Goal: Task Accomplishment & Management: Complete application form

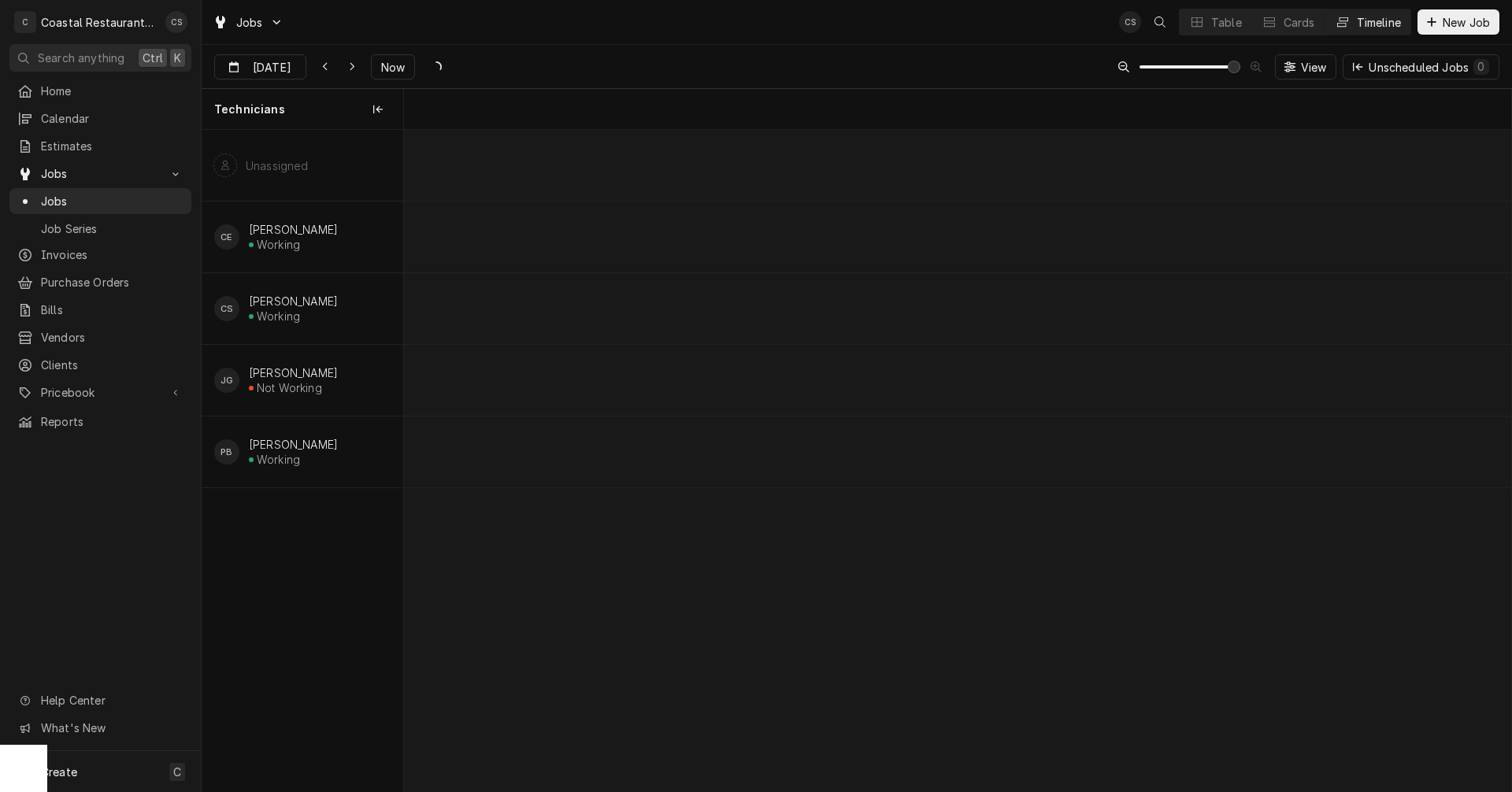
scroll to position [0, 17171]
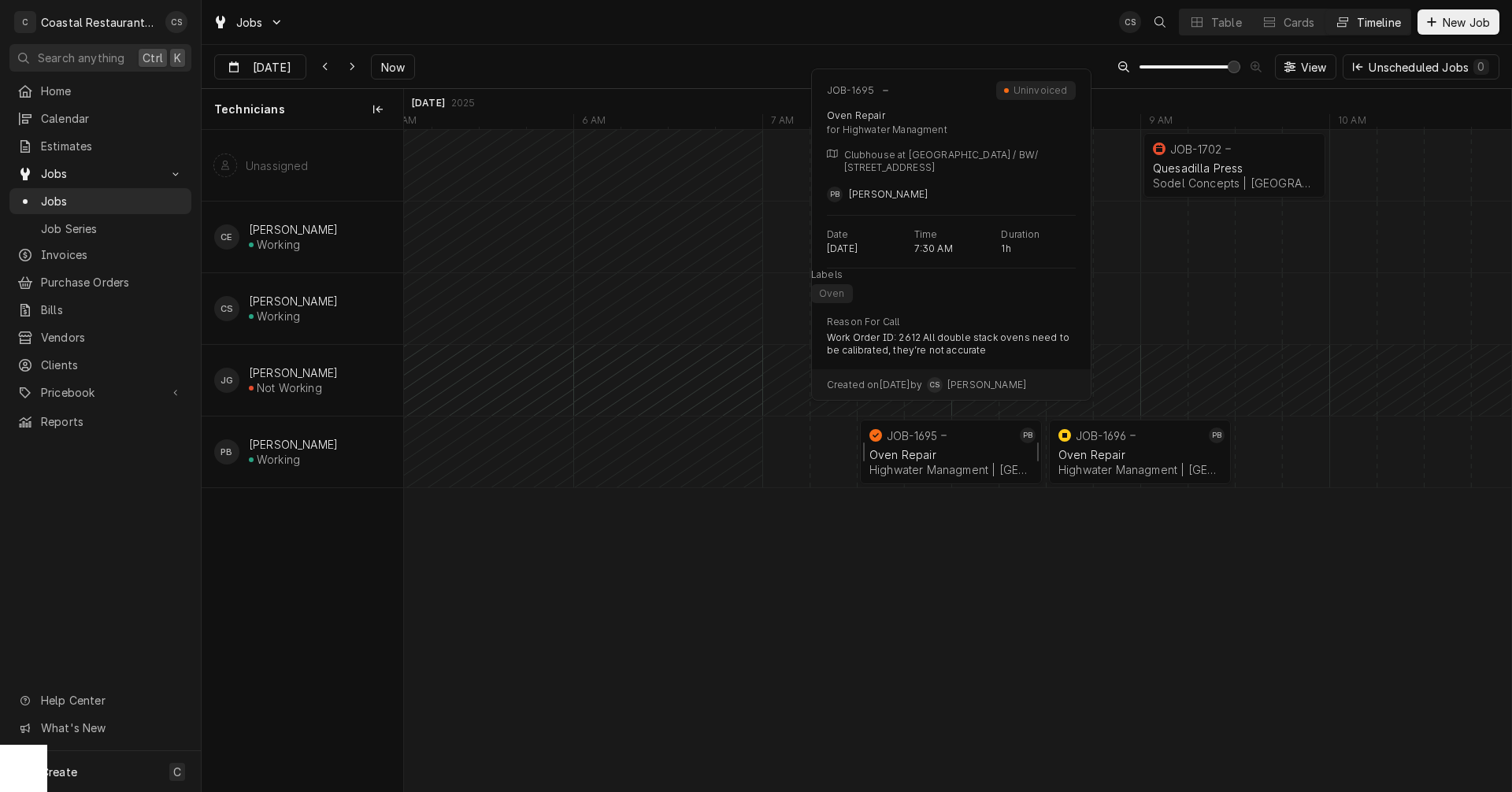
click at [964, 464] on div "Highwater Managment | Millsboro, 19966" at bounding box center [950, 470] width 163 height 14
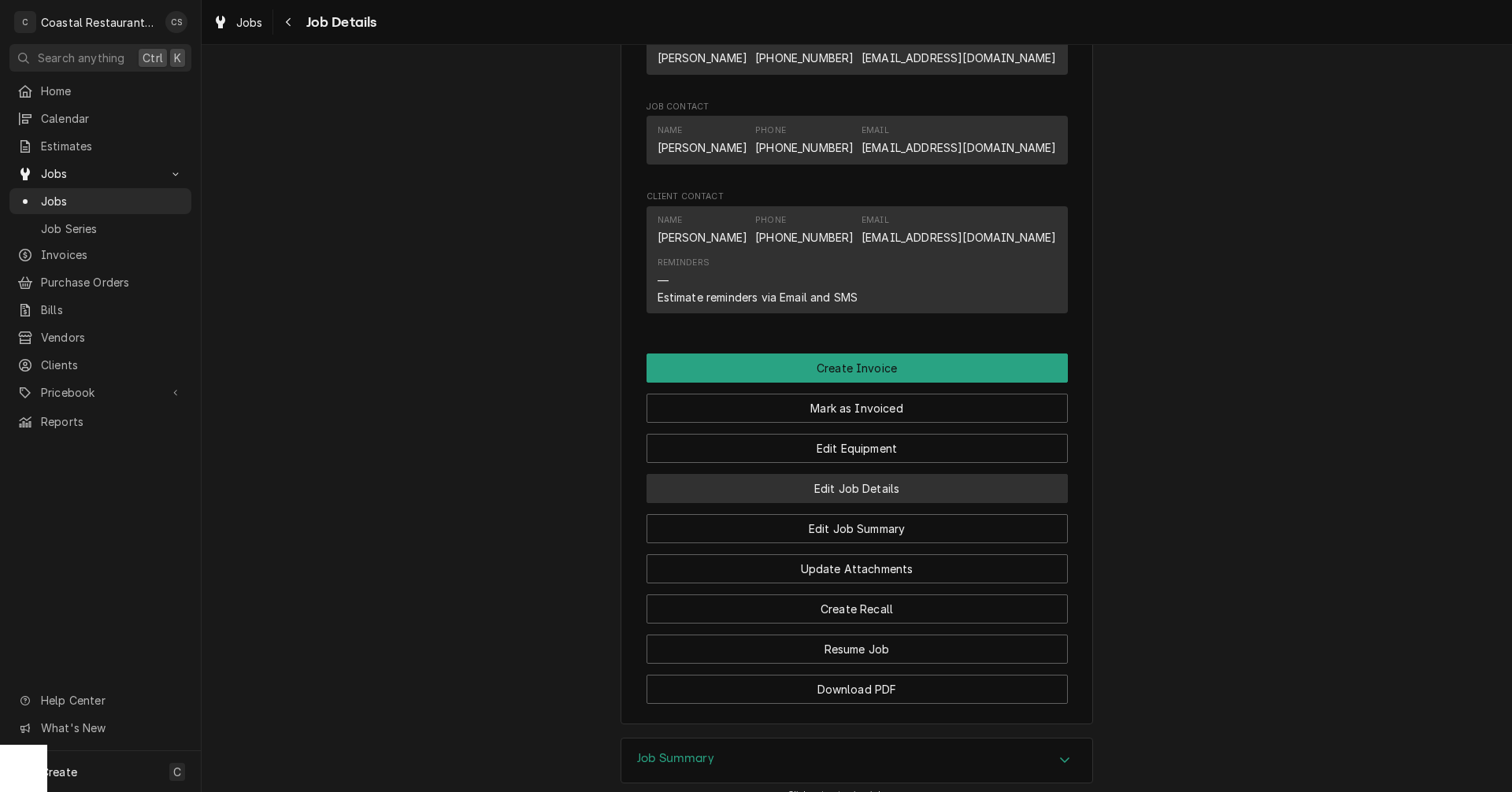
scroll to position [1024, 0]
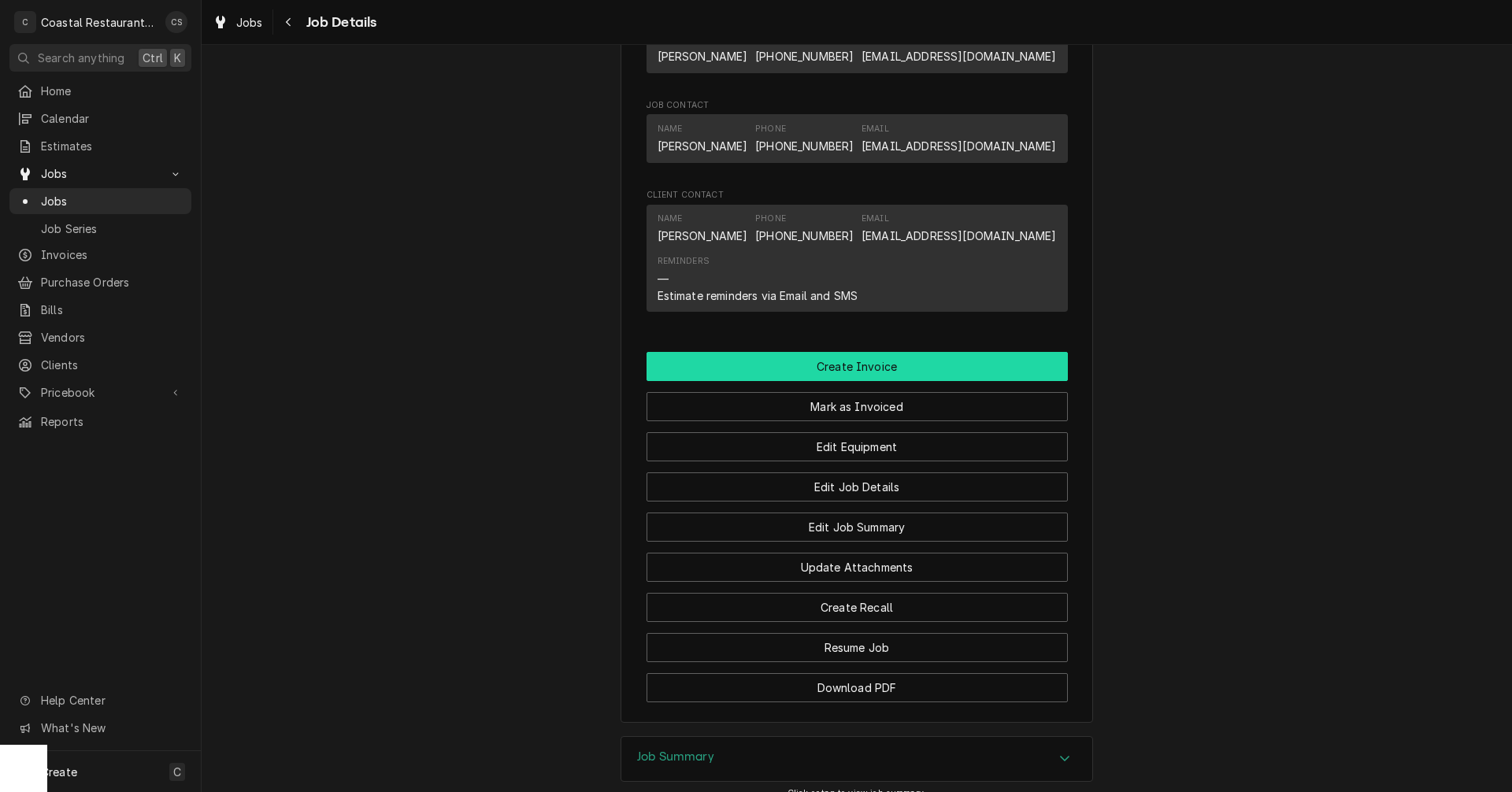
click at [857, 381] on button "Create Invoice" at bounding box center [857, 367] width 421 height 29
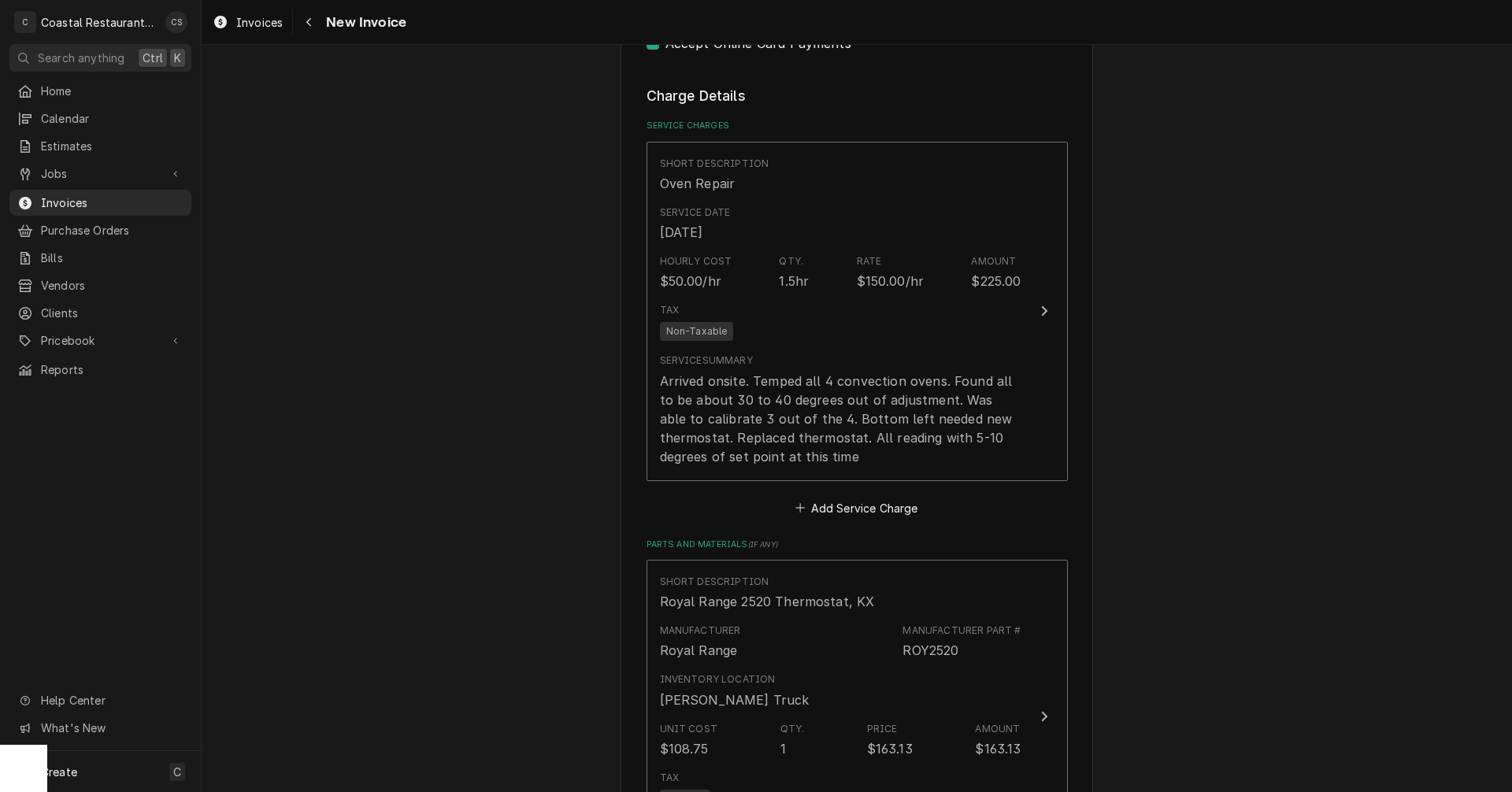
scroll to position [1260, 0]
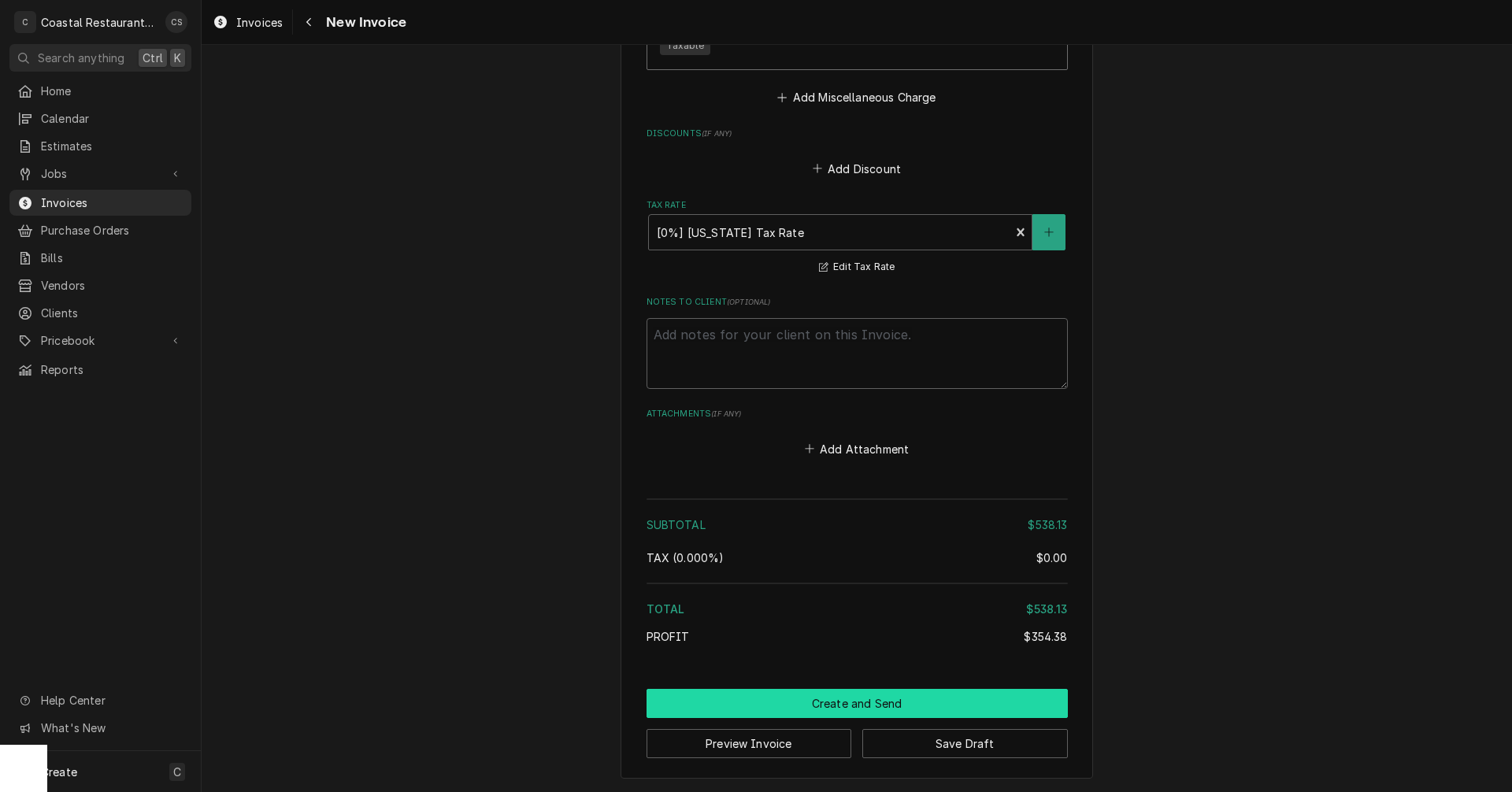
click at [851, 707] on button "Create and Send" at bounding box center [857, 704] width 421 height 29
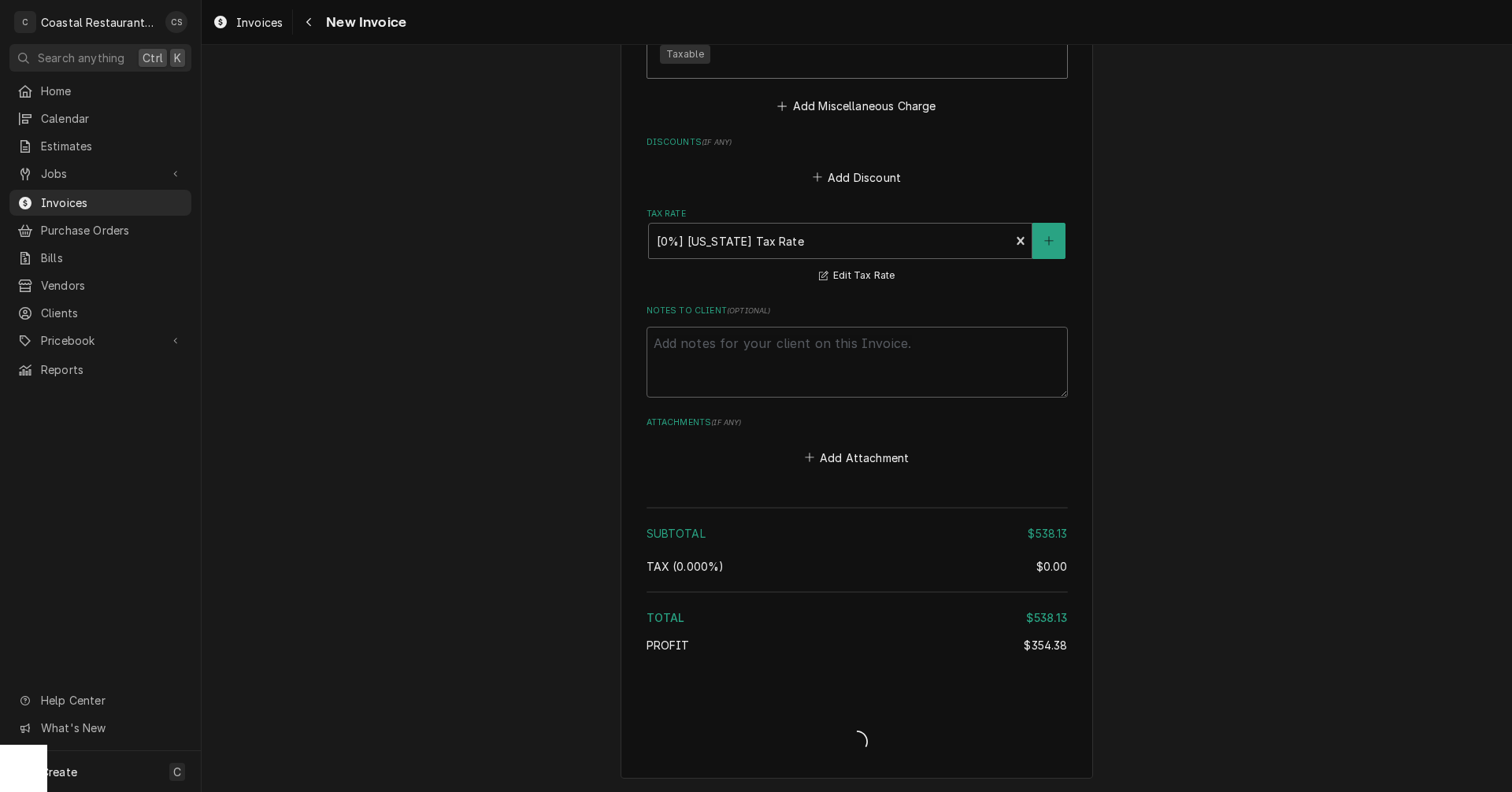
scroll to position [2296, 0]
type textarea "x"
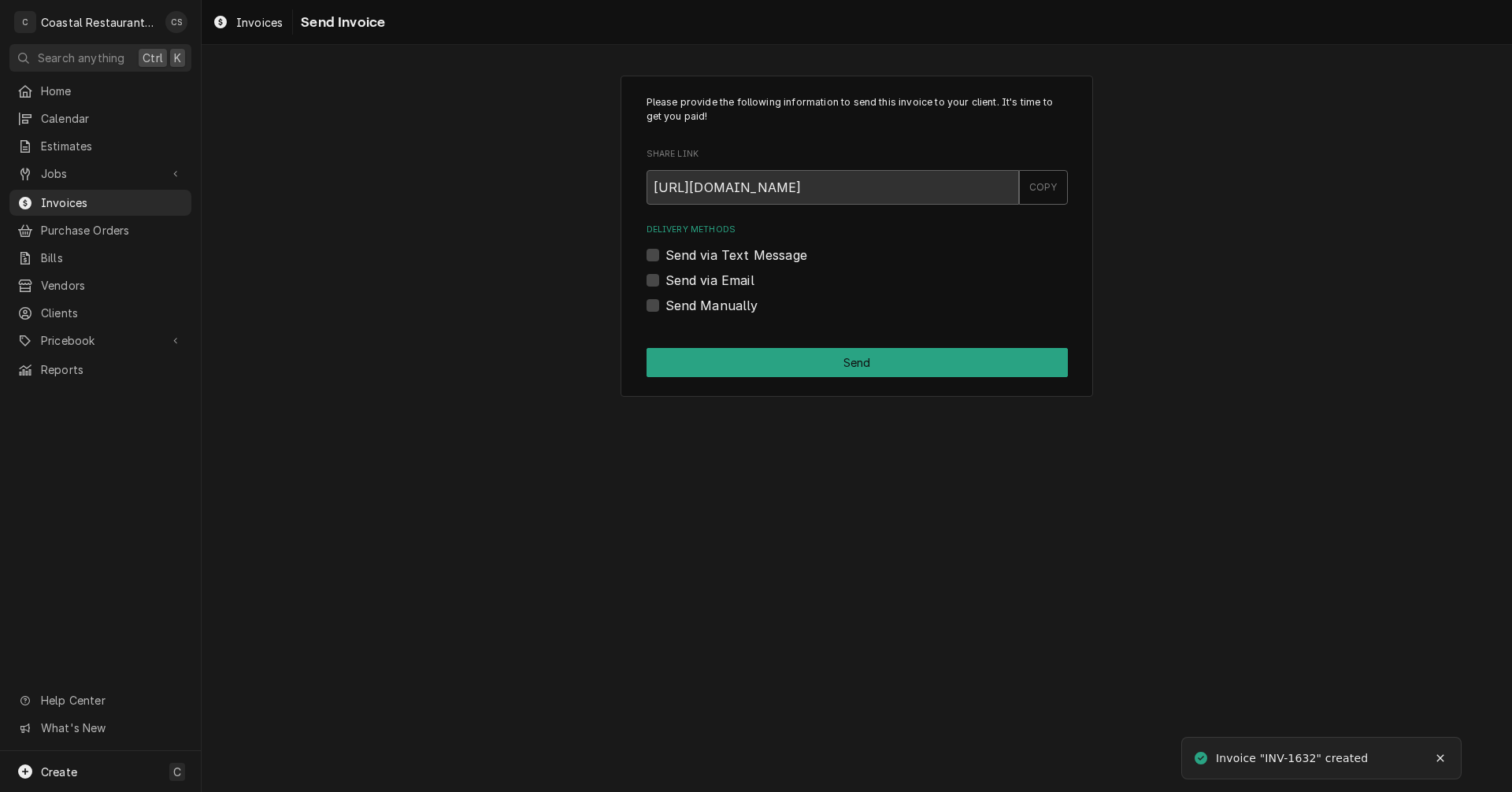
click at [665, 279] on label "Send via Email" at bounding box center [709, 280] width 89 height 19
click at [665, 279] on input "Send via Email" at bounding box center [875, 288] width 421 height 35
checkbox input "true"
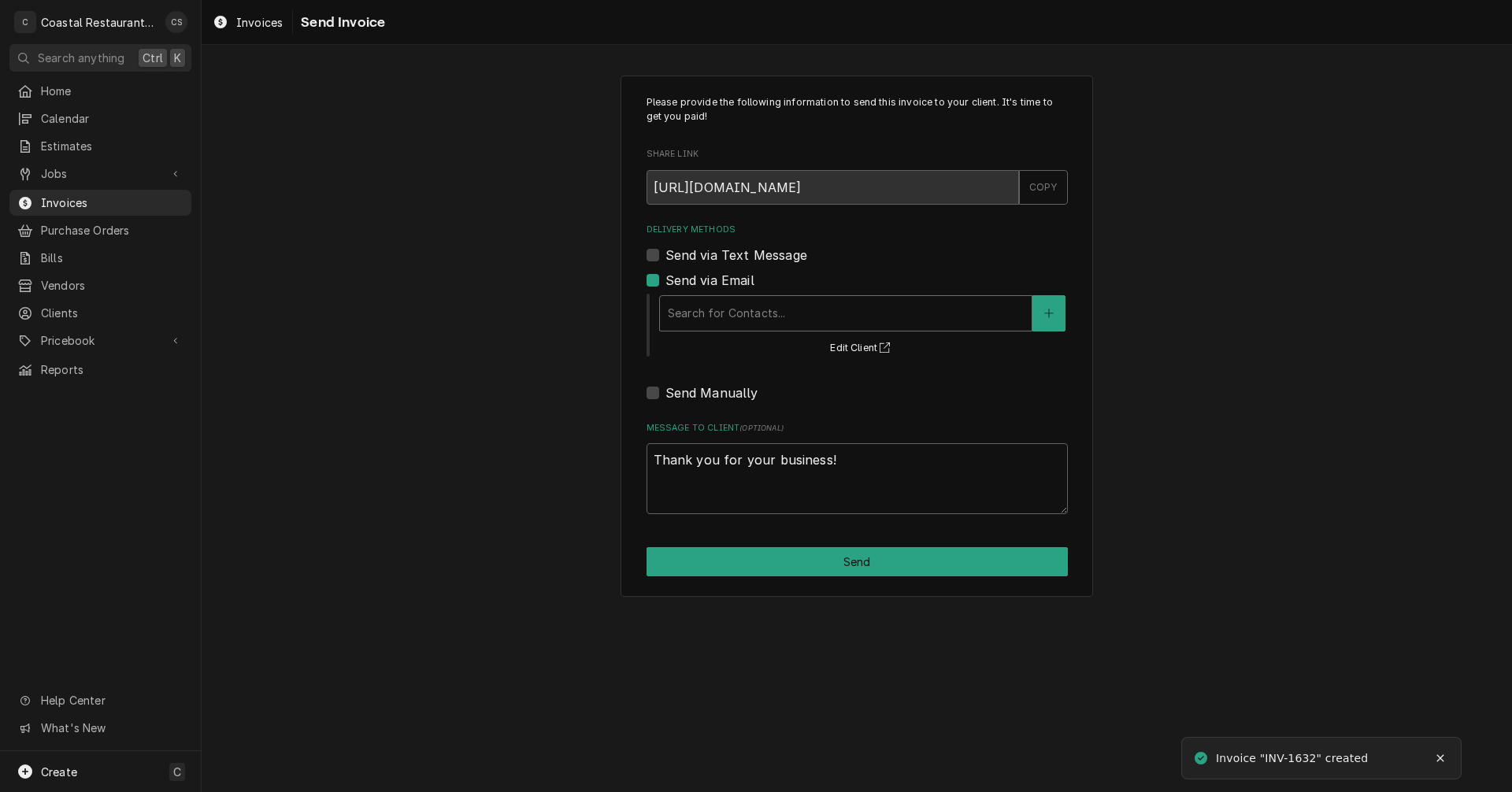
click at [690, 311] on div "Delivery Methods" at bounding box center [845, 313] width 356 height 28
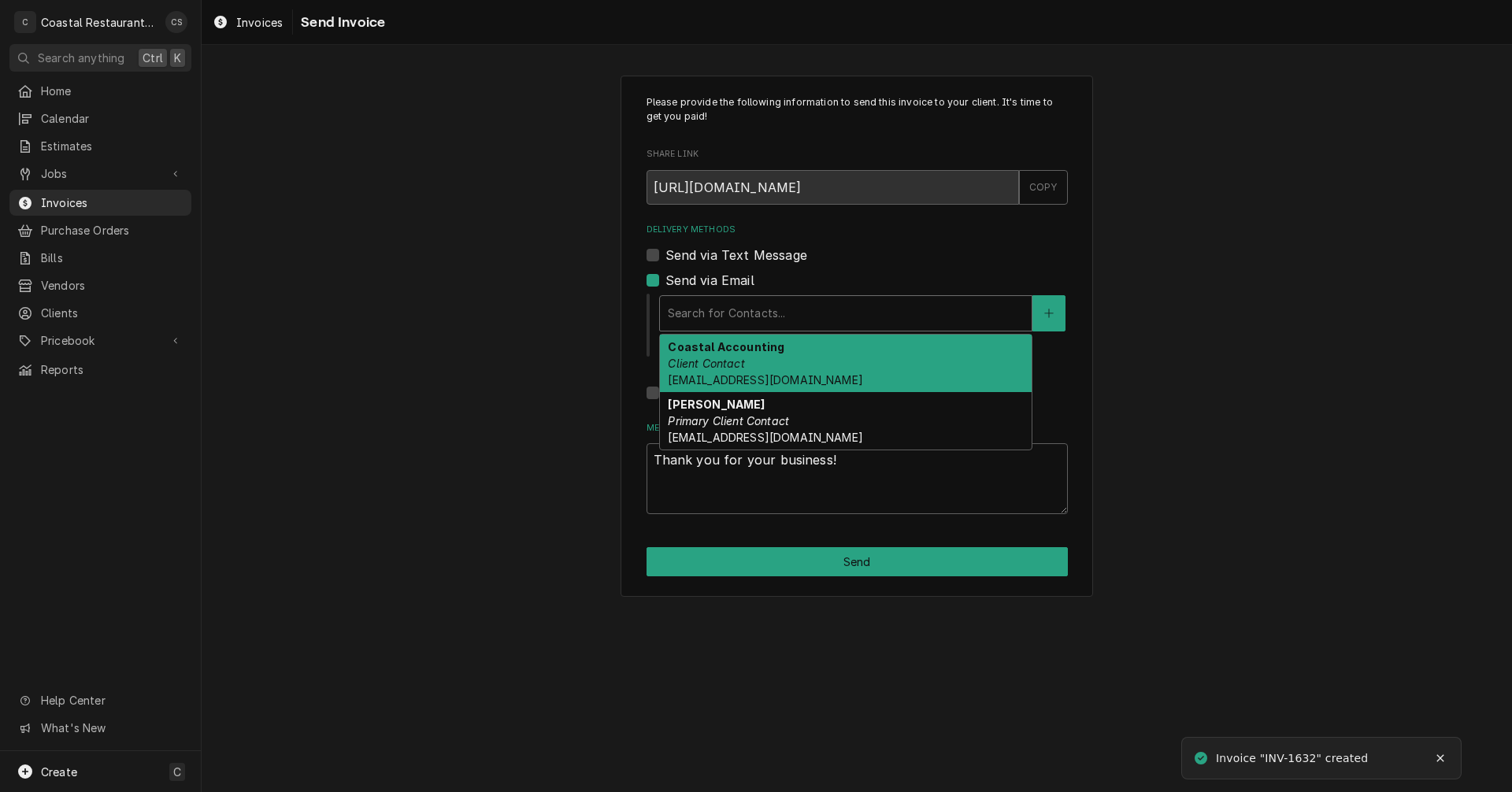
click at [701, 352] on strong "Coastal Accounting" at bounding box center [725, 347] width 116 height 14
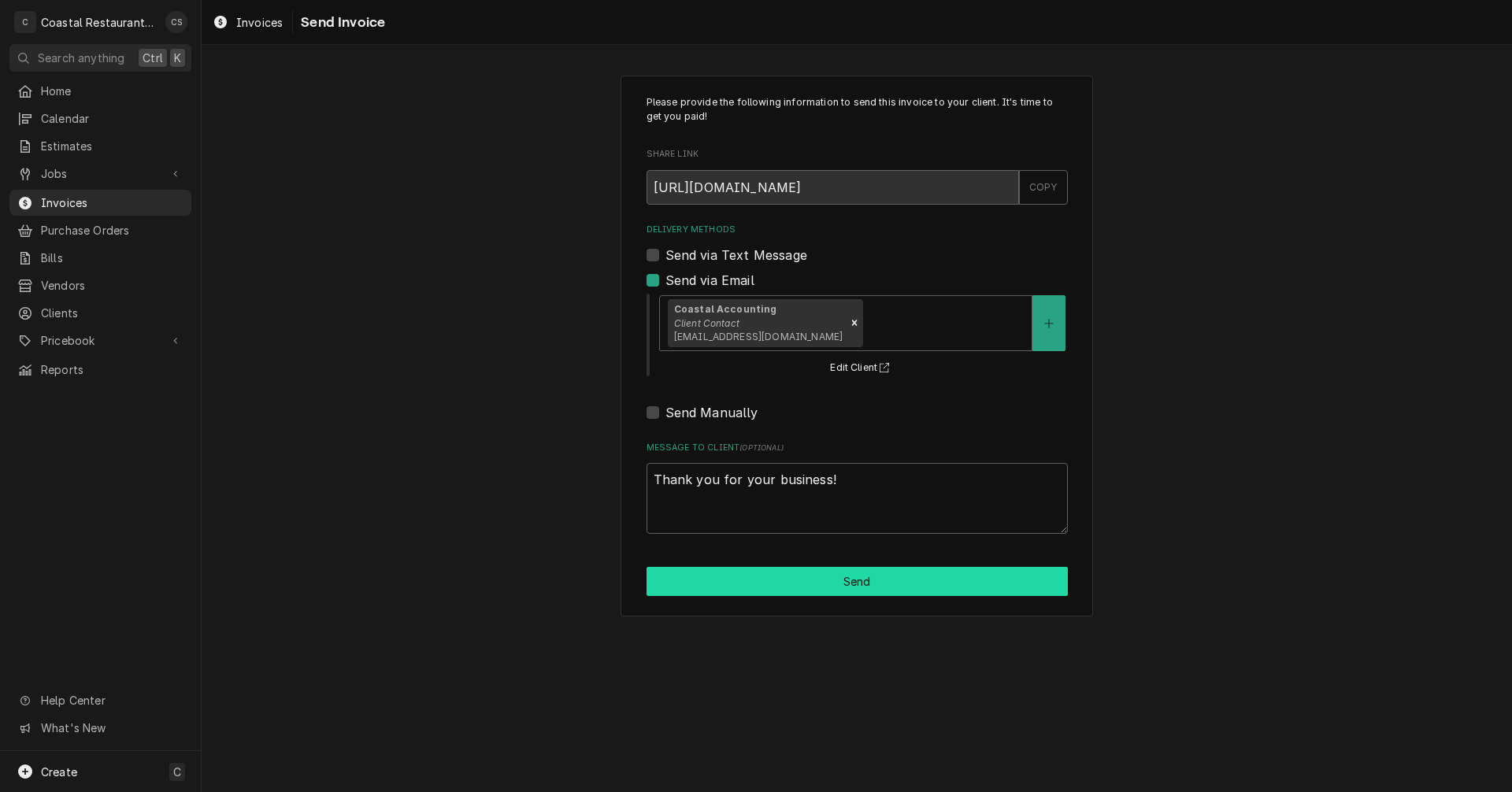
click at [816, 588] on button "Send" at bounding box center [857, 581] width 421 height 29
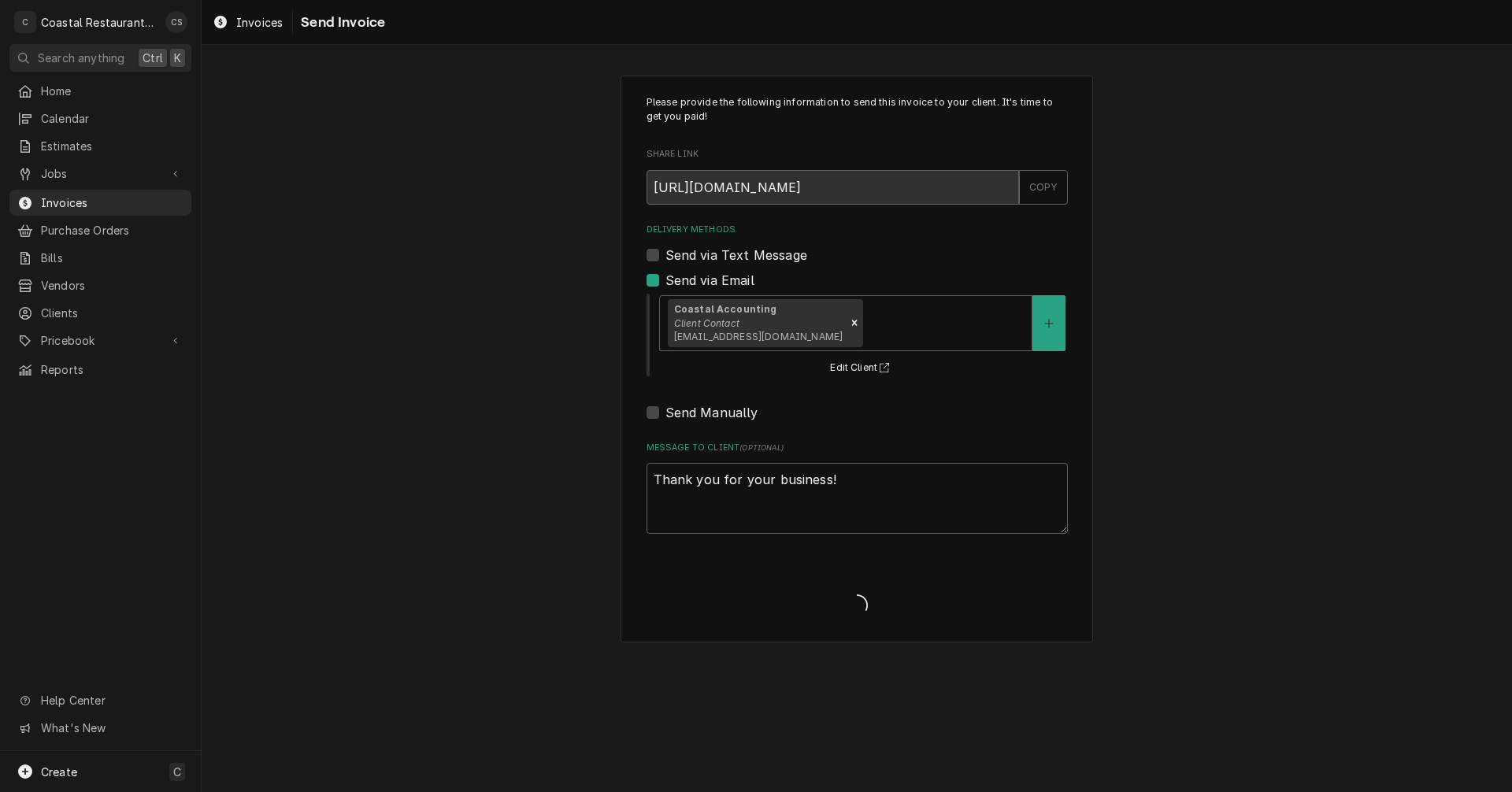
type textarea "x"
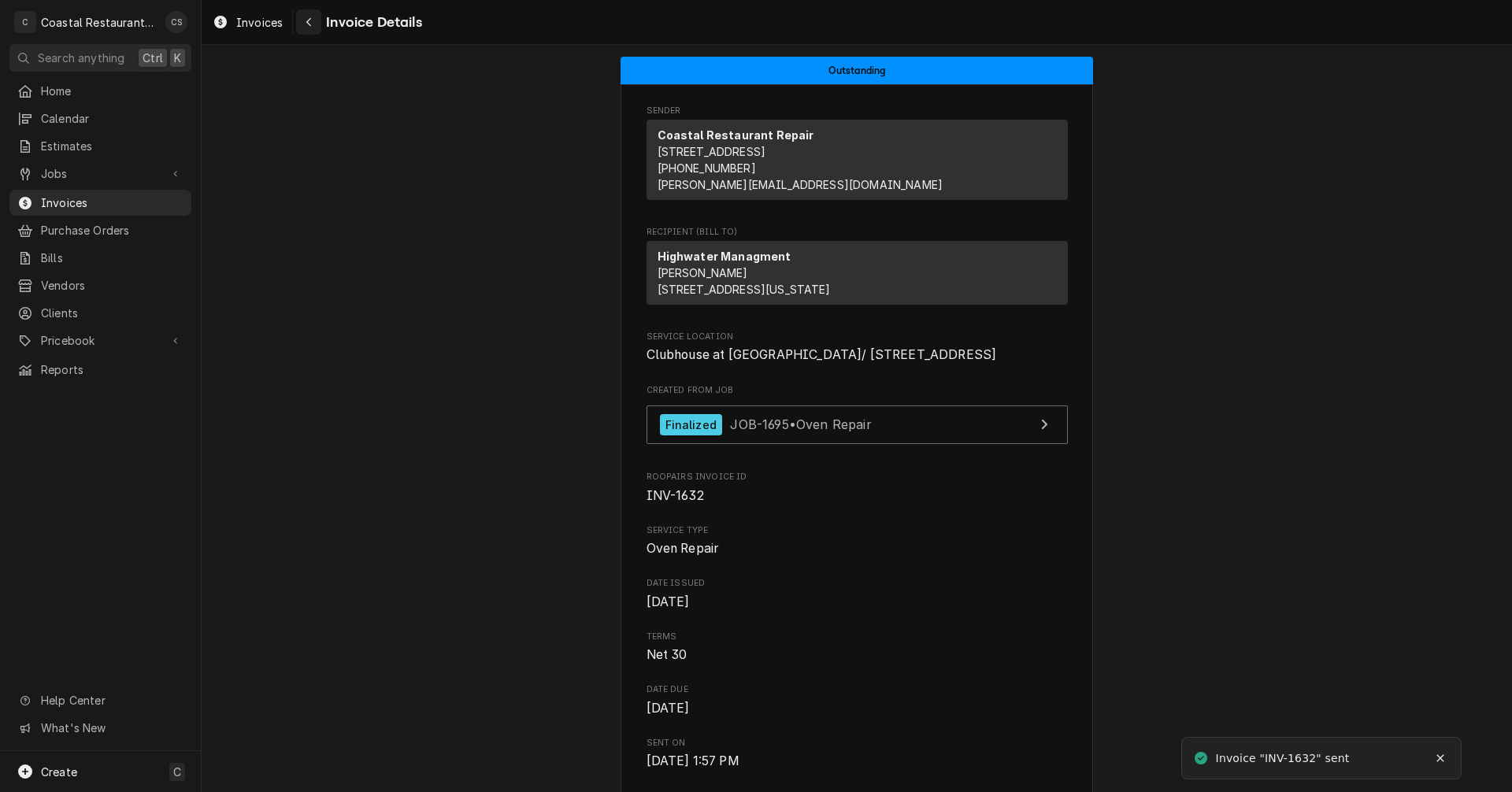
click at [310, 24] on icon "Navigate back" at bounding box center [308, 22] width 4 height 9
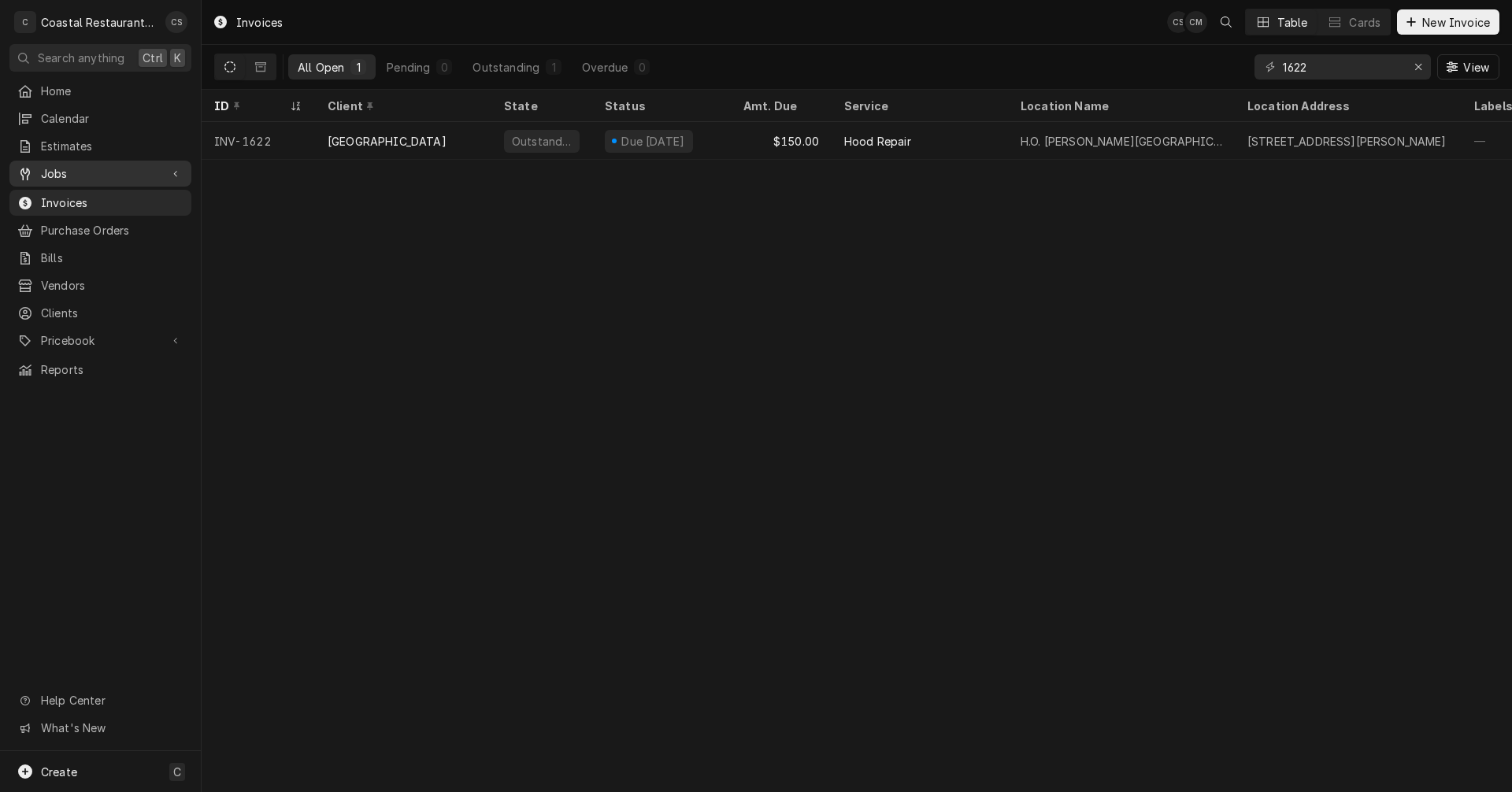
click at [107, 166] on span "Jobs" at bounding box center [100, 173] width 119 height 16
click at [99, 188] on link "Jobs" at bounding box center [100, 201] width 182 height 26
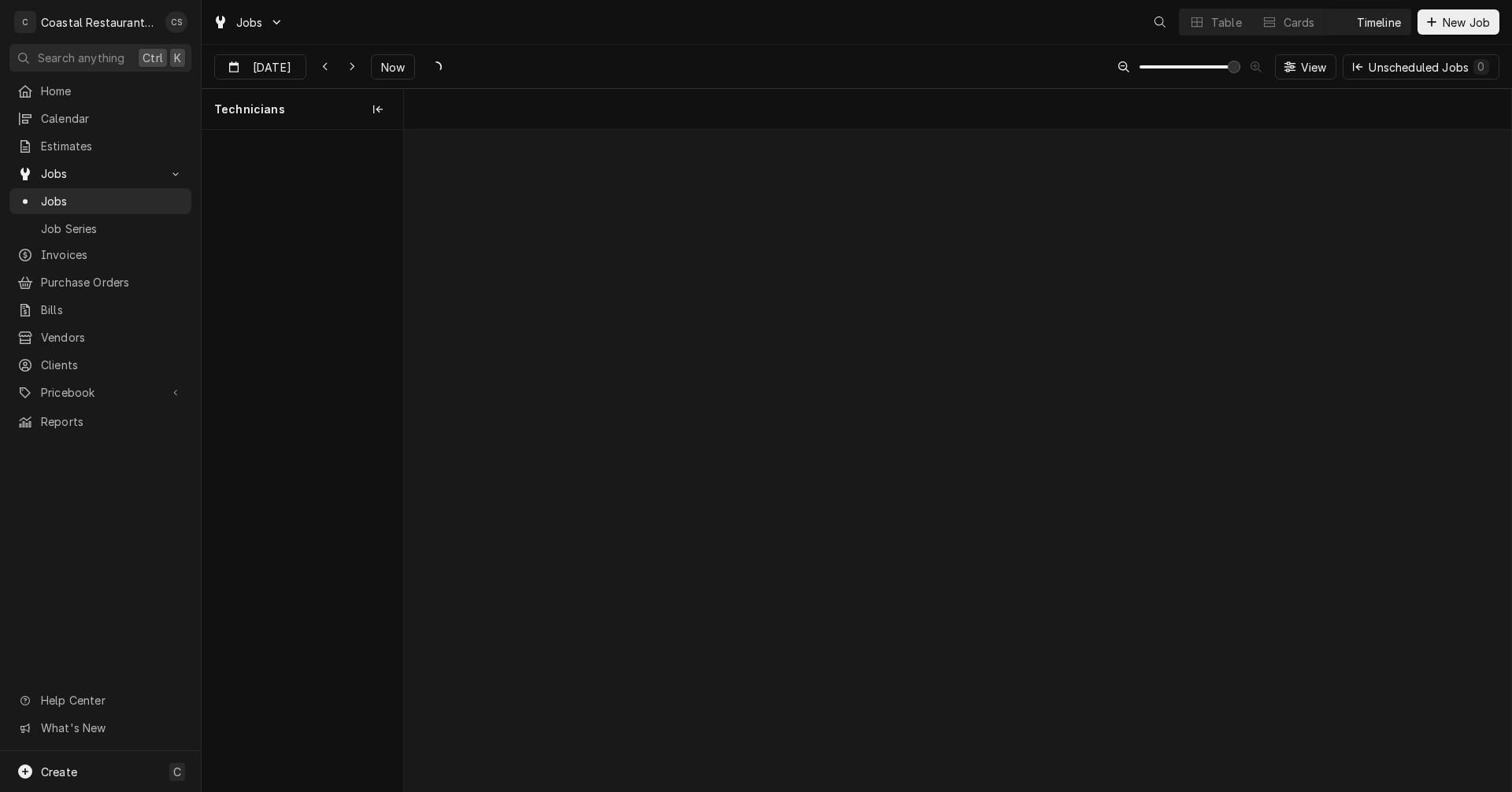
scroll to position [0, 21943]
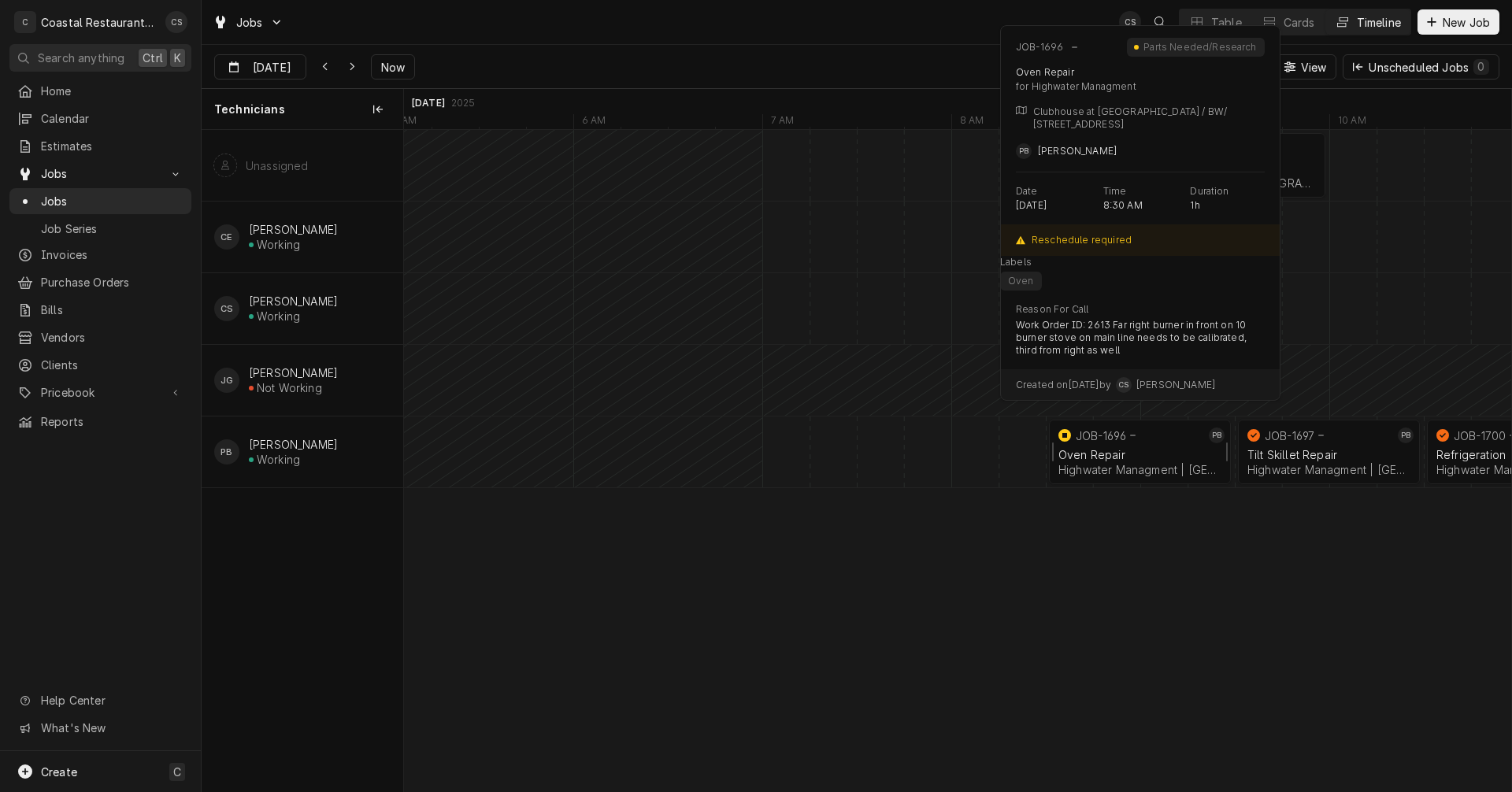
click at [1118, 458] on div "Oven Repair" at bounding box center [1139, 455] width 163 height 14
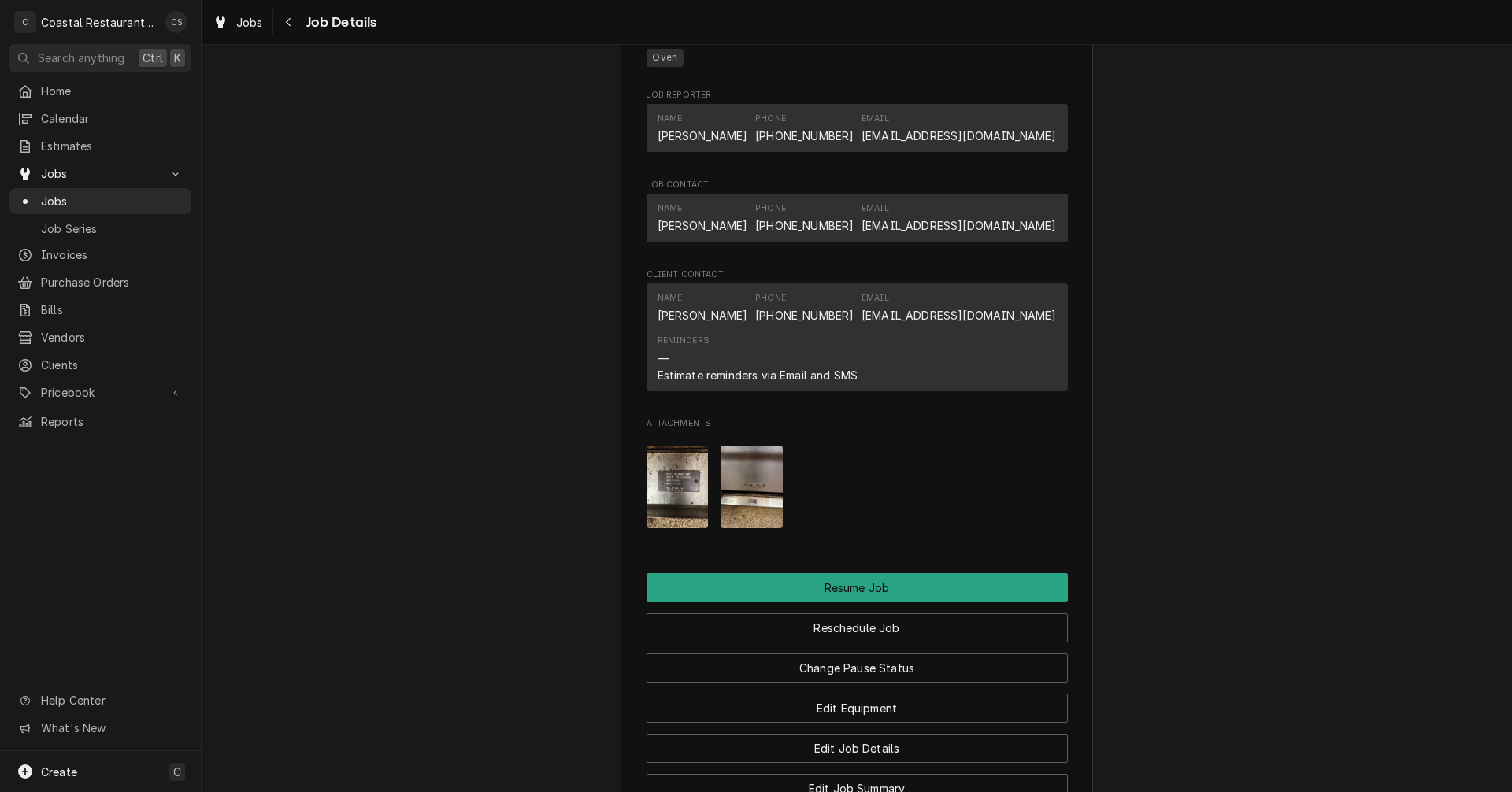
scroll to position [1646, 0]
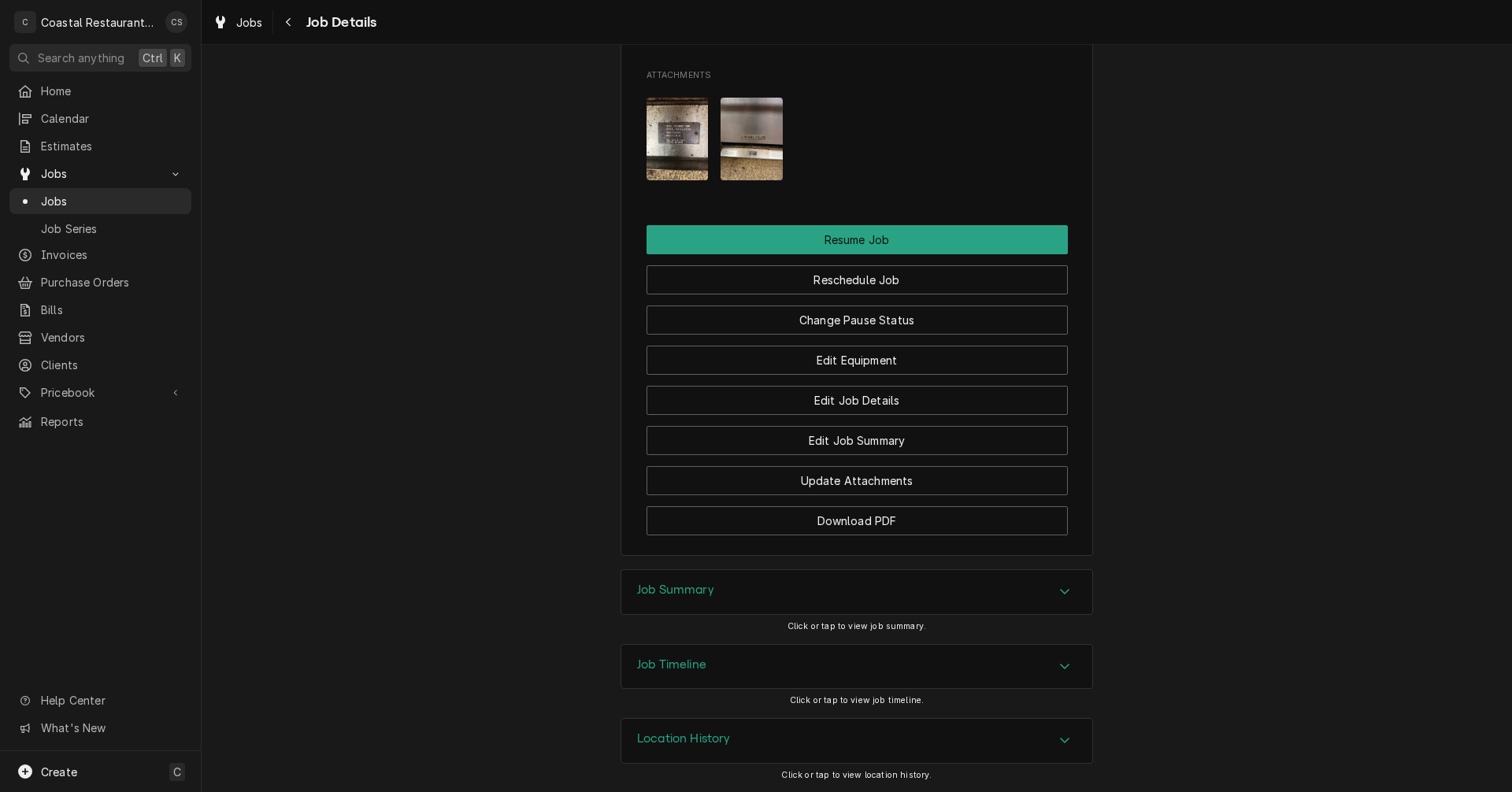
click at [713, 586] on div "Job Summary" at bounding box center [856, 592] width 471 height 44
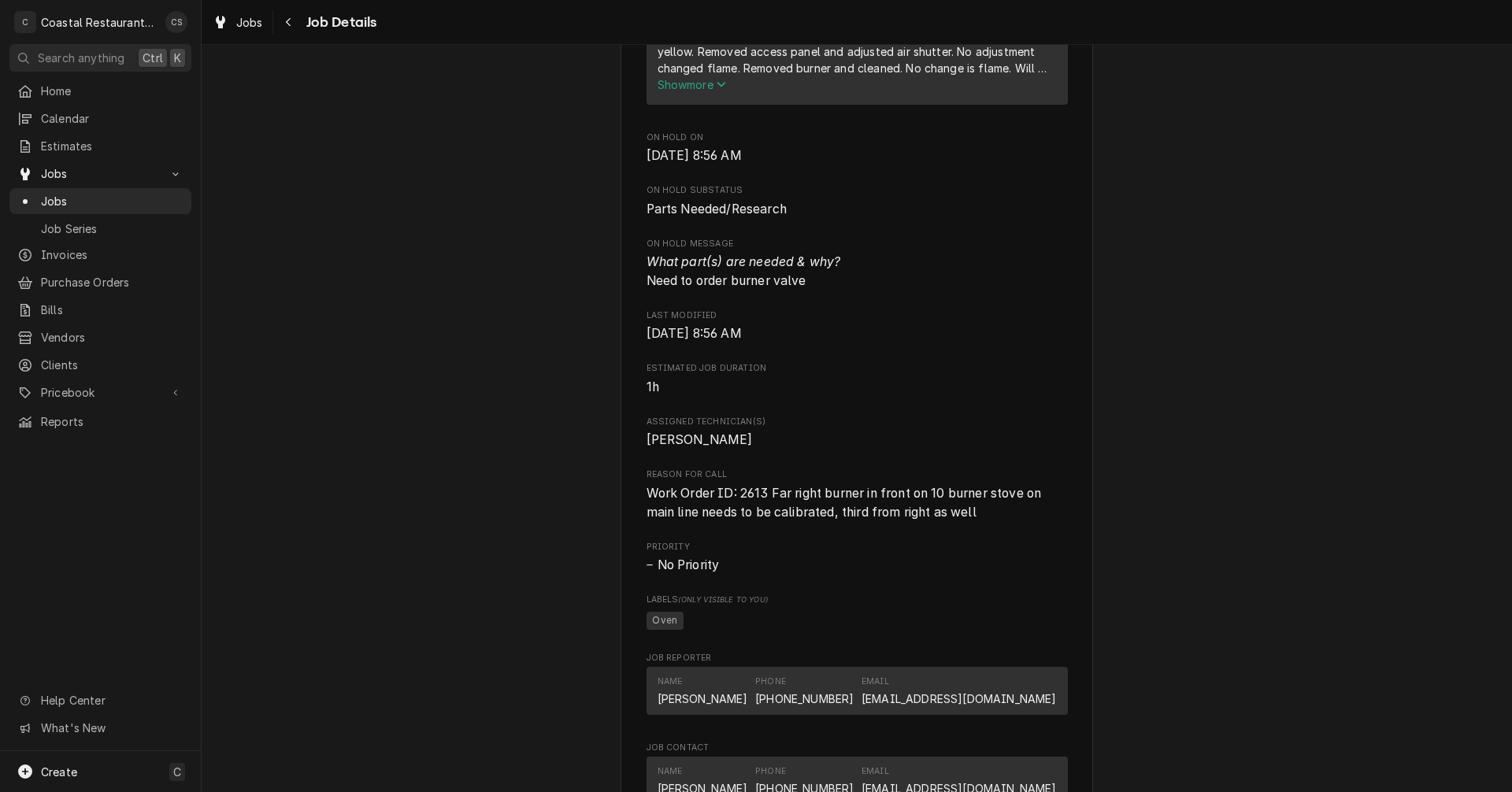
scroll to position [465, 0]
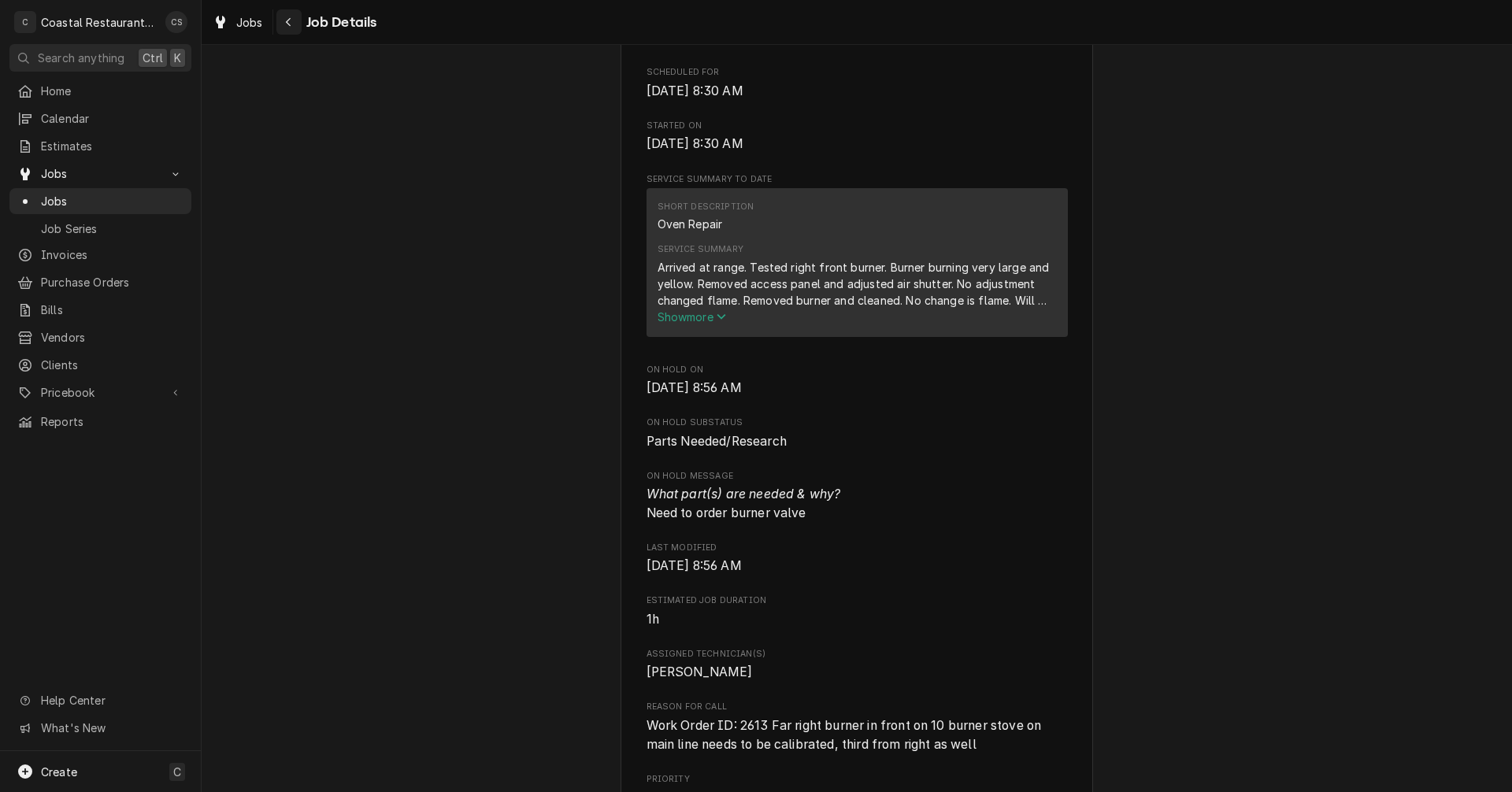
click at [291, 23] on icon "Navigate back" at bounding box center [289, 22] width 7 height 11
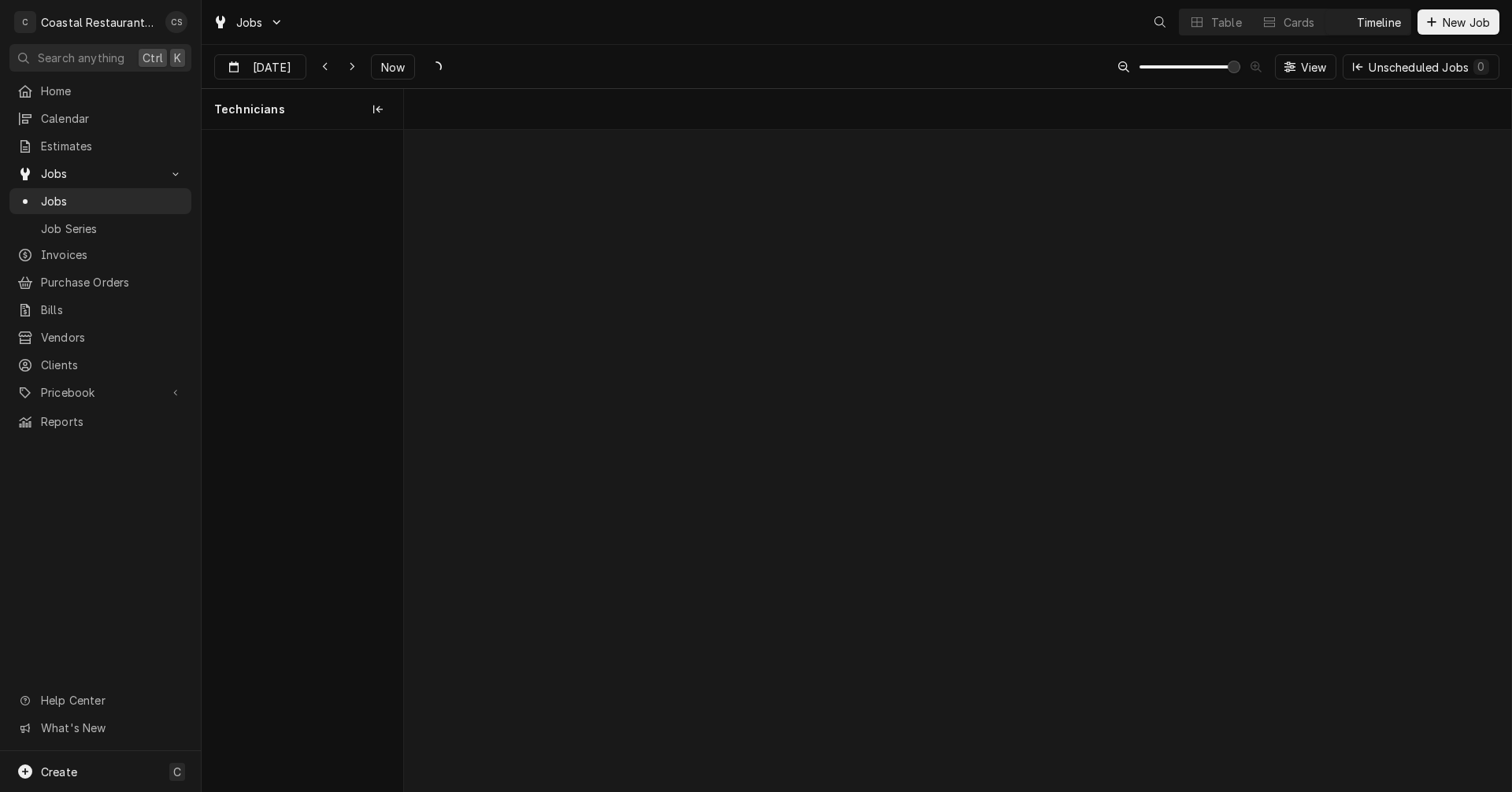
scroll to position [0, 21943]
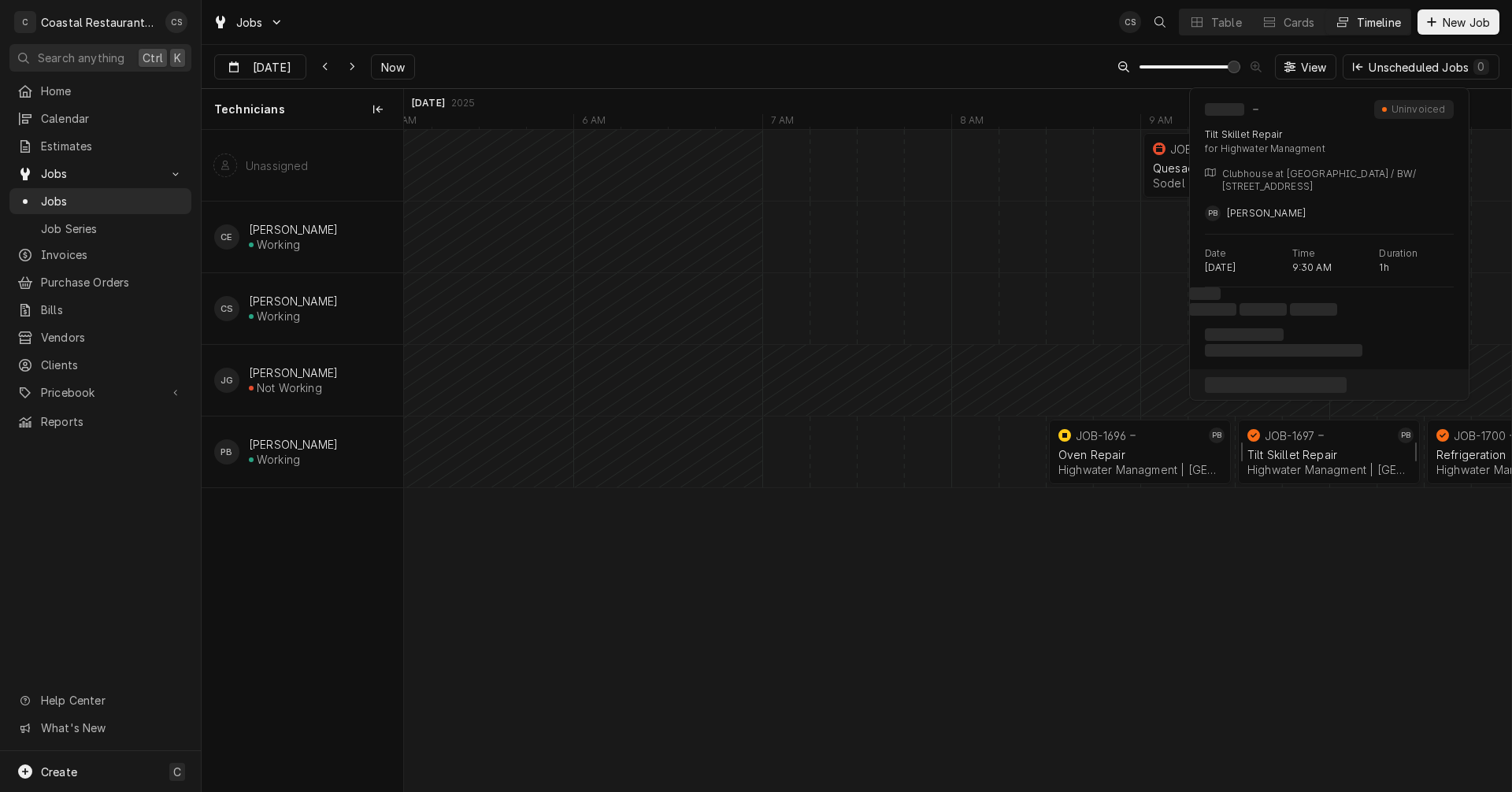
click at [1289, 459] on div "Tilt Skillet Repair" at bounding box center [1328, 455] width 163 height 14
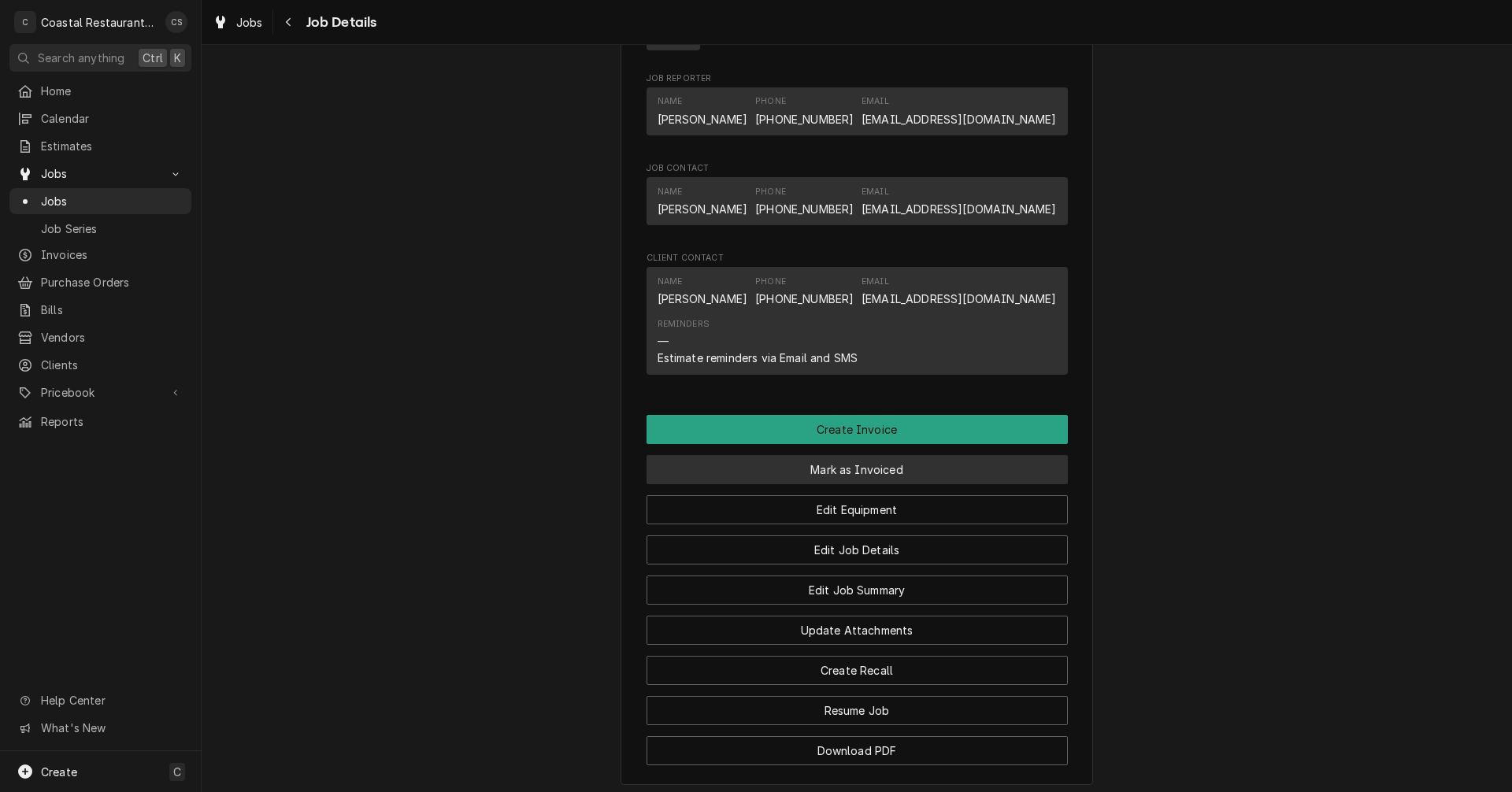
scroll to position [1247, 0]
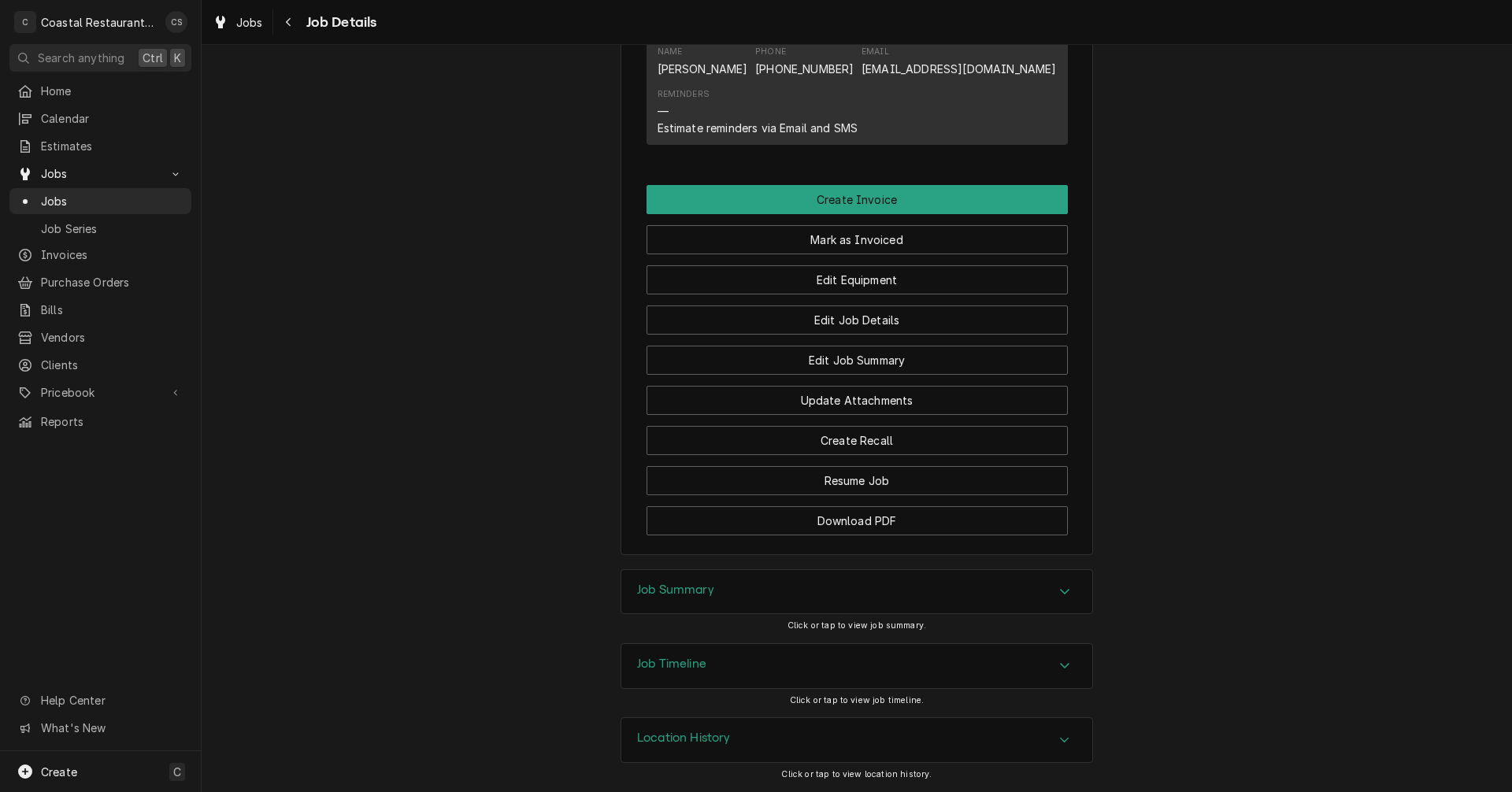
click at [722, 585] on div "Job Summary" at bounding box center [856, 592] width 471 height 44
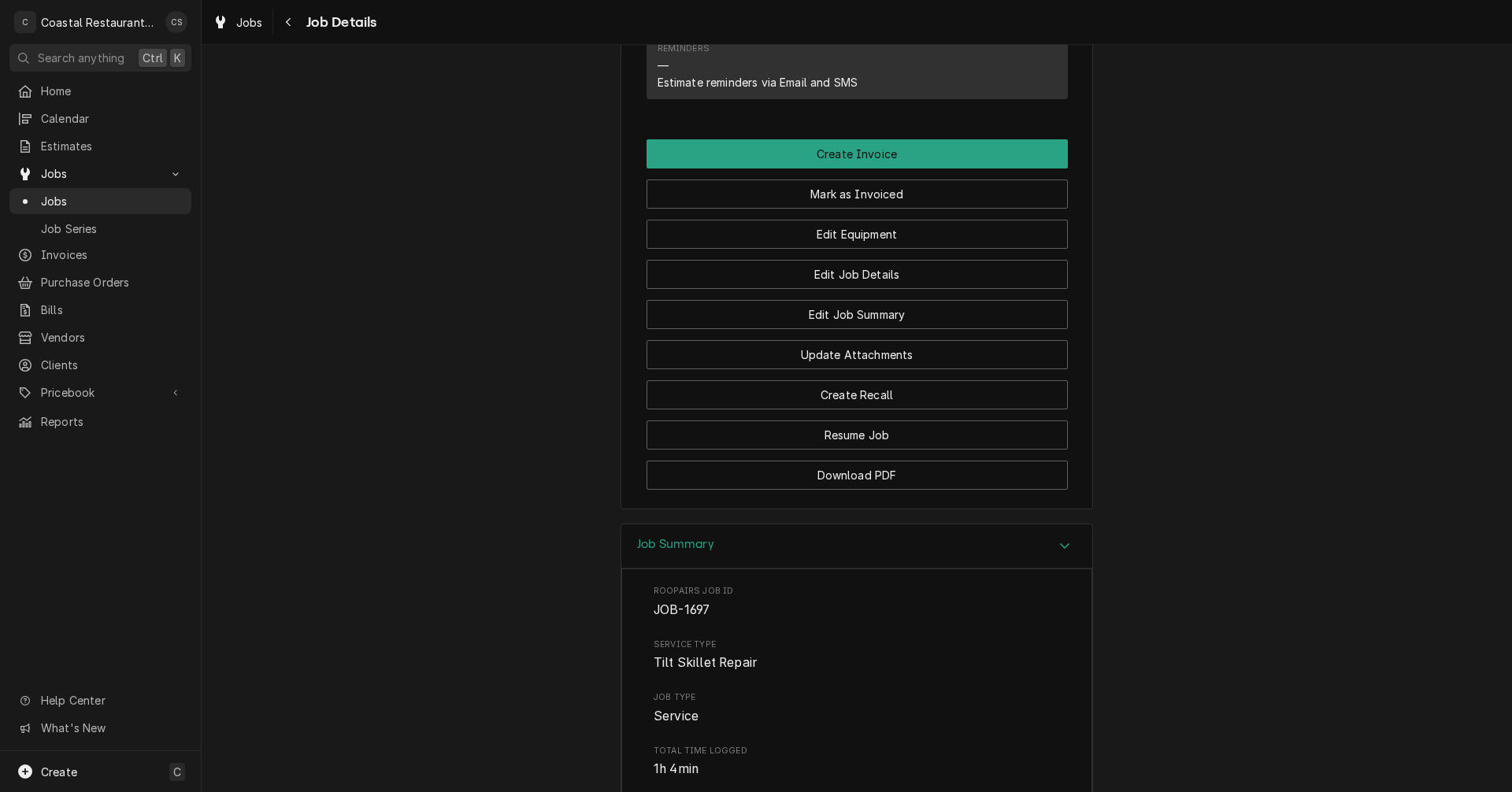
scroll to position [969, 0]
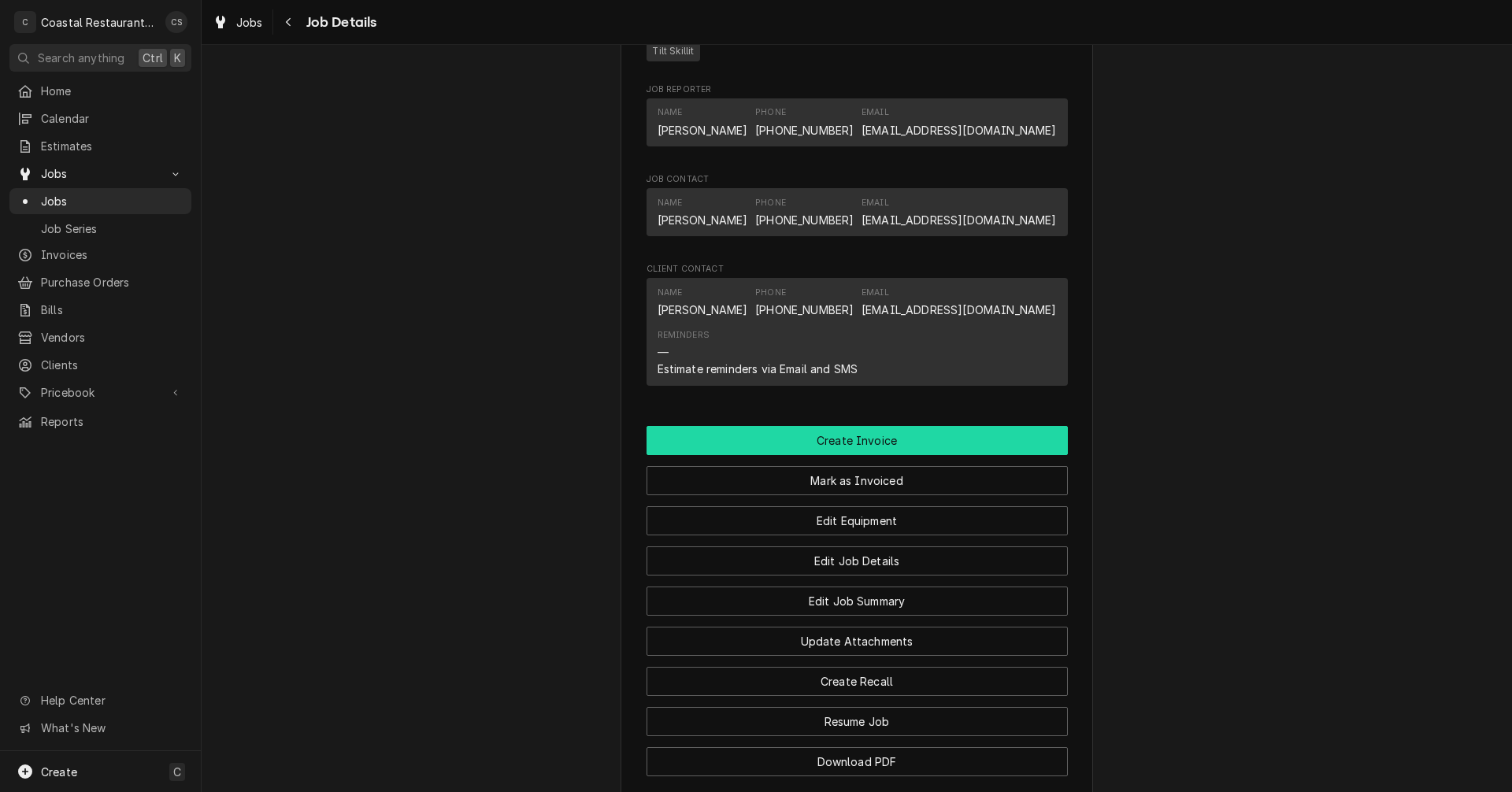
click at [860, 456] on button "Create Invoice" at bounding box center [857, 441] width 421 height 29
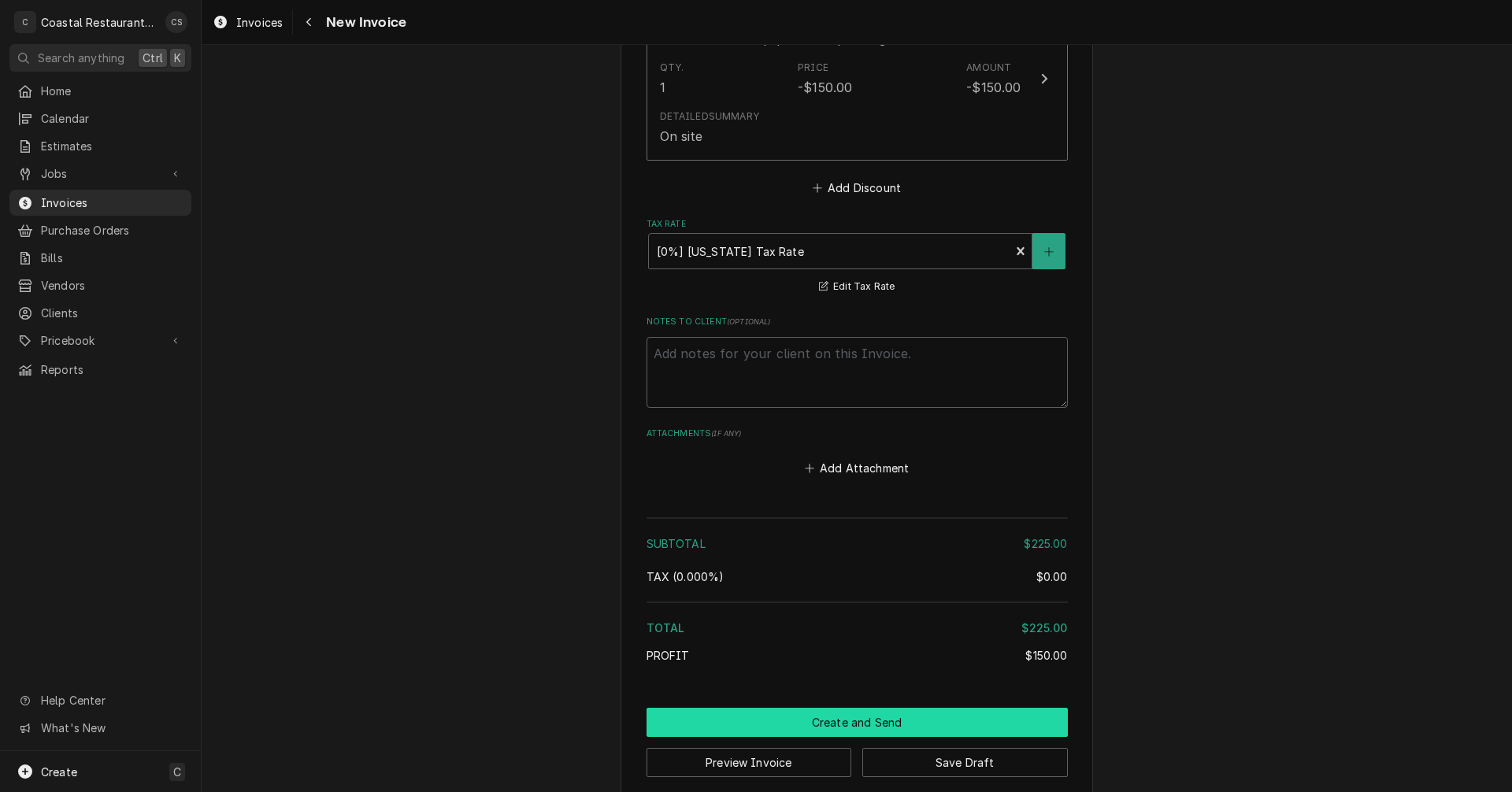
click at [864, 708] on button "Create and Send" at bounding box center [857, 723] width 421 height 29
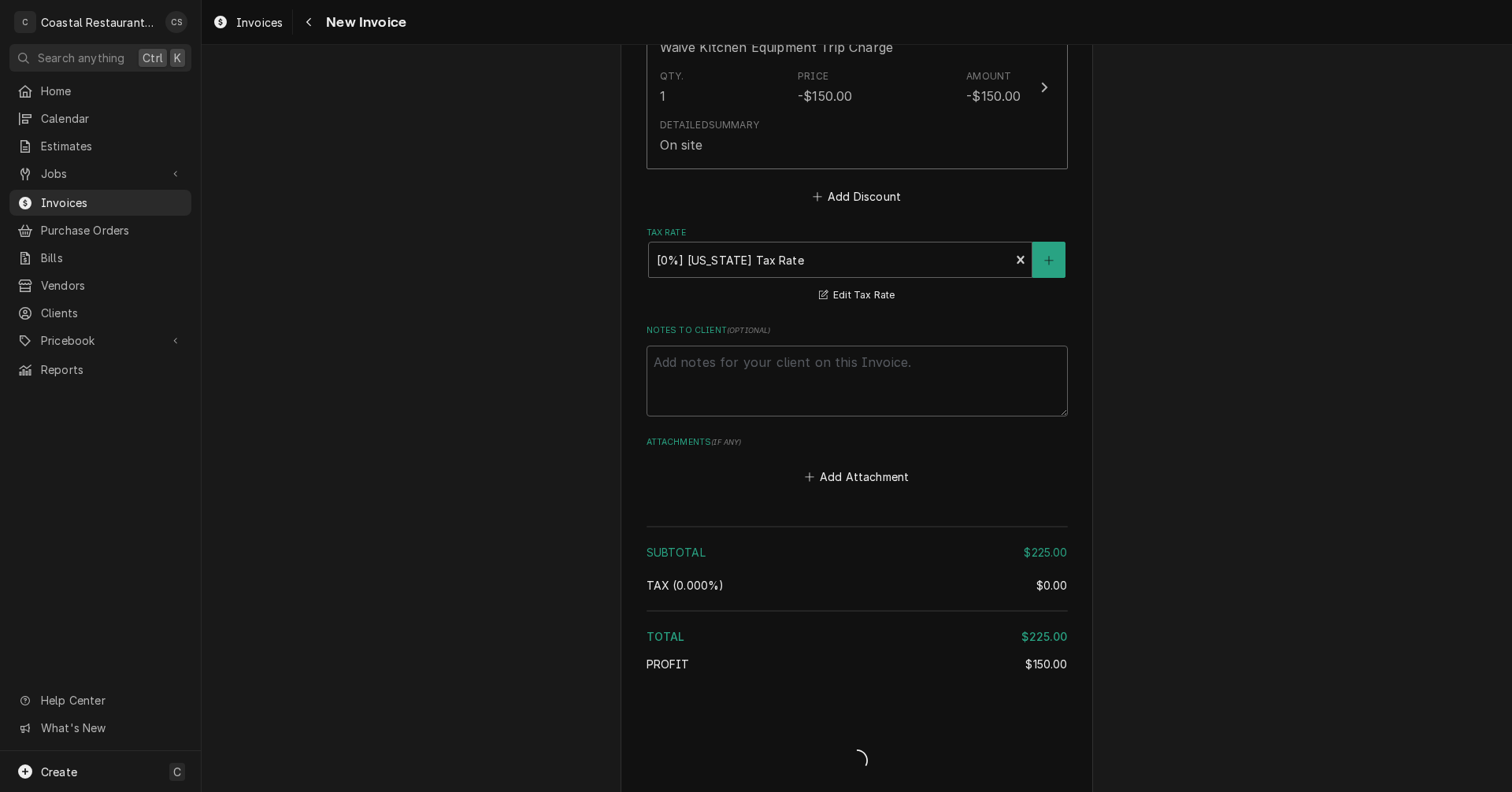
type textarea "x"
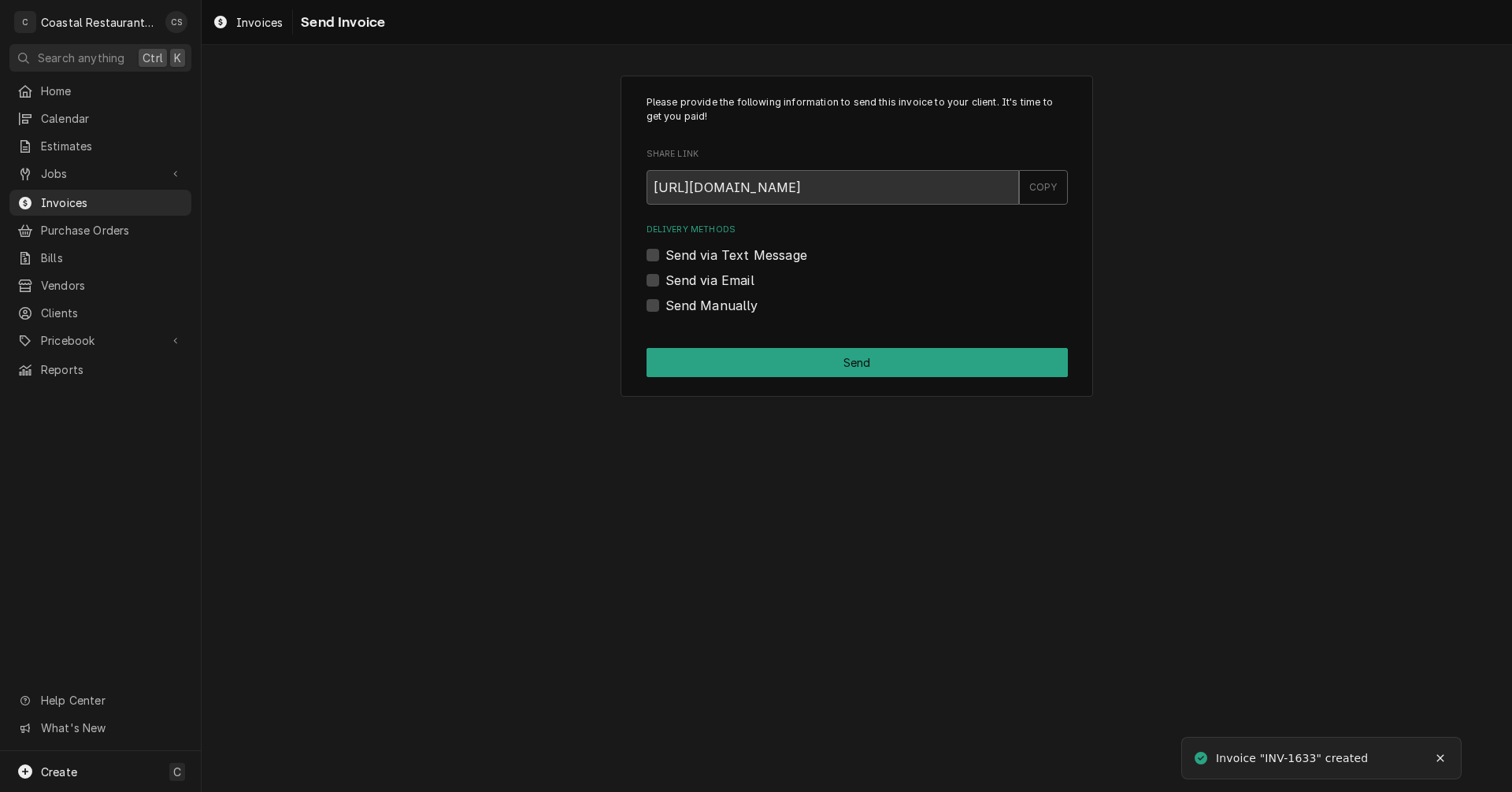
click at [665, 278] on label "Send via Email" at bounding box center [709, 280] width 89 height 19
click at [665, 278] on input "Send via Email" at bounding box center [875, 288] width 421 height 35
checkbox input "true"
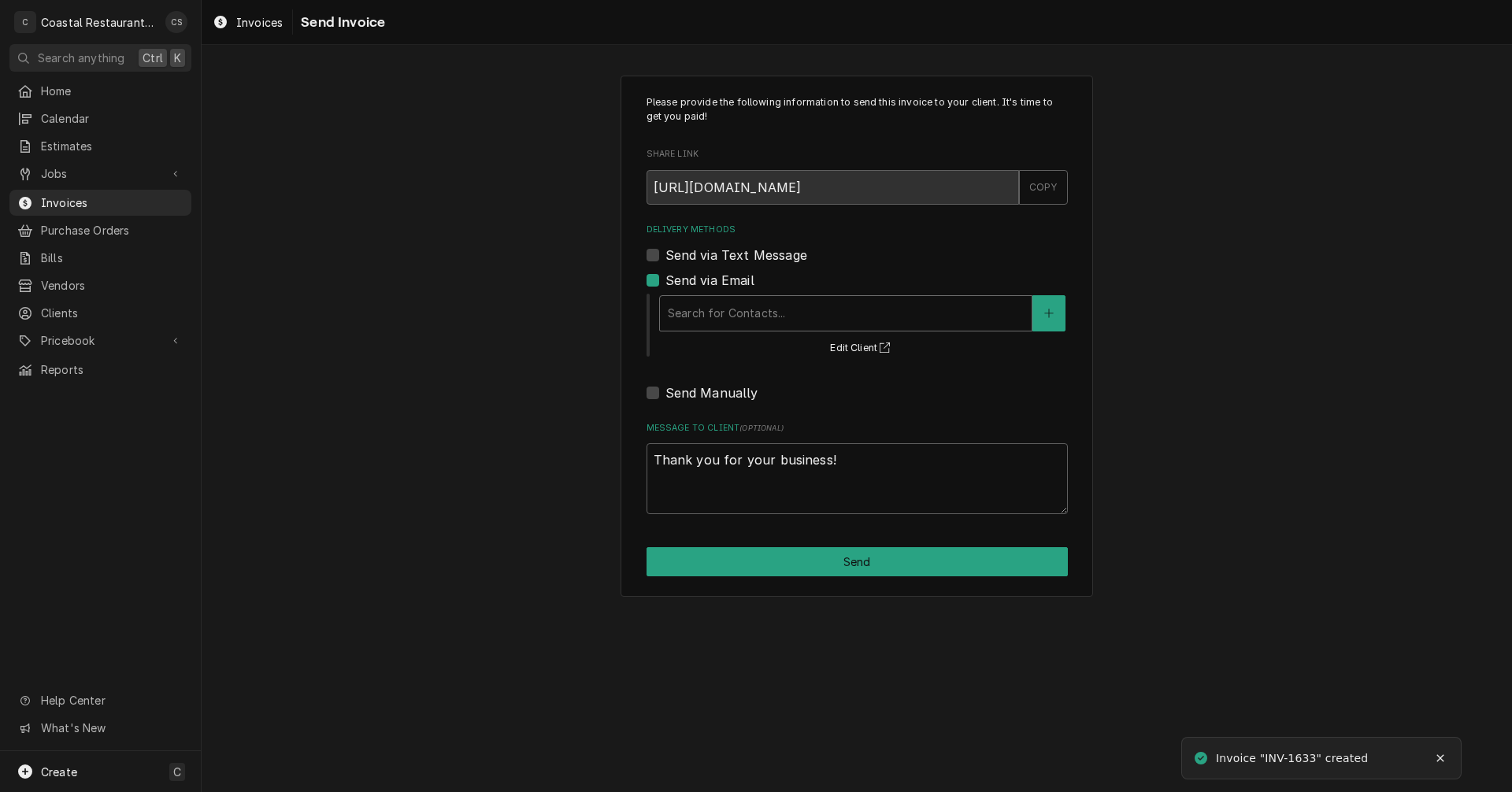
click at [734, 324] on div "Delivery Methods" at bounding box center [845, 313] width 356 height 28
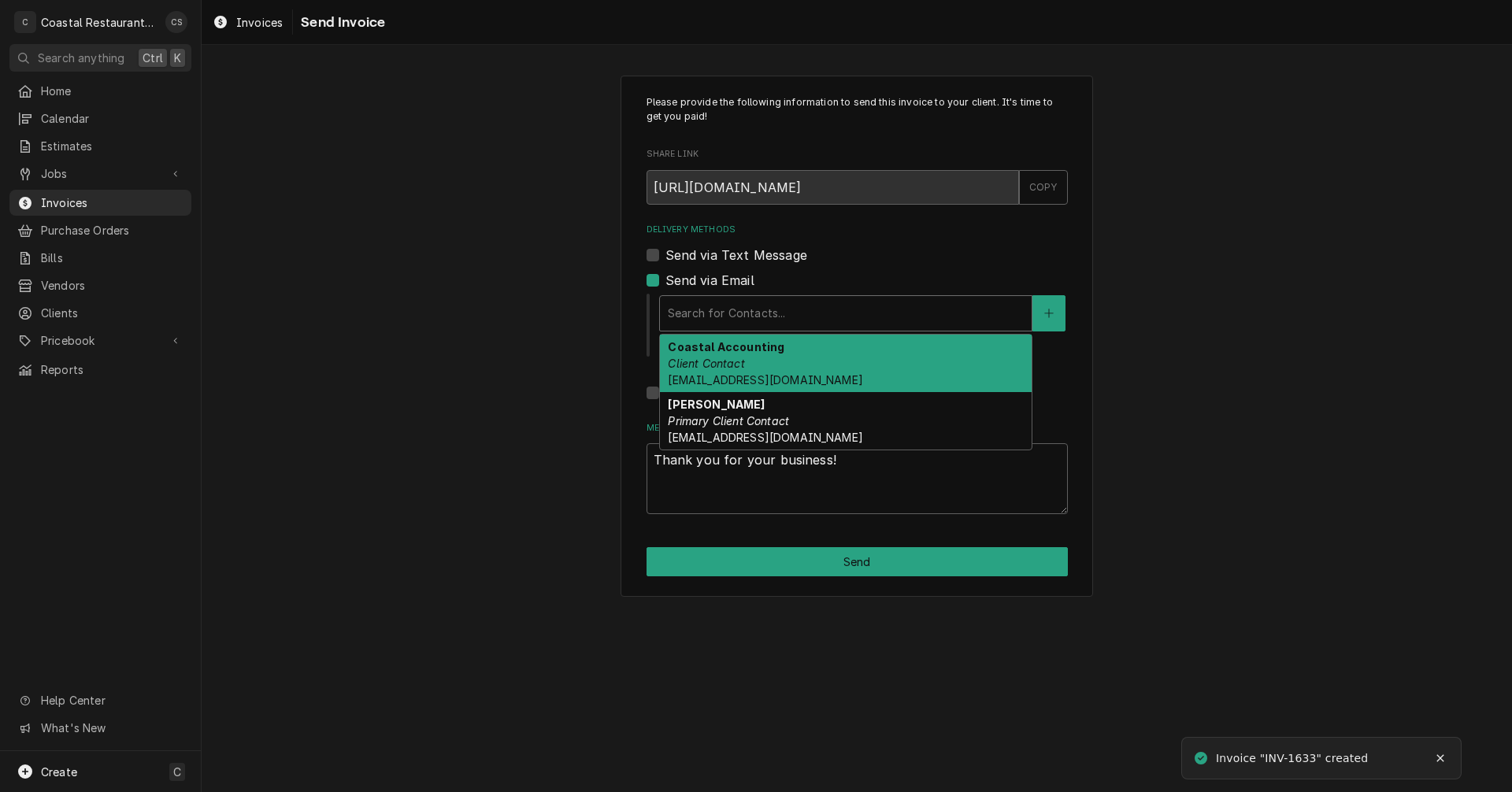
click at [737, 364] on em "Client Contact" at bounding box center [706, 364] width 77 height 14
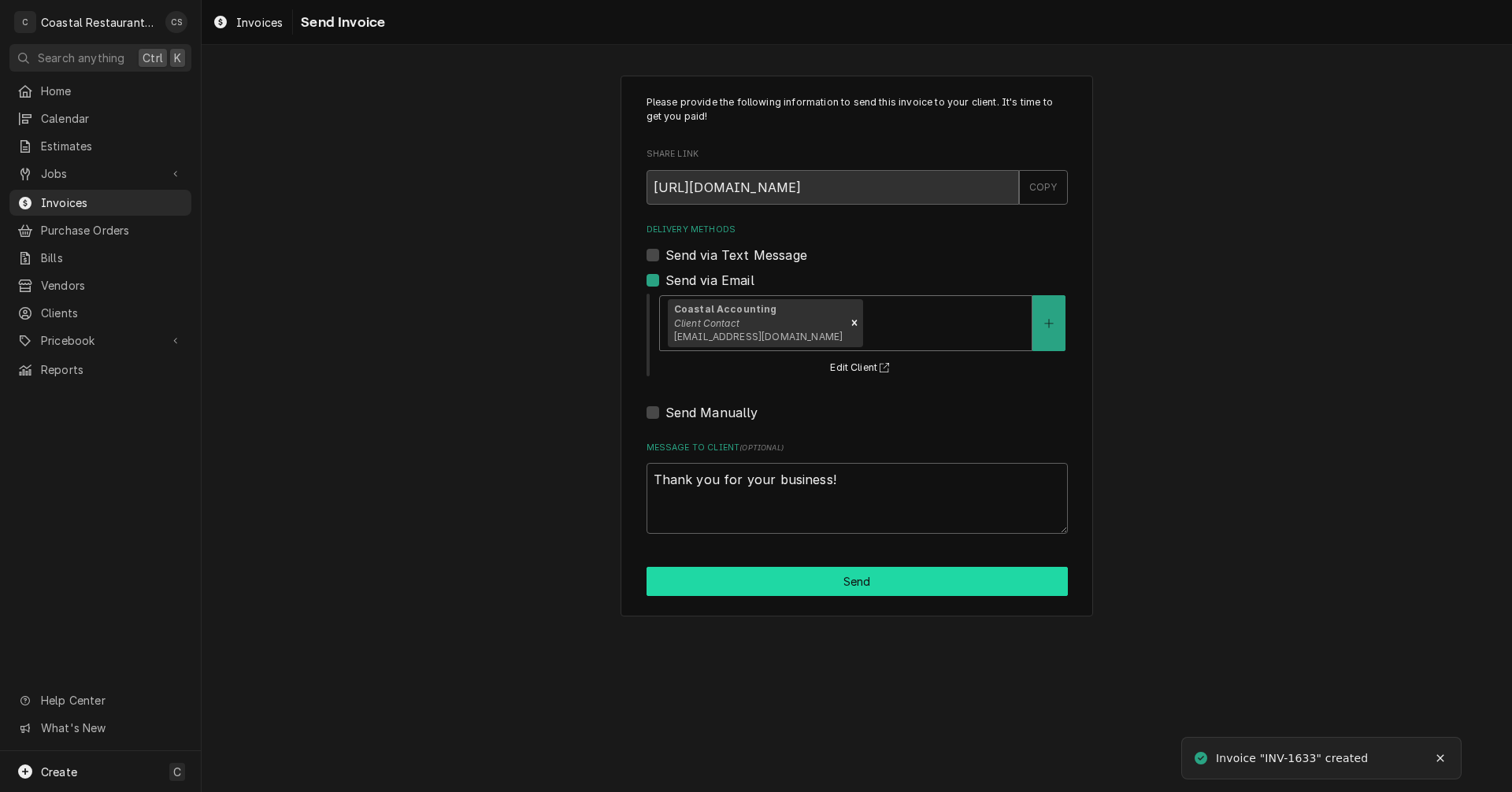
click at [836, 581] on button "Send" at bounding box center [857, 581] width 421 height 29
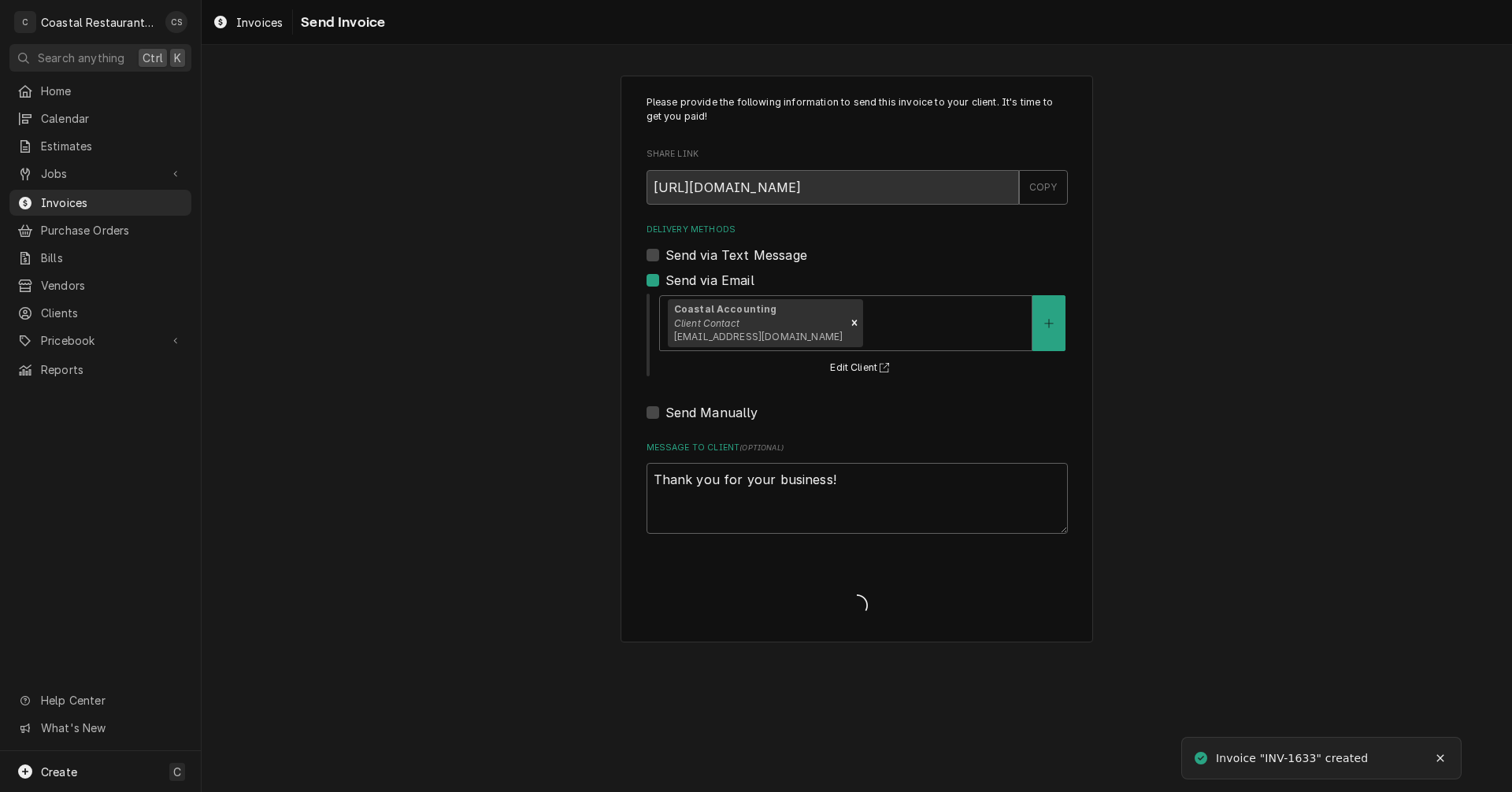
type textarea "x"
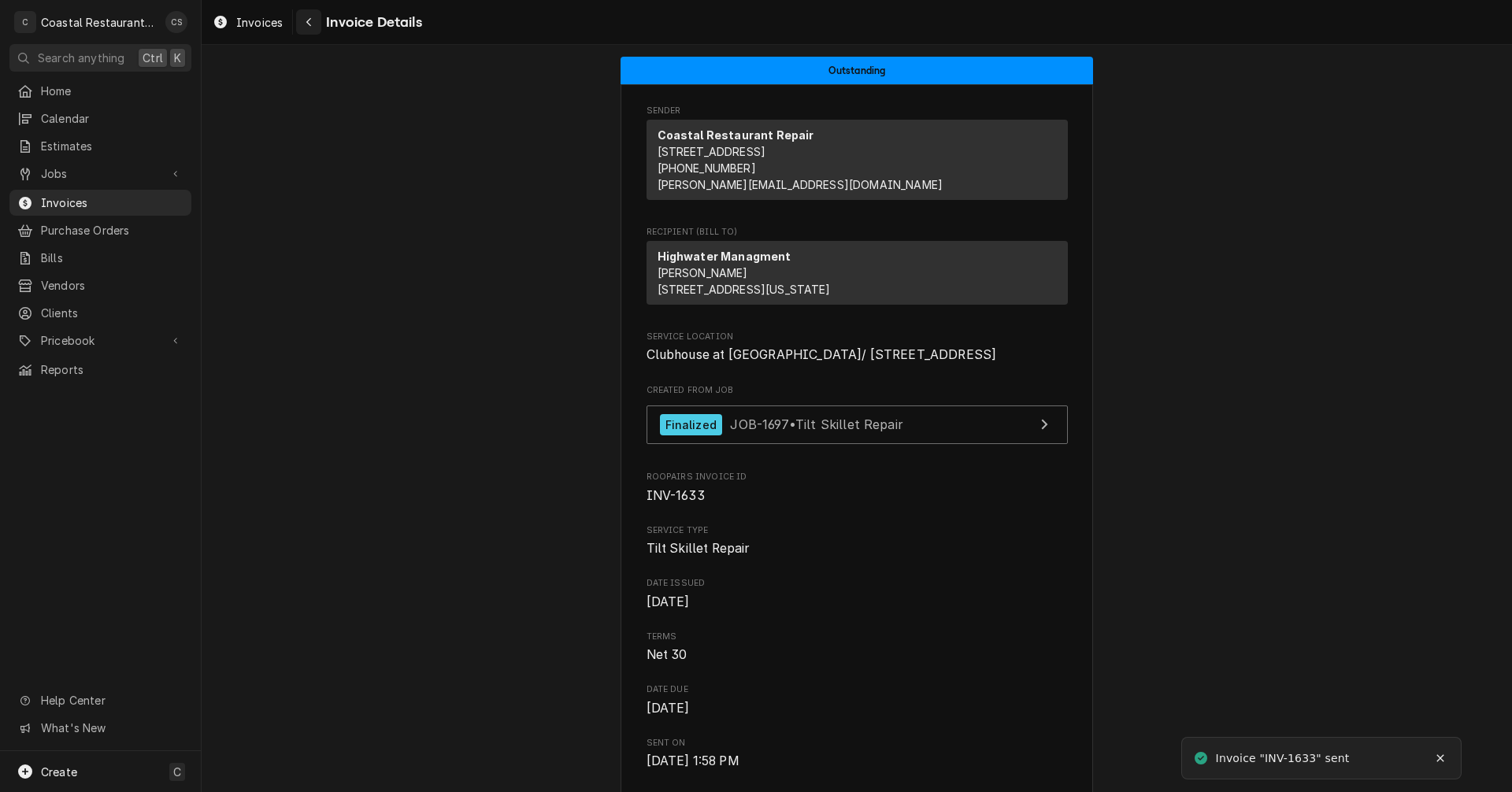
click at [309, 22] on icon "Navigate back" at bounding box center [309, 22] width 7 height 11
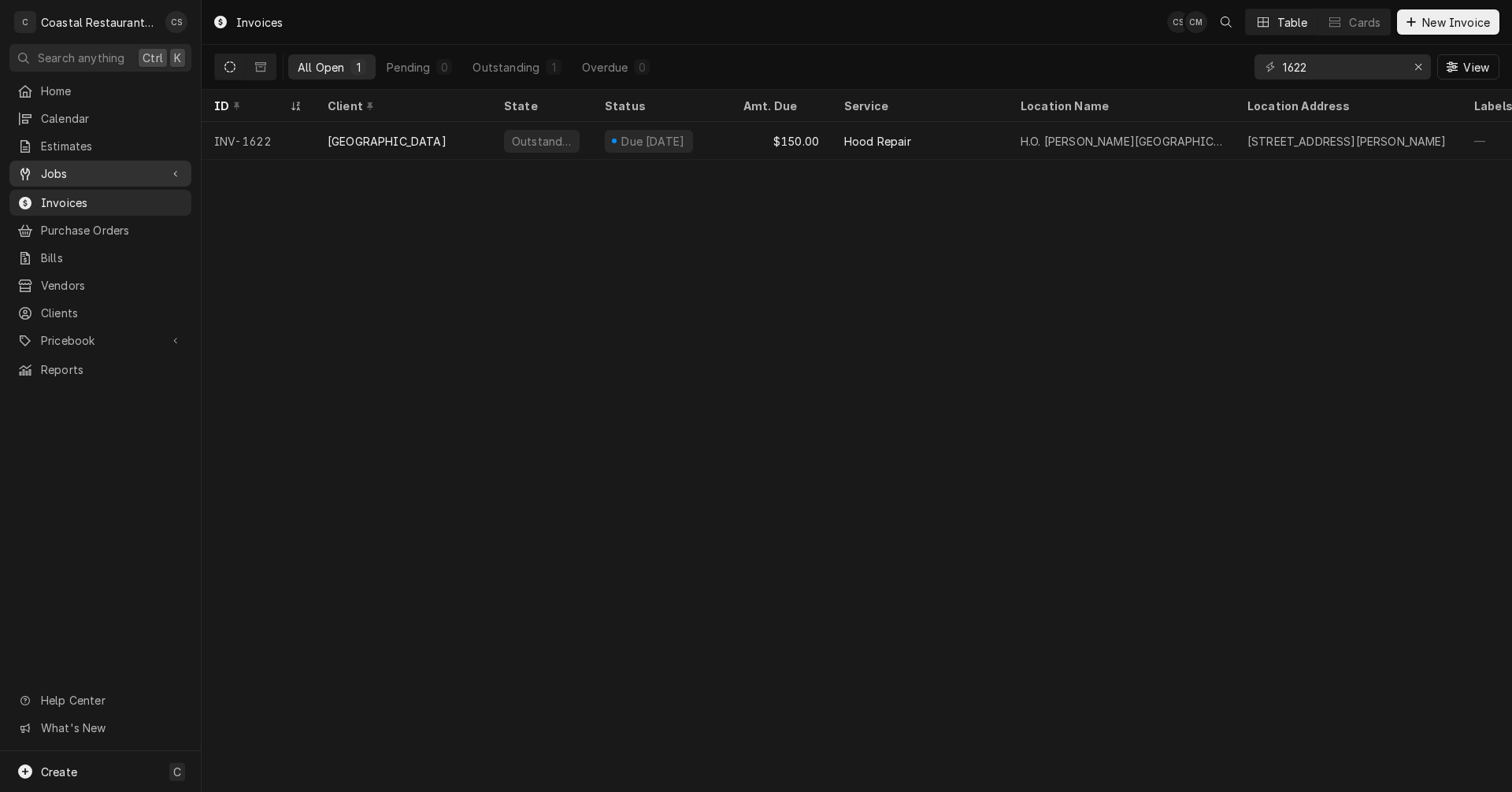
click at [90, 171] on span "Jobs" at bounding box center [100, 173] width 119 height 16
click at [92, 195] on span "Jobs" at bounding box center [111, 201] width 142 height 16
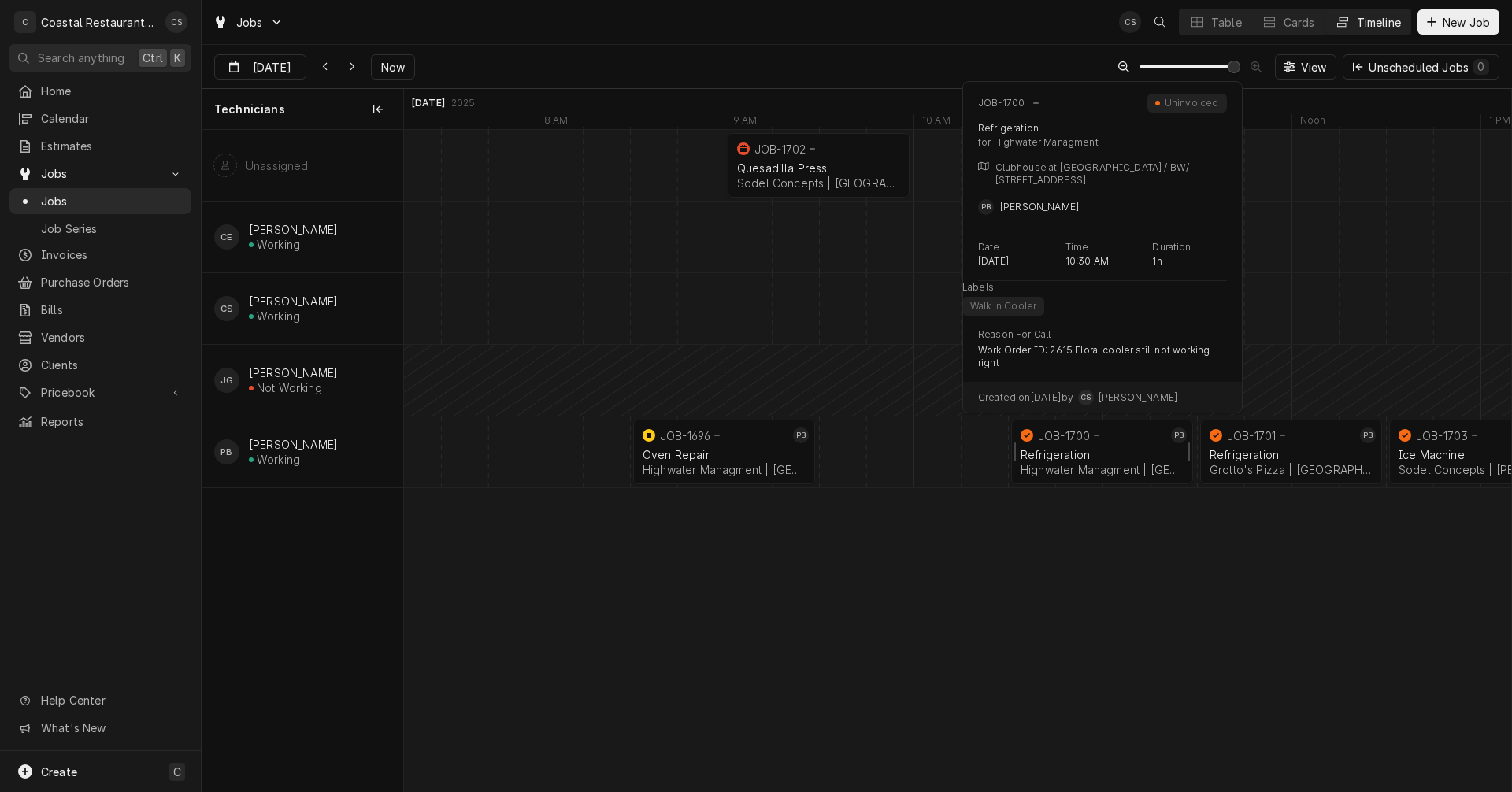
click at [1069, 446] on div "Refrigeration Highwater Managment | Millsboro, 19966" at bounding box center [1102, 462] width 169 height 35
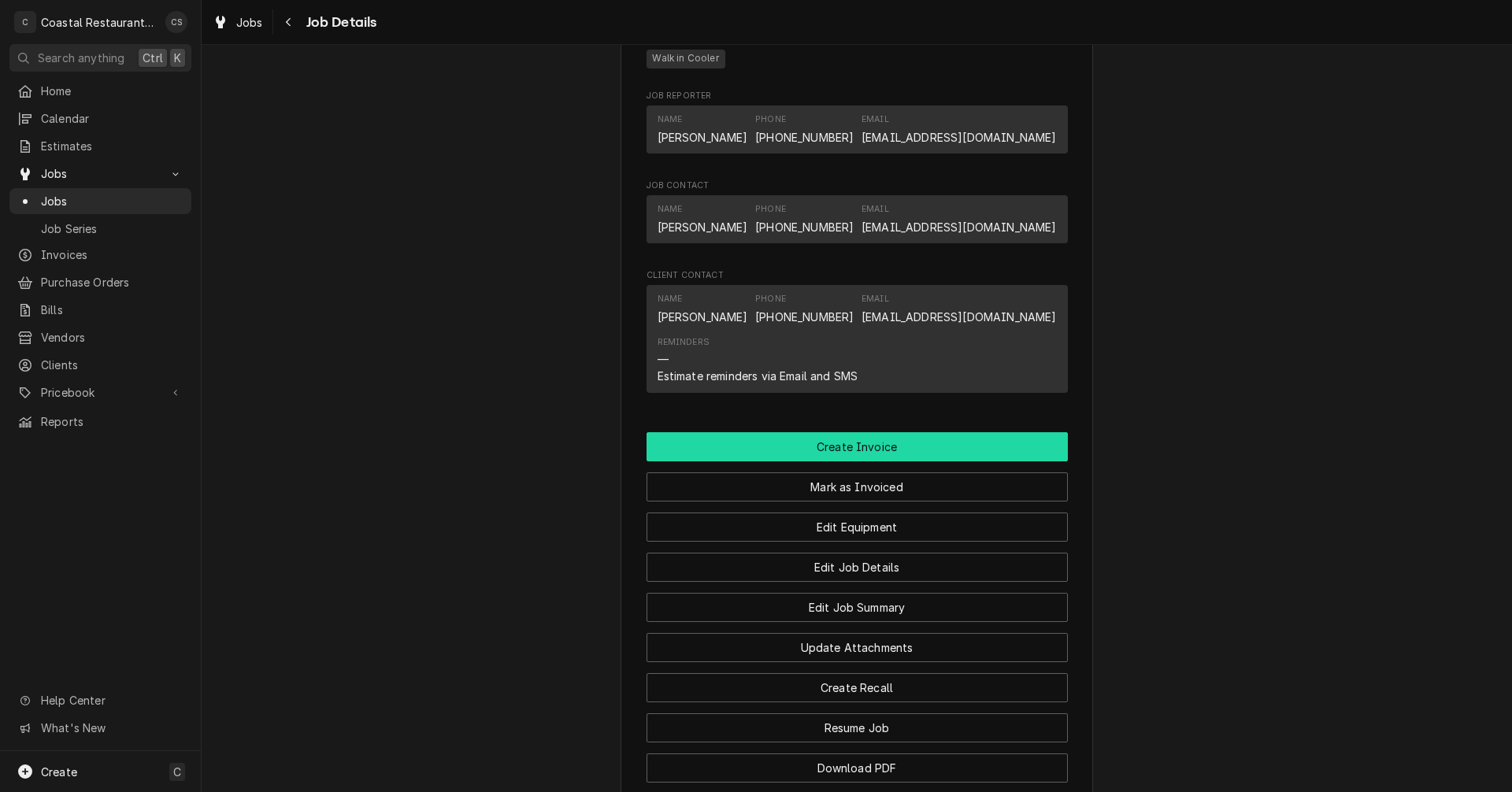
scroll to position [1103, 0]
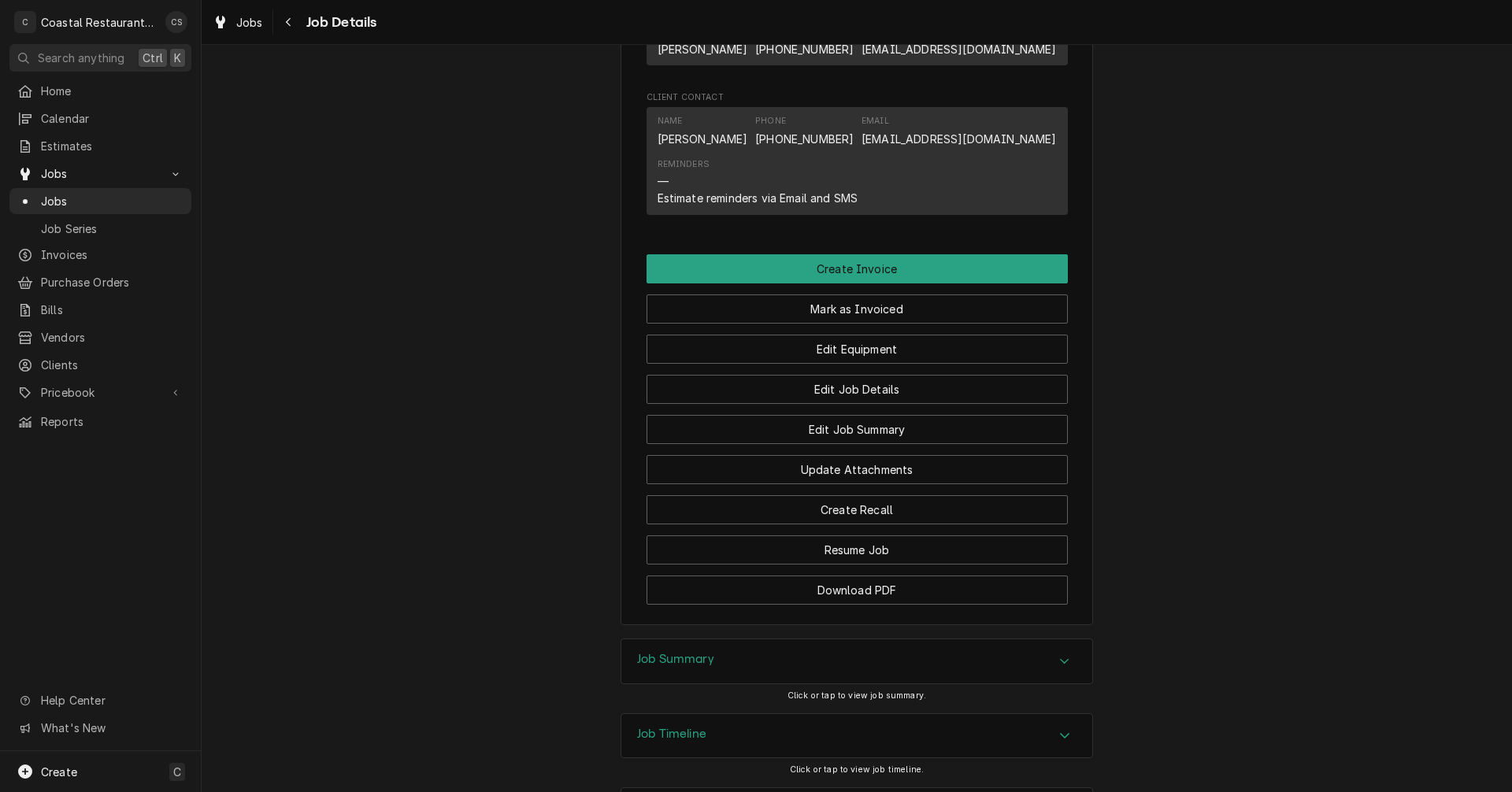
click at [731, 683] on div "Job Summary" at bounding box center [856, 661] width 471 height 44
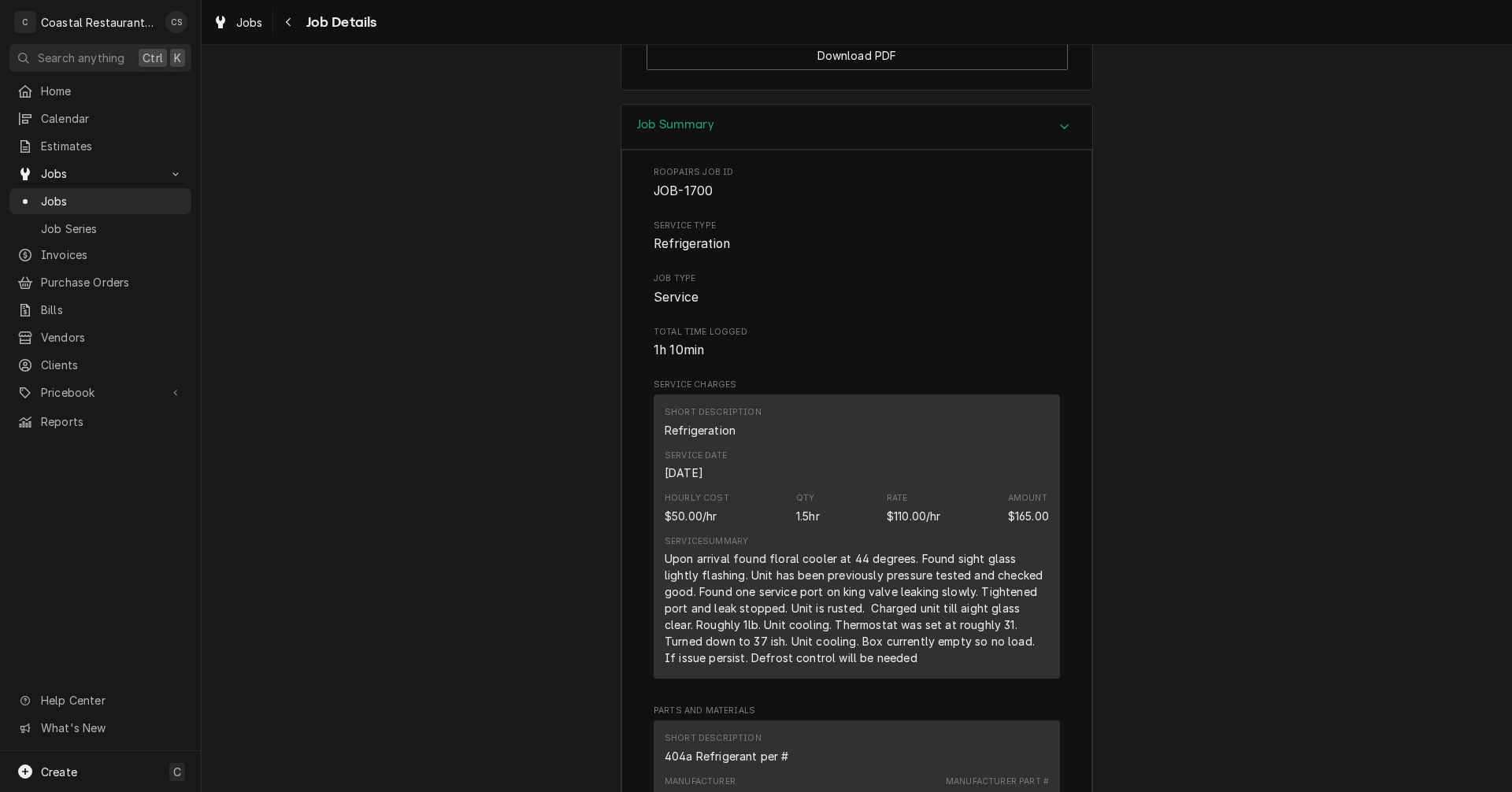
scroll to position [1244, 0]
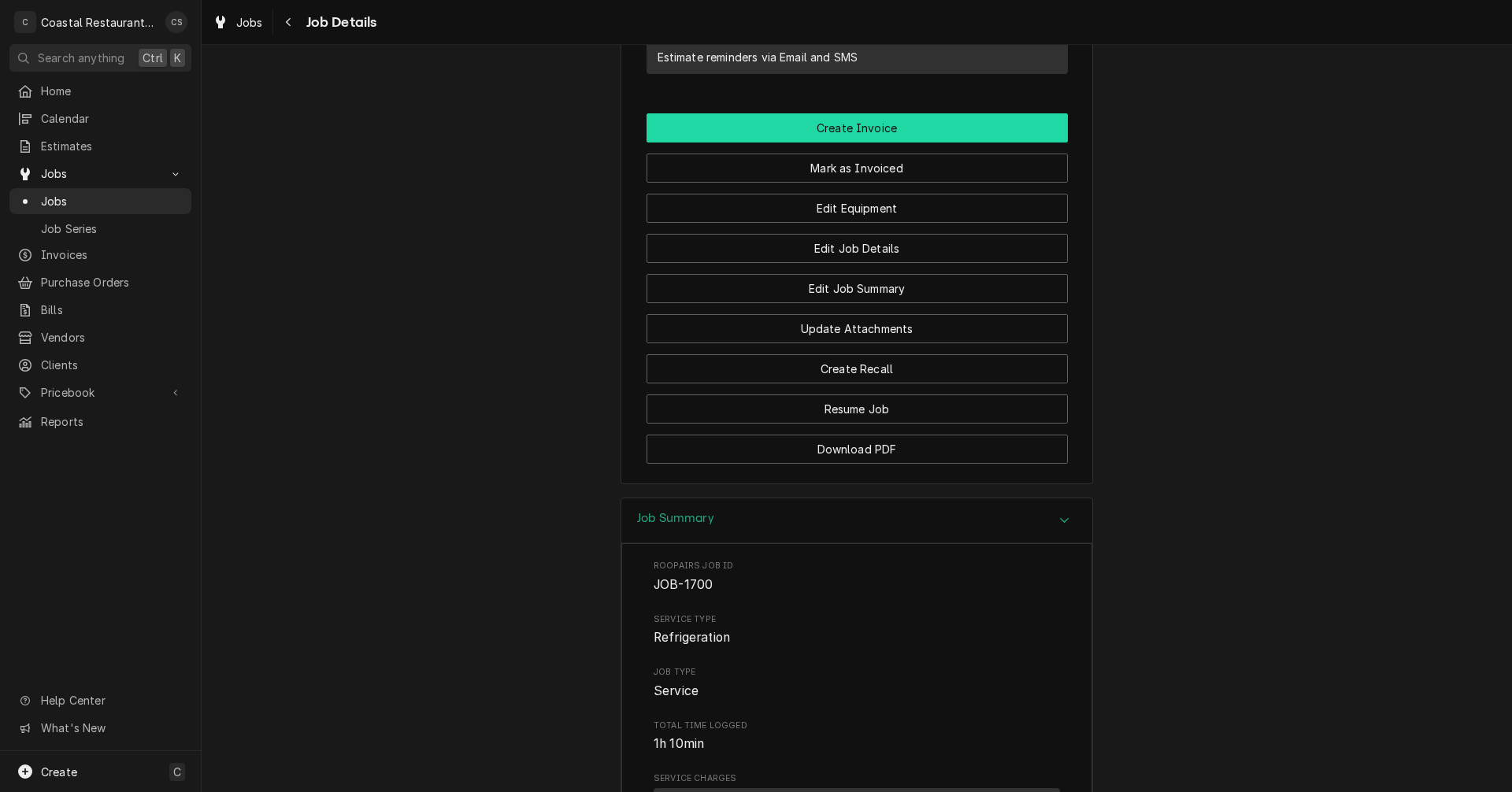
click at [838, 142] on button "Create Invoice" at bounding box center [857, 128] width 421 height 29
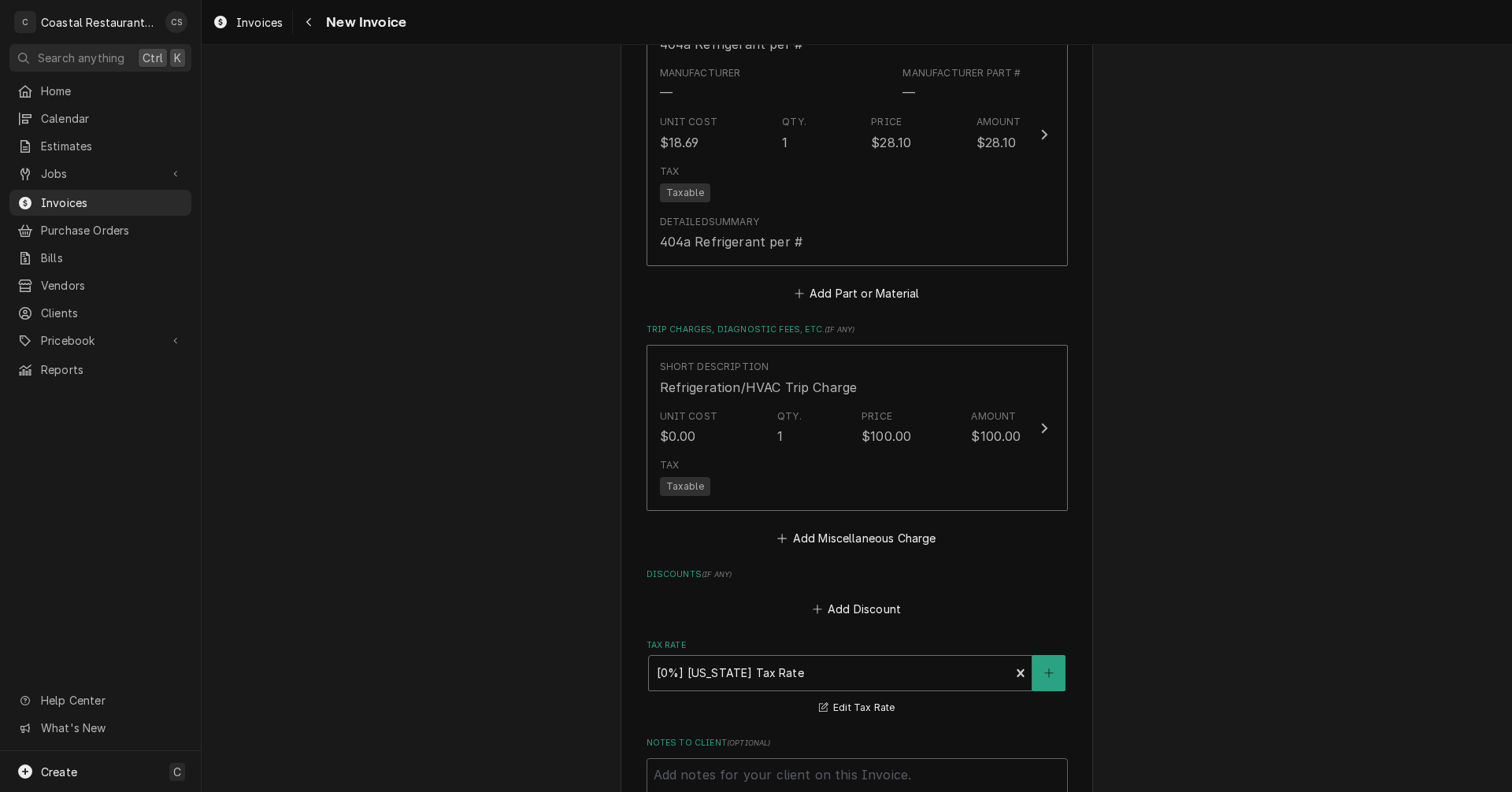
scroll to position [2285, 0]
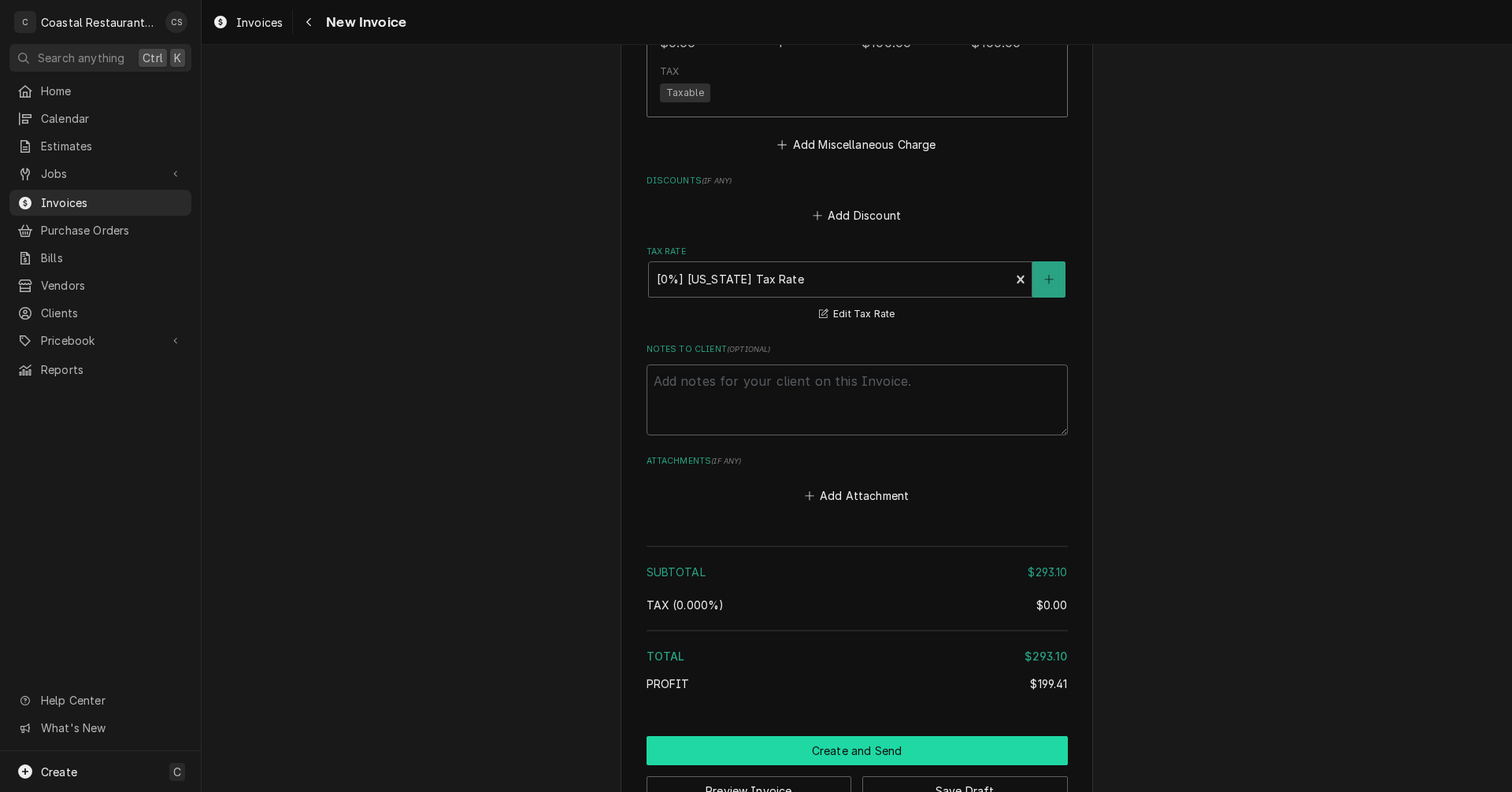
click at [859, 737] on button "Create and Send" at bounding box center [857, 751] width 421 height 29
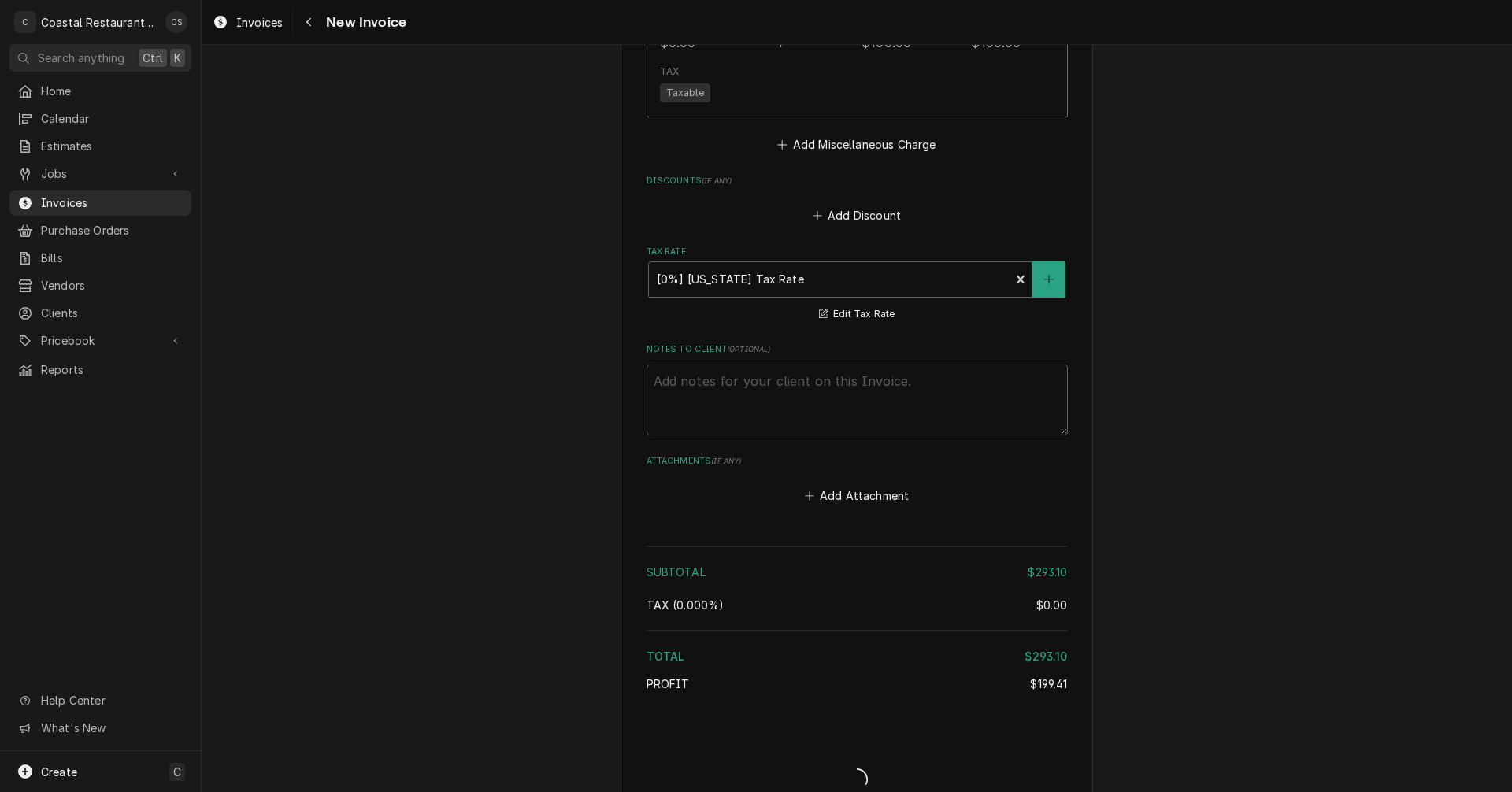
type textarea "x"
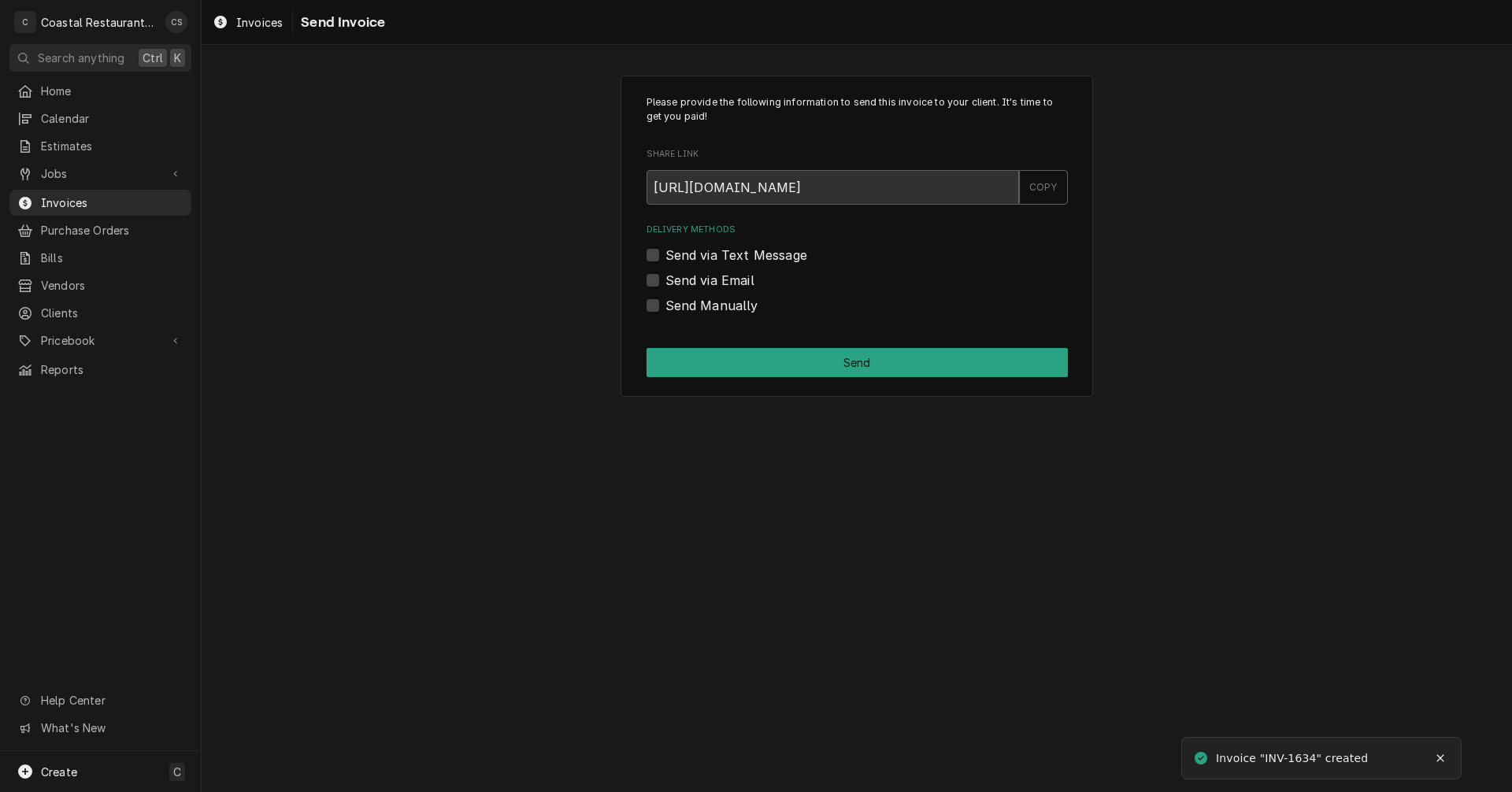
click at [665, 280] on label "Send via Email" at bounding box center [709, 280] width 89 height 19
click at [665, 280] on input "Send via Email" at bounding box center [875, 288] width 421 height 35
checkbox input "true"
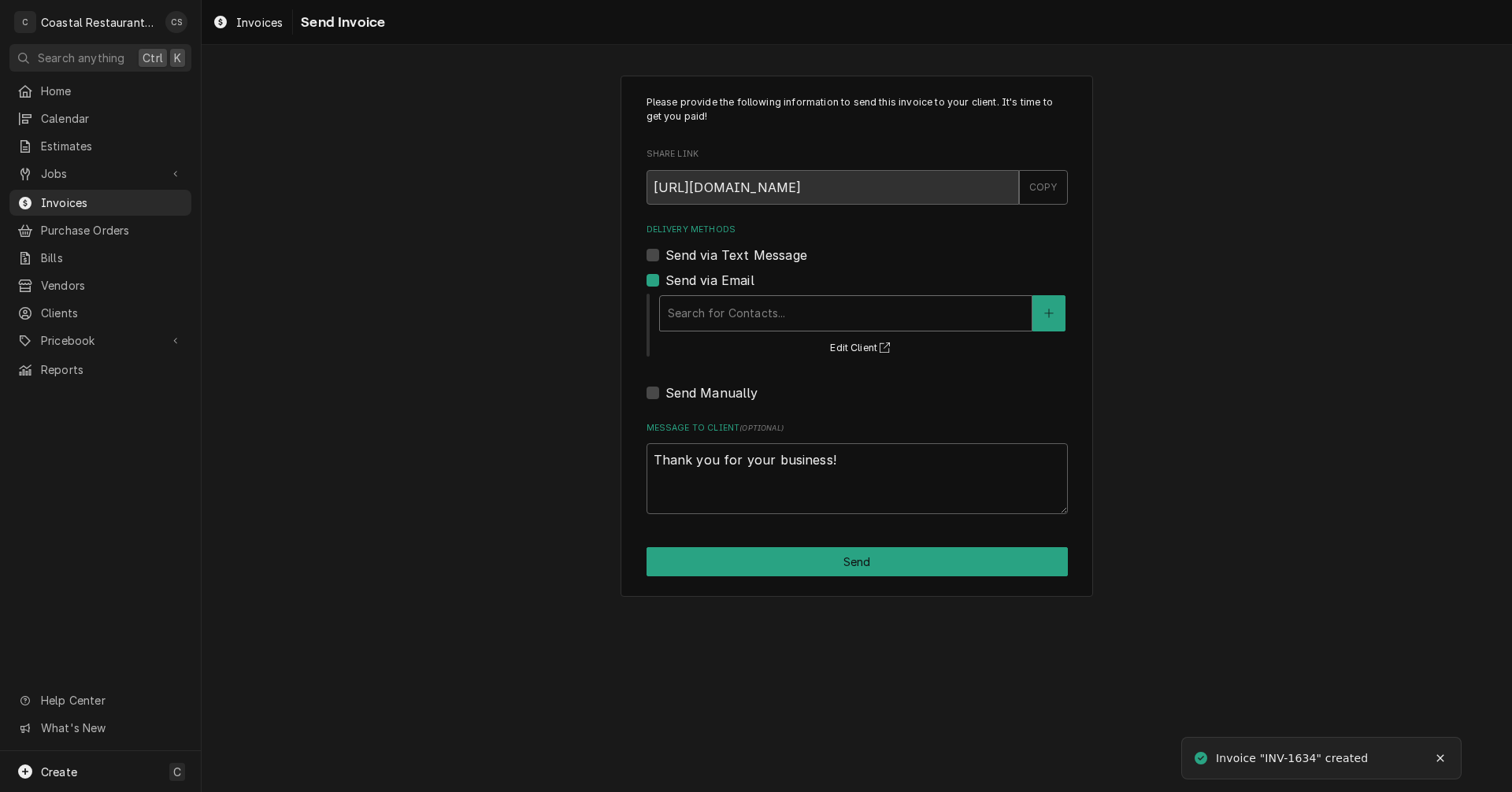
click at [719, 317] on div "Delivery Methods" at bounding box center [845, 313] width 356 height 28
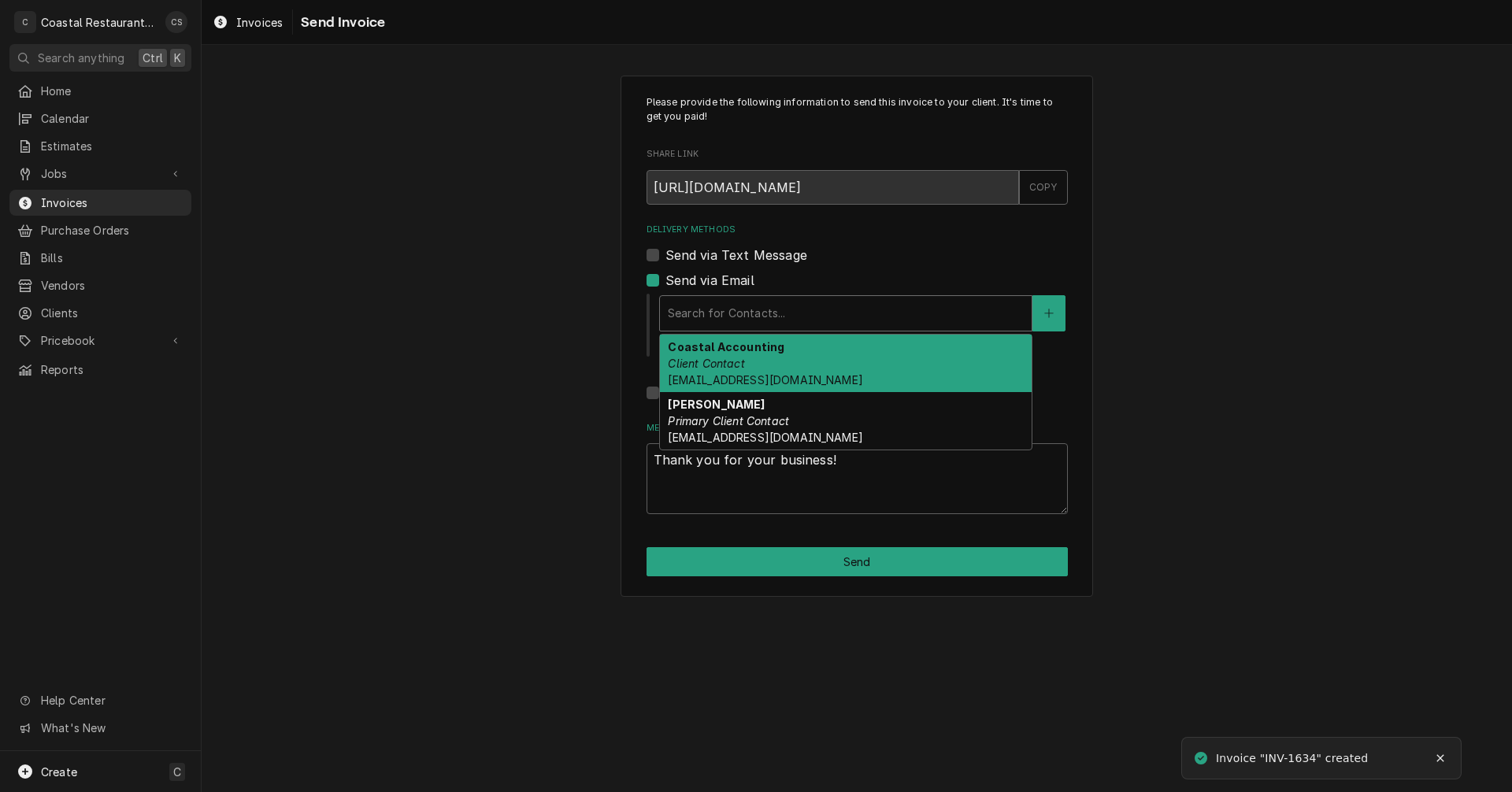
click at [734, 360] on em "Client Contact" at bounding box center [706, 364] width 77 height 14
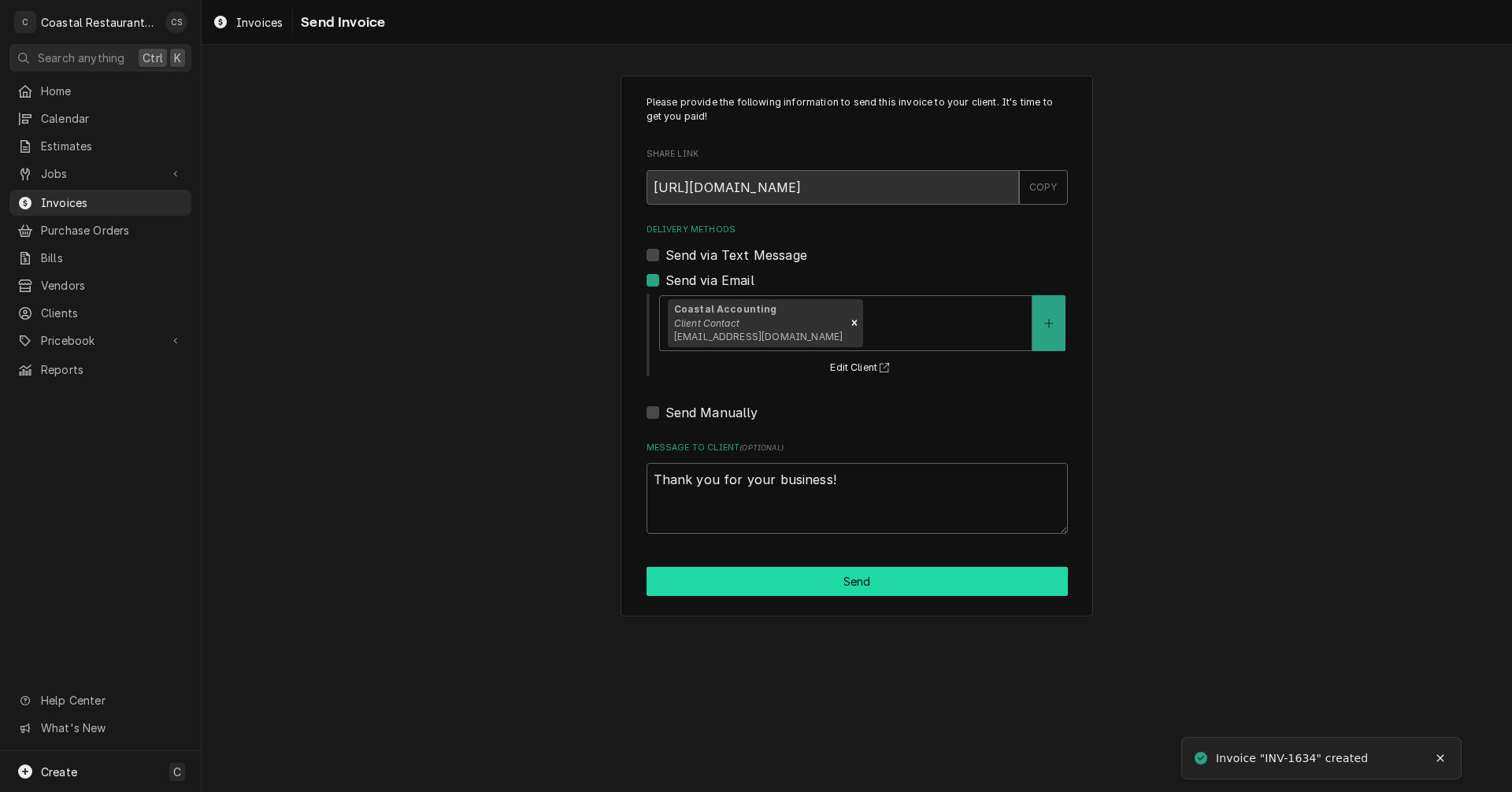
click at [791, 575] on button "Send" at bounding box center [857, 581] width 421 height 29
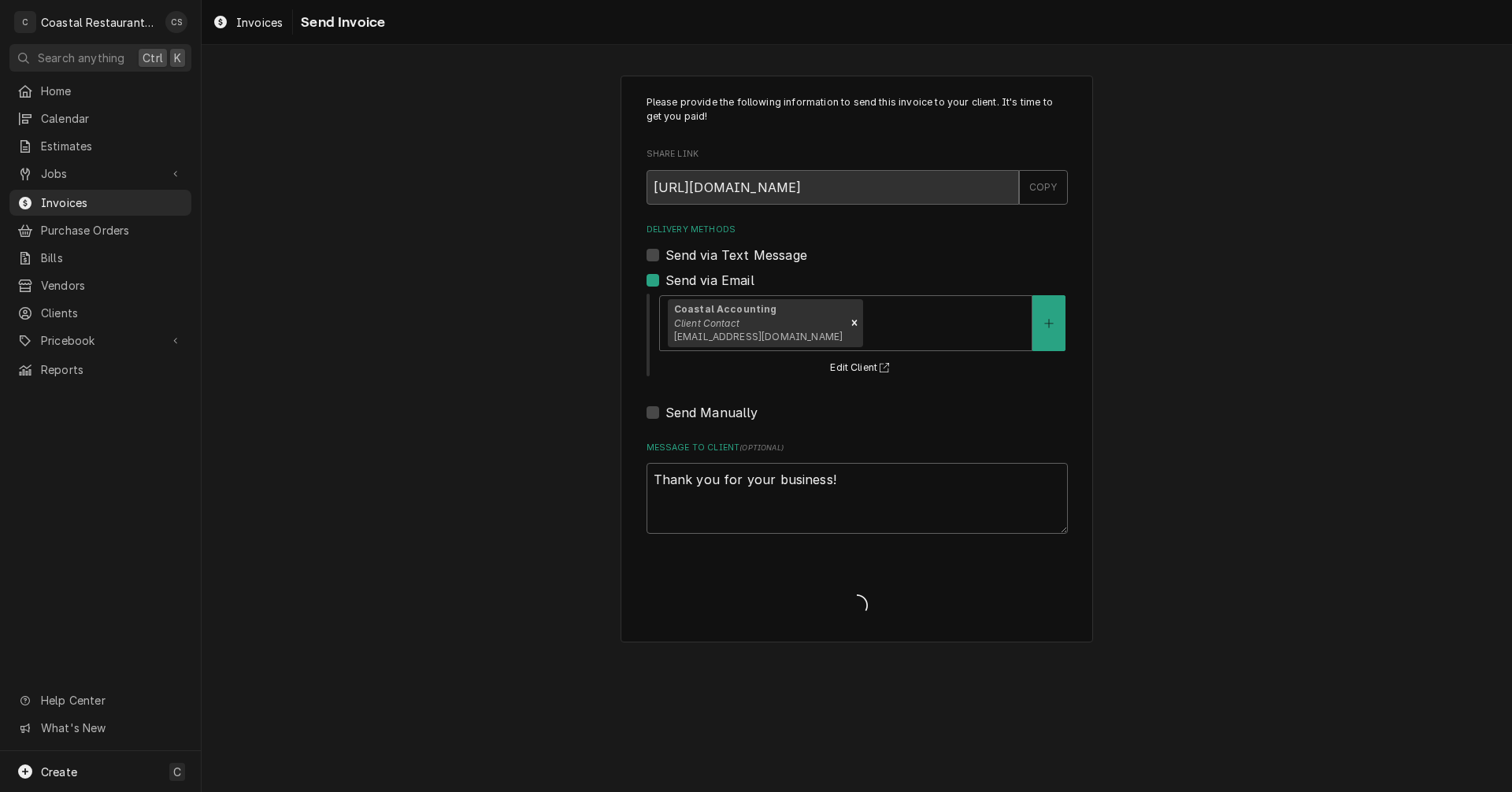
type textarea "x"
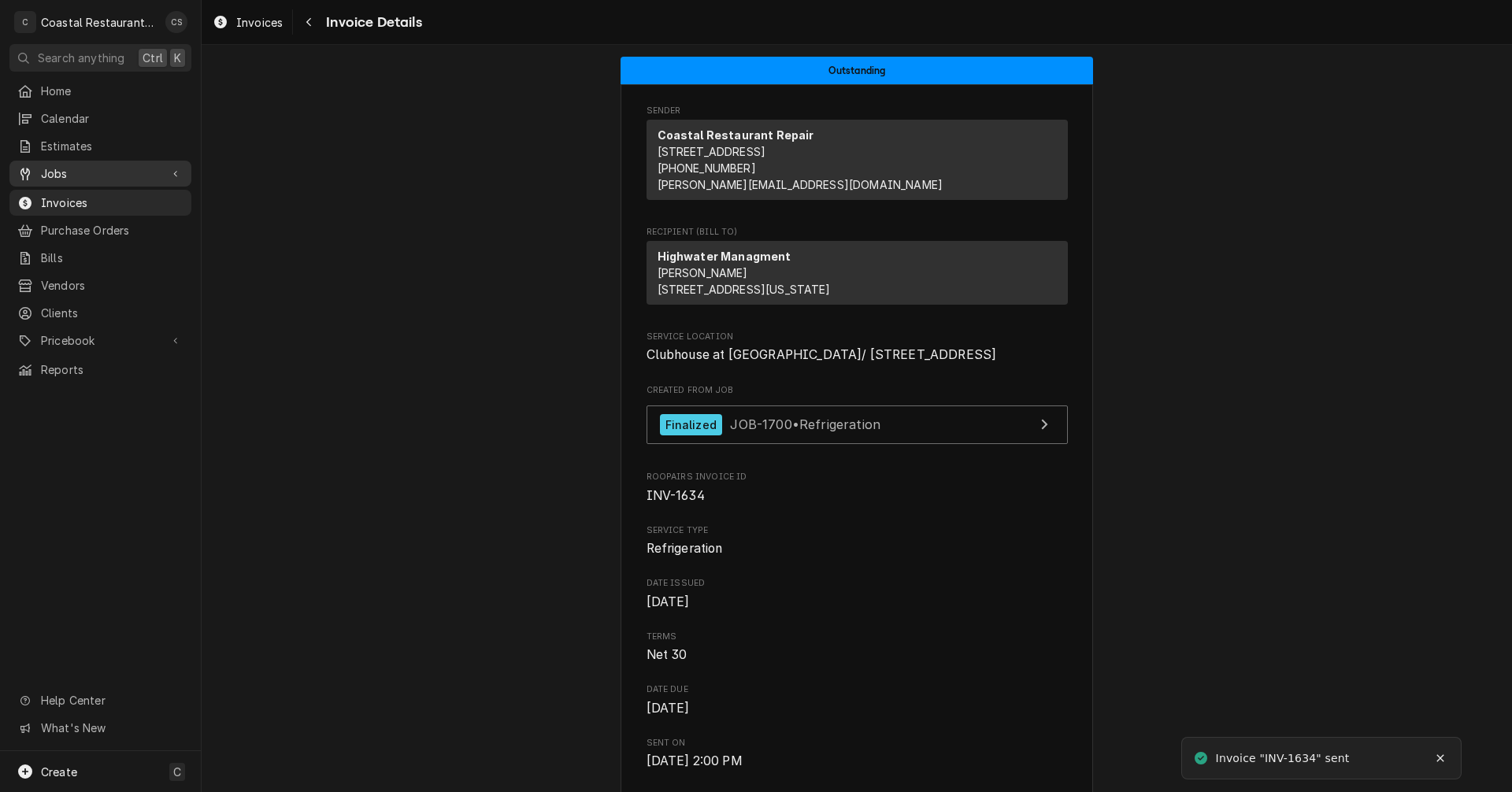
click at [99, 171] on span "Jobs" at bounding box center [100, 173] width 119 height 16
click at [93, 198] on span "Jobs" at bounding box center [111, 201] width 142 height 16
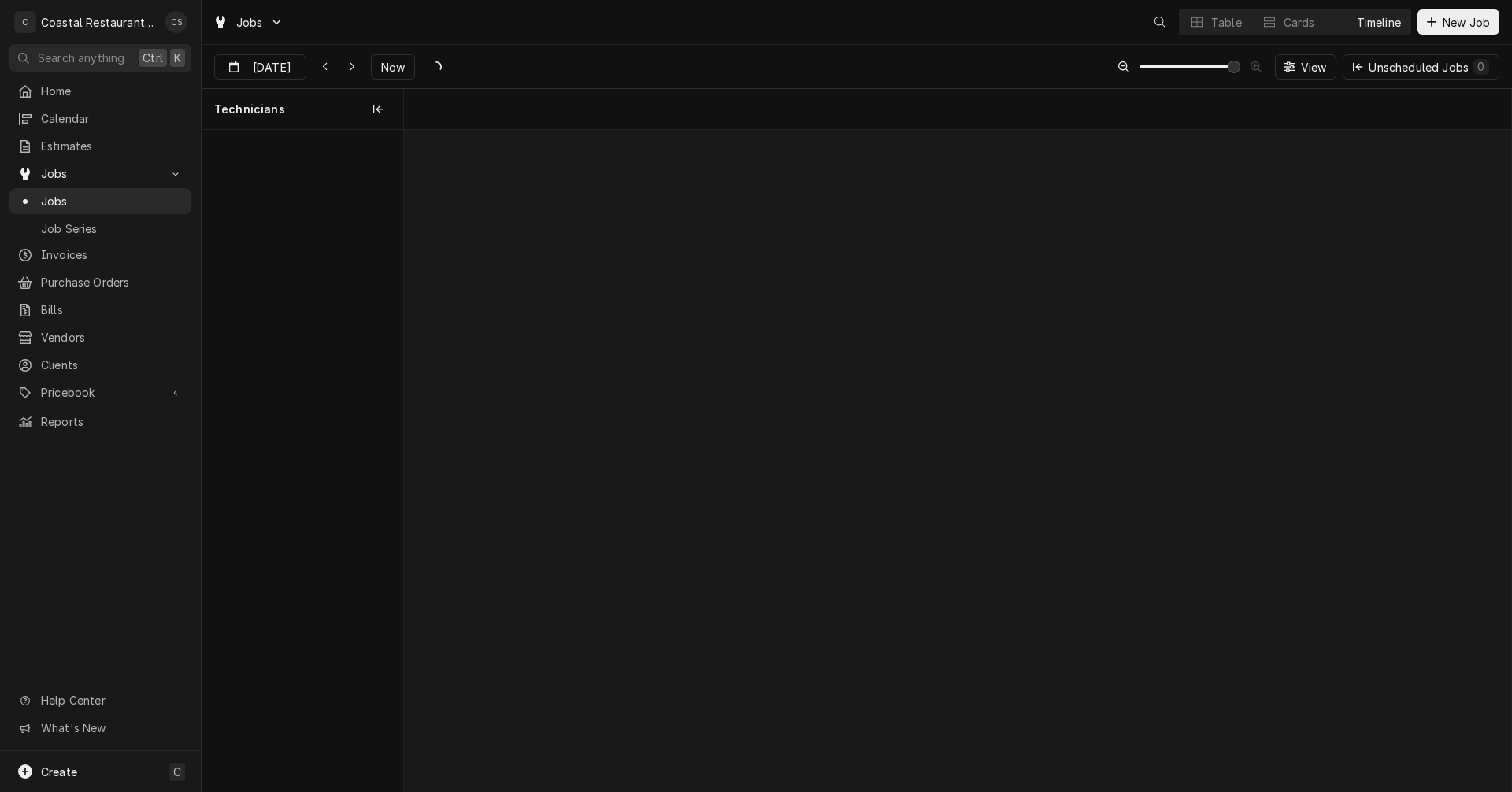
scroll to position [0, 21933]
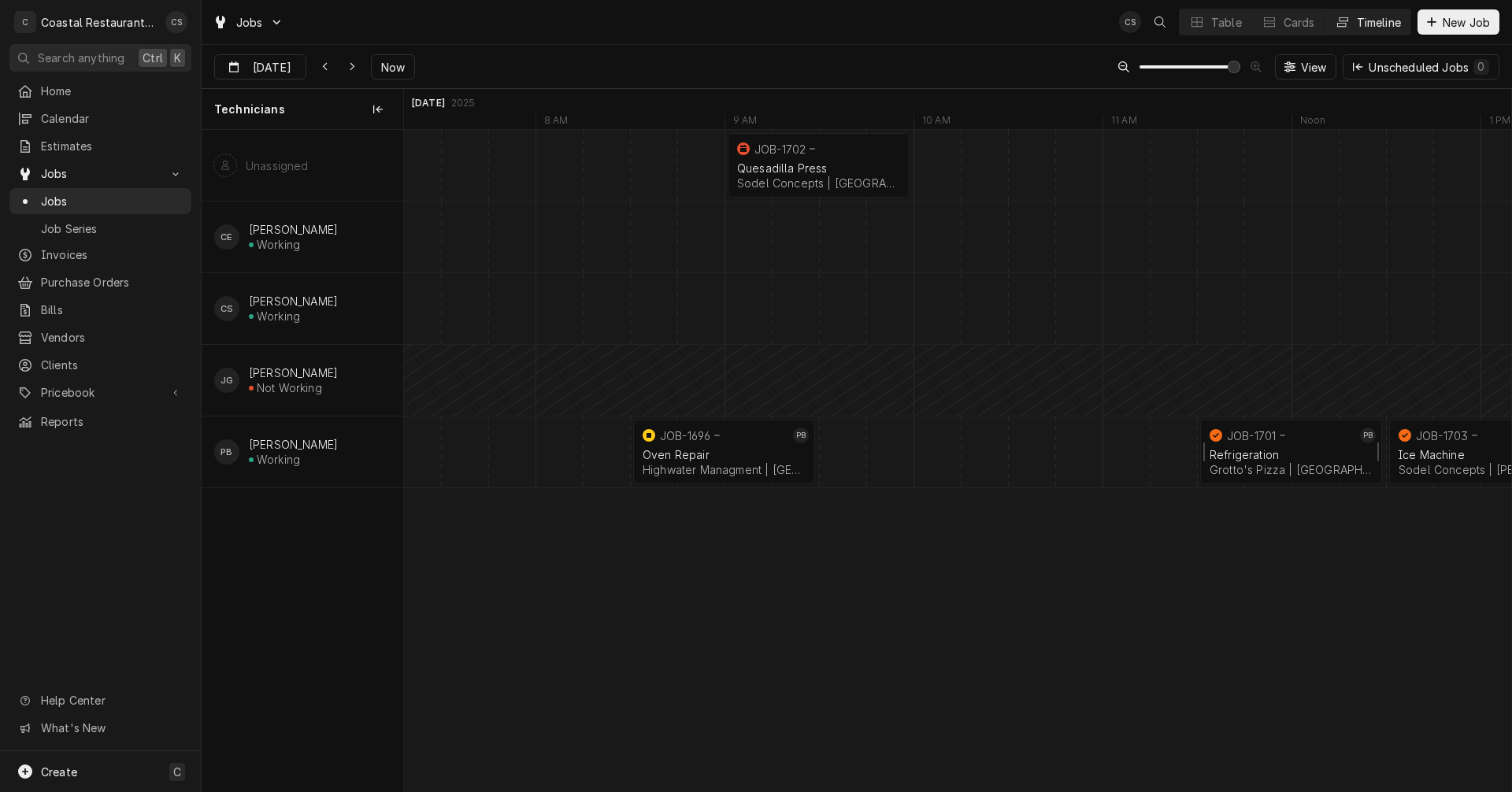
click at [1263, 443] on div "JOB-1701" at bounding box center [1281, 436] width 149 height 19
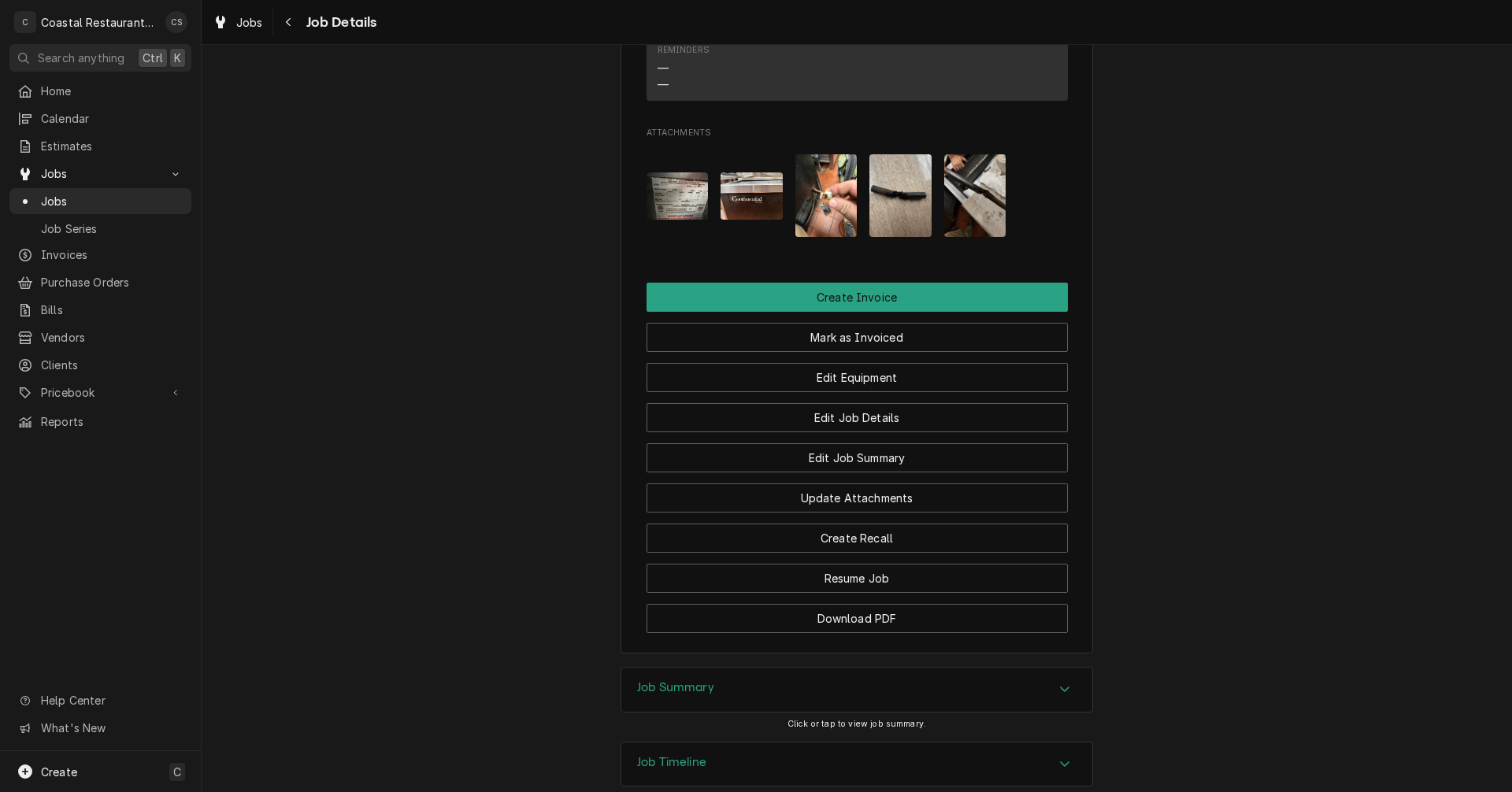
scroll to position [1336, 0]
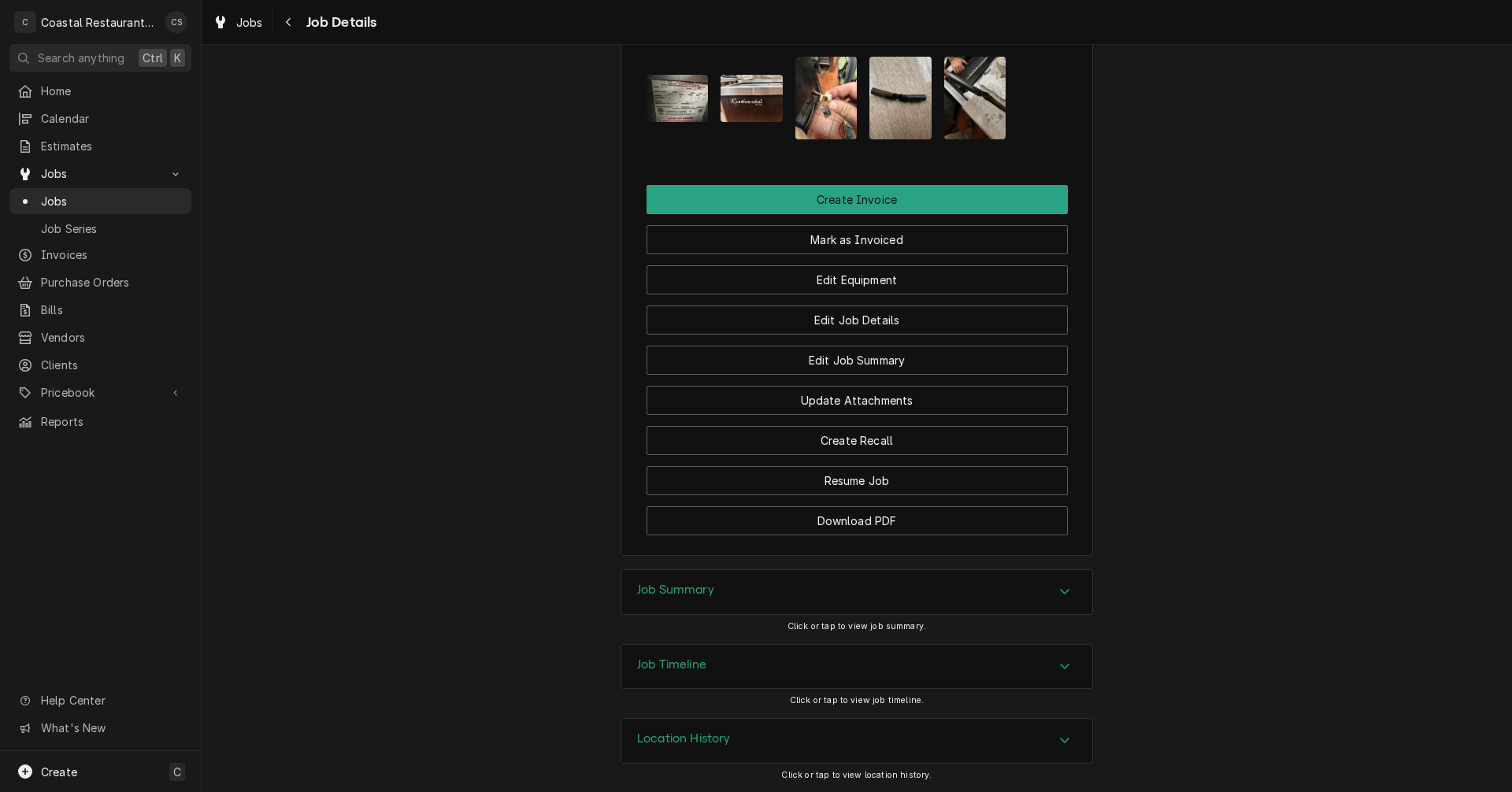
click at [721, 589] on div "Job Summary" at bounding box center [856, 592] width 471 height 44
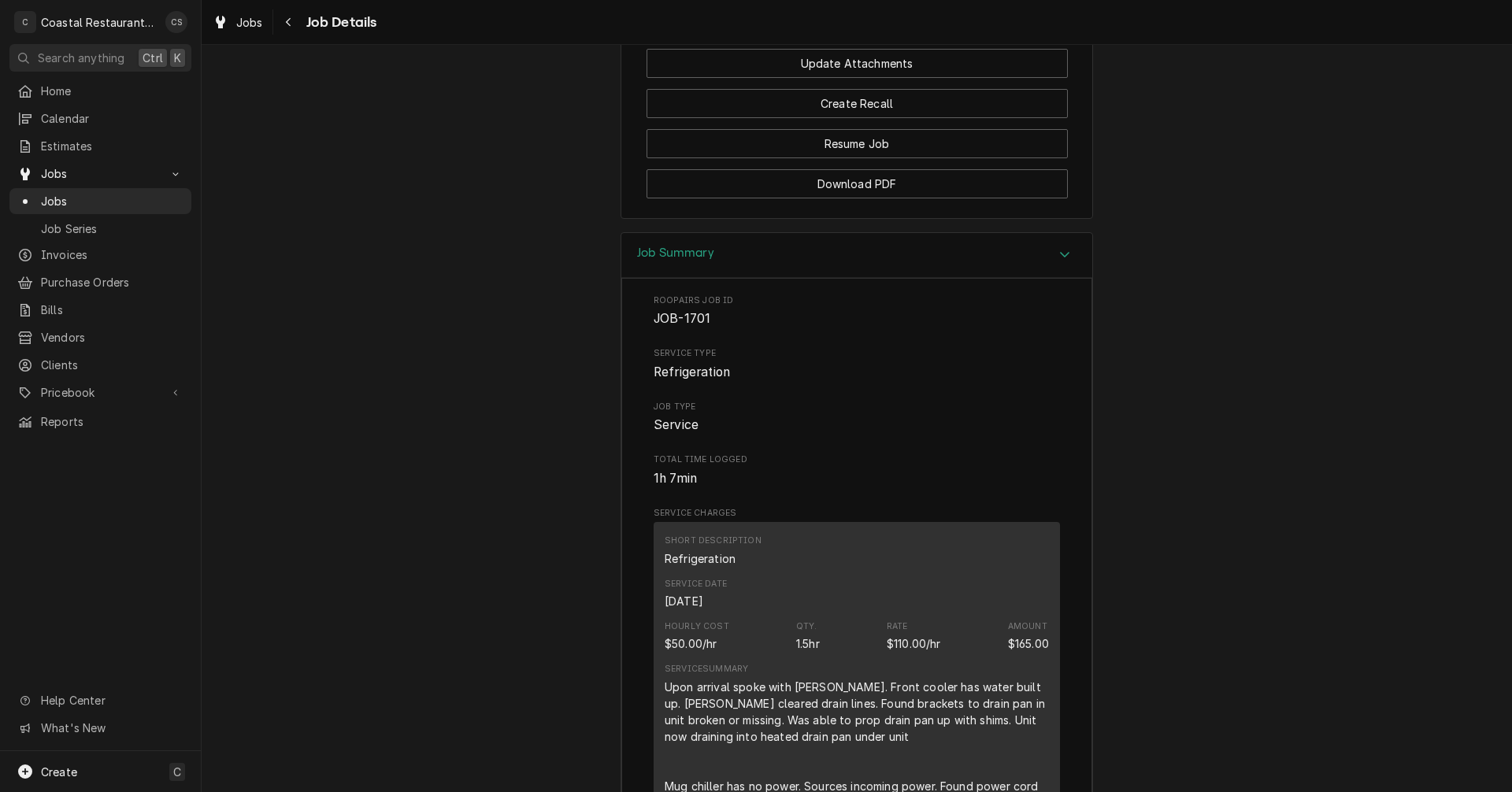
scroll to position [1339, 0]
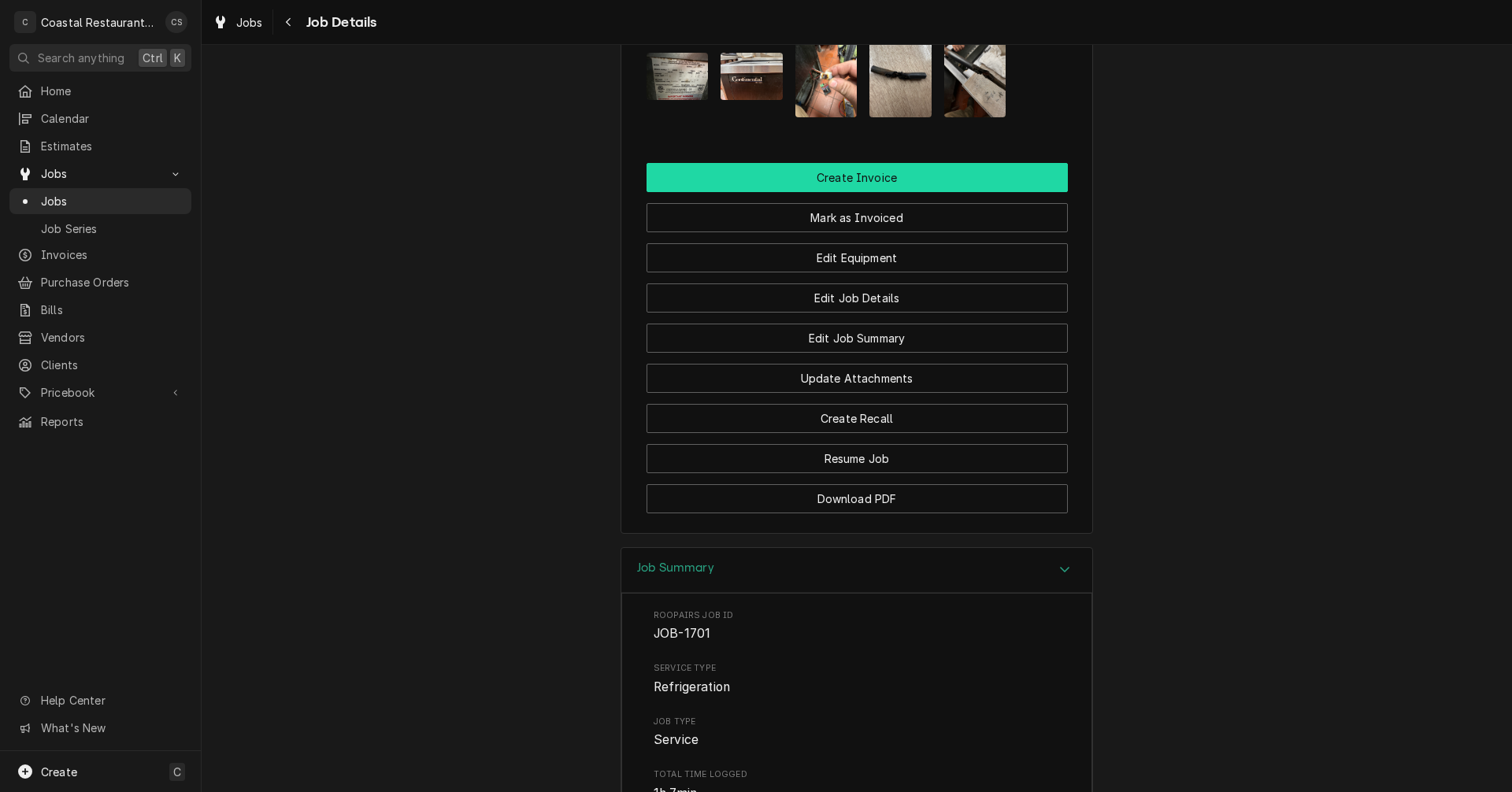
click at [863, 192] on button "Create Invoice" at bounding box center [857, 178] width 421 height 29
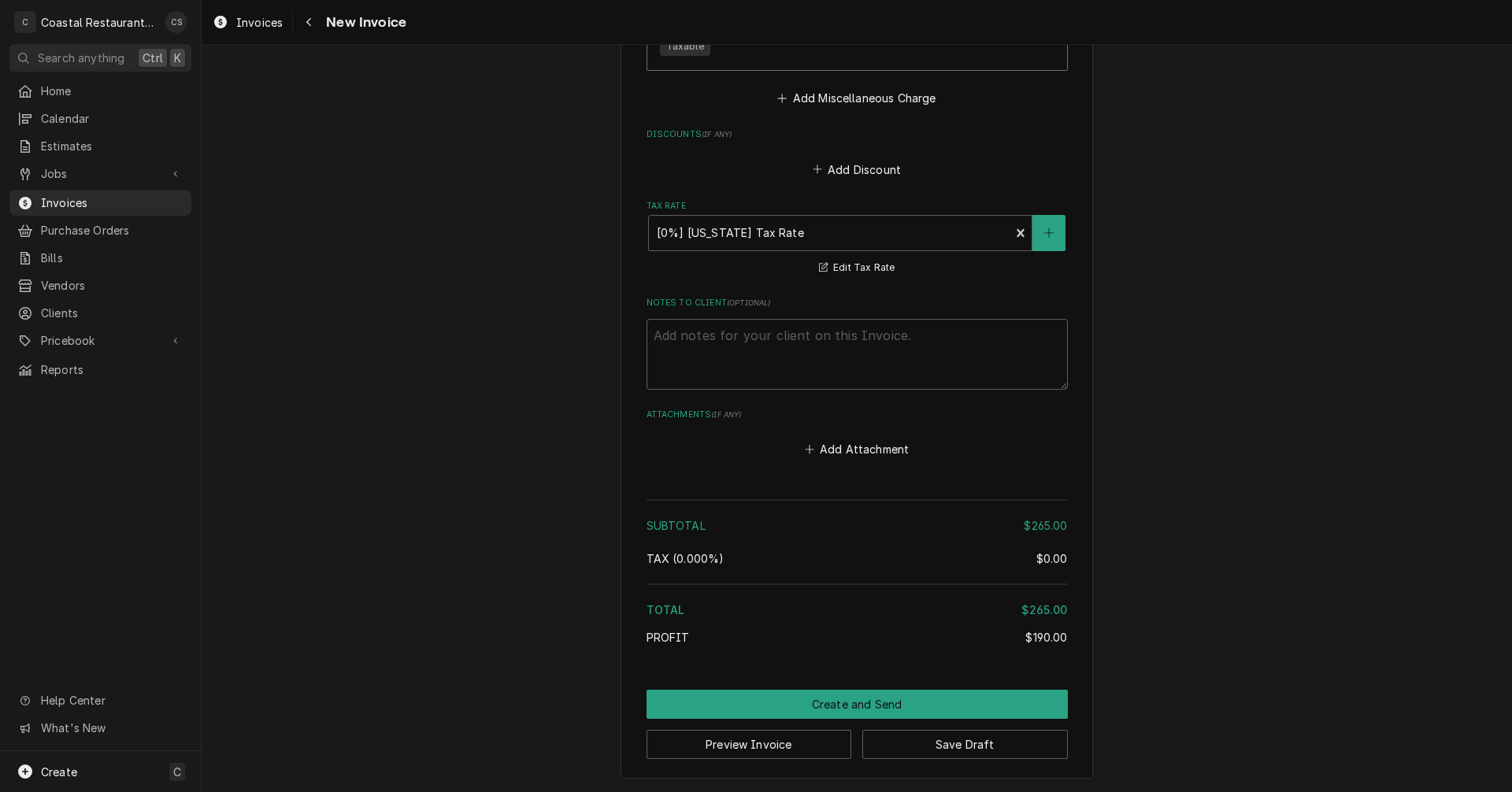
scroll to position [2101, 0]
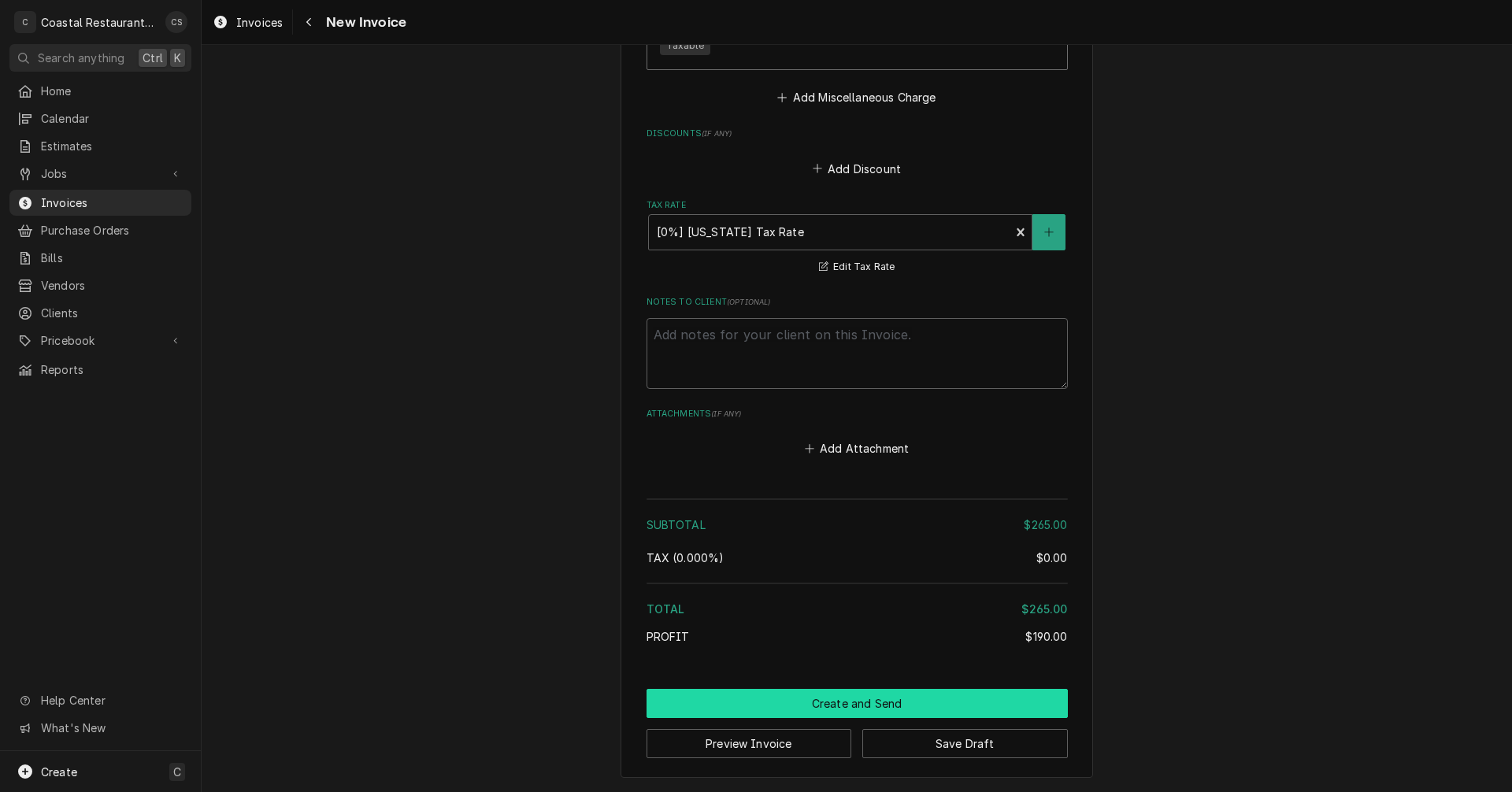
click at [844, 707] on button "Create and Send" at bounding box center [857, 704] width 421 height 29
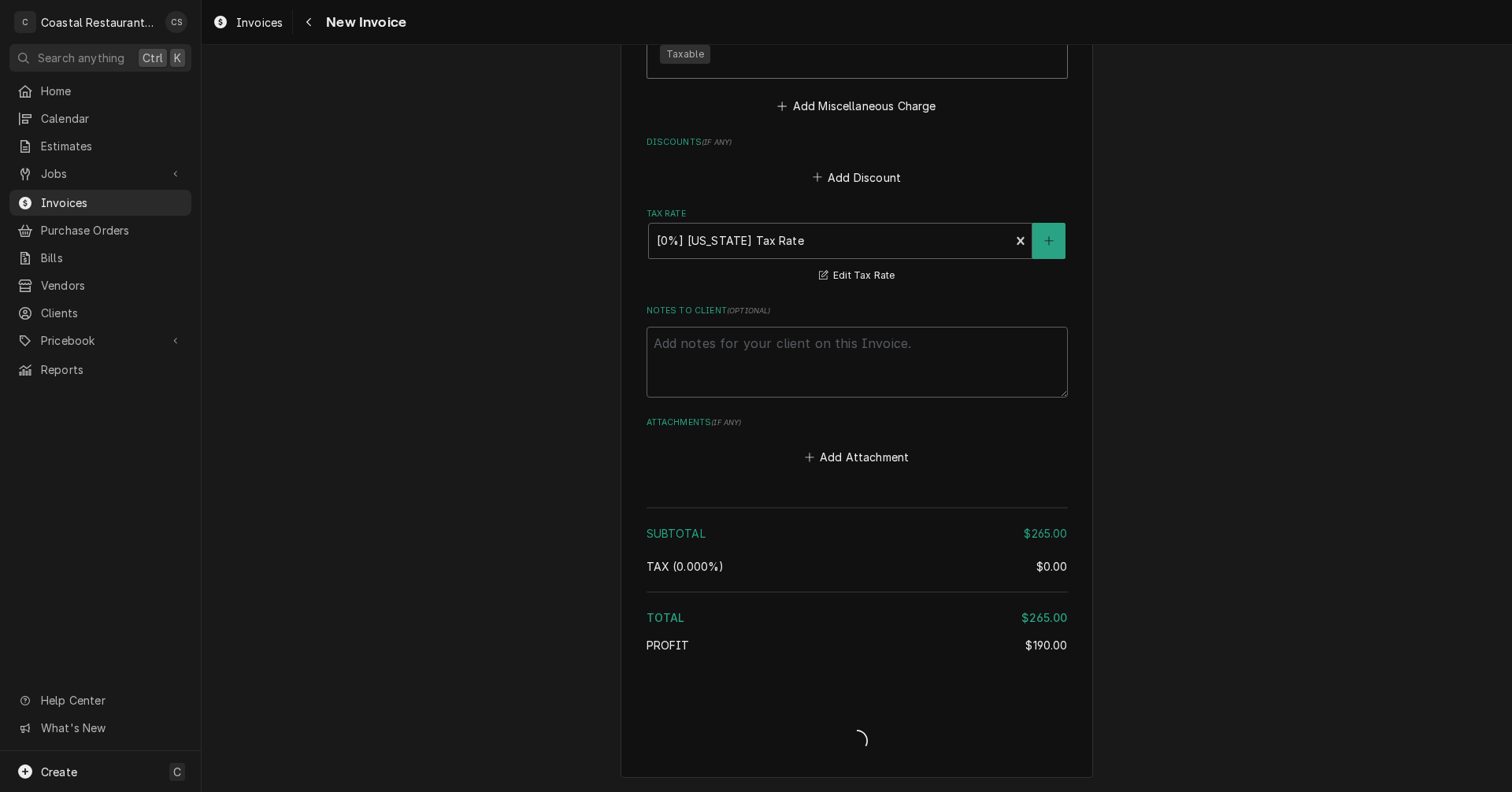
scroll to position [2092, 0]
type textarea "x"
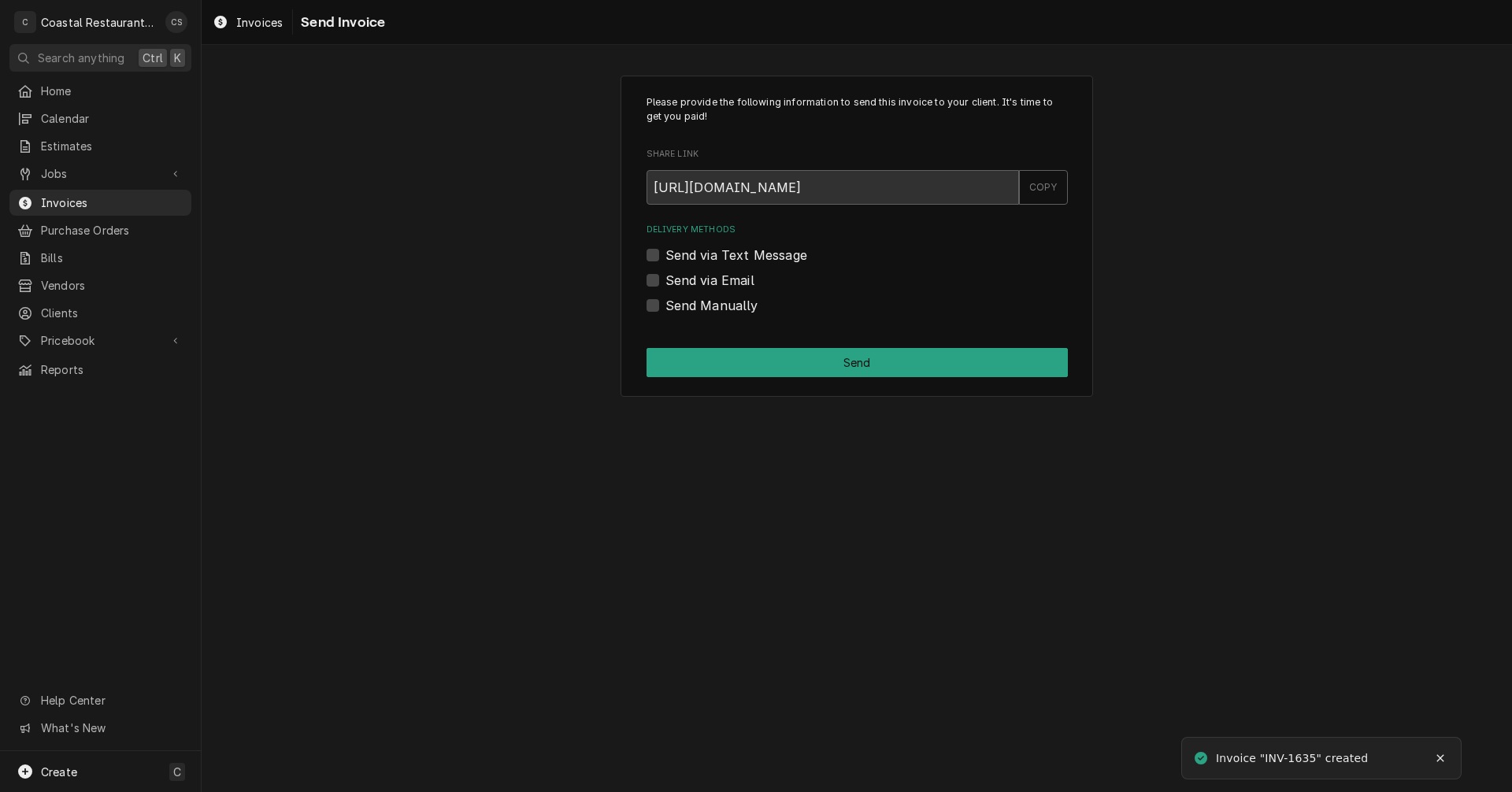
click at [665, 280] on label "Send via Email" at bounding box center [709, 280] width 89 height 19
click at [665, 280] on input "Send via Email" at bounding box center [875, 288] width 421 height 35
checkbox input "true"
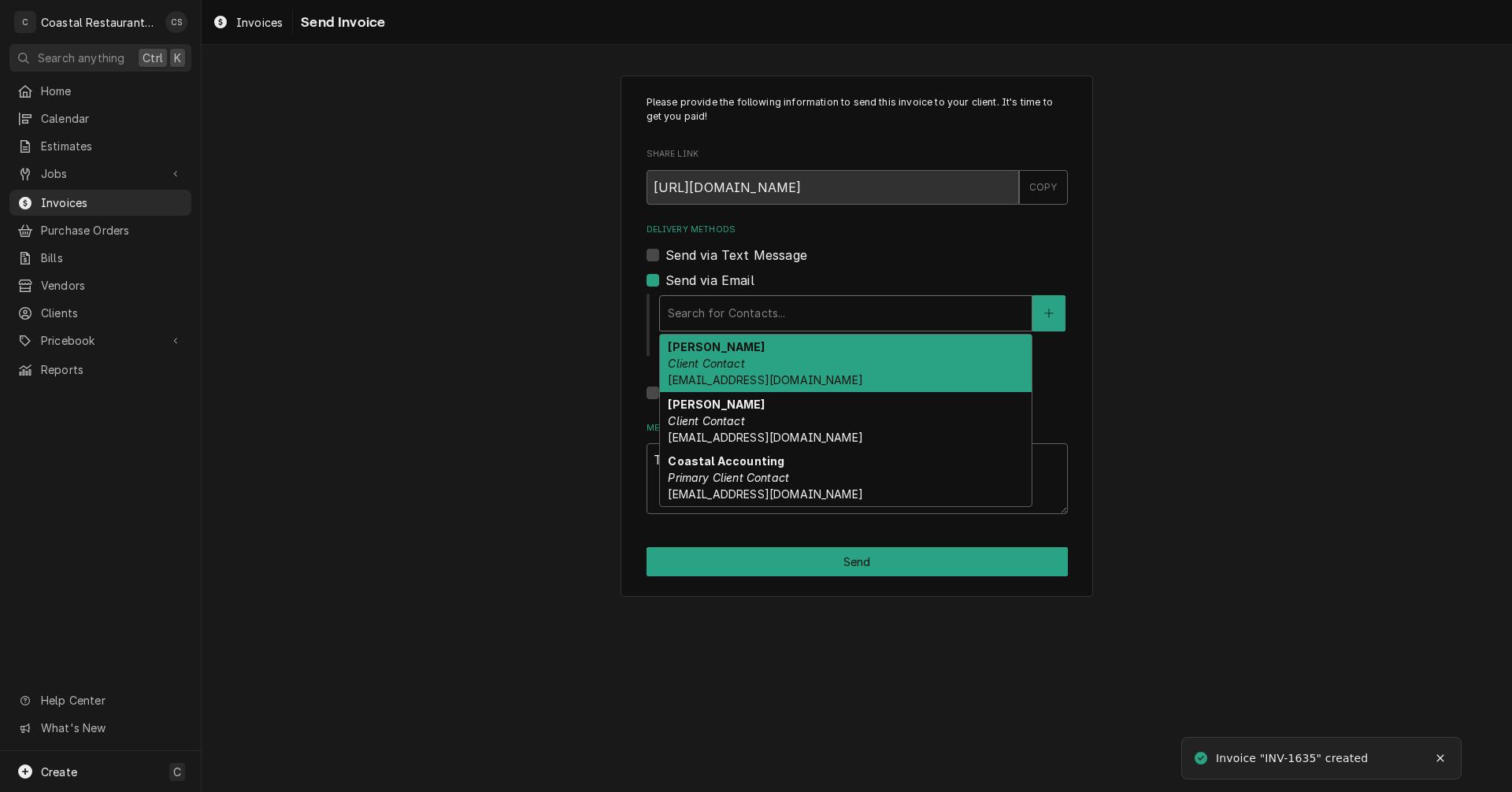
click at [724, 318] on div "Delivery Methods" at bounding box center [845, 313] width 356 height 28
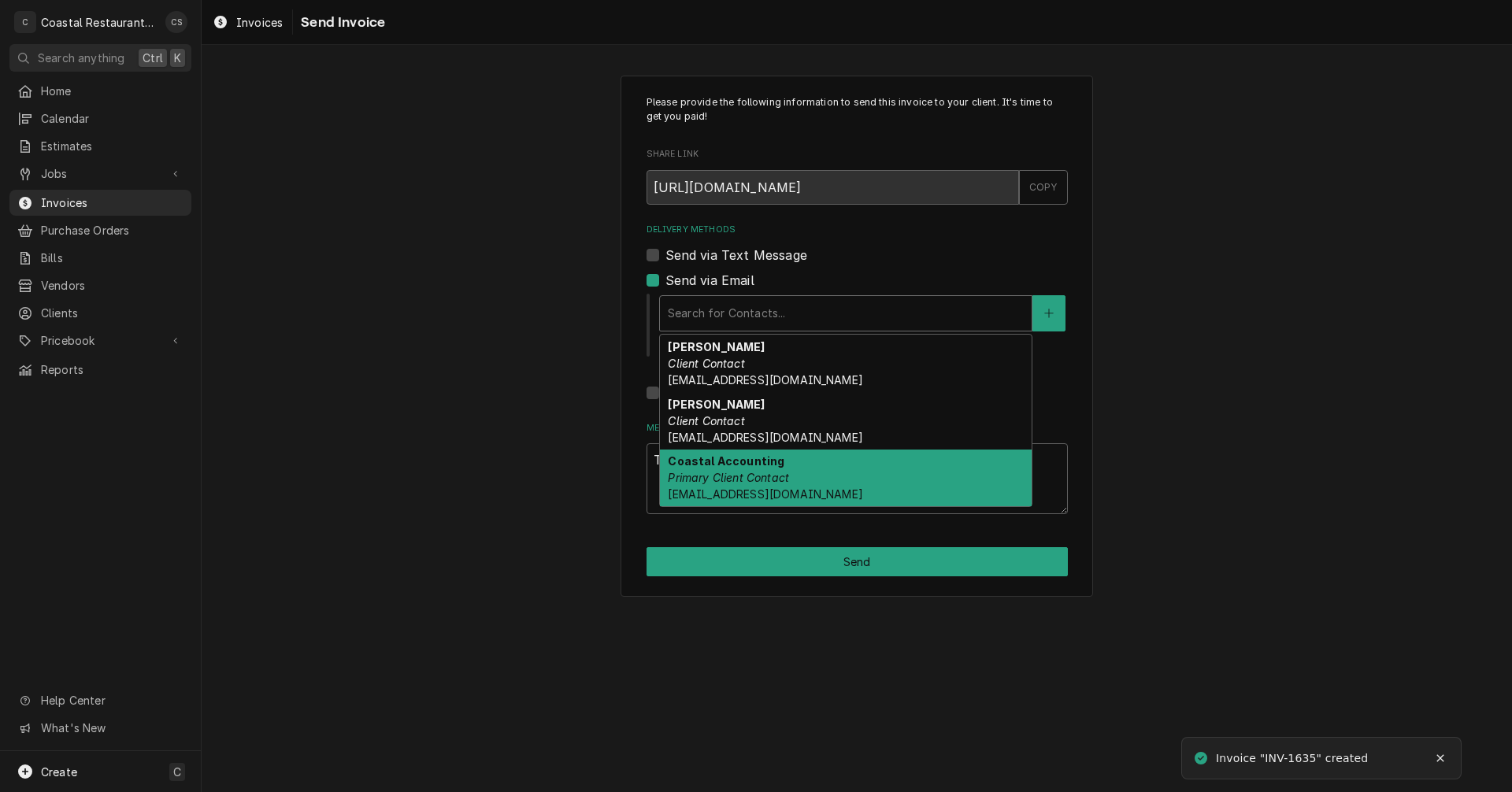
click at [735, 472] on em "Primary Client Contact" at bounding box center [728, 478] width 122 height 14
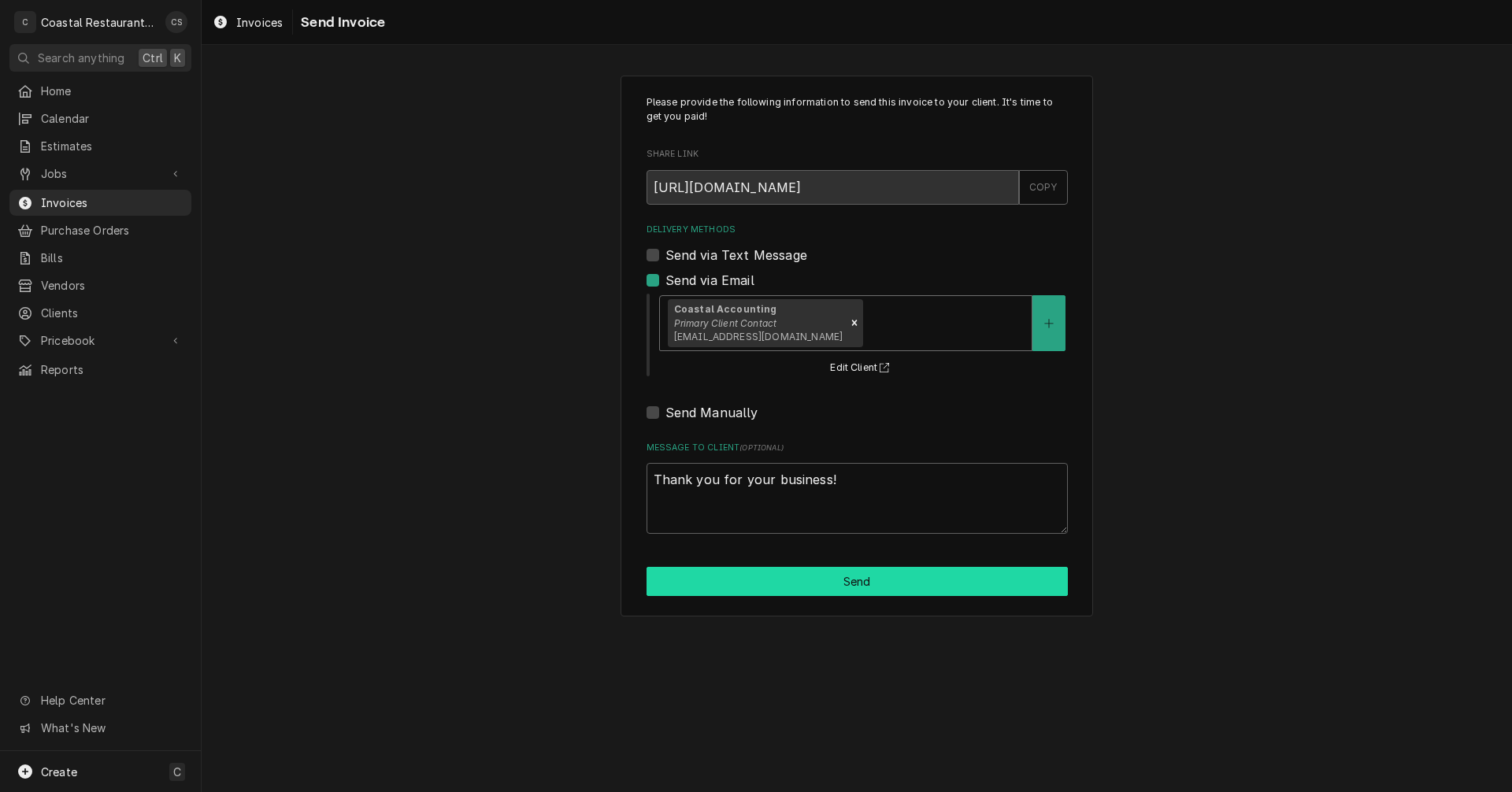
click at [843, 584] on button "Send" at bounding box center [857, 581] width 421 height 29
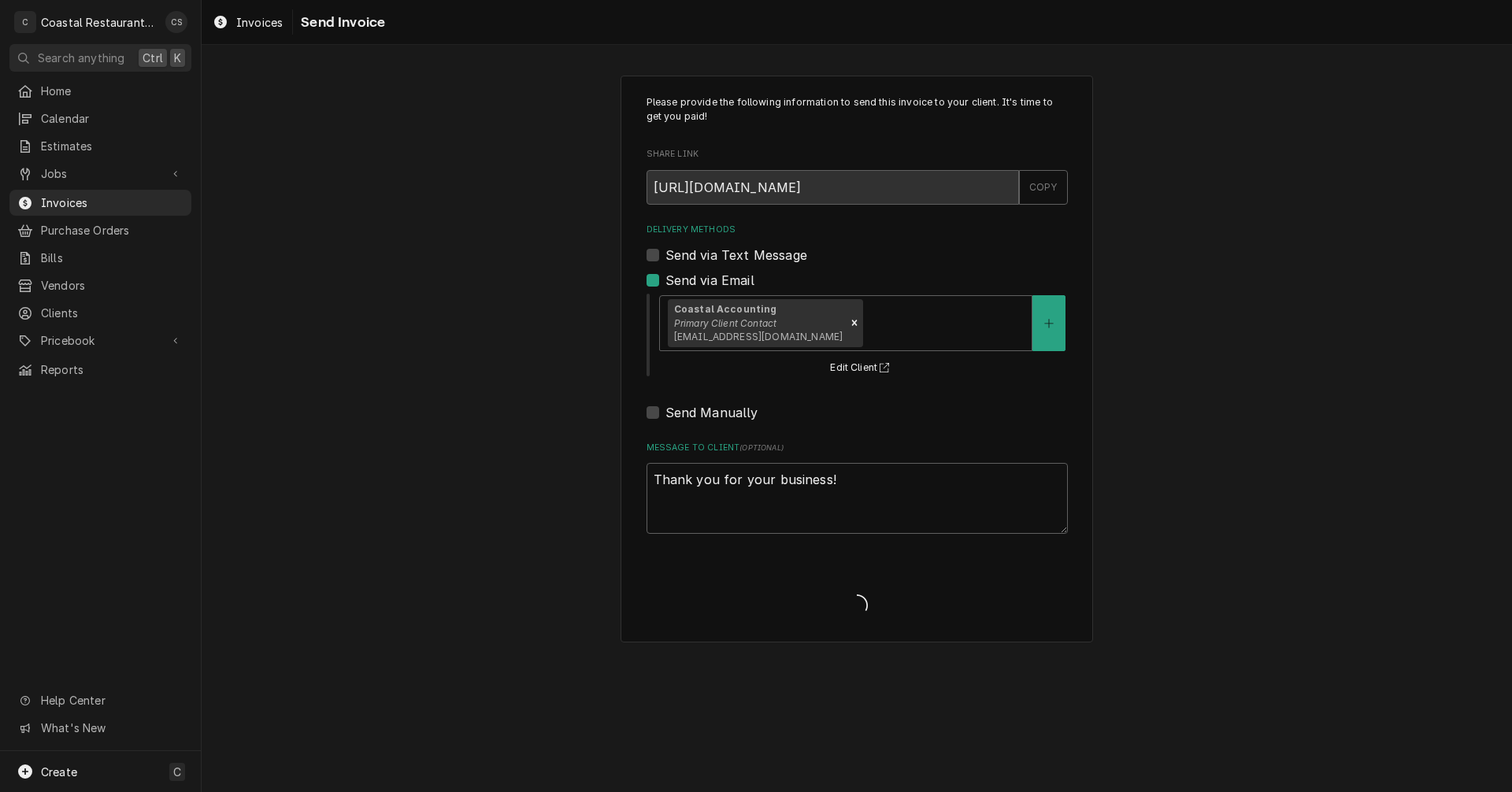
type textarea "x"
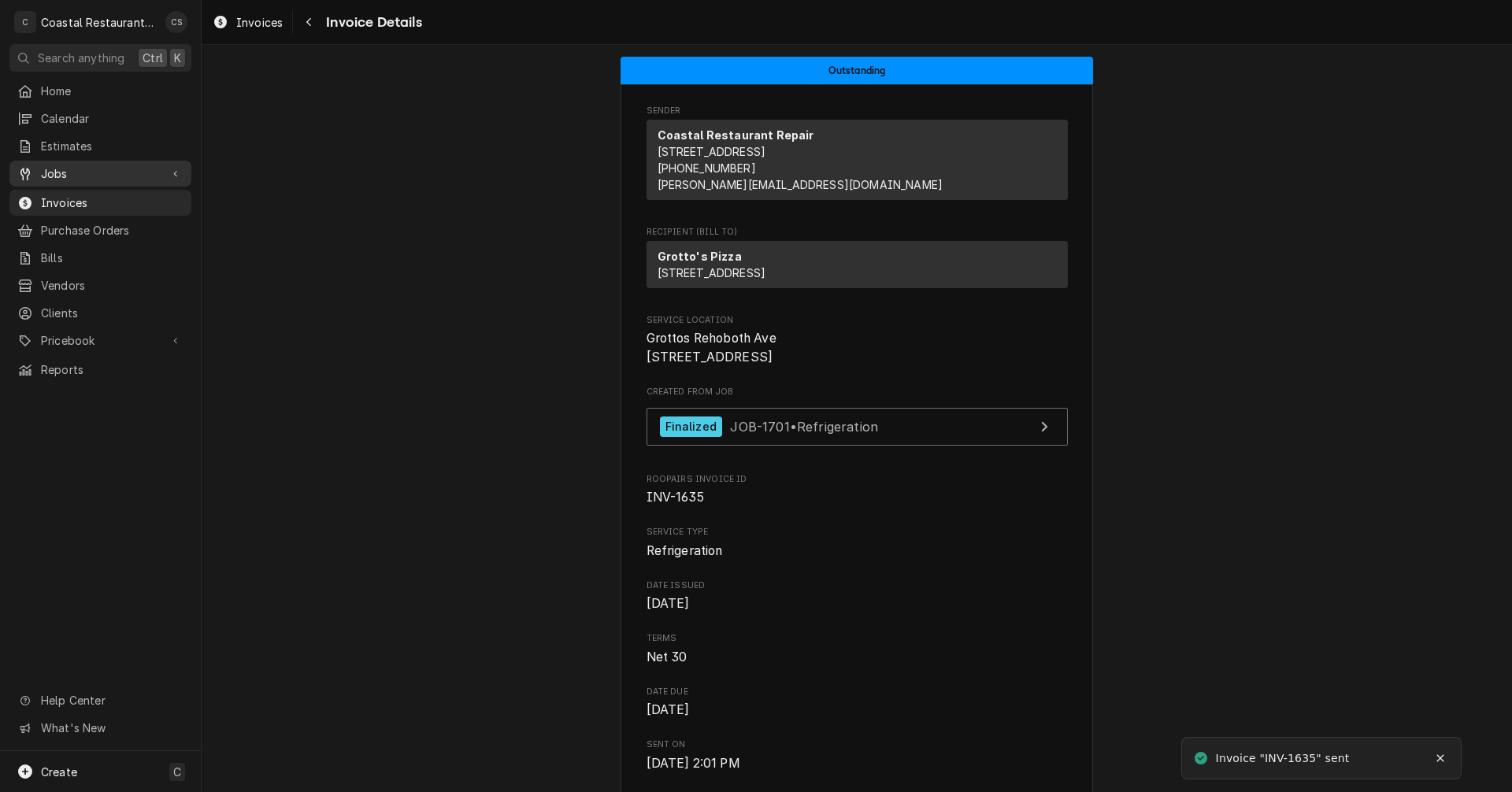
click at [80, 169] on span "Jobs" at bounding box center [100, 173] width 119 height 16
click at [83, 198] on span "Jobs" at bounding box center [111, 201] width 142 height 16
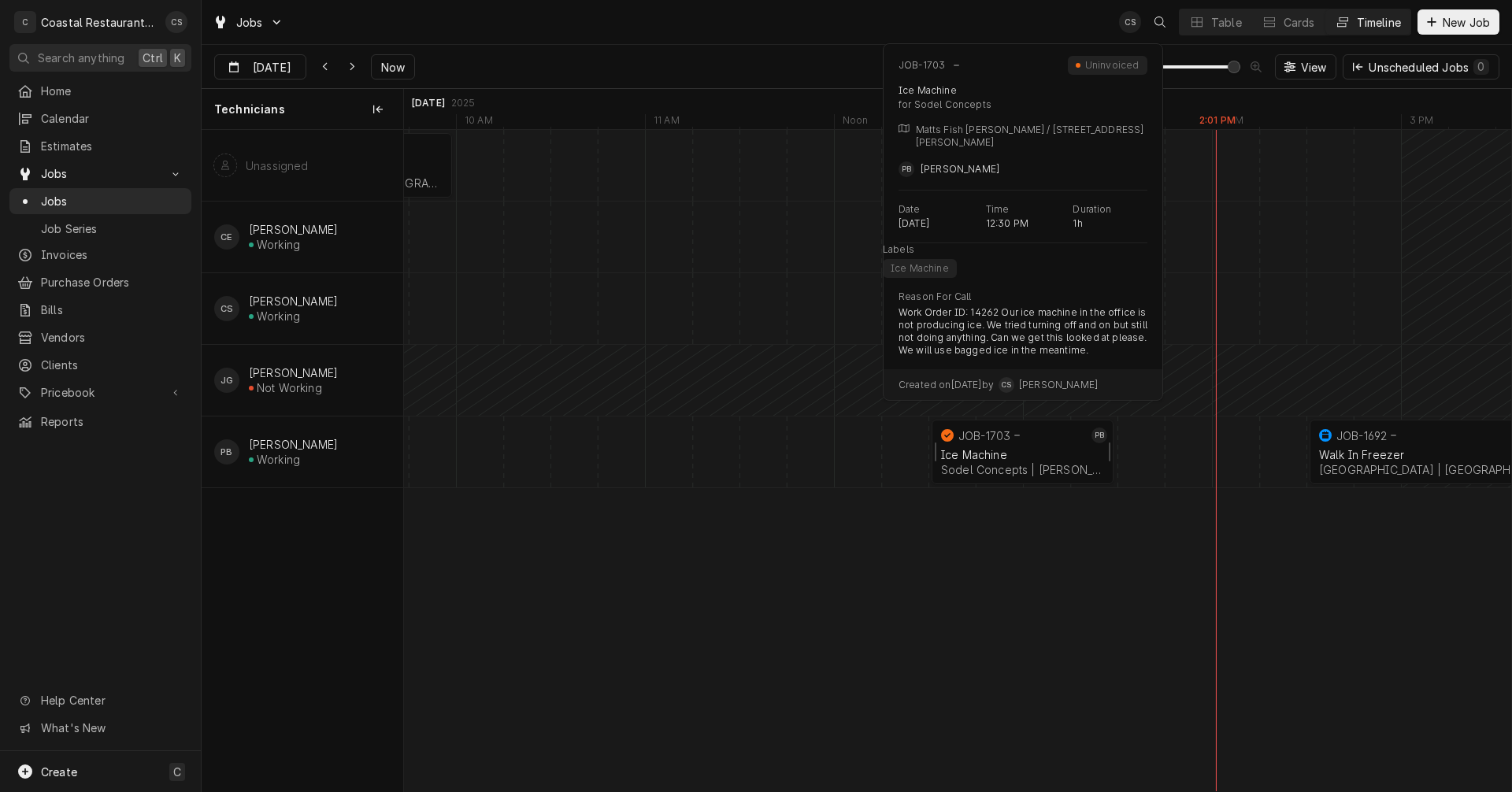
click at [1003, 451] on div "Ice Machine" at bounding box center [1022, 455] width 163 height 14
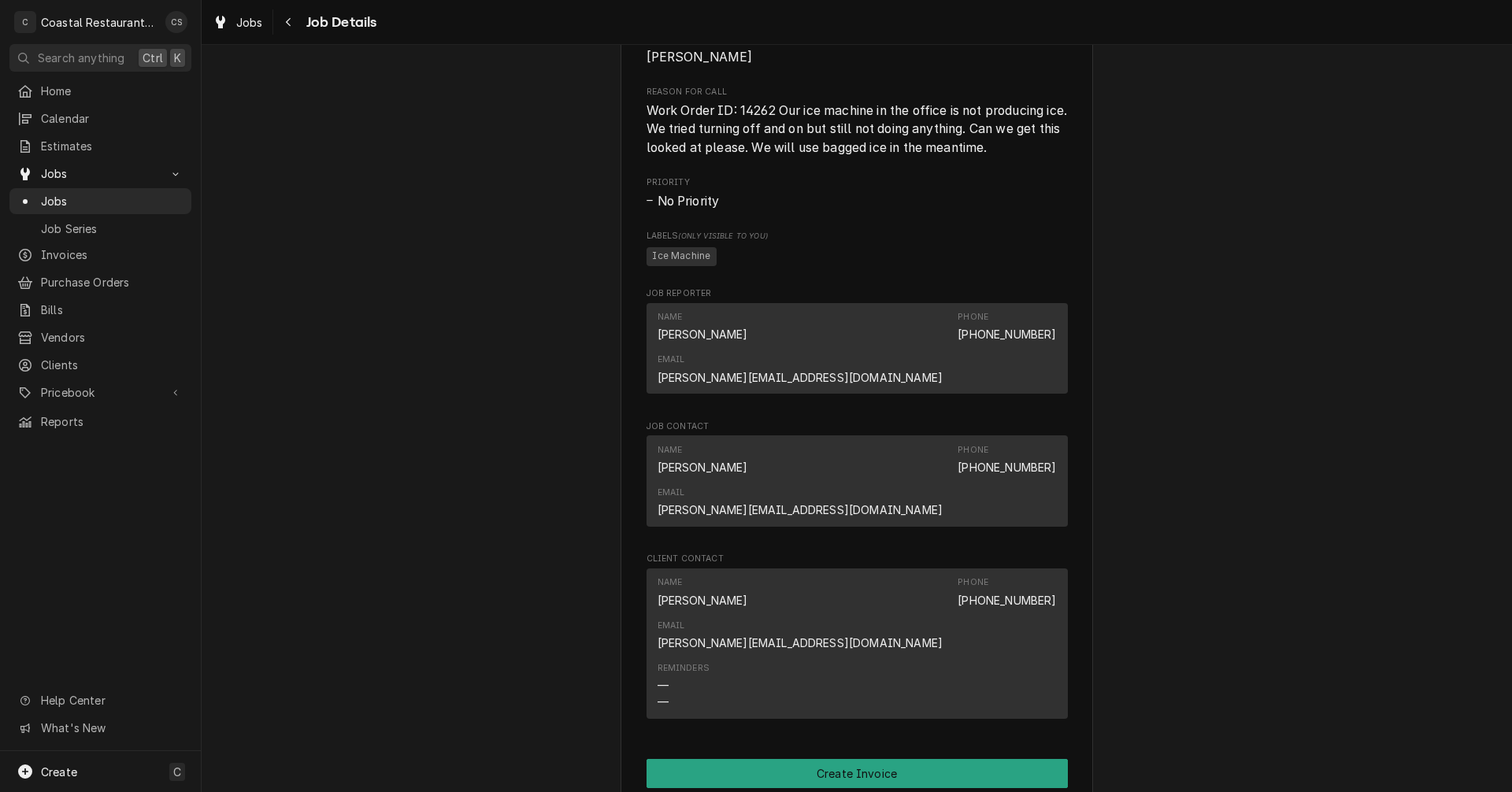
scroll to position [788, 0]
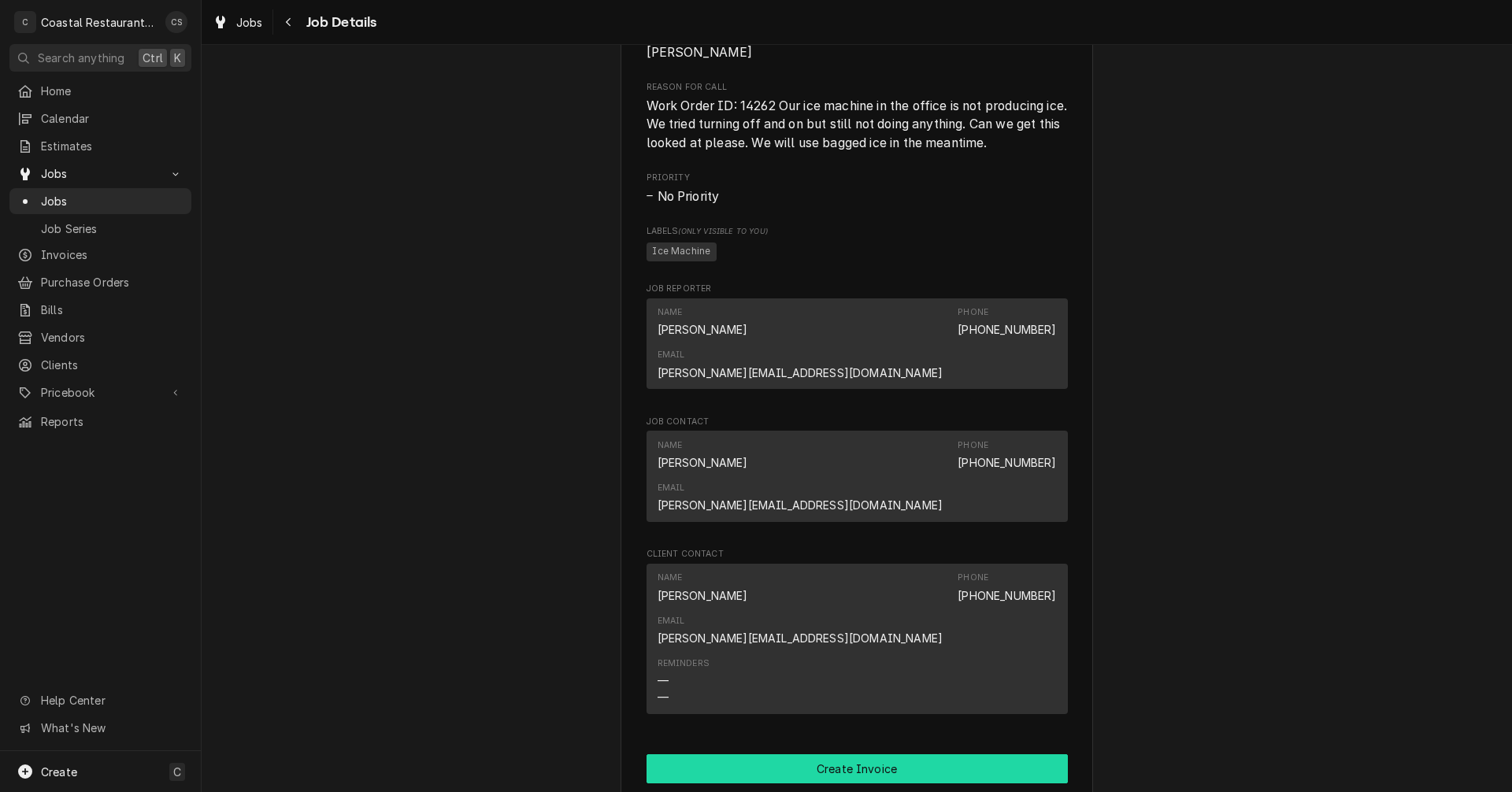
click at [857, 755] on button "Create Invoice" at bounding box center [857, 770] width 421 height 29
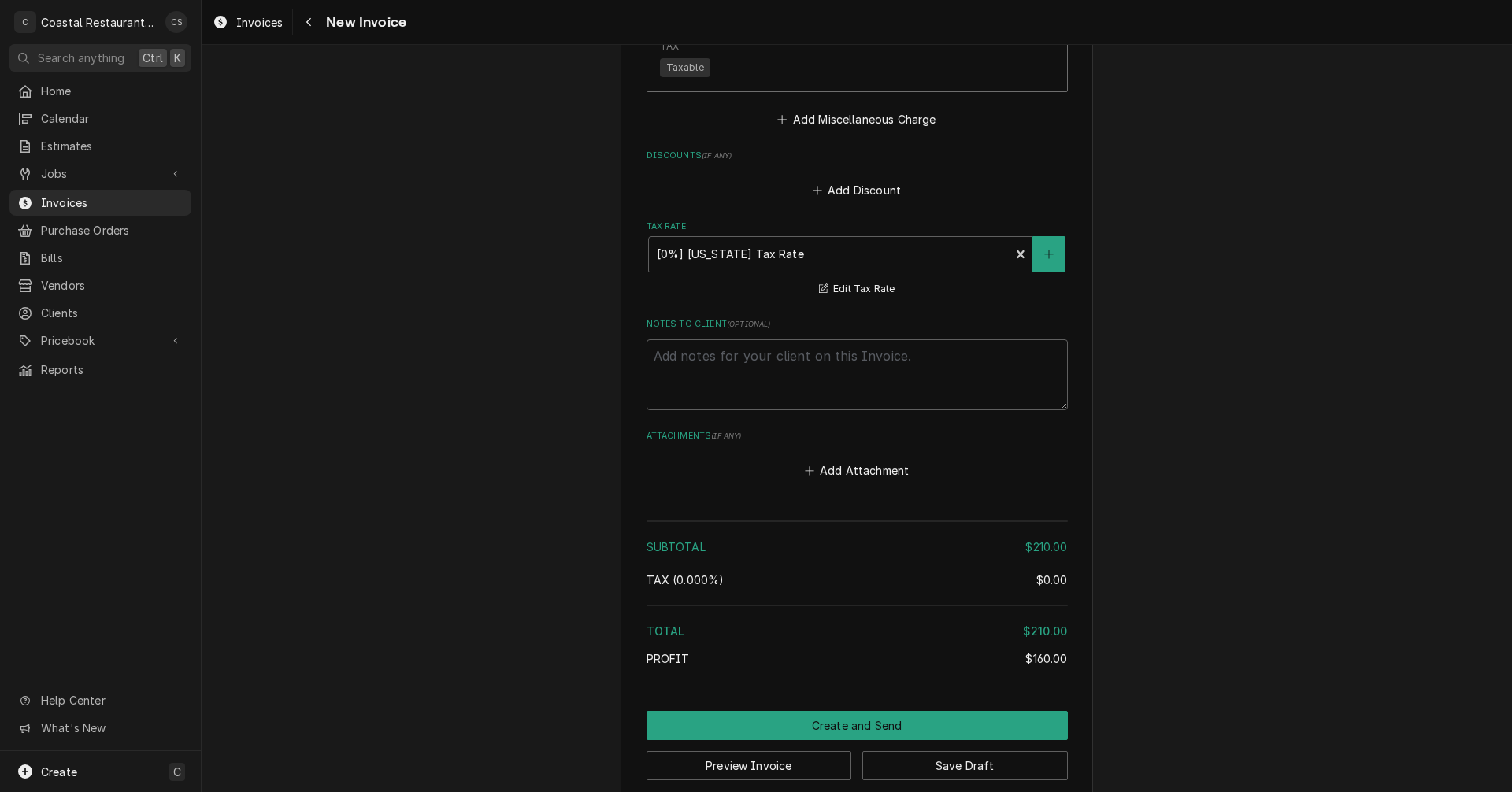
scroll to position [1946, 0]
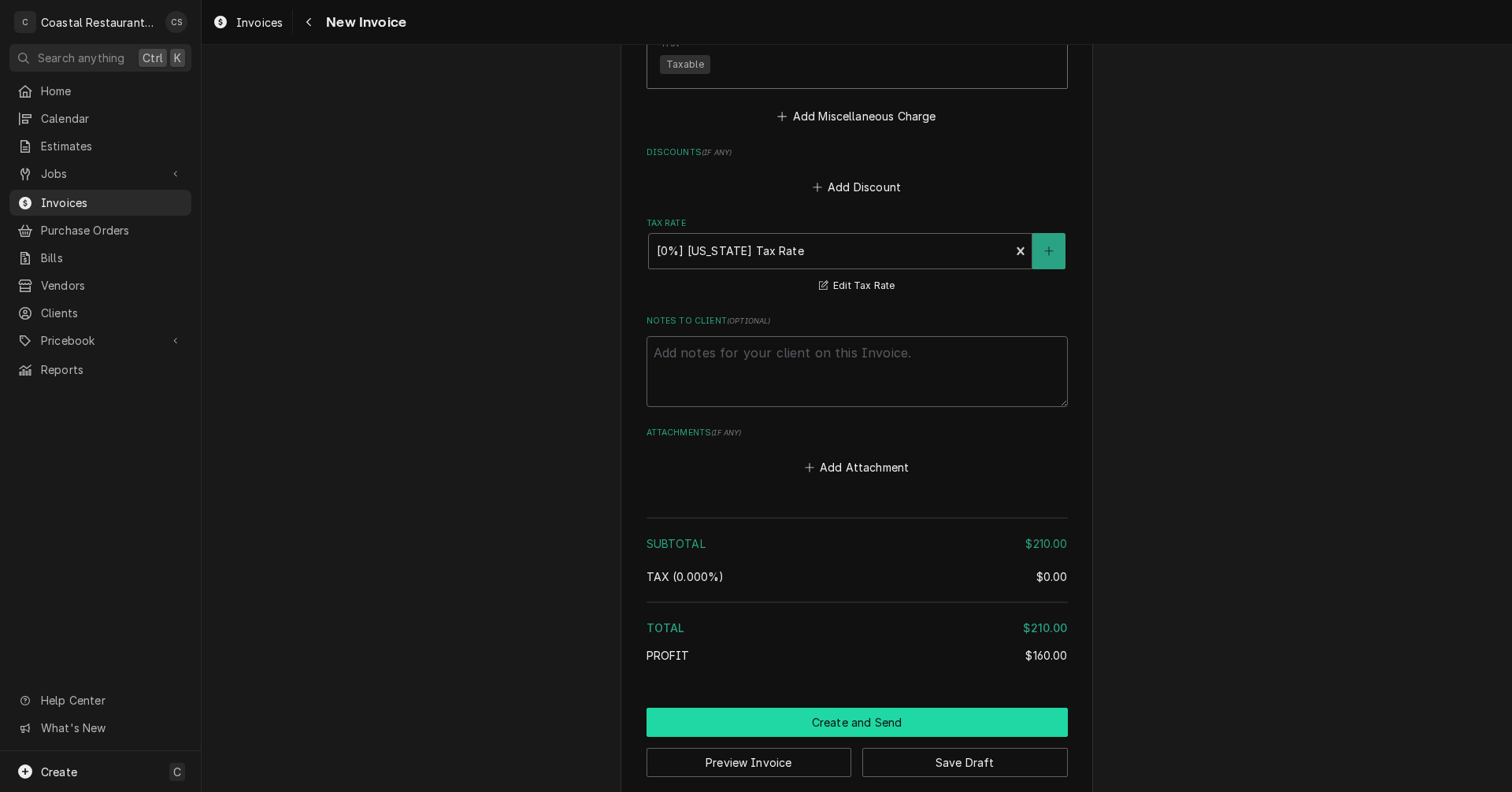
click at [875, 711] on button "Create and Send" at bounding box center [857, 723] width 421 height 29
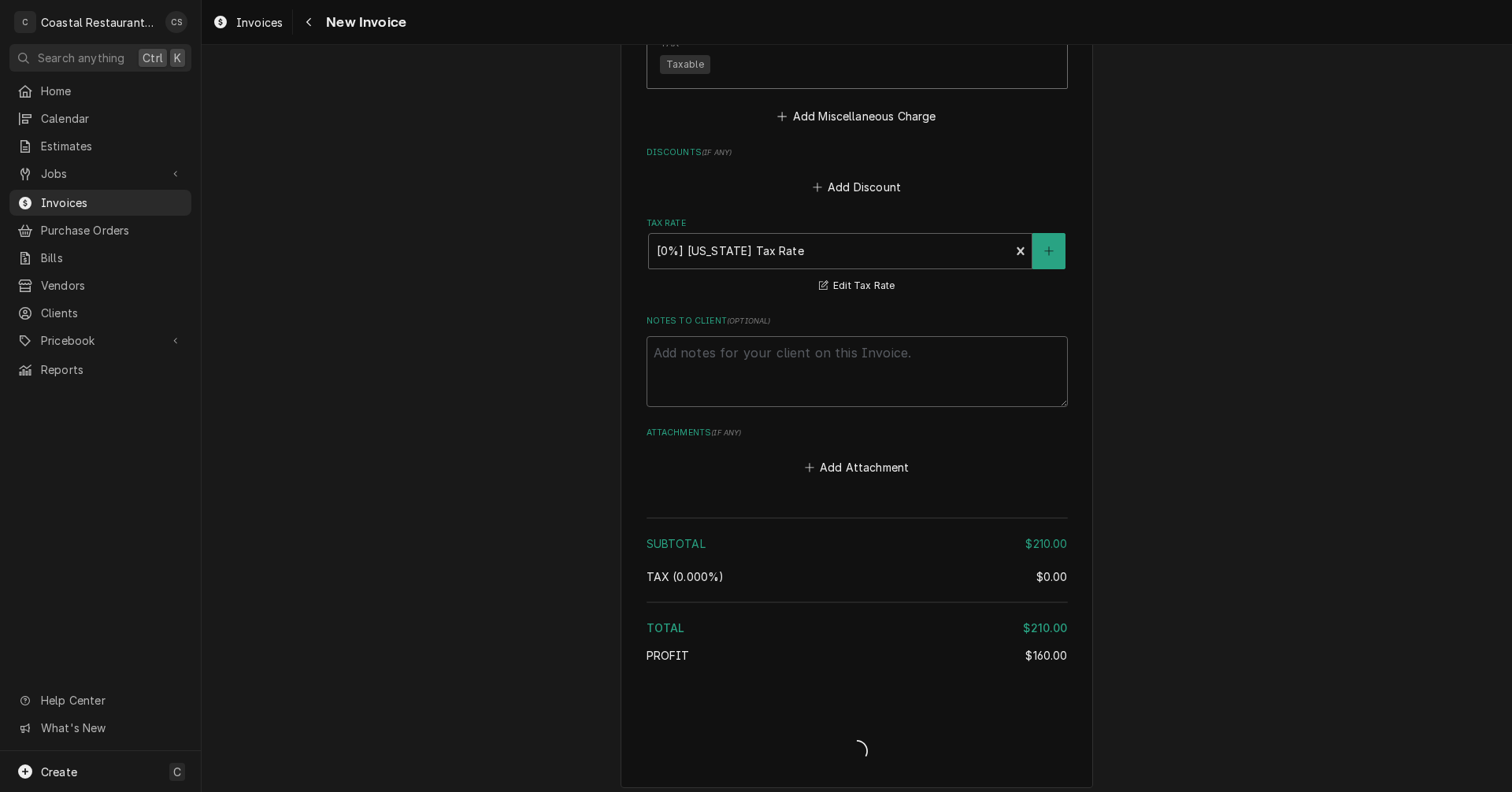
scroll to position [1938, 0]
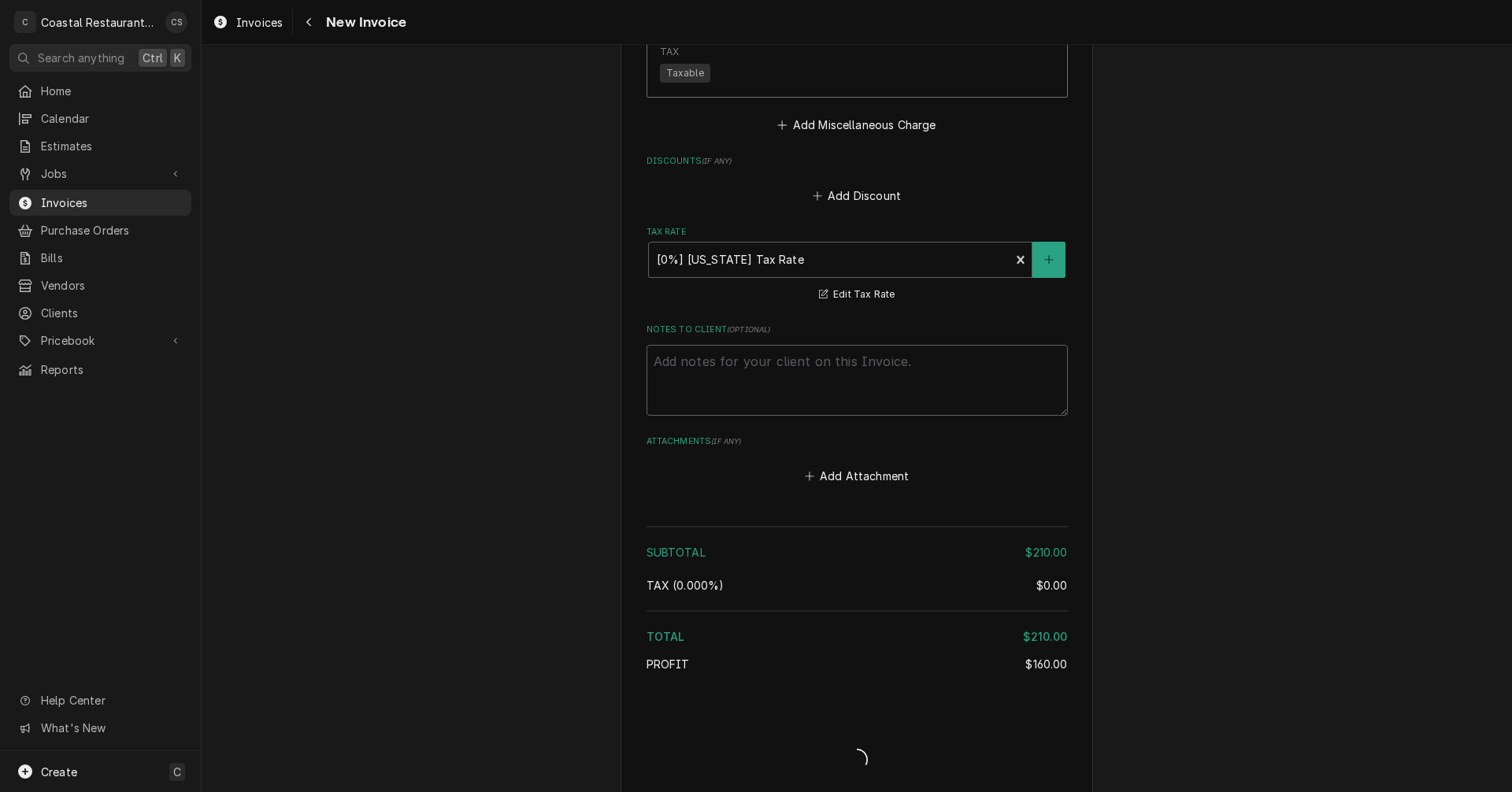
type textarea "x"
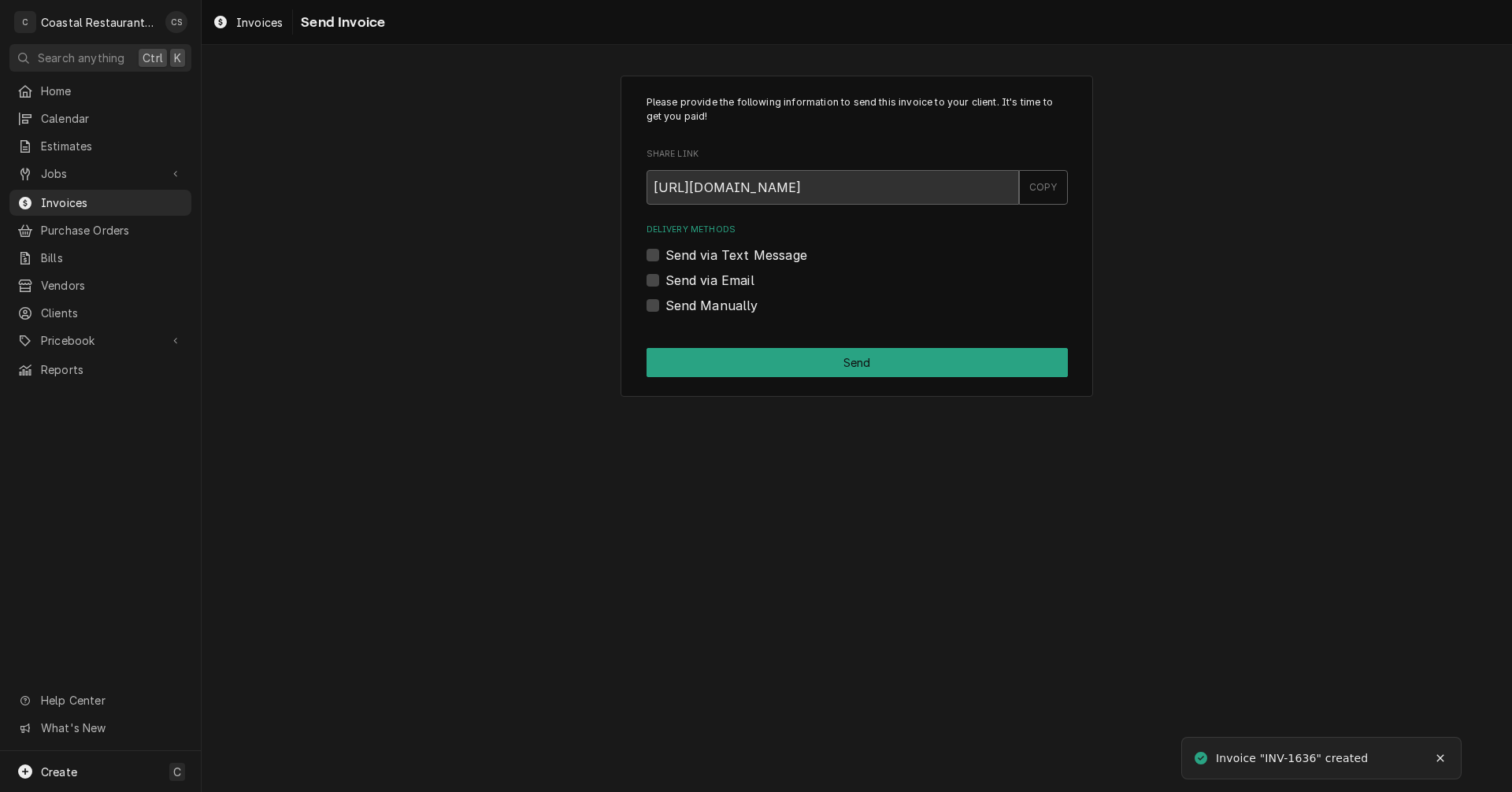
click at [665, 280] on label "Send via Email" at bounding box center [709, 280] width 89 height 19
click at [665, 280] on input "Send via Email" at bounding box center [875, 288] width 421 height 35
checkbox input "true"
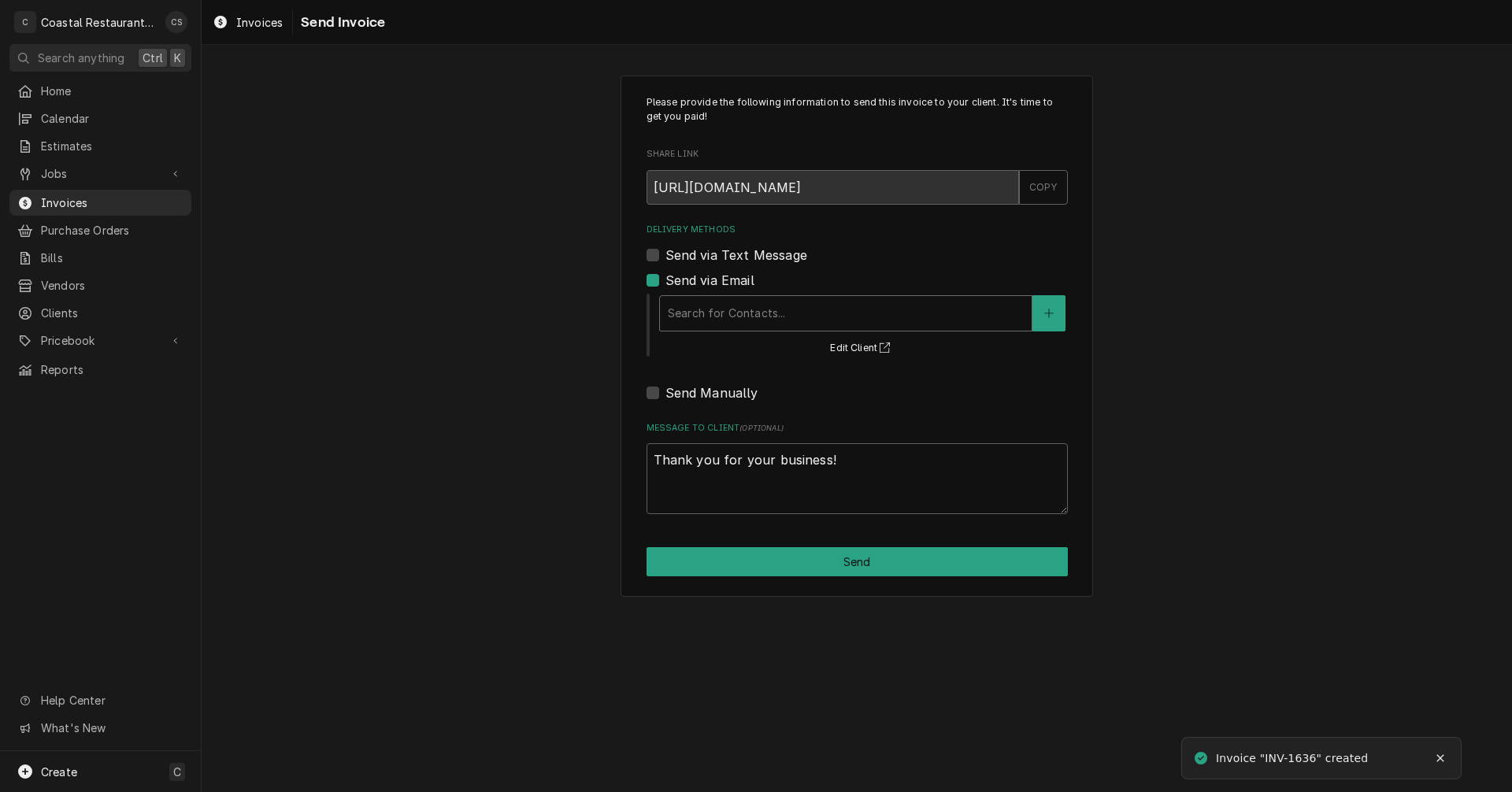
click at [693, 325] on div "Delivery Methods" at bounding box center [845, 313] width 356 height 28
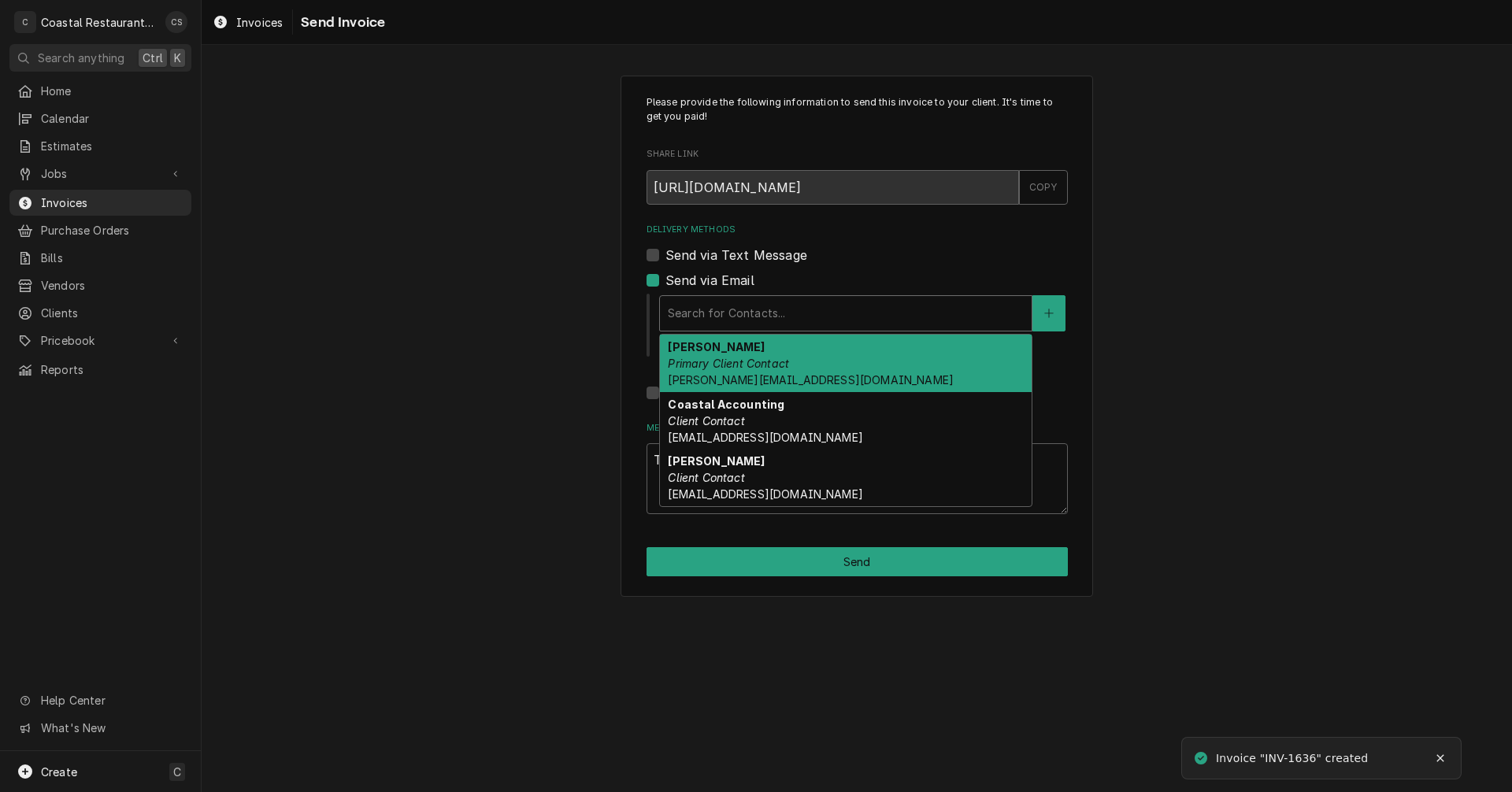
click at [711, 358] on em "Primary Client Contact" at bounding box center [728, 364] width 122 height 14
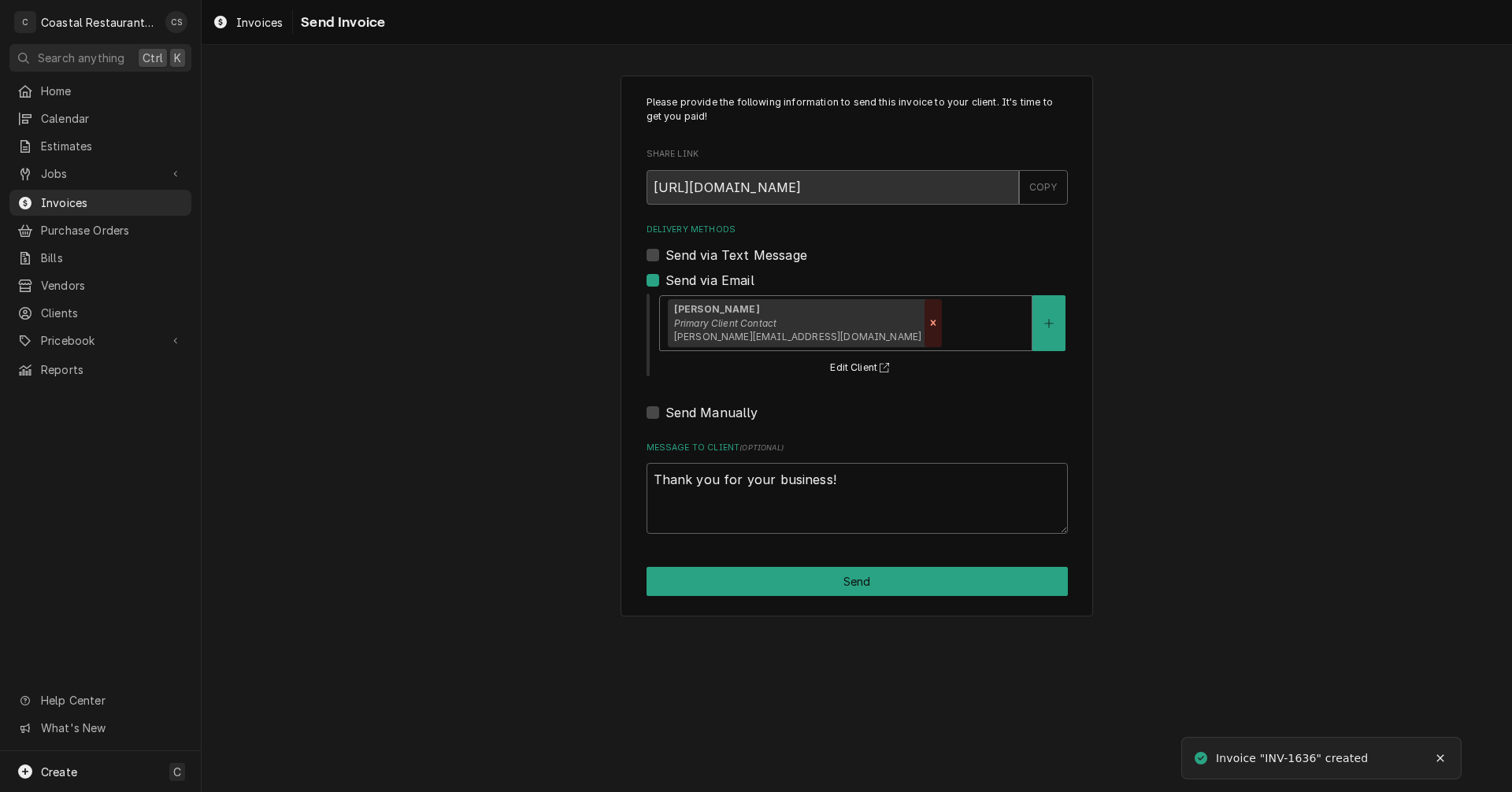
click at [927, 321] on icon "Remove [object Object]" at bounding box center [932, 323] width 11 height 11
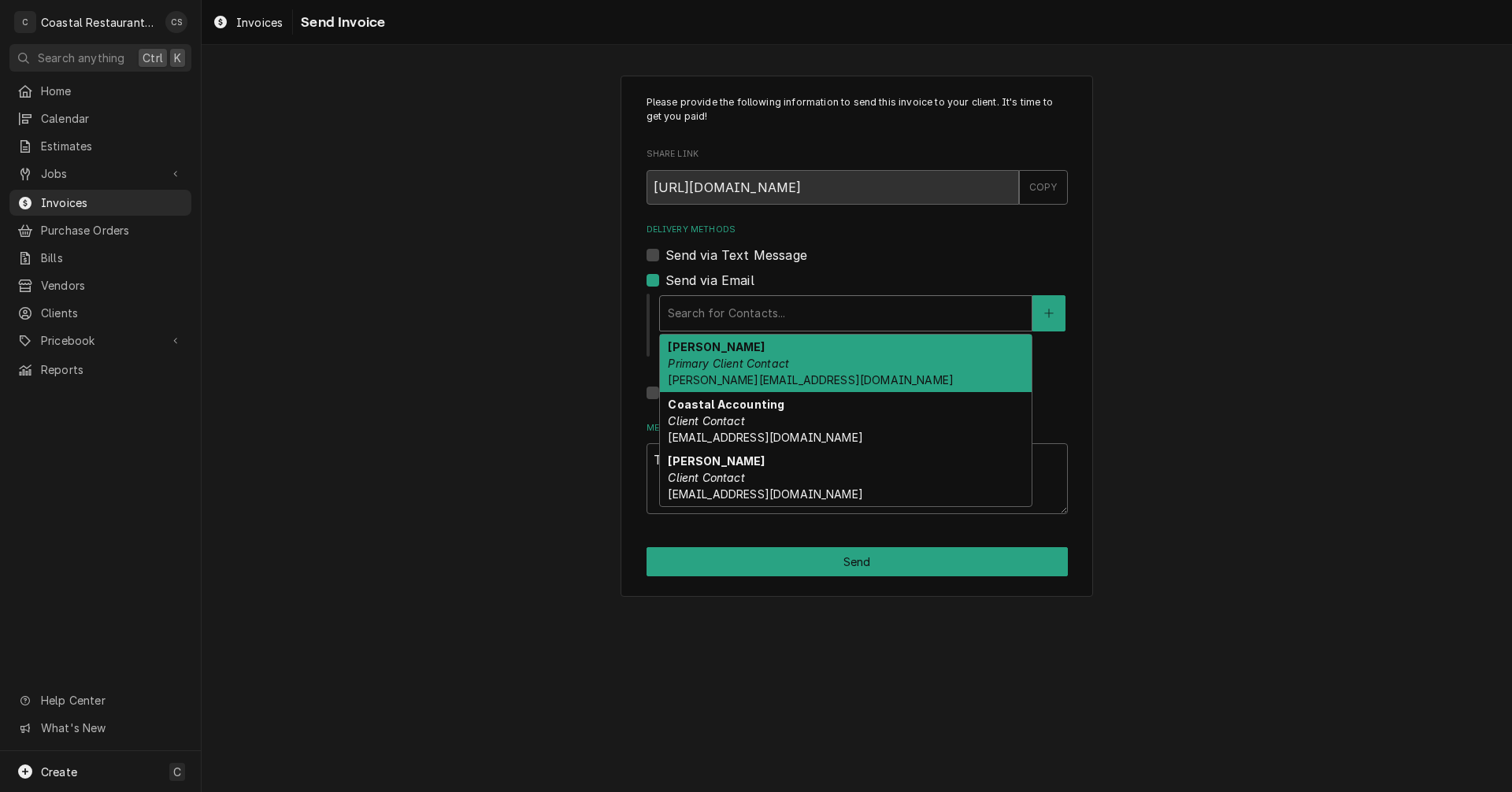
click at [747, 317] on div "Delivery Methods" at bounding box center [845, 313] width 356 height 28
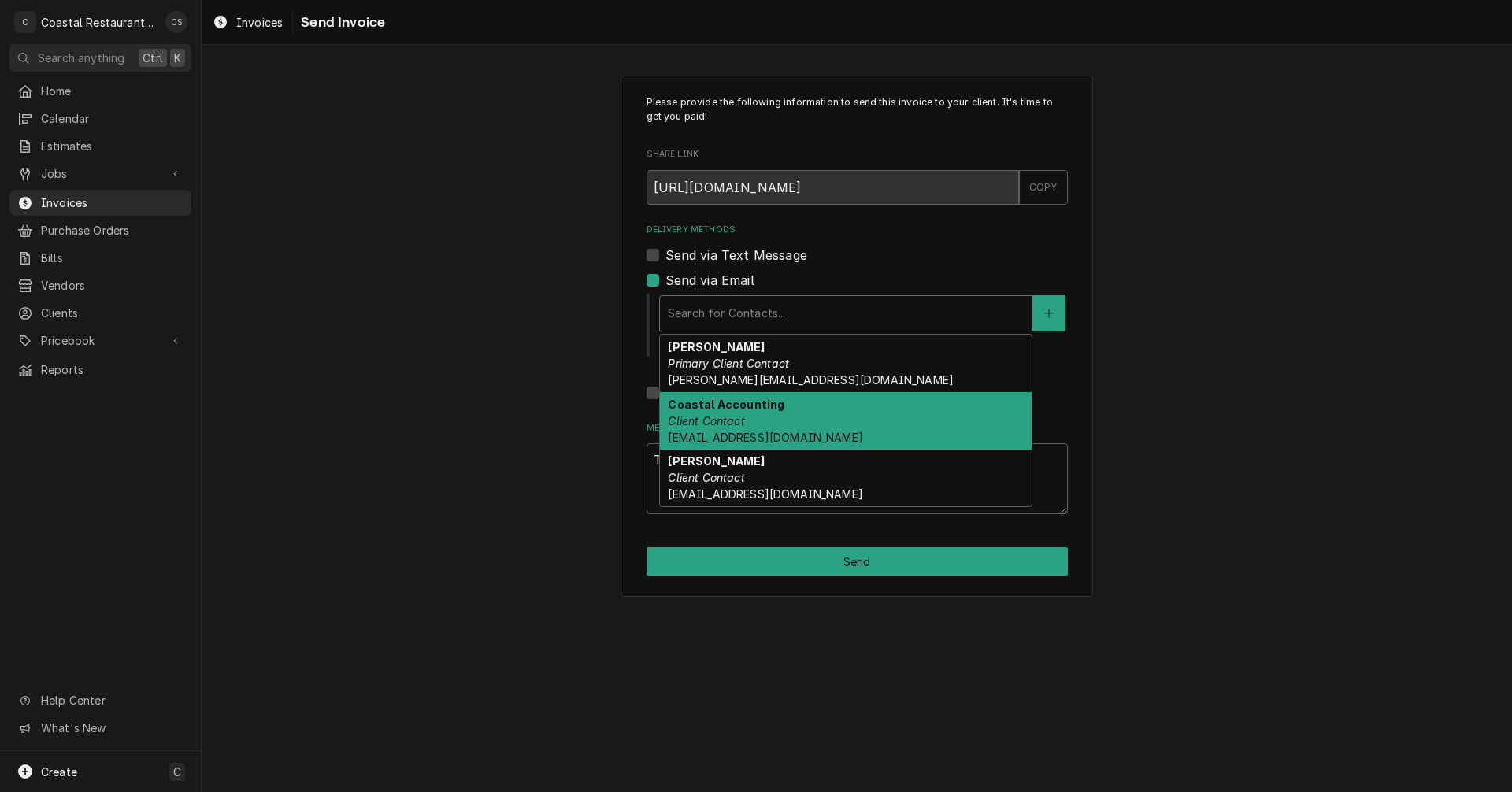
click at [726, 421] on em "Client Contact" at bounding box center [706, 421] width 77 height 14
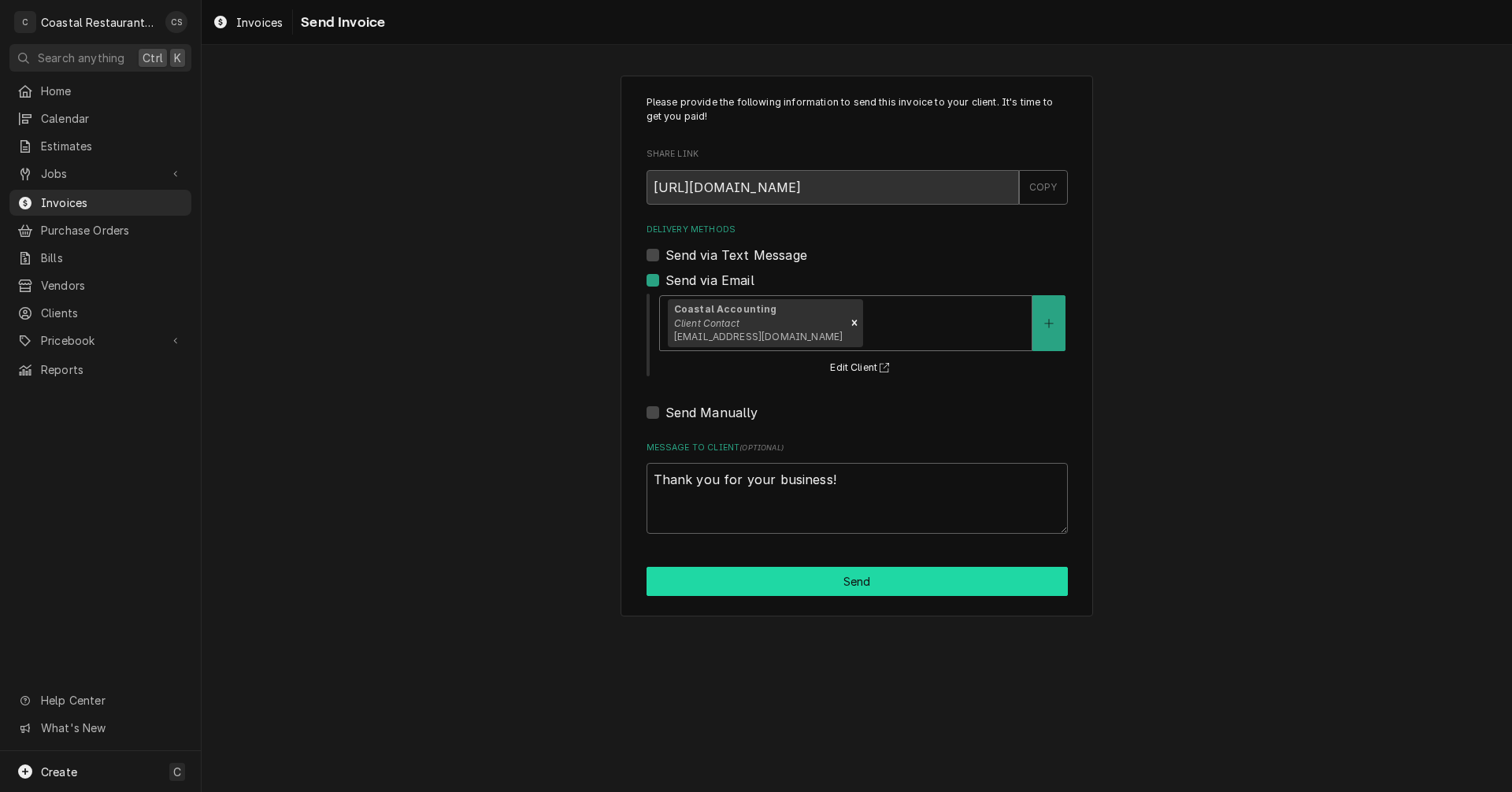
click at [847, 589] on button "Send" at bounding box center [857, 581] width 421 height 29
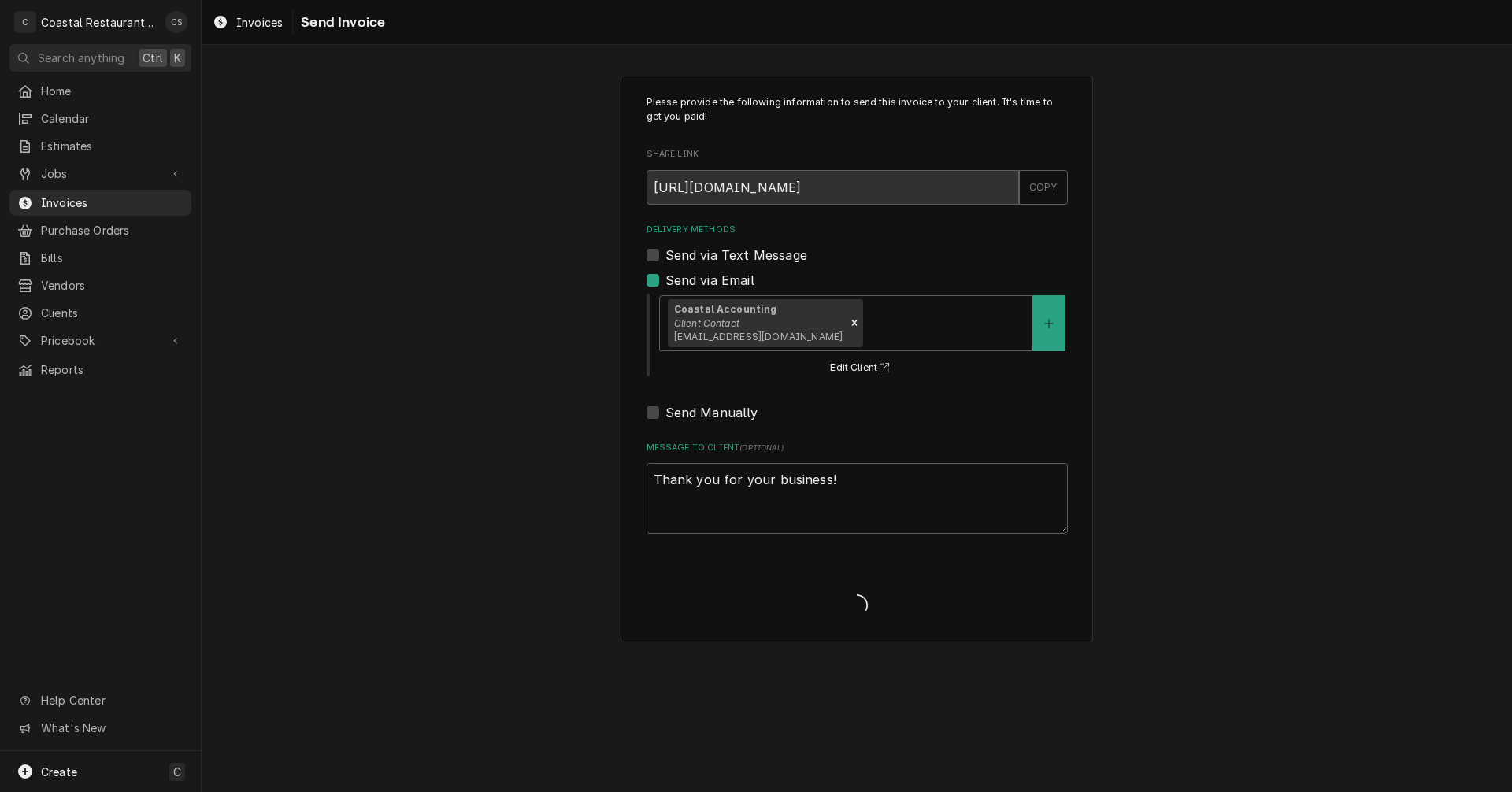
type textarea "x"
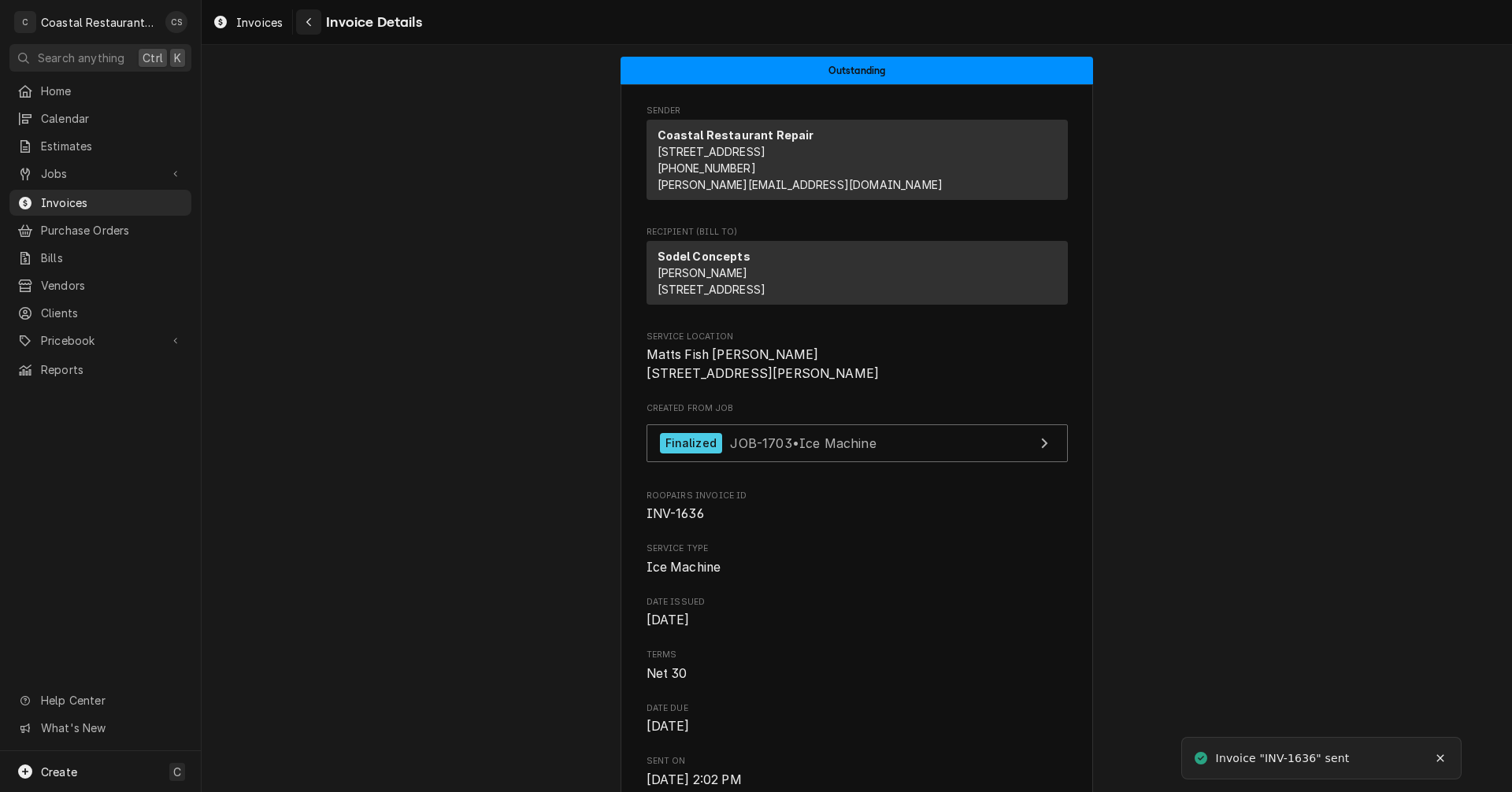
click at [311, 25] on icon "Navigate back" at bounding box center [309, 22] width 7 height 11
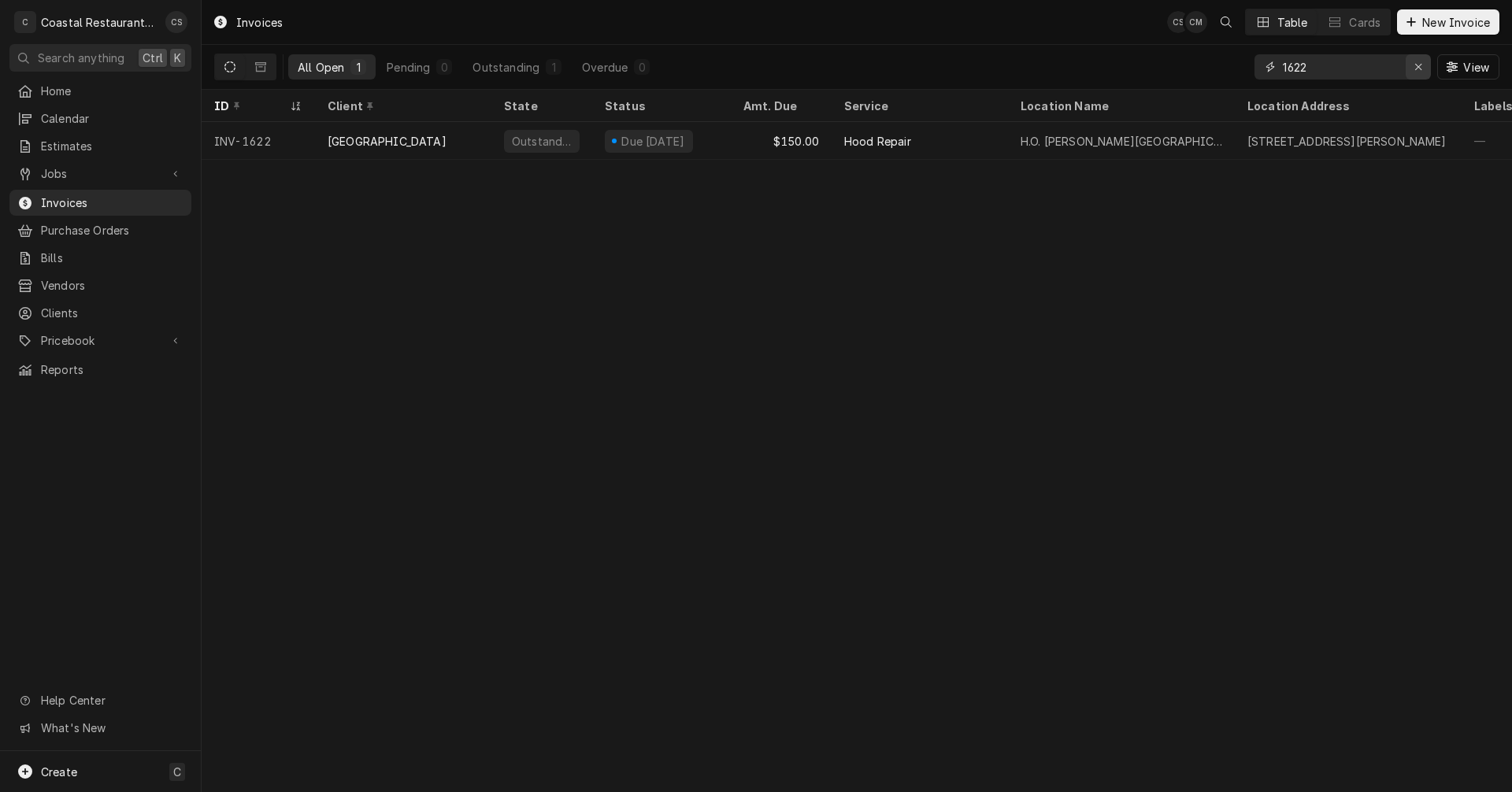
click at [1416, 62] on icon "Erase input" at bounding box center [1419, 66] width 9 height 11
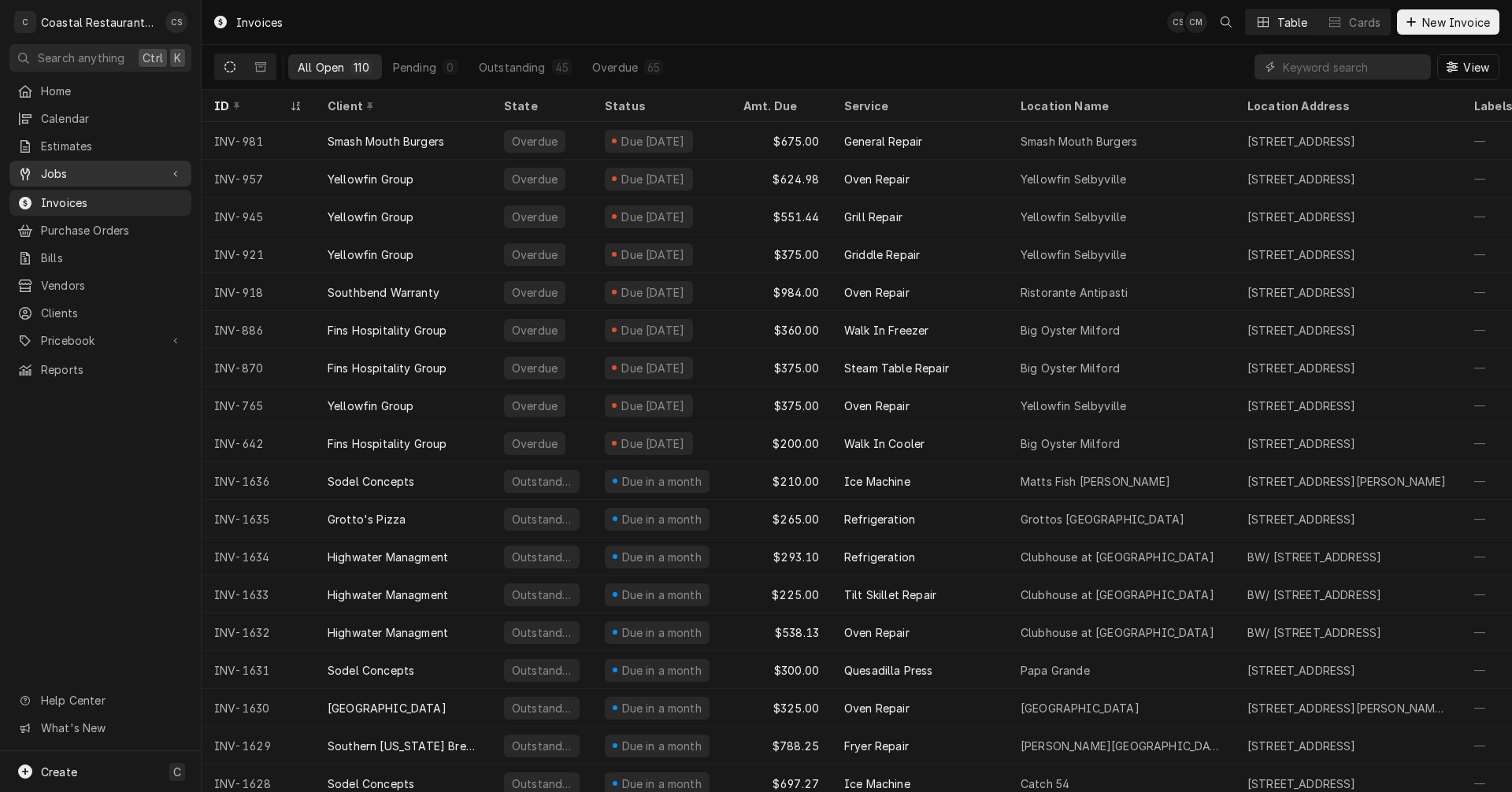
click at [79, 167] on span "Jobs" at bounding box center [100, 173] width 119 height 16
click at [78, 193] on span "Jobs" at bounding box center [111, 201] width 142 height 16
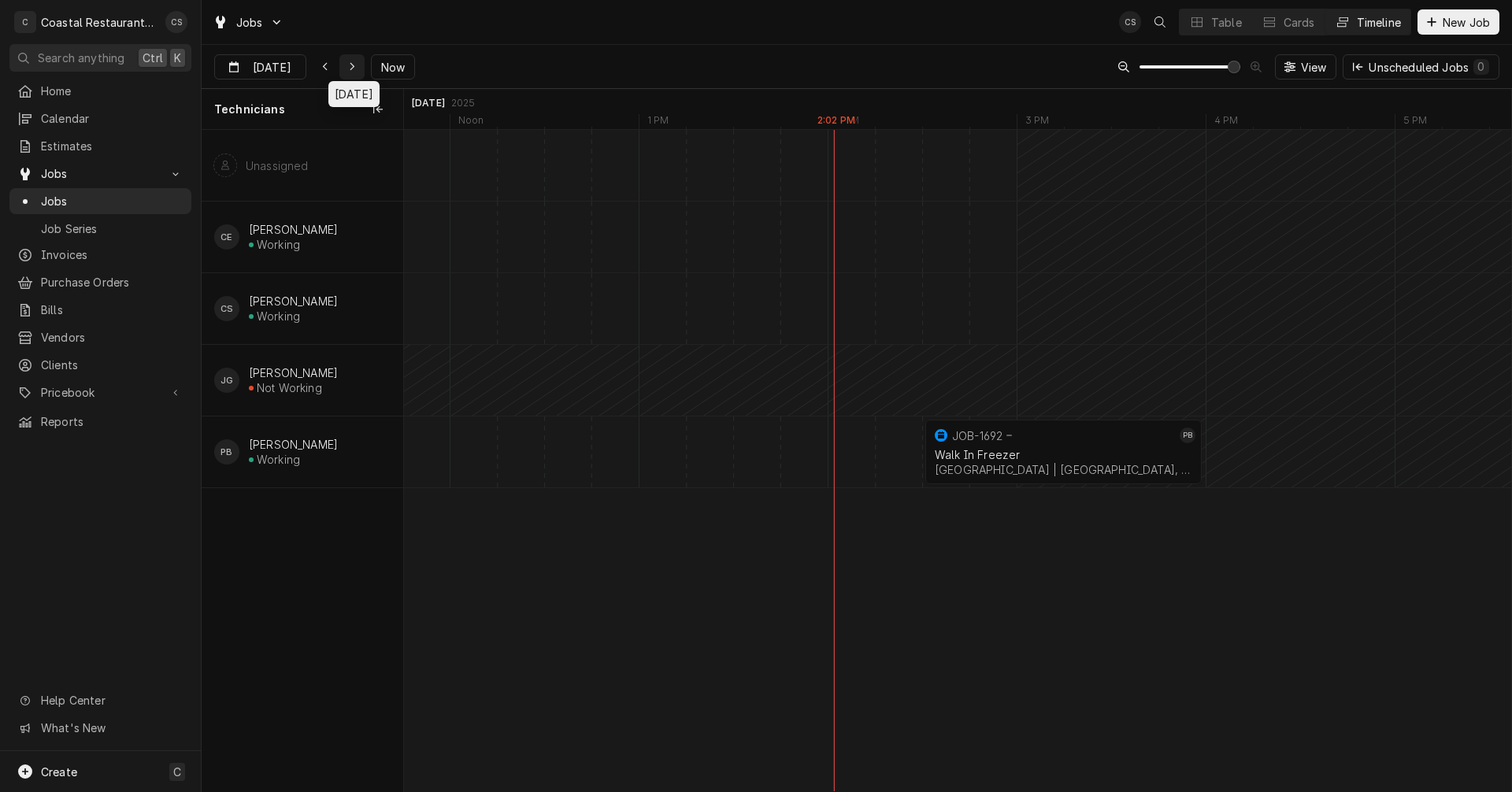
click at [350, 67] on icon "Dynamic Content Wrapper" at bounding box center [352, 66] width 7 height 11
type input "Sep 30"
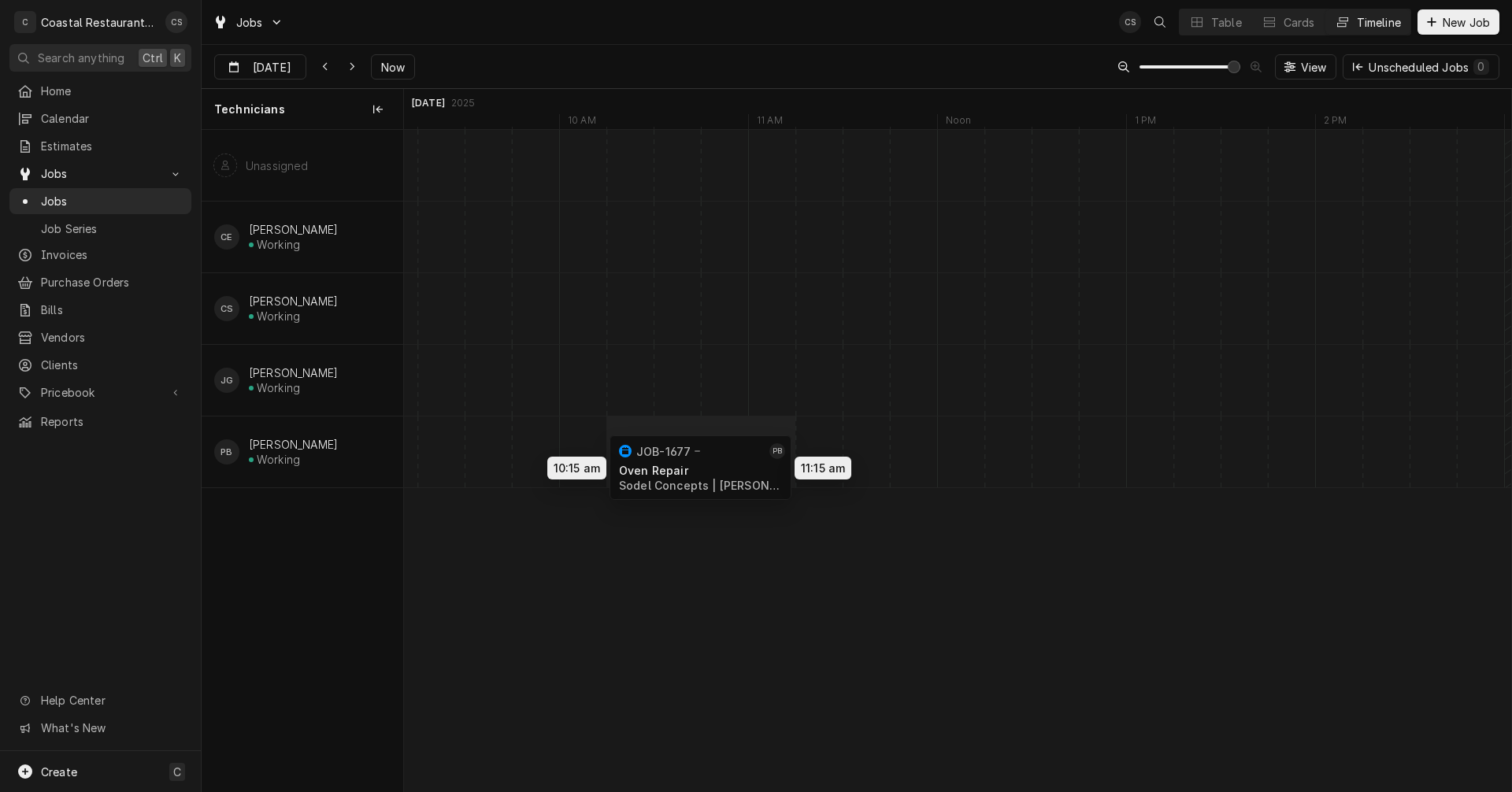
drag, startPoint x: 1321, startPoint y: 456, endPoint x: 678, endPoint y: 472, distance: 643.2
click at [678, 472] on div "10:15 AM 11:15 AM JOB-1677 PB Oven Repair Sodel Concepts | Bethany Beach, 19930…" at bounding box center [957, 461] width 1107 height 662
click at [1224, 22] on div "Table" at bounding box center [1227, 22] width 31 height 16
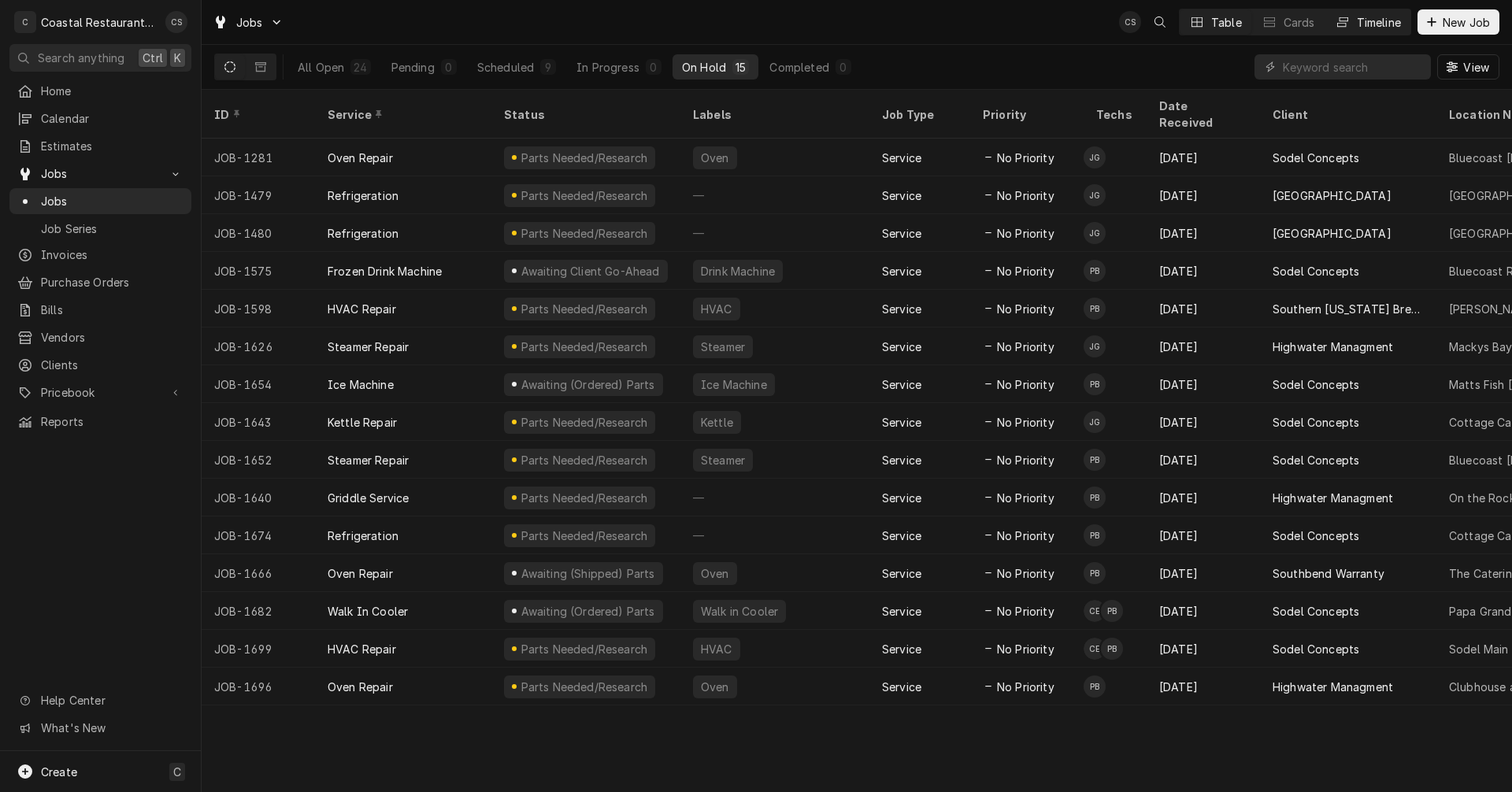
click at [1362, 16] on div "Timeline" at bounding box center [1378, 22] width 44 height 16
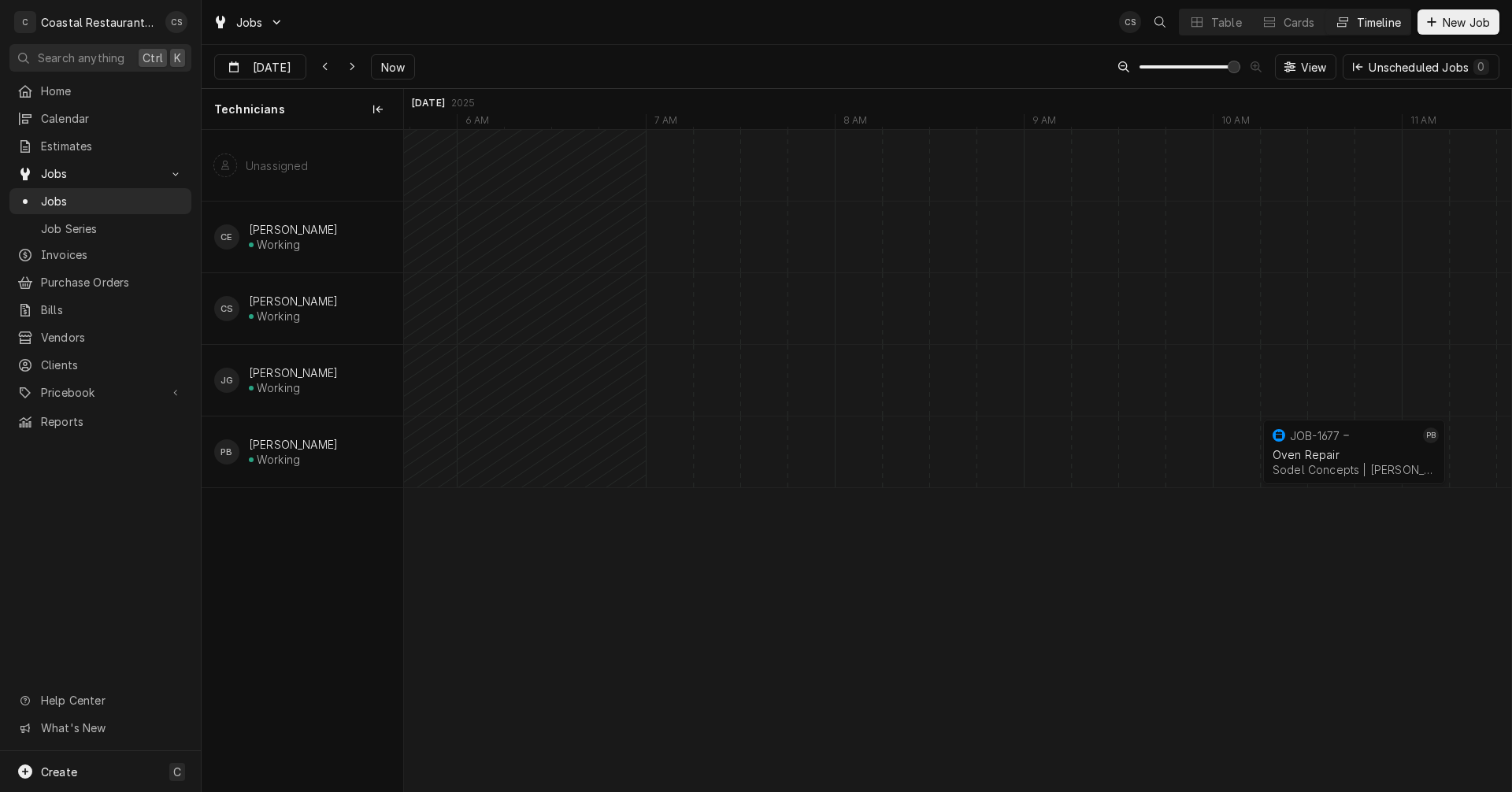
scroll to position [0, 21711]
click at [833, 452] on div "normal" at bounding box center [1443, 452] width 45500 height 71
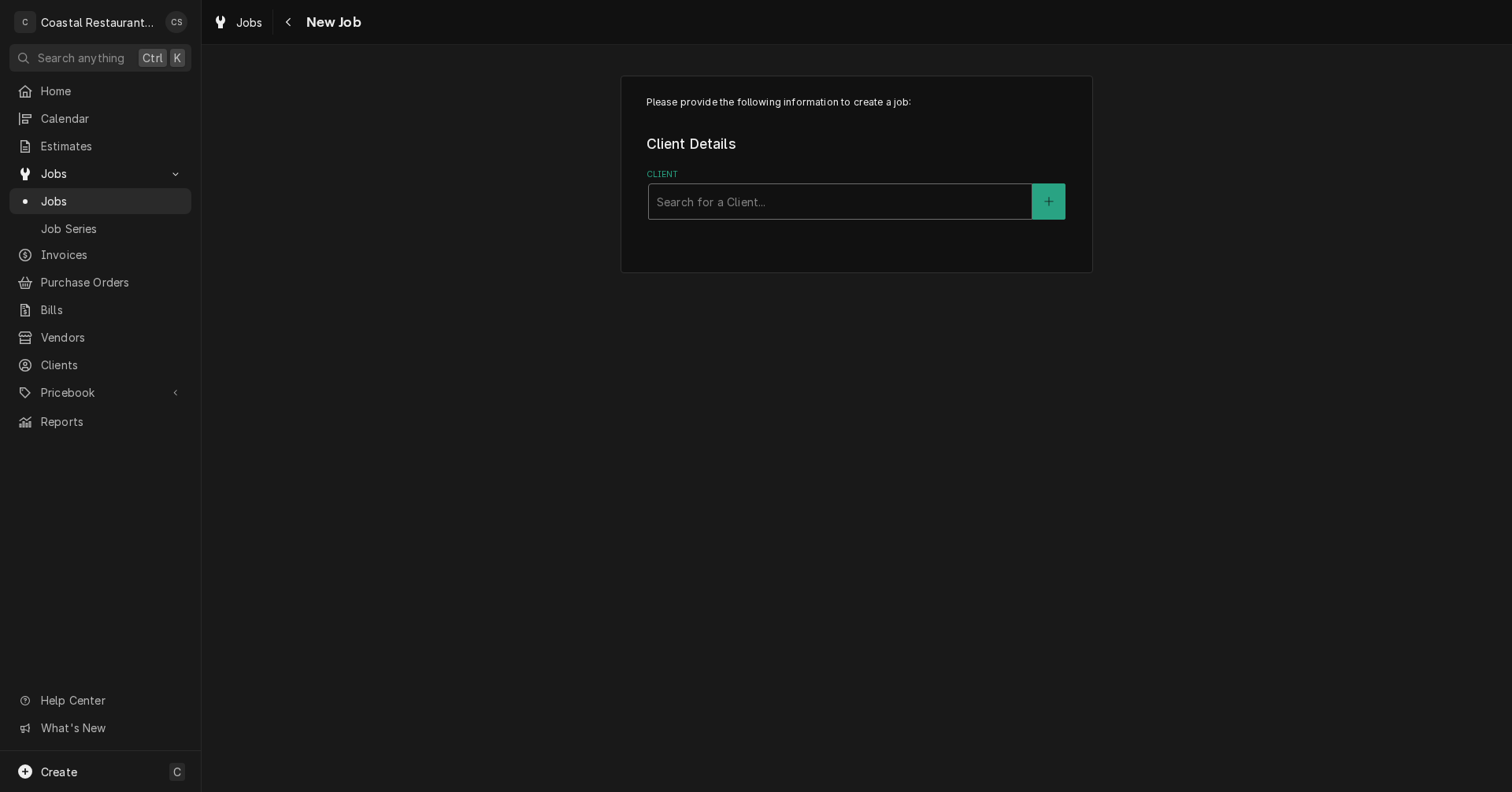
click at [704, 207] on div "Client" at bounding box center [839, 201] width 367 height 28
type input "Sodel"
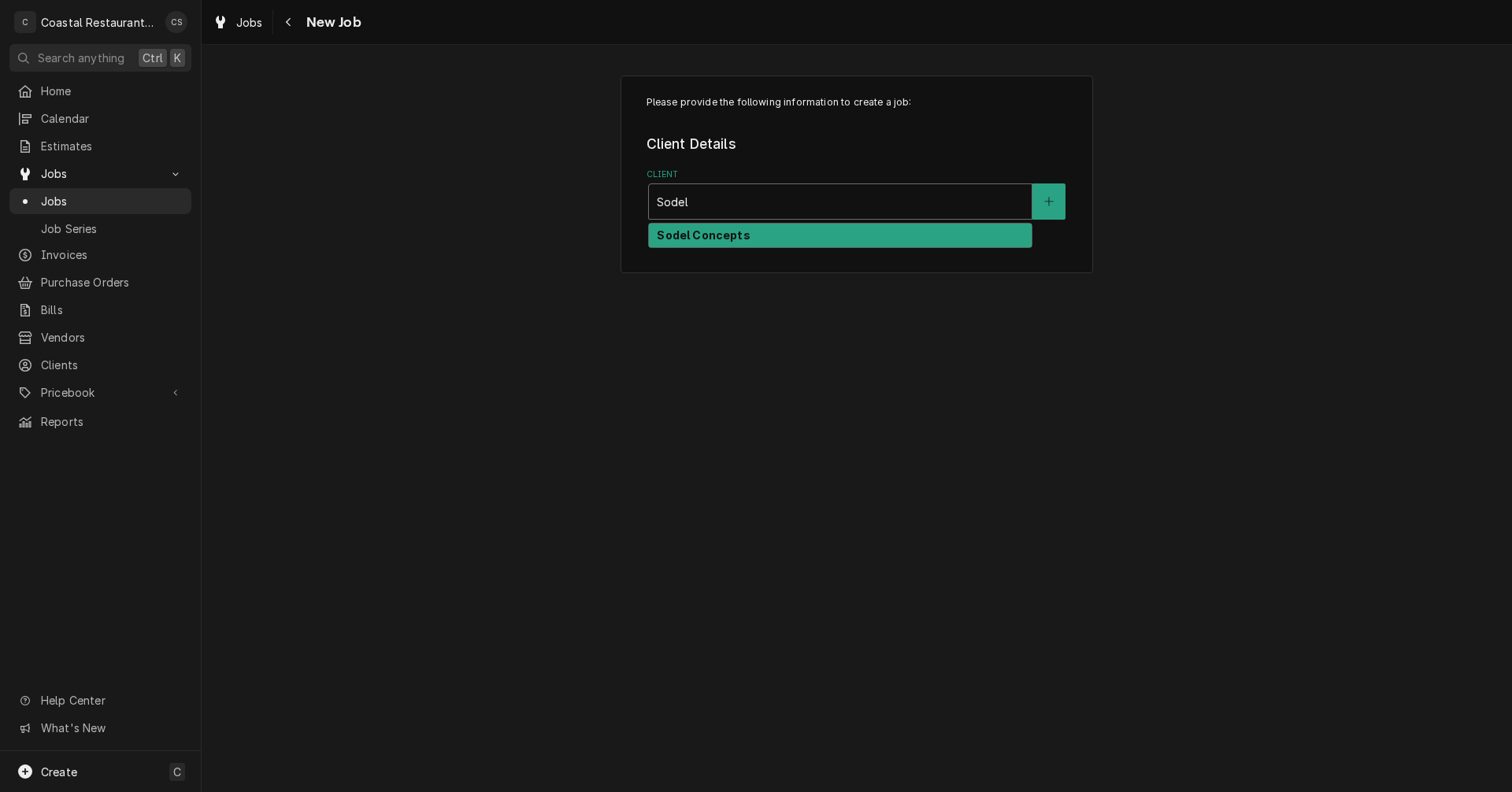
click at [672, 237] on strong "Sodel Concepts" at bounding box center [703, 236] width 93 height 14
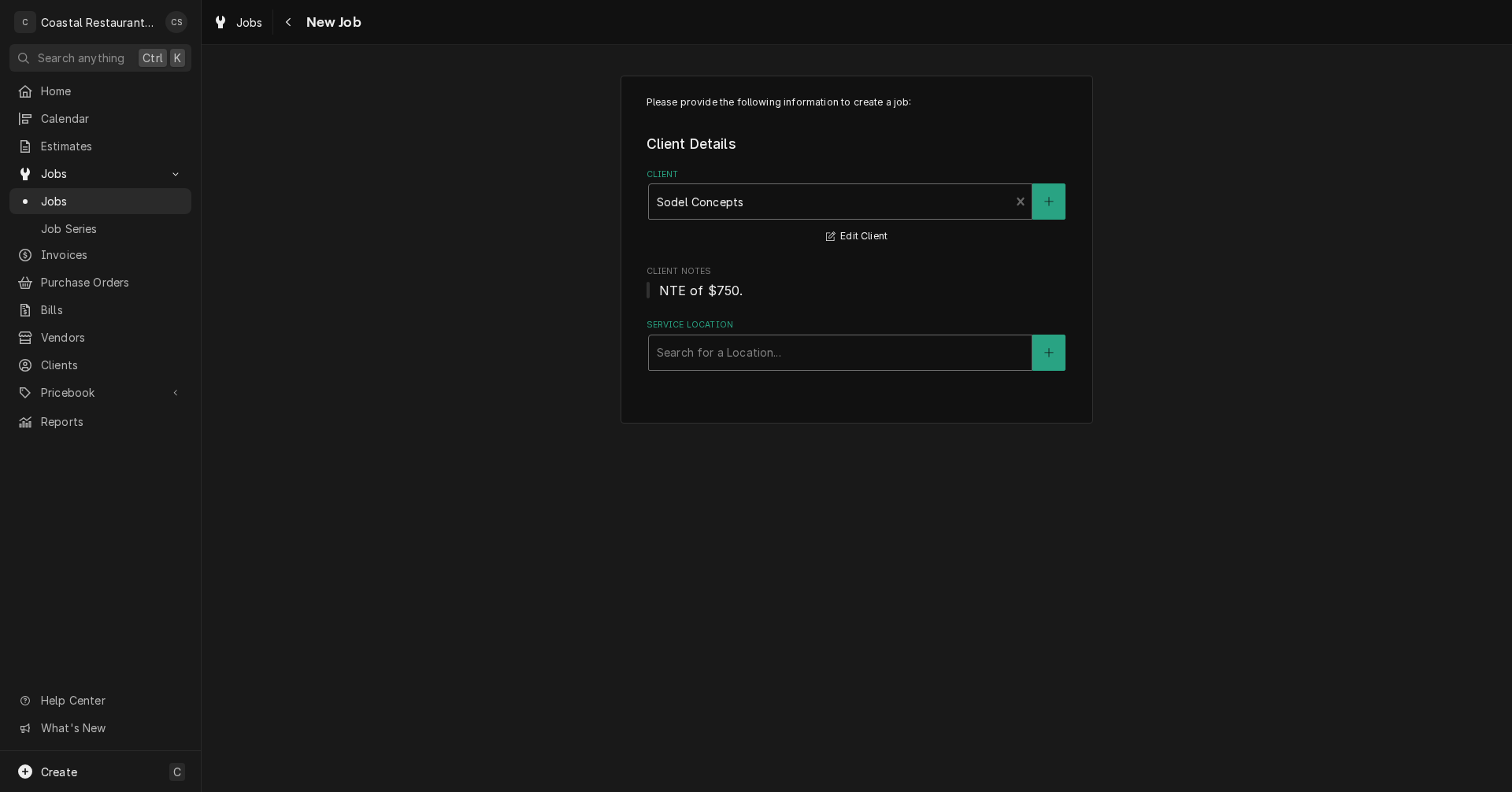
click at [706, 357] on div "Service Location" at bounding box center [839, 353] width 367 height 28
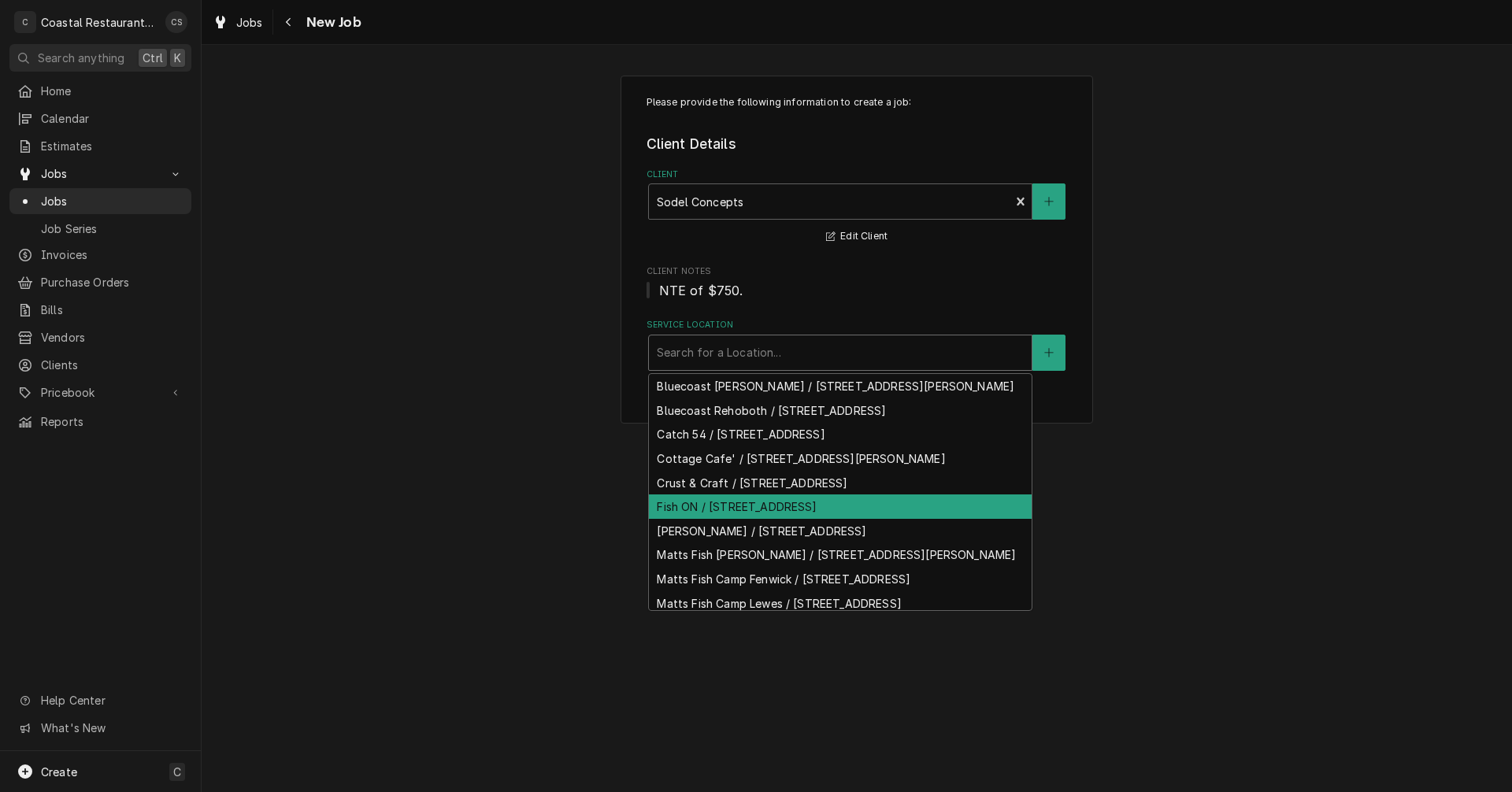
scroll to position [71, 0]
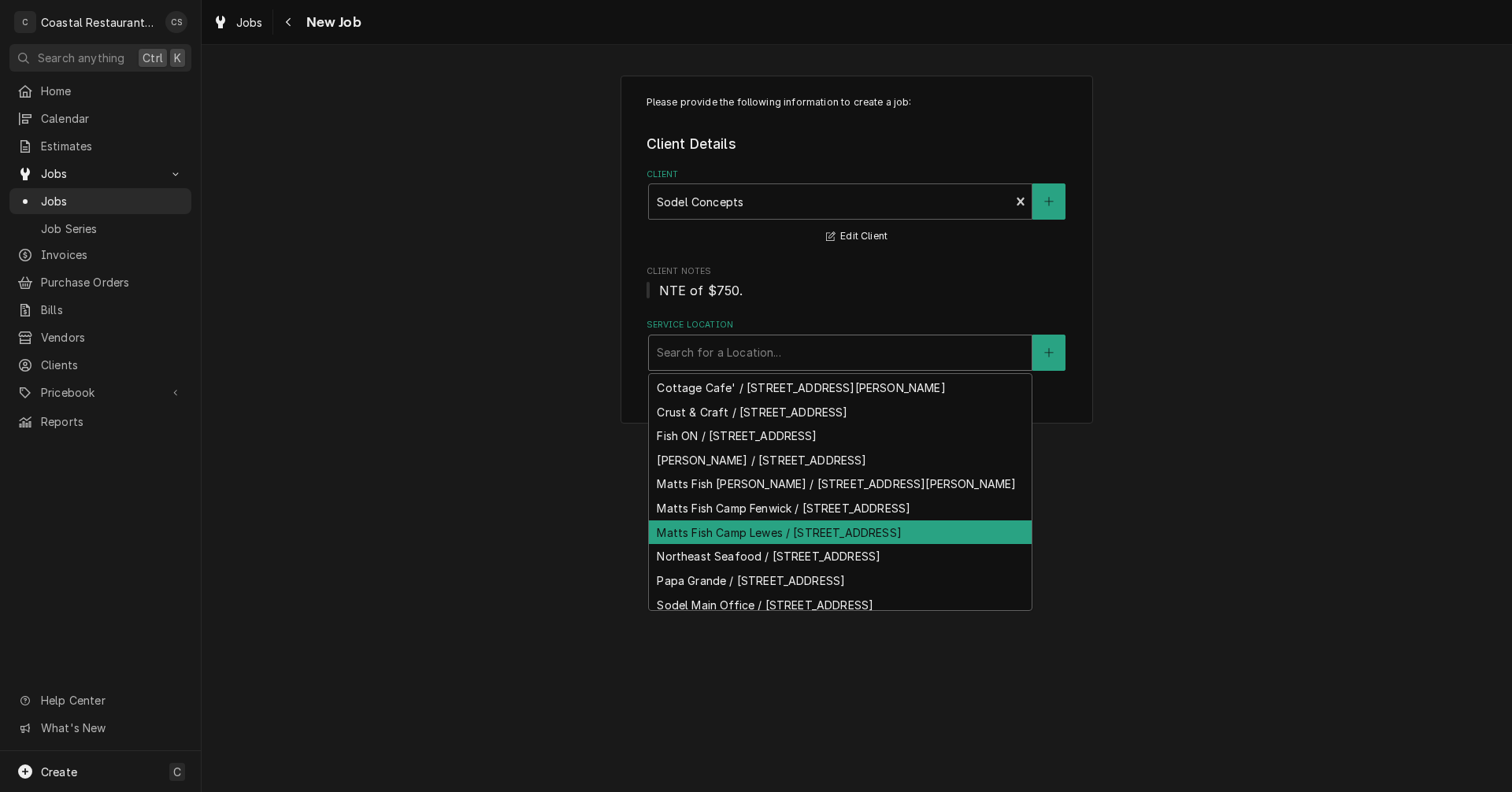
click at [737, 545] on div "Matts Fish Camp Lewes / 34401 Tenley Court,, Lewes, DE 19958" at bounding box center [840, 532] width 383 height 24
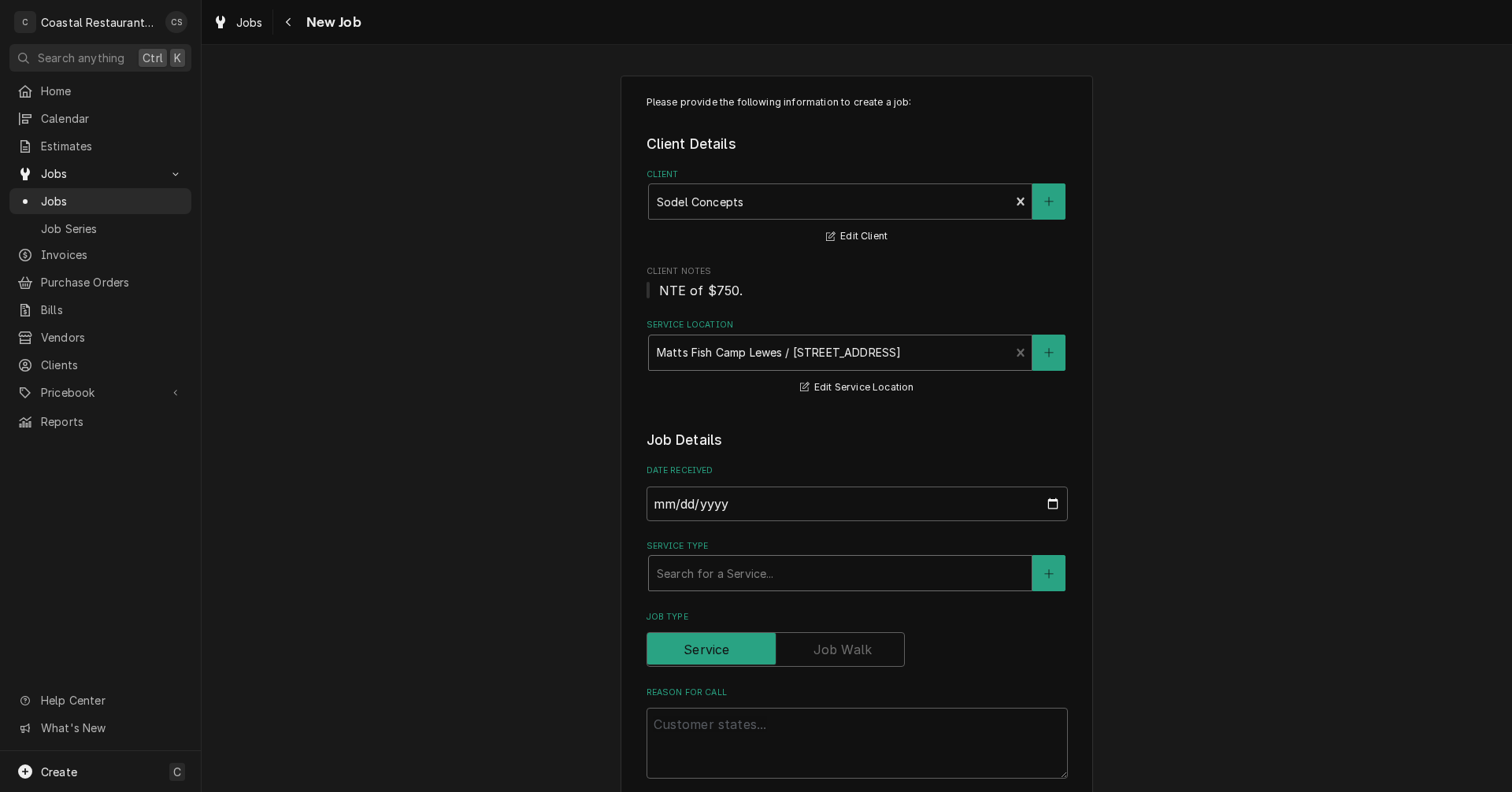
click at [701, 569] on div "Service Type" at bounding box center [839, 573] width 367 height 28
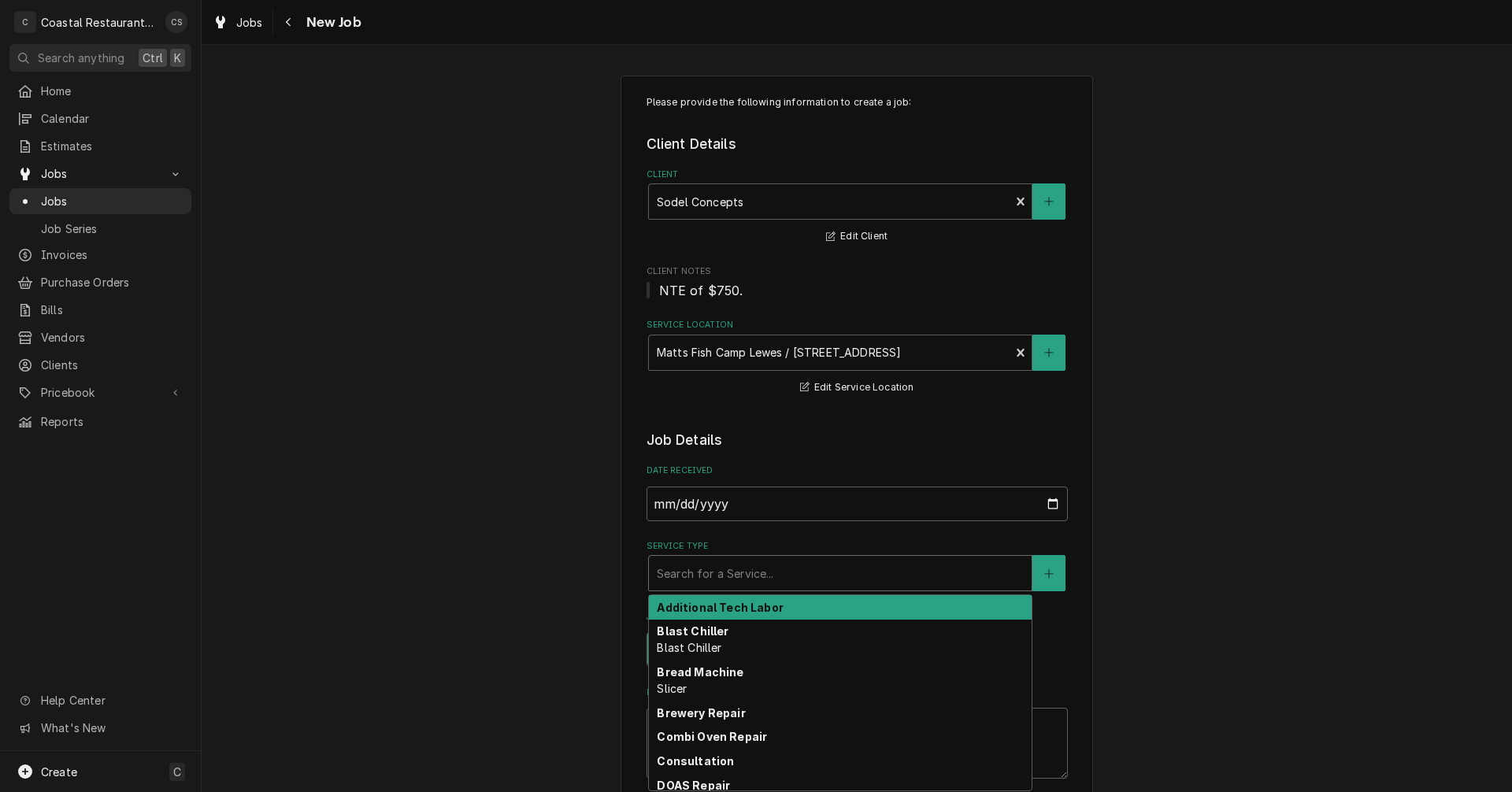
type textarea "x"
type input "F"
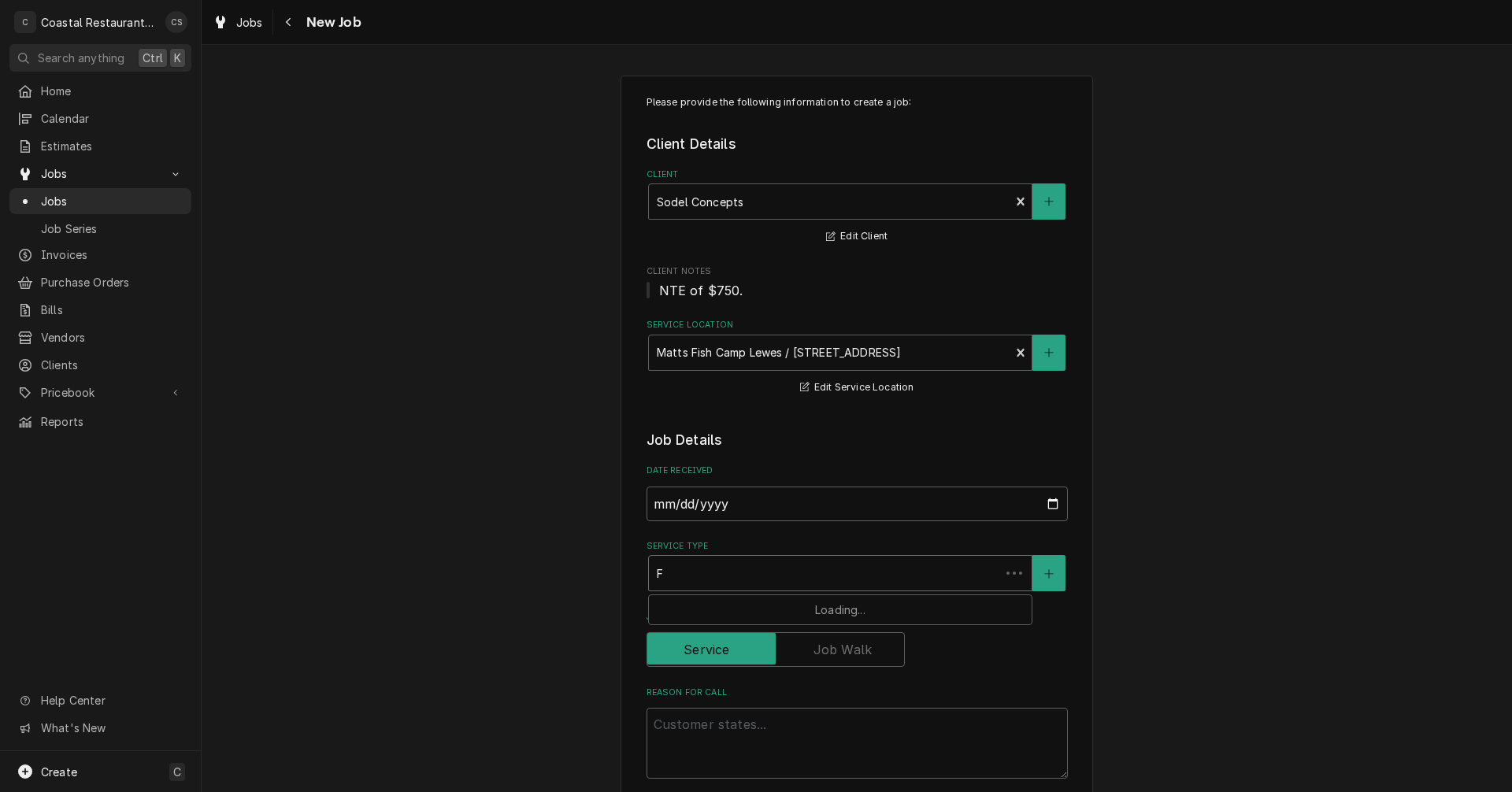
type textarea "x"
type input "Fr"
type textarea "x"
type input "Fry"
type textarea "x"
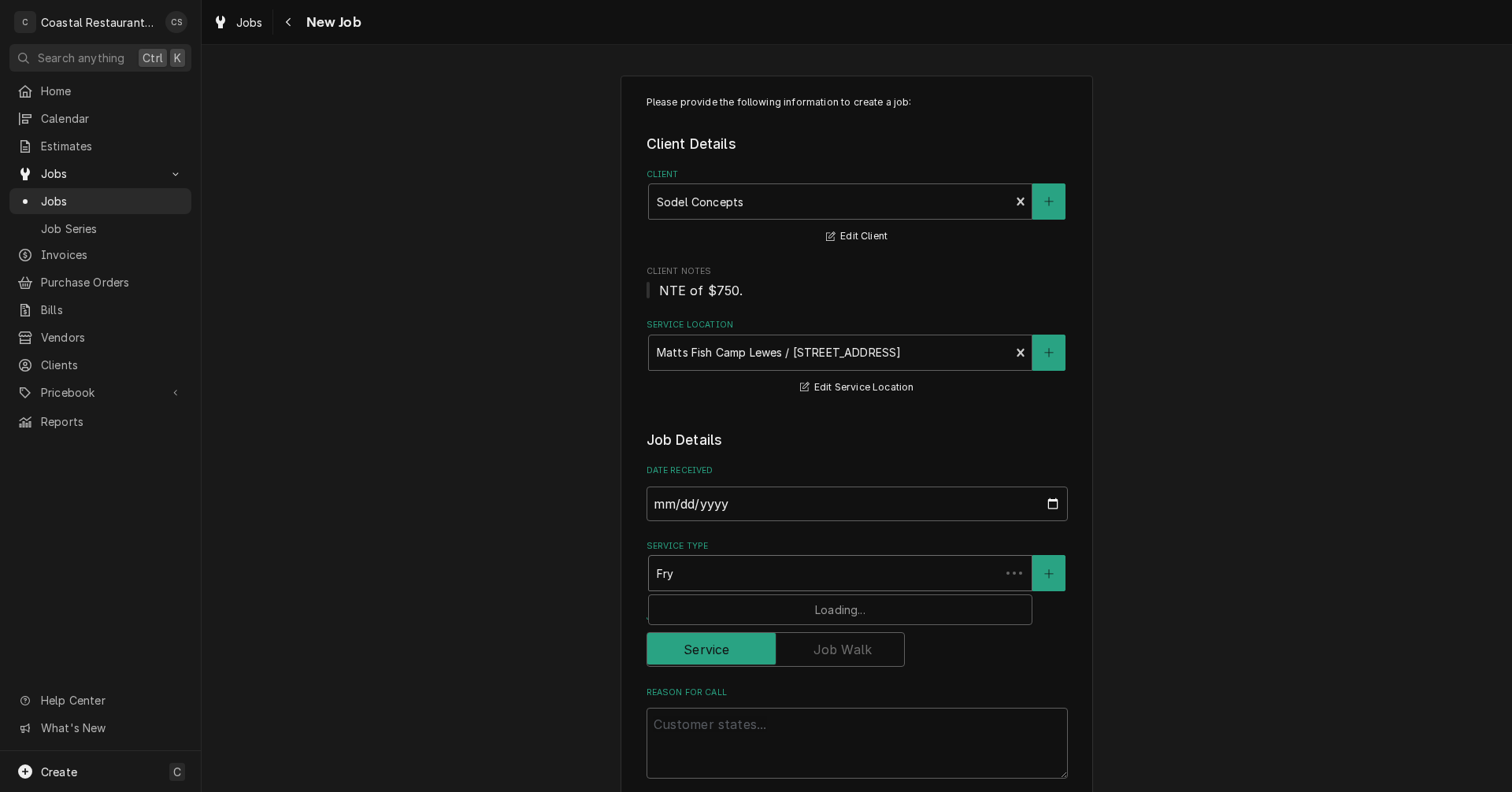
type input "Frye"
type textarea "x"
type input "Fryer"
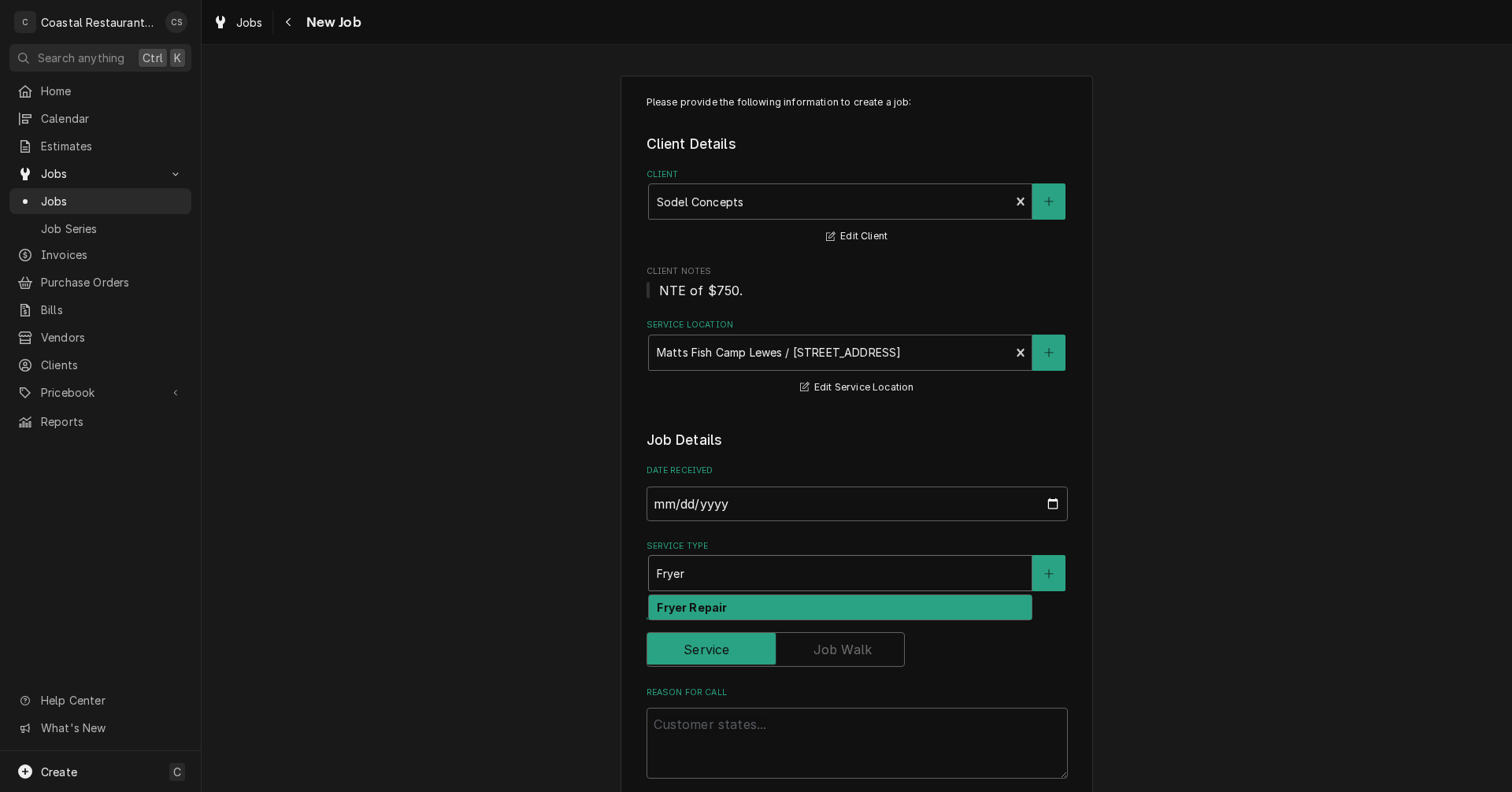
click at [691, 612] on strong "Fryer Repair" at bounding box center [691, 608] width 70 height 14
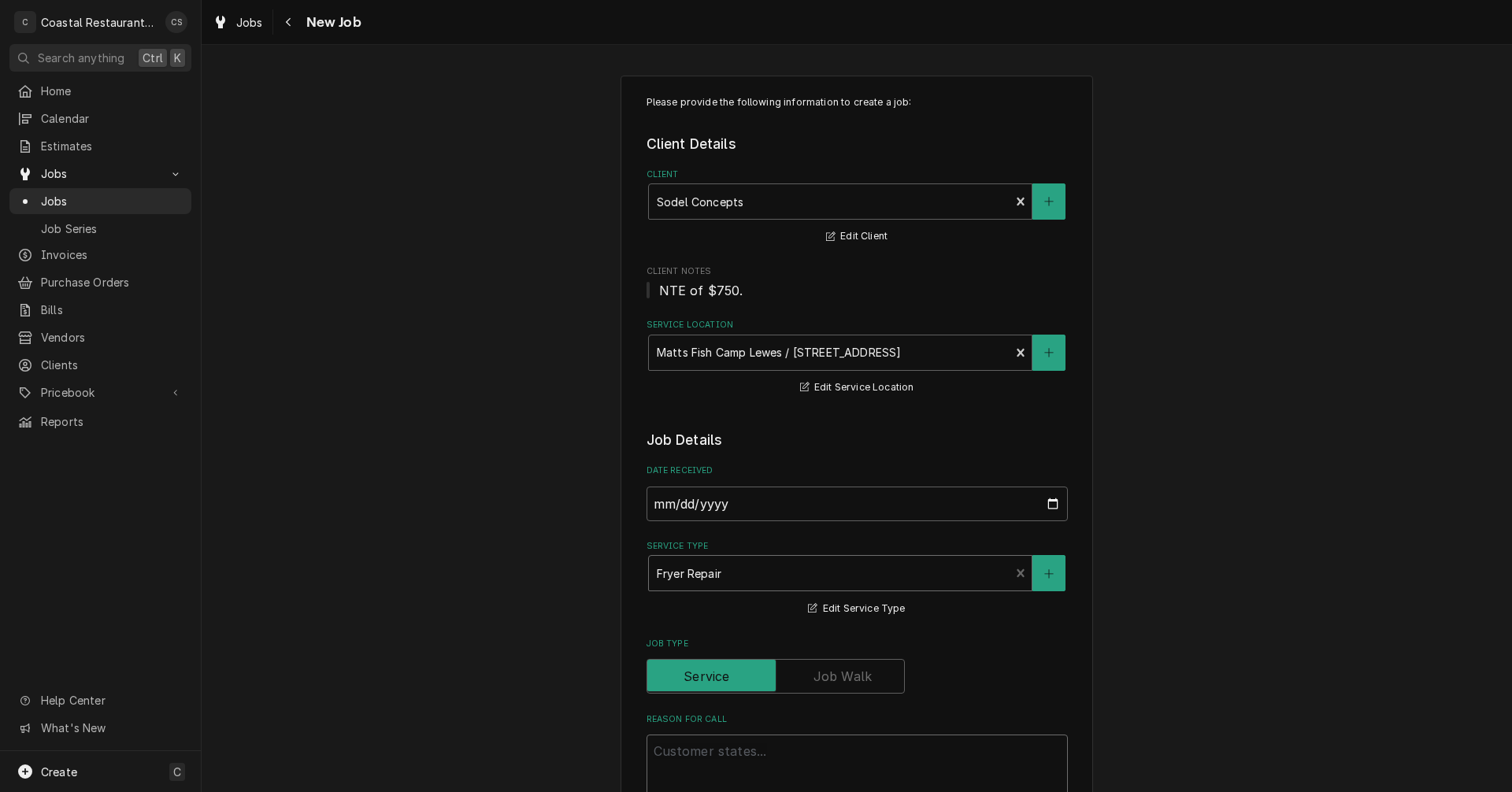
click at [709, 753] on textarea "Reason For Call" at bounding box center [857, 770] width 421 height 71
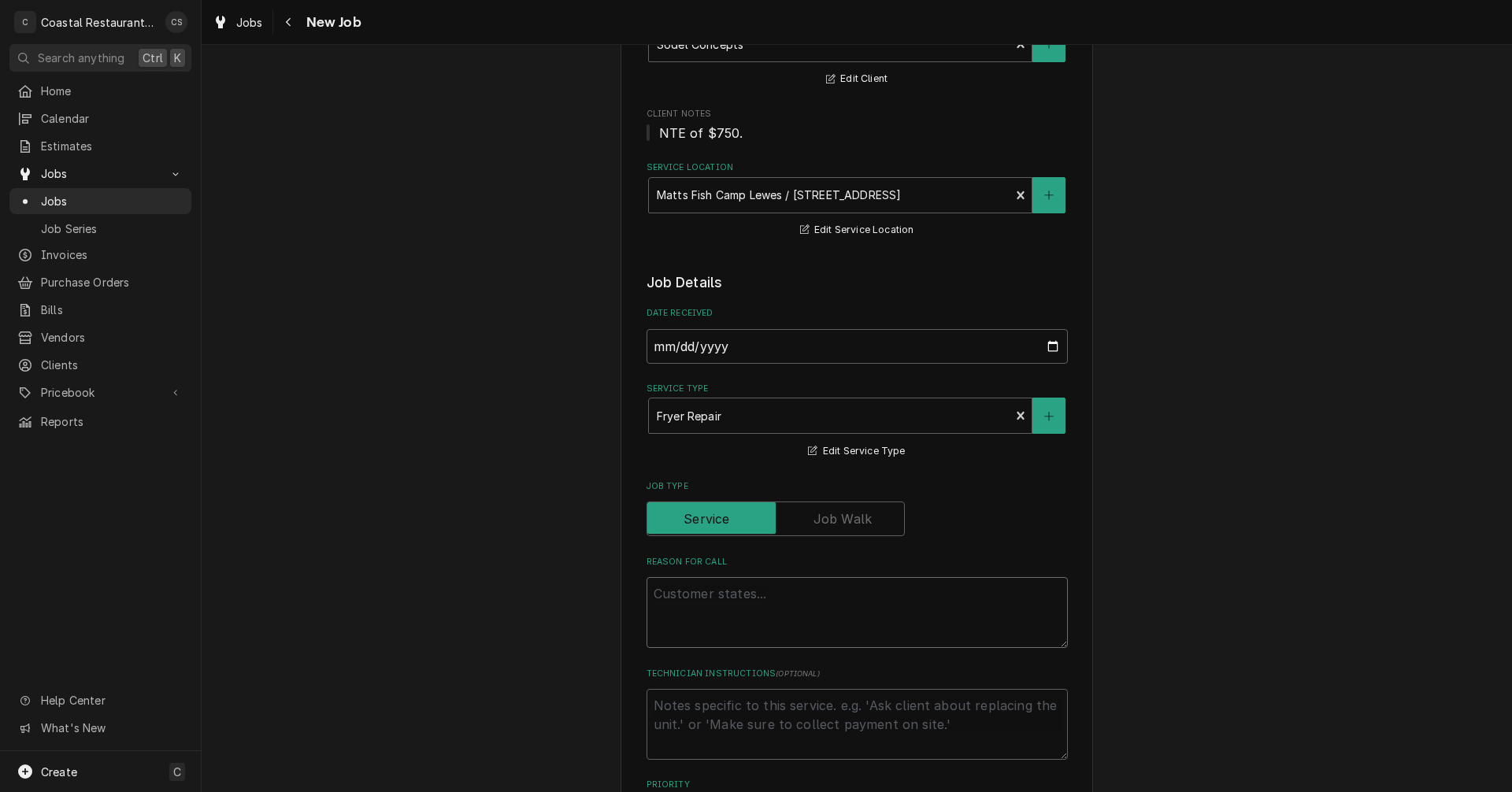
click at [762, 593] on textarea "Reason For Call" at bounding box center [857, 613] width 421 height 71
paste textarea "Work Order ID: 14274"
type textarea "x"
type textarea "Work Order ID: 14274"
type textarea "x"
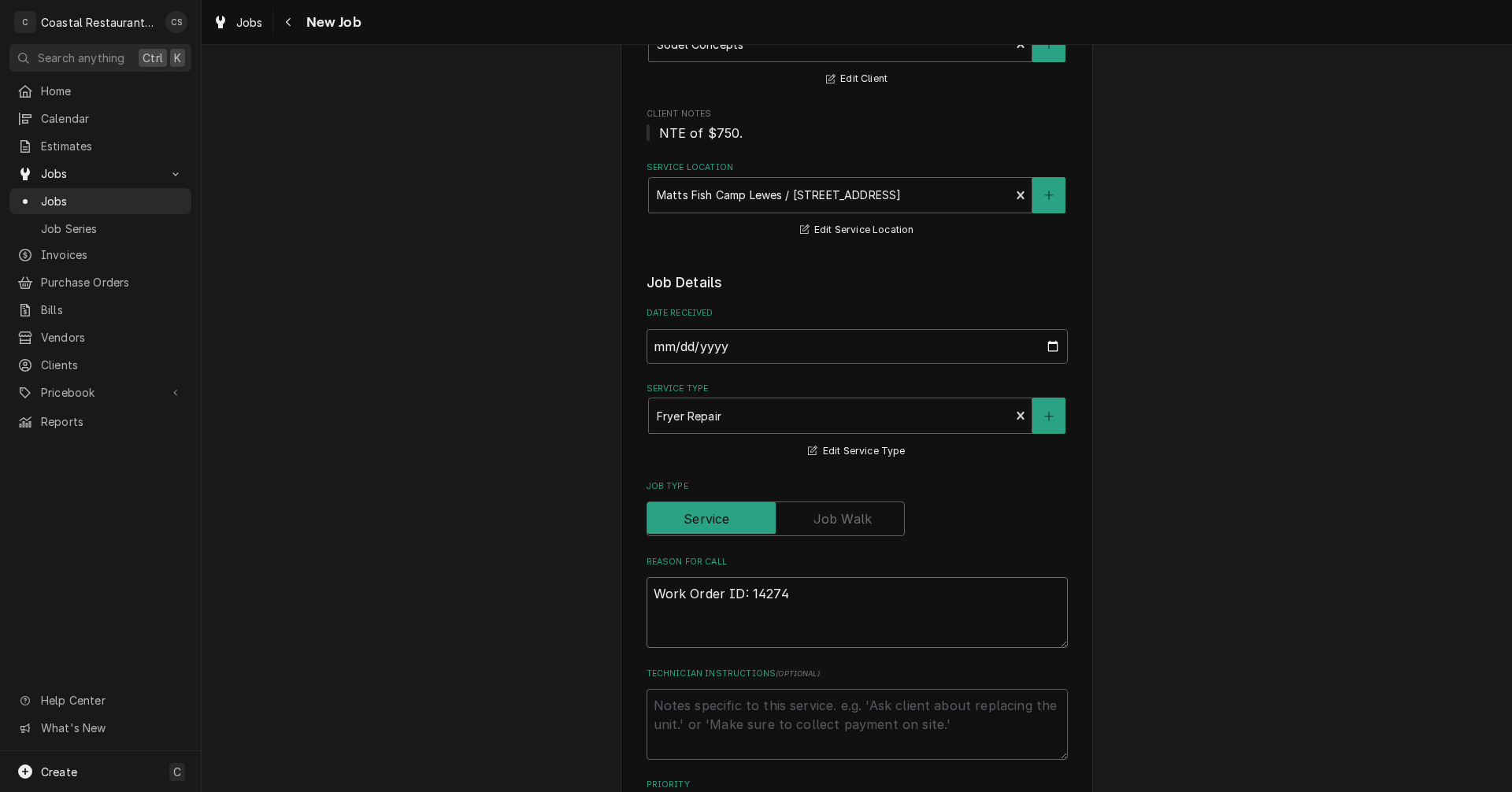
click at [647, 590] on textarea "Work Order ID: 14274" at bounding box center [857, 613] width 421 height 71
type textarea "Work Order ID: 14274"
click at [647, 592] on textarea "Work Order ID: 14274" at bounding box center [857, 613] width 421 height 71
paste textarea "EMERGENCY"
type textarea "x"
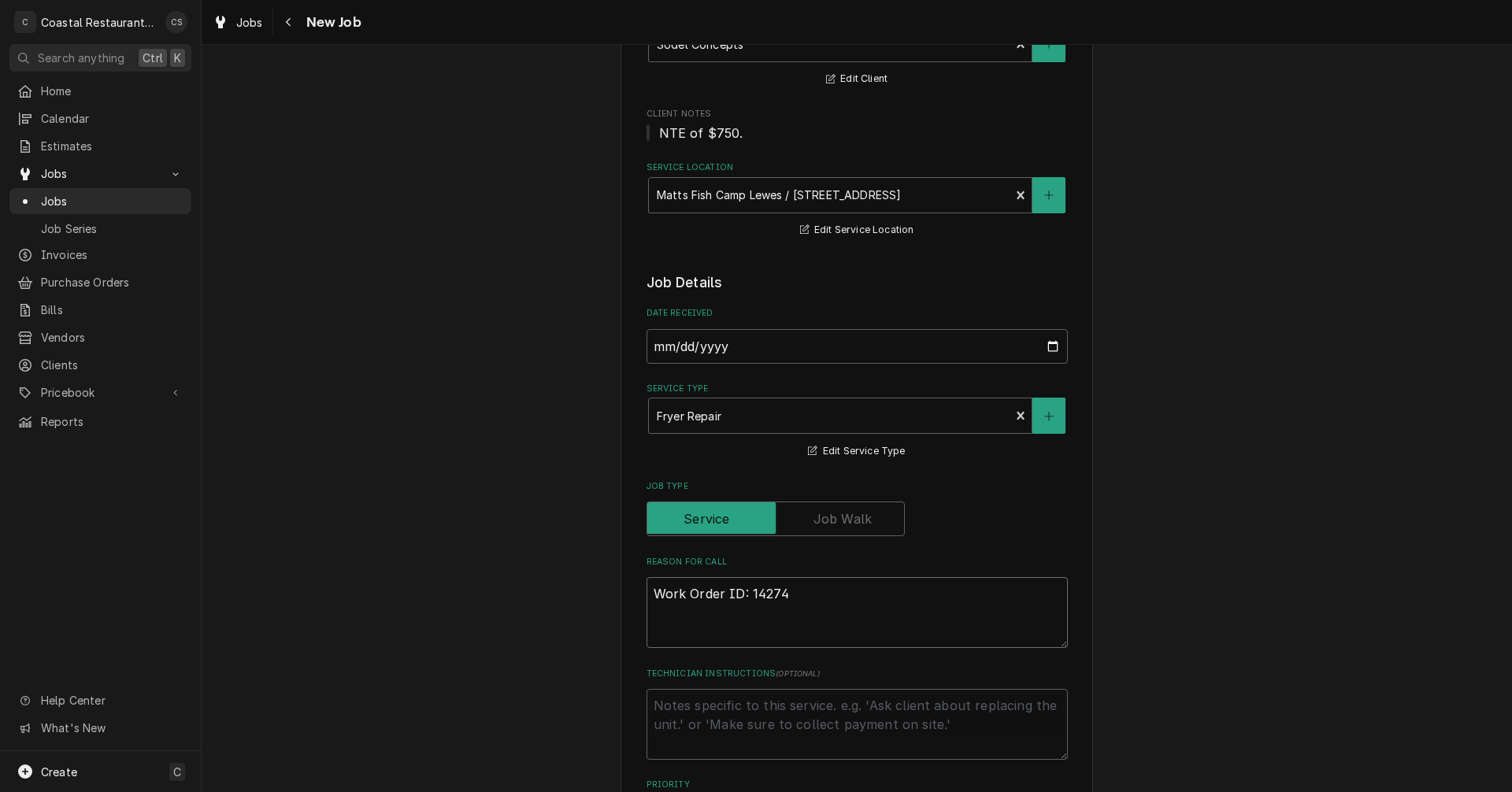
type textarea "EMERGENCYWork Order ID: 14274"
type textarea "x"
type textarea "EMERGENCY Work Order ID: 14274"
click at [905, 596] on textarea "EMERGENCY Work Order ID: 14274" at bounding box center [857, 613] width 421 height 71
type textarea "x"
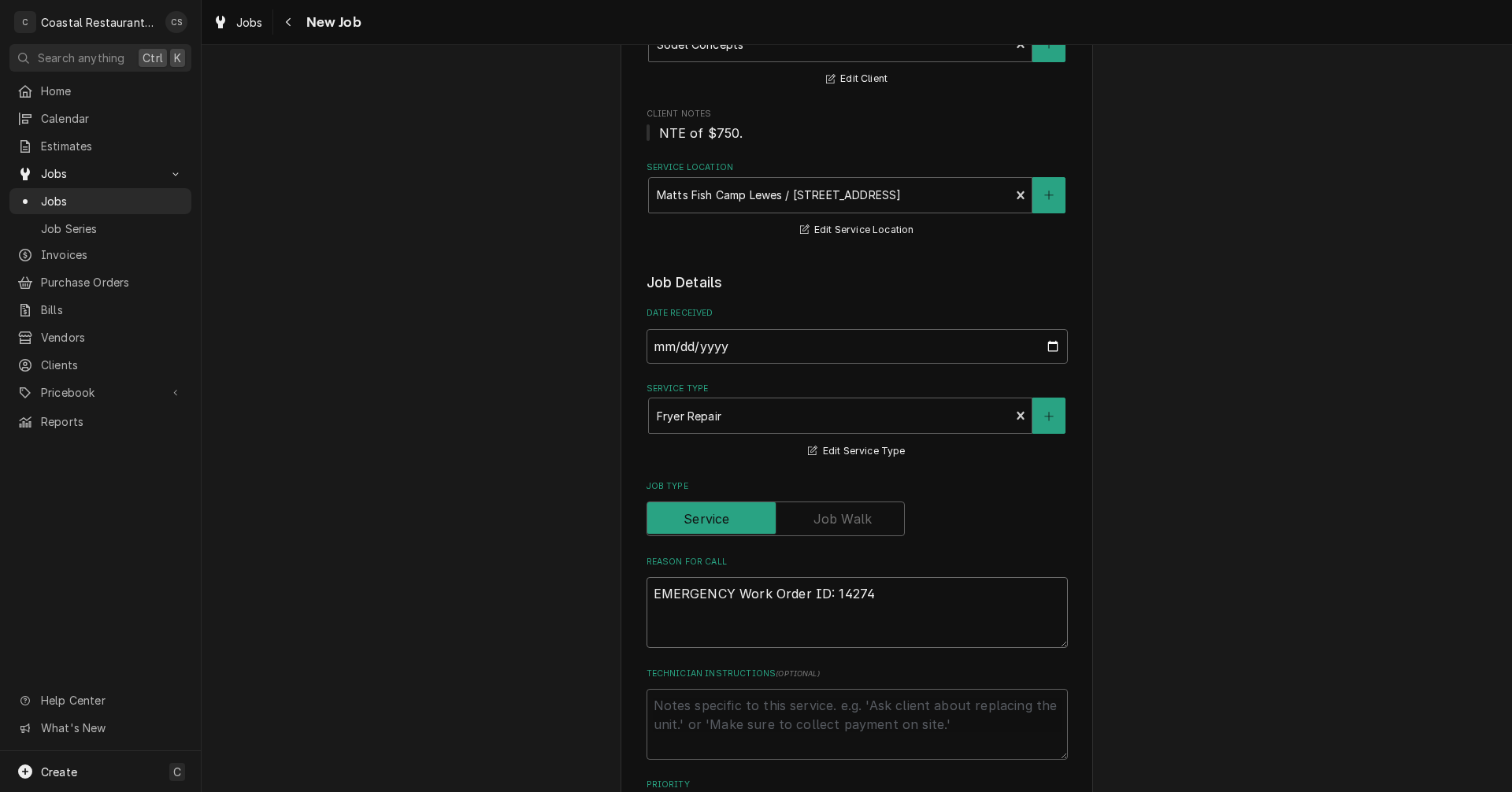
type textarea "EMERGENCY Work Order ID: 14274"
type textarea "x"
type textarea "EMERGENCY Work Order ID: 14274"
click at [881, 593] on textarea "EMERGENCY Work Order ID: 14274" at bounding box center [857, 613] width 421 height 71
paste textarea "We have 2 of 3 fryers down. The fryer on the right is still down and now the mi…"
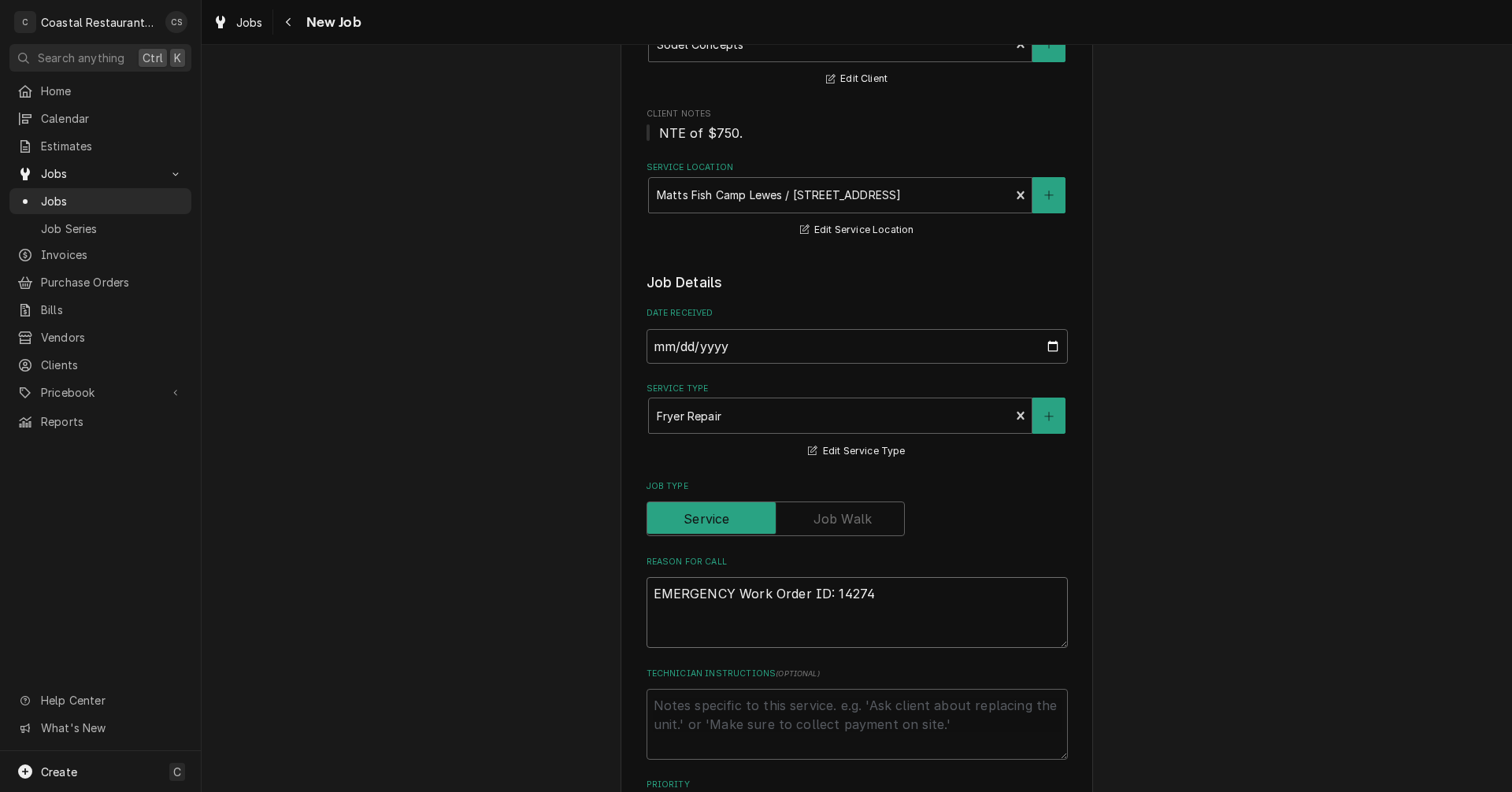
type textarea "x"
type textarea "EMERGENCY Work Order ID: 14274 We have 2 of 3 fryers down. The fryer on the rig…"
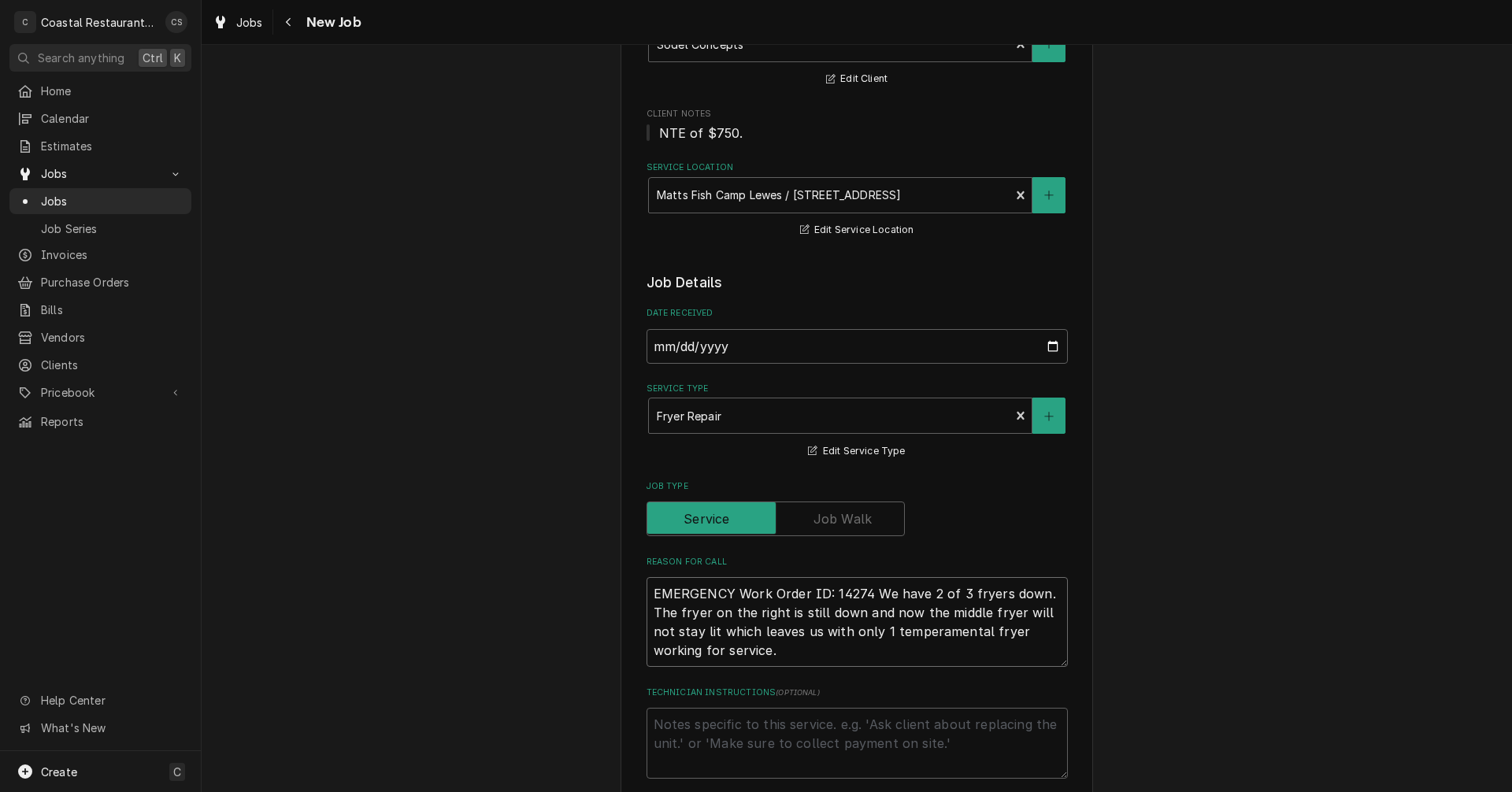
type textarea "x"
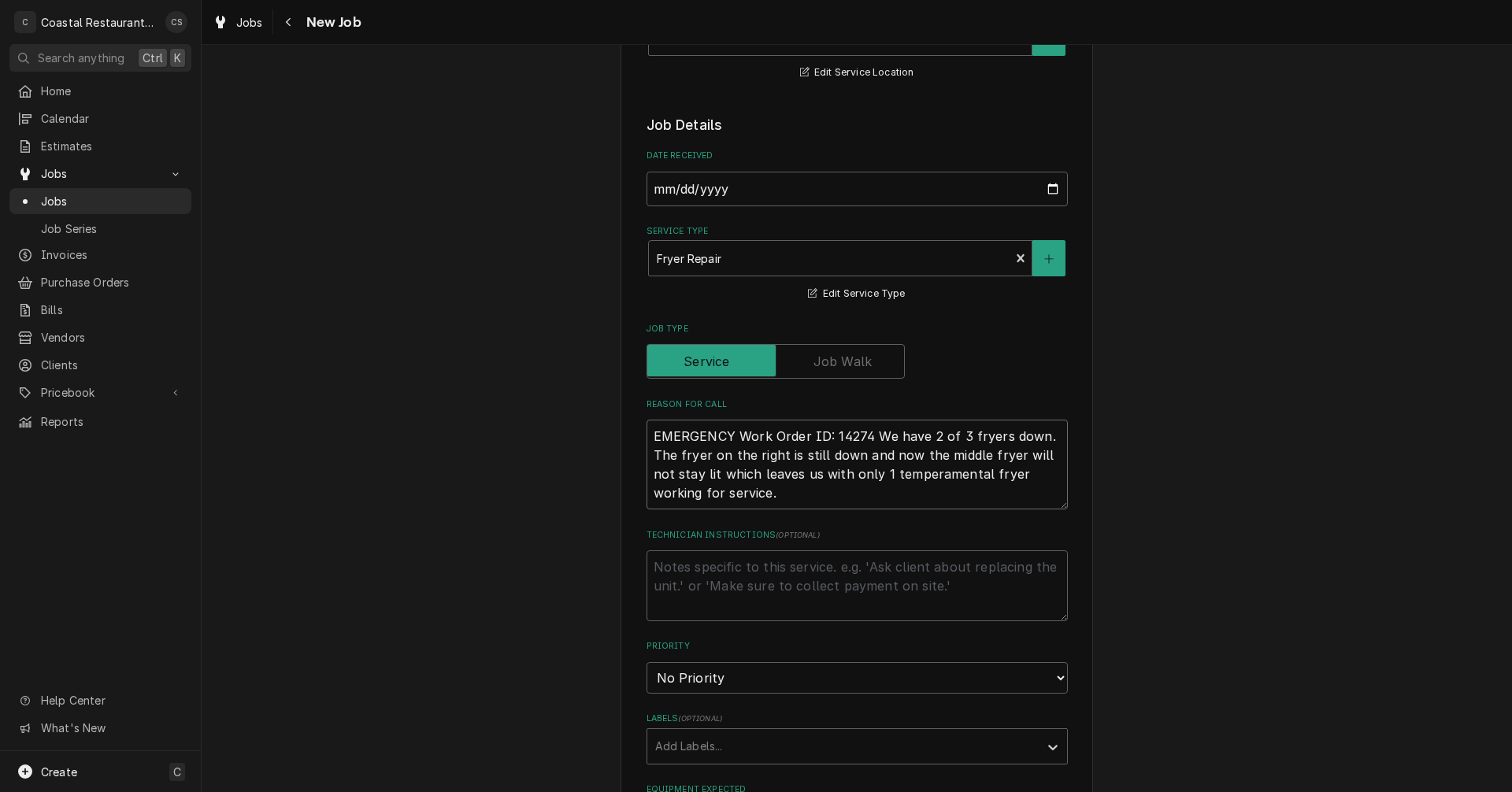
scroll to position [393, 0]
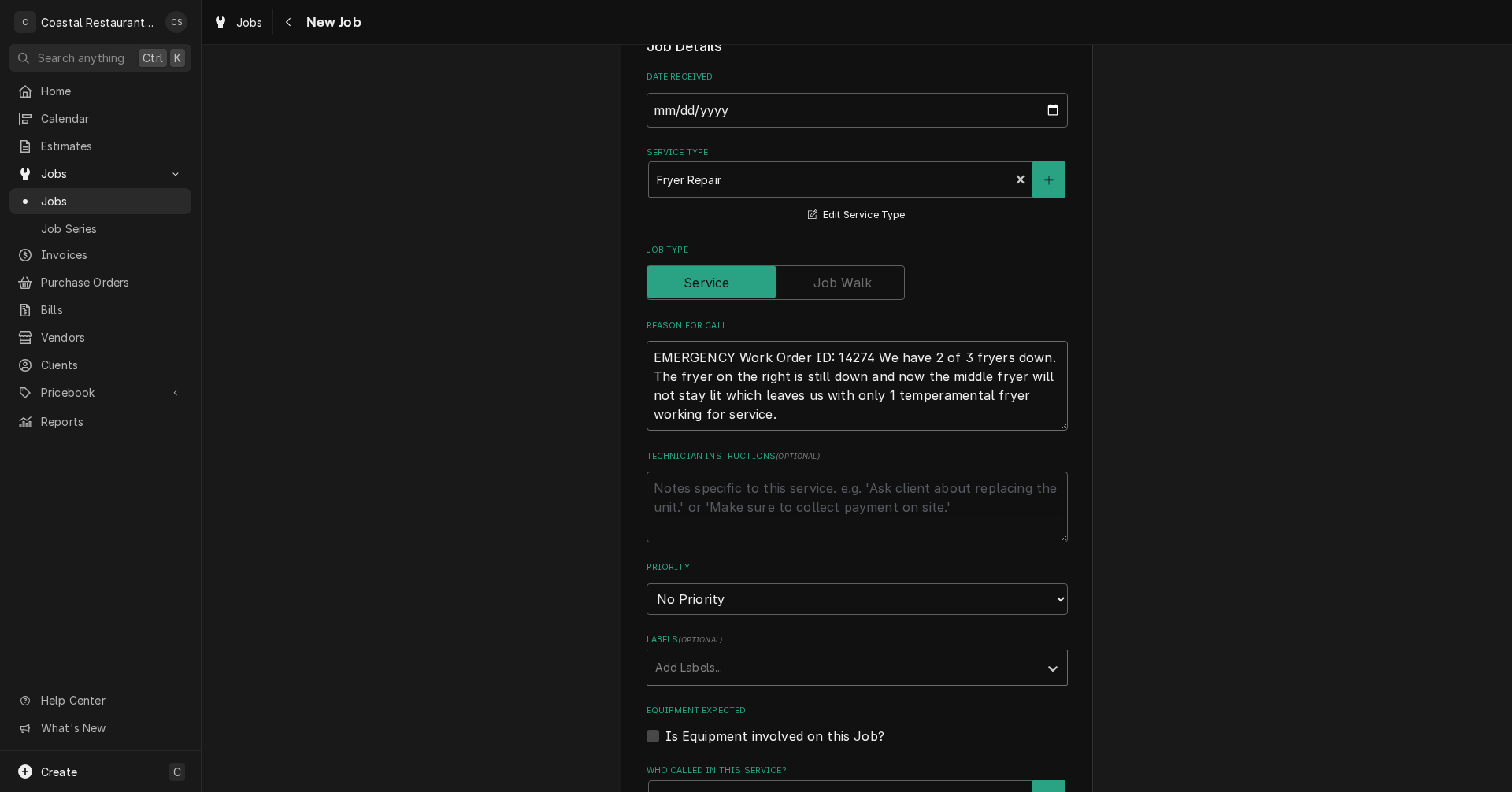
type textarea "EMERGENCY Work Order ID: 14274 We have 2 of 3 fryers down. The fryer on the rig…"
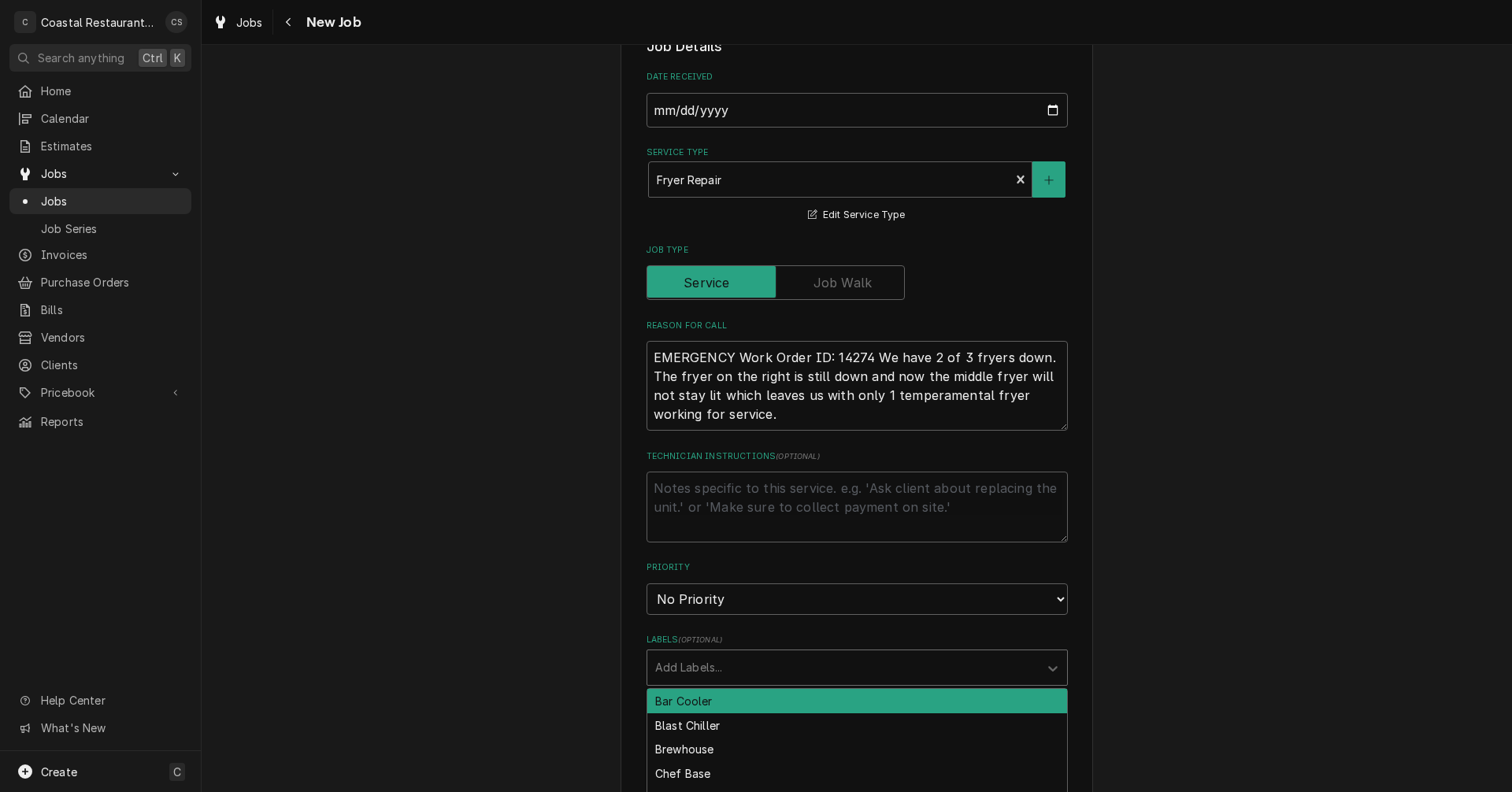
click at [706, 670] on div "Labels" at bounding box center [843, 668] width 375 height 28
type input "Fryer"
click at [667, 699] on div "Fryer" at bounding box center [856, 701] width 420 height 24
type textarea "x"
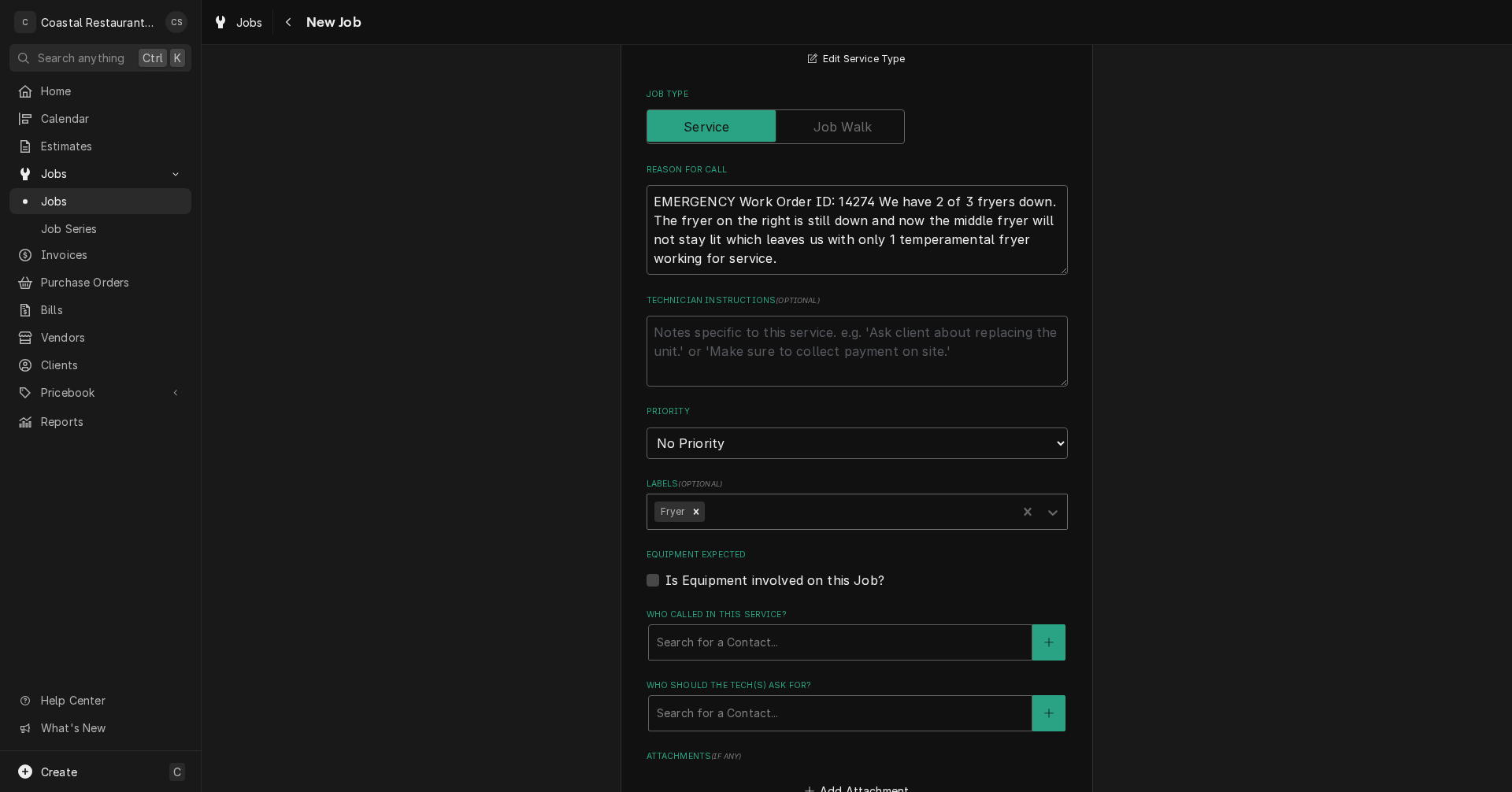
scroll to position [551, 0]
click at [707, 644] on div "Who called in this service?" at bounding box center [839, 641] width 367 height 28
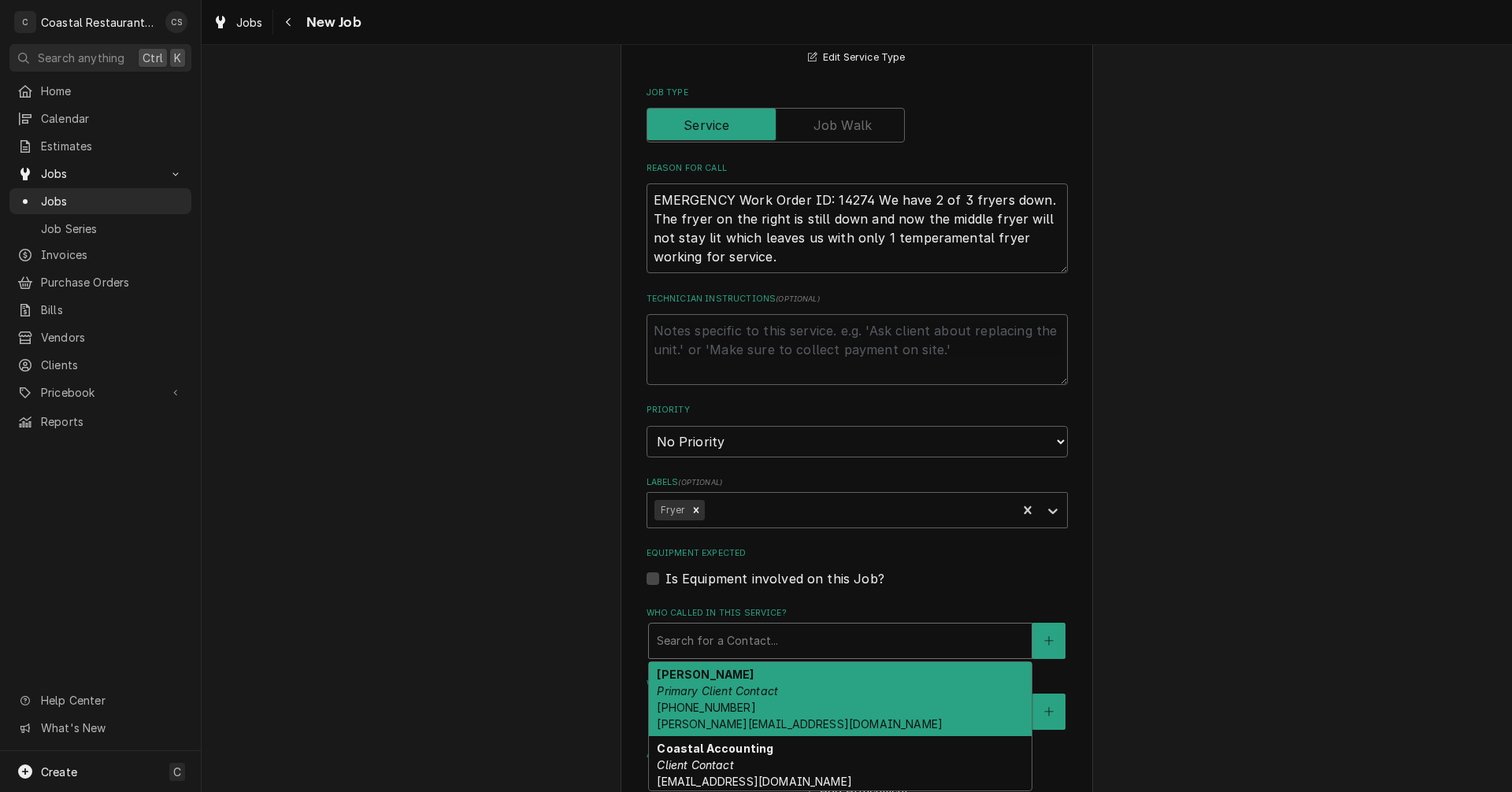
click at [697, 701] on span "(302) 381-0571 Andrew@sodelconcepts.com" at bounding box center [799, 716] width 285 height 30
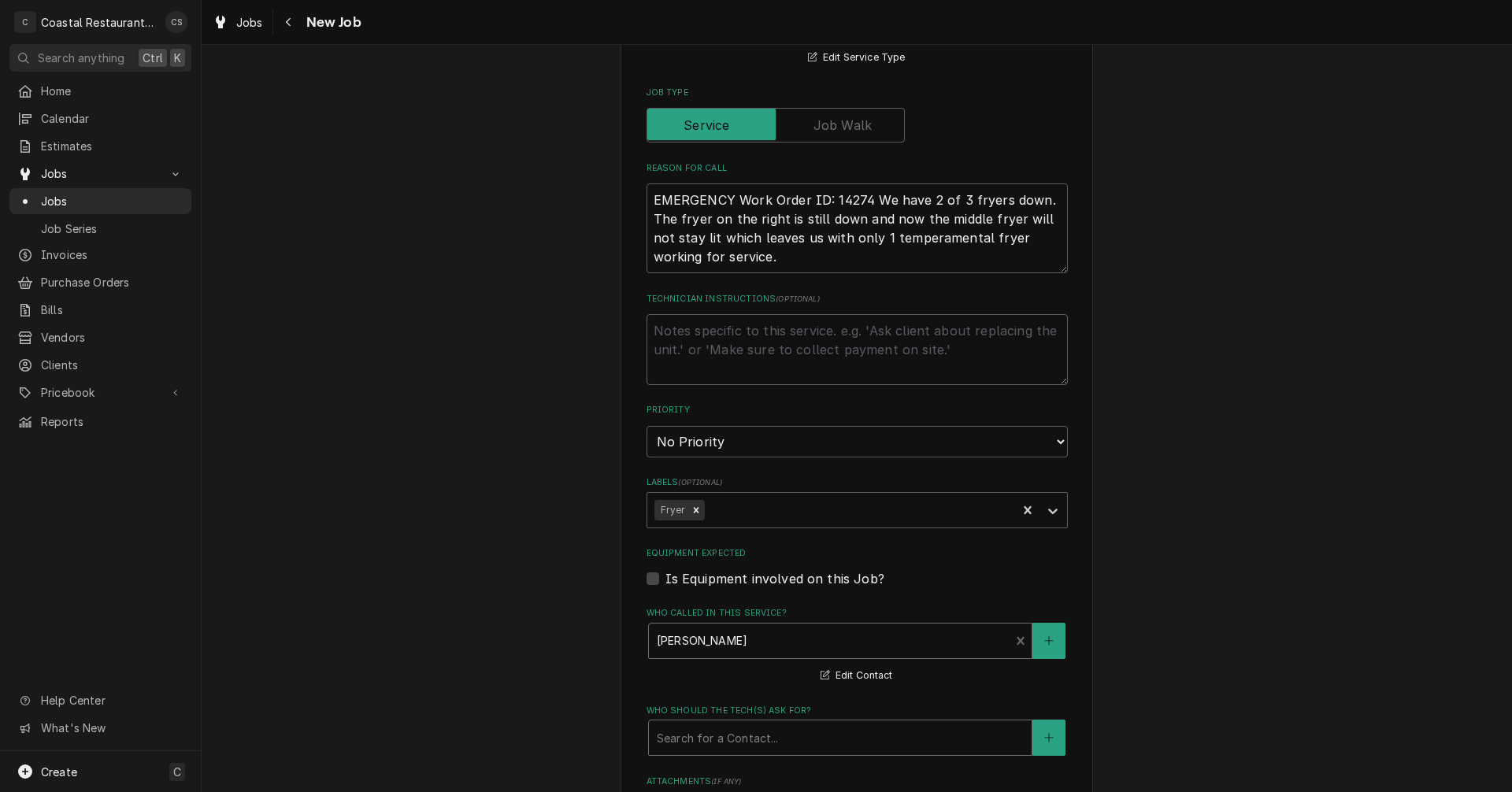
click at [689, 748] on div "Who should the tech(s) ask for?" at bounding box center [839, 738] width 367 height 28
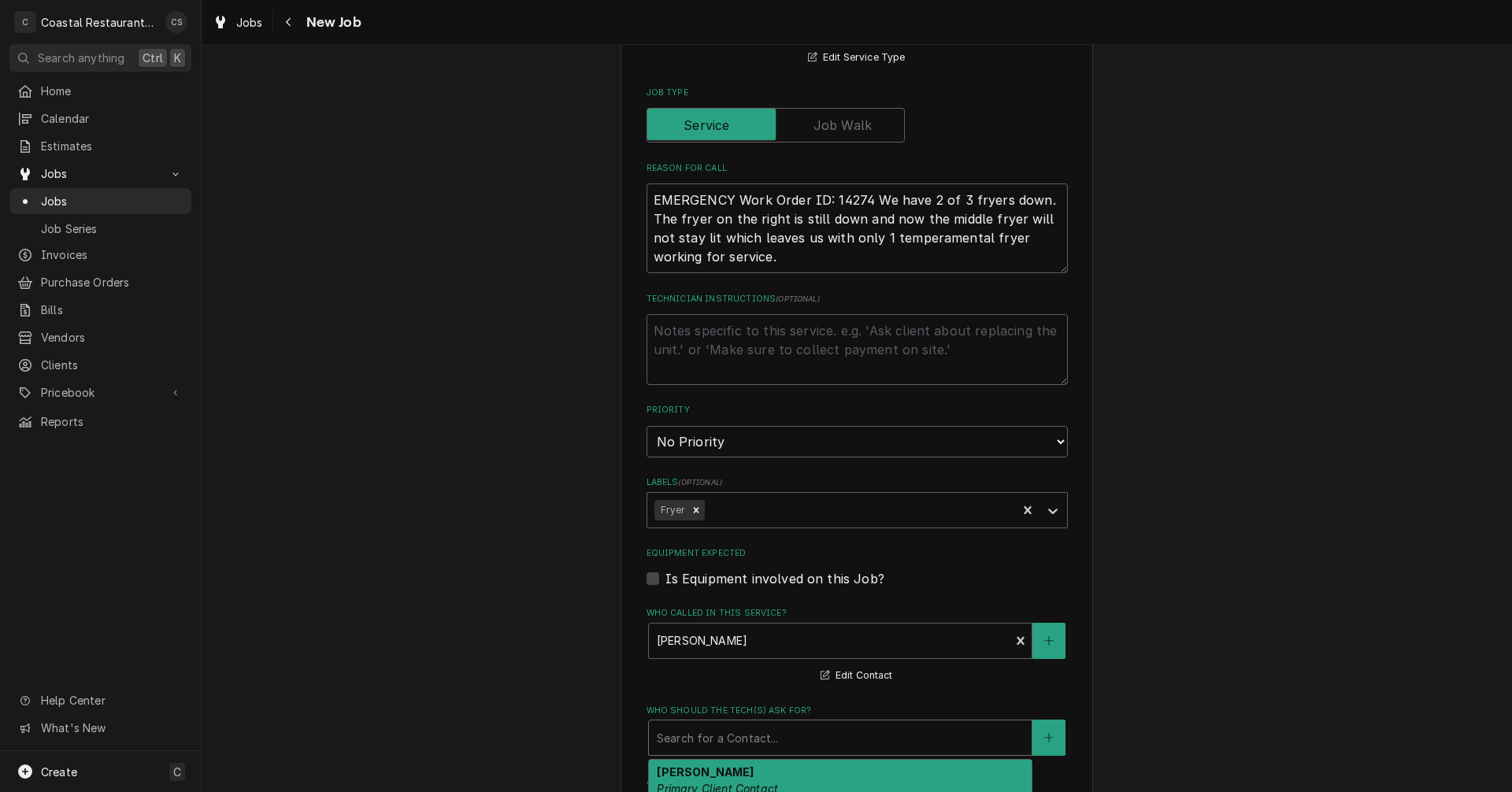
click at [706, 781] on div "Andrew Dickinson Primary Client Contact (302) 381-0571 Andrew@sodelconcepts.com" at bounding box center [840, 797] width 383 height 74
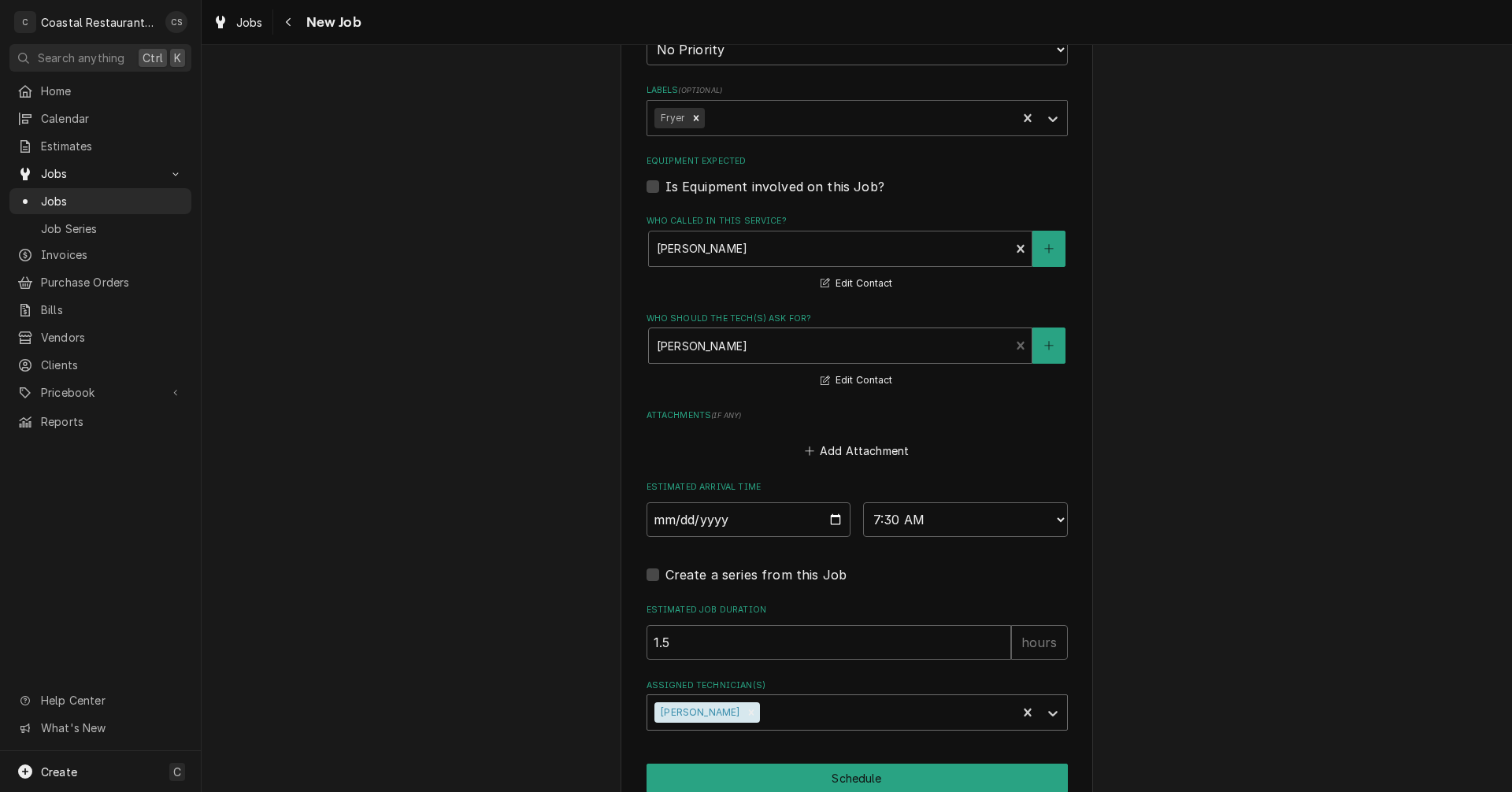
scroll to position [1018, 0]
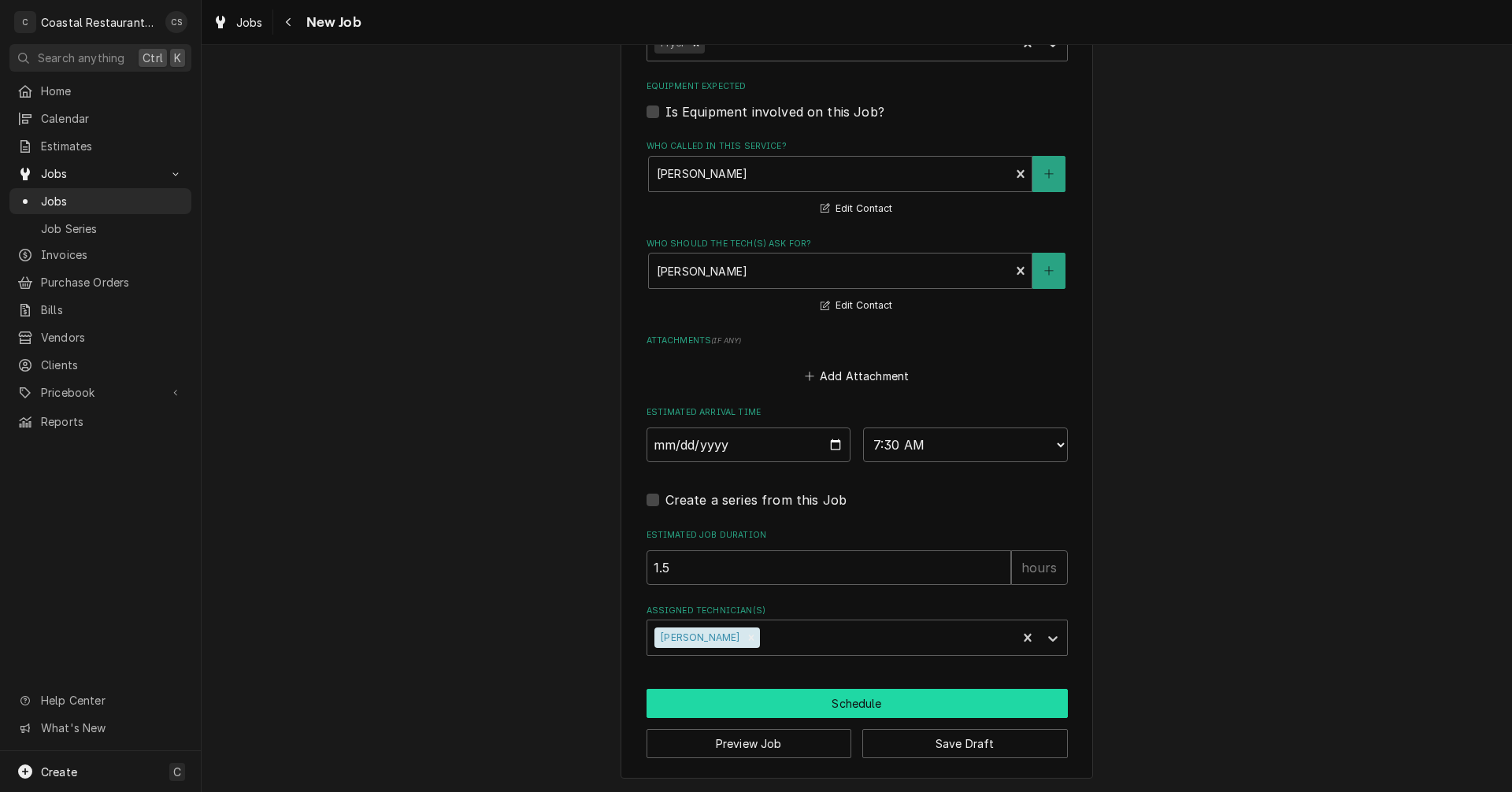
click at [844, 704] on button "Schedule" at bounding box center [857, 704] width 421 height 29
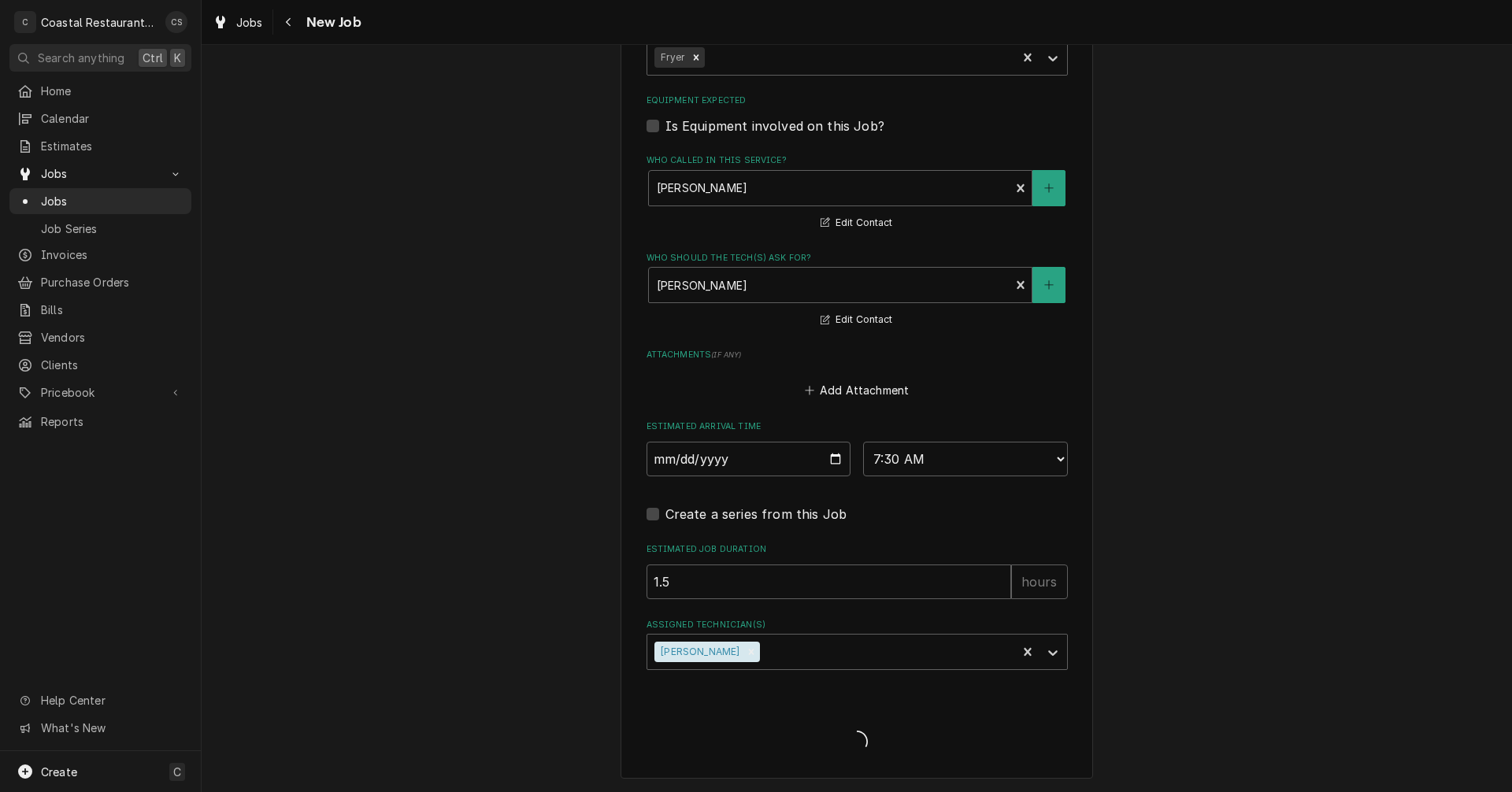
type textarea "x"
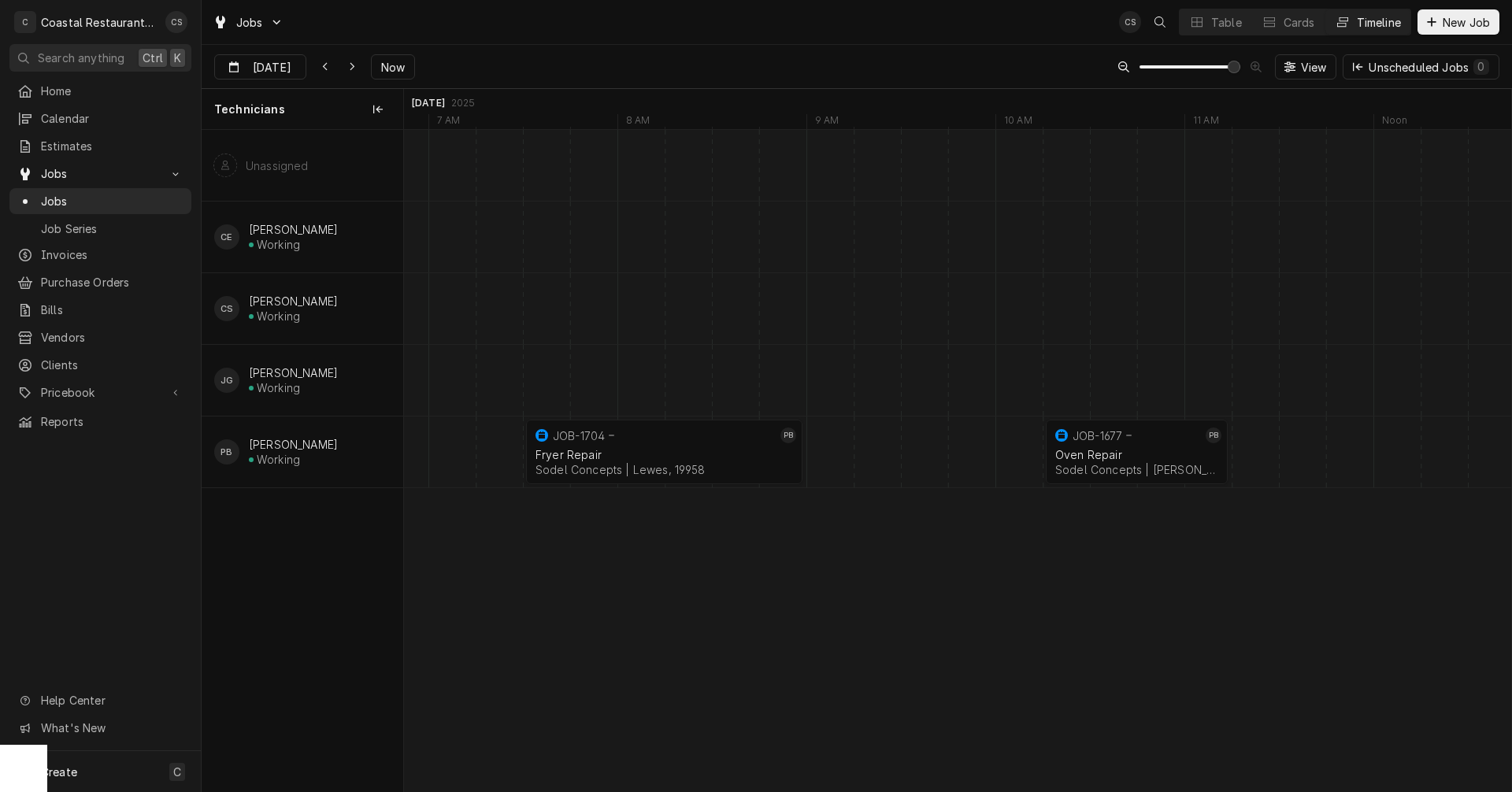
scroll to position [0, 22261]
drag, startPoint x: 1107, startPoint y: 448, endPoint x: 1235, endPoint y: 451, distance: 128.0
click at [1235, 451] on div "7:30 AM 9:00 AM JOB-1704 PB Fryer Repair Sodel Concepts | Lewes, 19958 1h 30min…" at bounding box center [957, 461] width 1107 height 662
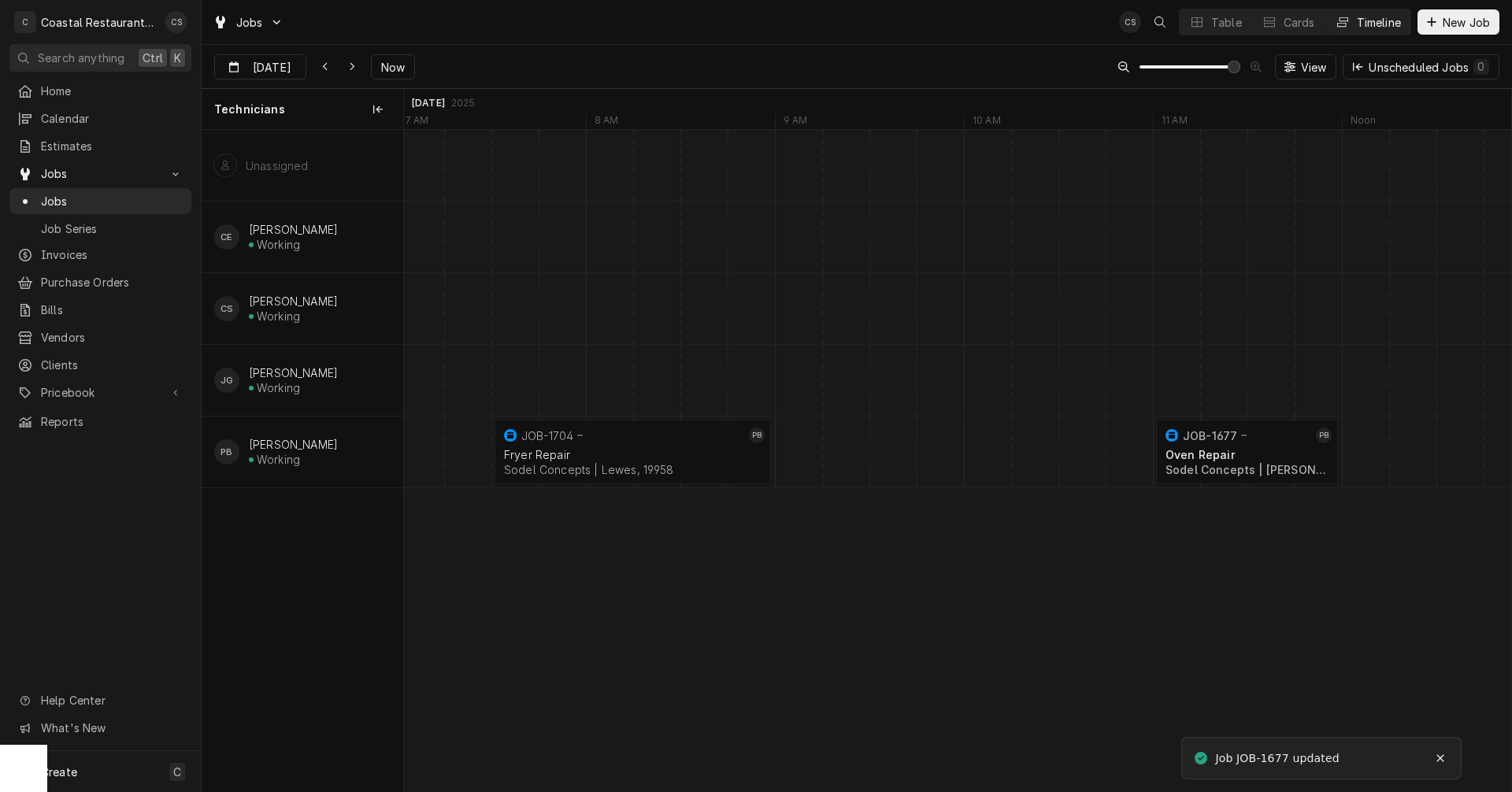
click at [803, 456] on div "Dynamic Content Wrapper" at bounding box center [893, 452] width 45500 height 71
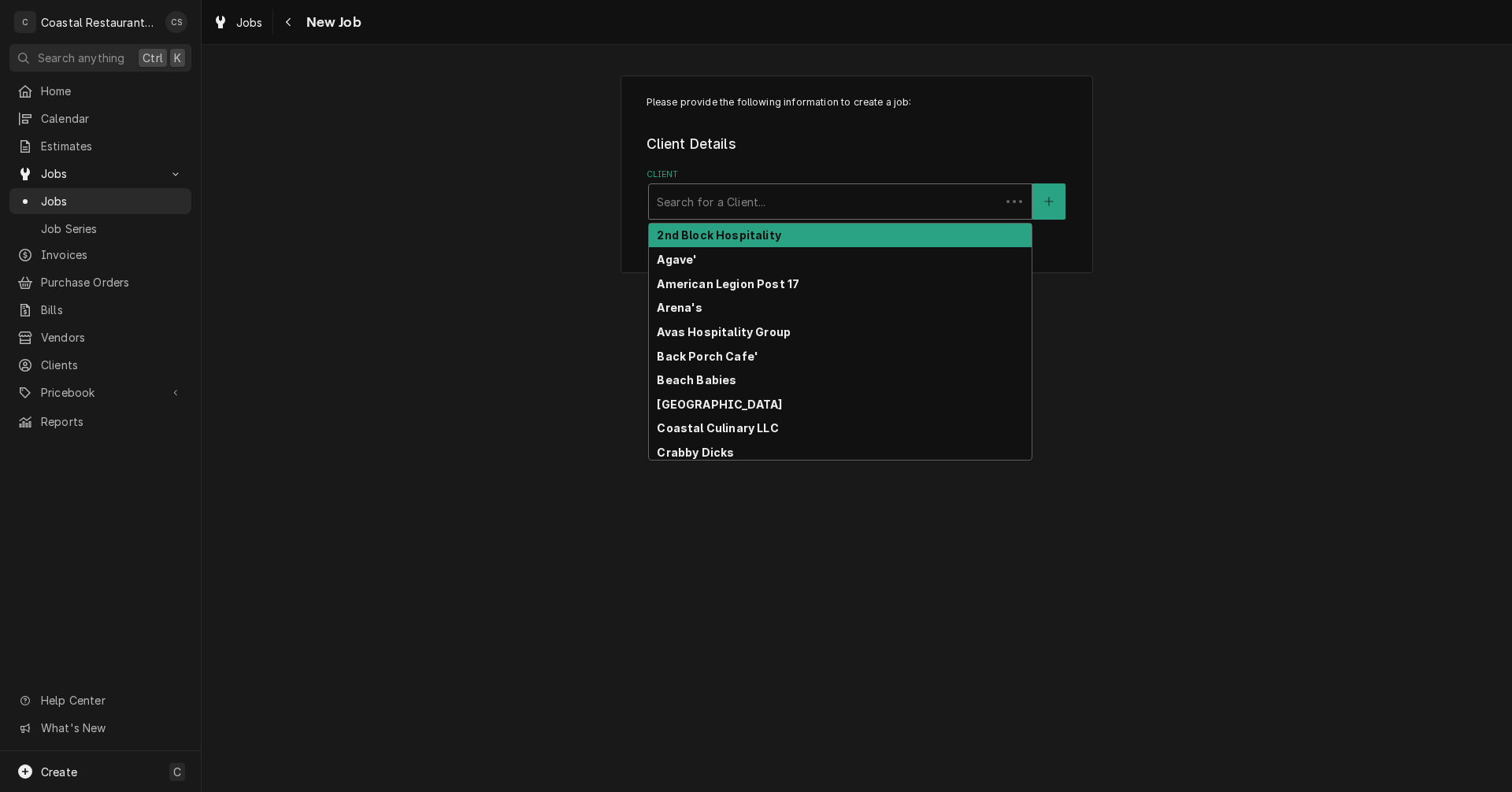
click at [678, 203] on div "Client" at bounding box center [824, 201] width 336 height 28
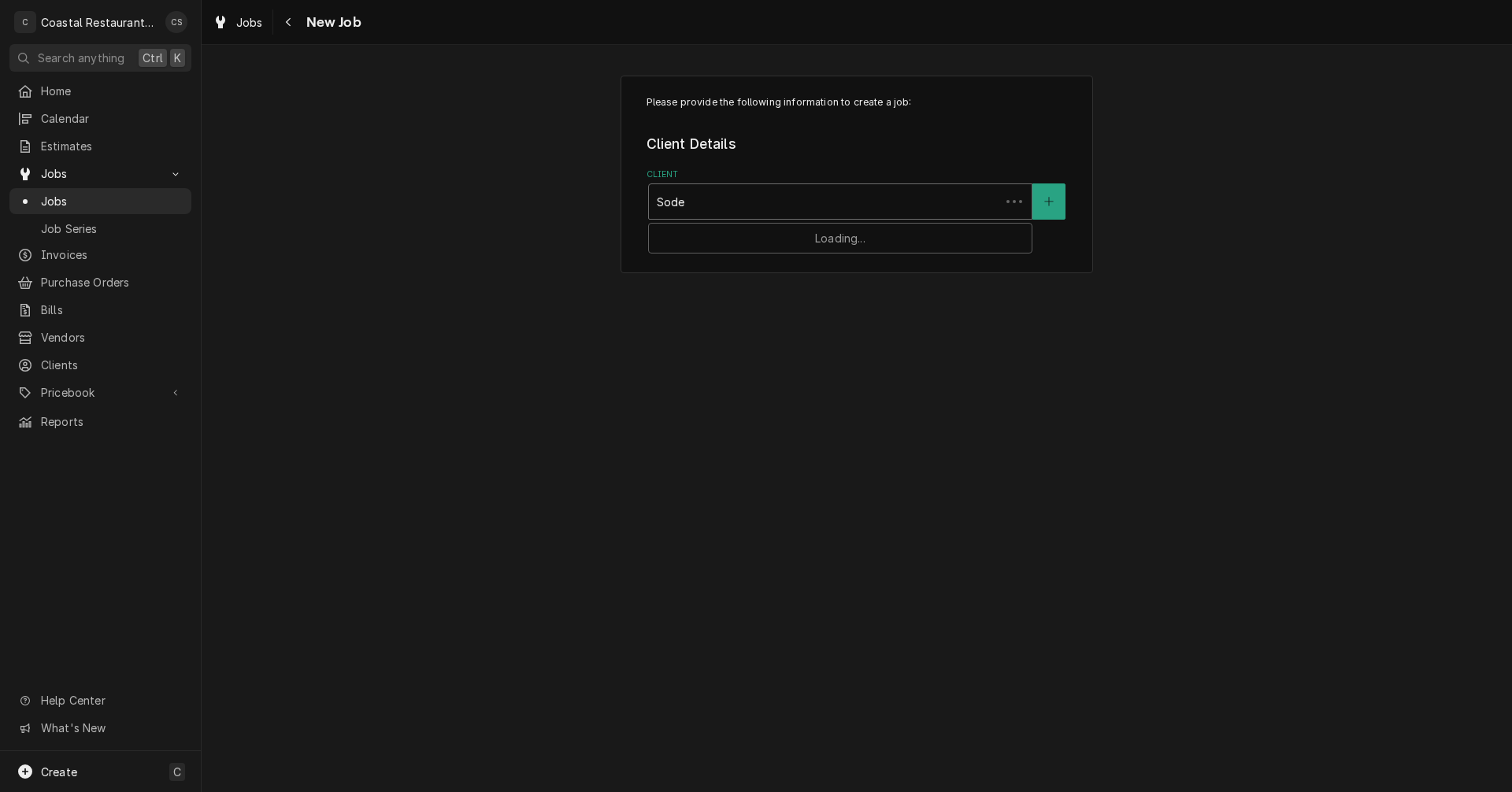
type input "Sodel"
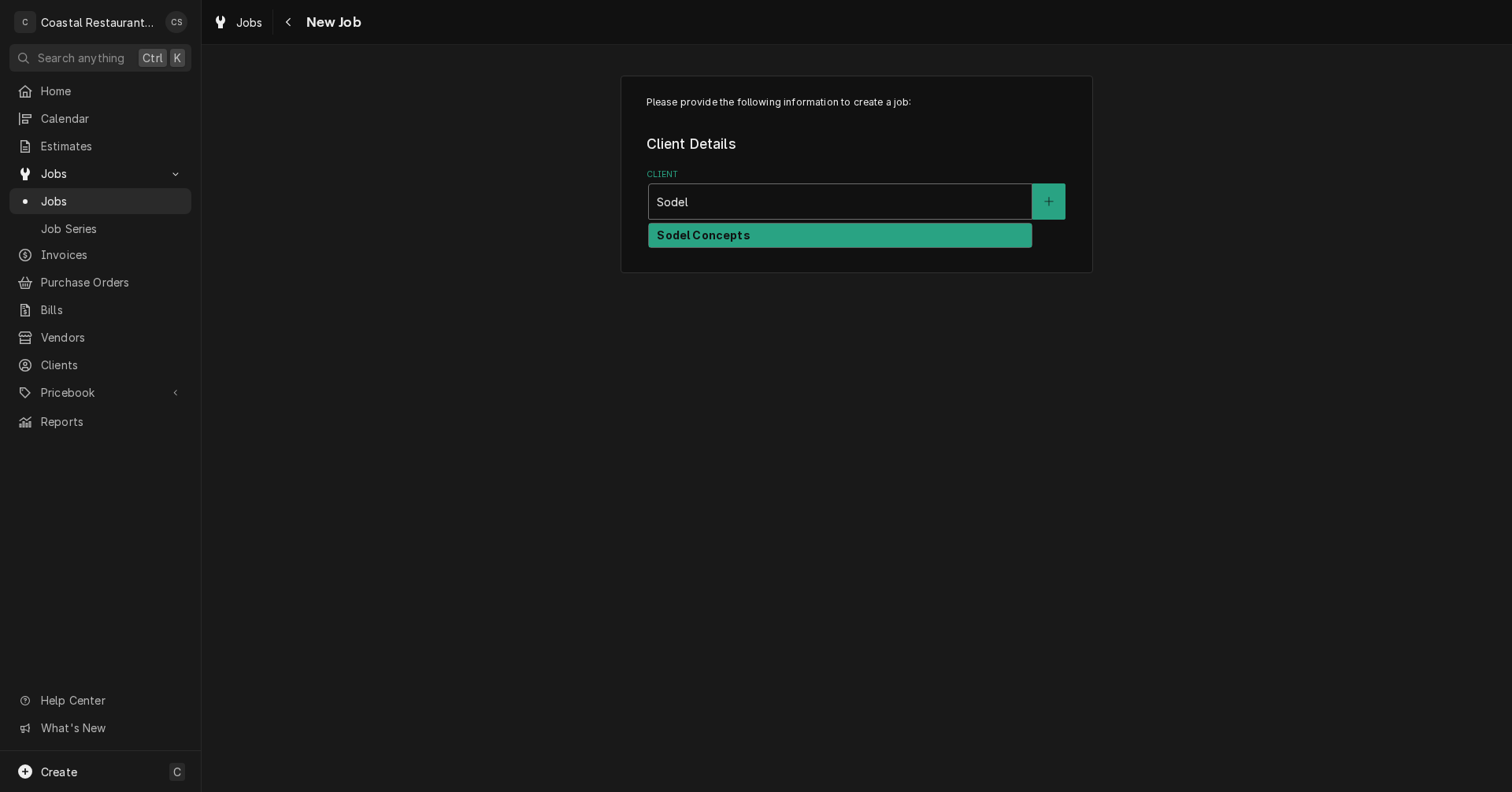
click at [736, 240] on strong "Sodel Concepts" at bounding box center [703, 236] width 93 height 14
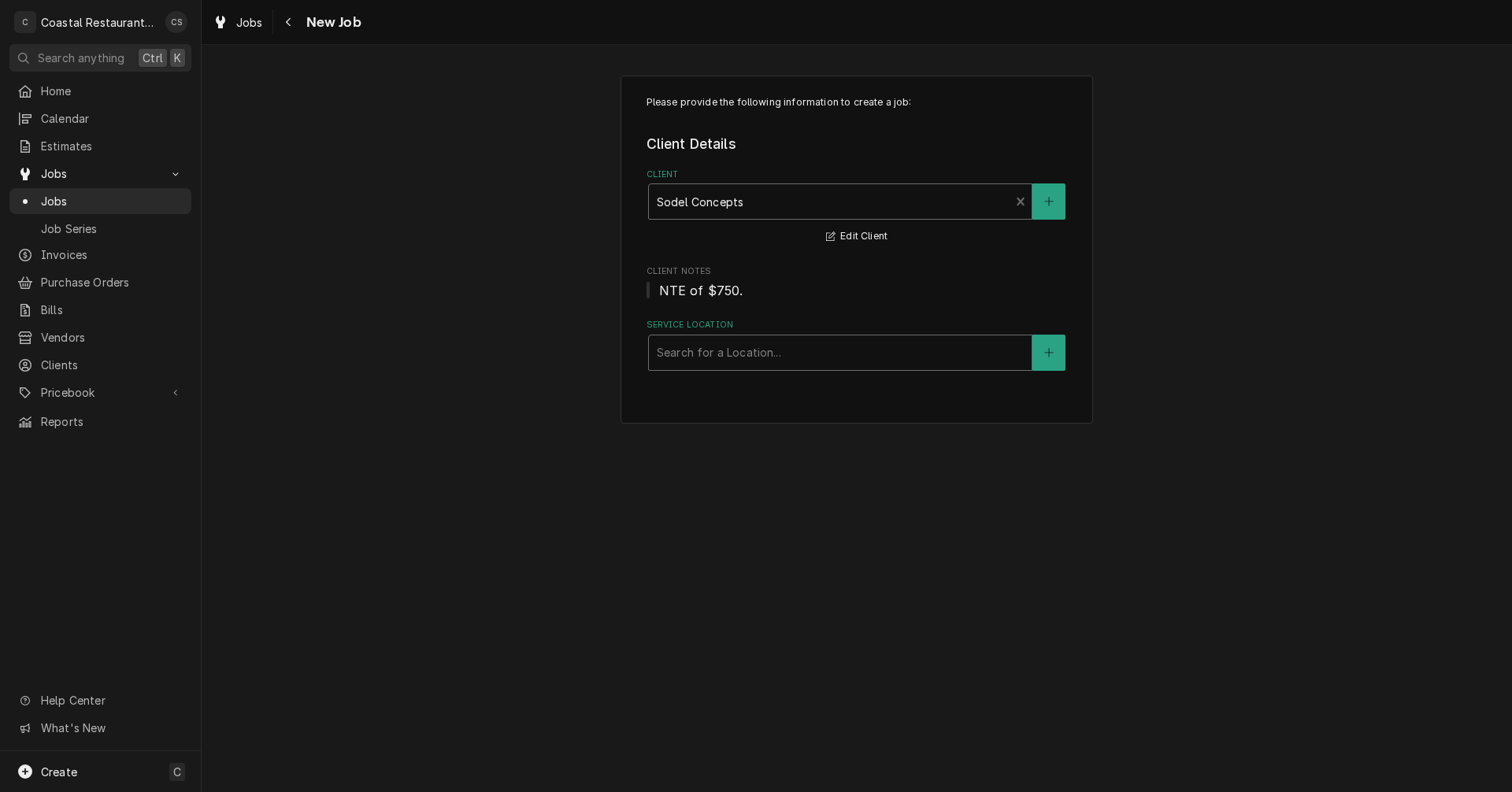
click at [722, 350] on div "Service Location" at bounding box center [839, 353] width 367 height 28
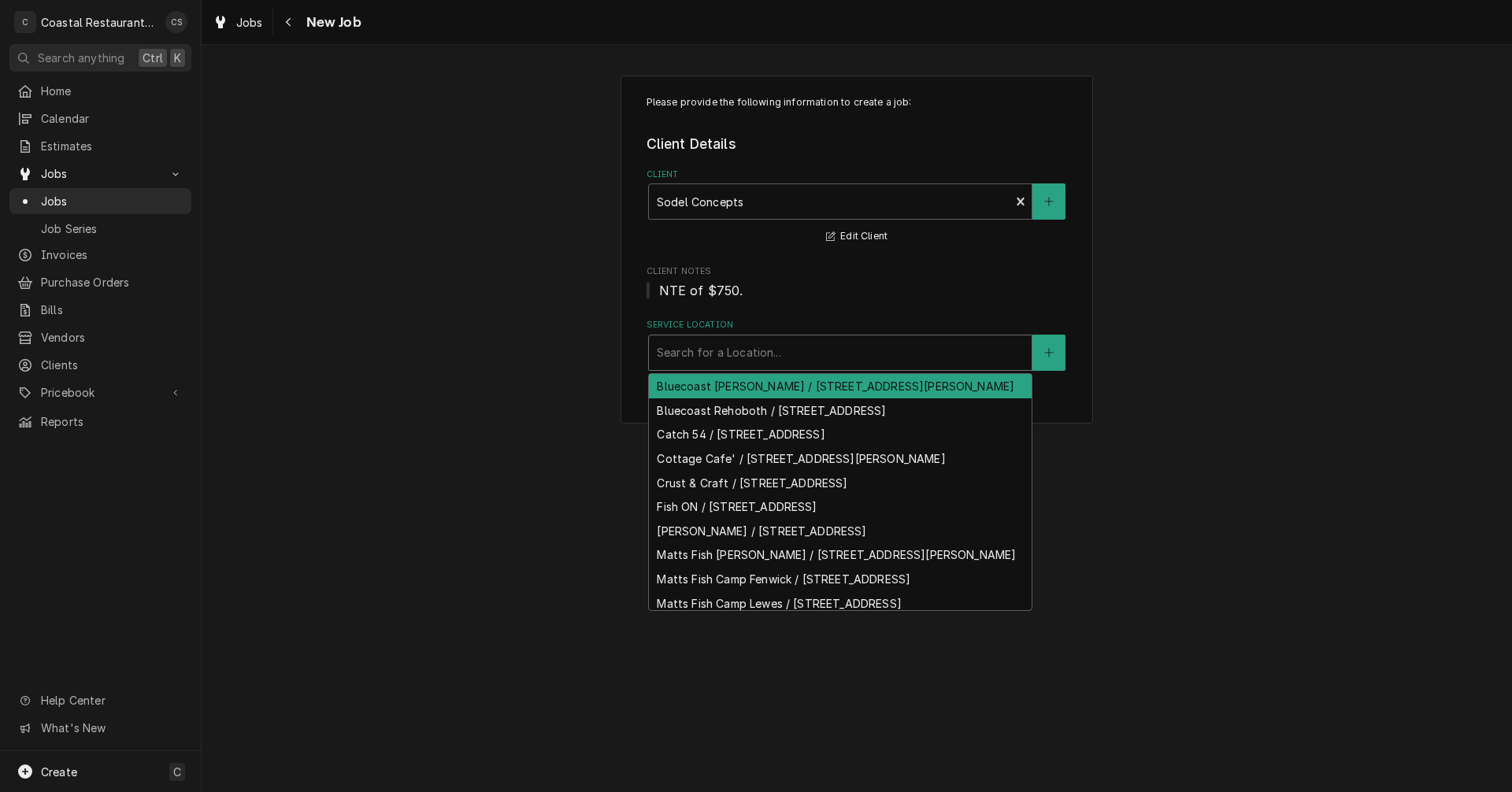
click at [721, 394] on div "Bluecoast [PERSON_NAME] / [STREET_ADDRESS][PERSON_NAME]" at bounding box center [840, 387] width 383 height 24
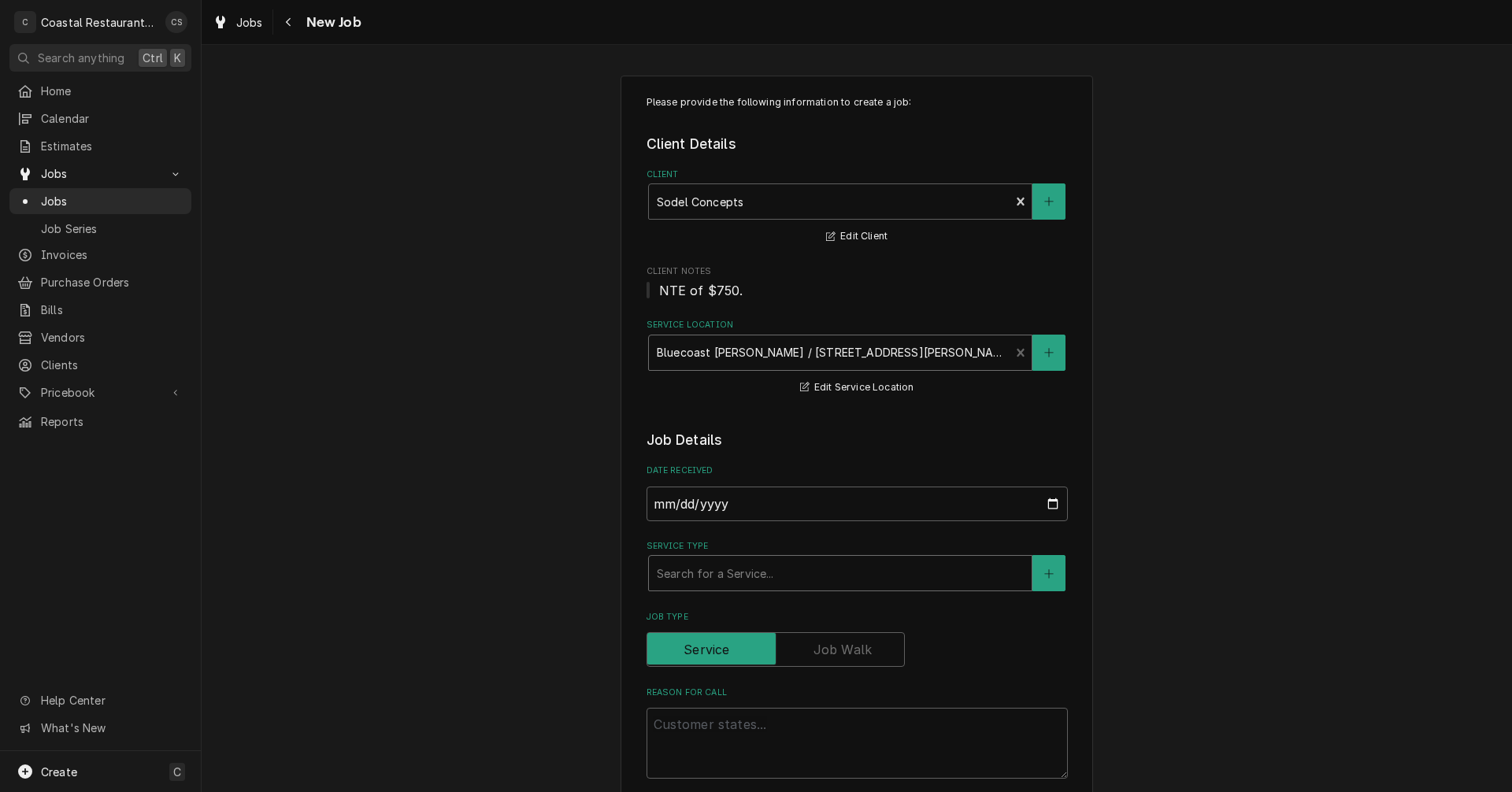
click at [693, 577] on div "Service Type" at bounding box center [839, 573] width 367 height 28
click at [735, 724] on textarea "Reason For Call" at bounding box center [857, 744] width 421 height 71
paste textarea "Assist oven door not staying shut. Has fallen down causing a hazard."
type textarea "x"
type textarea "Assist oven door not staying shut. Has fallen down causing a hazard."
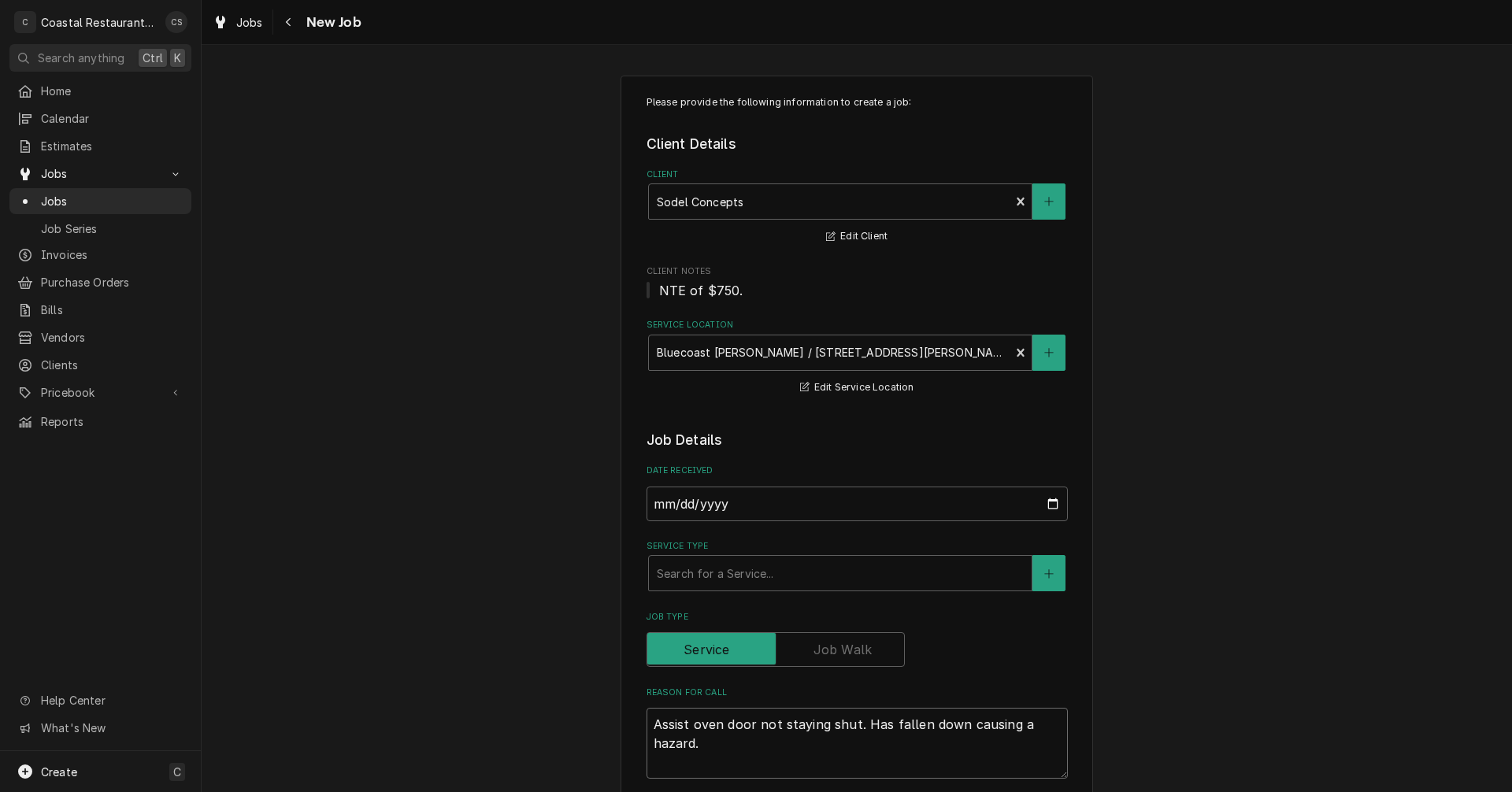
click at [648, 726] on textarea "Assist oven door not staying shut. Has fallen down causing a hazard." at bounding box center [857, 744] width 421 height 71
type textarea "x"
type textarea "Assist oven door not staying shut. Has fallen down causing a hazard."
type textarea "x"
type textarea "Assist oven door not staying shut. Has fallen down causing a hazard."
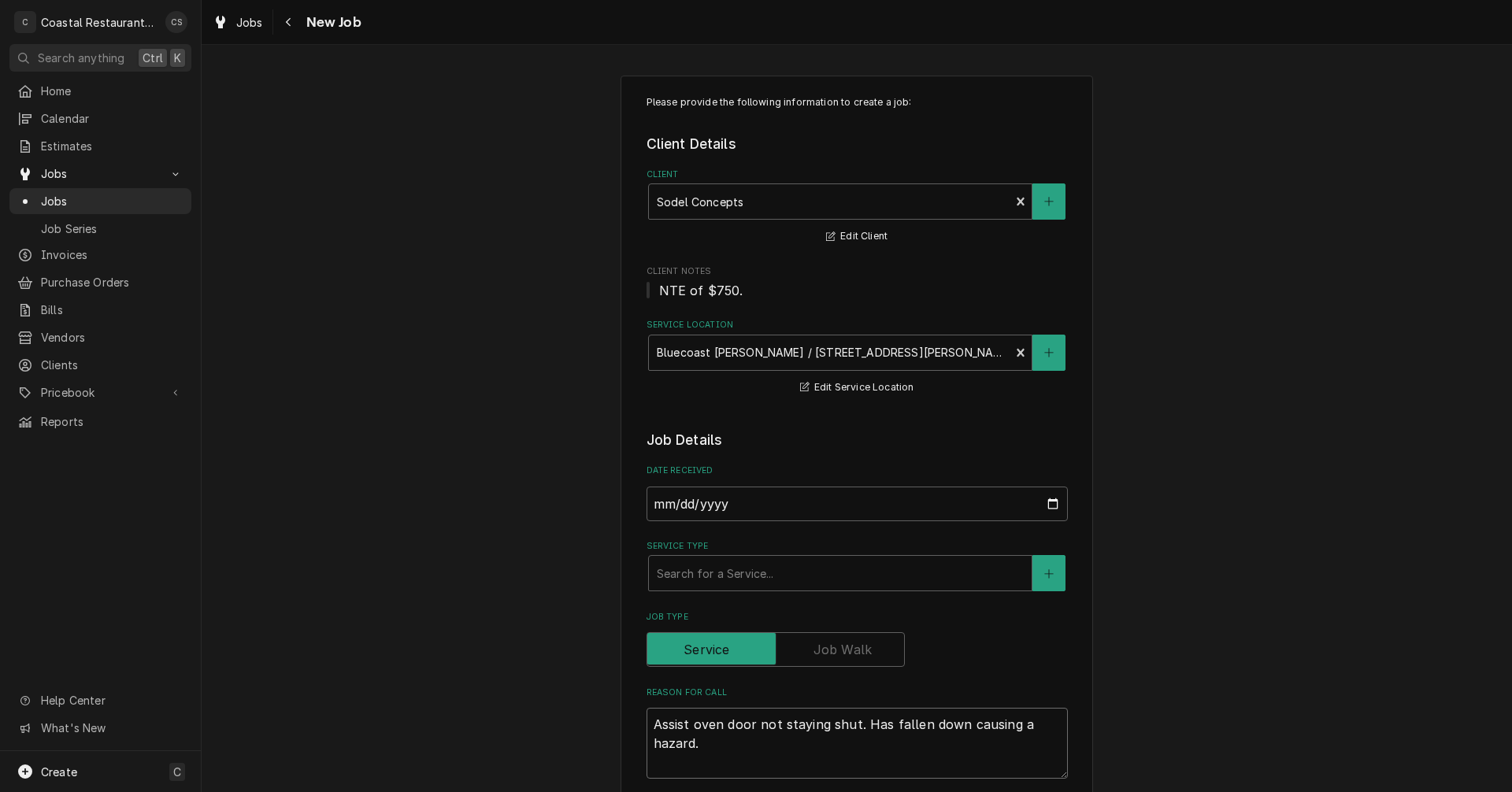
click at [649, 723] on textarea "Assist oven door not staying shut. Has fallen down causing a hazard." at bounding box center [857, 744] width 421 height 71
paste textarea "Work Order ID: 14271"
type textarea "x"
type textarea "Work Order ID: 14271Assist oven door not staying shut. Has fallen down causing …"
type textarea "x"
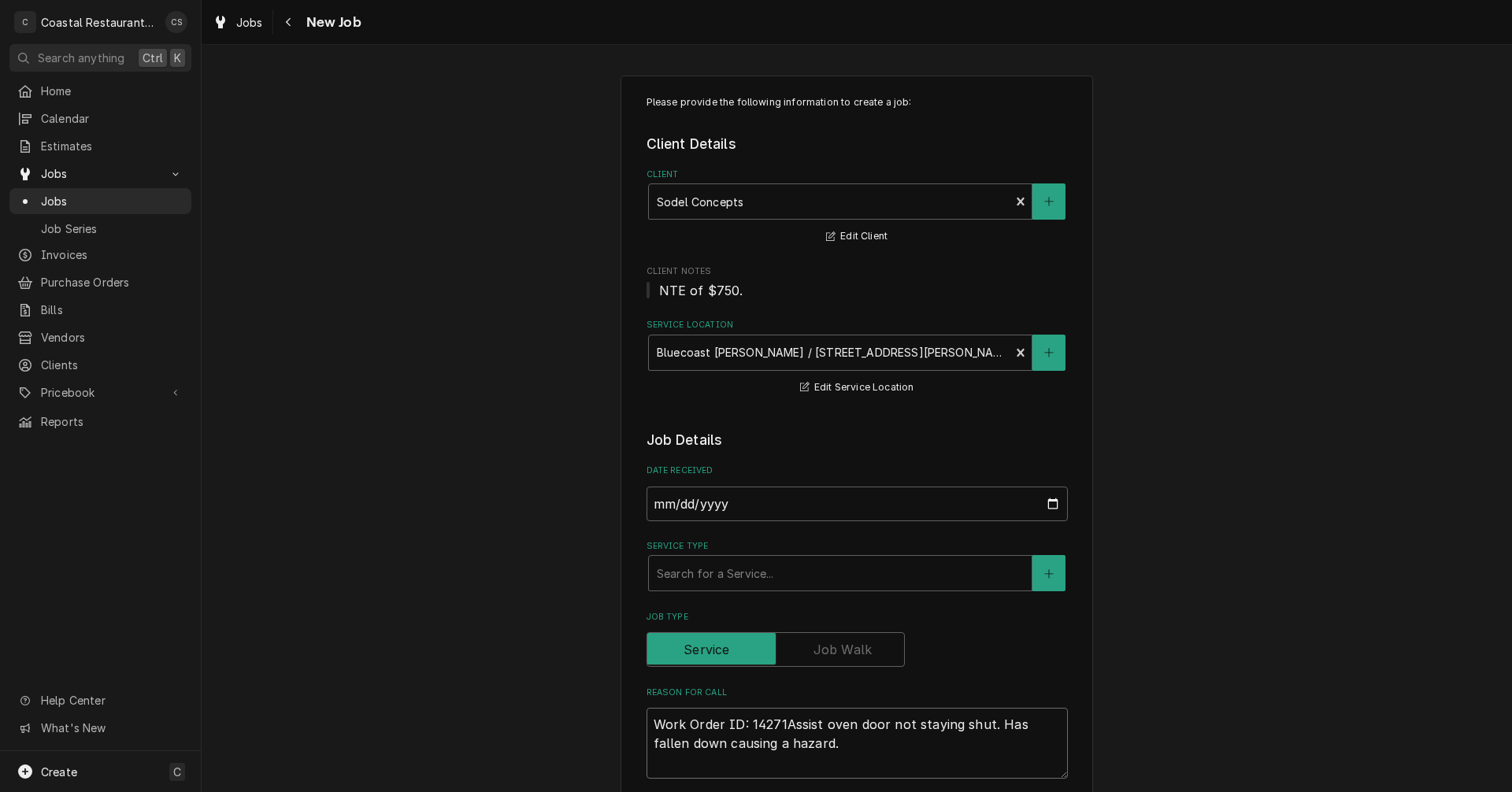
type textarea "Work Order ID: 14271 Assist oven door not staying shut. Has fallen down causing…"
type textarea "x"
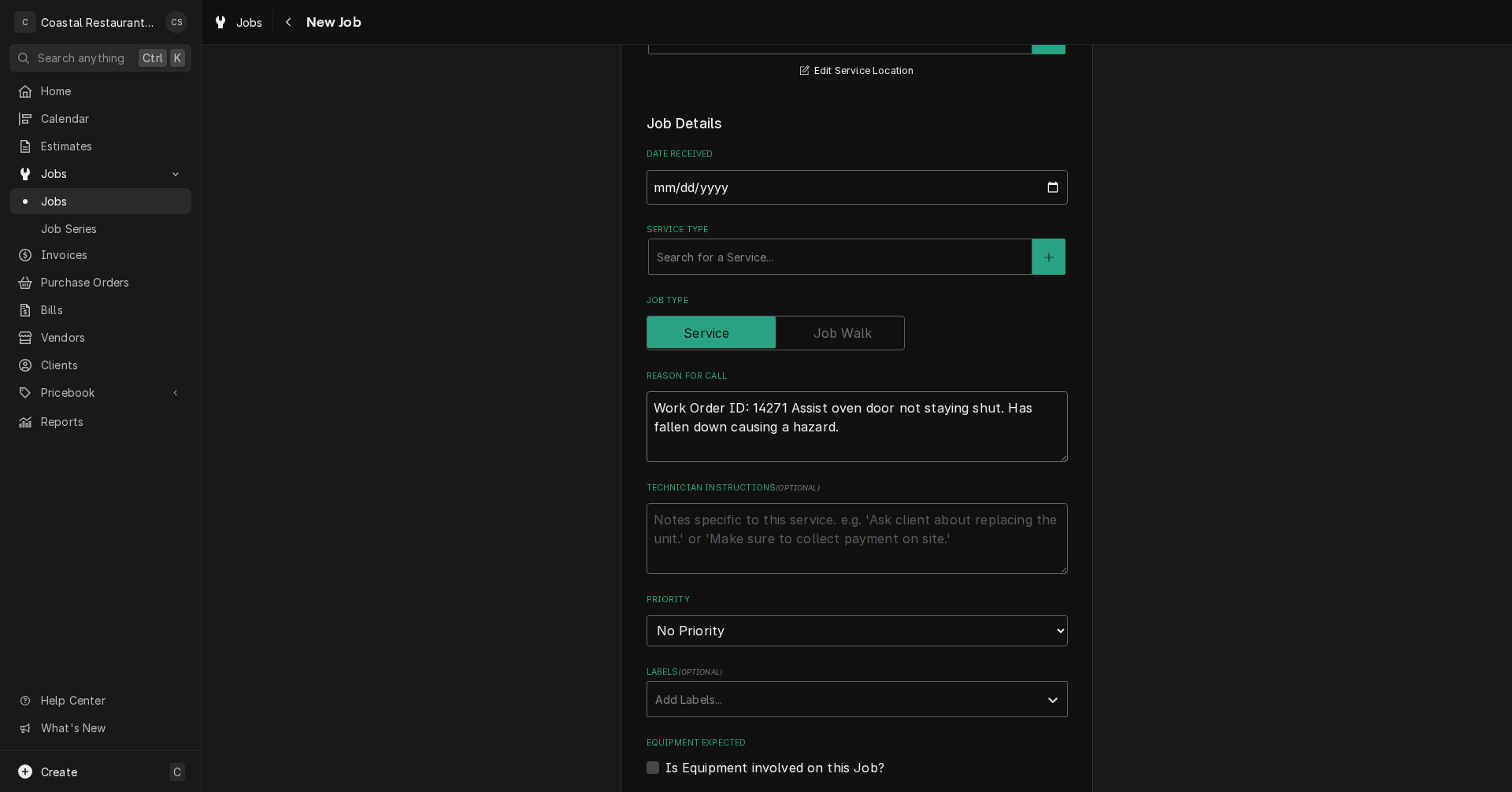
scroll to position [393, 0]
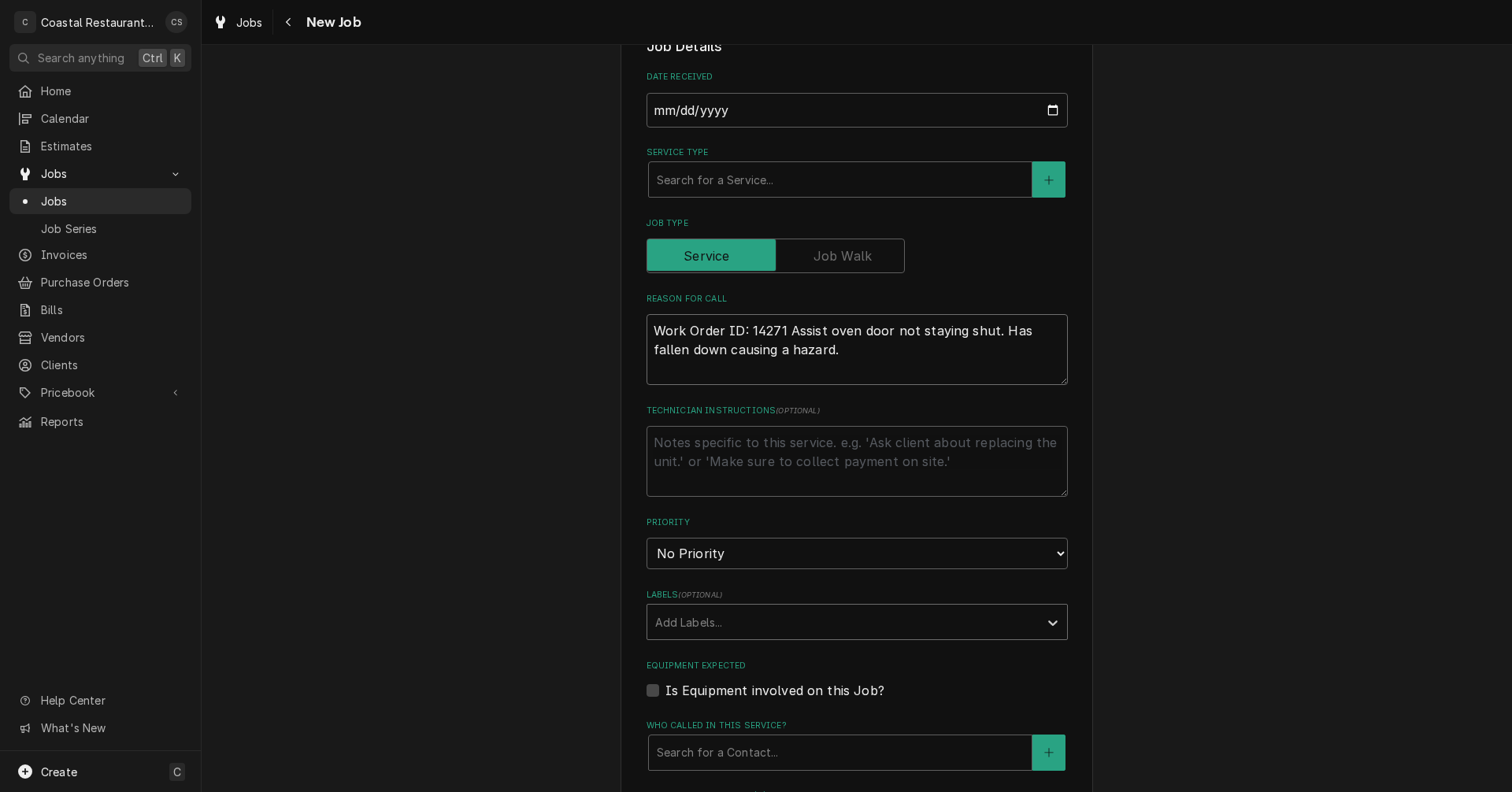
type textarea "Work Order ID: 14271 Assist oven door not staying shut. Has fallen down causing…"
click at [672, 631] on div "Labels" at bounding box center [843, 622] width 375 height 28
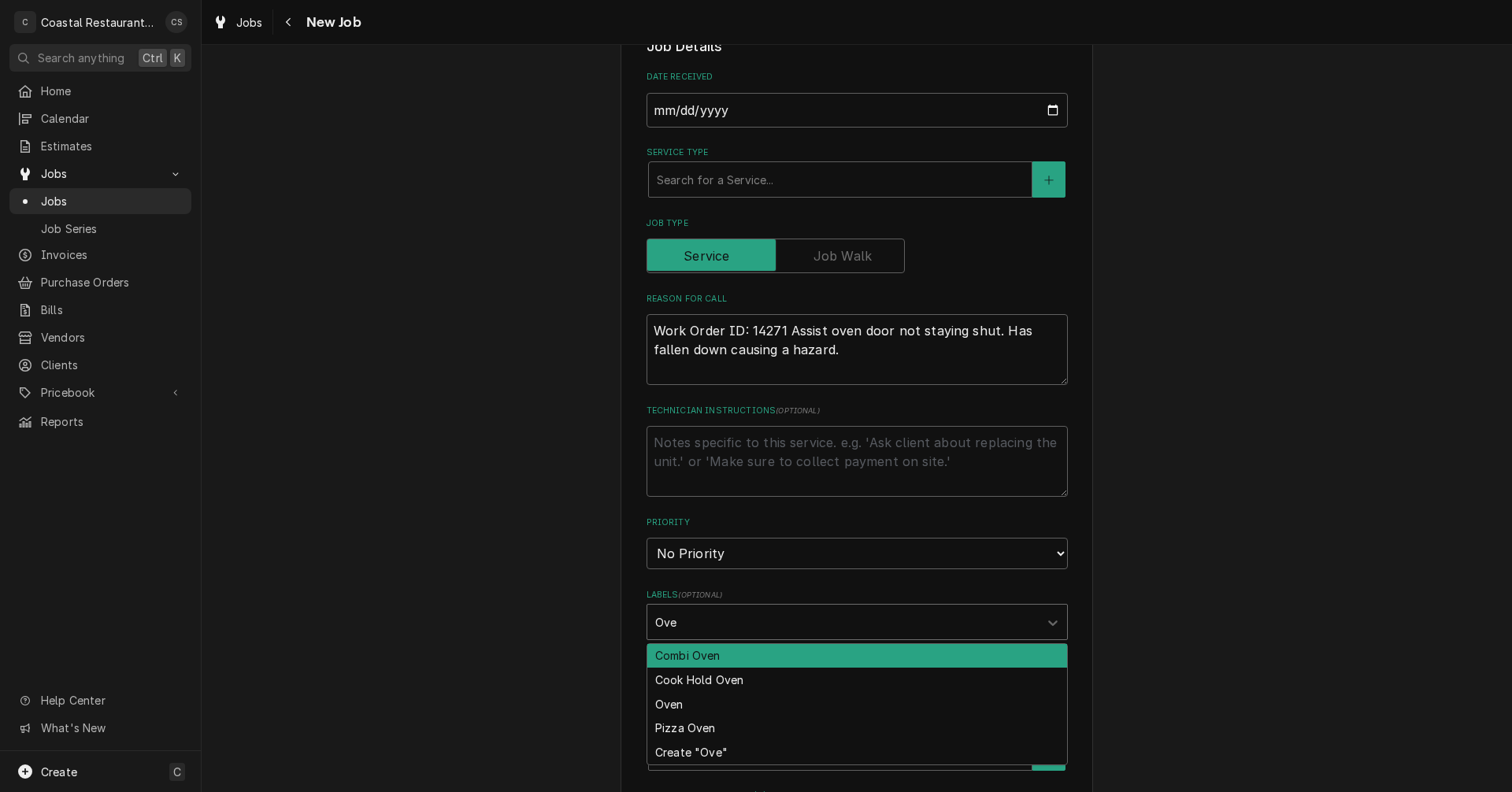
type input "Oven"
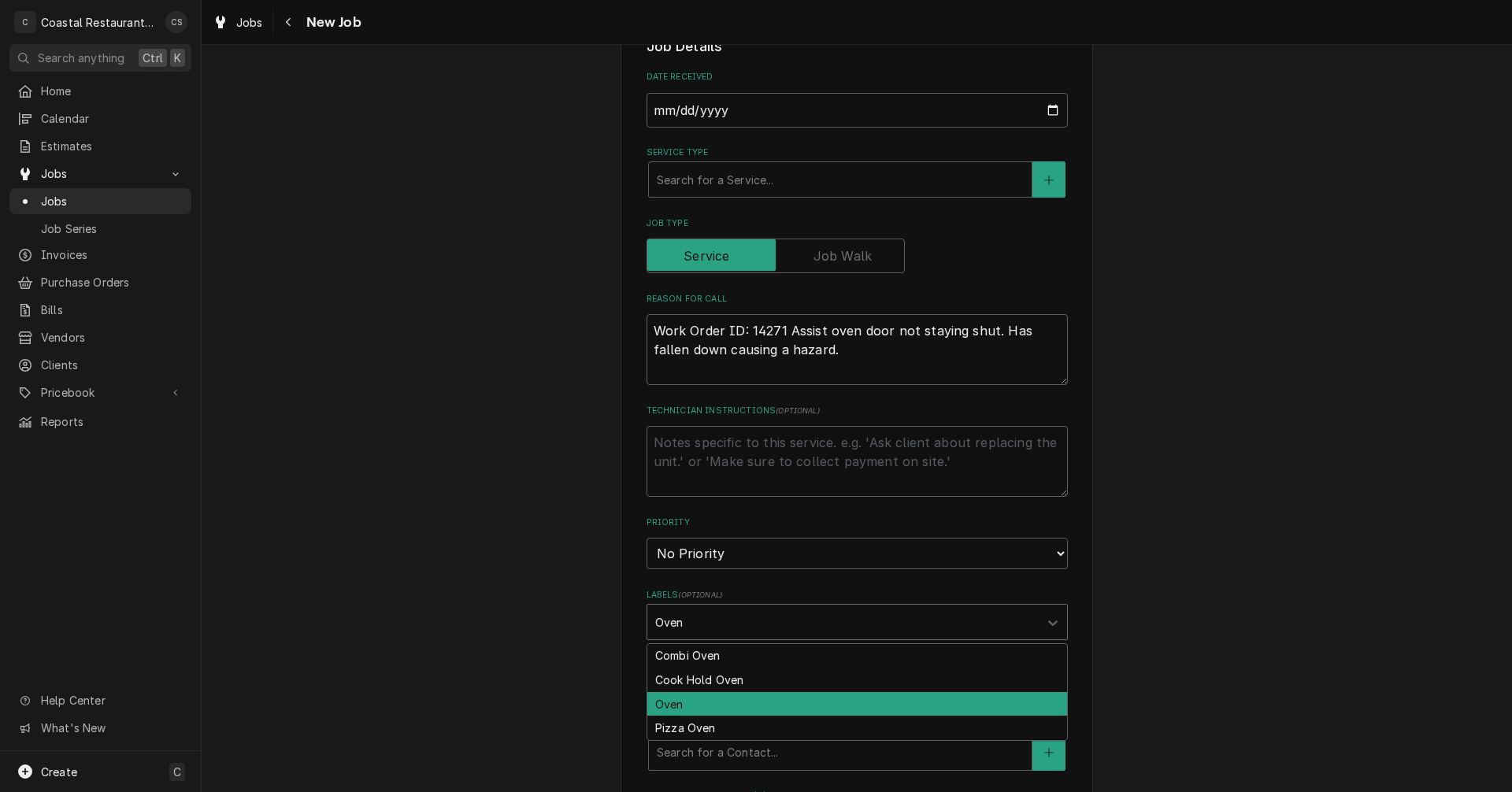
click at [678, 701] on div "Oven" at bounding box center [856, 705] width 420 height 24
type textarea "x"
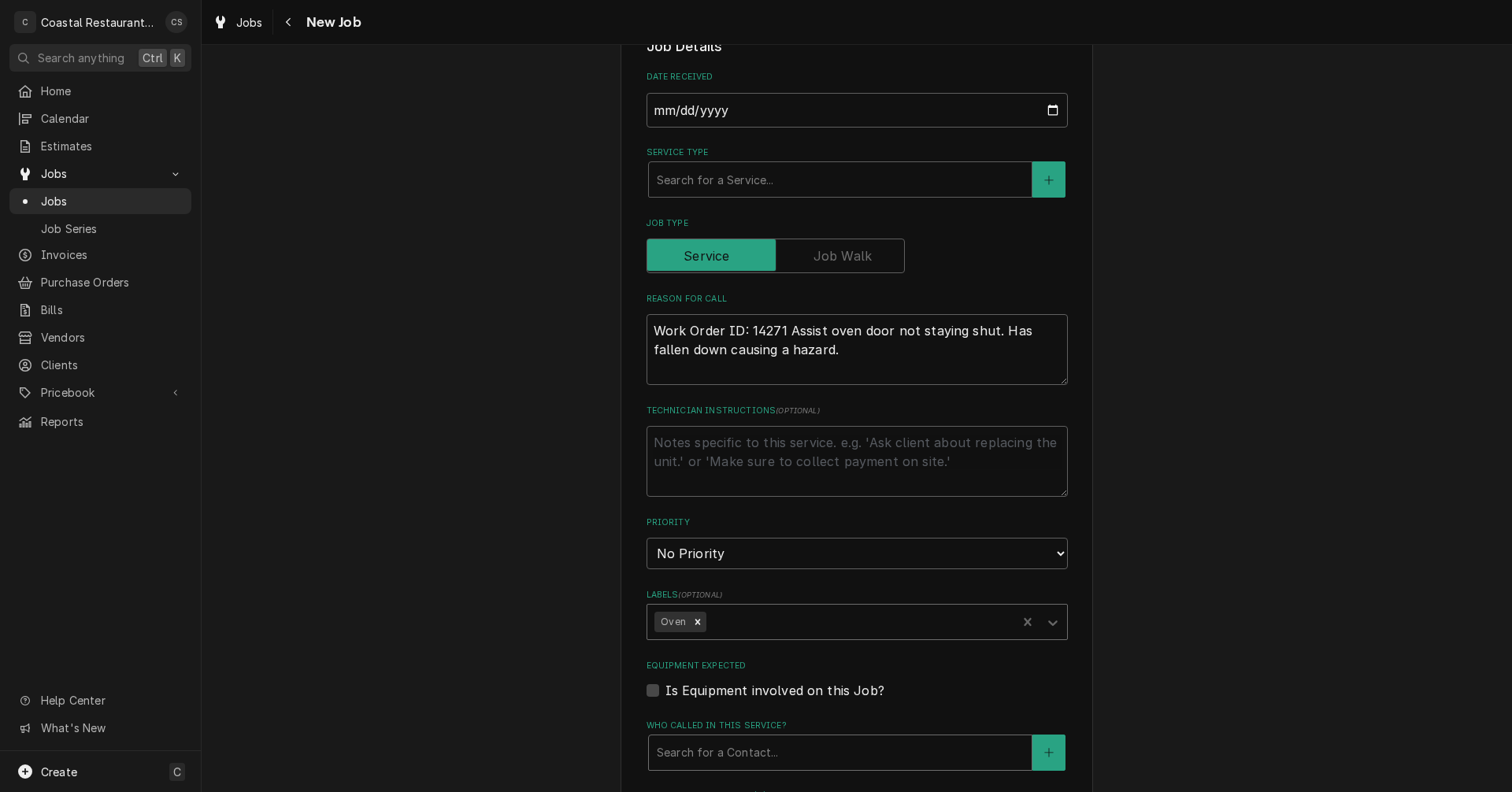
click at [698, 747] on div "Who called in this service?" at bounding box center [839, 752] width 367 height 28
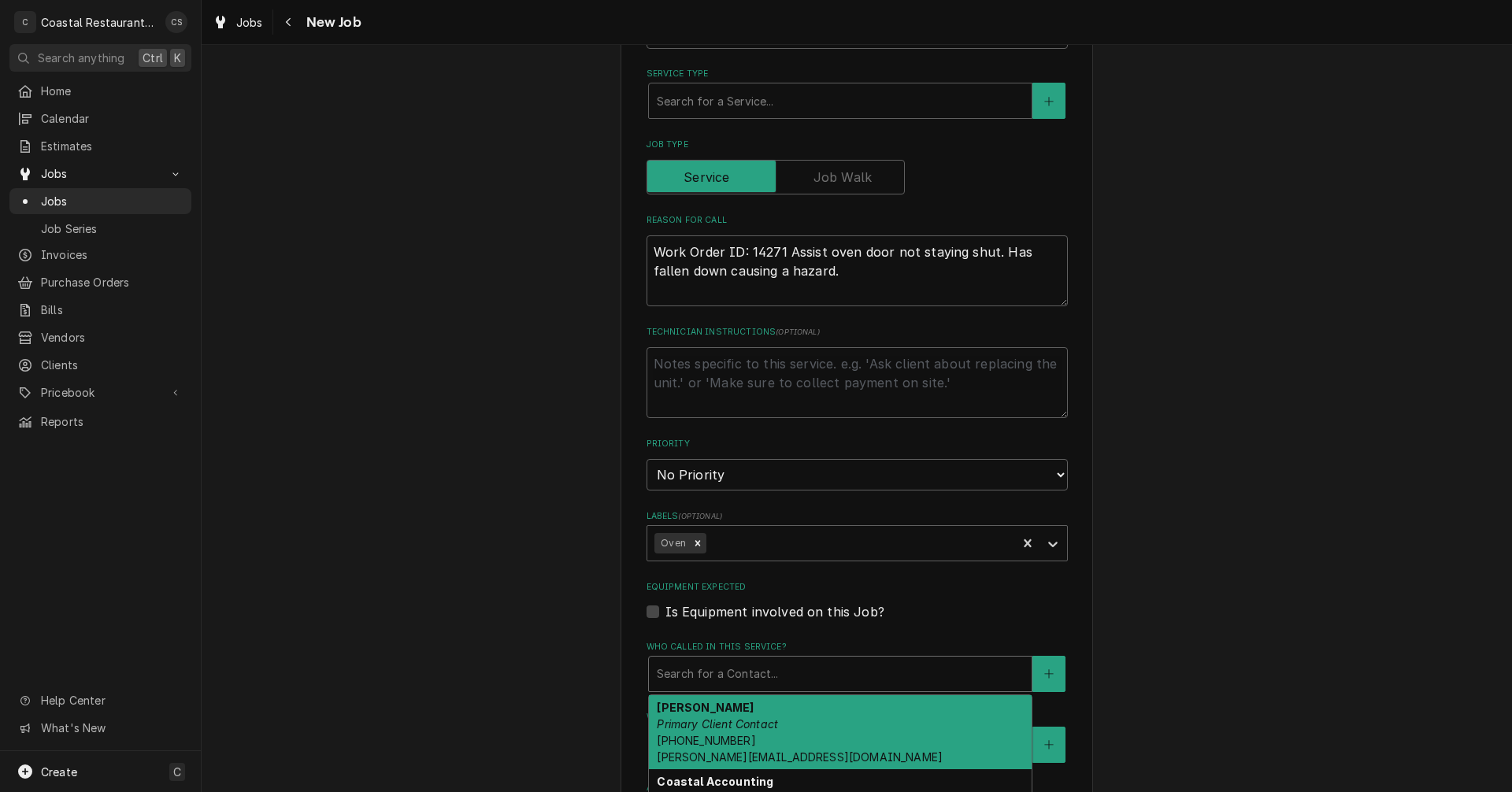
click at [699, 729] on em "Primary Client Contact" at bounding box center [717, 725] width 122 height 14
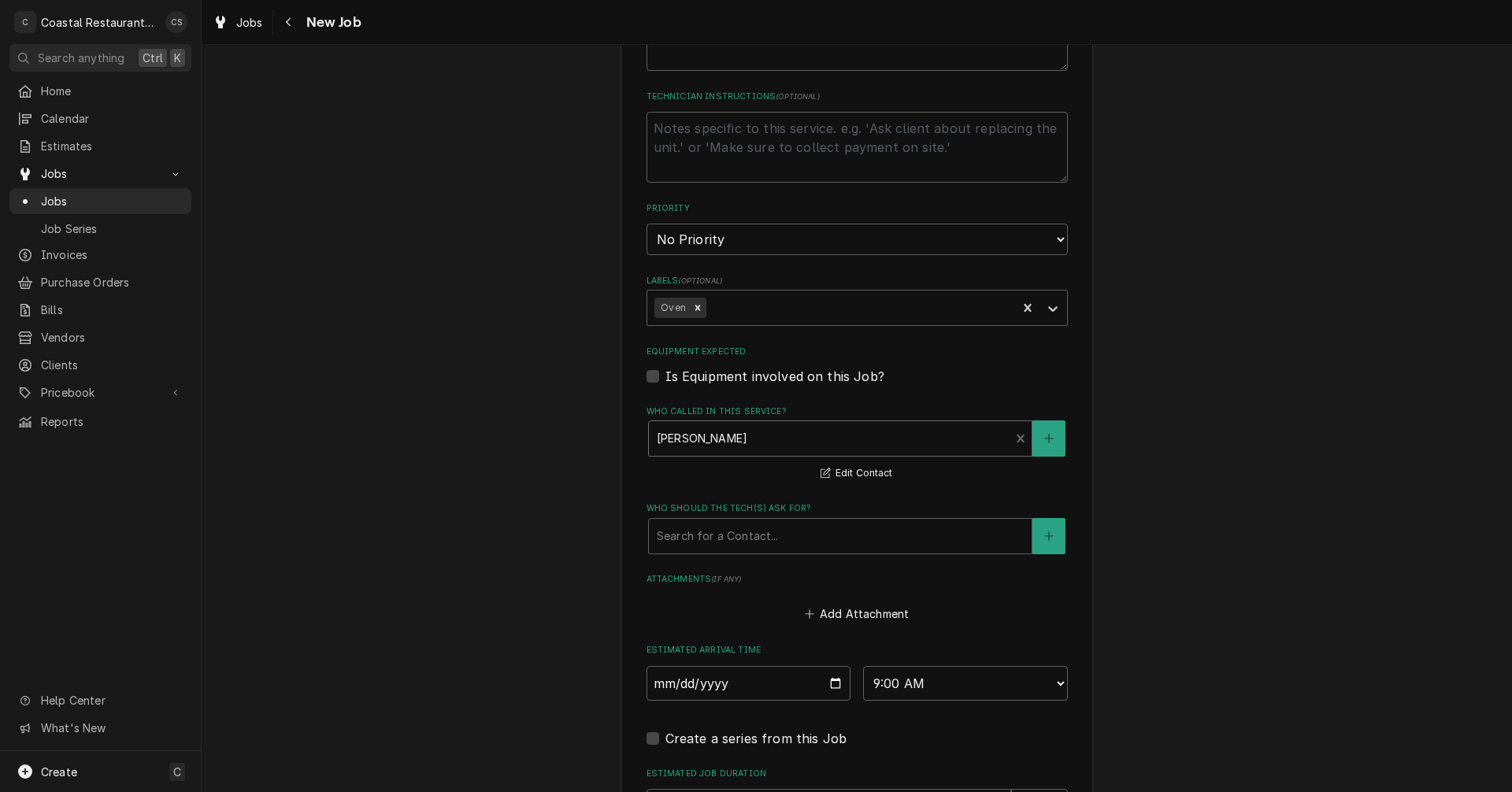
scroll to position [709, 0]
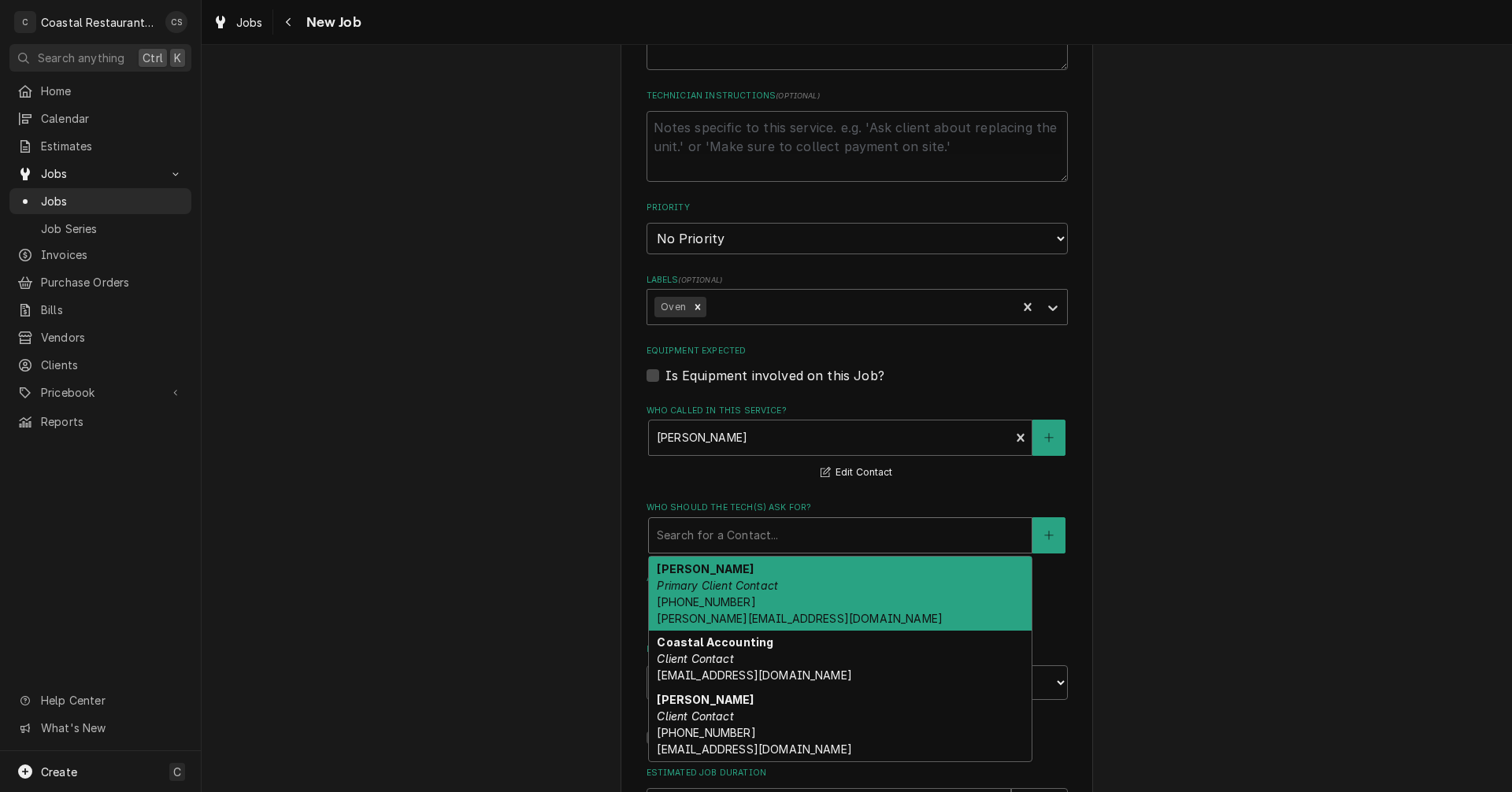
click at [691, 537] on div "Who should the tech(s) ask for?" at bounding box center [839, 535] width 367 height 28
click at [688, 581] on em "Primary Client Contact" at bounding box center [717, 586] width 122 height 14
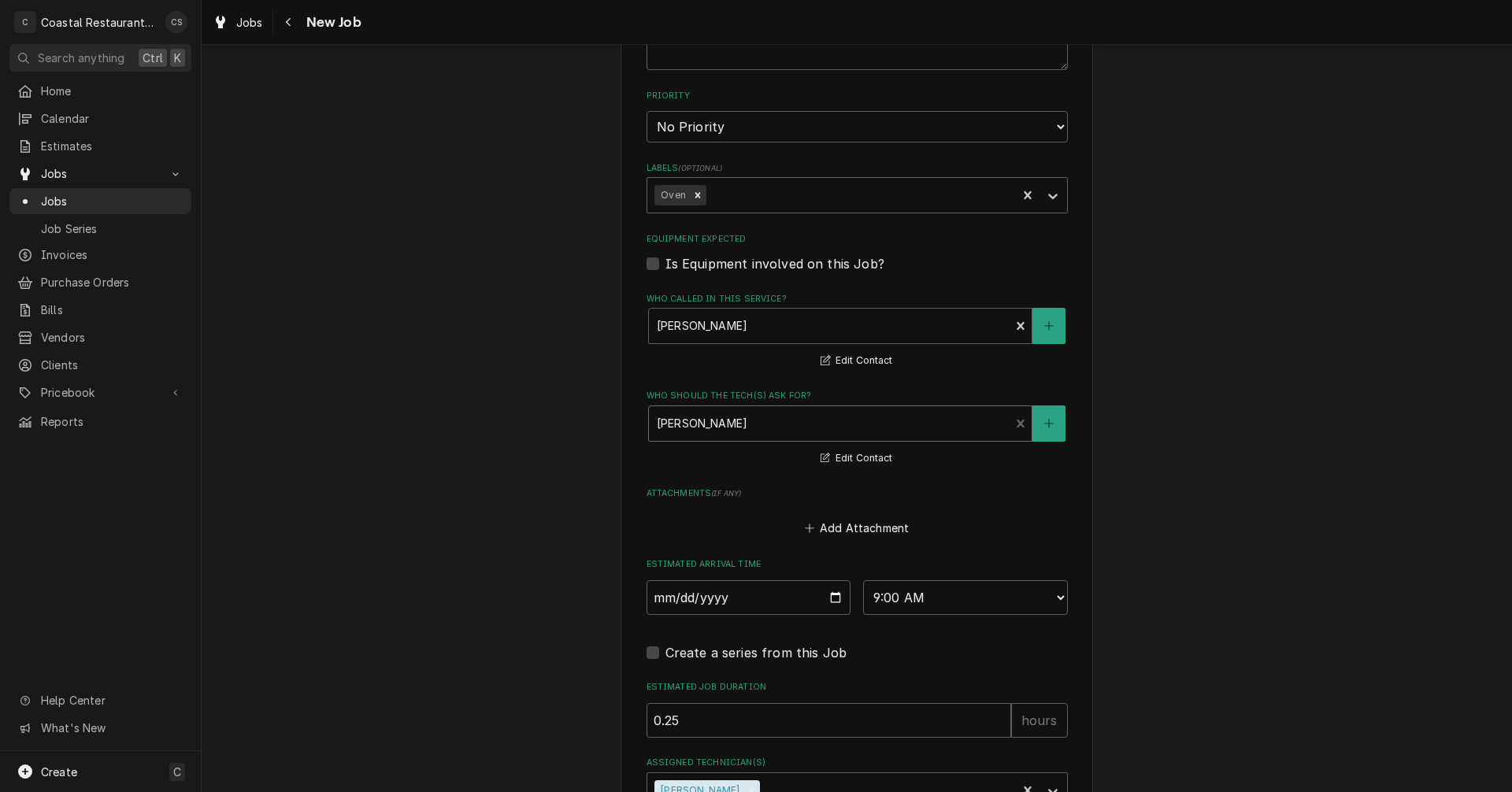
scroll to position [973, 0]
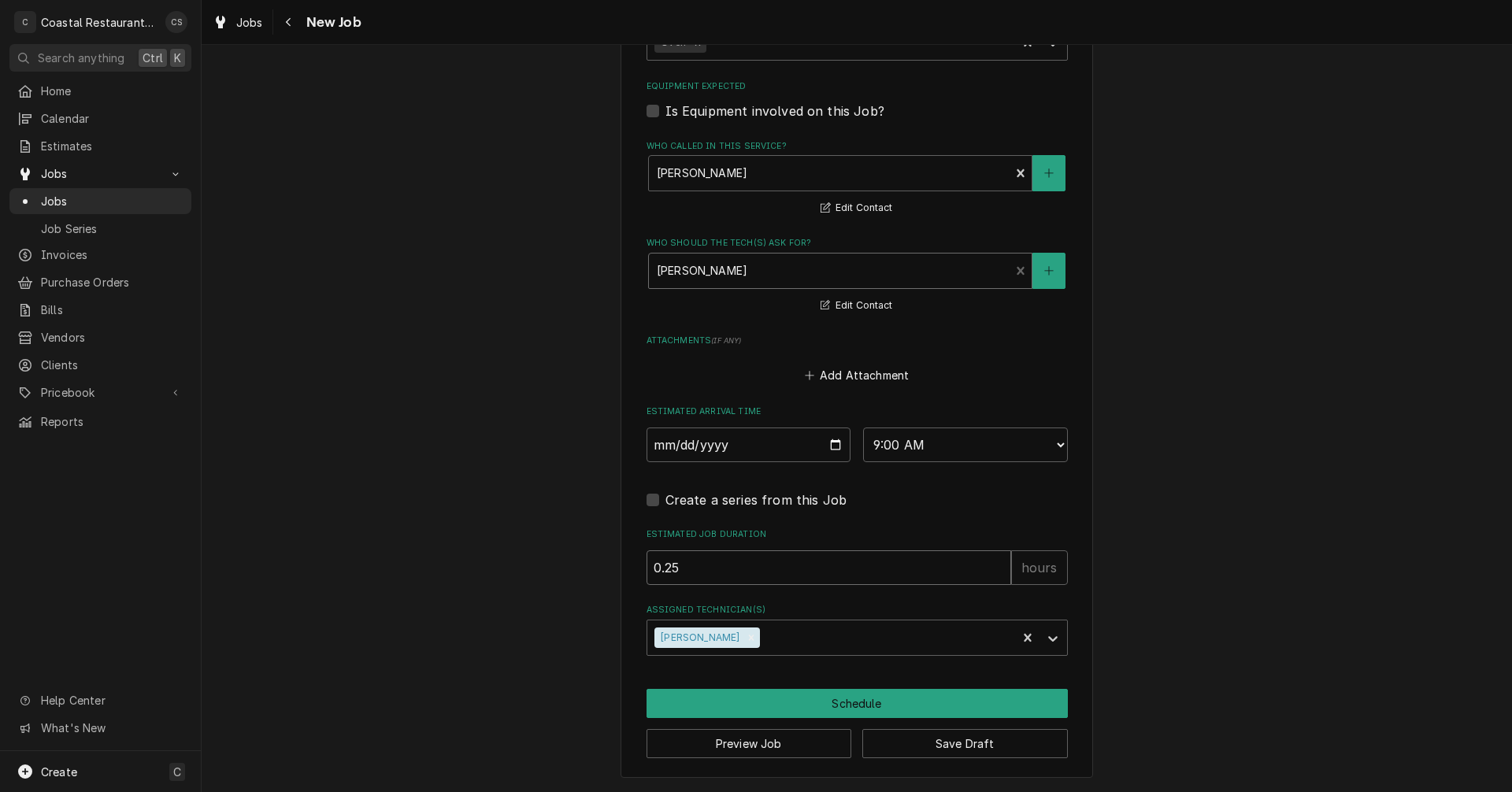
click at [721, 566] on input "0.25" at bounding box center [829, 568] width 365 height 35
type textarea "x"
type input "0.2"
type textarea "x"
type input "0"
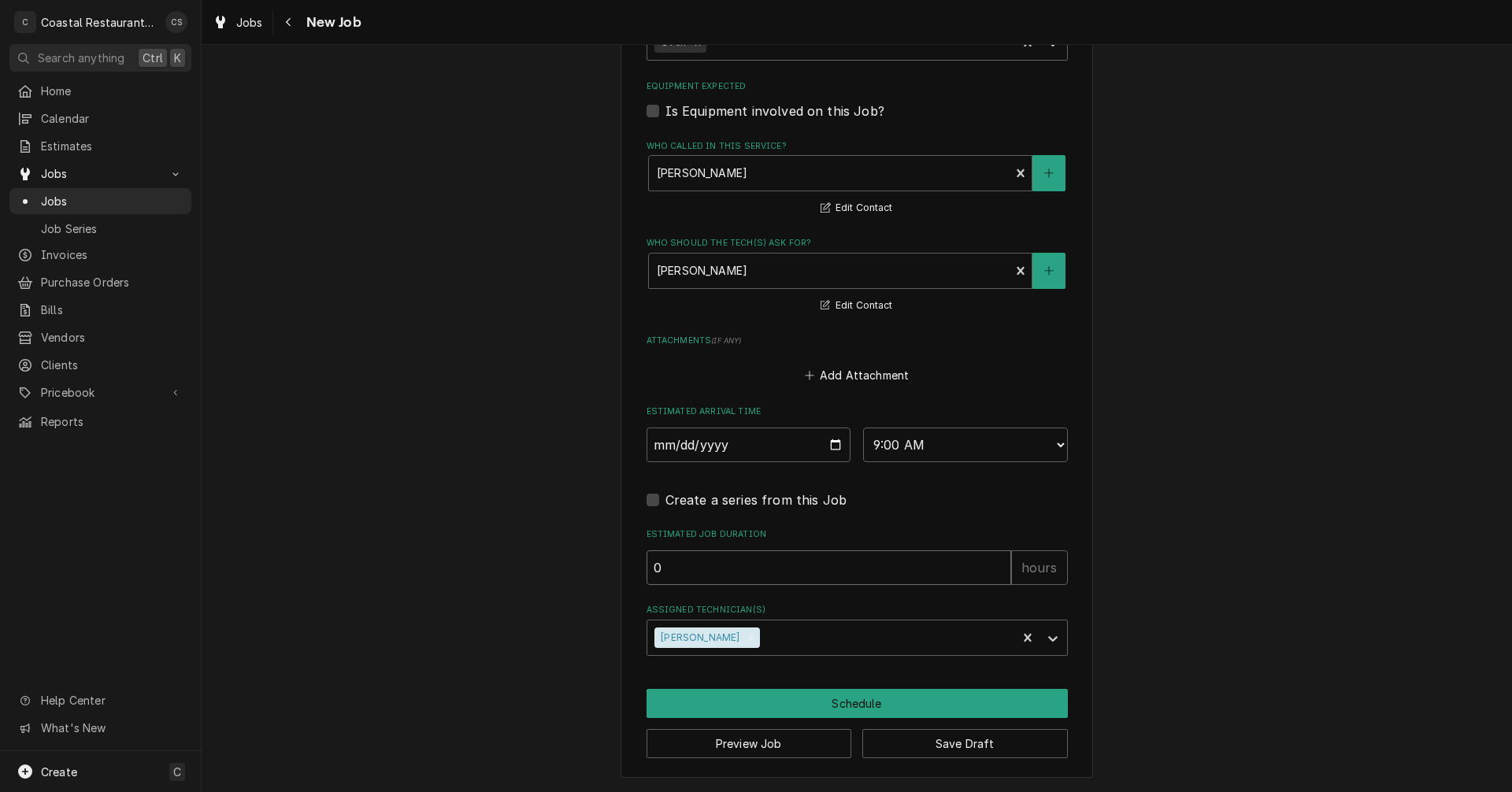
type textarea "x"
type input "1"
type textarea "x"
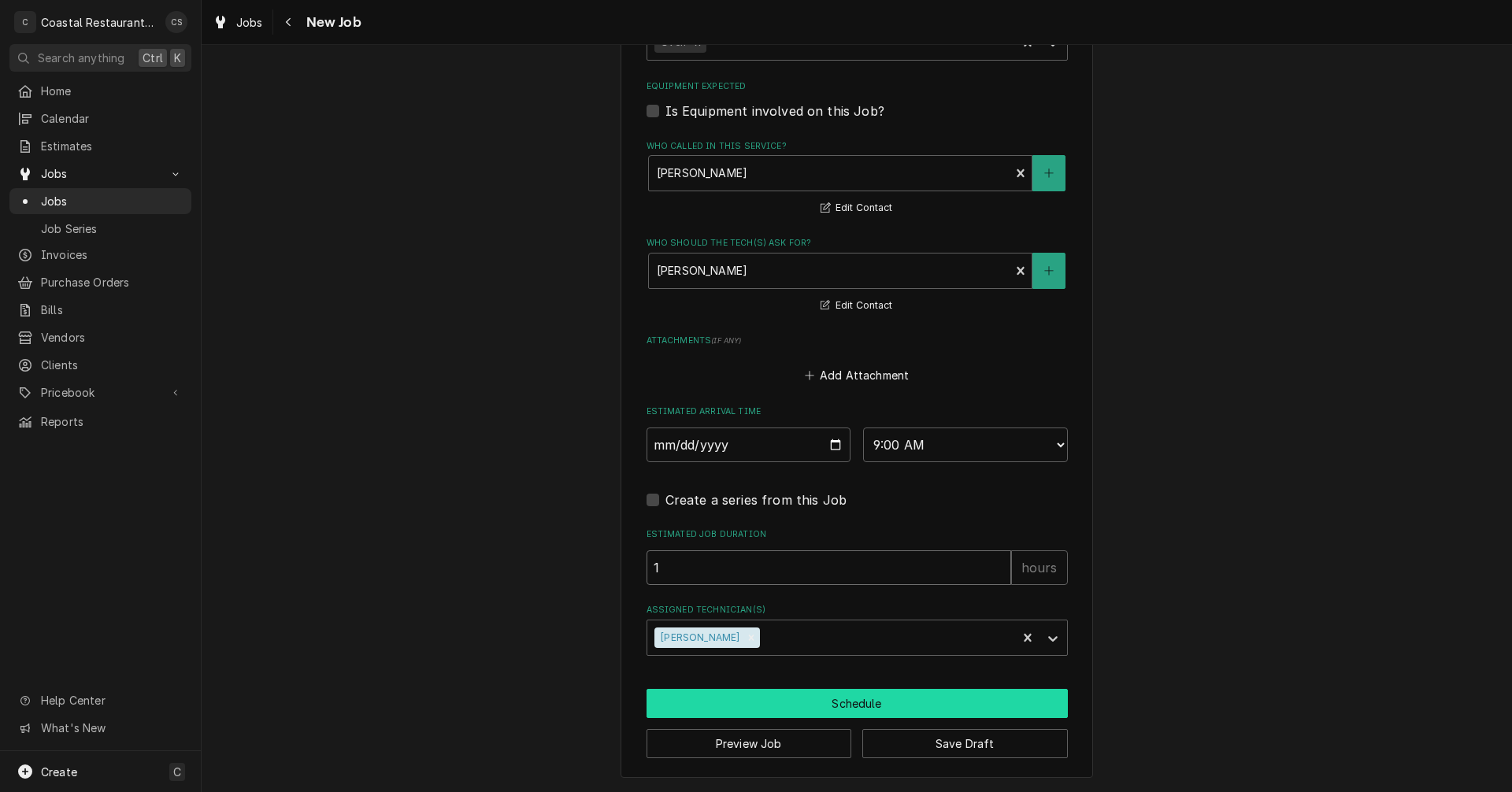
type input "1"
click at [811, 706] on button "Schedule" at bounding box center [857, 704] width 421 height 29
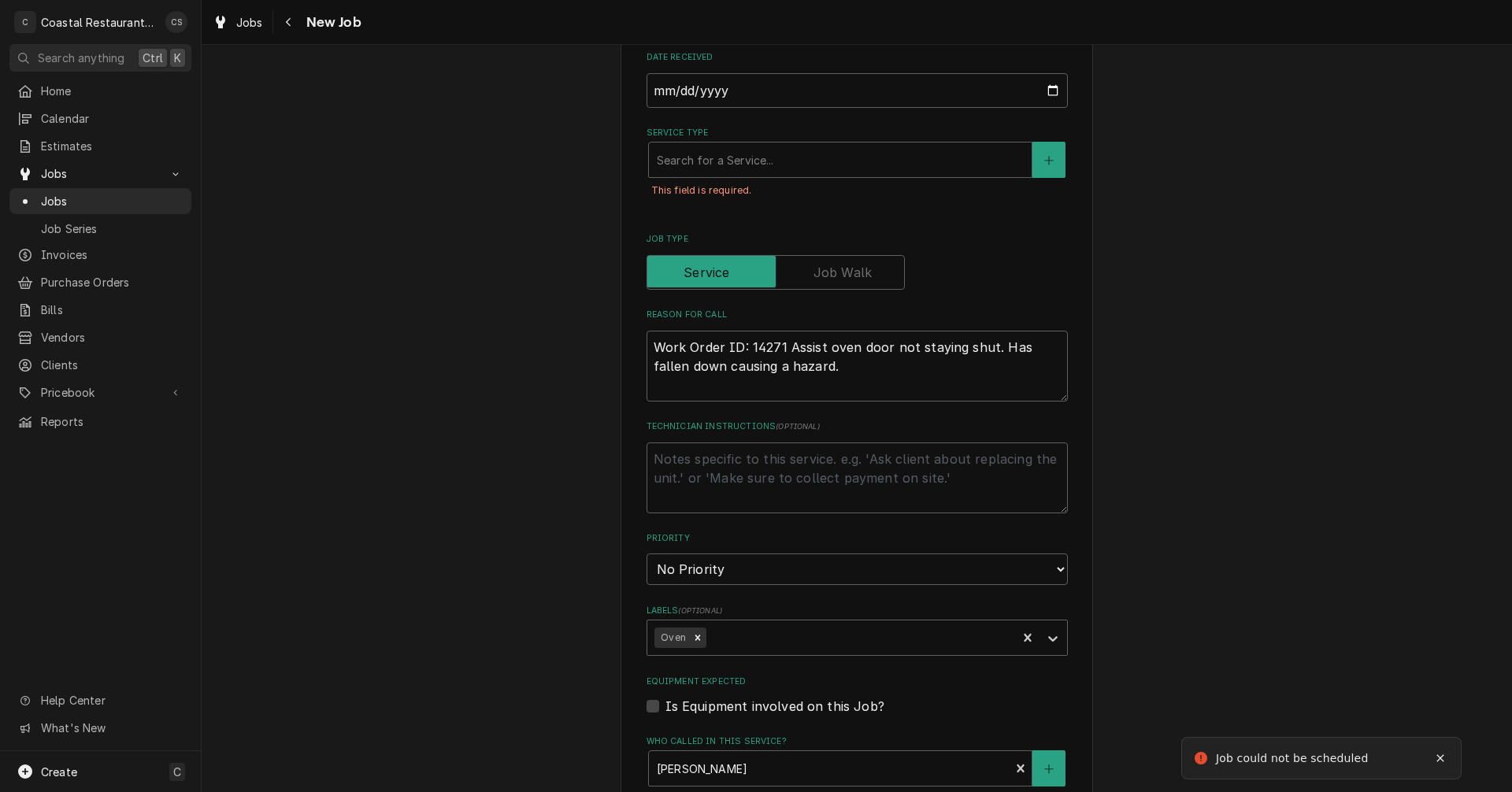
scroll to position [338, 0]
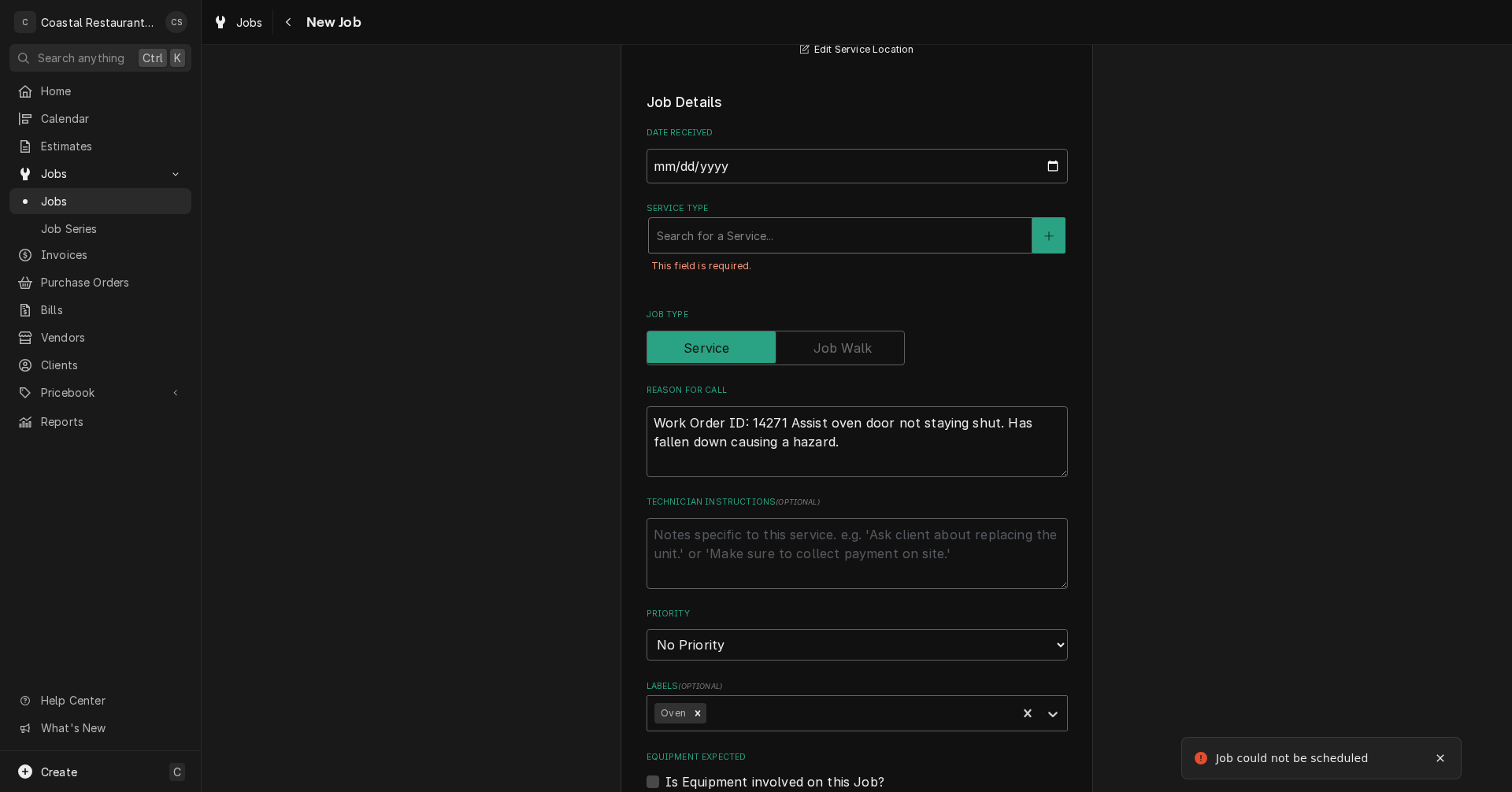
click at [712, 231] on div "Service Type" at bounding box center [839, 236] width 367 height 28
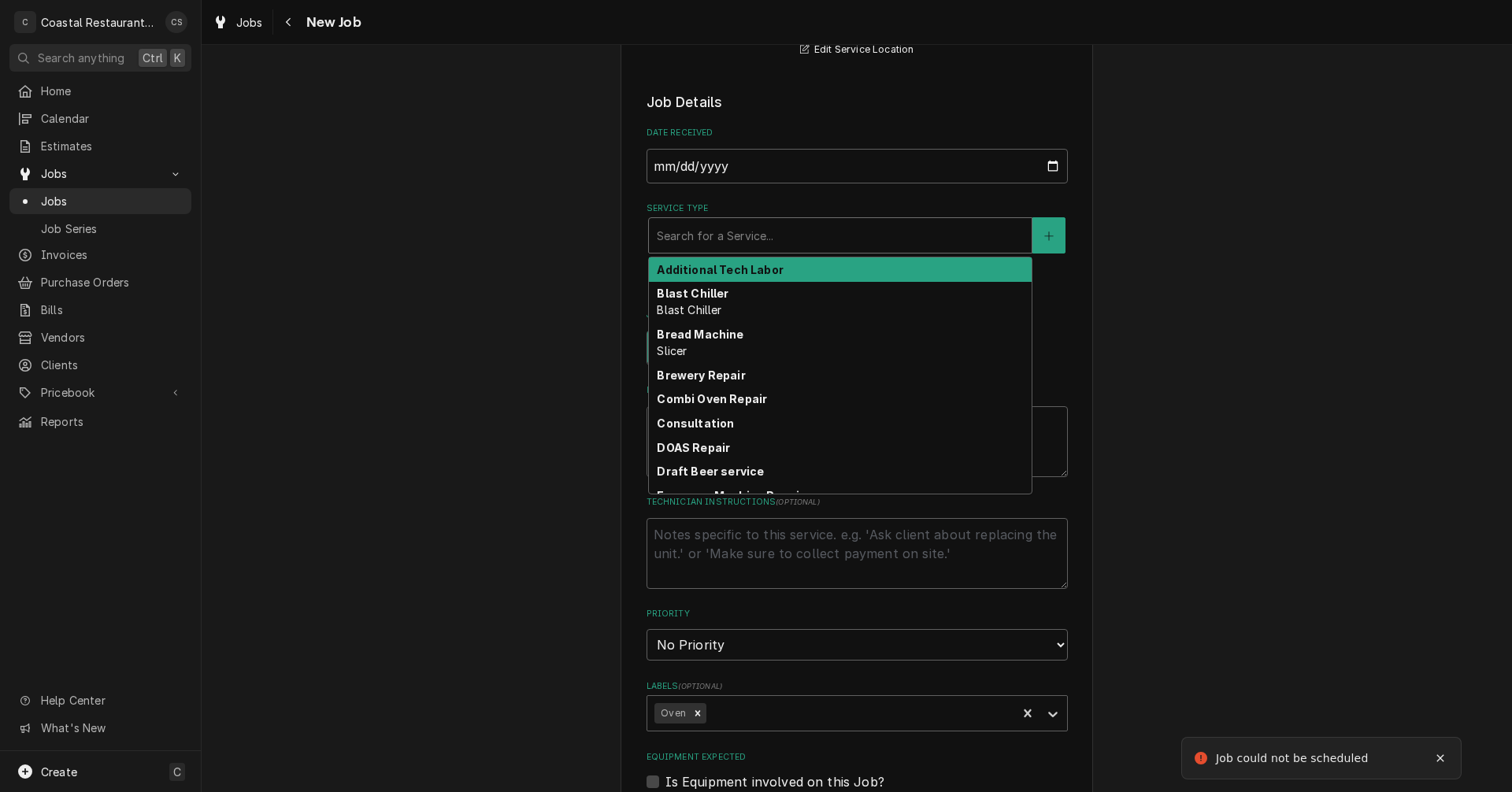
type textarea "x"
type input "O"
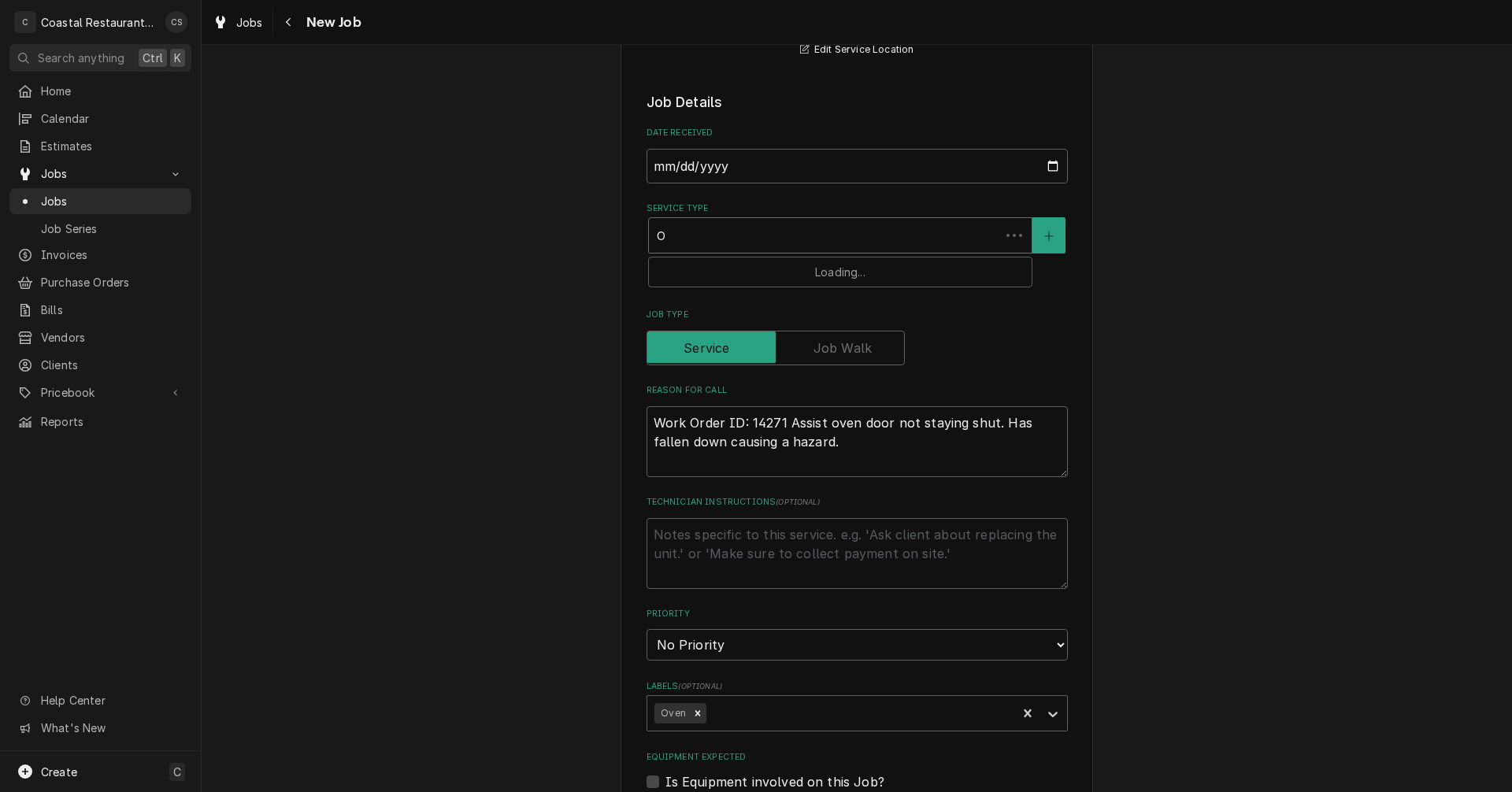
type textarea "x"
type input "Ov"
type textarea "x"
type input "Ove"
type textarea "x"
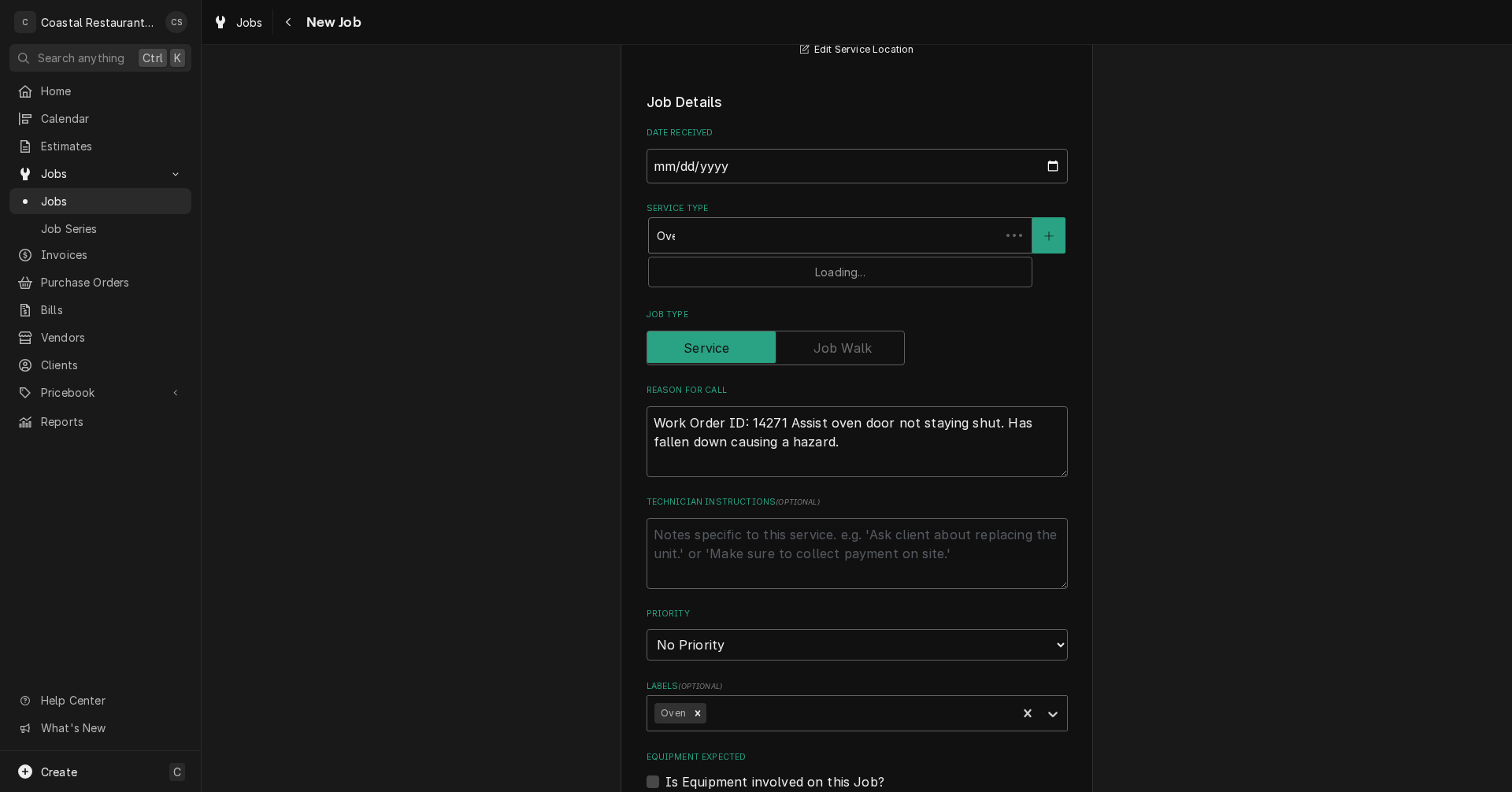
type input "Oven"
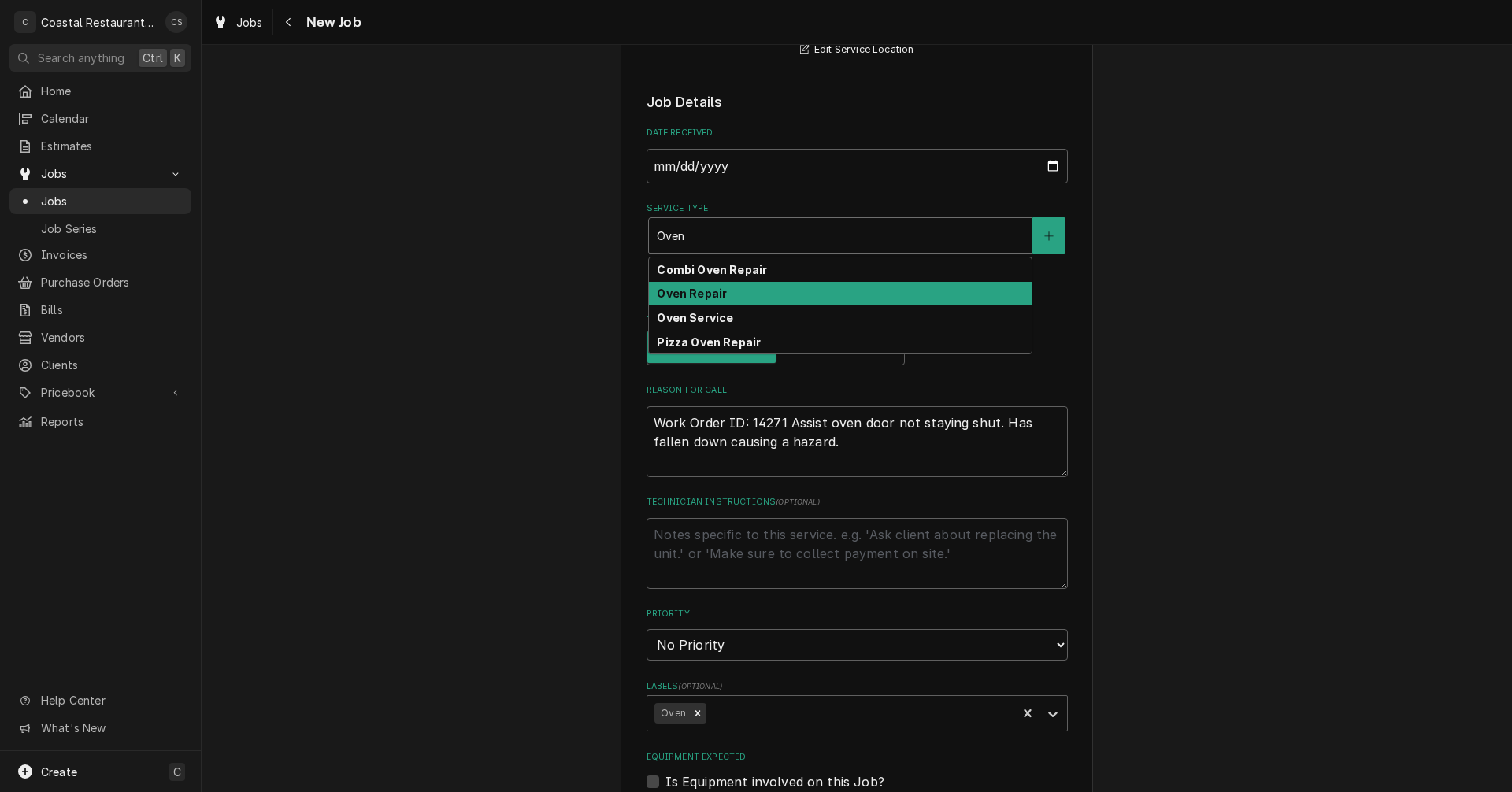
click at [704, 291] on strong "Oven Repair" at bounding box center [691, 293] width 70 height 14
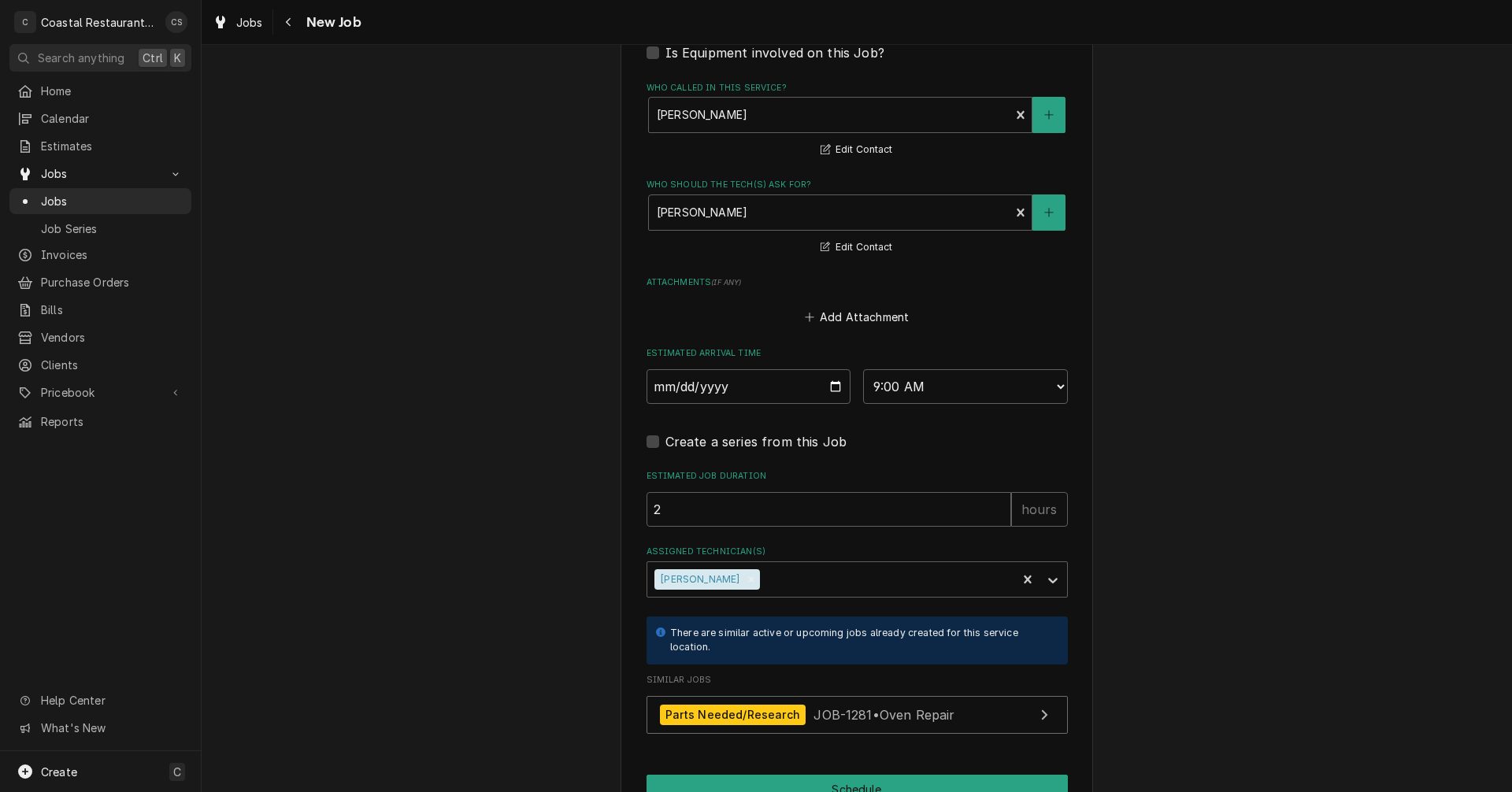
scroll to position [1126, 0]
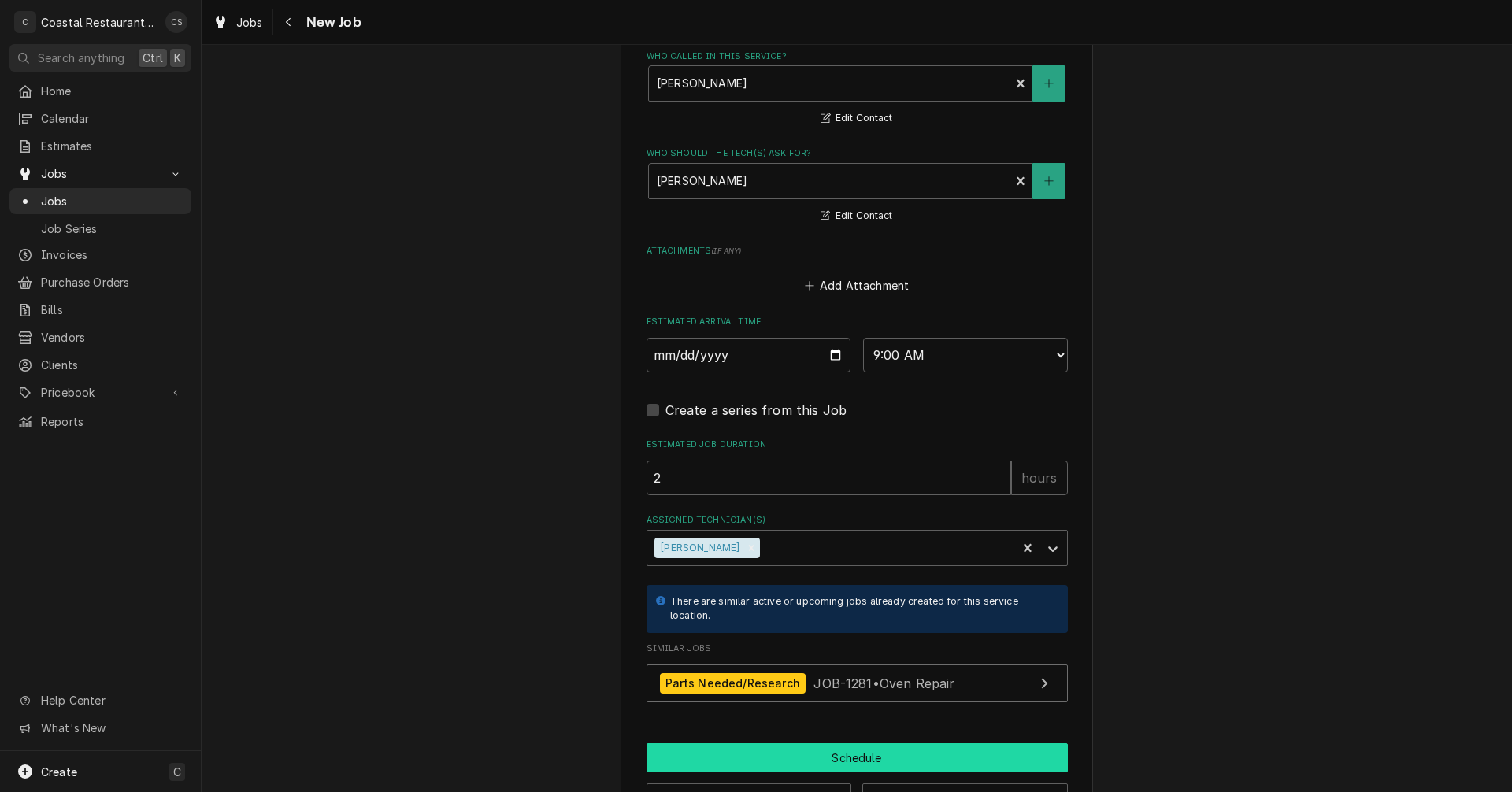
click at [842, 757] on button "Schedule" at bounding box center [857, 758] width 421 height 29
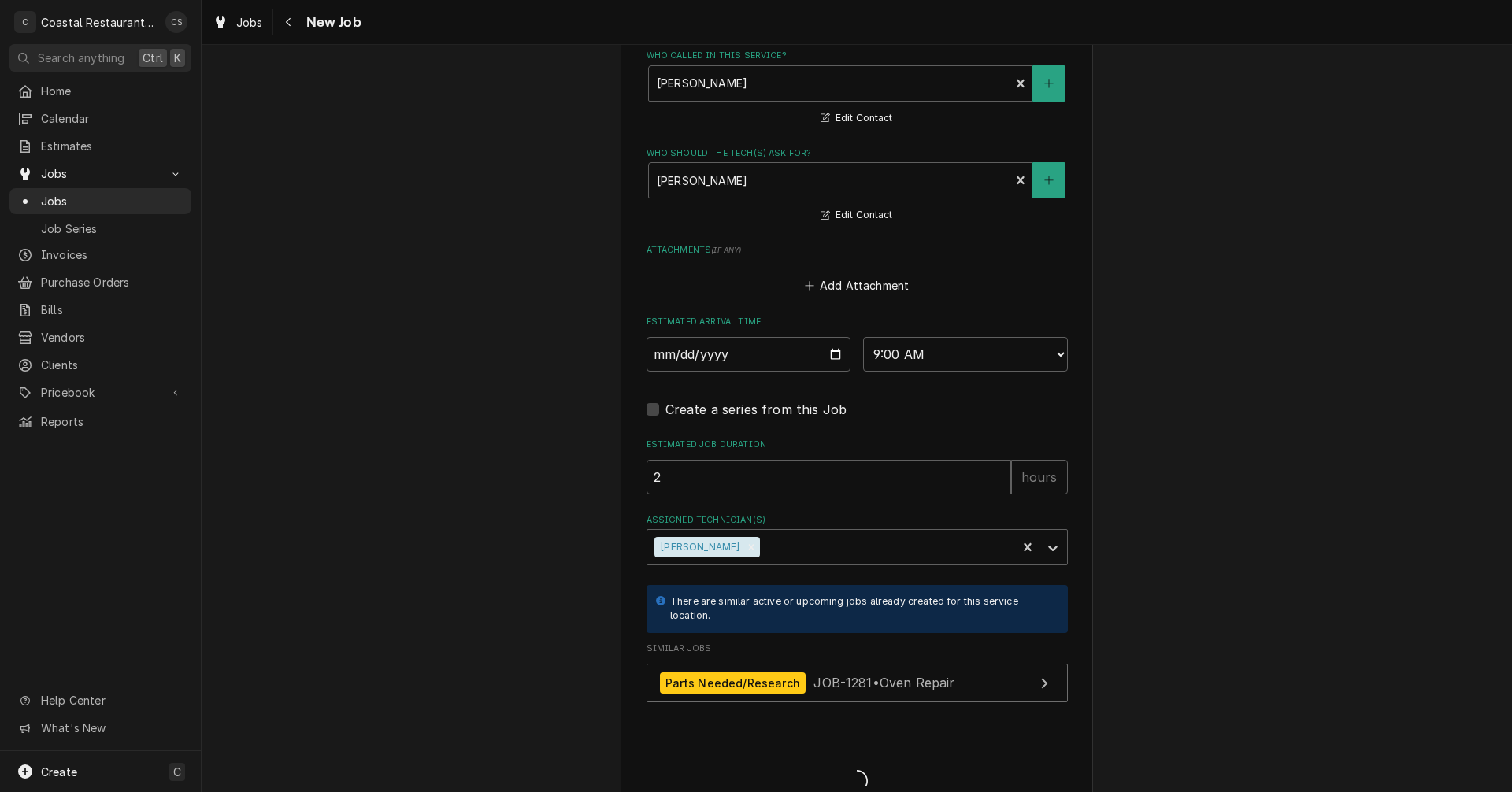
type textarea "x"
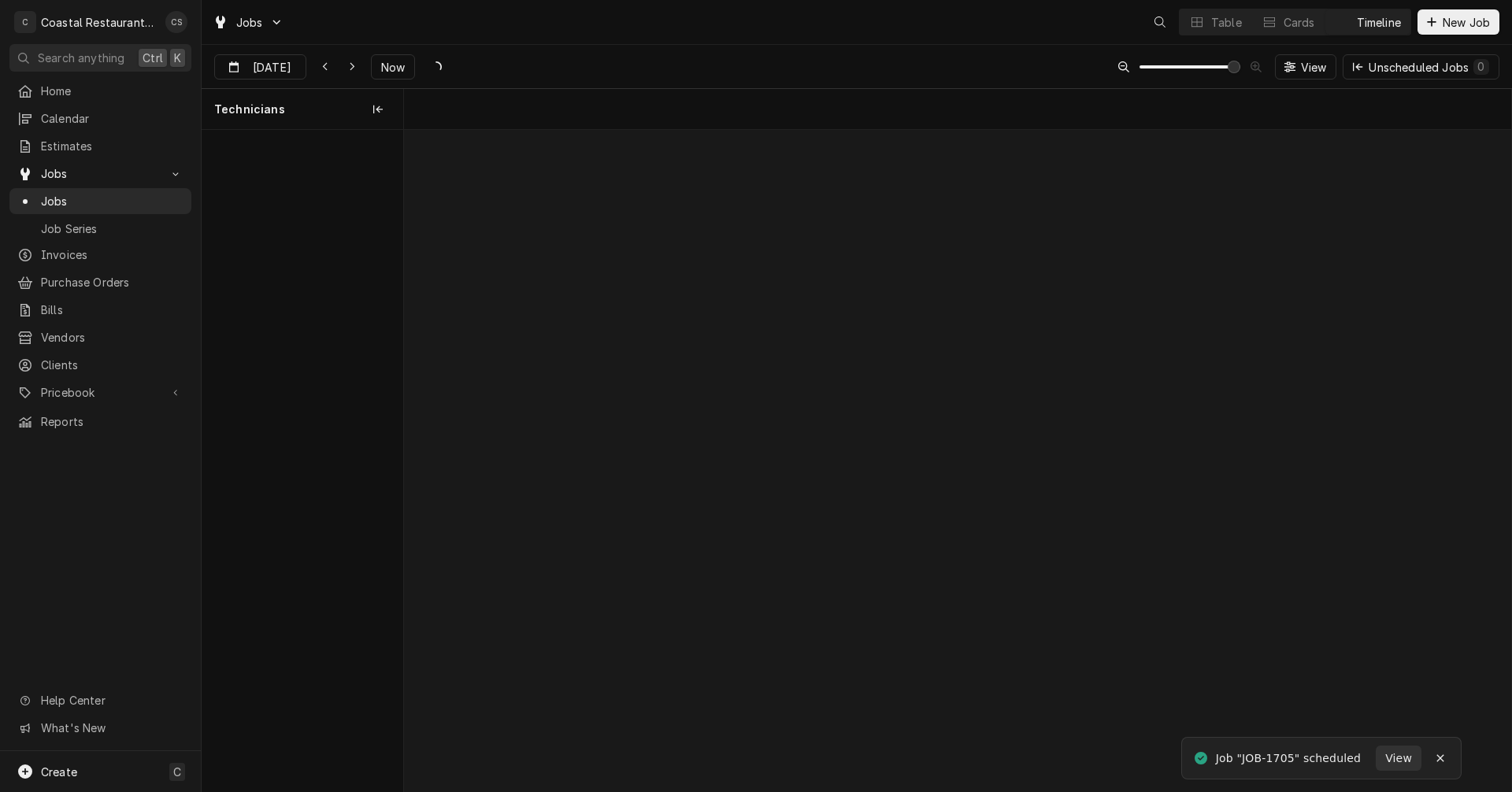
scroll to position [0, 21978]
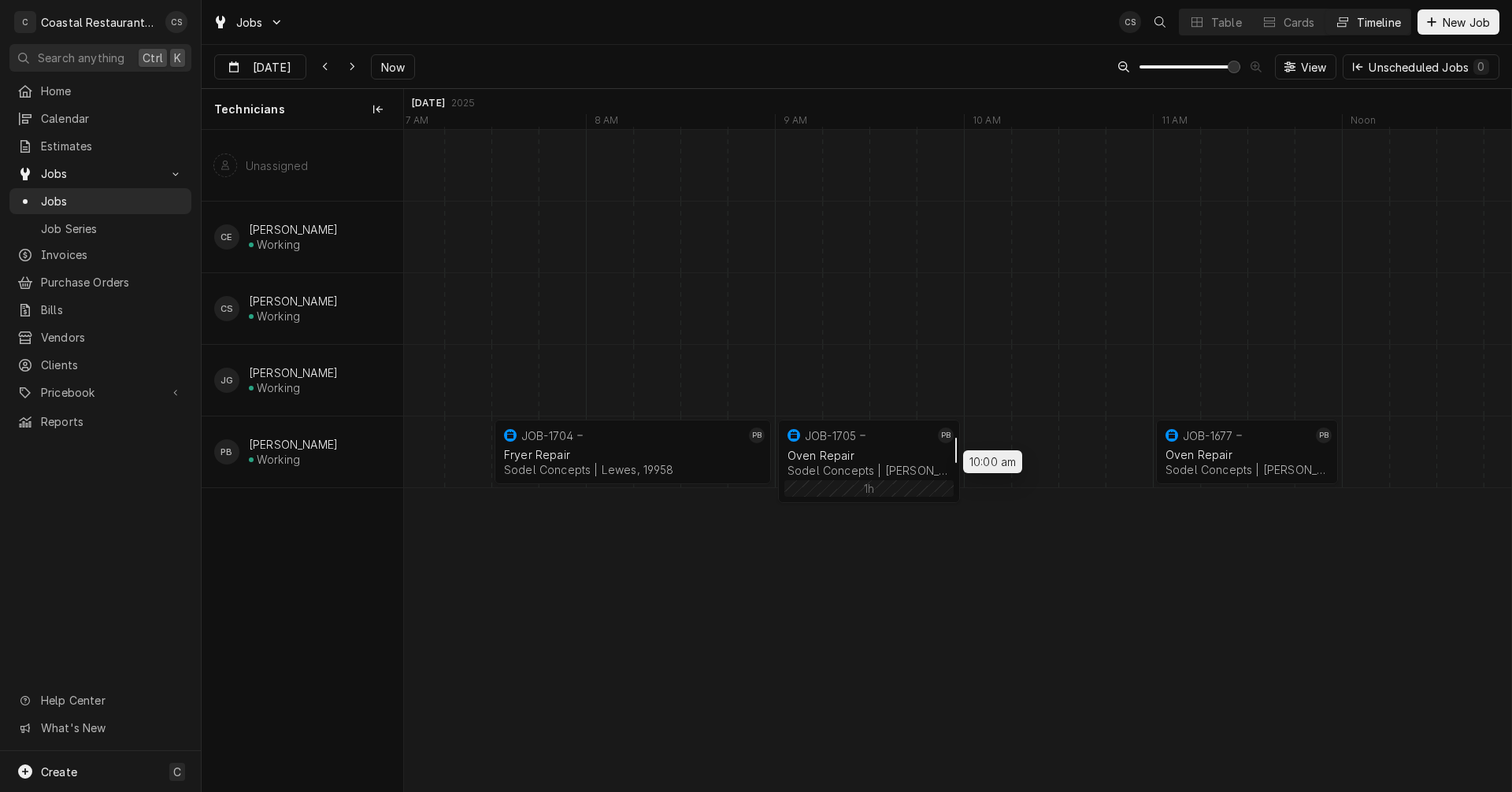
drag, startPoint x: 1146, startPoint y: 448, endPoint x: 958, endPoint y: 445, distance: 188.0
drag, startPoint x: 560, startPoint y: 462, endPoint x: 556, endPoint y: 391, distance: 71.1
click at [556, 391] on div "7:30 AM 9:00 AM JOB-1704 [PERSON_NAME] Repair Sodel Concepts | [GEOGRAPHIC_DATA…" at bounding box center [957, 461] width 1107 height 662
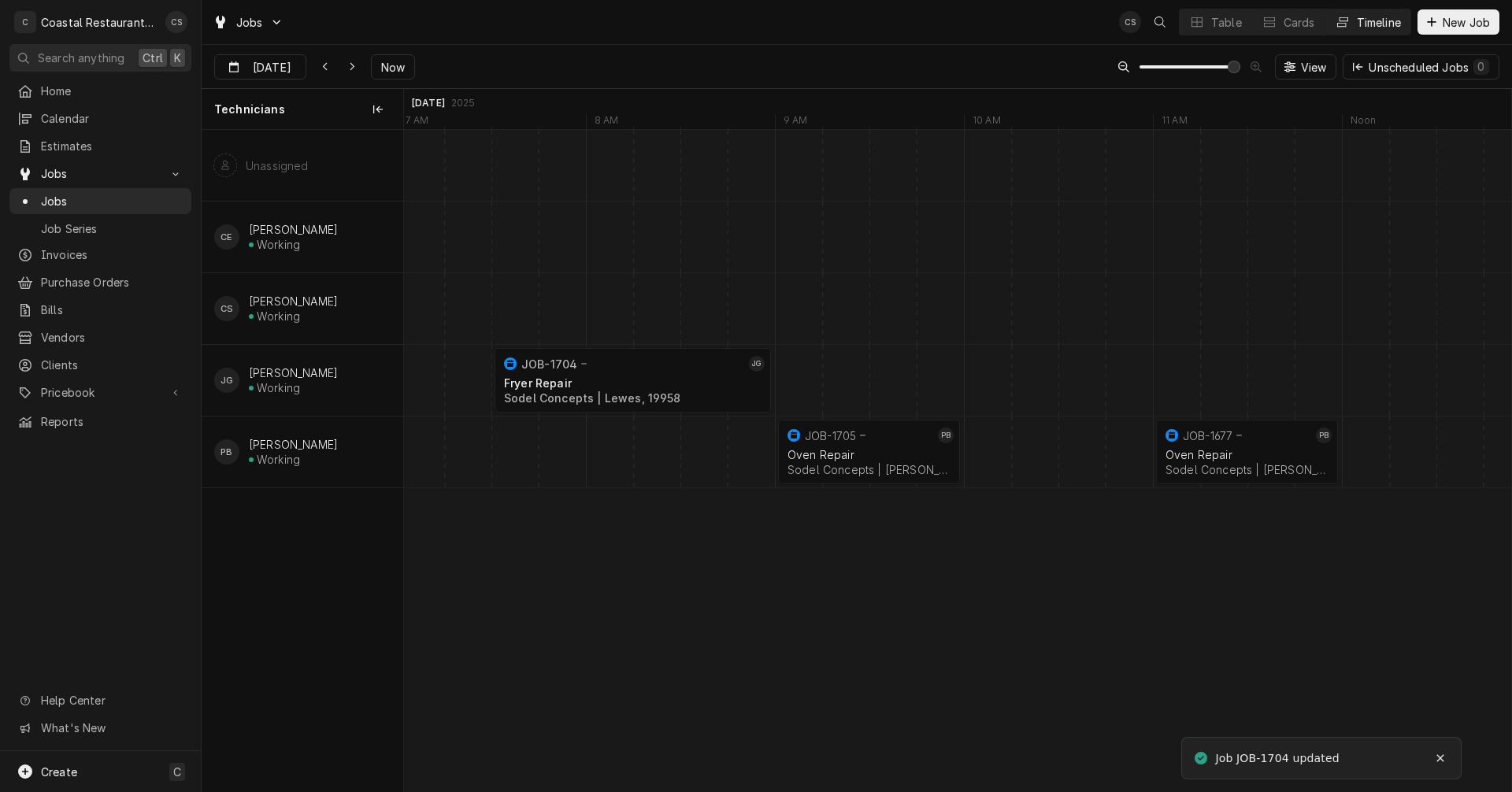
click at [511, 453] on div "Dynamic Content Wrapper" at bounding box center [1200, 452] width 45547 height 71
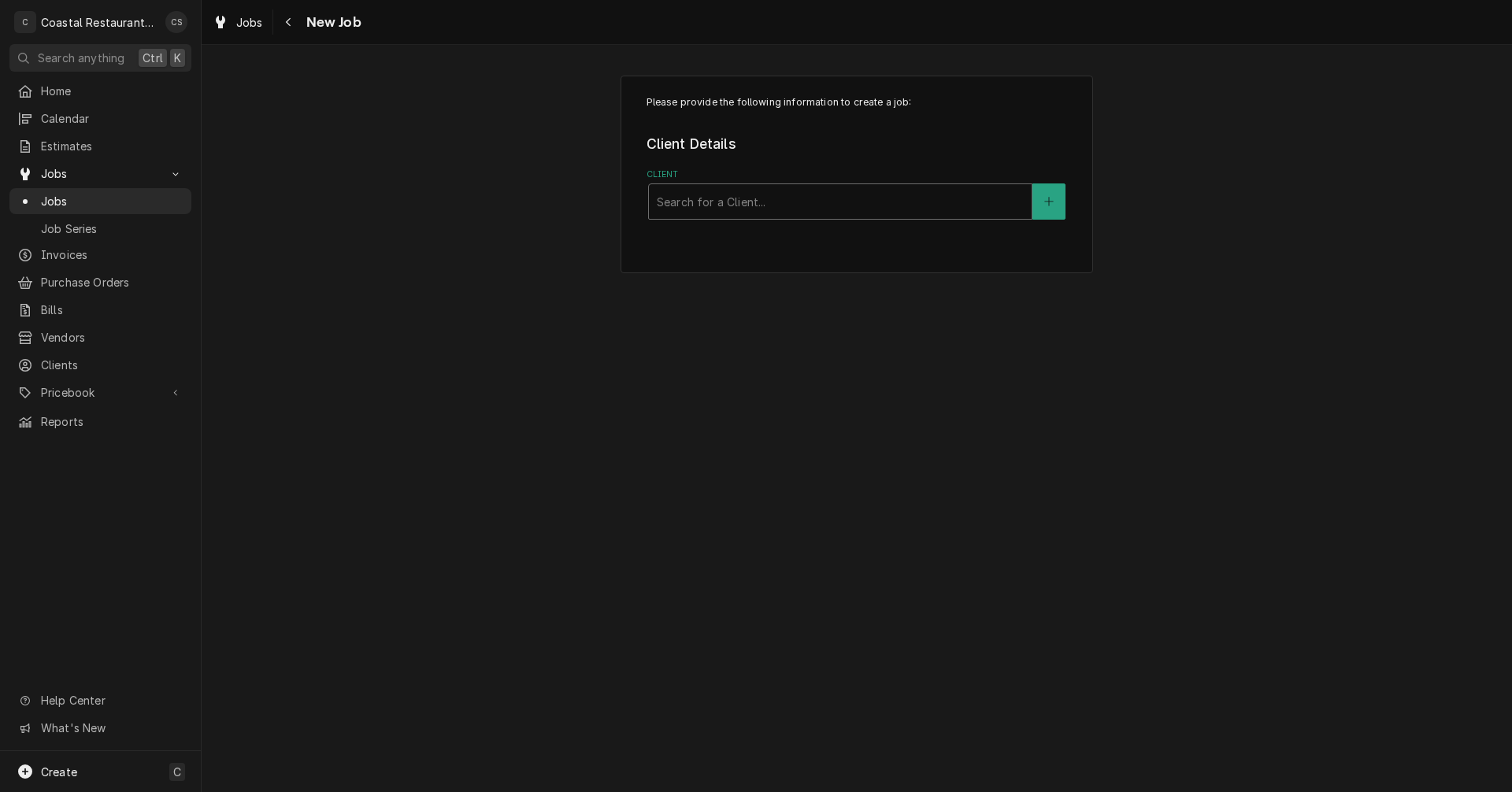
click at [686, 203] on div "Client" at bounding box center [839, 201] width 367 height 28
click at [602, 473] on div "Please provide the following information to create a job: Client Details Client…" at bounding box center [856, 418] width 1310 height 747
click at [286, 17] on icon "Navigate back" at bounding box center [289, 22] width 7 height 11
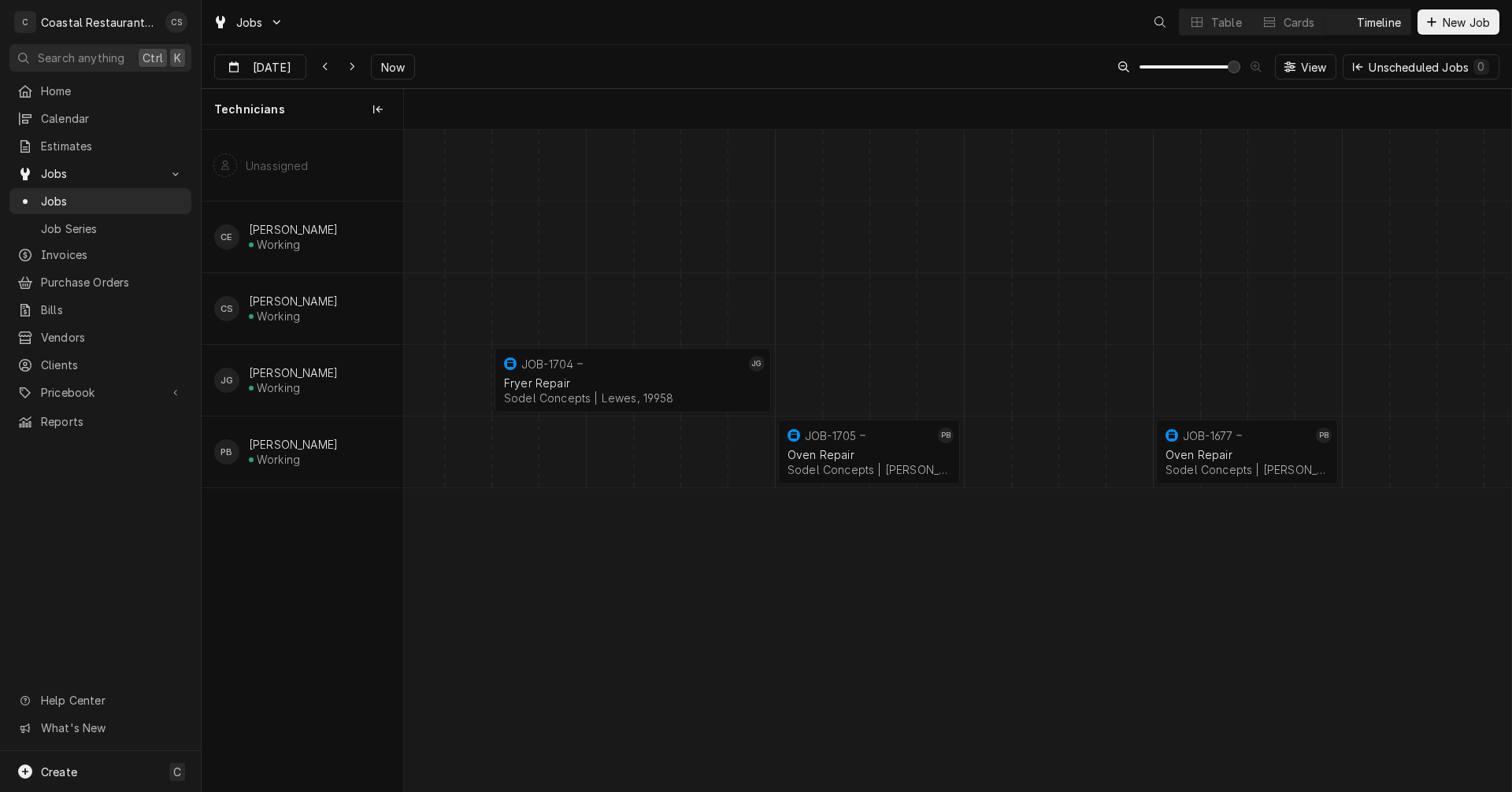
scroll to position [0, 21978]
click at [1228, 23] on div "Table" at bounding box center [1227, 22] width 31 height 16
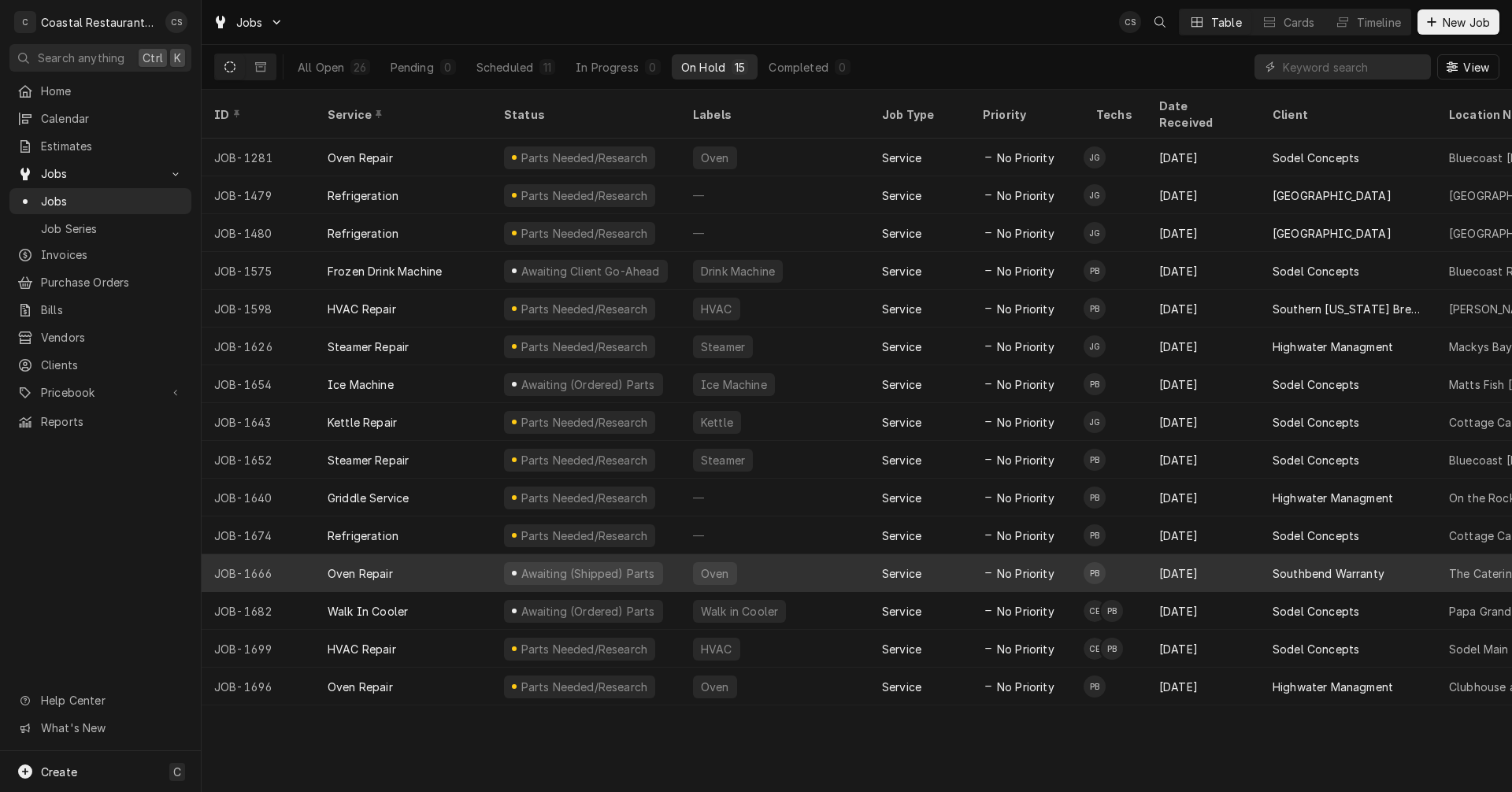
click at [399, 555] on div "Oven Repair" at bounding box center [403, 574] width 177 height 38
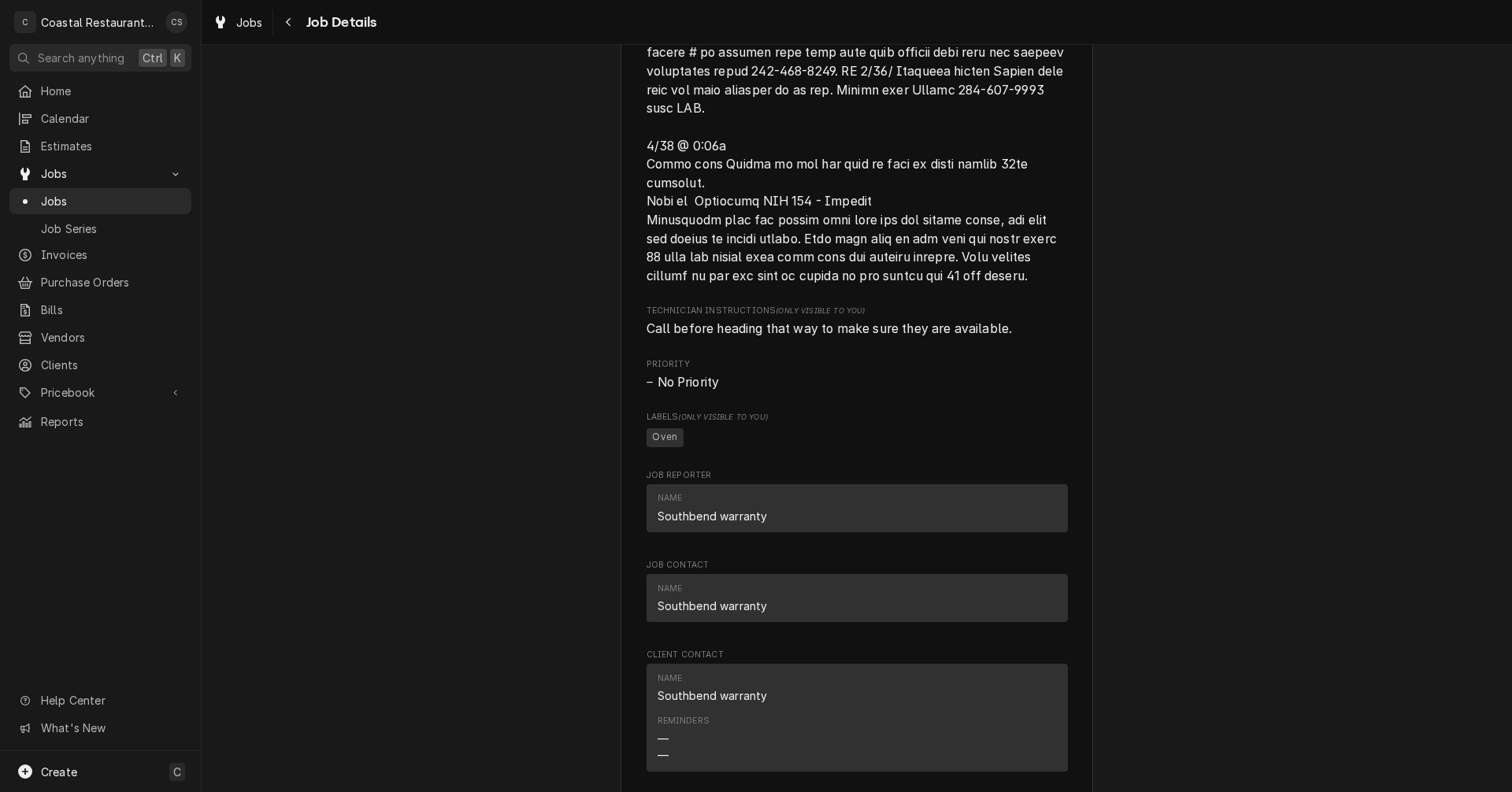
scroll to position [1812, 0]
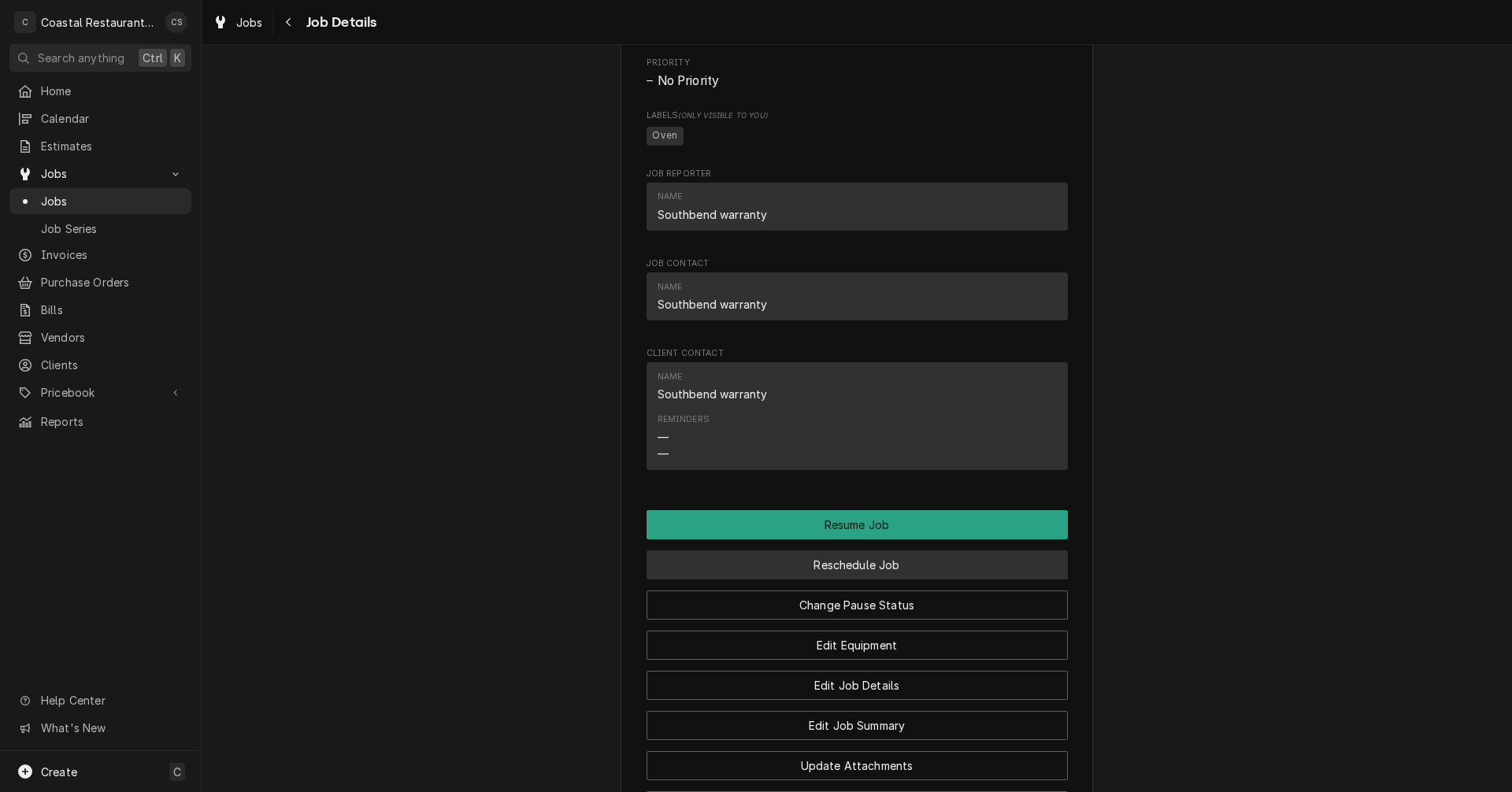
click at [840, 580] on button "Reschedule Job" at bounding box center [857, 565] width 421 height 29
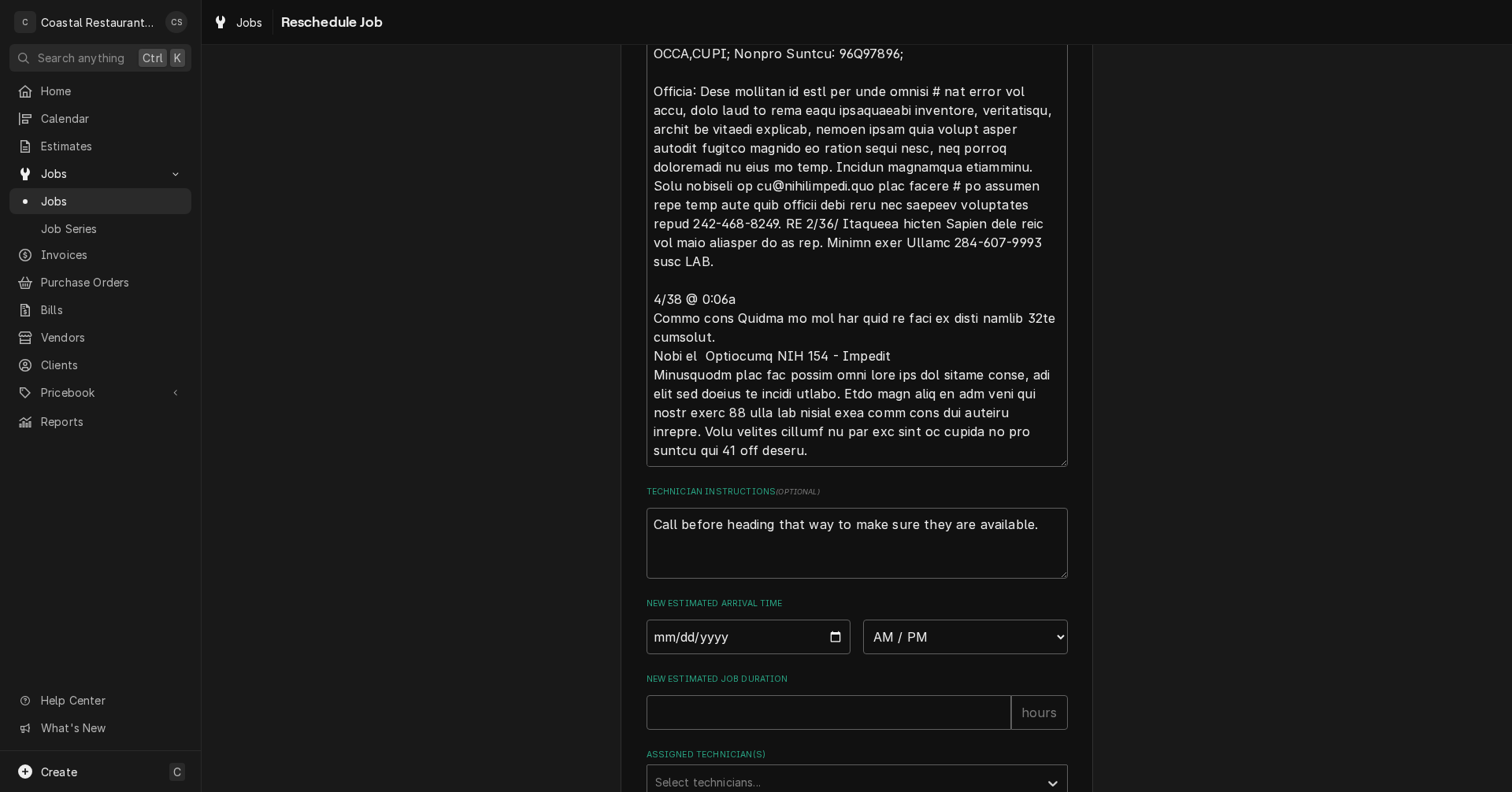
scroll to position [866, 0]
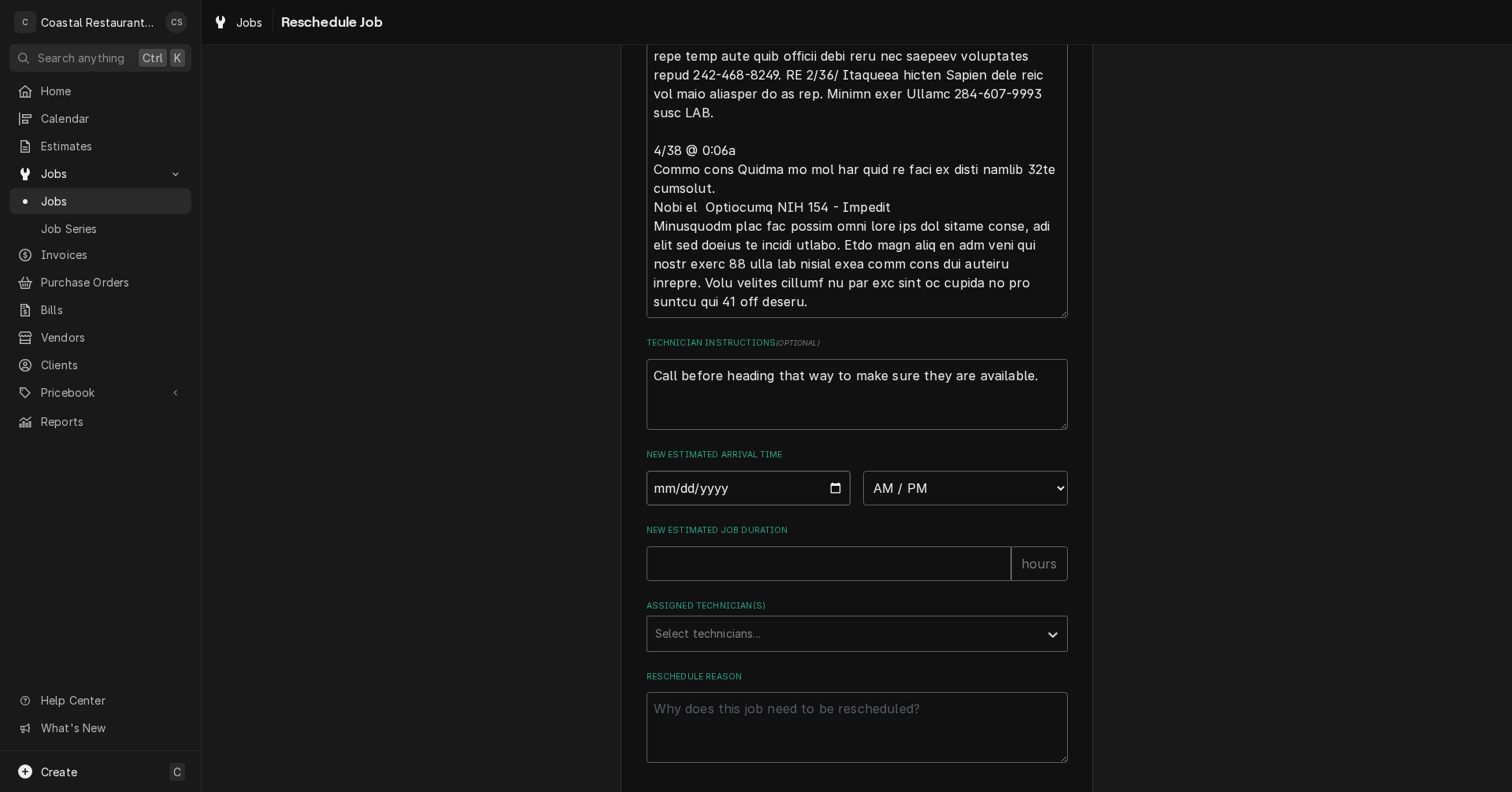
click at [832, 503] on input "Date" at bounding box center [749, 488] width 204 height 35
type input "[DATE]"
type textarea "x"
click at [900, 506] on select "AM / PM 6:00 AM 6:15 AM 6:30 AM 6:45 AM 7:00 AM 7:15 AM 7:30 AM 7:45 AM 8:00 AM…" at bounding box center [965, 488] width 204 height 35
select select "13:00:00"
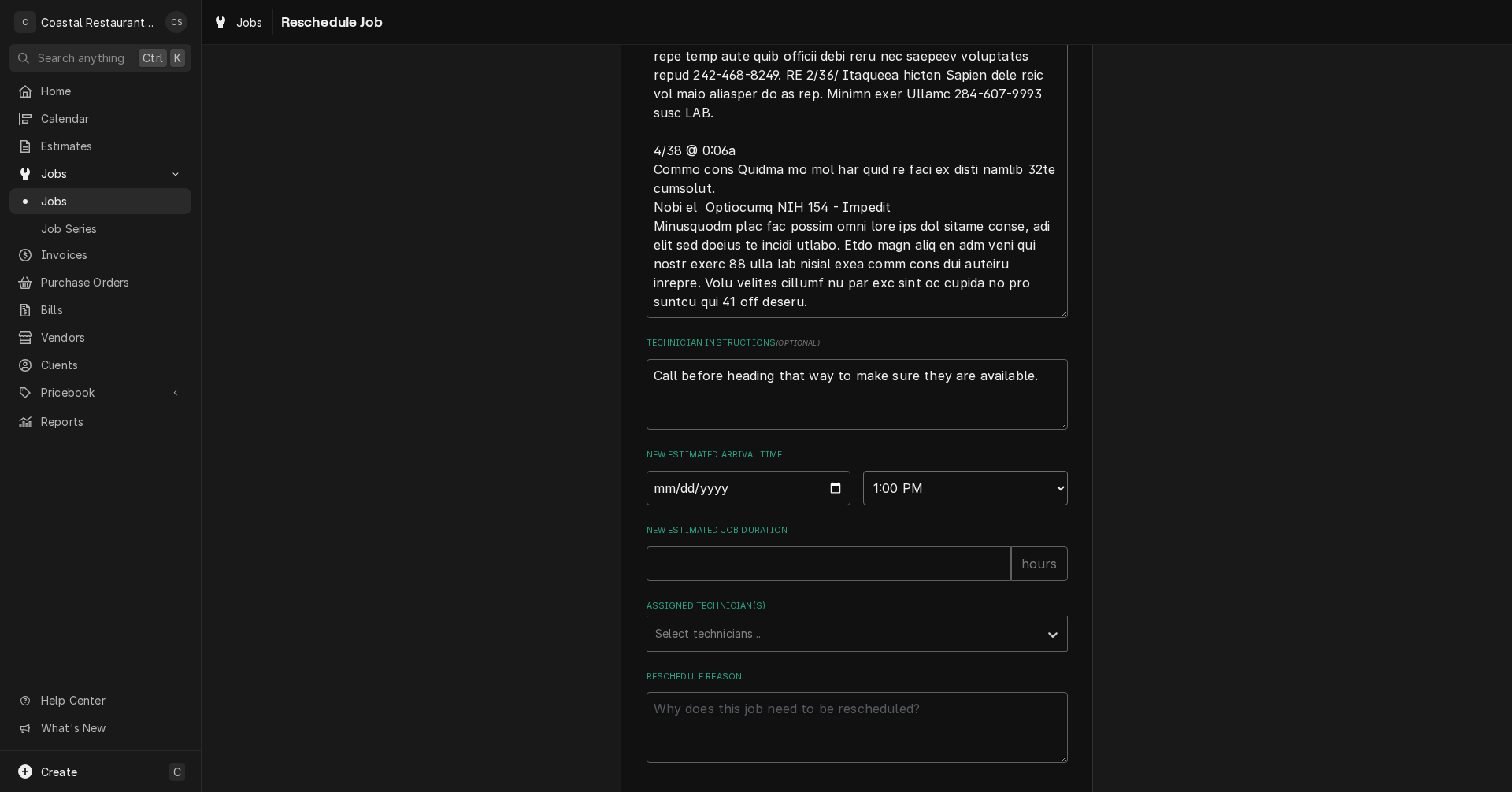
click at [863, 489] on select "AM / PM 6:00 AM 6:15 AM 6:30 AM 6:45 AM 7:00 AM 7:15 AM 7:30 AM 7:45 AM 8:00 AM…" at bounding box center [965, 488] width 204 height 35
click at [773, 581] on input "New Estimated Job Duration" at bounding box center [829, 564] width 365 height 35
type textarea "x"
type input "1"
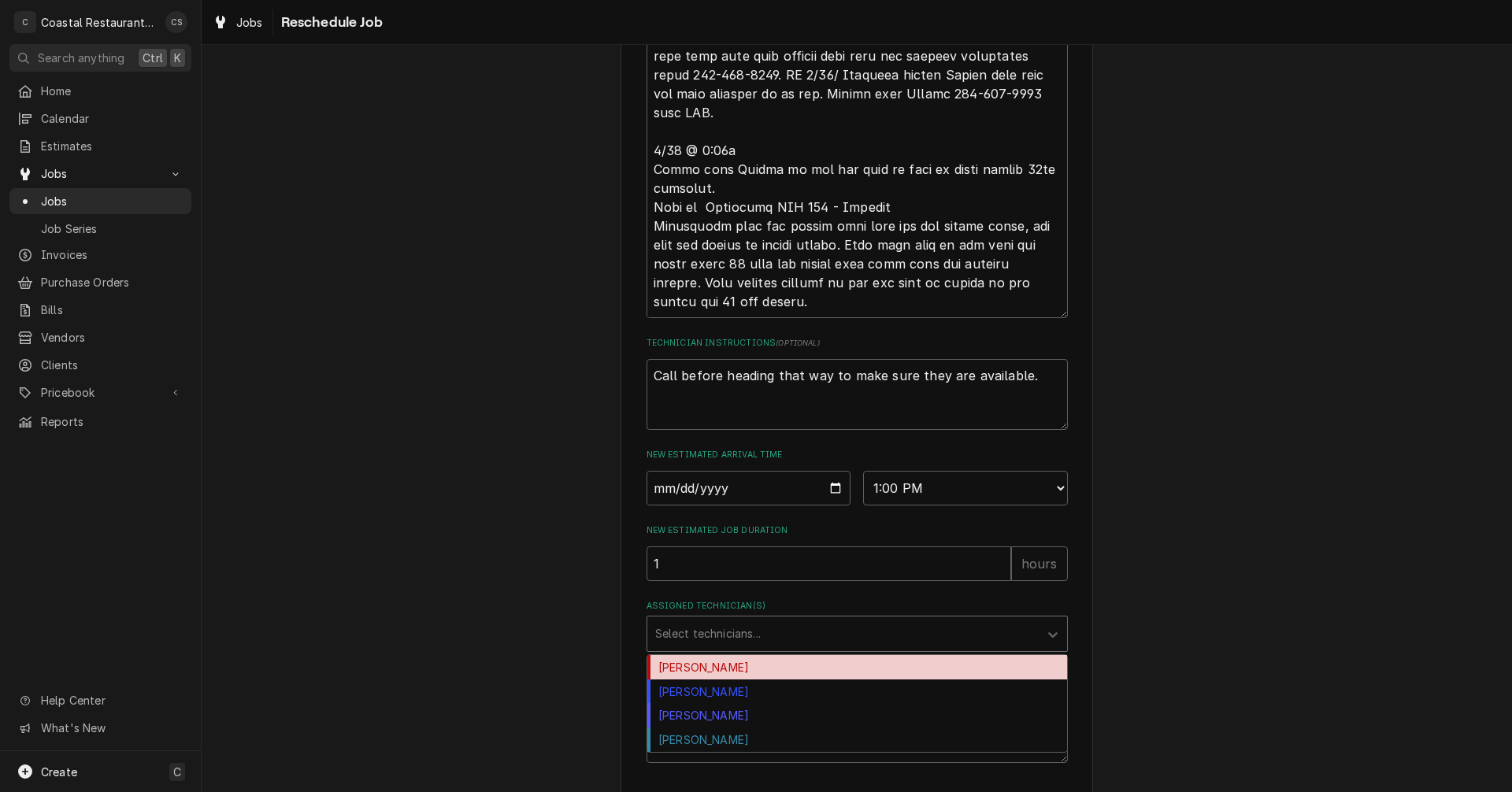
click at [775, 648] on div "Assigned Technician(s)" at bounding box center [843, 634] width 375 height 28
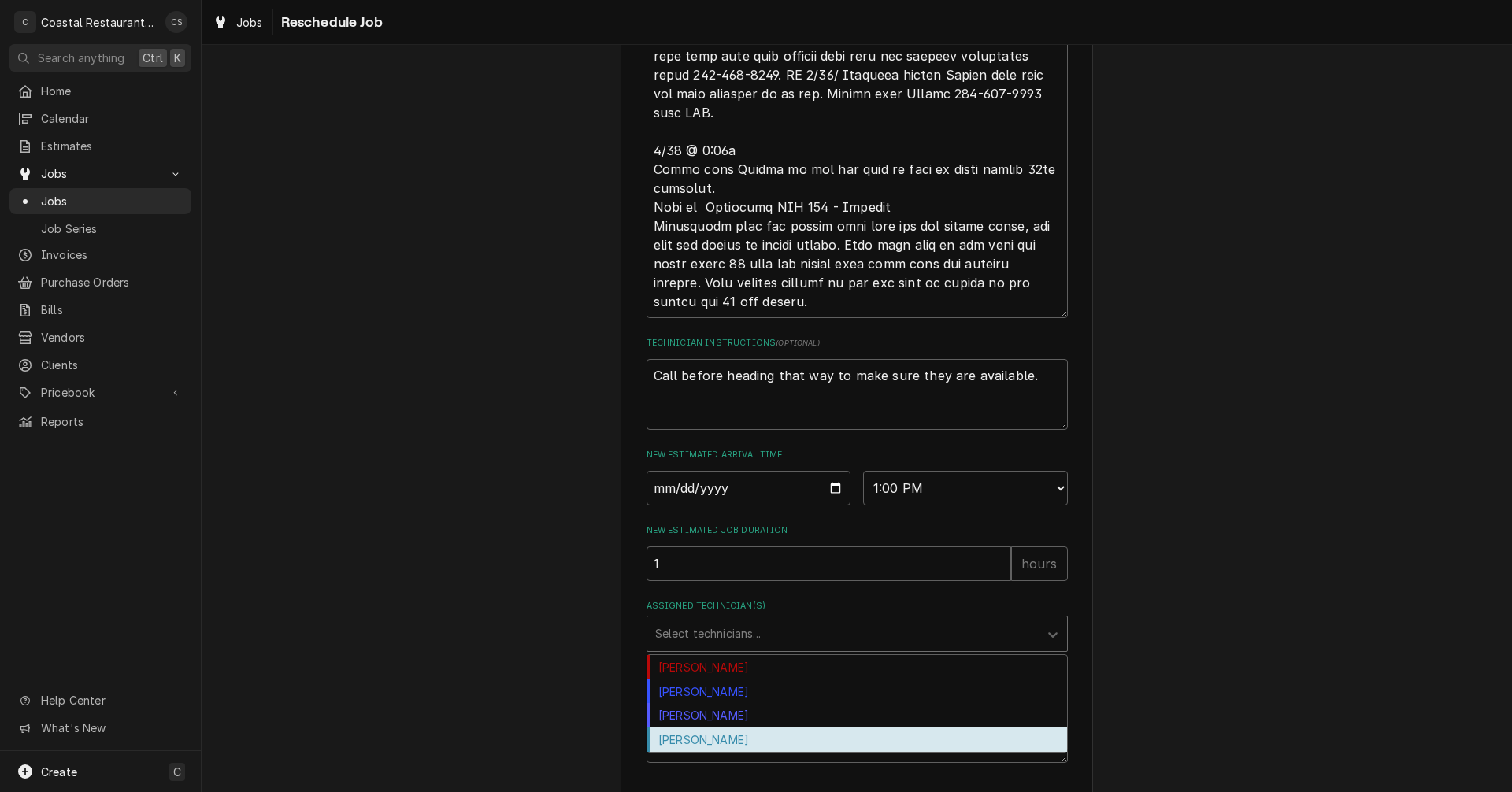
click at [718, 752] on div "Phill Blush" at bounding box center [856, 740] width 420 height 24
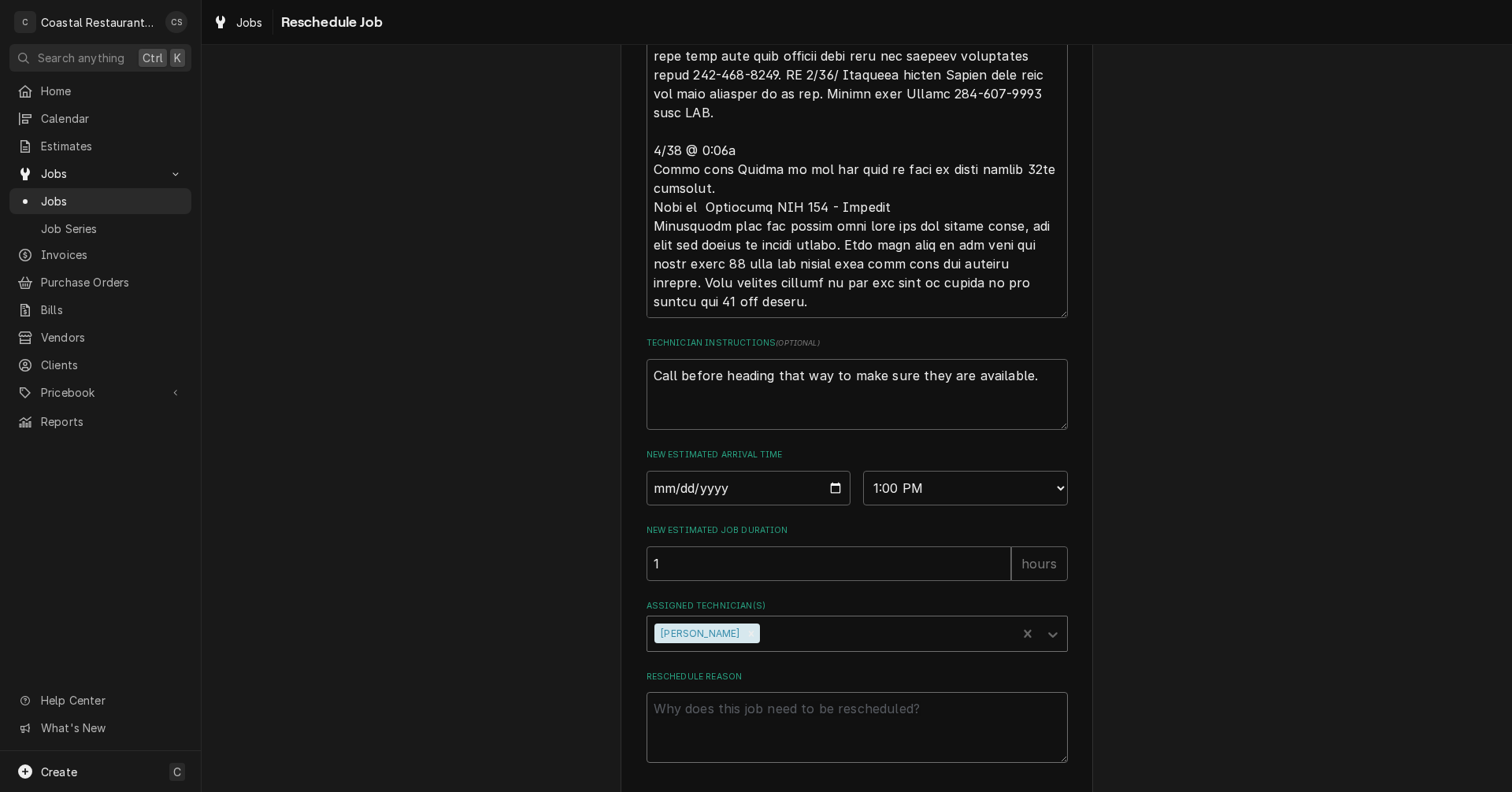
click at [743, 720] on textarea "Reschedule Reason" at bounding box center [857, 728] width 421 height 71
type textarea "x"
type textarea "P"
type textarea "x"
type textarea "Pa"
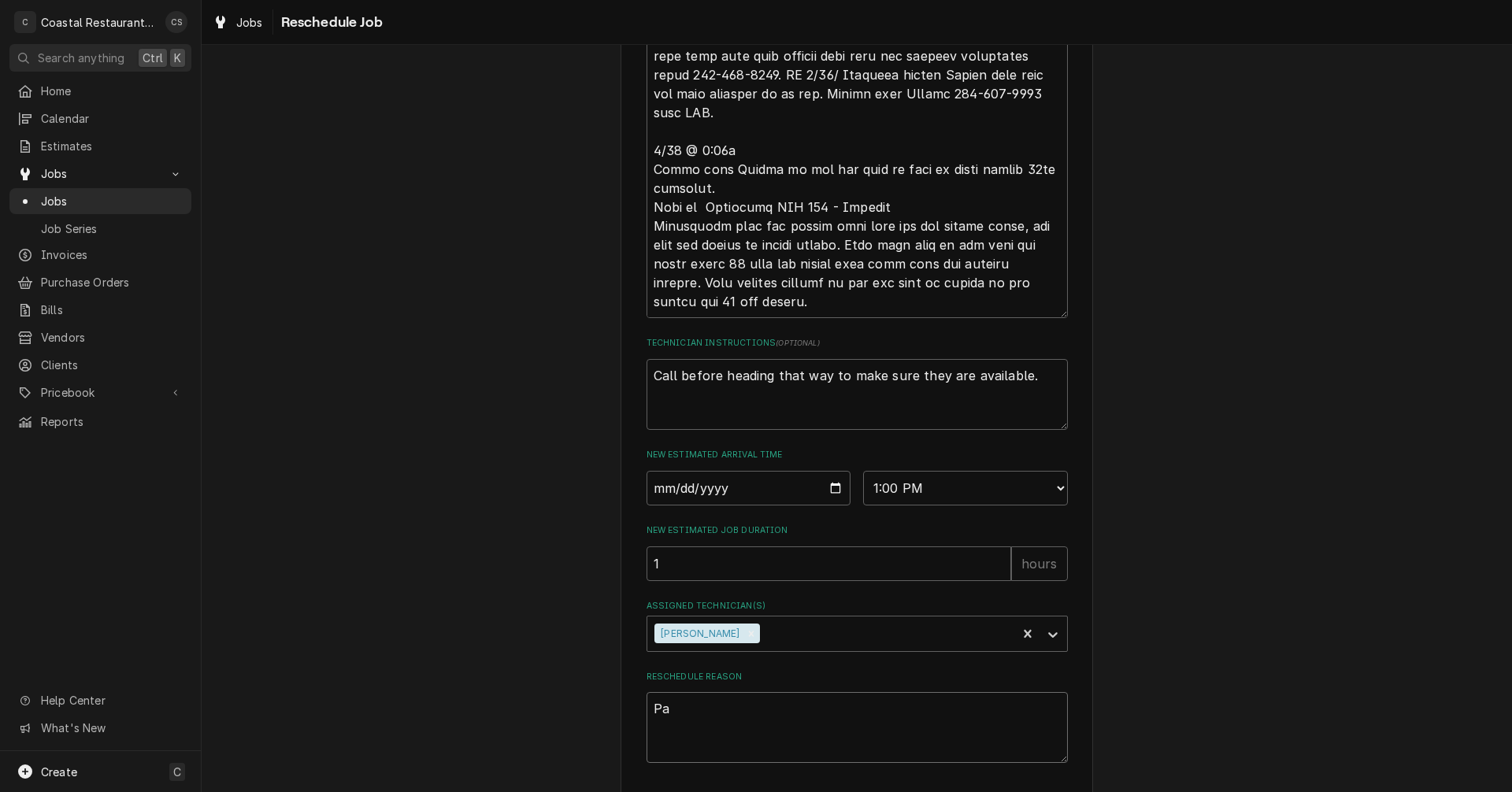
type textarea "x"
type textarea "Par"
type textarea "x"
type textarea "Part"
type textarea "x"
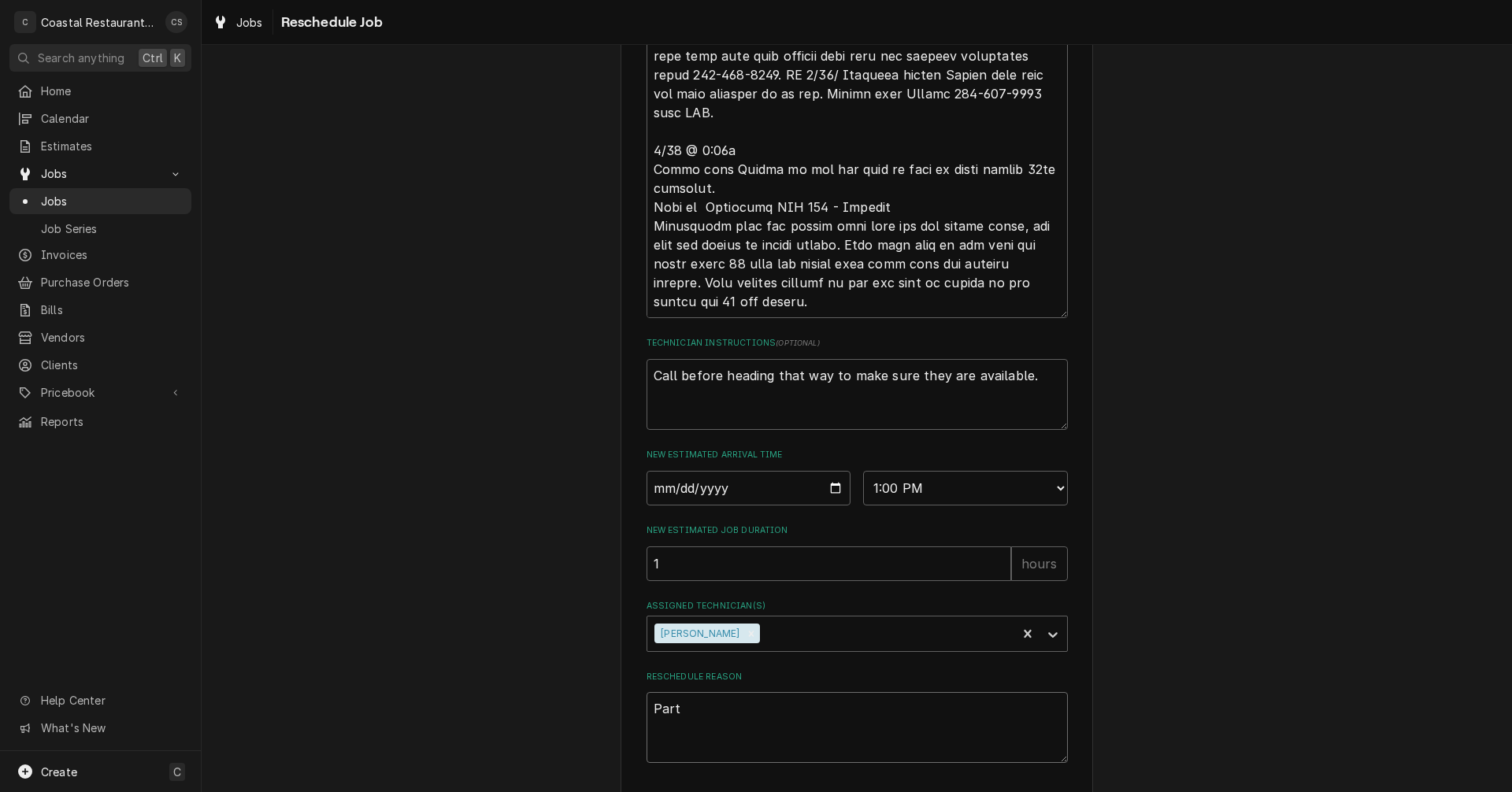
type textarea "Parts"
type textarea "x"
type textarea "Parts"
type textarea "x"
type textarea "Parts A"
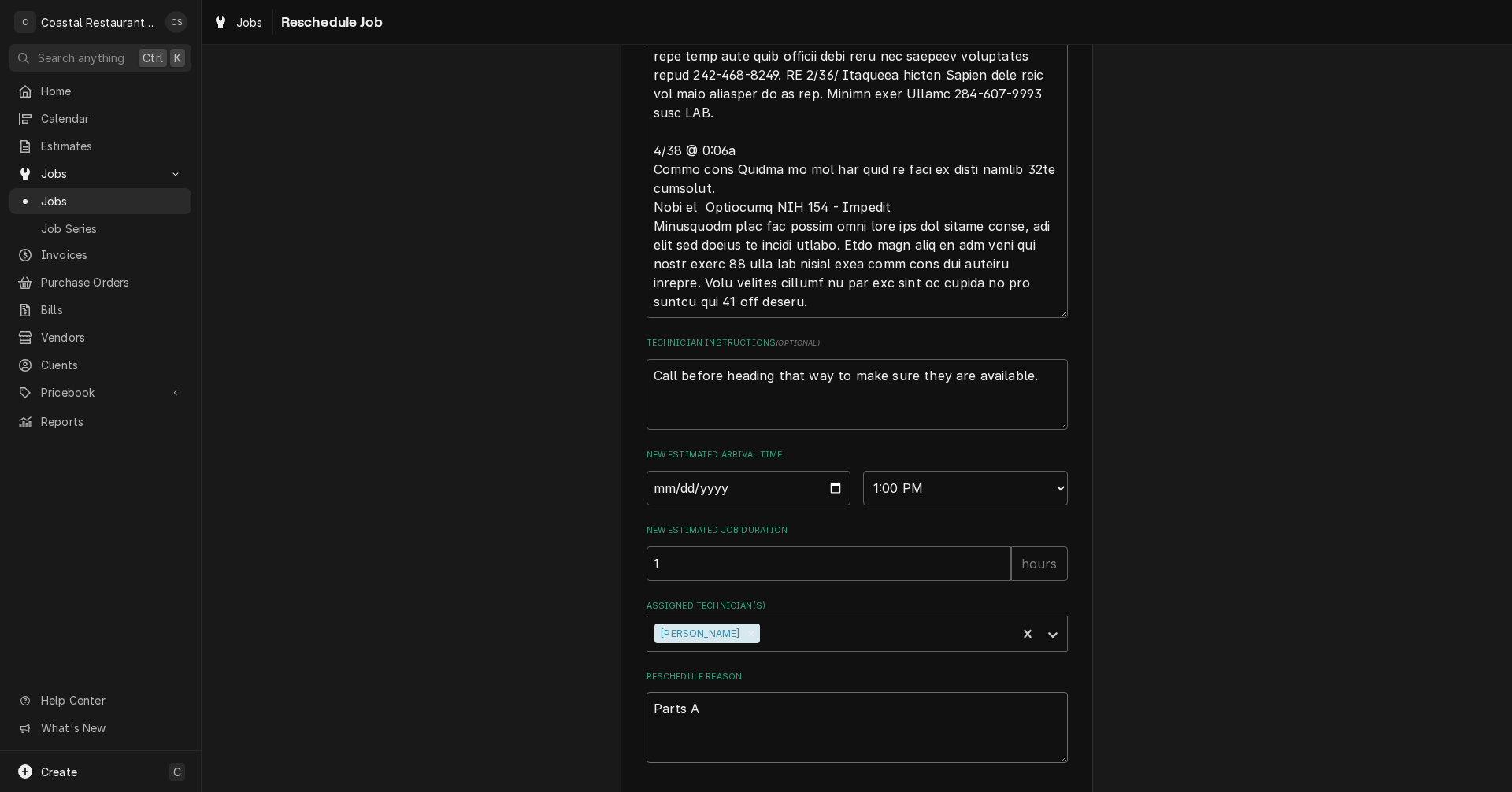
type textarea "x"
type textarea "Parts Ar"
type textarea "x"
type textarea "Parts Arr"
type textarea "x"
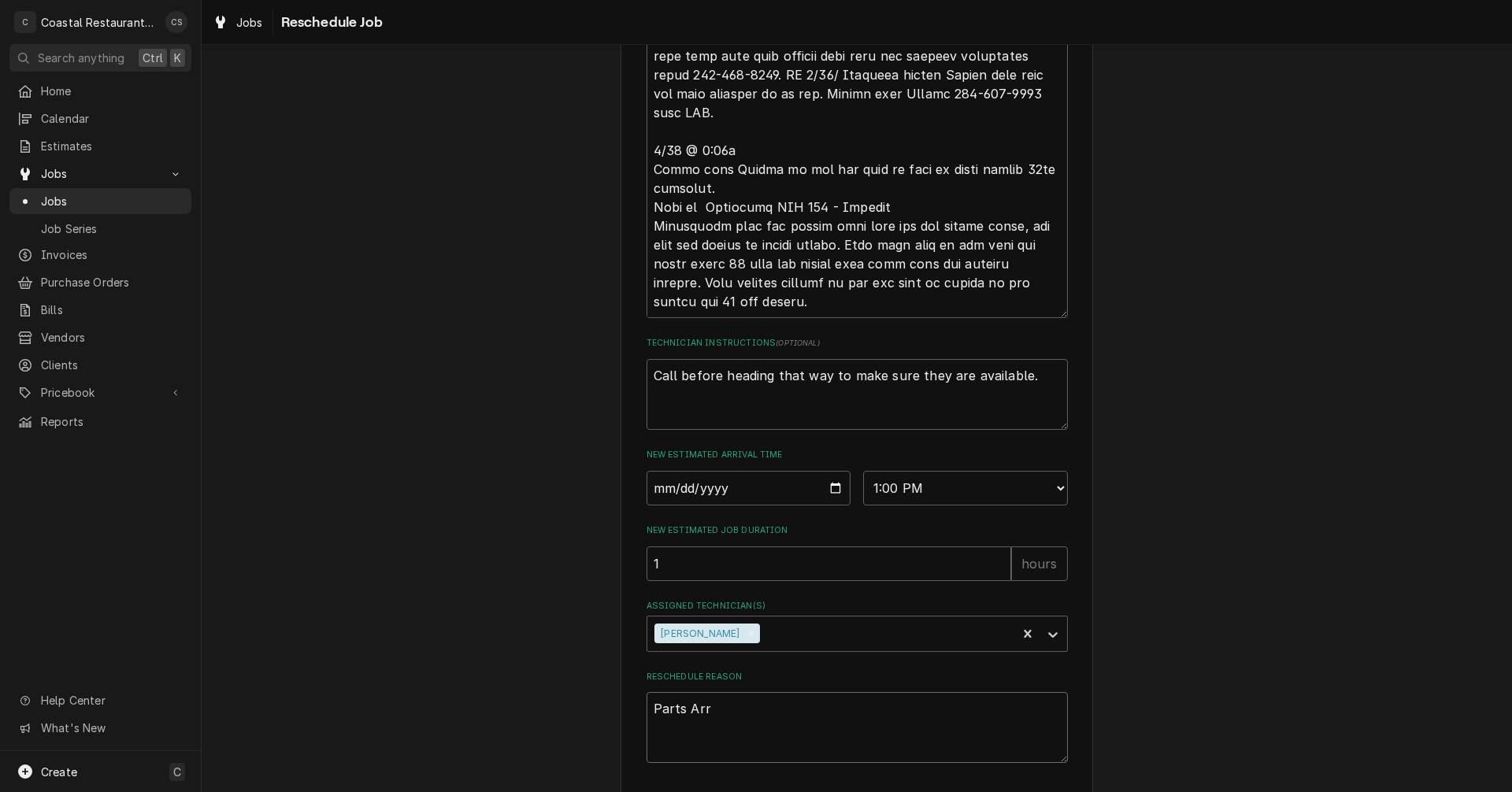
type textarea "Parts Arri"
type textarea "x"
type textarea "Parts Arrie"
type textarea "x"
type textarea "Parts Arri"
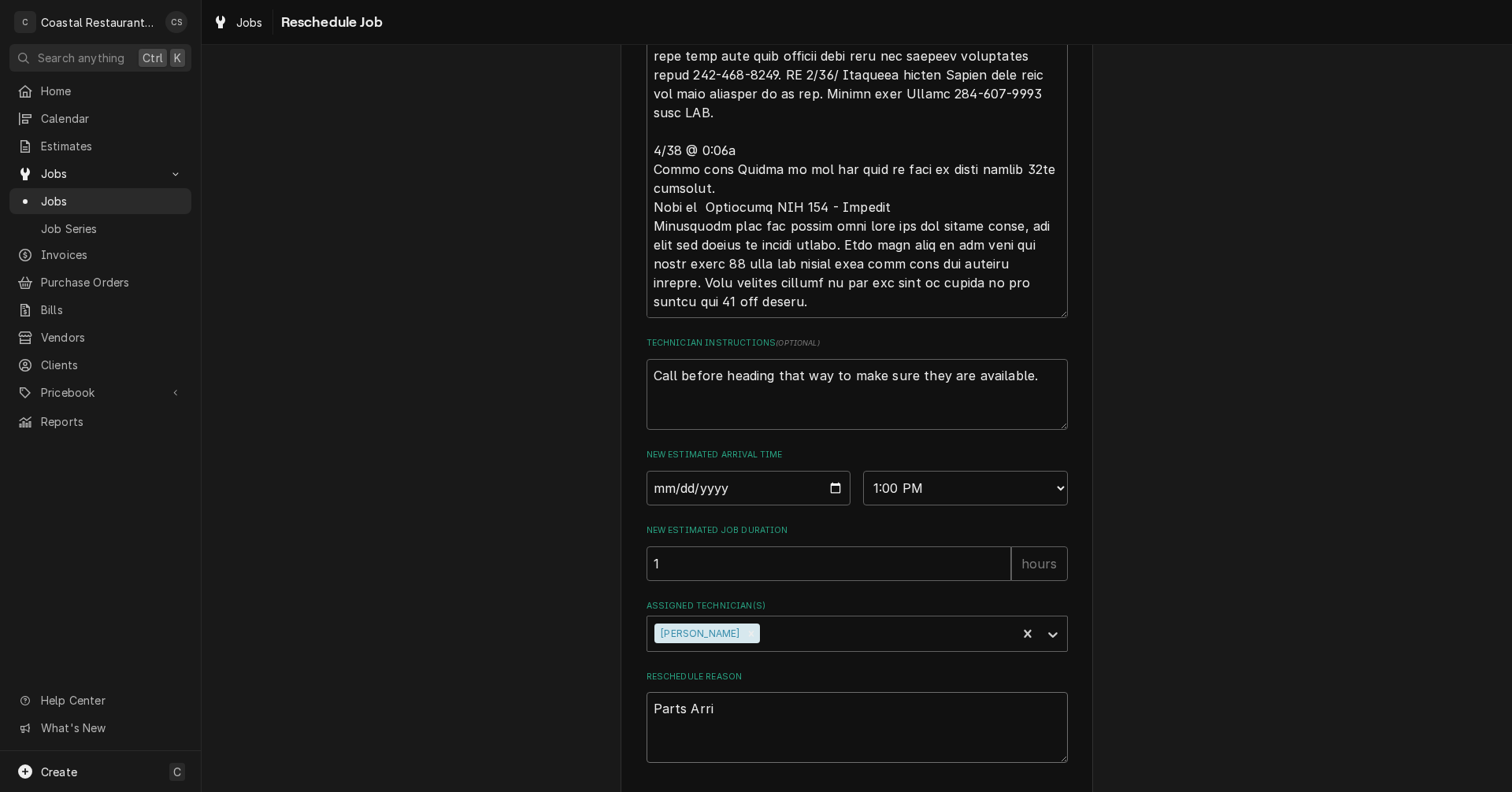
type textarea "x"
type textarea "Parts Arriv"
type textarea "x"
type textarea "Parts Arrive"
type textarea "x"
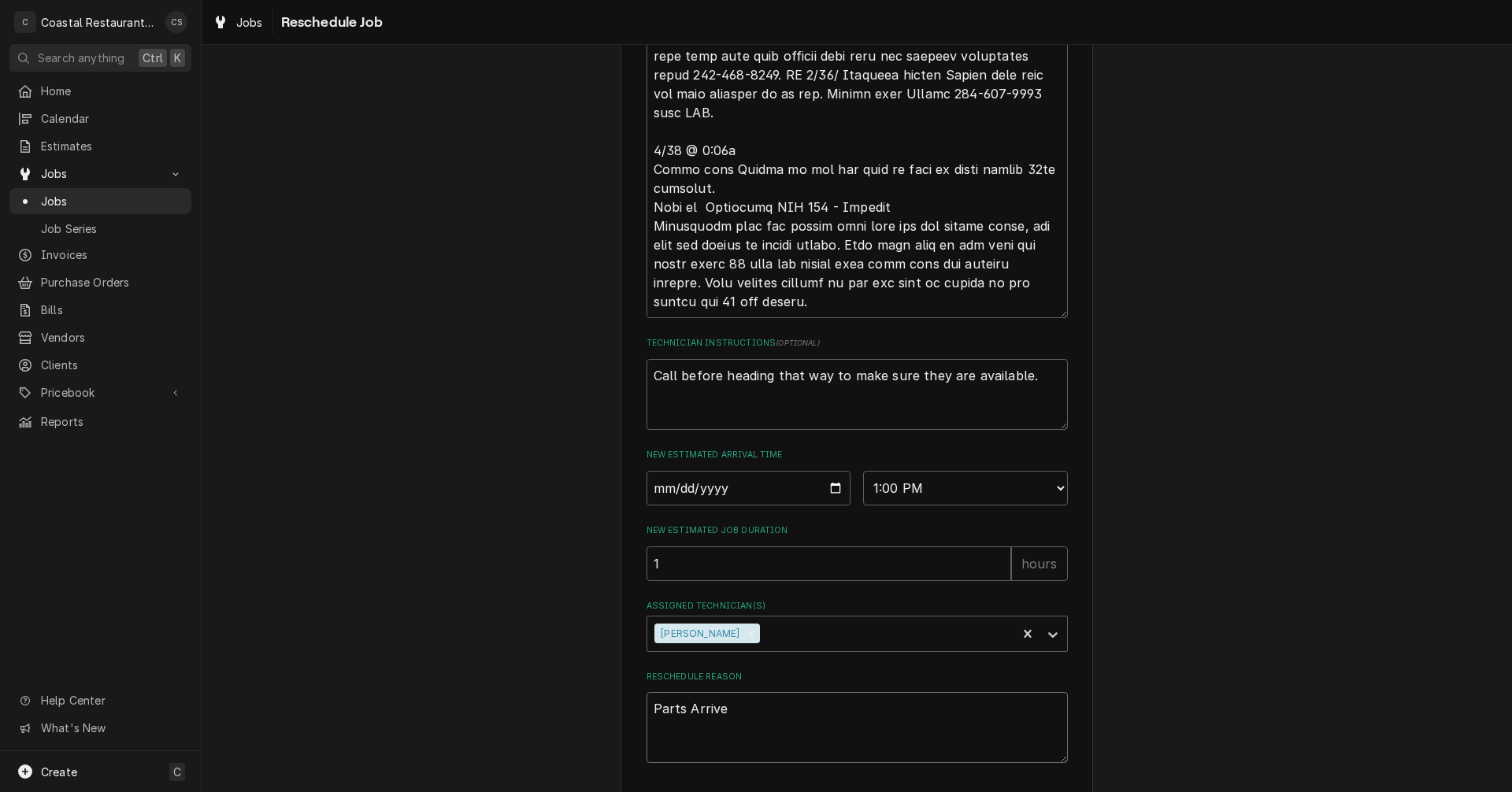
type textarea "Parts Arrived"
type textarea "x"
type textarea "Parts Arrived."
type textarea "x"
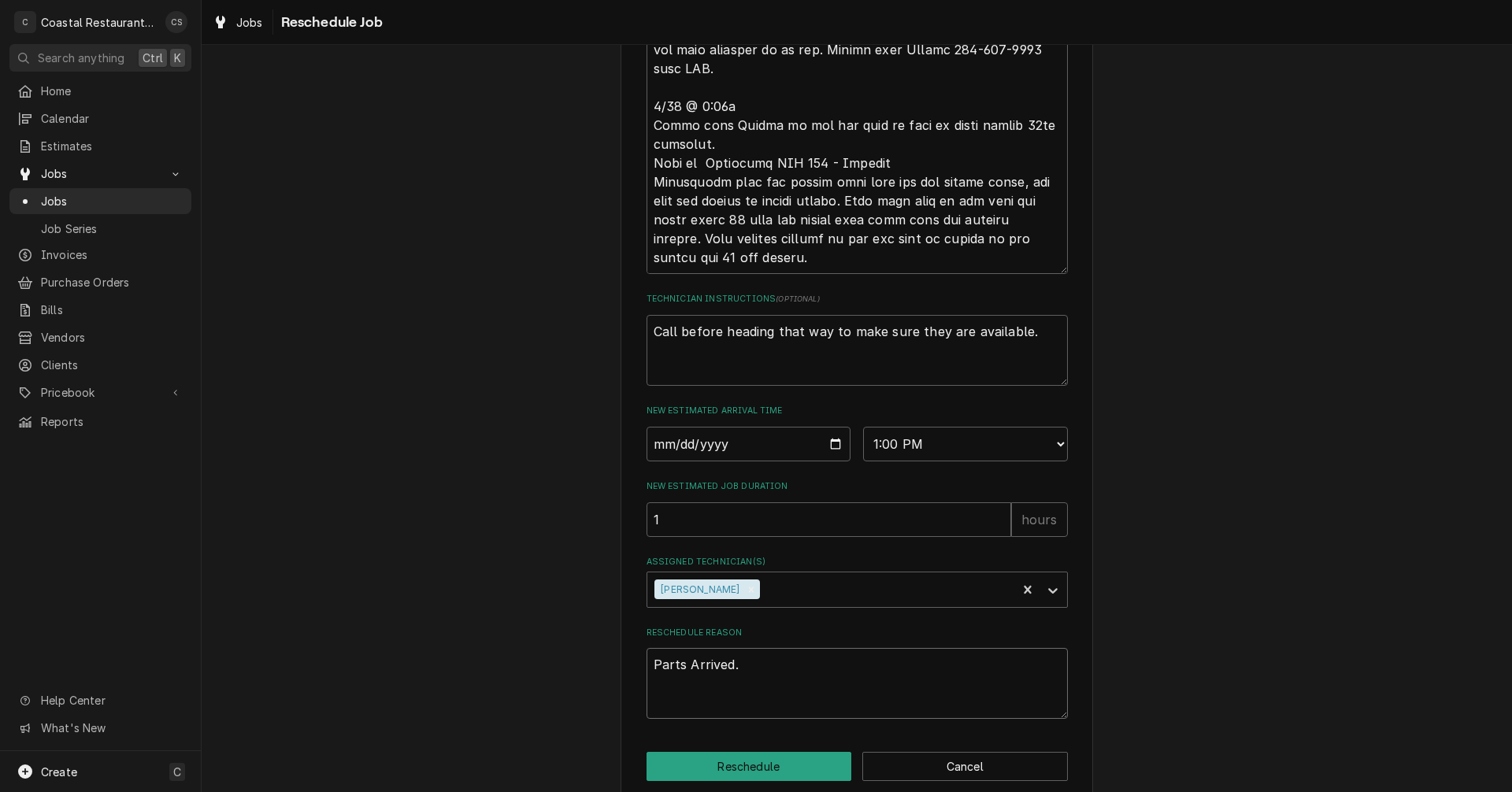
scroll to position [952, 0]
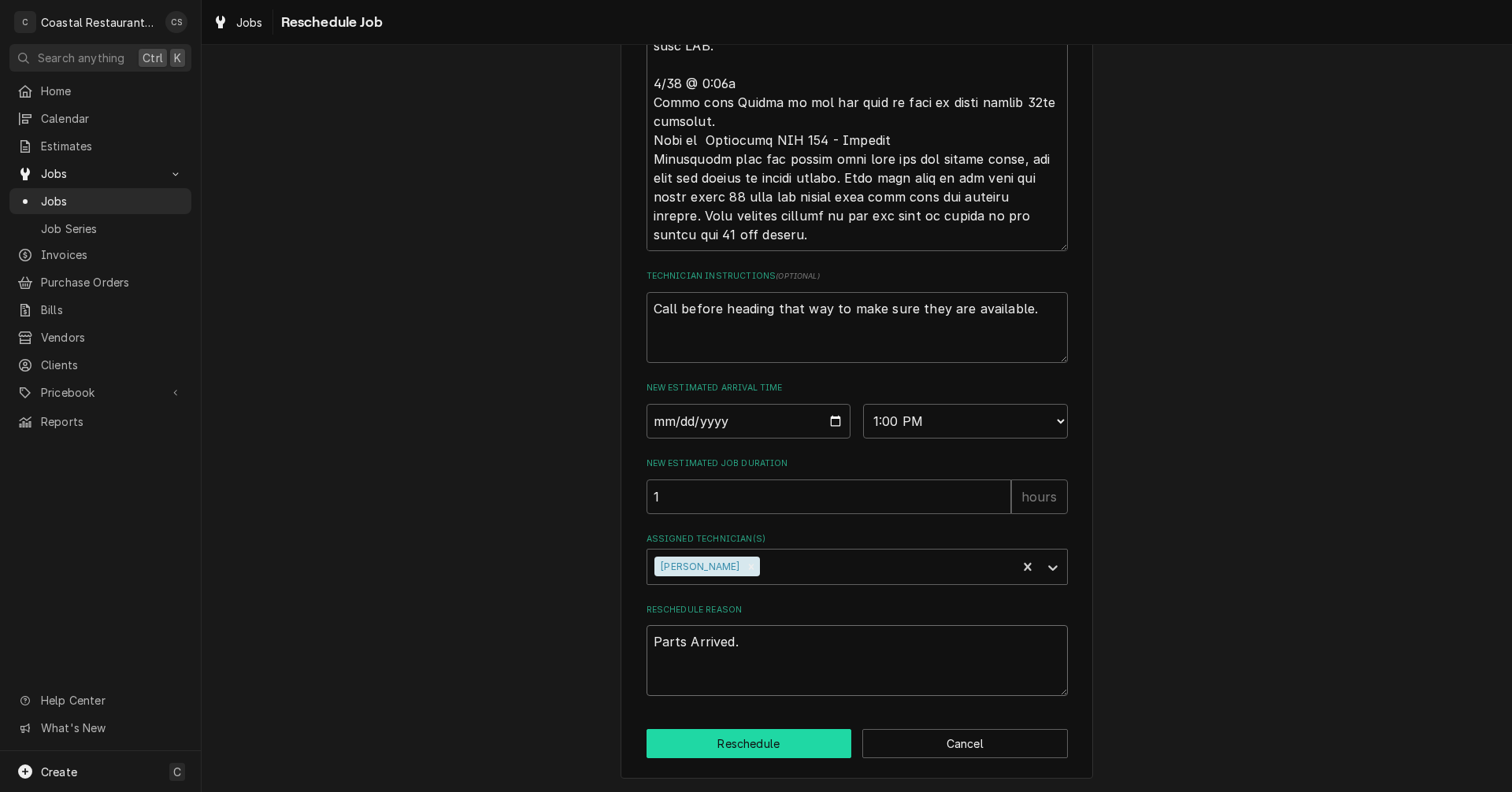
type textarea "Parts Arrived."
click at [775, 742] on button "Reschedule" at bounding box center [750, 744] width 205 height 29
type textarea "x"
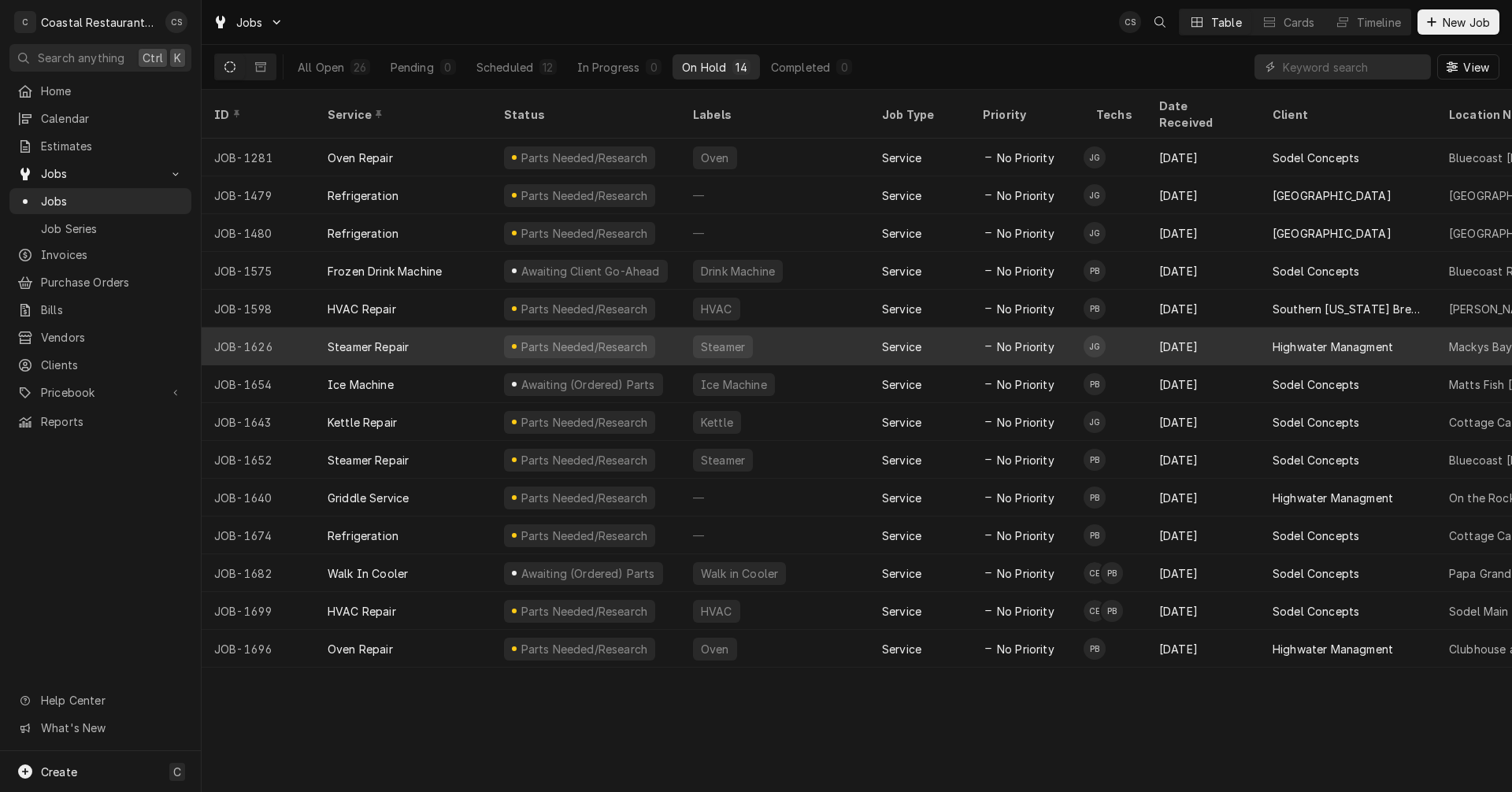
click at [459, 328] on div "Steamer Repair" at bounding box center [403, 347] width 177 height 38
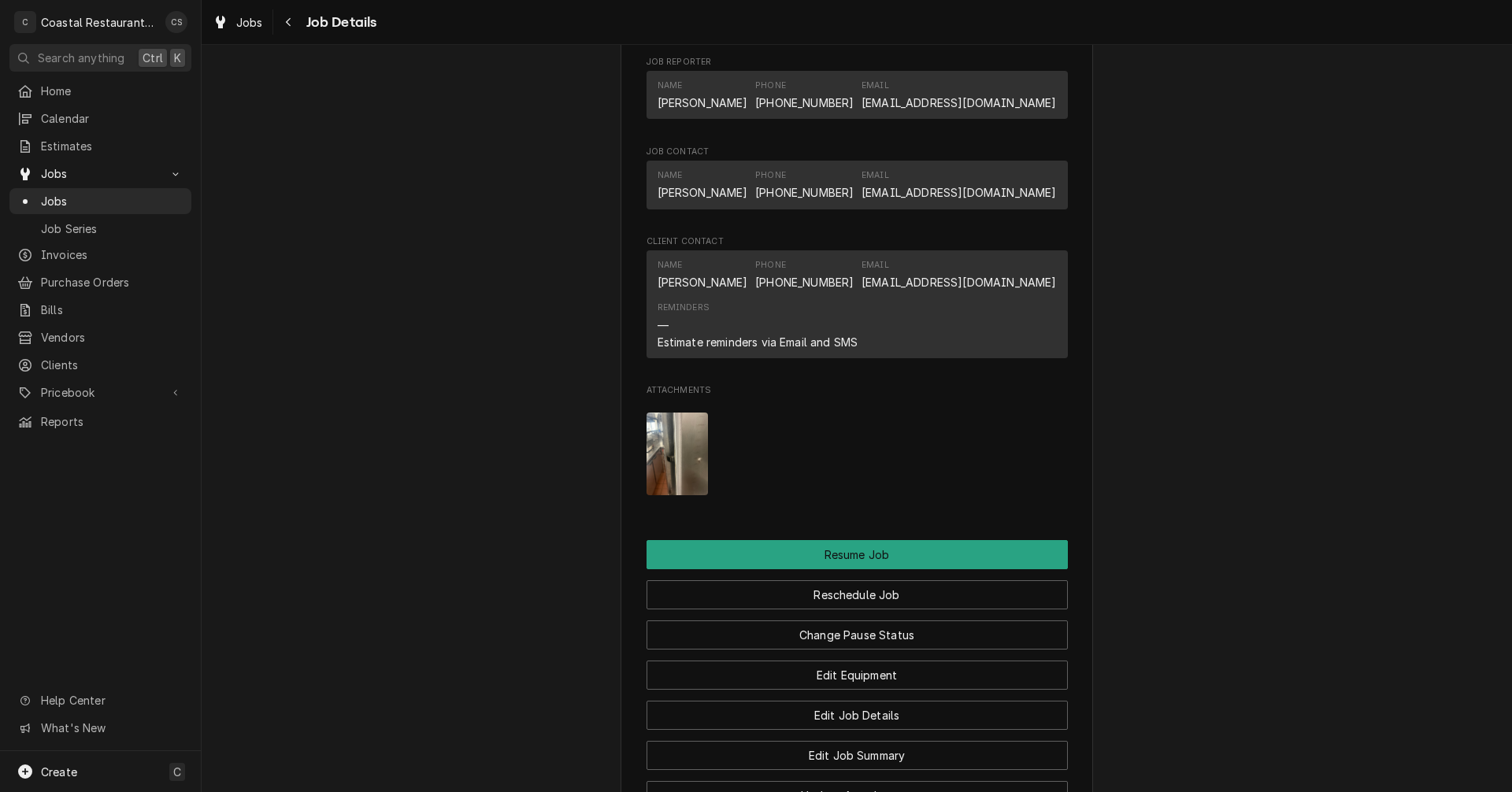
scroll to position [1575, 0]
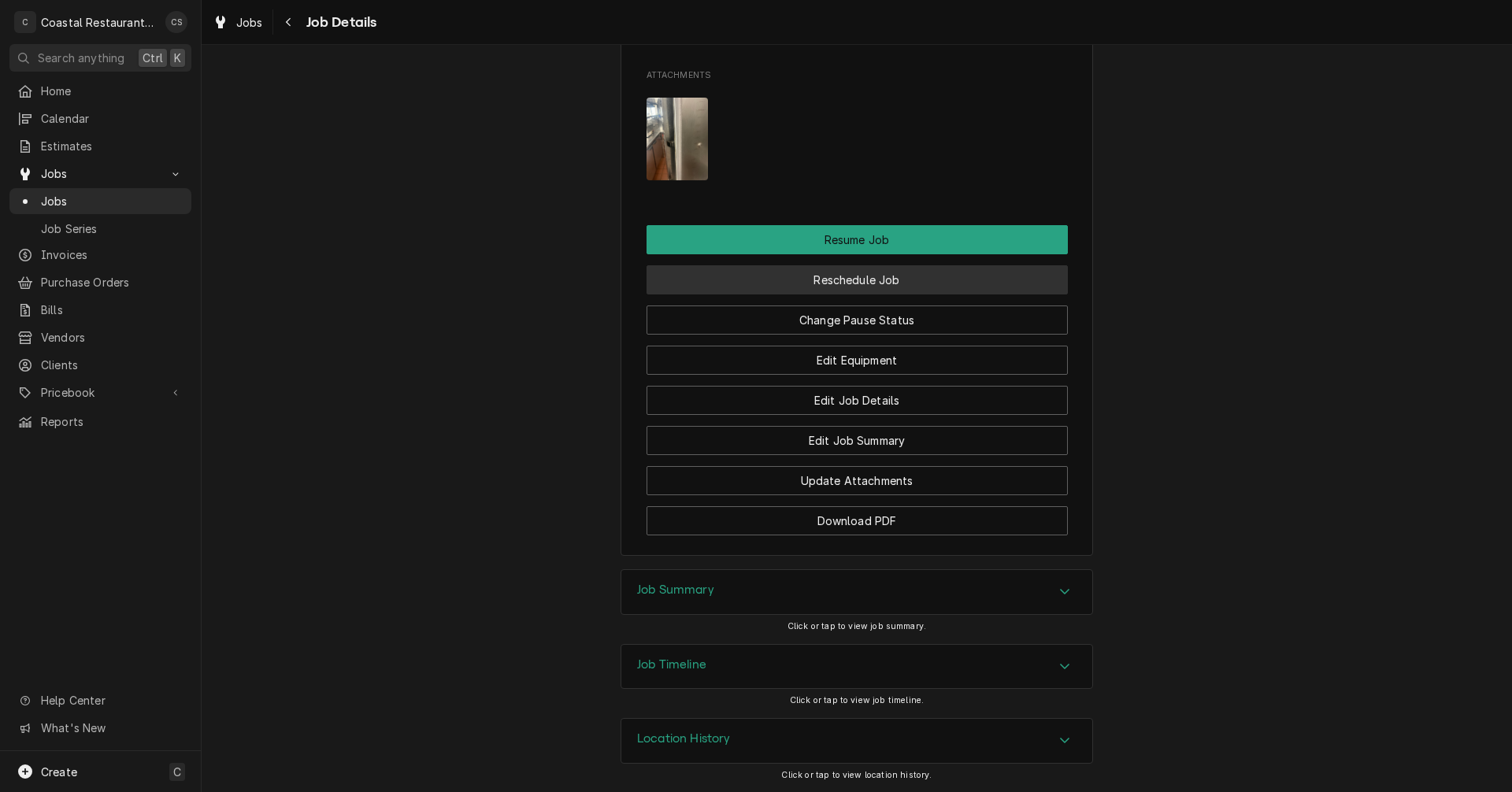
click at [851, 278] on button "Reschedule Job" at bounding box center [857, 280] width 421 height 29
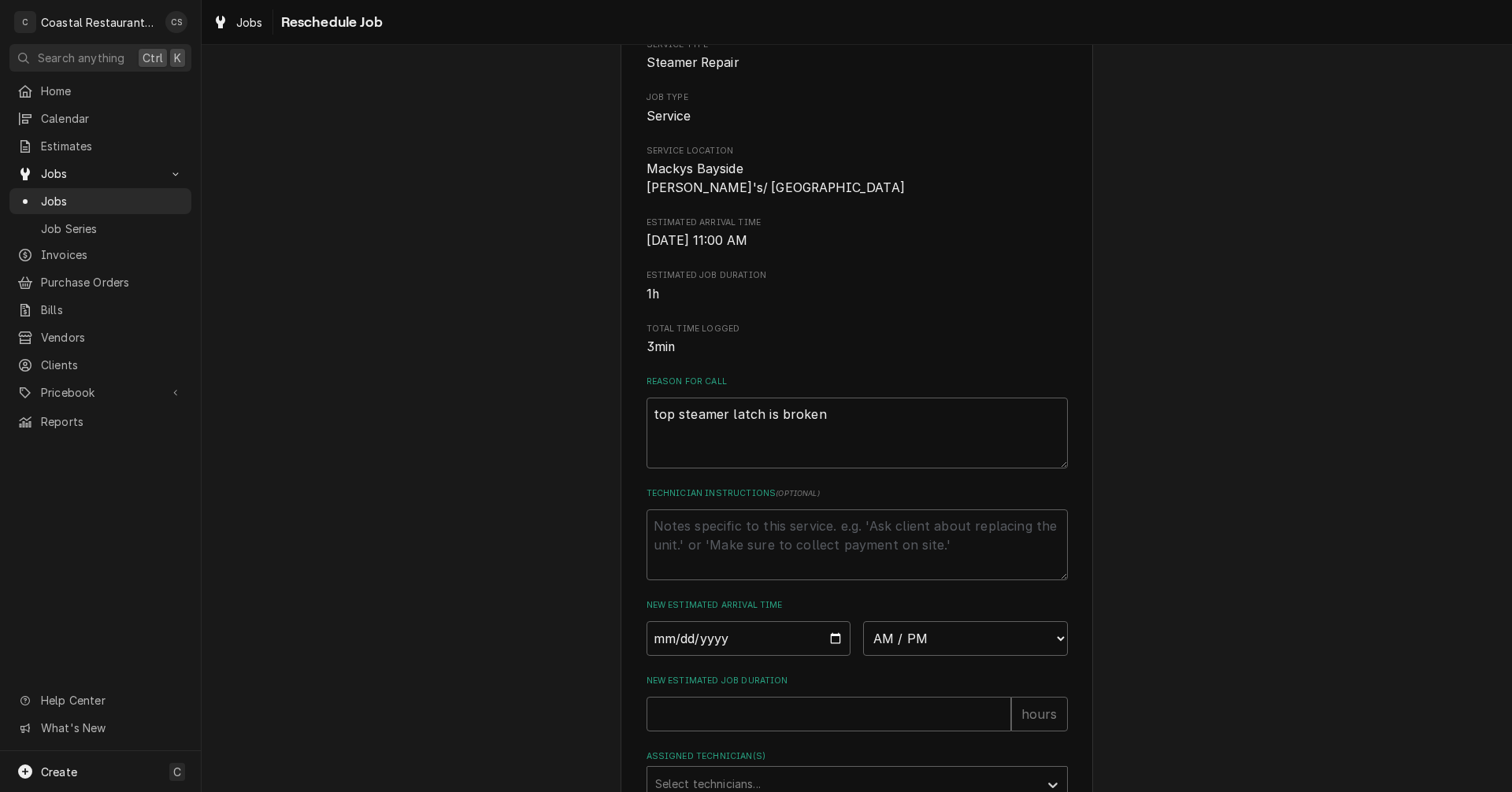
scroll to position [315, 0]
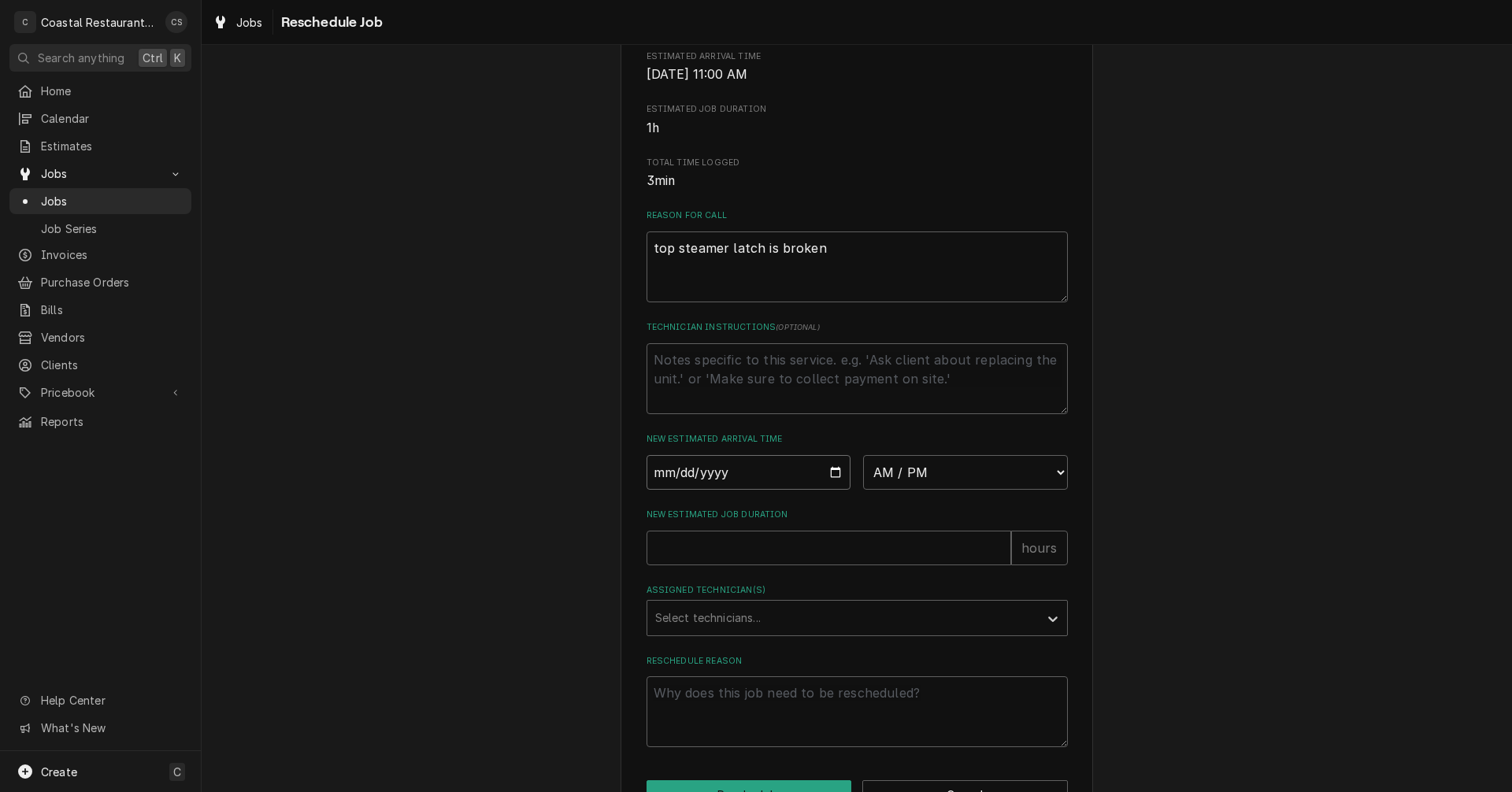
click at [832, 487] on input "Date" at bounding box center [749, 473] width 204 height 35
type input "[DATE]"
type textarea "x"
click at [893, 490] on select "AM / PM 6:00 AM 6:15 AM 6:30 AM 6:45 AM 7:00 AM 7:15 AM 7:30 AM 7:45 AM 8:00 AM…" at bounding box center [965, 473] width 204 height 35
select select "09:30:00"
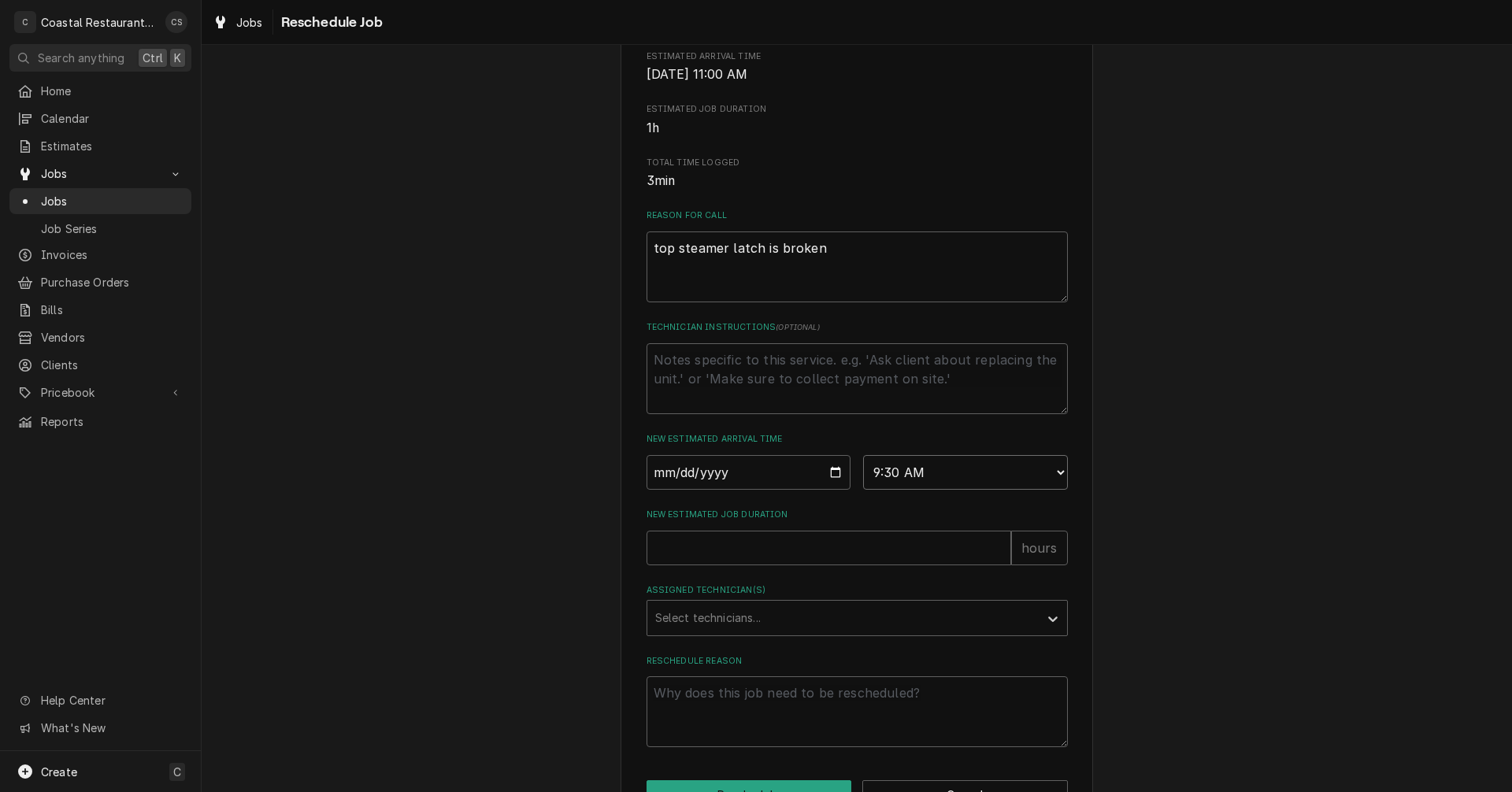
click at [863, 474] on select "AM / PM 6:00 AM 6:15 AM 6:30 AM 6:45 AM 7:00 AM 7:15 AM 7:30 AM 7:45 AM 8:00 AM…" at bounding box center [965, 473] width 204 height 35
click at [791, 563] on input "New Estimated Job Duration" at bounding box center [829, 548] width 365 height 35
type textarea "x"
type input "1"
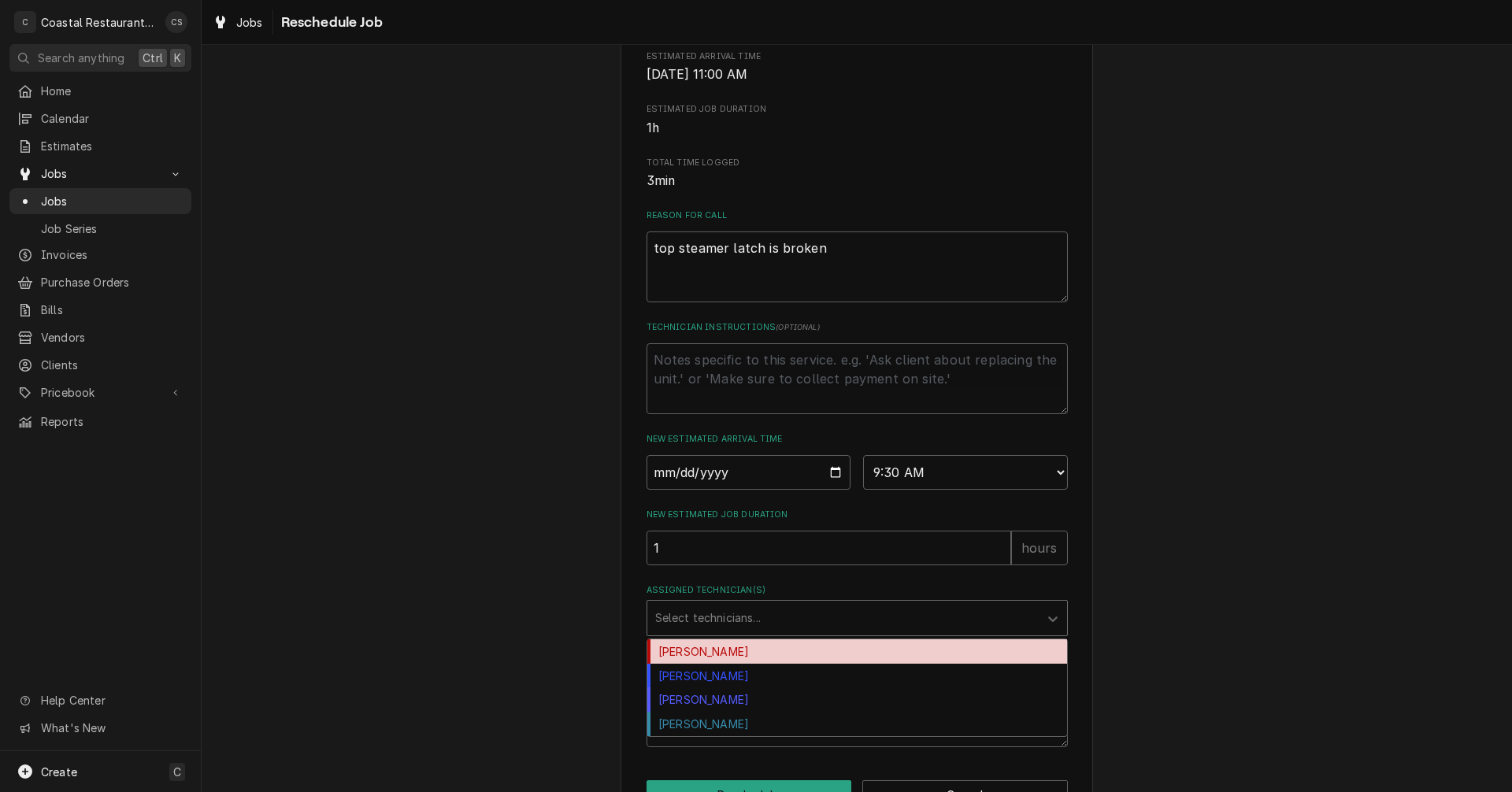
click at [743, 632] on div "Assigned Technician(s)" at bounding box center [843, 618] width 375 height 28
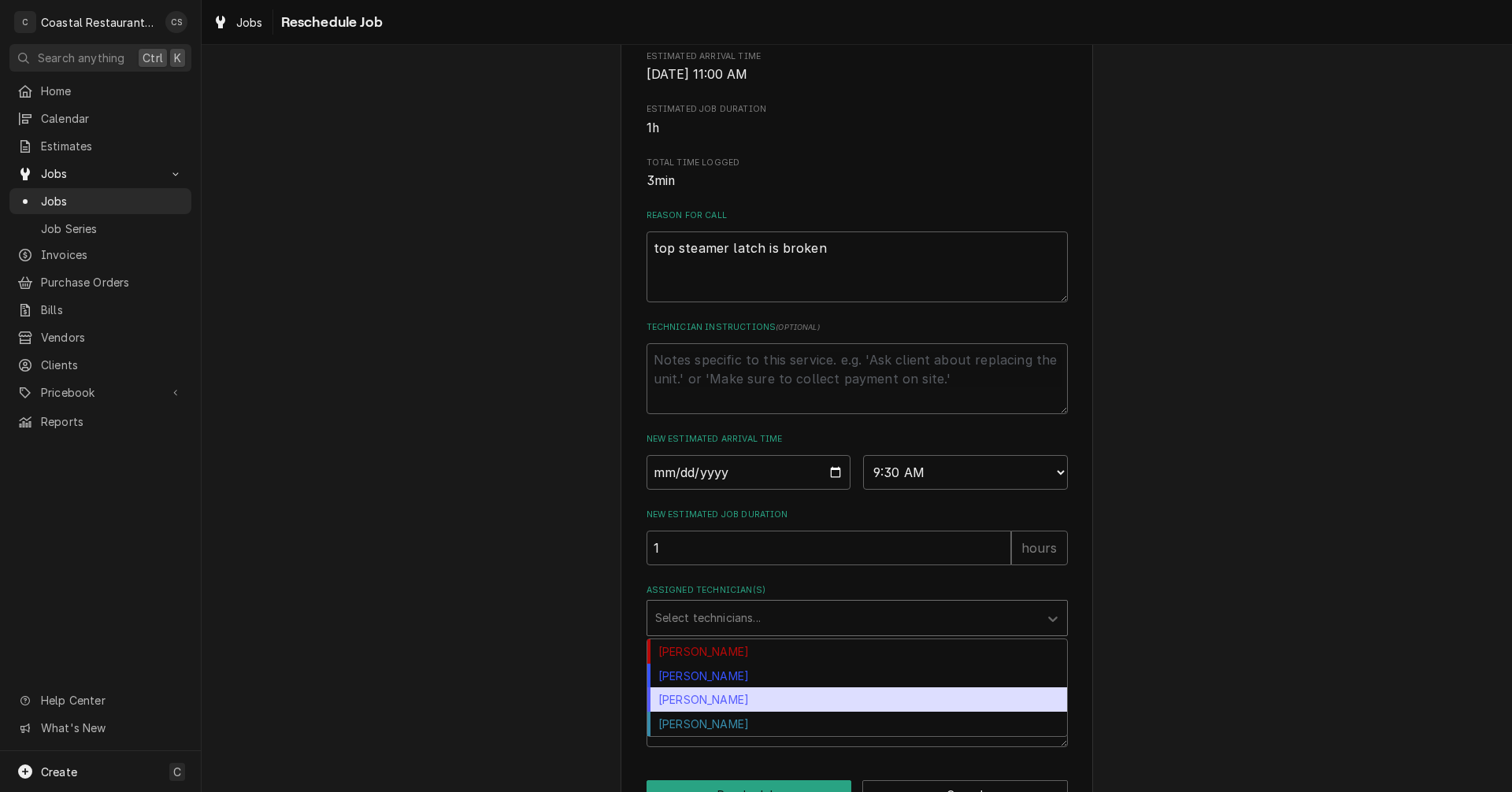
click at [732, 712] on div "[PERSON_NAME]" at bounding box center [856, 700] width 420 height 24
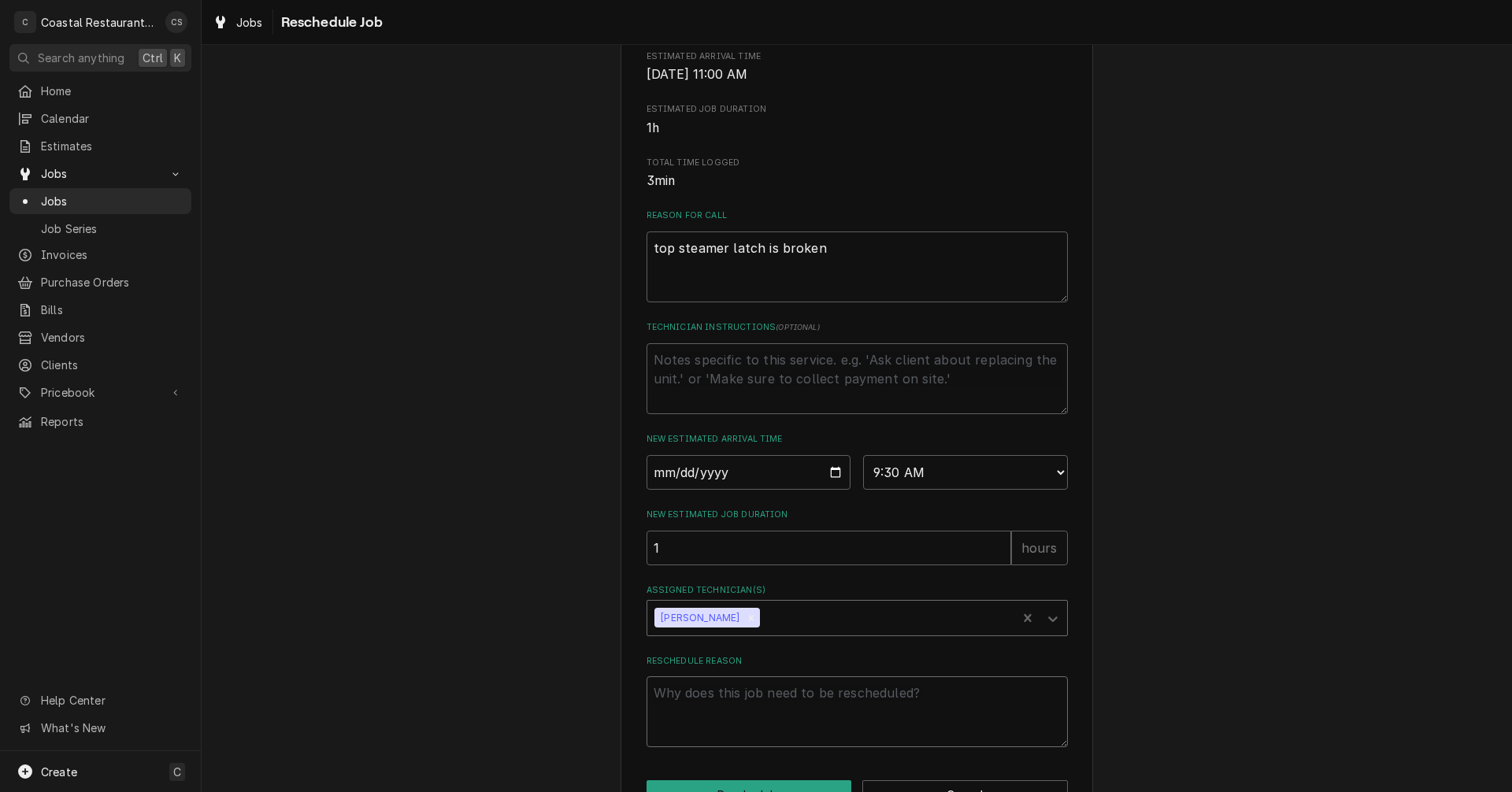
click at [741, 711] on textarea "Reschedule Reason" at bounding box center [857, 712] width 421 height 71
type textarea "x"
type textarea "L"
type textarea "x"
type textarea "La"
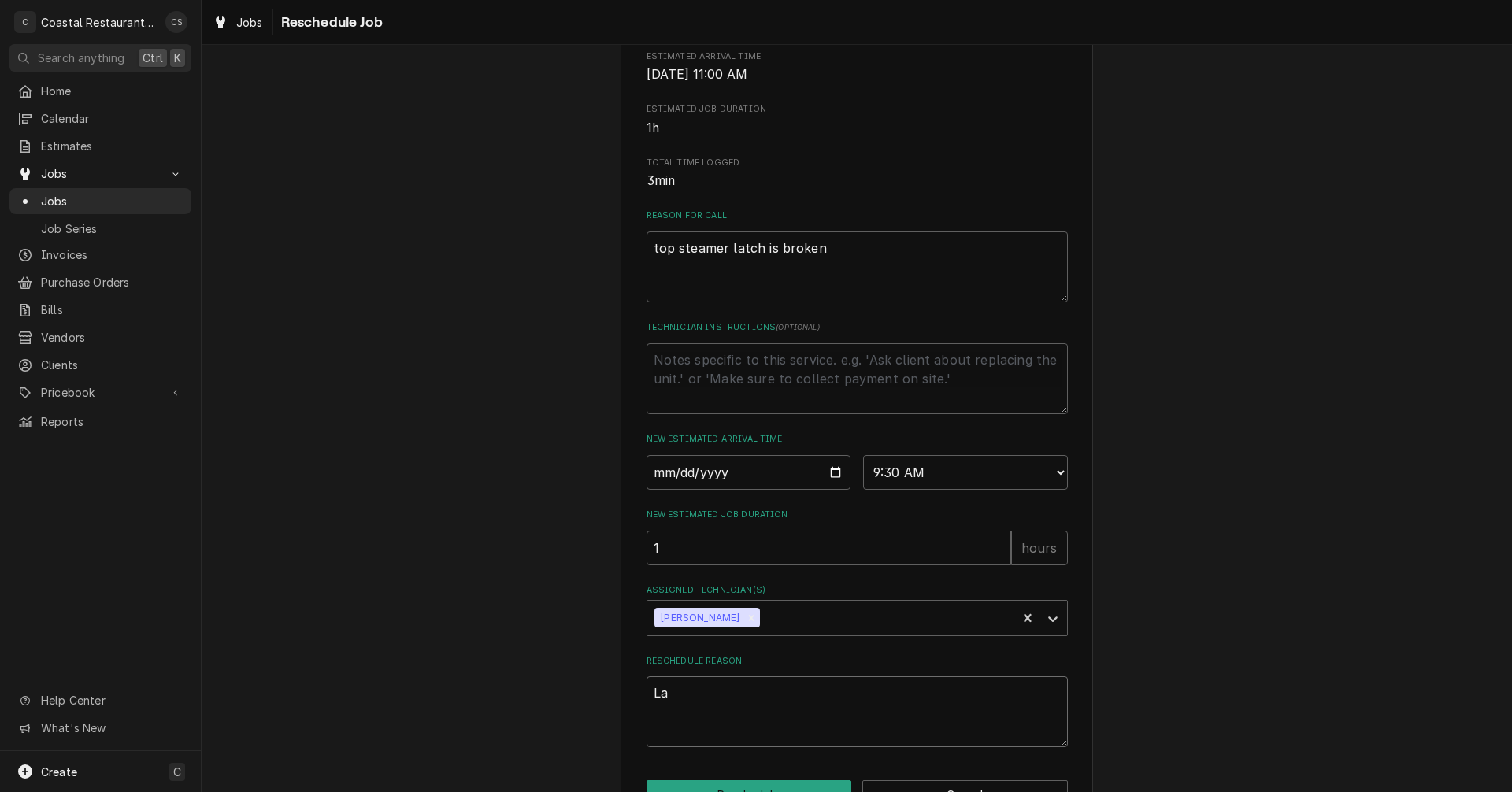
type textarea "x"
type textarea "Lat"
type textarea "x"
type textarea "Latc"
type textarea "x"
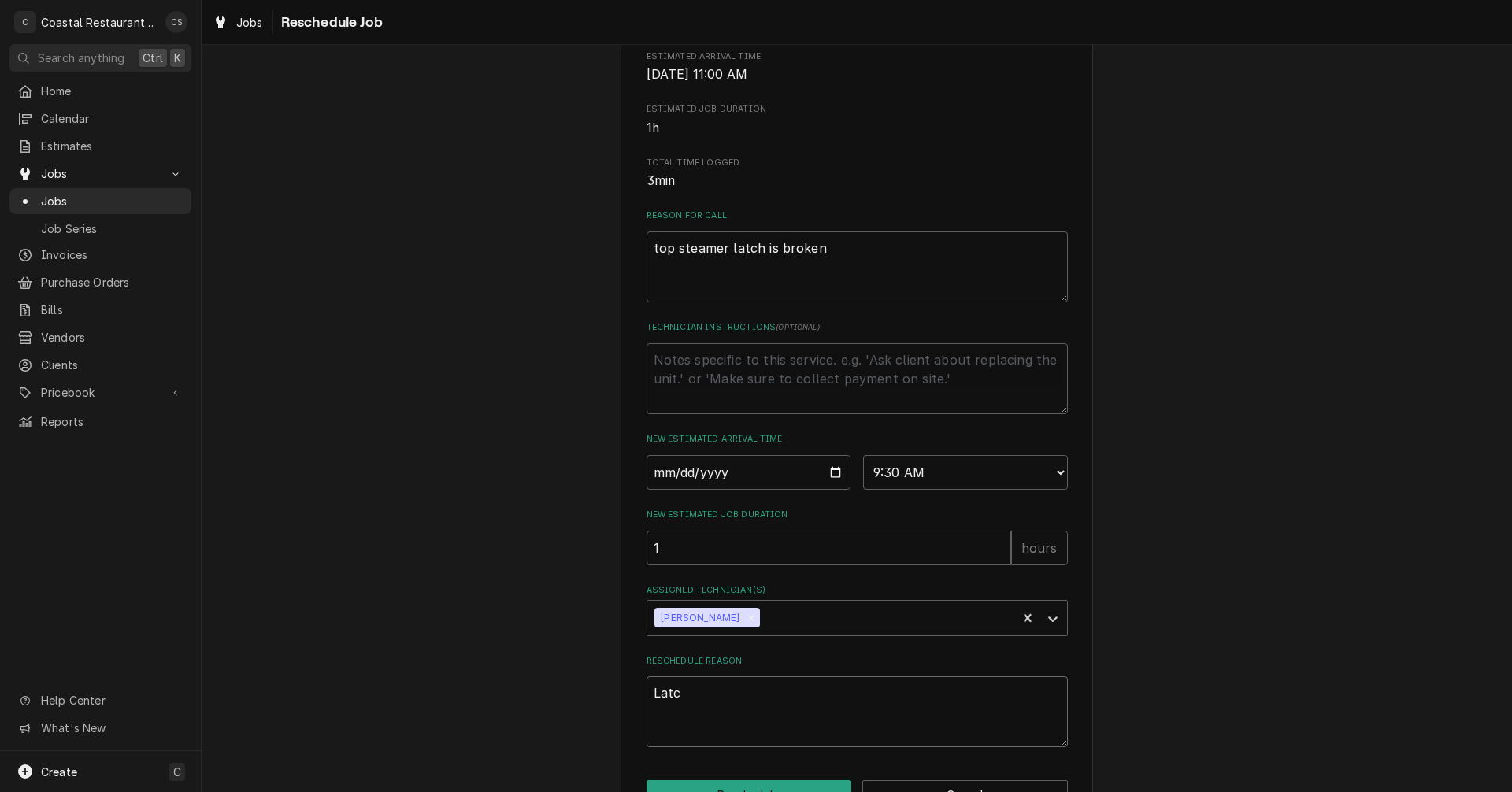
type textarea "Latch"
type textarea "x"
type textarea "Latch"
type textarea "x"
type textarea "Latch a"
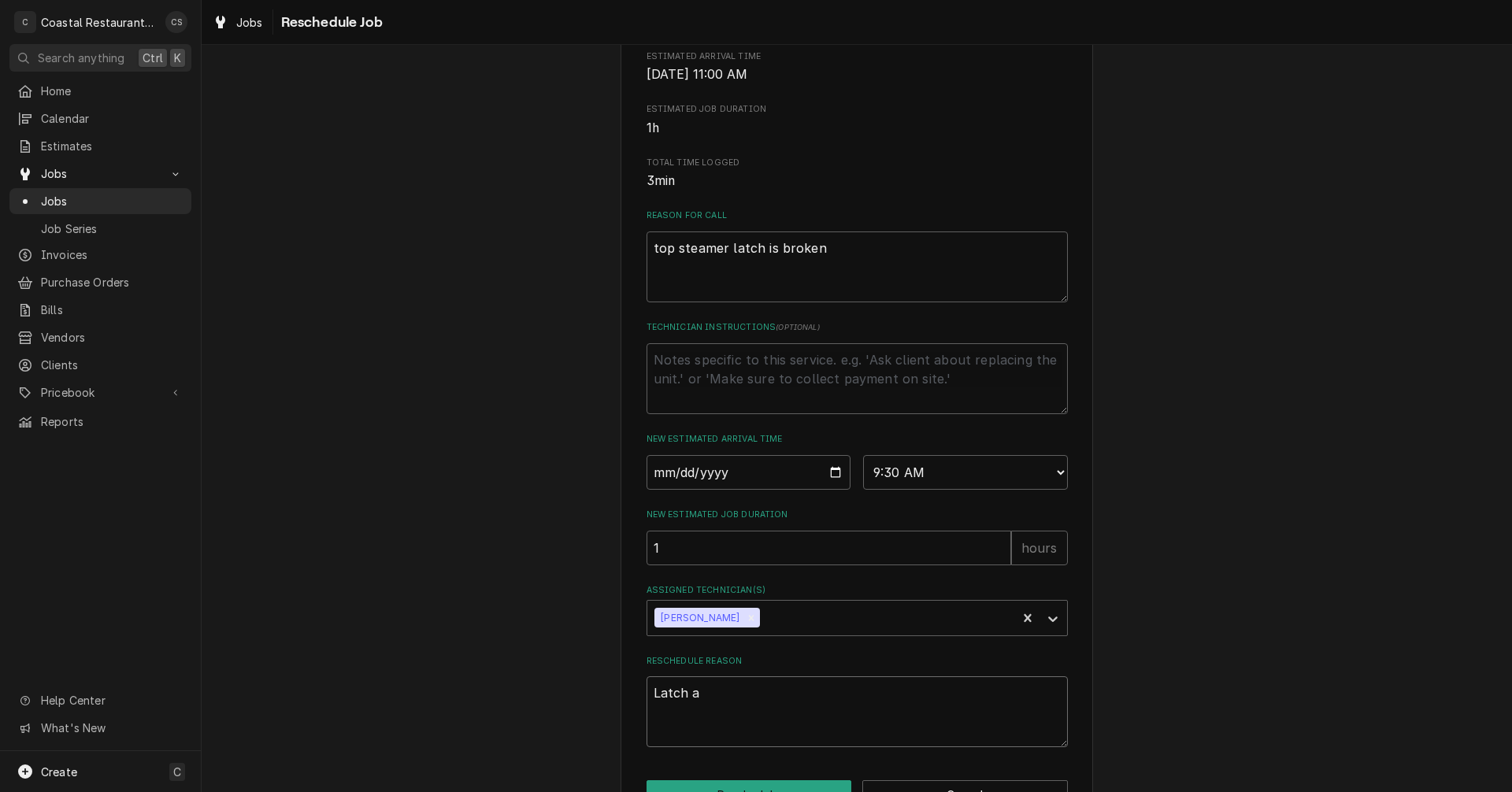
type textarea "x"
type textarea "Latch ar"
type textarea "x"
type textarea "Latch arr"
type textarea "x"
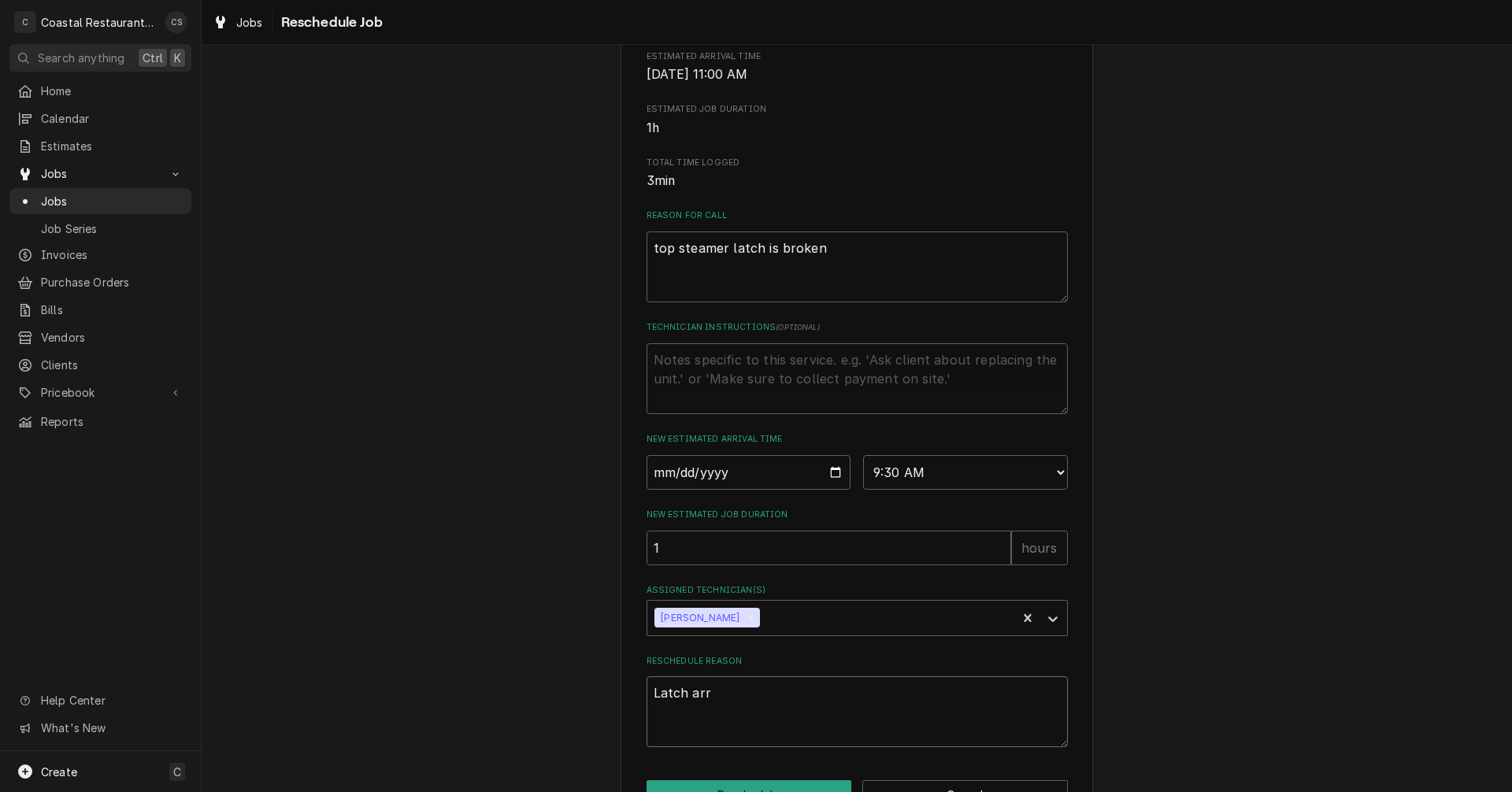
type textarea "Latch arri"
type textarea "x"
type textarea "Latch arriv"
type textarea "x"
type textarea "Latch arrive"
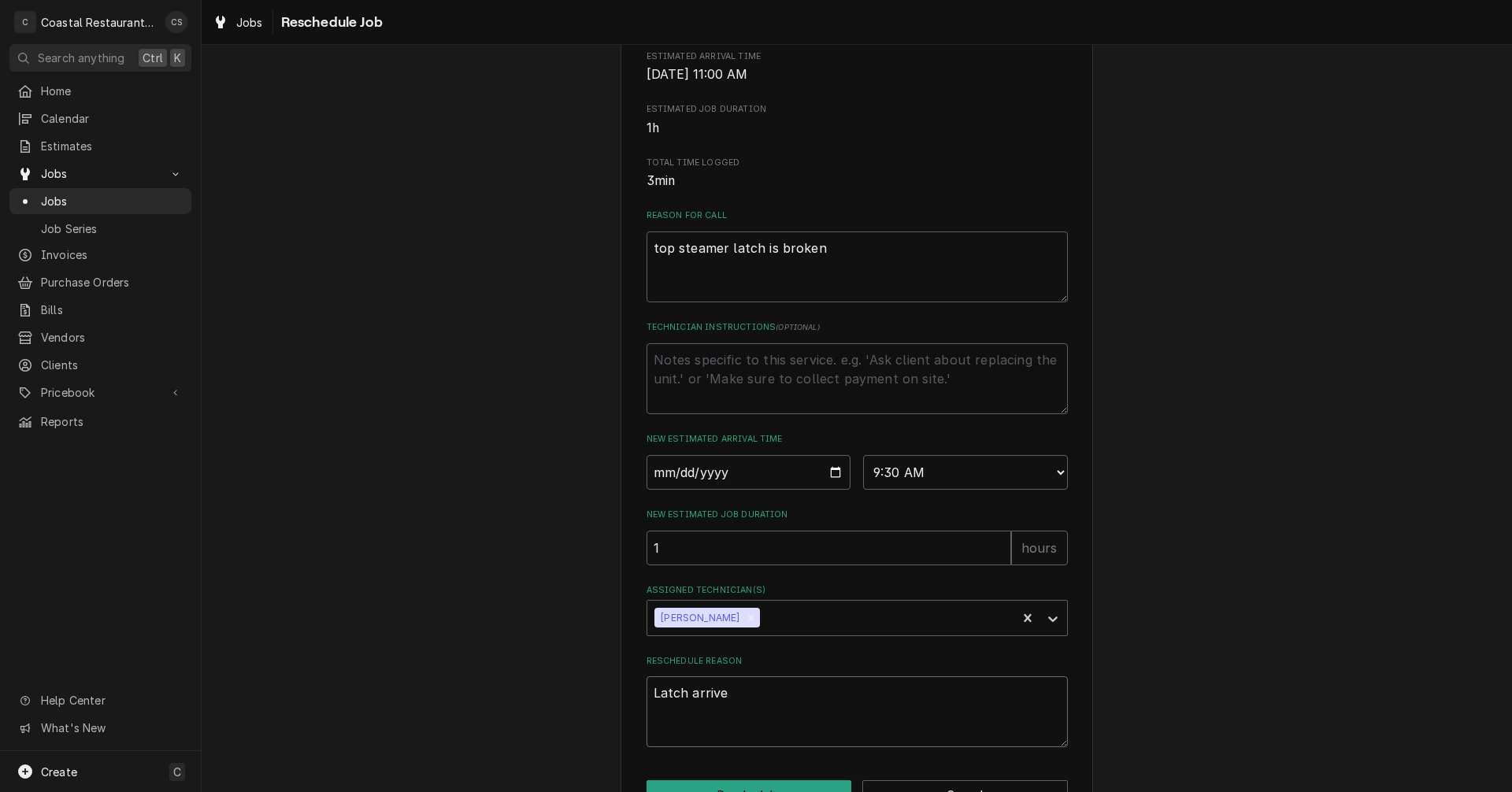
type textarea "x"
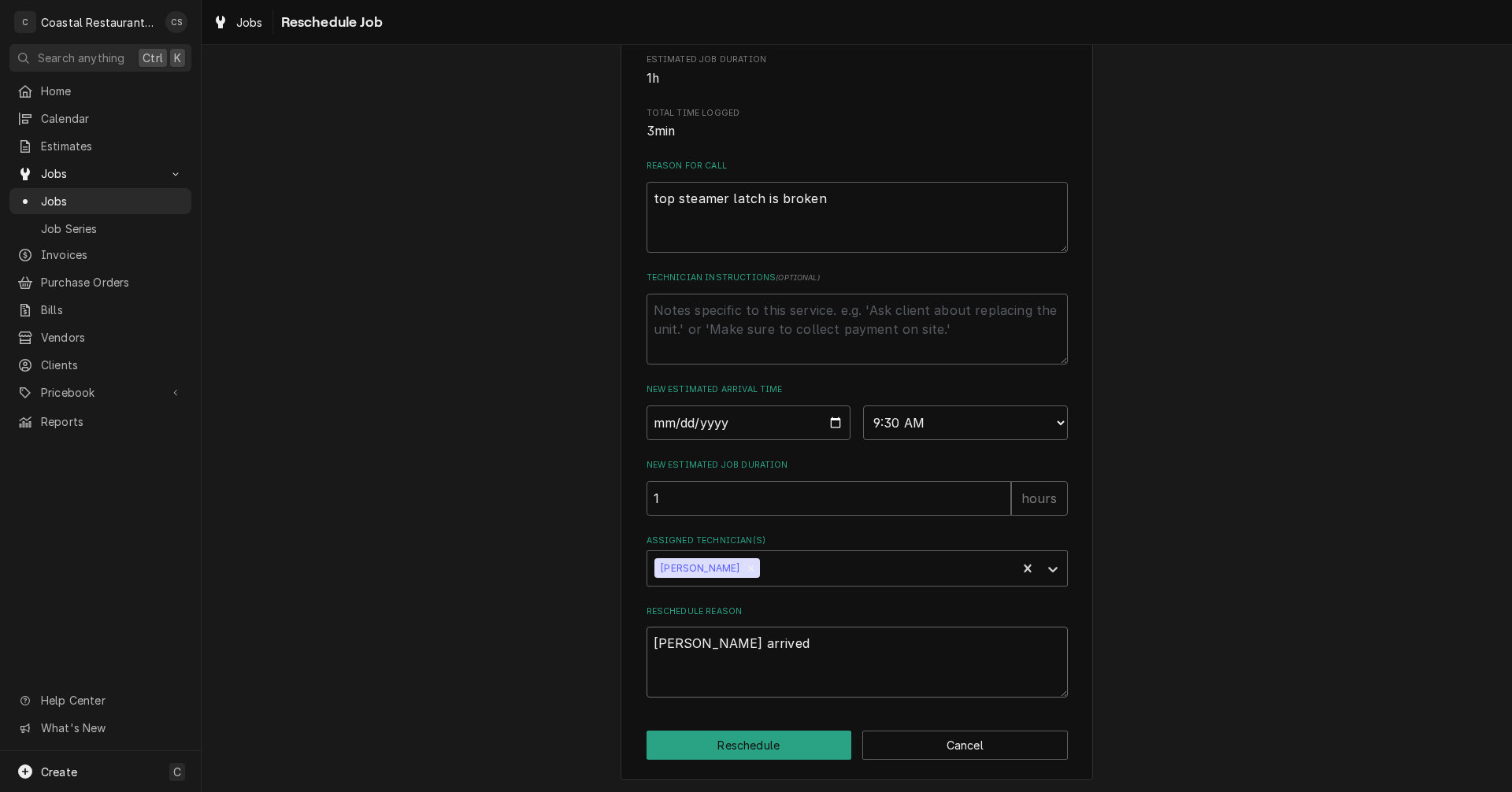
scroll to position [385, 0]
type textarea "Latch arrived"
click at [785, 749] on button "Reschedule" at bounding box center [750, 744] width 205 height 29
type textarea "x"
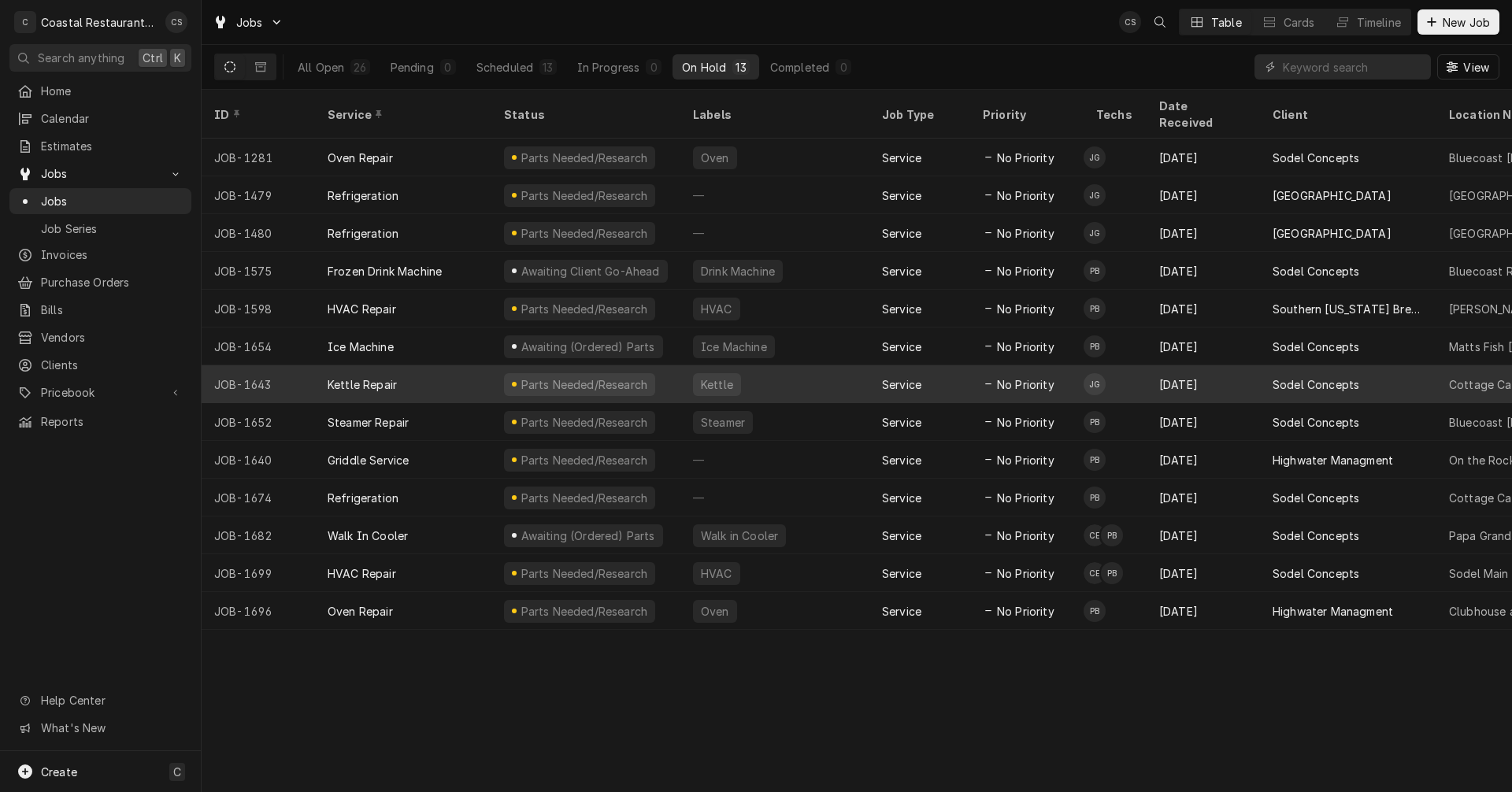
click at [467, 366] on div "Kettle Repair" at bounding box center [403, 385] width 177 height 38
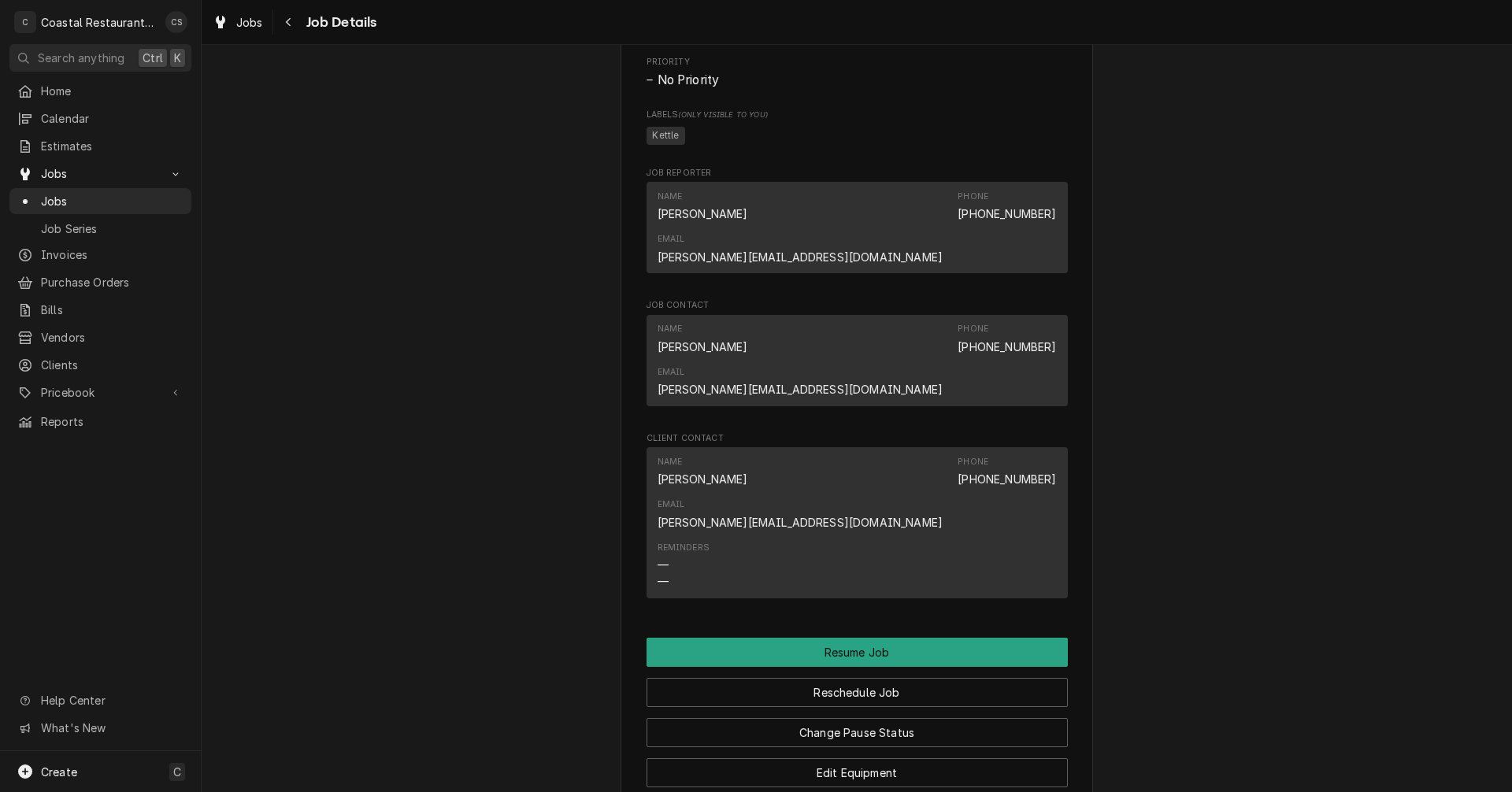
scroll to position [1260, 0]
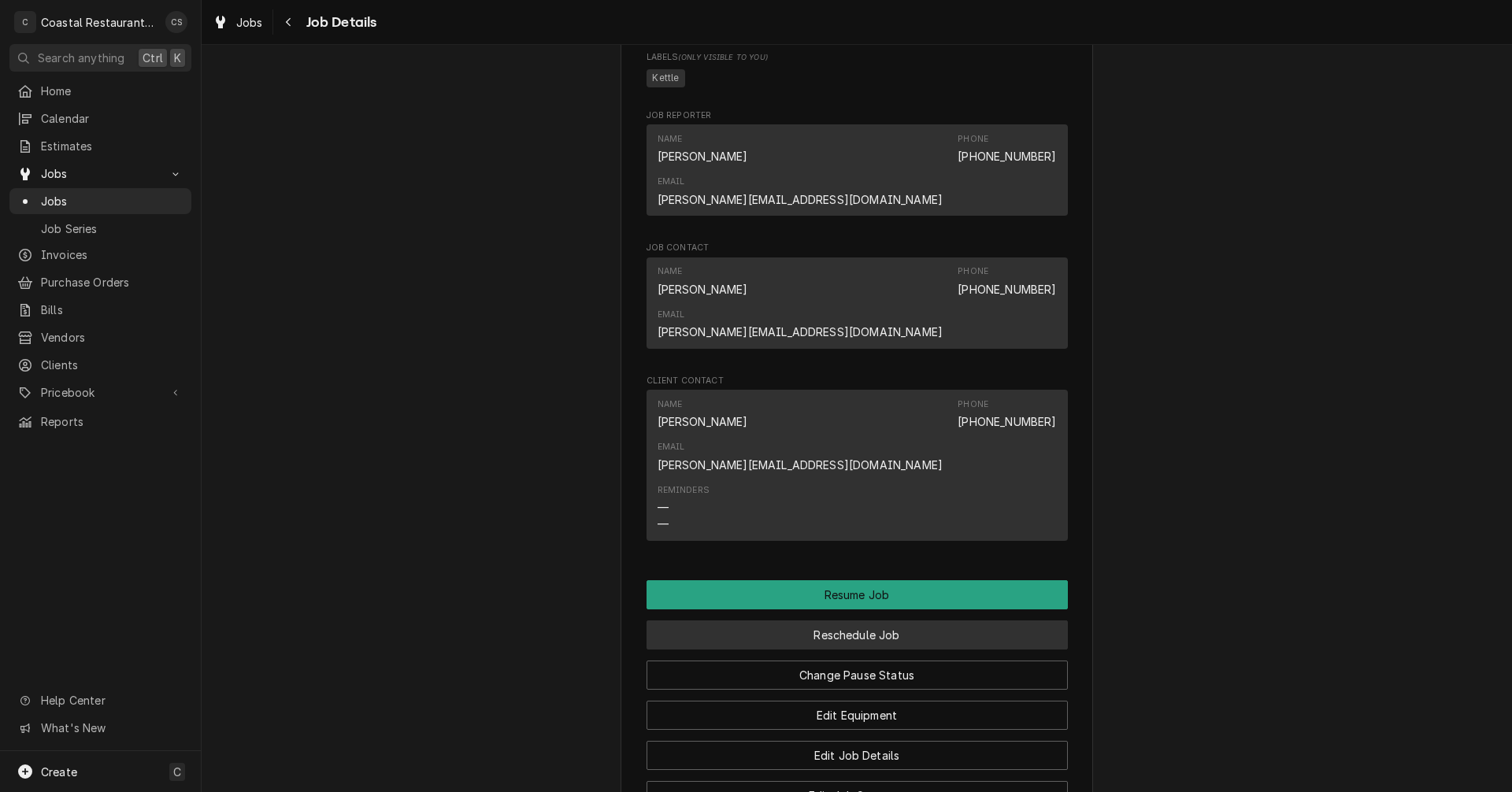
click at [838, 620] on button "Reschedule Job" at bounding box center [857, 635] width 421 height 29
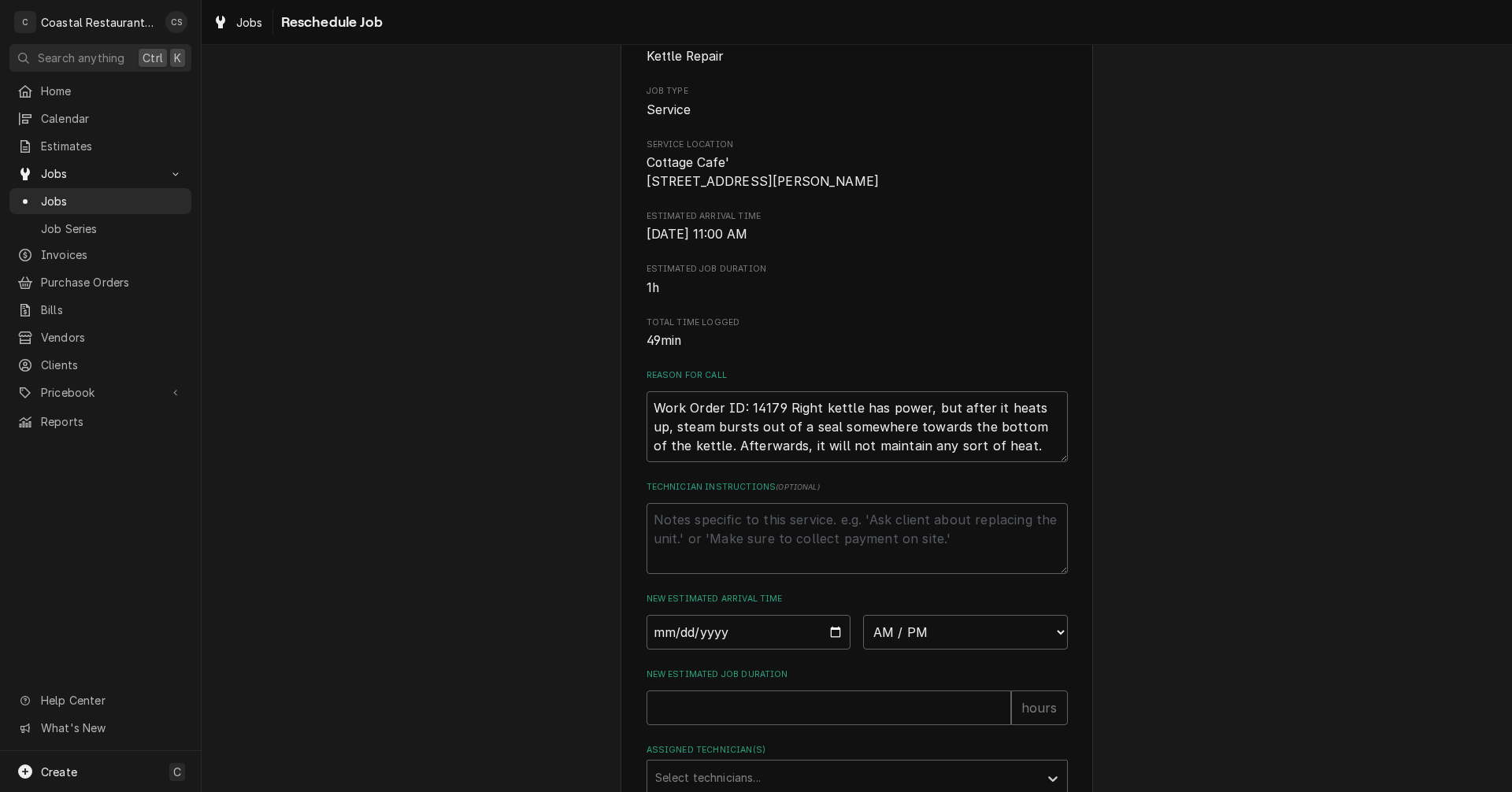
scroll to position [385, 0]
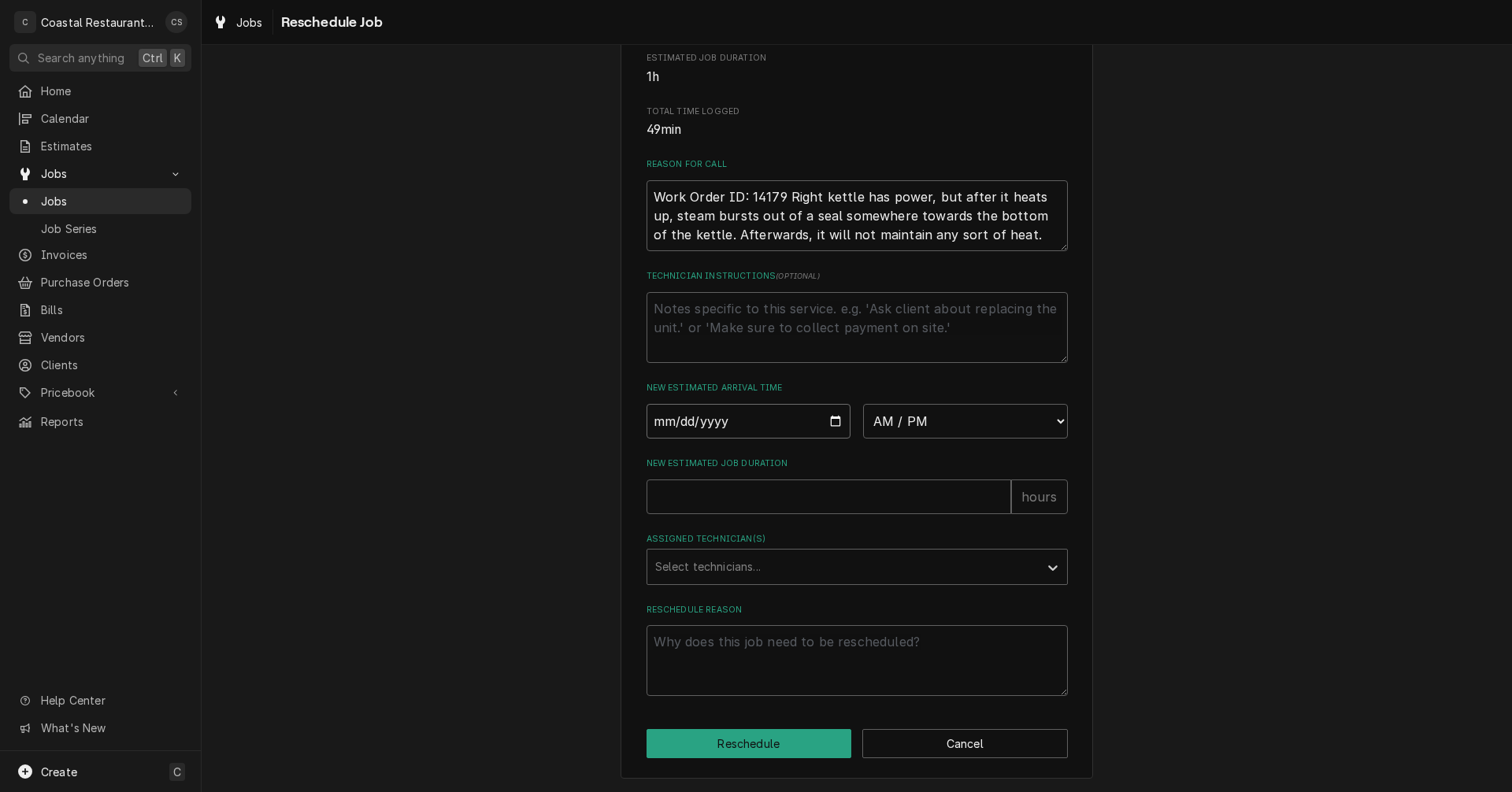
click at [831, 420] on input "Date" at bounding box center [749, 421] width 204 height 35
type textarea "x"
type input "2025-09-30"
click at [891, 422] on select "AM / PM 6:00 AM 6:15 AM 6:30 AM 6:45 AM 7:00 AM 7:15 AM 7:30 AM 7:45 AM 8:00 AM…" at bounding box center [965, 421] width 204 height 35
select select "10:15:00"
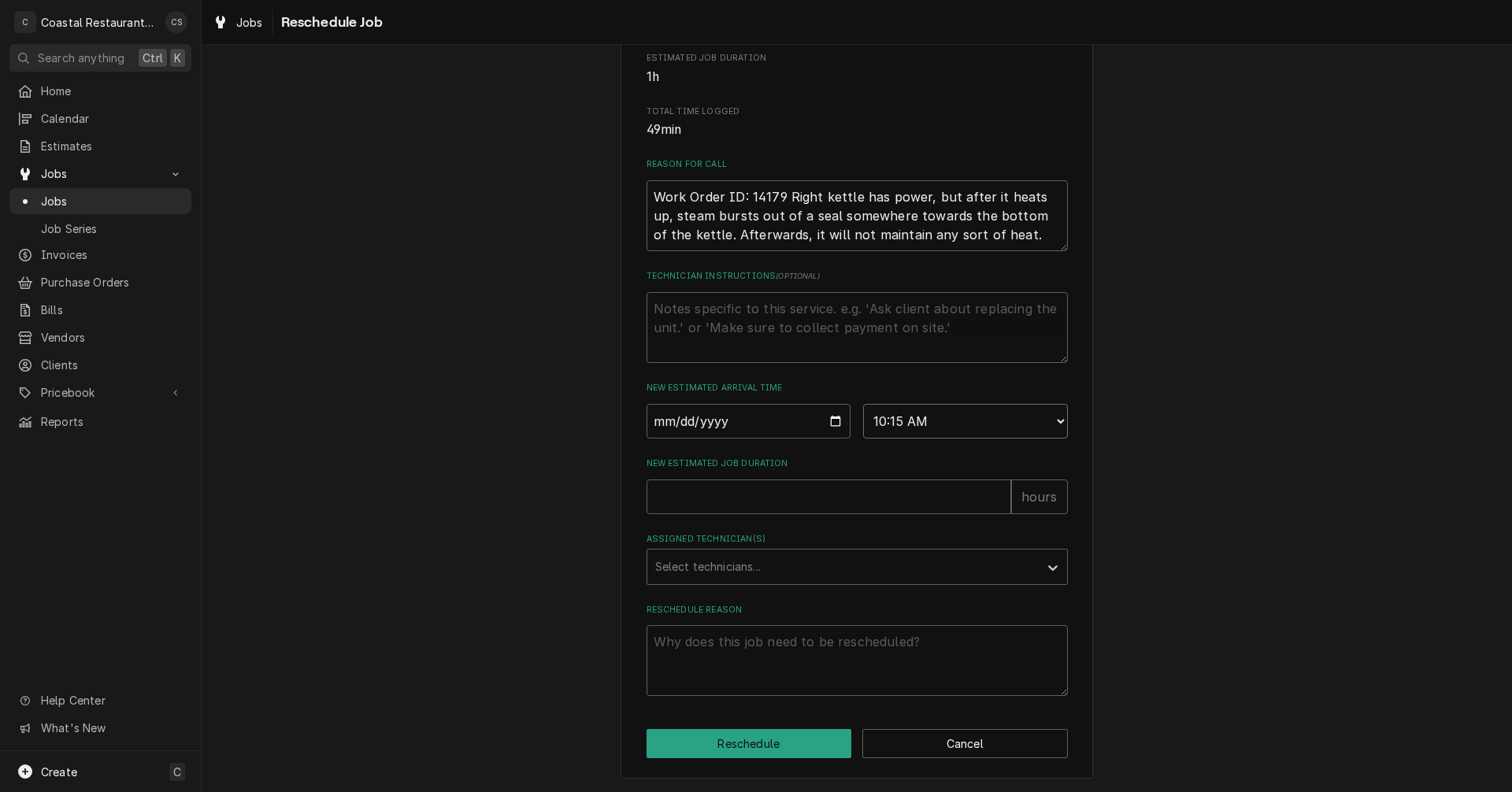
click at [863, 404] on select "AM / PM 6:00 AM 6:15 AM 6:30 AM 6:45 AM 7:00 AM 7:15 AM 7:30 AM 7:45 AM 8:00 AM…" at bounding box center [965, 421] width 204 height 35
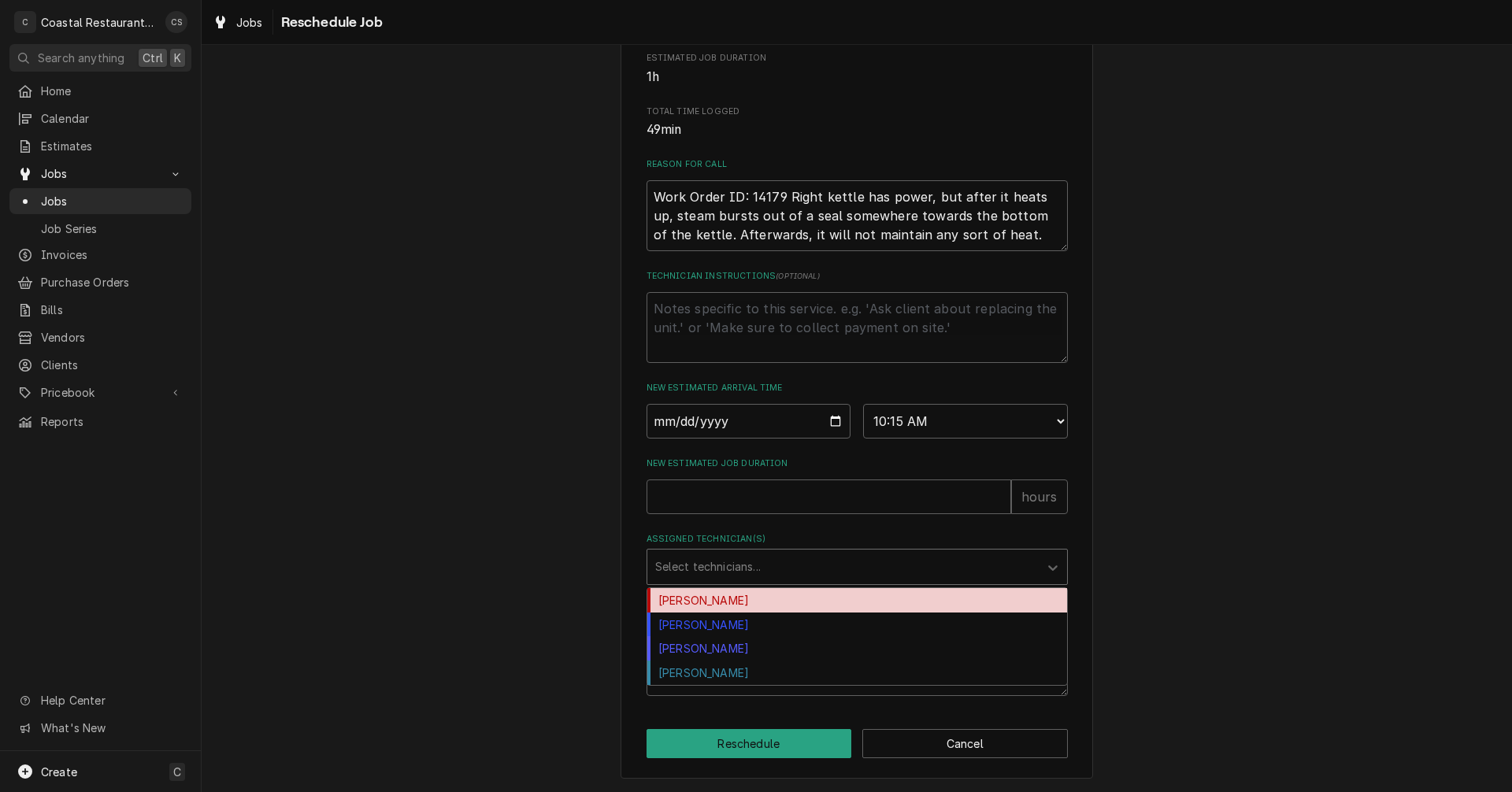
click at [750, 568] on div "Assigned Technician(s)" at bounding box center [843, 567] width 375 height 28
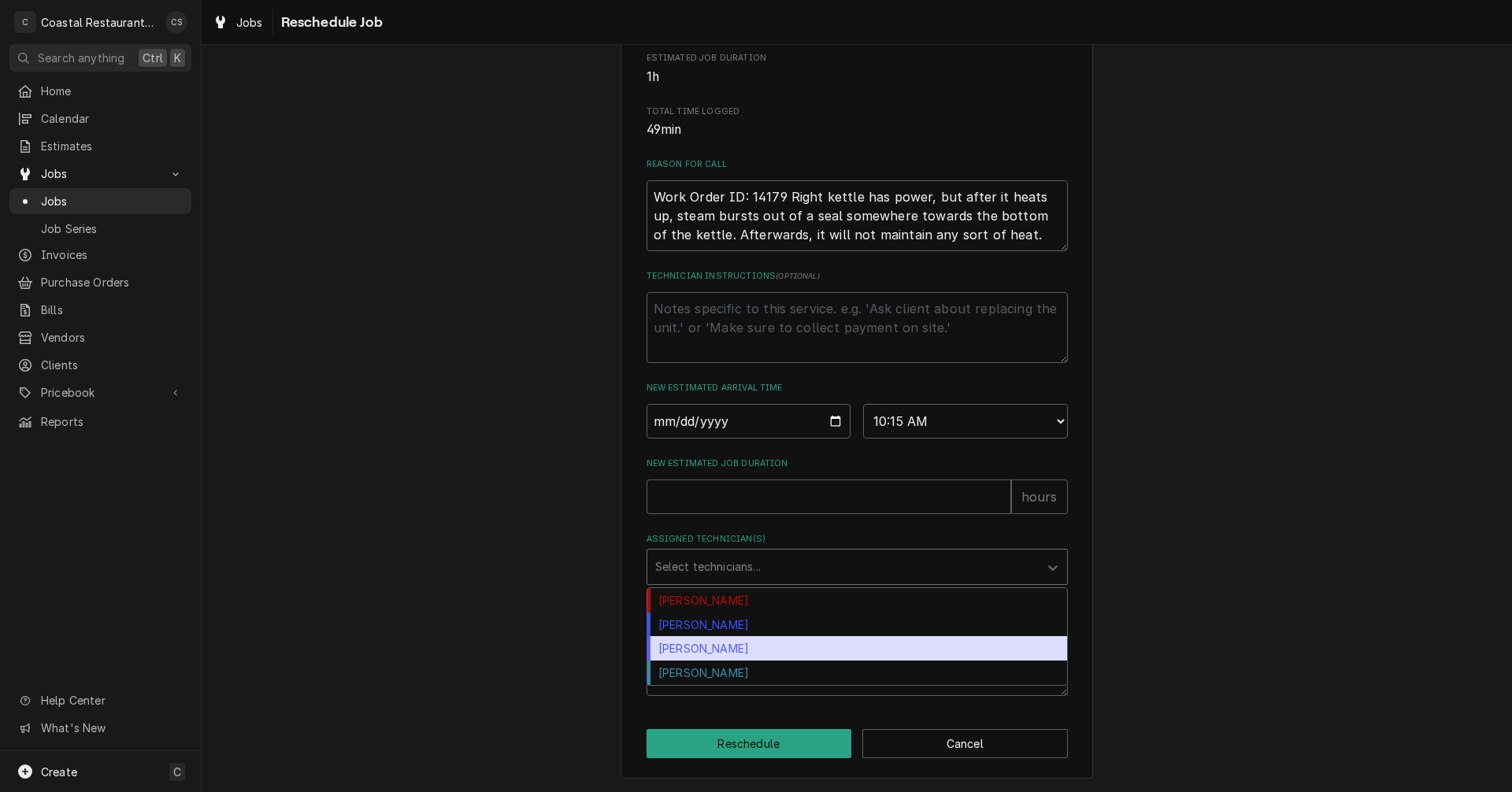
click at [733, 655] on div "[PERSON_NAME]" at bounding box center [856, 649] width 420 height 24
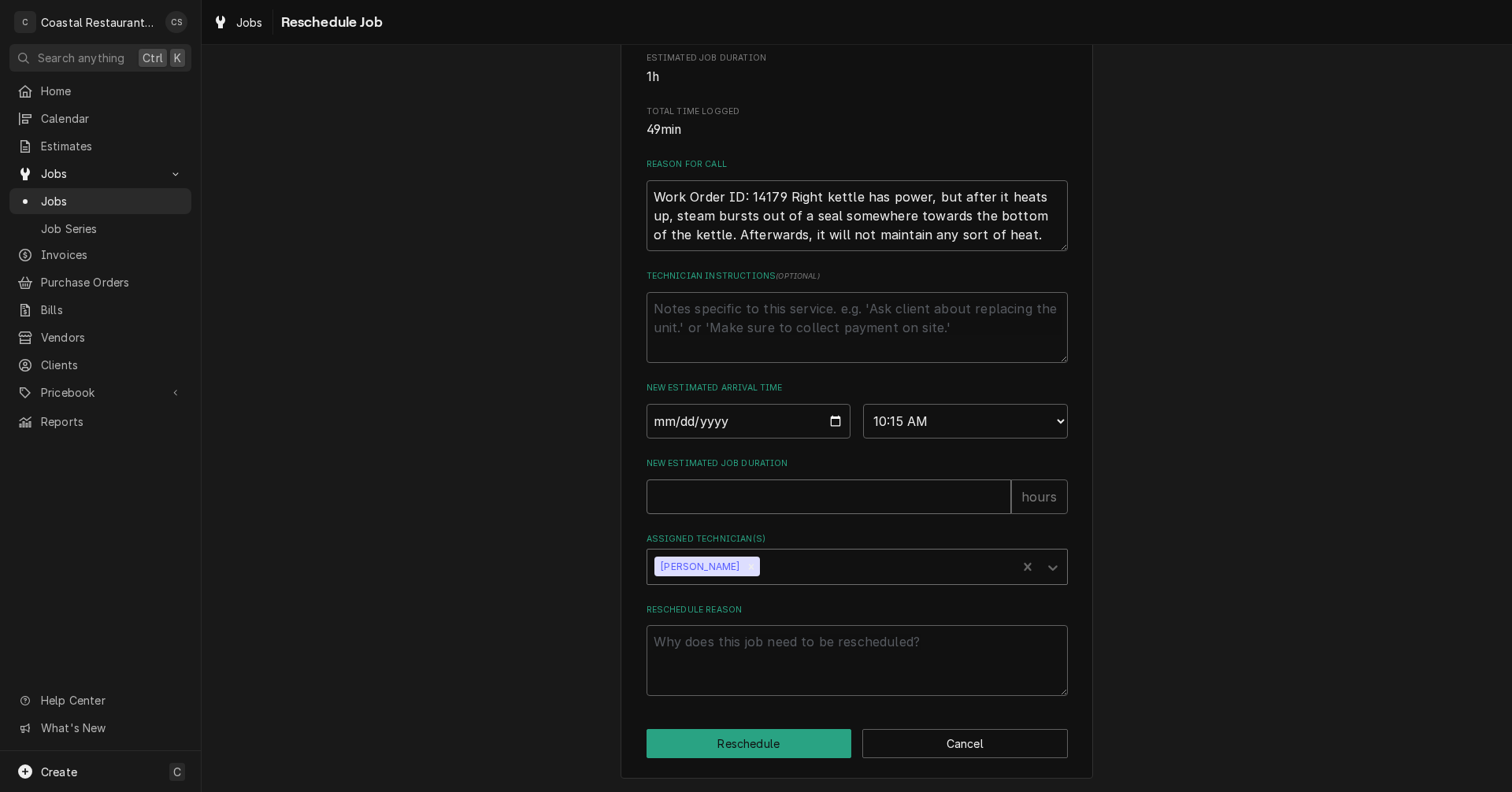
click at [696, 499] on input "New Estimated Job Duration" at bounding box center [829, 497] width 365 height 35
type textarea "x"
type input "1"
click at [755, 657] on textarea "Reschedule Reason" at bounding box center [857, 661] width 421 height 71
type textarea "x"
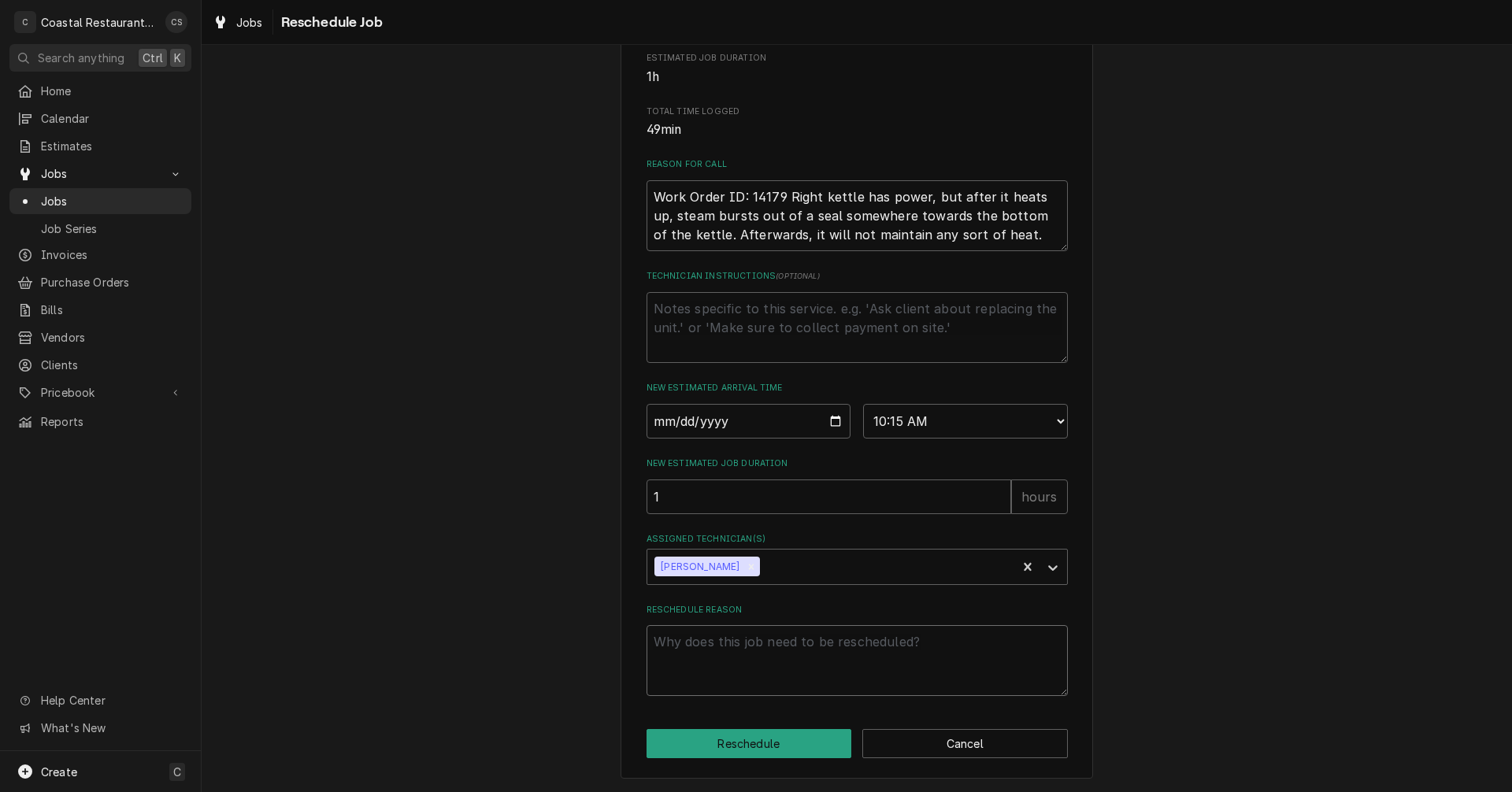
type textarea "P"
type textarea "x"
type textarea "Pa"
type textarea "x"
type textarea "Par"
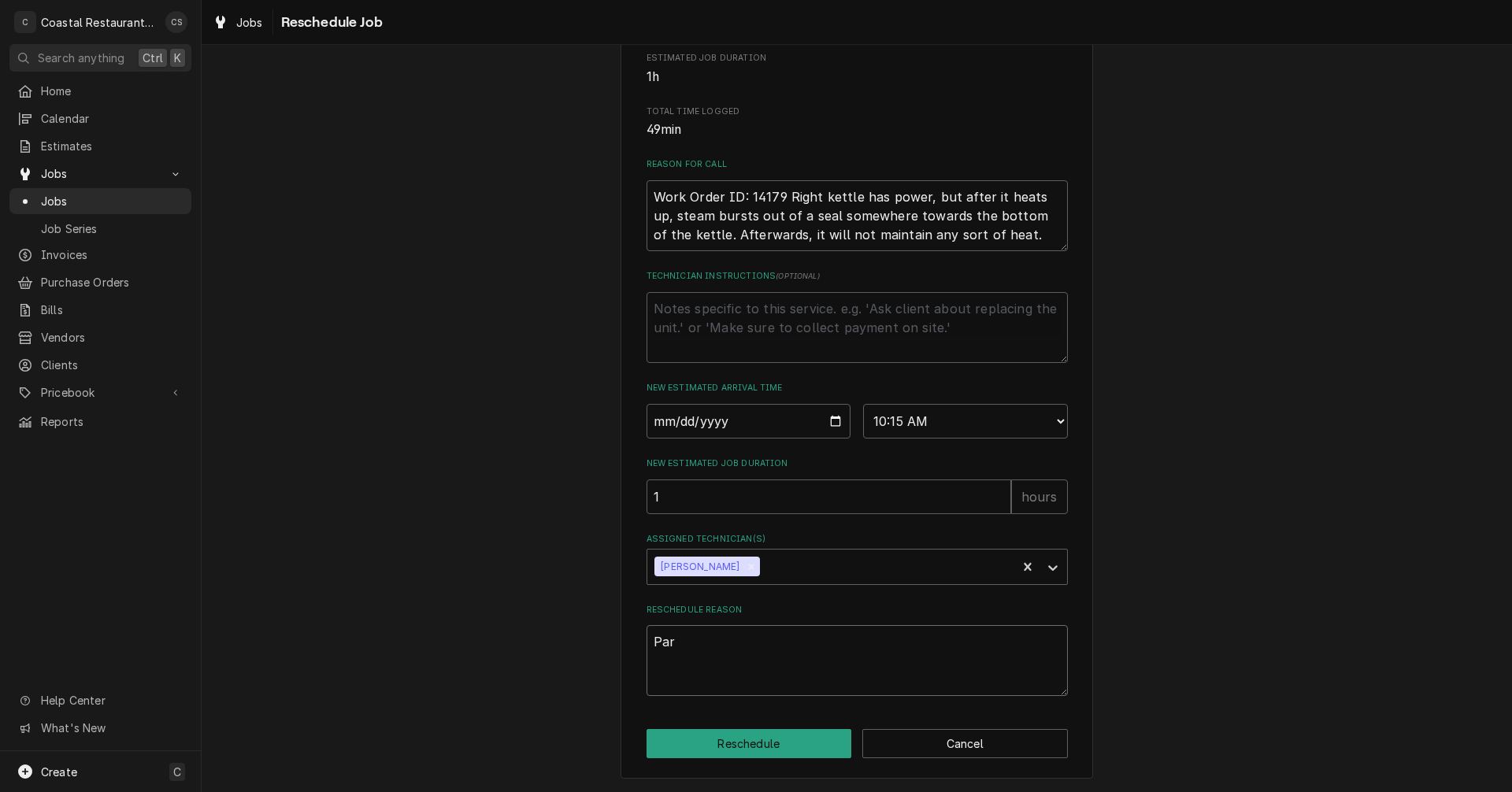
type textarea "x"
type textarea "Part"
type textarea "x"
type textarea "Parts"
type textarea "x"
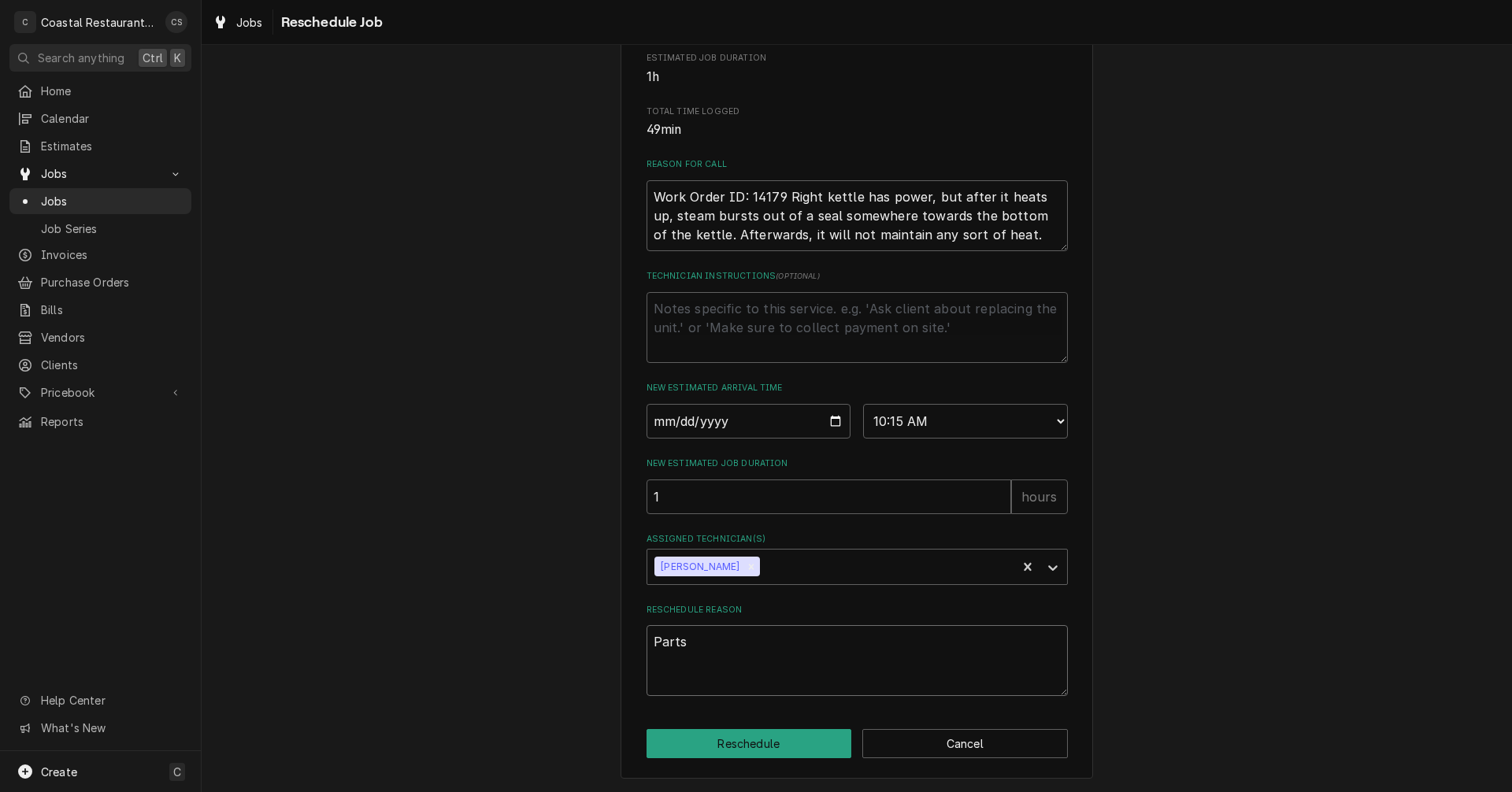
type textarea "Parts"
type textarea "x"
type textarea "Parts A"
type textarea "x"
type textarea "Parts Ar"
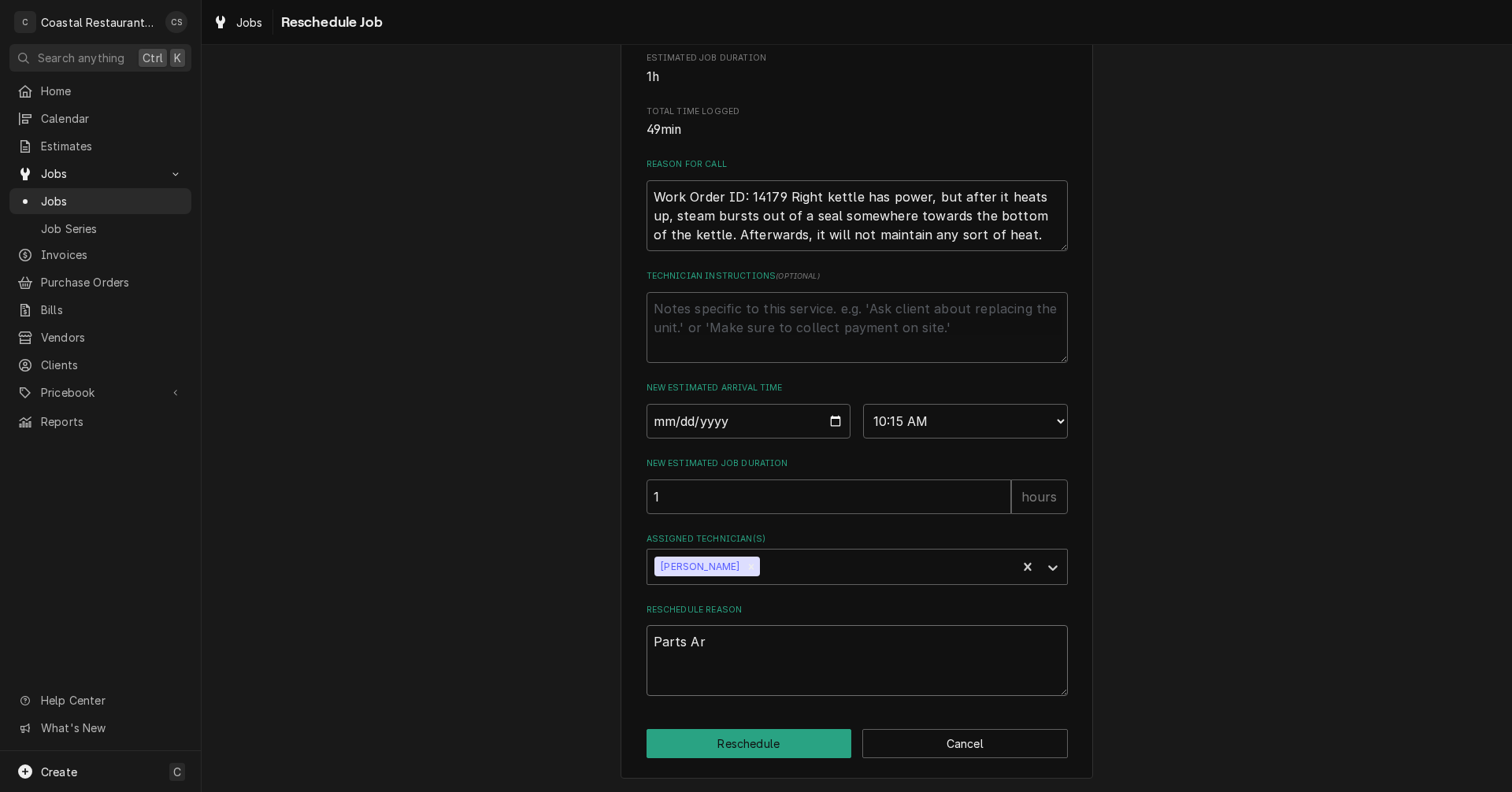
type textarea "x"
type textarea "Parts Arr"
type textarea "x"
type textarea "Parts Arri"
type textarea "x"
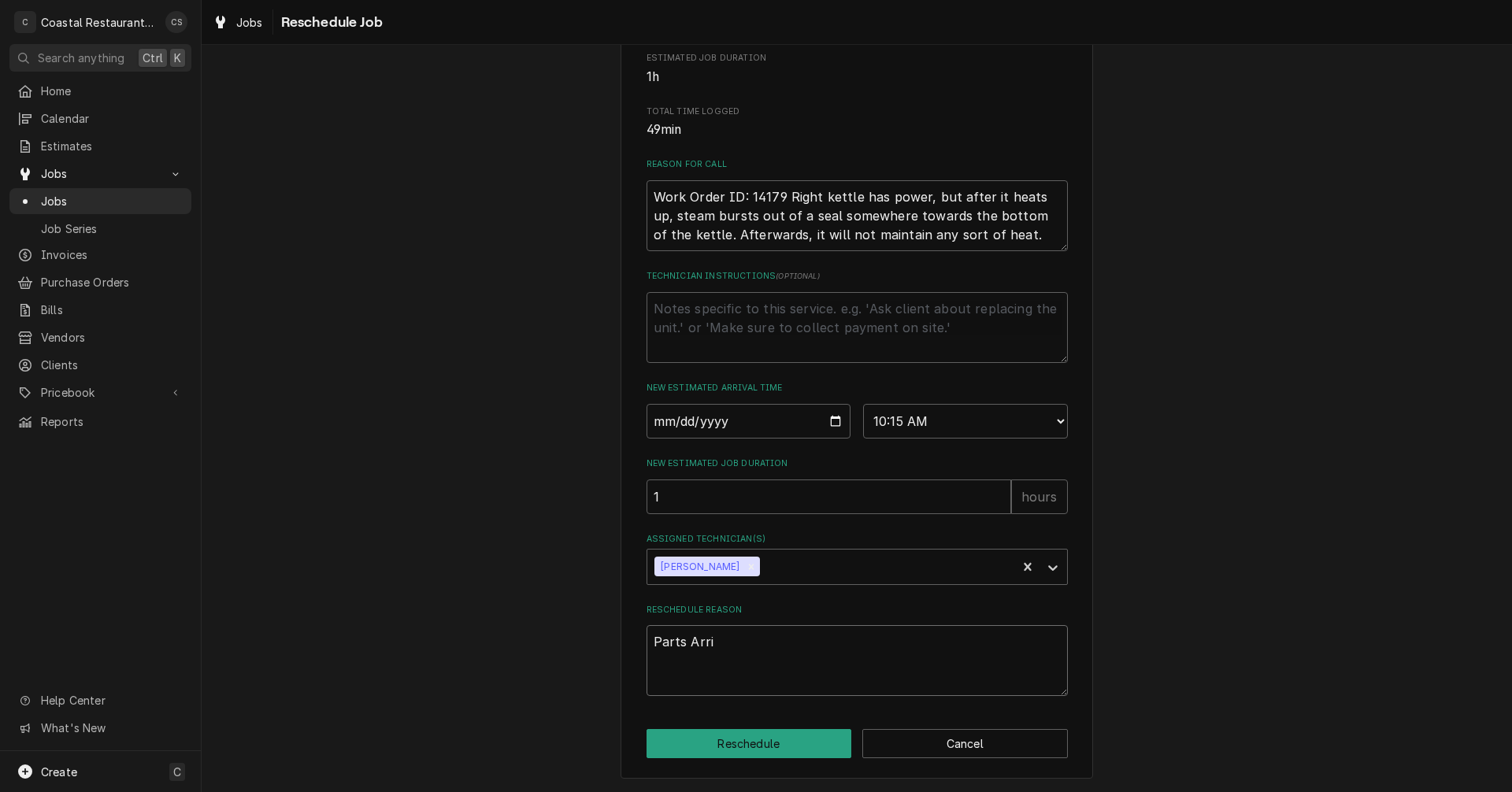
type textarea "Parts Arrie"
type textarea "x"
type textarea "Parts Arriev"
type textarea "x"
type textarea "Parts Arrie"
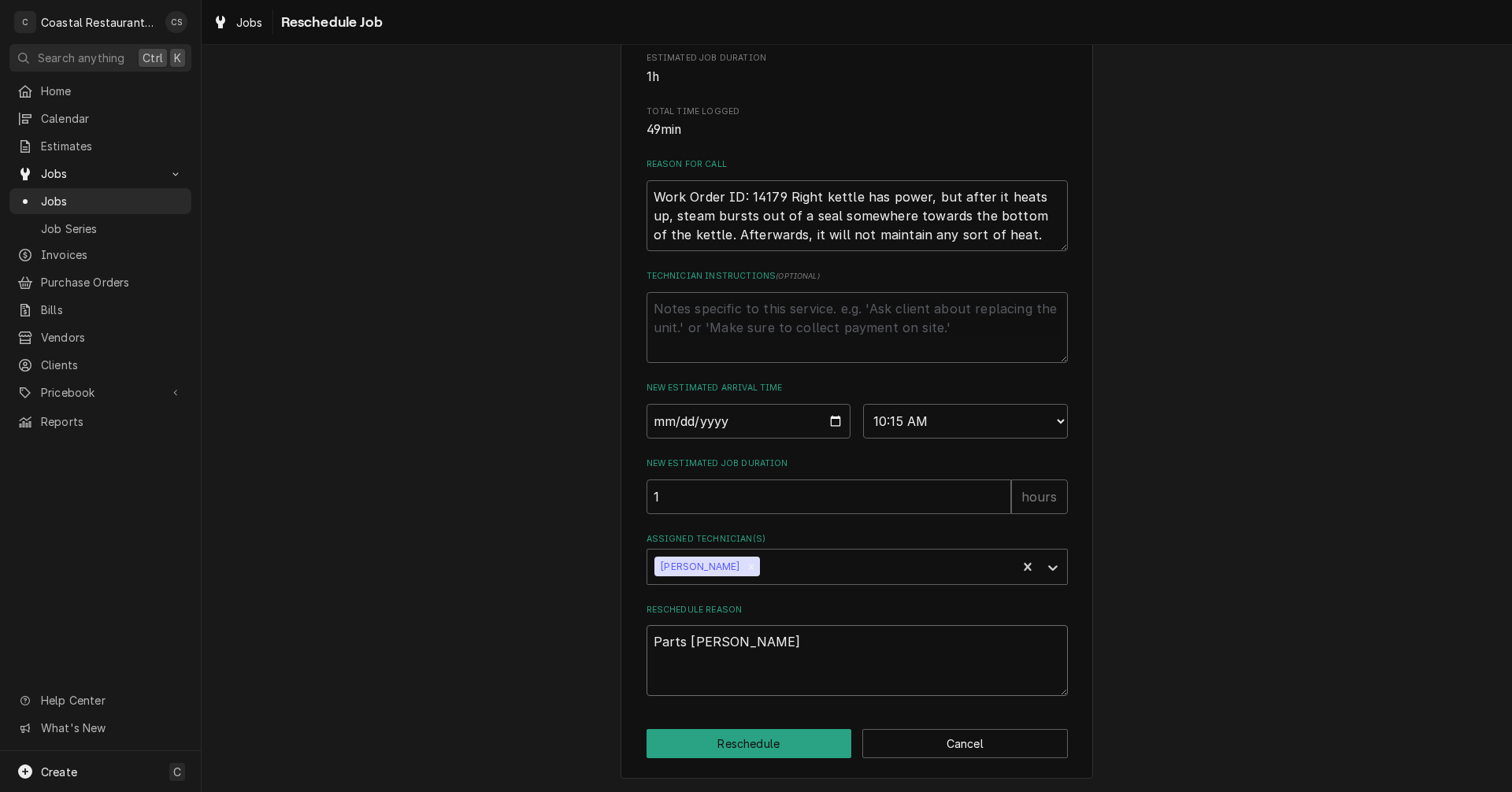
type textarea "x"
type textarea "Parts Arri"
type textarea "x"
type textarea "Parts Arriv"
type textarea "x"
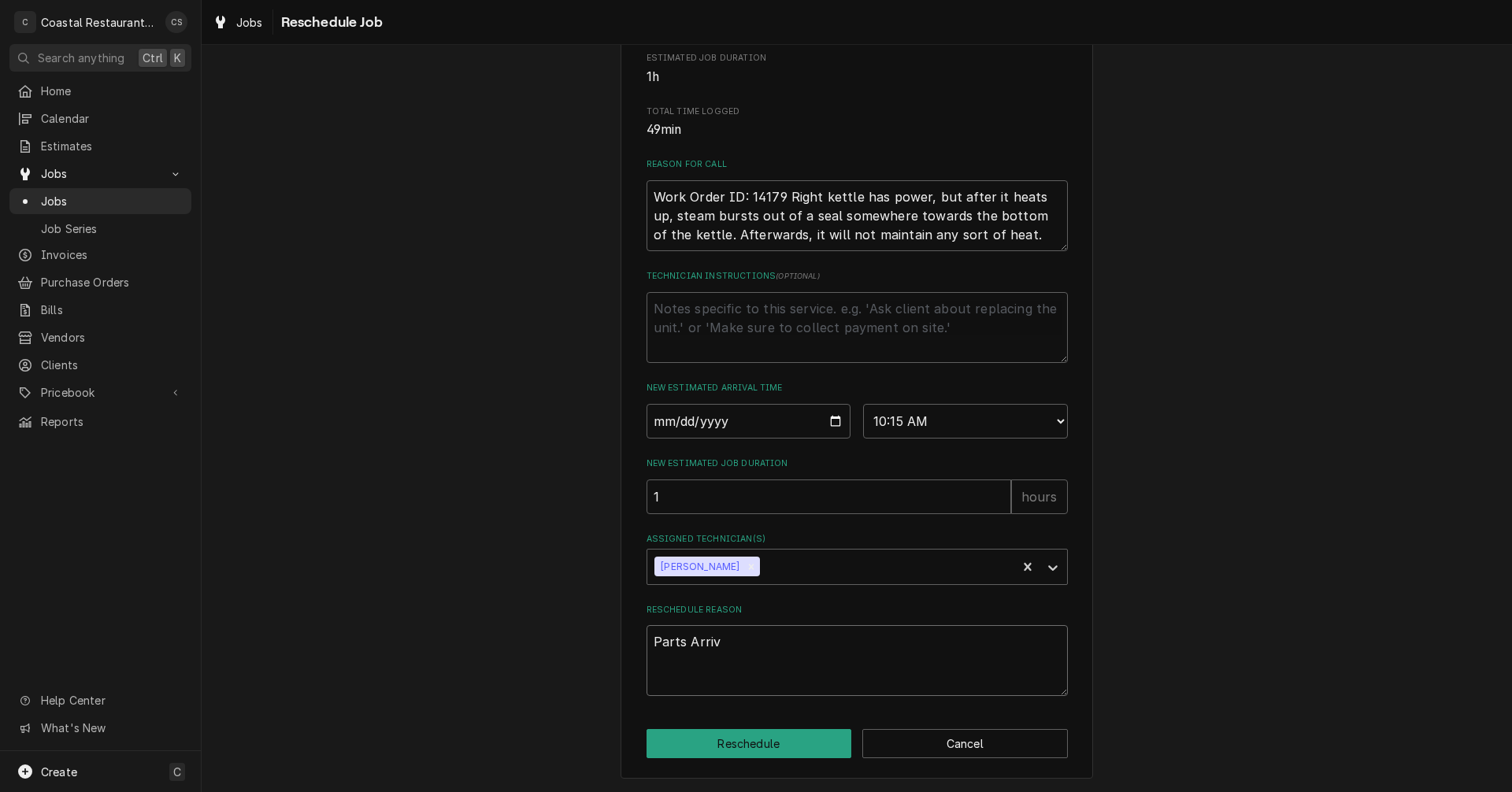
type textarea "Parts Arrive"
type textarea "x"
type textarea "Parts Arrived"
click at [720, 744] on button "Reschedule" at bounding box center [750, 744] width 205 height 29
type textarea "x"
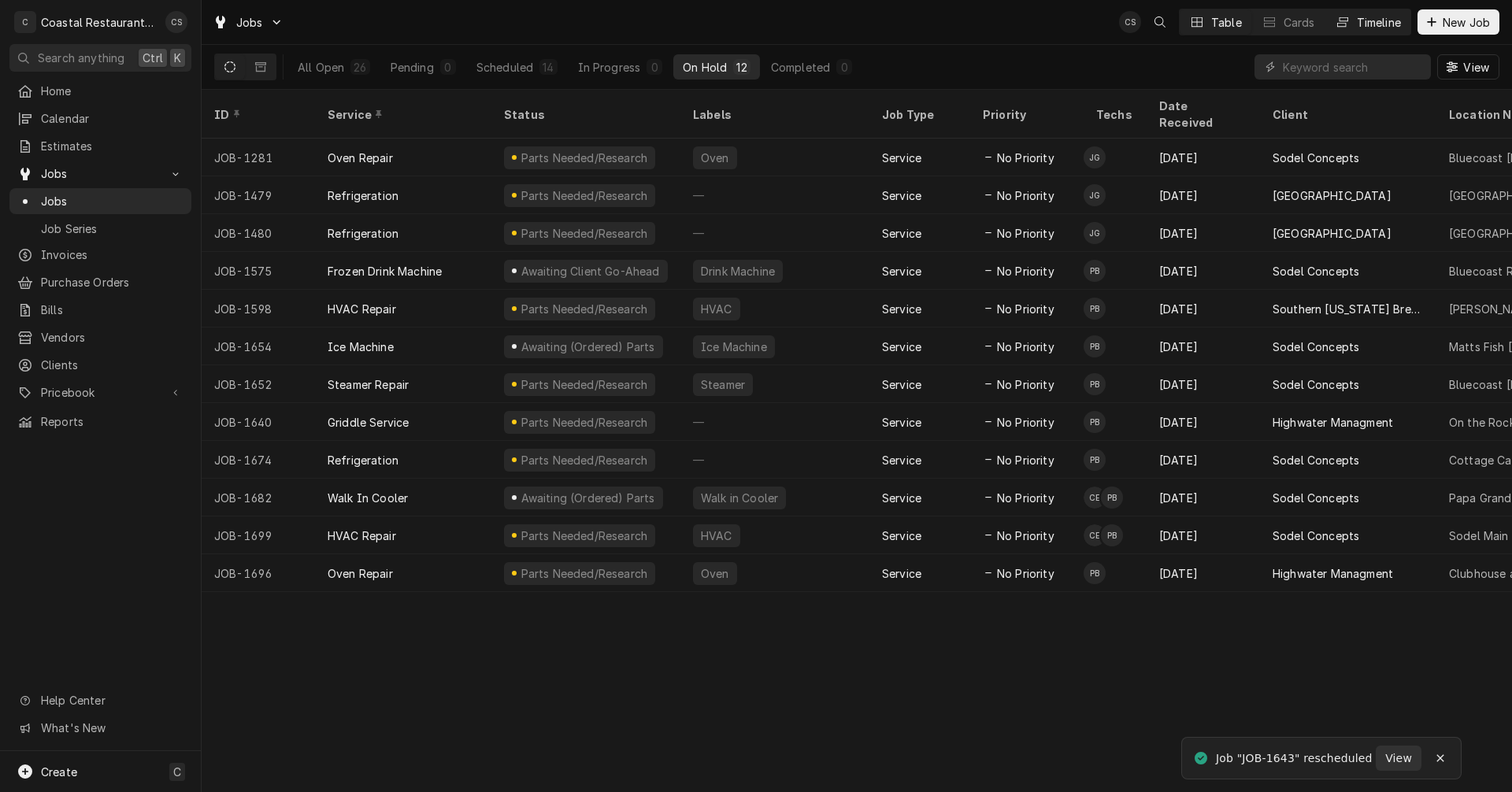
click at [1348, 22] on button "Timeline" at bounding box center [1368, 22] width 85 height 25
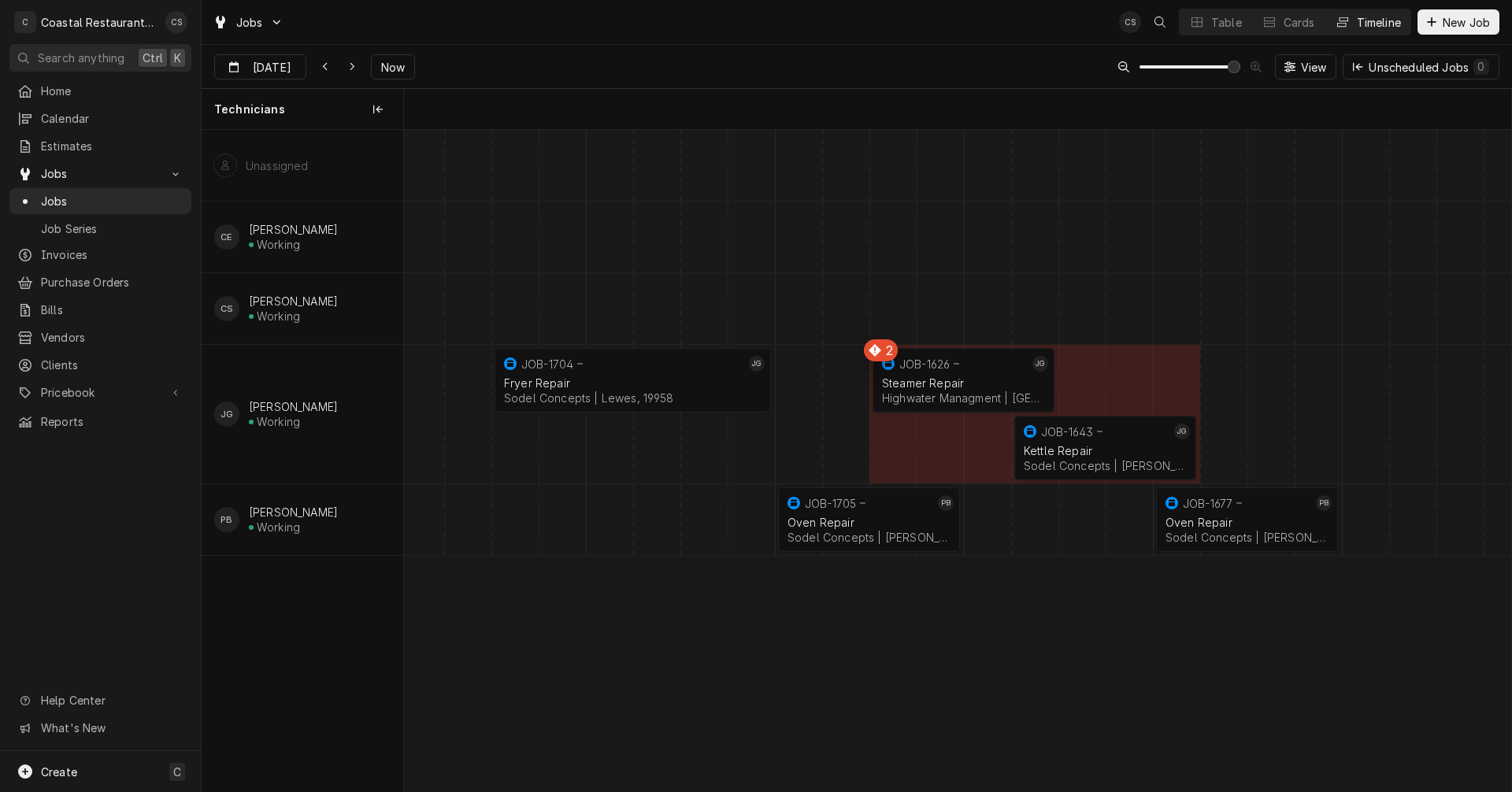
scroll to position [0, 21930]
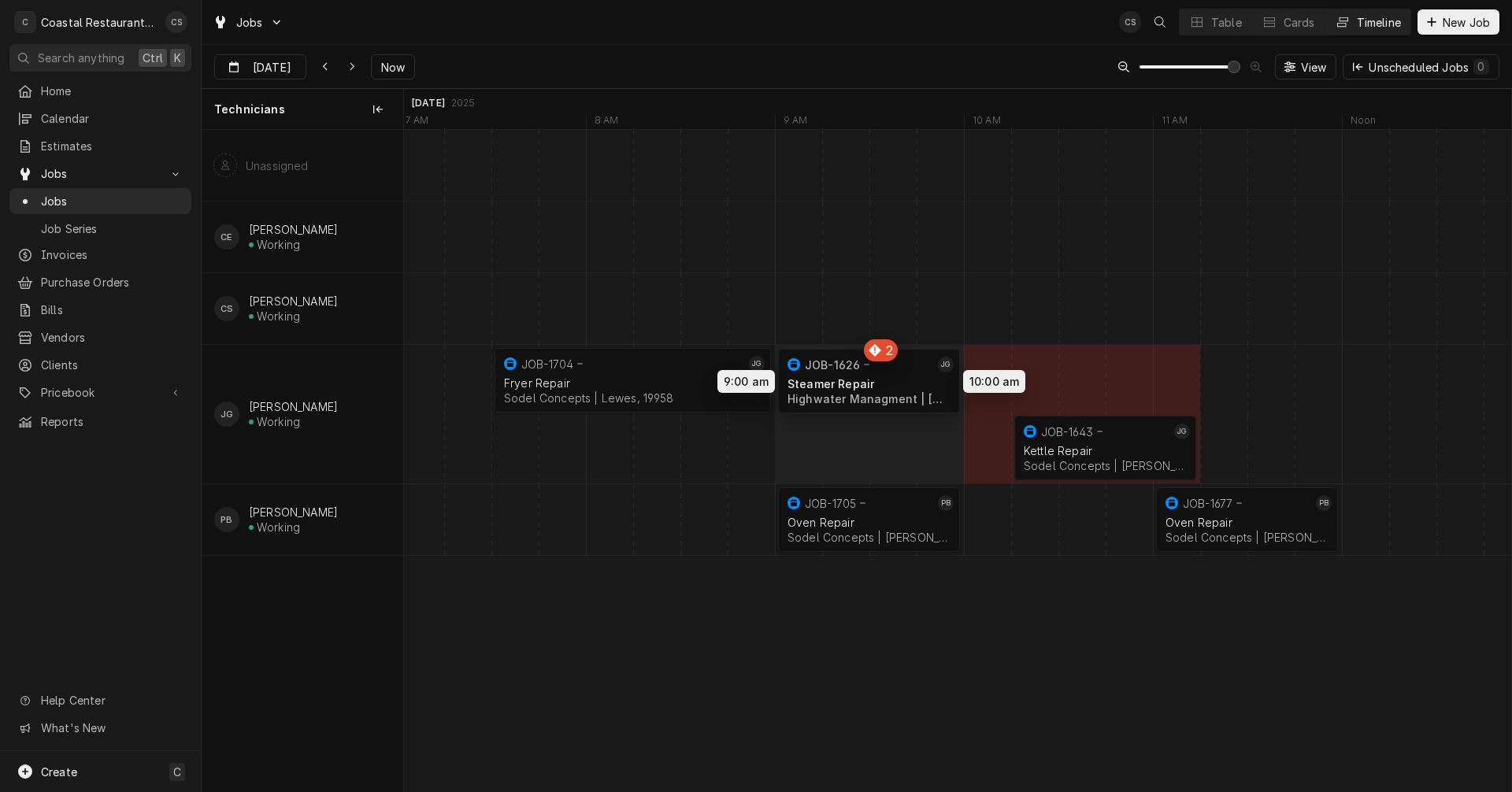
drag, startPoint x: 925, startPoint y: 371, endPoint x: 844, endPoint y: 372, distance: 81.0
click at [844, 372] on div "7:30 AM 9:00 AM JOB-1704 [PERSON_NAME] Repair Sodel Concepts | [GEOGRAPHIC_DATA…" at bounding box center [957, 461] width 1107 height 662
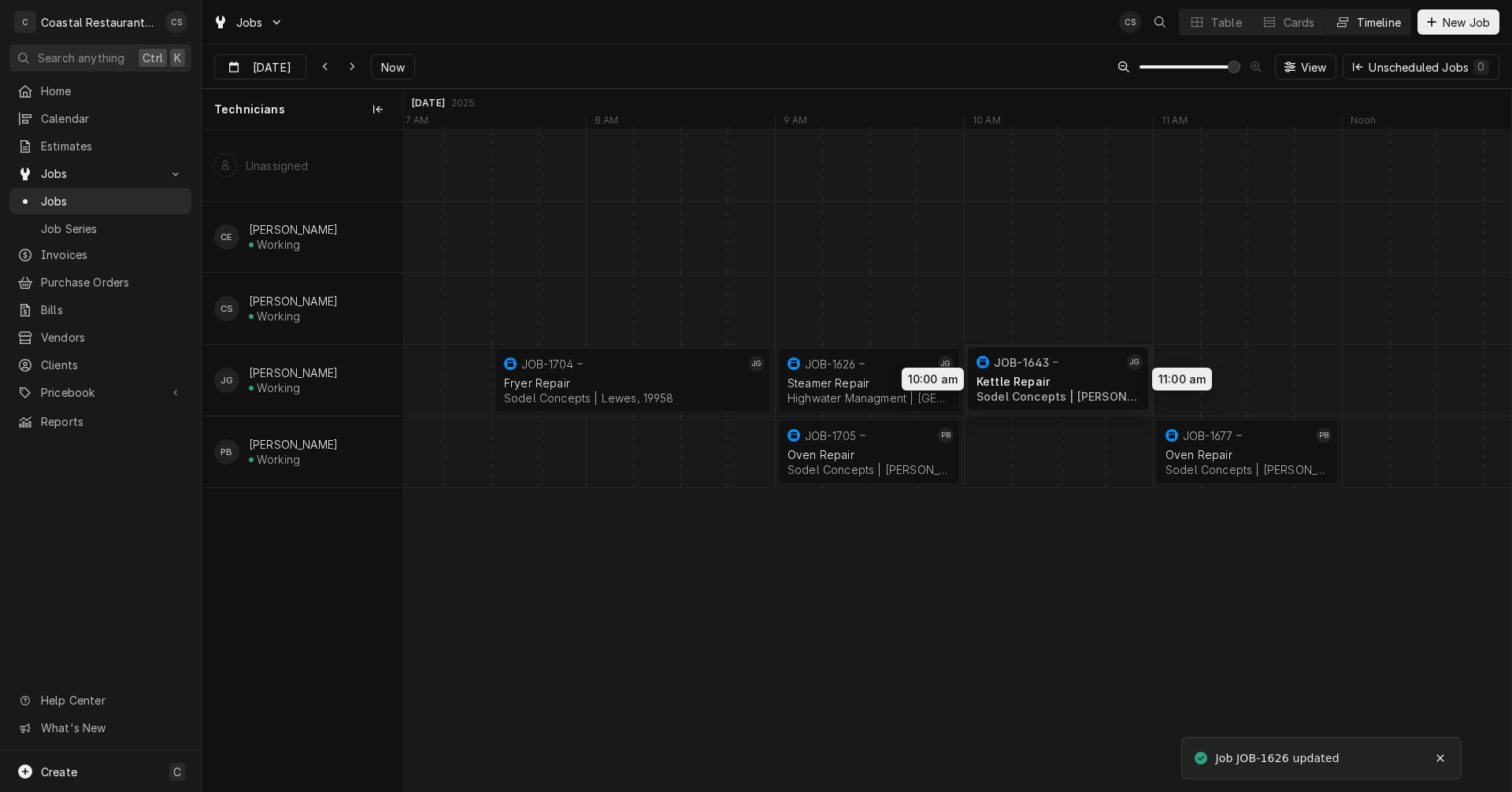
drag, startPoint x: 1076, startPoint y: 383, endPoint x: 1032, endPoint y: 381, distance: 44.0
click at [1032, 381] on div "7:30 AM 9:00 AM JOB-1704 [PERSON_NAME] Repair Sodel Concepts | [GEOGRAPHIC_DATA…" at bounding box center [957, 461] width 1107 height 662
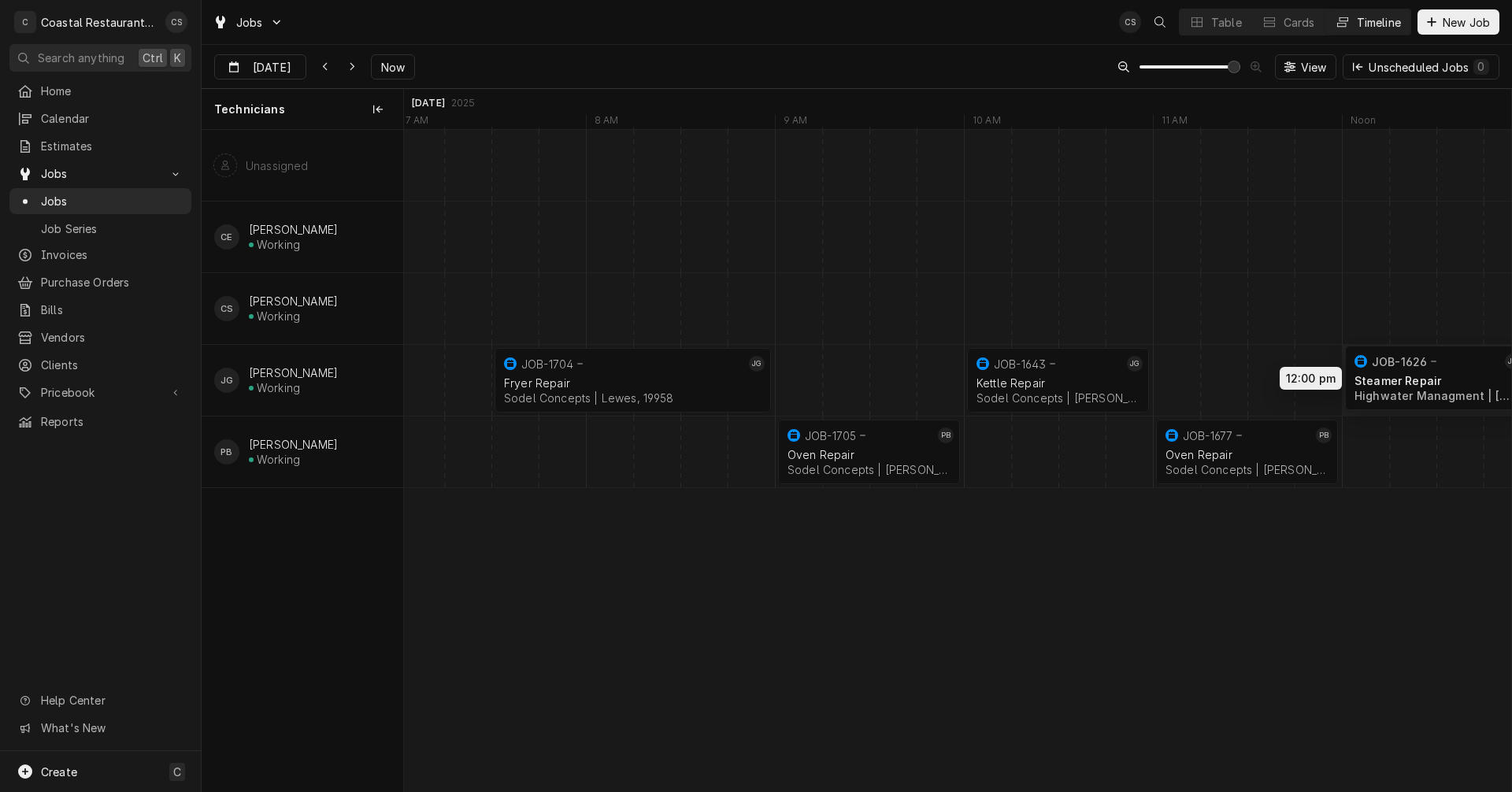
drag, startPoint x: 842, startPoint y: 379, endPoint x: 1397, endPoint y: 376, distance: 555.0
click at [1397, 376] on div "7:30 AM 9:00 AM JOB-1704 [PERSON_NAME] Repair Sodel Concepts | [GEOGRAPHIC_DATA…" at bounding box center [957, 461] width 1107 height 662
drag, startPoint x: 1026, startPoint y: 378, endPoint x: 856, endPoint y: 378, distance: 170.0
click at [856, 378] on div "7:30 AM 9:00 AM JOB-1704 [PERSON_NAME] Repair Sodel Concepts | [GEOGRAPHIC_DATA…" at bounding box center [957, 461] width 1107 height 662
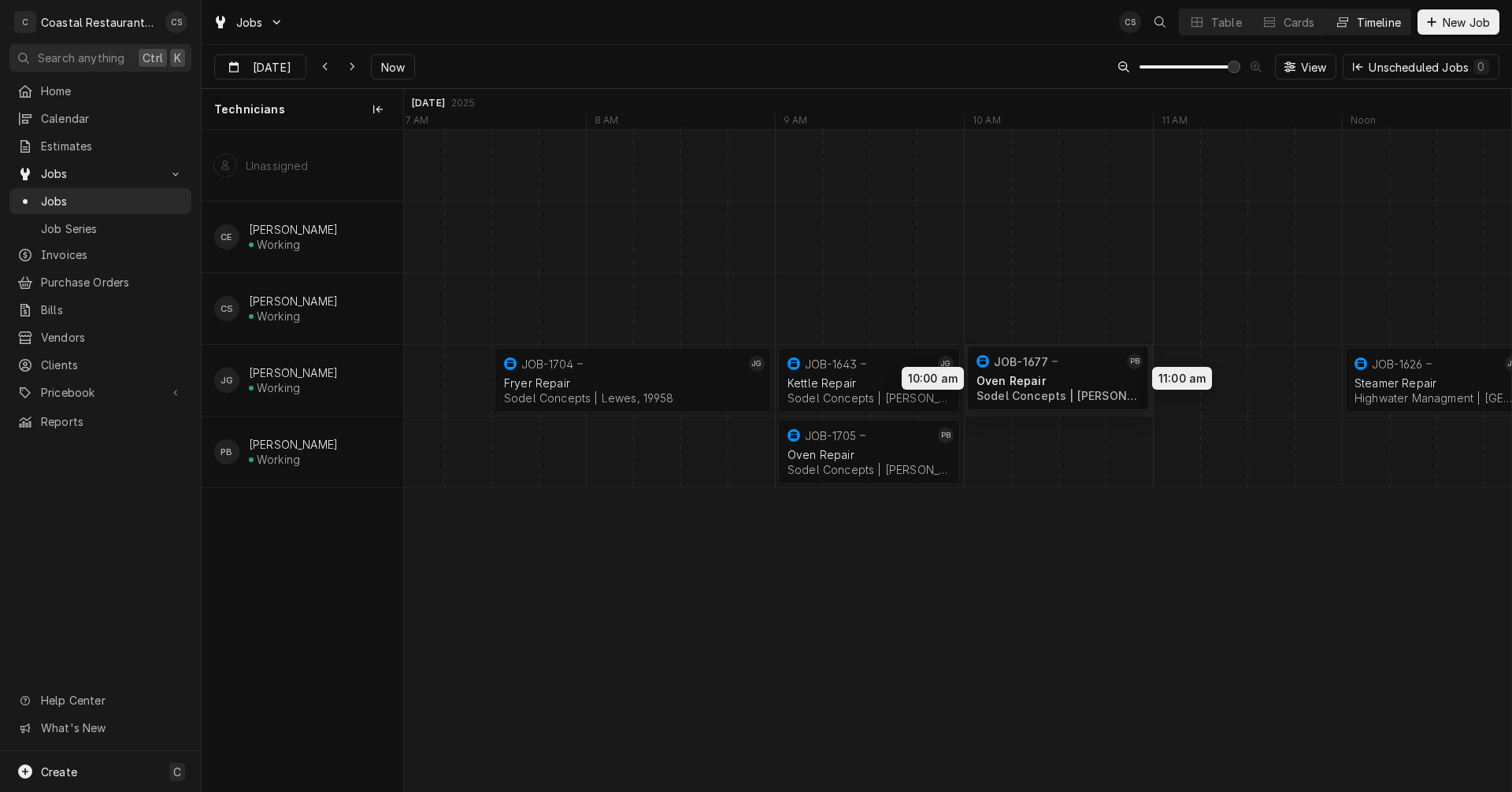
drag, startPoint x: 1208, startPoint y: 448, endPoint x: 1018, endPoint y: 374, distance: 203.9
click at [1018, 374] on div "7:30 AM 9:00 AM JOB-1704 [PERSON_NAME] Repair Sodel Concepts | [GEOGRAPHIC_DATA…" at bounding box center [957, 461] width 1107 height 662
click at [514, 452] on div "Dynamic Content Wrapper" at bounding box center [1224, 452] width 45500 height 71
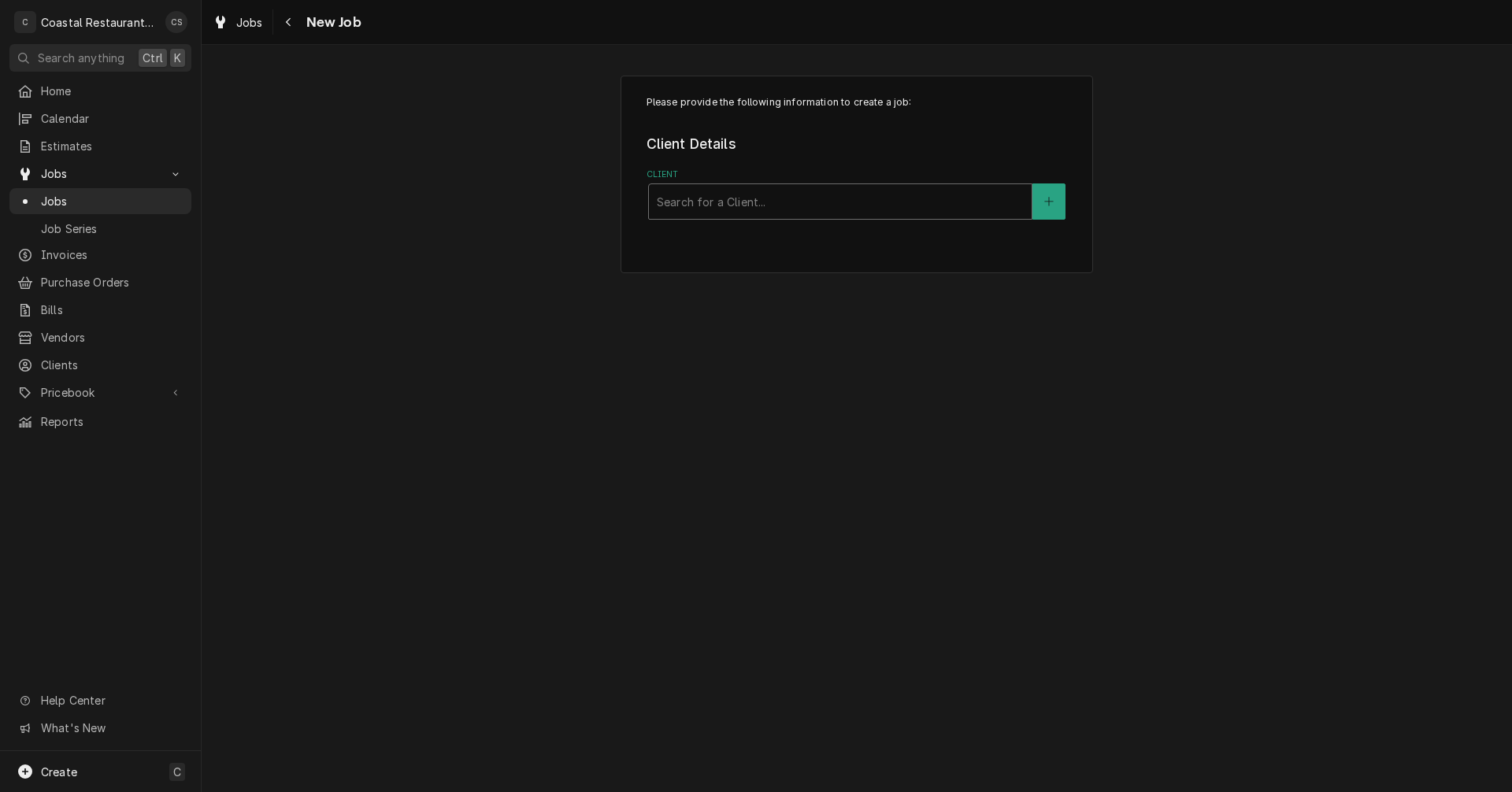
click at [693, 202] on div "Client" at bounding box center [839, 201] width 367 height 28
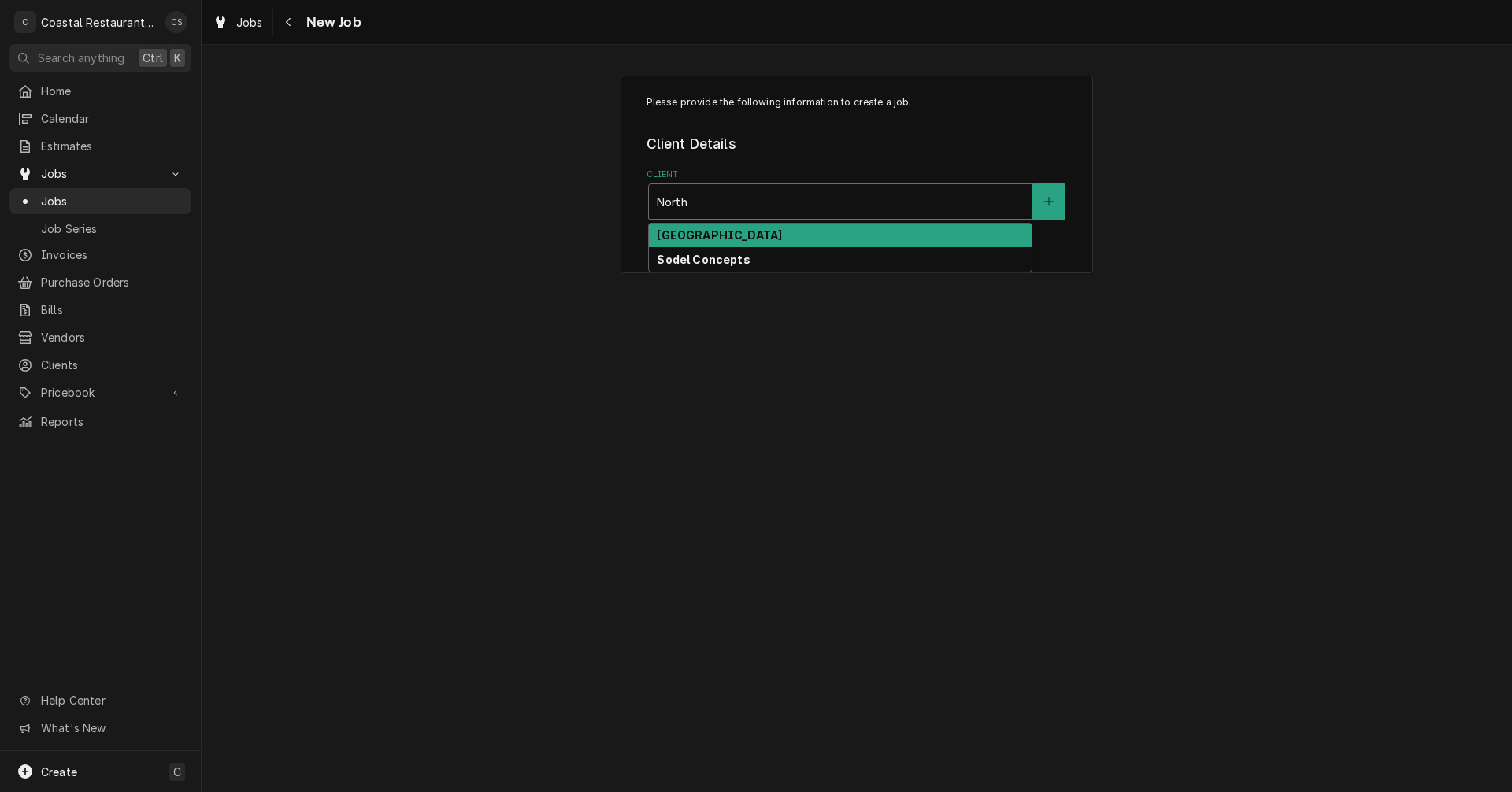
type input "Northe"
click at [735, 237] on strong "Sodel Concepts" at bounding box center [703, 236] width 93 height 14
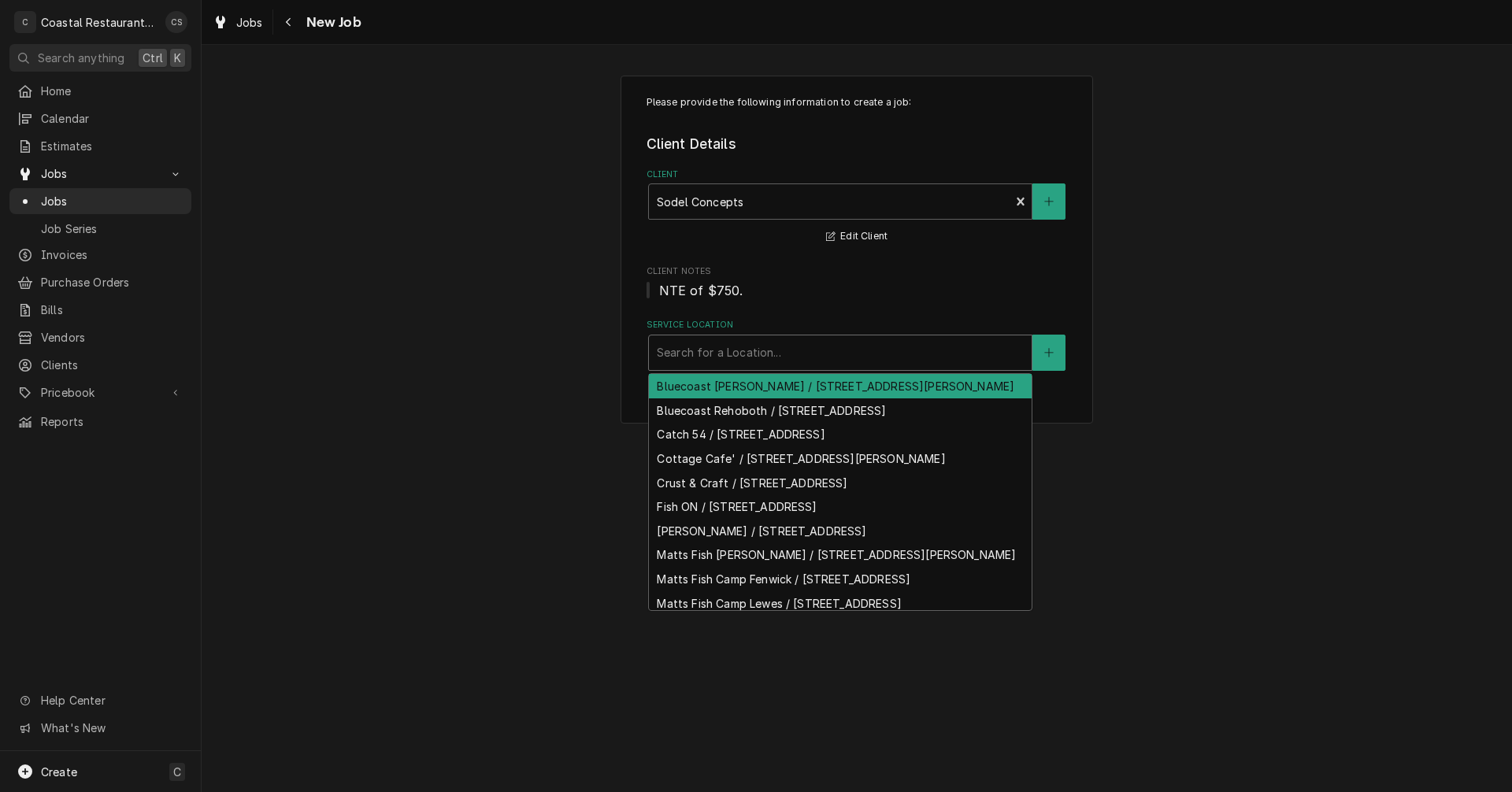
click at [718, 353] on div "Service Location" at bounding box center [839, 353] width 367 height 28
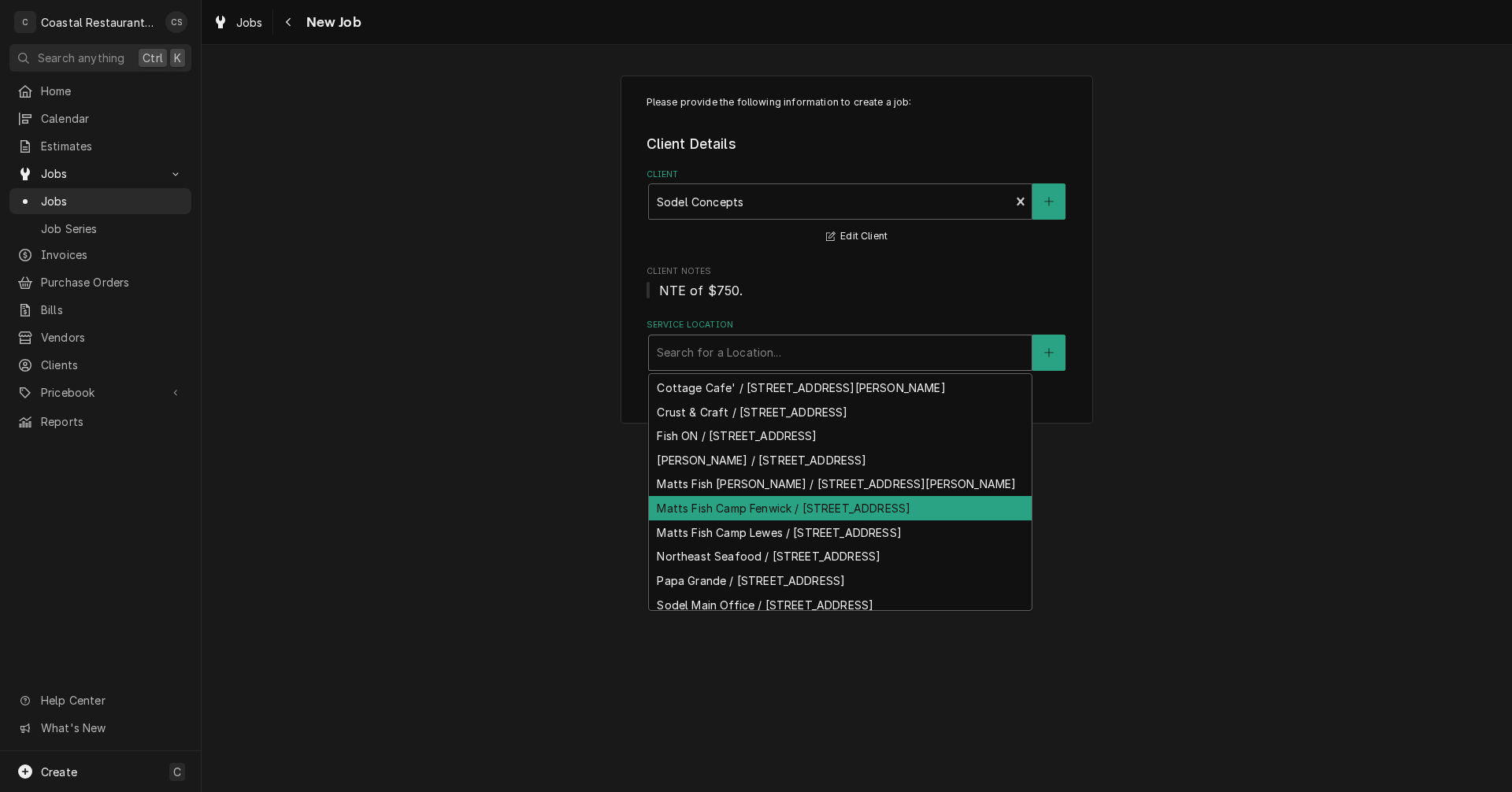
scroll to position [160, 0]
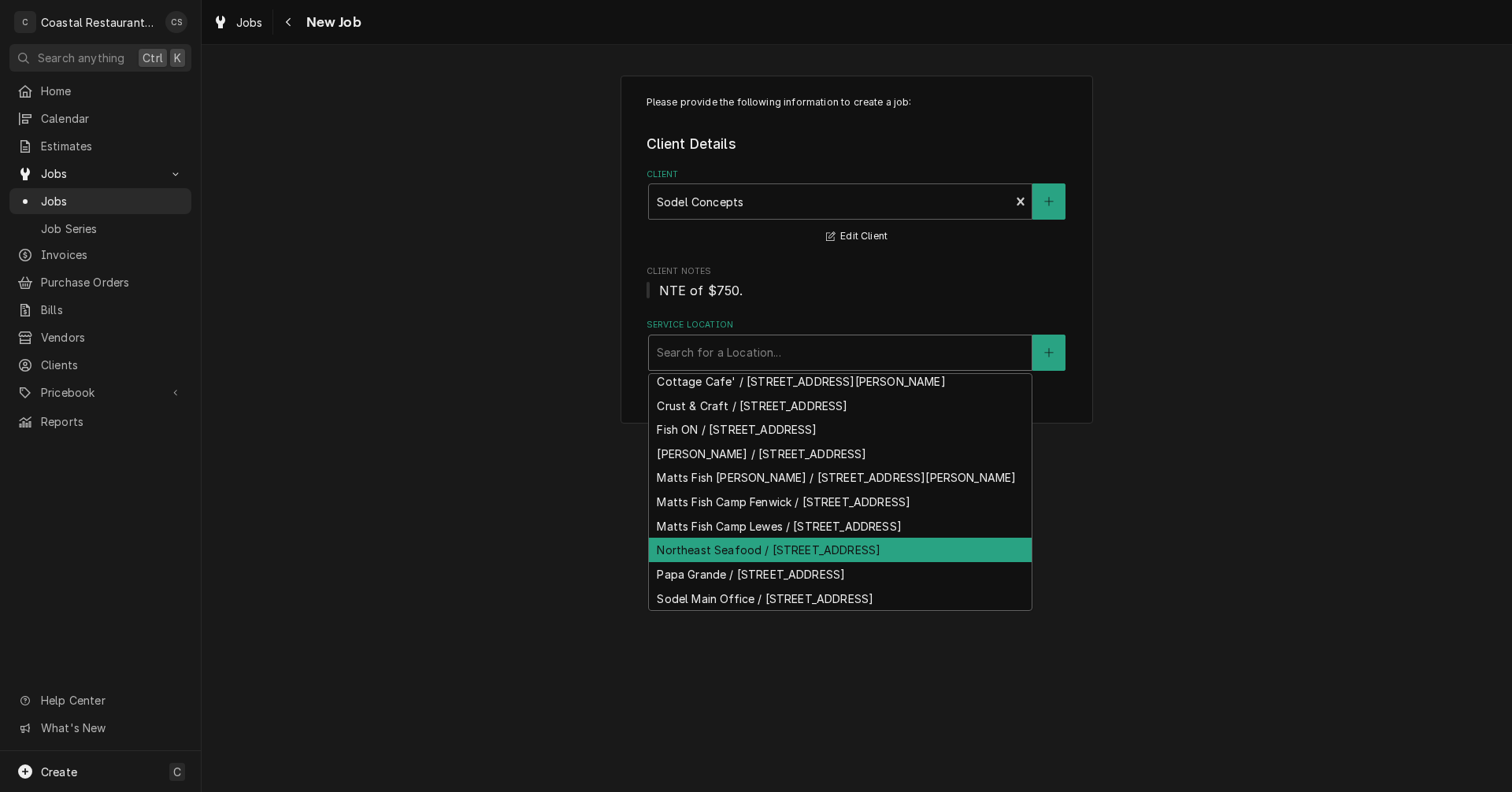
click at [718, 538] on div "Northeast Seafood / 29 Atlantic Ave Suite F, Ocean View, DE 19970" at bounding box center [840, 550] width 383 height 24
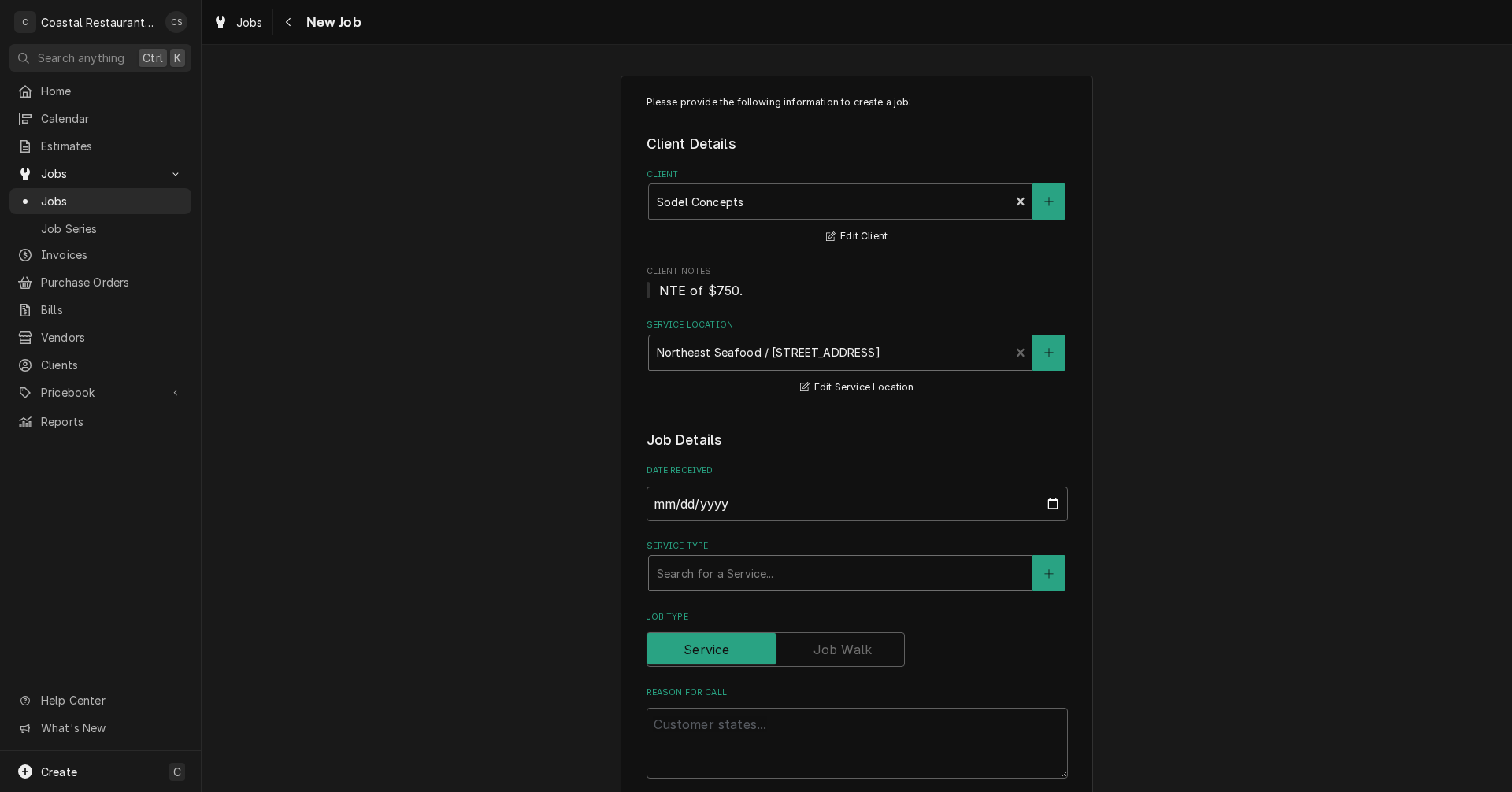
click at [680, 572] on div "Service Type" at bounding box center [839, 573] width 367 height 28
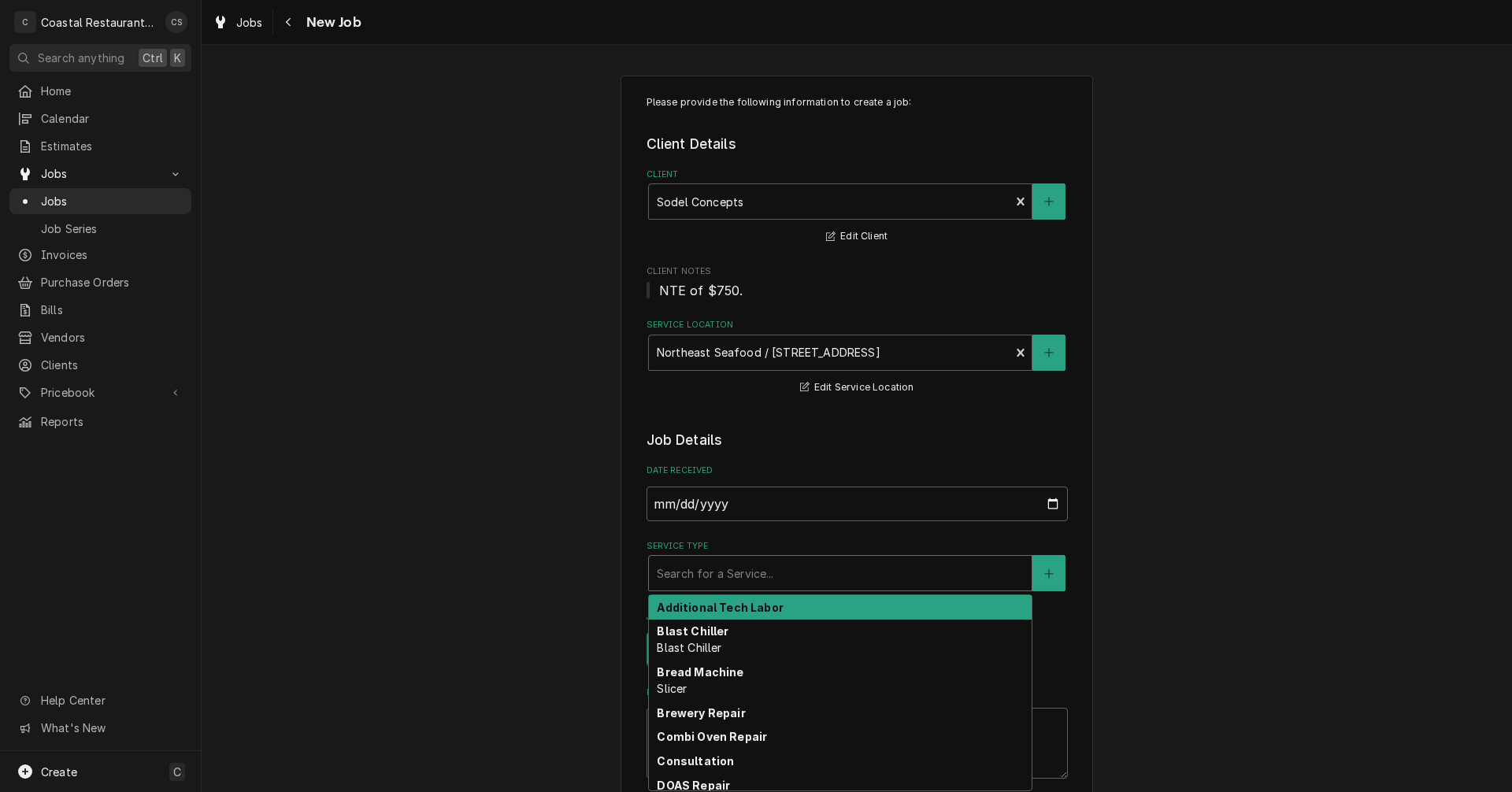
type textarea "x"
type input "I"
type textarea "x"
type input "In"
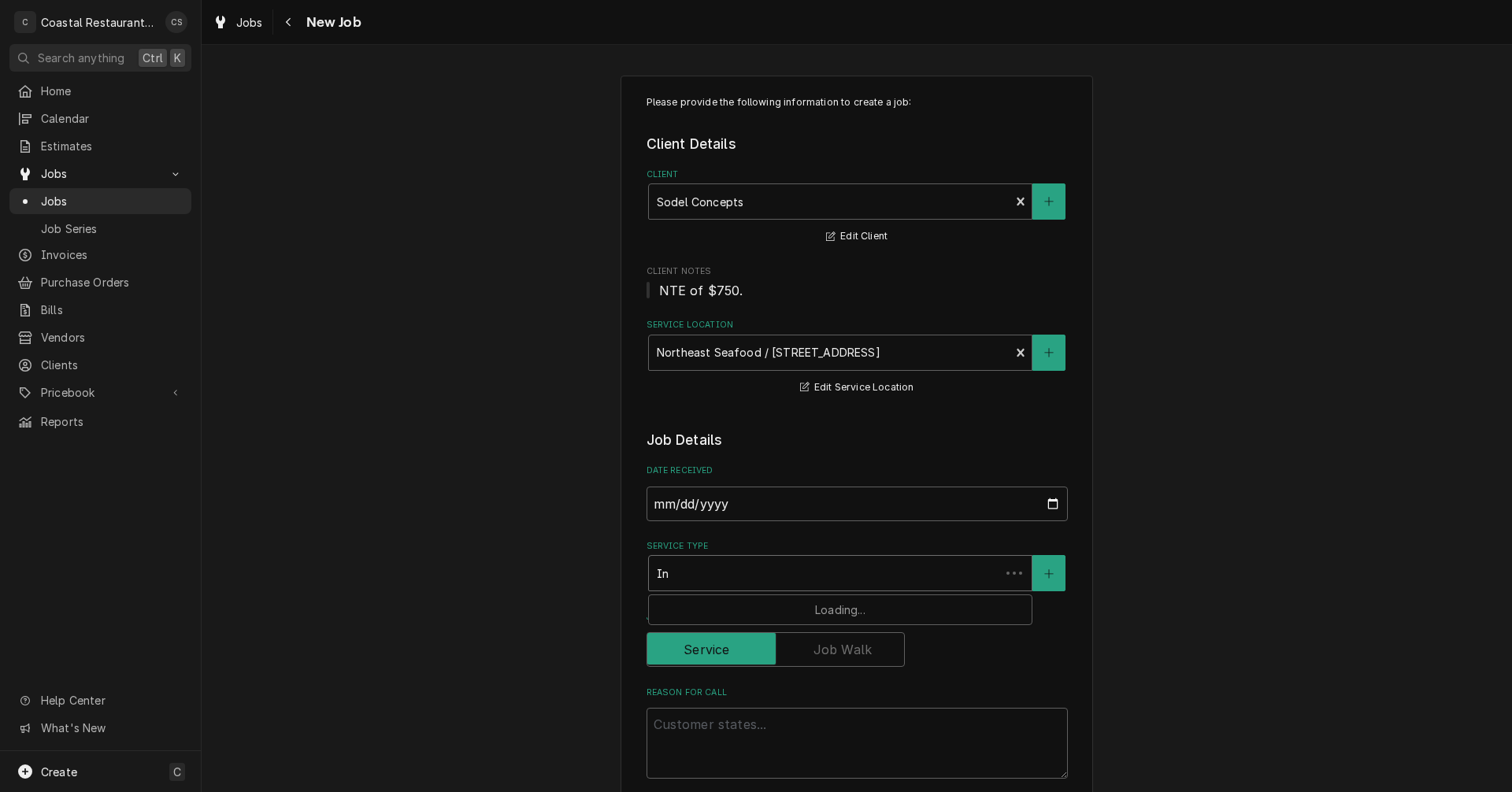
type textarea "x"
type input "Ins"
type textarea "x"
type input "Inst"
type textarea "x"
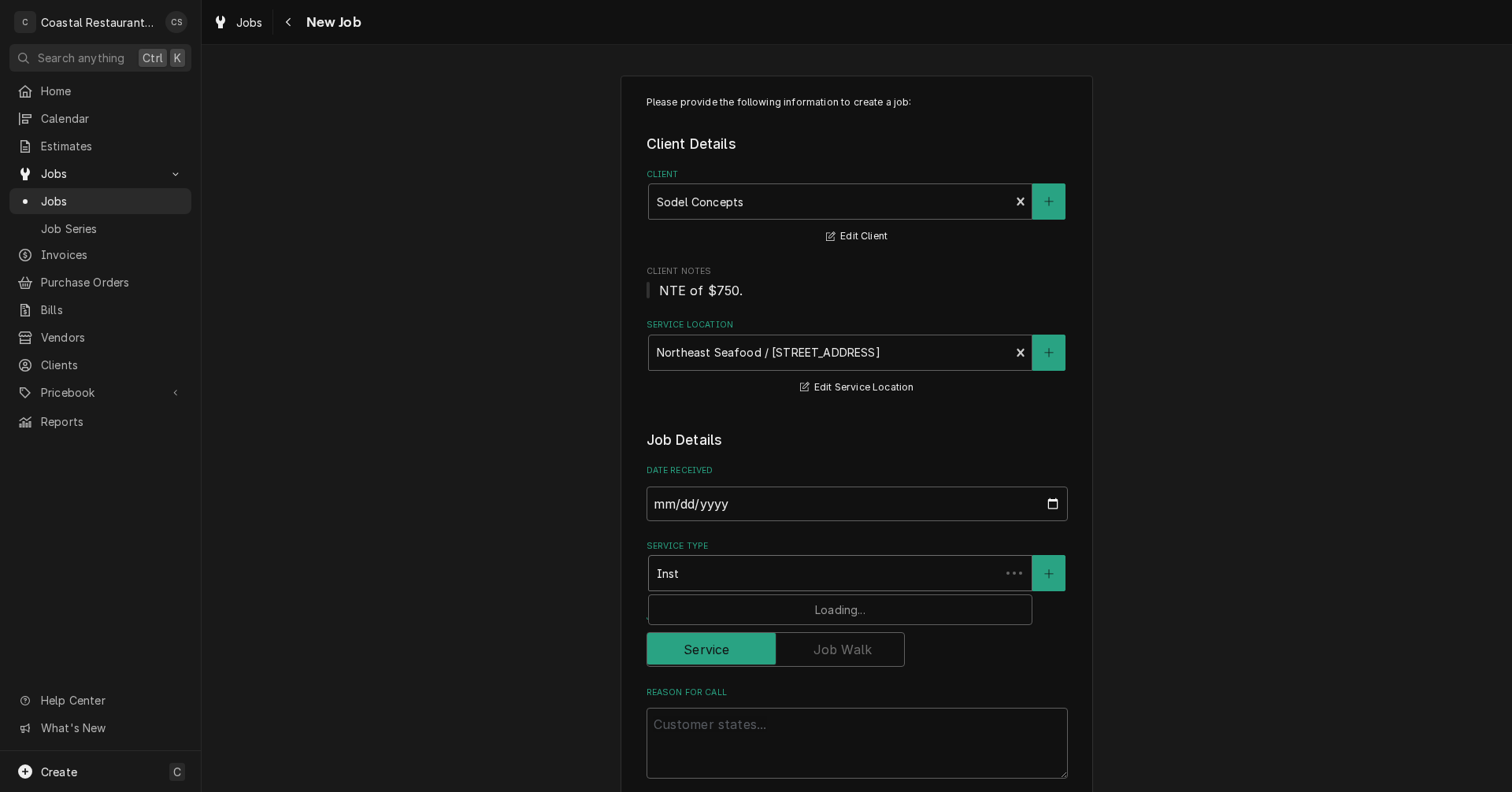
type input "Insta"
type textarea "x"
type input "Instal"
type textarea "x"
type input "Install"
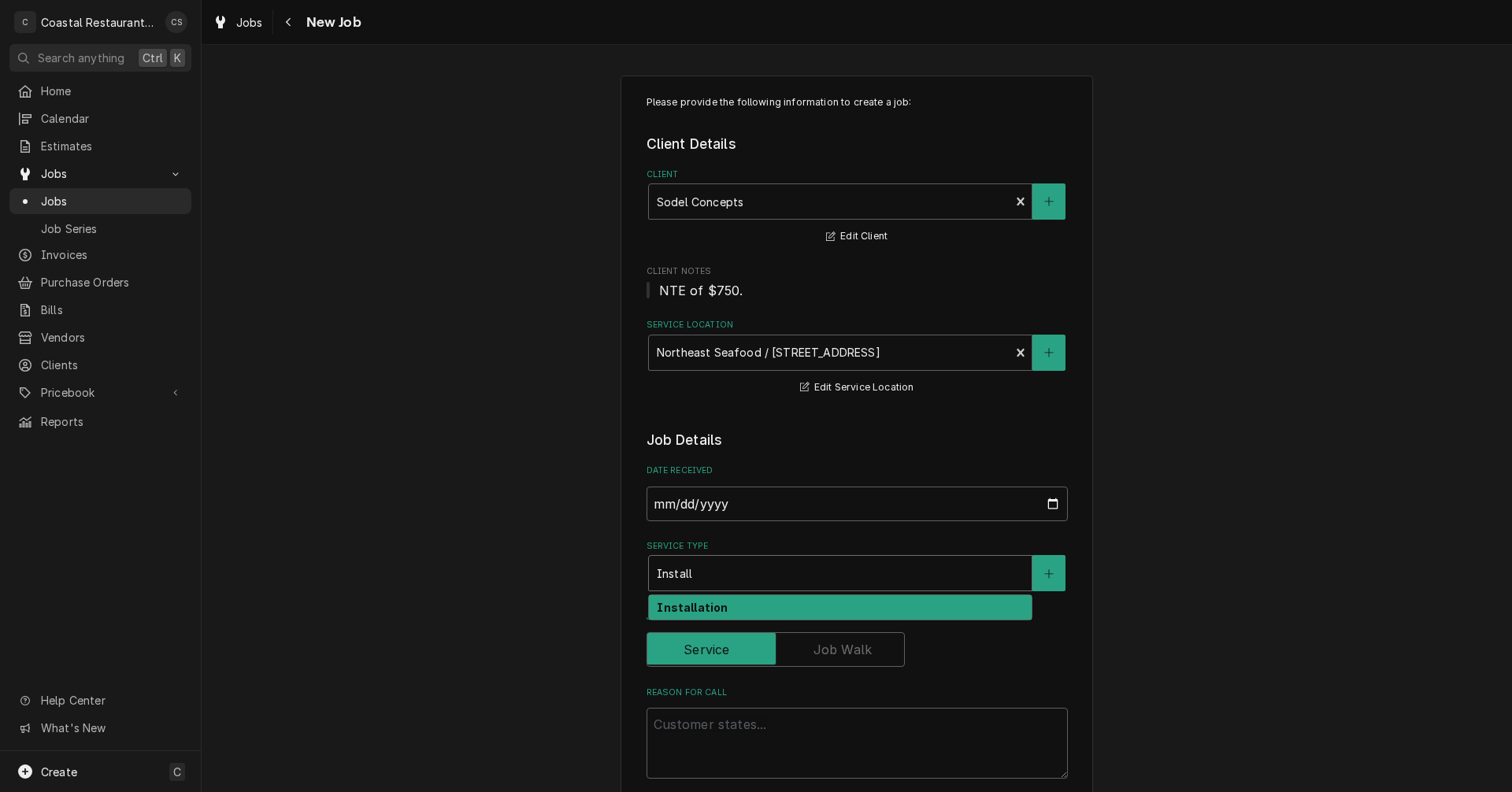
click at [708, 608] on strong "Installation" at bounding box center [692, 608] width 71 height 14
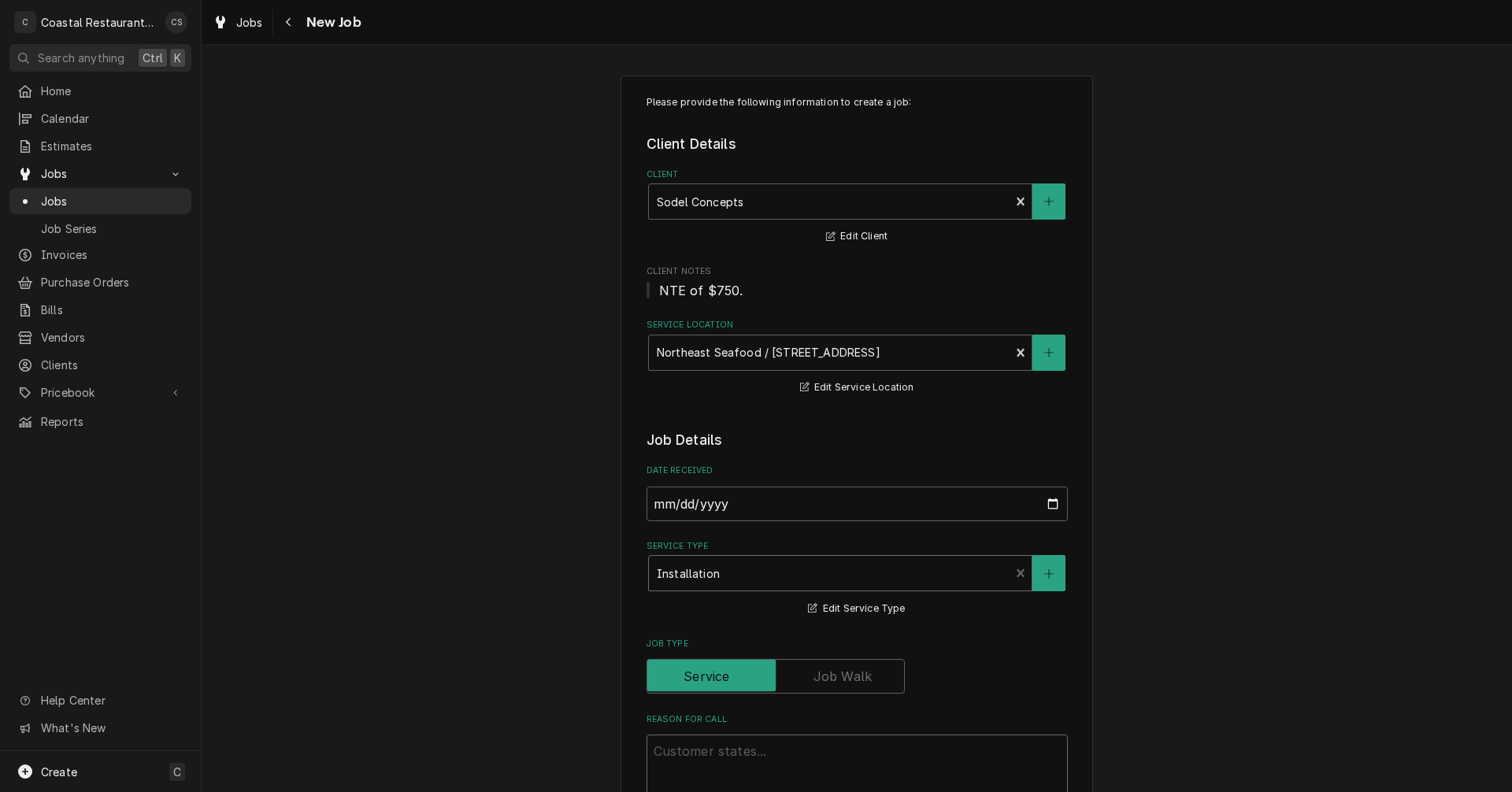
click at [693, 751] on textarea "Reason For Call" at bounding box center [857, 770] width 421 height 71
type textarea "x"
type textarea "F"
type textarea "x"
type textarea "Fr"
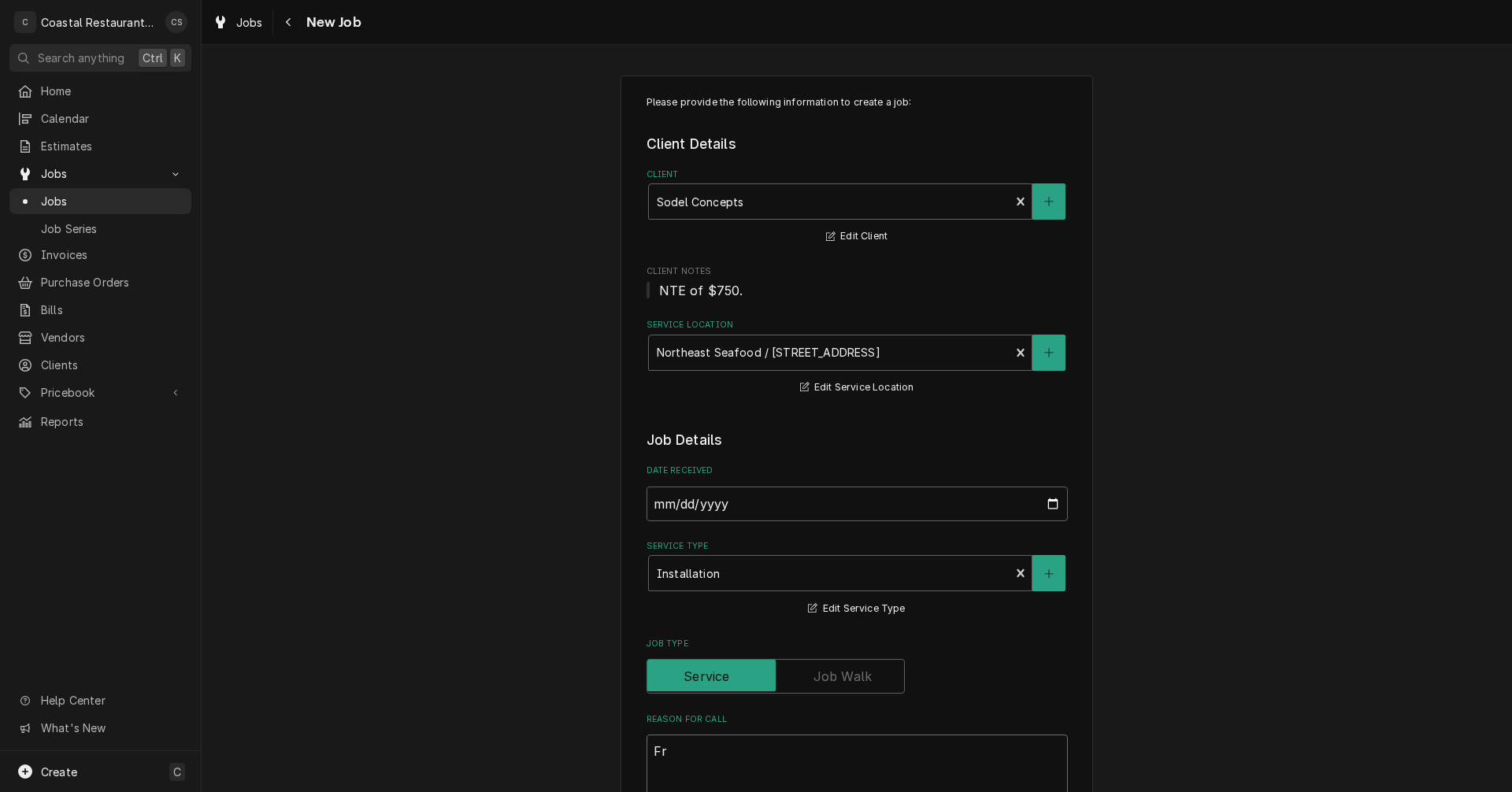
type textarea "x"
type textarea "Fry"
type textarea "x"
type textarea "Frye"
type textarea "x"
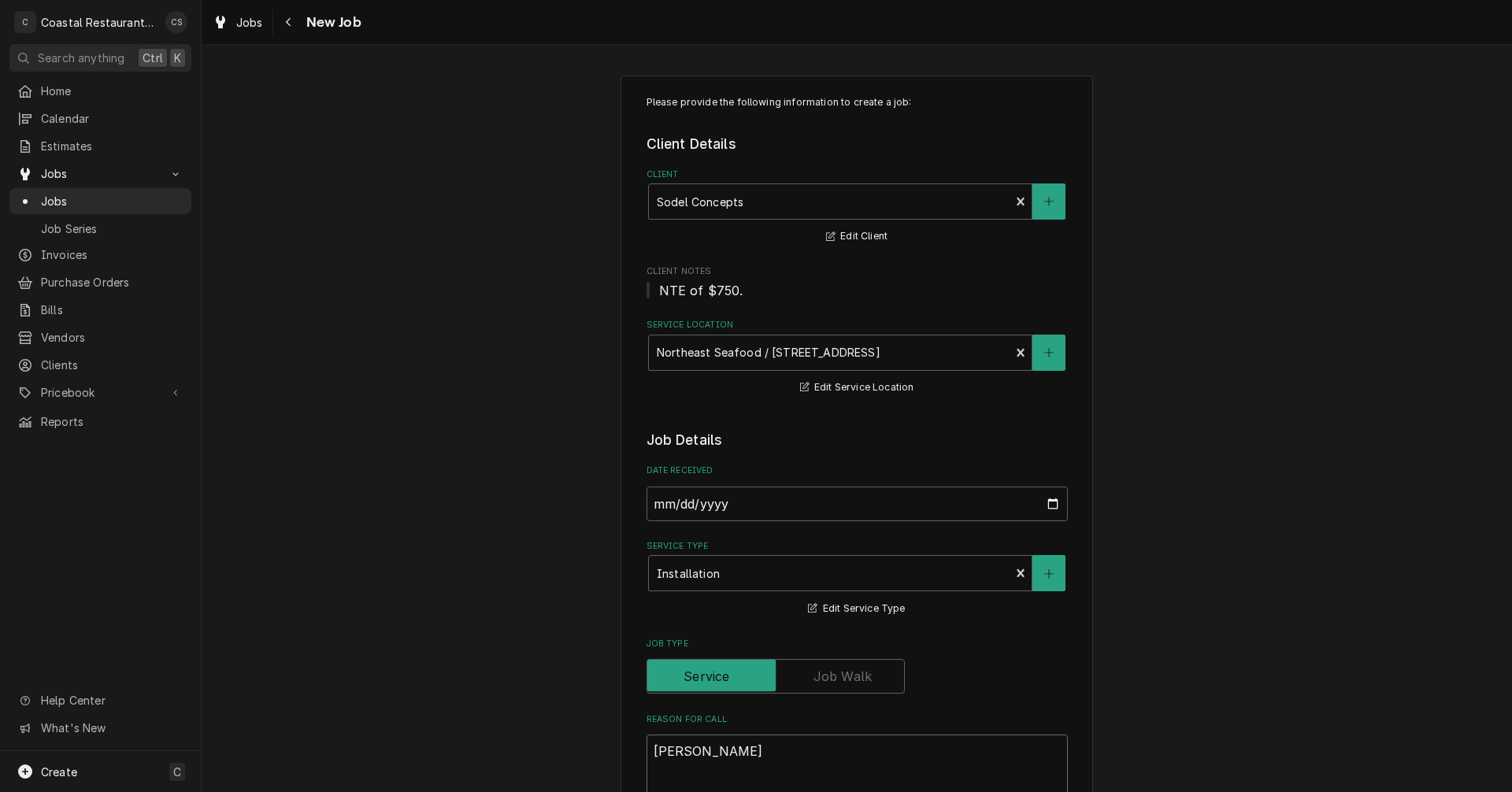
type textarea "Fryer"
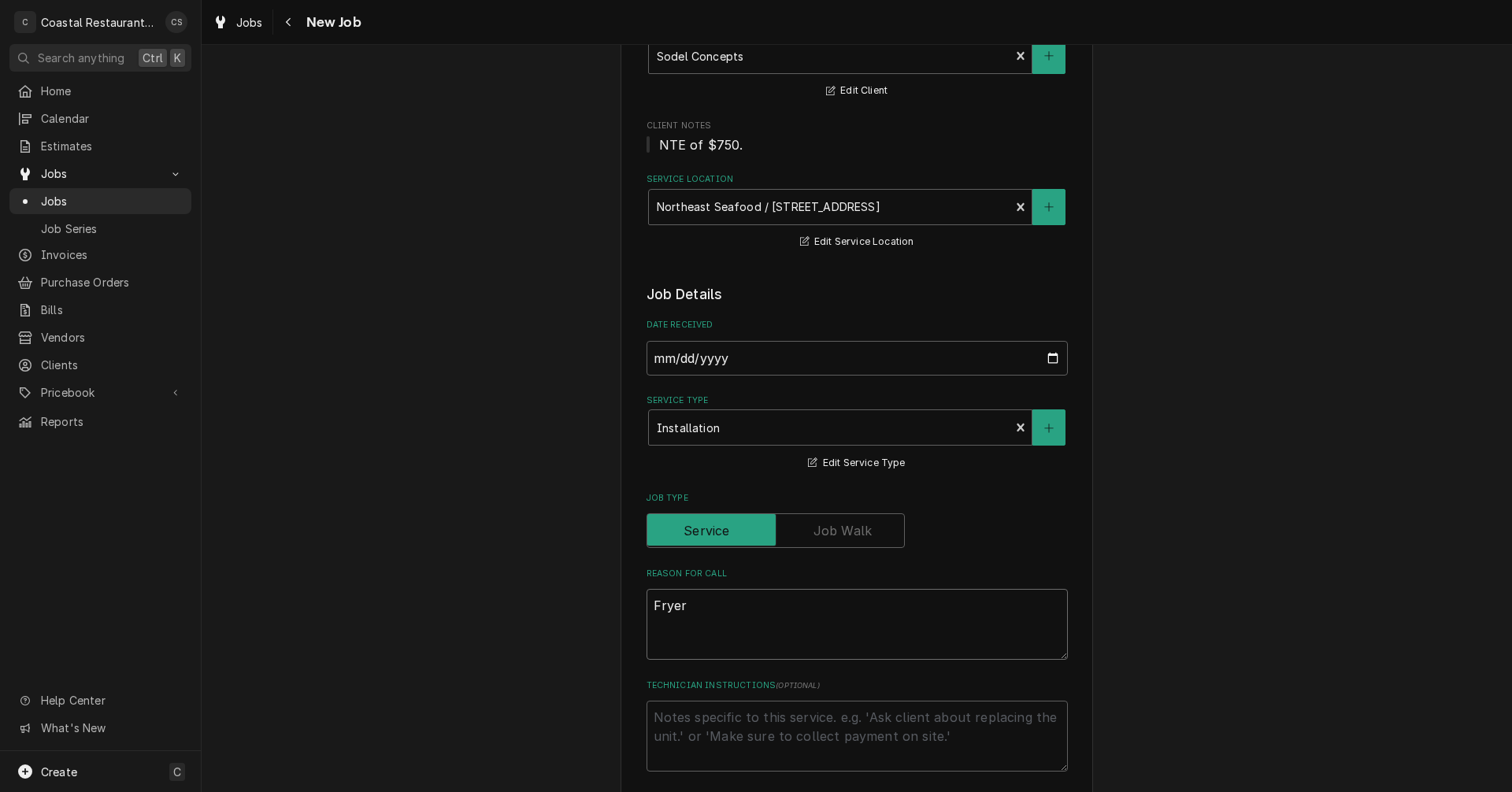
scroll to position [158, 0]
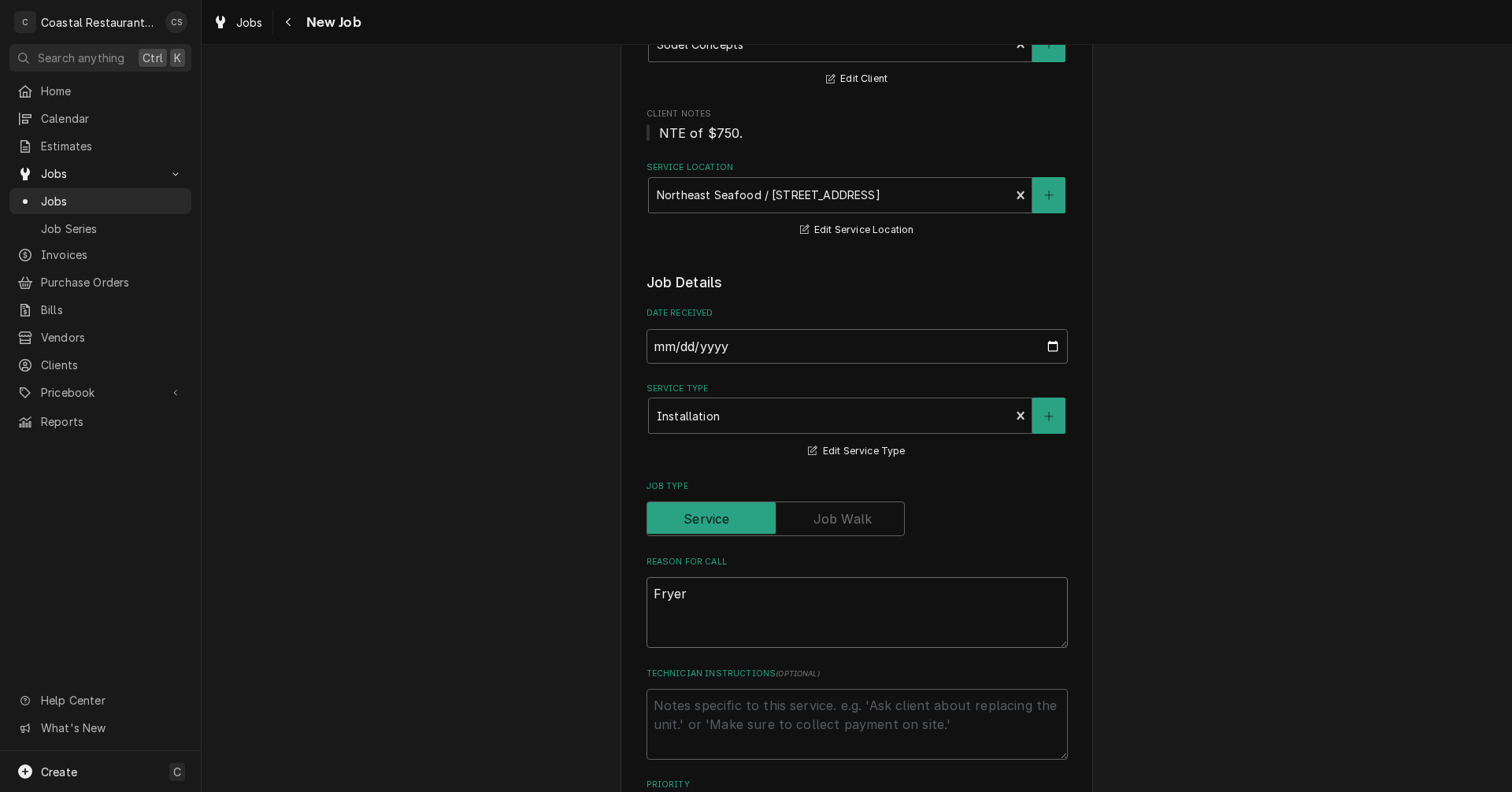
type textarea "x"
type textarea "Frye"
type textarea "x"
type textarea "Fry"
type textarea "x"
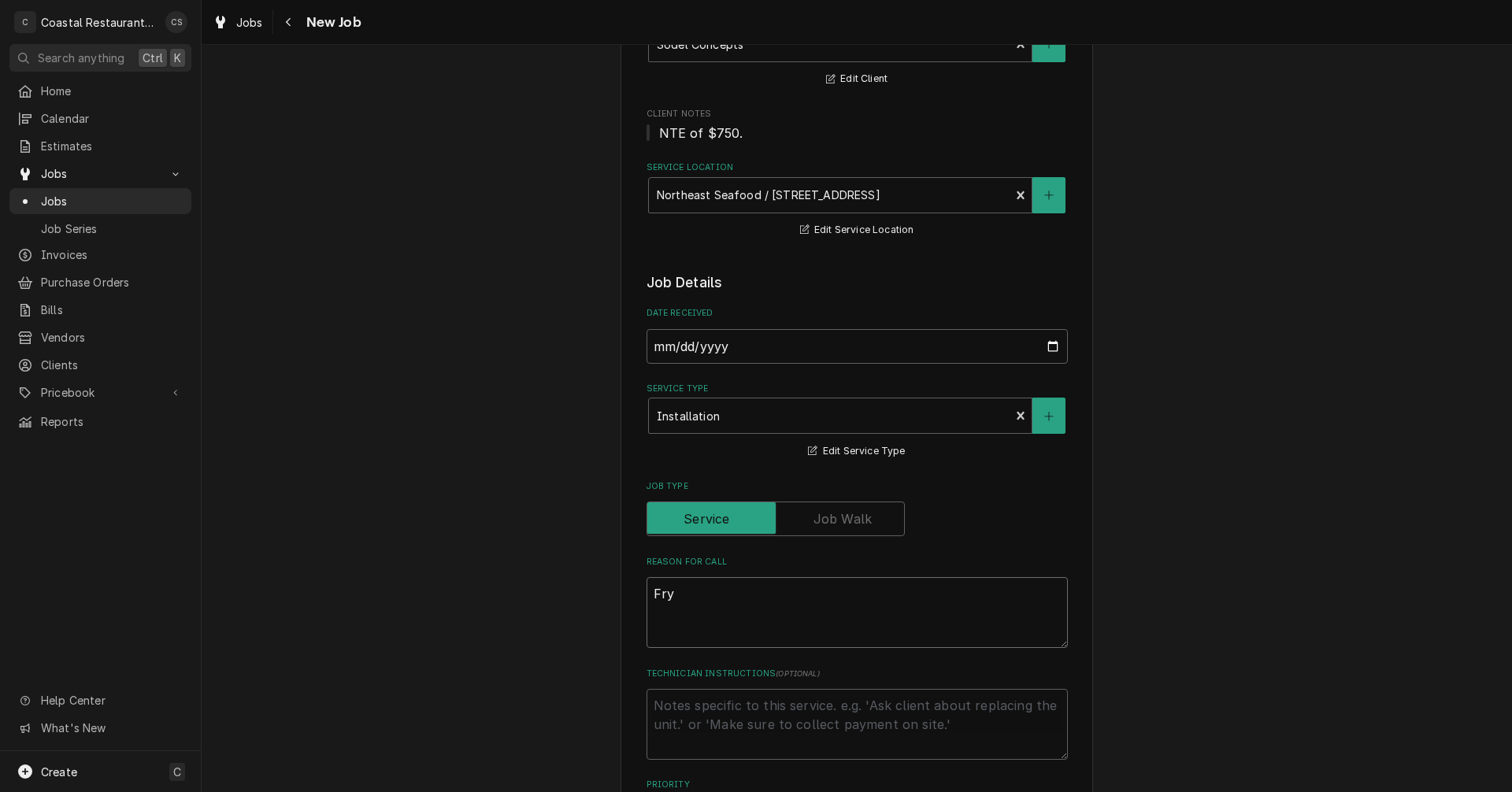
type textarea "Fr"
type textarea "x"
type textarea "F"
type textarea "x"
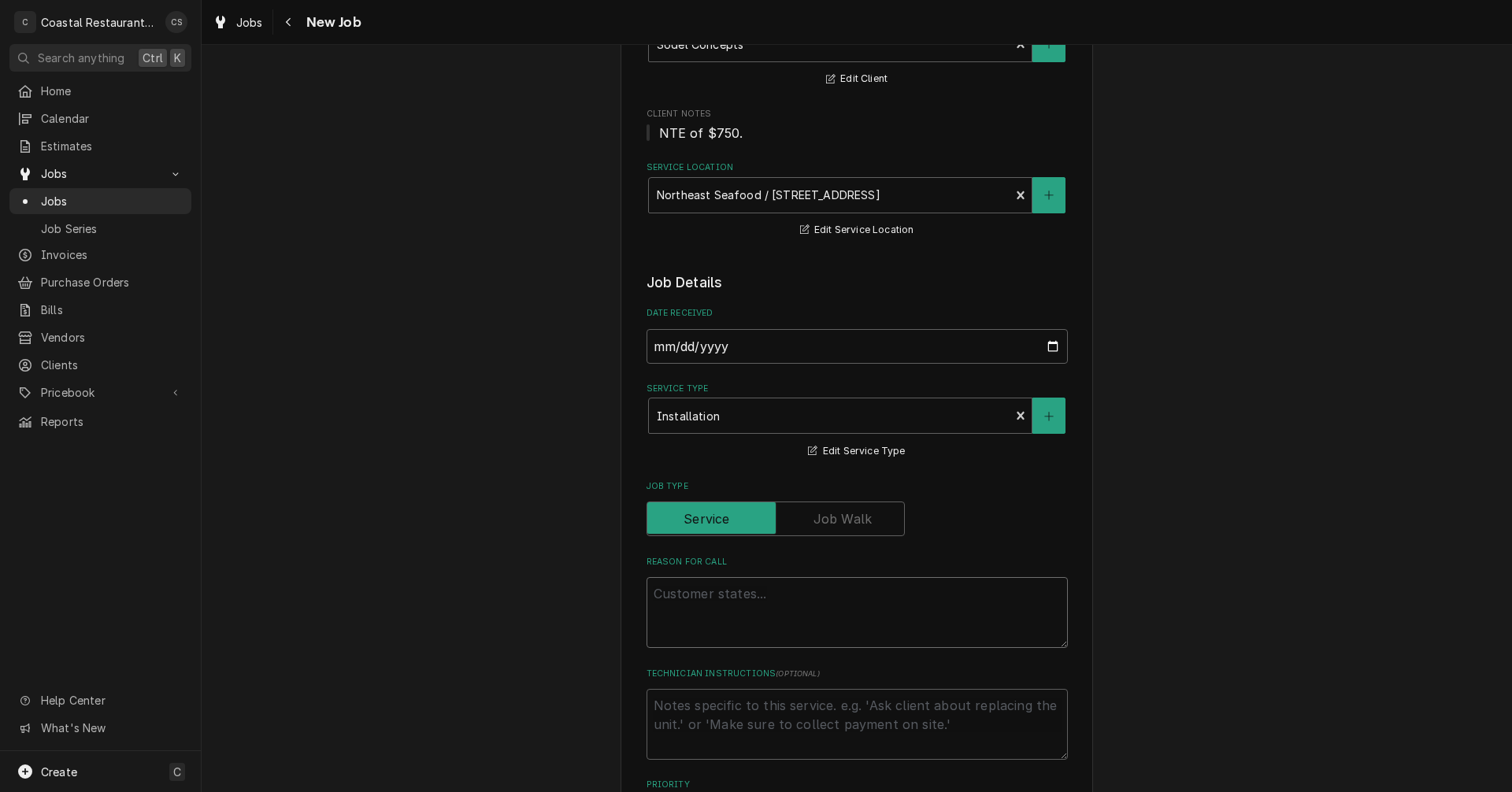
type textarea "R"
type textarea "x"
type textarea "Re"
type textarea "x"
type textarea "Rec"
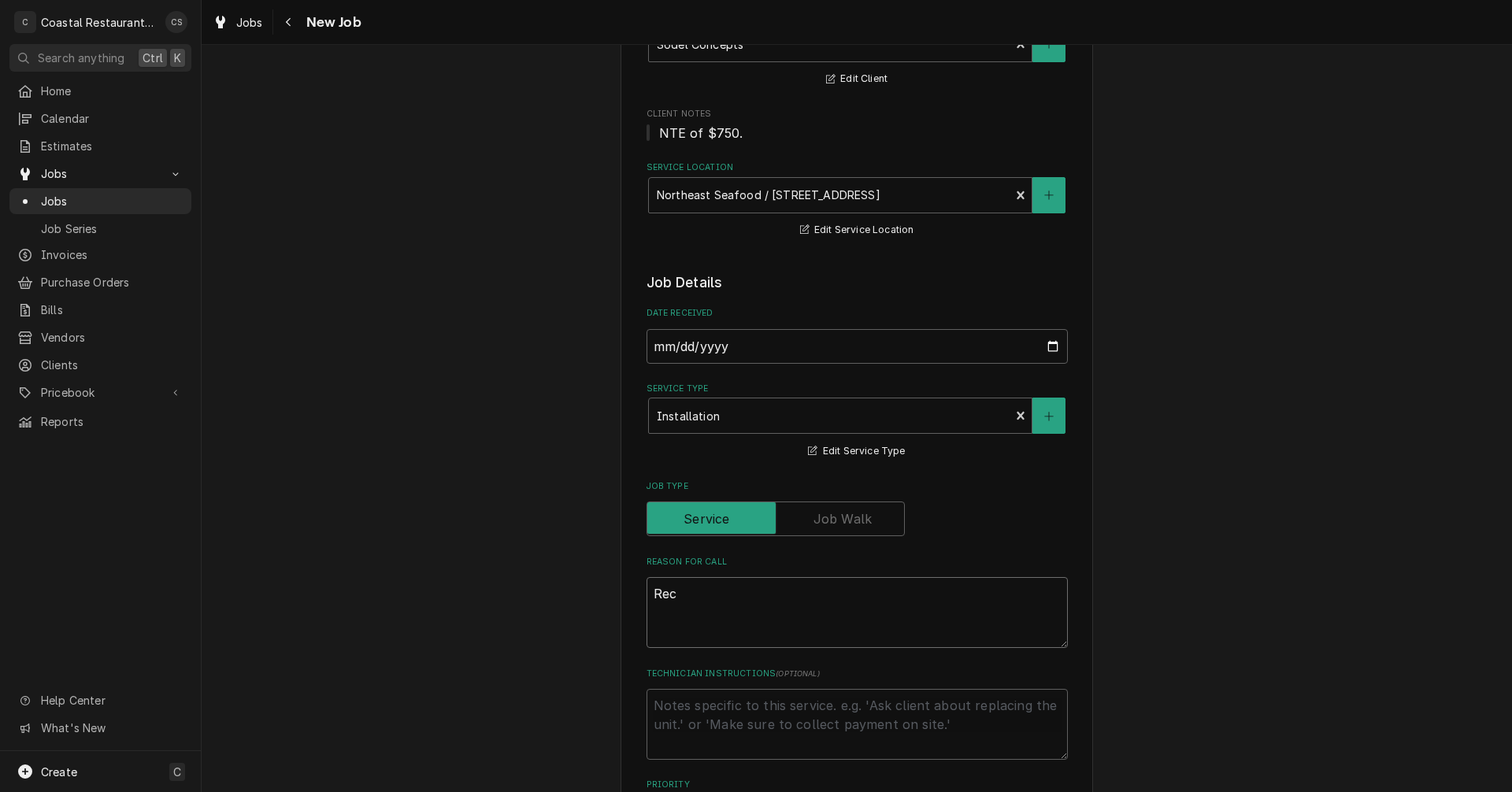
type textarea "x"
type textarea "Reco"
type textarea "x"
type textarea "Recon"
type textarea "x"
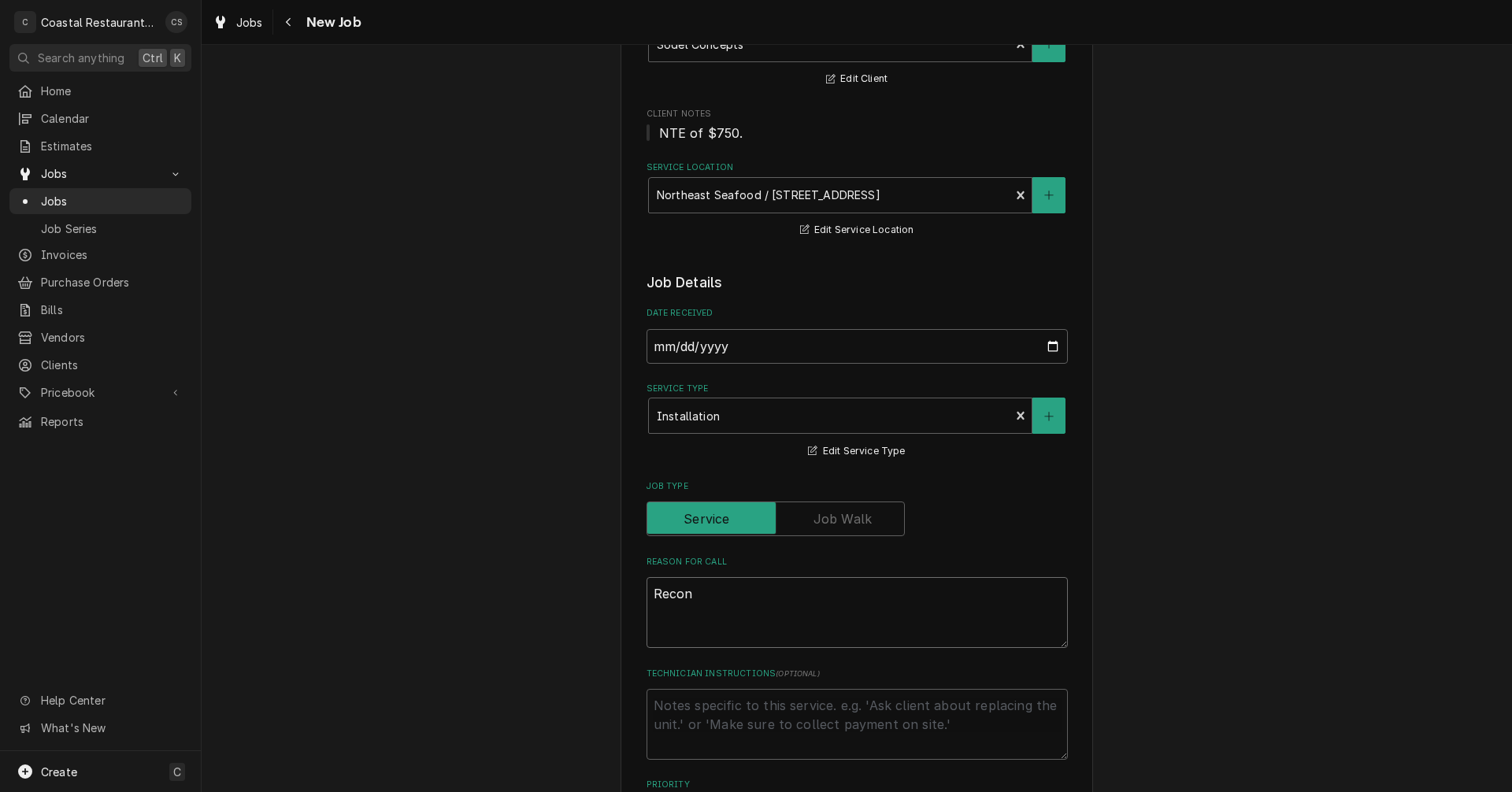
type textarea "Recond"
type textarea "x"
type textarea "Recondi"
type textarea "x"
type textarea "Recondit"
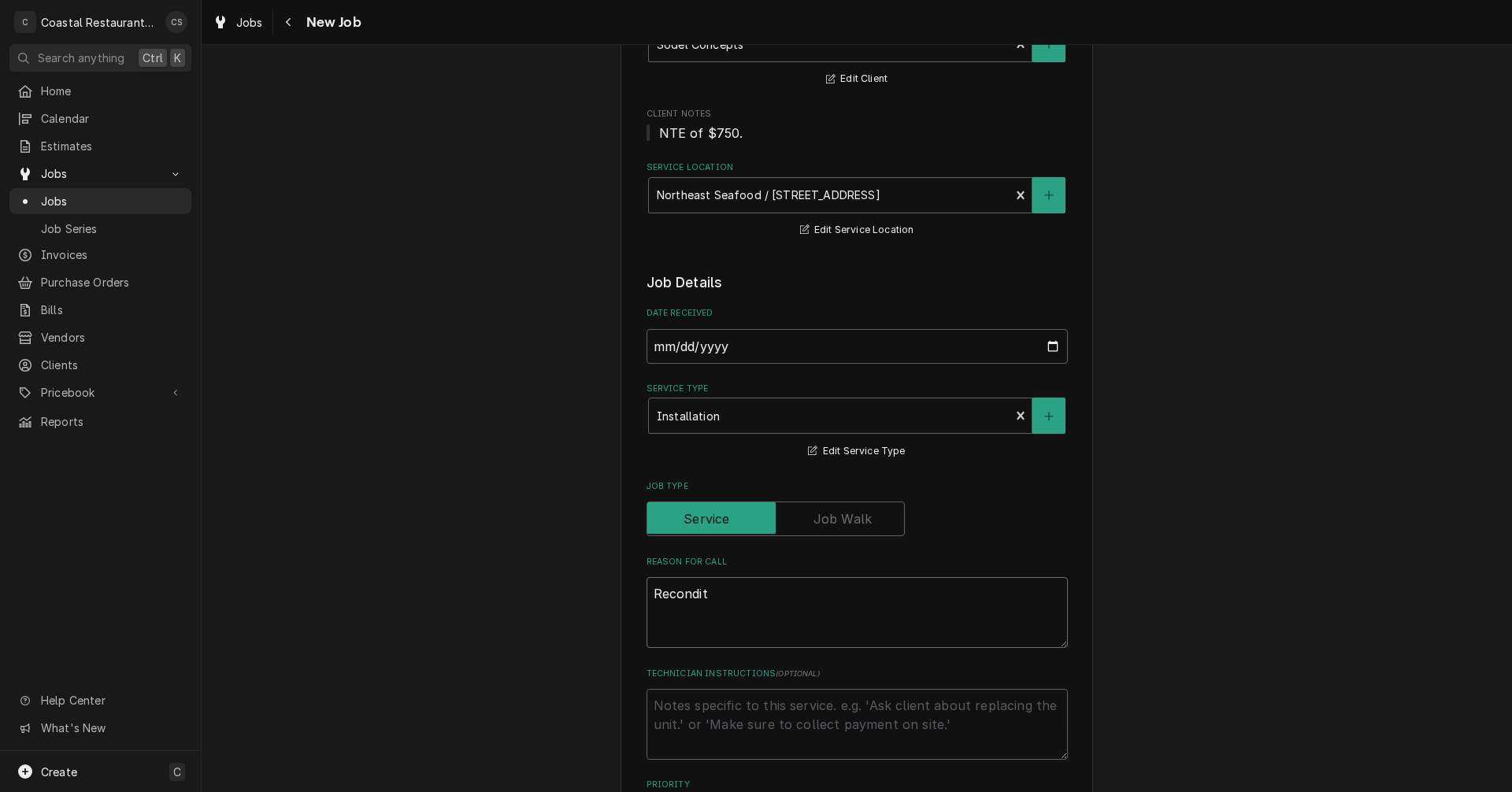
type textarea "x"
type textarea "Reconditi"
type textarea "x"
type textarea "Reconditio"
type textarea "x"
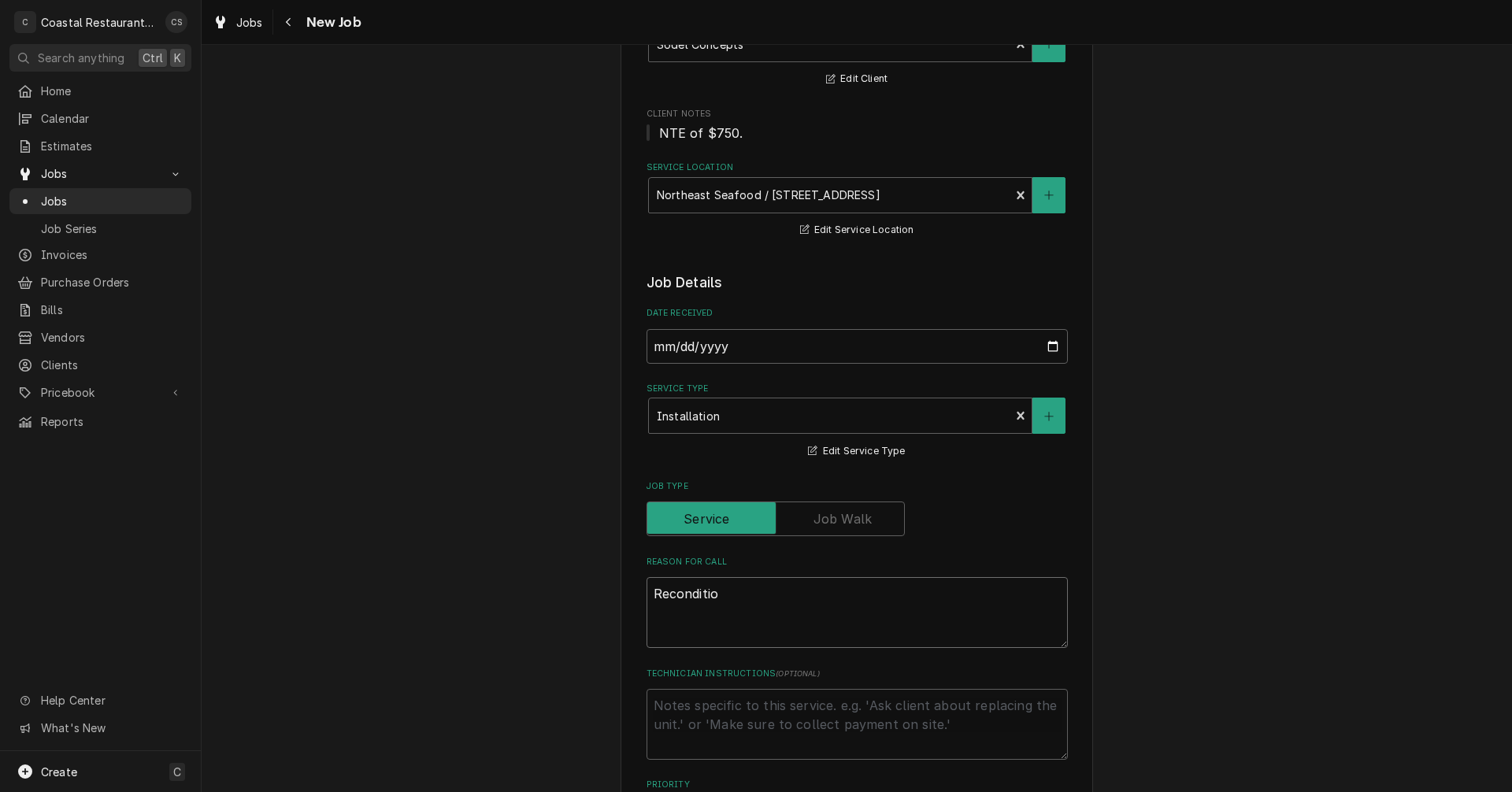
type textarea "Recondition"
type textarea "x"
type textarea "Reconditione"
type textarea "x"
type textarea "Reconditioned"
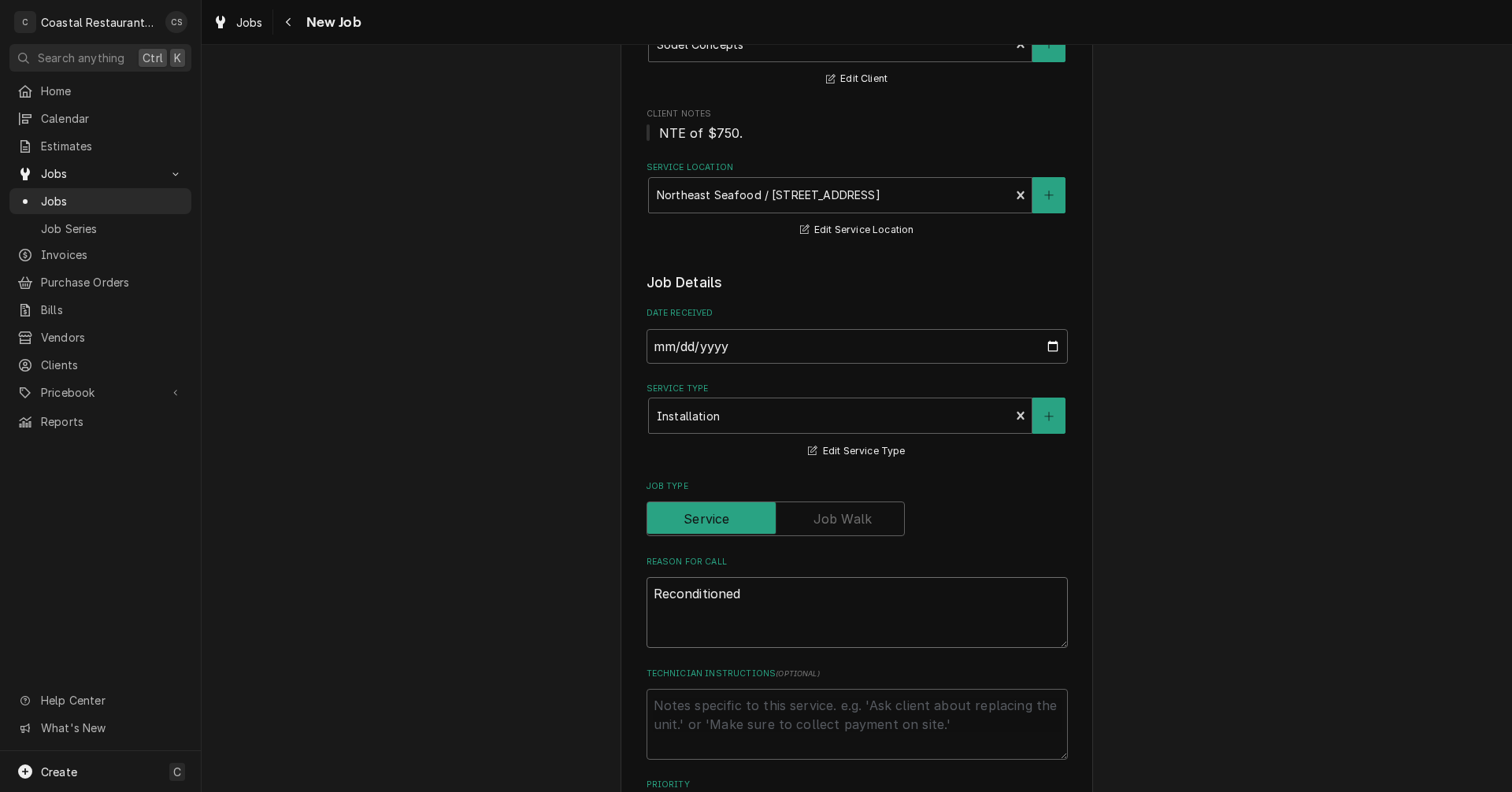
type textarea "x"
type textarea "Reconditioned"
type textarea "x"
type textarea "Reconditioned f"
type textarea "x"
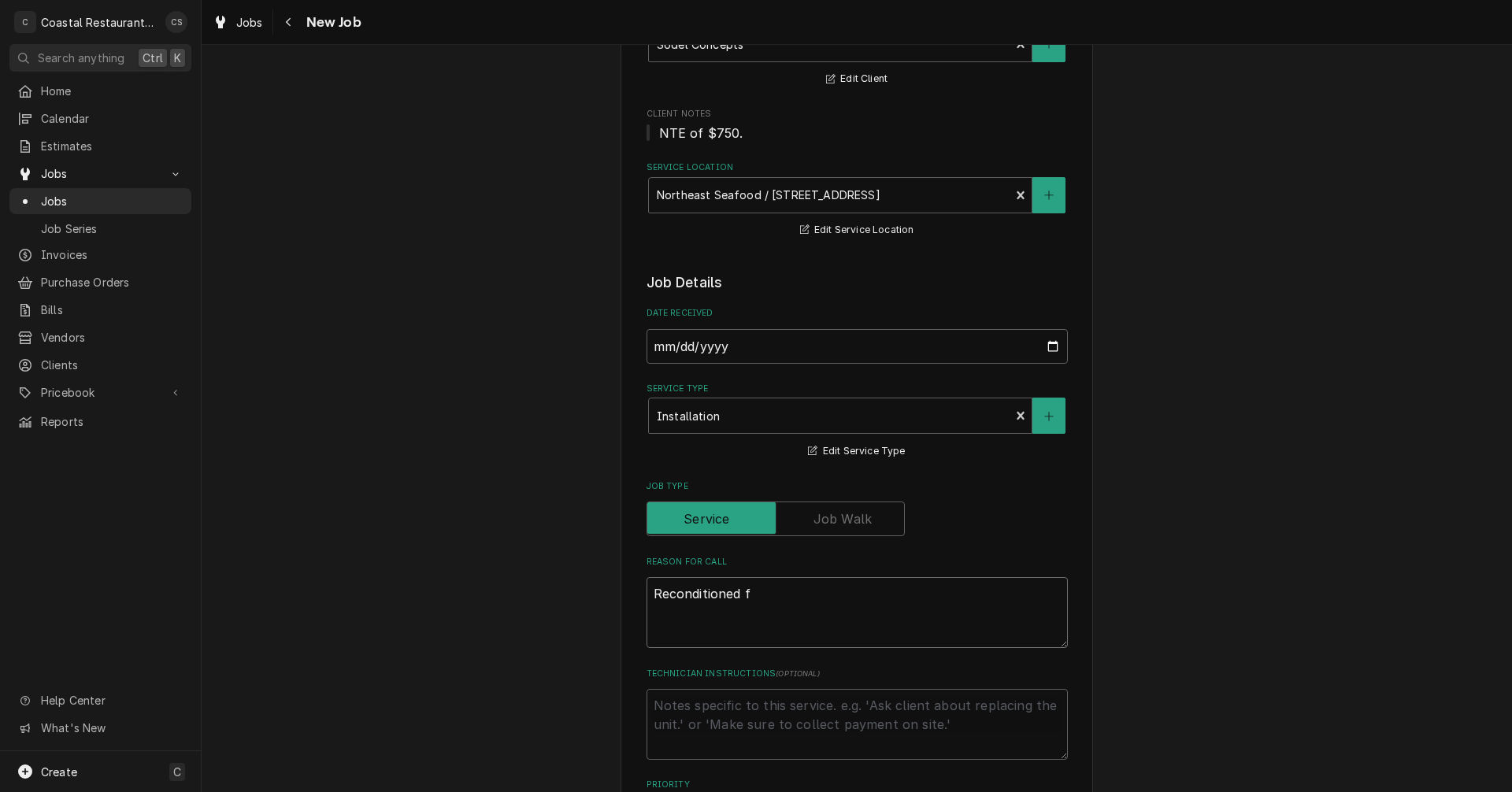
type textarea "Reconditioned"
type textarea "x"
type textarea "Reconditioned F"
type textarea "x"
type textarea "Reconditioned Fr"
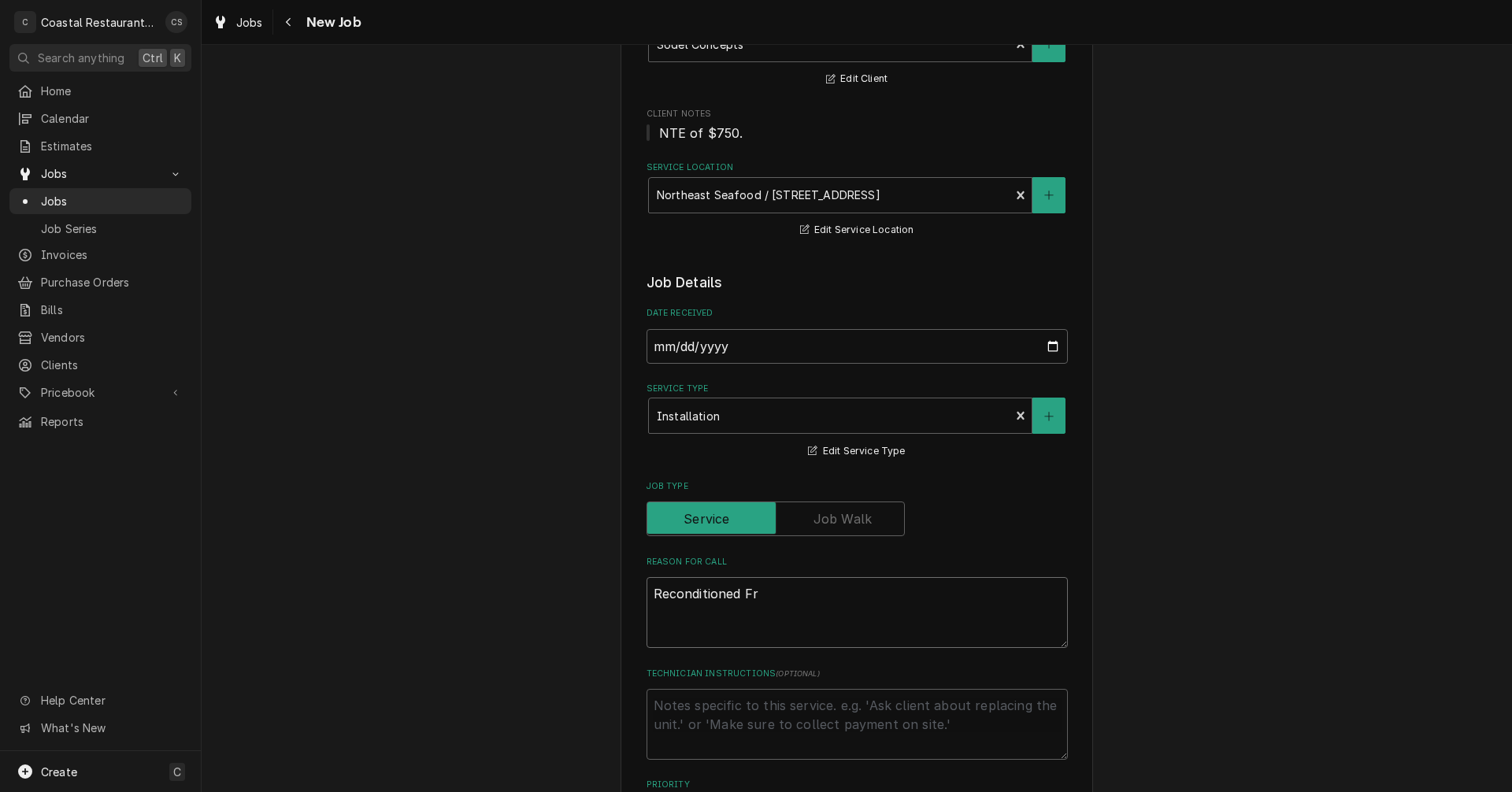
type textarea "x"
type textarea "Reconditioned Fry"
type textarea "x"
type textarea "Reconditioned Frye"
type textarea "x"
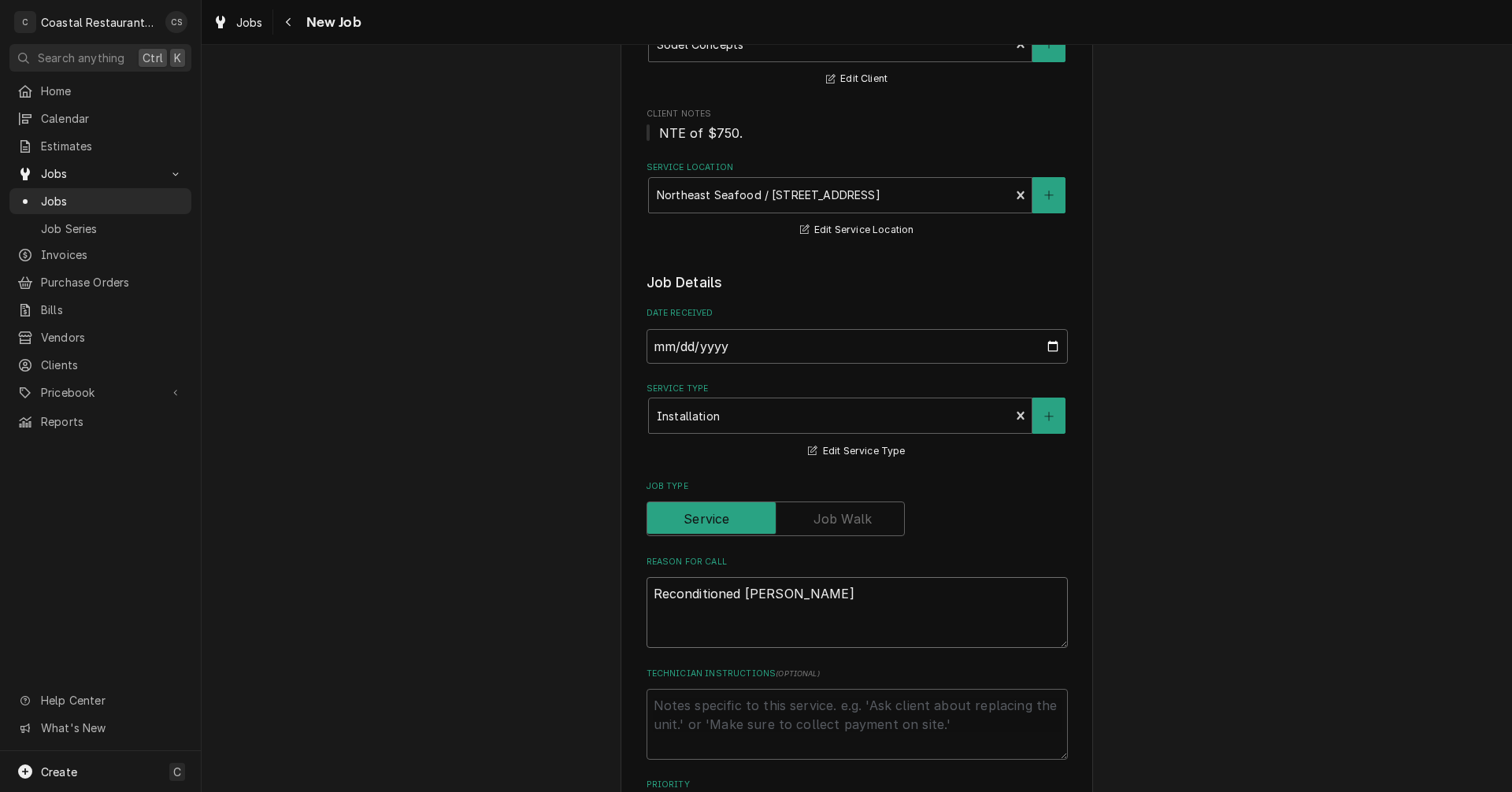
type textarea "Reconditioned Fryer"
type textarea "x"
type textarea "Reconditioned Fryer"
type textarea "x"
type textarea "Reconditioned Fryer i"
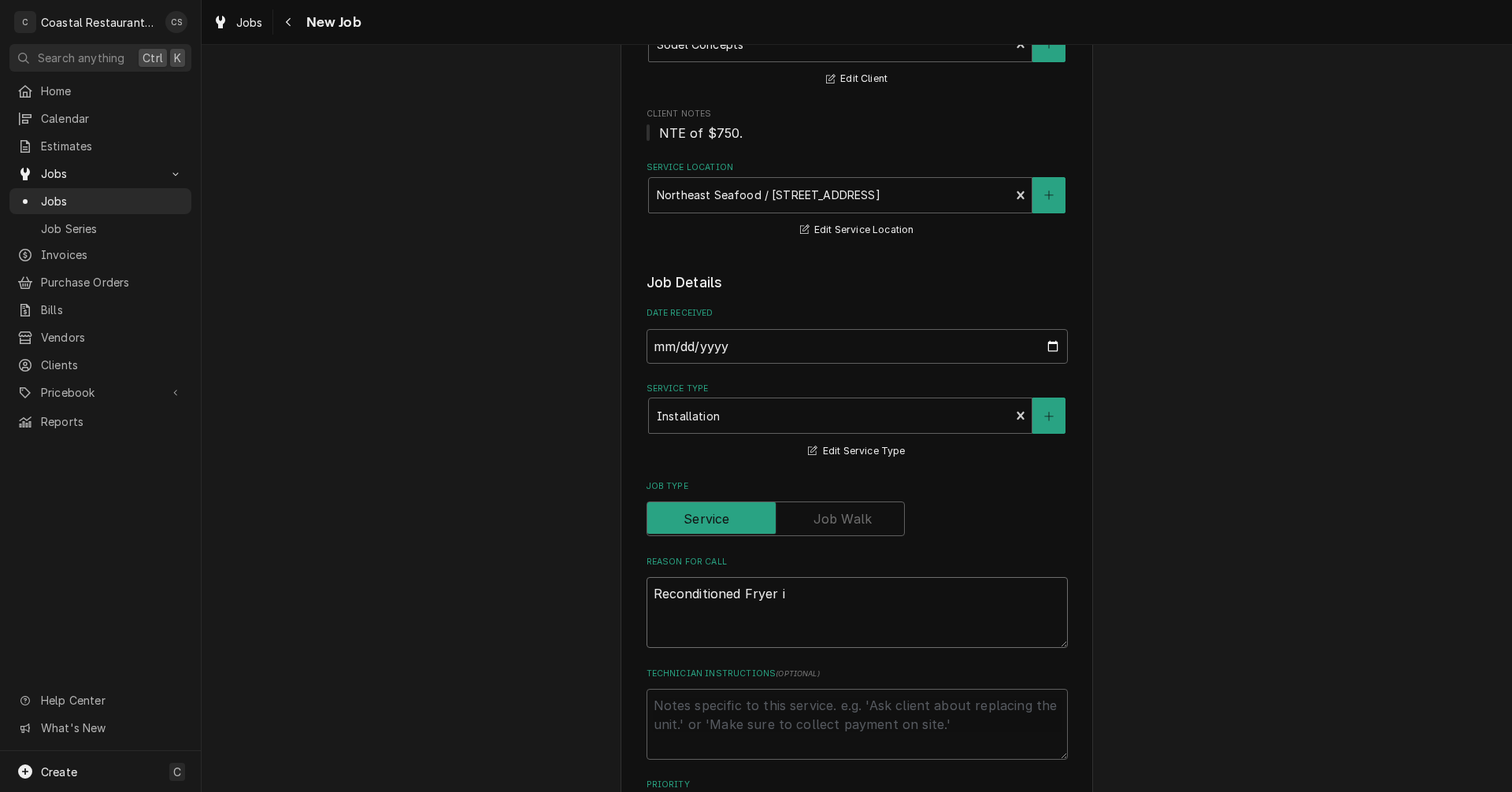
type textarea "x"
type textarea "Reconditioned Fryer in"
type textarea "x"
type textarea "Reconditioned Fryer ins"
type textarea "x"
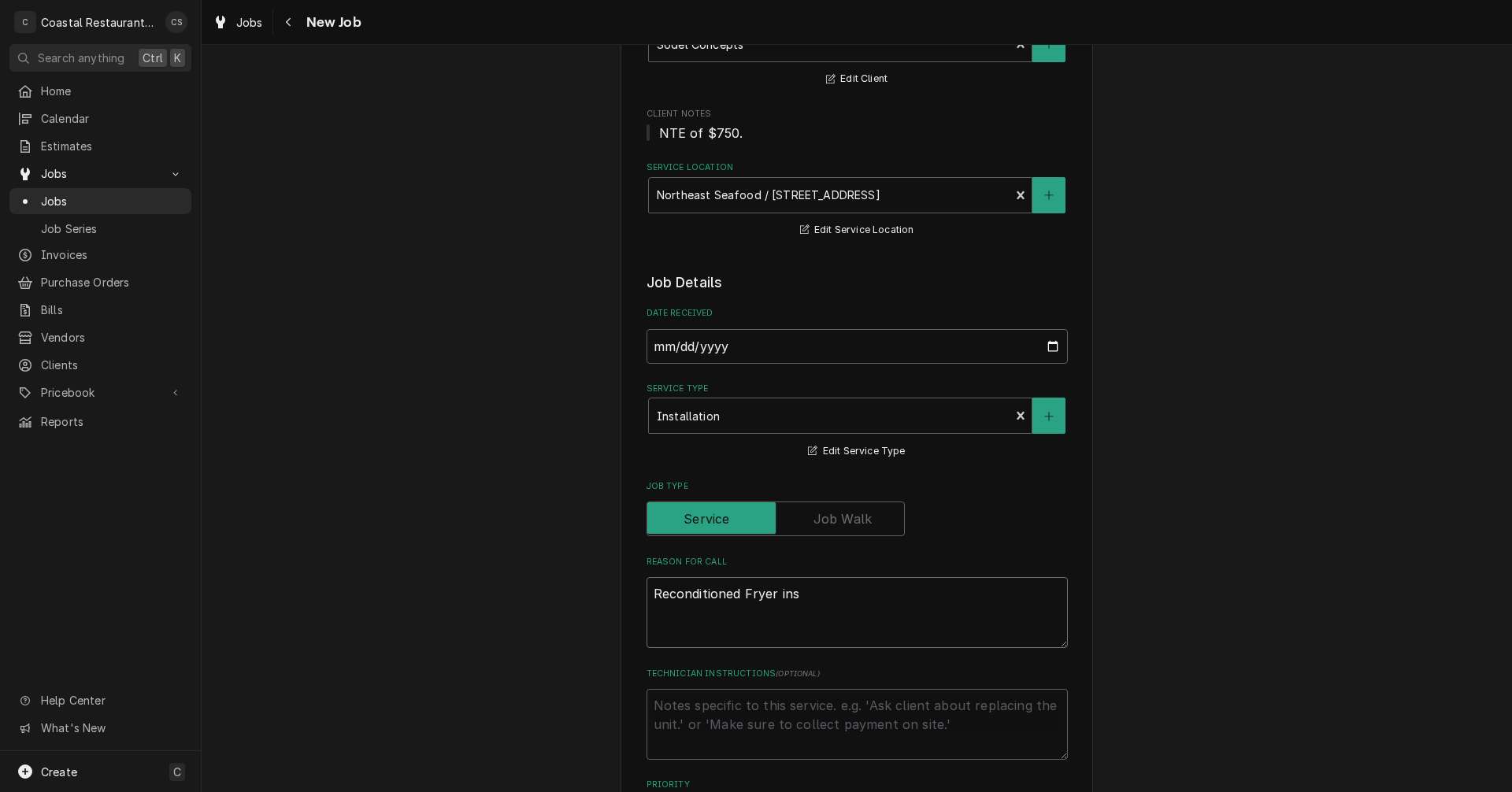
type textarea "Reconditioned Fryer inst"
type textarea "x"
type textarea "Reconditioned Fryer insta"
type textarea "x"
type textarea "Reconditioned Fryer instal"
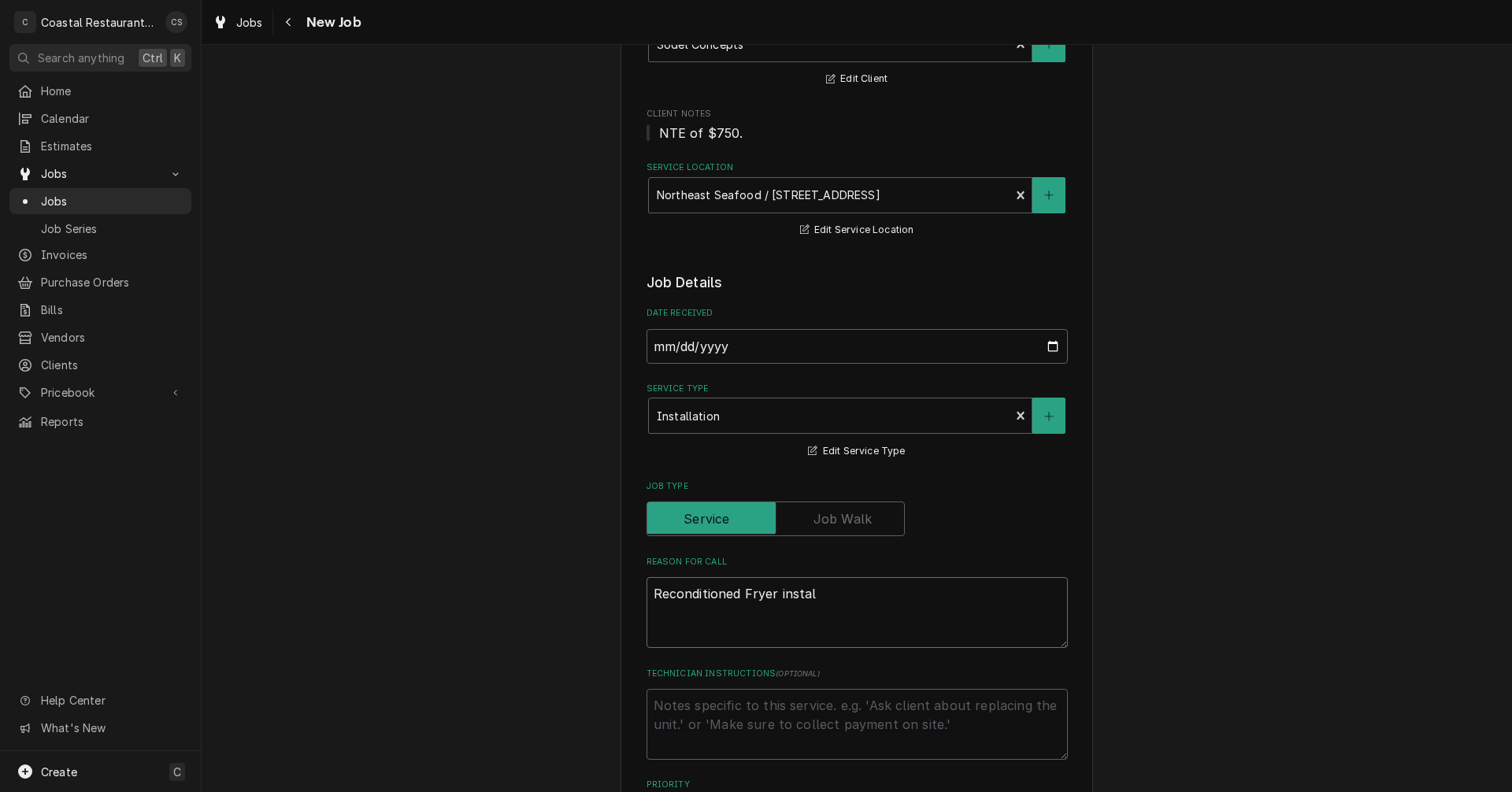
type textarea "x"
type textarea "Reconditioned Fryer install"
type textarea "x"
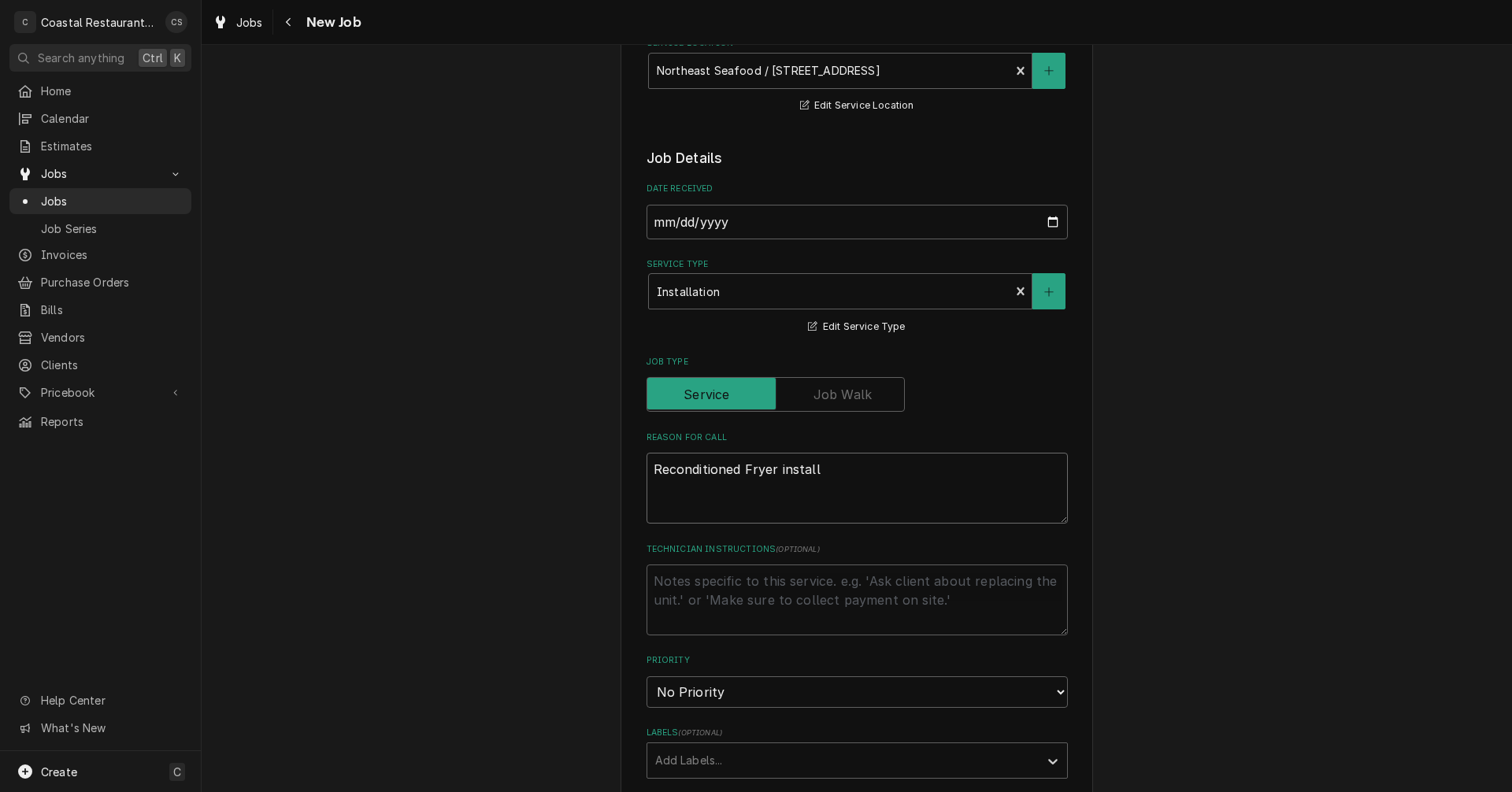
scroll to position [393, 0]
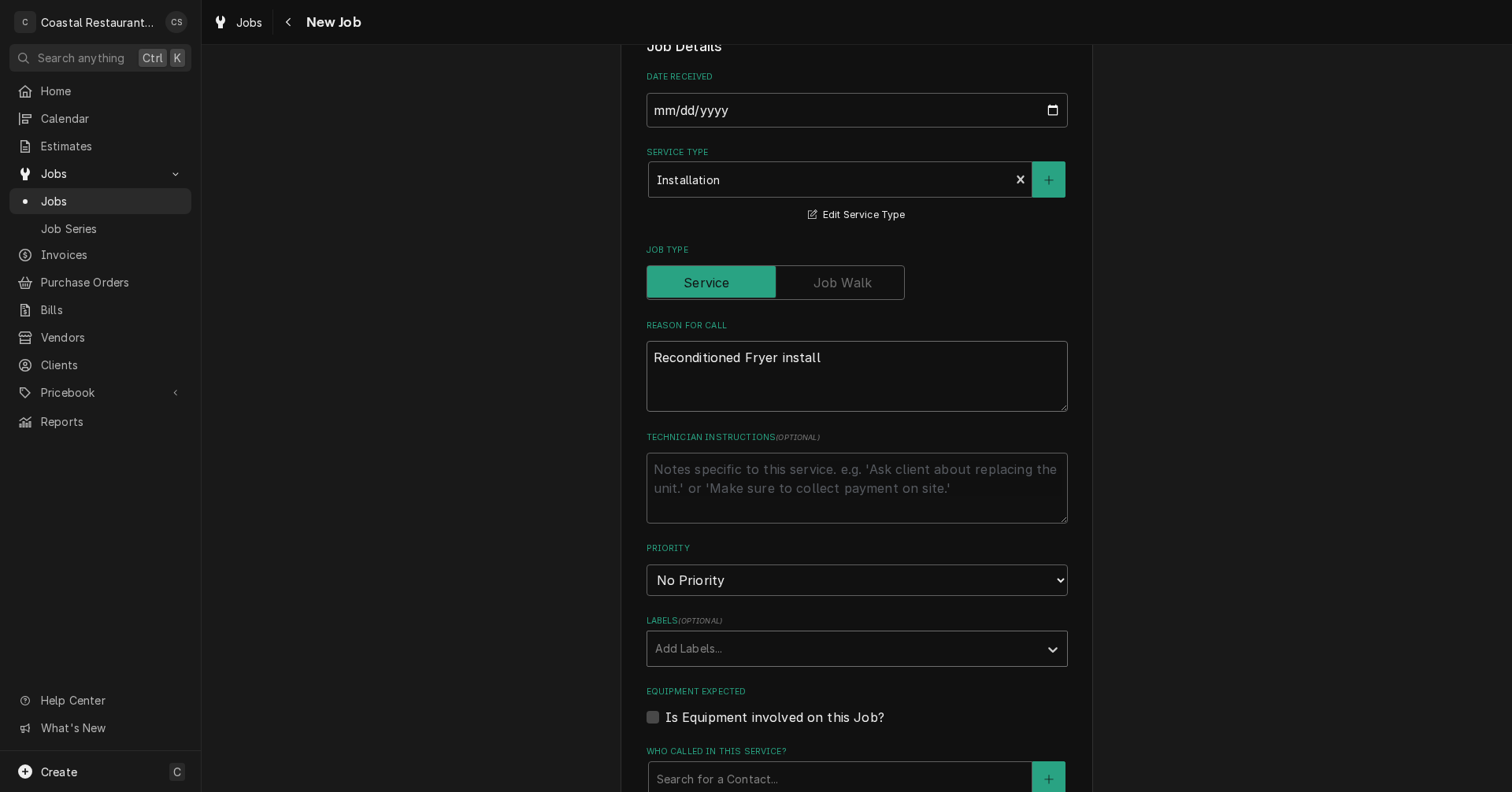
type textarea "Reconditioned Fryer install"
click at [683, 654] on div "Labels" at bounding box center [843, 649] width 375 height 28
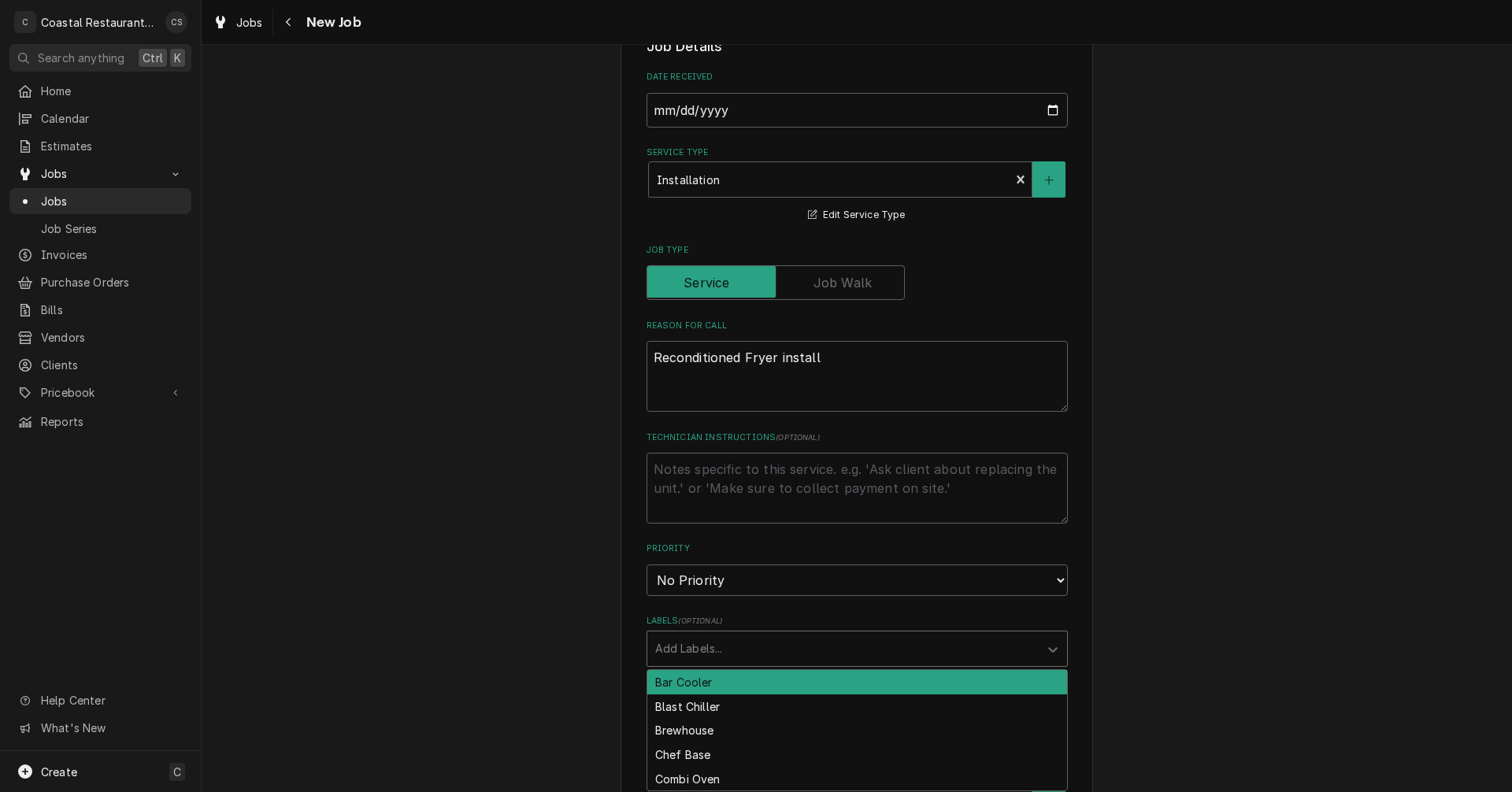
type input "G"
type input "Fryer"
click at [679, 685] on div "Fryer" at bounding box center [856, 682] width 420 height 24
type textarea "x"
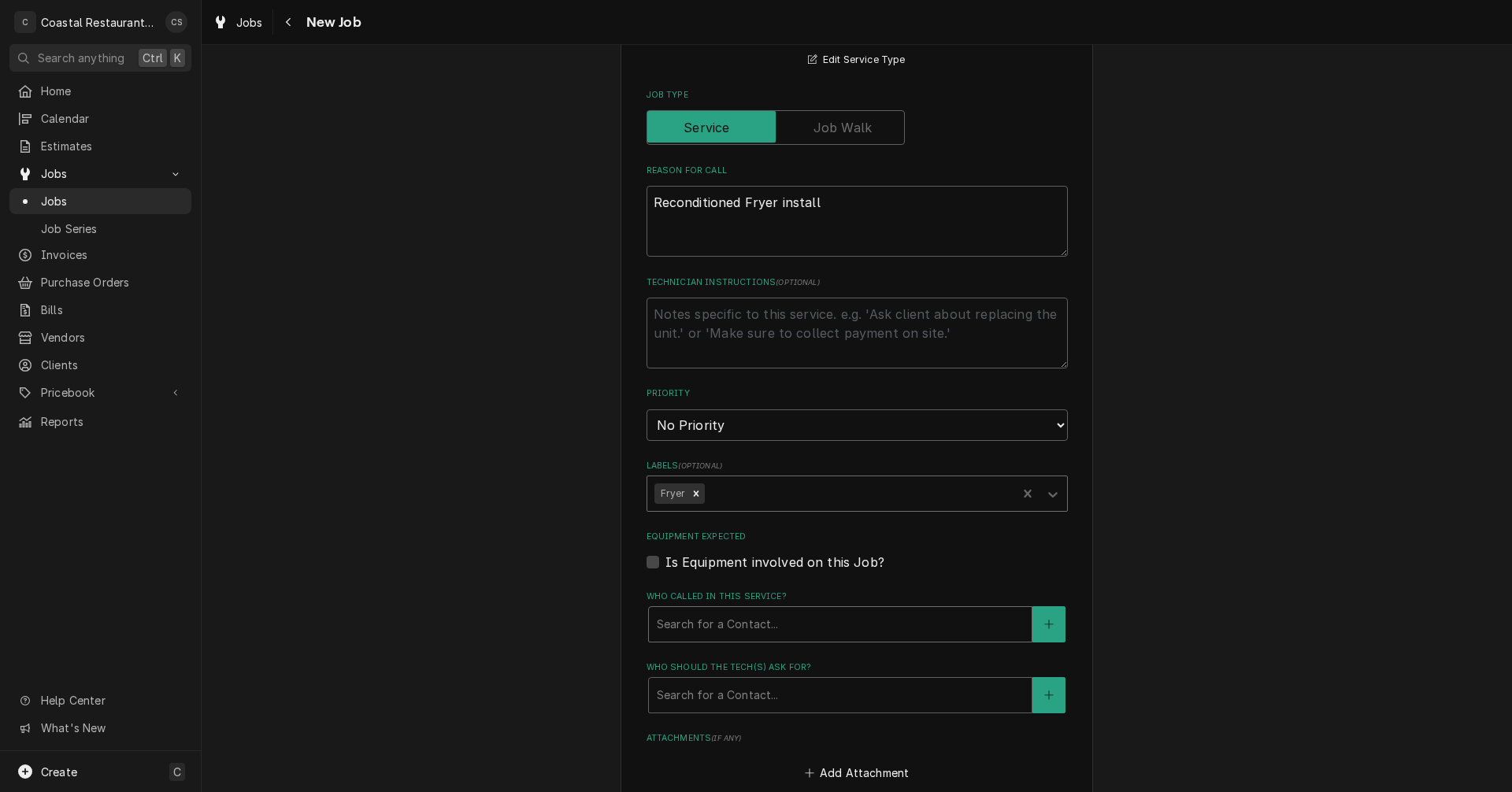
scroll to position [551, 0]
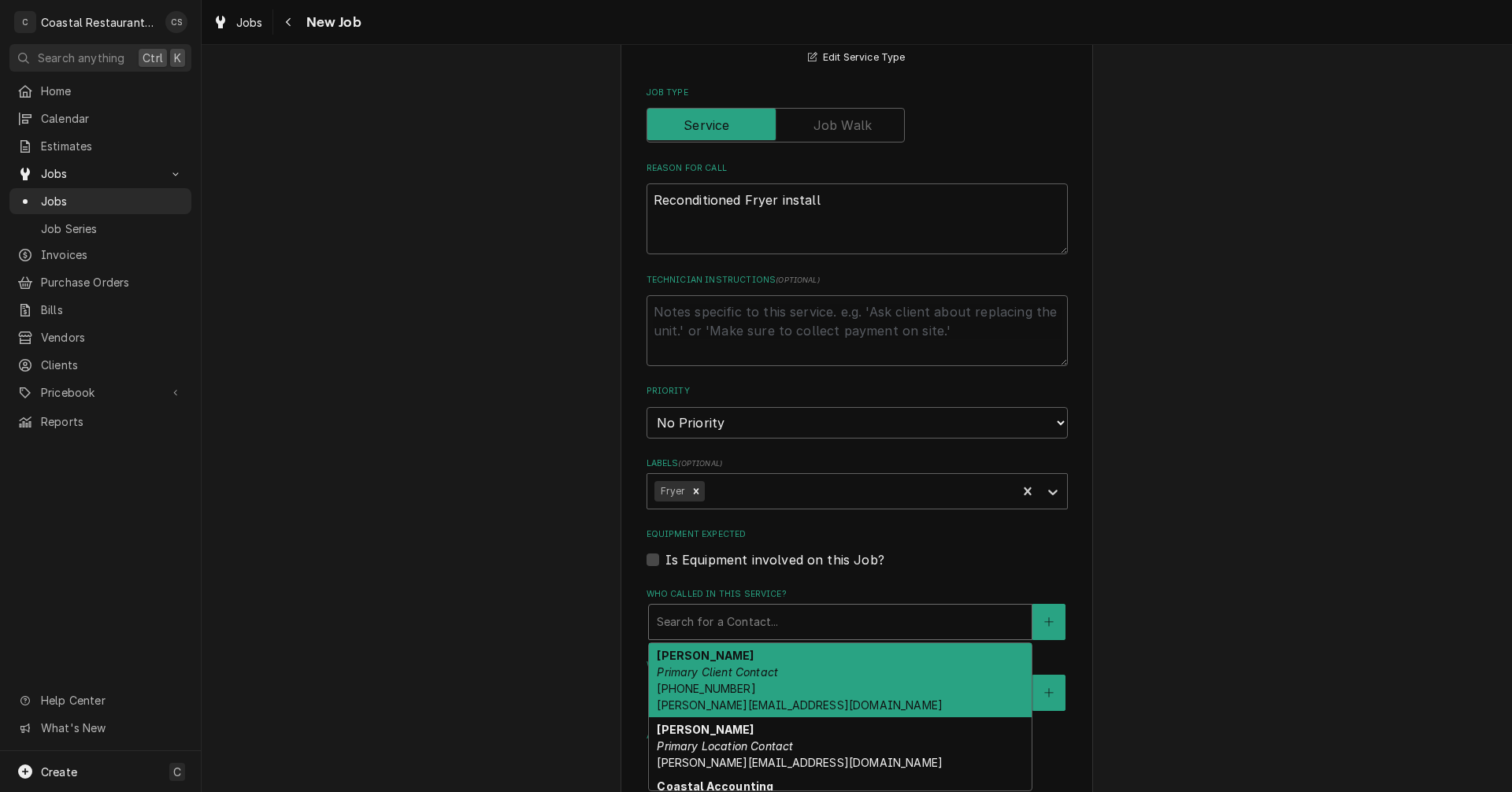
click at [694, 616] on div "Who called in this service?" at bounding box center [839, 622] width 367 height 28
click at [706, 686] on span "(302) 381-0571 Andrew@sodelconcepts.com" at bounding box center [799, 697] width 285 height 30
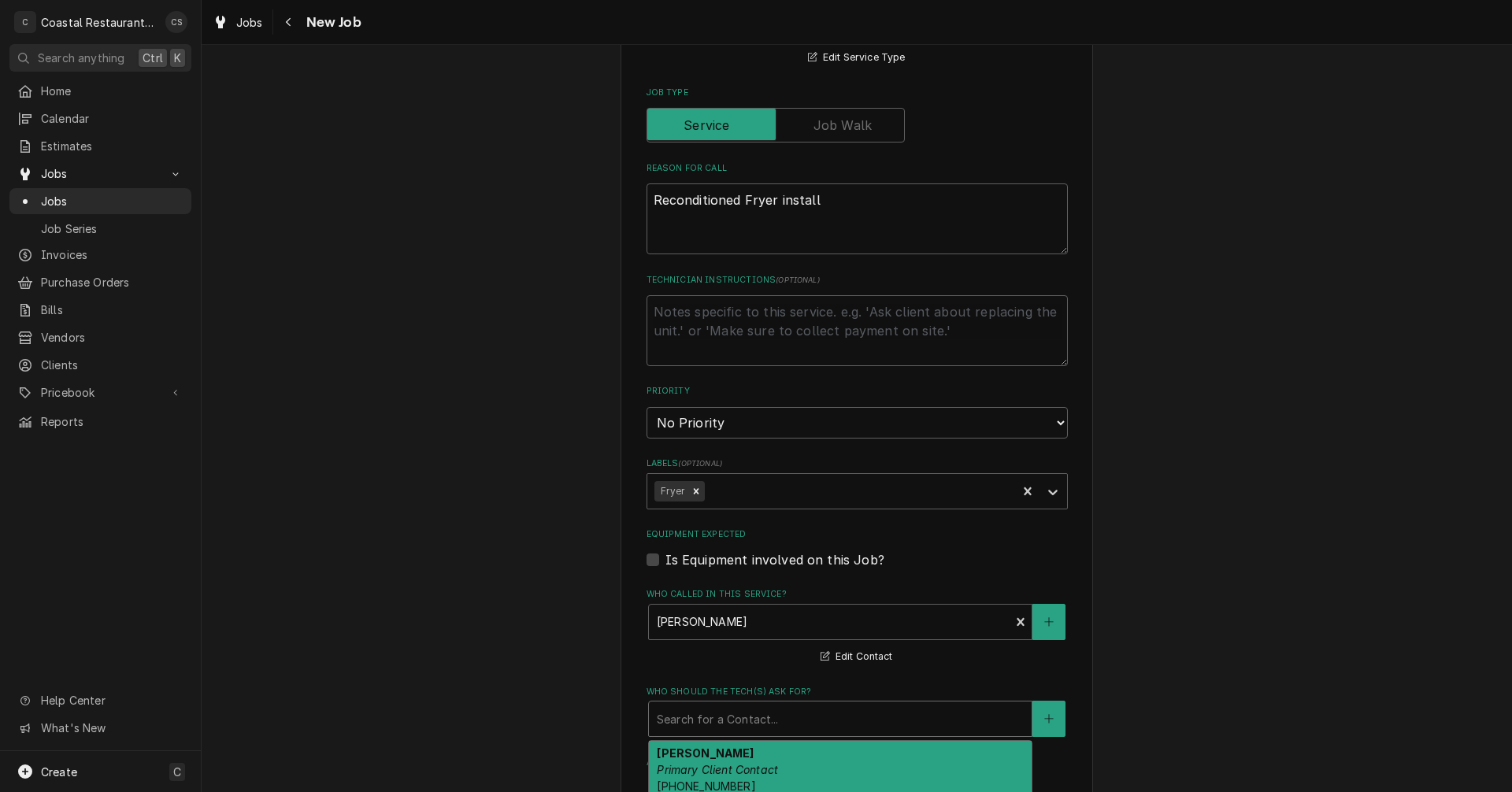
click at [705, 711] on div "Who should the tech(s) ask for?" at bounding box center [839, 719] width 367 height 28
click at [718, 757] on strong "Andrew Dickinson" at bounding box center [705, 754] width 97 height 14
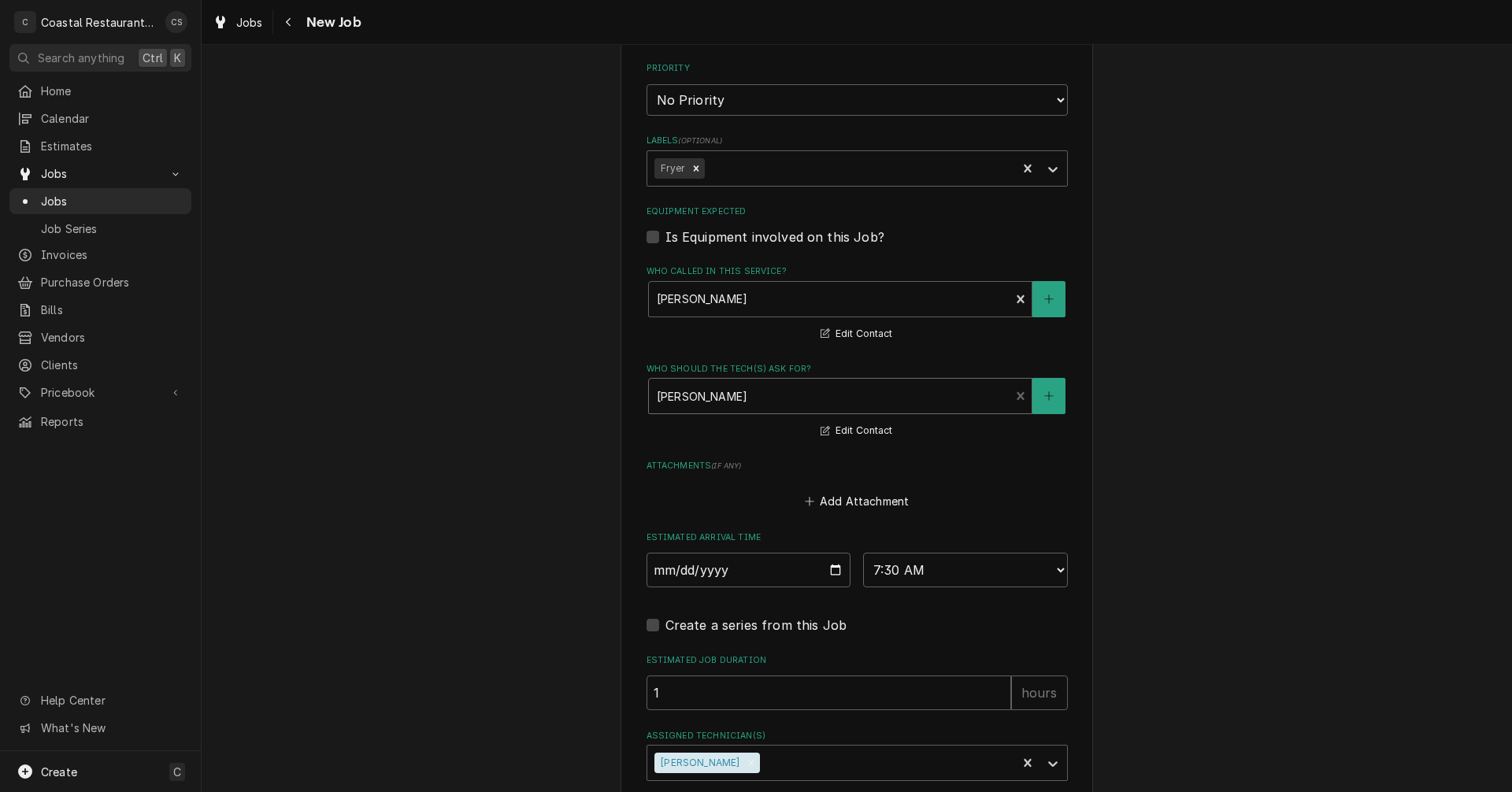
scroll to position [1000, 0]
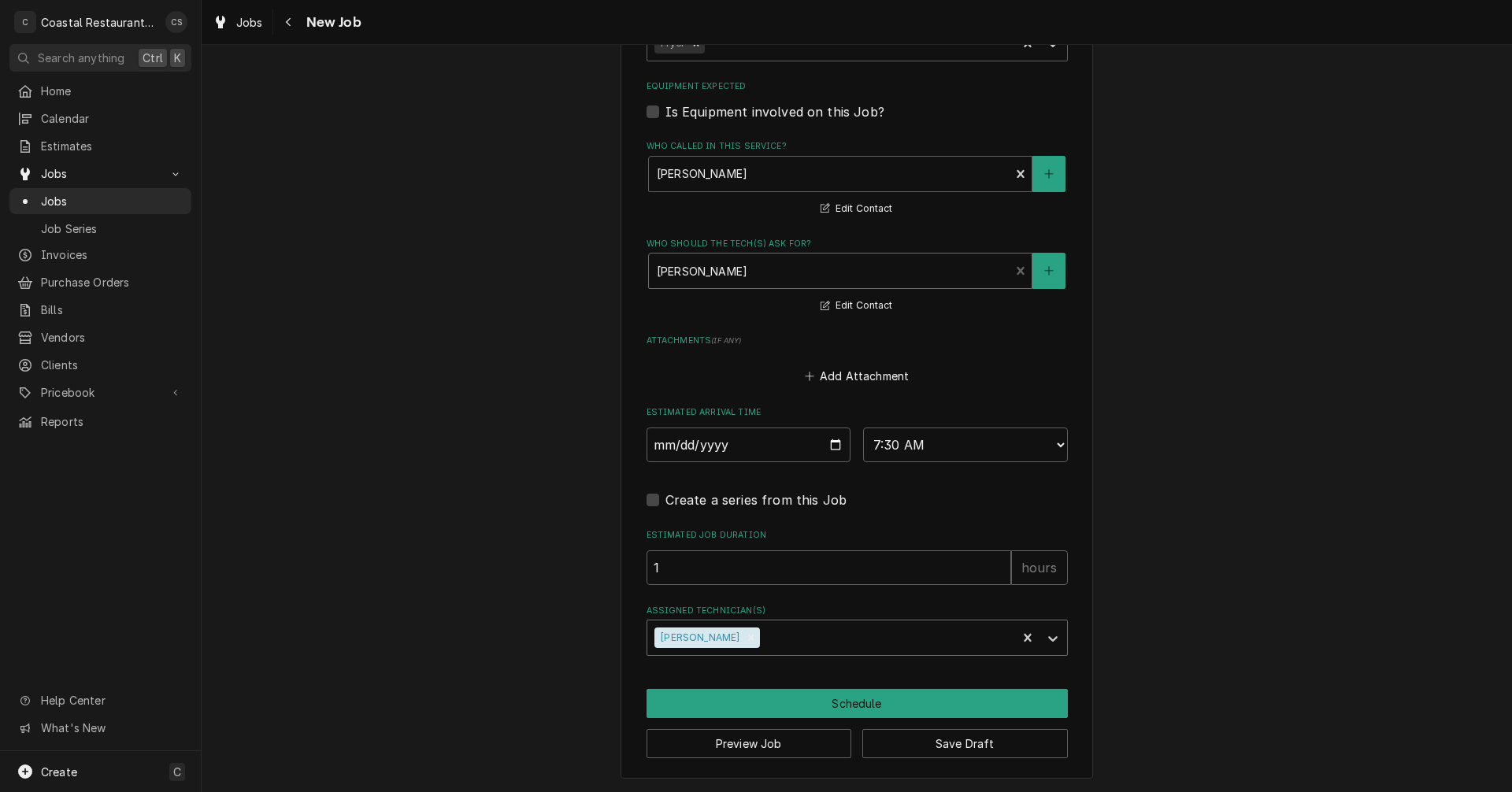
click at [763, 639] on div "Assigned Technician(s)" at bounding box center [886, 638] width 246 height 28
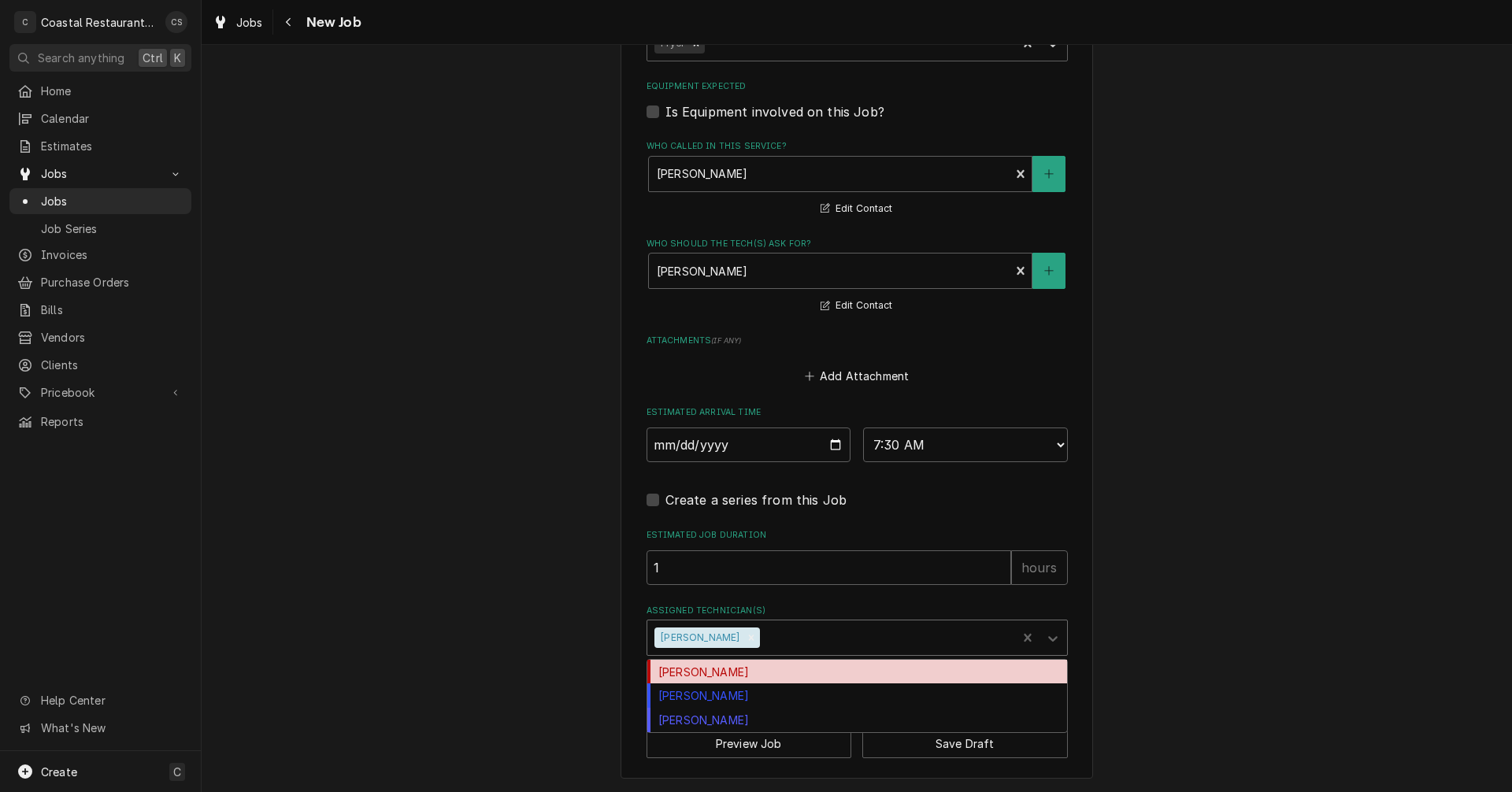
click at [727, 675] on div "Carlos Espin" at bounding box center [856, 672] width 420 height 24
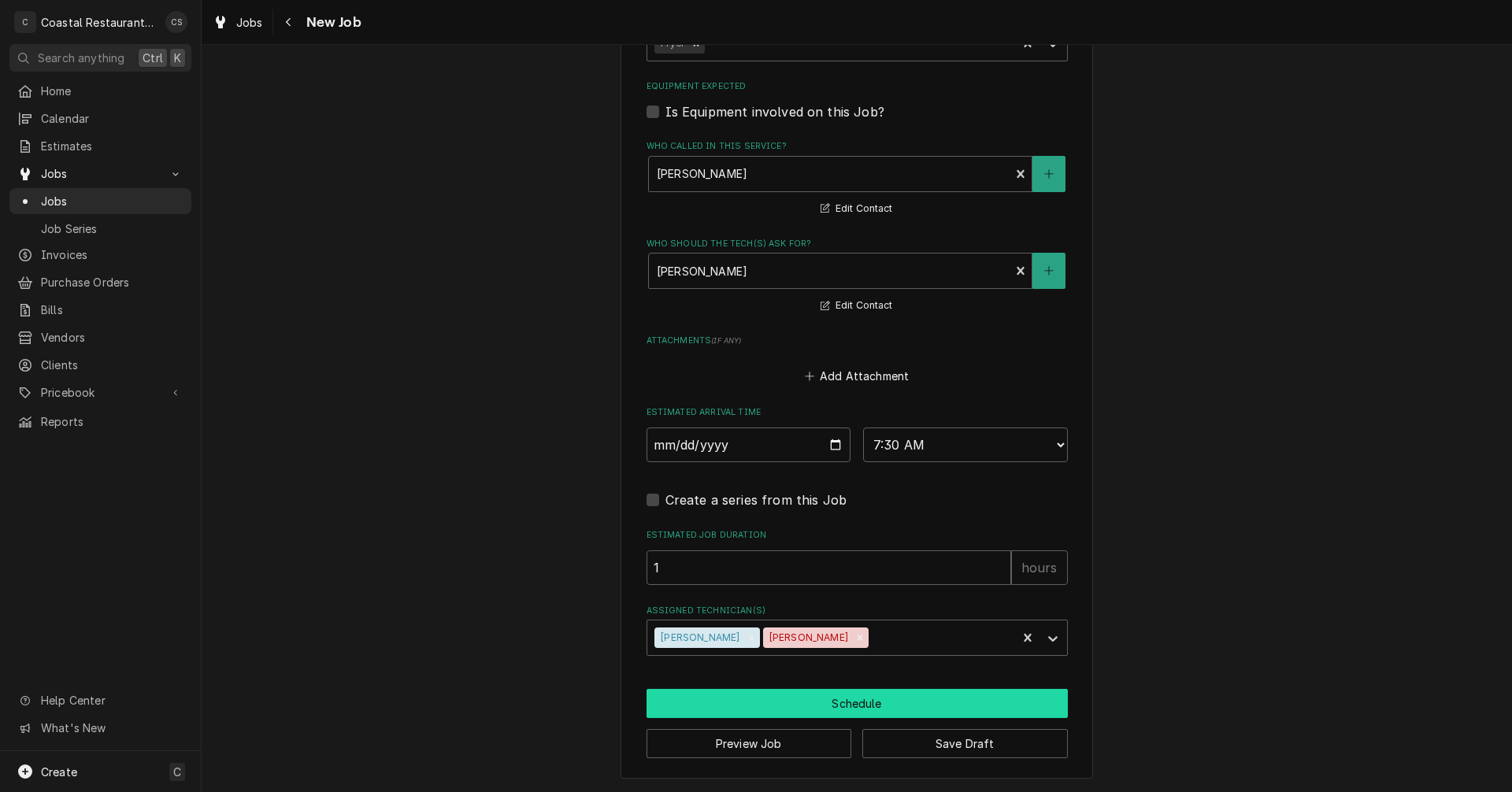
click at [760, 701] on button "Schedule" at bounding box center [857, 704] width 421 height 29
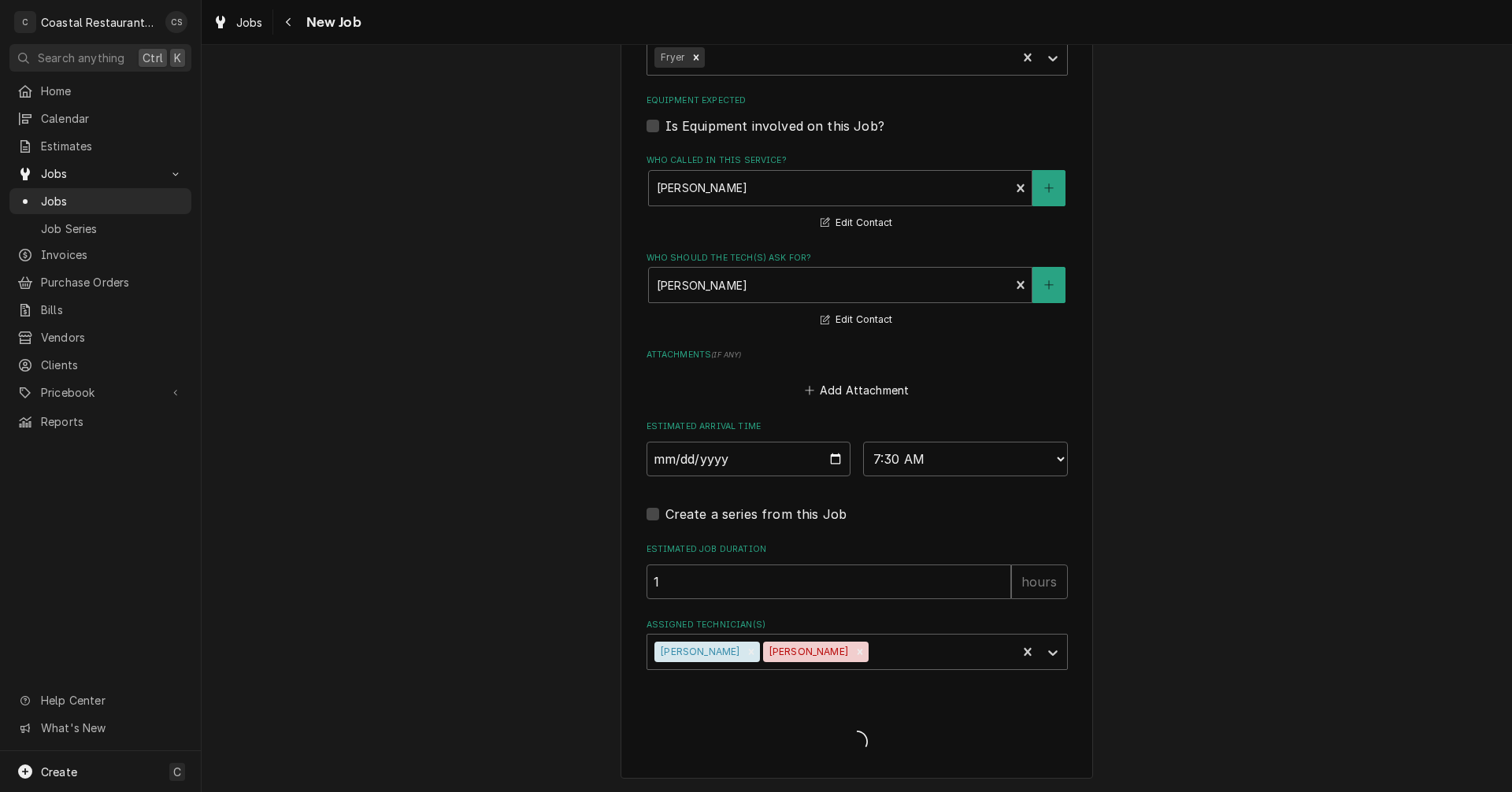
type textarea "x"
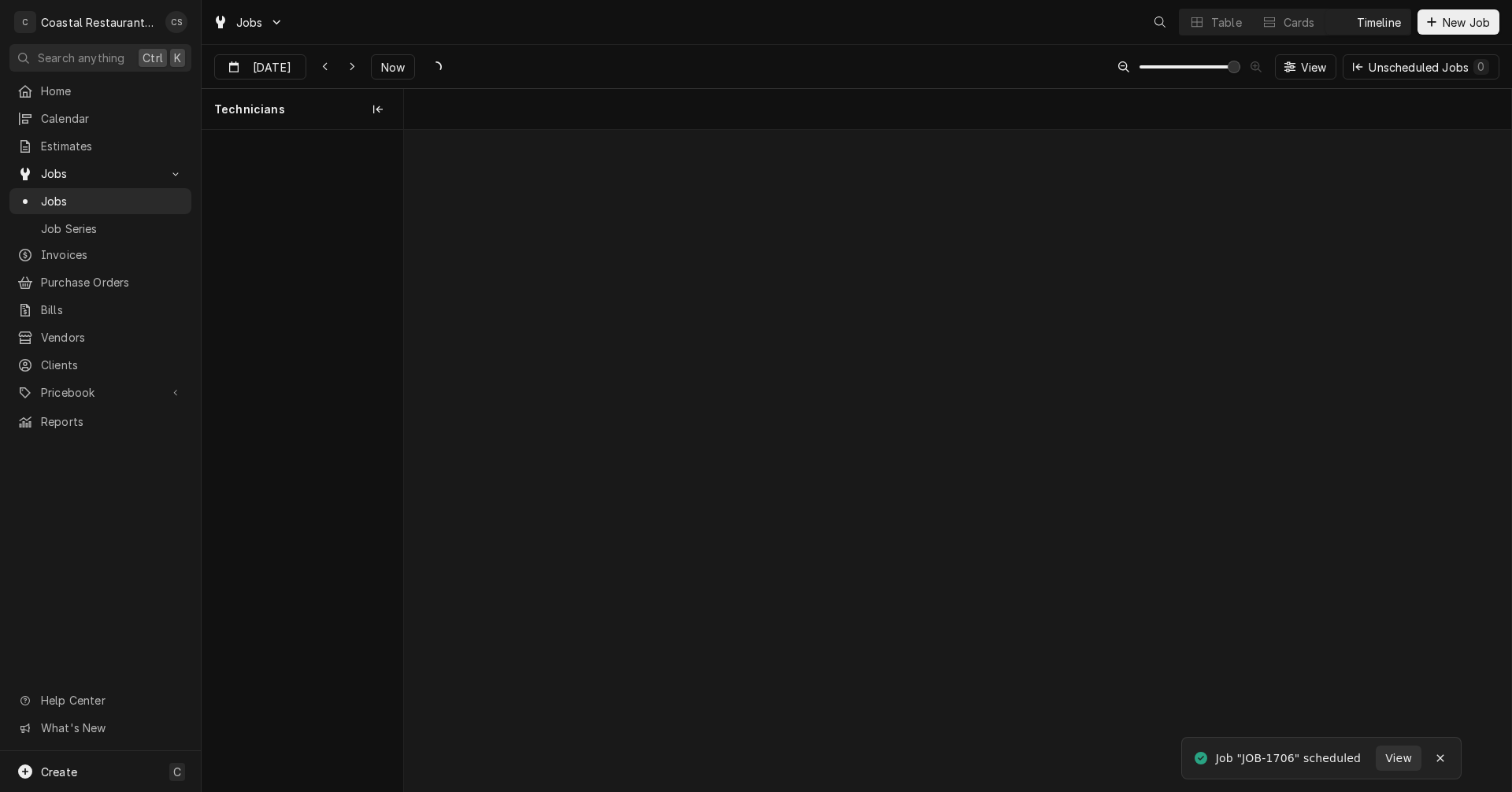
scroll to position [0, 21978]
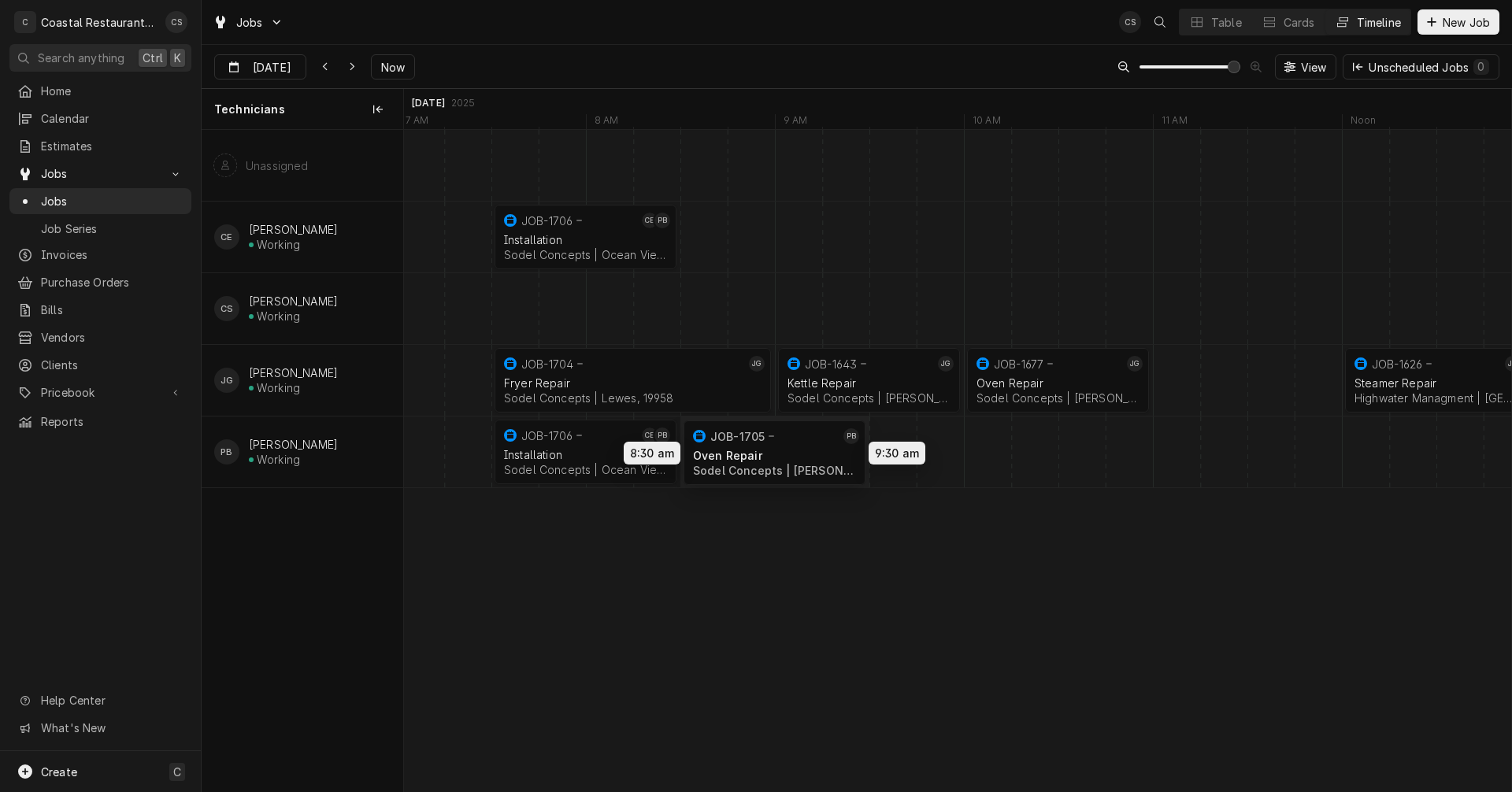
drag, startPoint x: 825, startPoint y: 447, endPoint x: 744, endPoint y: 448, distance: 81.0
click at [744, 448] on div "7:30 AM 8:30 AM JOB-1706 CE PB Installation Sodel Concepts | Ocean View, 19970 …" at bounding box center [957, 461] width 1107 height 662
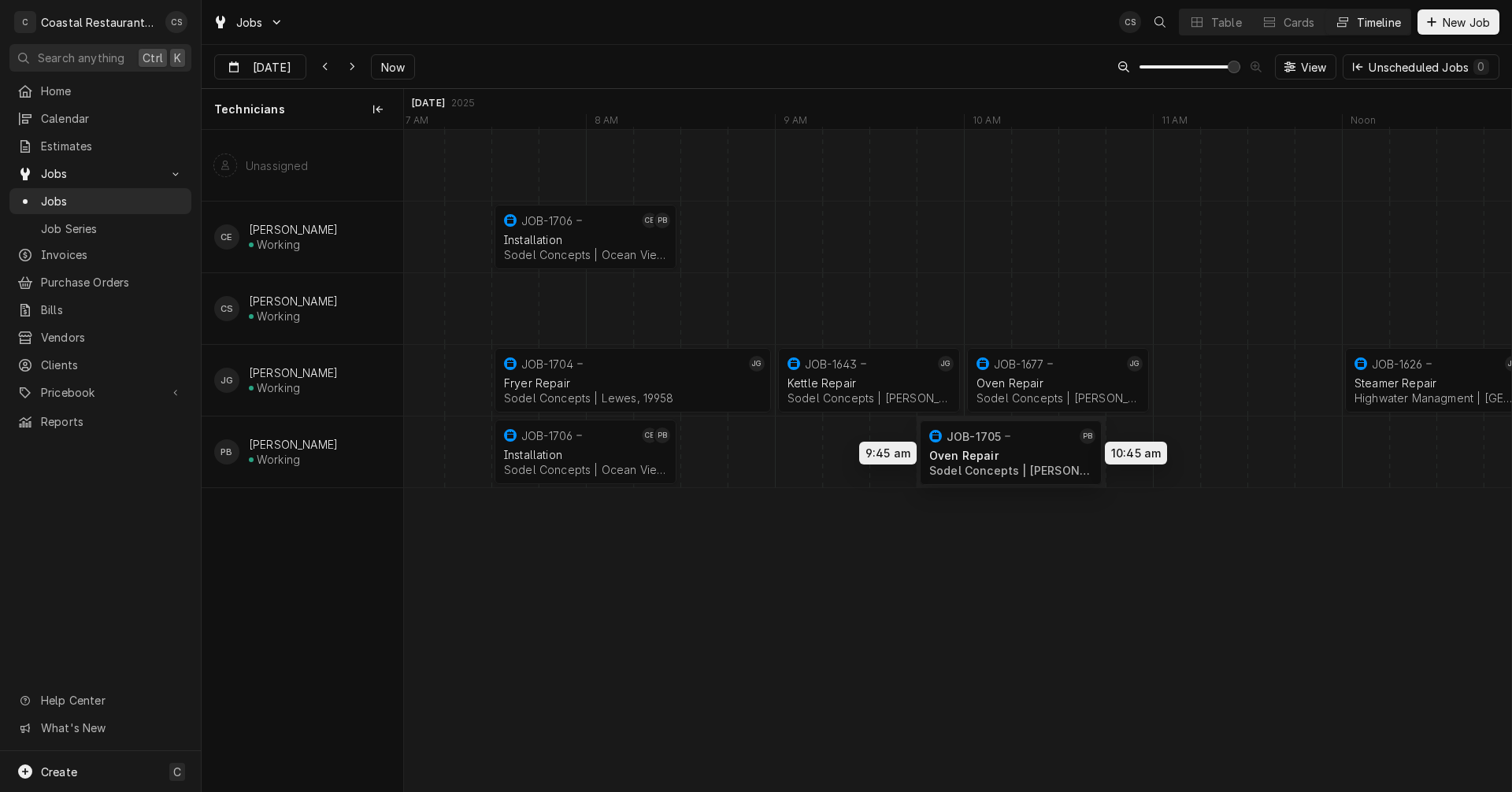
drag, startPoint x: 722, startPoint y: 455, endPoint x: 961, endPoint y: 456, distance: 239.0
click at [961, 456] on div "7:30 AM 8:30 AM JOB-1706 CE PB Installation Sodel Concepts | Ocean View, 19970 …" at bounding box center [957, 461] width 1107 height 662
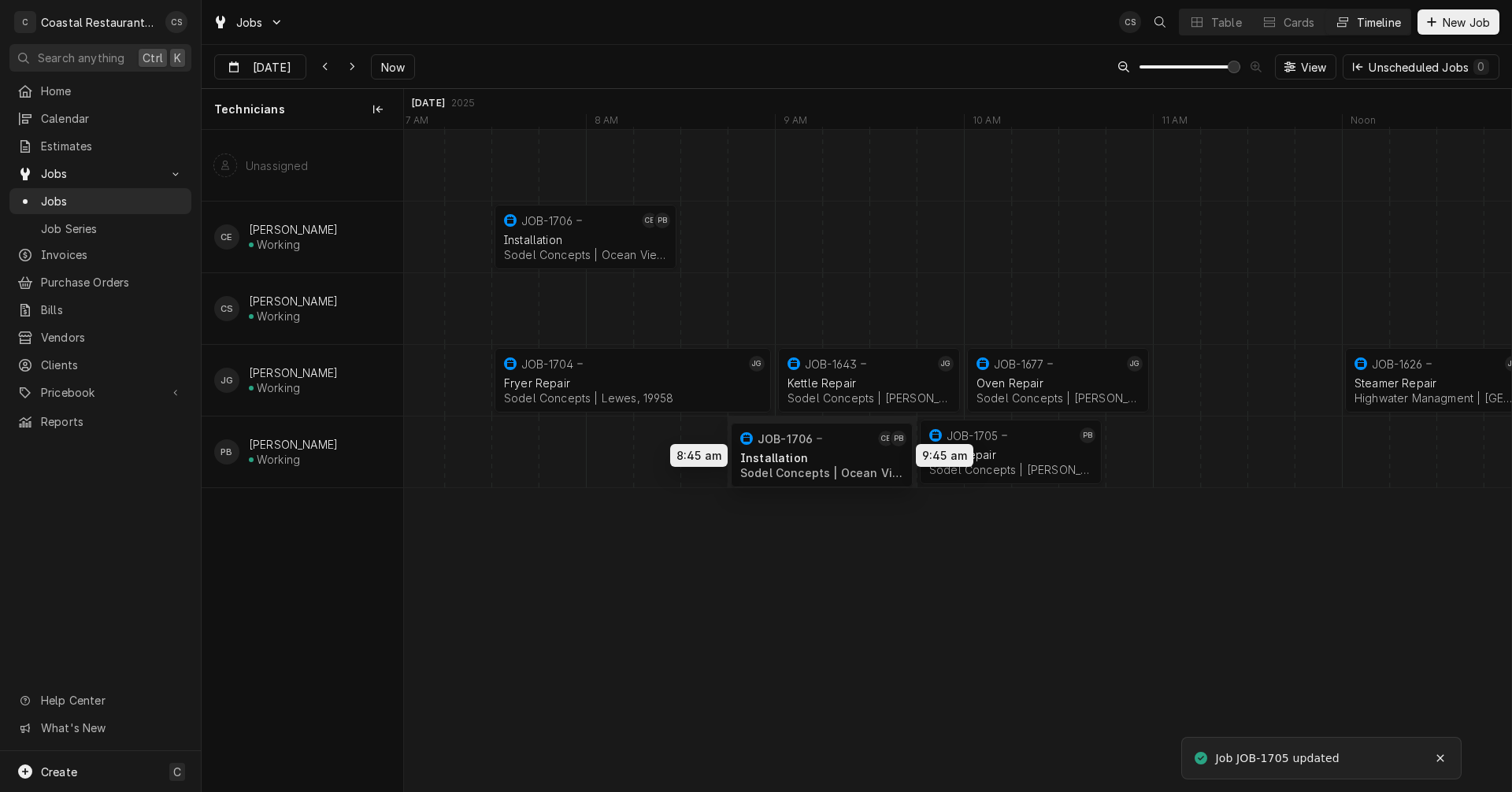
drag, startPoint x: 576, startPoint y: 449, endPoint x: 816, endPoint y: 453, distance: 240.0
click at [816, 453] on div "7:30 AM 8:30 AM JOB-1706 CE PB Installation Sodel Concepts | Ocean View, 19970 …" at bounding box center [957, 461] width 1107 height 662
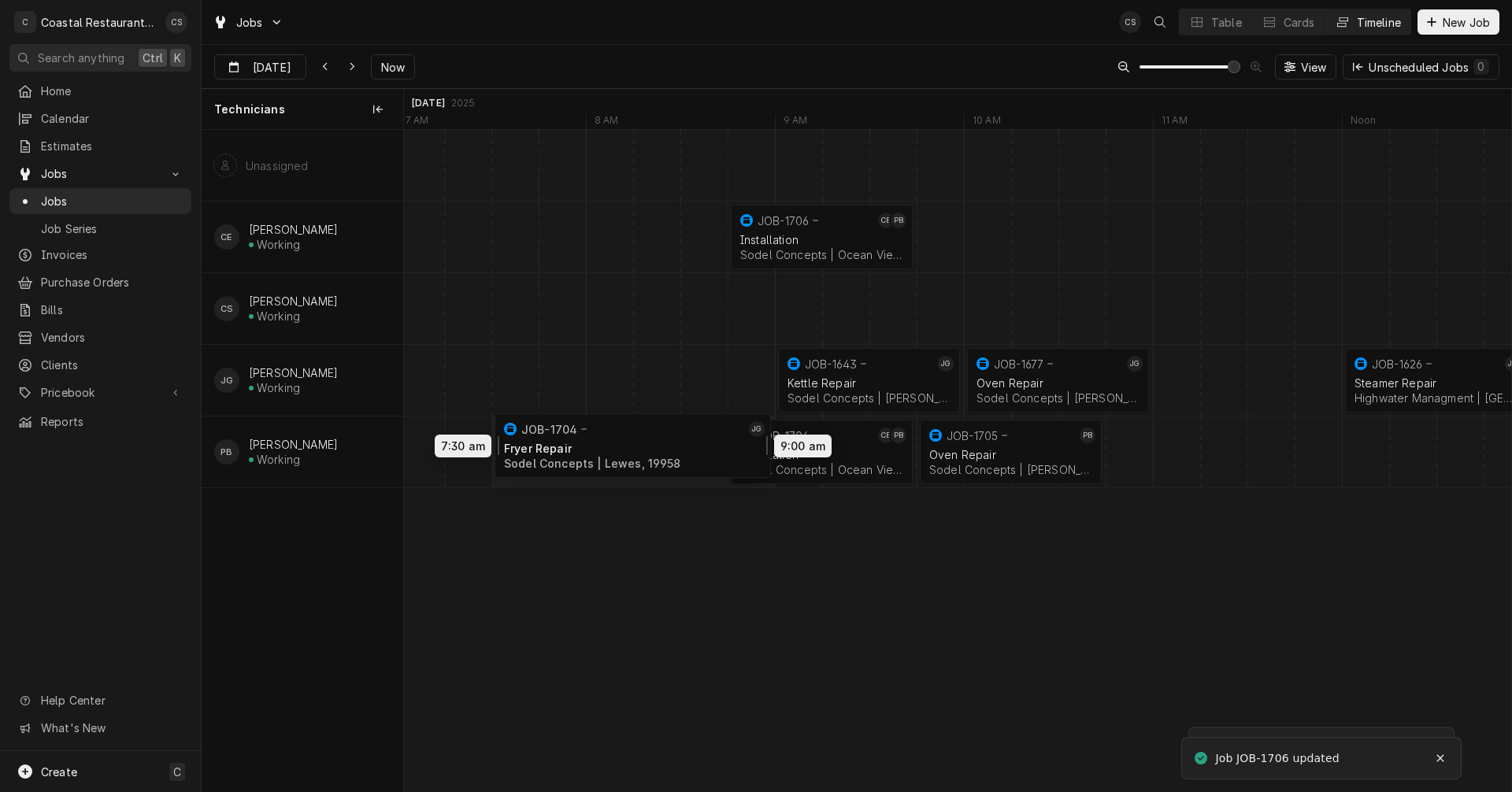
drag, startPoint x: 606, startPoint y: 367, endPoint x: 599, endPoint y: 433, distance: 66.4
click at [599, 433] on div "8:45 AM 9:45 AM JOB-1706 CE PB Installation Sodel Concepts | Ocean View, 19970 …" at bounding box center [957, 461] width 1107 height 662
drag, startPoint x: 774, startPoint y: 453, endPoint x: 731, endPoint y: 450, distance: 43.1
click at [731, 450] on div "8:45 AM 9:45 AM JOB-1706 CE PB Installation Sodel Concepts | Ocean View, 19970 …" at bounding box center [957, 461] width 1107 height 662
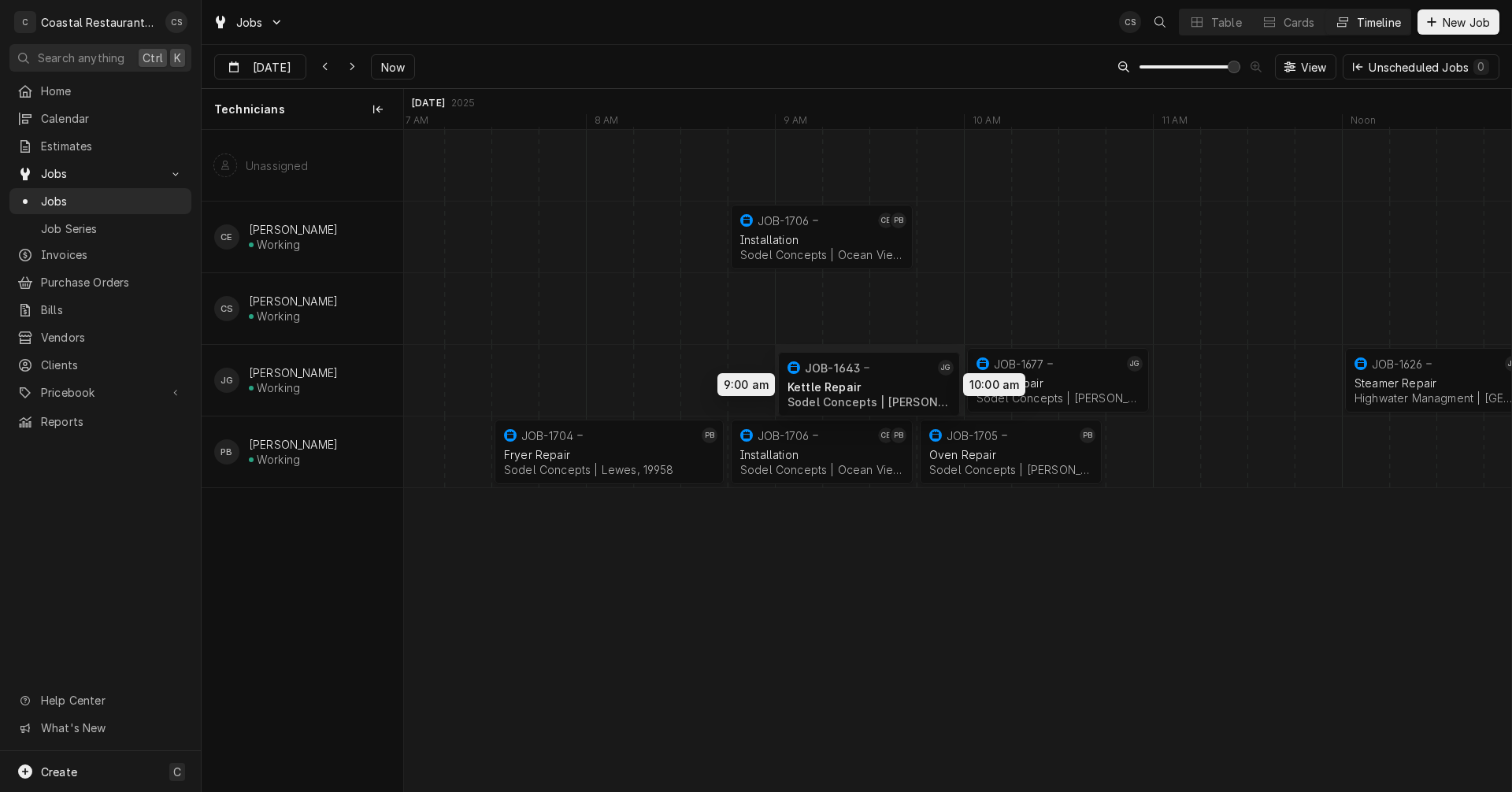
click at [891, 380] on div "8:45 AM 9:45 AM JOB-1706 CE PB Installation Sodel Concepts | Ocean View, 19970 …" at bounding box center [957, 461] width 1107 height 662
click at [1121, 461] on div "Dynamic Content Wrapper" at bounding box center [1200, 452] width 45547 height 71
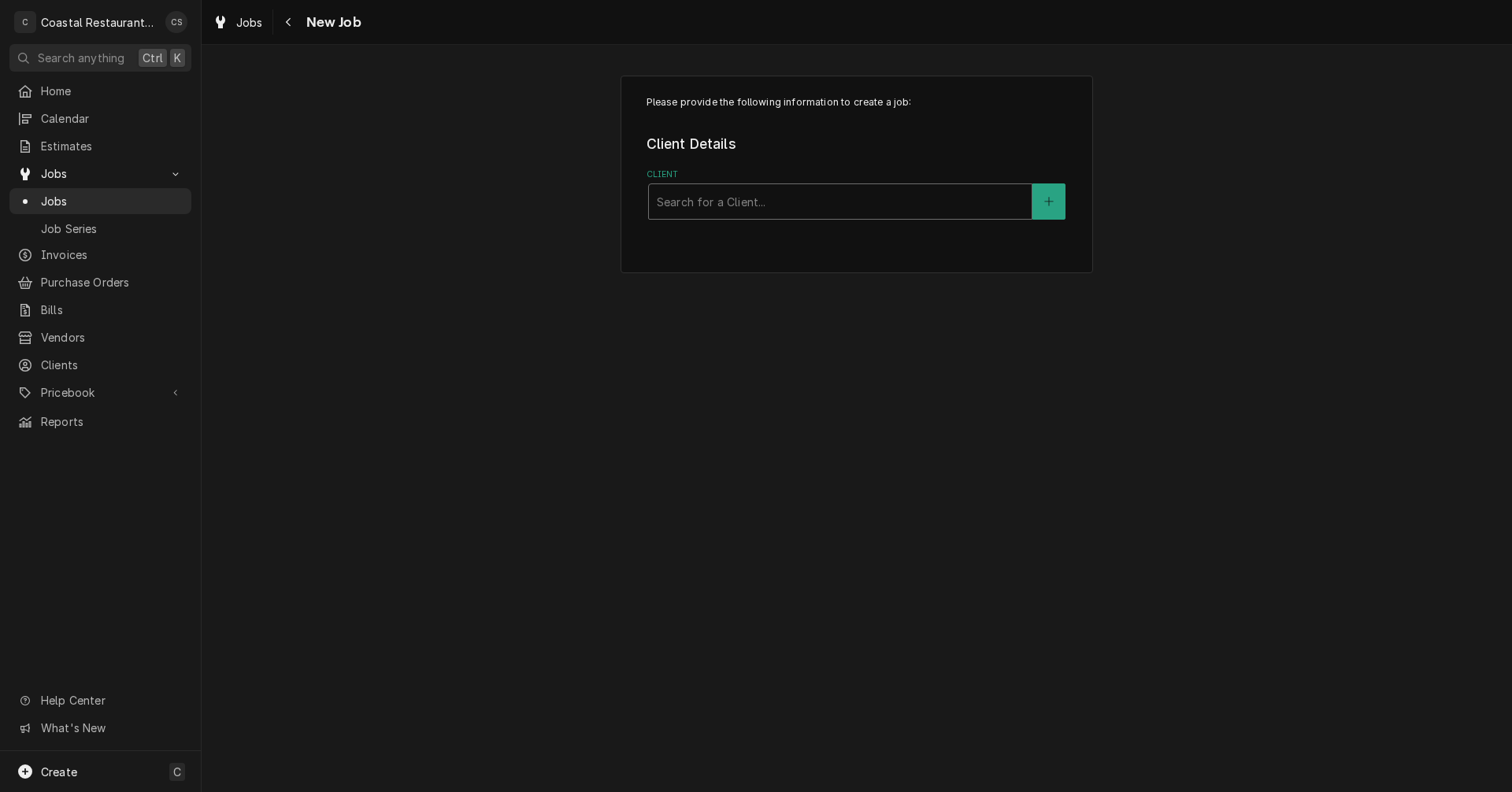
click at [788, 197] on div "Client" at bounding box center [839, 201] width 367 height 28
type input "Sodel"
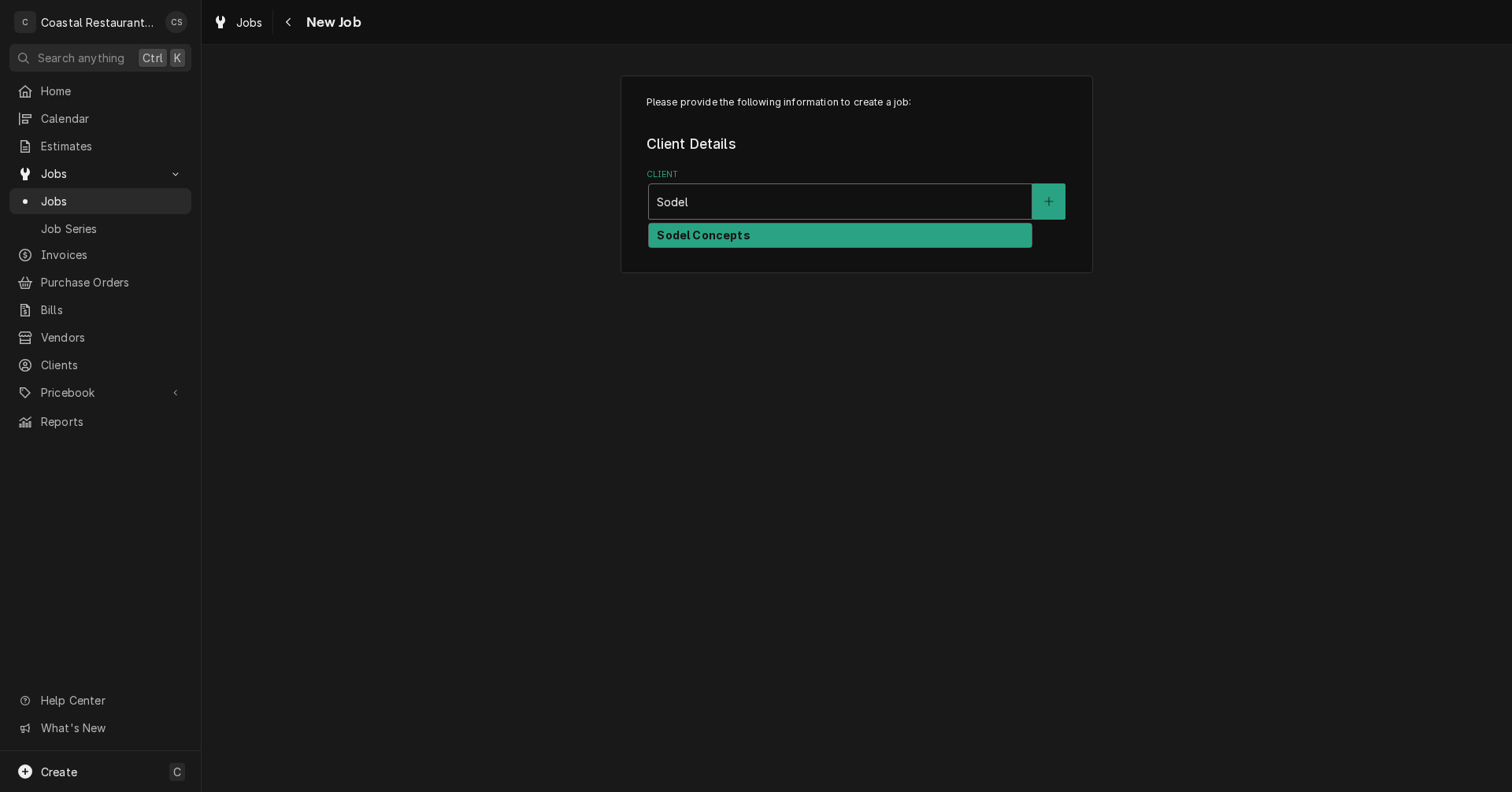
click at [726, 241] on strong "Sodel Concepts" at bounding box center [703, 236] width 93 height 14
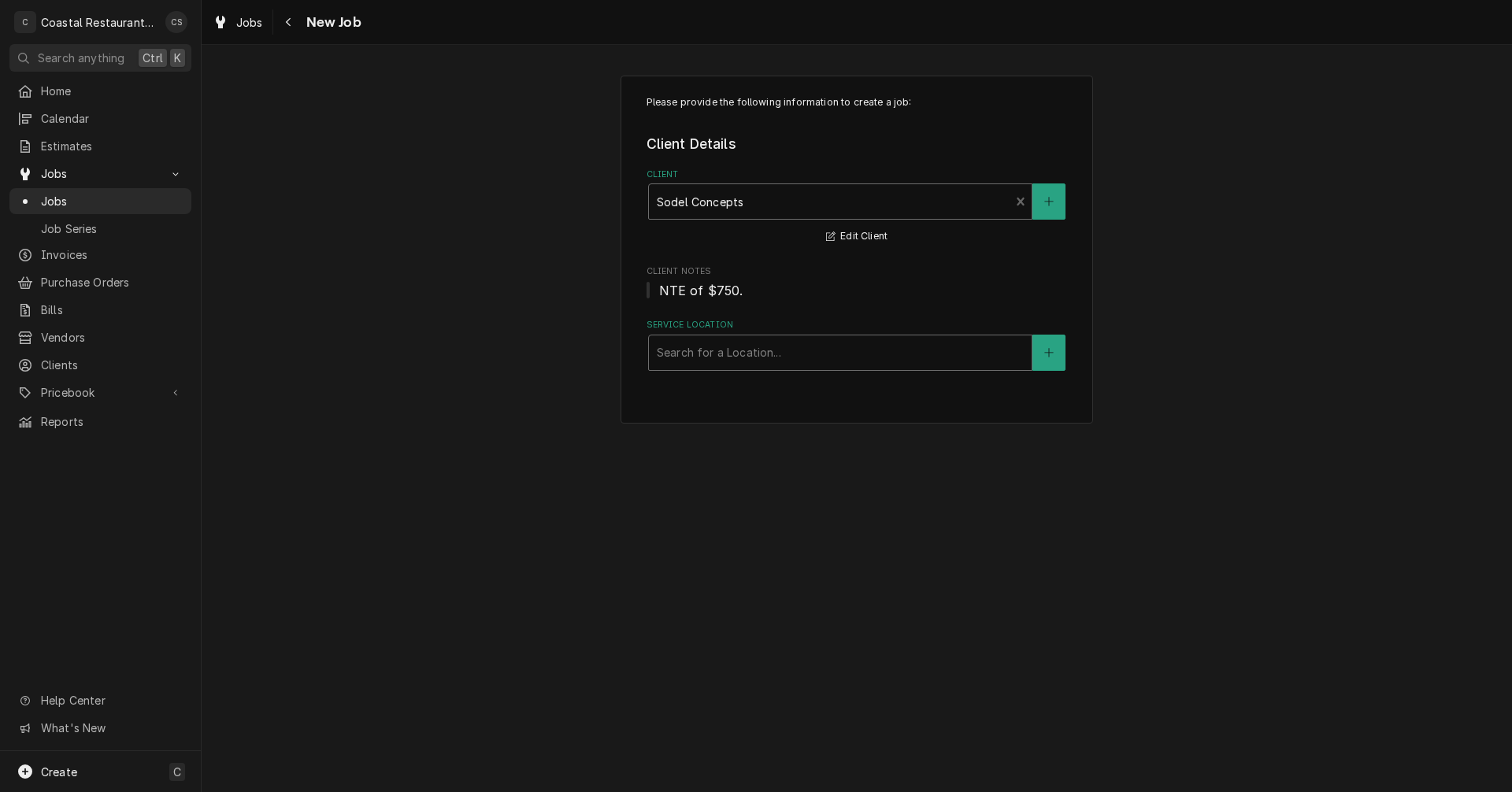
click at [707, 354] on div "Service Location" at bounding box center [839, 353] width 367 height 28
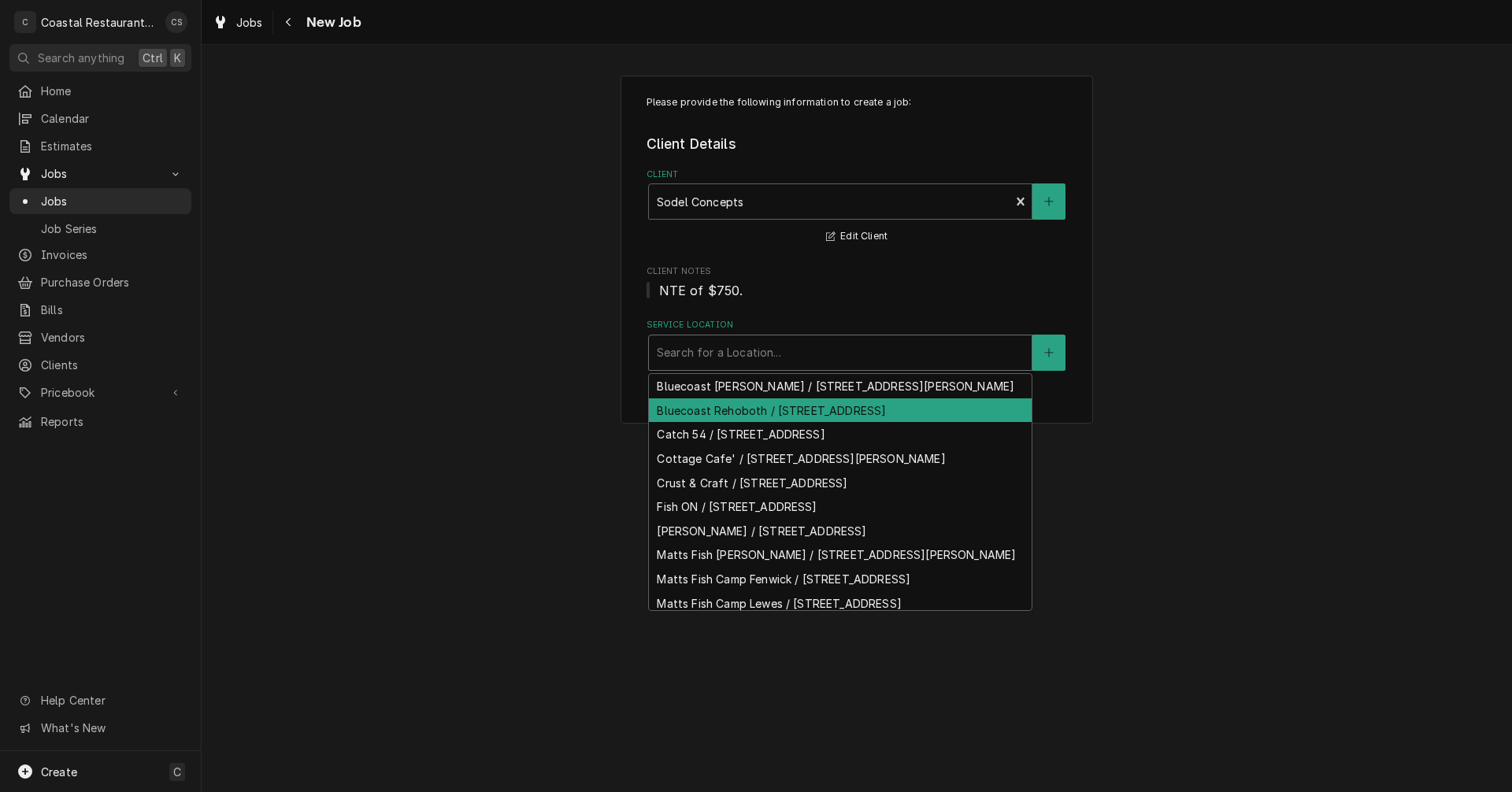
click at [718, 423] on div "Bluecoast Rehoboth / 30115 Veterans Way, Rehoboth Beach, DE 19971" at bounding box center [840, 411] width 383 height 24
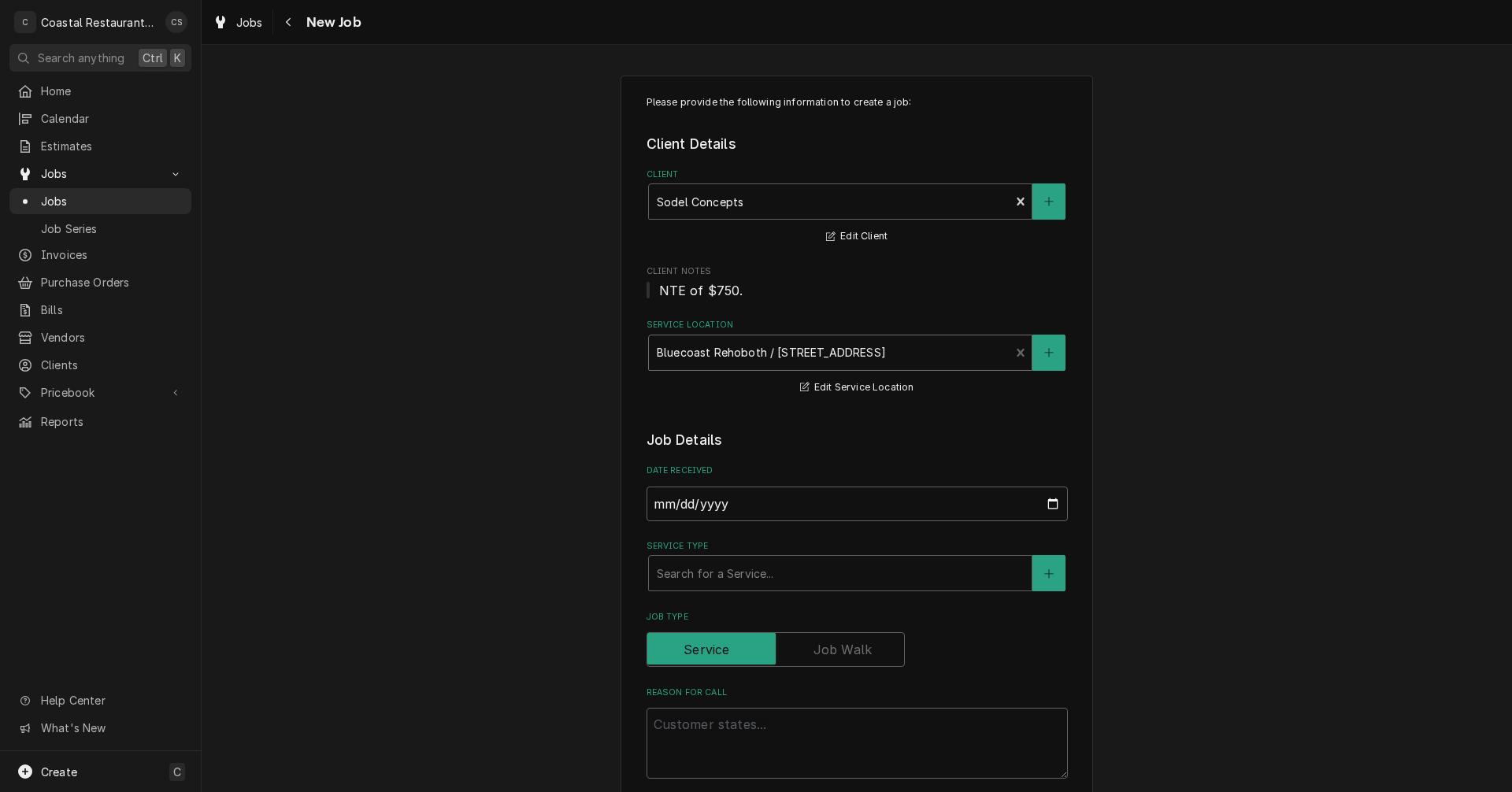
click at [738, 355] on div "Service Location" at bounding box center [829, 353] width 346 height 28
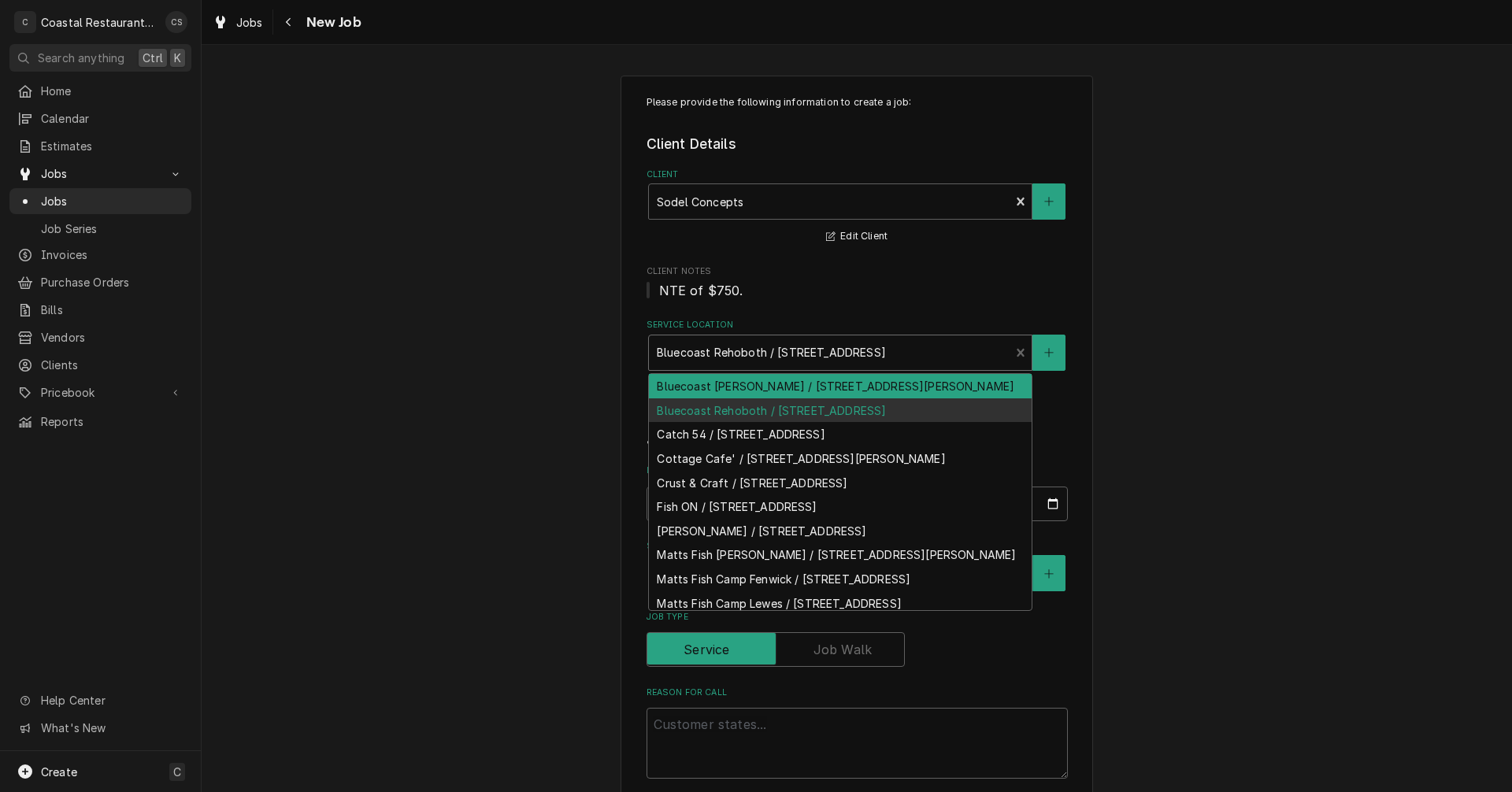
click at [730, 399] on div "Bluecoast [PERSON_NAME] / [STREET_ADDRESS][PERSON_NAME]" at bounding box center [840, 387] width 383 height 24
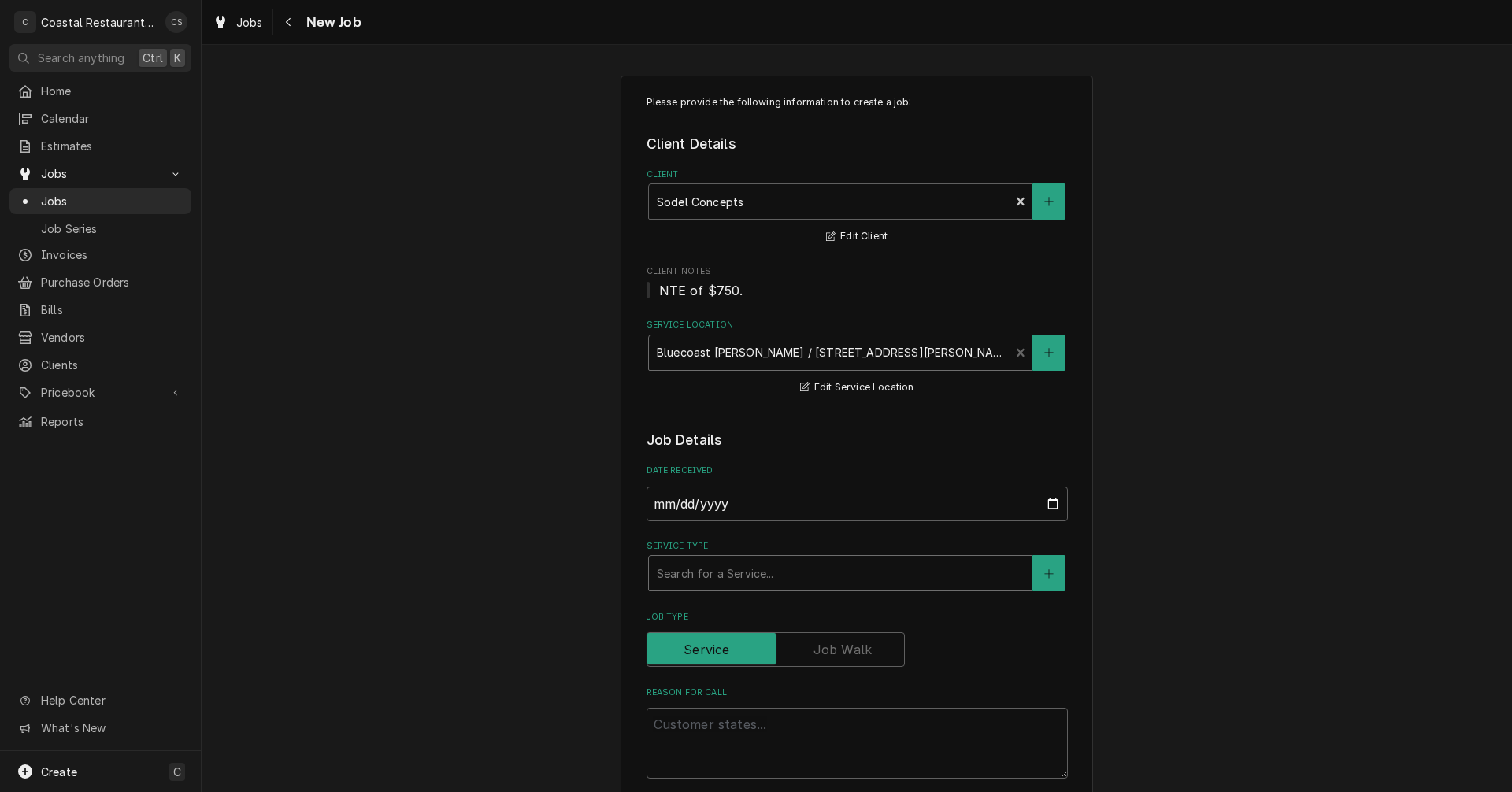
click at [737, 566] on div "Service Type" at bounding box center [839, 573] width 367 height 28
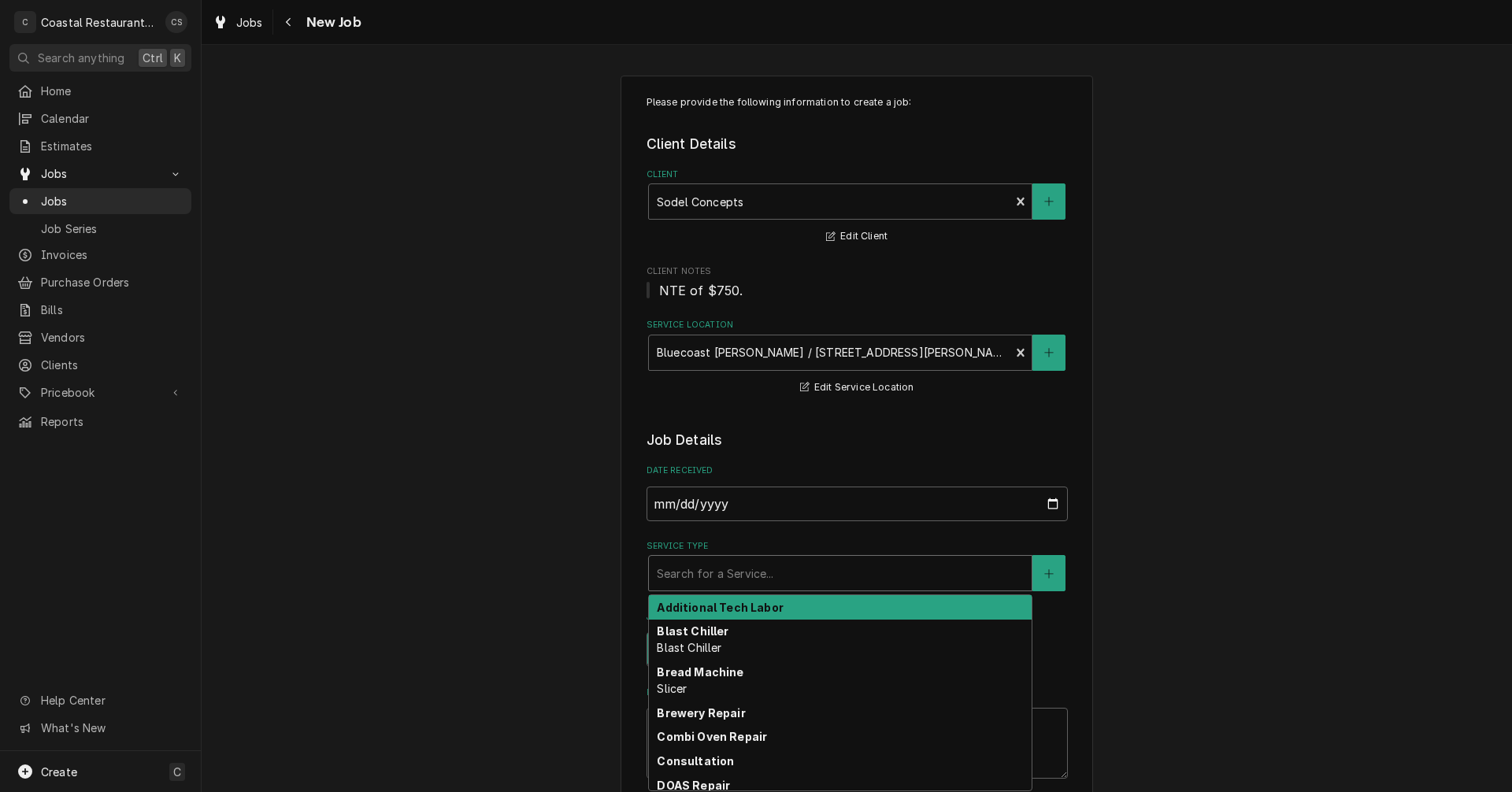
type textarea "x"
type input "R"
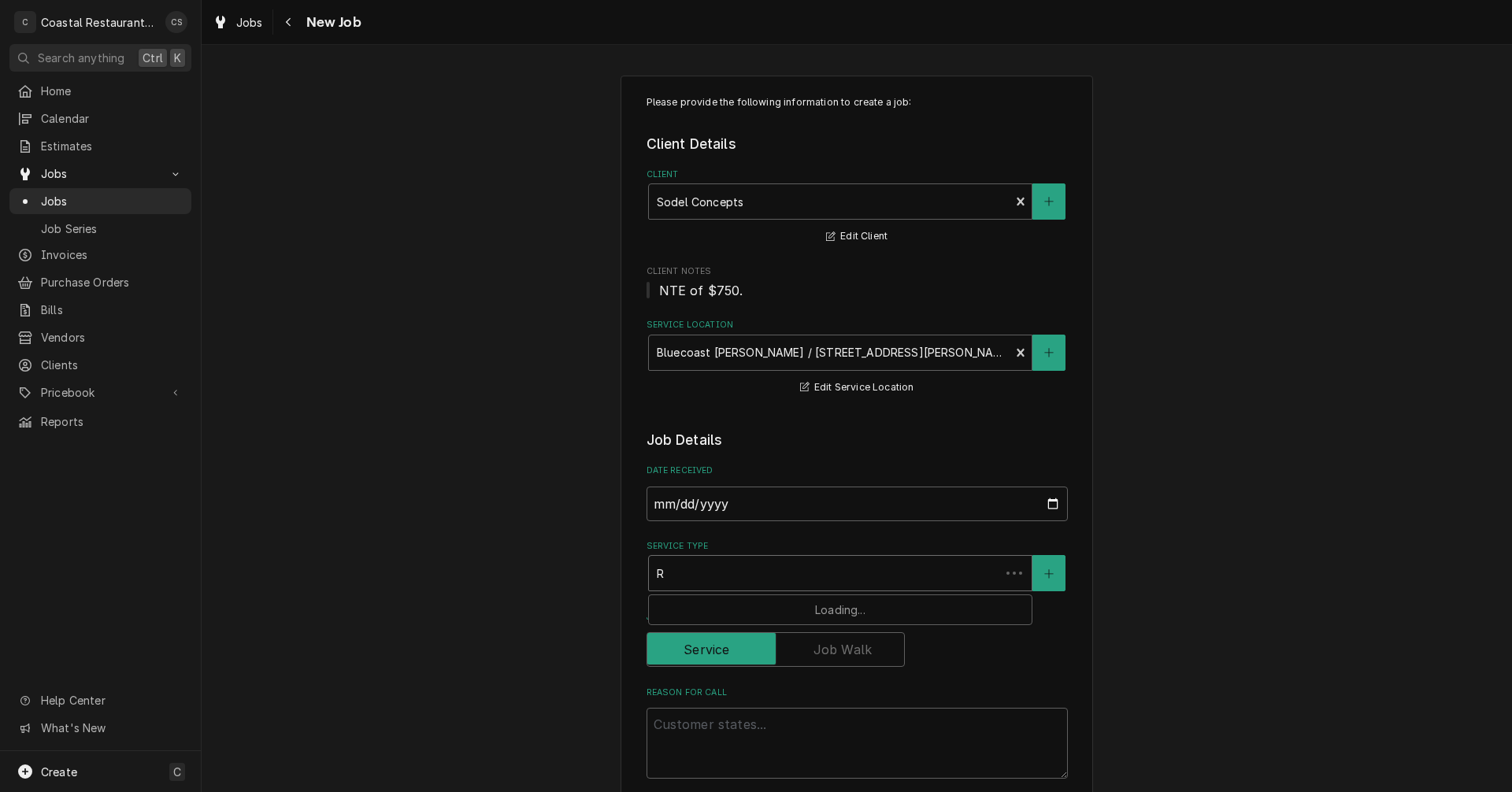
type textarea "x"
type input "Re"
type textarea "x"
type input "Ref"
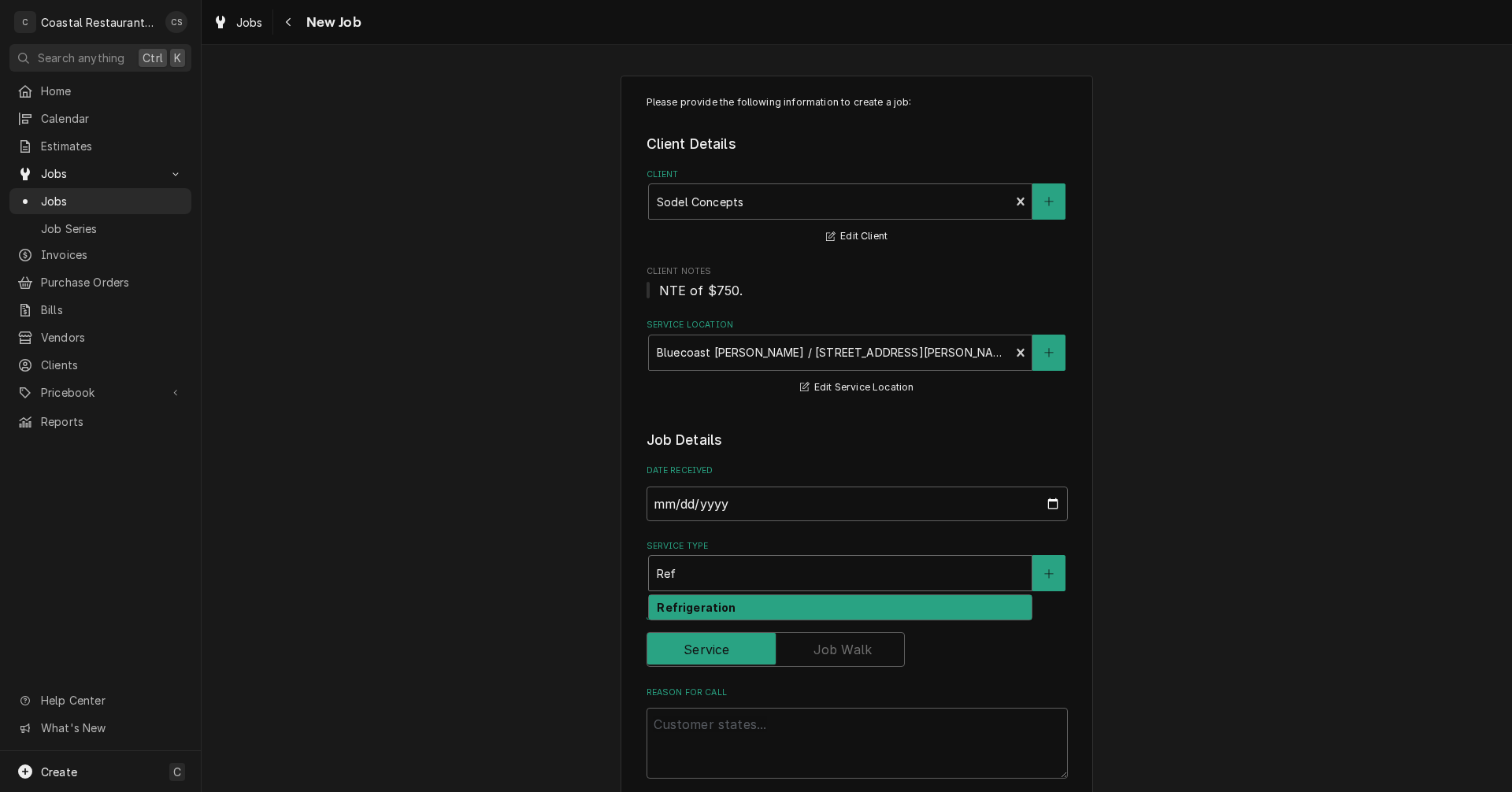
click at [731, 608] on div "Refrigeration" at bounding box center [840, 607] width 383 height 24
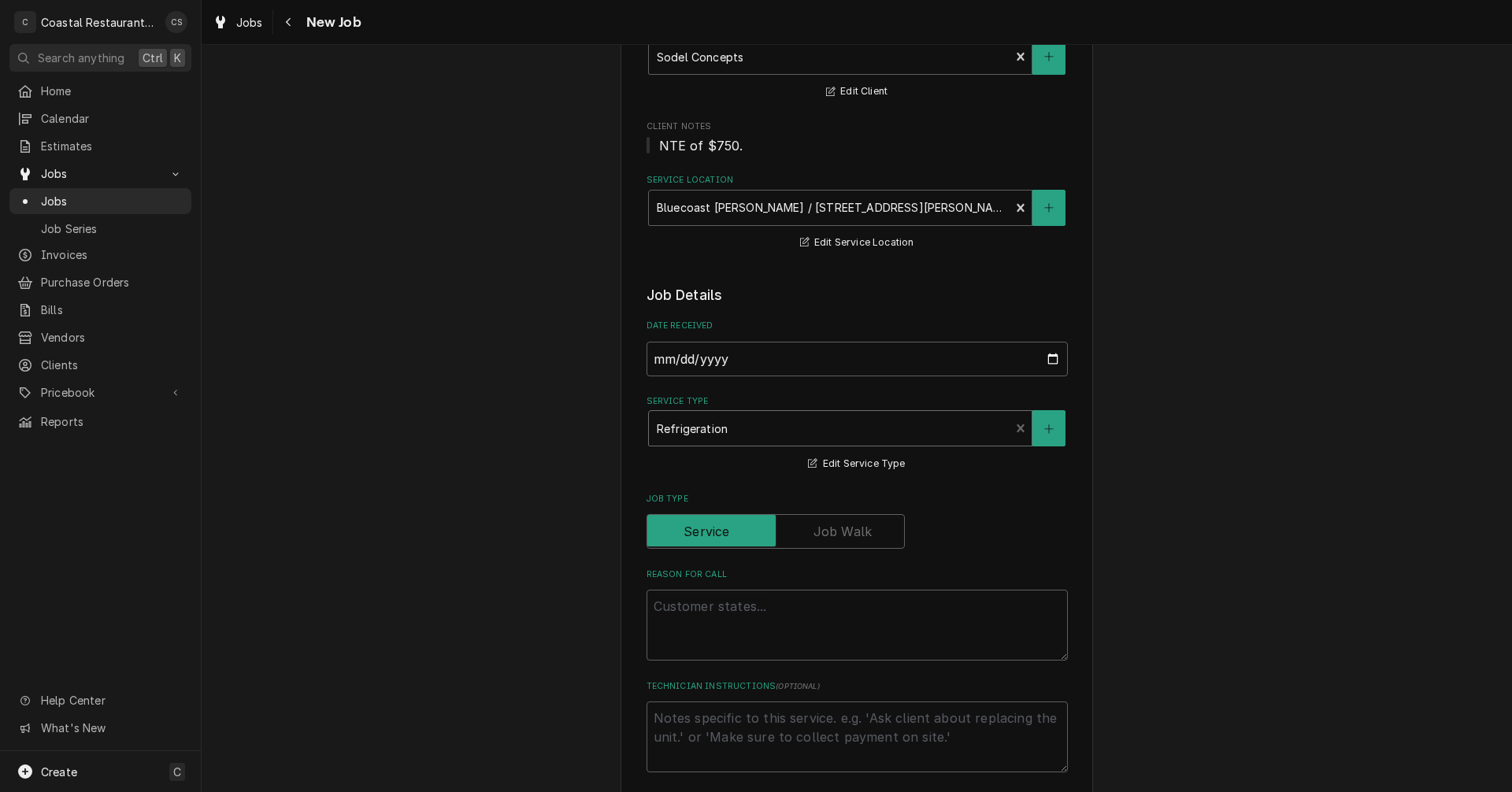
scroll to position [158, 0]
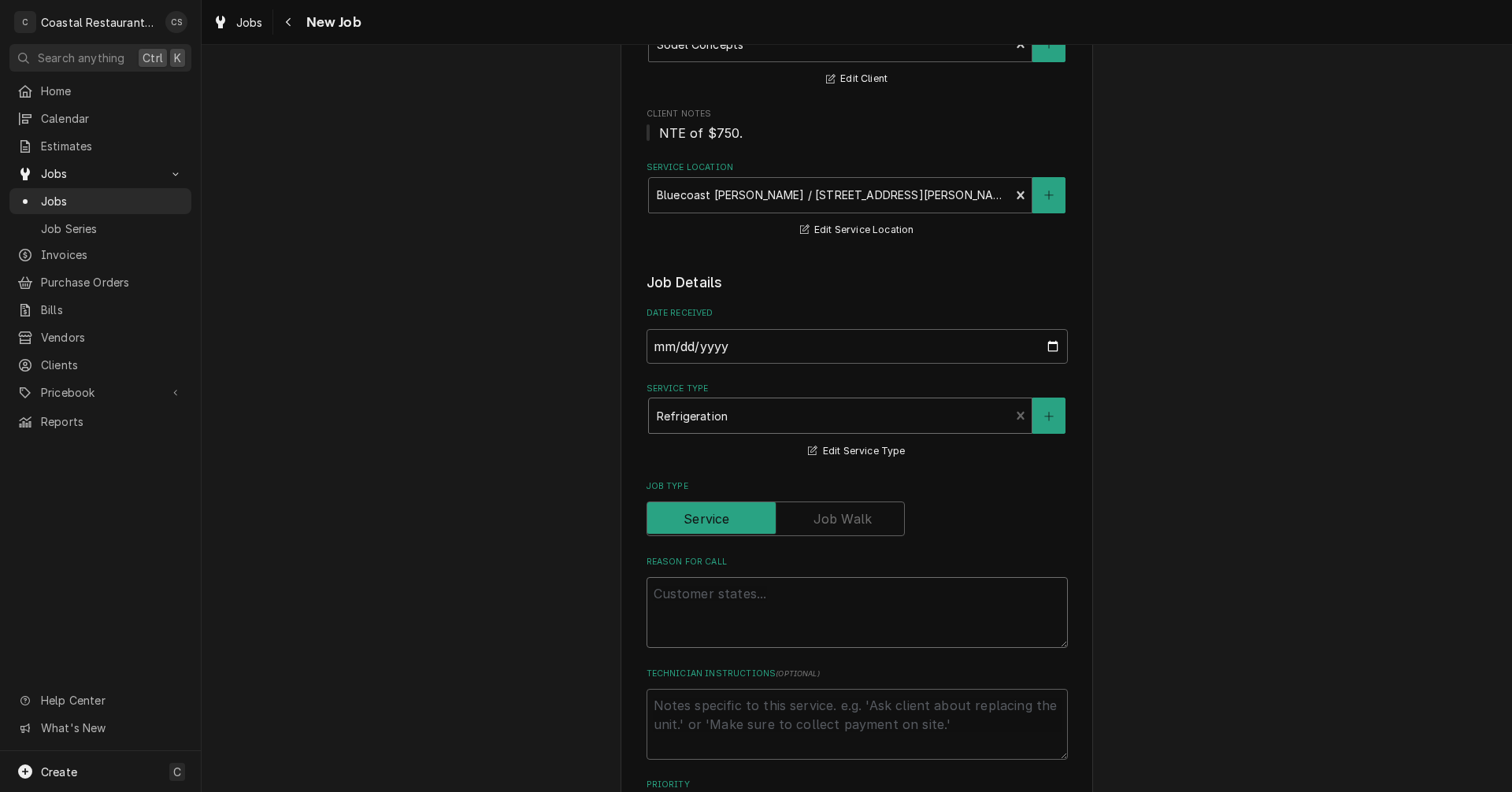
drag, startPoint x: 713, startPoint y: 600, endPoint x: 725, endPoint y: 600, distance: 12.0
click at [713, 601] on textarea "Reason For Call" at bounding box center [857, 613] width 421 height 71
click at [654, 596] on textarea "Reason For Call" at bounding box center [857, 613] width 421 height 71
paste textarea "Work Order ID: 14270"
type textarea "x"
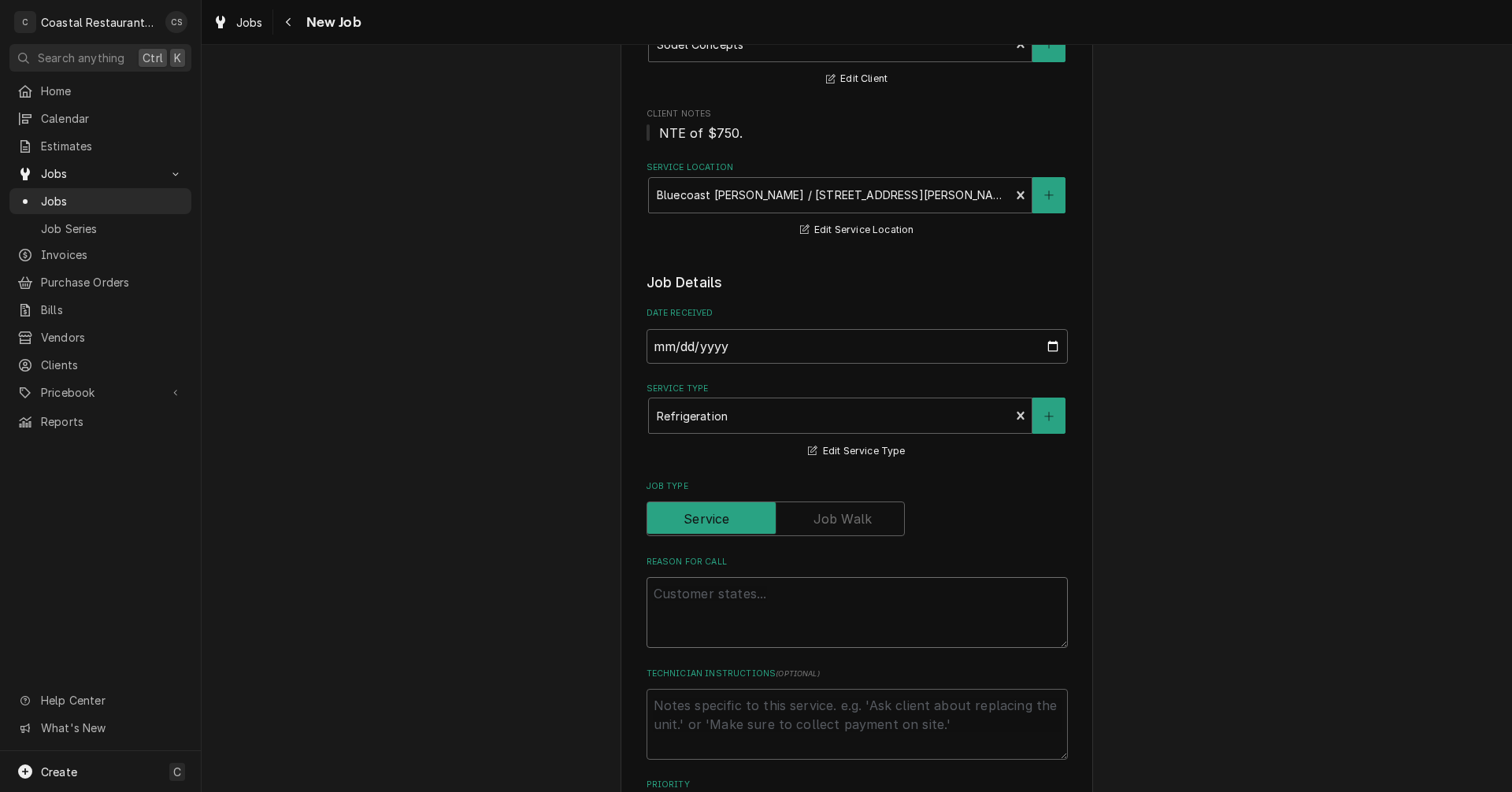
type textarea "Work Order ID: 14270"
type textarea "x"
type textarea "Work Order ID: 14270"
type textarea "x"
type textarea "Work Order ID: 14270"
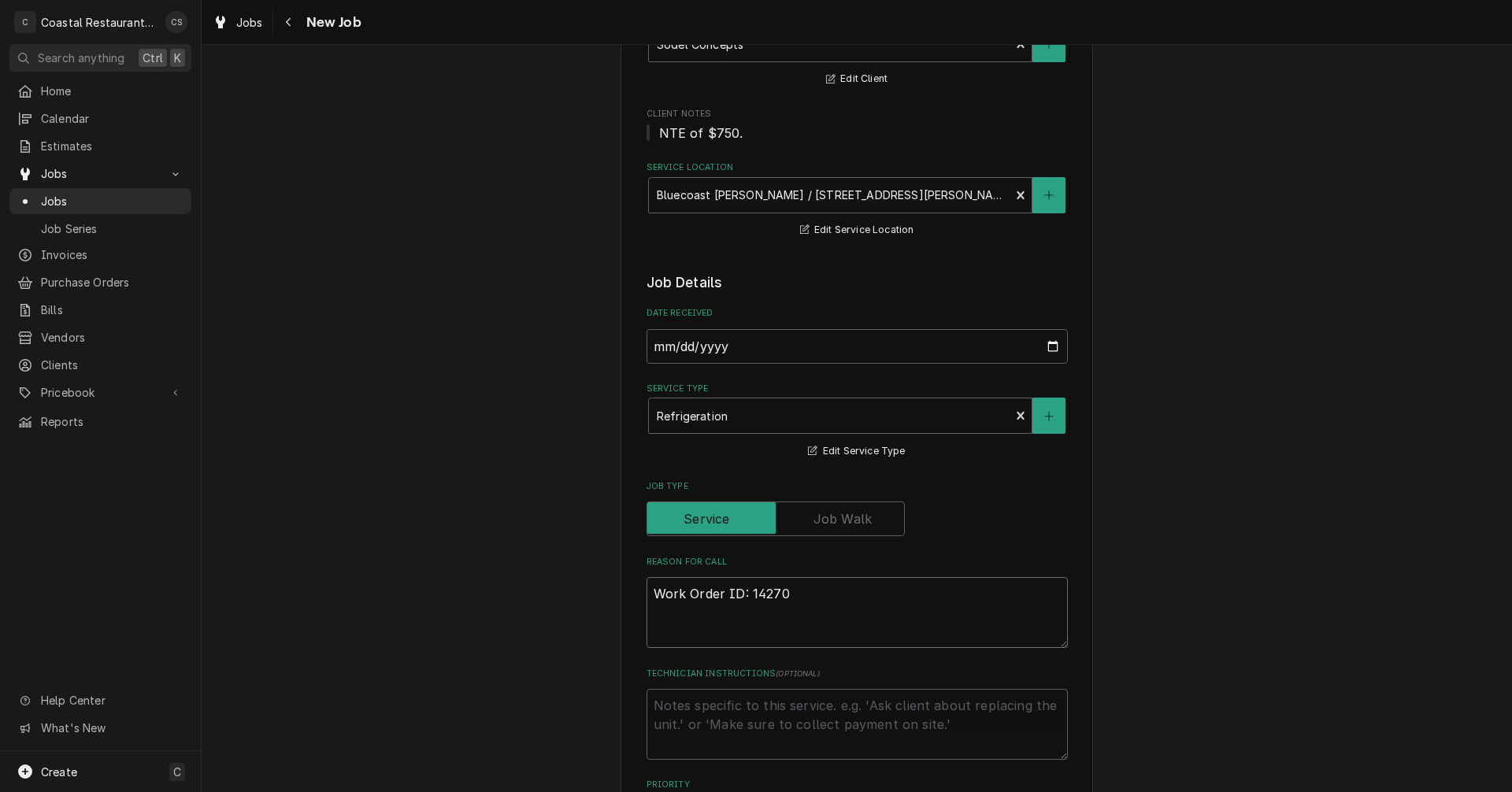
click at [828, 595] on textarea "Work Order ID: 14270" at bounding box center [857, 613] width 421 height 71
paste textarea "Assist lowboy not holding temp."
type textarea "x"
type textarea "Work Order ID: 14270 Assist lowboy not holding temp."
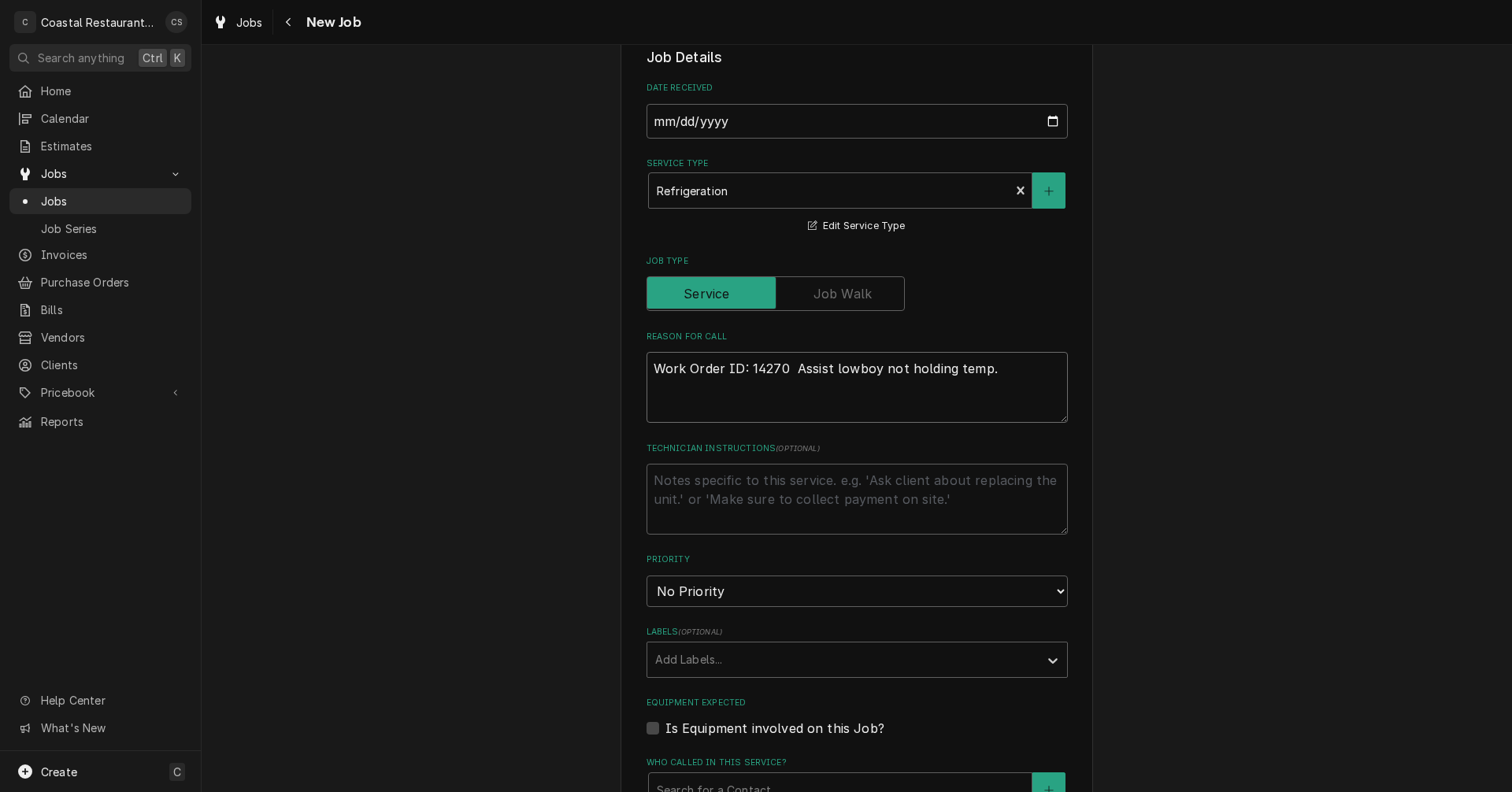
type textarea "x"
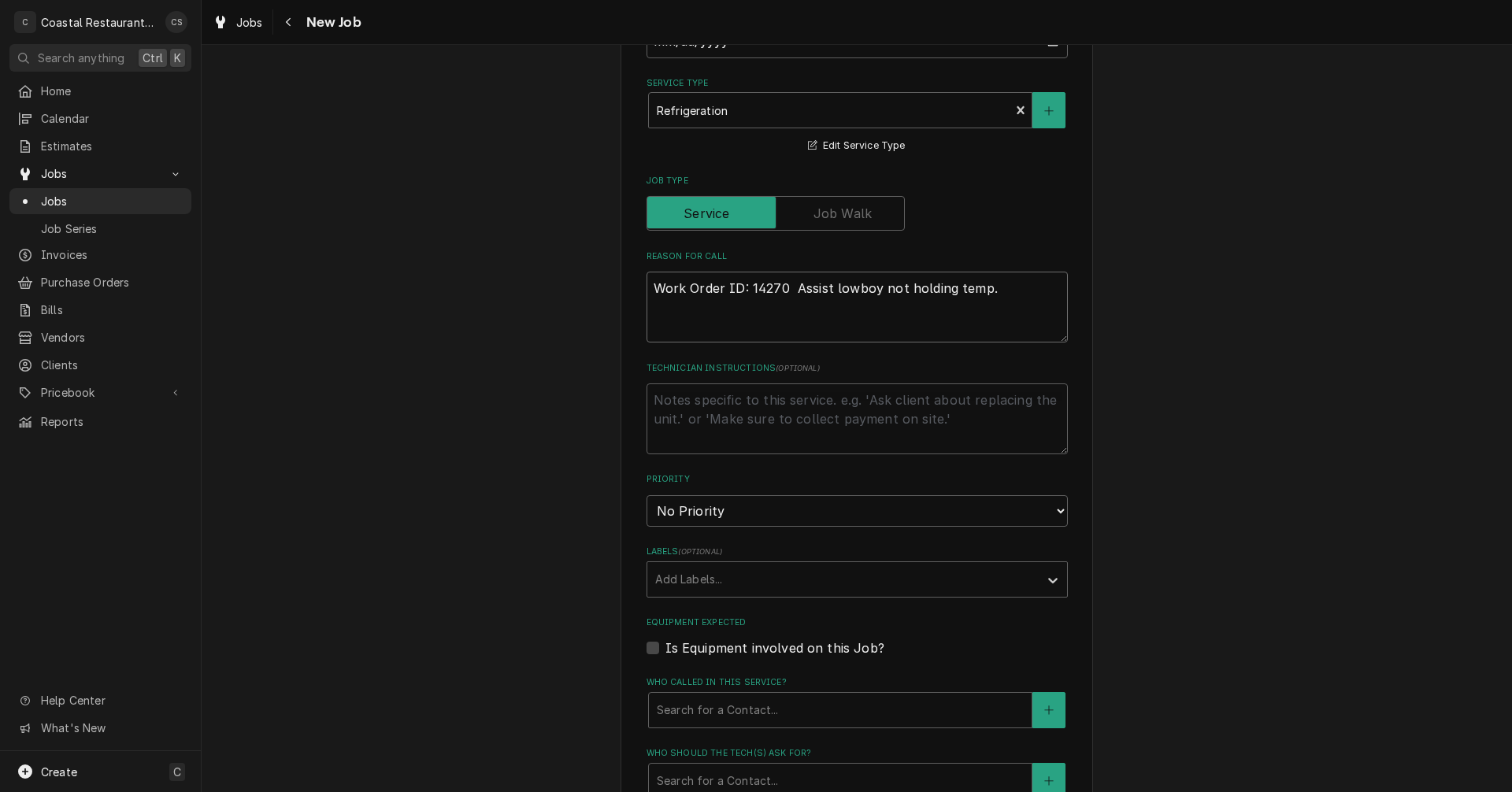
scroll to position [473, 0]
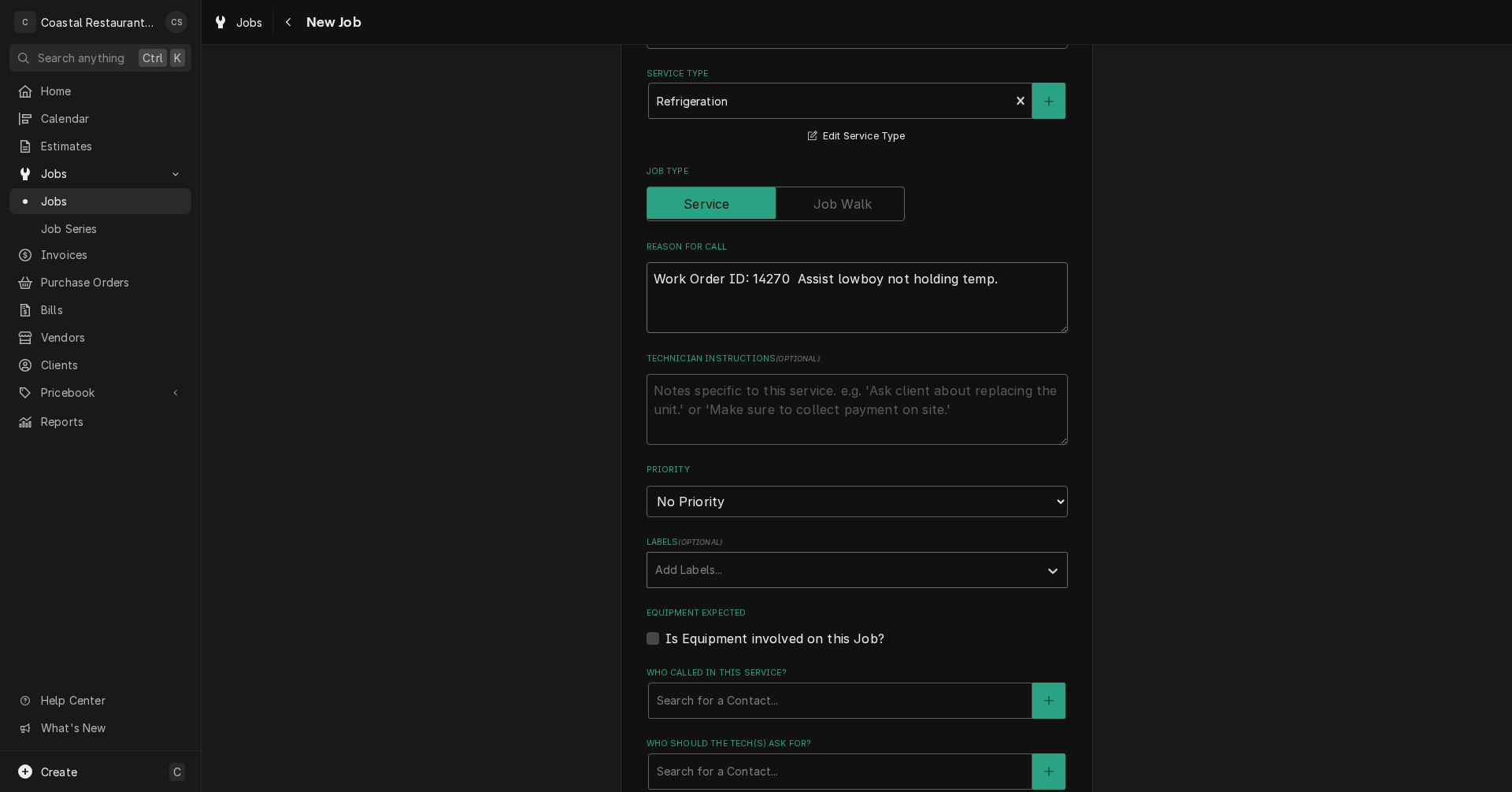
type textarea "Work Order ID: 14270 Assist lowboy not holding temp."
click at [701, 577] on div "Labels" at bounding box center [843, 570] width 375 height 28
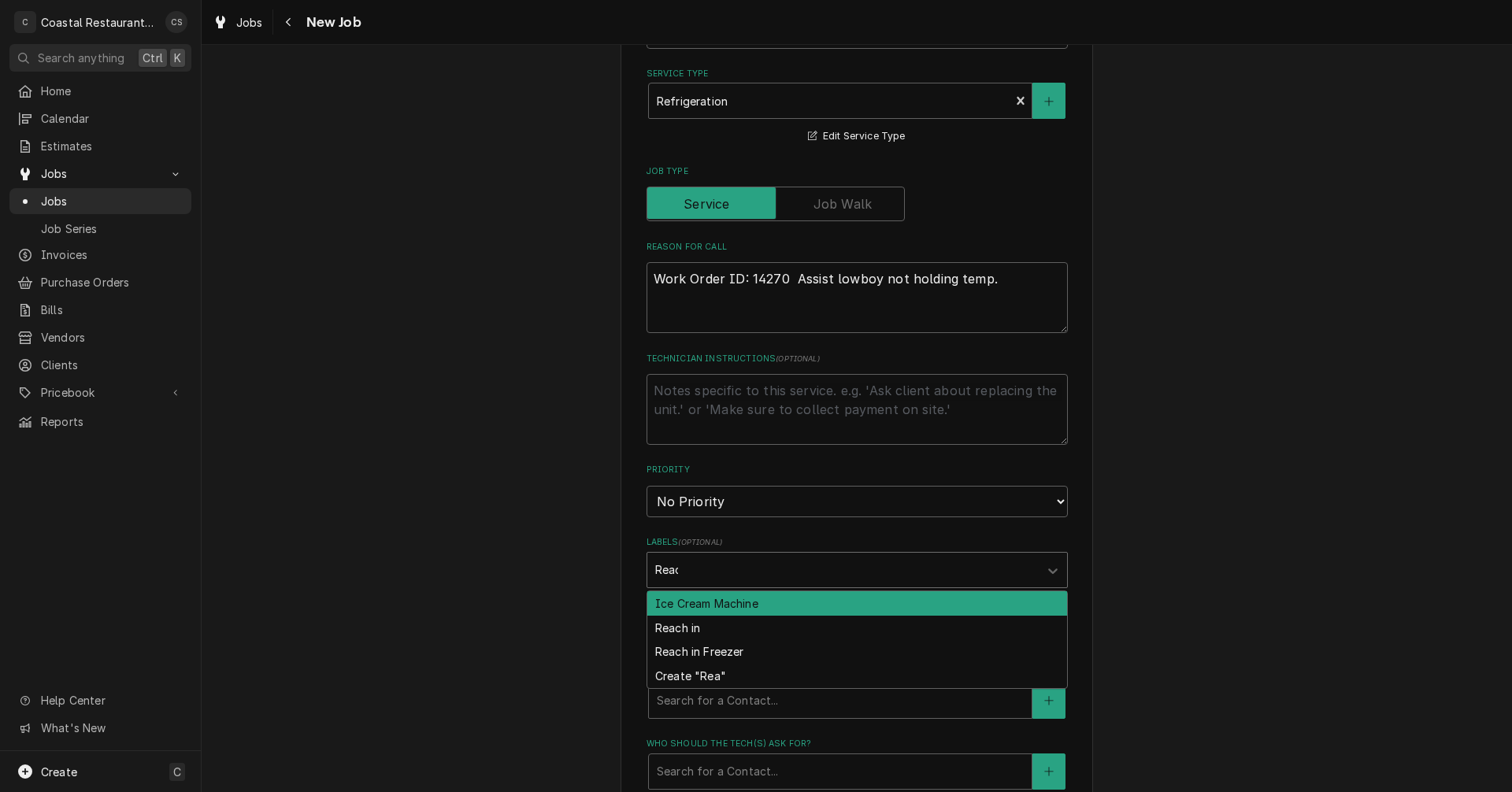
type input "Reach"
click at [707, 602] on div "Reach in" at bounding box center [856, 604] width 420 height 24
type textarea "x"
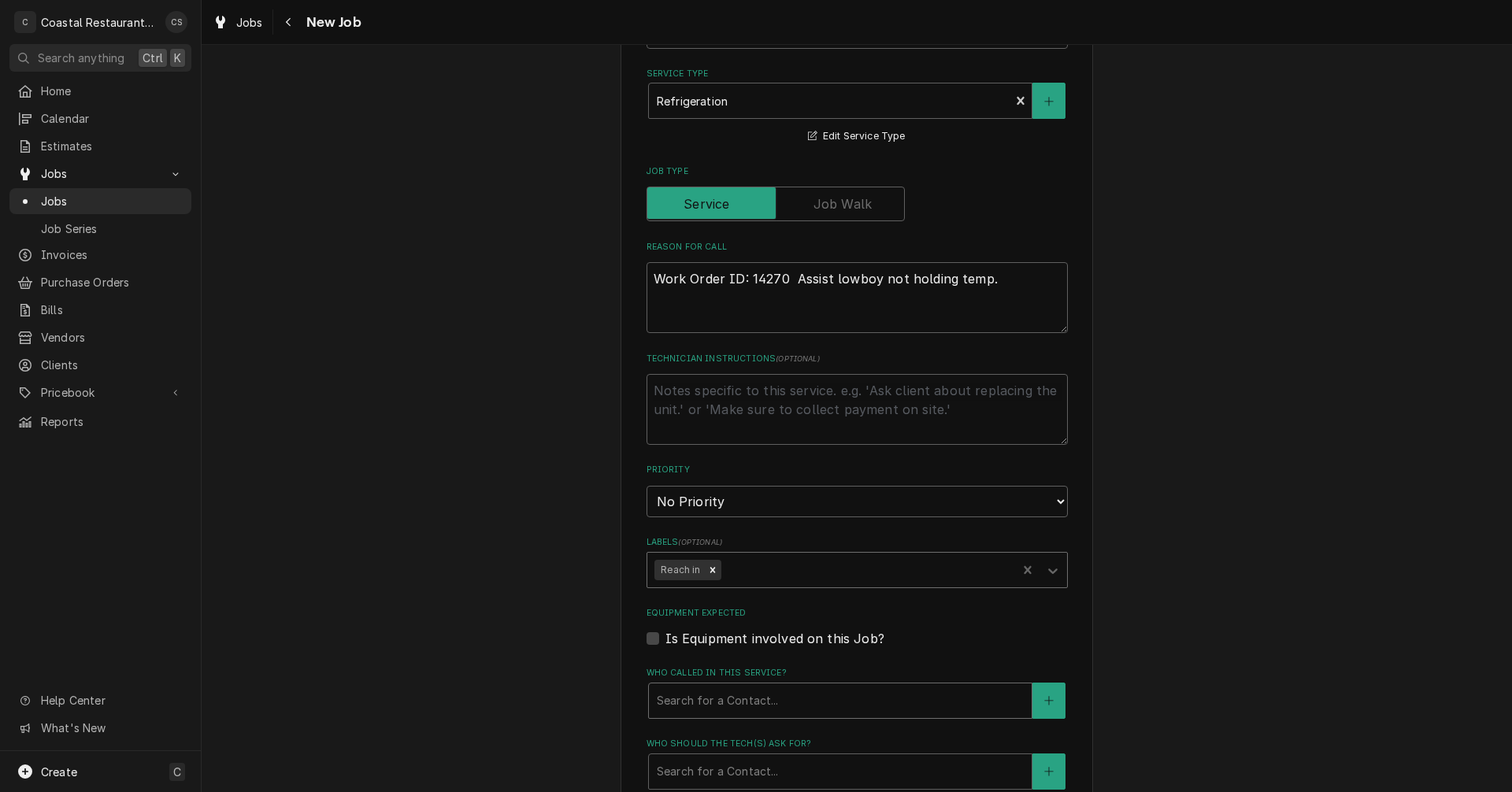
click at [718, 710] on div "Who called in this service?" at bounding box center [839, 701] width 367 height 28
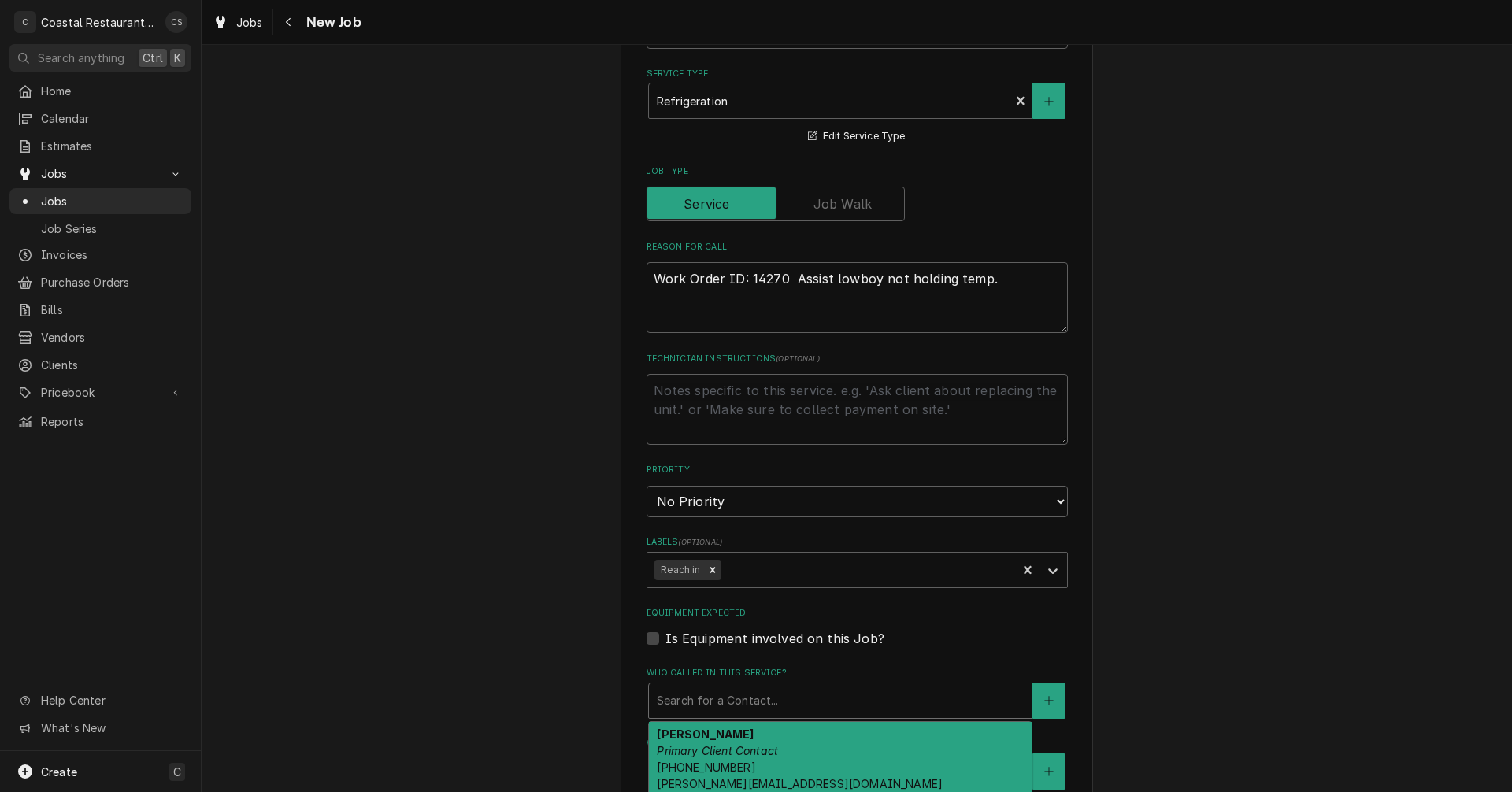
click at [717, 743] on div "Andrew Dickinson Primary Client Contact (302) 381-0571 Andrew@sodelconcepts.com" at bounding box center [840, 759] width 383 height 74
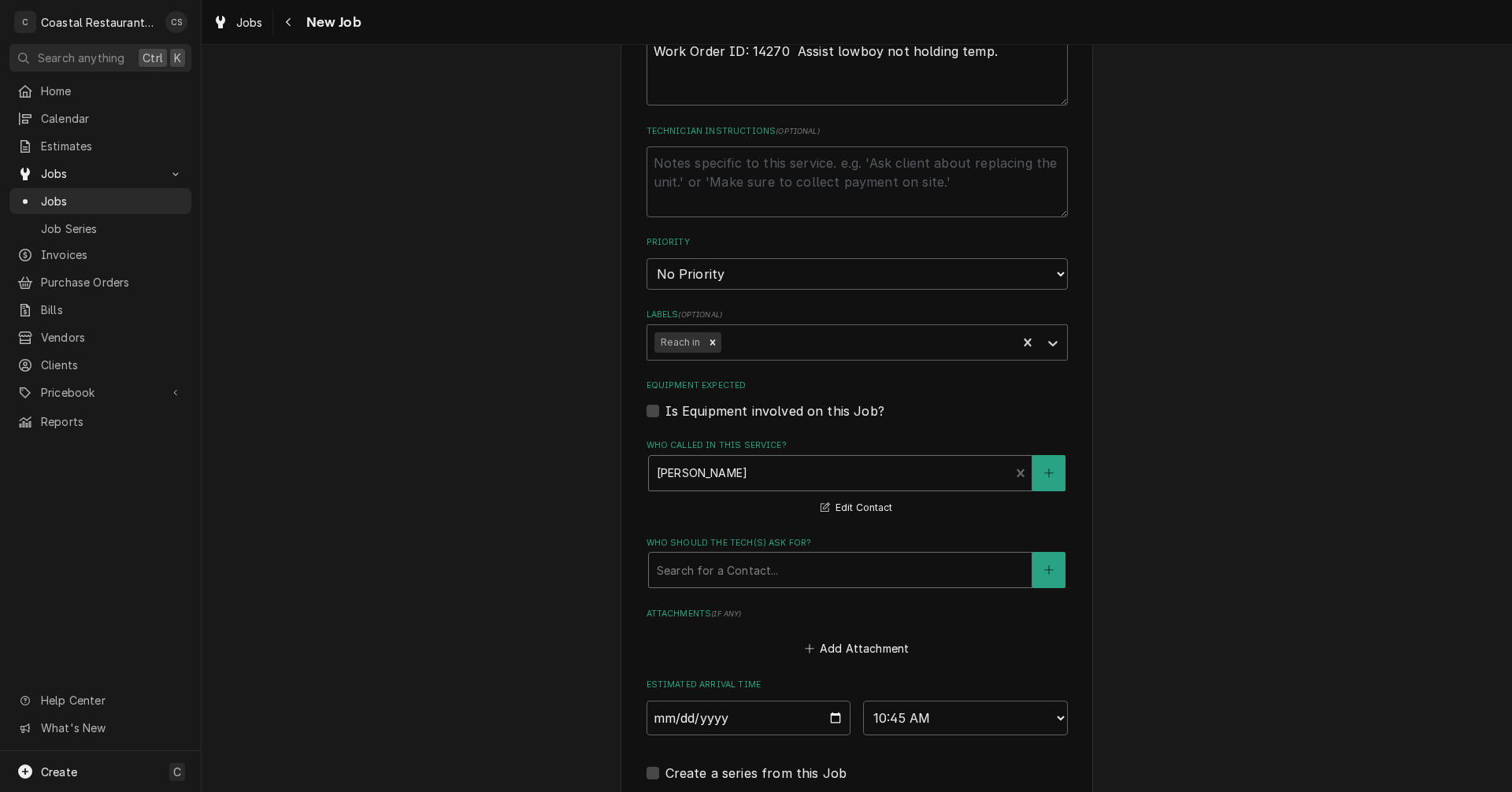
scroll to position [709, 0]
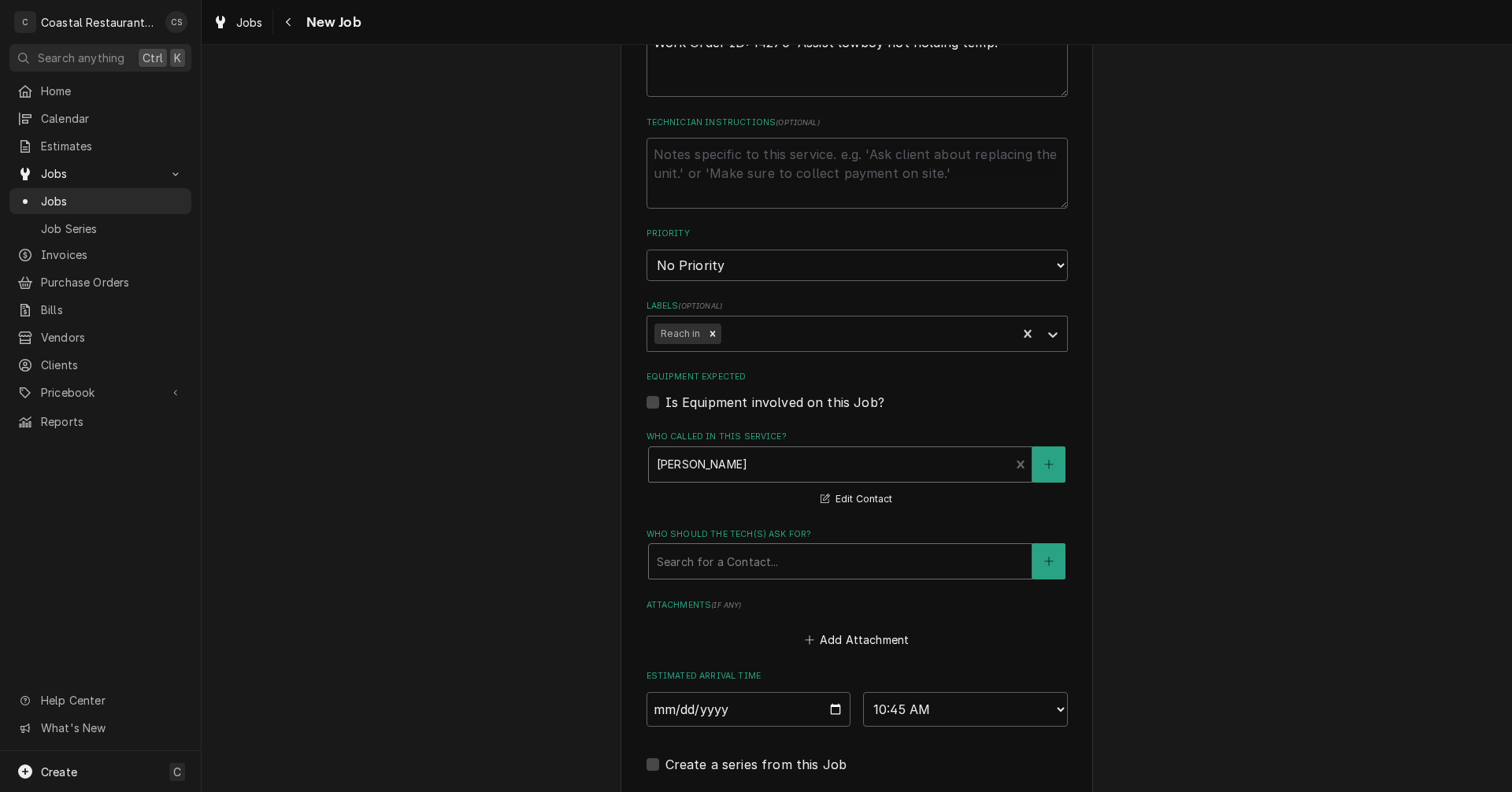
click at [736, 563] on div "Who should the tech(s) ask for?" at bounding box center [839, 562] width 367 height 28
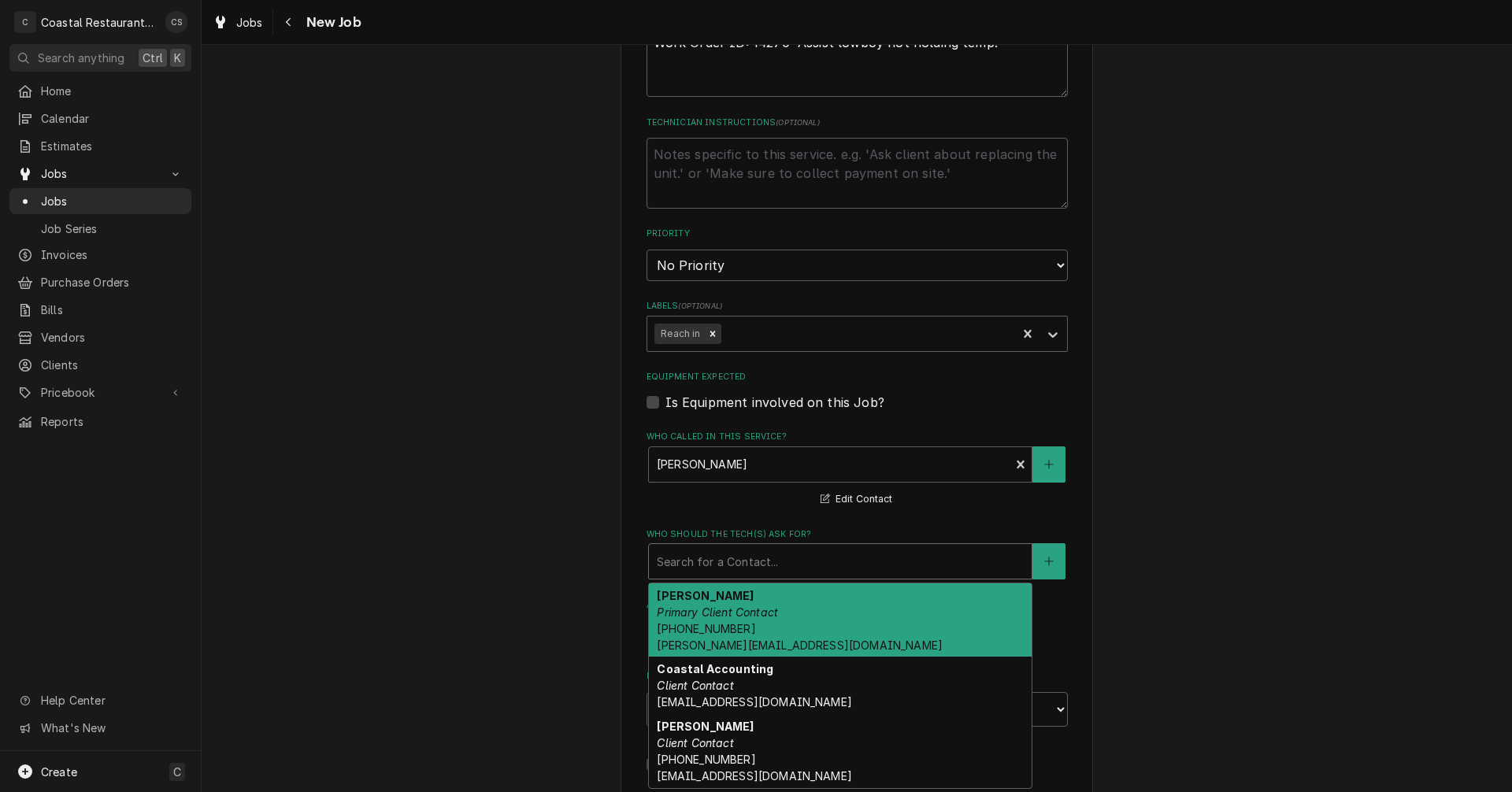
click at [725, 607] on em "Primary Client Contact" at bounding box center [717, 613] width 122 height 14
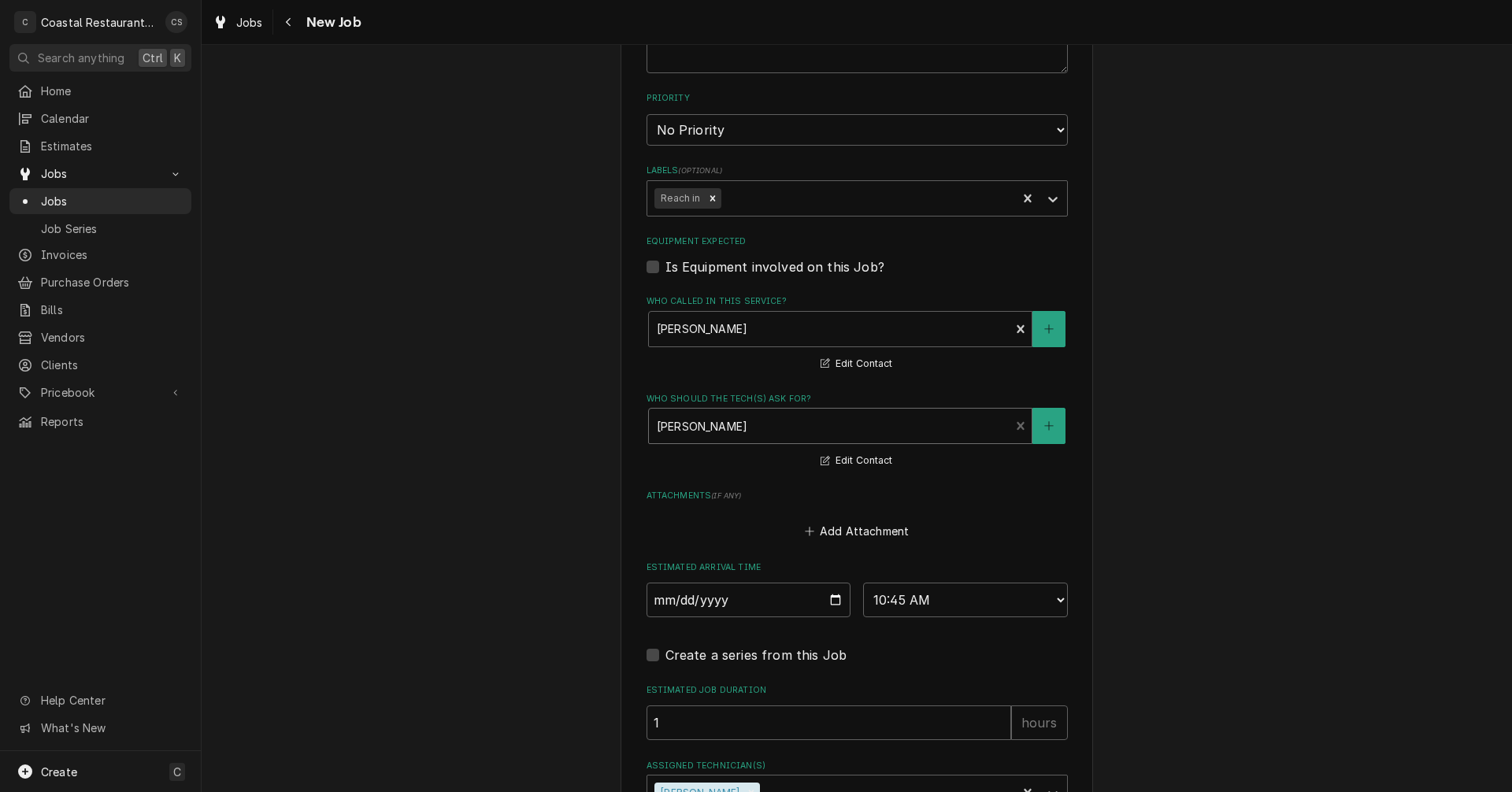
scroll to position [1000, 0]
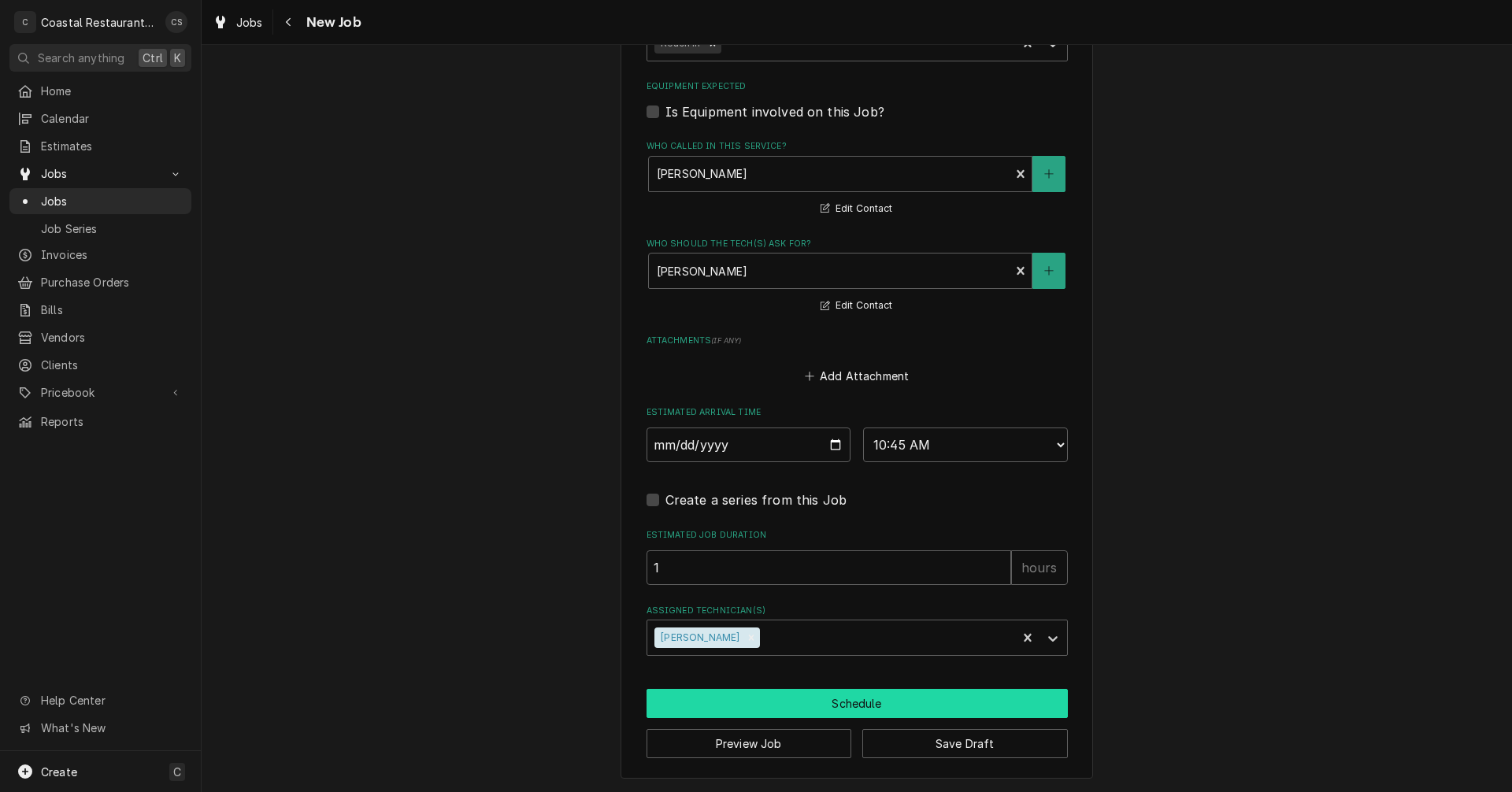
click at [813, 702] on button "Schedule" at bounding box center [857, 704] width 421 height 29
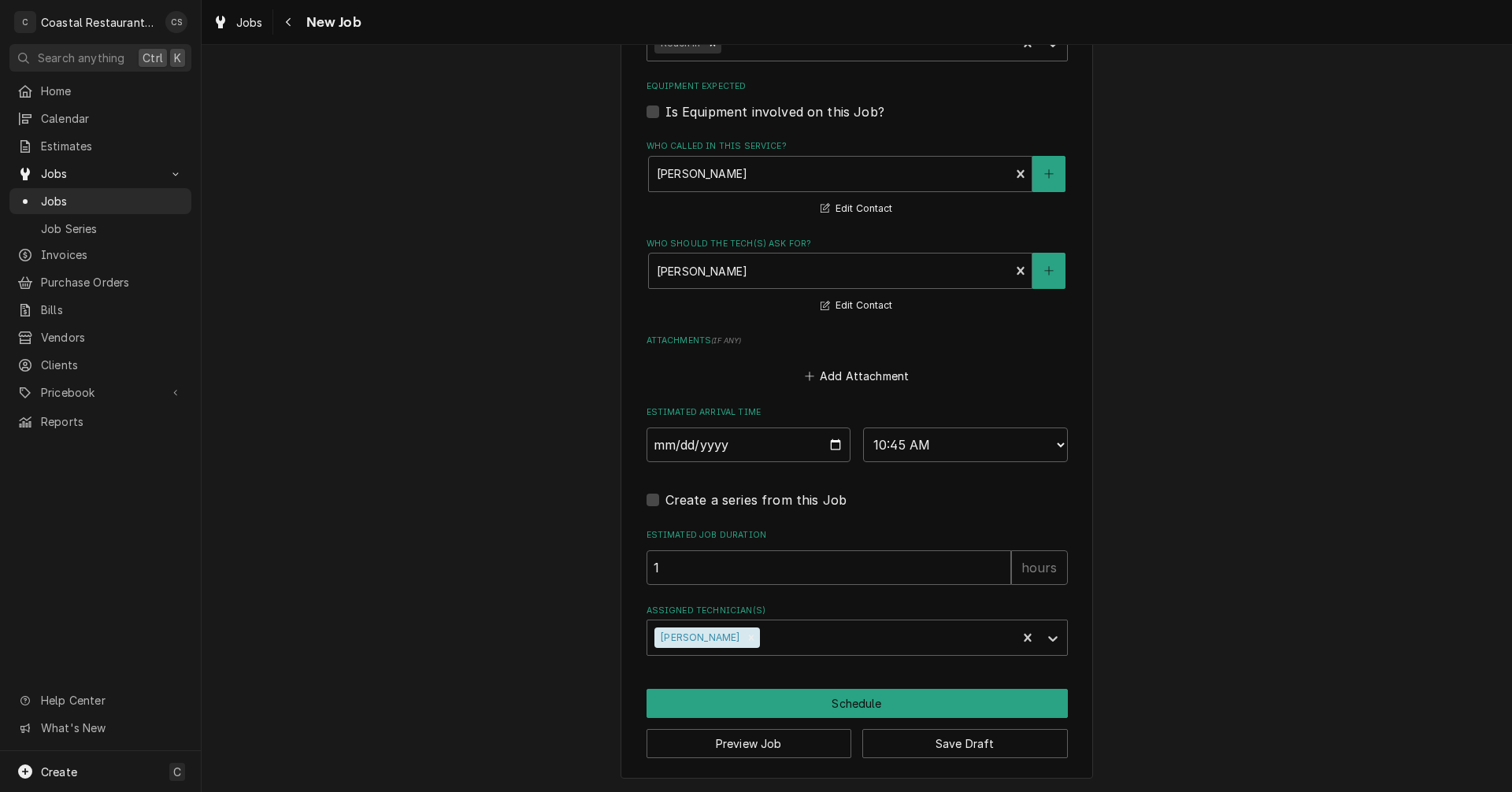
scroll to position [985, 0]
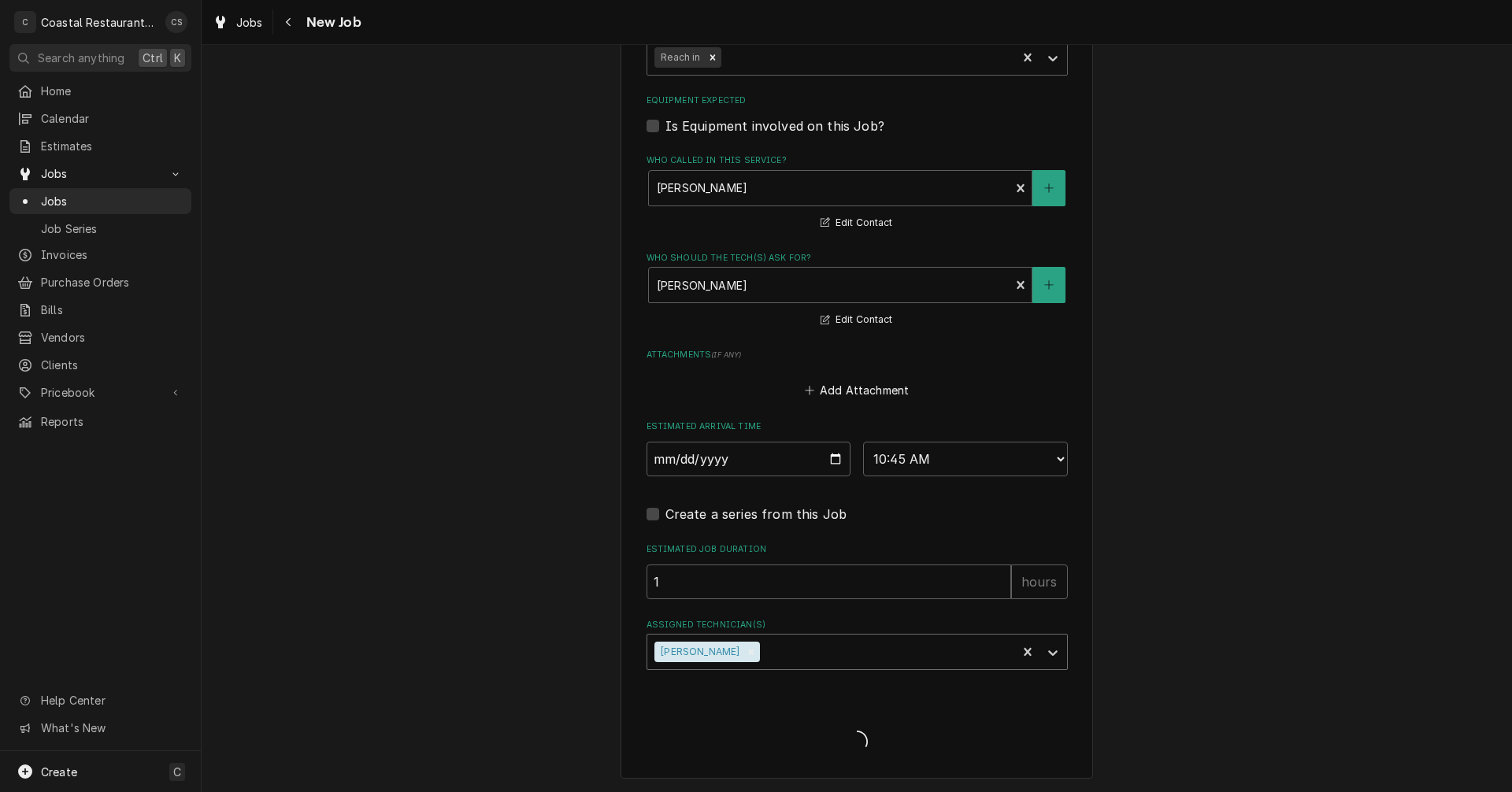
type textarea "x"
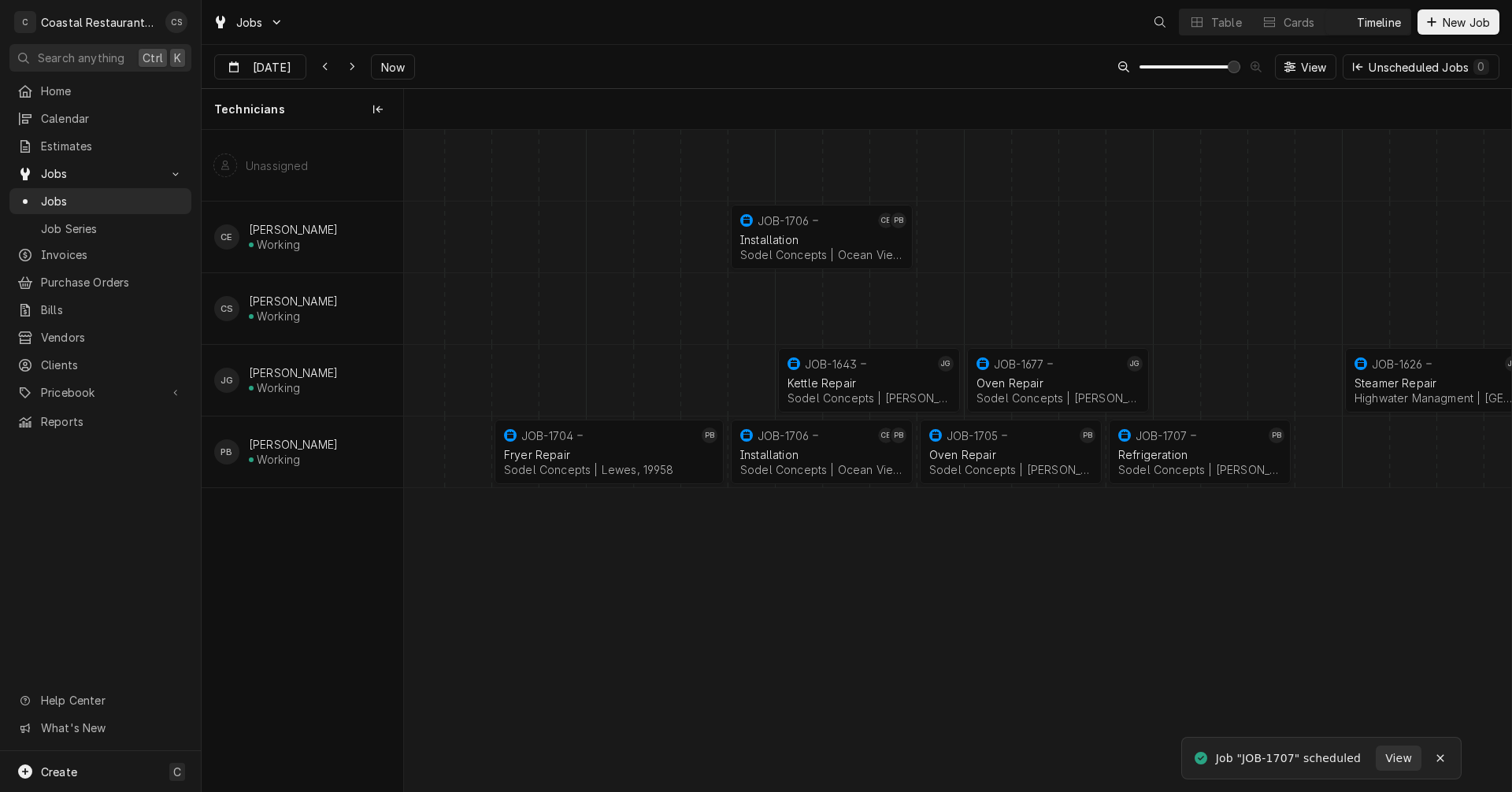
scroll to position [0, 21978]
click at [1317, 449] on div "normal" at bounding box center [1200, 452] width 45547 height 71
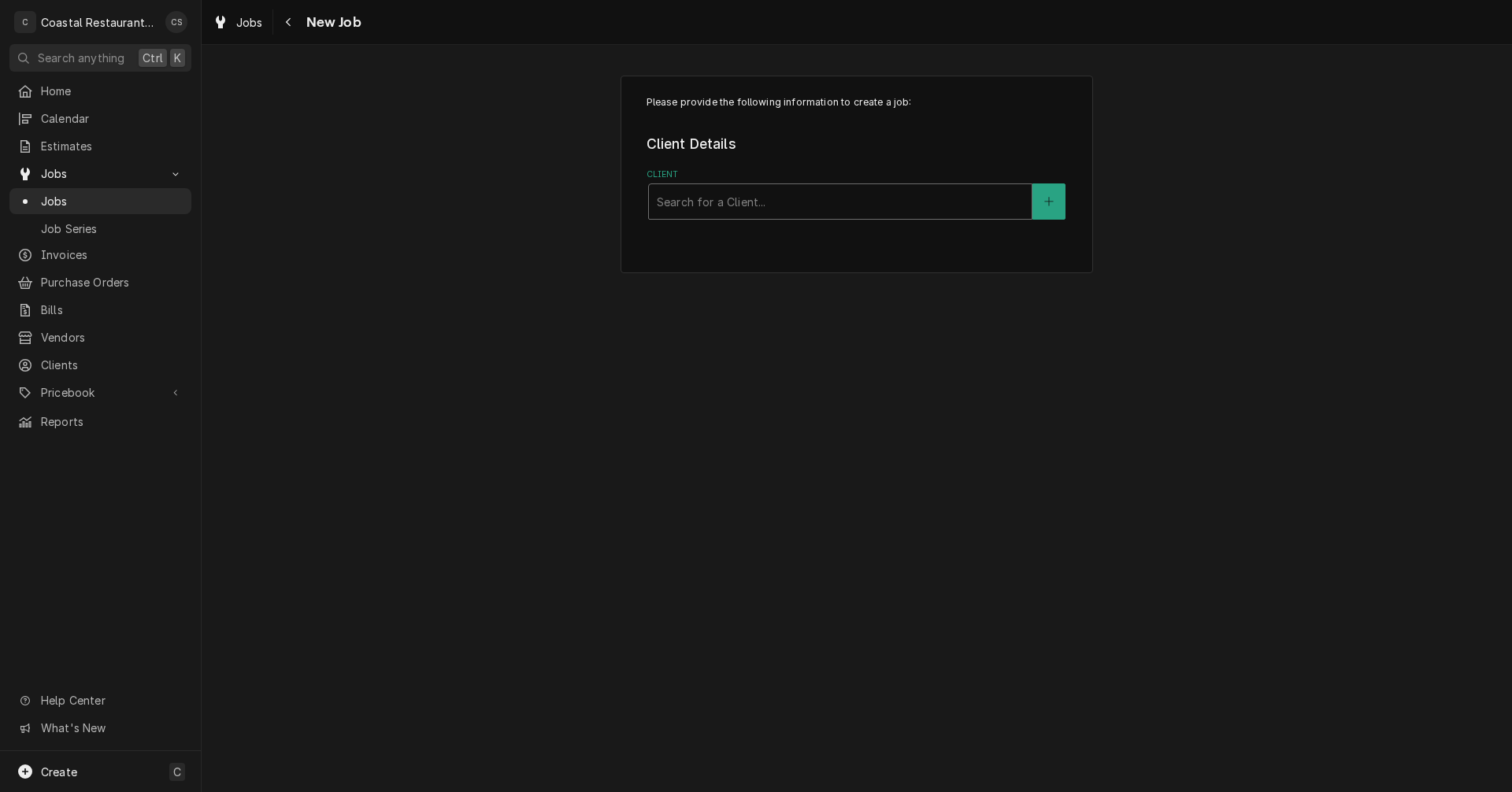
click at [700, 202] on div "Client" at bounding box center [839, 201] width 367 height 28
type input "Lu"
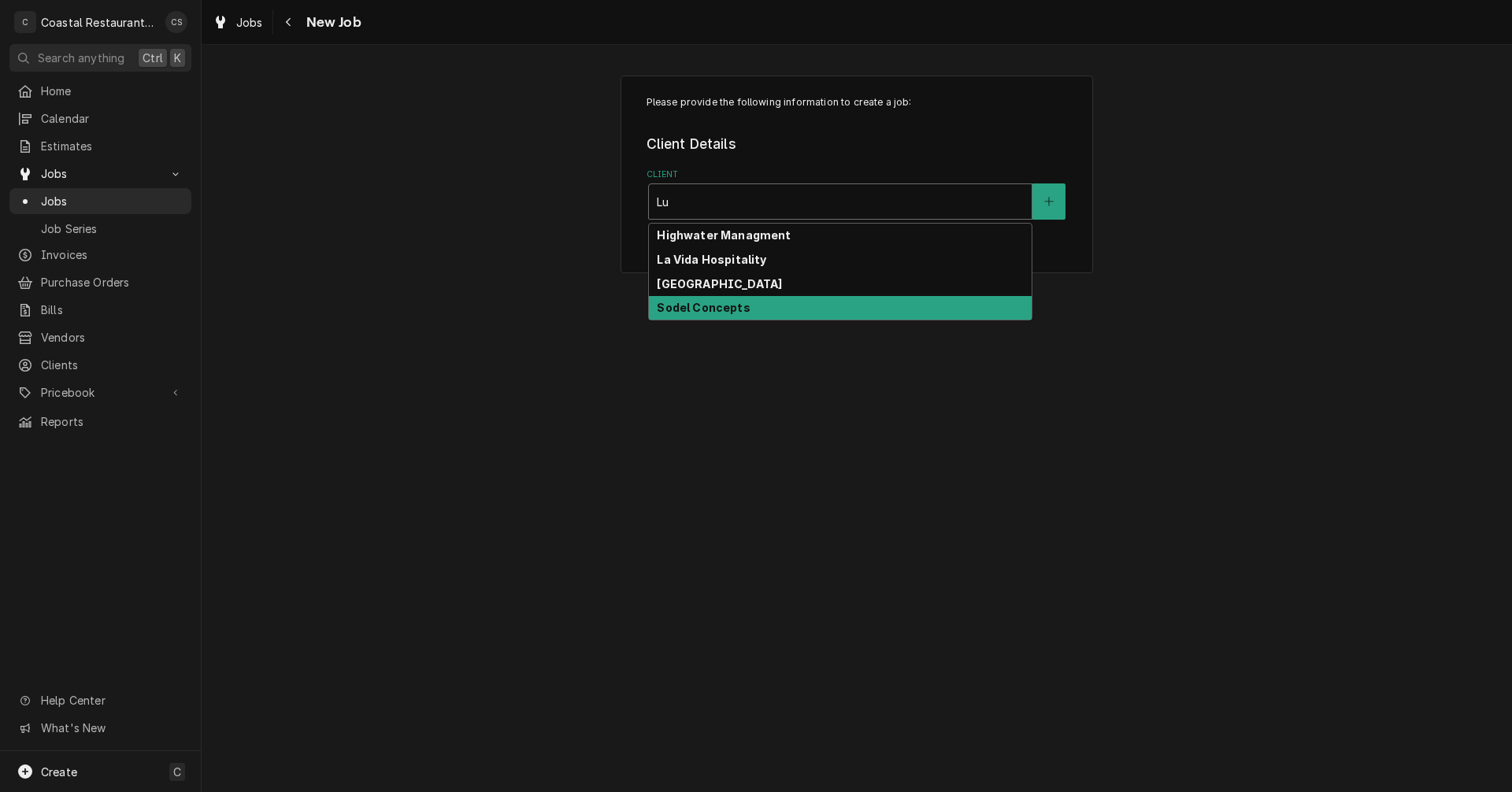
click at [719, 310] on strong "Sodel Concepts" at bounding box center [703, 308] width 93 height 14
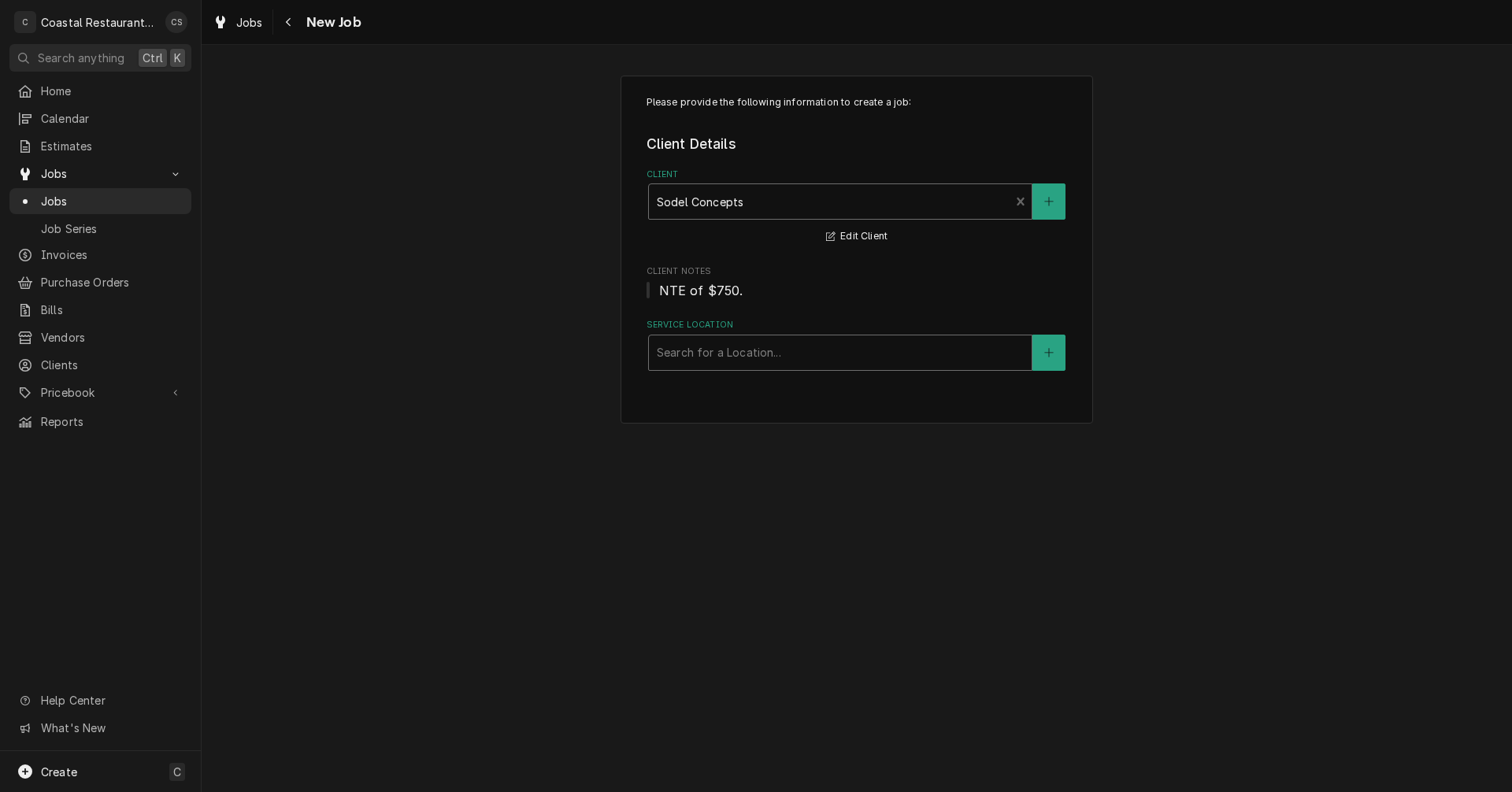
click at [711, 358] on div "Service Location" at bounding box center [839, 353] width 367 height 28
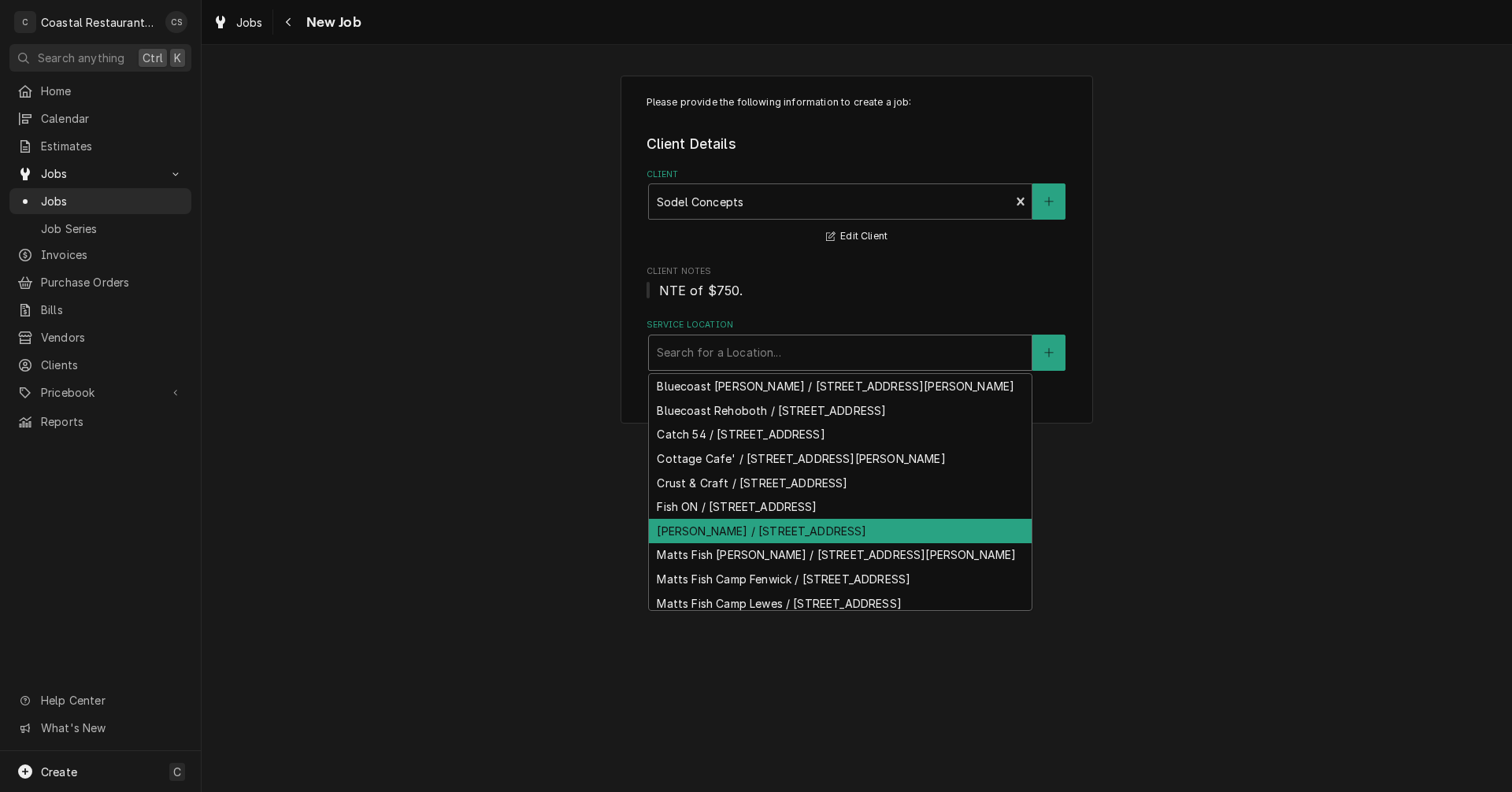
click at [714, 544] on div "[PERSON_NAME] / [STREET_ADDRESS]" at bounding box center [840, 531] width 383 height 24
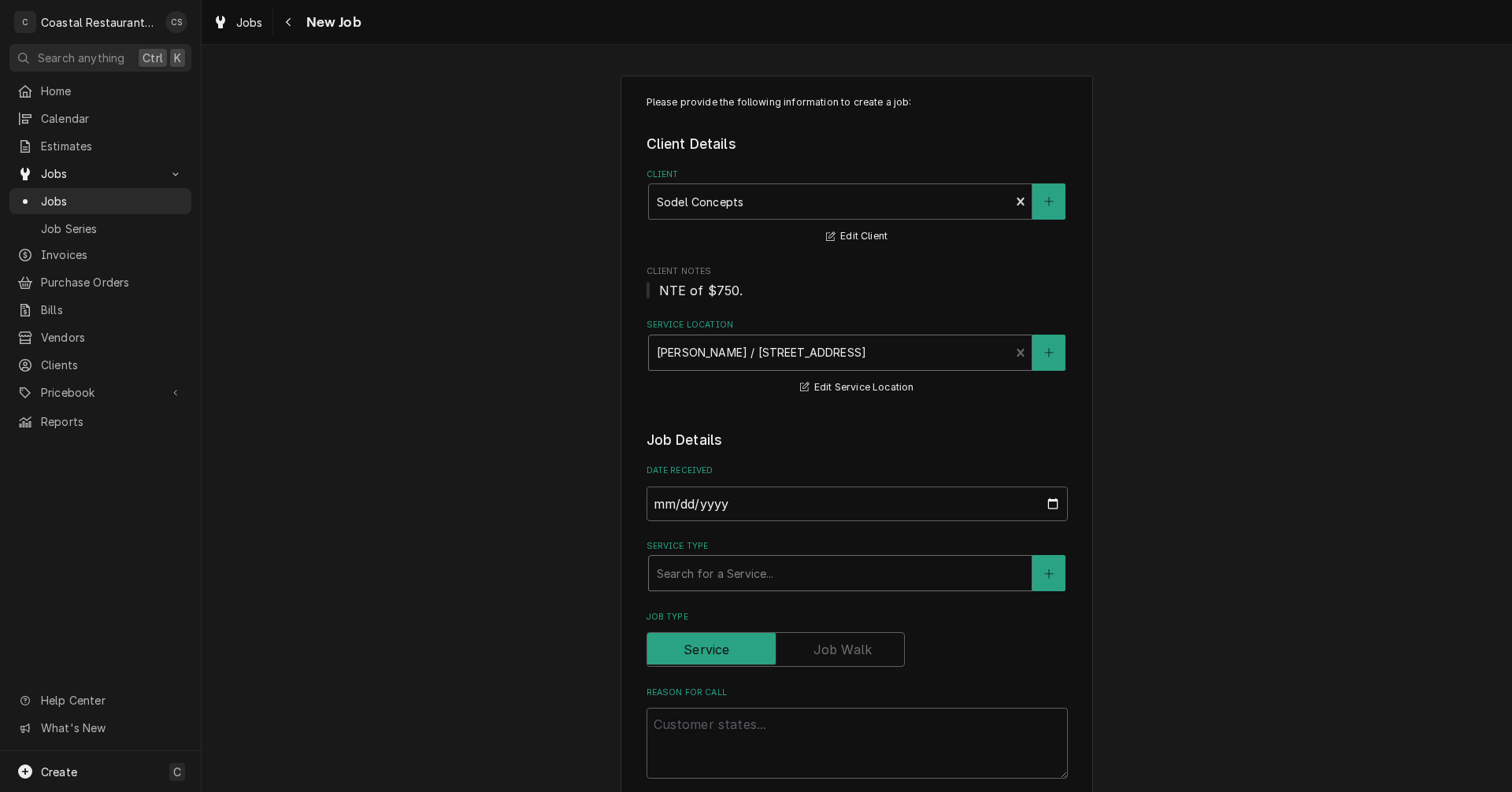
click at [701, 572] on div "Service Type" at bounding box center [839, 573] width 367 height 28
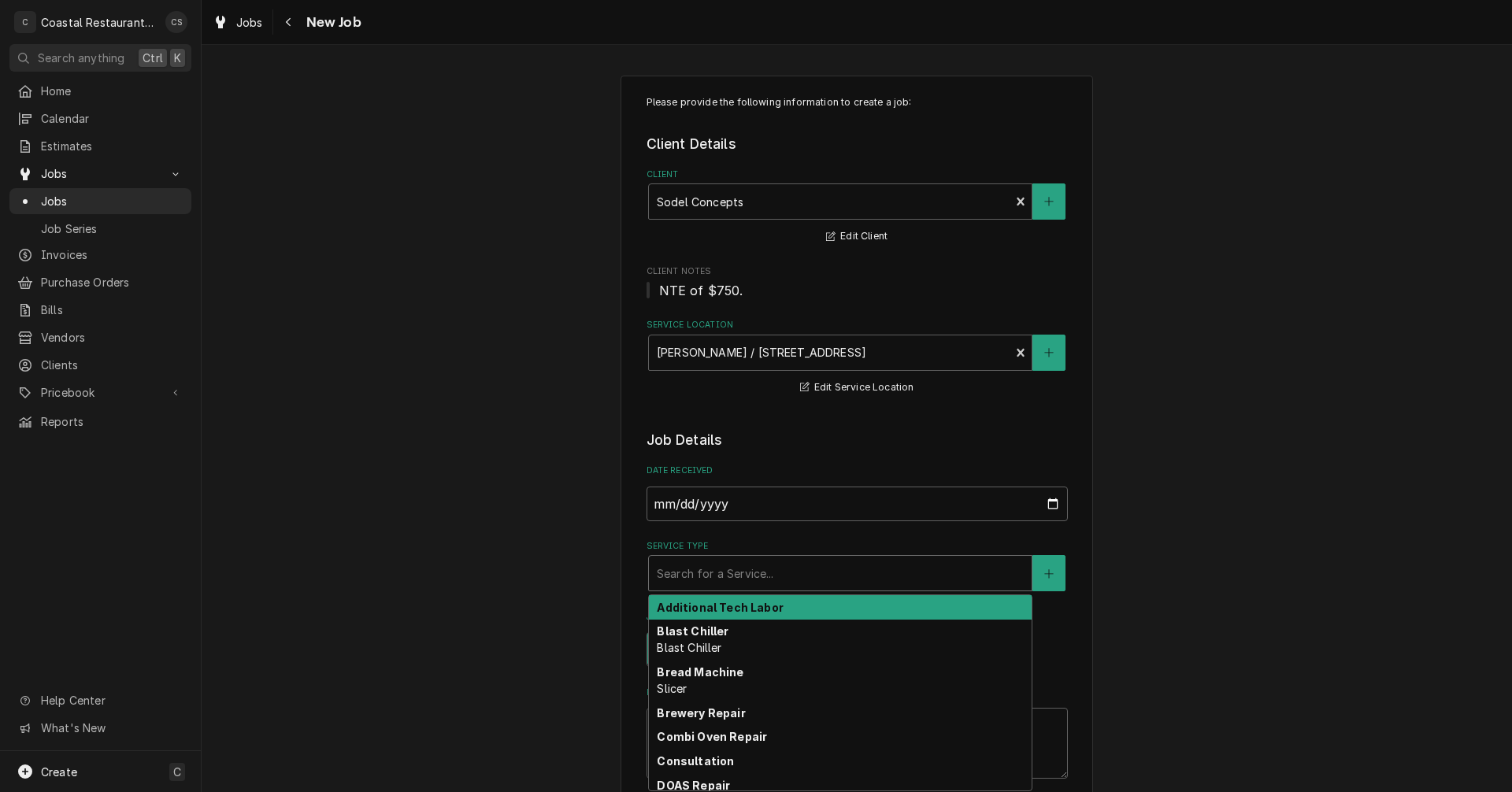
type textarea "x"
type input "I"
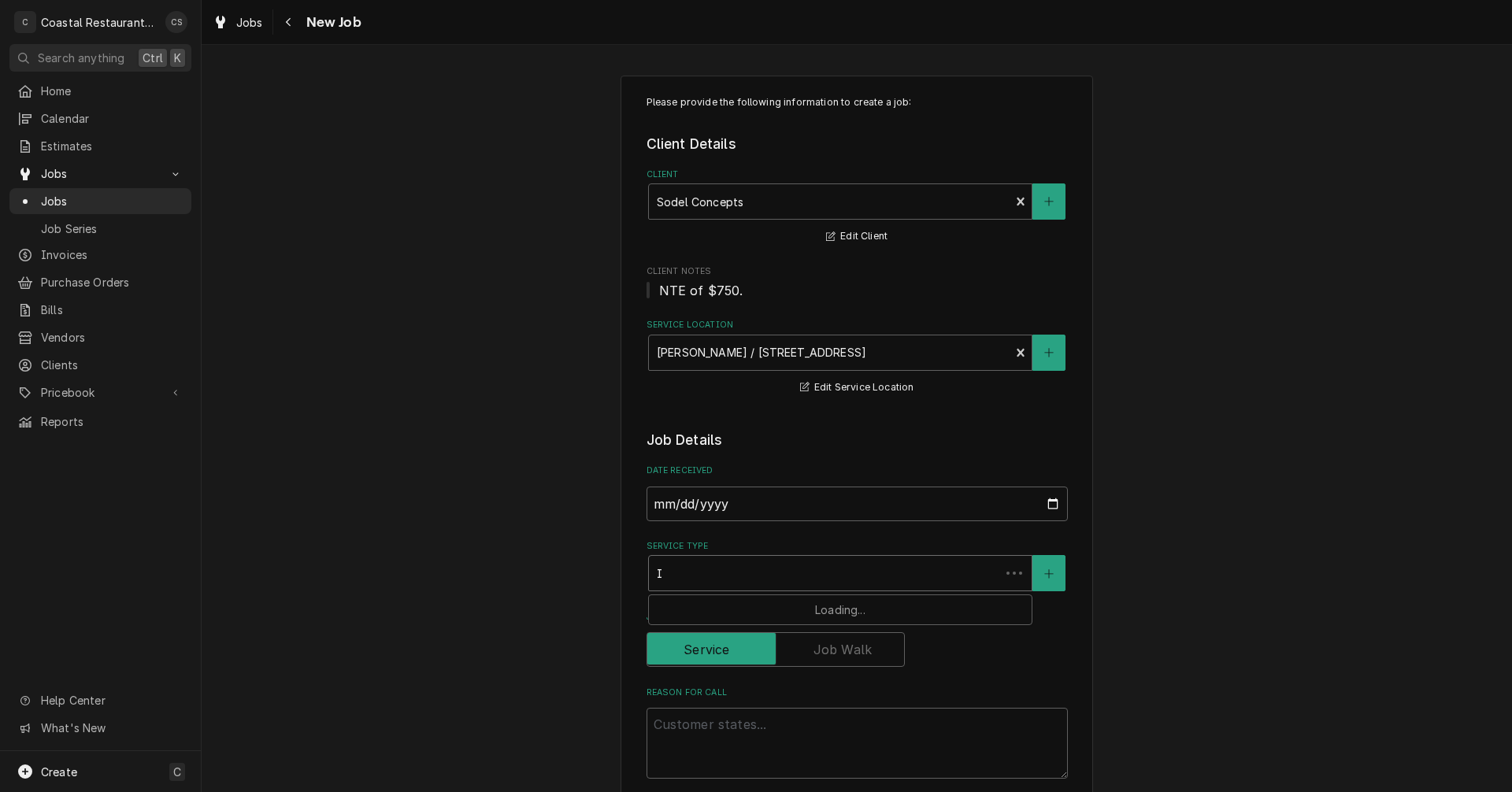
type textarea "x"
type input "Ic"
type textarea "x"
type input "Ice"
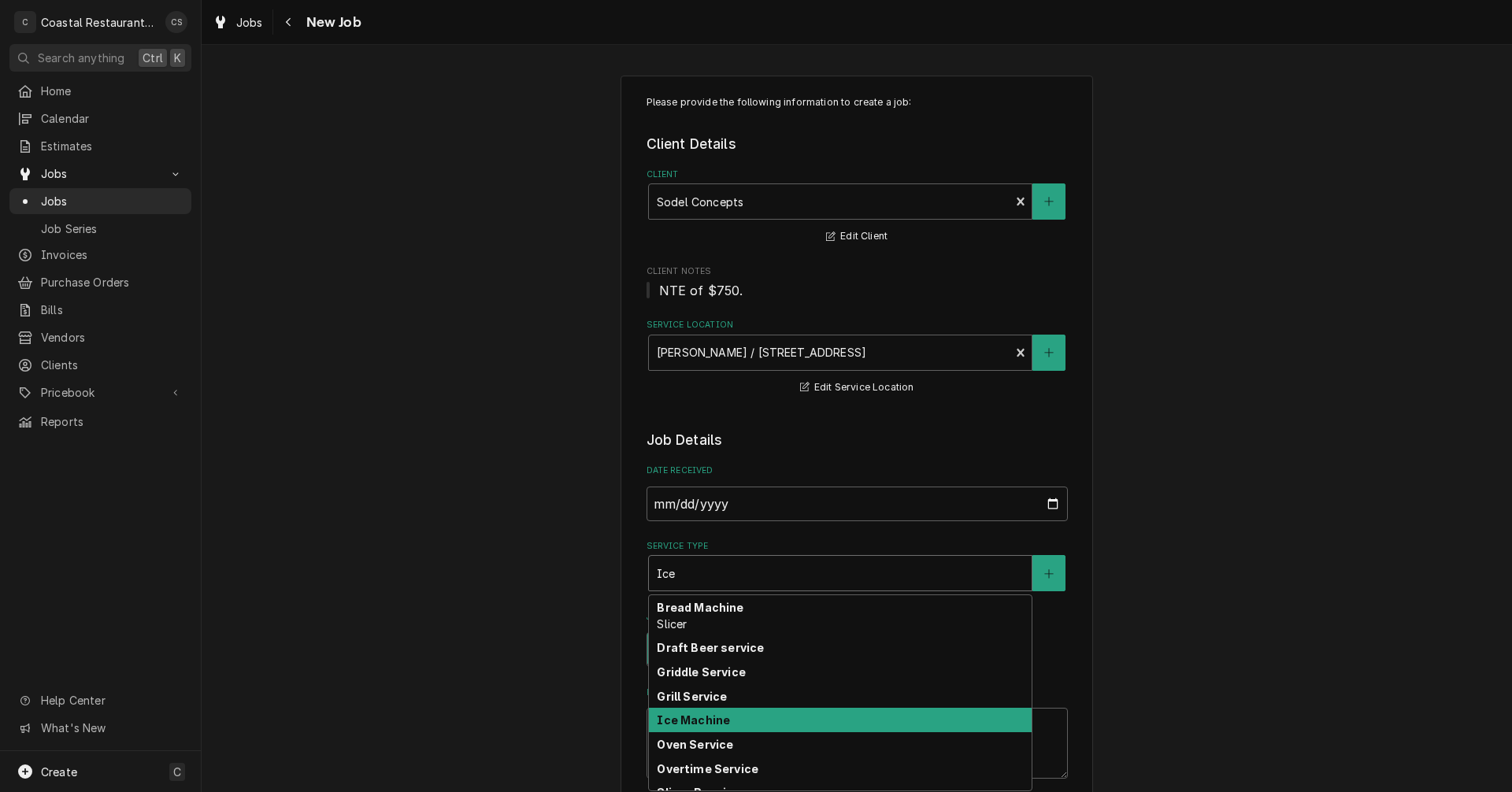
click at [705, 716] on strong "Ice Machine" at bounding box center [693, 720] width 73 height 14
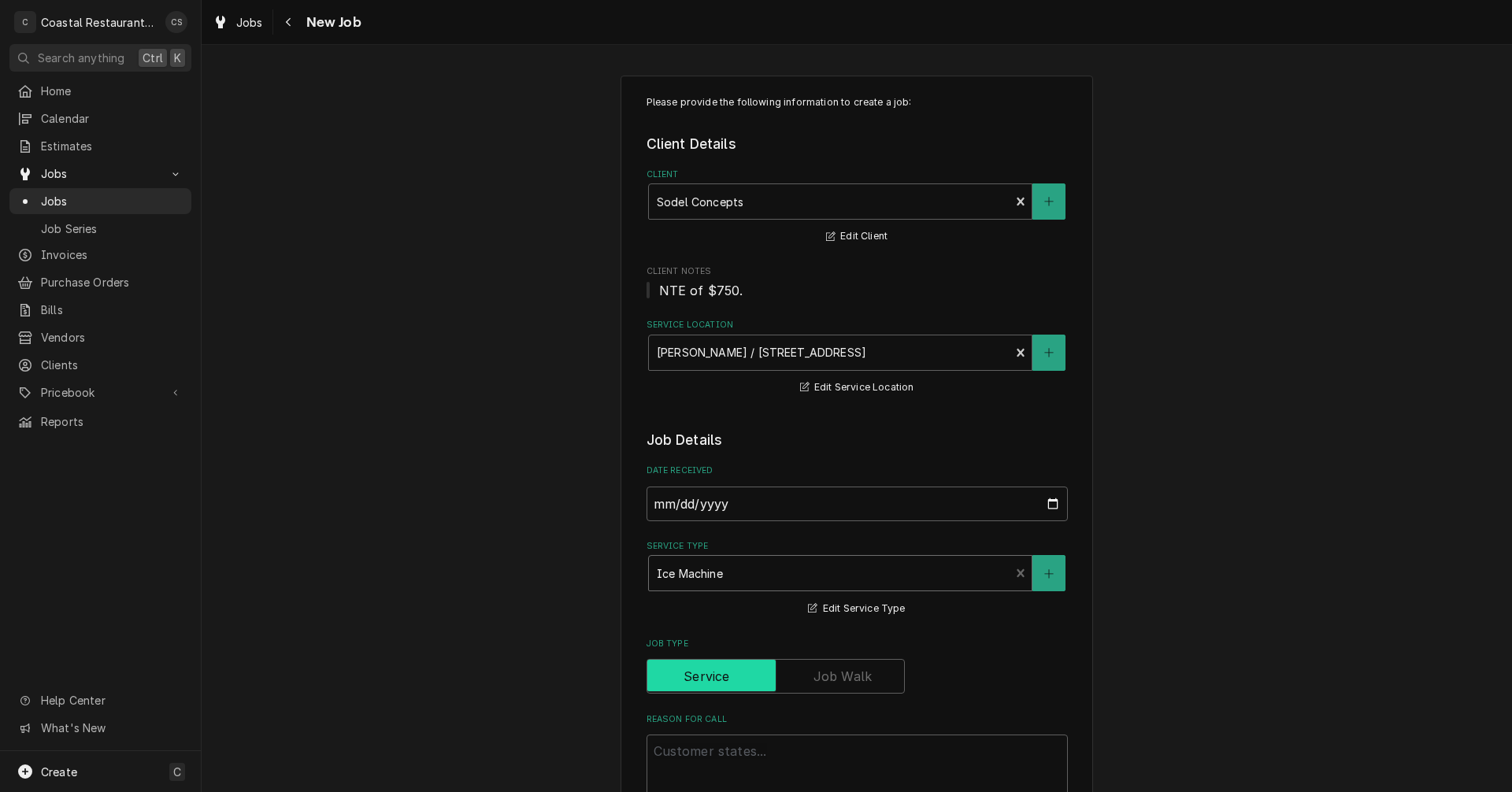
scroll to position [79, 0]
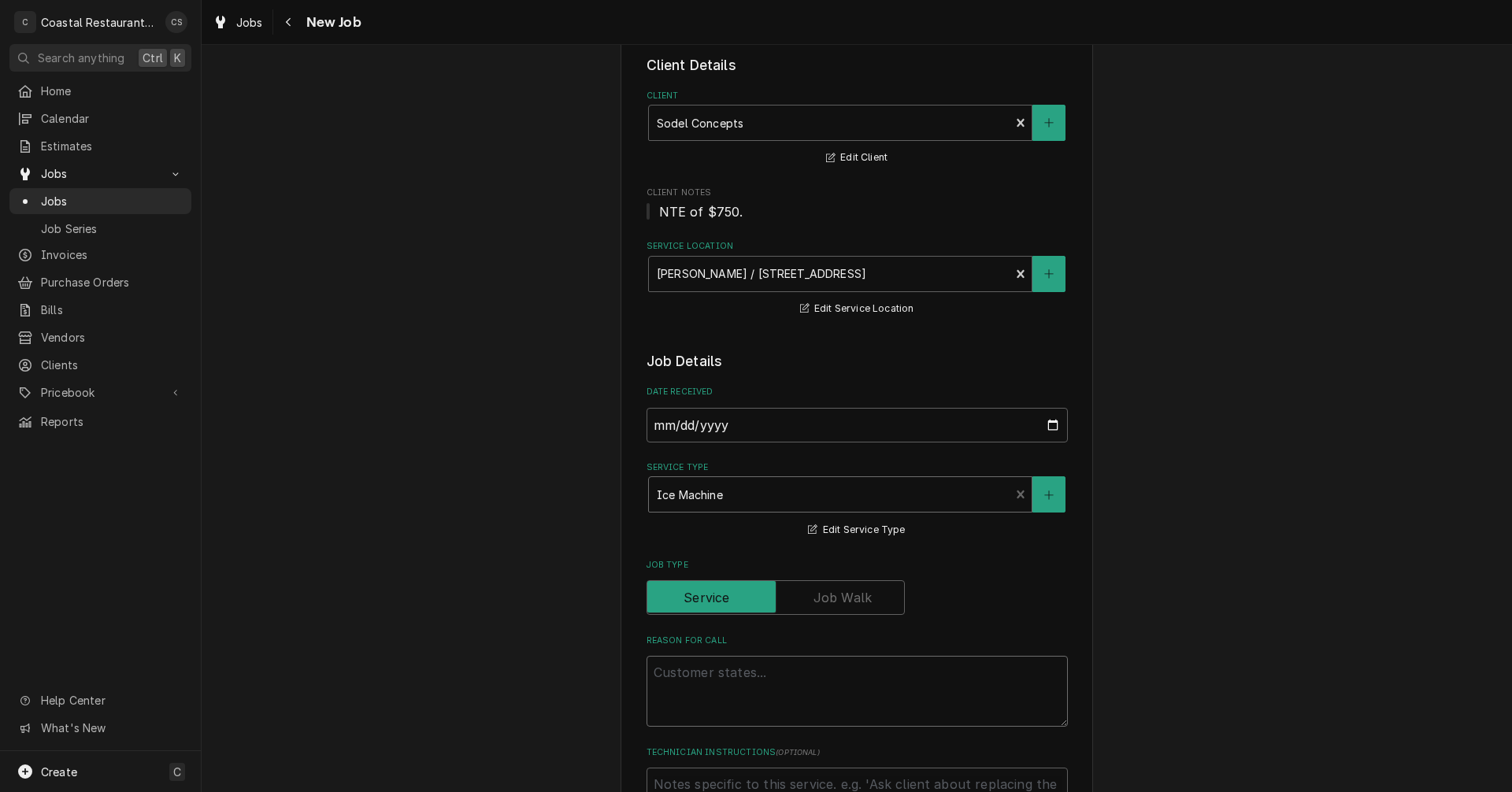
click at [683, 671] on textarea "Reason For Call" at bounding box center [857, 692] width 421 height 71
click at [668, 679] on textarea "Reason For Call" at bounding box center [857, 692] width 421 height 71
paste textarea "Work Order ID: 14273"
type textarea "x"
type textarea "Work Order ID: 14273"
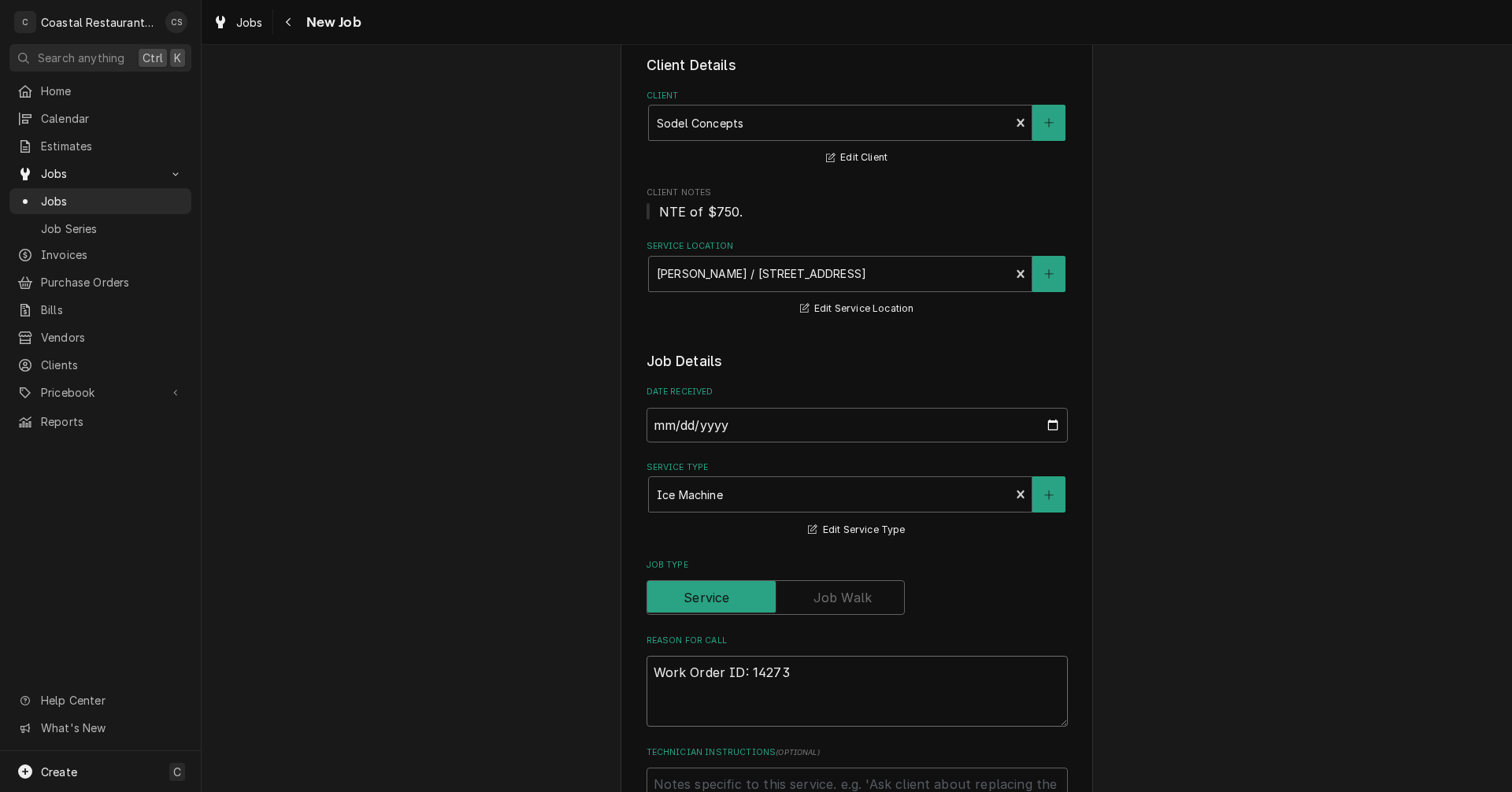
type textarea "x"
type textarea "Work Order ID: 14273"
type textarea "x"
type textarea "Work Order ID: 14273"
click at [859, 674] on textarea "Work Order ID: 14273" at bounding box center [857, 692] width 421 height 71
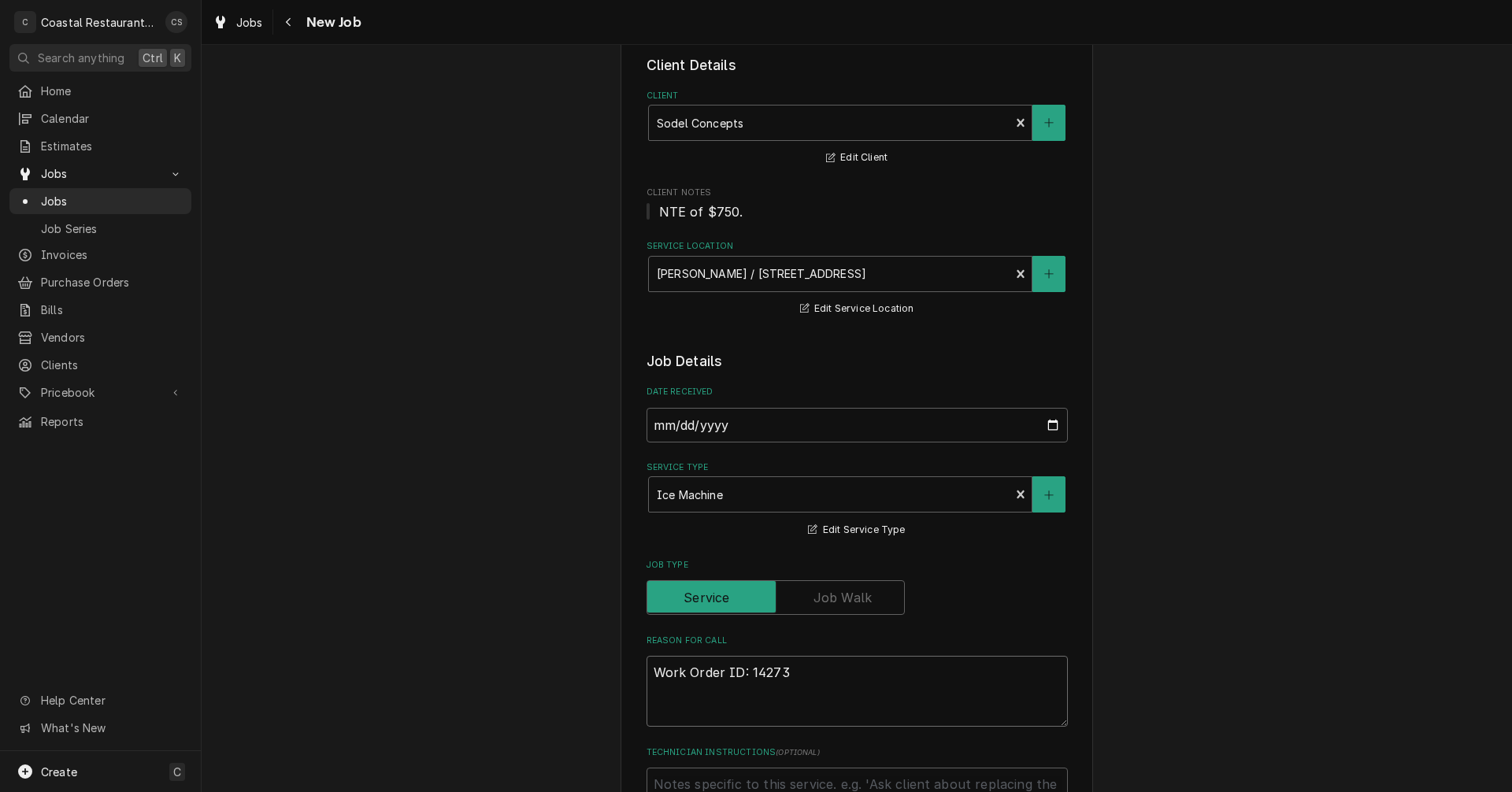
paste textarea "The ice machine is currently not making any ice and there a red light flickerin…"
type textarea "x"
type textarea "Work Order ID: 14273 The ice machine is currently not making any ice and there …"
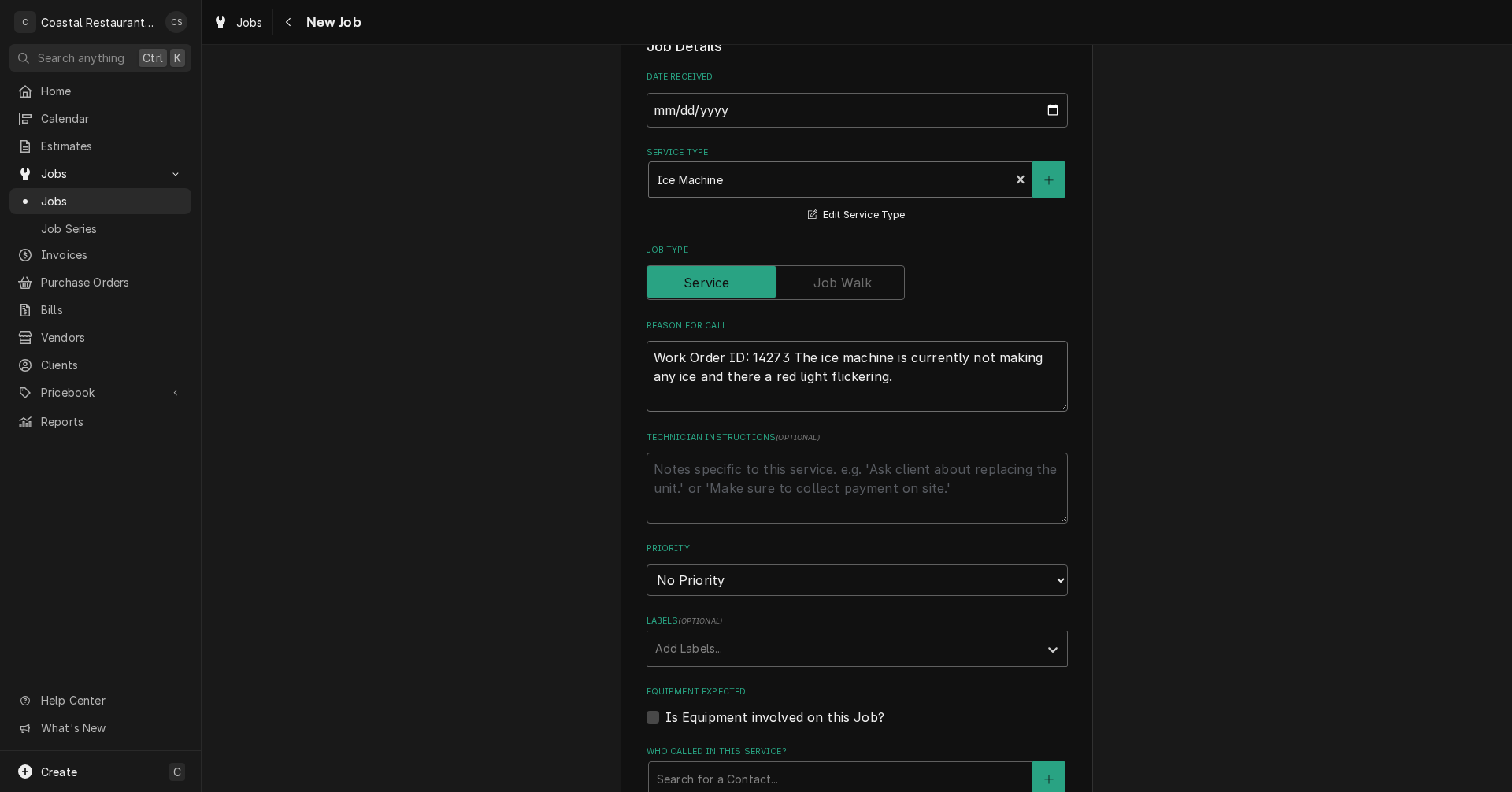
type textarea "x"
type textarea "Work Order ID: 14273 The ice machine is currently not making any ice and there …"
click at [693, 647] on div "Labels" at bounding box center [843, 649] width 375 height 28
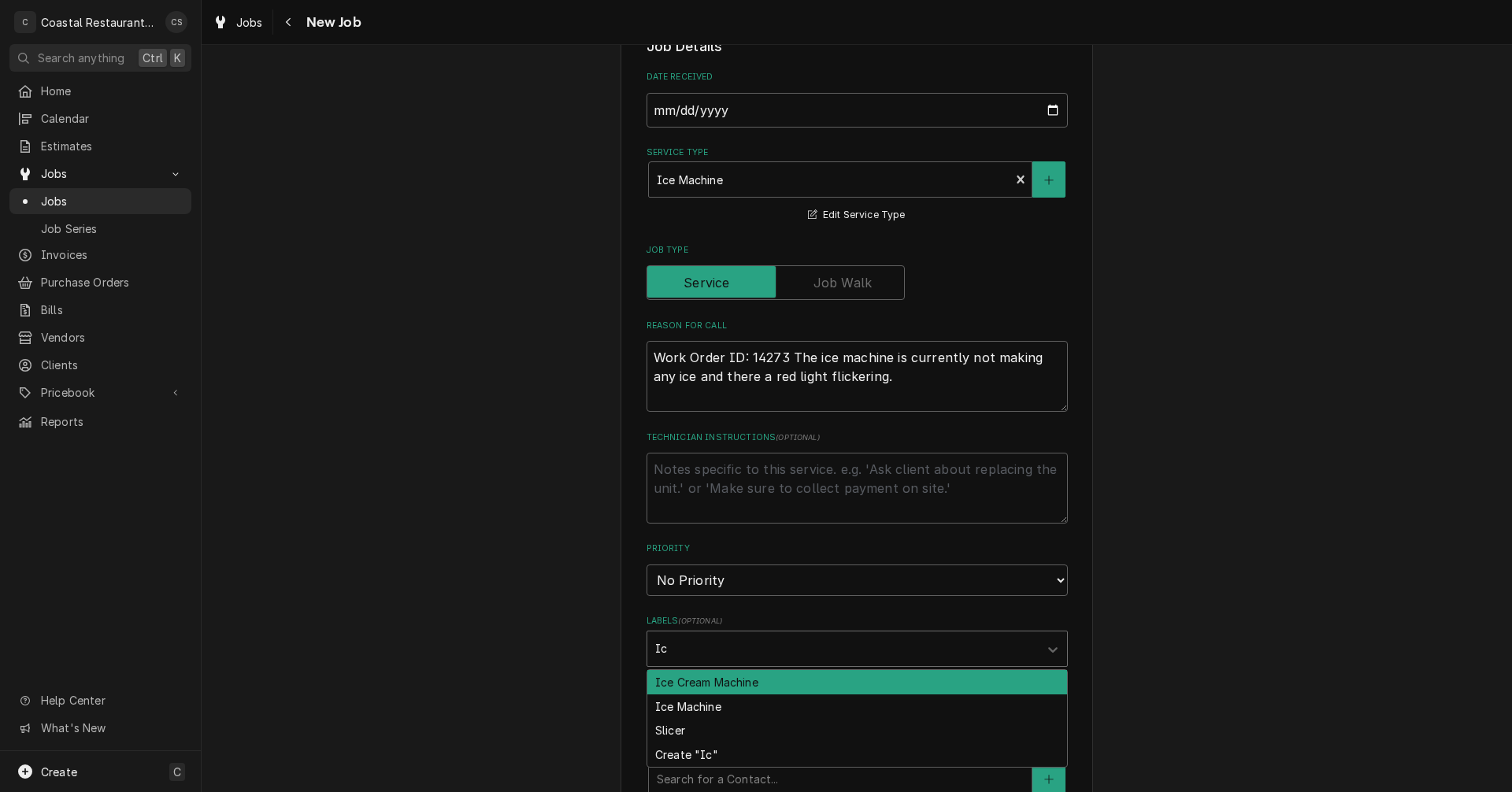
type input "Ice"
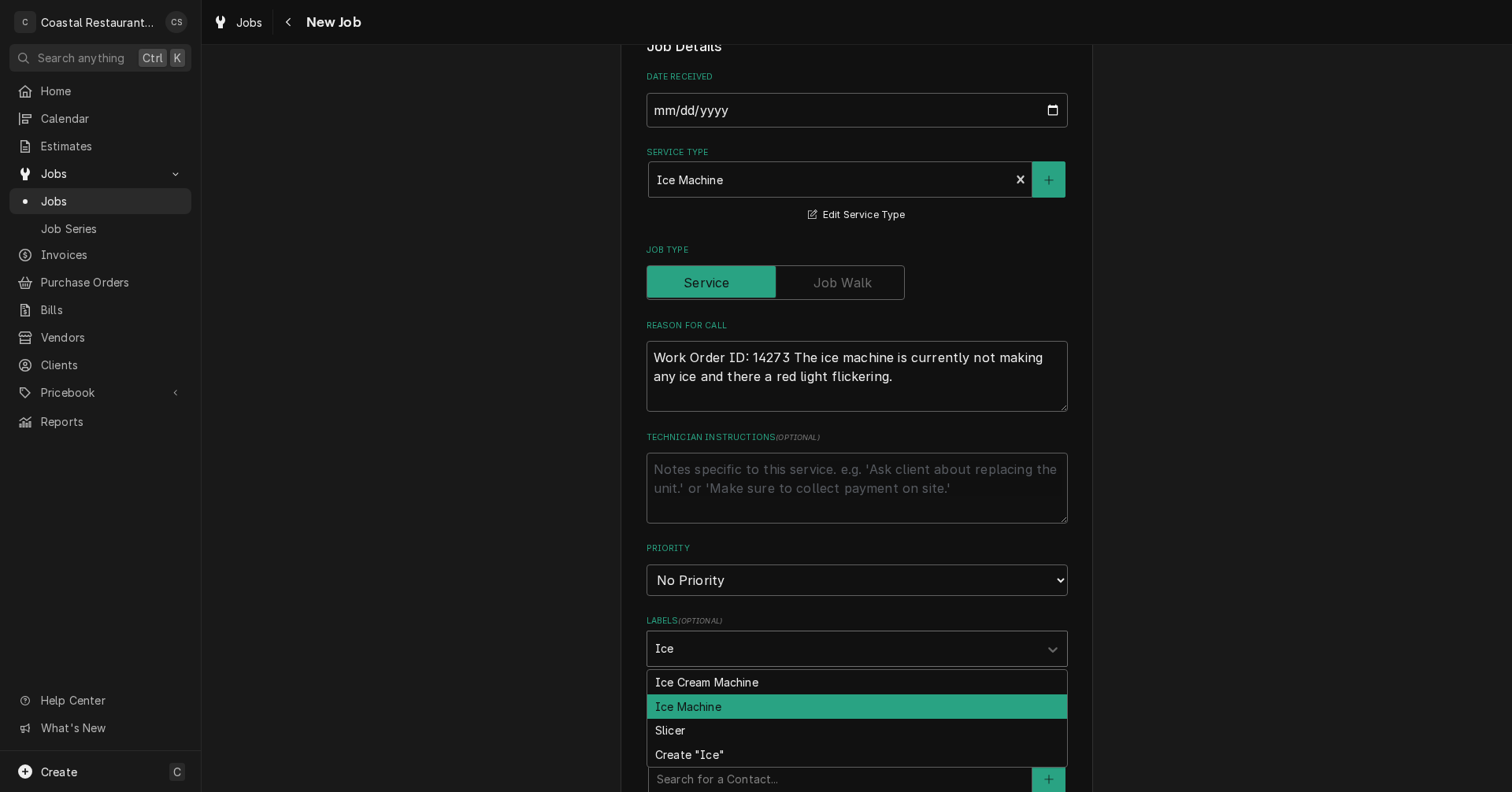
click at [695, 708] on div "Ice Machine" at bounding box center [856, 707] width 420 height 24
type textarea "x"
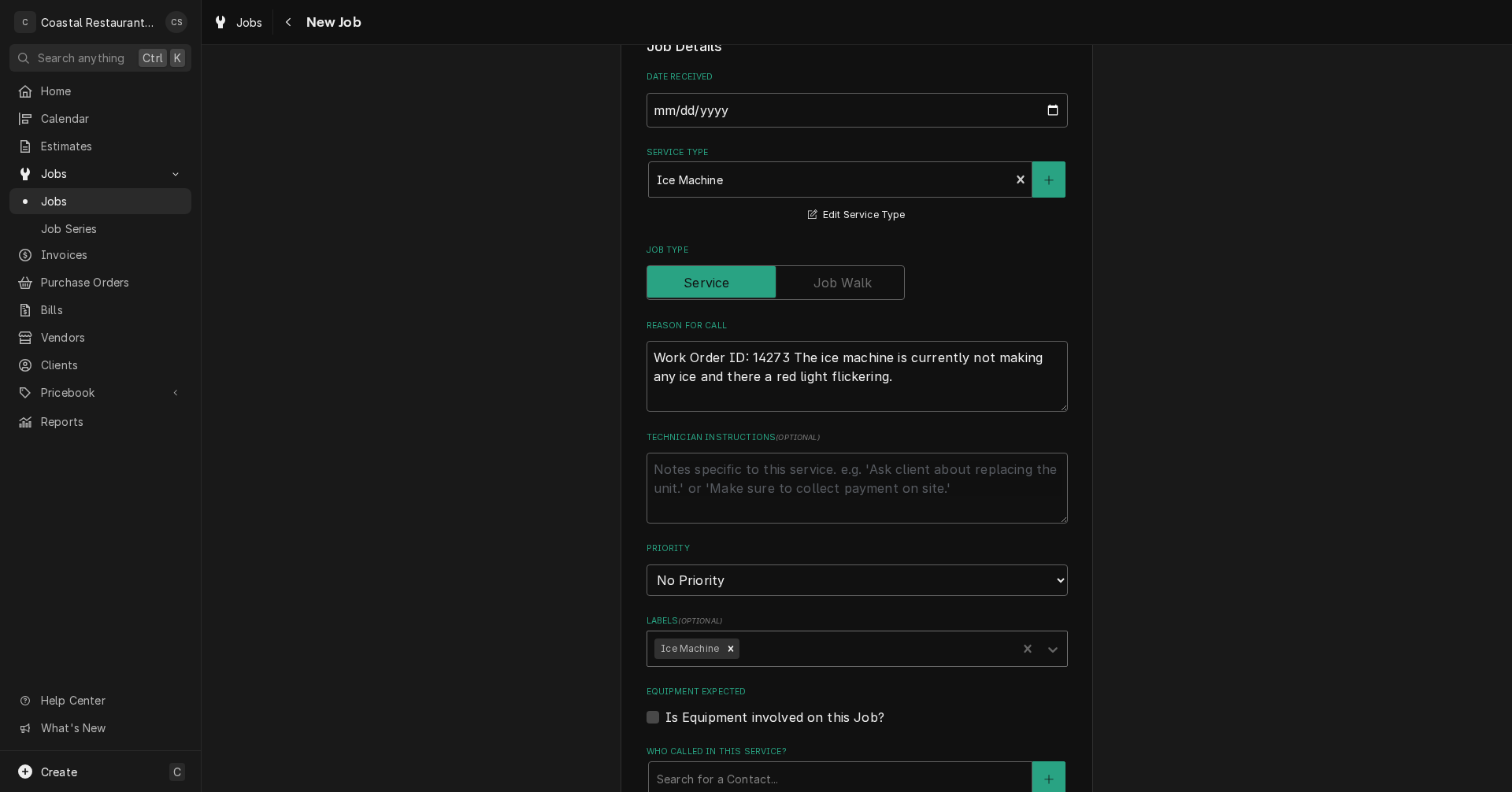
scroll to position [630, 0]
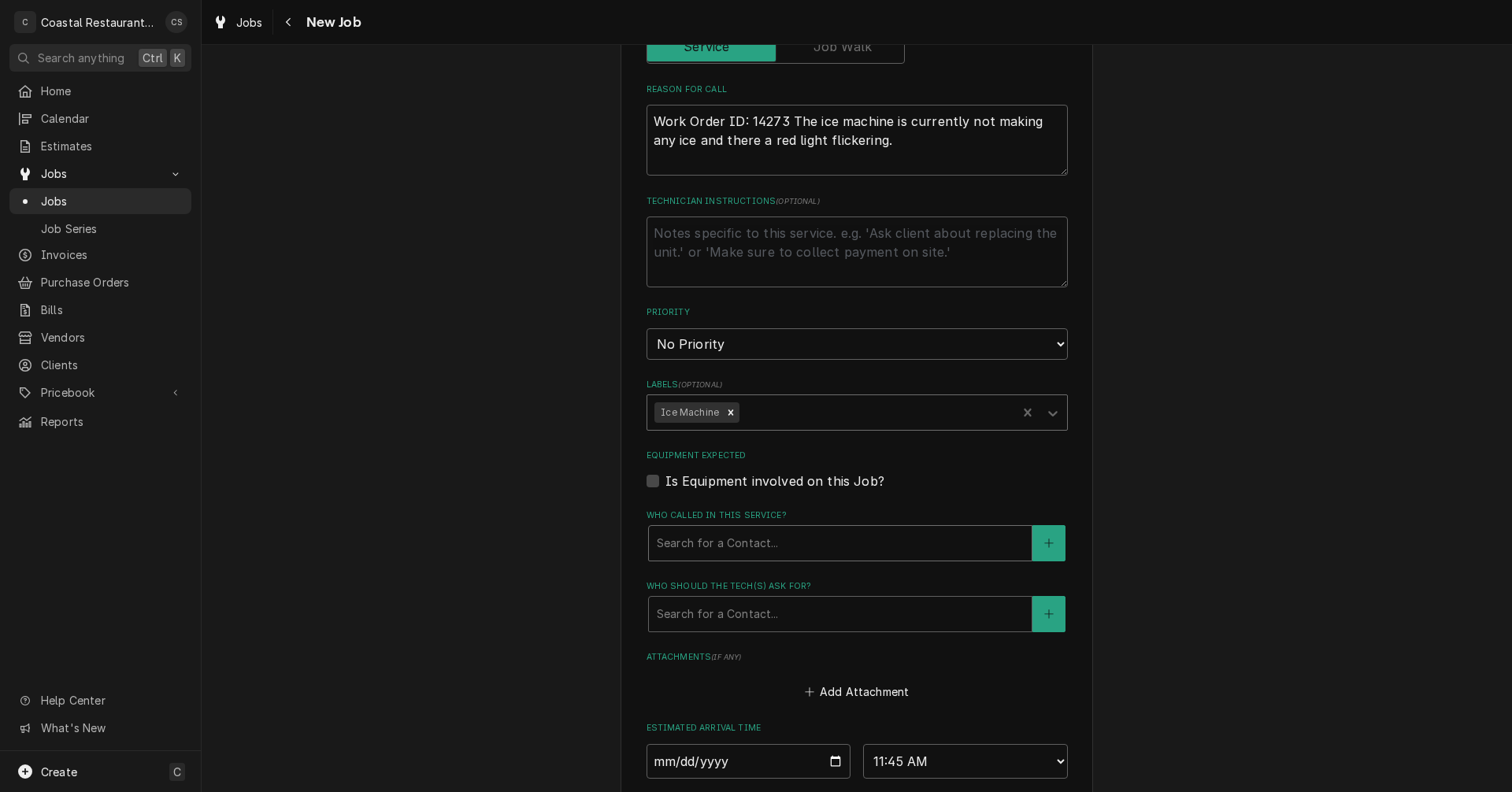
click at [718, 541] on div "Who called in this service?" at bounding box center [839, 544] width 367 height 28
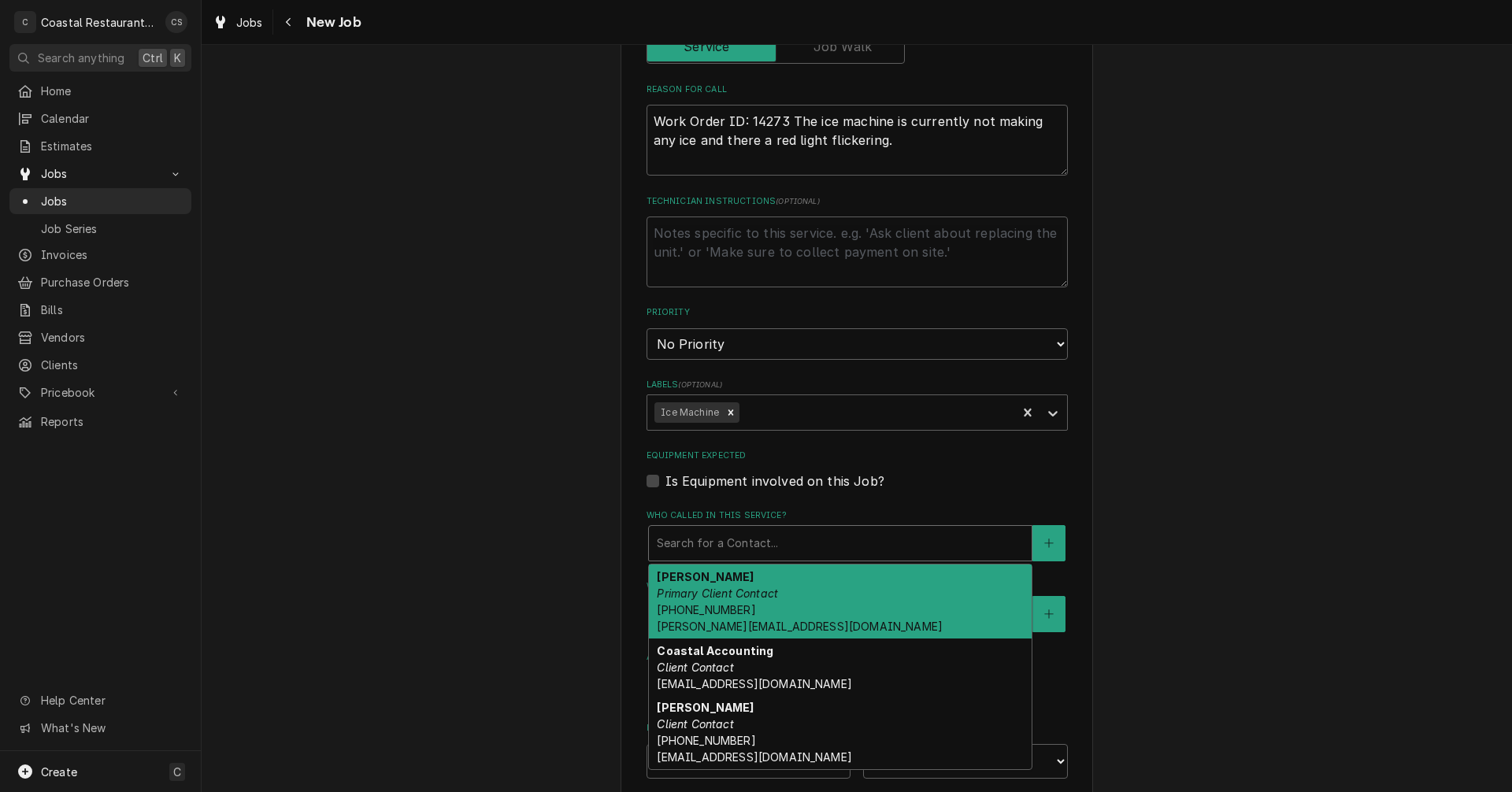
click at [712, 583] on strong "Andrew Dickinson" at bounding box center [705, 577] width 97 height 14
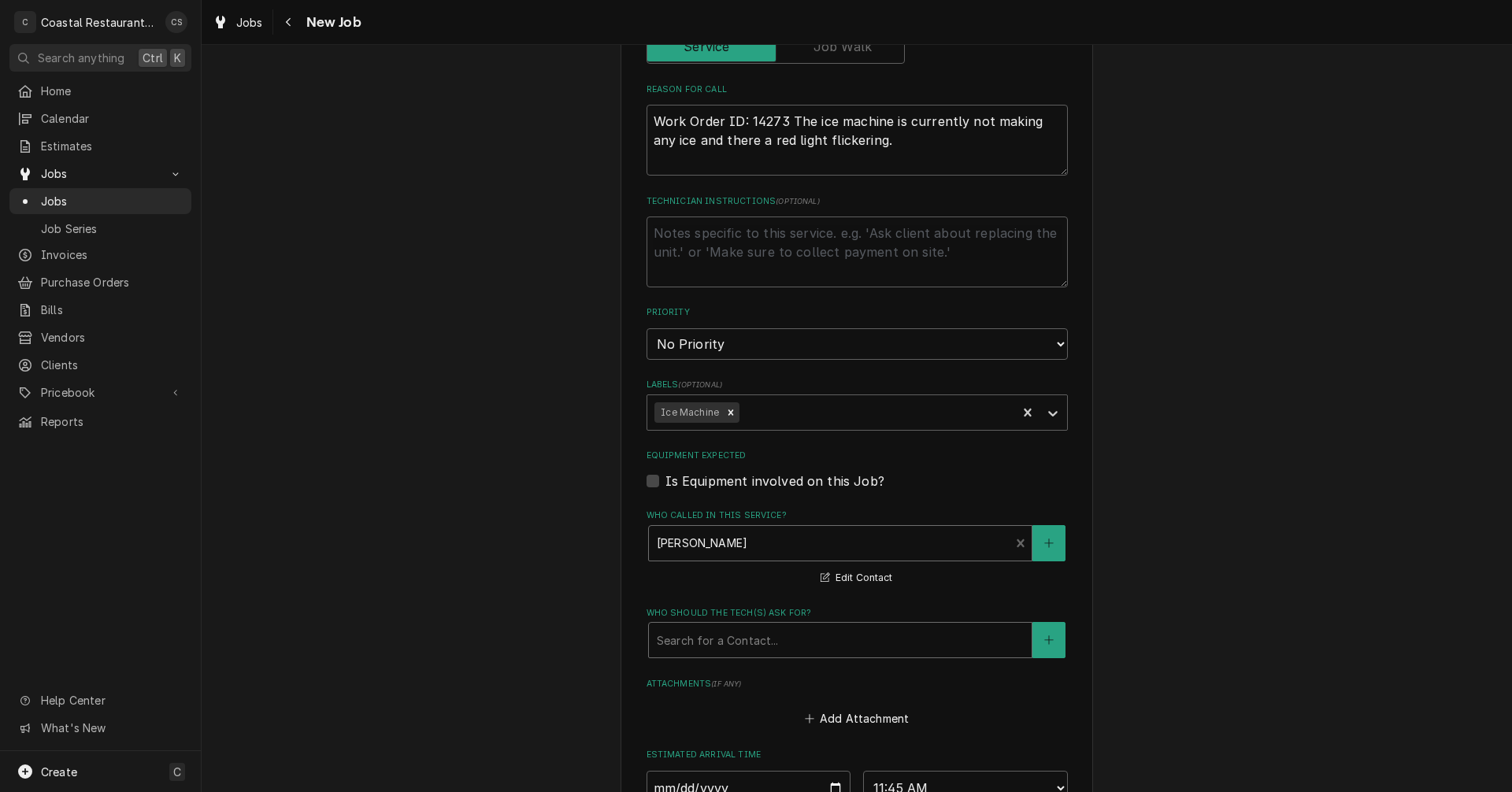
click at [711, 638] on div "Who should the tech(s) ask for?" at bounding box center [839, 640] width 367 height 28
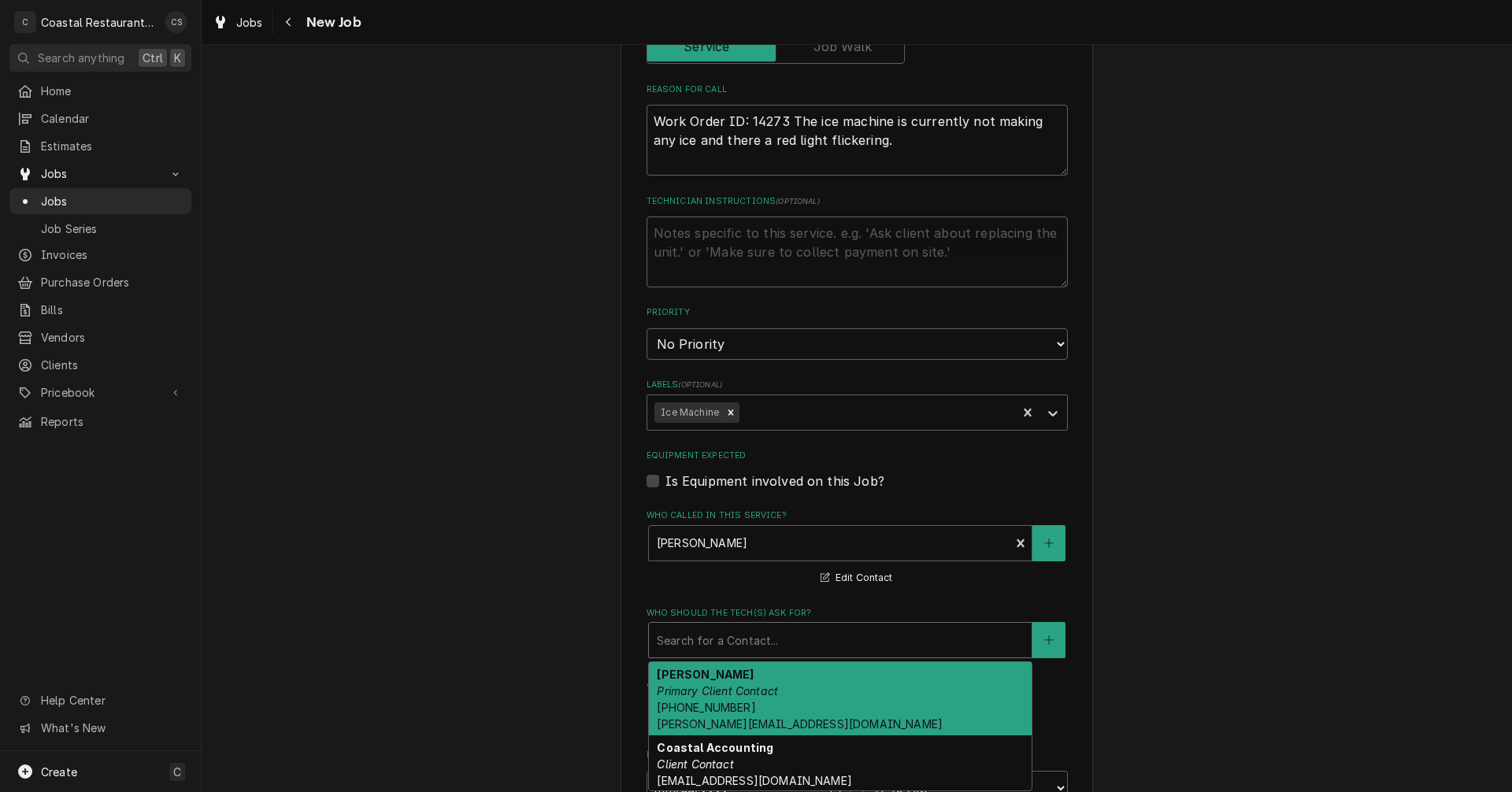
click at [705, 677] on strong "Andrew Dickinson" at bounding box center [705, 675] width 97 height 14
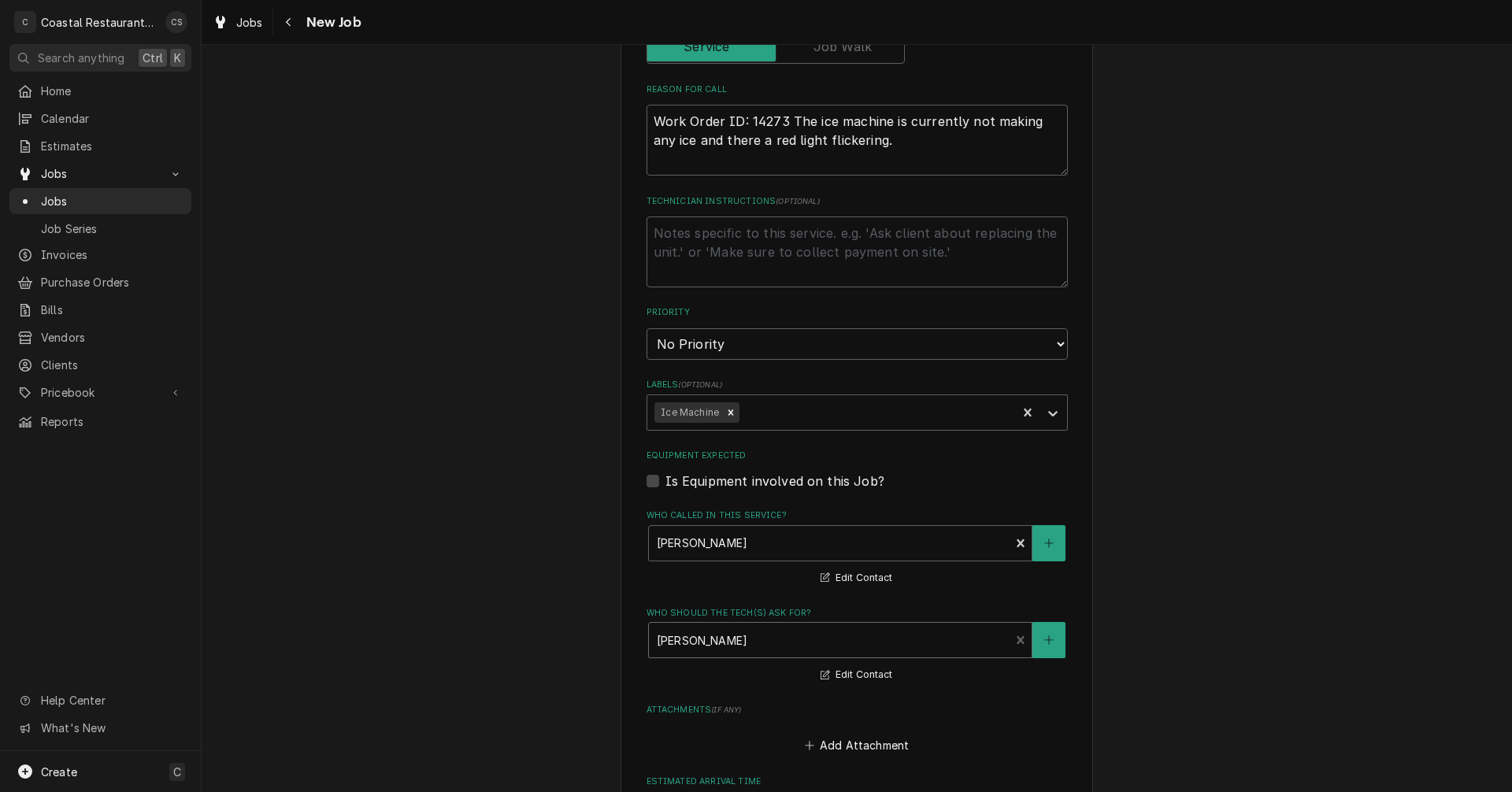
scroll to position [946, 0]
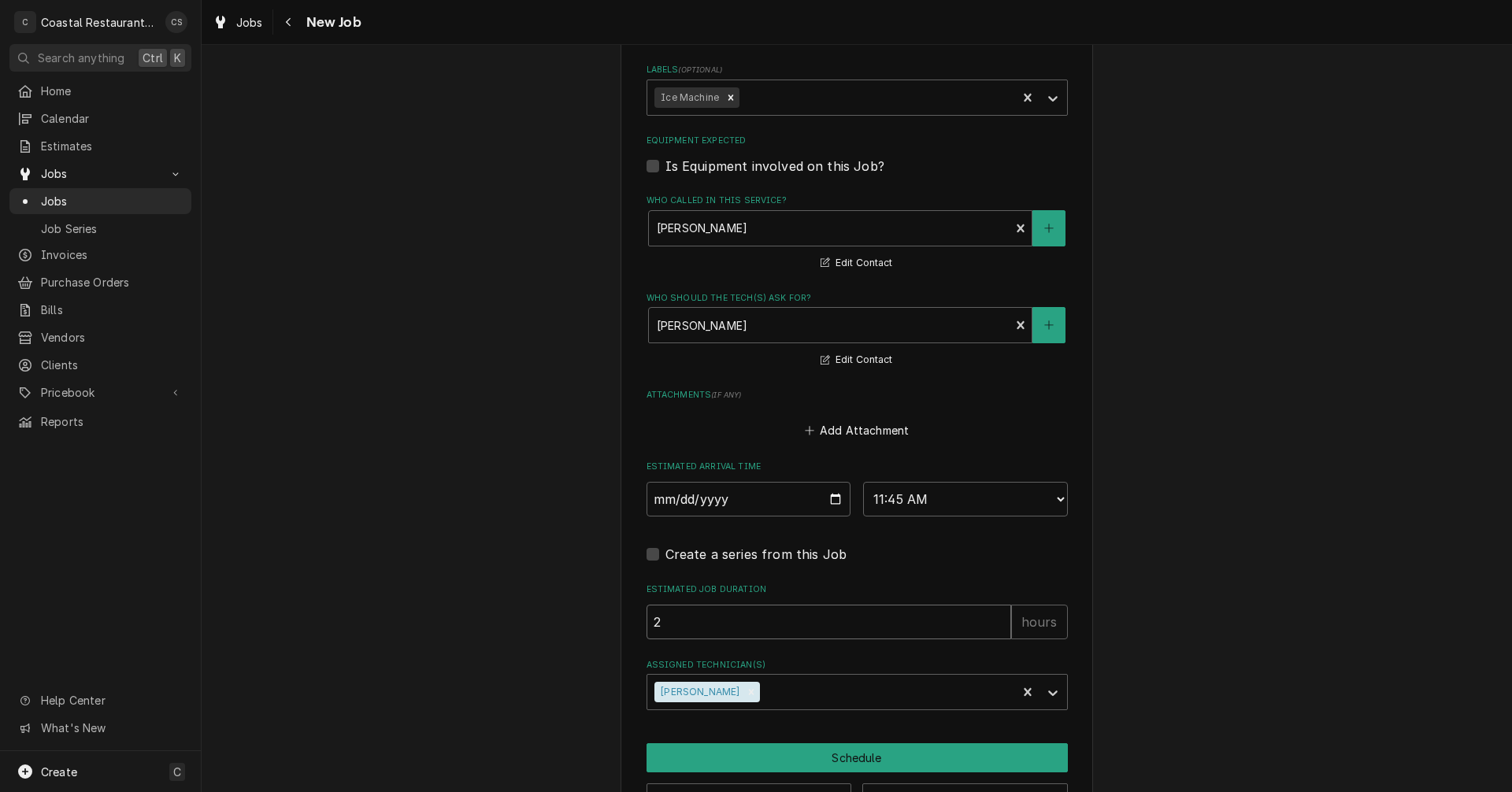
click at [792, 627] on input "2" at bounding box center [829, 622] width 365 height 35
type textarea "x"
type input "1"
type textarea "x"
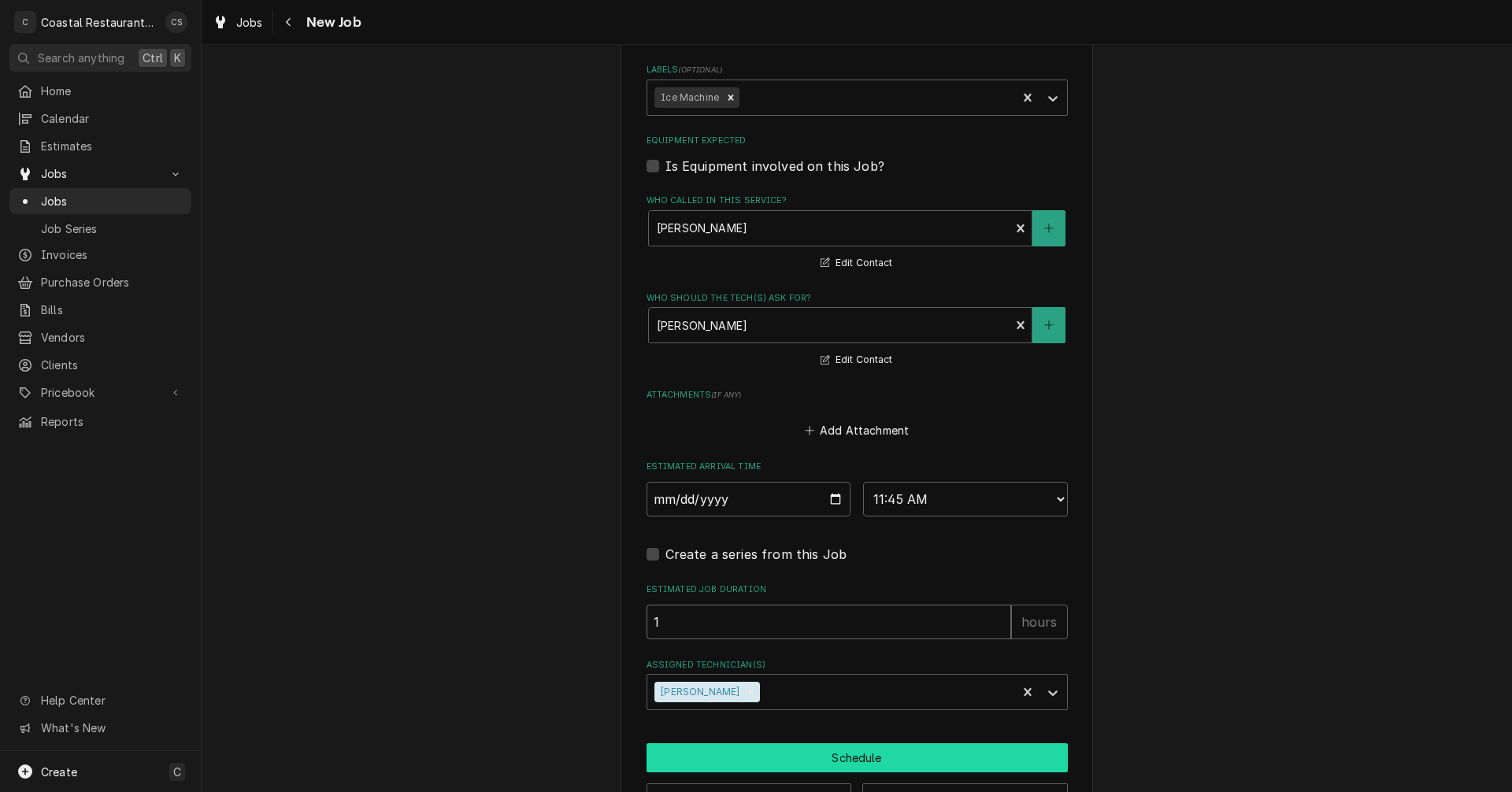
type input "1"
click at [838, 763] on button "Schedule" at bounding box center [857, 758] width 421 height 29
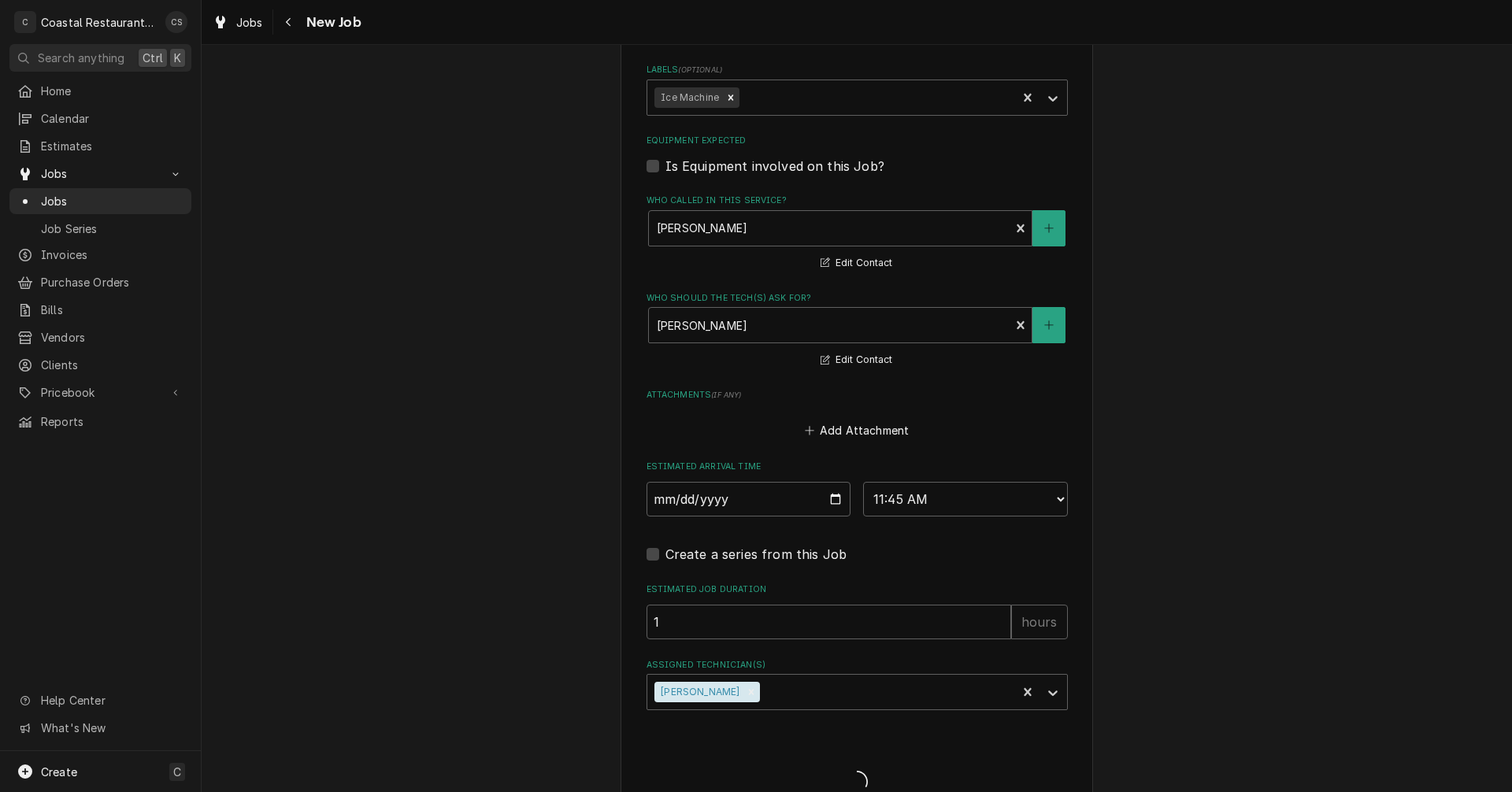
type textarea "x"
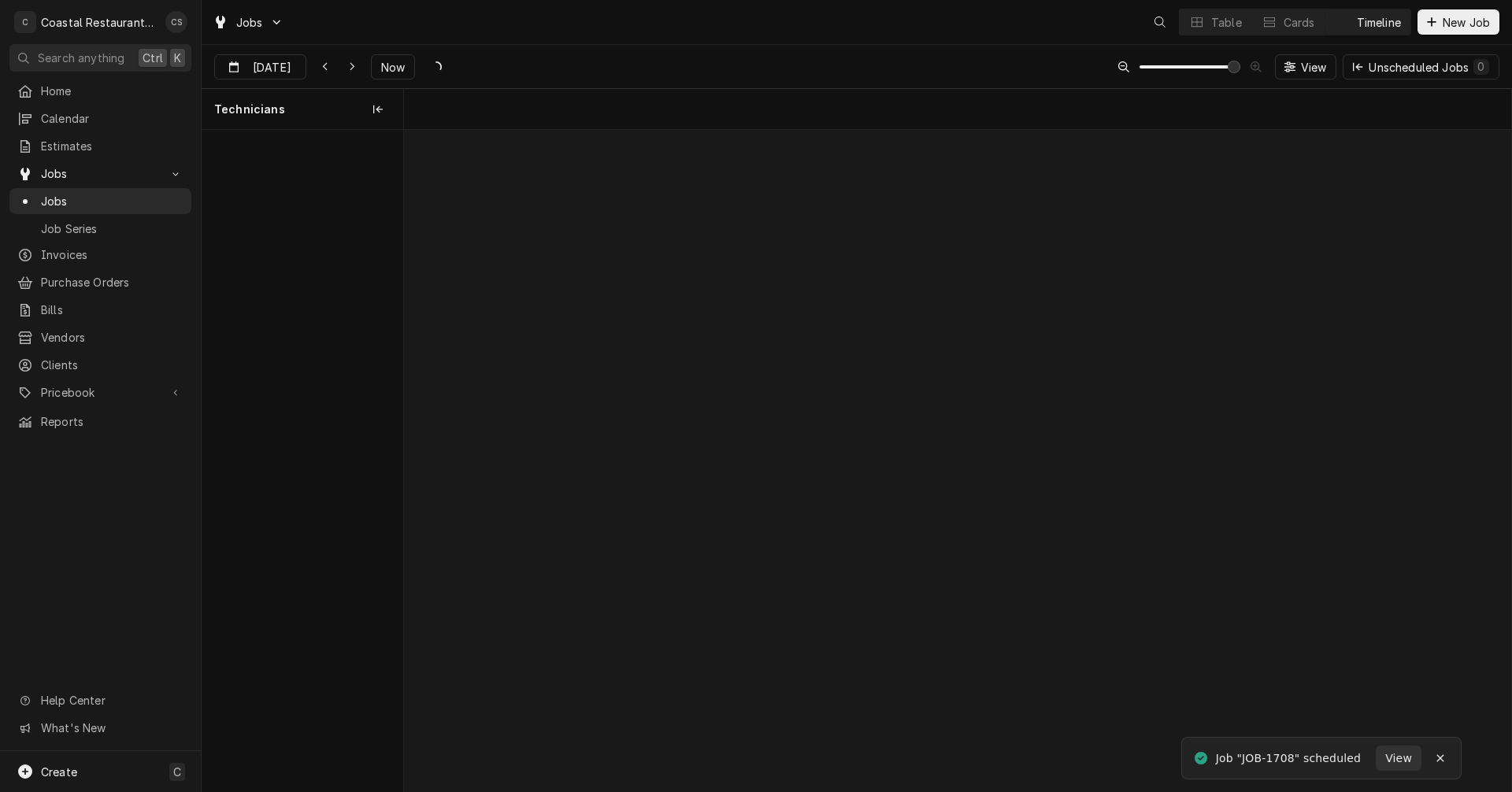
scroll to position [0, 21978]
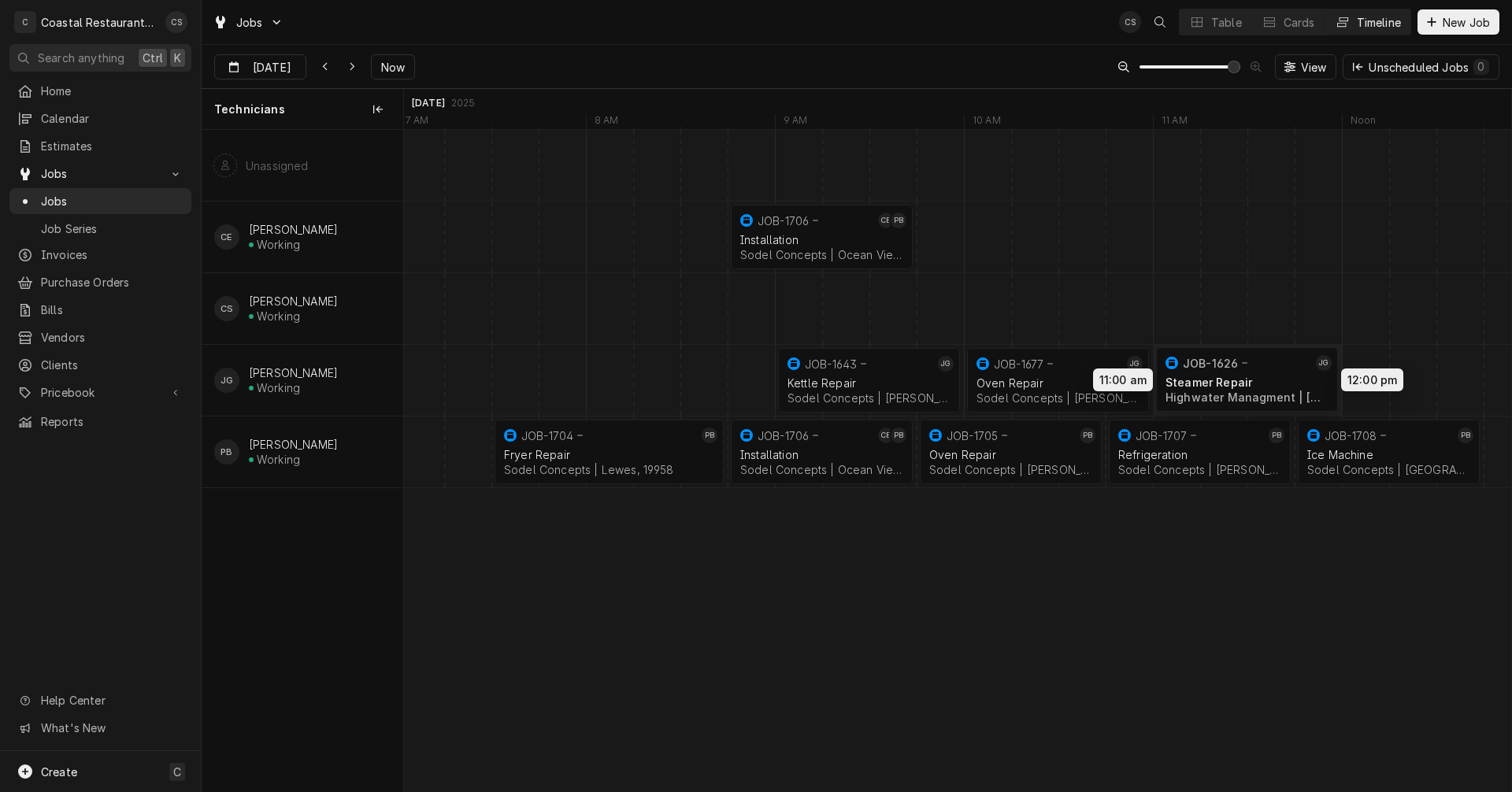
drag, startPoint x: 1264, startPoint y: 378, endPoint x: 1225, endPoint y: 368, distance: 40.3
click at [1225, 368] on div "8:45 AM 9:45 AM JOB-1706 CE PB Installation Sodel Concepts | Ocean View, 19970 …" at bounding box center [957, 461] width 1107 height 662
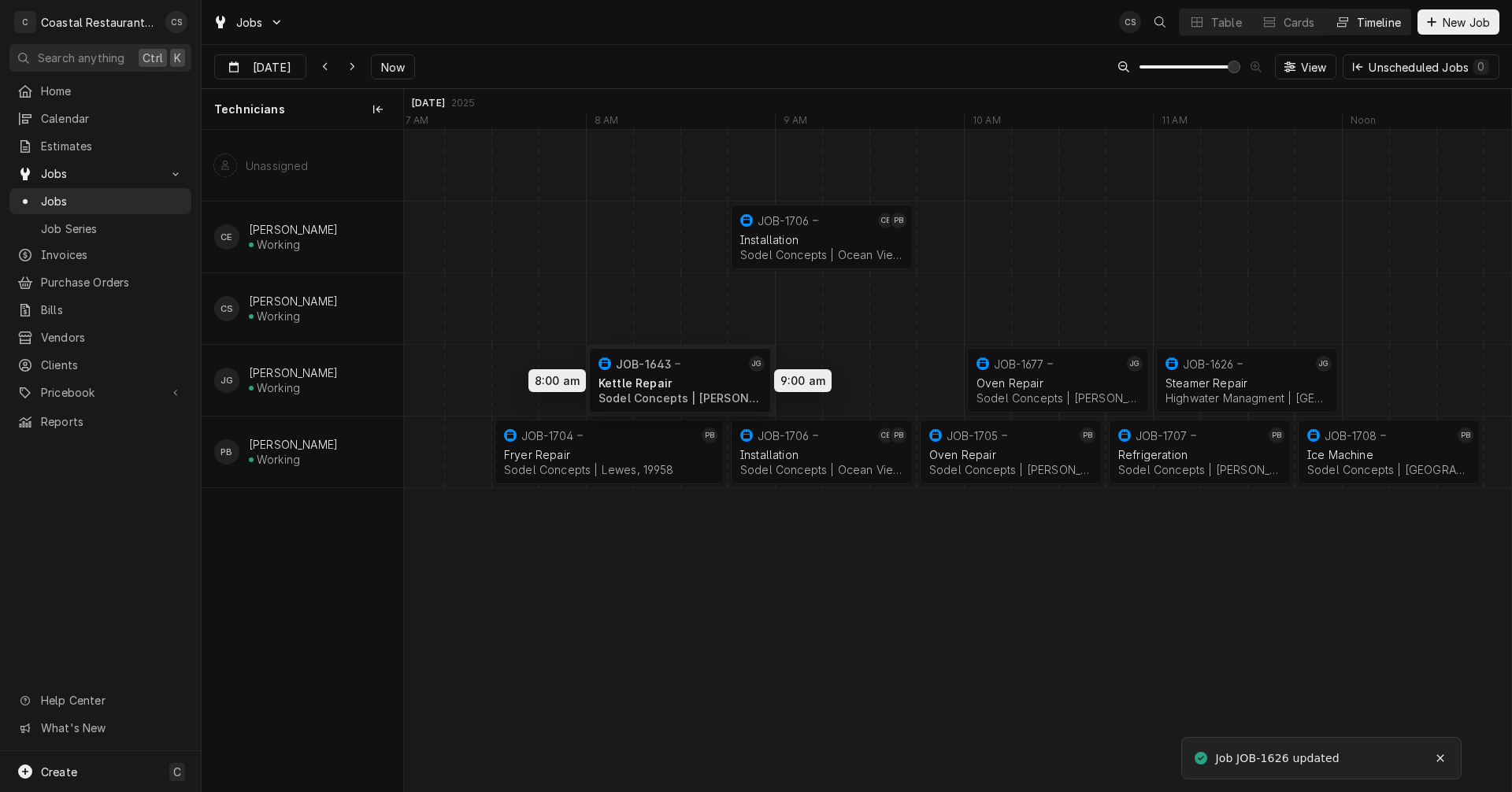
drag, startPoint x: 849, startPoint y: 373, endPoint x: 647, endPoint y: 373, distance: 202.0
click at [647, 373] on div "8:45 AM 9:45 AM JOB-1706 CE PB Installation Sodel Concepts | Ocean View, 19970 …" at bounding box center [957, 461] width 1107 height 662
drag, startPoint x: 1037, startPoint y: 382, endPoint x: 870, endPoint y: 381, distance: 167.0
click at [870, 381] on div "8:45 AM 9:45 AM JOB-1706 CE PB Installation Sodel Concepts | Ocean View, 19970 …" at bounding box center [957, 461] width 1107 height 662
drag, startPoint x: 1236, startPoint y: 371, endPoint x: 1057, endPoint y: 370, distance: 179.0
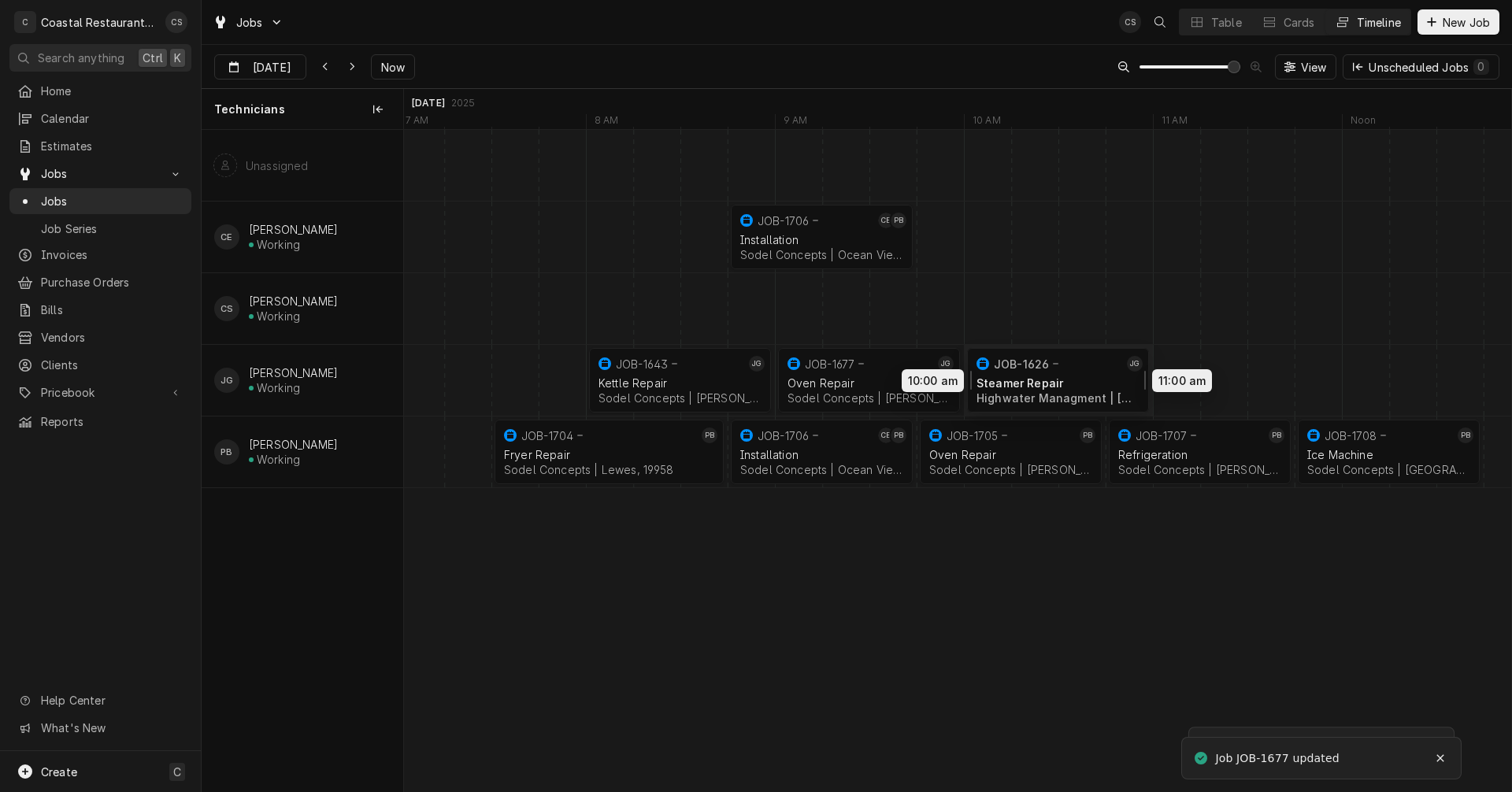
click at [1057, 370] on div "8:45 AM 9:45 AM JOB-1706 CE PB Installation Sodel Concepts | Ocean View, 19970 …" at bounding box center [957, 461] width 1107 height 662
click at [1511, 456] on html "C Coastal Restaurant Repair CS Search anything Ctrl K Home Calendar Estimates J…" at bounding box center [756, 396] width 1512 height 792
drag, startPoint x: 1333, startPoint y: 445, endPoint x: 1539, endPoint y: 441, distance: 206.0
click at [1511, 441] on html "C Coastal Restaurant Repair CS Search anything Ctrl K Home Calendar Estimates J…" at bounding box center [756, 396] width 1512 height 792
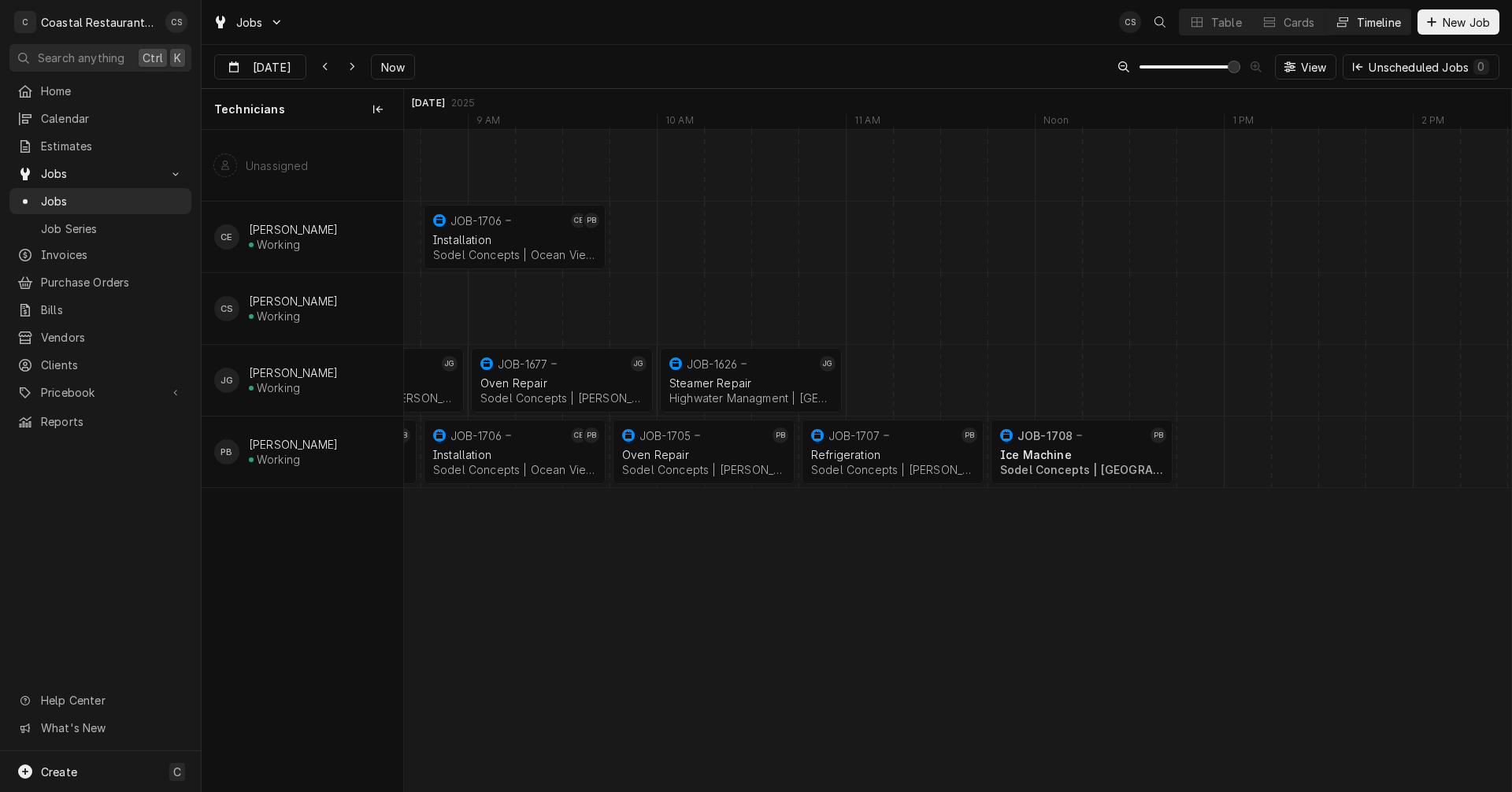
scroll to position [0, 22318]
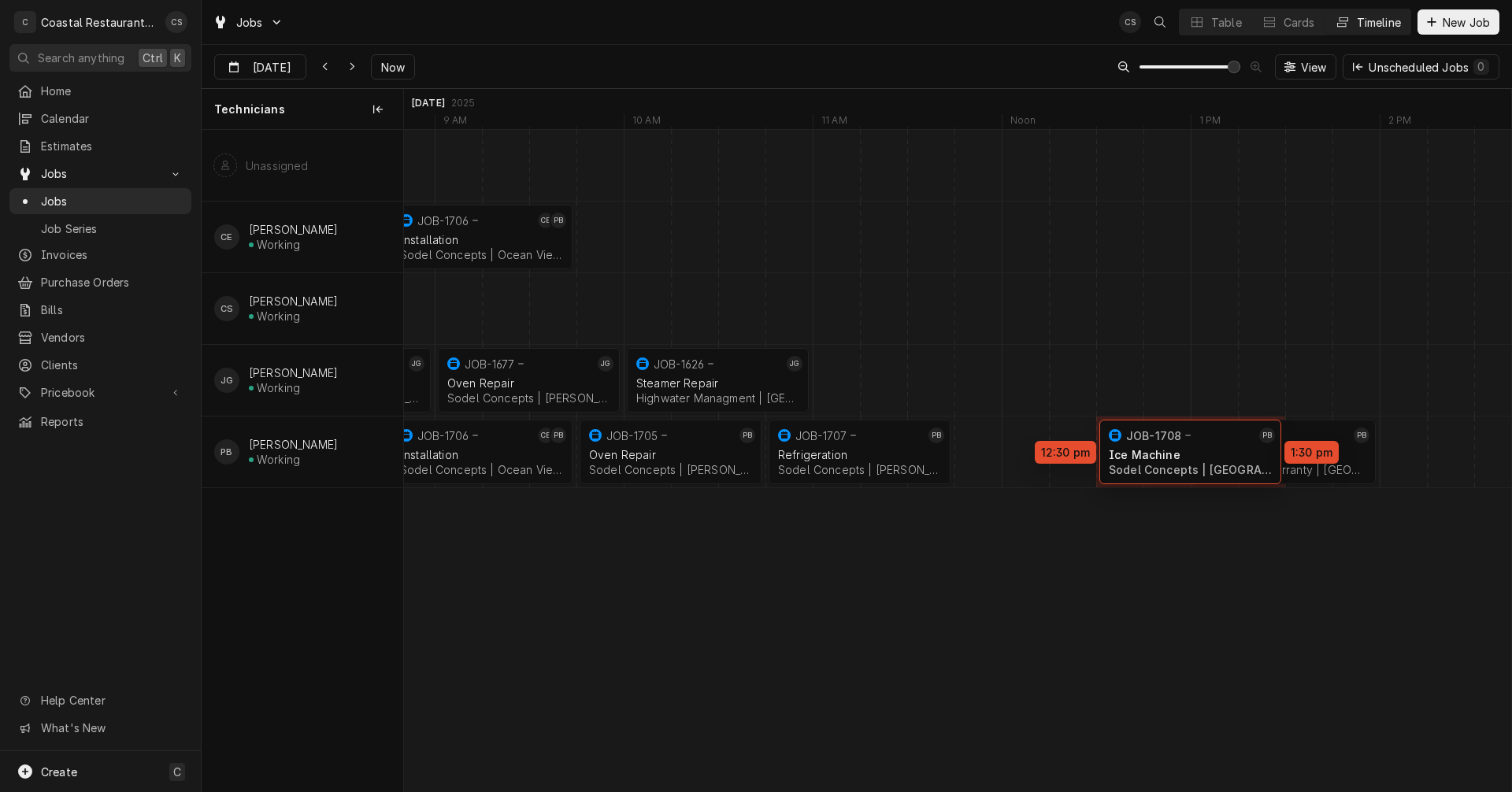
drag, startPoint x: 1045, startPoint y: 457, endPoint x: 1172, endPoint y: 457, distance: 127.0
click at [1172, 457] on div "8:45 AM 9:45 AM JOB-1706 CE PB Installation Sodel Concepts | Ocean View, 19970 …" at bounding box center [957, 461] width 1107 height 662
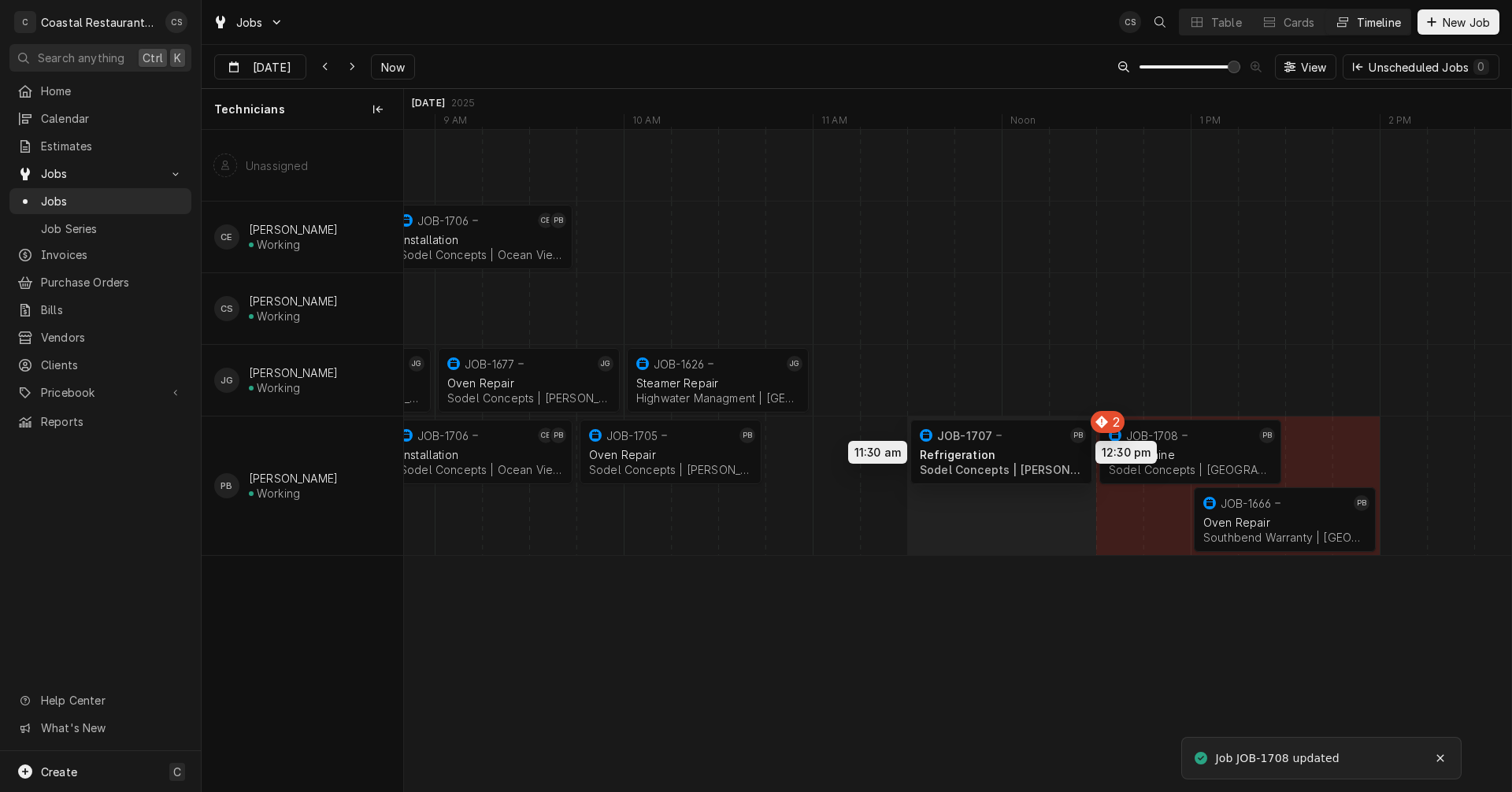
drag, startPoint x: 900, startPoint y: 456, endPoint x: 1021, endPoint y: 456, distance: 121.0
click at [1021, 456] on div "8:45 AM 9:45 AM JOB-1706 CE PB Installation Sodel Concepts | Ocean View, 19970 …" at bounding box center [957, 461] width 1107 height 662
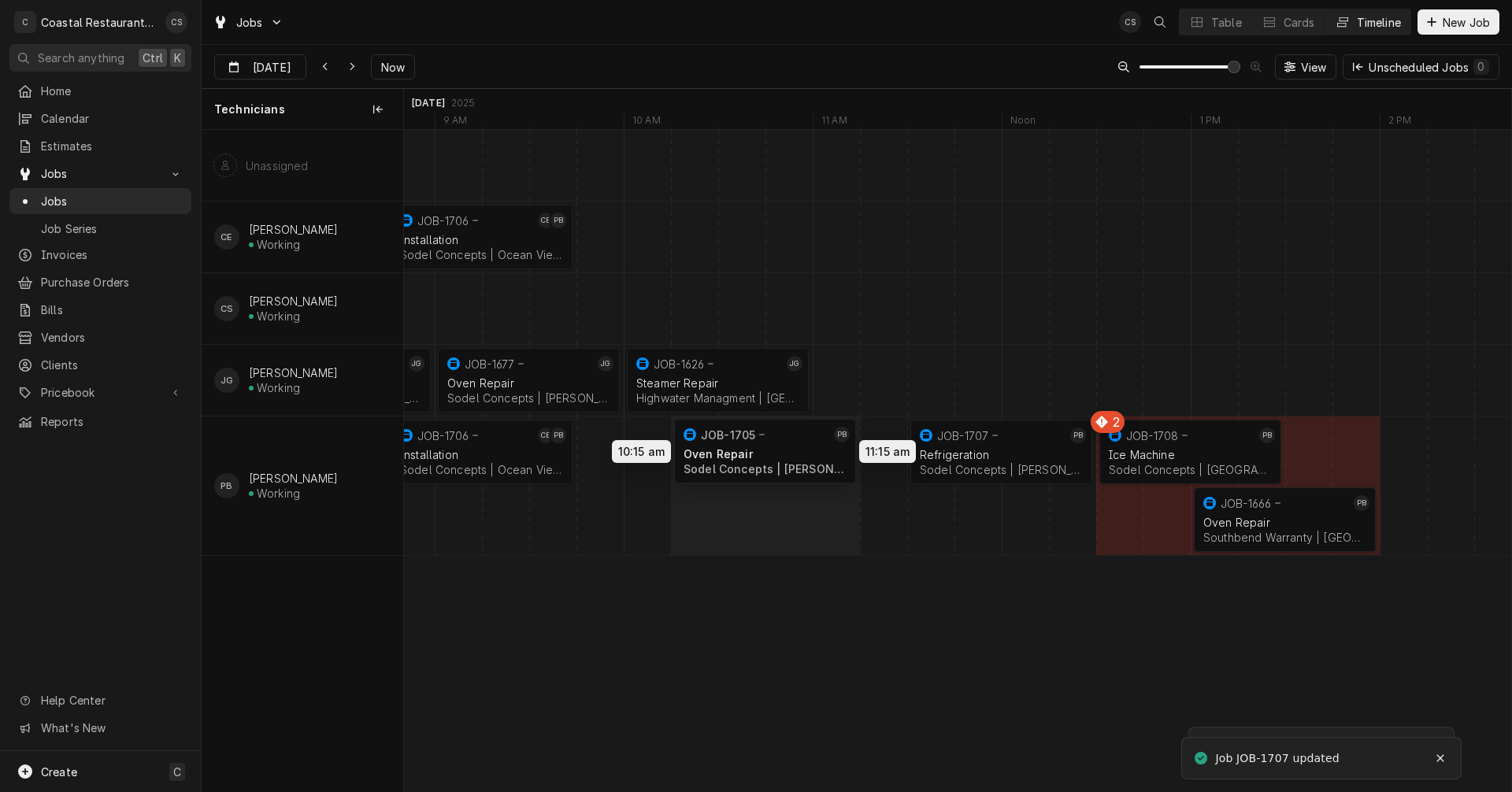
drag, startPoint x: 677, startPoint y: 453, endPoint x: 823, endPoint y: 452, distance: 146.0
click at [823, 452] on div "8:45 AM 9:45 AM JOB-1706 CE PB Installation Sodel Concepts | Ocean View, 19970 …" at bounding box center [957, 461] width 1107 height 662
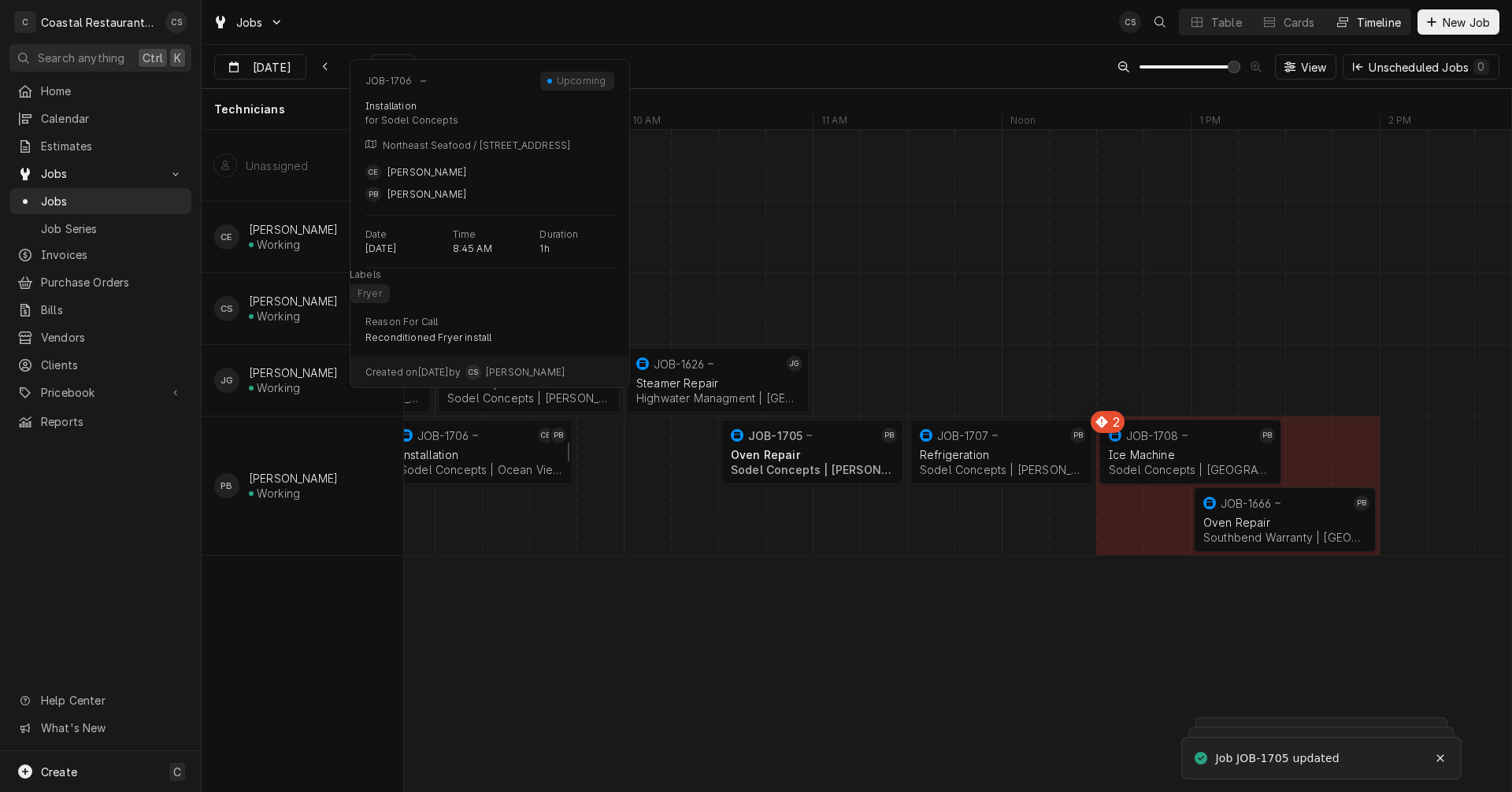
drag, startPoint x: 416, startPoint y: 451, endPoint x: 473, endPoint y: 453, distance: 57.0
click at [473, 453] on div "Unassigned CE Carlos Espin Working CS Chris Sockriter Working JG James Gatton W…" at bounding box center [856, 461] width 1309 height 662
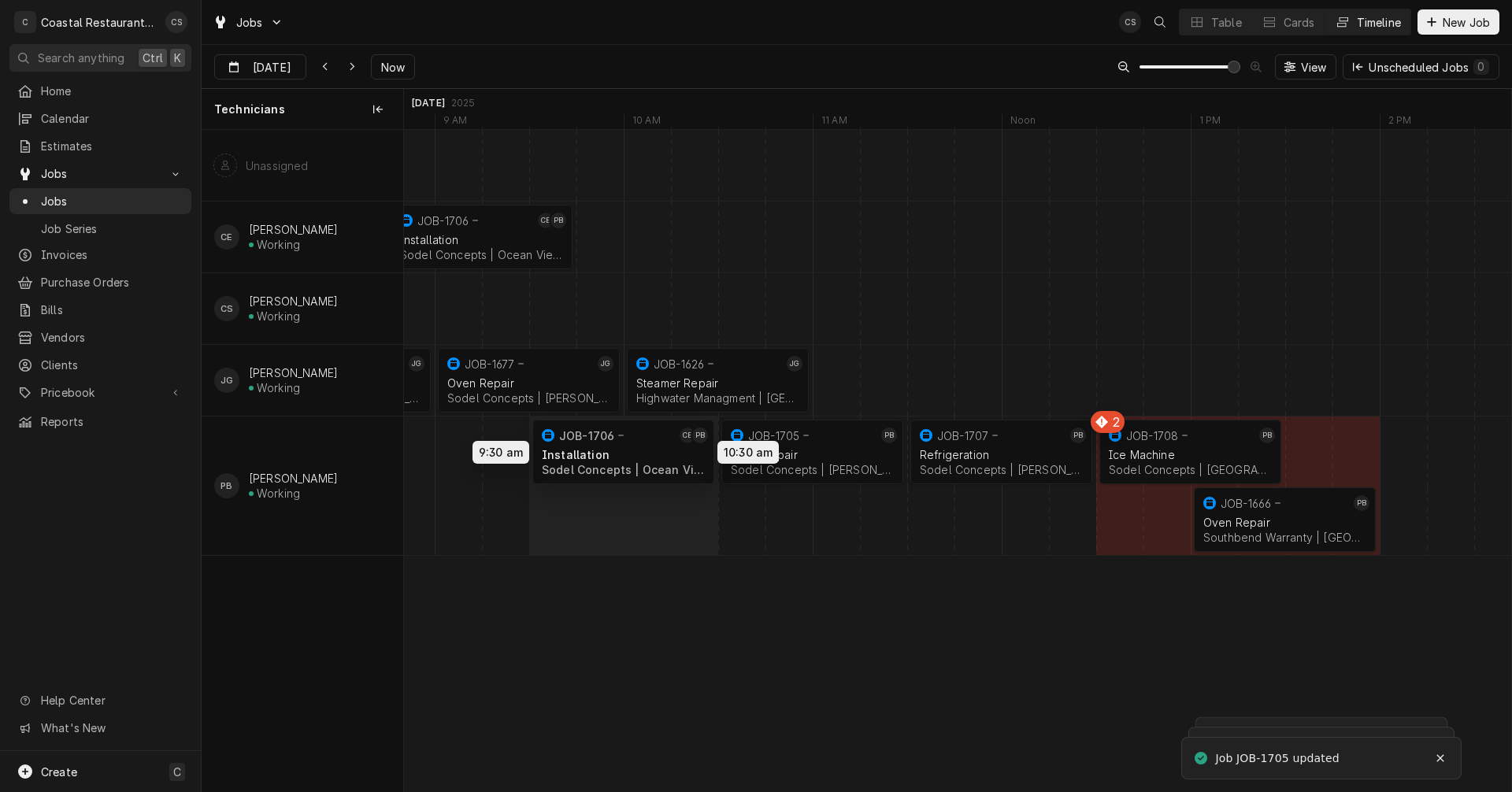
drag, startPoint x: 562, startPoint y: 451, endPoint x: 614, endPoint y: 451, distance: 52.0
click at [614, 451] on div "8:45 AM 9:45 AM JOB-1706 CE PB Installation Sodel Concepts | Ocean View, 19970 …" at bounding box center [957, 461] width 1107 height 662
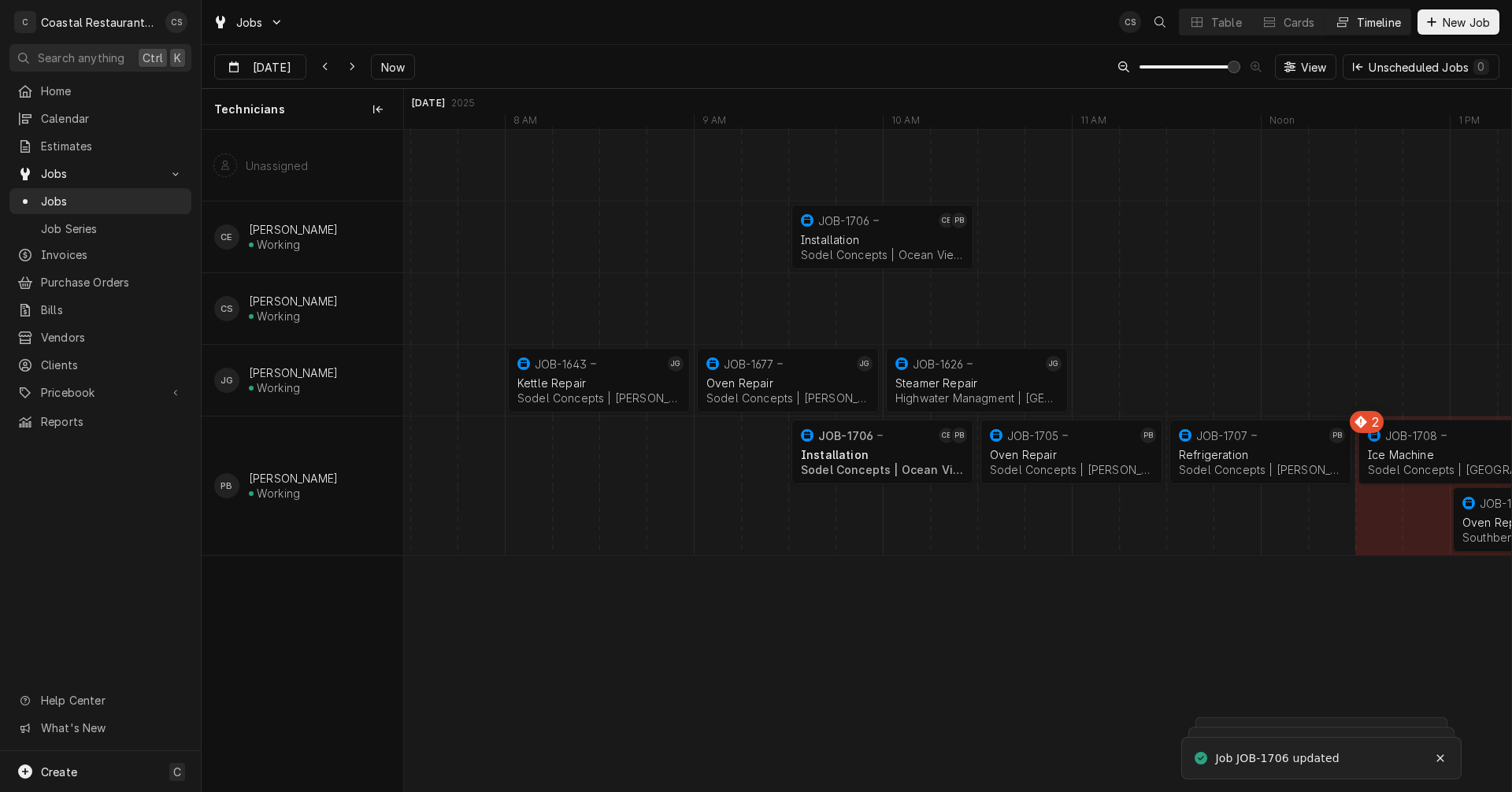
scroll to position [0, 21896]
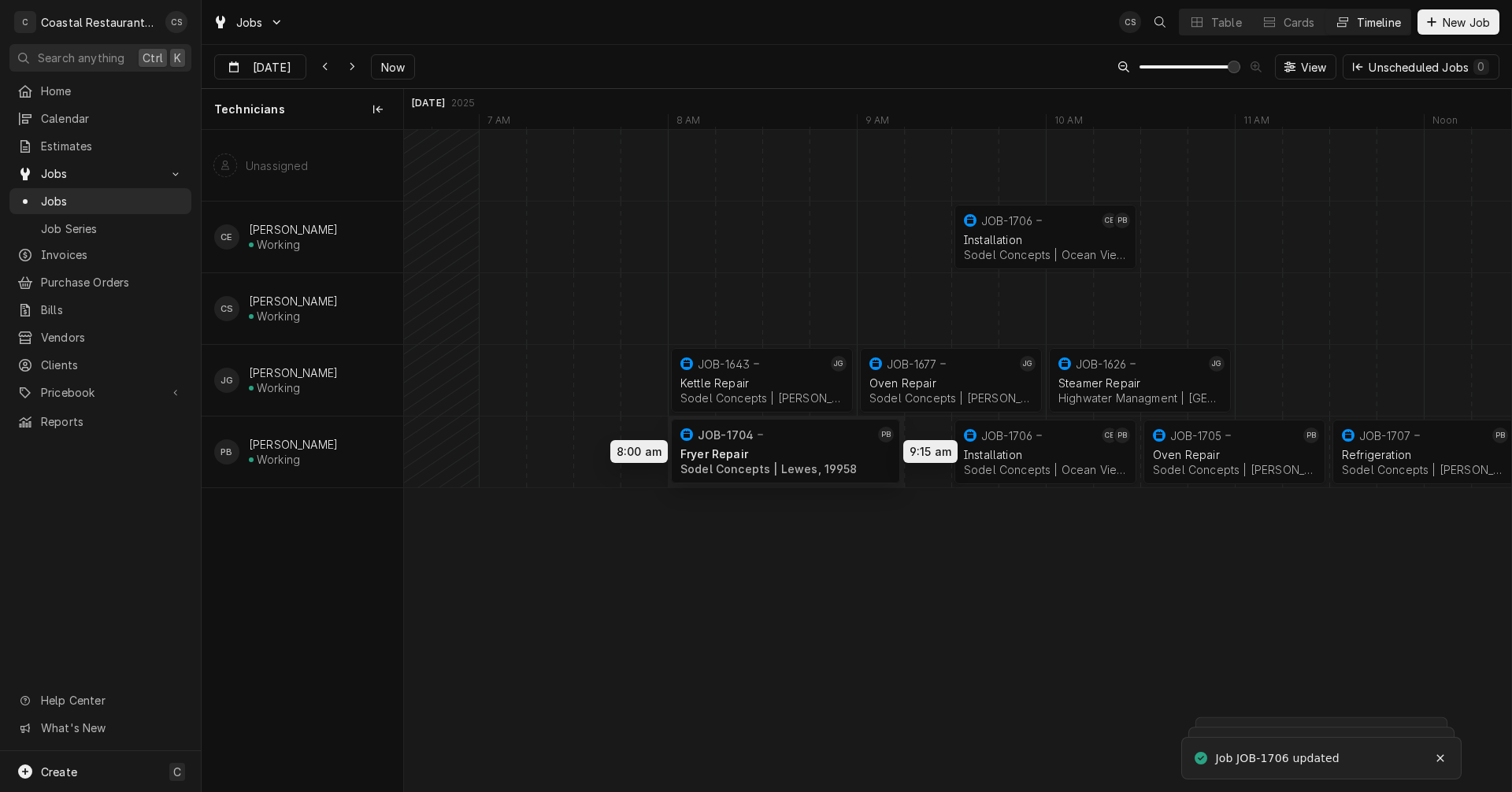
drag, startPoint x: 717, startPoint y: 455, endPoint x: 792, endPoint y: 454, distance: 75.0
click at [792, 454] on div "9:00 AM 10:00 AM JOB-1677 JG Oven Repair Sodel Concepts | Bethany Beach, 19930 …" at bounding box center [957, 461] width 1107 height 662
drag, startPoint x: 1015, startPoint y: 451, endPoint x: 976, endPoint y: 451, distance: 39.0
click at [976, 451] on div "9:00 AM 10:00 AM JOB-1677 JG Oven Repair Sodel Concepts | Bethany Beach, 19930 …" at bounding box center [957, 461] width 1107 height 662
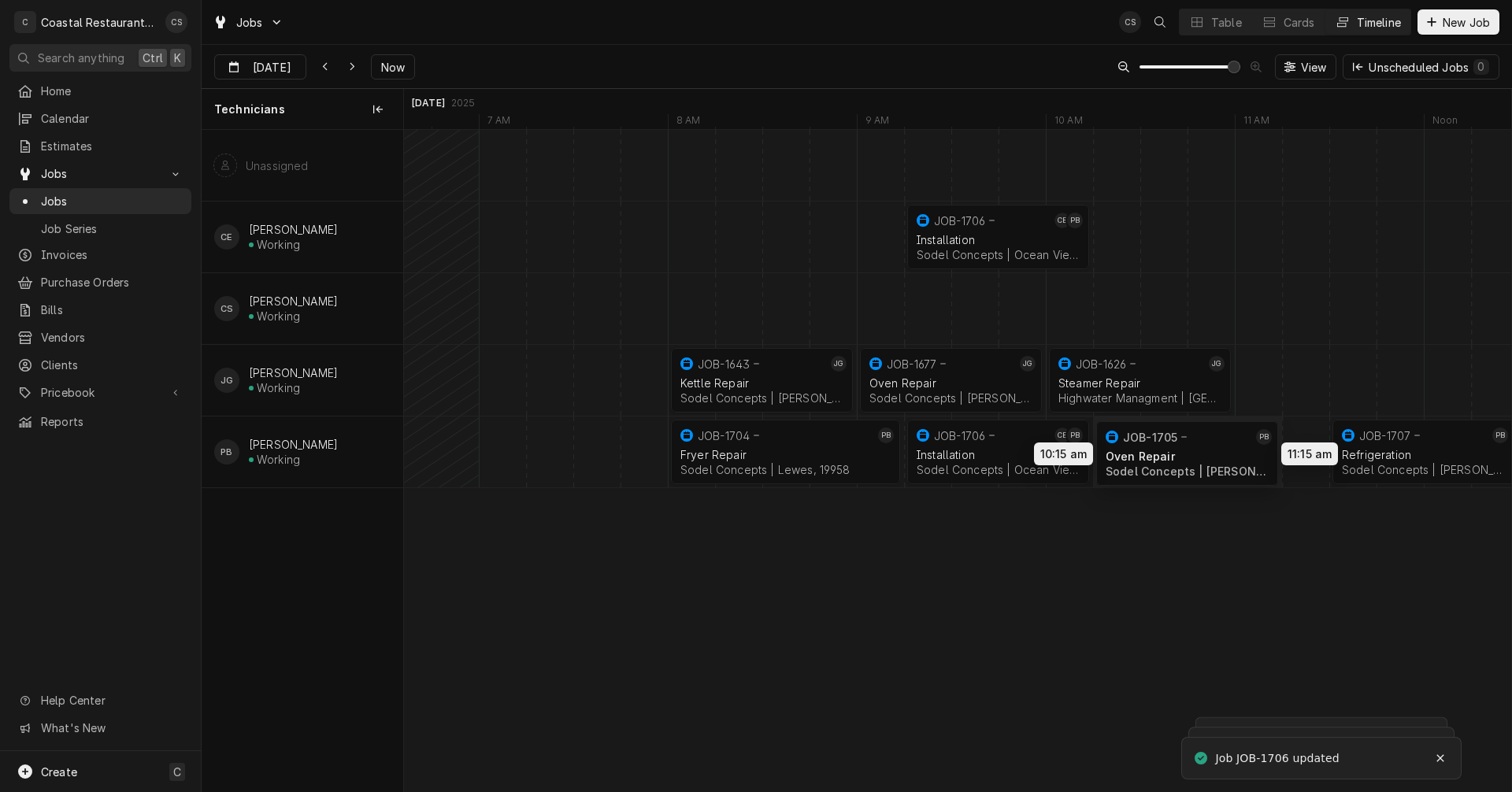
drag, startPoint x: 1215, startPoint y: 449, endPoint x: 1160, endPoint y: 450, distance: 55.0
click at [1160, 450] on div "9:00 AM 10:00 AM JOB-1677 JG Oven Repair Sodel Concepts | Bethany Beach, 19930 …" at bounding box center [957, 461] width 1107 height 662
drag, startPoint x: 1348, startPoint y: 441, endPoint x: 1327, endPoint y: 442, distance: 21.0
click at [1327, 442] on div "9:00 AM 10:00 AM JOB-1677 JG Oven Repair Sodel Concepts | Bethany Beach, 19930 …" at bounding box center [957, 461] width 1107 height 662
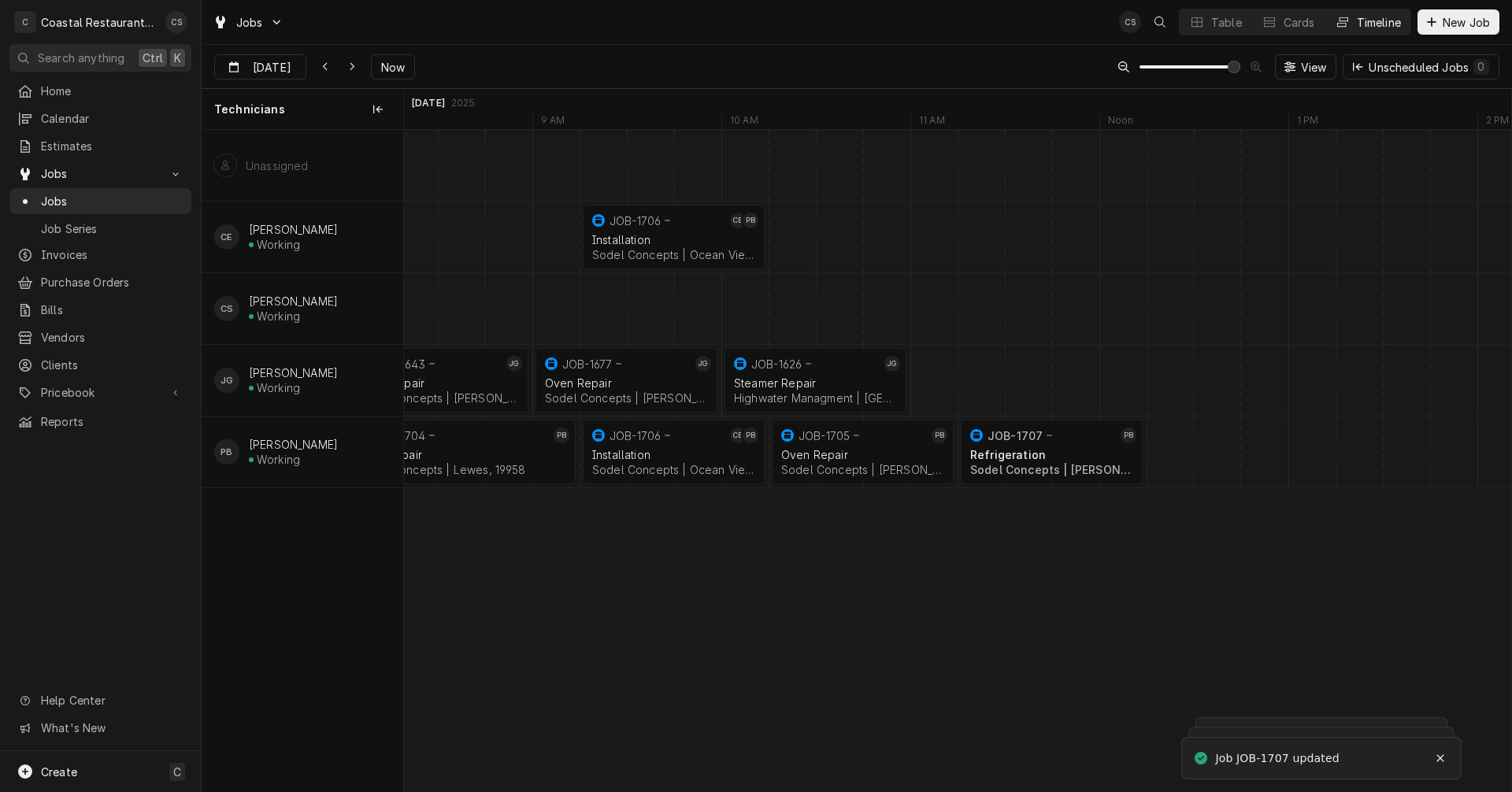
scroll to position [0, 0]
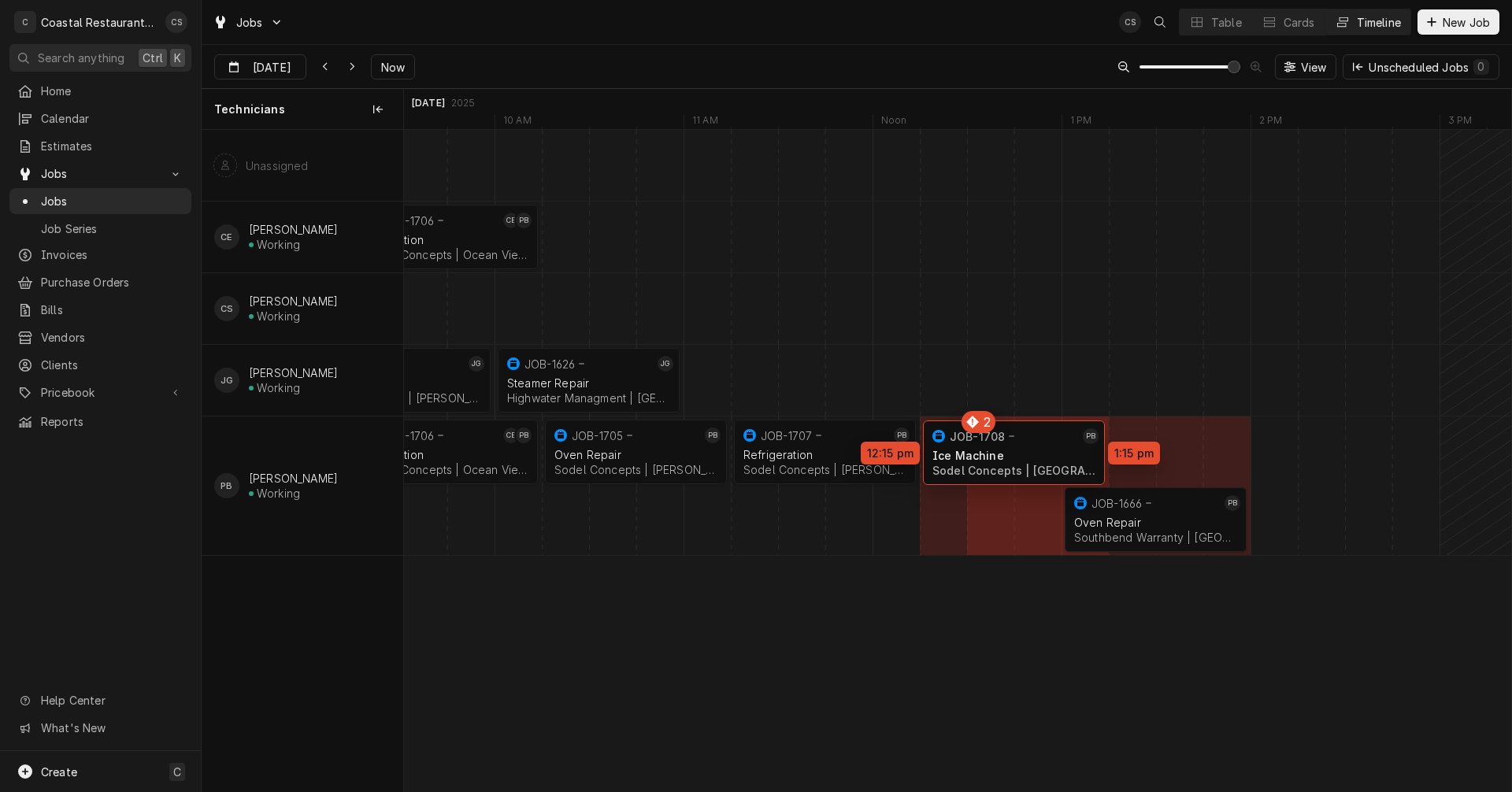
drag, startPoint x: 1027, startPoint y: 451, endPoint x: 1000, endPoint y: 452, distance: 27.0
click at [1000, 452] on div "9:15 AM 10:15 AM JOB-1706 CE PB Installation Sodel Concepts | Ocean View, 19970…" at bounding box center [957, 461] width 1107 height 662
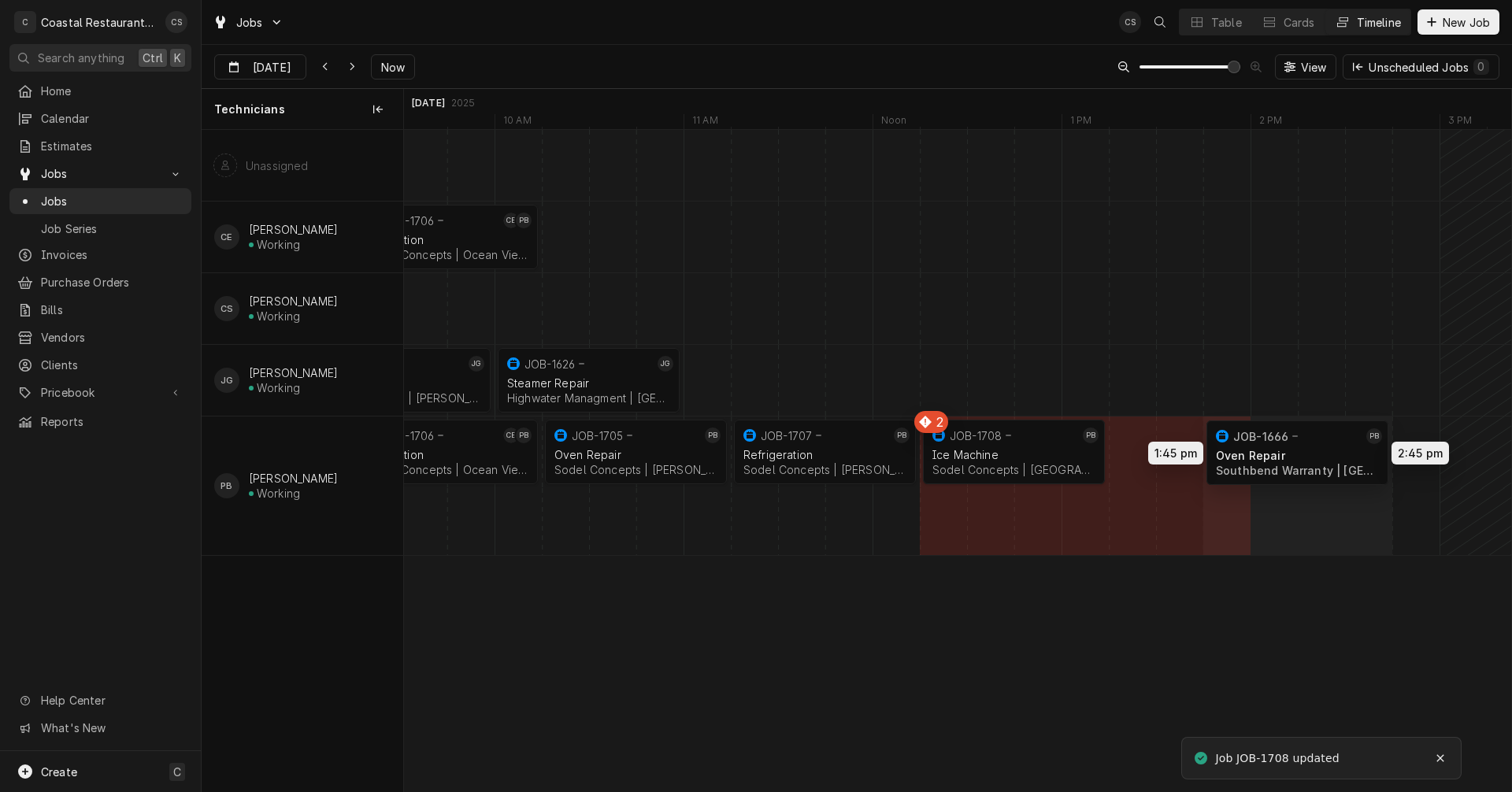
drag, startPoint x: 1205, startPoint y: 471, endPoint x: 1289, endPoint y: 448, distance: 87.1
click at [1289, 448] on div "9:15 AM 10:15 AM JOB-1706 CE PB Installation Sodel Concepts | Ocean View, 19970…" at bounding box center [957, 461] width 1107 height 662
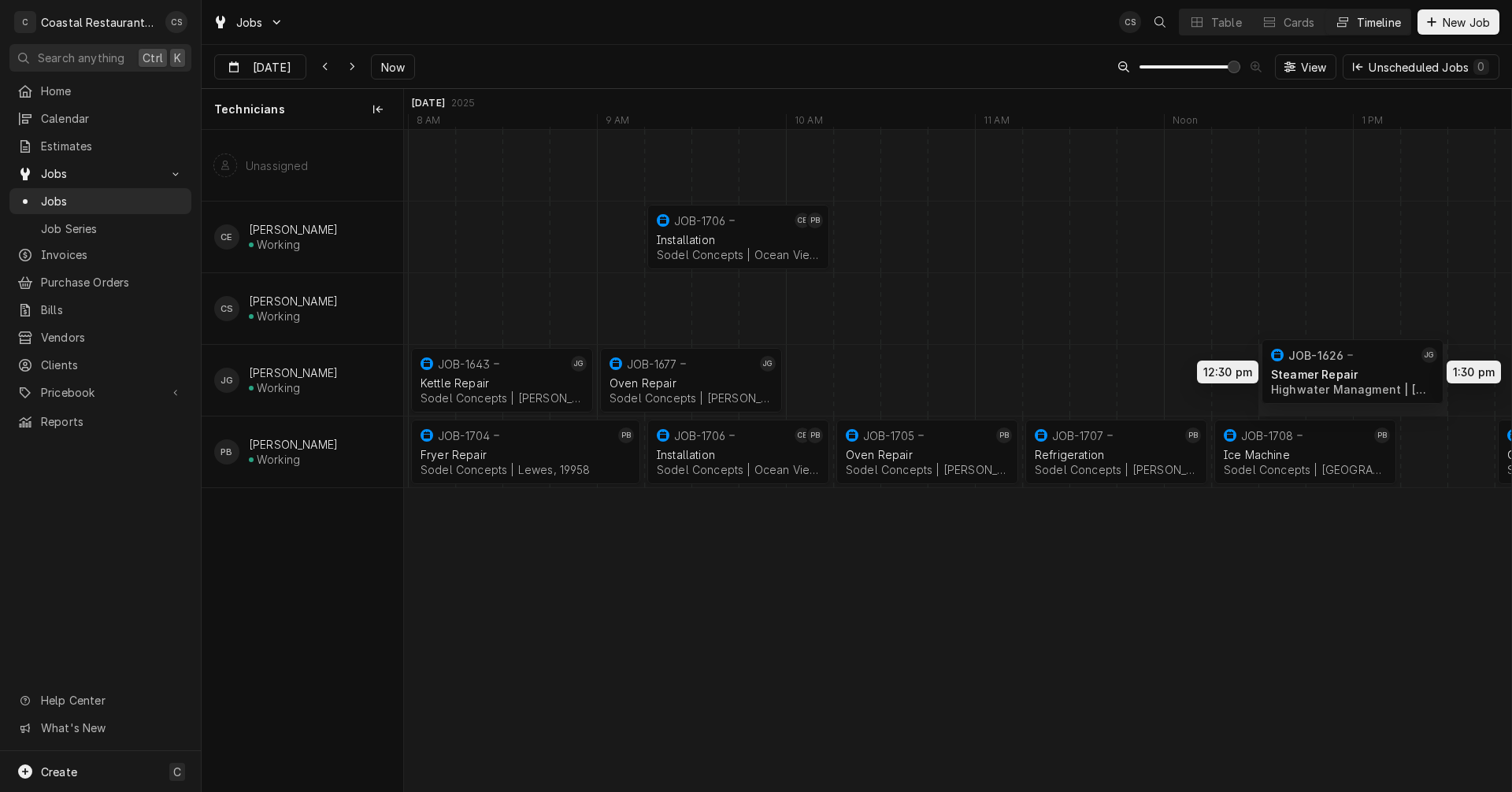
drag, startPoint x: 875, startPoint y: 375, endPoint x: 1339, endPoint y: 367, distance: 464.1
click at [1339, 367] on div "9:00 AM 10:00 AM JOB-1677 JG Oven Repair Sodel Concepts | Bethany Beach, 19930 …" at bounding box center [957, 461] width 1107 height 662
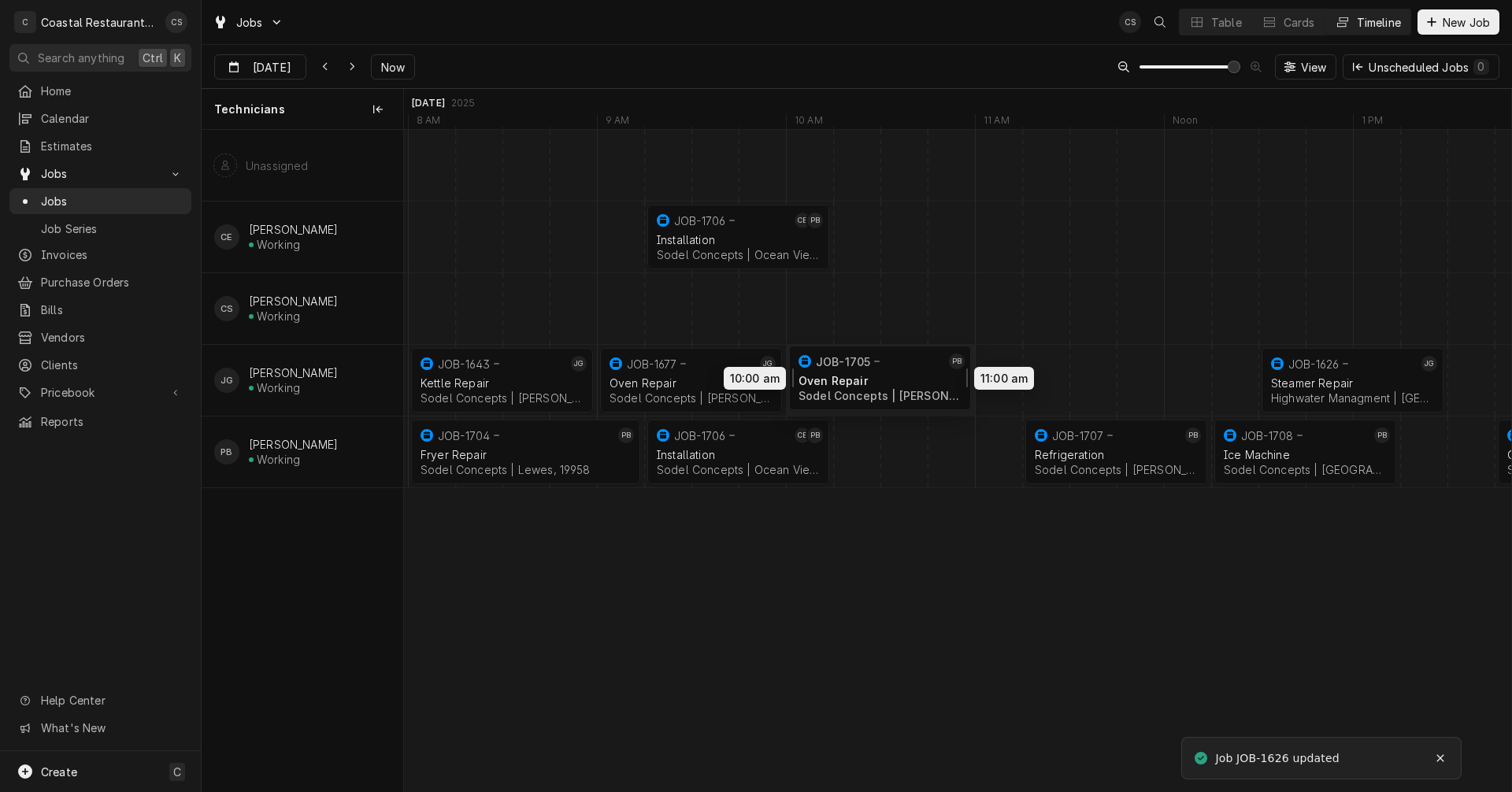
drag, startPoint x: 930, startPoint y: 456, endPoint x: 881, endPoint y: 382, distance: 88.8
click at [881, 382] on div "9:00 AM 10:00 AM JOB-1677 JG Oven Repair Sodel Concepts | Bethany Beach, 19930 …" at bounding box center [957, 461] width 1107 height 662
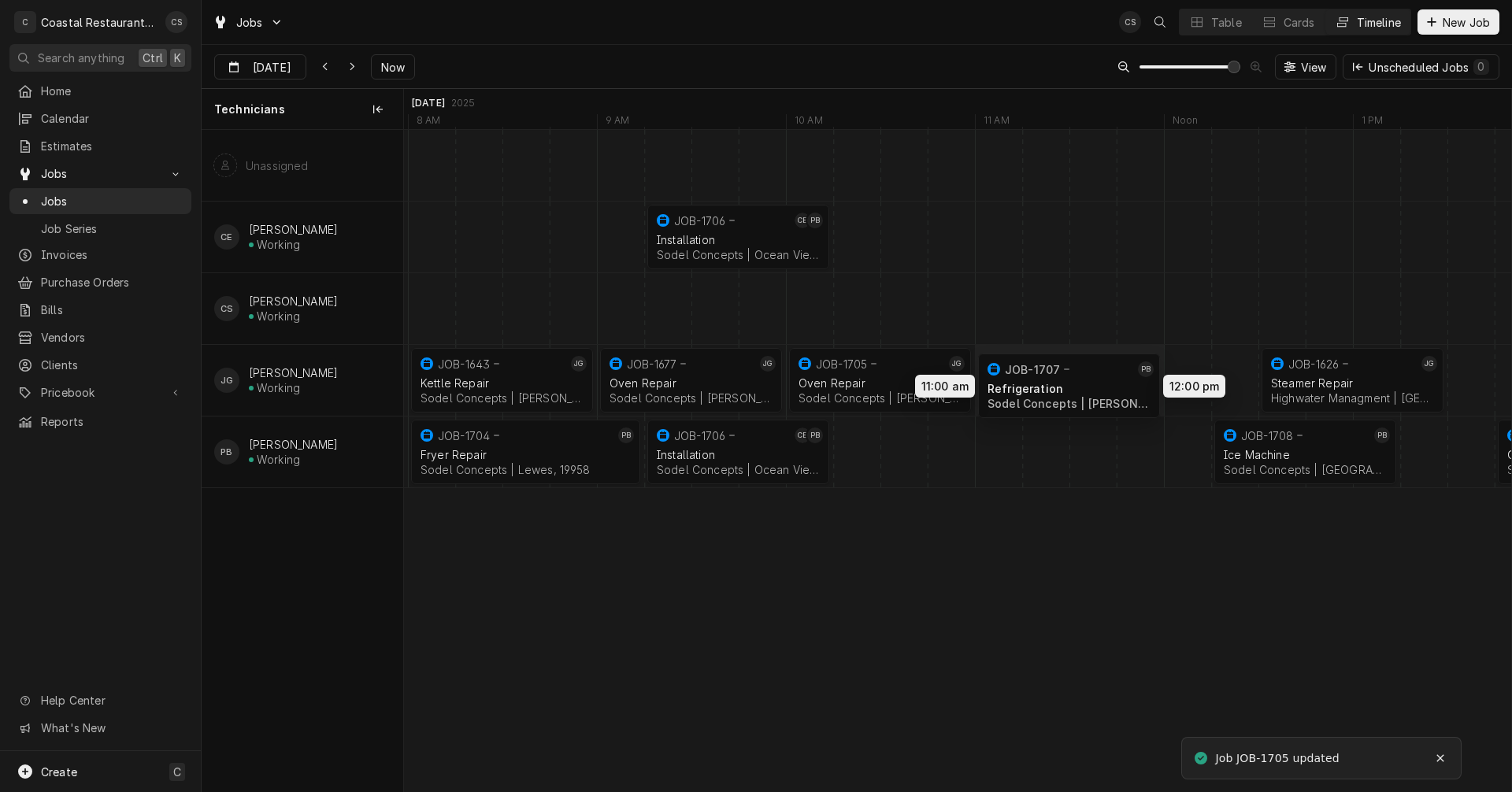
drag, startPoint x: 1079, startPoint y: 442, endPoint x: 1040, endPoint y: 375, distance: 77.5
click at [1040, 375] on div "9:00 AM 10:00 AM JOB-1677 JG Oven Repair Sodel Concepts | Bethany Beach, 19930 …" at bounding box center [957, 461] width 1107 height 662
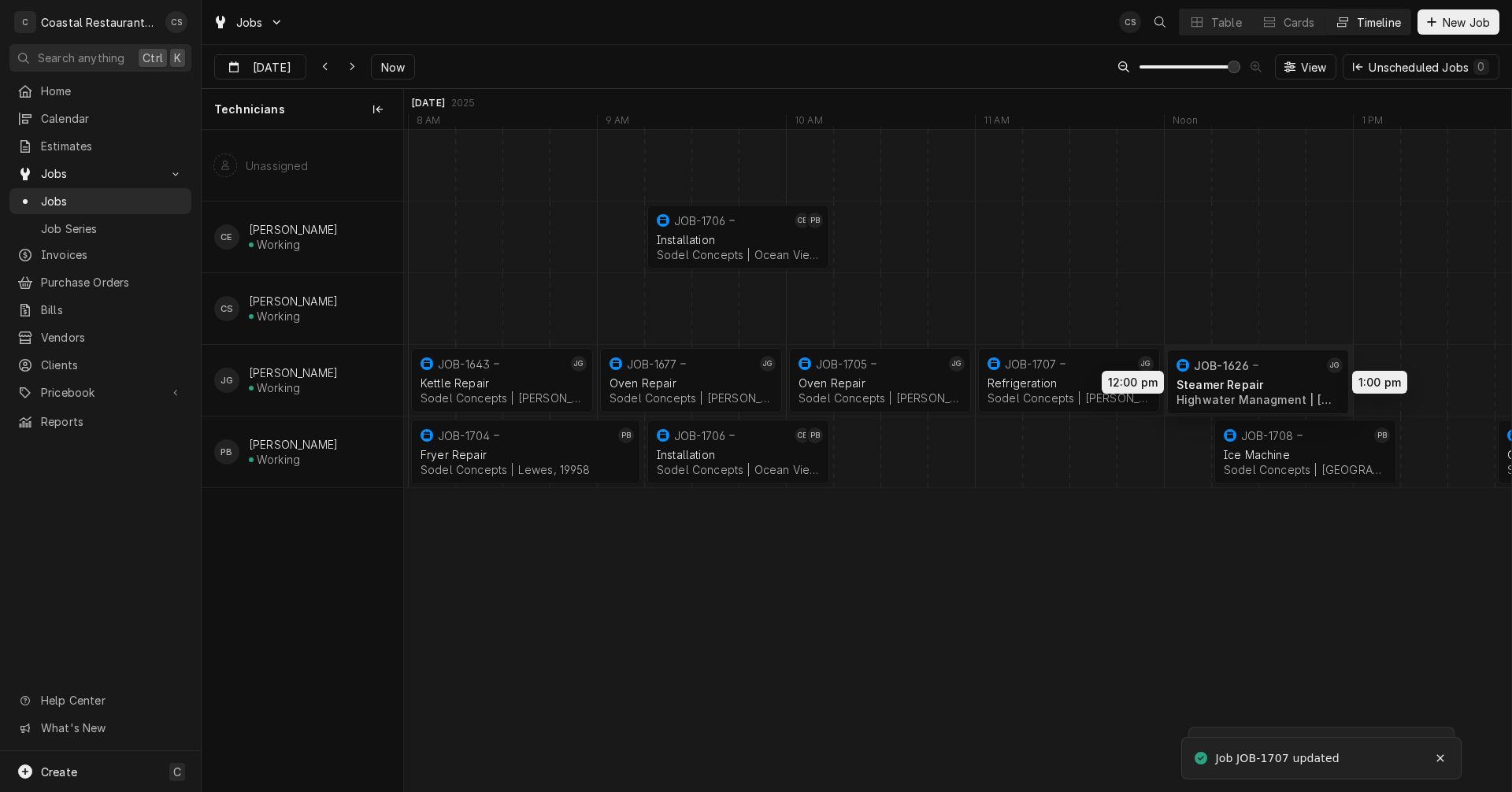
drag, startPoint x: 1314, startPoint y: 368, endPoint x: 1235, endPoint y: 370, distance: 79.0
click at [1235, 370] on div "9:00 AM 10:00 AM JOB-1677 JG Oven Repair Sodel Concepts | Bethany Beach, 19930 …" at bounding box center [957, 461] width 1107 height 662
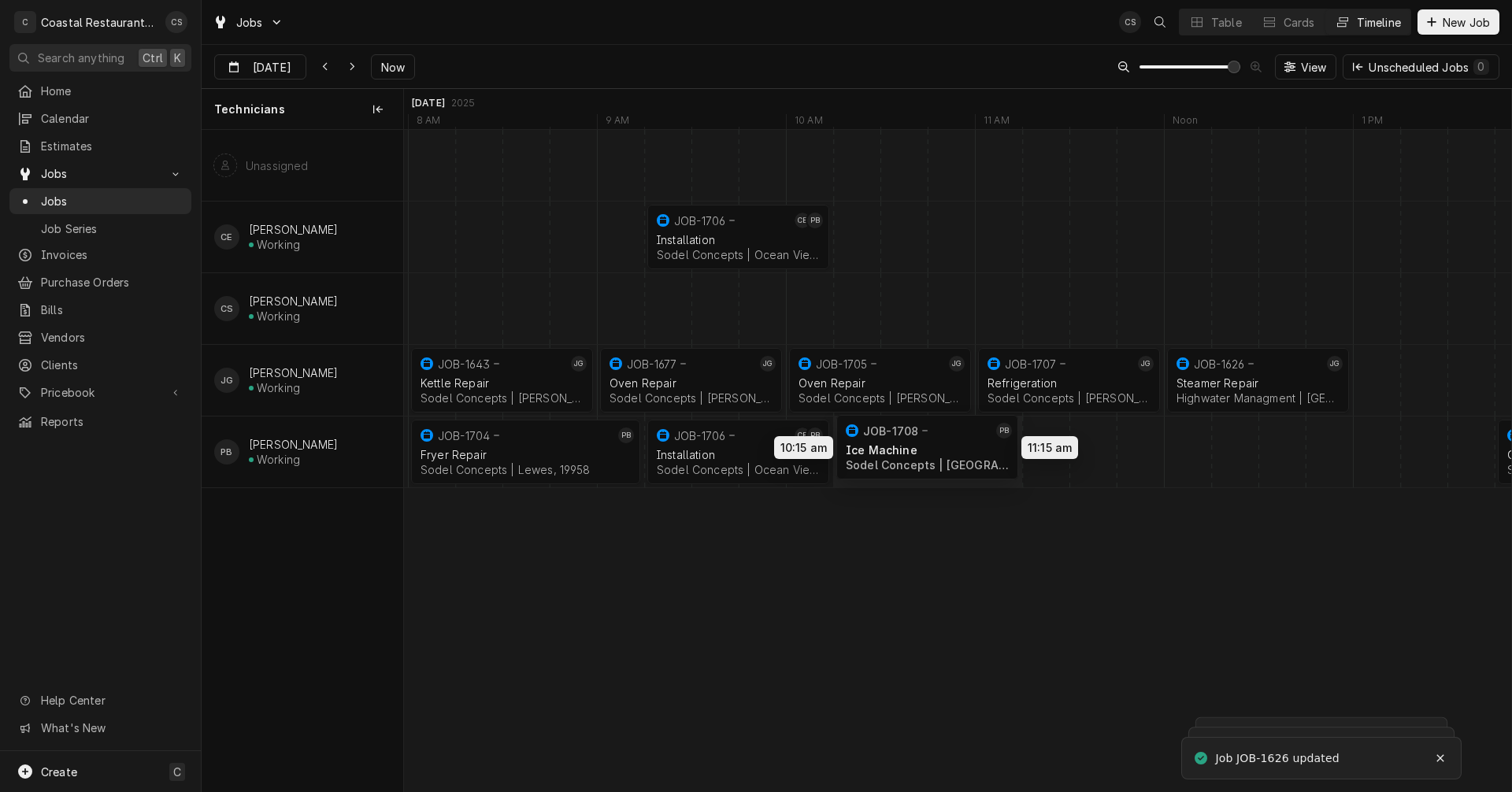
drag, startPoint x: 1127, startPoint y: 448, endPoint x: 926, endPoint y: 439, distance: 201.2
click at [926, 439] on div "9:00 AM 10:00 AM JOB-1677 JG Oven Repair Sodel Concepts | Bethany Beach, 19930 …" at bounding box center [957, 461] width 1107 height 662
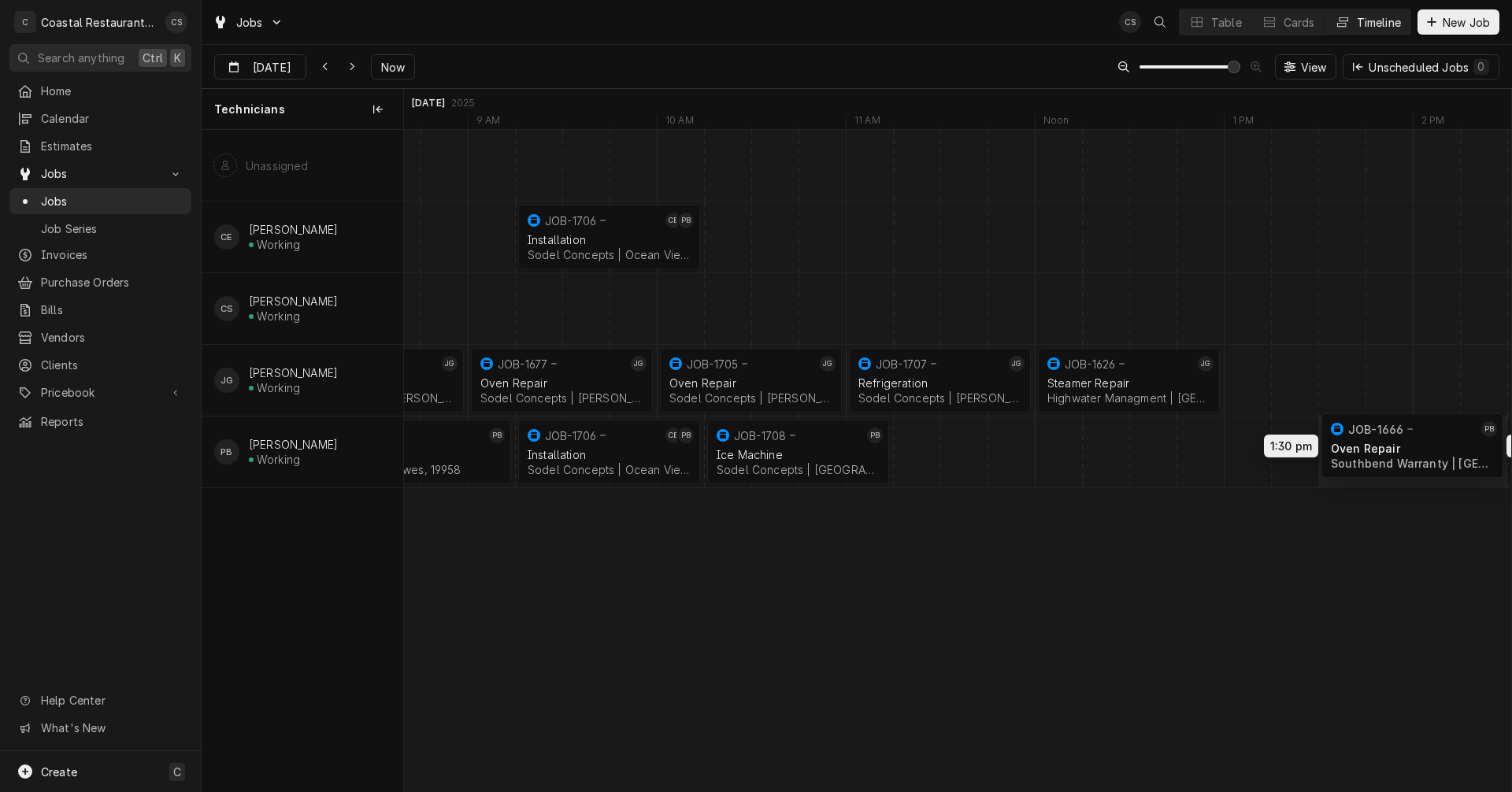
drag, startPoint x: 1449, startPoint y: 443, endPoint x: 1418, endPoint y: 437, distance: 31.6
click at [1418, 437] on div "9:00 AM 10:00 AM JOB-1677 JG Oven Repair Sodel Concepts | Bethany Beach, 19930 …" at bounding box center [957, 461] width 1107 height 662
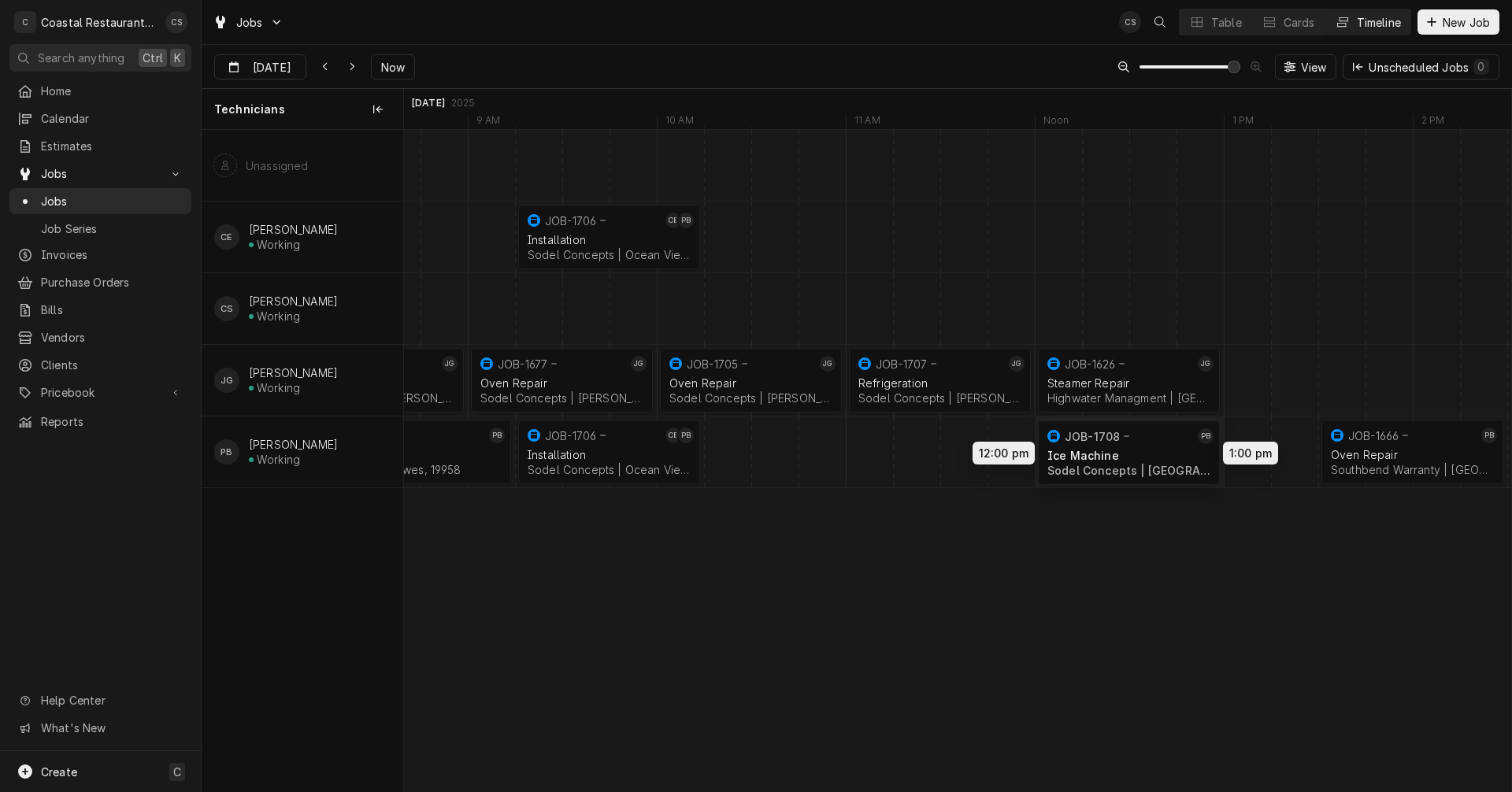
drag, startPoint x: 781, startPoint y: 448, endPoint x: 1121, endPoint y: 449, distance: 340.0
click at [1121, 449] on div "9:00 AM 10:00 AM JOB-1677 JG Oven Repair Sodel Concepts | Bethany Beach, 19930 …" at bounding box center [957, 461] width 1107 height 662
click at [731, 457] on div "Dynamic Content Wrapper" at bounding box center [893, 452] width 45547 height 71
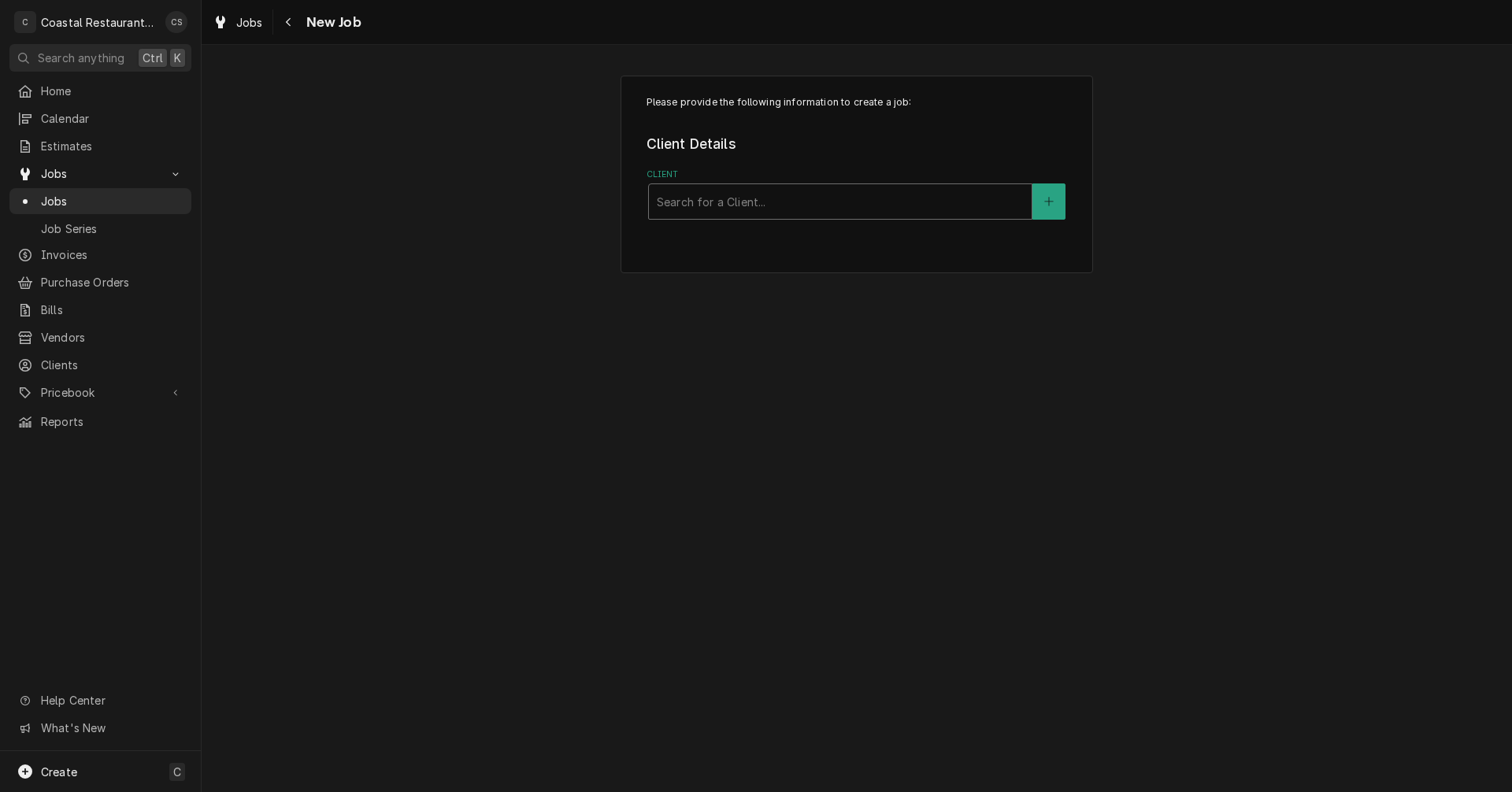
click at [706, 213] on div "Client" at bounding box center [839, 201] width 367 height 28
type input "Cape"
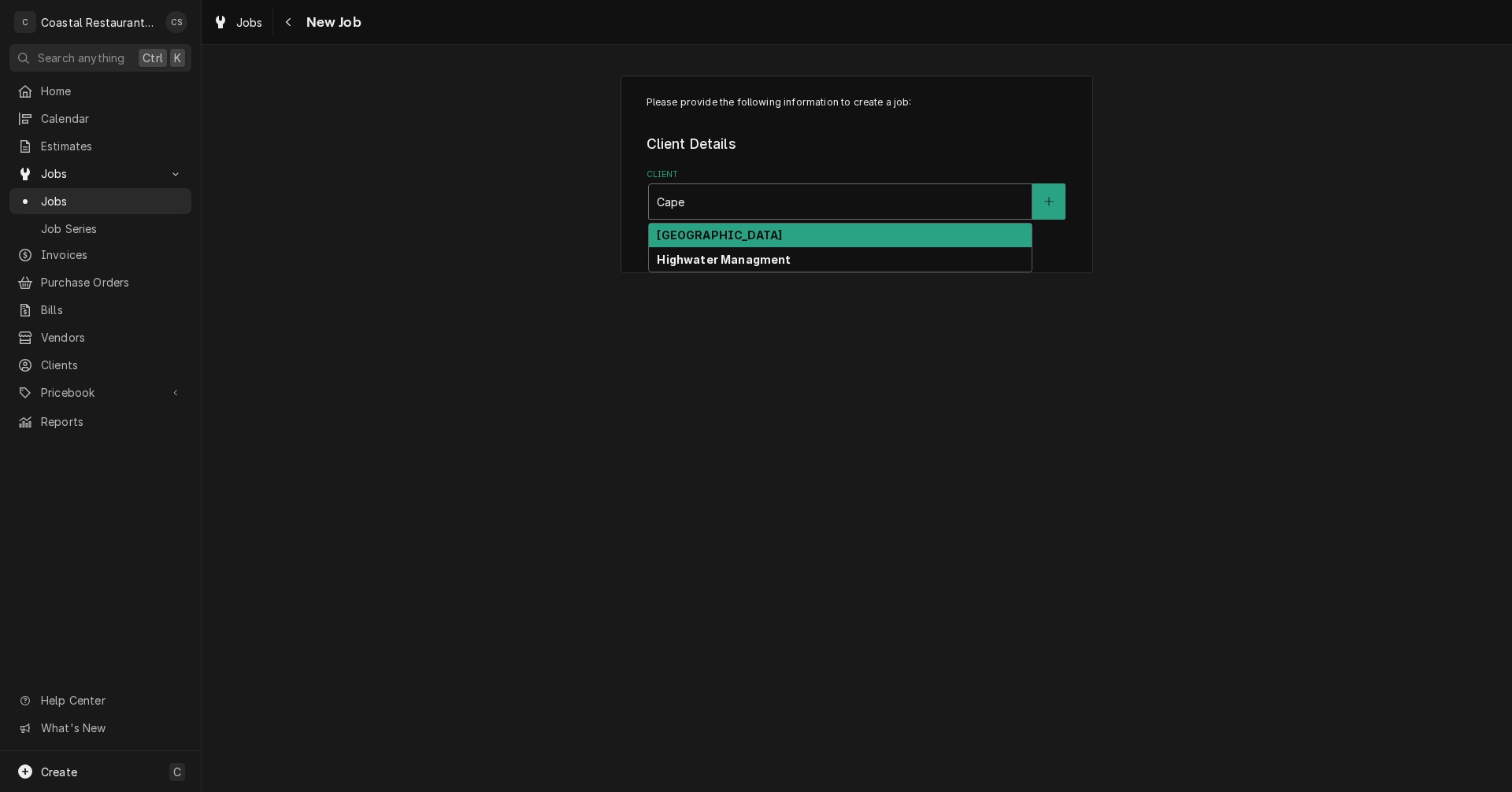
click at [716, 236] on strong "[GEOGRAPHIC_DATA]" at bounding box center [718, 236] width 125 height 14
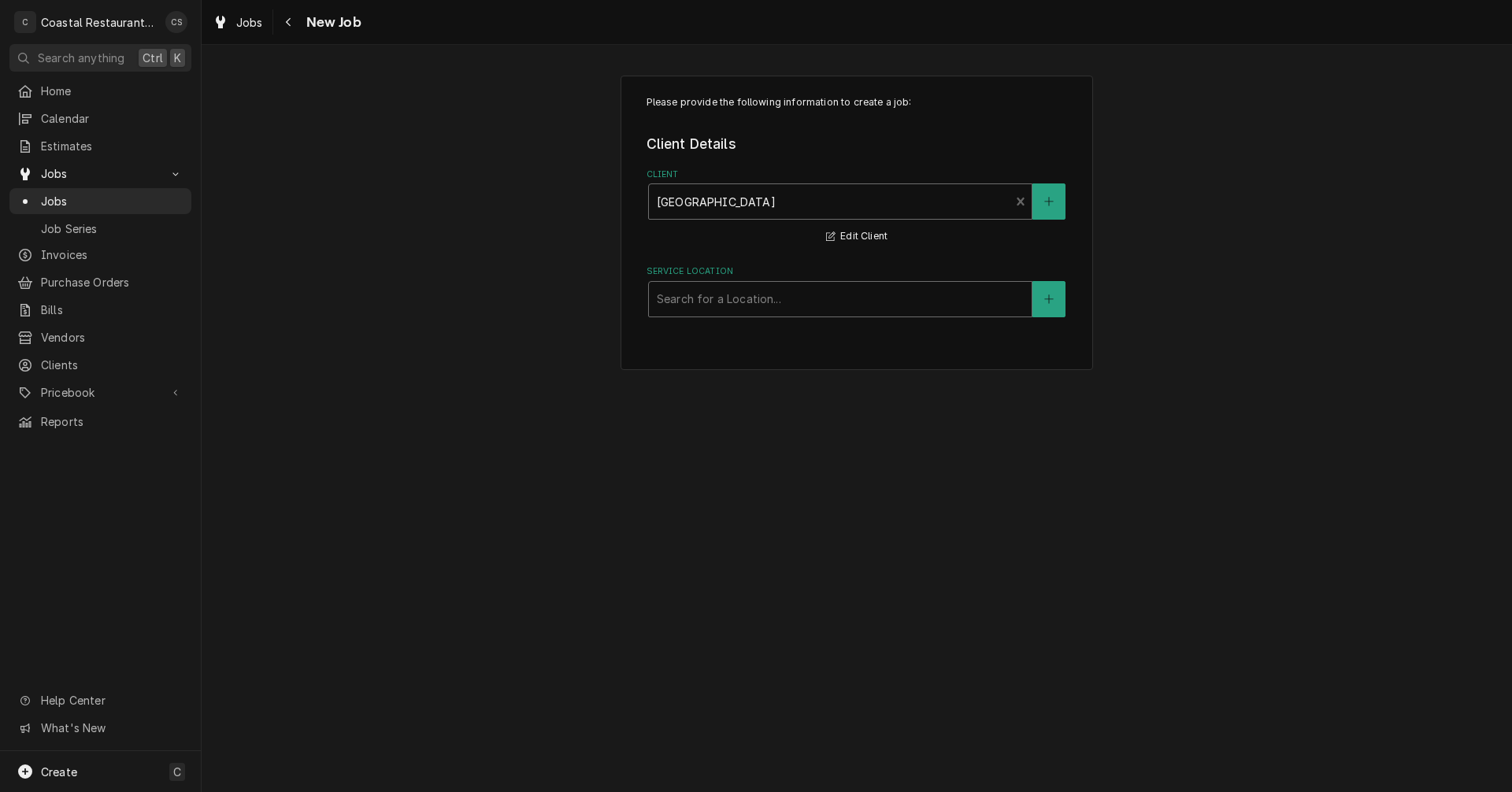
click at [721, 300] on div "Service Location" at bounding box center [839, 299] width 367 height 28
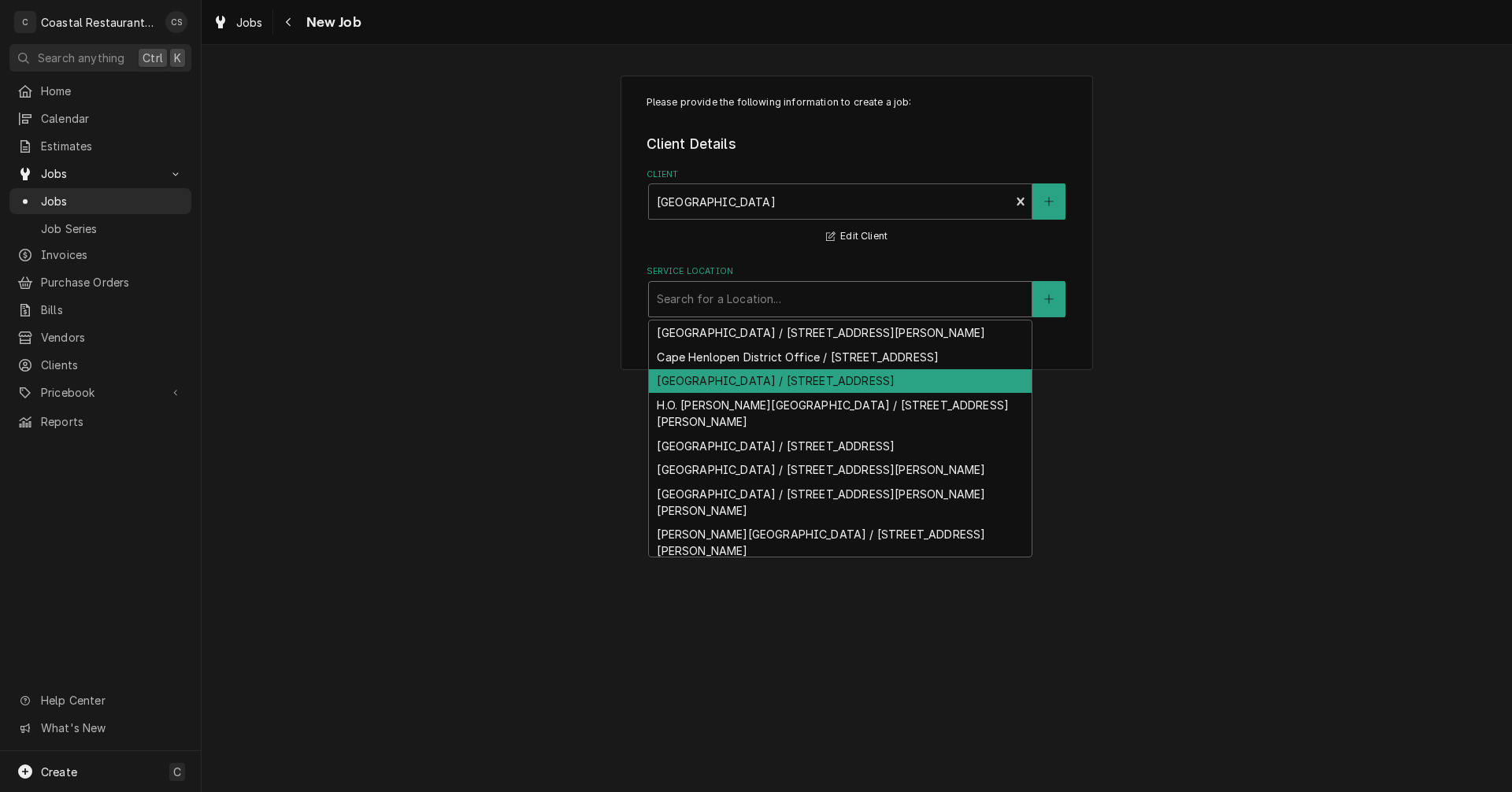
click at [743, 393] on div "Cape Henlopen High School / 1250 Kings Hwy, Lewes, DE 19958" at bounding box center [840, 381] width 383 height 24
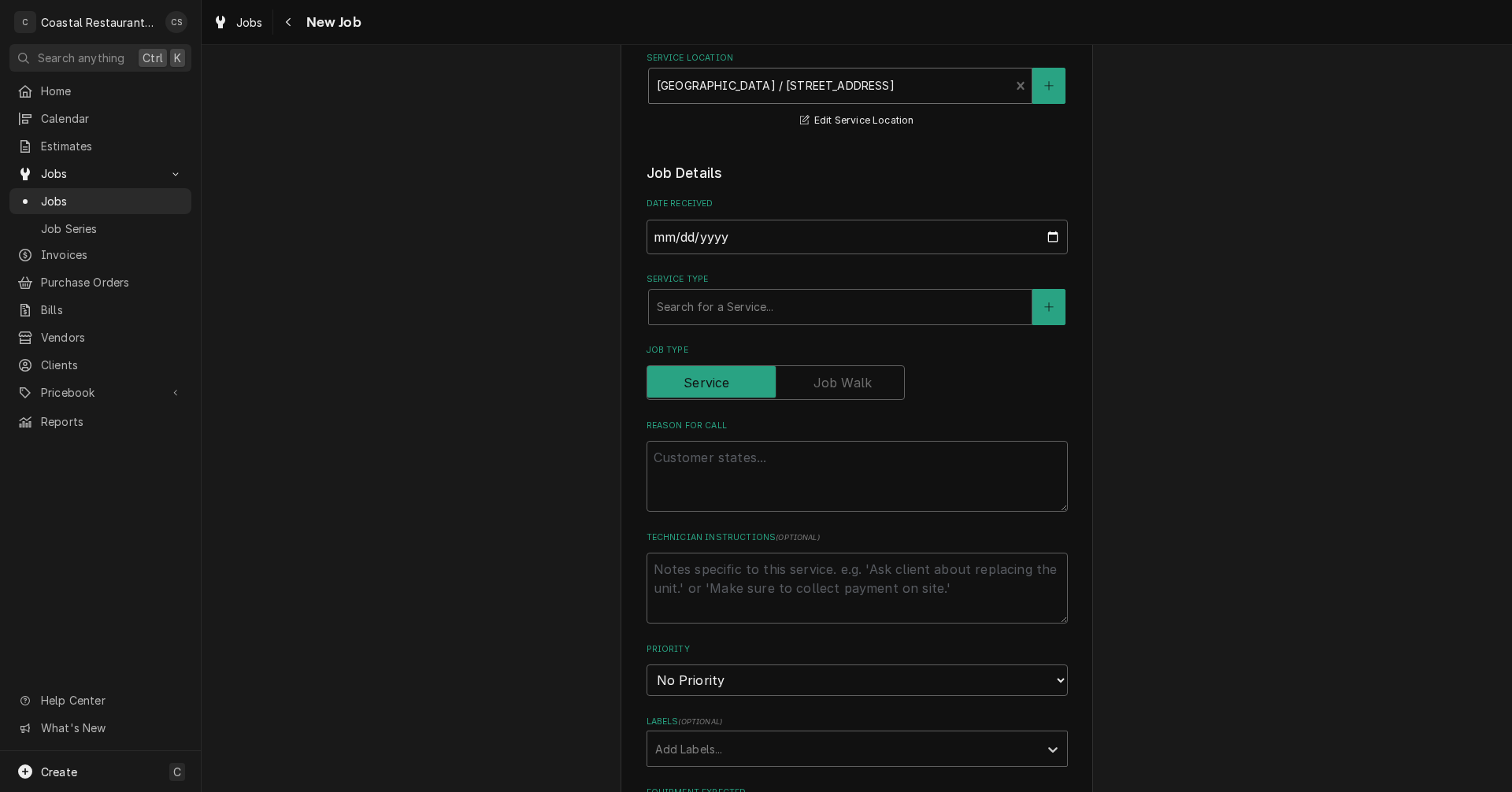
scroll to position [236, 0]
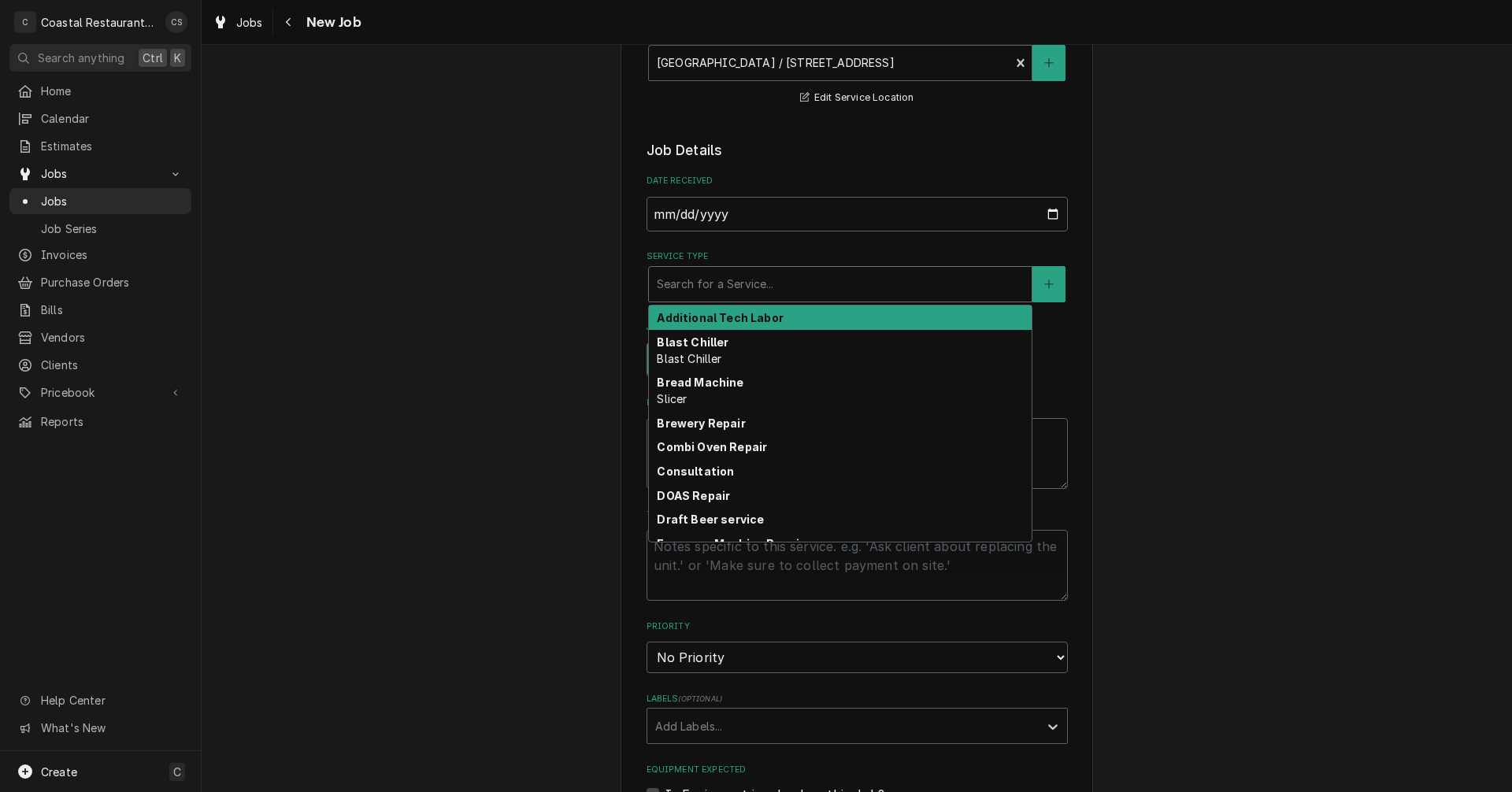
click at [693, 291] on div "Service Type" at bounding box center [839, 284] width 367 height 28
type textarea "x"
type input "R"
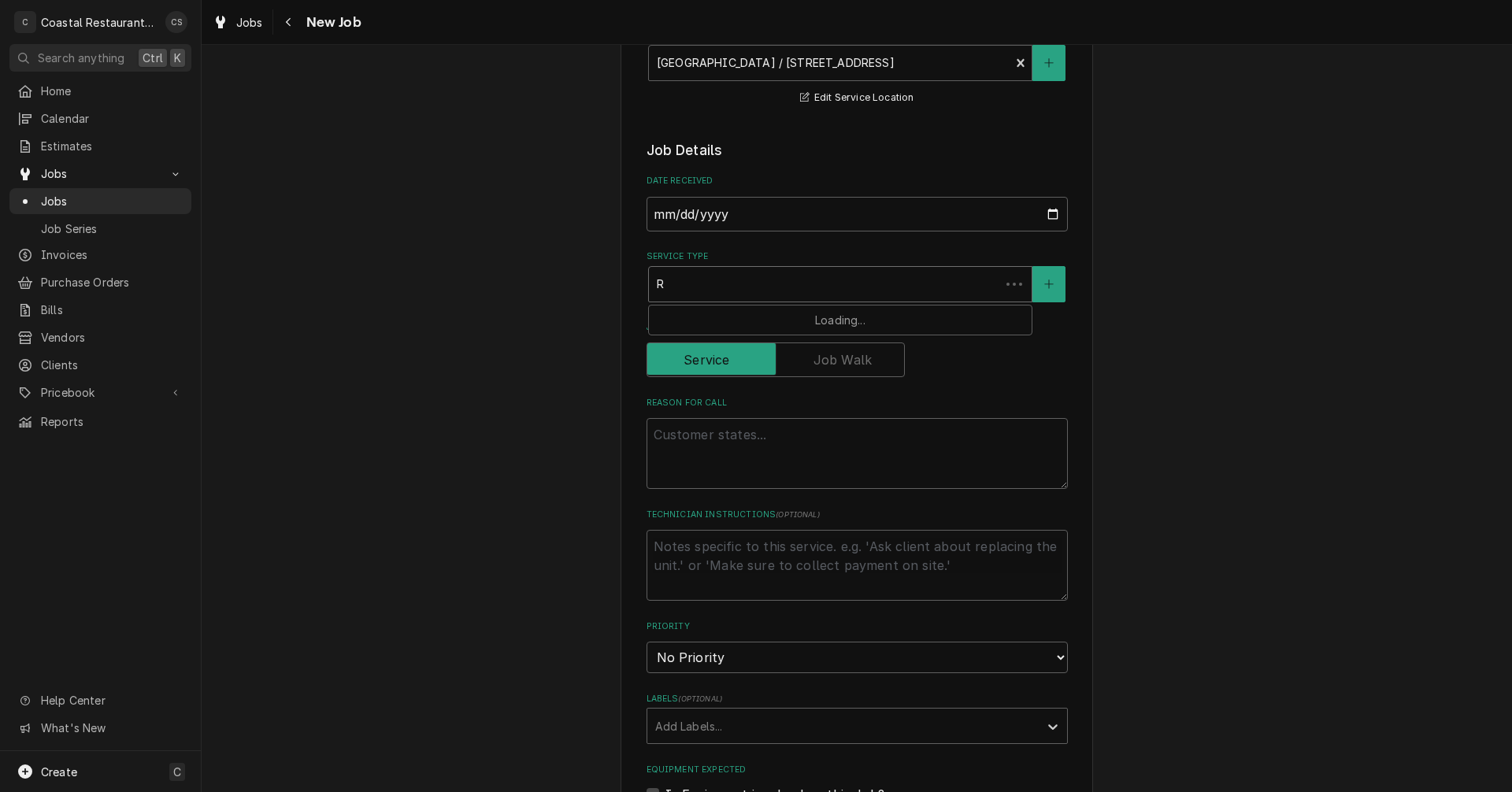
type textarea "x"
type input "Re"
type textarea "x"
type input "Ref"
click at [691, 317] on strong "Refrigeration" at bounding box center [695, 318] width 78 height 14
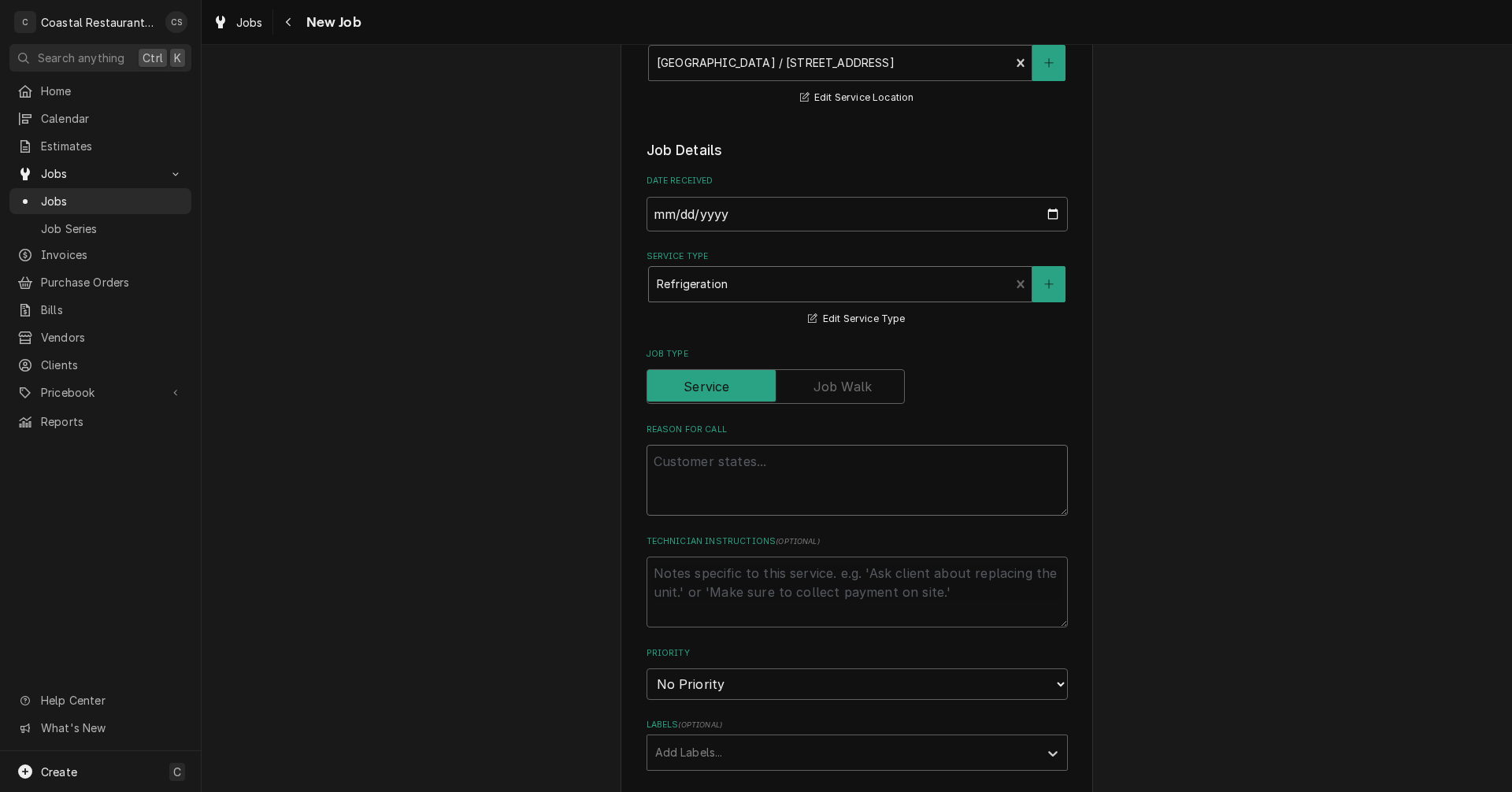
click at [698, 466] on textarea "Reason For Call" at bounding box center [857, 481] width 421 height 71
click at [714, 467] on textarea "Reason For Call" at bounding box center [857, 481] width 421 height 71
paste textarea "Refrigerator – Unit #17 This unit was serviced in the spring of last school yea…"
type textarea "x"
type textarea "Refrigerator – Unit #17 This unit was serviced in the spring of last school yea…"
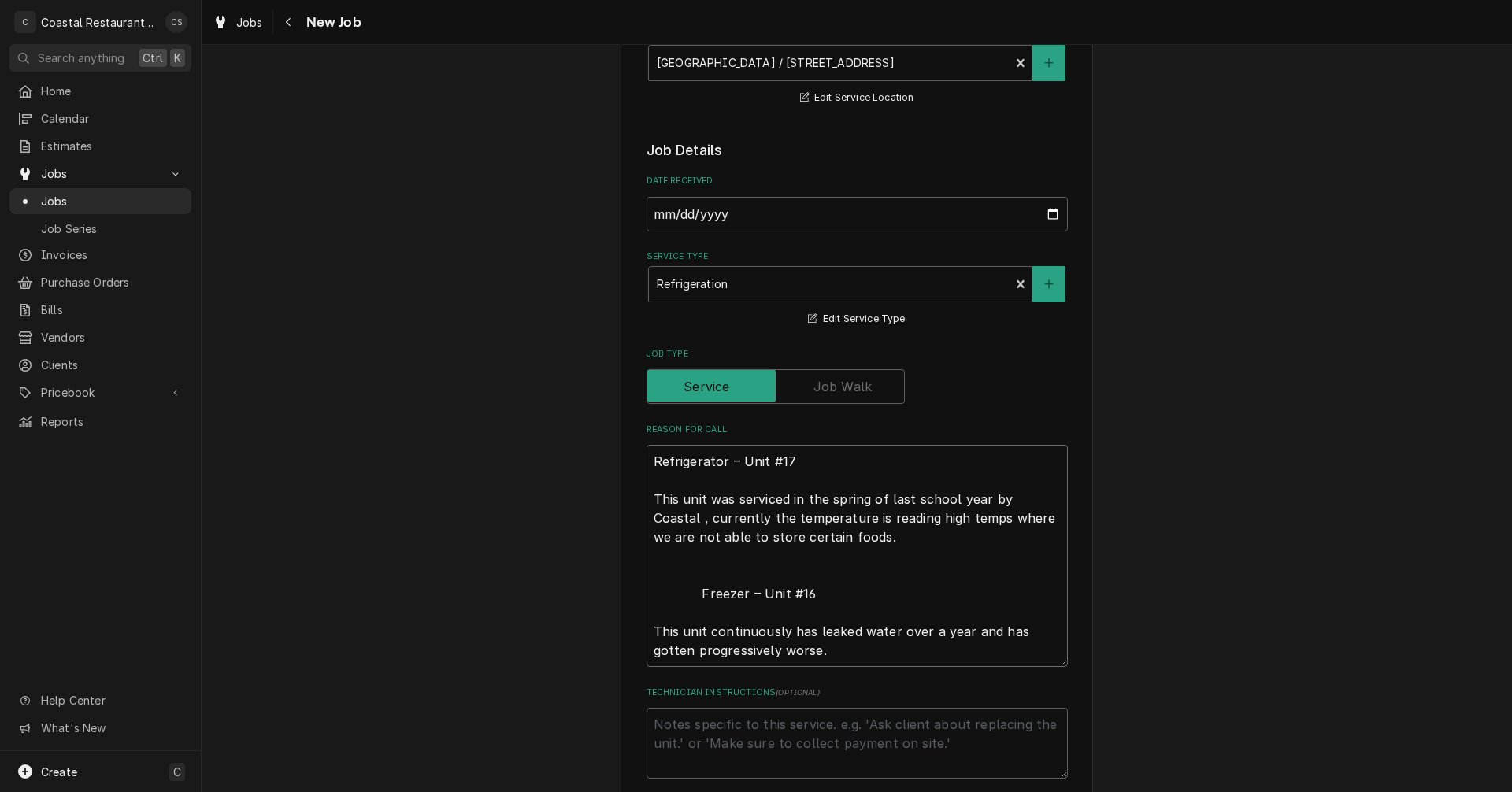
type textarea "x"
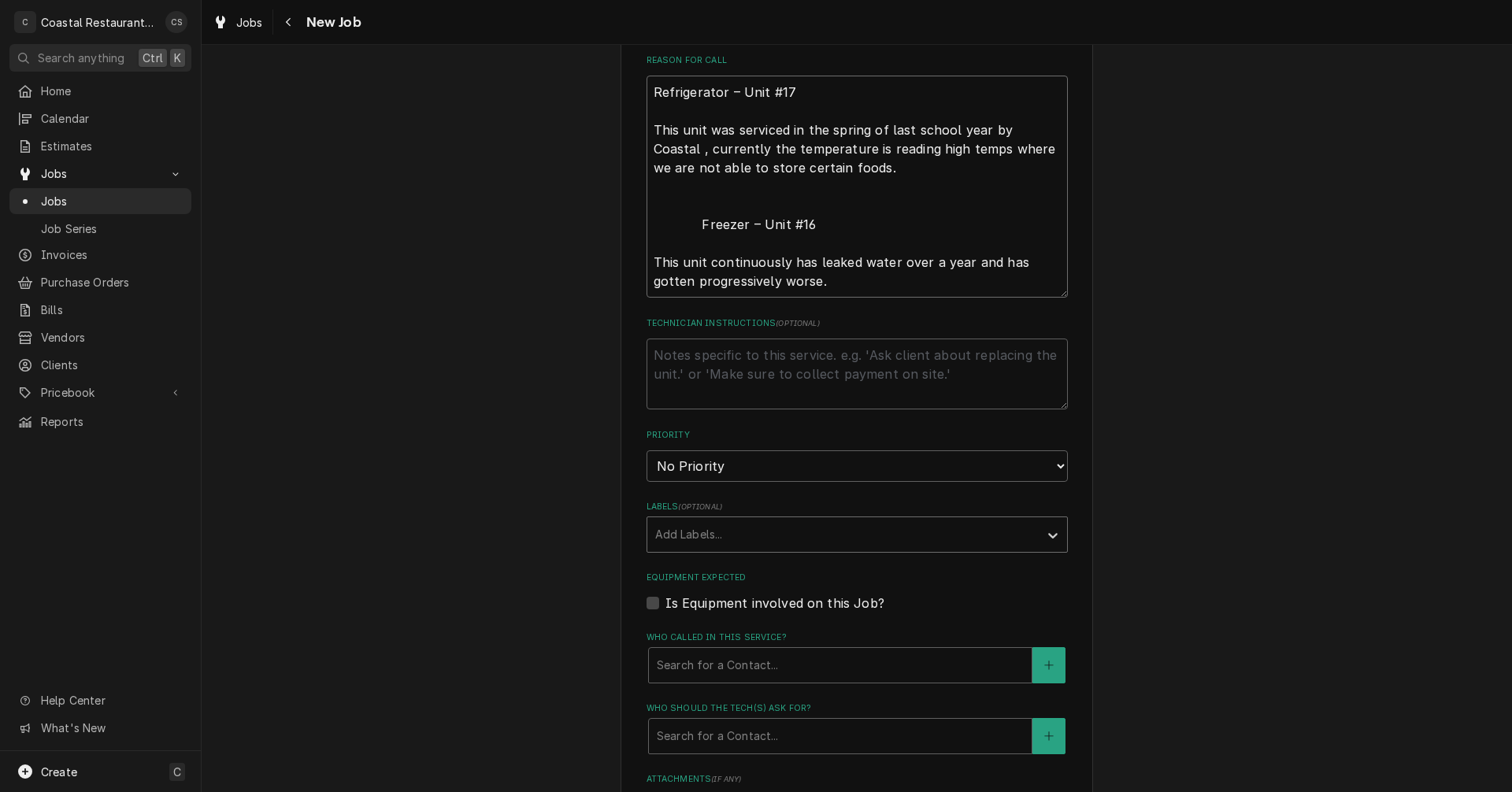
scroll to position [630, 0]
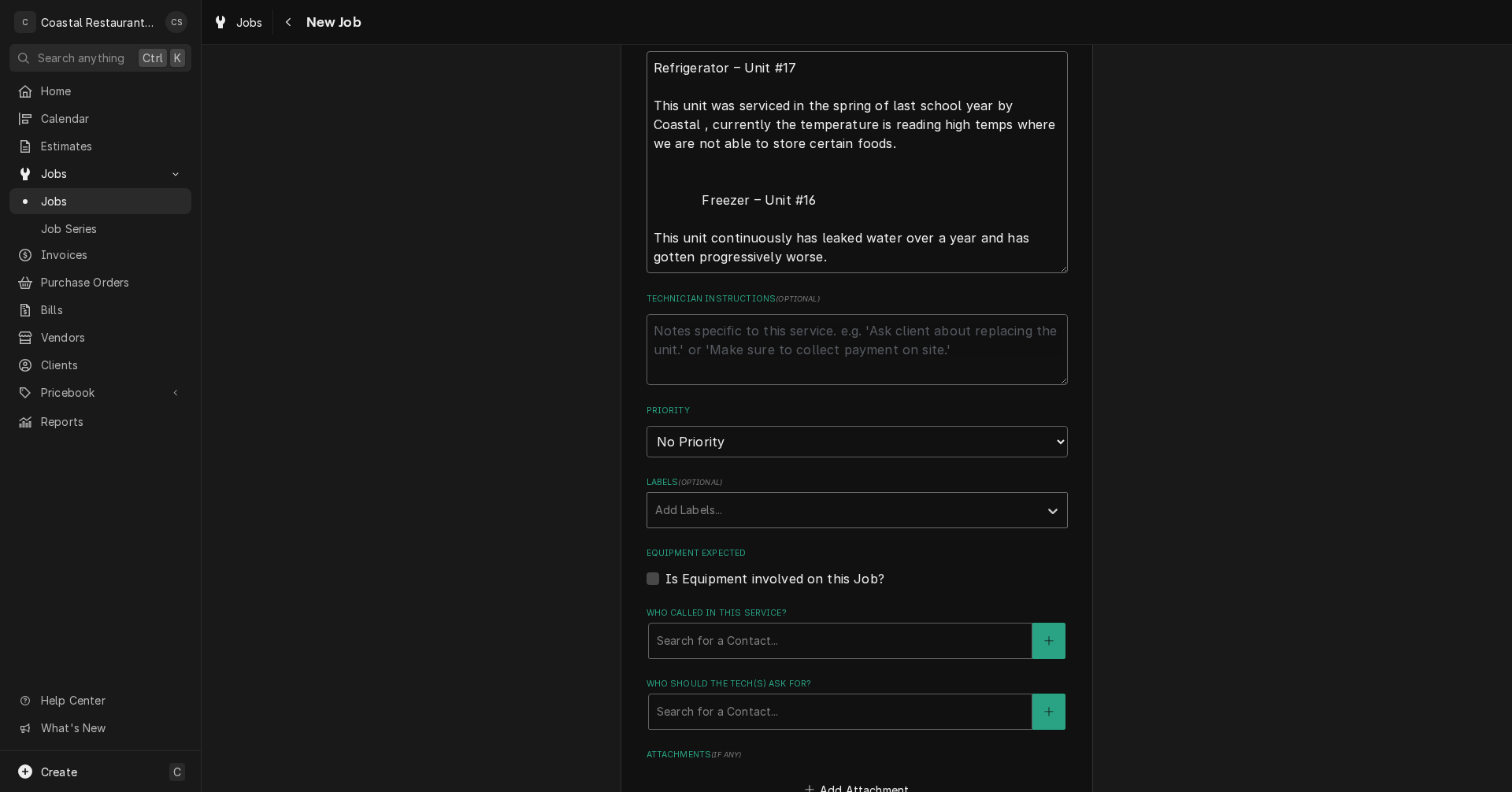
type textarea "Refrigerator – Unit #17 This unit was serviced in the spring of last school yea…"
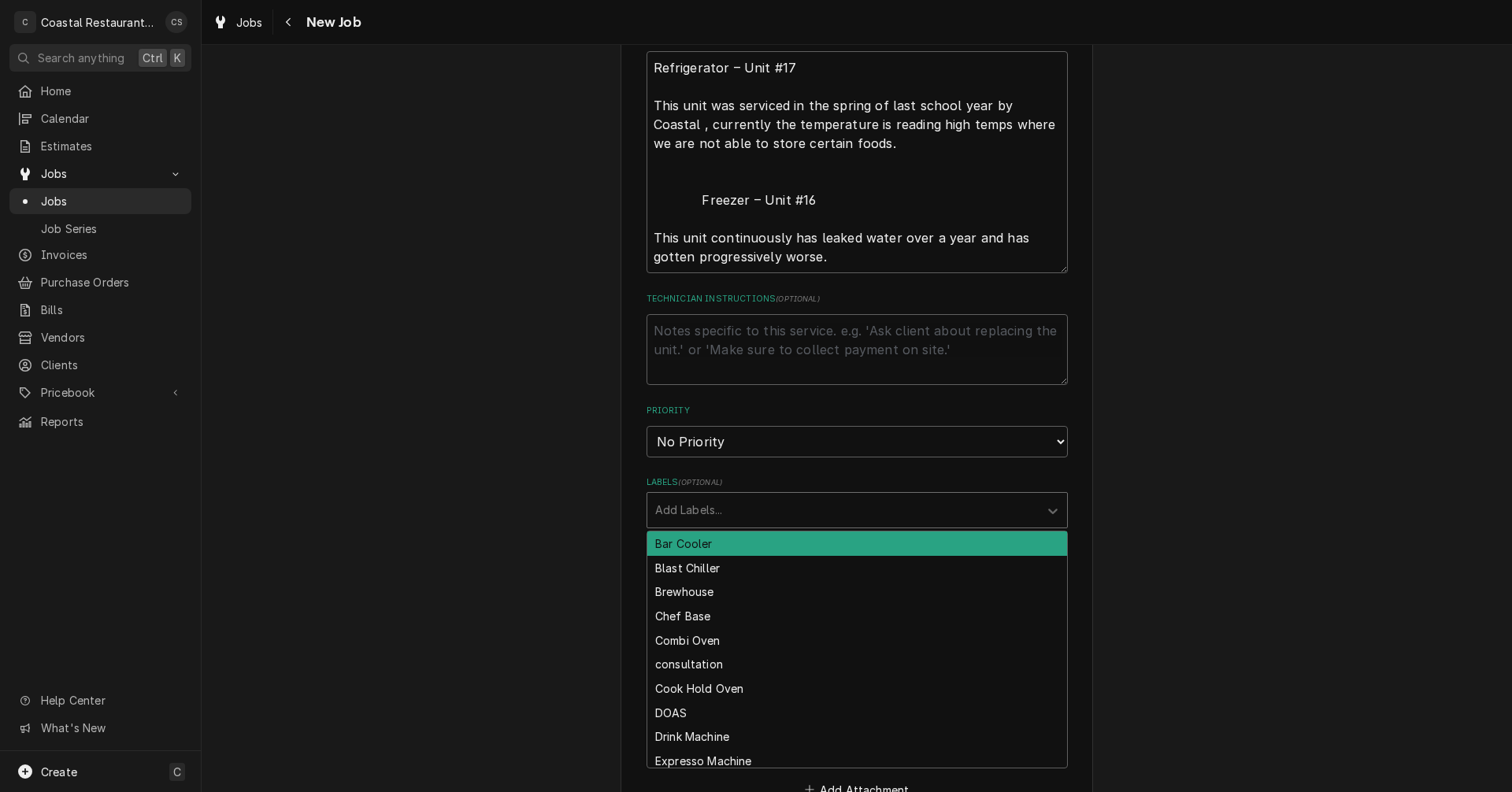
click at [681, 511] on div "Labels" at bounding box center [843, 510] width 375 height 28
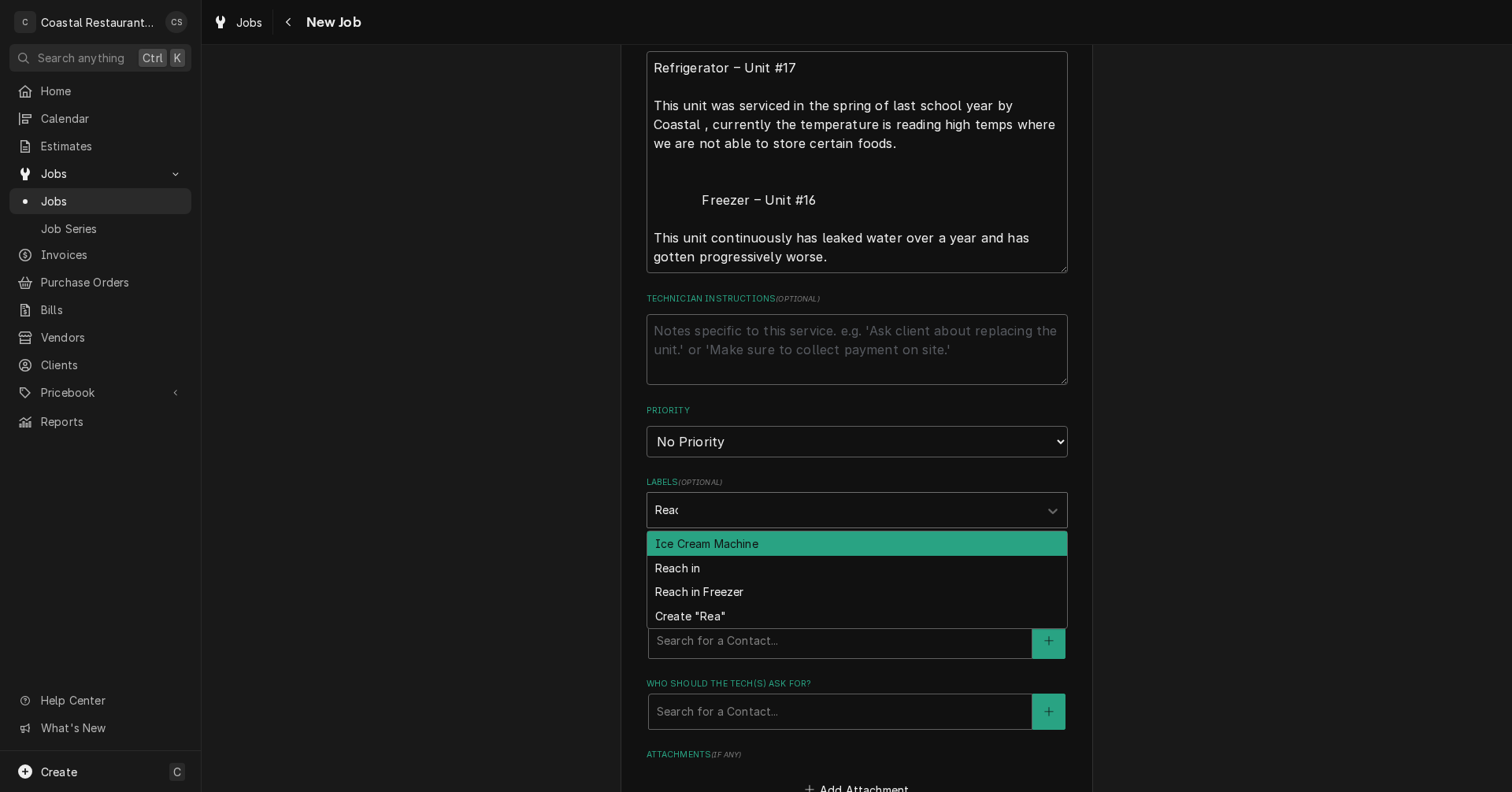
type input "Reach"
click at [697, 541] on div "Reach in" at bounding box center [856, 544] width 420 height 24
type textarea "x"
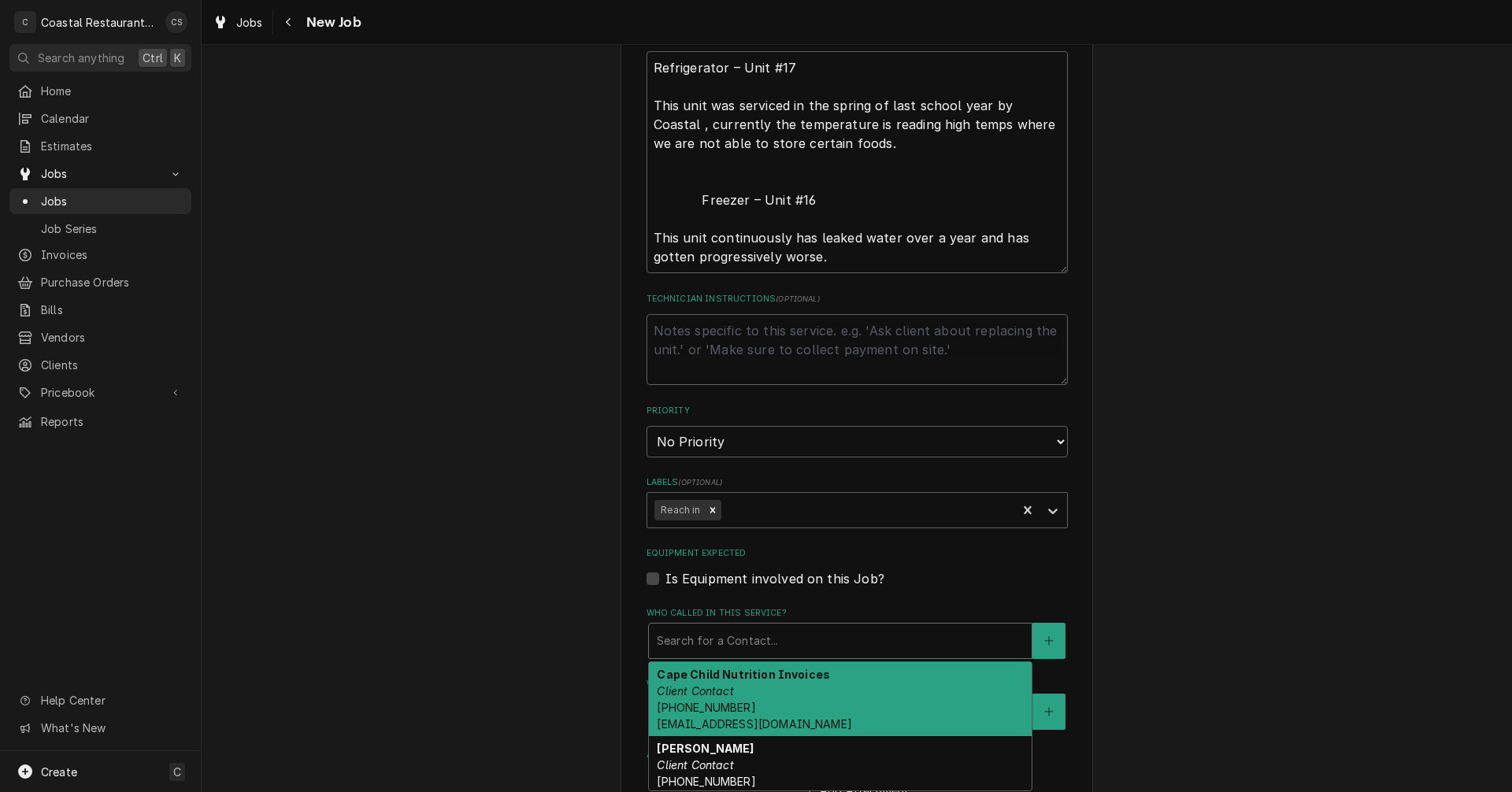
click at [700, 641] on div "Who called in this service?" at bounding box center [839, 641] width 367 height 28
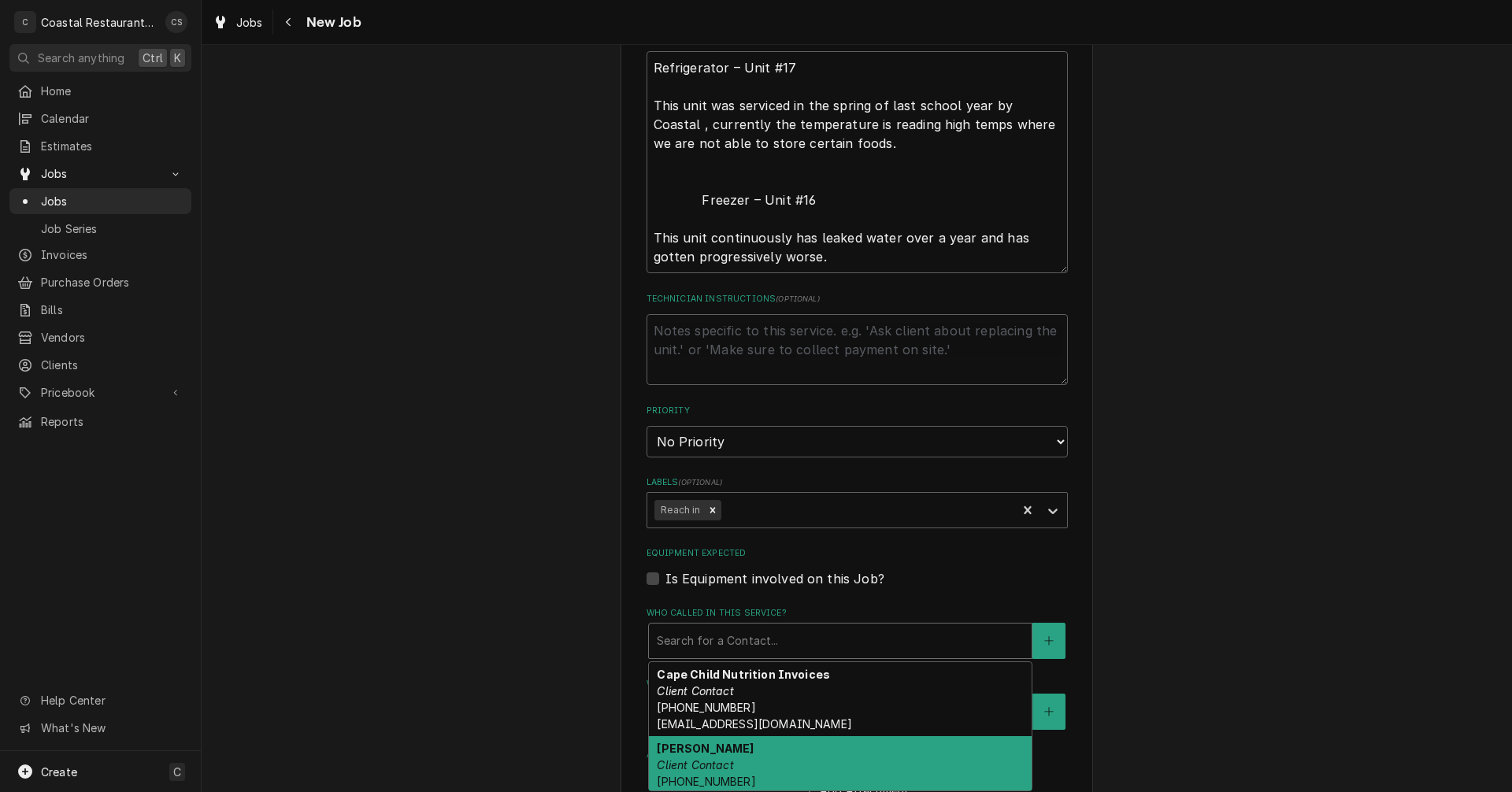
click at [712, 765] on em "Client Contact" at bounding box center [694, 765] width 77 height 14
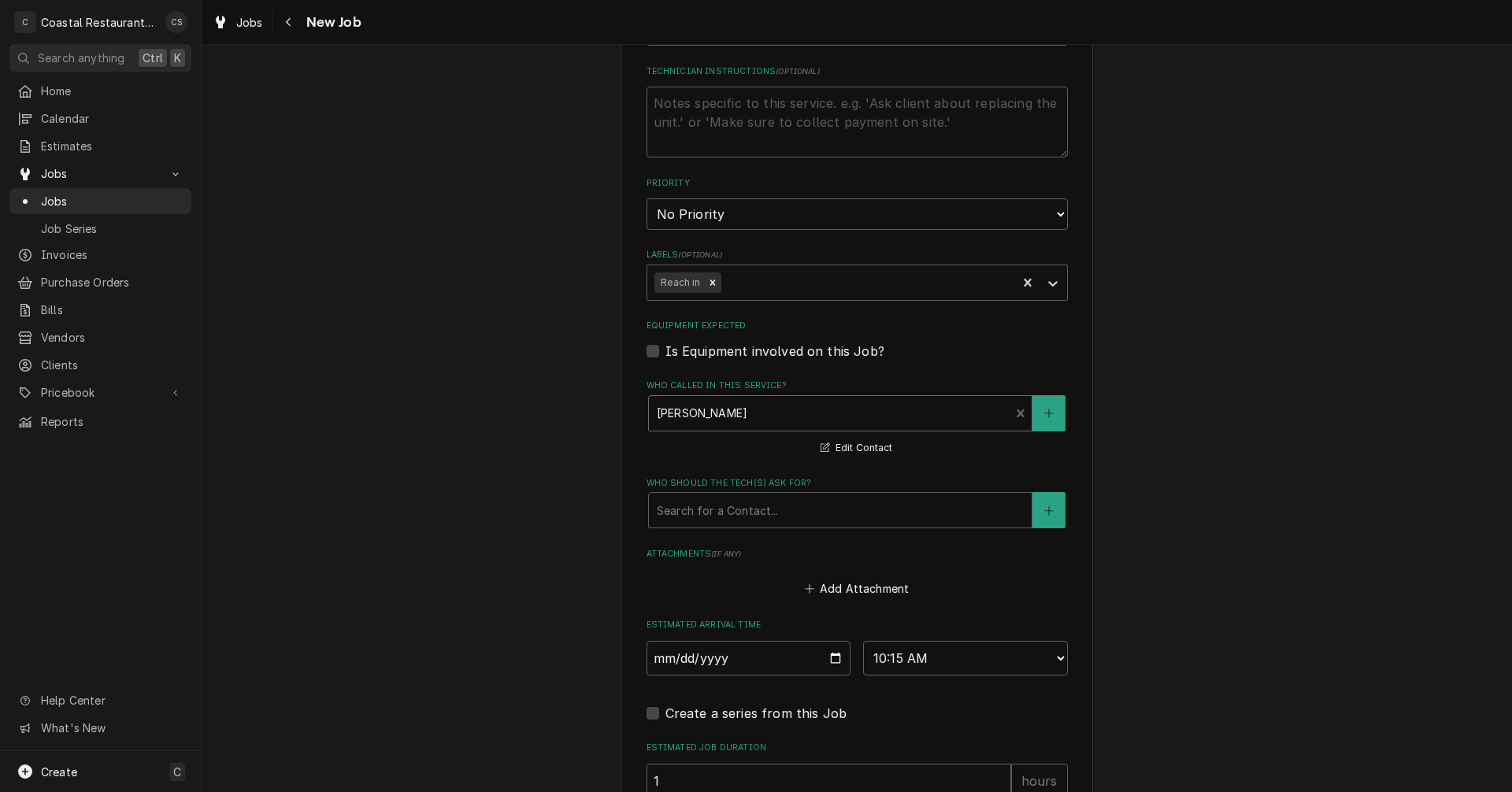
scroll to position [866, 0]
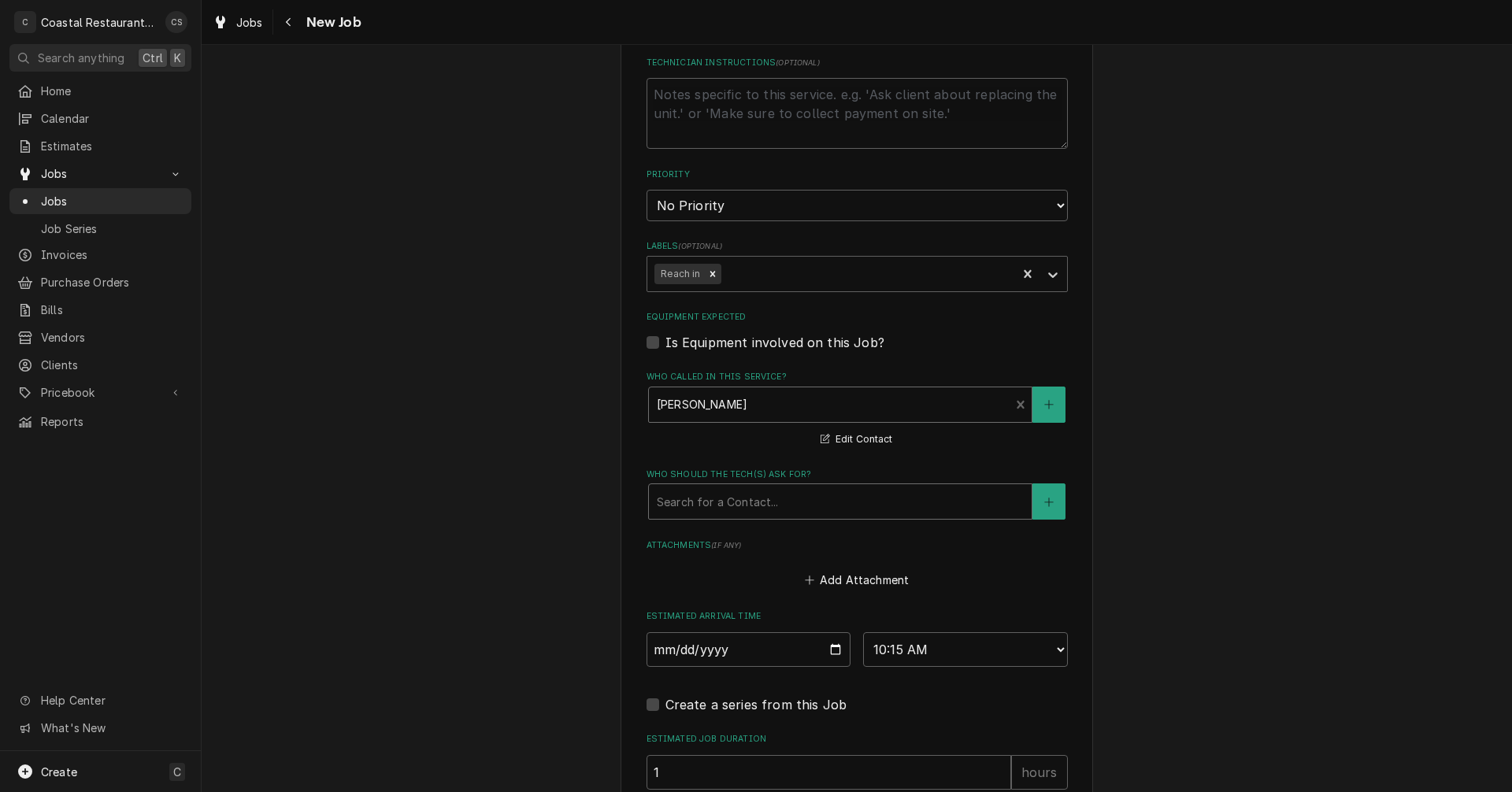
click at [701, 504] on div "Who should the tech(s) ask for?" at bounding box center [839, 501] width 367 height 28
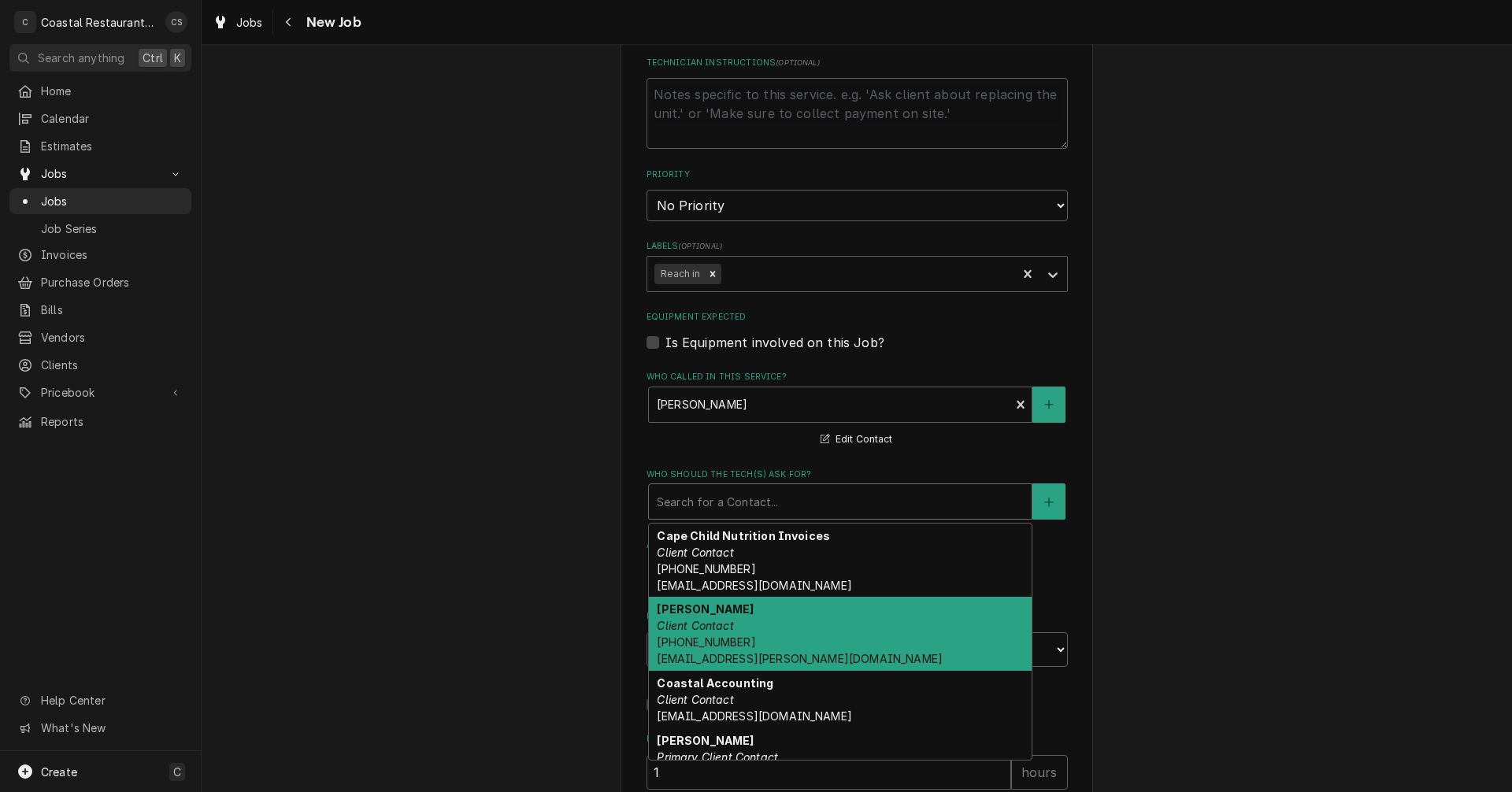
click at [703, 632] on em "Client Contact" at bounding box center [694, 626] width 77 height 14
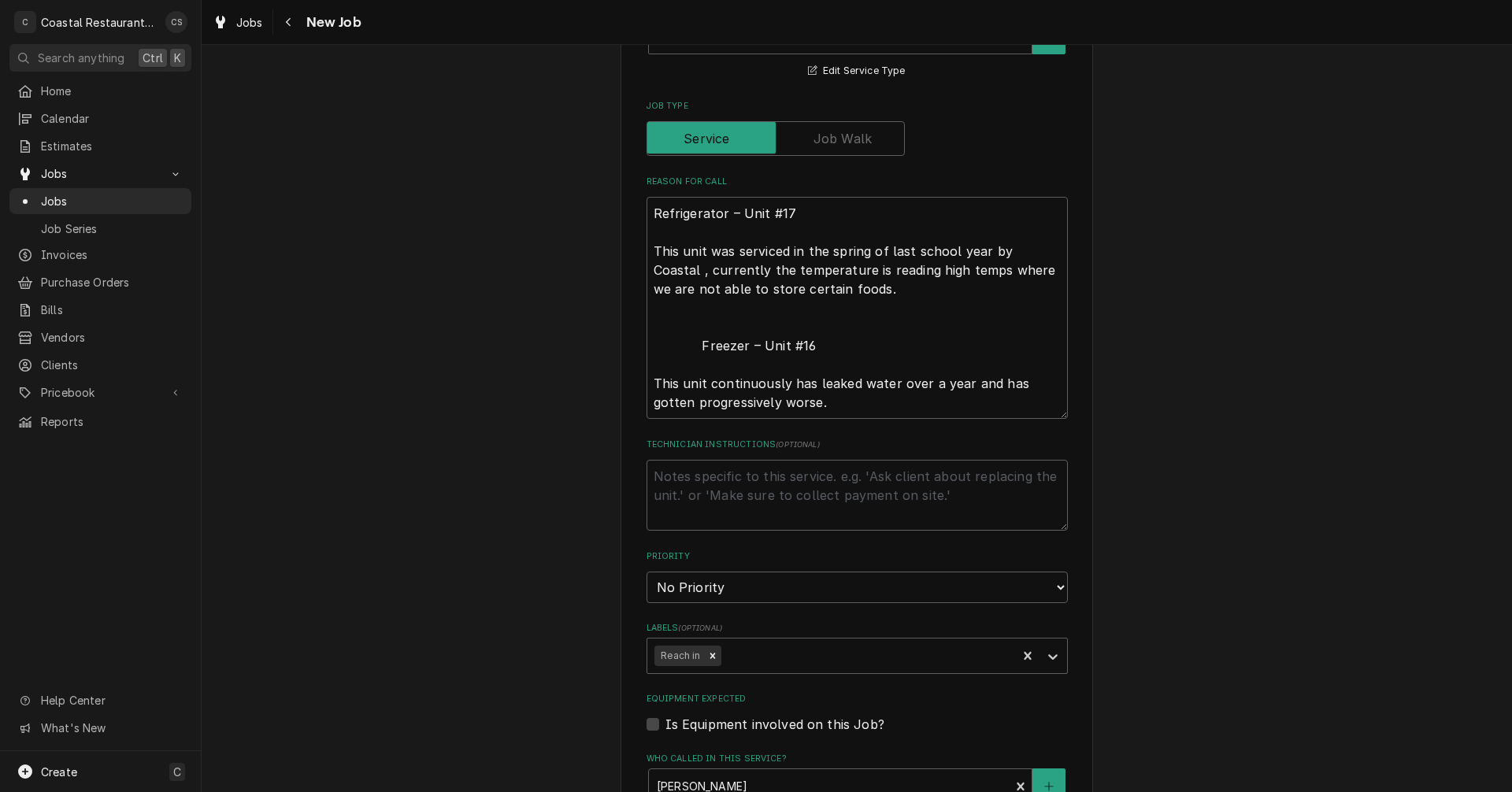
scroll to position [473, 0]
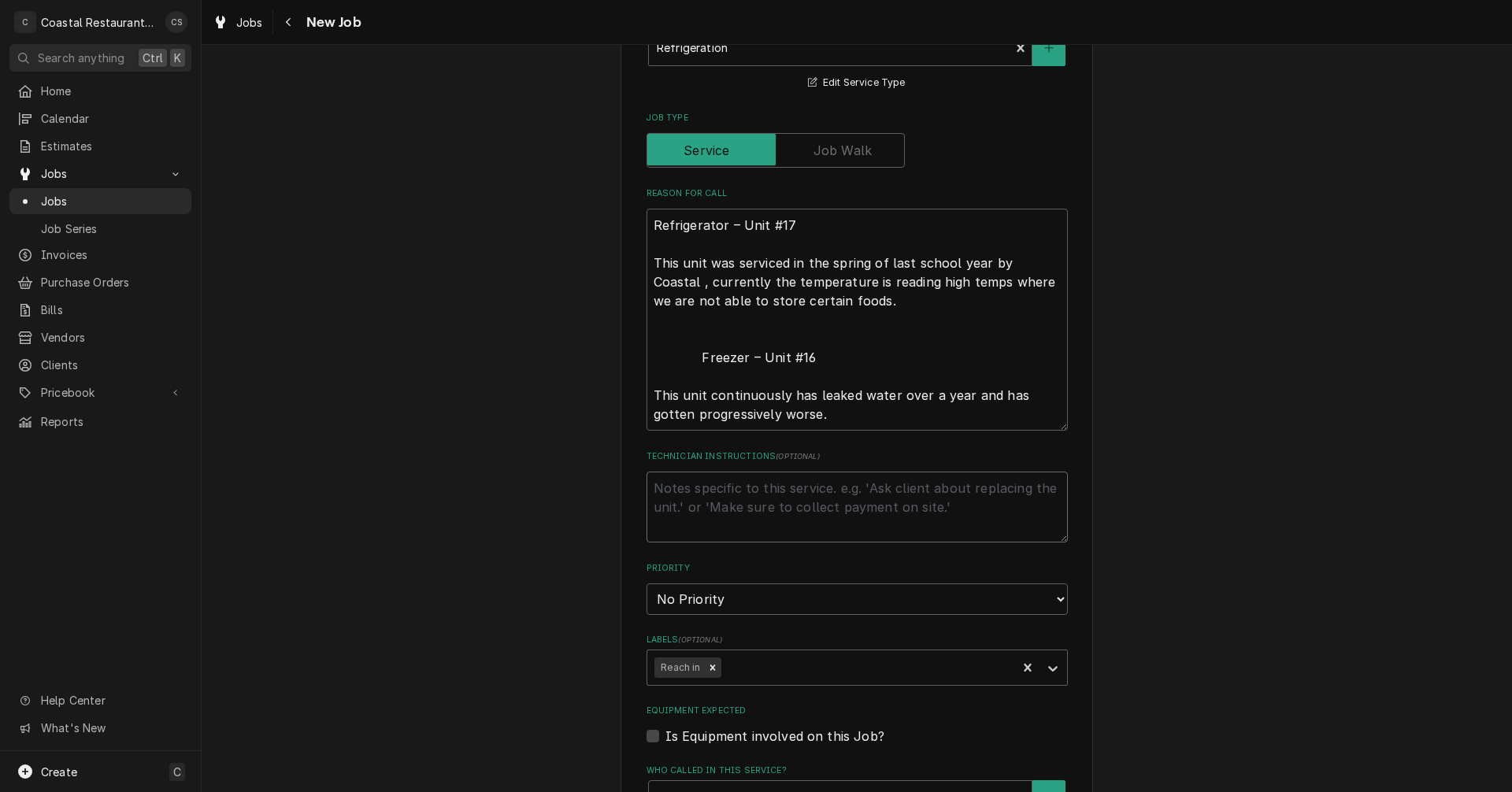
click at [723, 493] on textarea "Technician Instructions ( optional )" at bounding box center [857, 507] width 421 height 71
type textarea "x"
type textarea "T"
type textarea "x"
type textarea "Th"
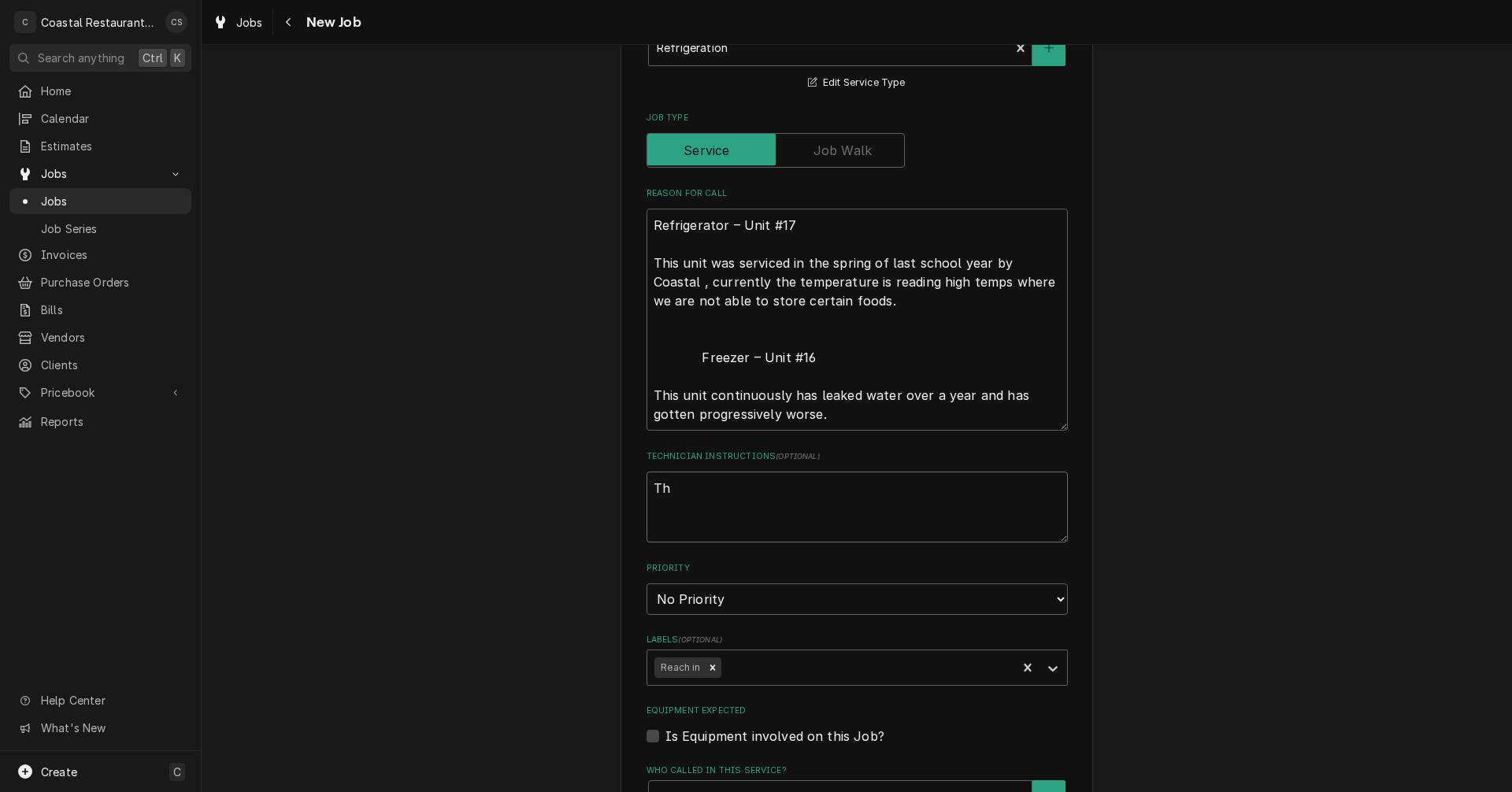
type textarea "x"
type textarea "Thi"
type textarea "x"
type textarea "This"
type textarea "x"
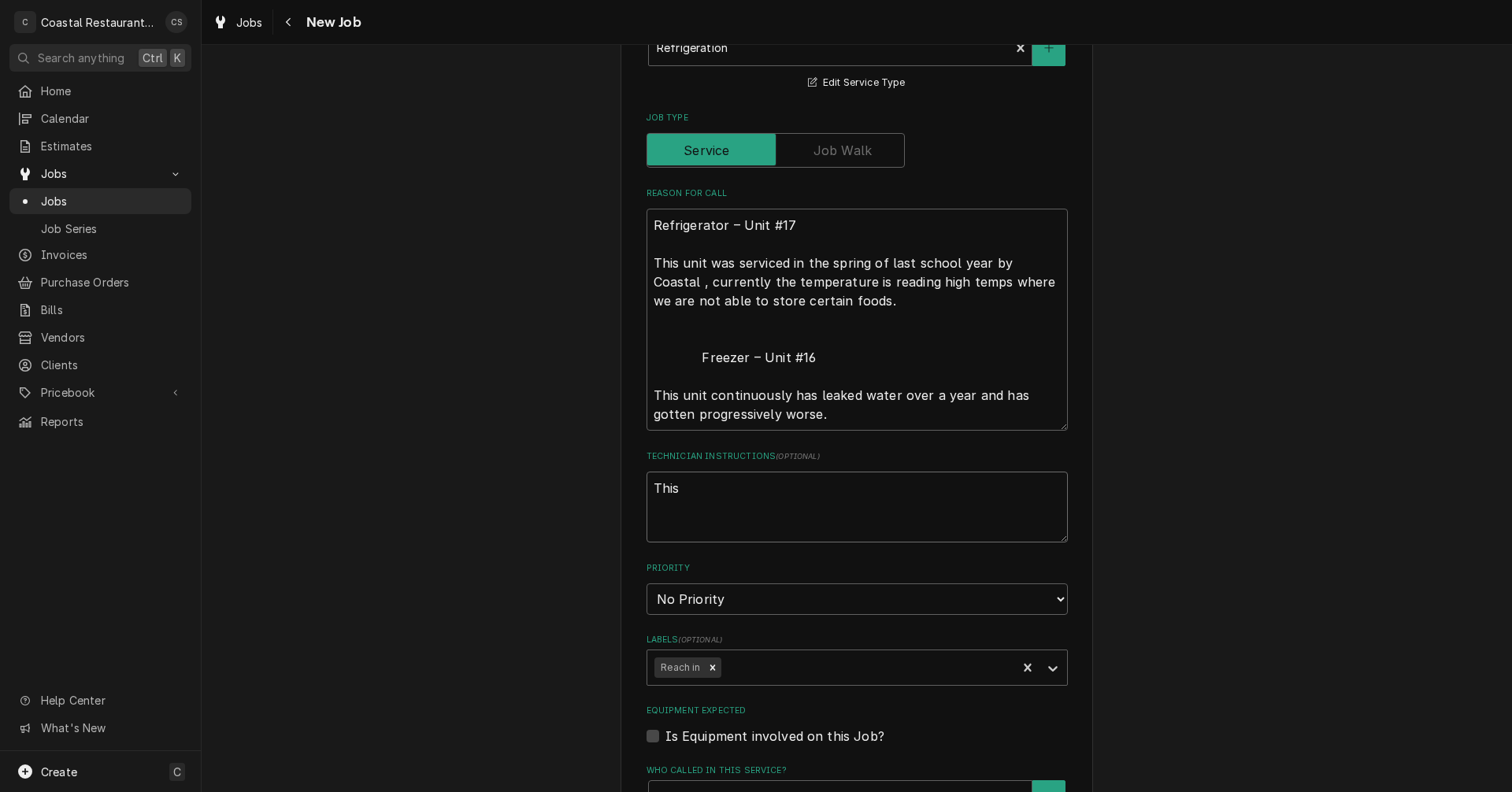
type textarea "This"
type textarea "x"
type textarea "This i"
type textarea "x"
type textarea "This is"
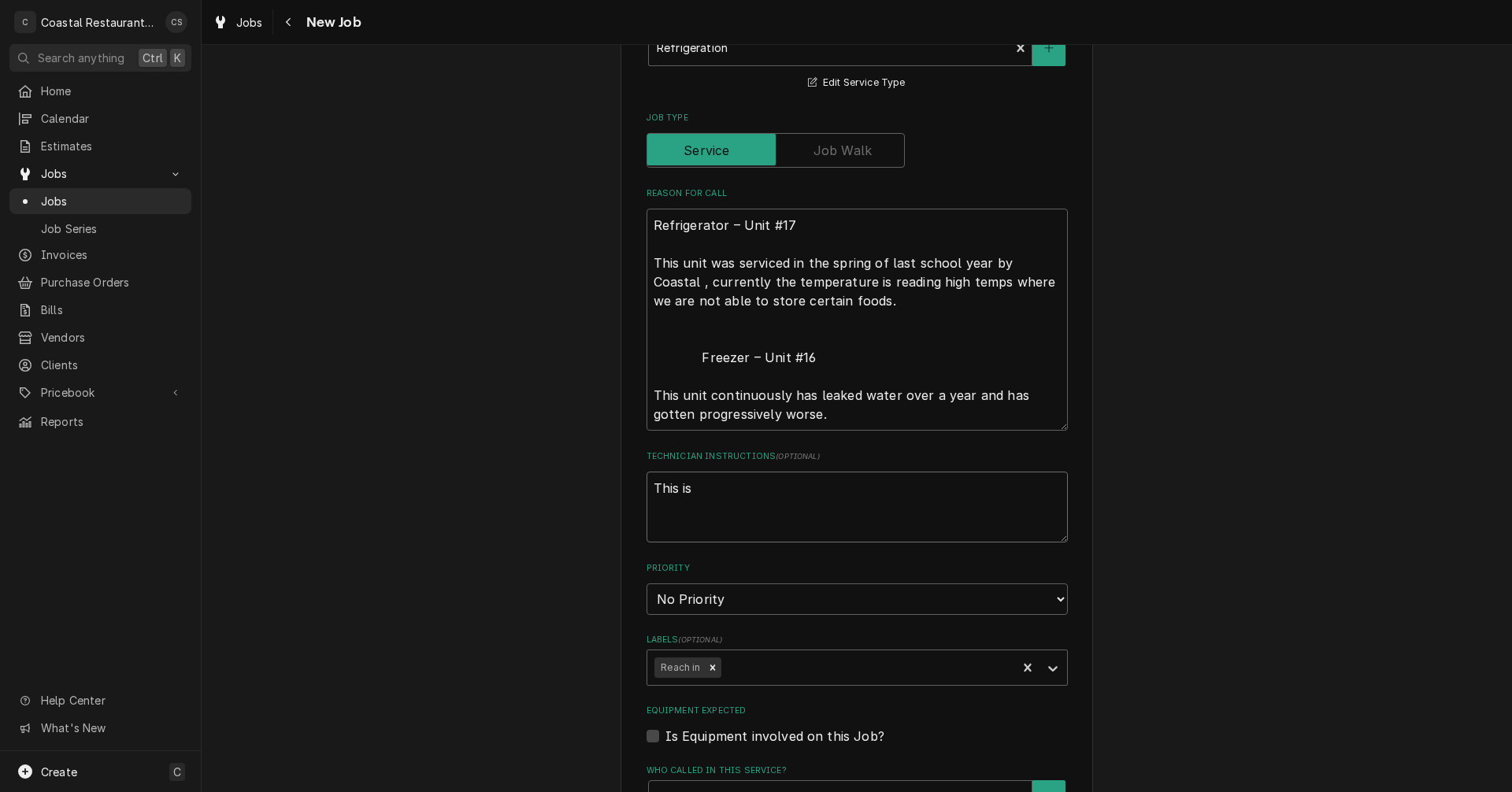
type textarea "x"
type textarea "This is"
type textarea "x"
type textarea "This is i"
type textarea "x"
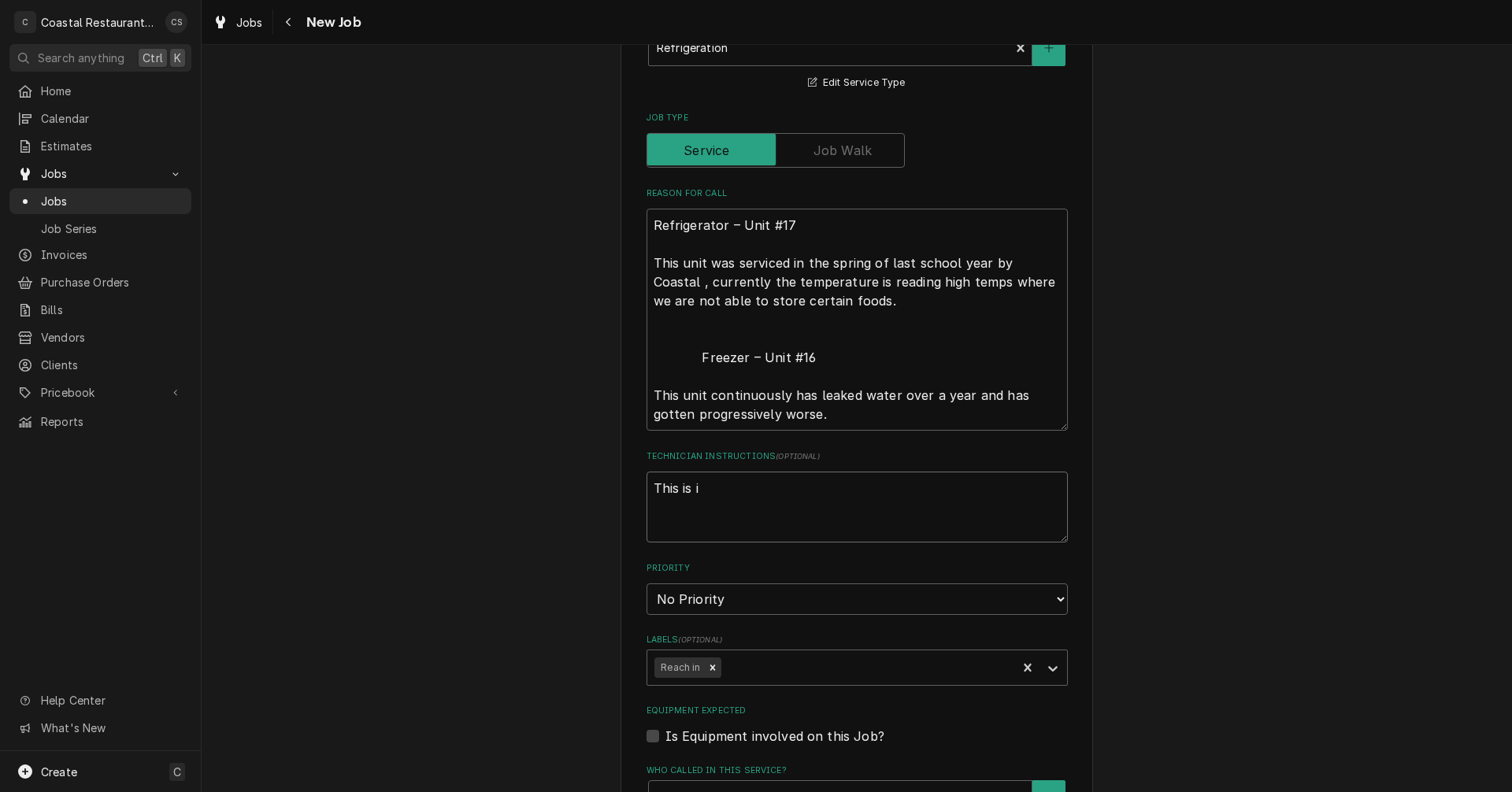
type textarea "This is in"
type textarea "x"
type textarea "This is in"
type textarea "x"
type textarea "This is in t"
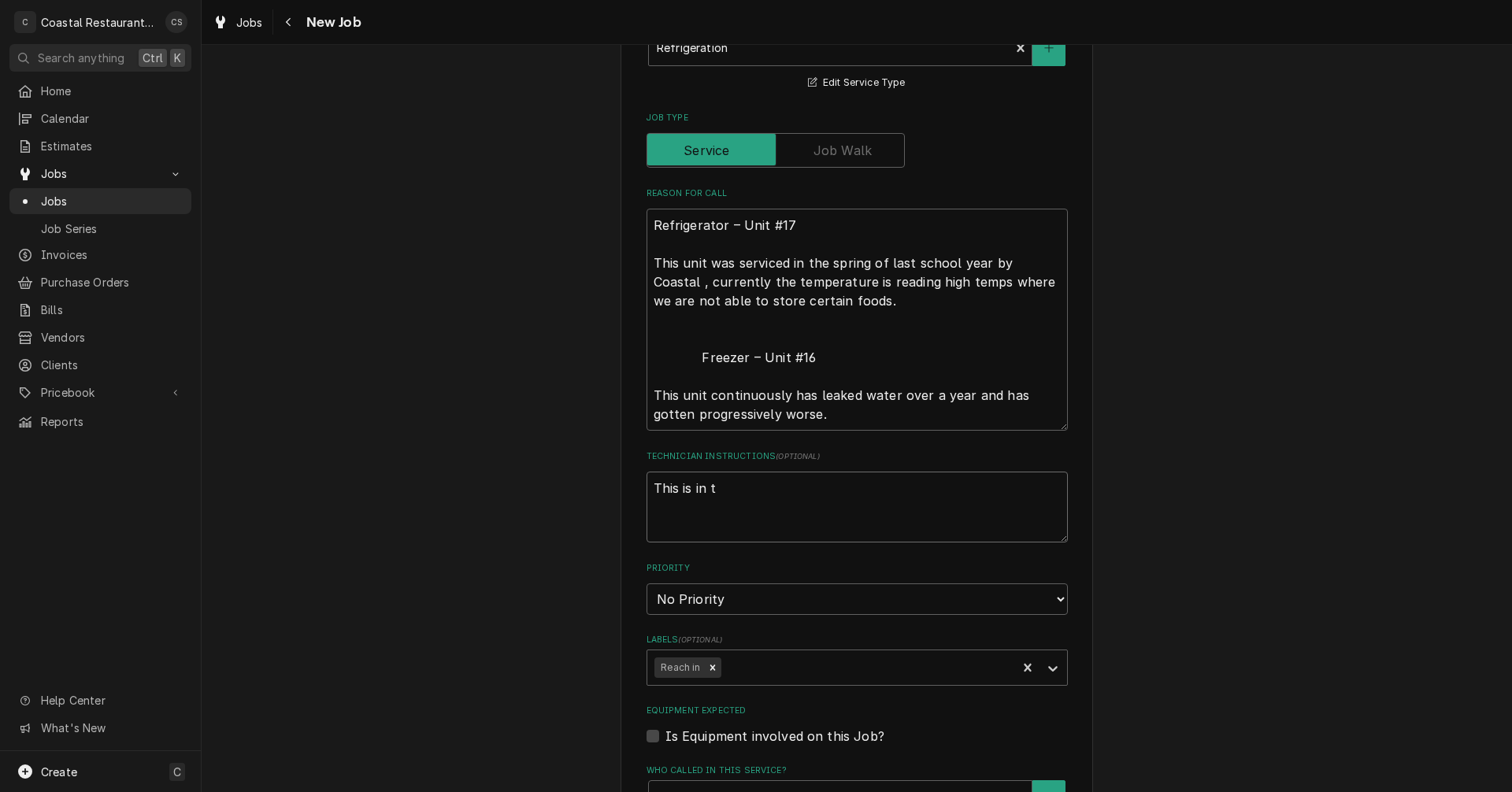
type textarea "x"
type textarea "This is in th"
type textarea "x"
type textarea "This is in the"
type textarea "x"
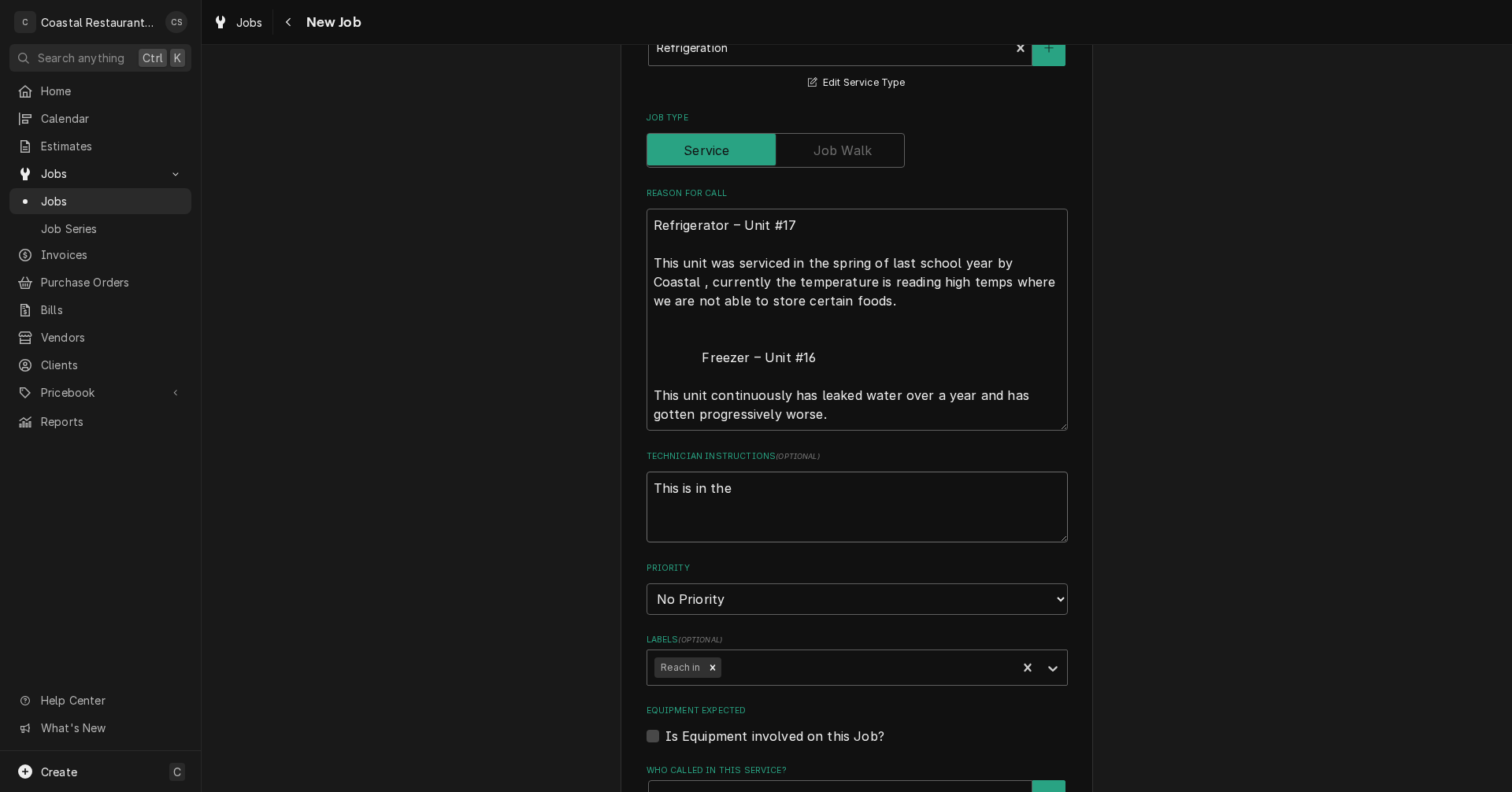
type textarea "This is in the"
type textarea "x"
type textarea "This is in the c"
type textarea "x"
type textarea "This is in the cu"
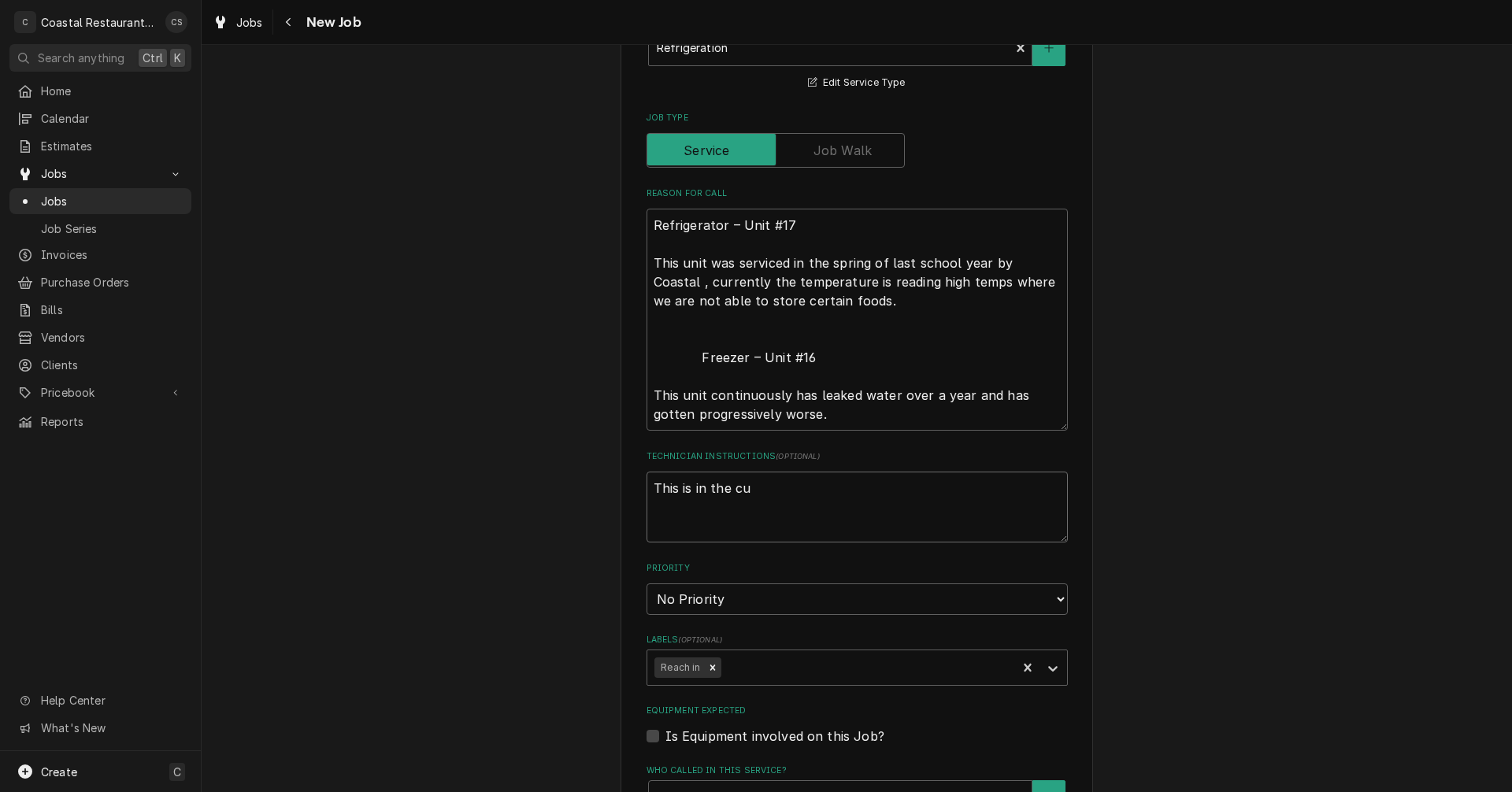
type textarea "x"
type textarea "This is in the cul"
type textarea "x"
type textarea "This is in the culi"
type textarea "x"
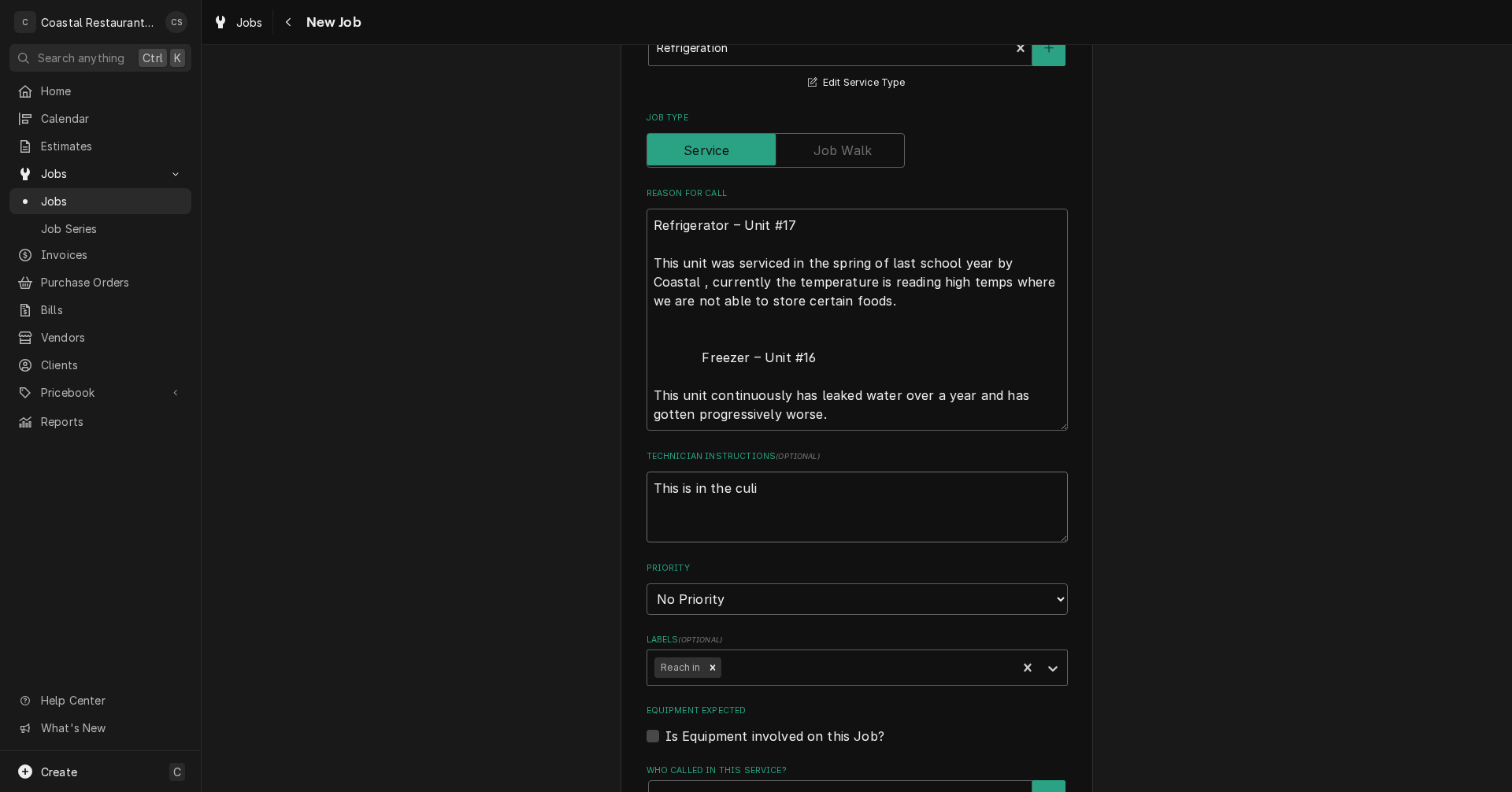
type textarea "This is in the culin"
type textarea "x"
type textarea "This is in the culina"
type textarea "x"
type textarea "This is in the culinar"
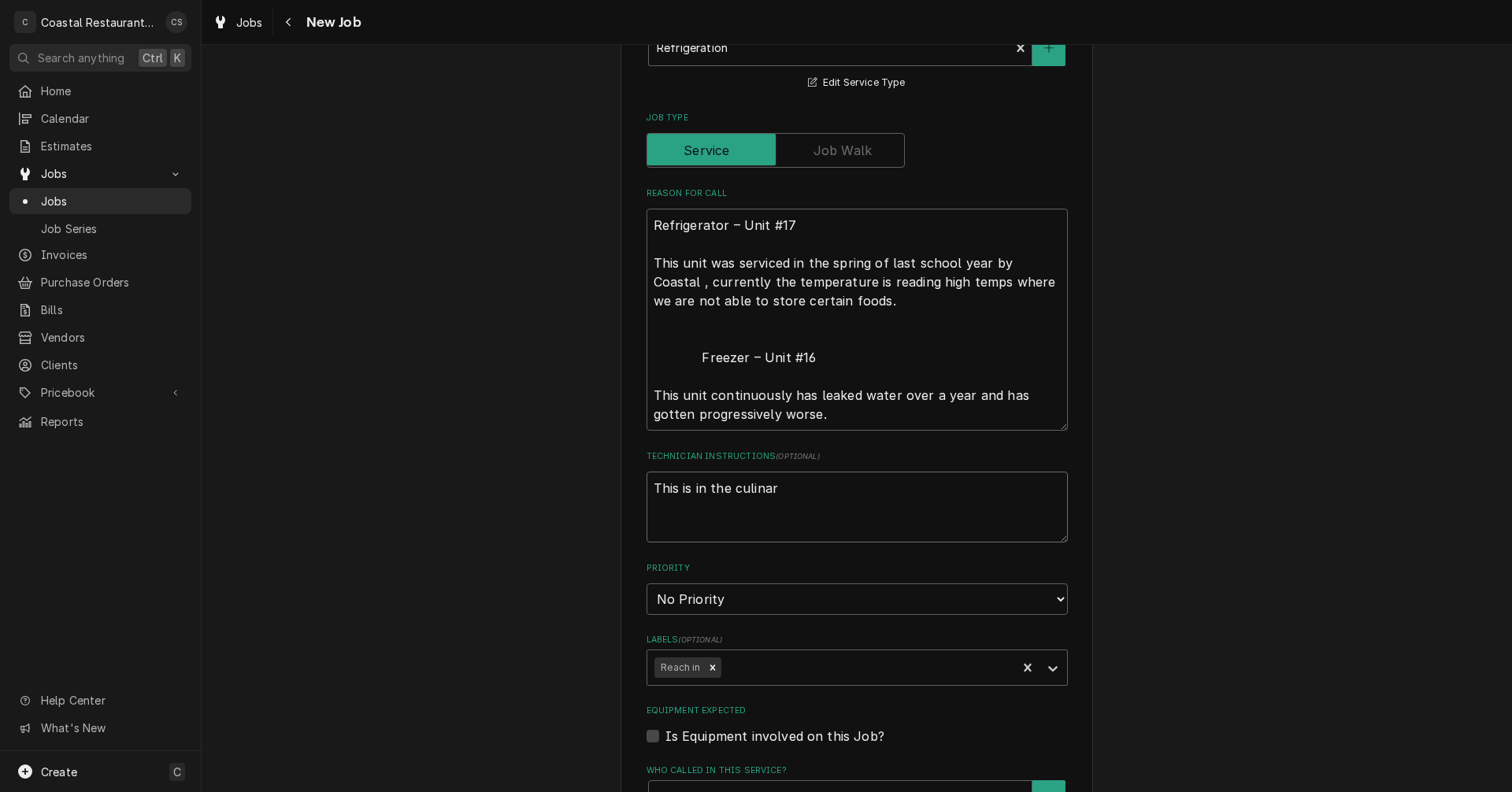
type textarea "x"
type textarea "This is in the culinart"
type textarea "x"
type textarea "This is in the culinarty"
type textarea "x"
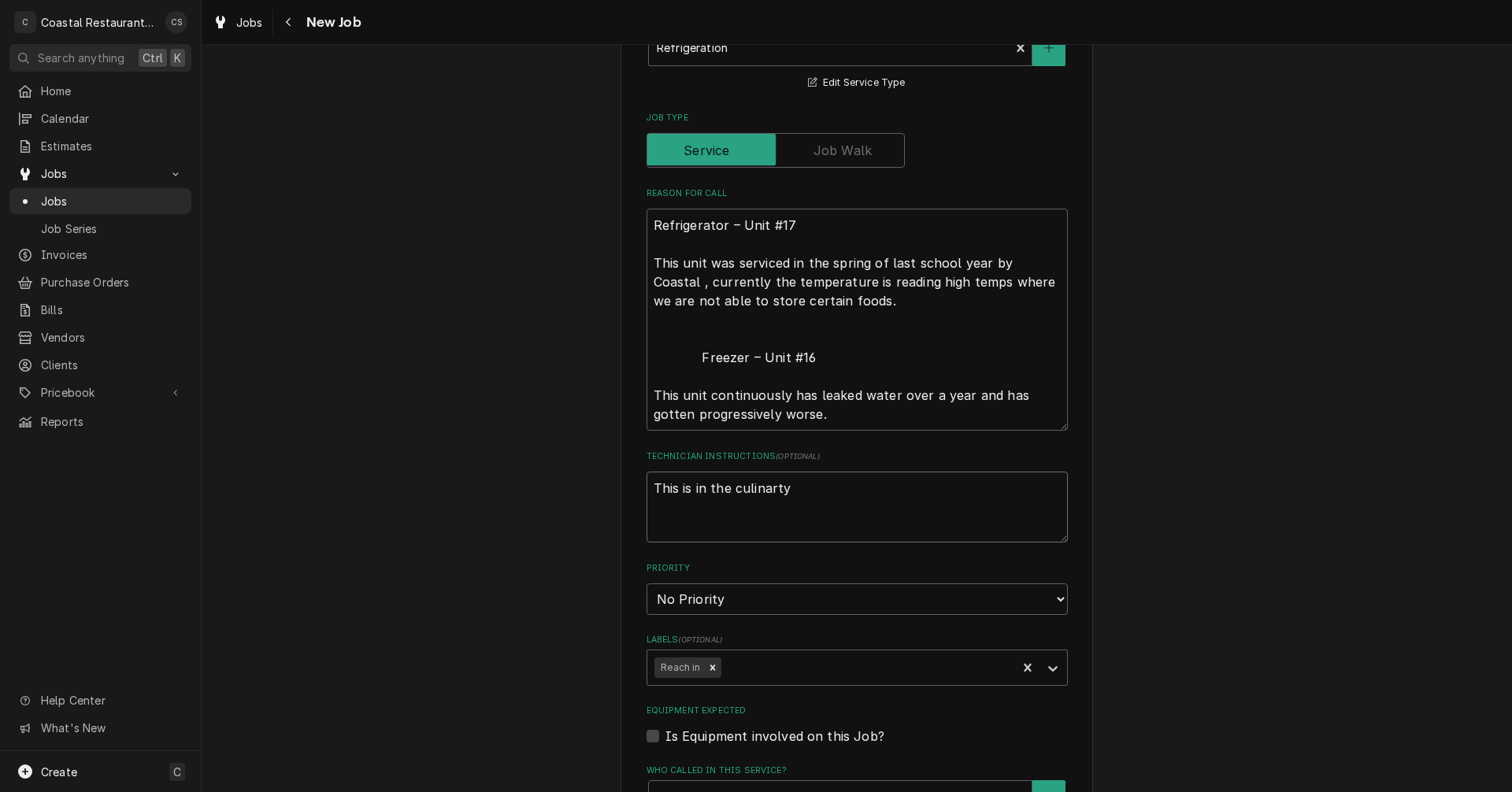
type textarea "This is in the culinart"
type textarea "x"
type textarea "This is in the culinar"
type textarea "x"
type textarea "This is in the culinary"
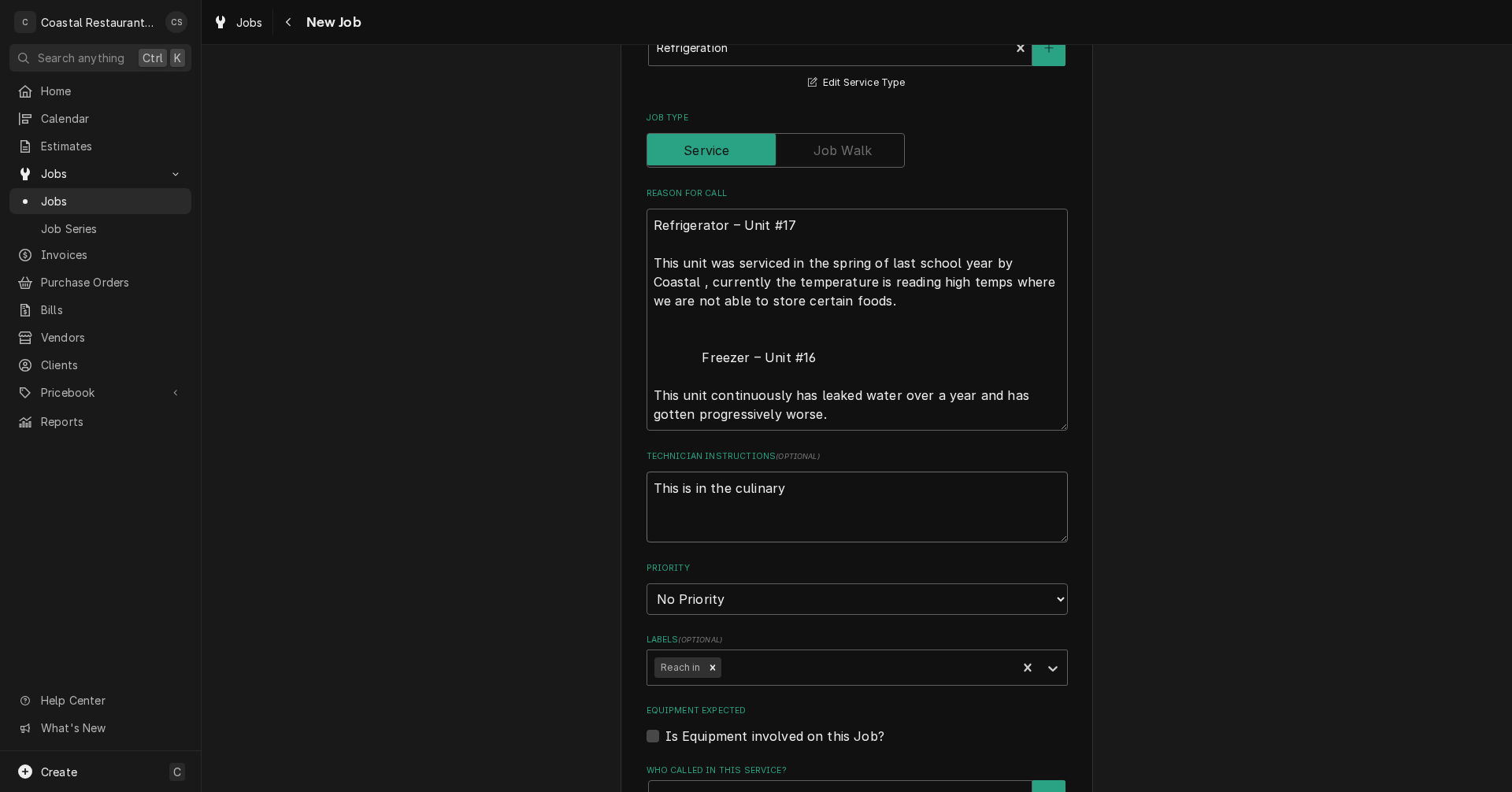
type textarea "x"
type textarea "This is in the culinary"
type textarea "x"
type textarea "This is in the culinary k"
type textarea "x"
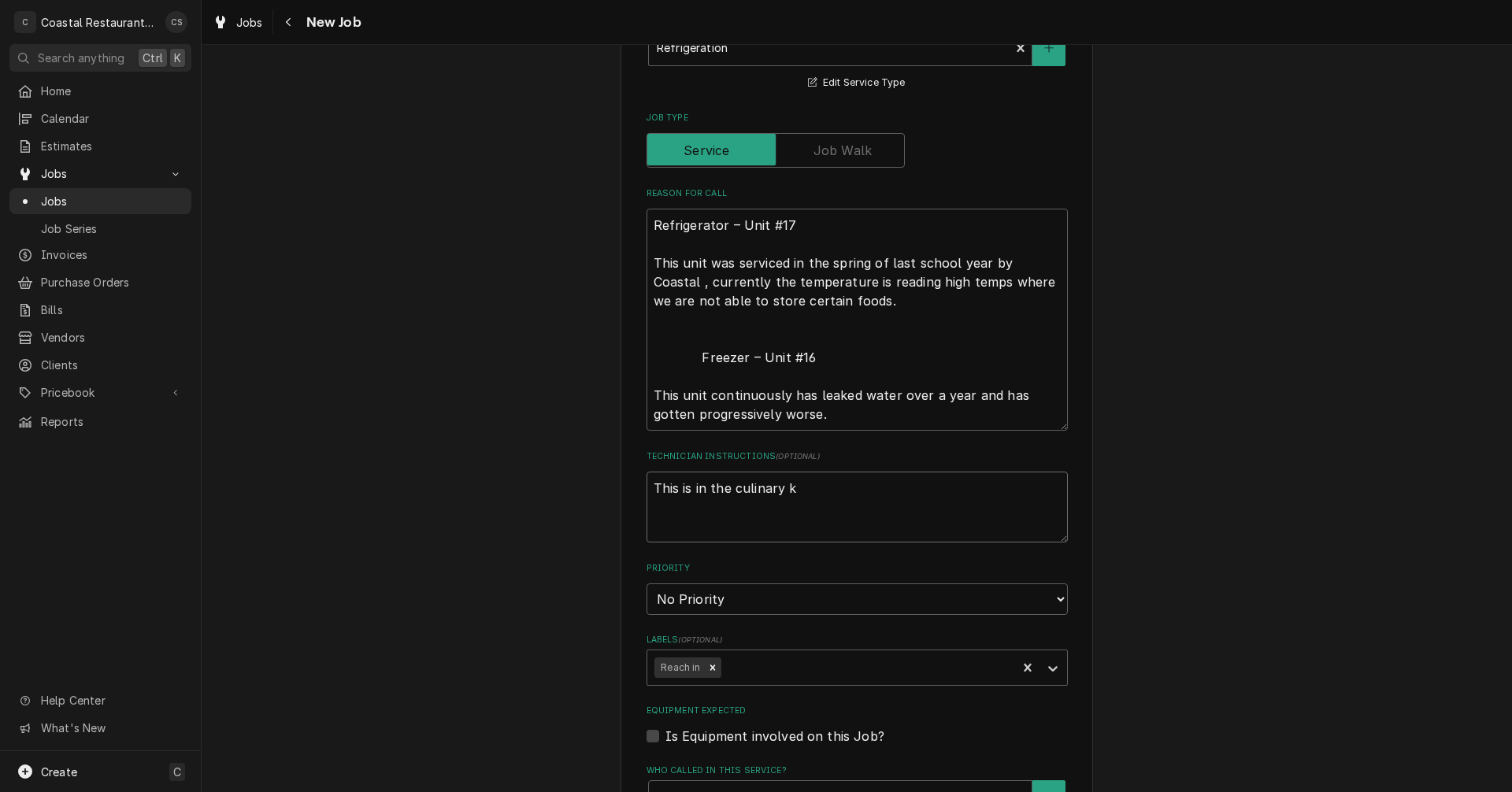
type textarea "This is in the culinary ki"
type textarea "x"
type textarea "This is in the culinary kit"
type textarea "x"
type textarea "This is in the culinary kitc"
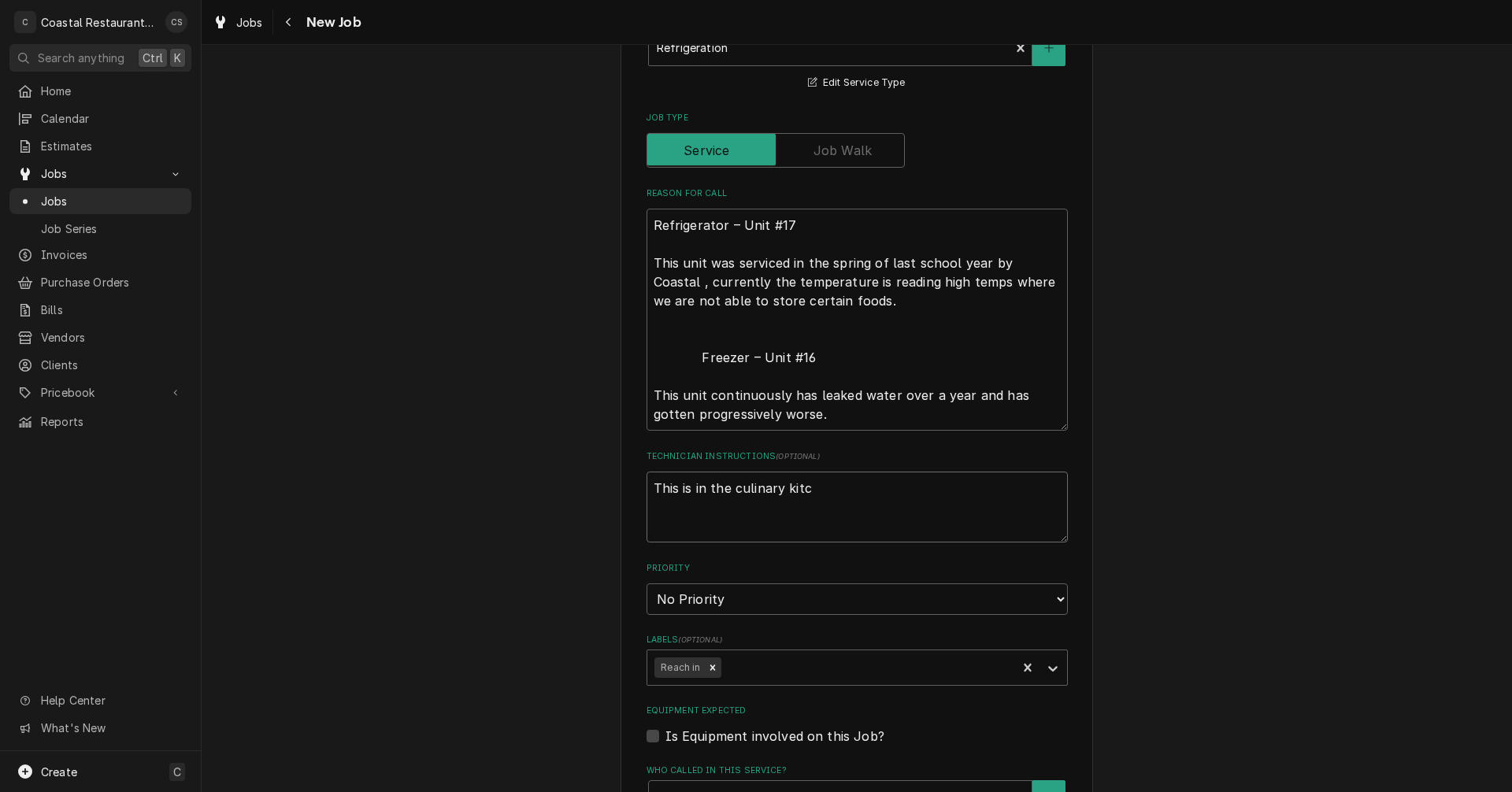
type textarea "x"
type textarea "This is in the culinary kitch"
type textarea "x"
type textarea "This is in the culinary kitche"
type textarea "x"
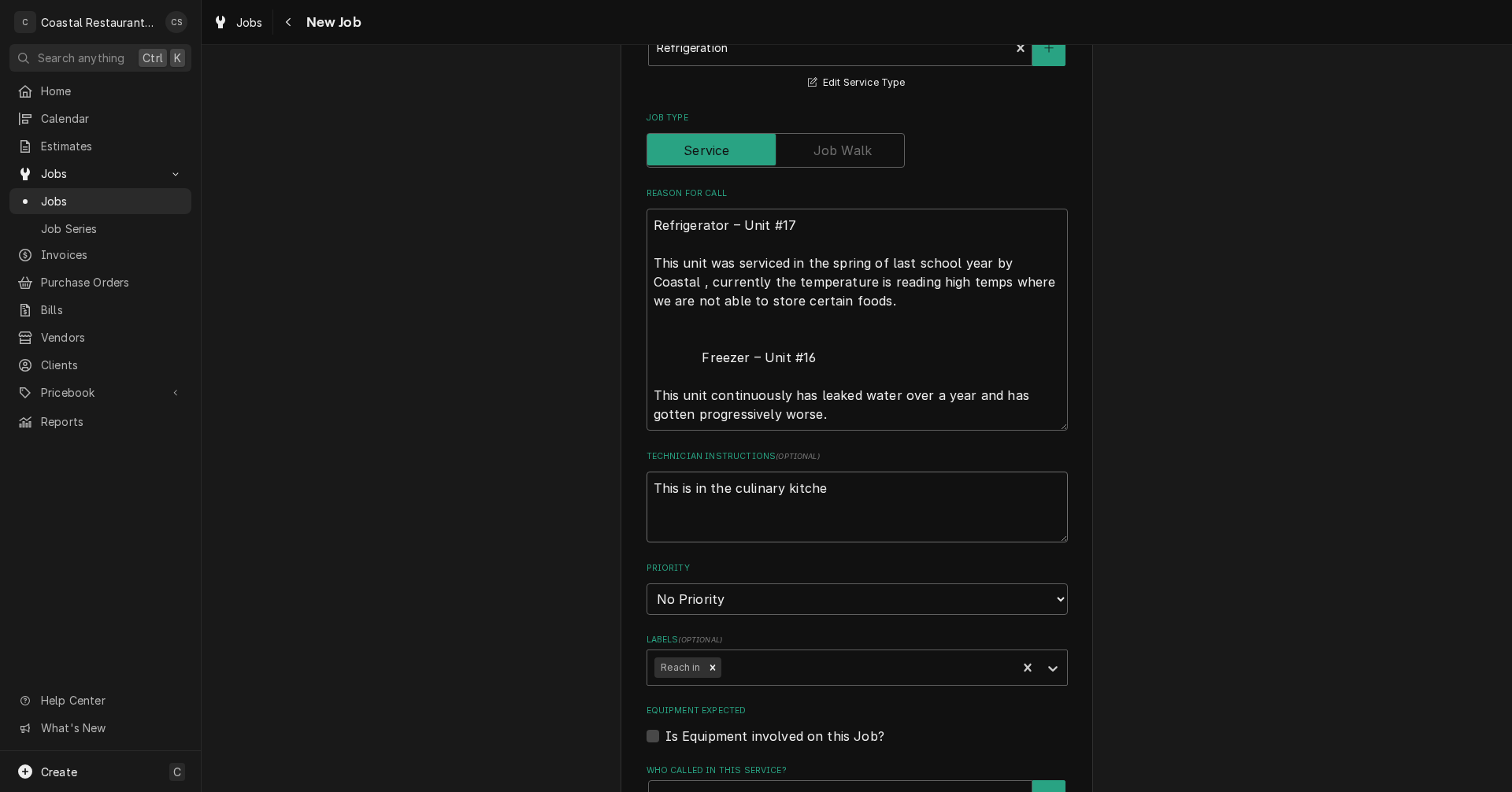
type textarea "This is in the culinary kitchen"
type textarea "x"
type textarea "This is in the culinary kitchen"
type textarea "x"
type textarea "This is in the culinary kitchen"
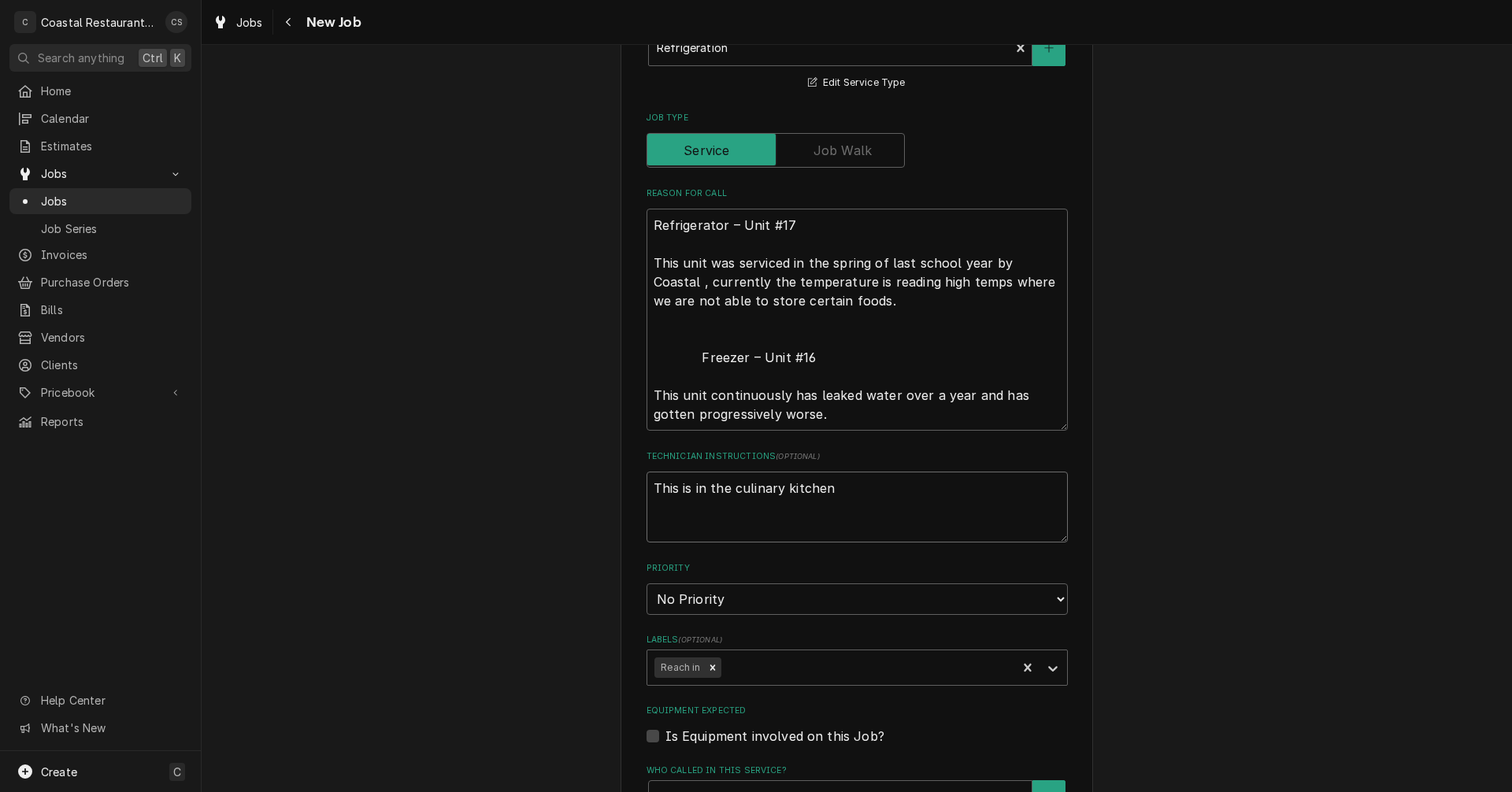
type textarea "x"
type textarea "This is in the culinary kitchen."
type textarea "x"
type textarea "This is in the culinary kitchen."
click at [689, 361] on textarea "Refrigerator – Unit #17 This unit was serviced in the spring of last school yea…" at bounding box center [857, 319] width 421 height 222
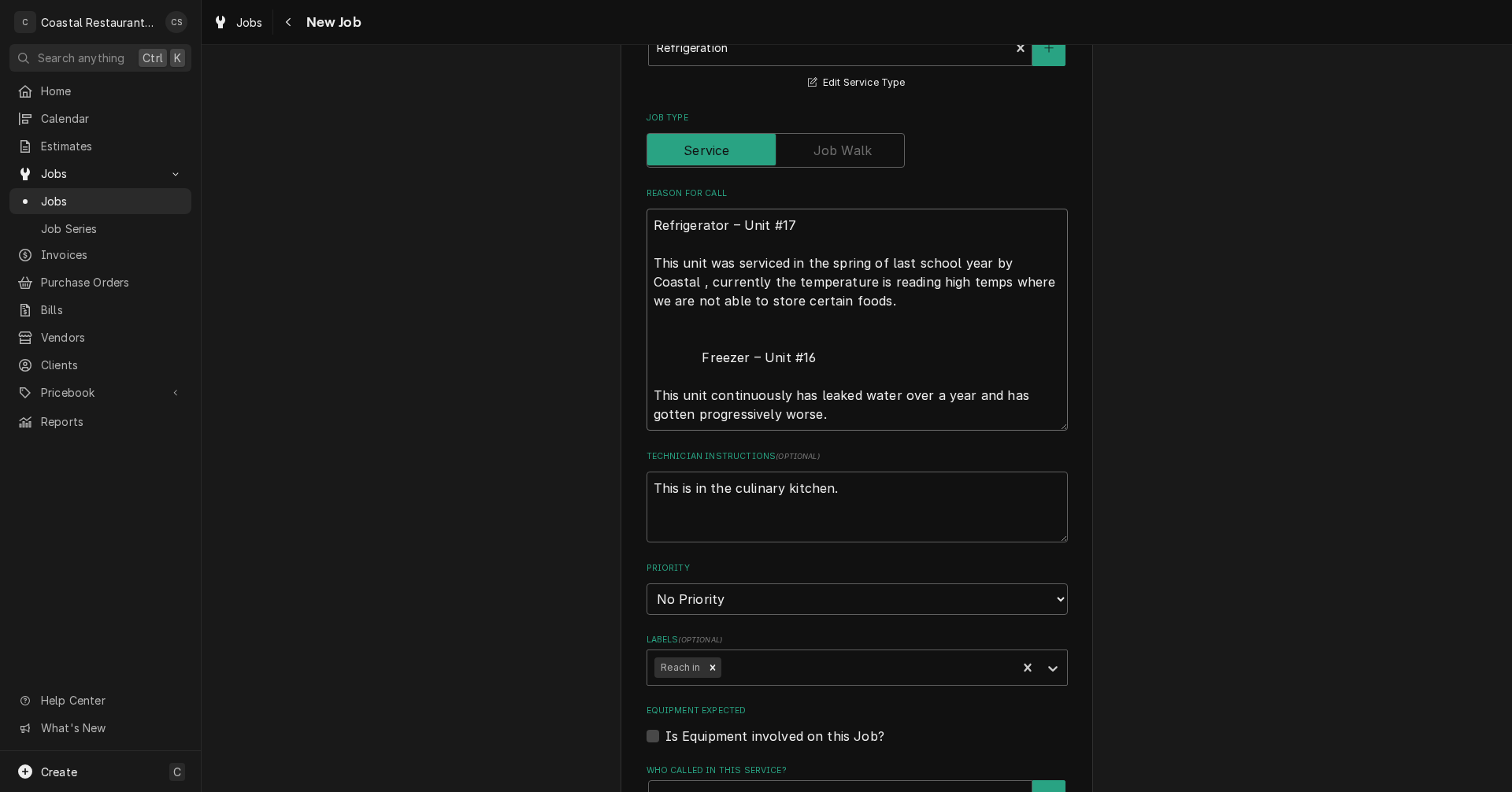
type textarea "x"
type textarea "Refrigerator – Unit #17 This unit was serviced in the spring of last school yea…"
type textarea "x"
type textarea "Refrigerator – Unit #17 This unit was serviced in the spring of last school yea…"
type textarea "x"
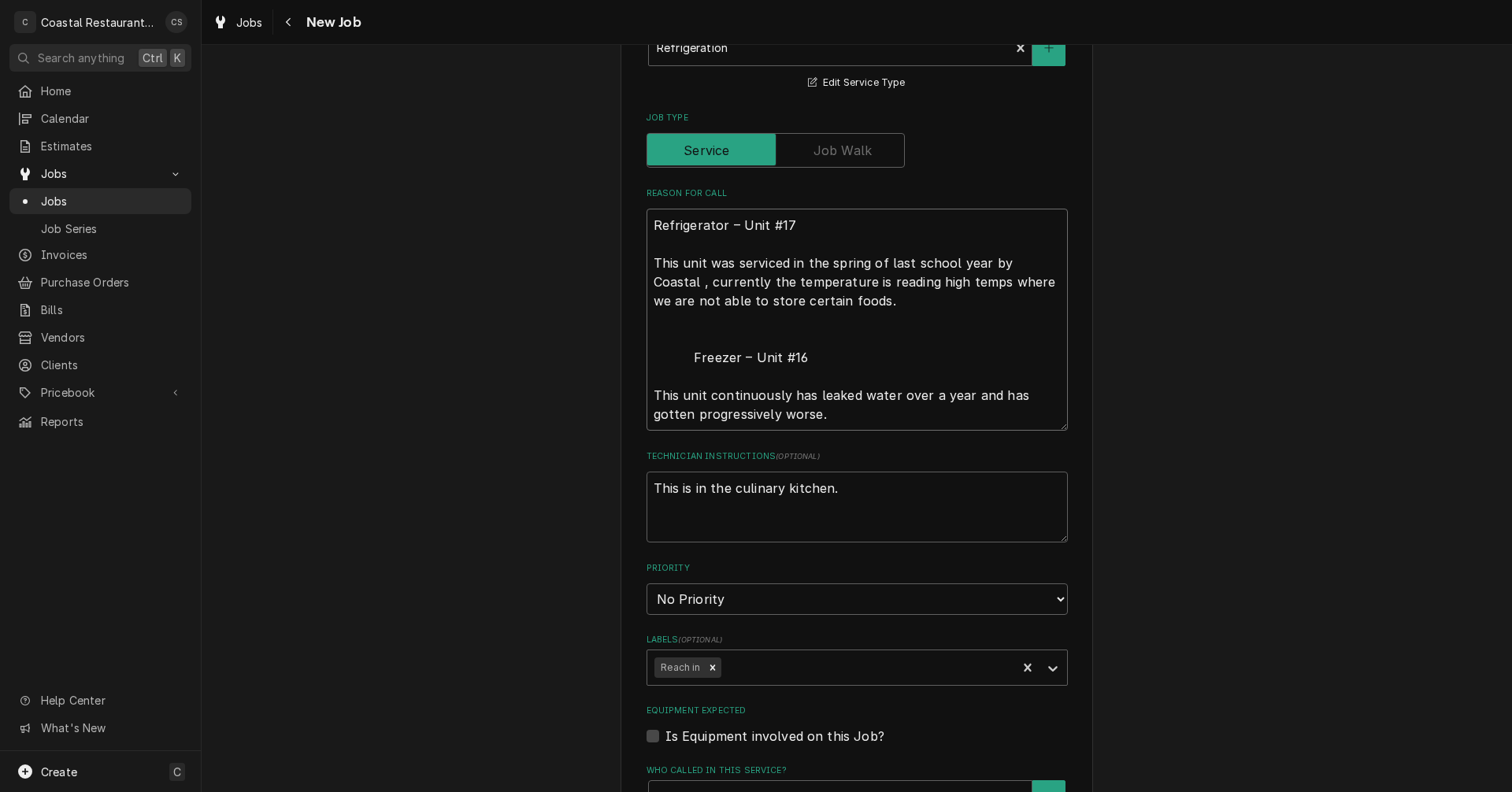
type textarea "Refrigerator – Unit #17 This unit was serviced in the spring of last school yea…"
type textarea "x"
type textarea "Refrigerator – Unit #17 This unit was serviced in the spring of last school yea…"
type textarea "x"
type textarea "Refrigerator – Unit #17 This unit was serviced in the spring of last school yea…"
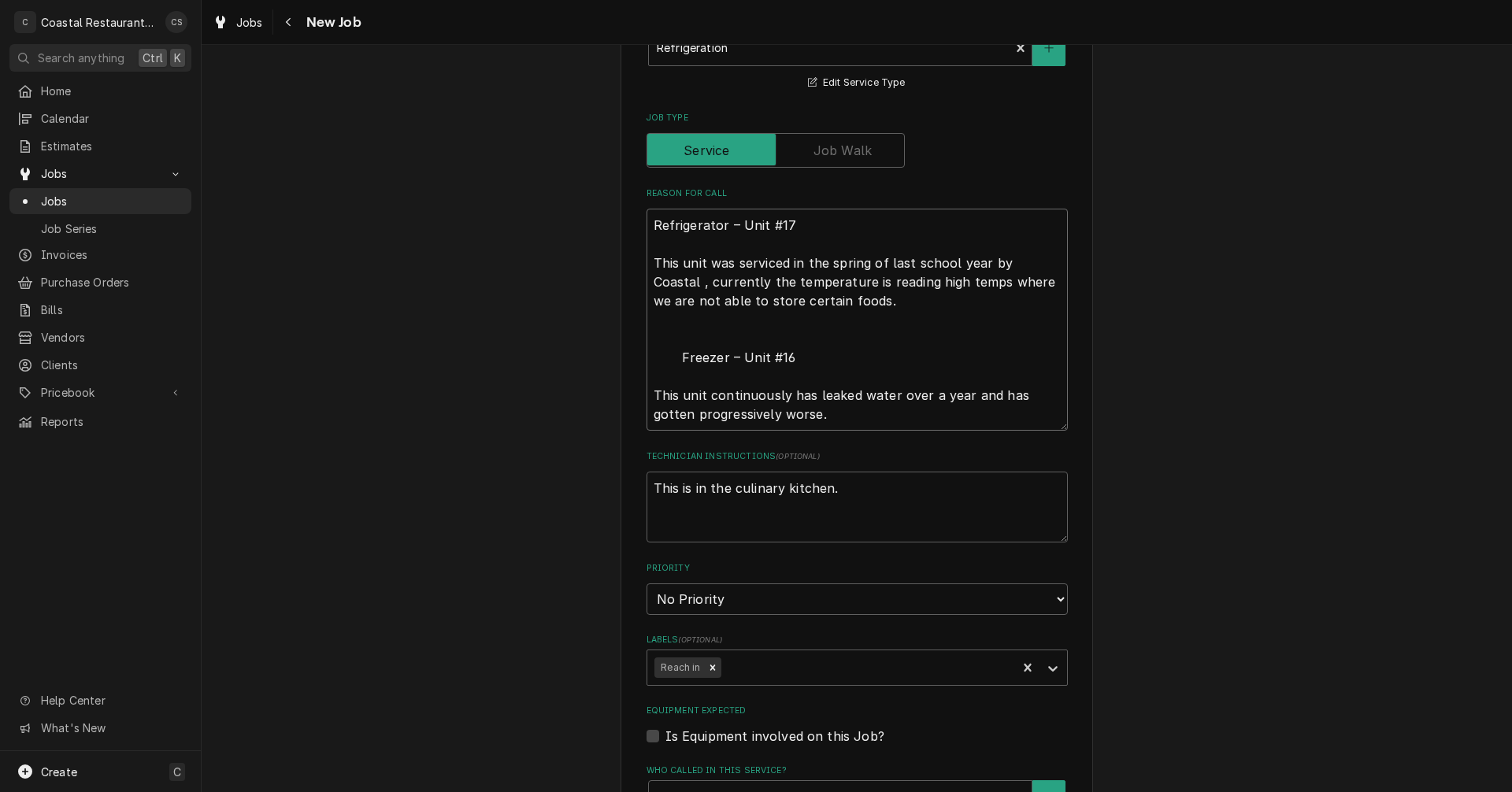
type textarea "x"
type textarea "Refrigerator – Unit #17 This unit was serviced in the spring of last school yea…"
type textarea "x"
type textarea "Refrigerator – Unit #17 This unit was serviced in the spring of last school yea…"
type textarea "x"
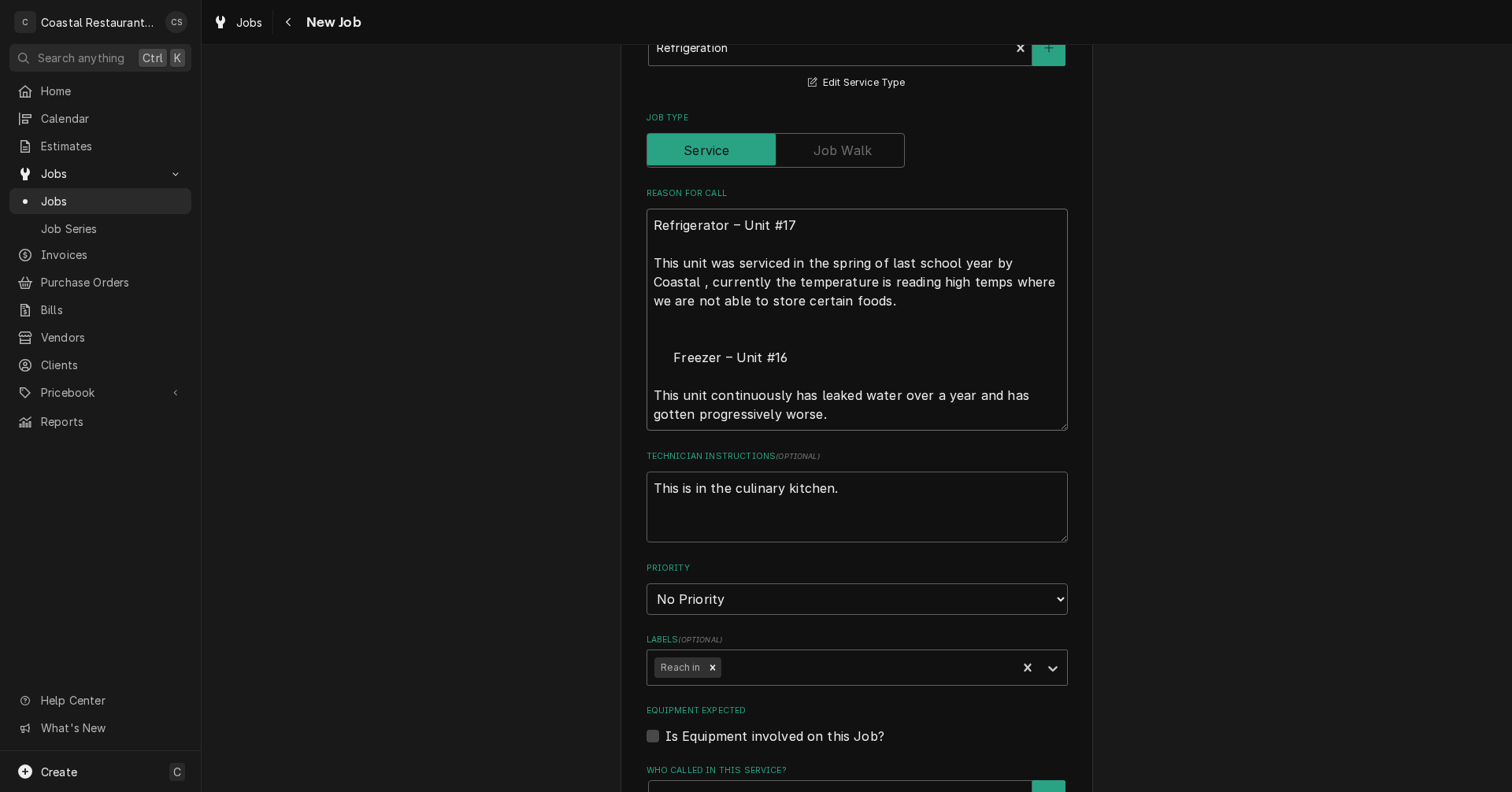
type textarea "Refrigerator – Unit #17 This unit was serviced in the spring of last school yea…"
type textarea "x"
type textarea "Refrigerator – Unit #17 This unit was serviced in the spring of last school yea…"
type textarea "x"
type textarea "Refrigerator – Unit #17 This unit was serviced in the spring of last school yea…"
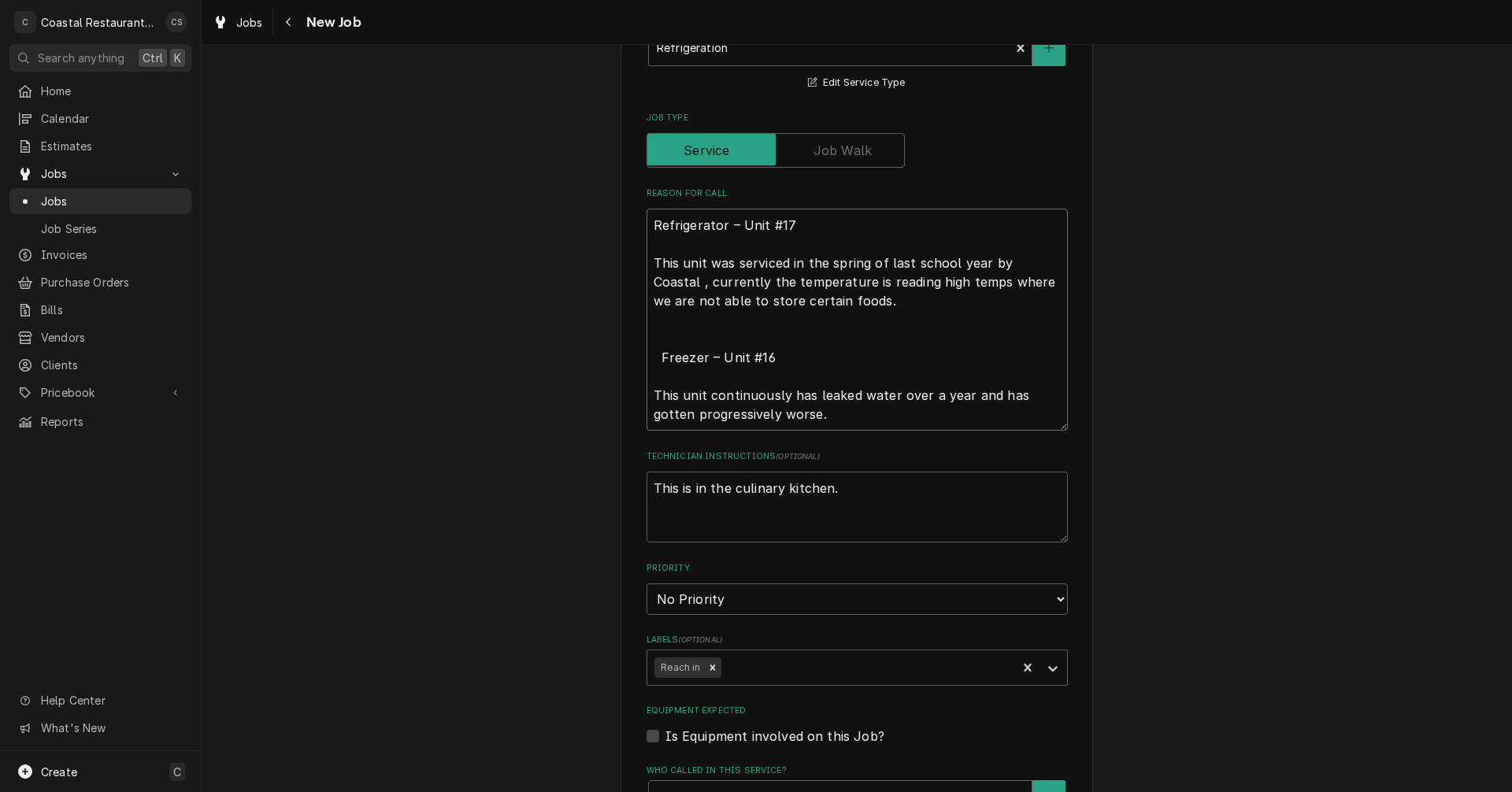
type textarea "x"
type textarea "Refrigerator – Unit #17 This unit was serviced in the spring of last school yea…"
type textarea "x"
type textarea "Refrigerator – Unit #17 This unit was serviced in the spring of last school yea…"
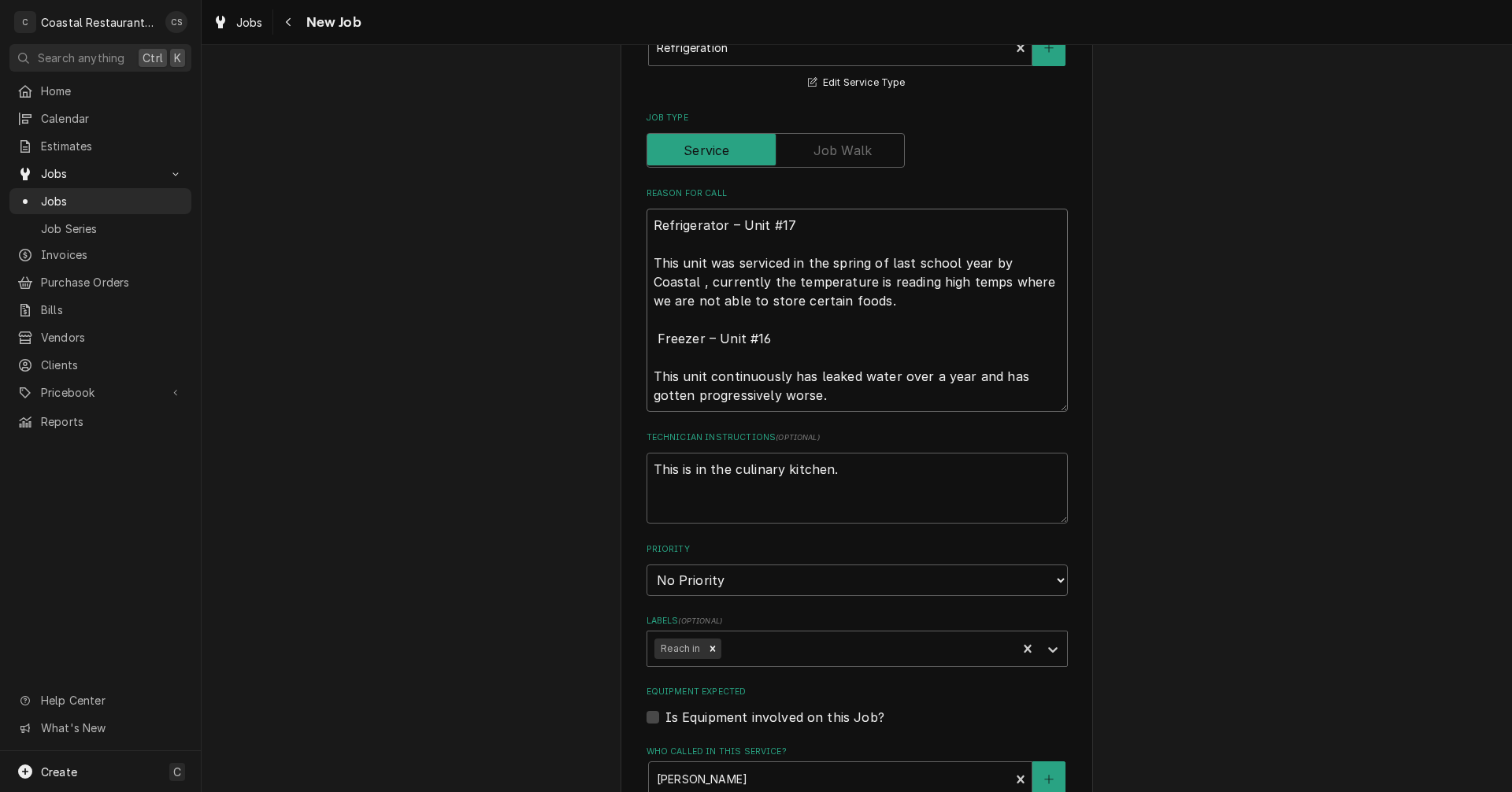
type textarea "x"
type textarea "Refrigerator – Unit #17 This unit was serviced in the spring of last school yea…"
type textarea "x"
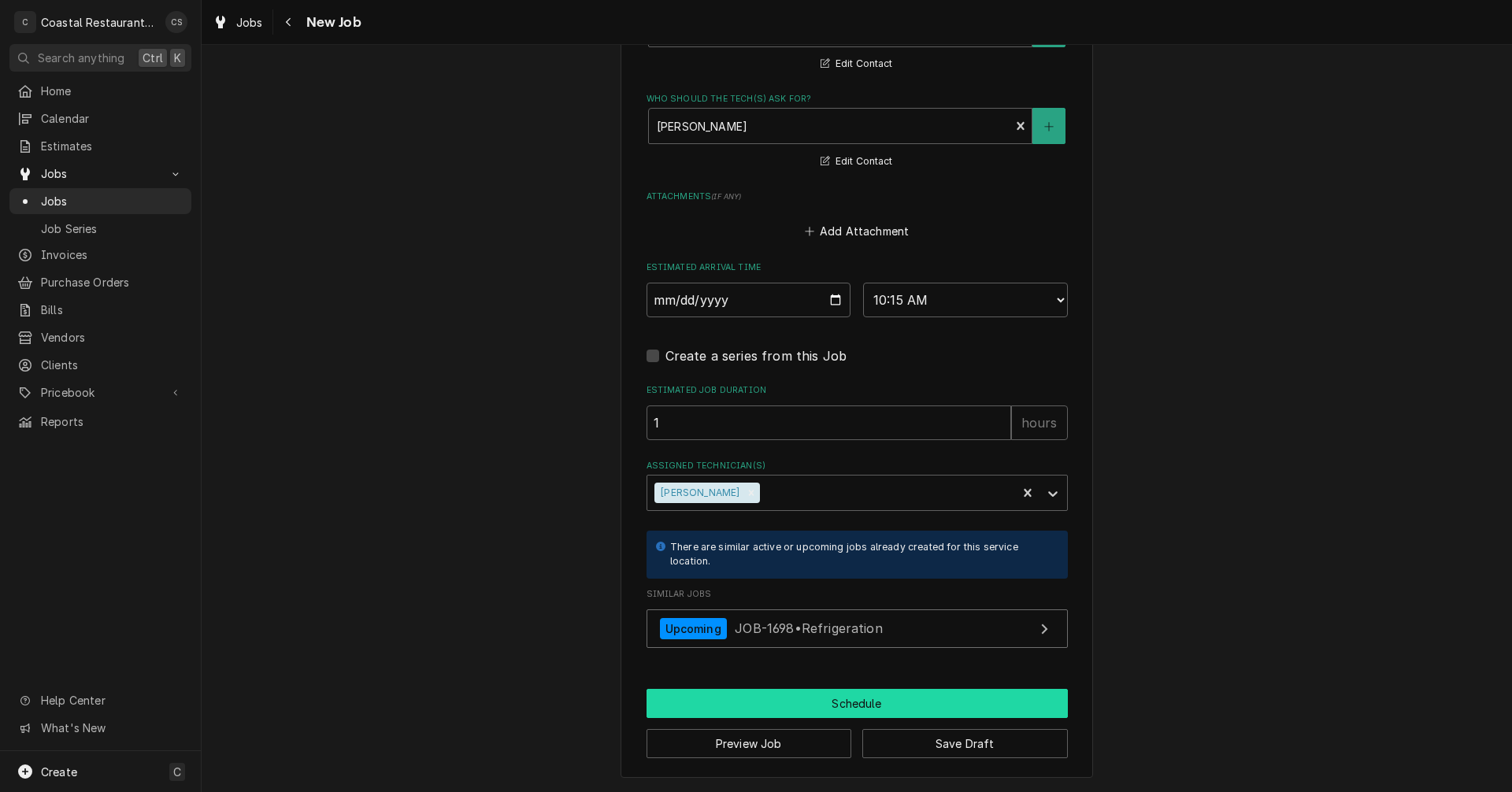
type textarea "Refrigerator – Unit #17 This unit was serviced in the spring of last school yea…"
click at [809, 703] on button "Schedule" at bounding box center [857, 704] width 421 height 29
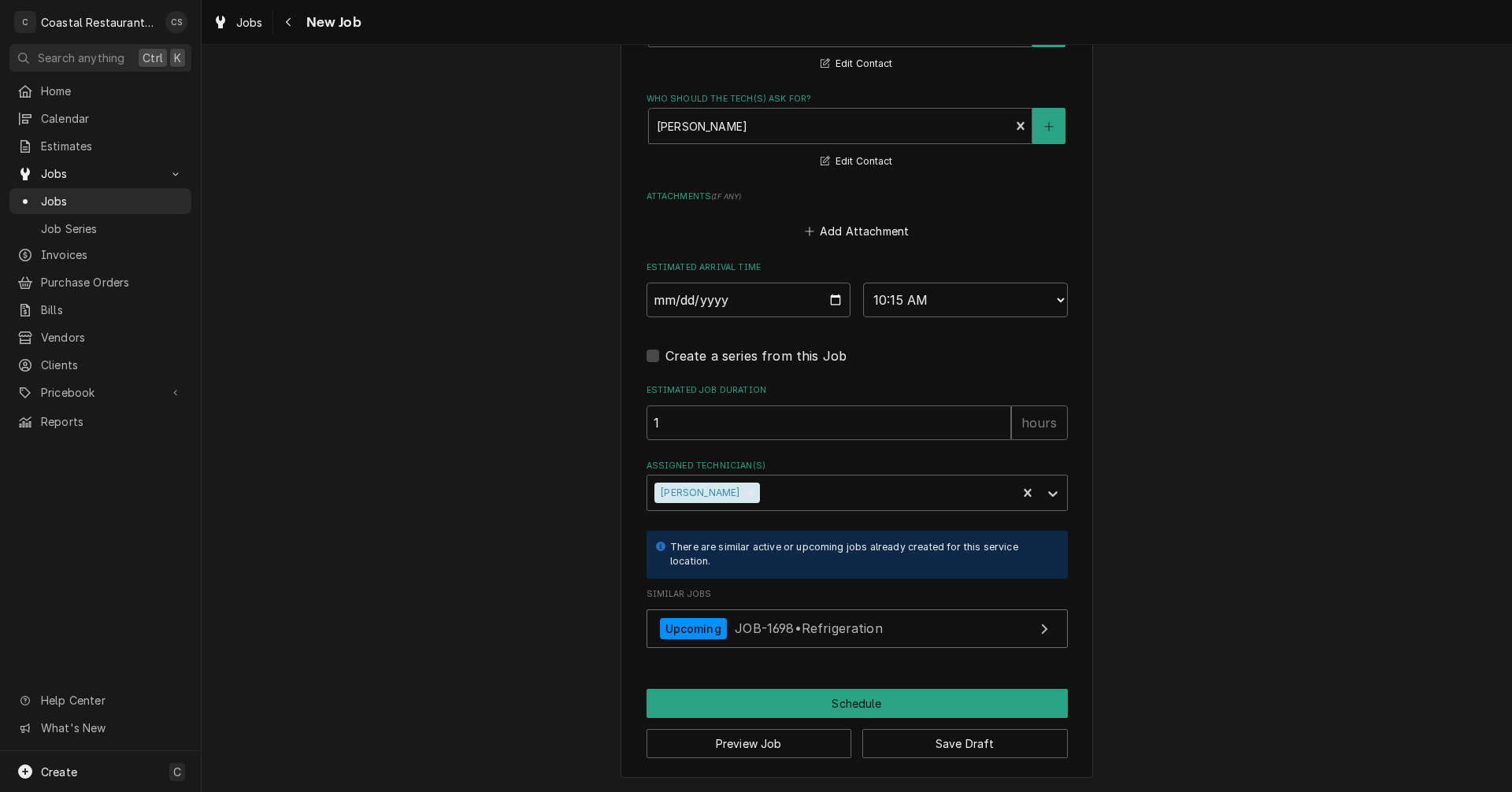
scroll to position [1209, 0]
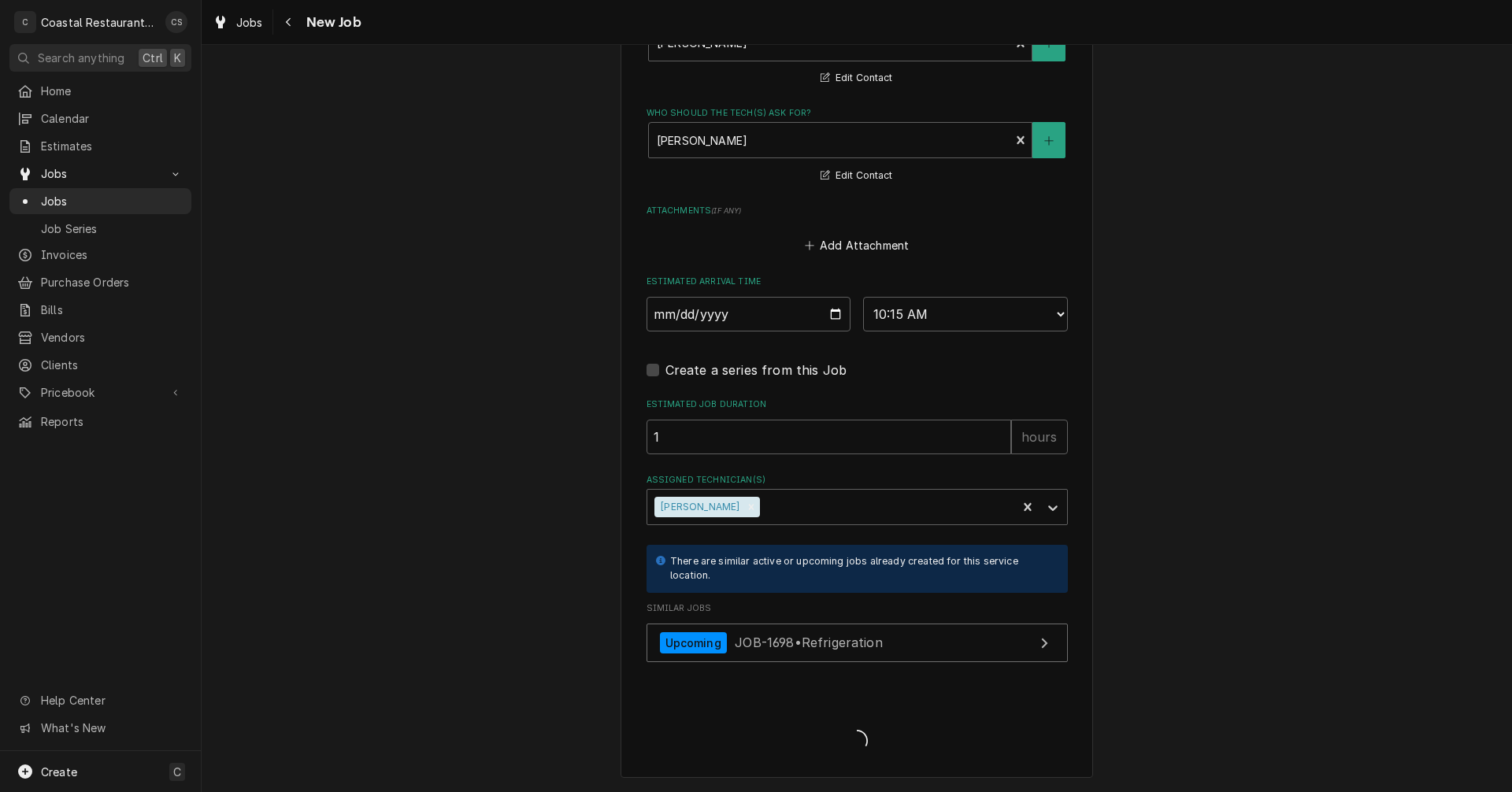
type textarea "x"
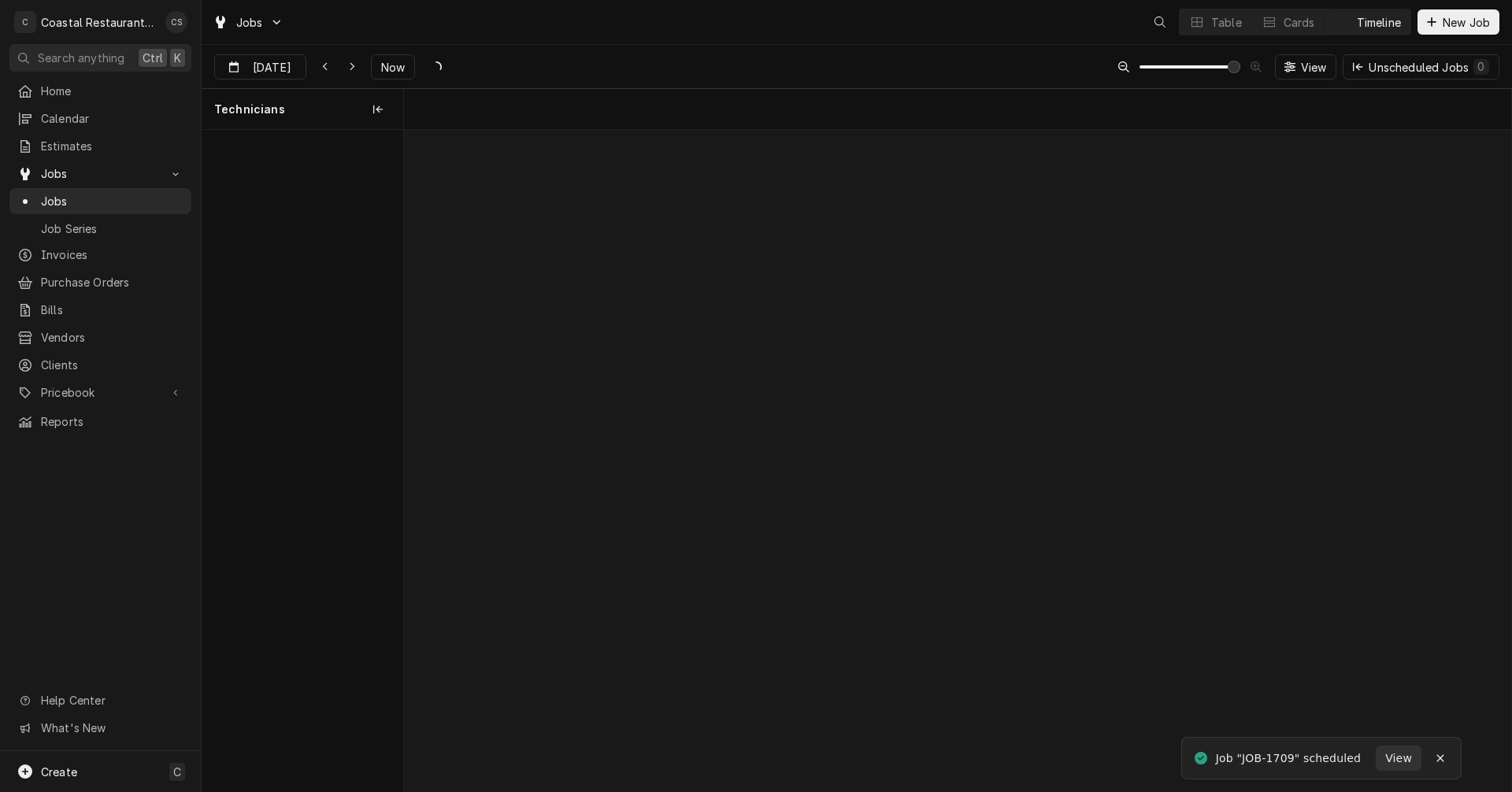
scroll to position [0, 21954]
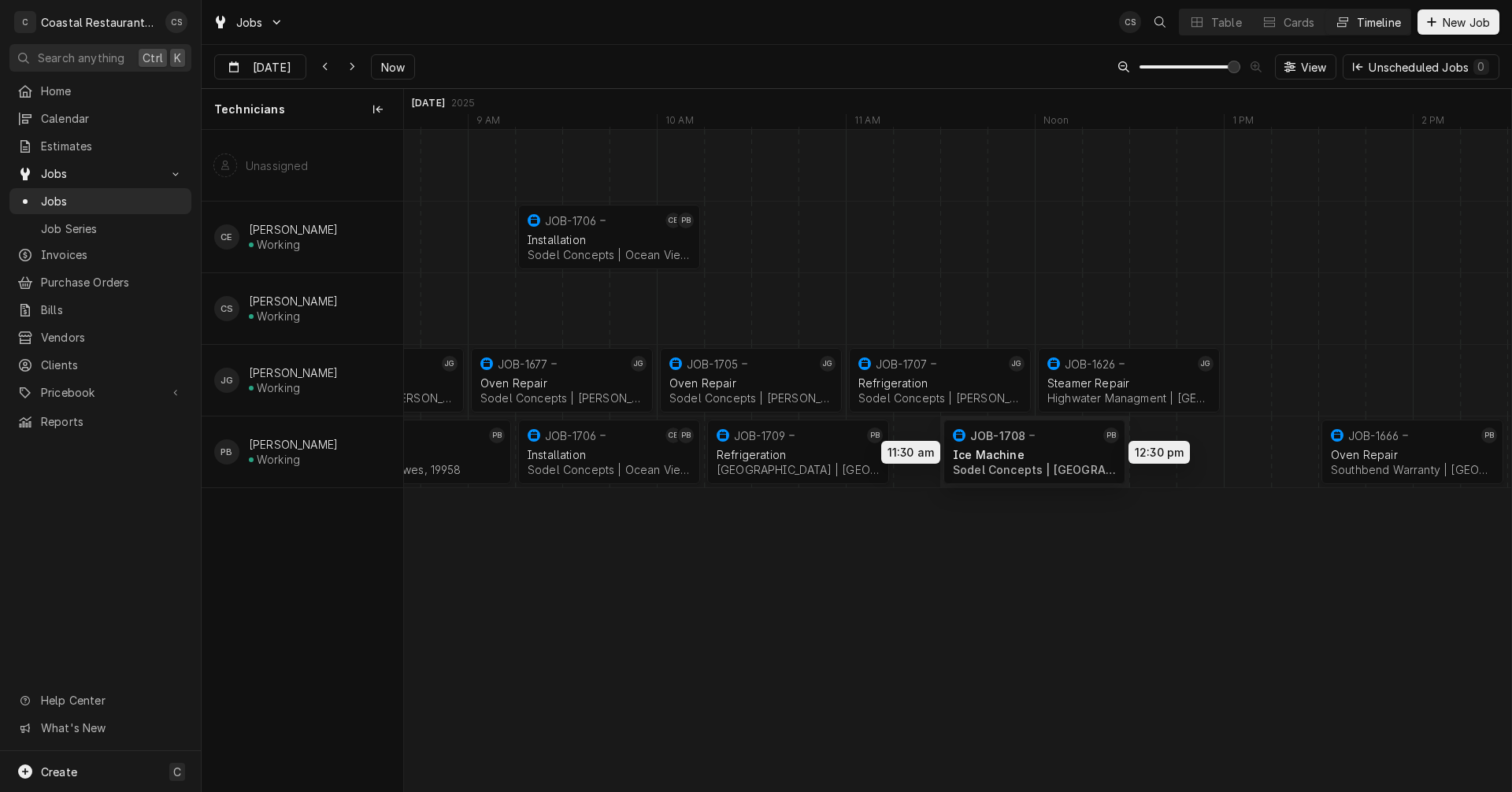
drag, startPoint x: 1093, startPoint y: 449, endPoint x: 1006, endPoint y: 449, distance: 87.0
click at [1006, 449] on div "9:15 AM 10:15 AM JOB-1706 CE PB Installation Sodel Concepts | Ocean View, 19970…" at bounding box center [957, 461] width 1107 height 662
click at [1253, 386] on div "Dynamic Content Wrapper" at bounding box center [1200, 380] width 45500 height 71
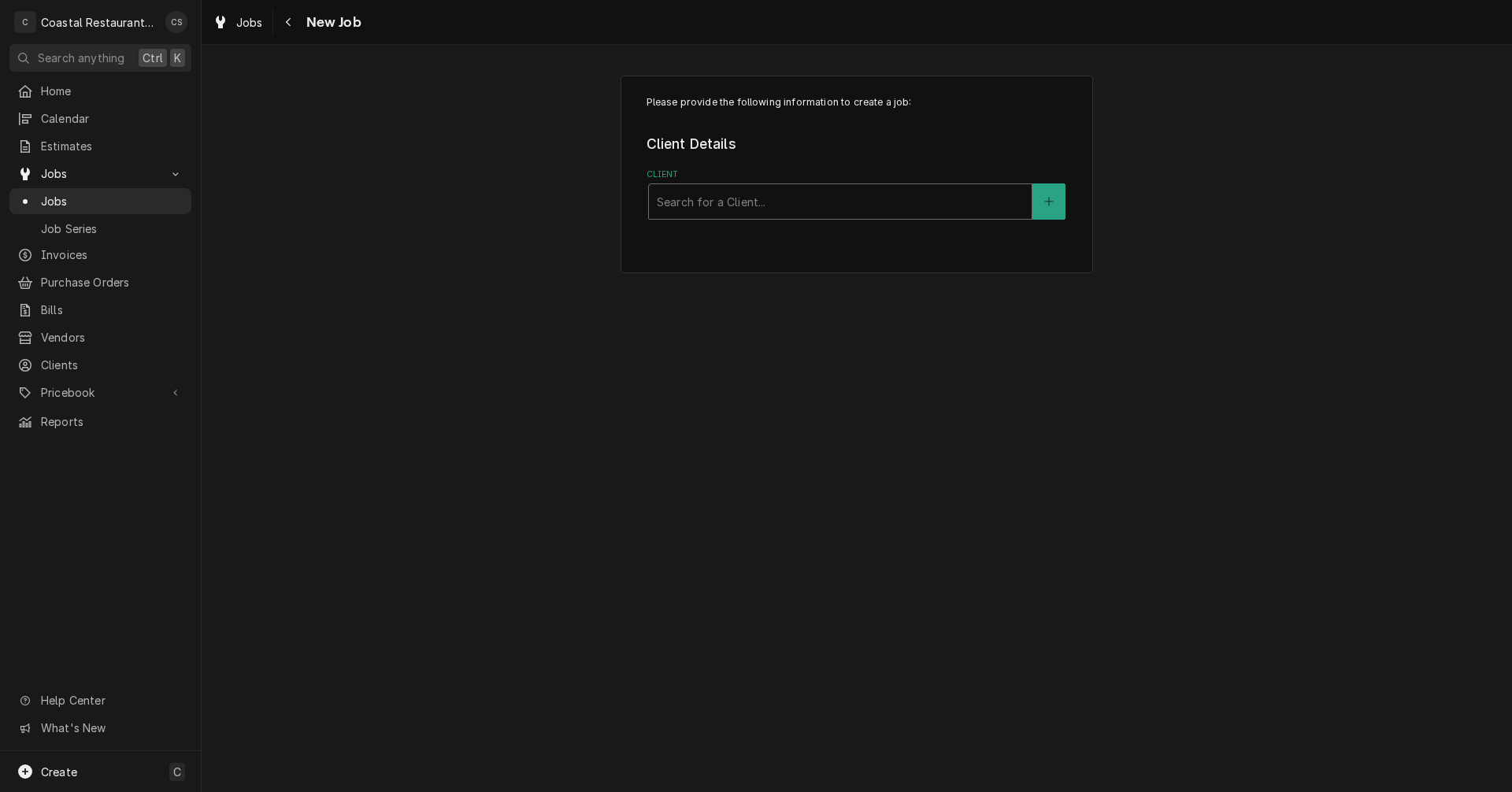
click at [734, 204] on div "Client" at bounding box center [839, 201] width 367 height 28
type input "Macky"
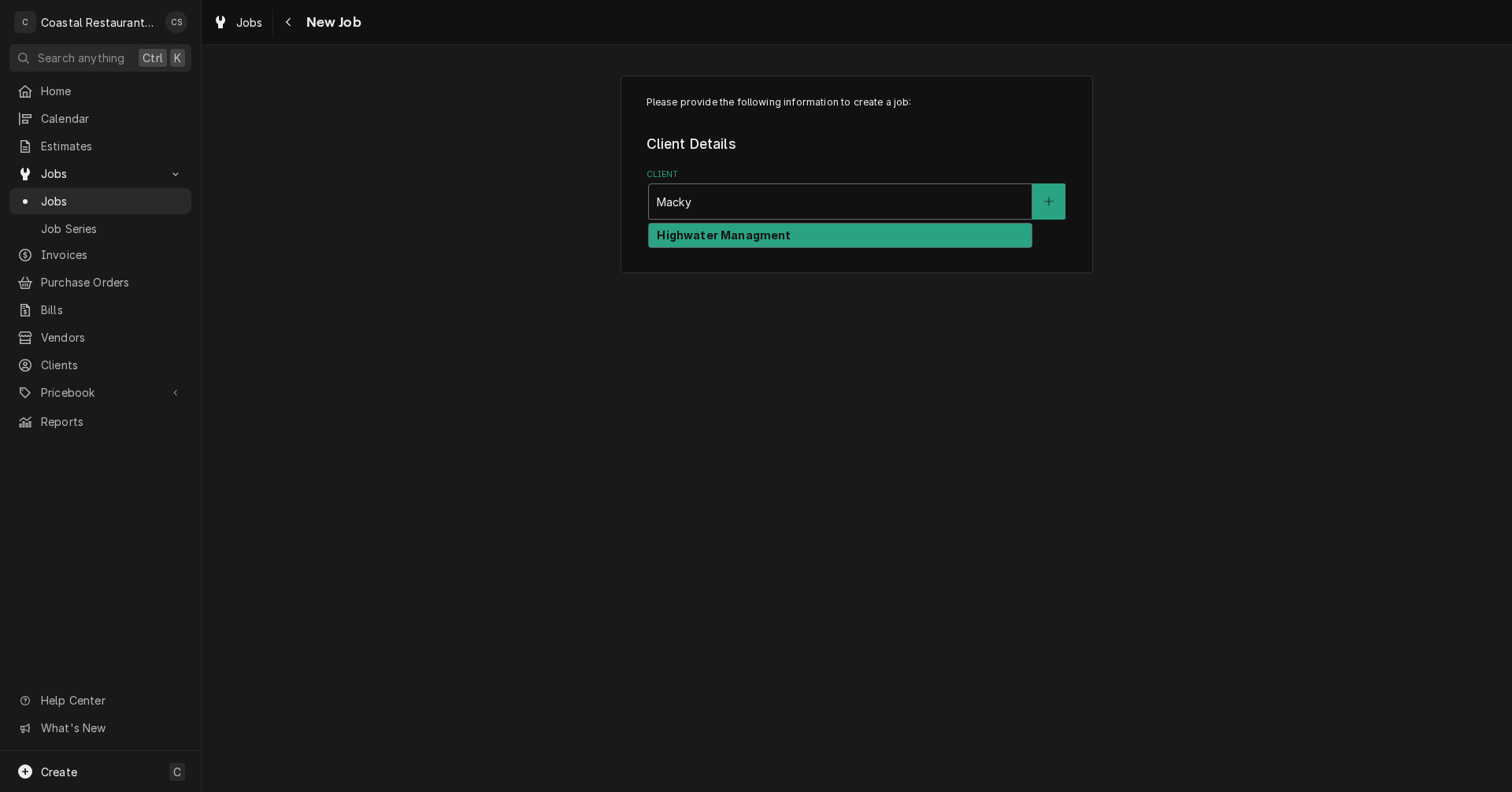
click at [737, 236] on strong "Highwater Managment" at bounding box center [723, 236] width 134 height 14
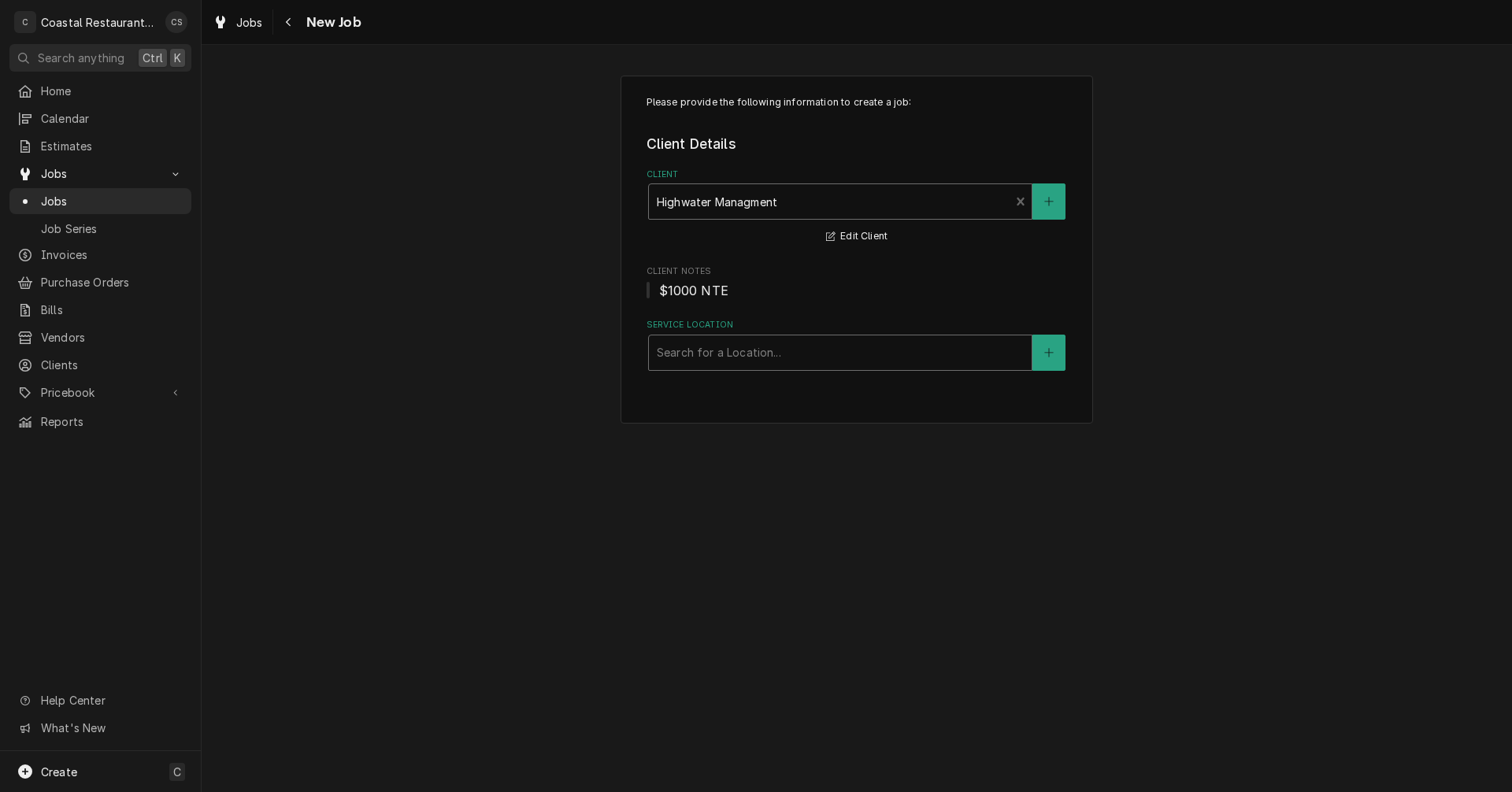
click at [731, 364] on div "Service Location" at bounding box center [839, 353] width 367 height 28
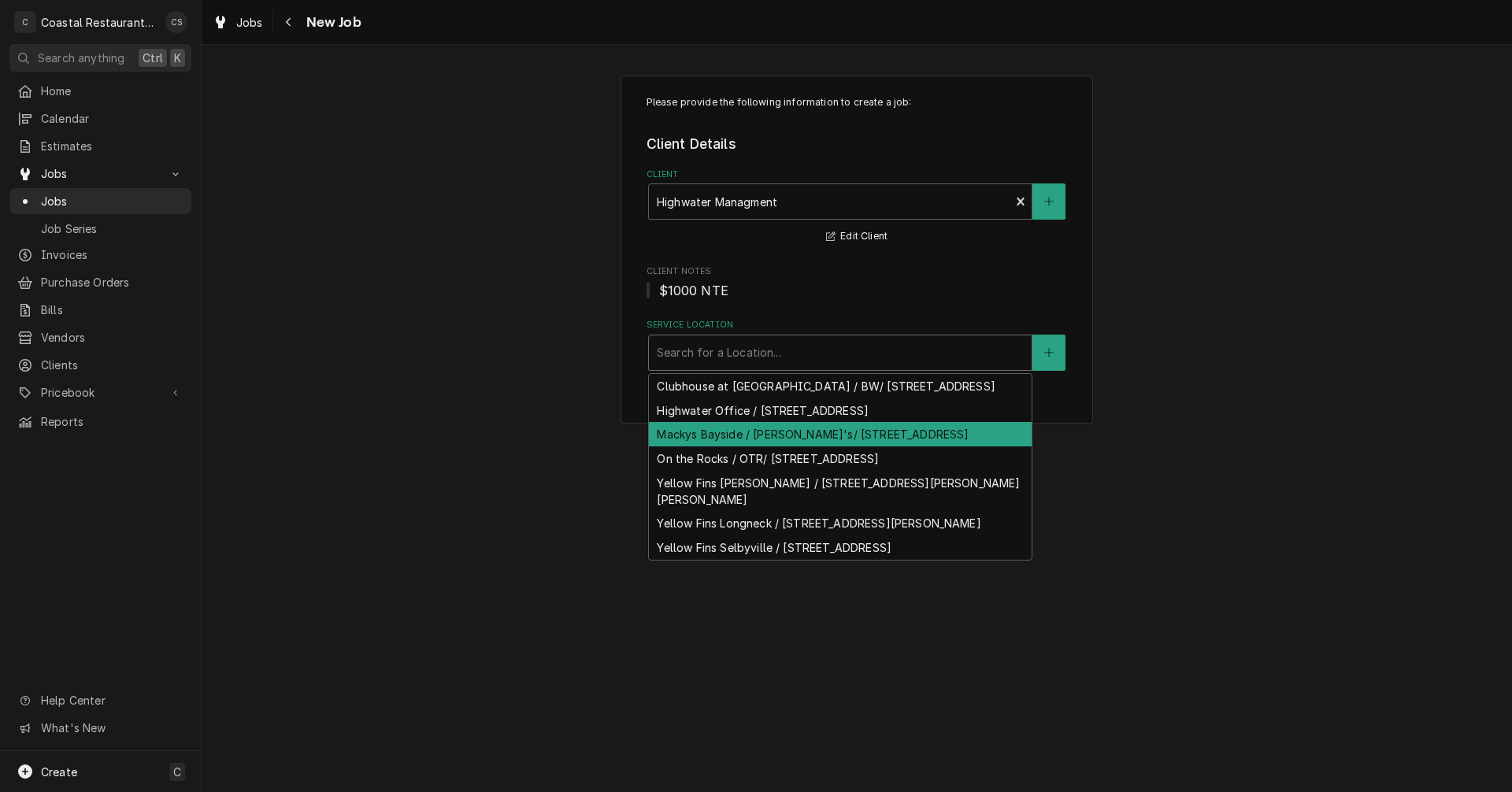
click at [711, 447] on div "Mackys Bayside / [PERSON_NAME]'s/ [STREET_ADDRESS]" at bounding box center [840, 434] width 383 height 24
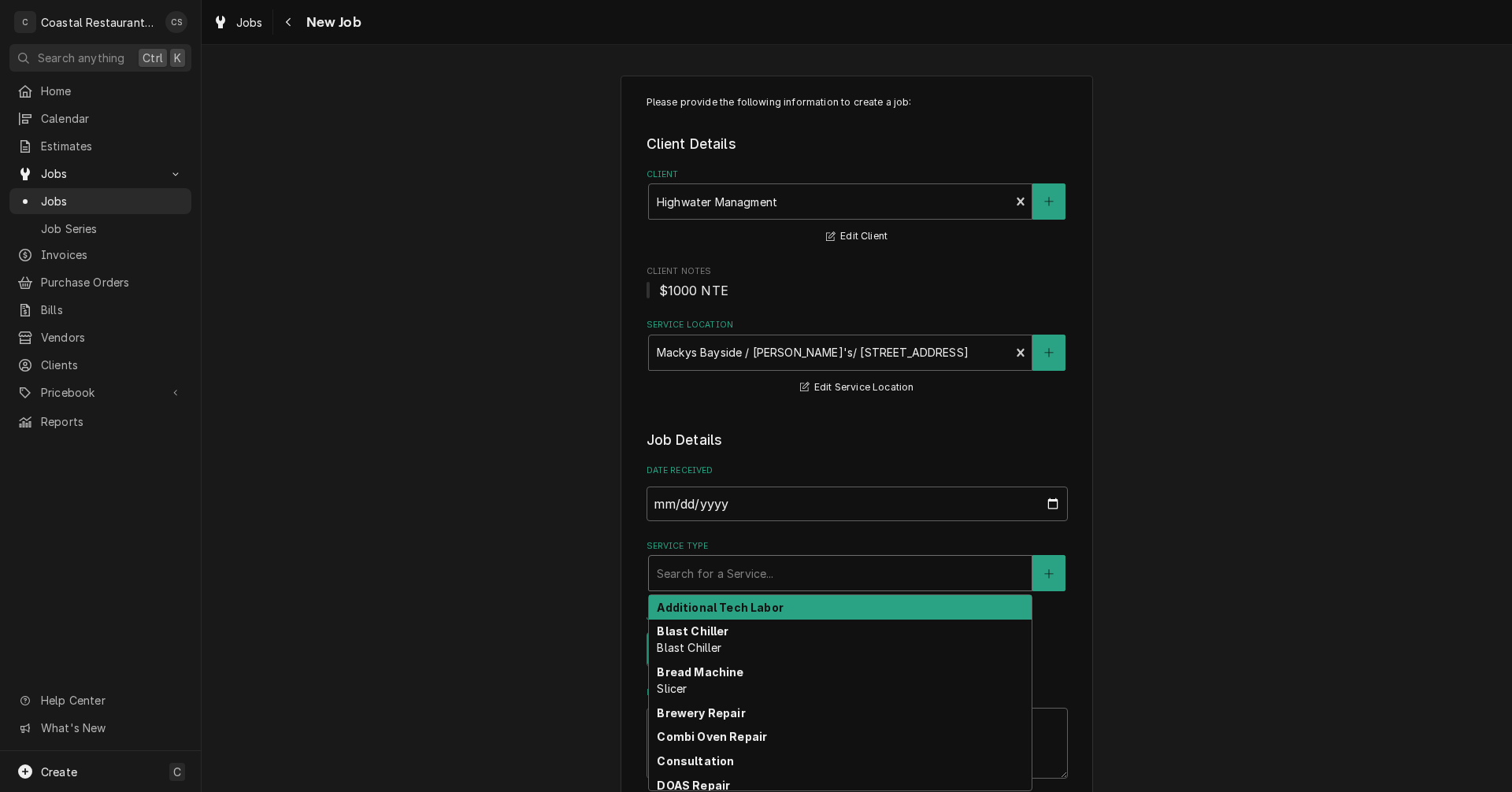
click at [700, 571] on div "Service Type" at bounding box center [839, 573] width 367 height 28
type textarea "x"
type input "I"
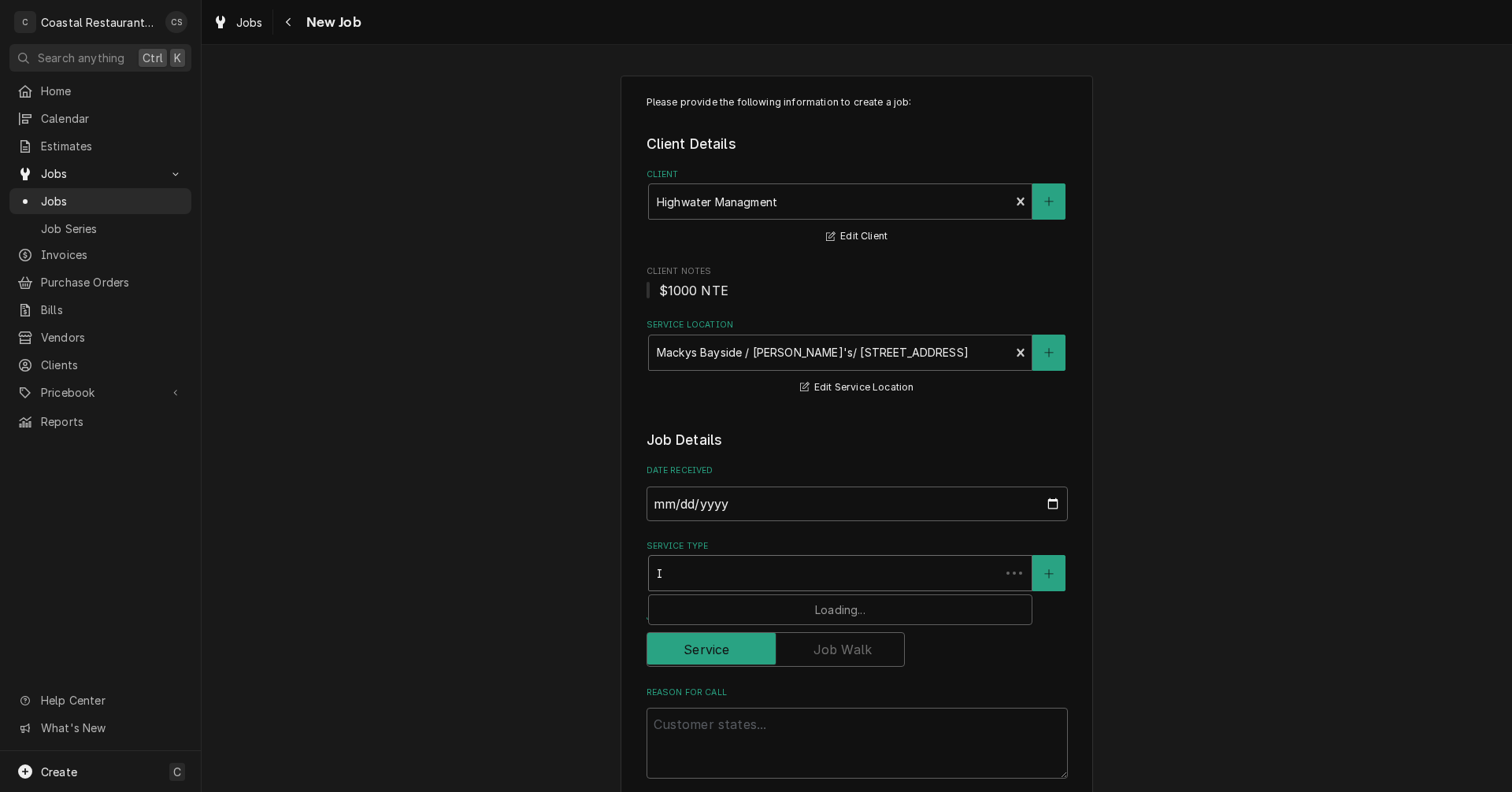
type textarea "x"
type input "Ic"
type textarea "x"
type input "Ice"
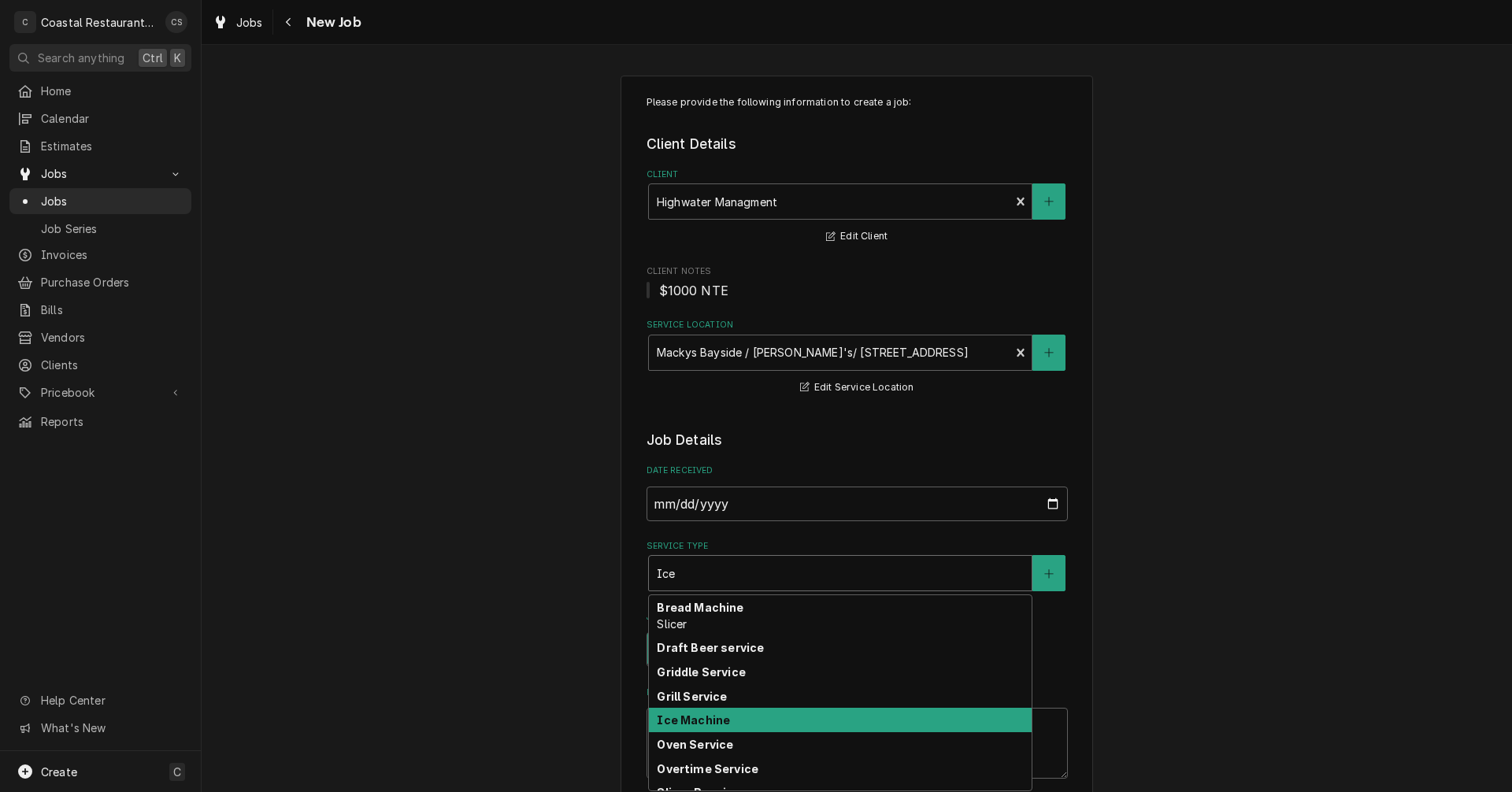
click at [703, 723] on strong "Ice Machine" at bounding box center [693, 720] width 73 height 14
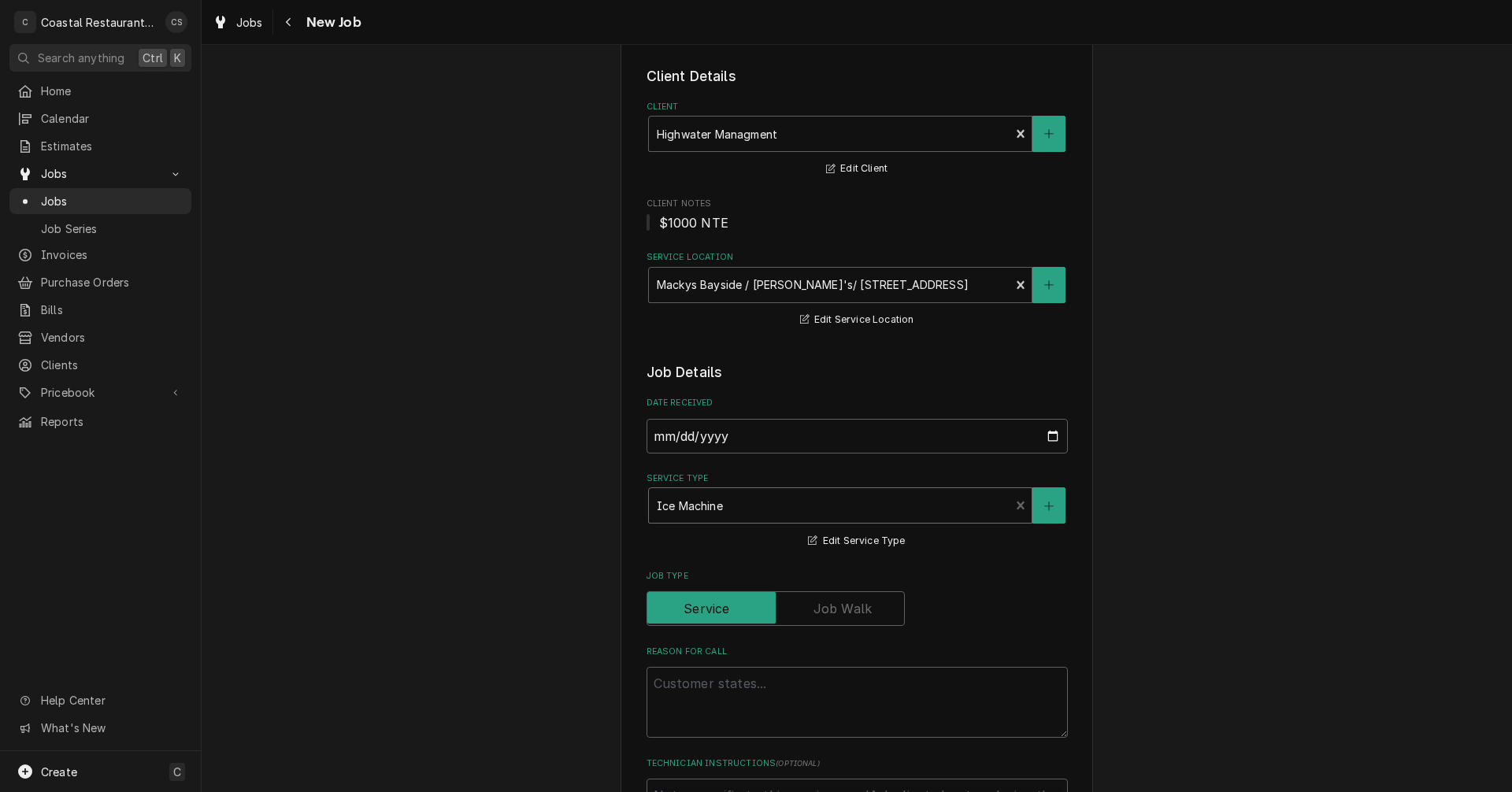
scroll to position [158, 0]
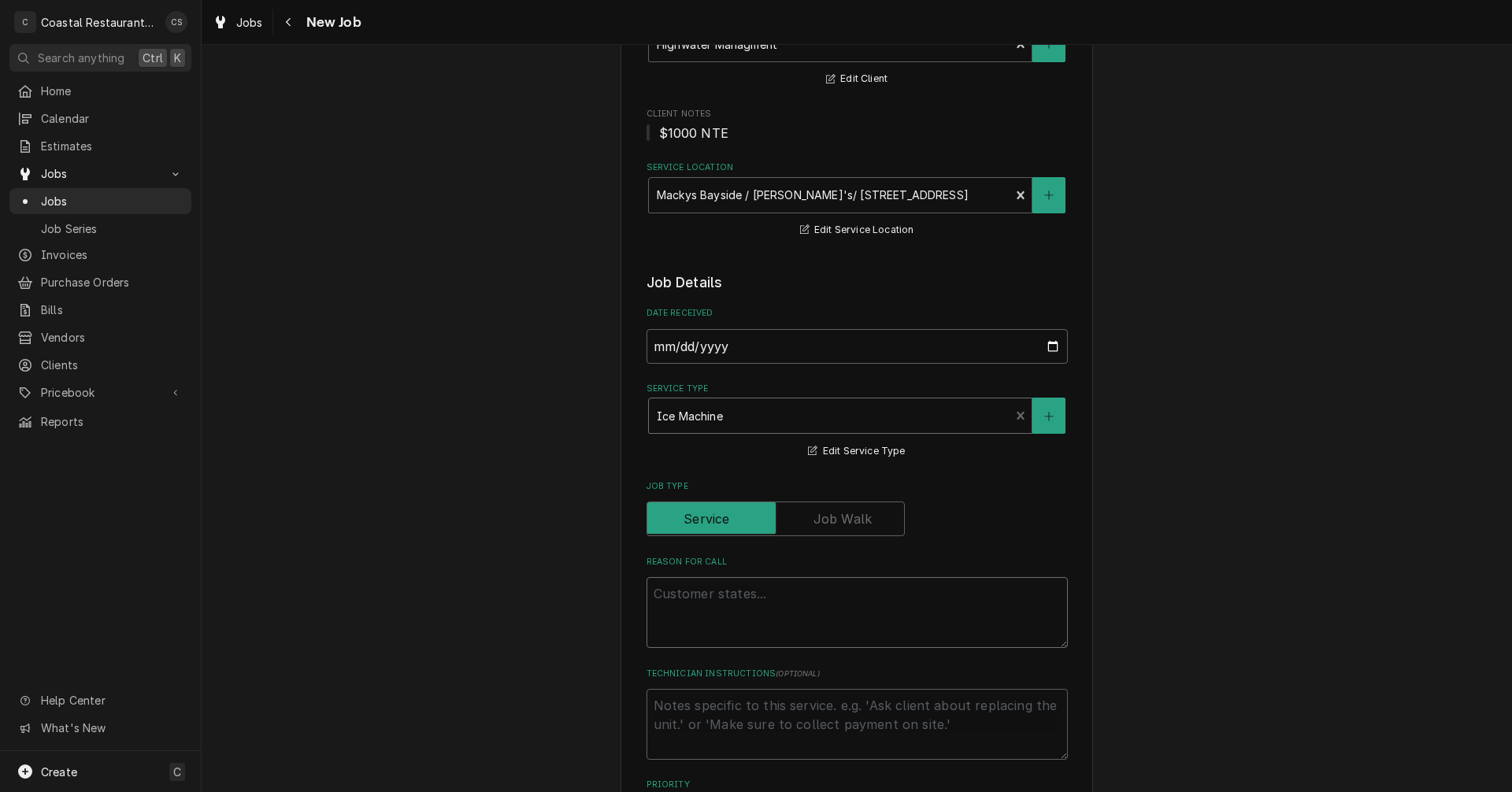
click at [704, 597] on textarea "Reason For Call" at bounding box center [857, 613] width 421 height 71
type textarea "x"
type textarea "A"
type textarea "x"
type textarea "Al"
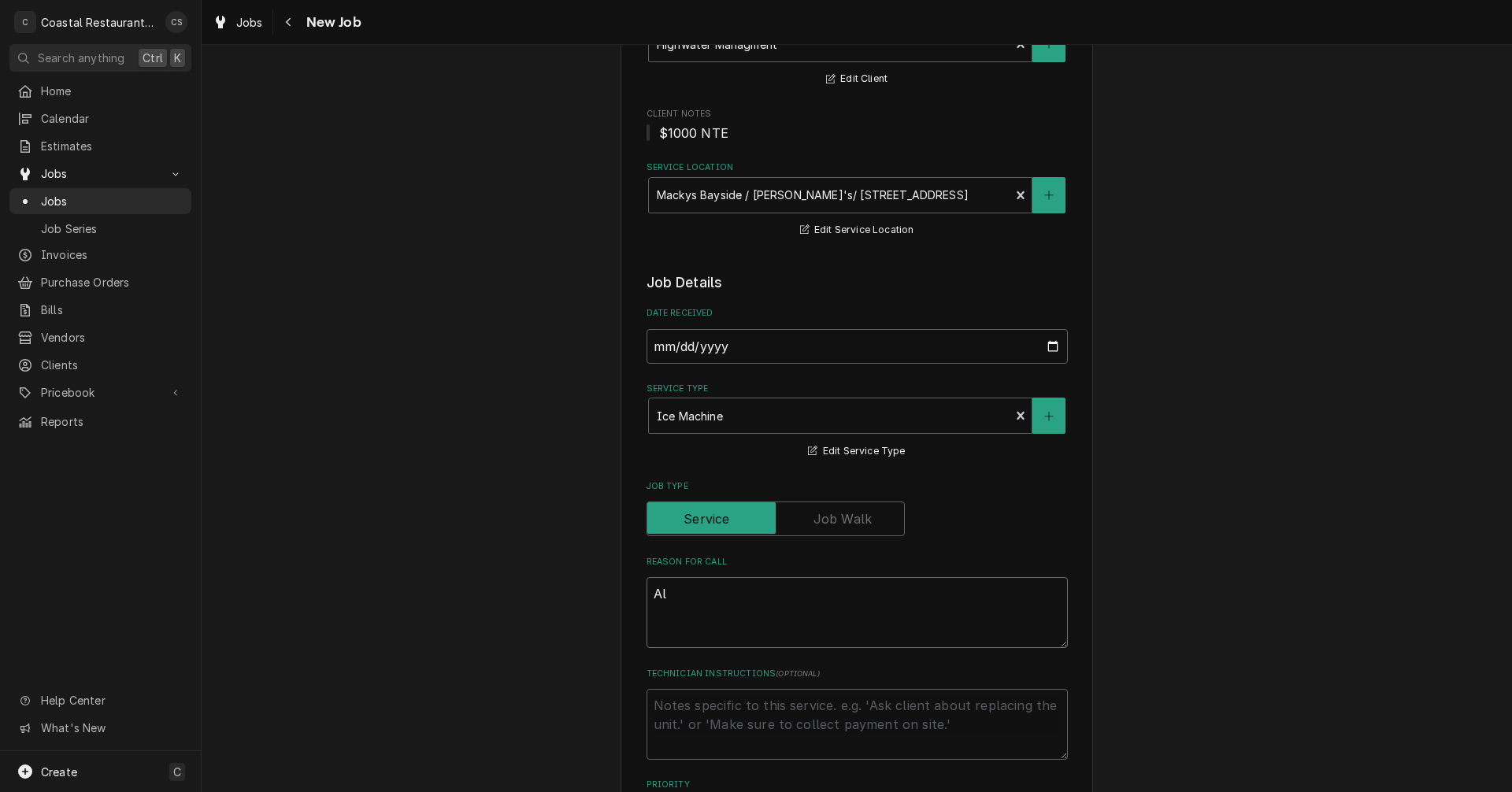
type textarea "x"
type textarea "All"
type textarea "x"
type textarea "All"
type textarea "x"
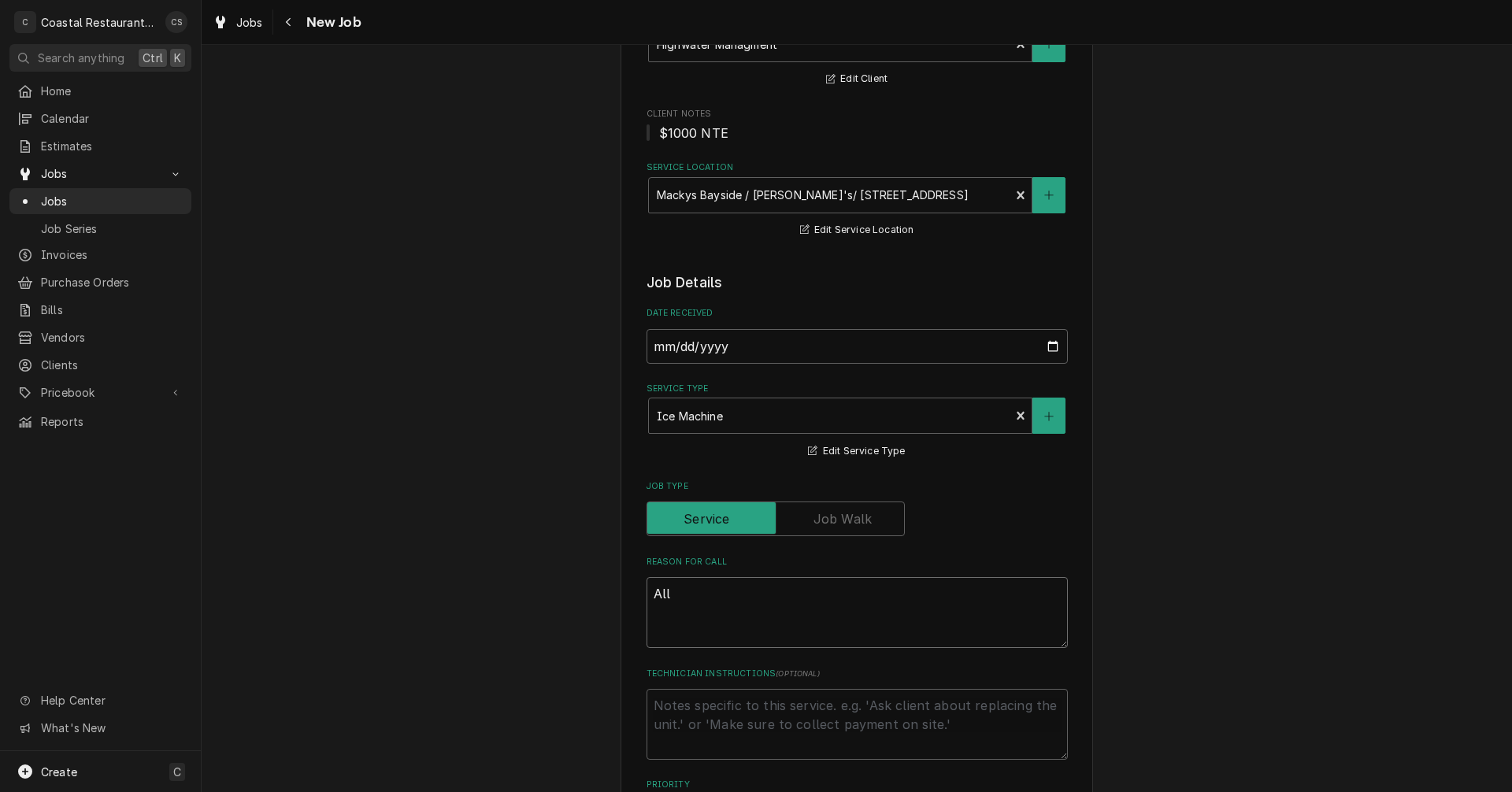
type textarea "All o"
type textarea "x"
type textarea "All ou"
type textarea "x"
type textarea "All o"
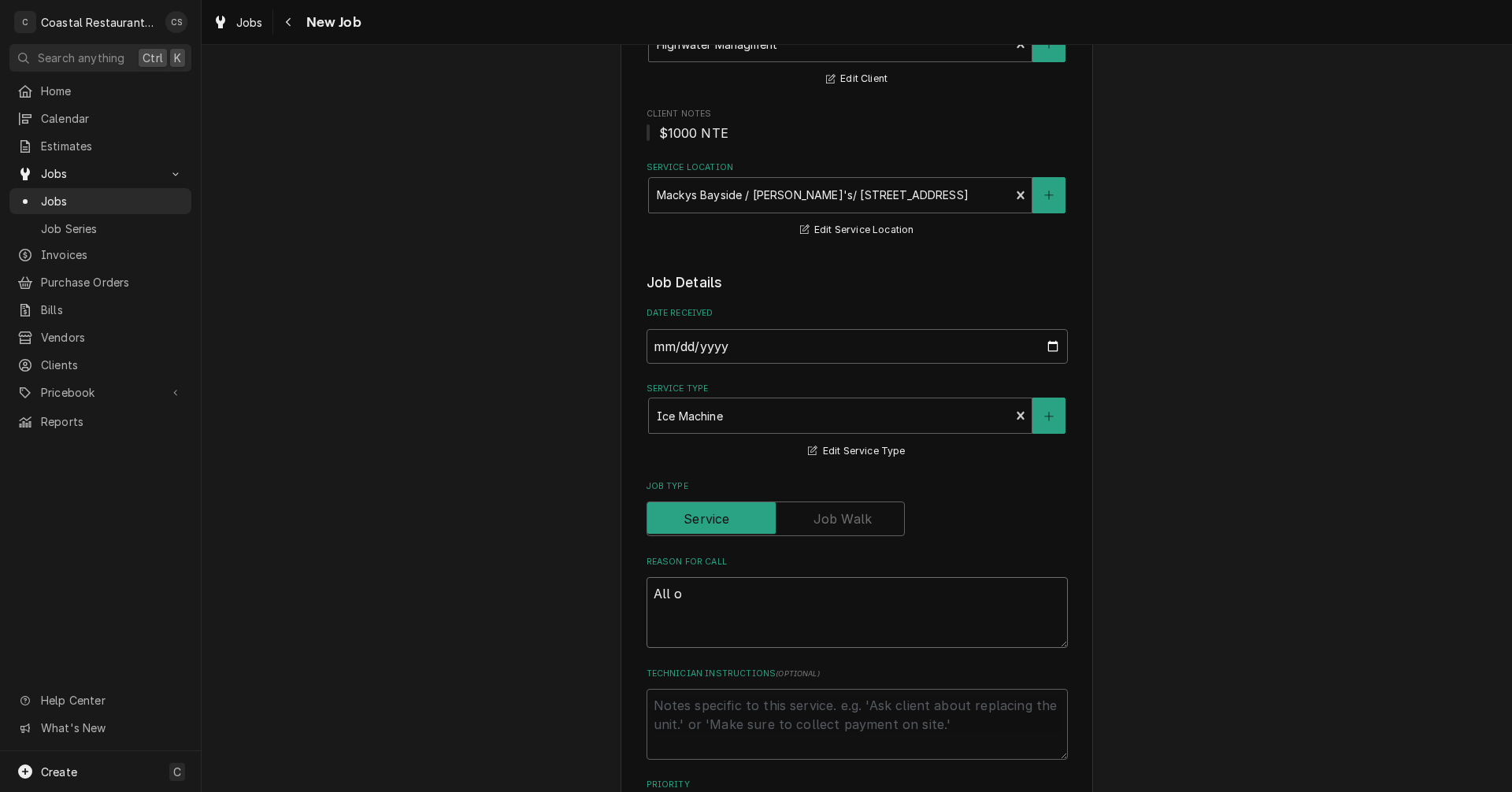
type textarea "x"
type textarea "All"
type textarea "x"
type textarea "All i"
type textarea "x"
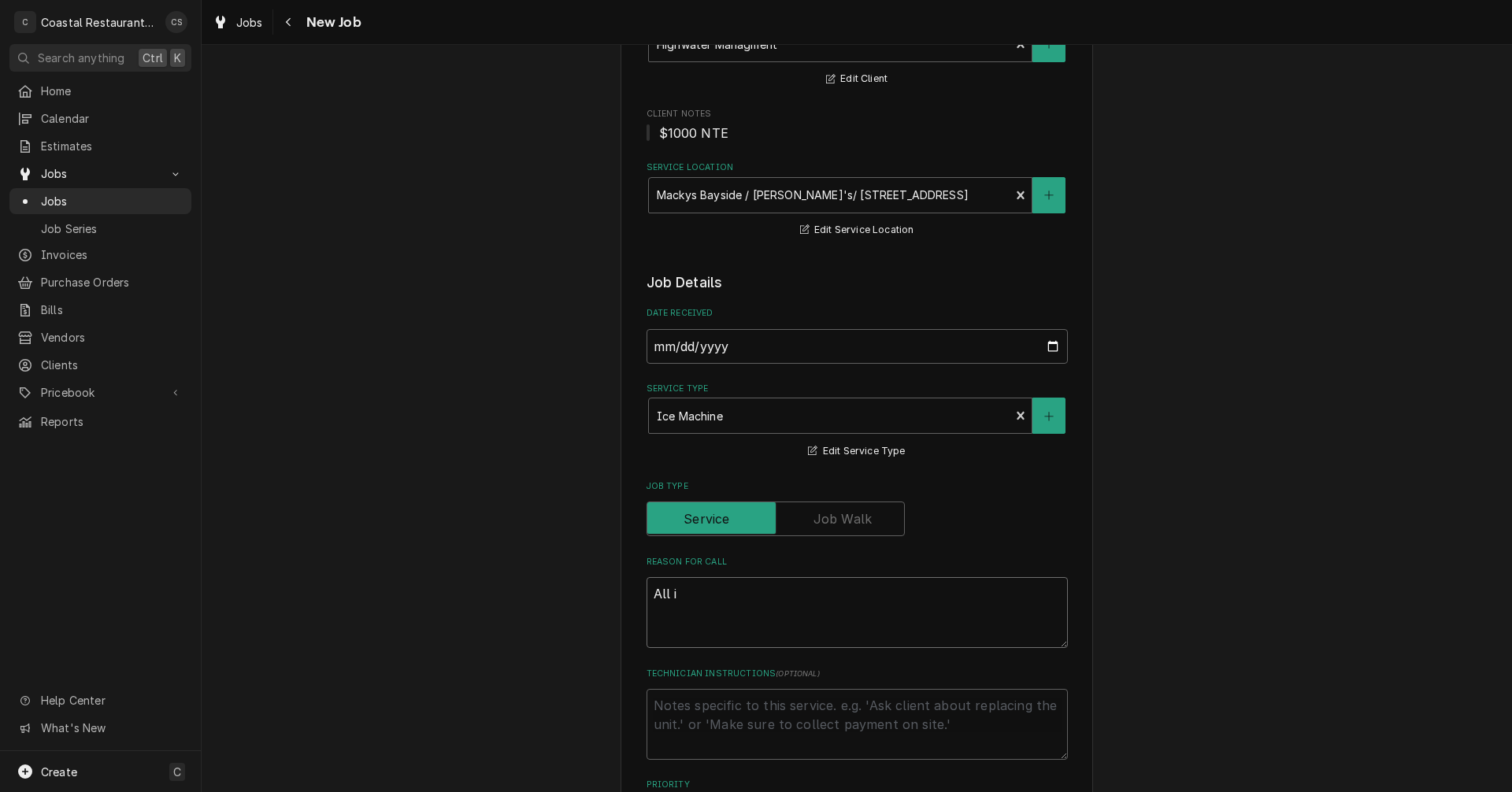
type textarea "All ic"
type textarea "x"
type textarea "All ice"
type textarea "x"
type textarea "All ice m"
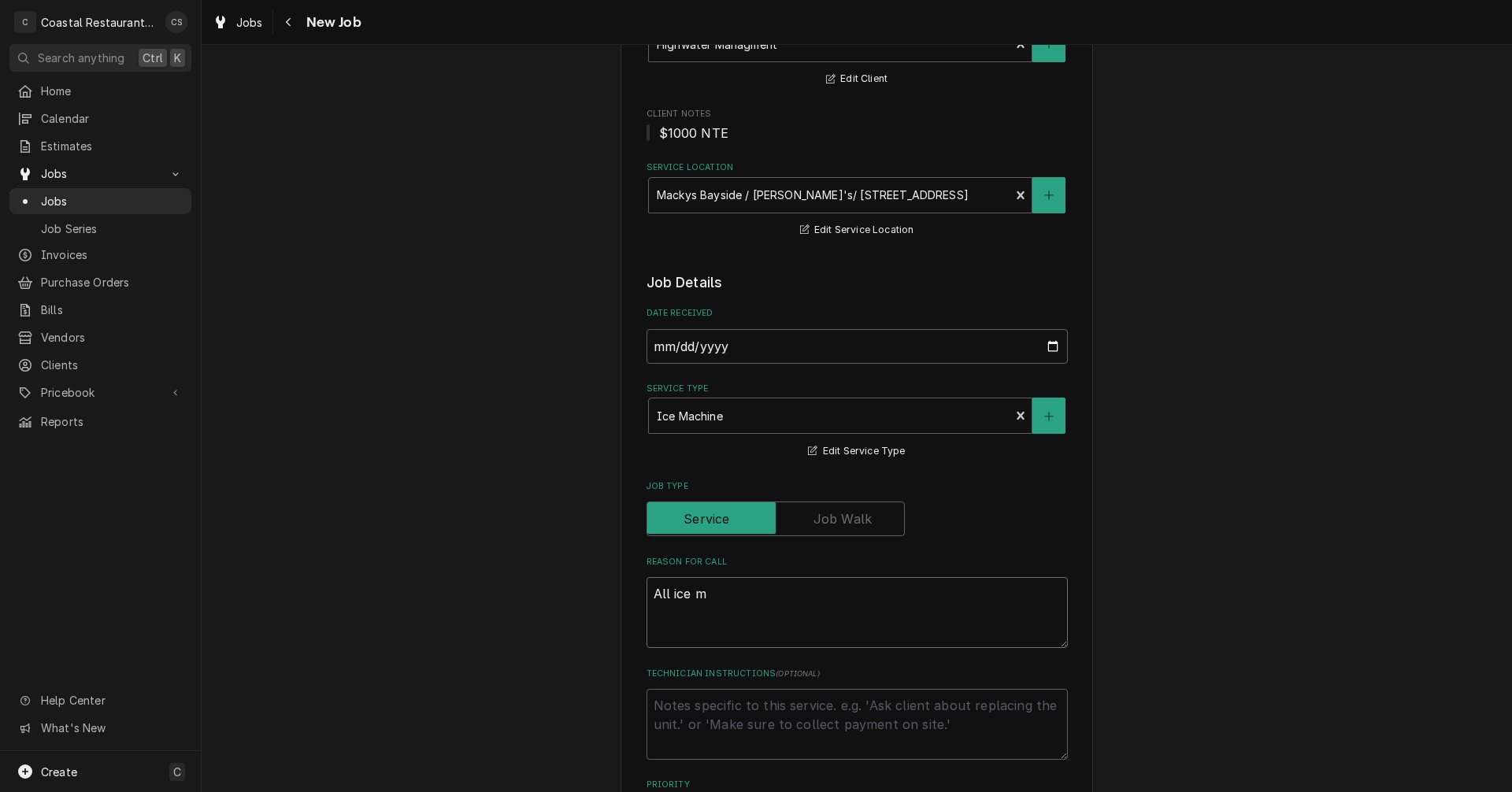
type textarea "x"
type textarea "All ice ma"
type textarea "x"
type textarea "All ice mac"
type textarea "x"
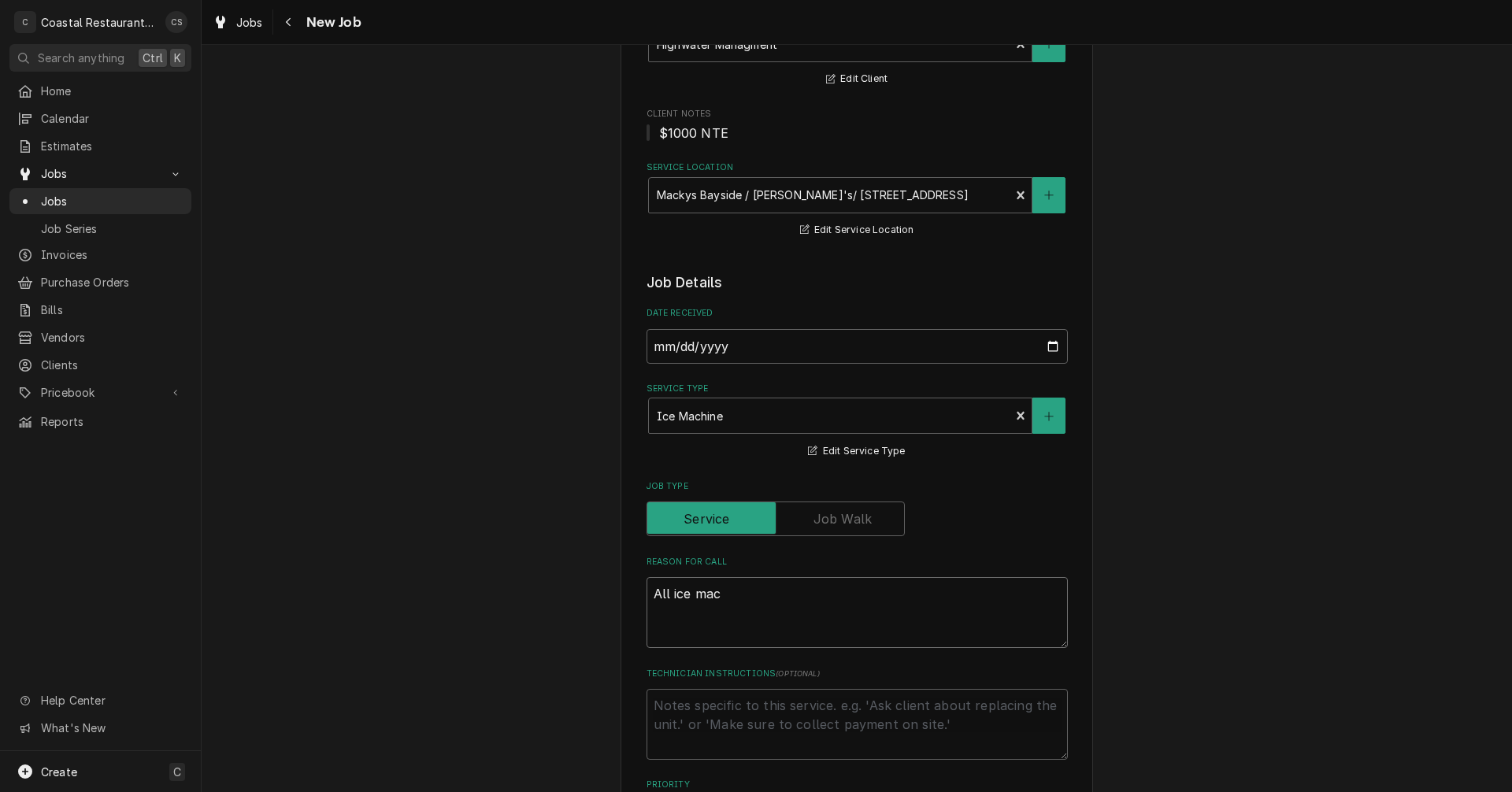
type textarea "All ice mach"
type textarea "x"
type textarea "All ice machi"
type textarea "x"
type textarea "All ice machin"
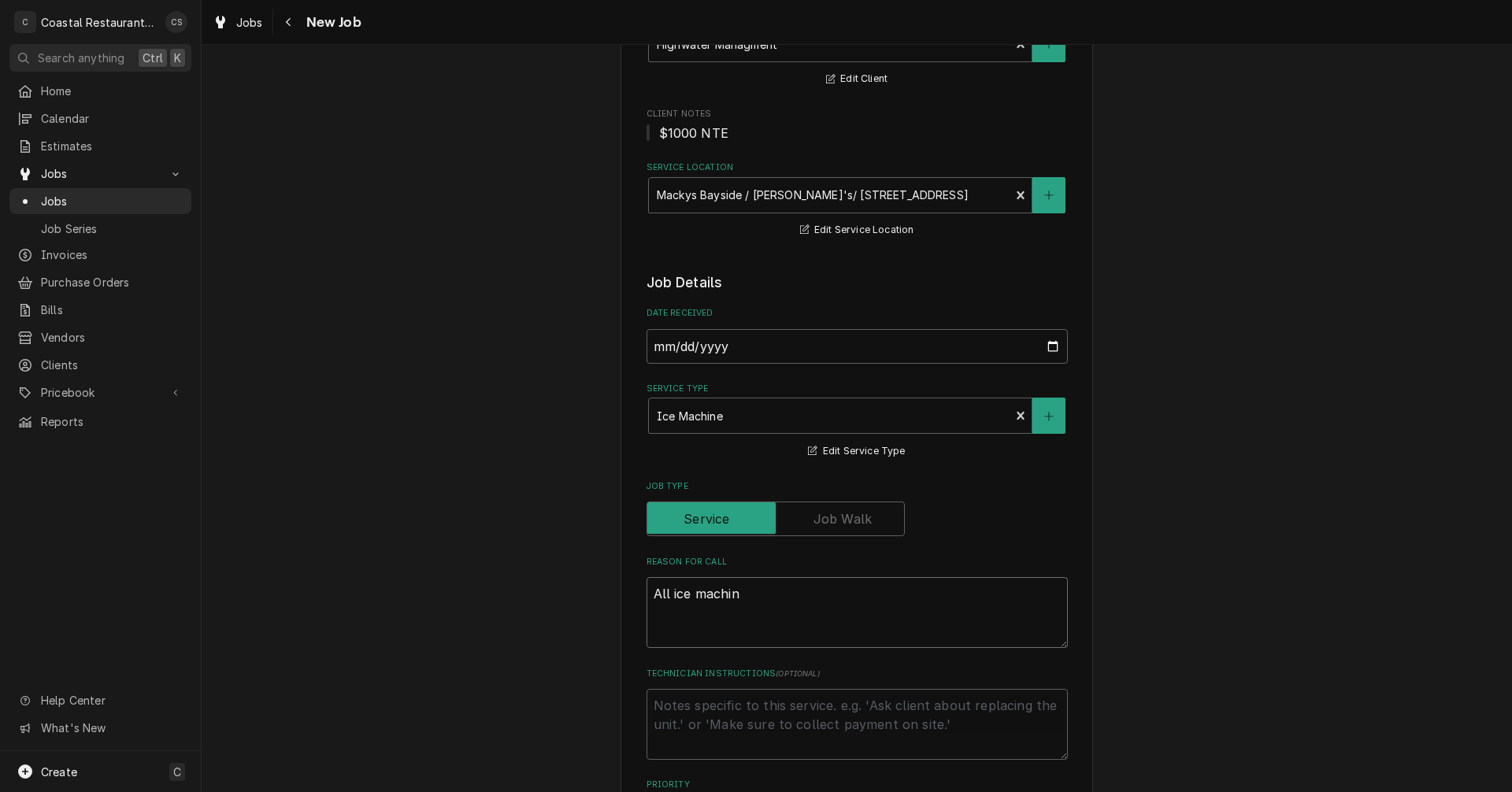
type textarea "x"
type textarea "All ice machine"
type textarea "x"
type textarea "All ice machines"
type textarea "x"
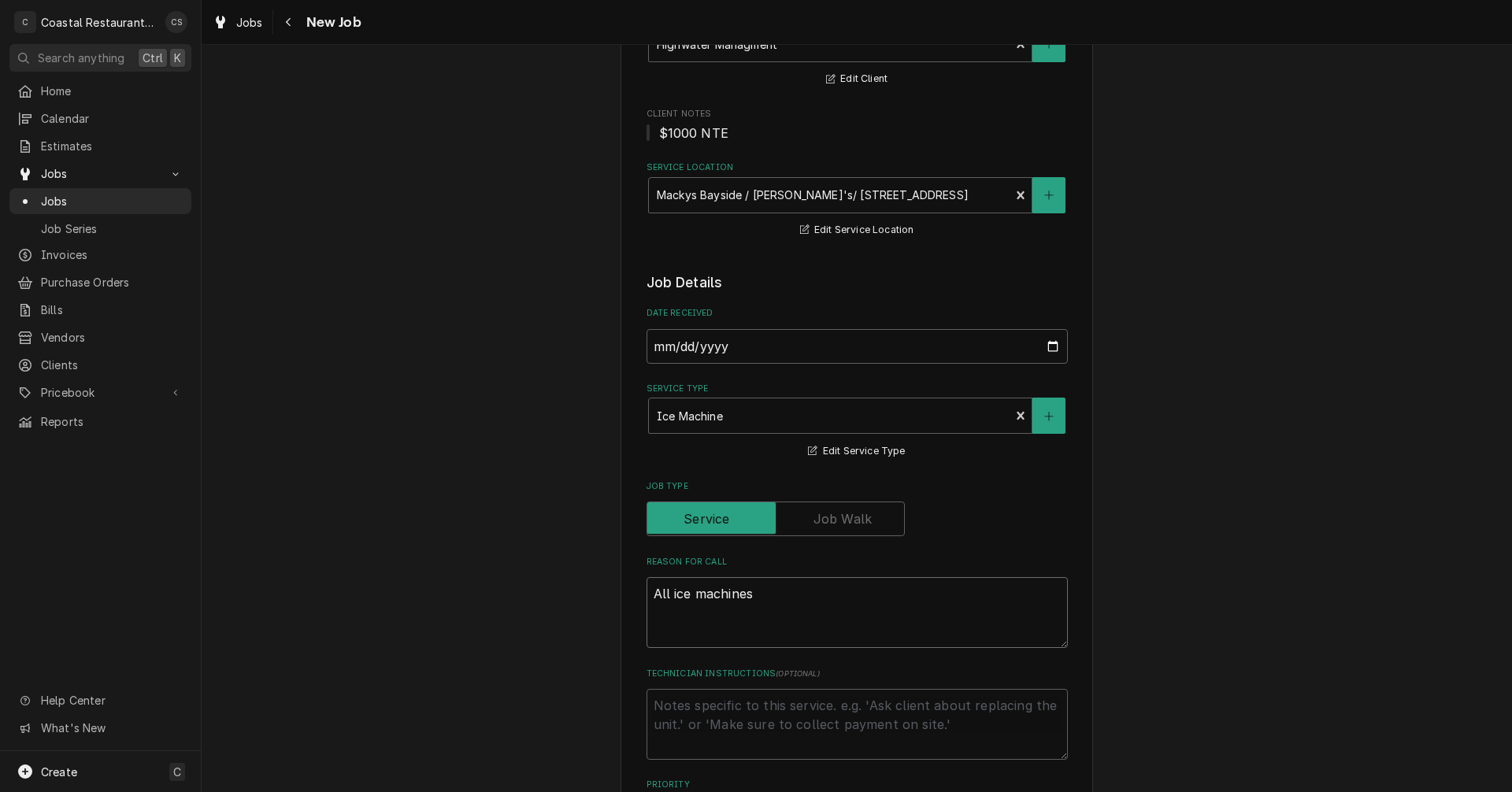
type textarea "All ice machines"
type textarea "x"
type textarea "All ice machines n"
type textarea "x"
type textarea "All ice machines ne"
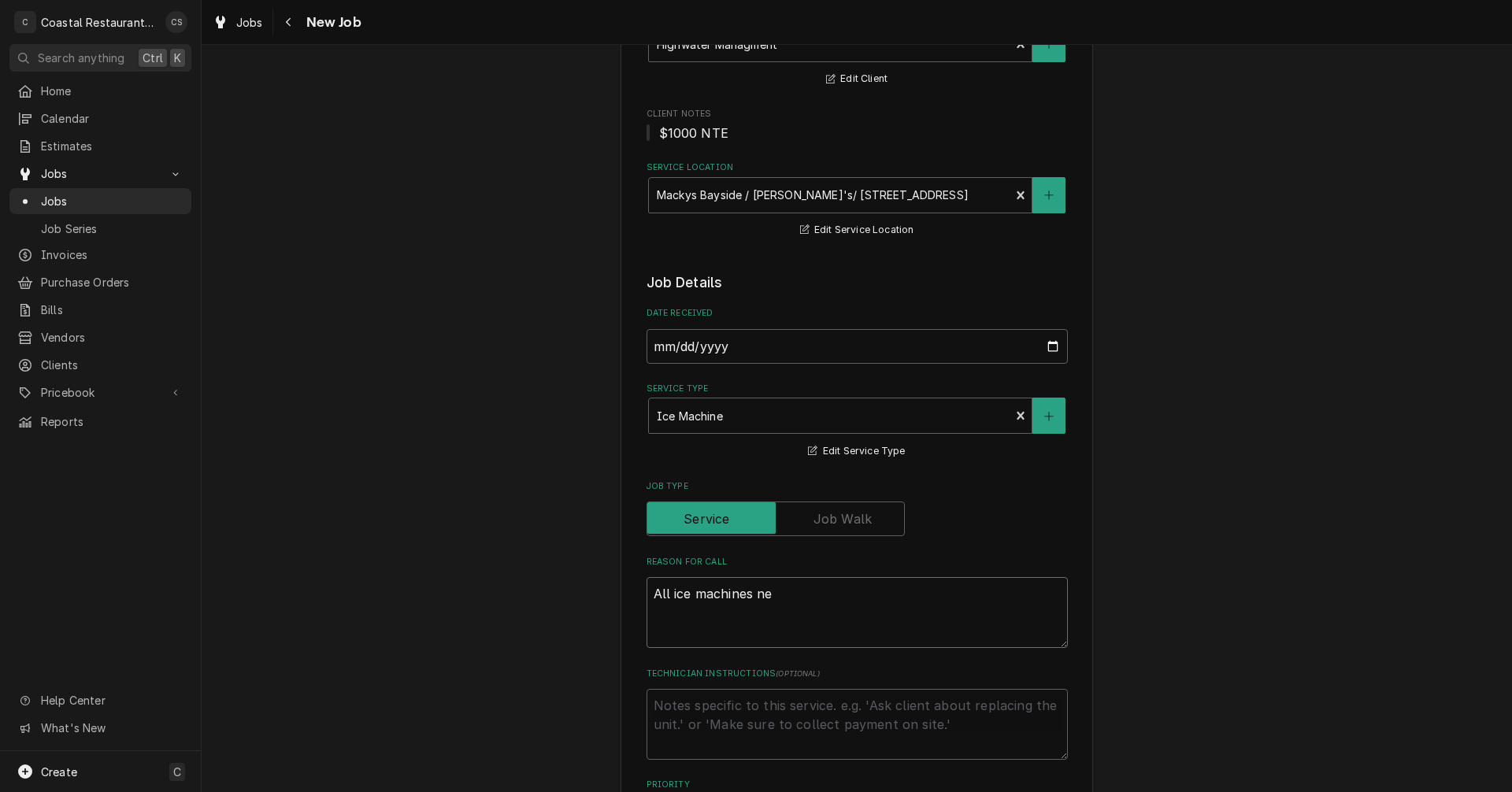
type textarea "x"
type textarea "All ice machines nee"
type textarea "x"
type textarea "All ice machines need"
type textarea "x"
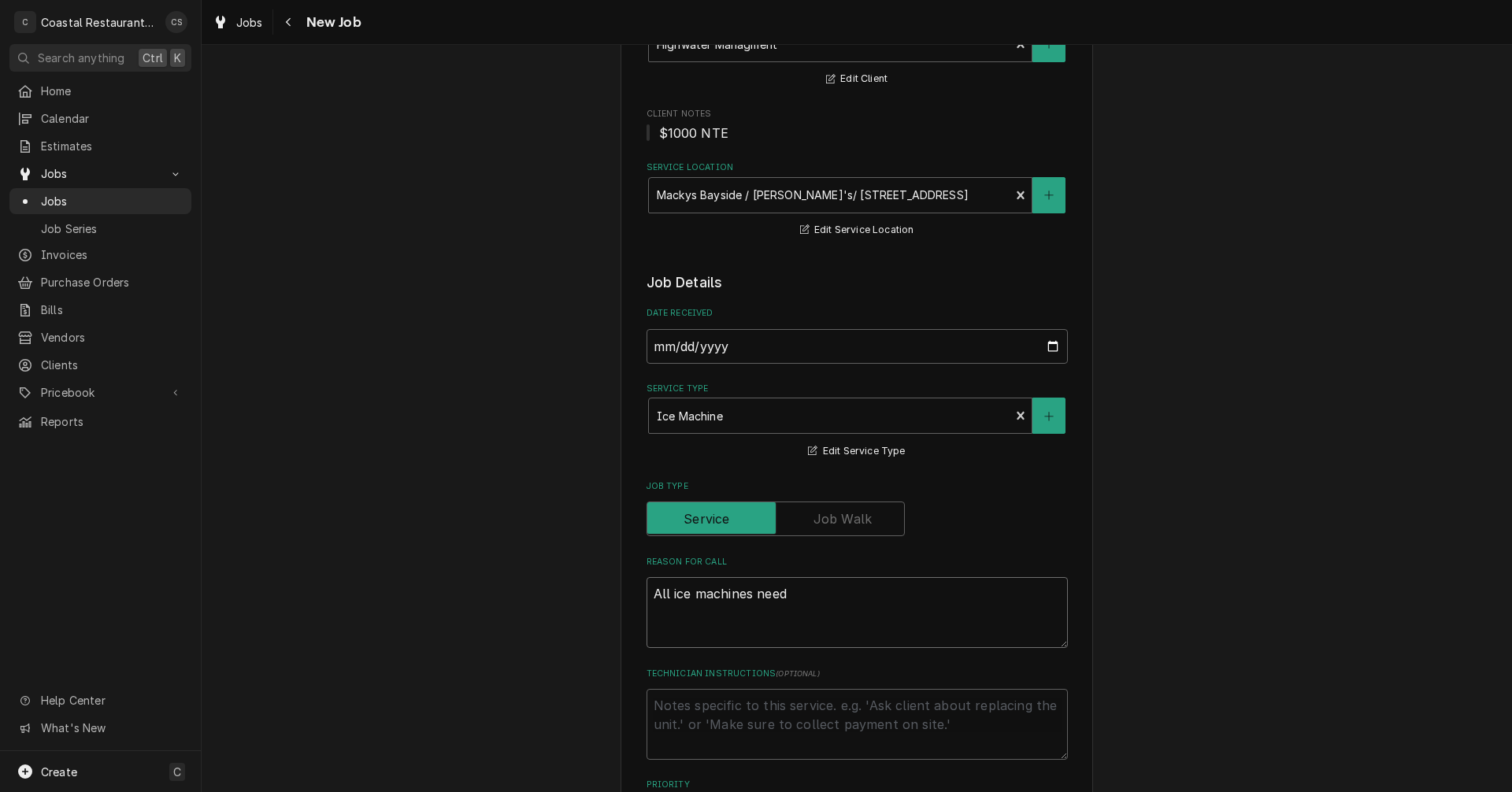
type textarea "All ice machines need"
type textarea "x"
type textarea "All ice machines need to"
type textarea "x"
type textarea "All ice machines need to"
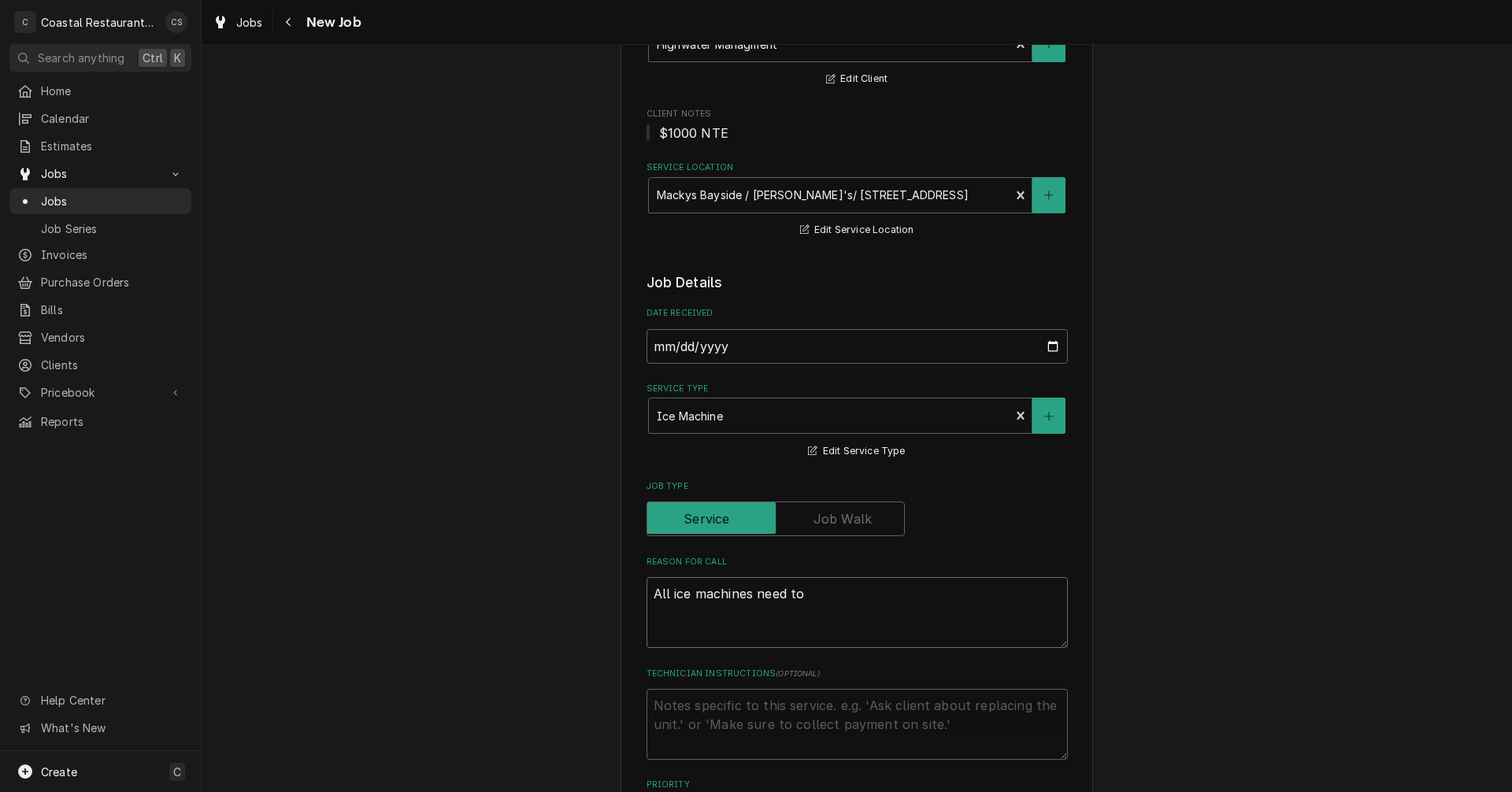
type textarea "x"
type textarea "All ice machines need to b"
type textarea "x"
type textarea "All ice machines need to be"
type textarea "x"
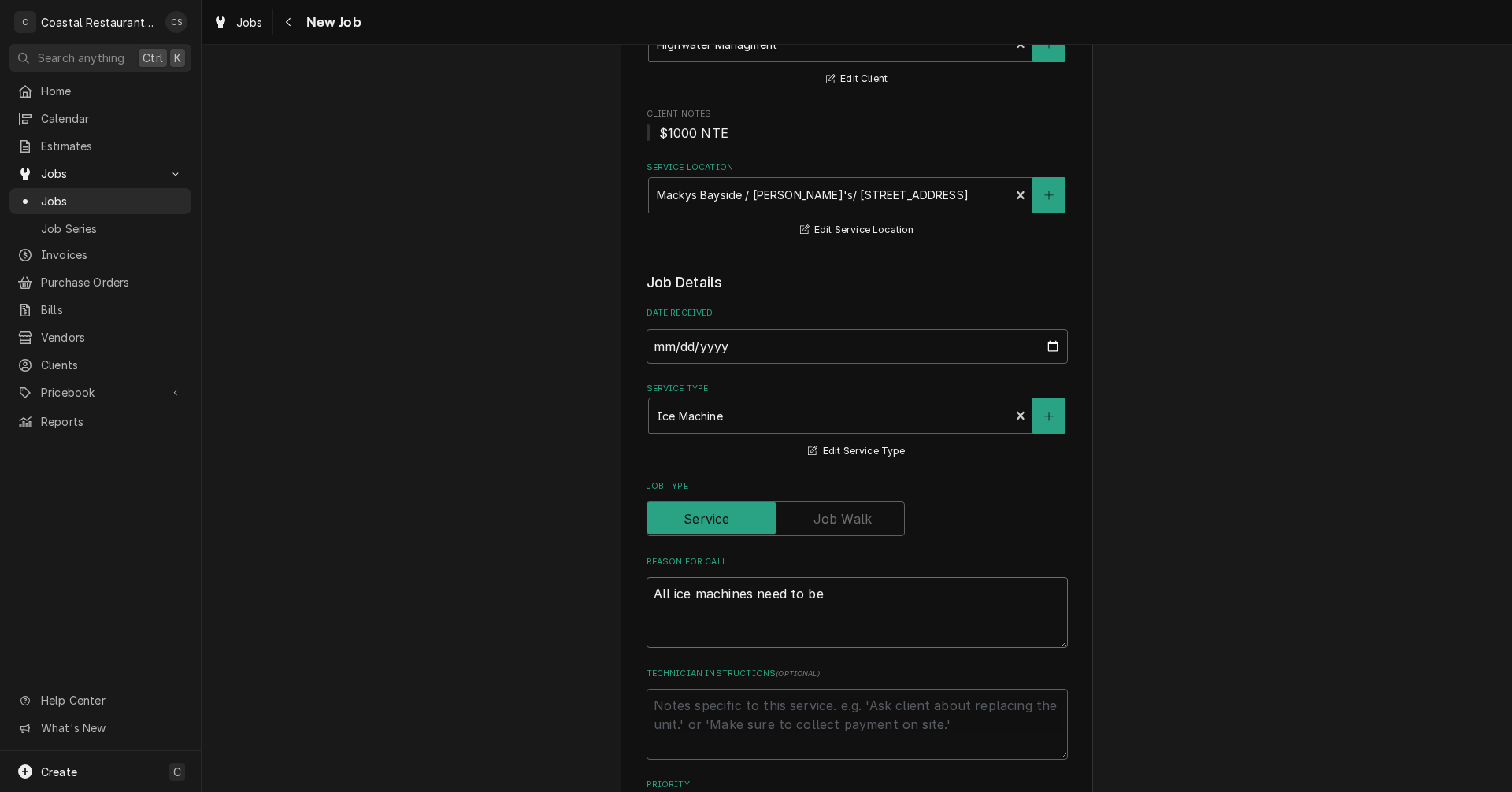
type textarea "All ice machines need to be"
type textarea "x"
type textarea "All ice machines need to be w"
type textarea "x"
type textarea "All ice machines need to be wi"
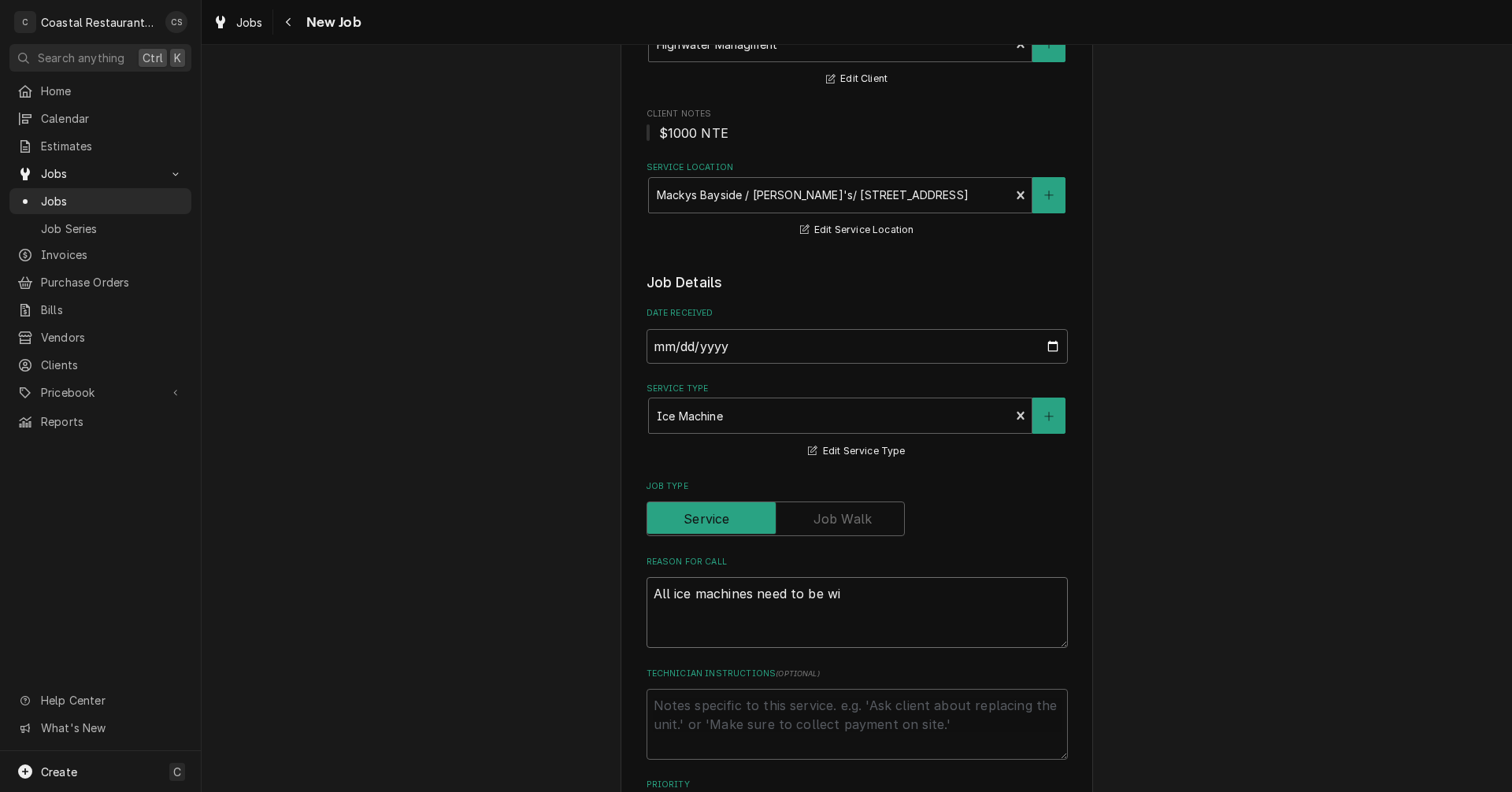
type textarea "x"
type textarea "All ice machines need to be win"
type textarea "x"
type textarea "All ice machines need to be wint"
type textarea "x"
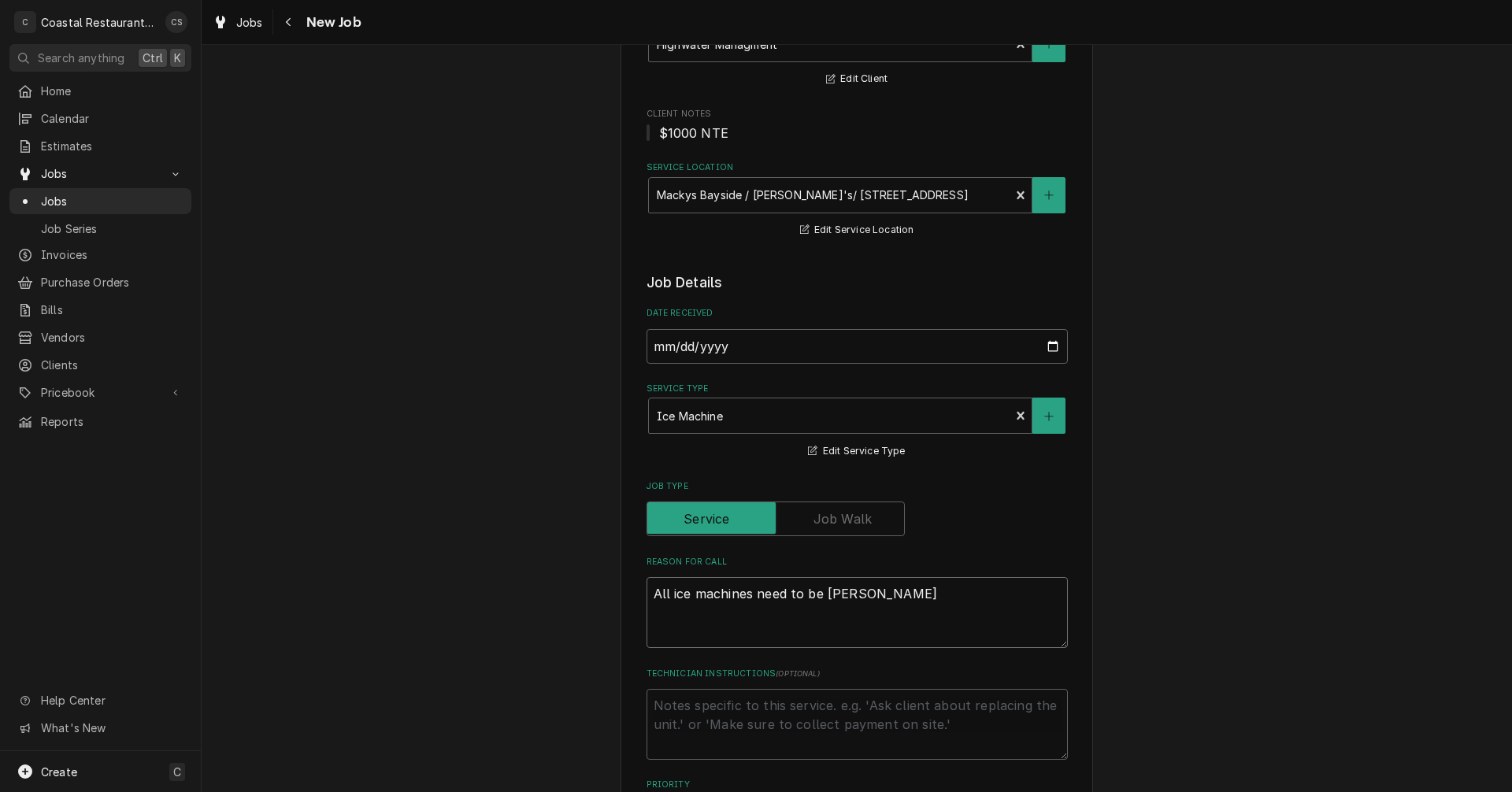
type textarea "All ice machines need to be winte"
type textarea "x"
type textarea "All ice machines need to be winter"
type textarea "x"
type textarea "All ice machines need to be winteri"
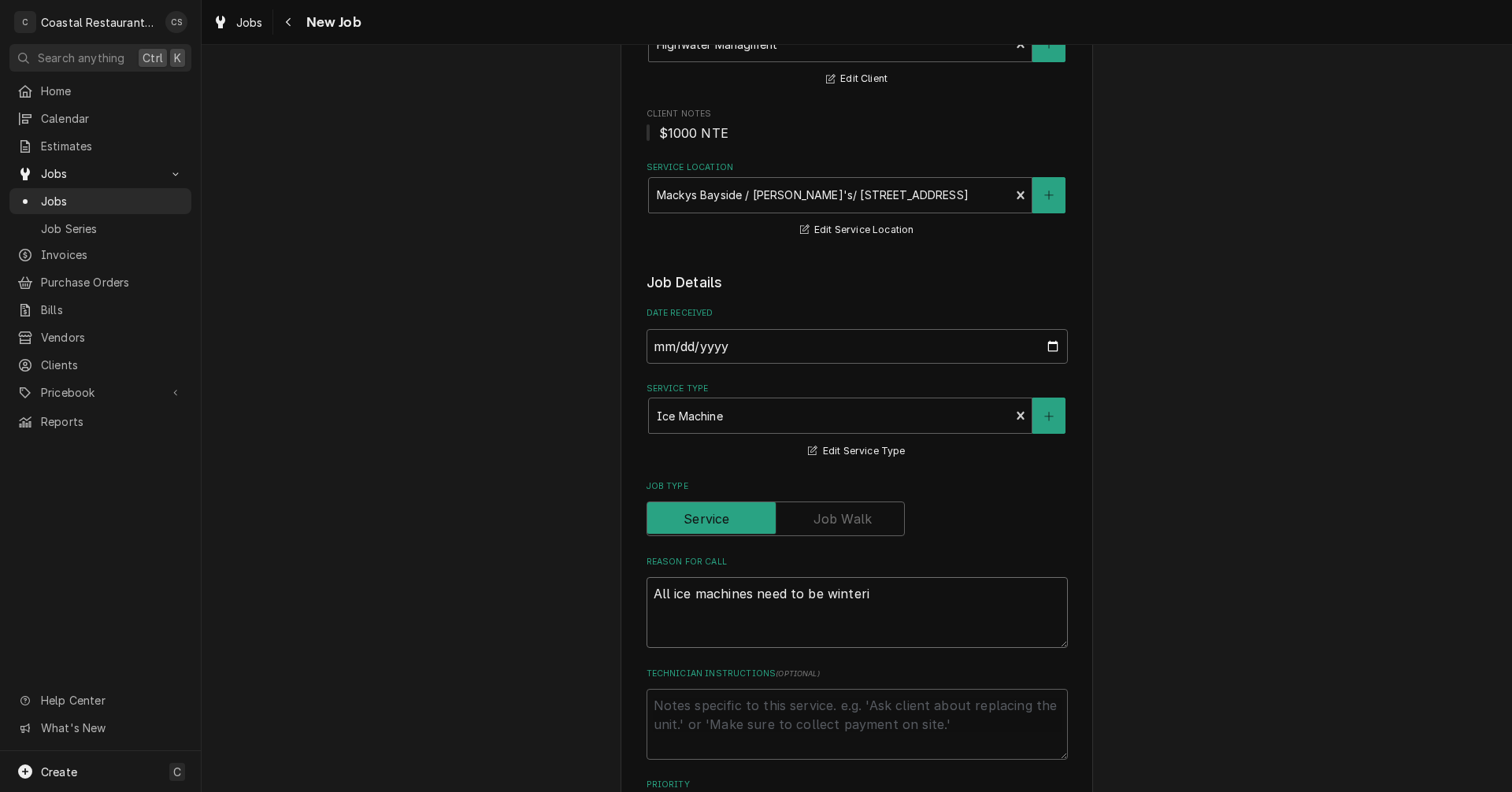
type textarea "x"
type textarea "All ice machines need to be winteriz"
type textarea "x"
type textarea "All ice machines need to be winterize"
type textarea "x"
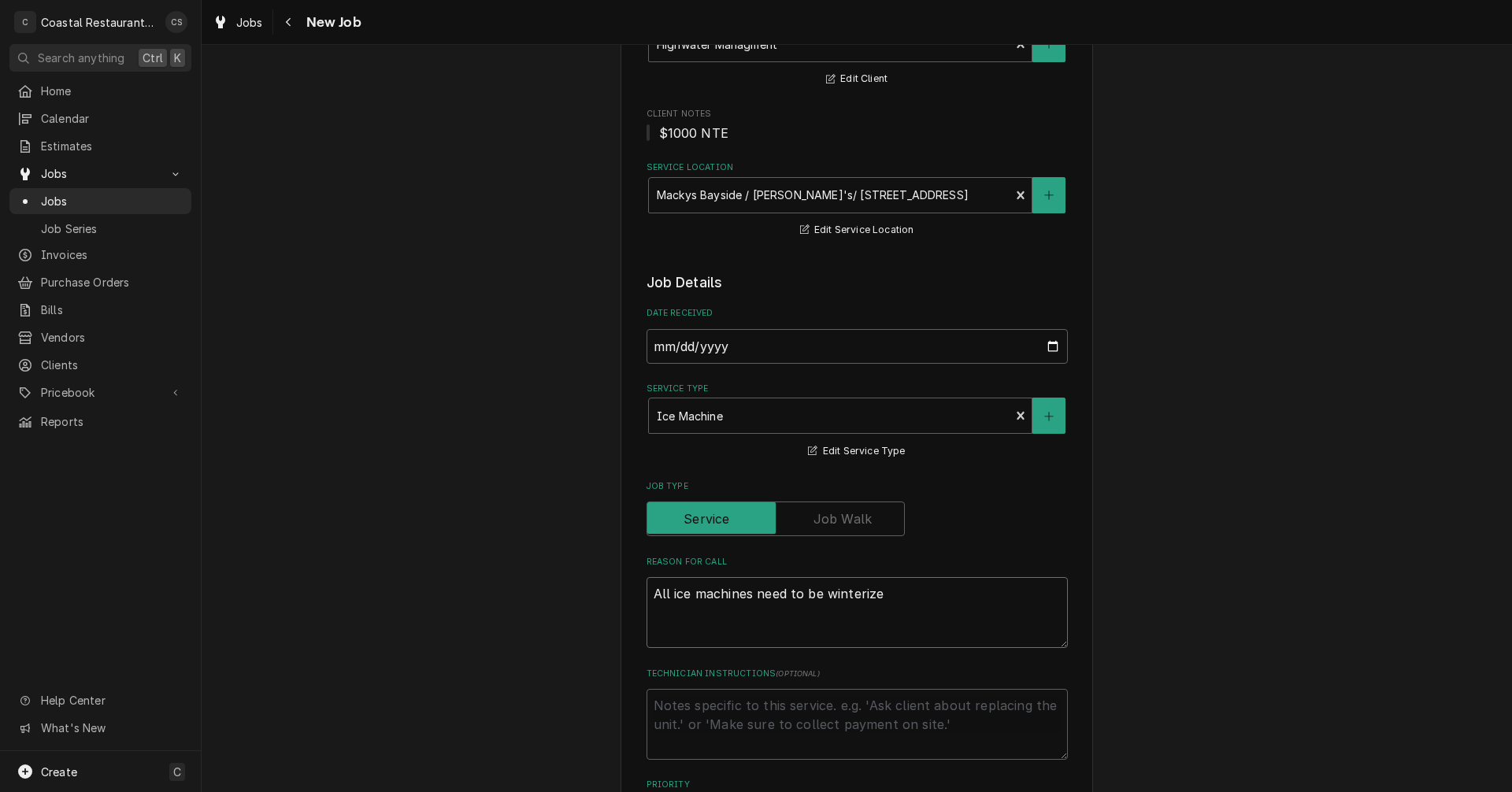
type textarea "All ice machines need to be winterized"
type textarea "x"
type textarea "All ice machines need to be winterized."
type textarea "x"
type textarea "All ice machines need to be winterized."
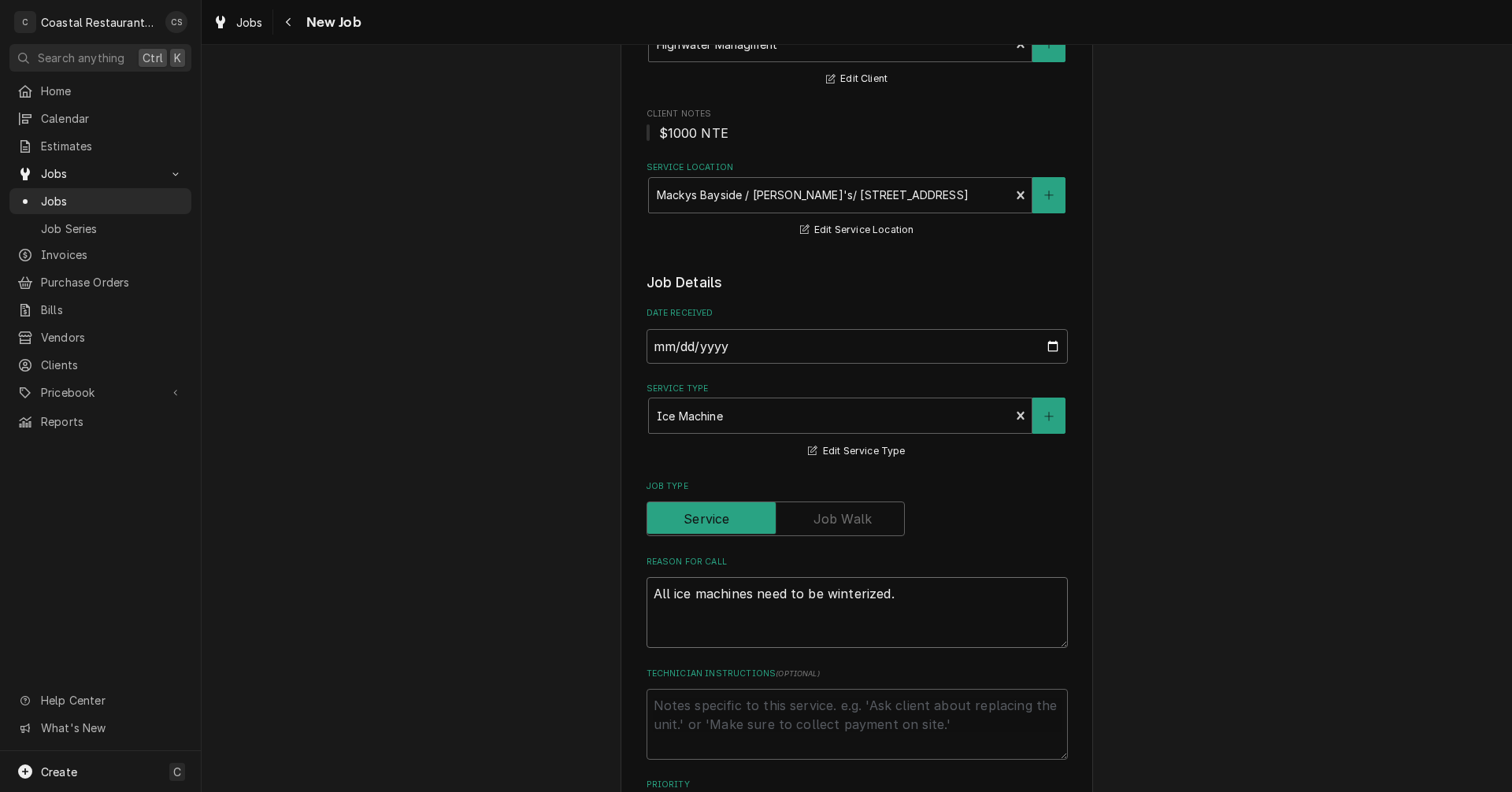
type textarea "x"
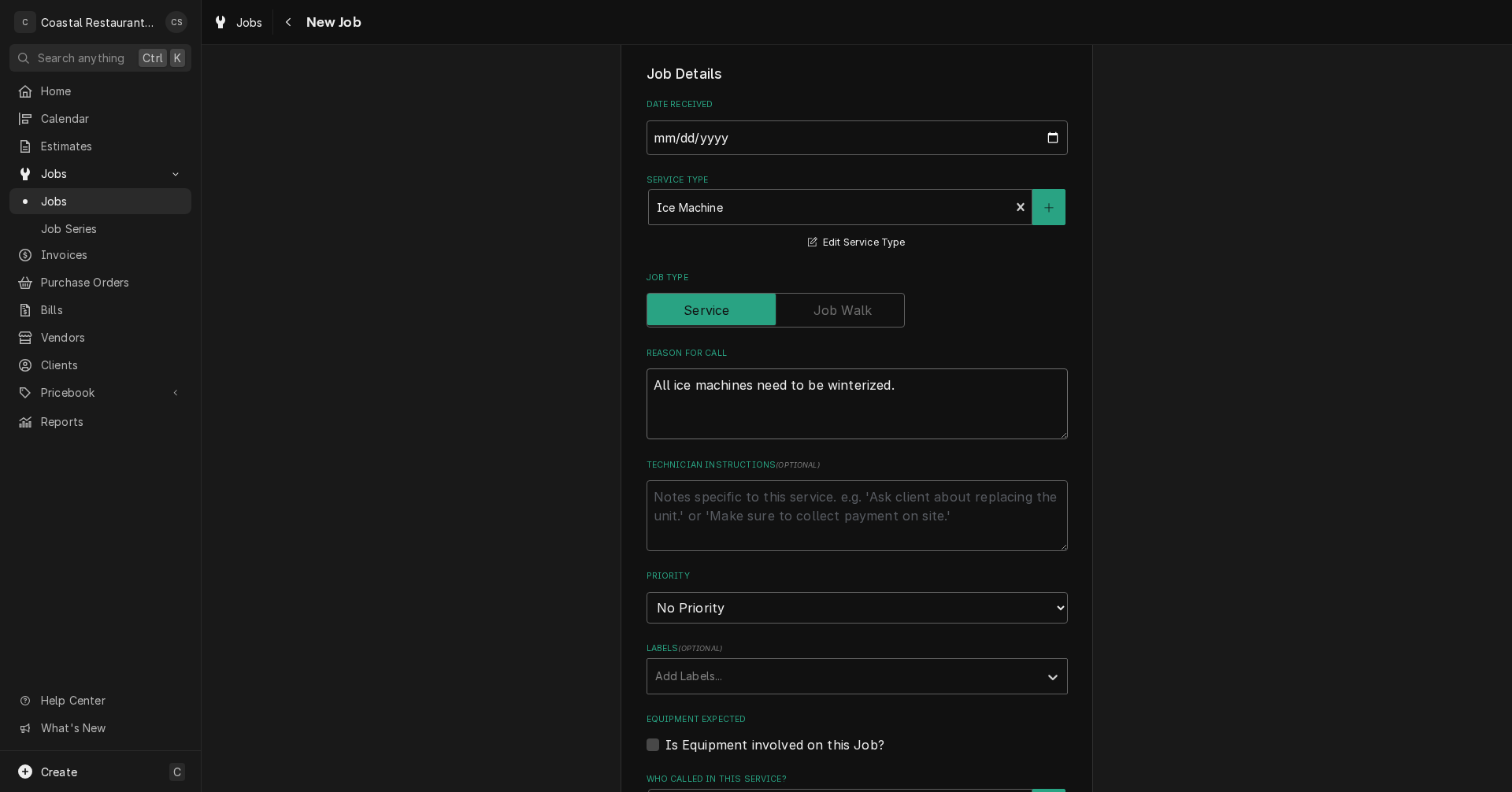
scroll to position [393, 0]
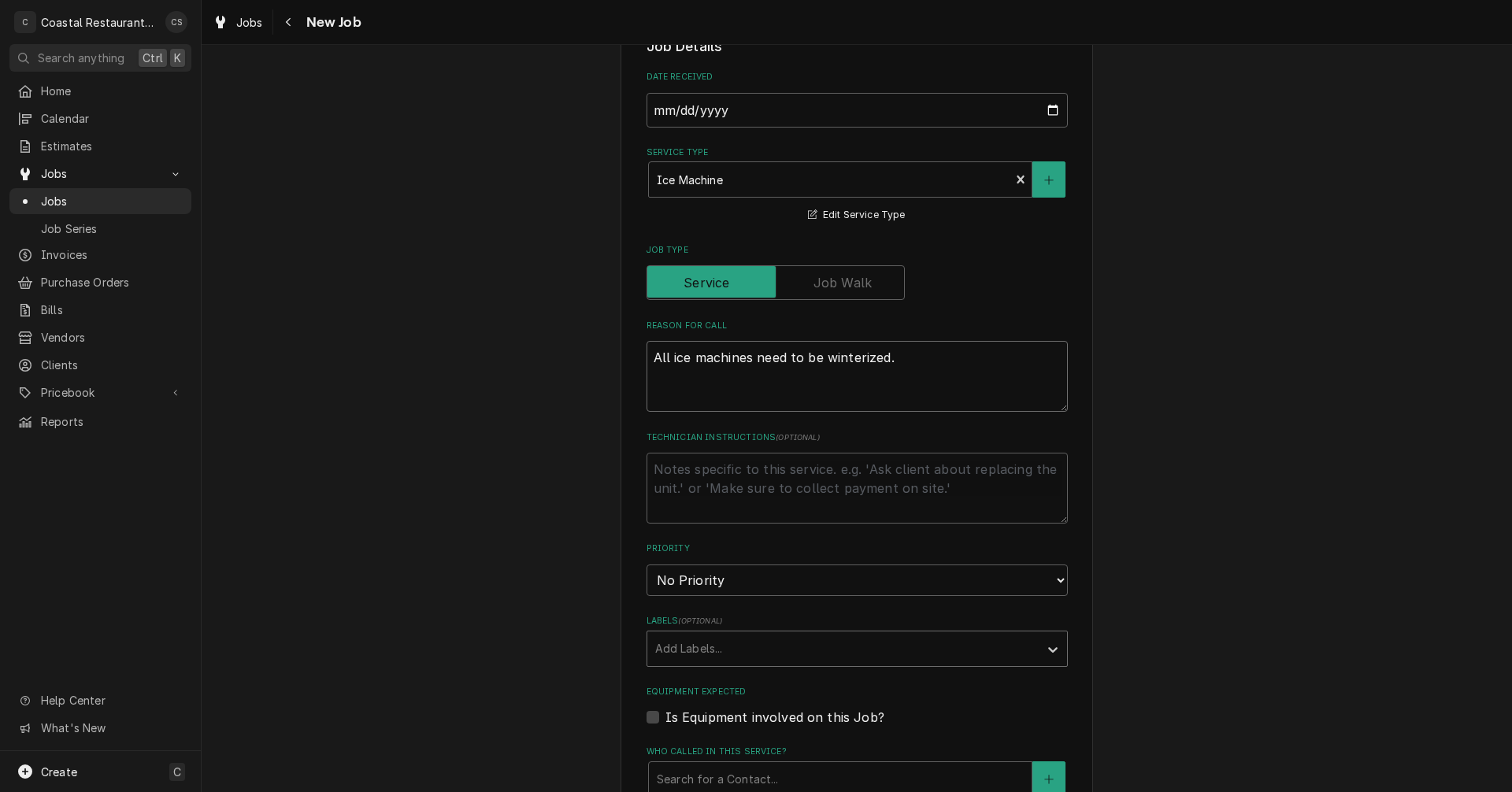
type textarea "All ice machines need to be winterized."
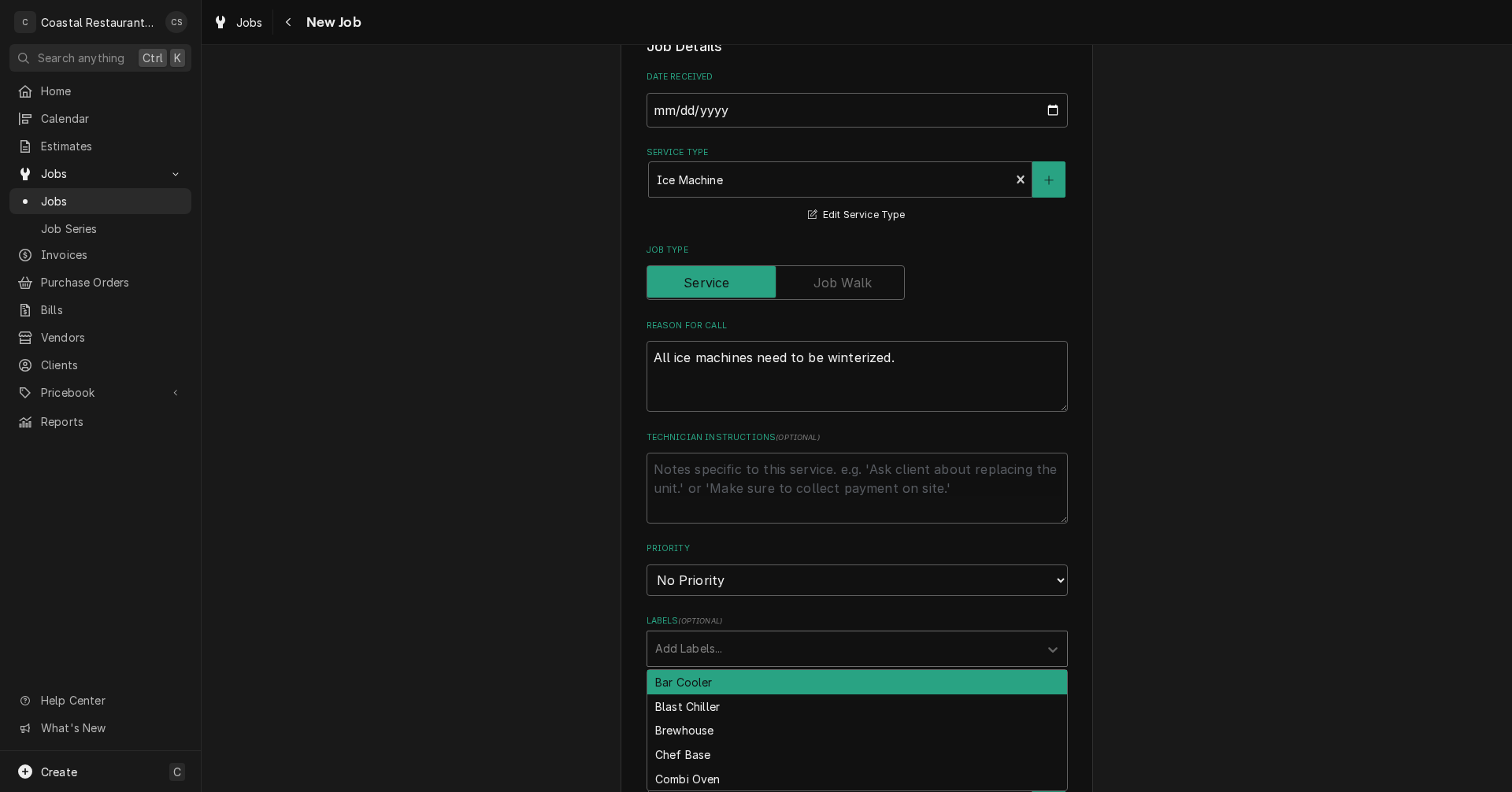
click at [683, 651] on div "Labels" at bounding box center [843, 649] width 375 height 28
type input "Ice M"
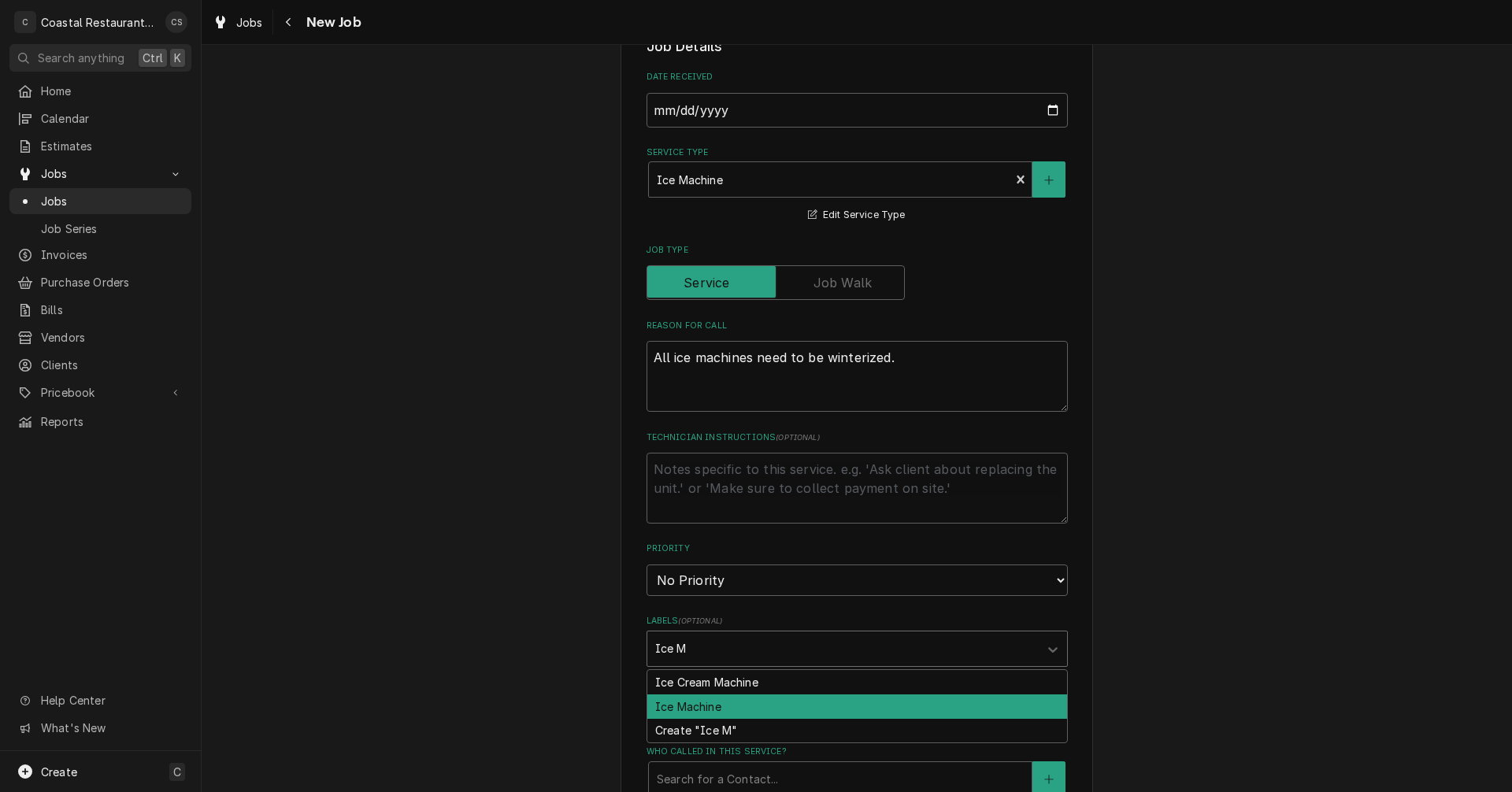
click at [695, 706] on div "Ice Machine" at bounding box center [856, 707] width 420 height 24
type textarea "x"
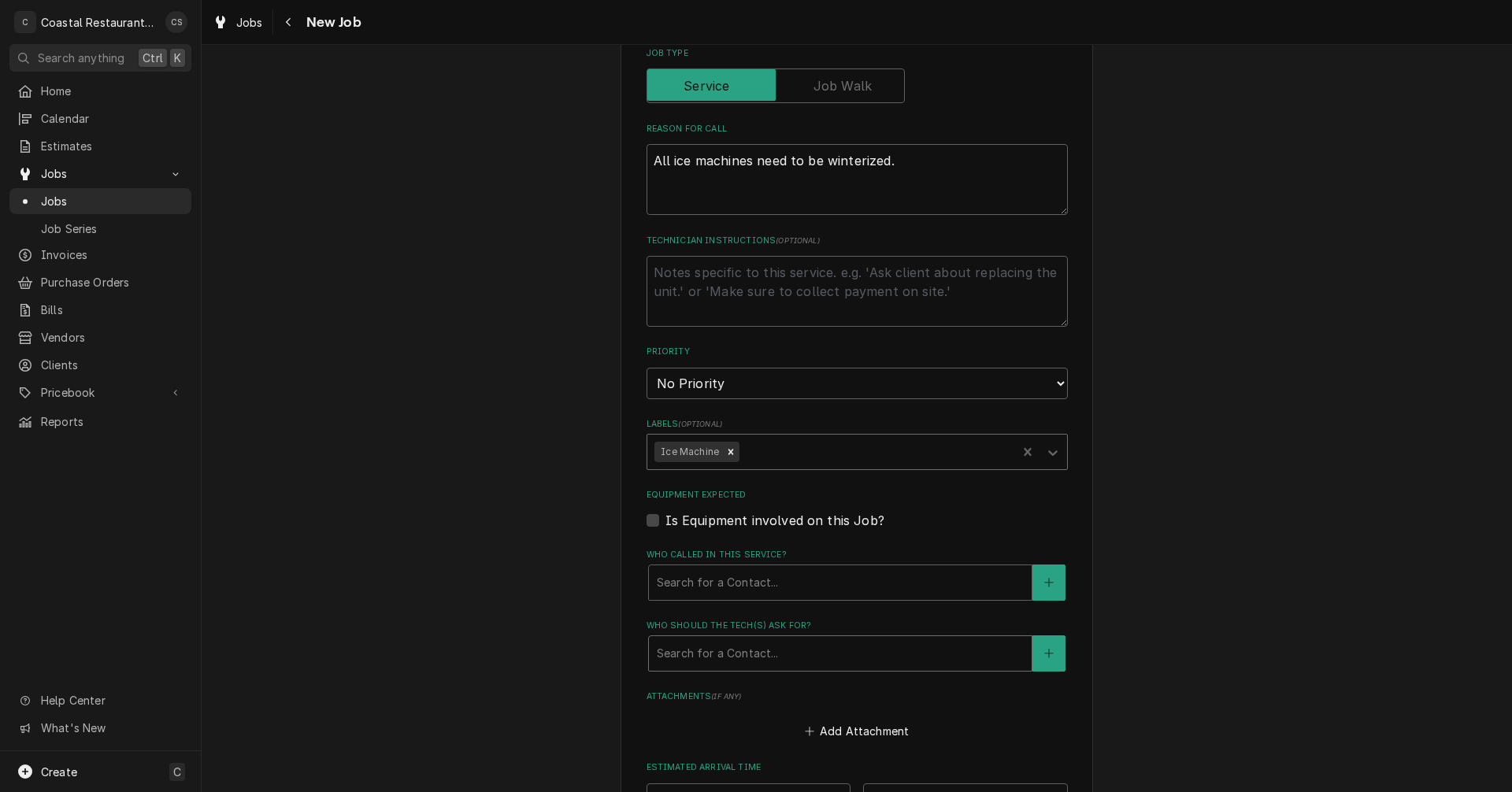
scroll to position [630, 0]
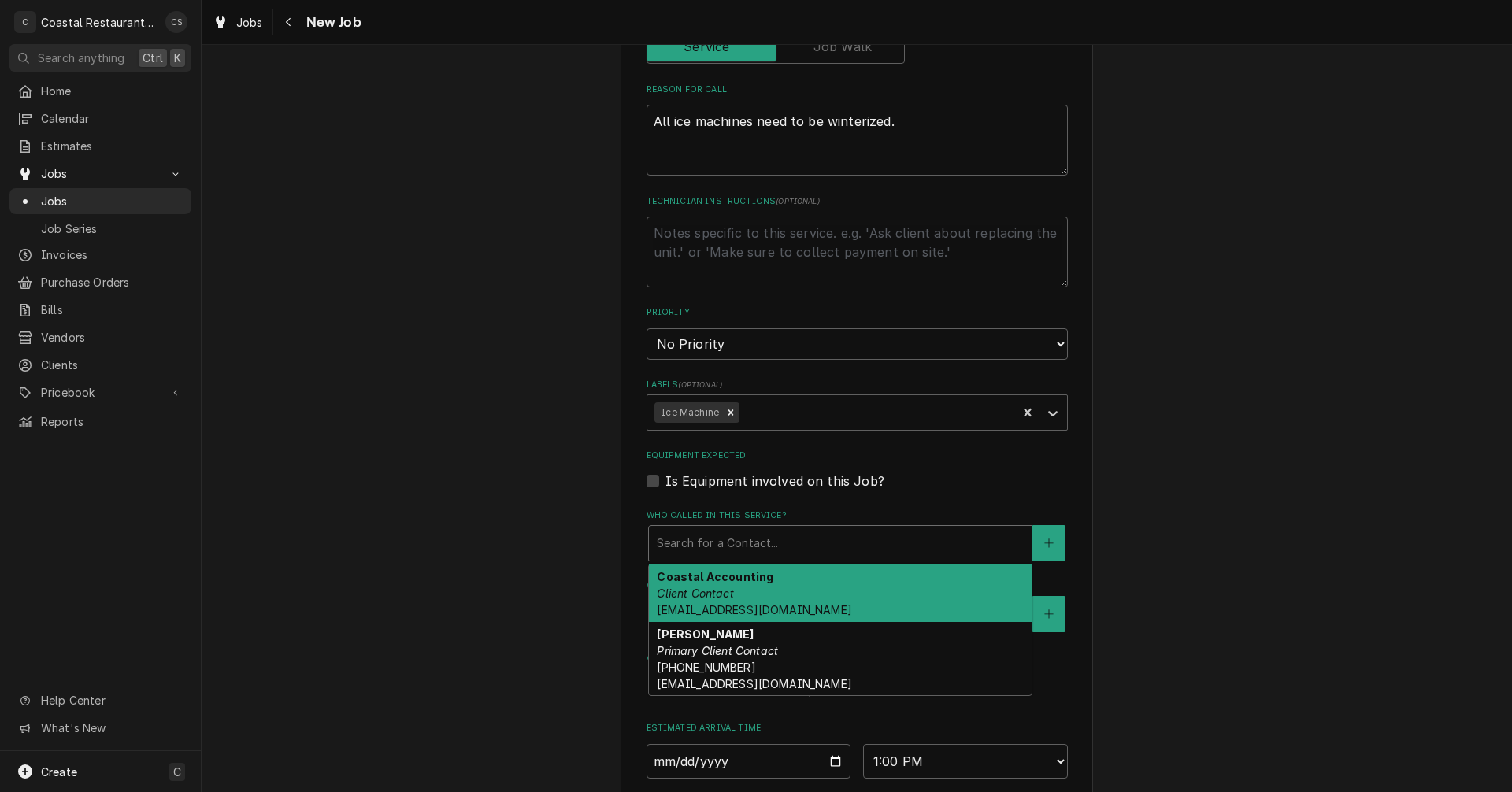
click at [724, 542] on div "Who called in this service?" at bounding box center [839, 544] width 367 height 28
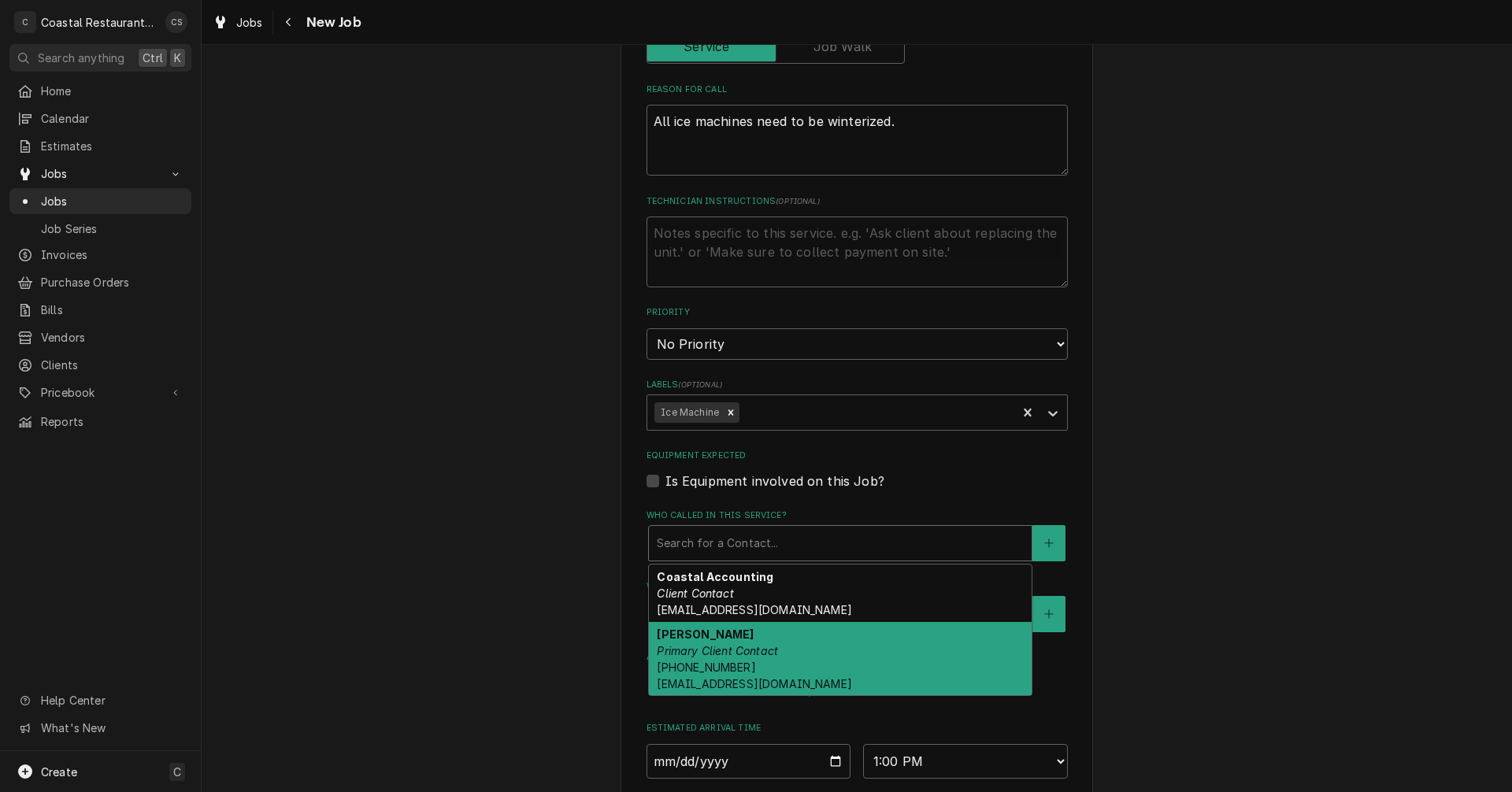
click at [711, 649] on em "Primary Client Contact" at bounding box center [717, 651] width 122 height 14
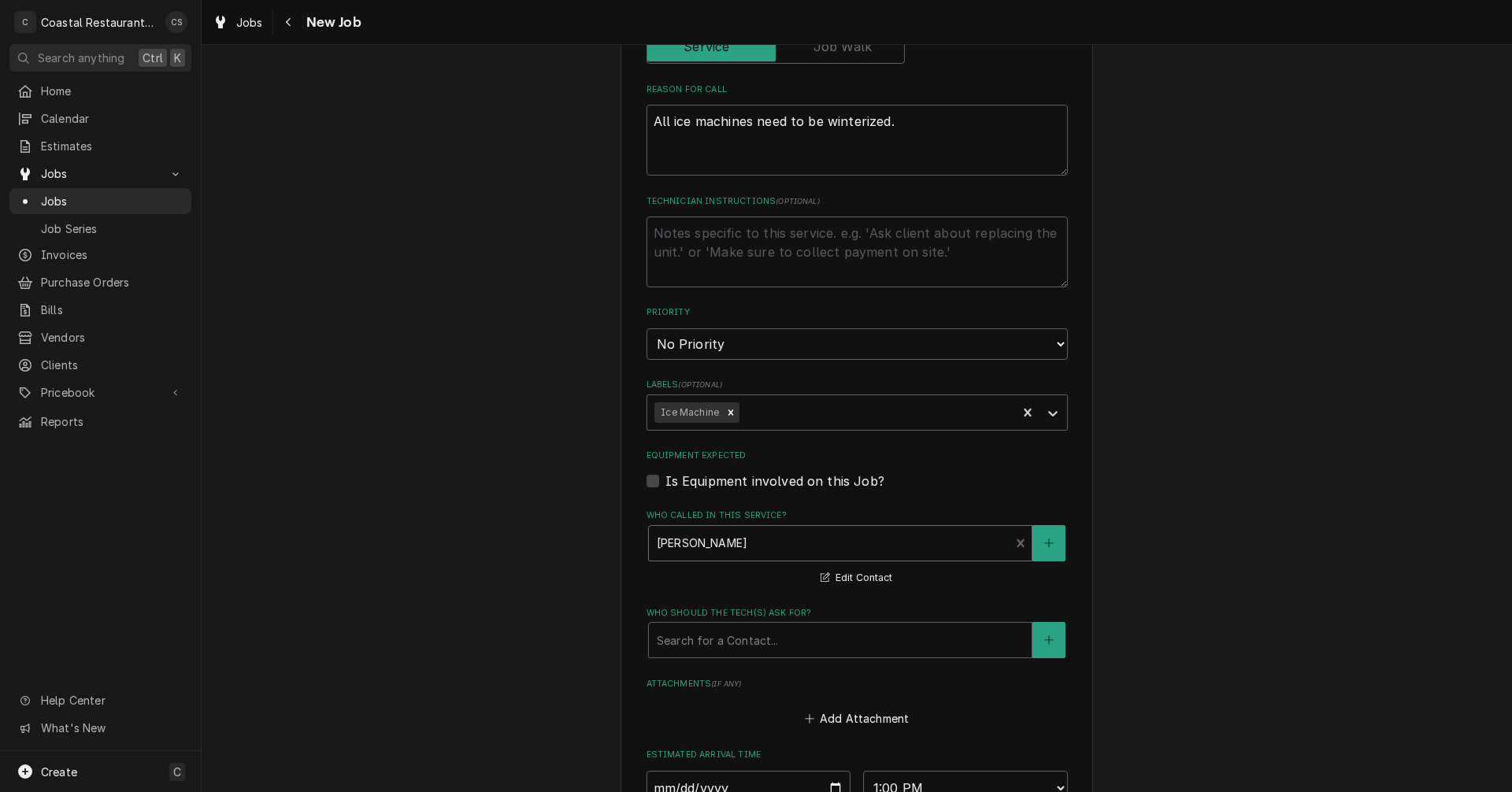
scroll to position [315, 0]
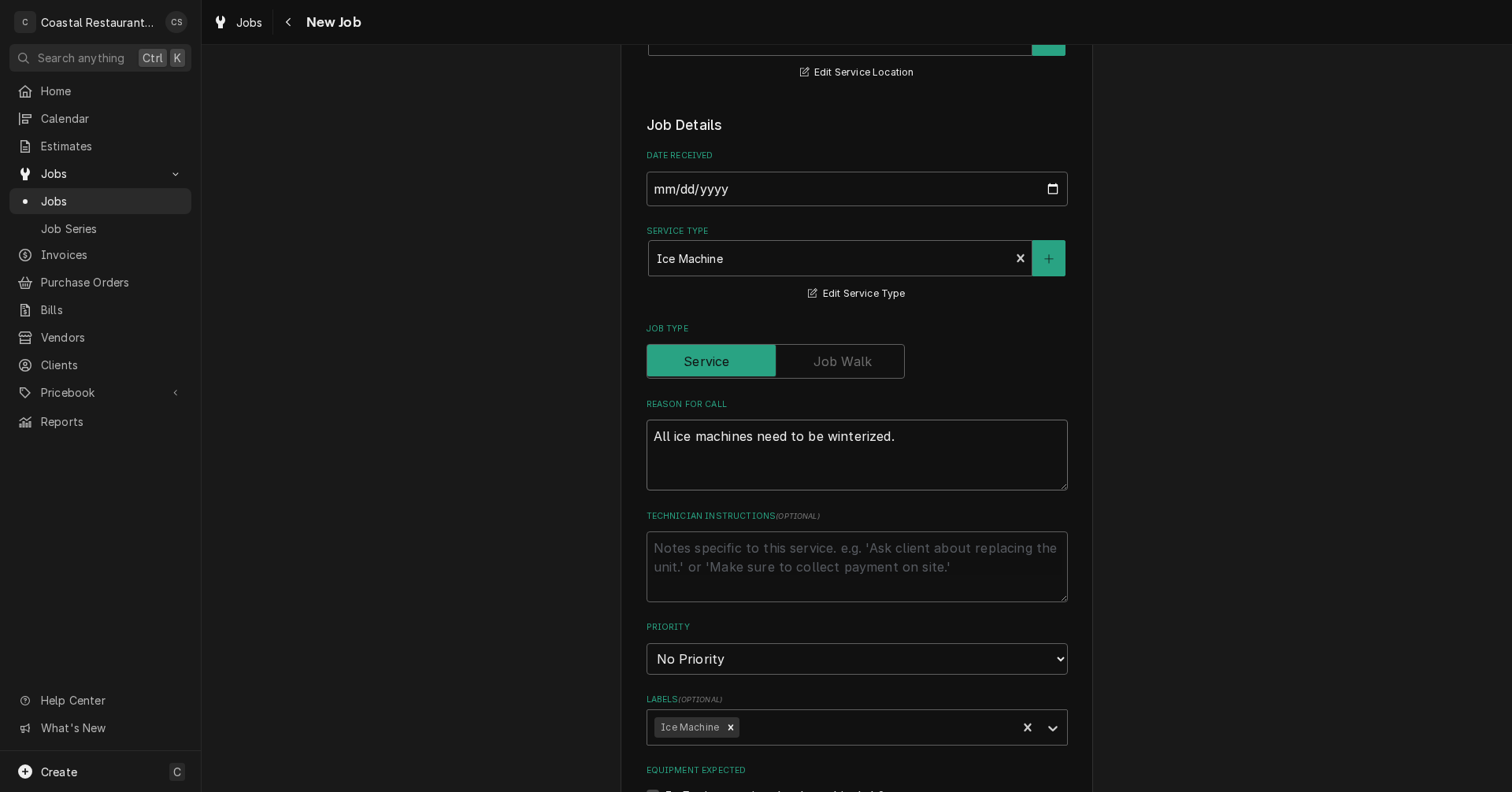
click at [647, 437] on textarea "All ice machines need to be winterized." at bounding box center [857, 456] width 421 height 71
paste textarea "Work Order ID: 2625"
type textarea "x"
type textarea "Work Order ID: 2625All ice machines need to be winterized."
type textarea "x"
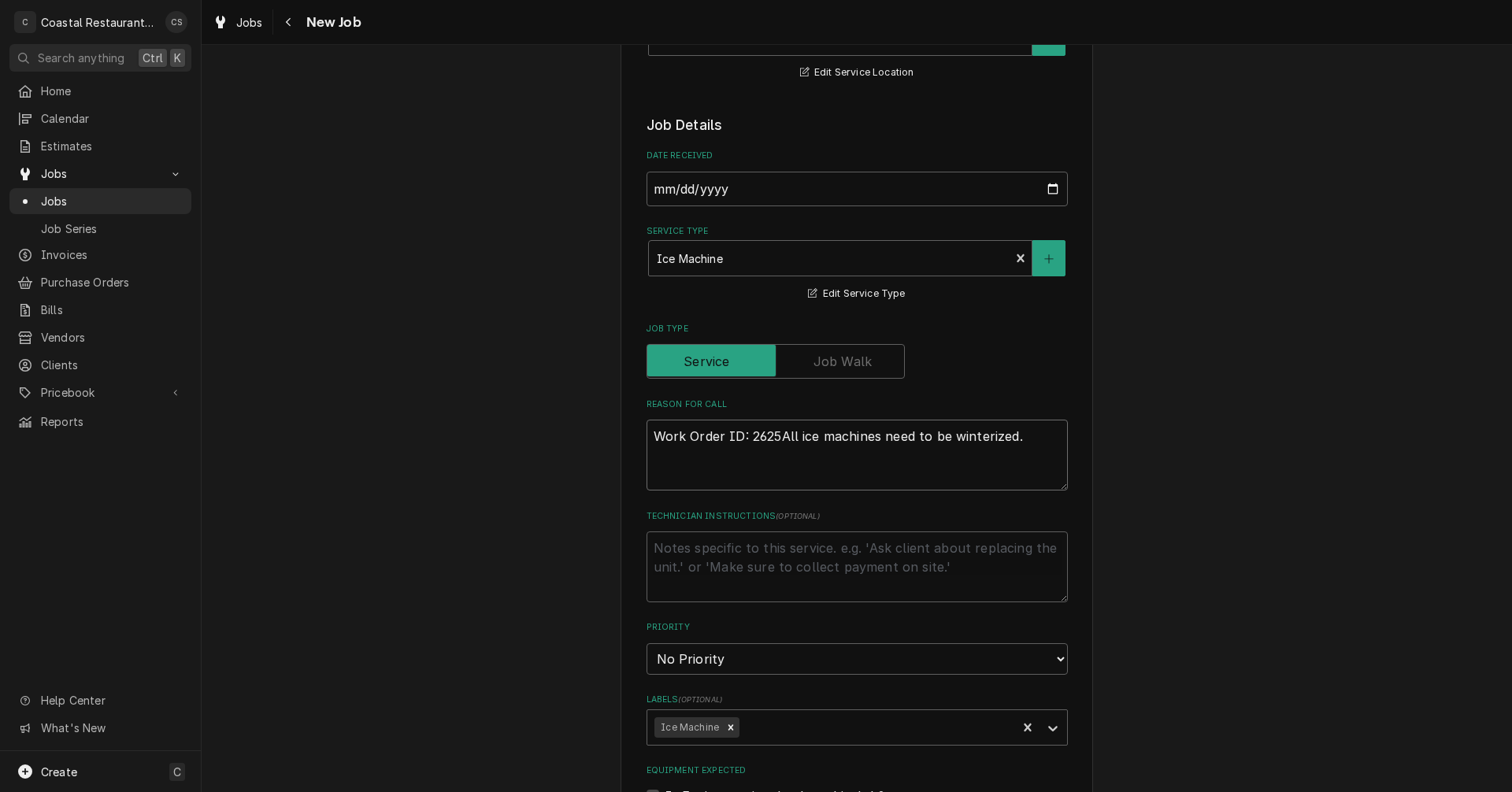
type textarea "Work Order ID: 2625 All ice machines need to be winterized."
type textarea "x"
type textarea "Work Order ID: 2625 All ice machines need to be winterized."
drag, startPoint x: 1016, startPoint y: 436, endPoint x: 781, endPoint y: 436, distance: 235.0
click at [781, 436] on textarea "Work Order ID: 2625 All ice machines need to be winterized." at bounding box center [857, 456] width 421 height 71
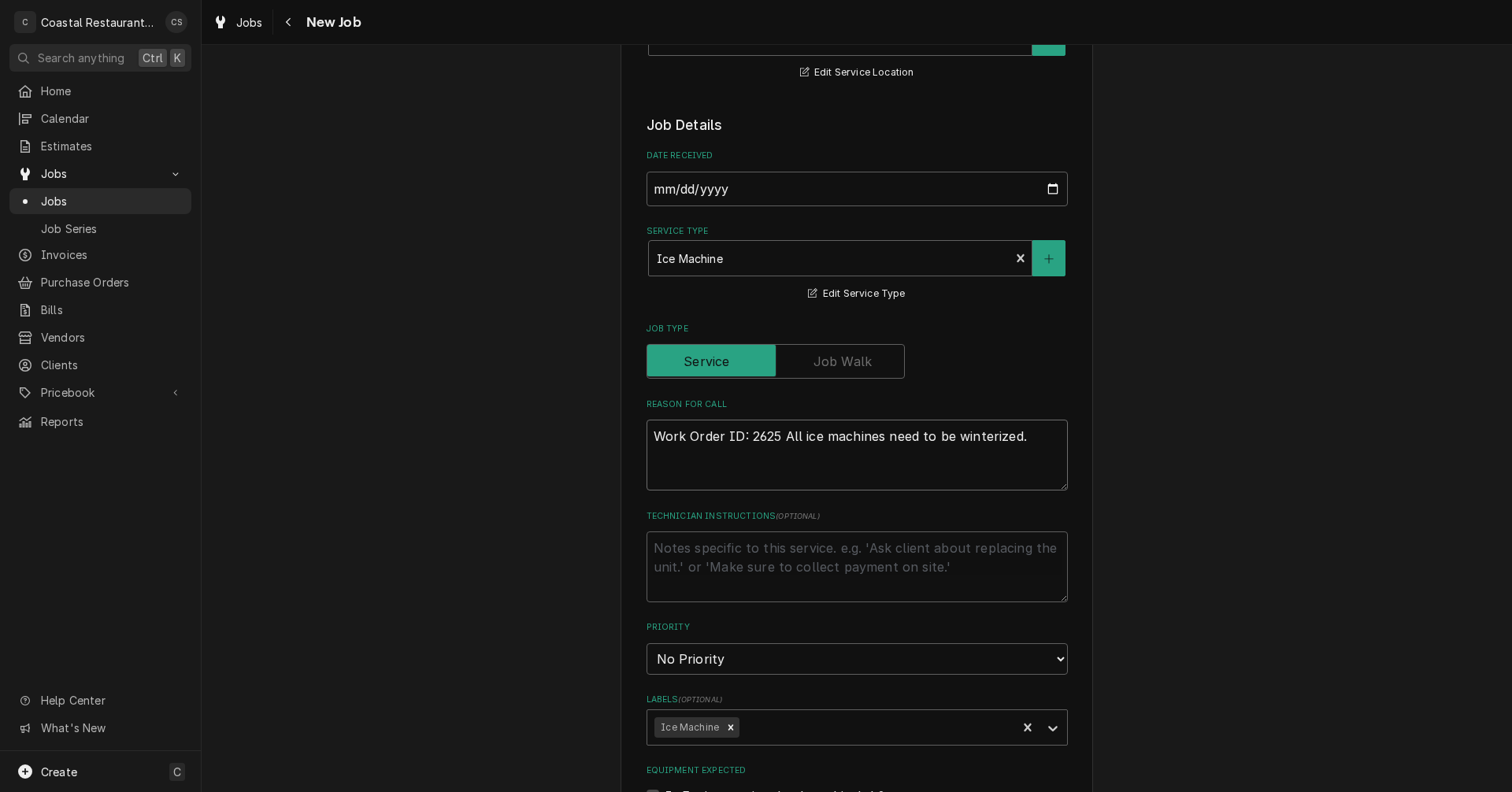
type textarea "x"
type textarea "Work Order ID: 2625"
paste textarea "Macky’s is closed for the season. We need the ice machines winterized."
type textarea "x"
type textarea "Work Order ID: 2625 Macky’s is closed for the season. We need the ice machines …"
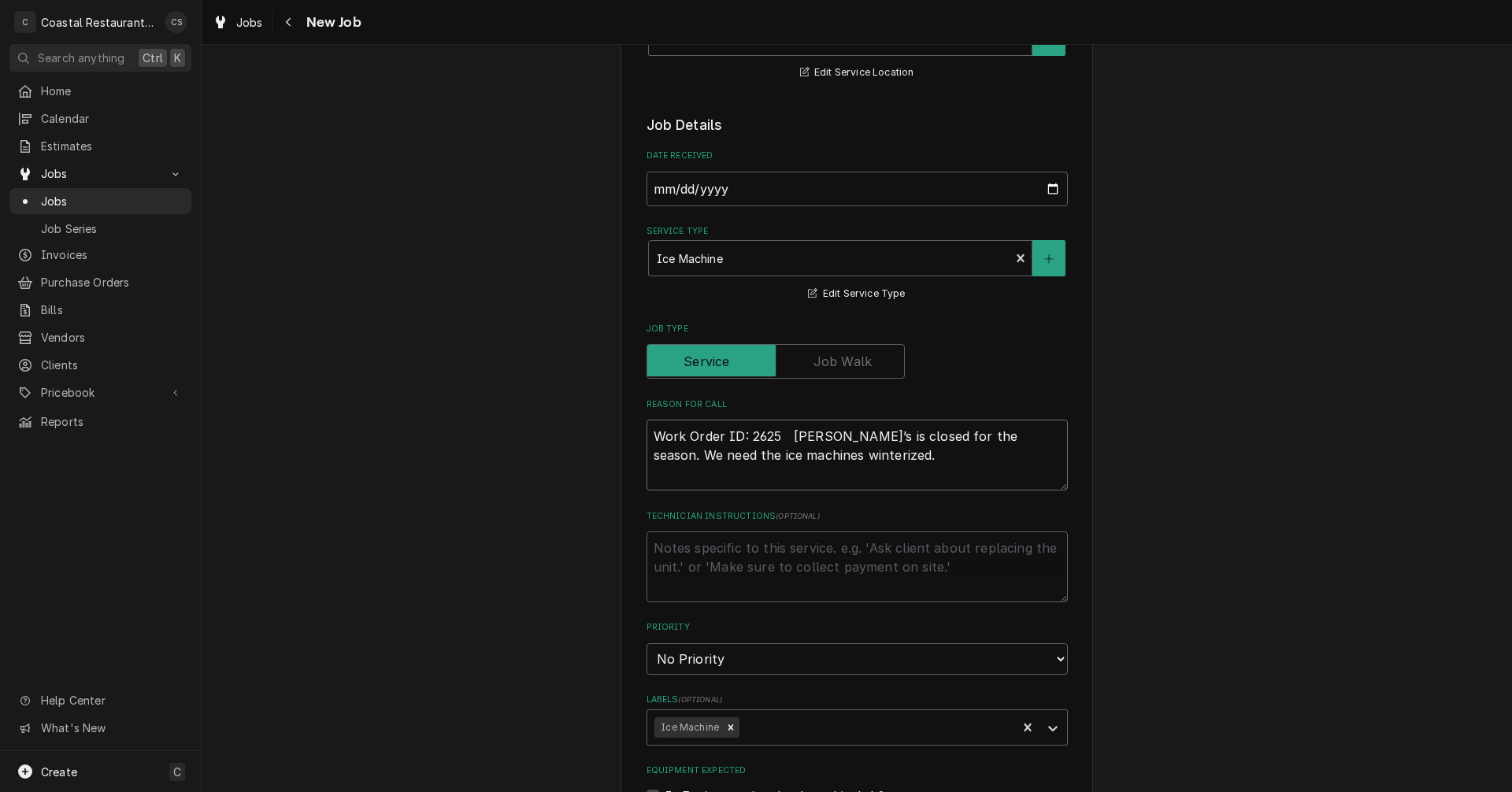
type textarea "x"
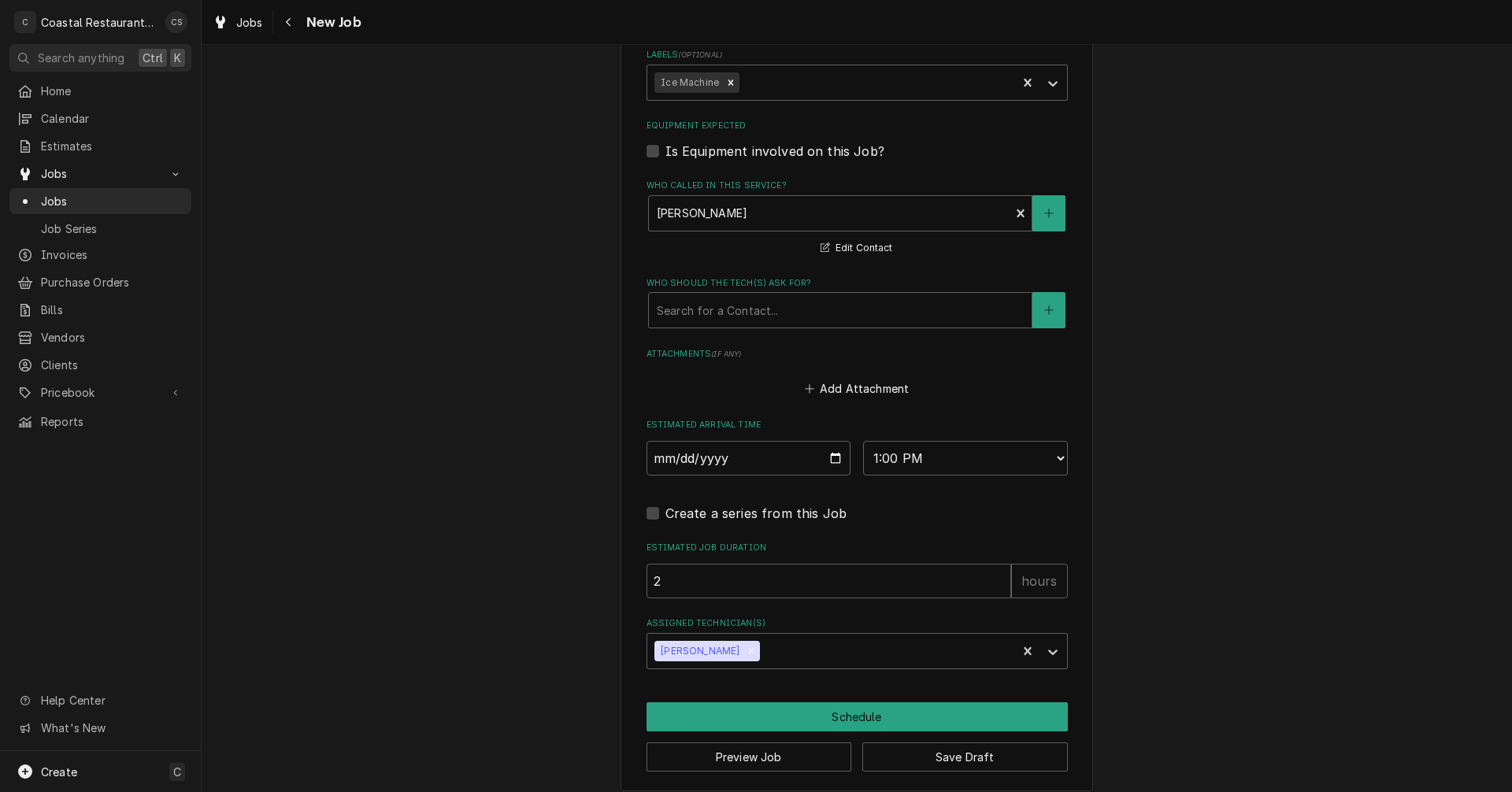
scroll to position [973, 0]
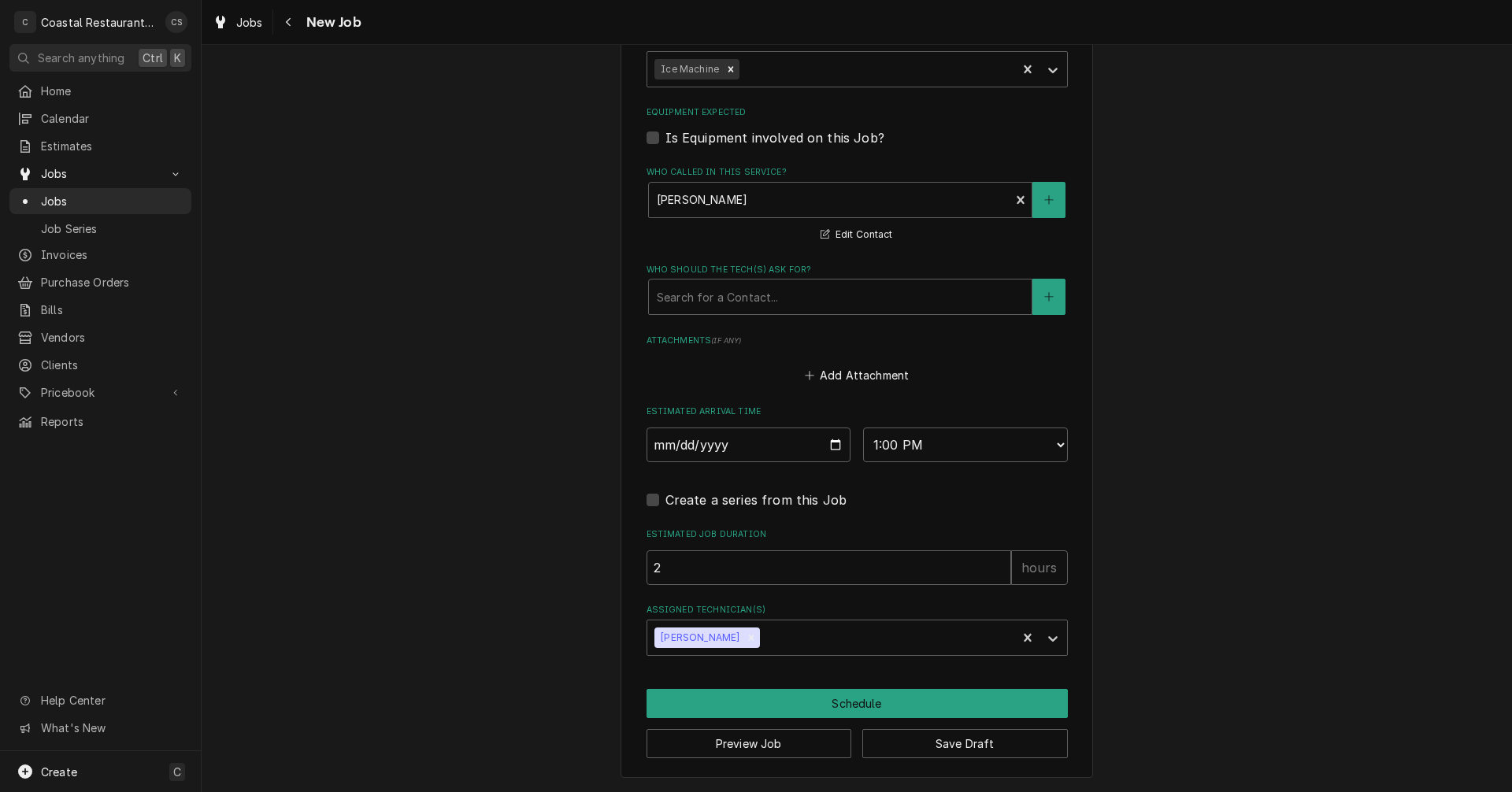
type textarea "Work Order ID: 2625 Macky’s is closed for the season. We need the ice machines …"
click at [700, 563] on input "2" at bounding box center [829, 568] width 365 height 35
type textarea "x"
type input "4"
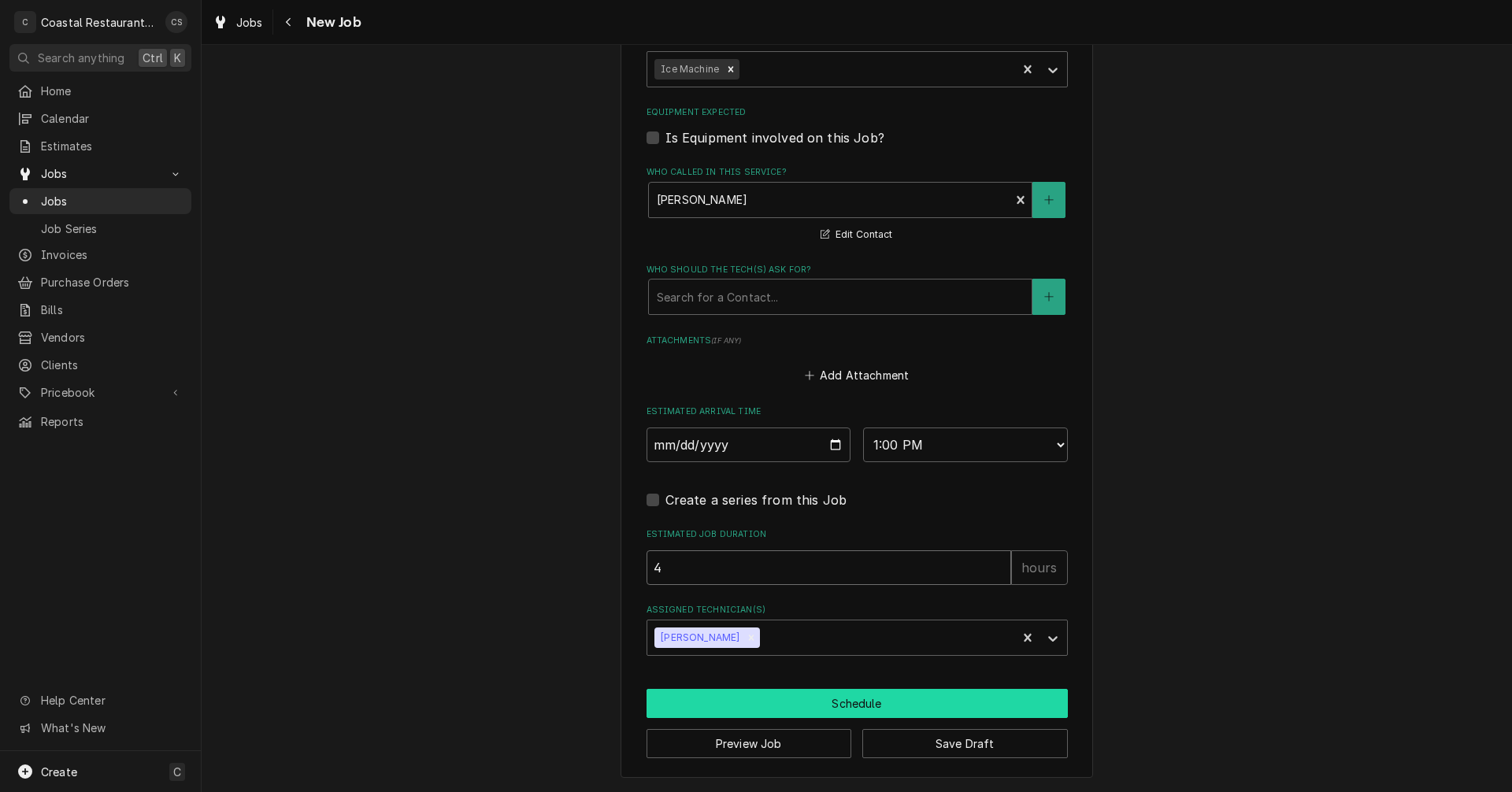
type textarea "x"
type input "4"
click at [844, 701] on button "Schedule" at bounding box center [857, 704] width 421 height 29
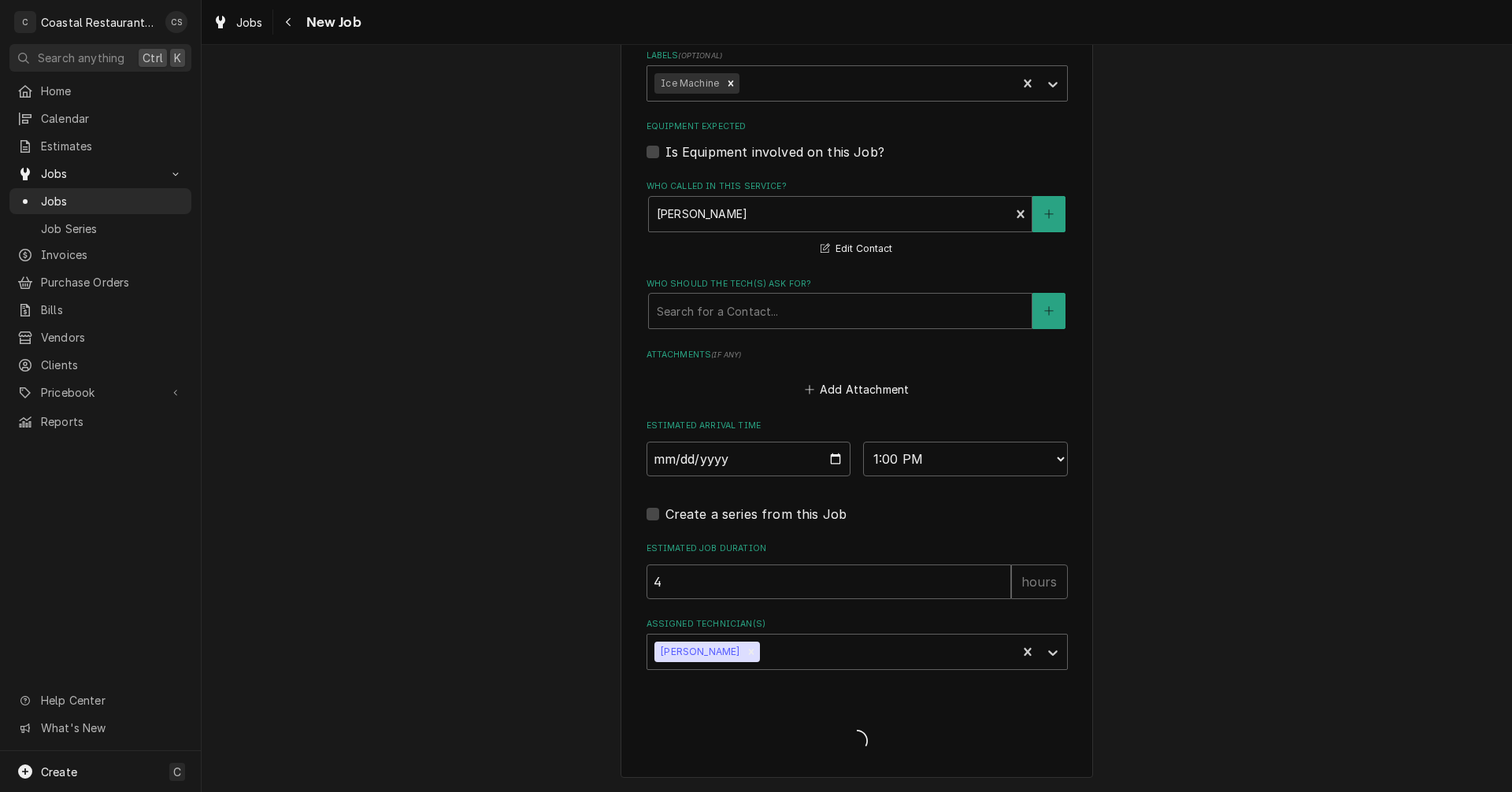
scroll to position [959, 0]
type textarea "x"
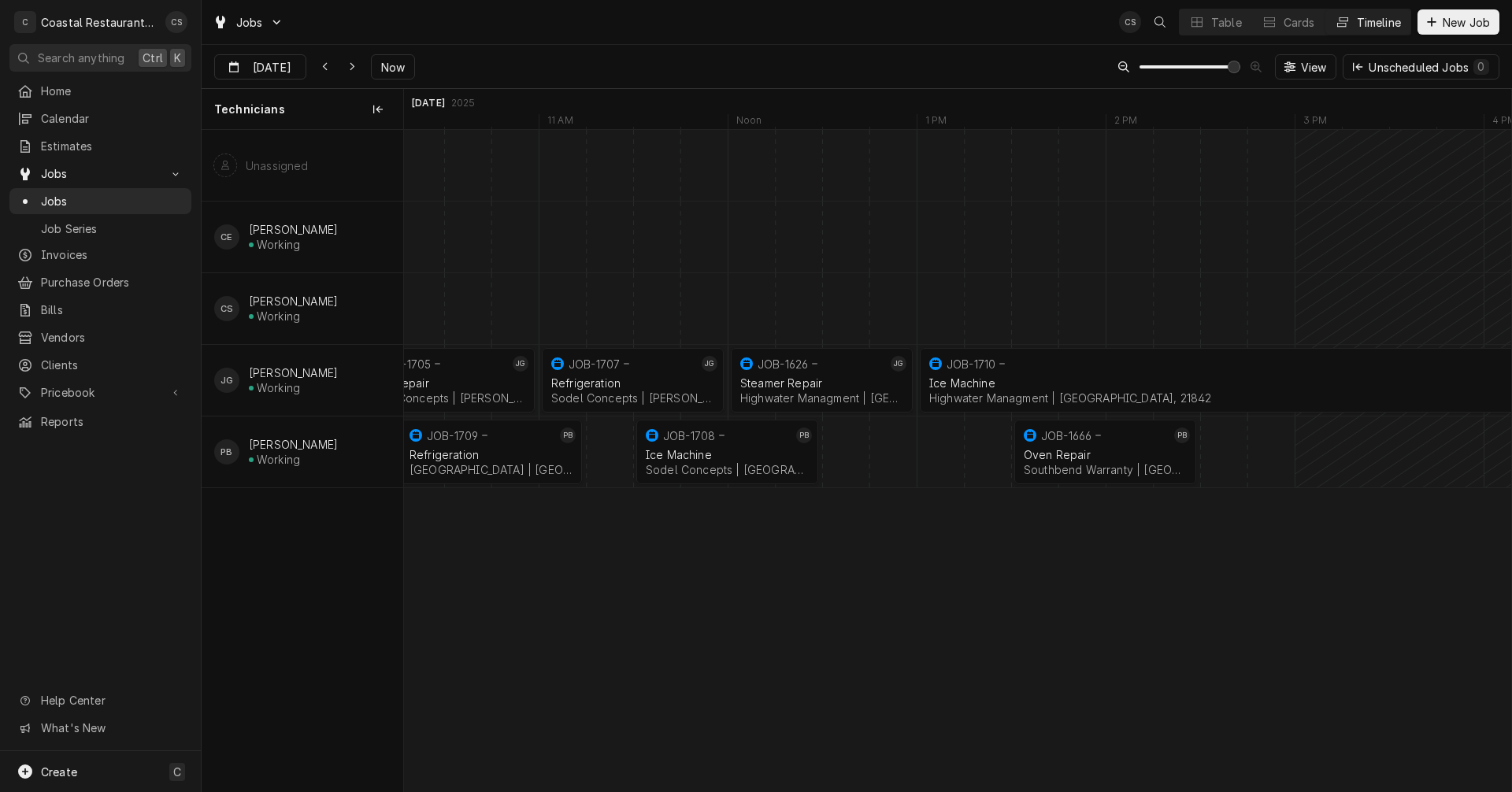
click at [1021, 375] on div "Ice Machine Highwater Managment | [GEOGRAPHIC_DATA], 21842" at bounding box center [1295, 391] width 737 height 35
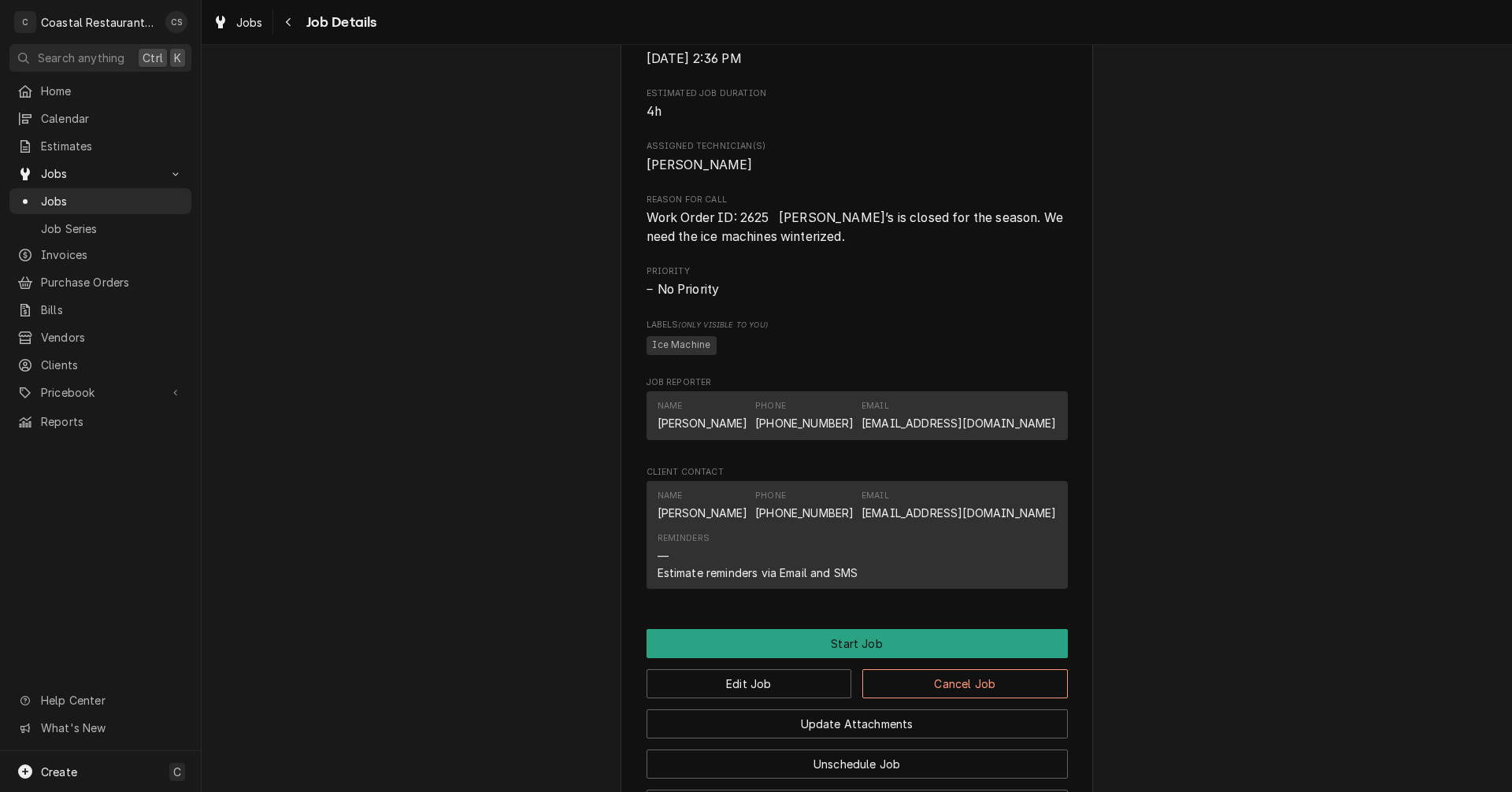
scroll to position [850, 0]
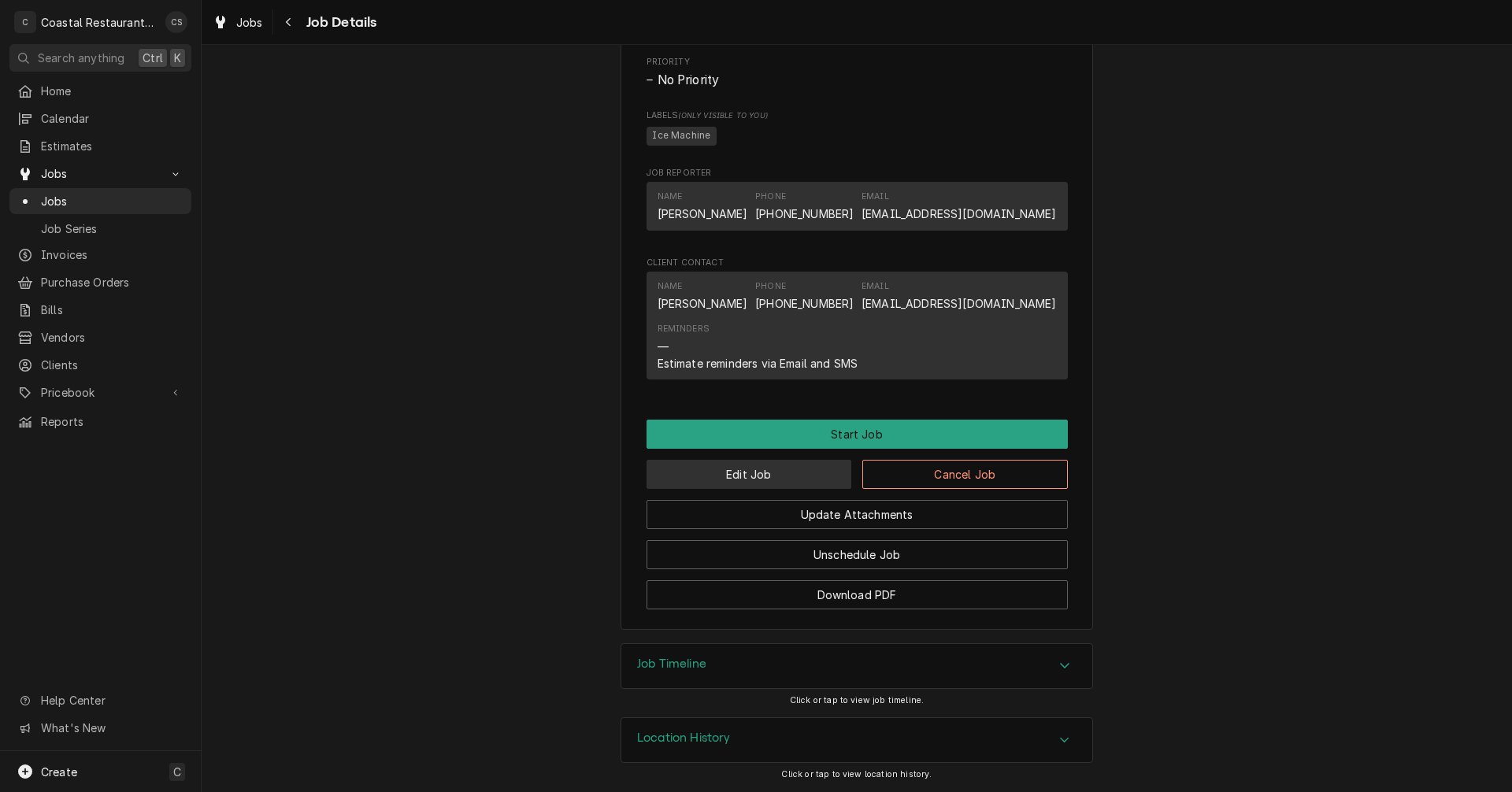
click at [800, 474] on button "Edit Job" at bounding box center [750, 475] width 205 height 29
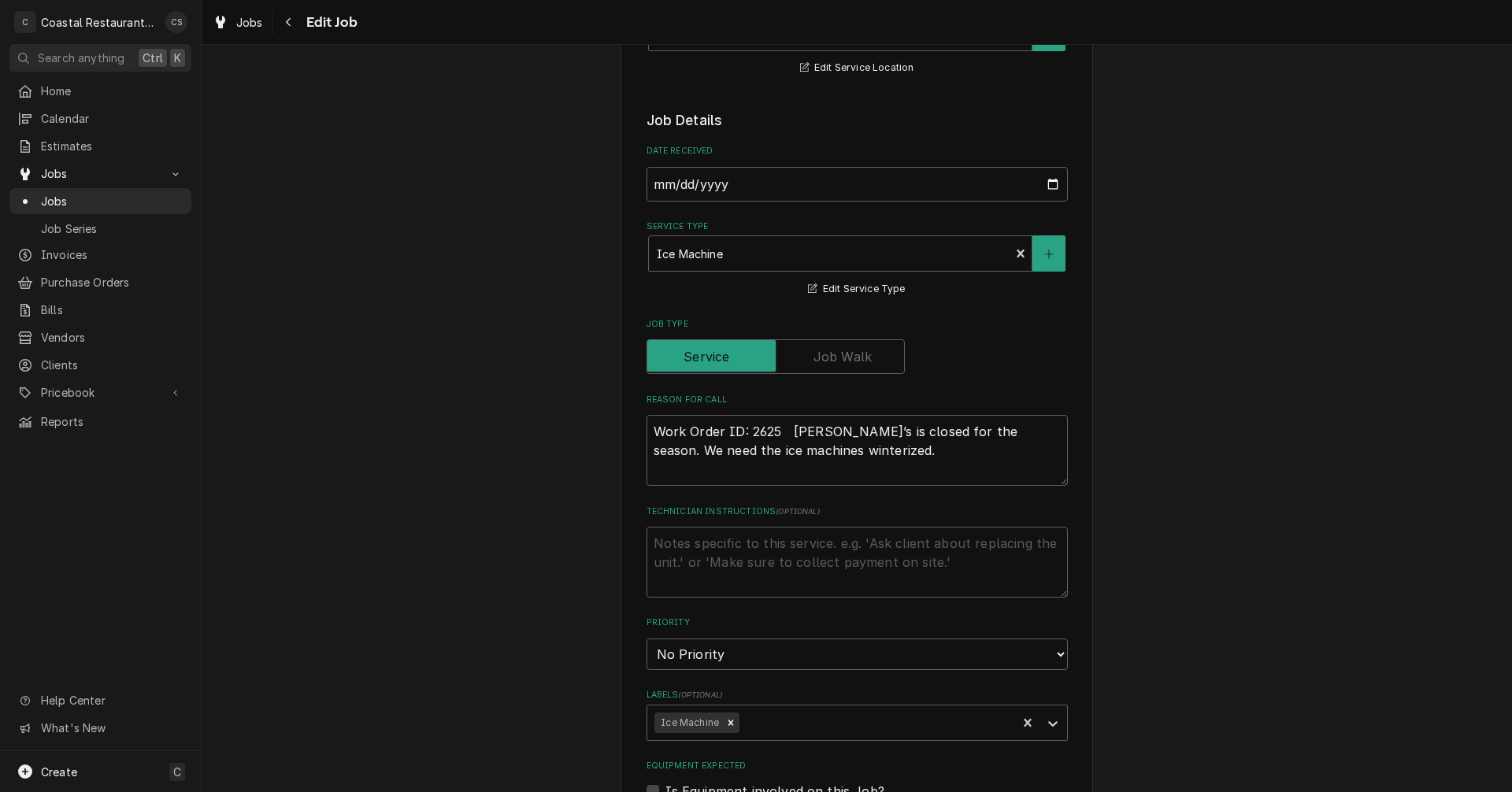
type textarea "x"
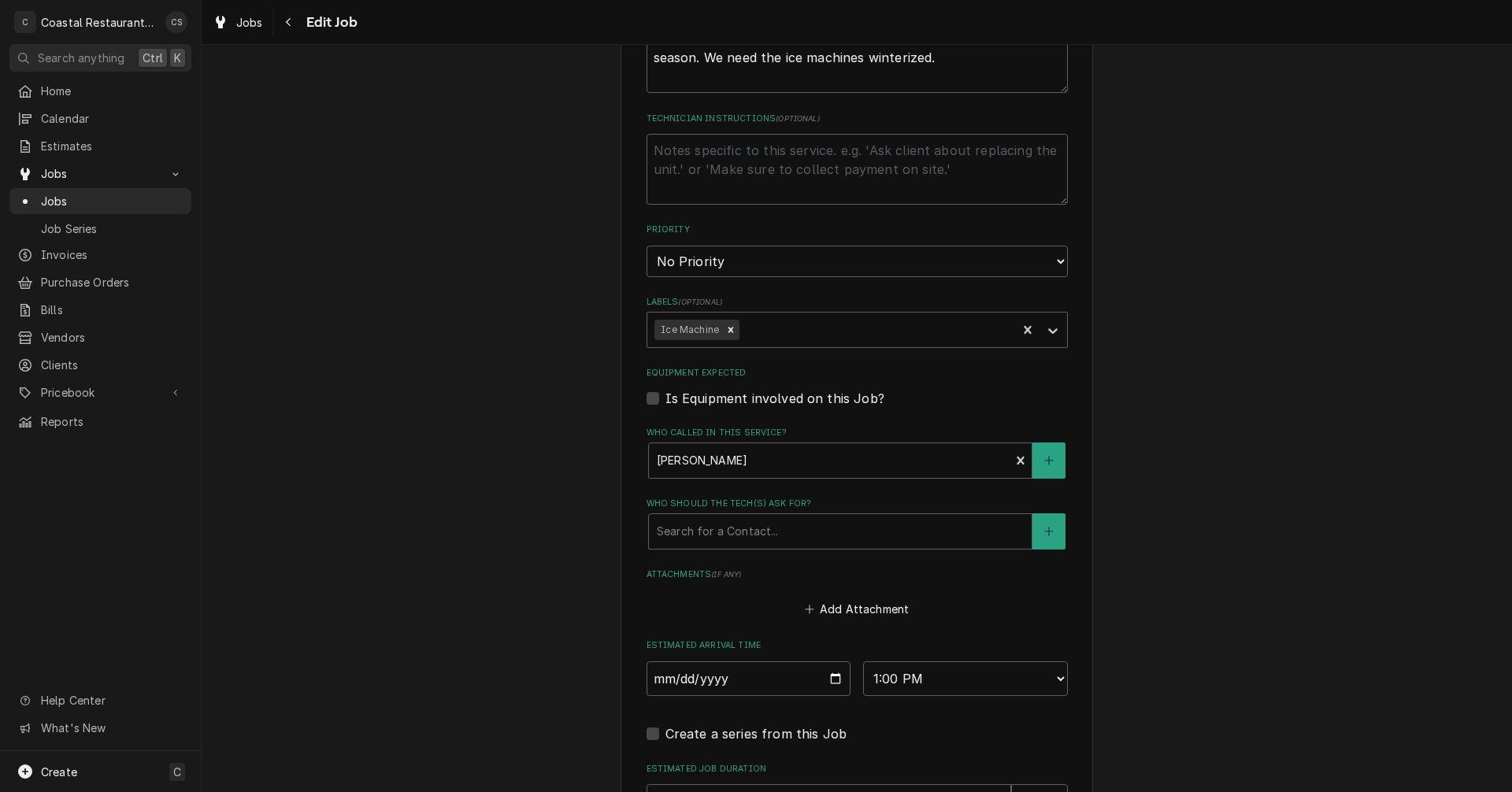
scroll to position [866, 0]
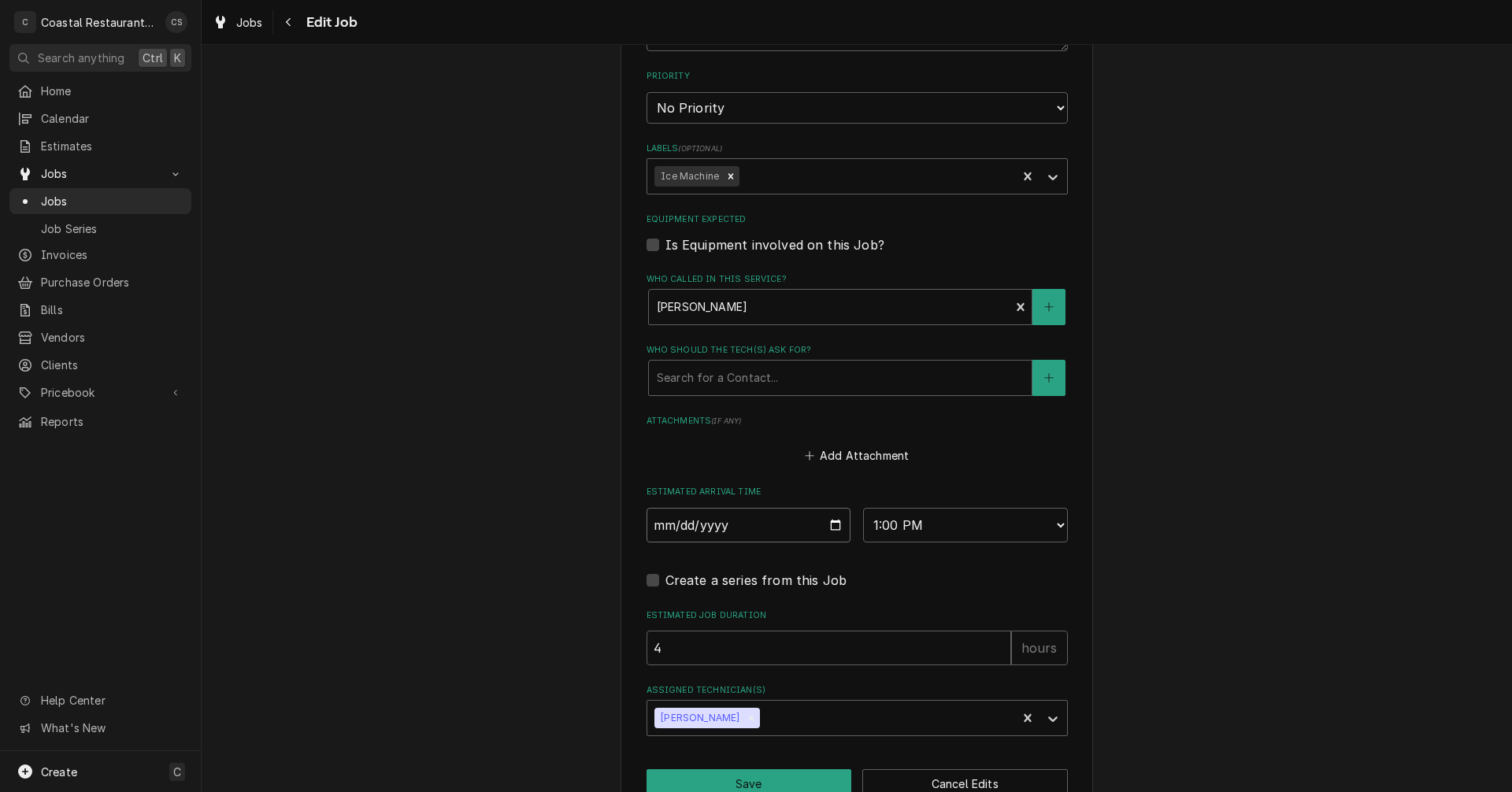
click at [830, 525] on input "[DATE]" at bounding box center [749, 525] width 204 height 35
type input "[DATE]"
type textarea "x"
click at [884, 525] on select "AM / PM 6:00 AM 6:15 AM 6:30 AM 6:45 AM 7:00 AM 7:15 AM 7:30 AM 7:45 AM 8:00 AM…" at bounding box center [965, 525] width 204 height 35
select select "10:00:00"
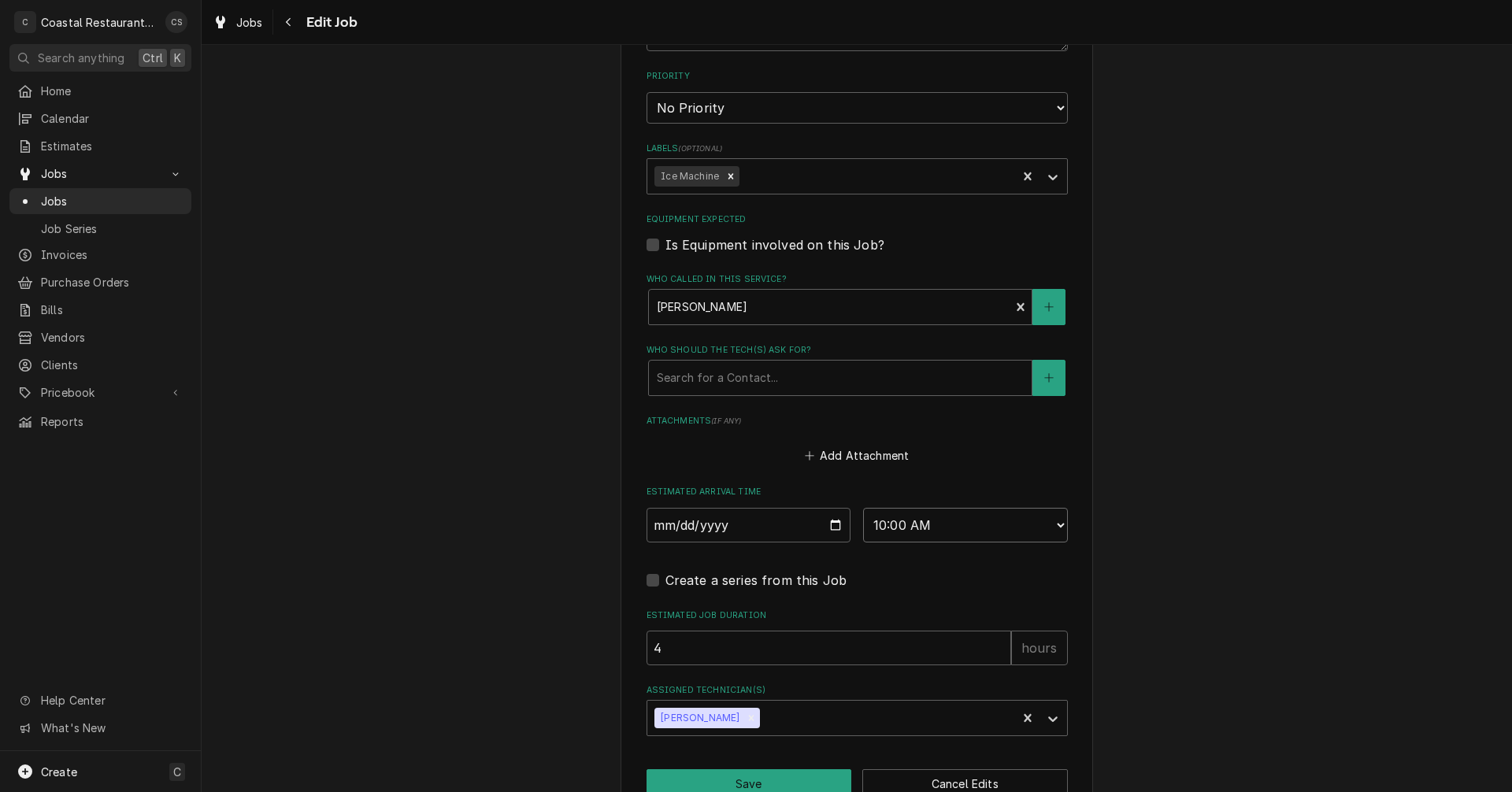
click at [863, 508] on select "AM / PM 6:00 AM 6:15 AM 6:30 AM 6:45 AM 7:00 AM 7:15 AM 7:30 AM 7:45 AM 8:00 AM…" at bounding box center [965, 525] width 204 height 35
click at [762, 774] on button "Save" at bounding box center [750, 784] width 205 height 29
type textarea "x"
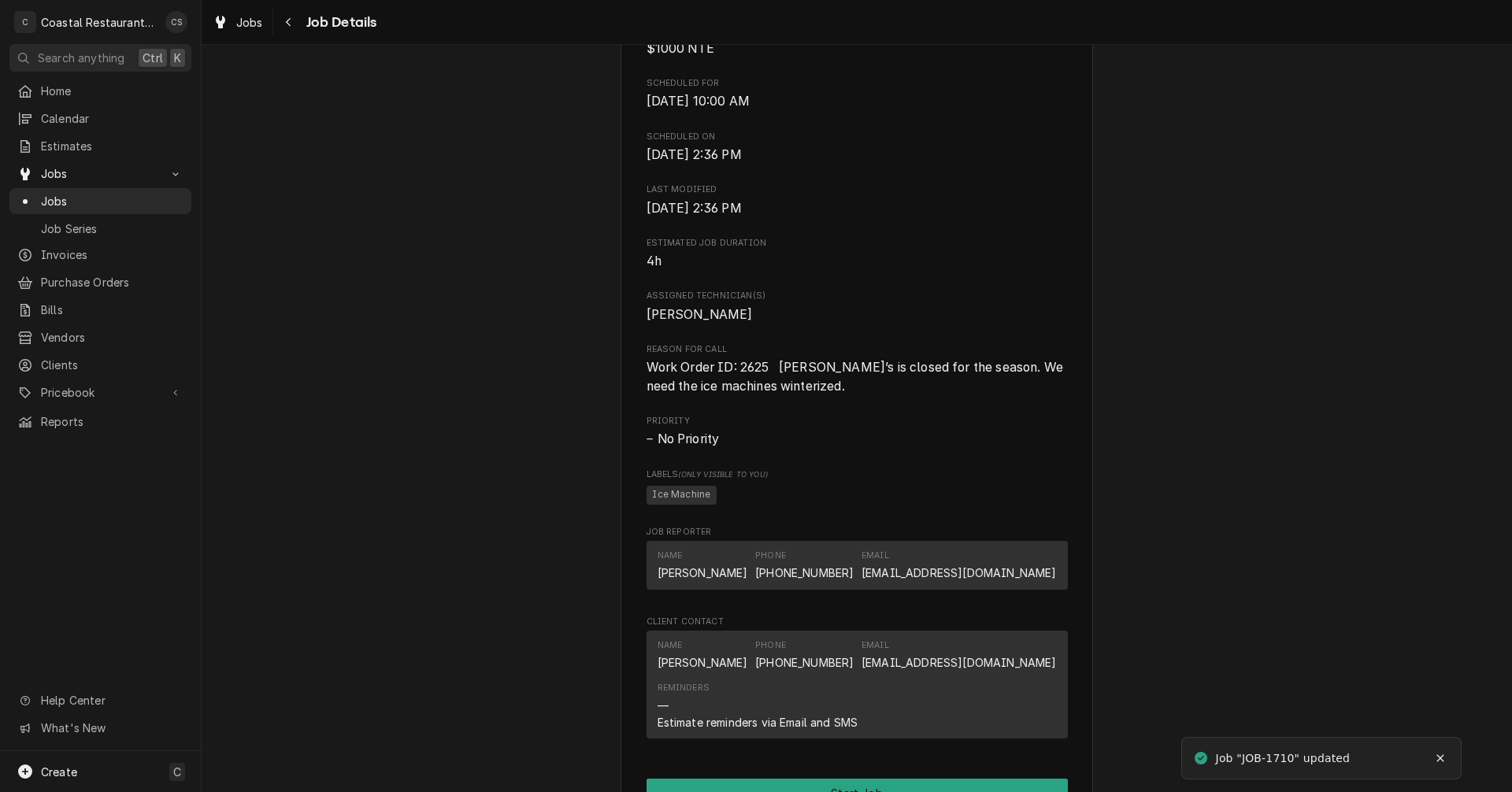
scroll to position [850, 0]
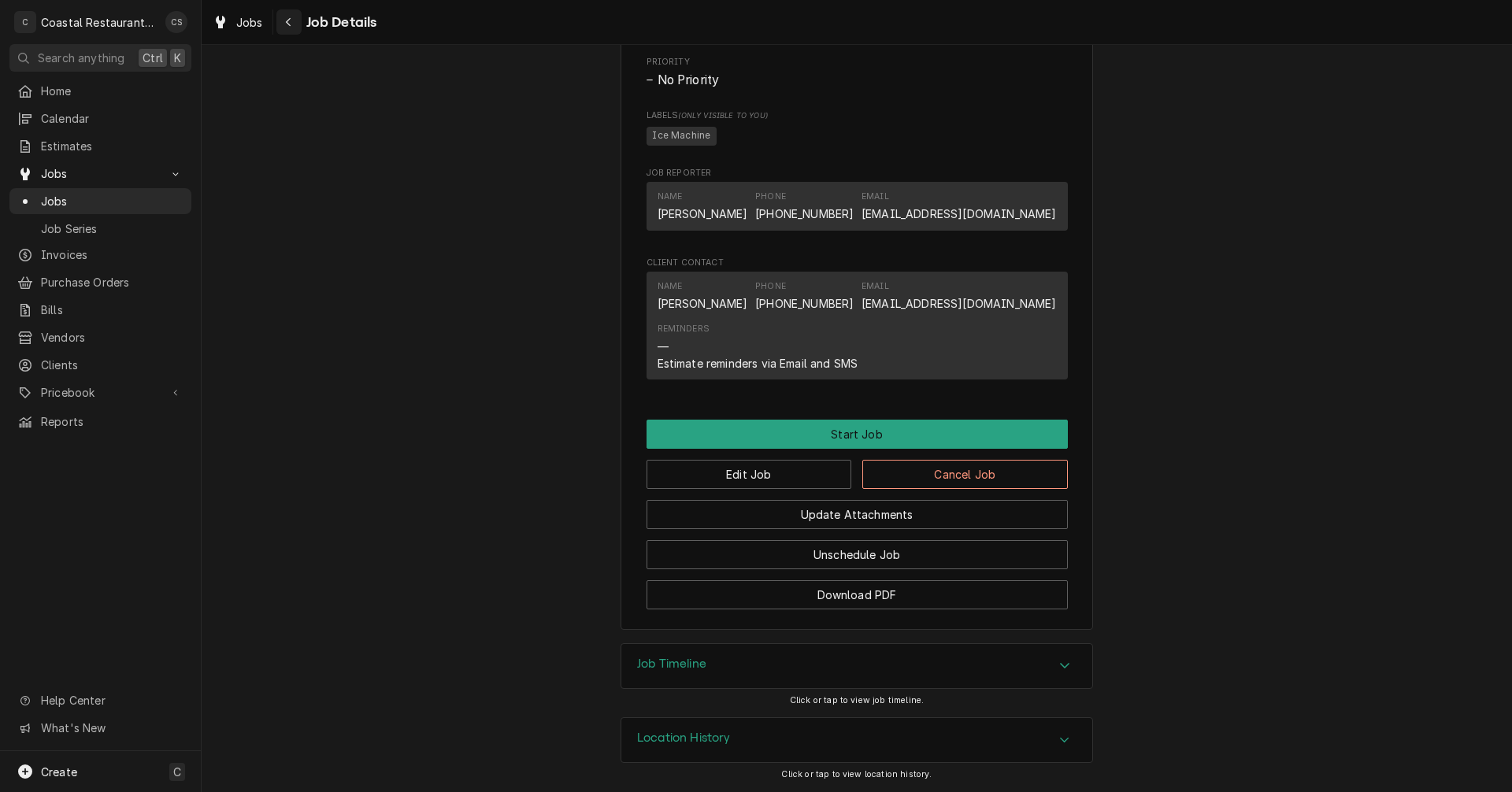
click at [292, 17] on div "Navigate back" at bounding box center [289, 22] width 16 height 16
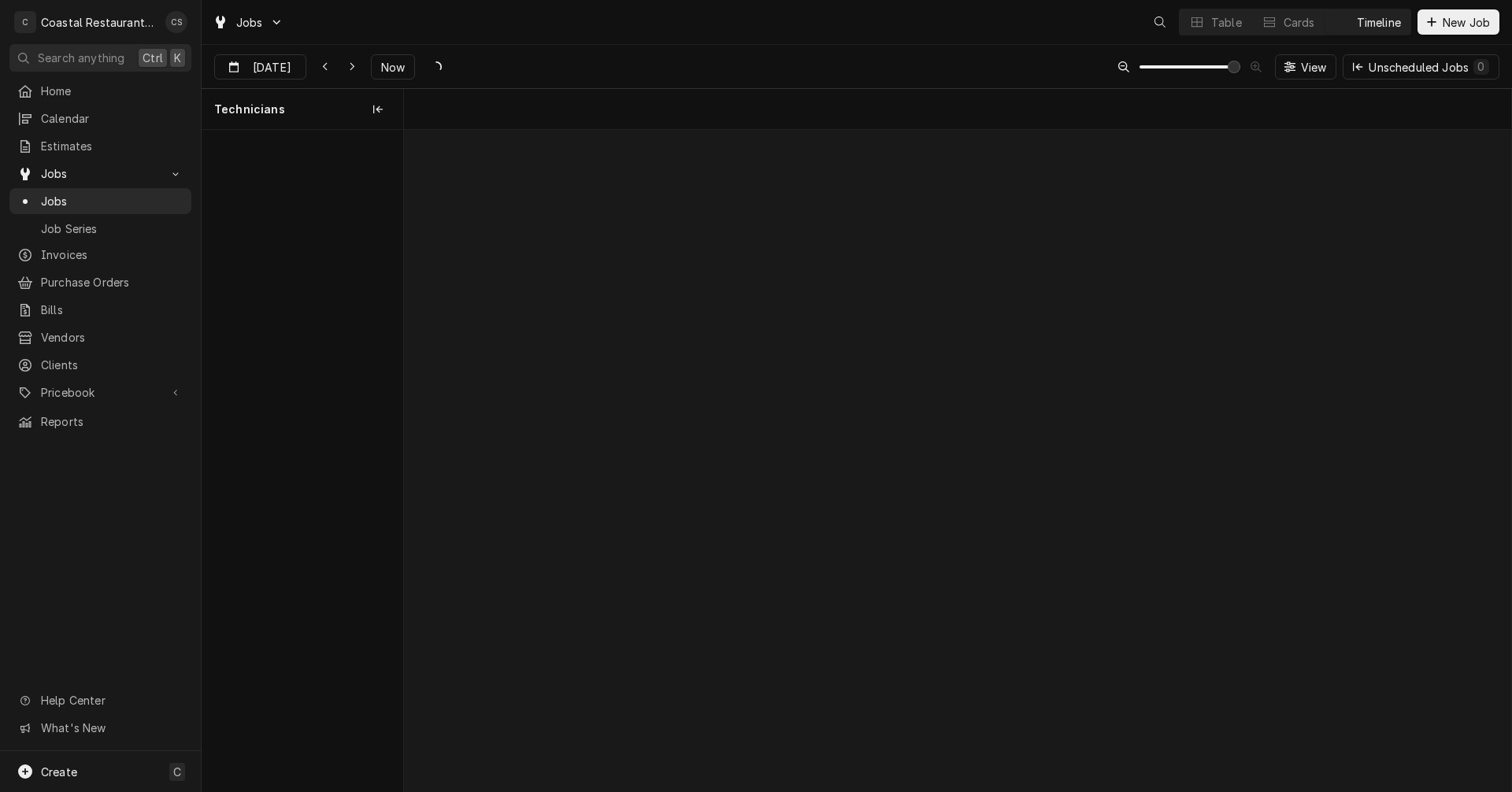
scroll to position [0, 21930]
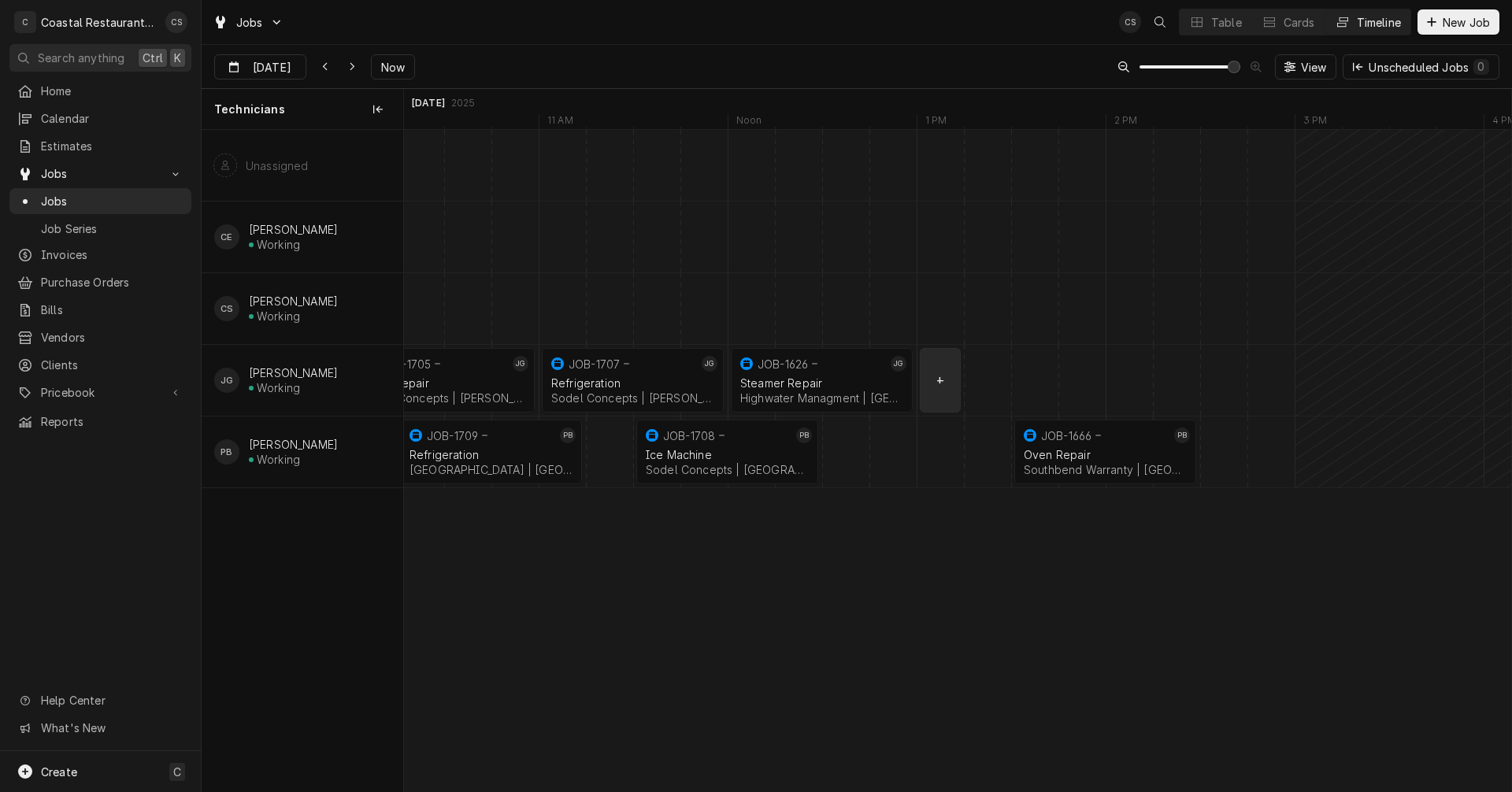
click at [936, 385] on div "normal" at bounding box center [1224, 380] width 45500 height 71
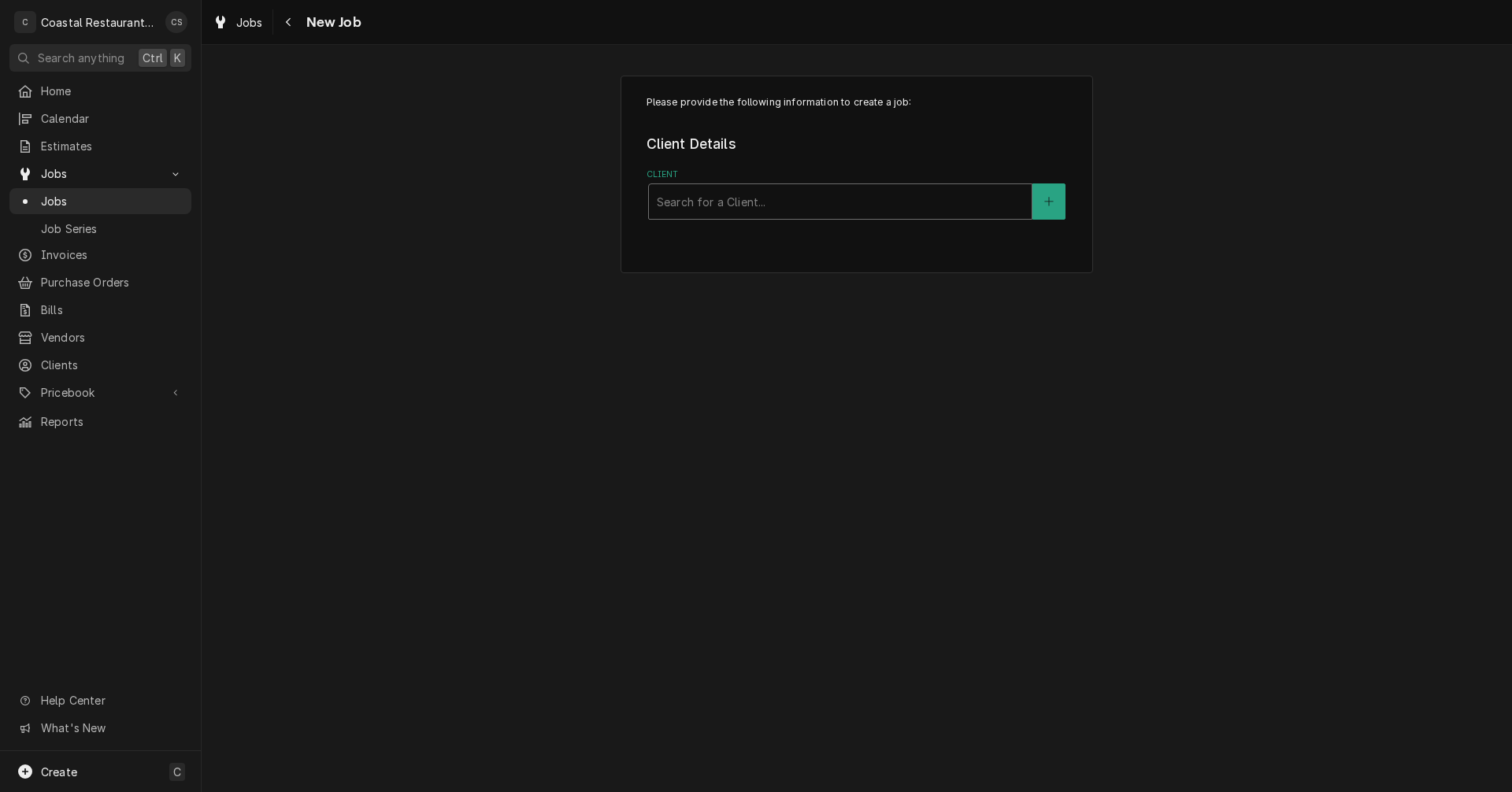
click at [695, 201] on div "Client" at bounding box center [839, 201] width 367 height 28
type input "High"
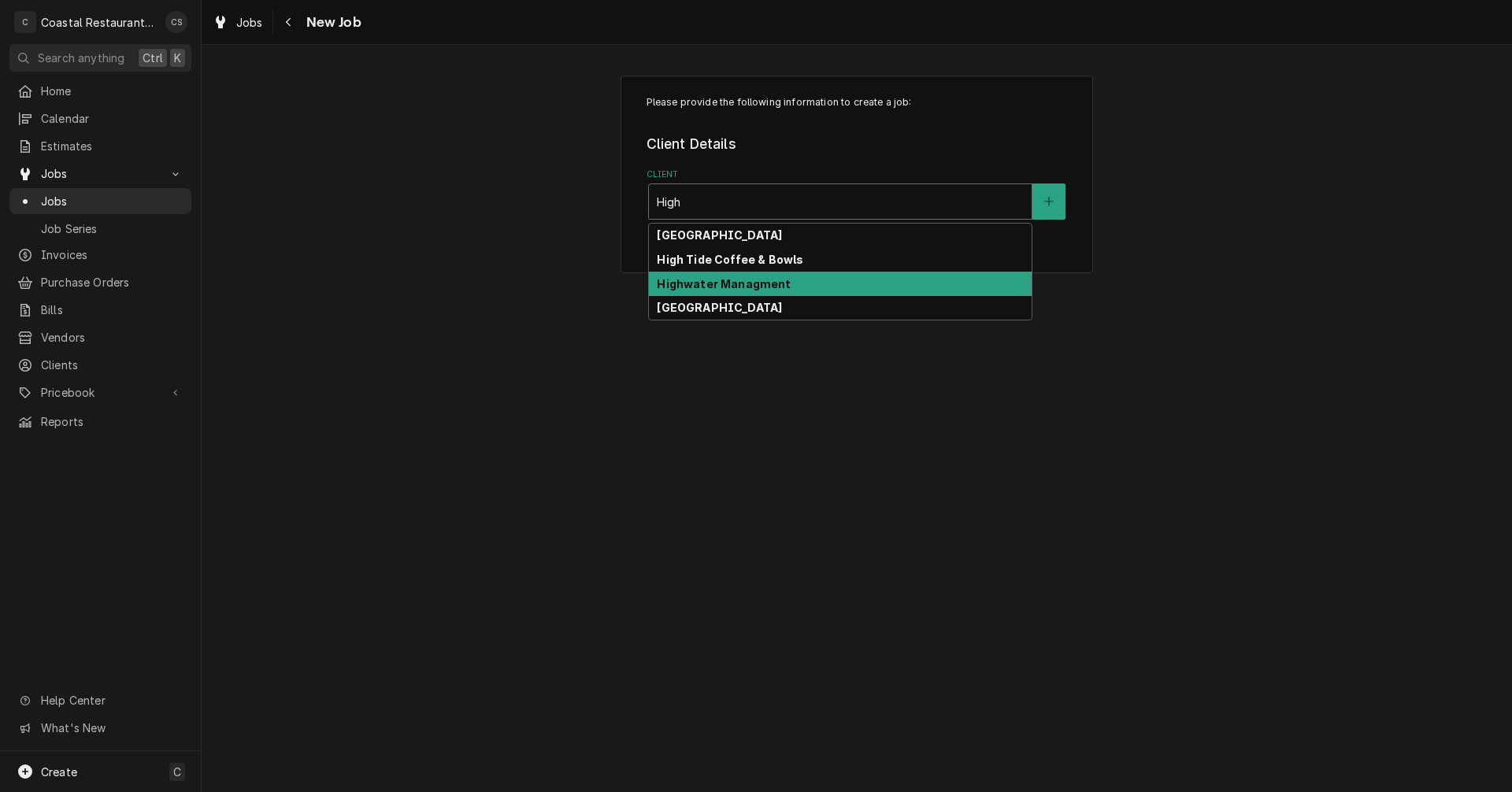
click at [742, 284] on strong "Highwater Managment" at bounding box center [723, 284] width 134 height 14
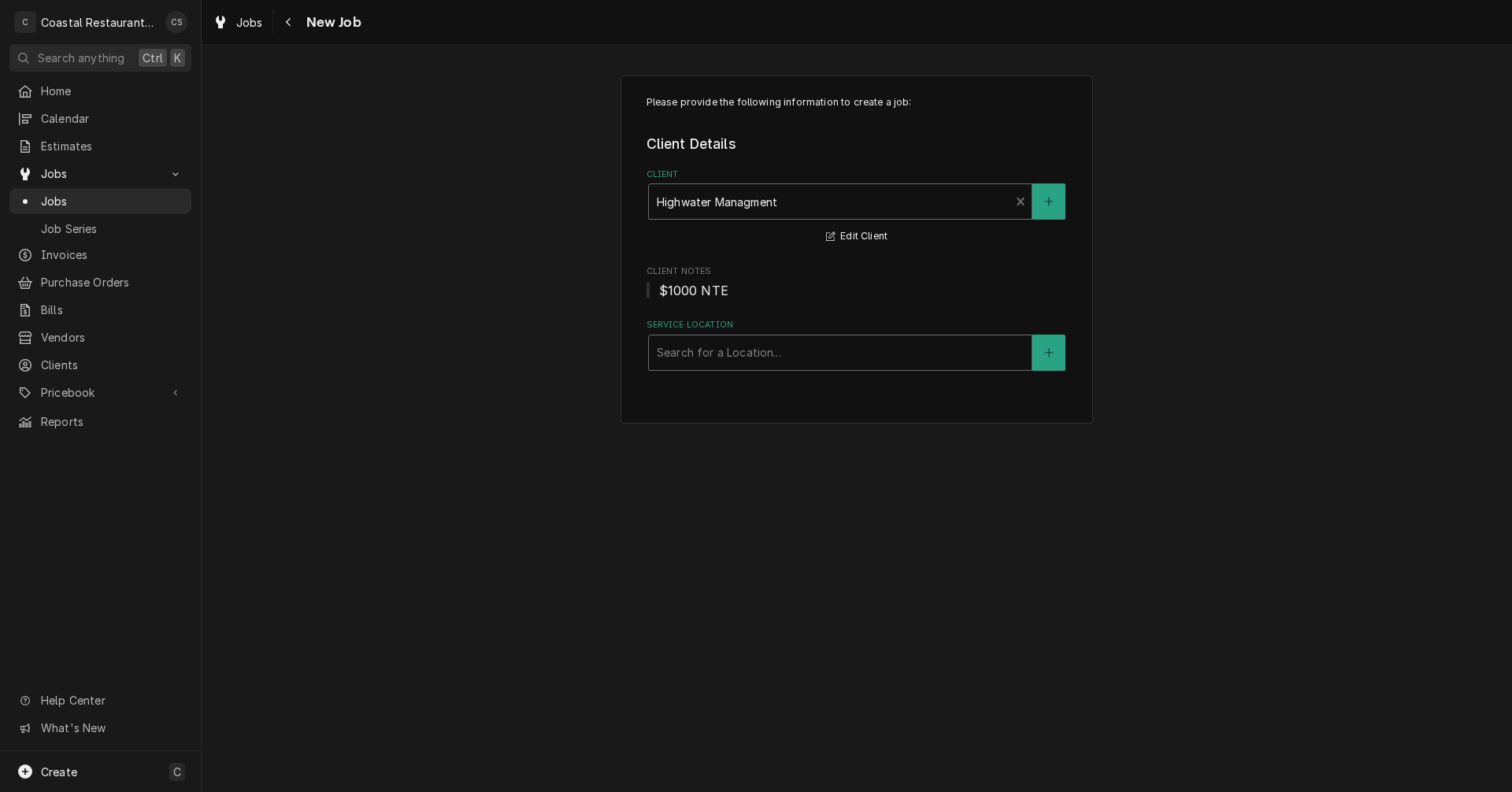
click at [719, 351] on div "Service Location" at bounding box center [839, 353] width 367 height 28
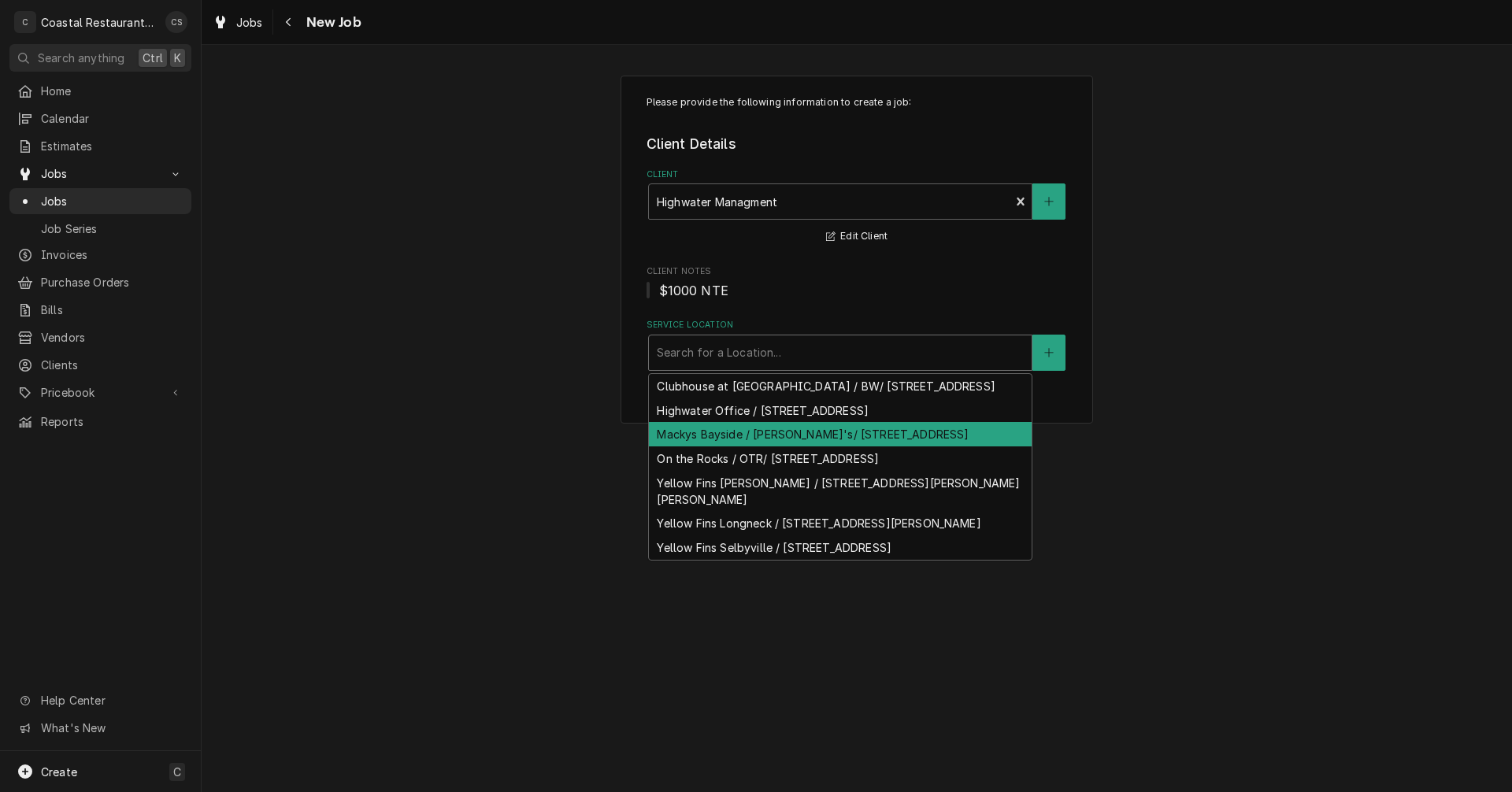
click at [717, 447] on div "Mackys Bayside / [PERSON_NAME]'s/ [STREET_ADDRESS]" at bounding box center [840, 434] width 383 height 24
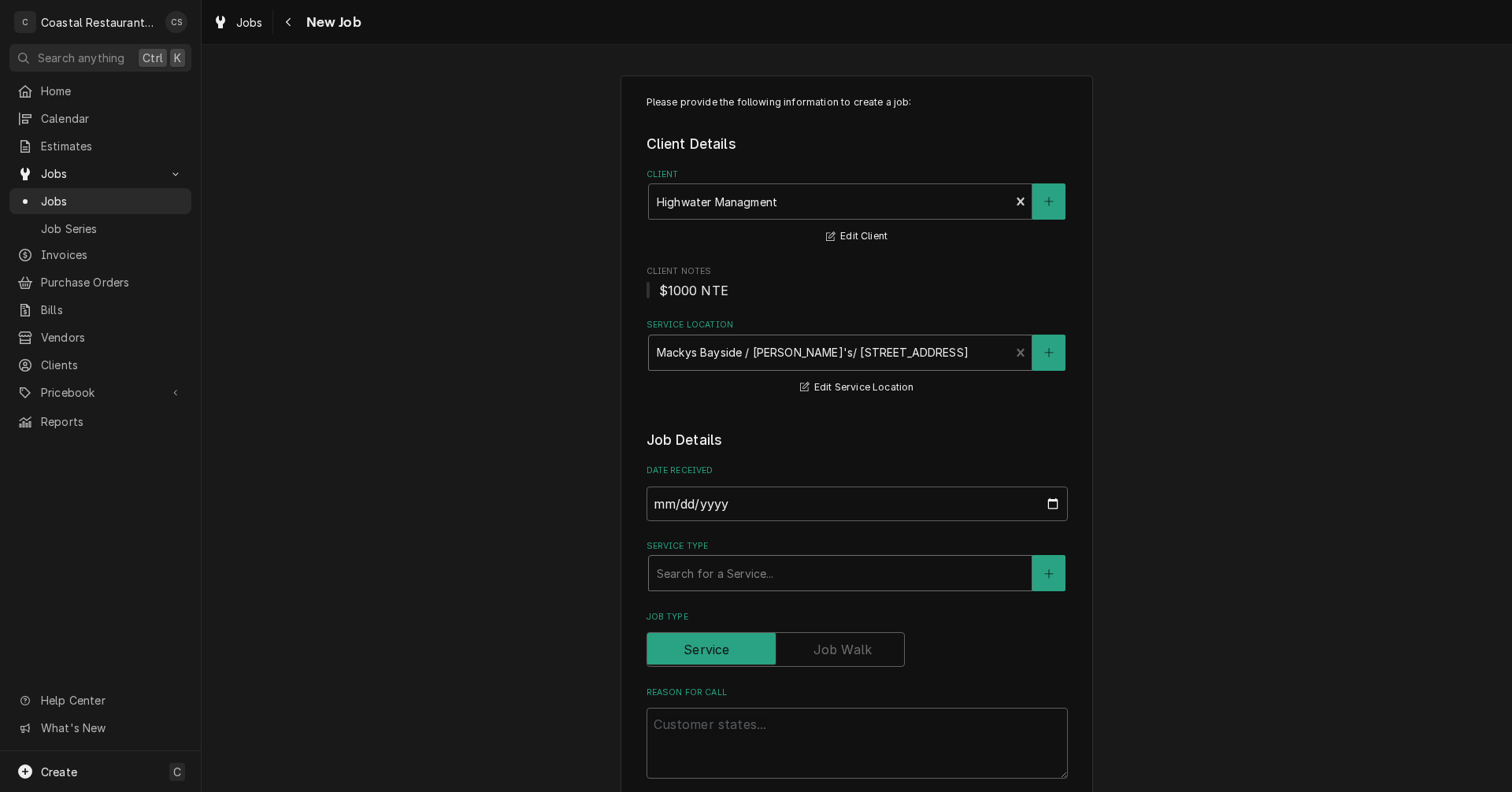
click at [718, 575] on div "Service Type" at bounding box center [839, 573] width 367 height 28
click at [665, 726] on textarea "Reason For Call" at bounding box center [857, 744] width 421 height 71
paste textarea "Work Order ID: 2626"
type textarea "x"
type textarea "Work Order ID: 2626"
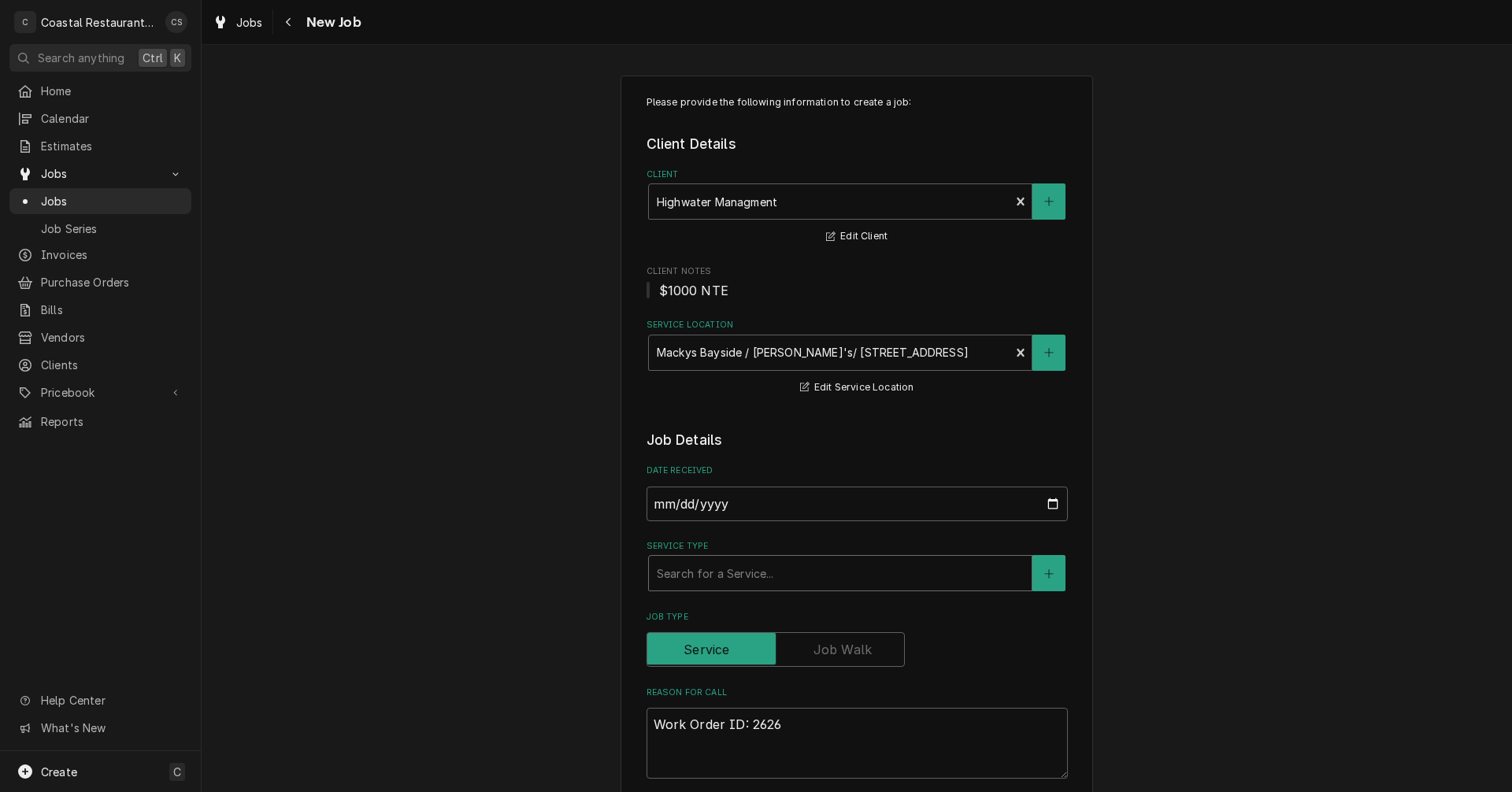
click at [700, 573] on div "Service Type" at bounding box center [839, 573] width 367 height 28
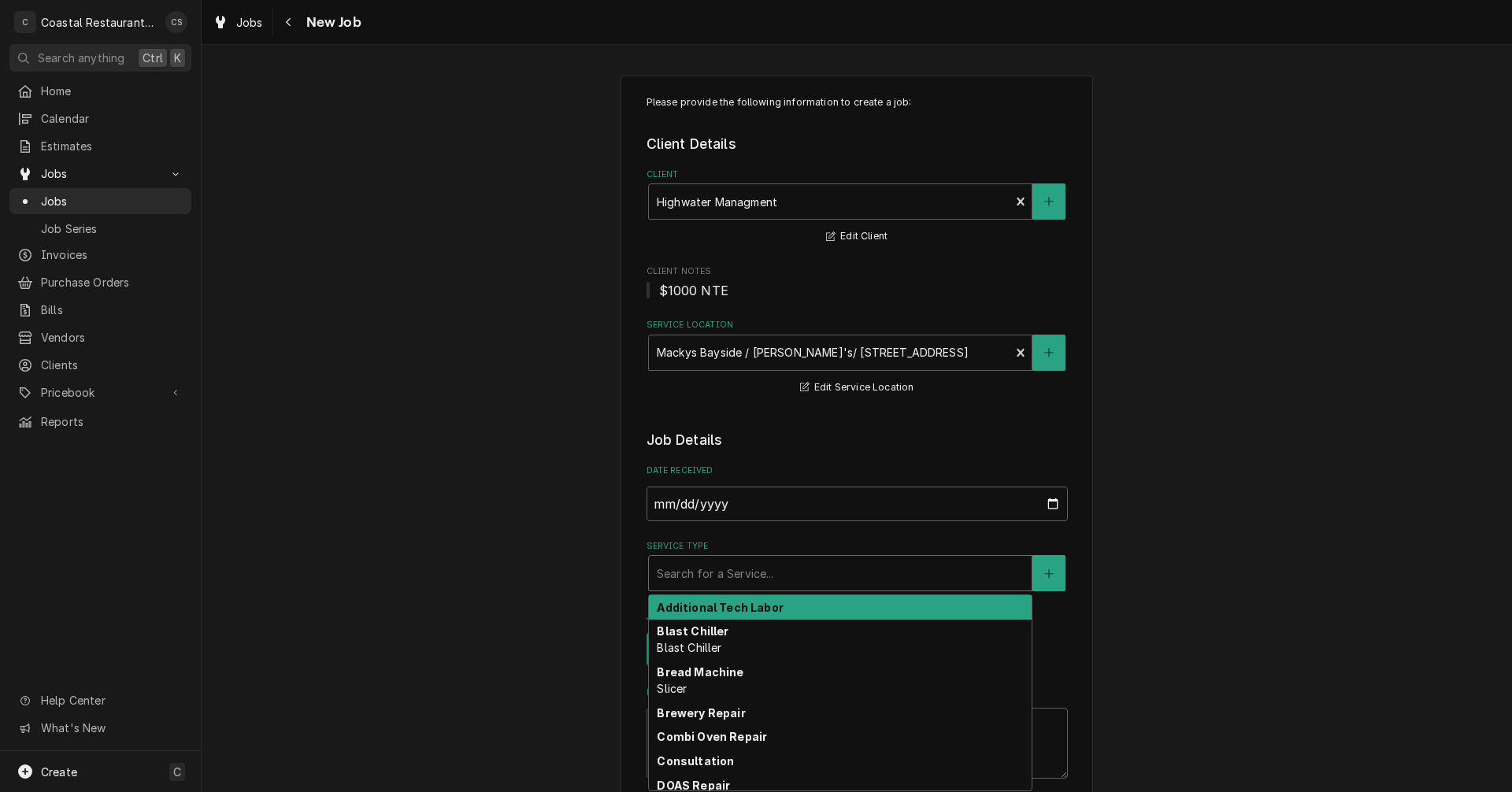
type textarea "x"
type input "S"
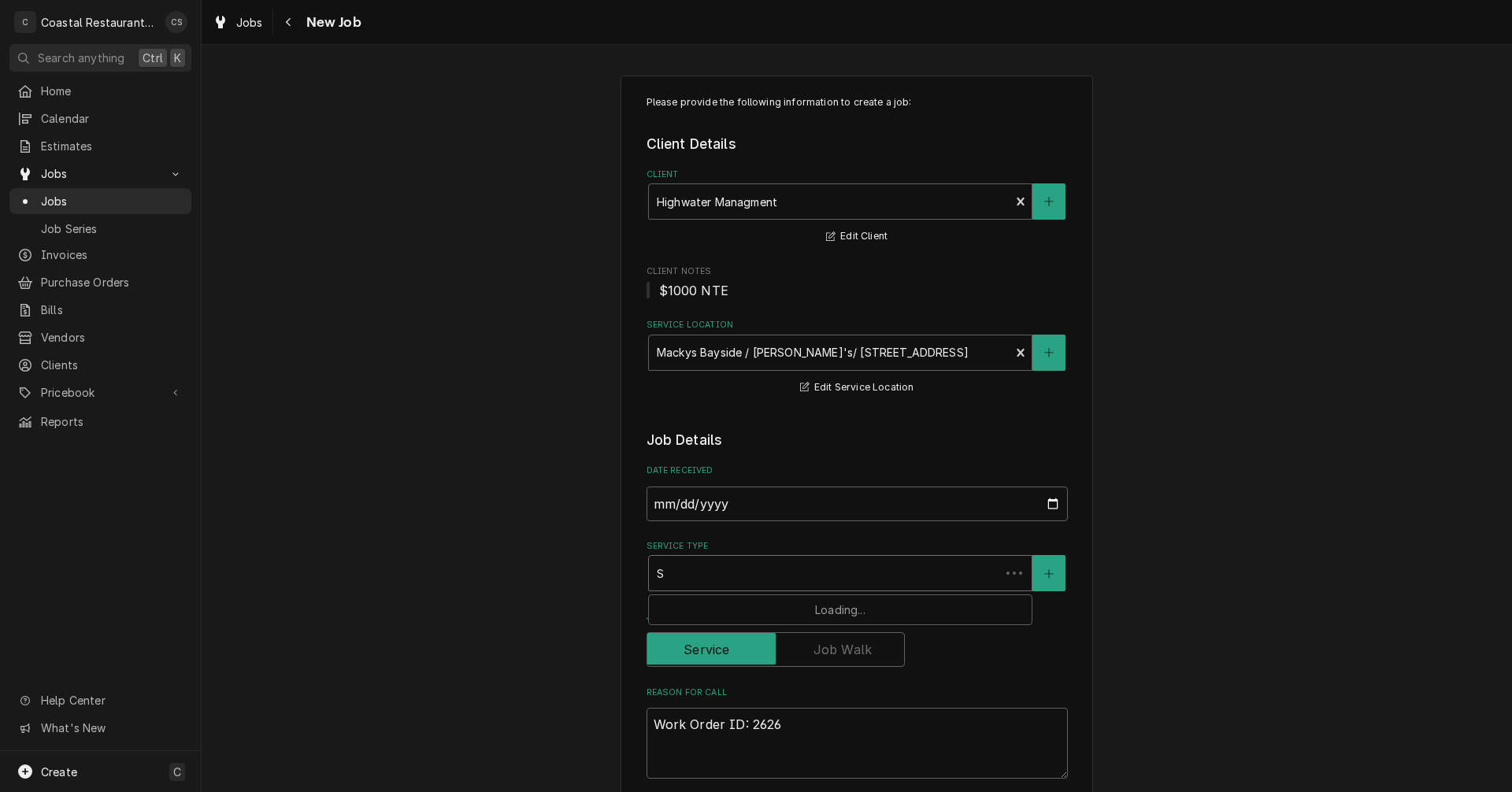
type textarea "x"
type input "St"
type textarea "x"
type input "Ste"
type textarea "x"
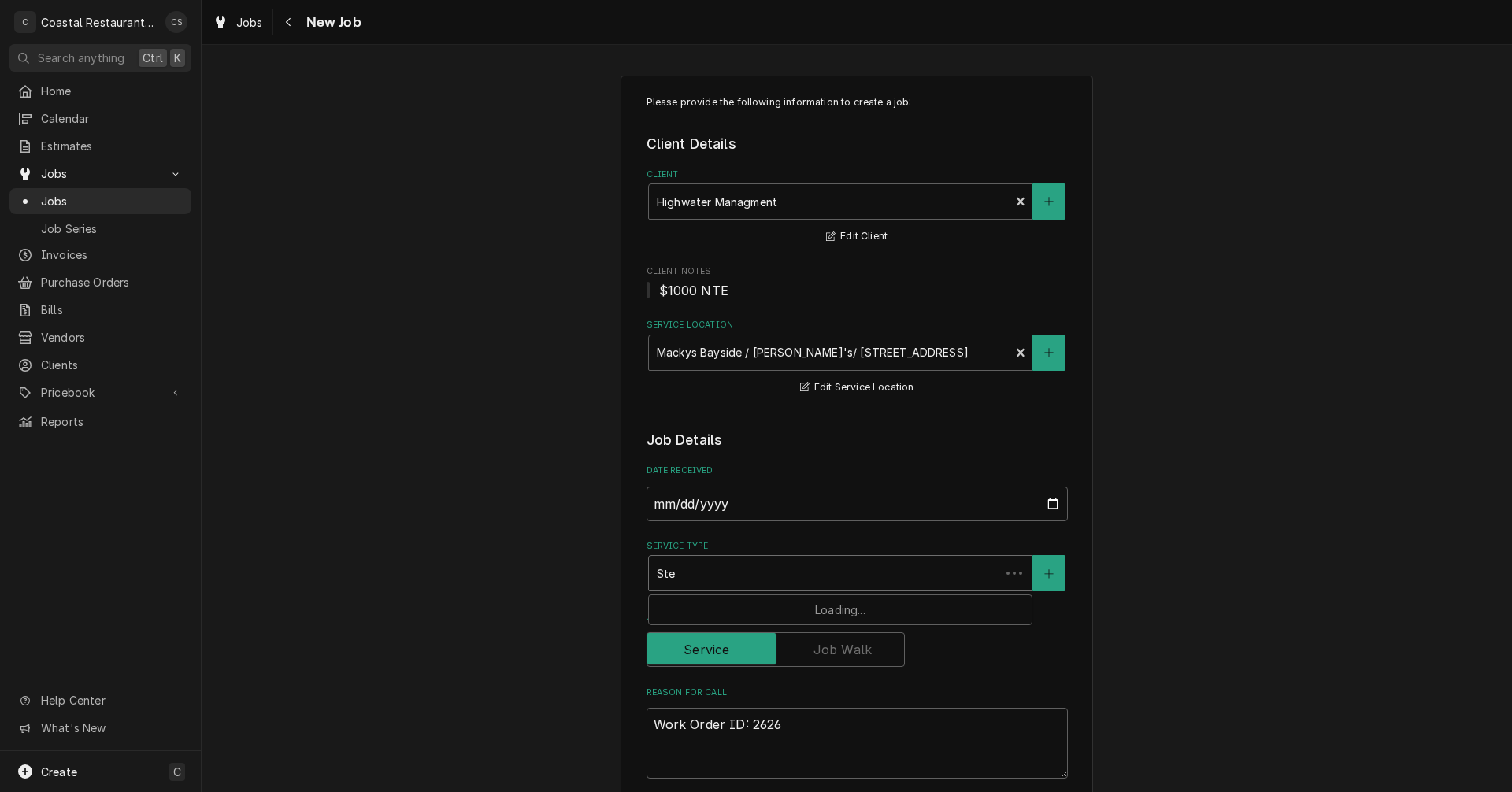
type input "Stea"
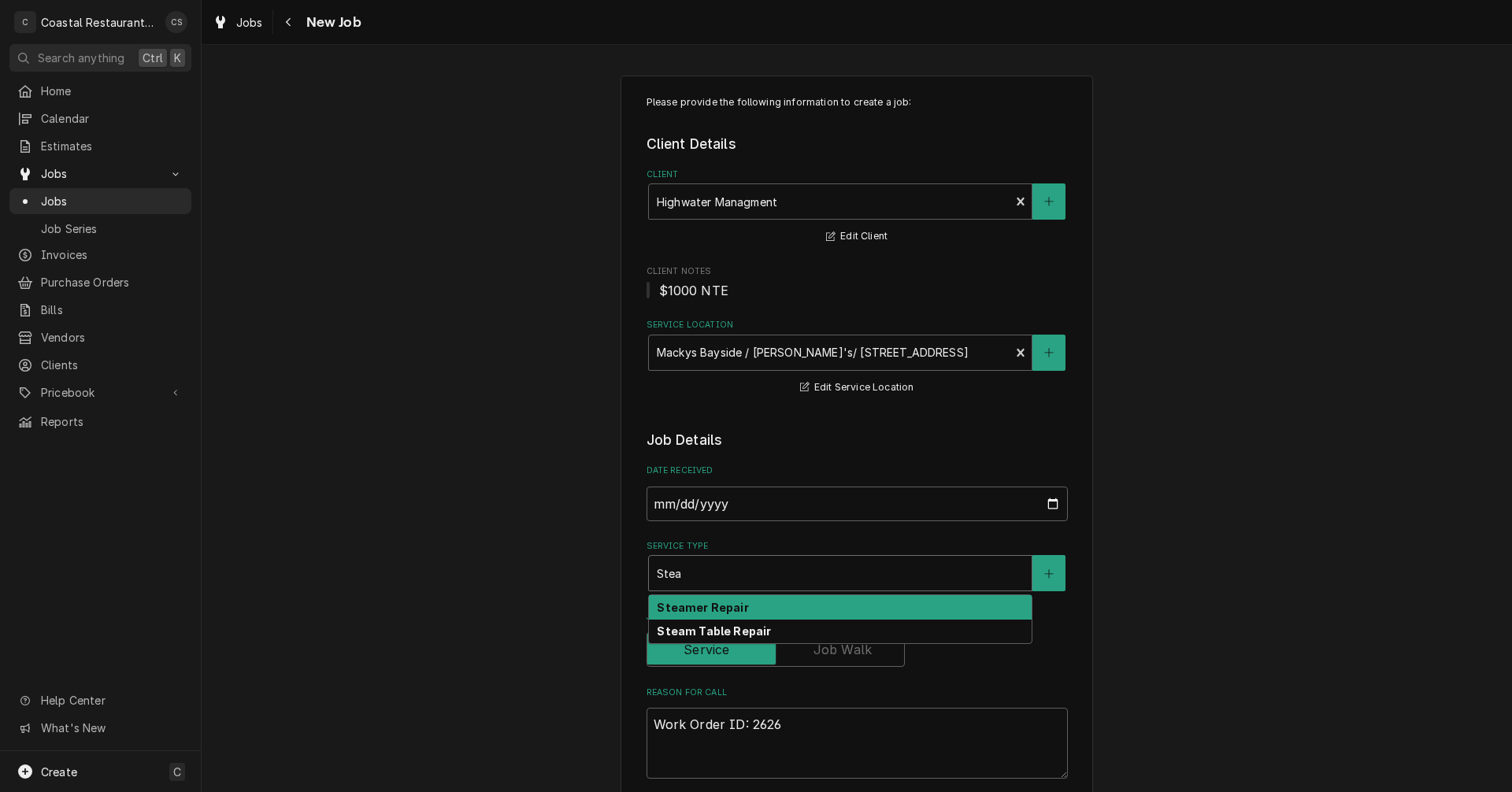
click at [700, 609] on strong "Steamer Repair" at bounding box center [702, 608] width 91 height 14
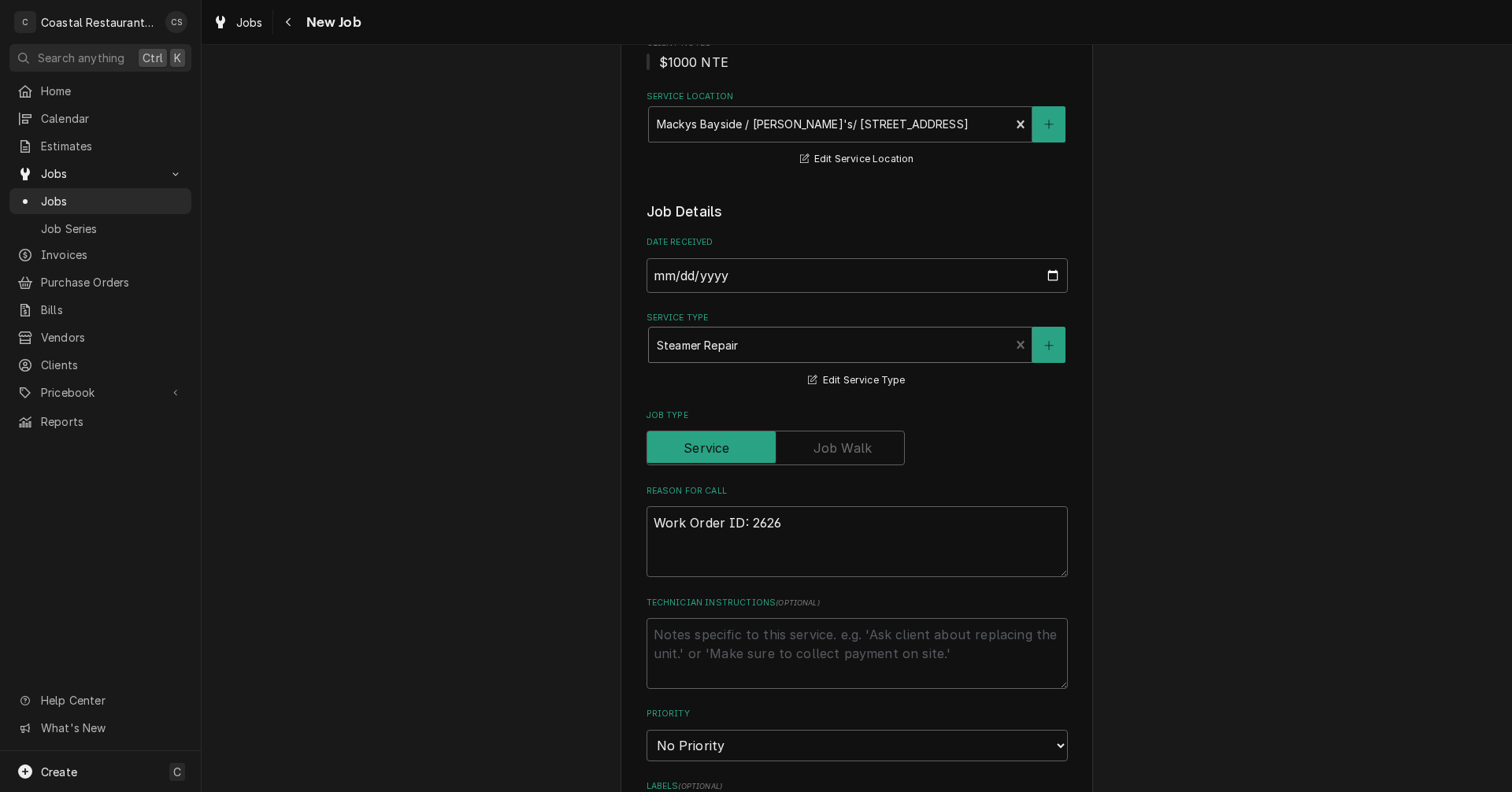
scroll to position [236, 0]
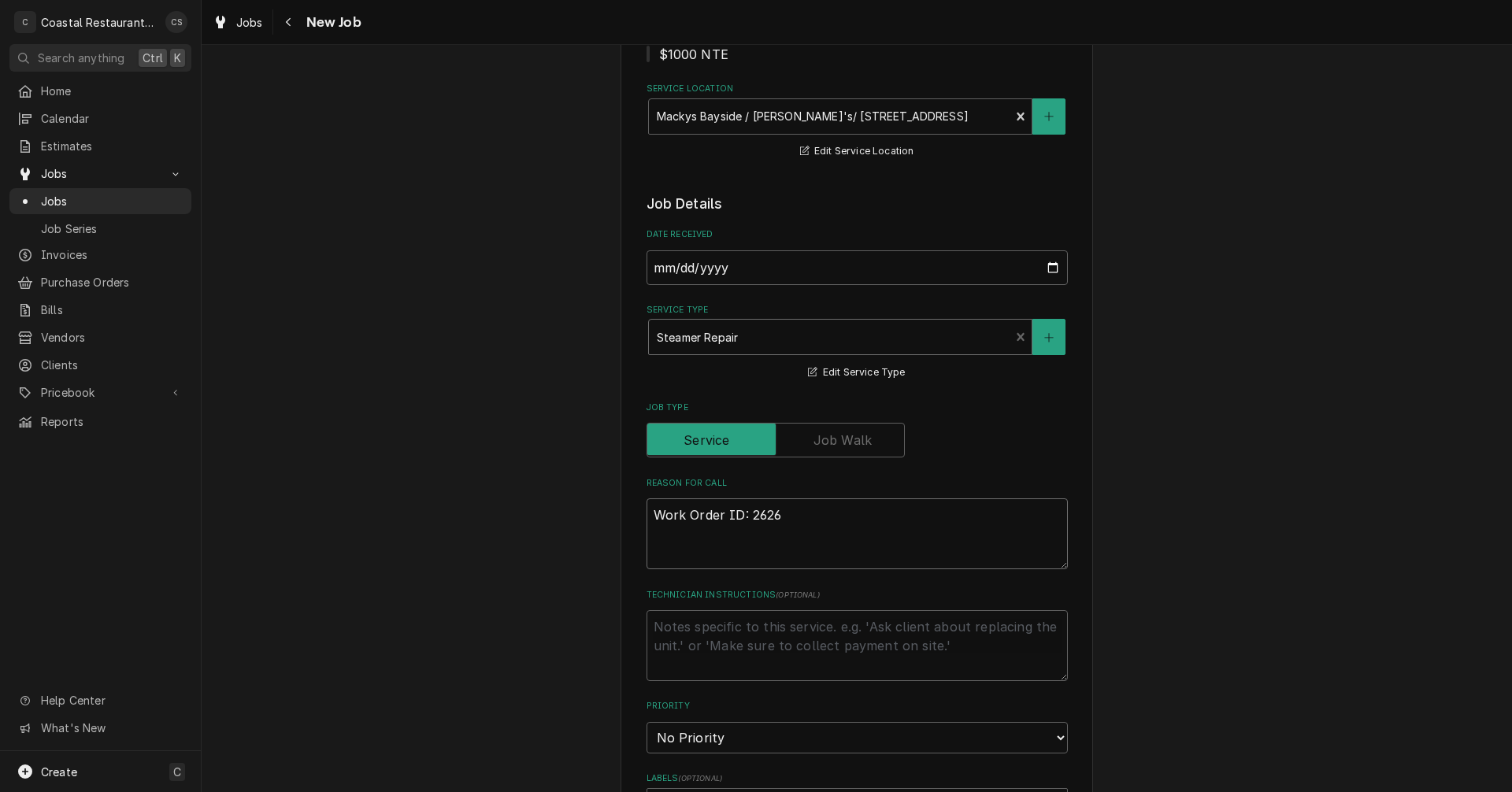
click at [786, 518] on textarea "Work Order ID: 2626" at bounding box center [857, 534] width 421 height 71
type textarea "x"
type textarea "Work Order ID: 2626"
type textarea "x"
type textarea "Work Order ID: 2626"
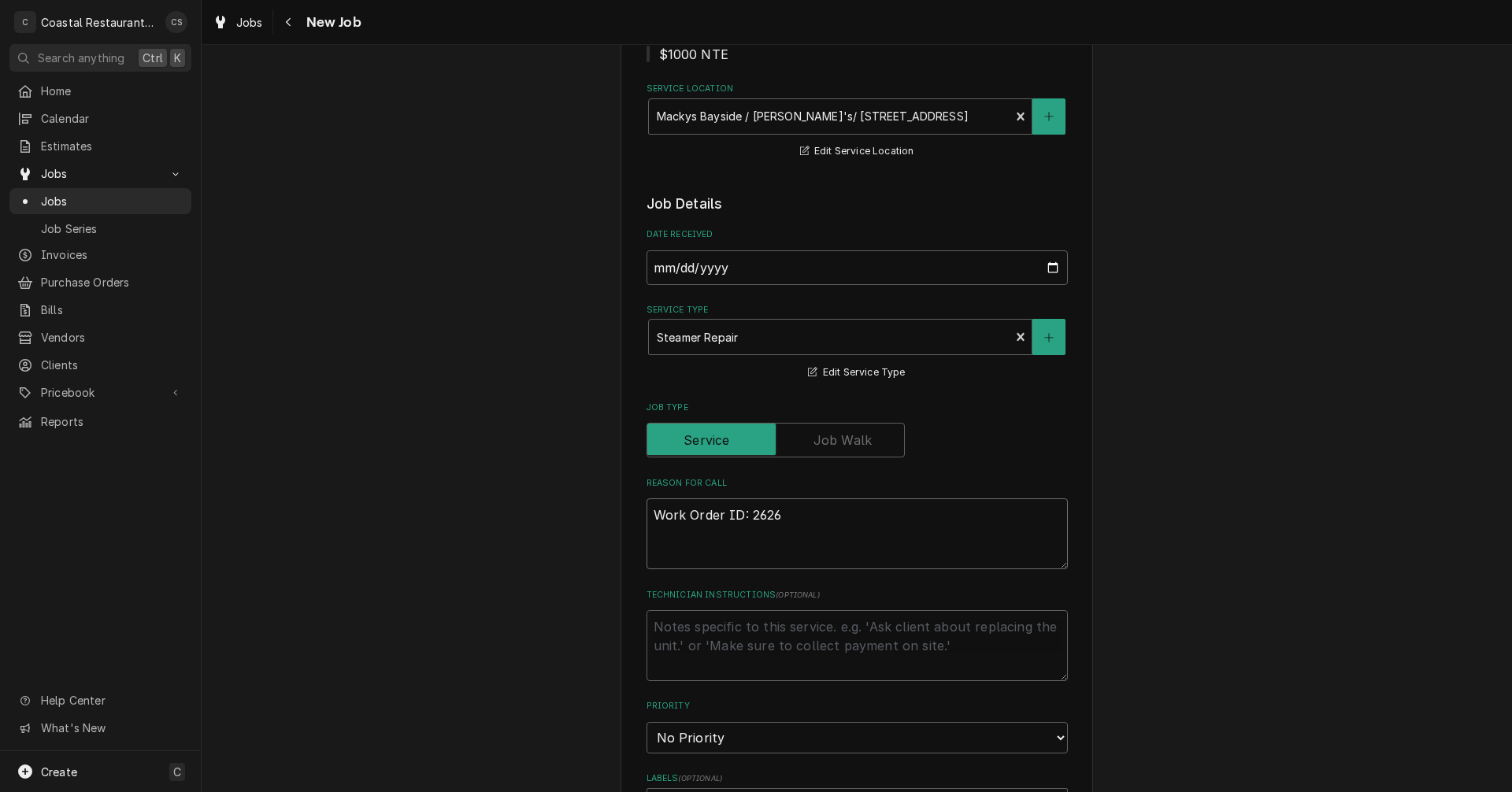
click at [795, 525] on textarea "Work Order ID: 2626" at bounding box center [857, 534] width 421 height 71
paste textarea "Macky’s is closed for the season. We would like the steamer winterized."
type textarea "x"
type textarea "Work Order ID: 2626 [PERSON_NAME]’s is closed for the season. We would like the…"
type textarea "x"
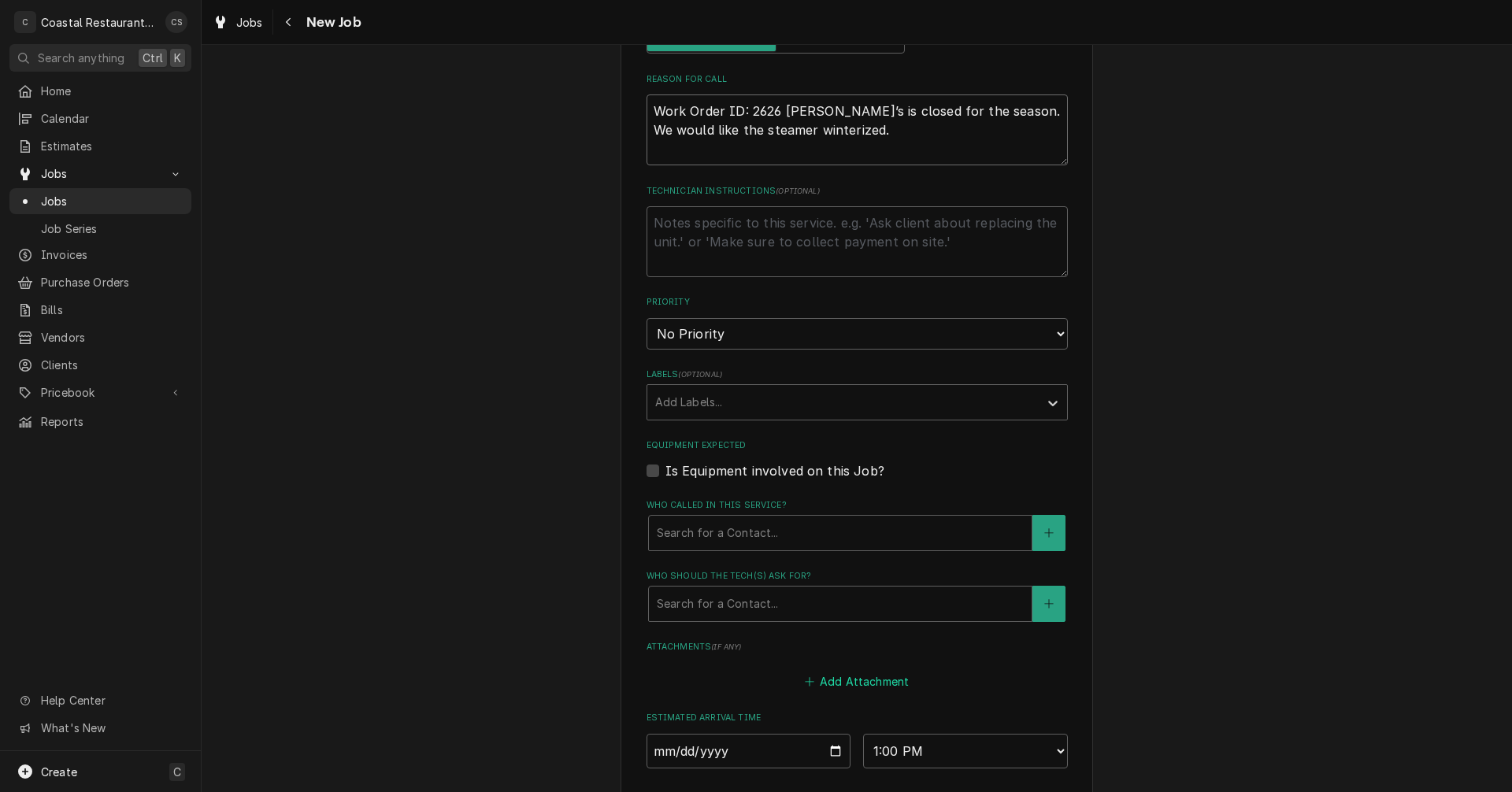
scroll to position [788, 0]
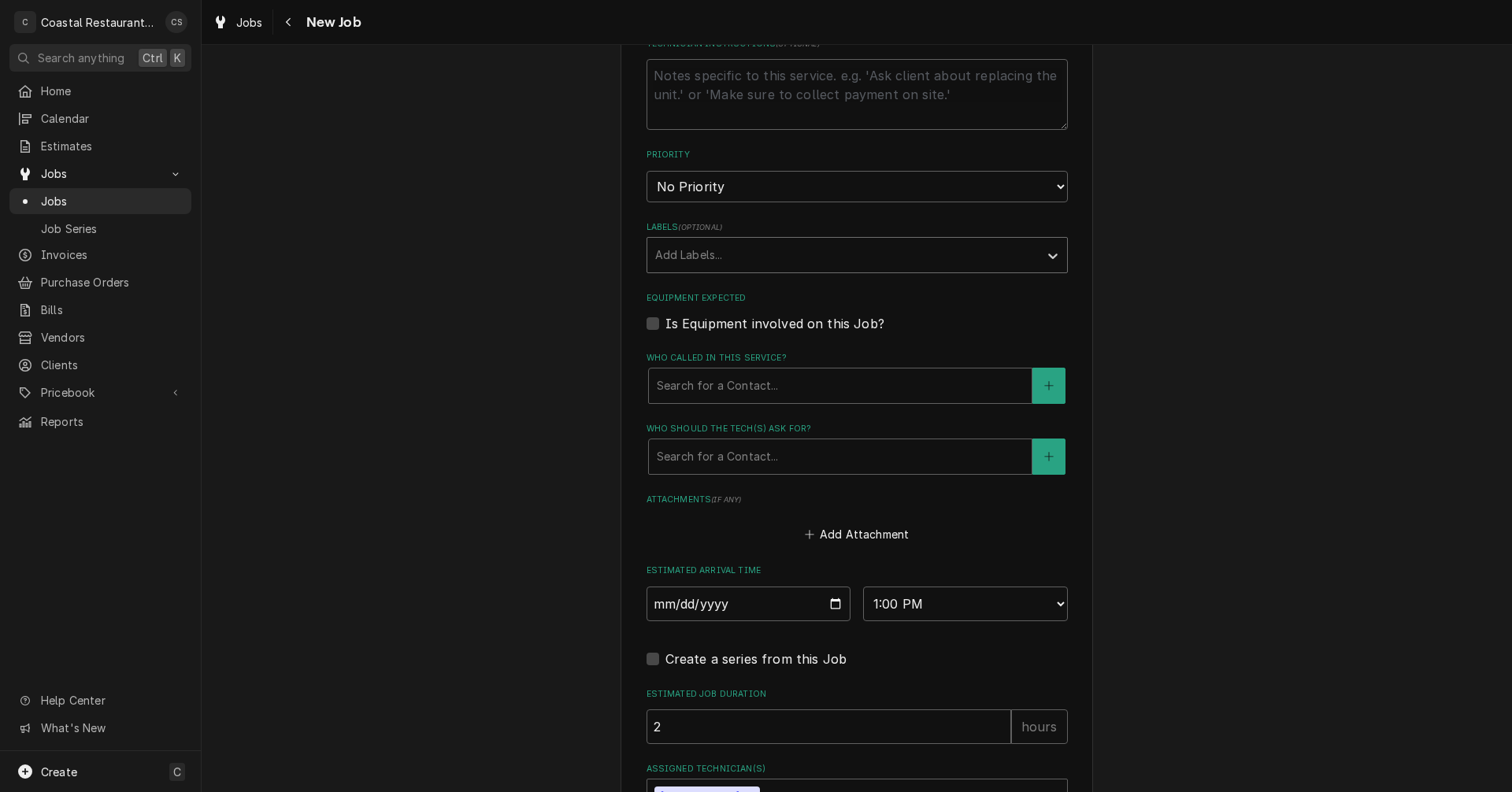
type textarea "Work Order ID: 2626 [PERSON_NAME]’s is closed for the season. We would like the…"
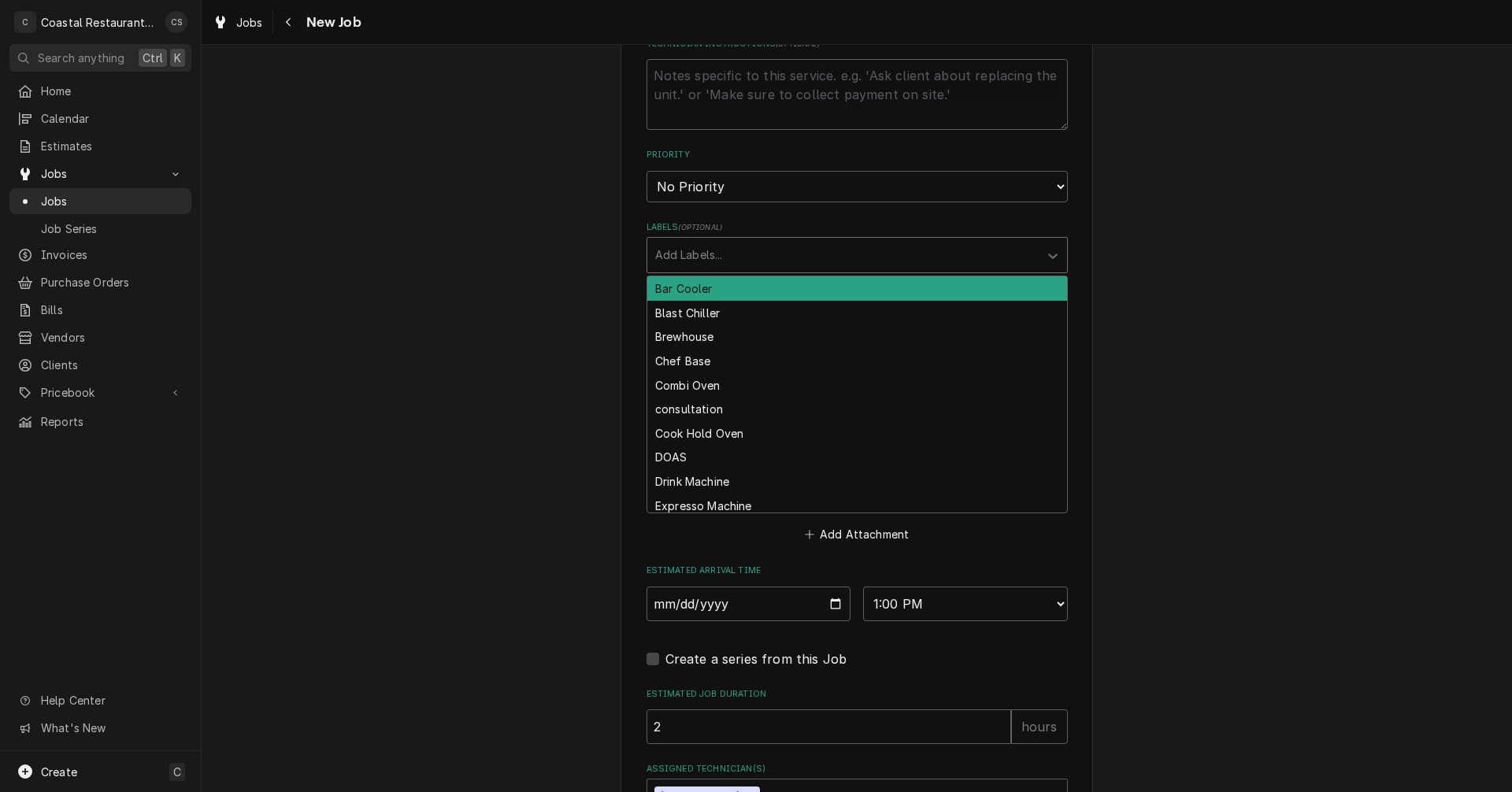
click at [708, 263] on div "Labels" at bounding box center [843, 255] width 375 height 28
type input "stea"
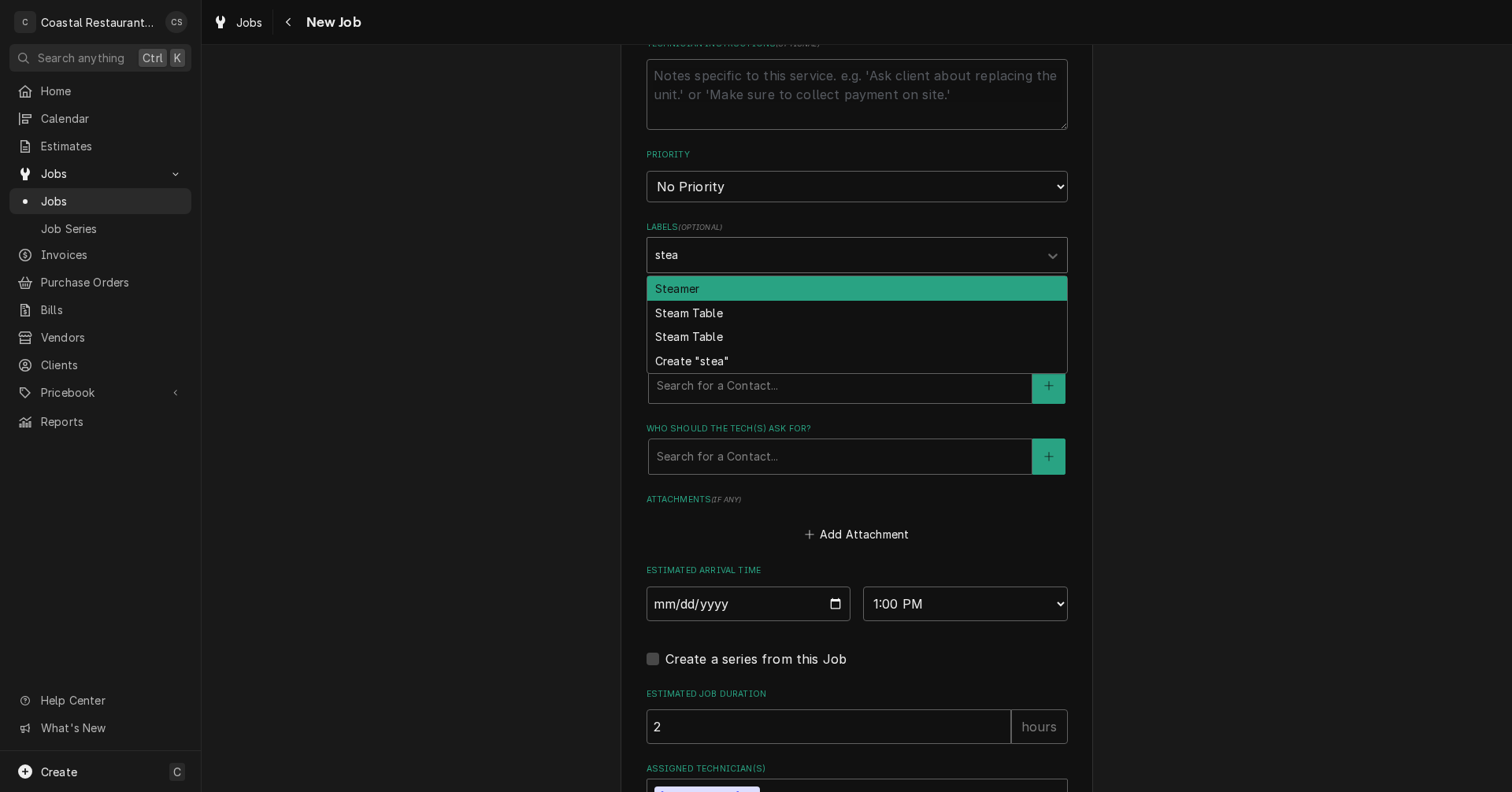
click at [706, 287] on div "Steamer" at bounding box center [856, 288] width 420 height 24
type textarea "x"
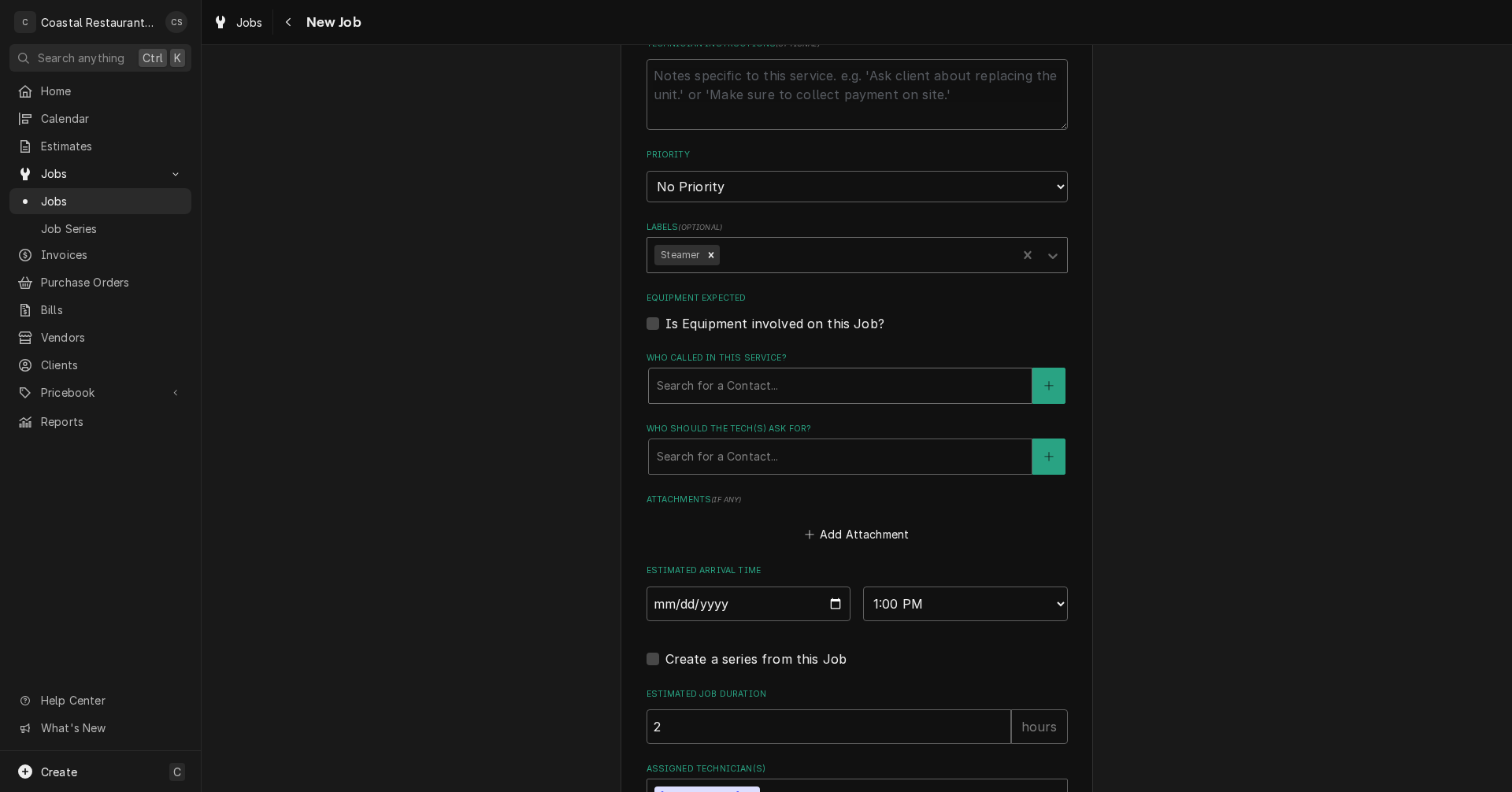
click at [717, 389] on div "Who called in this service?" at bounding box center [839, 386] width 367 height 28
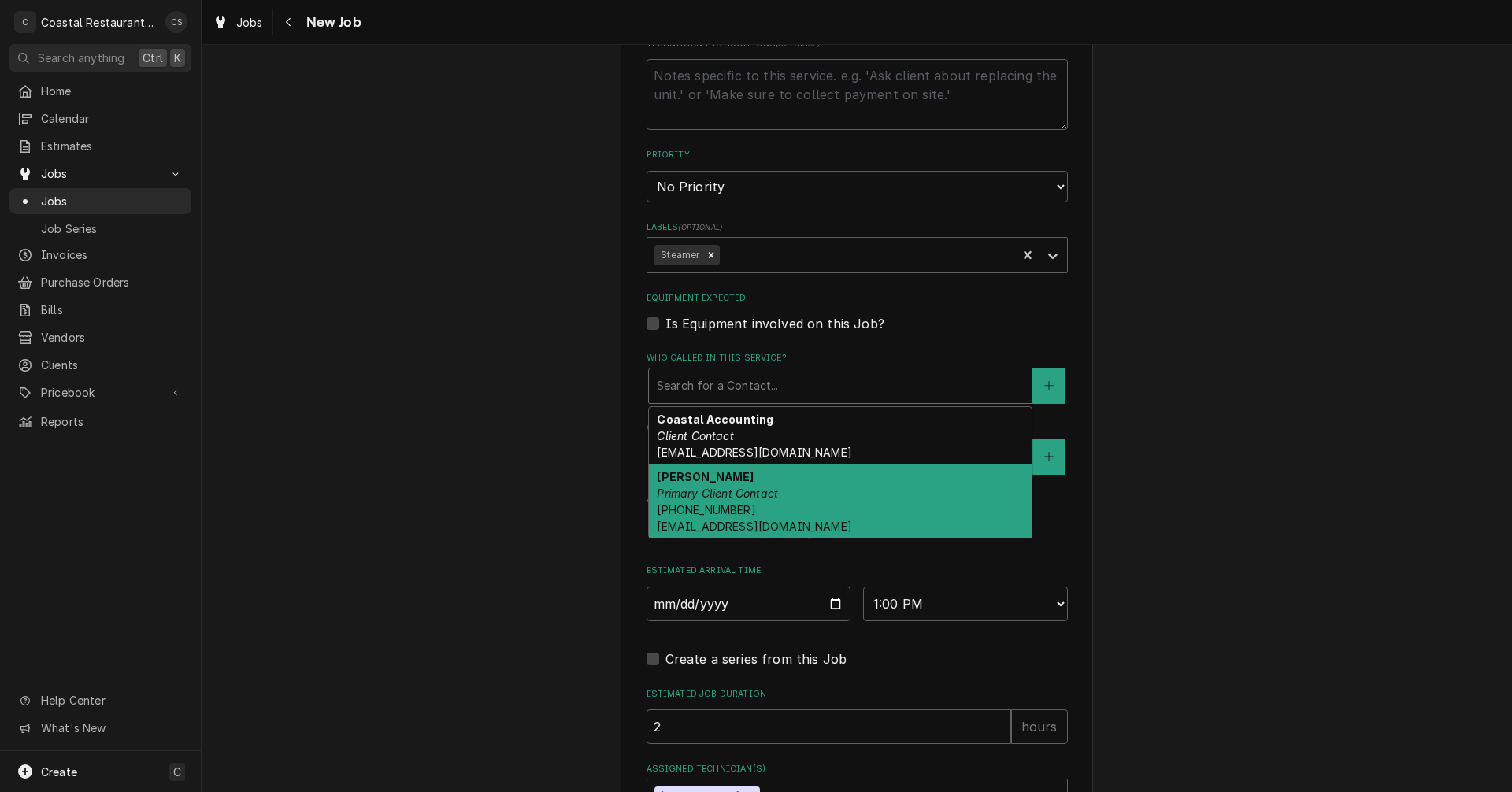
click at [699, 487] on em "Primary Client Contact" at bounding box center [717, 493] width 122 height 14
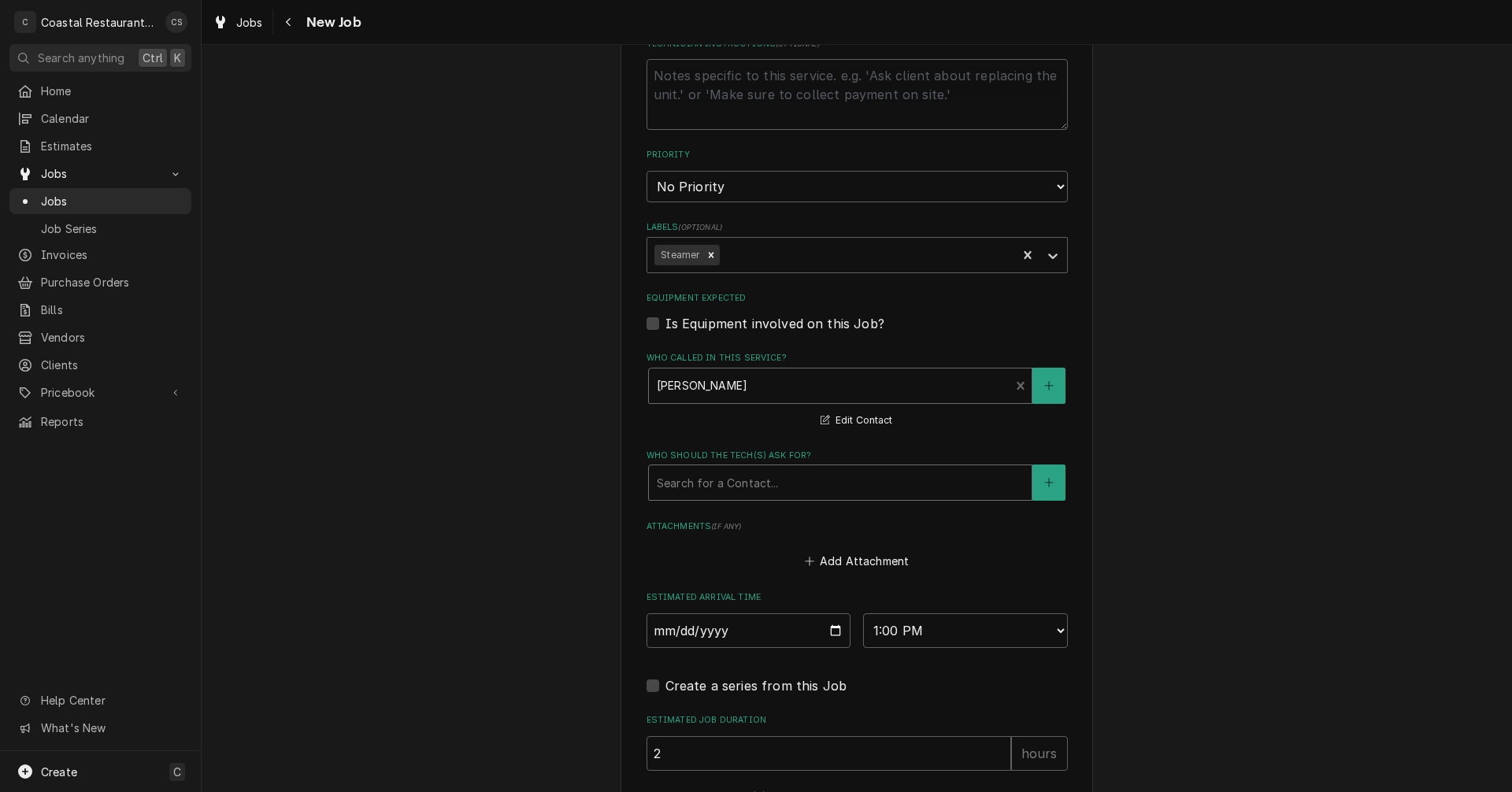
click at [699, 498] on div "Search for a Contact..." at bounding box center [840, 483] width 383 height 35
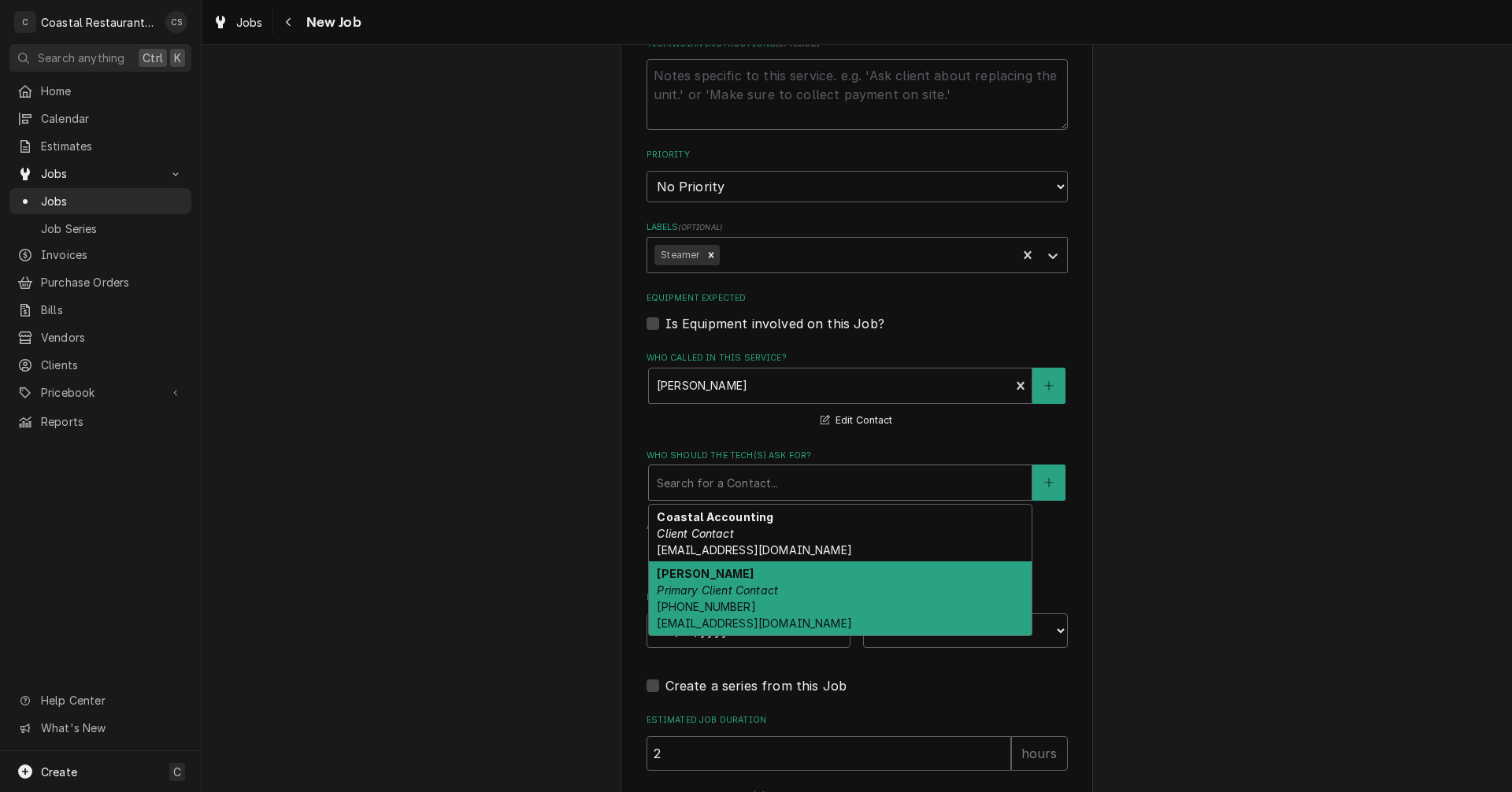
click at [708, 580] on strong "Dan Wheeler" at bounding box center [705, 574] width 97 height 14
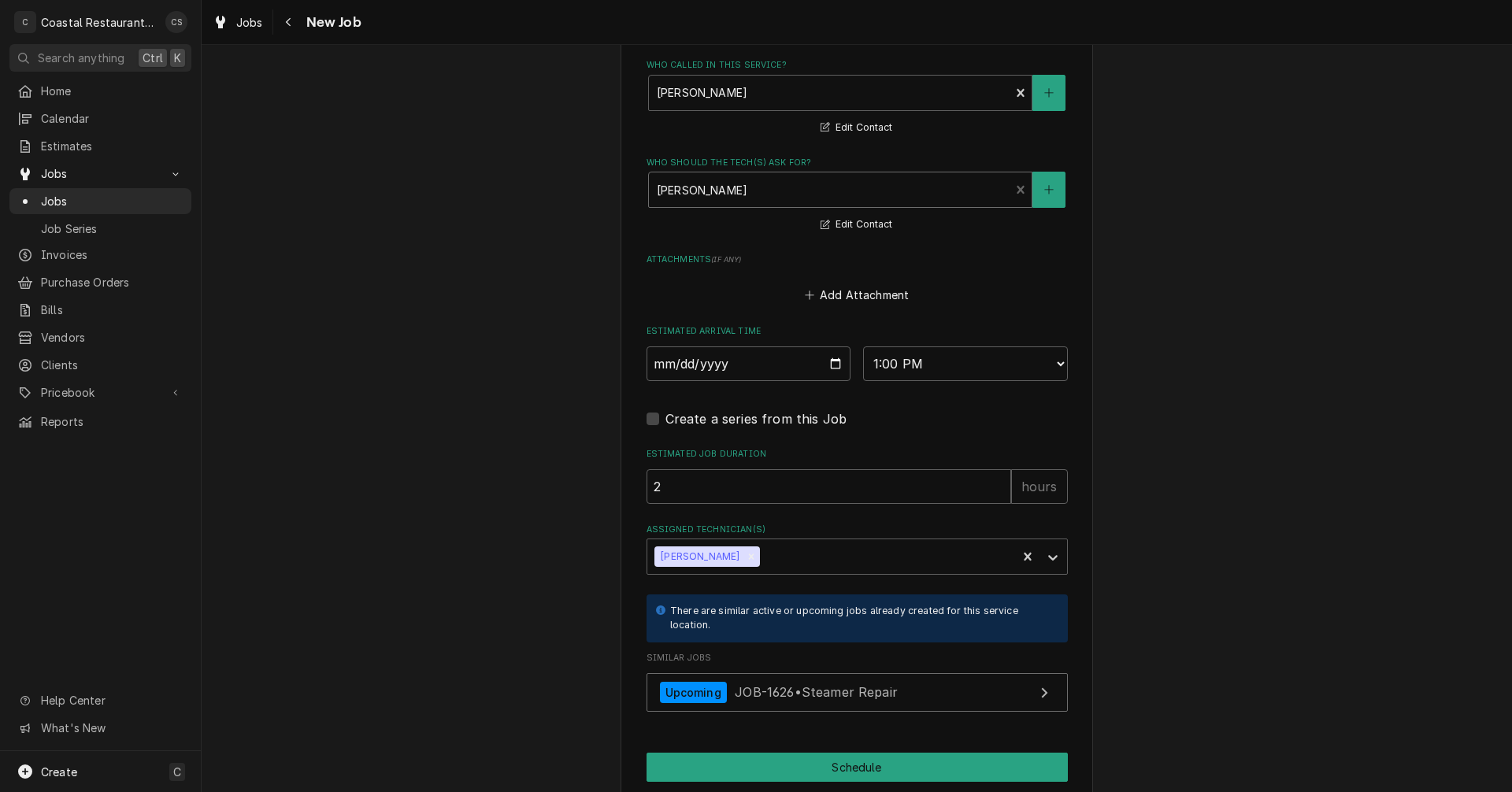
scroll to position [1103, 0]
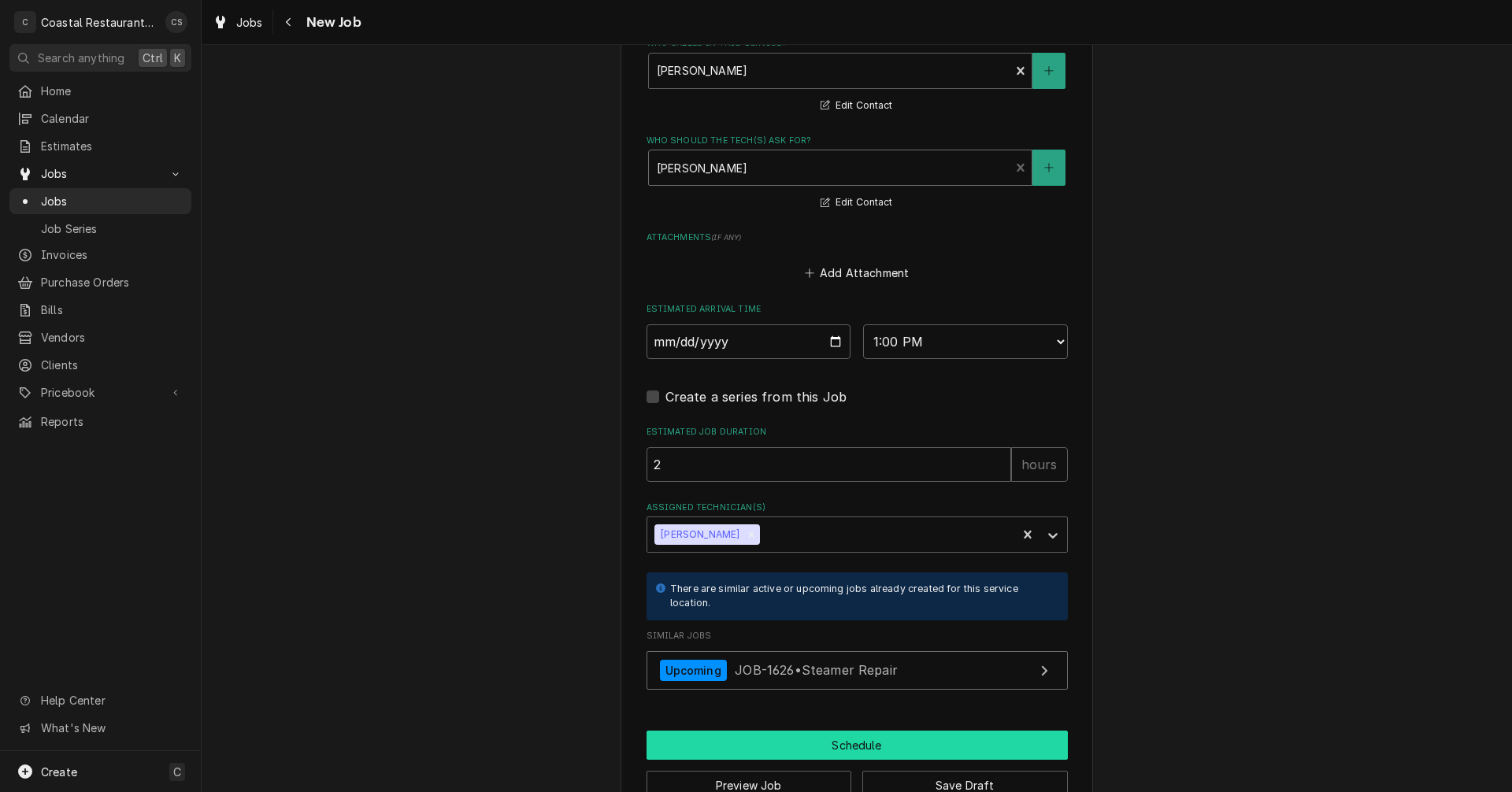
click at [818, 743] on button "Schedule" at bounding box center [857, 745] width 421 height 29
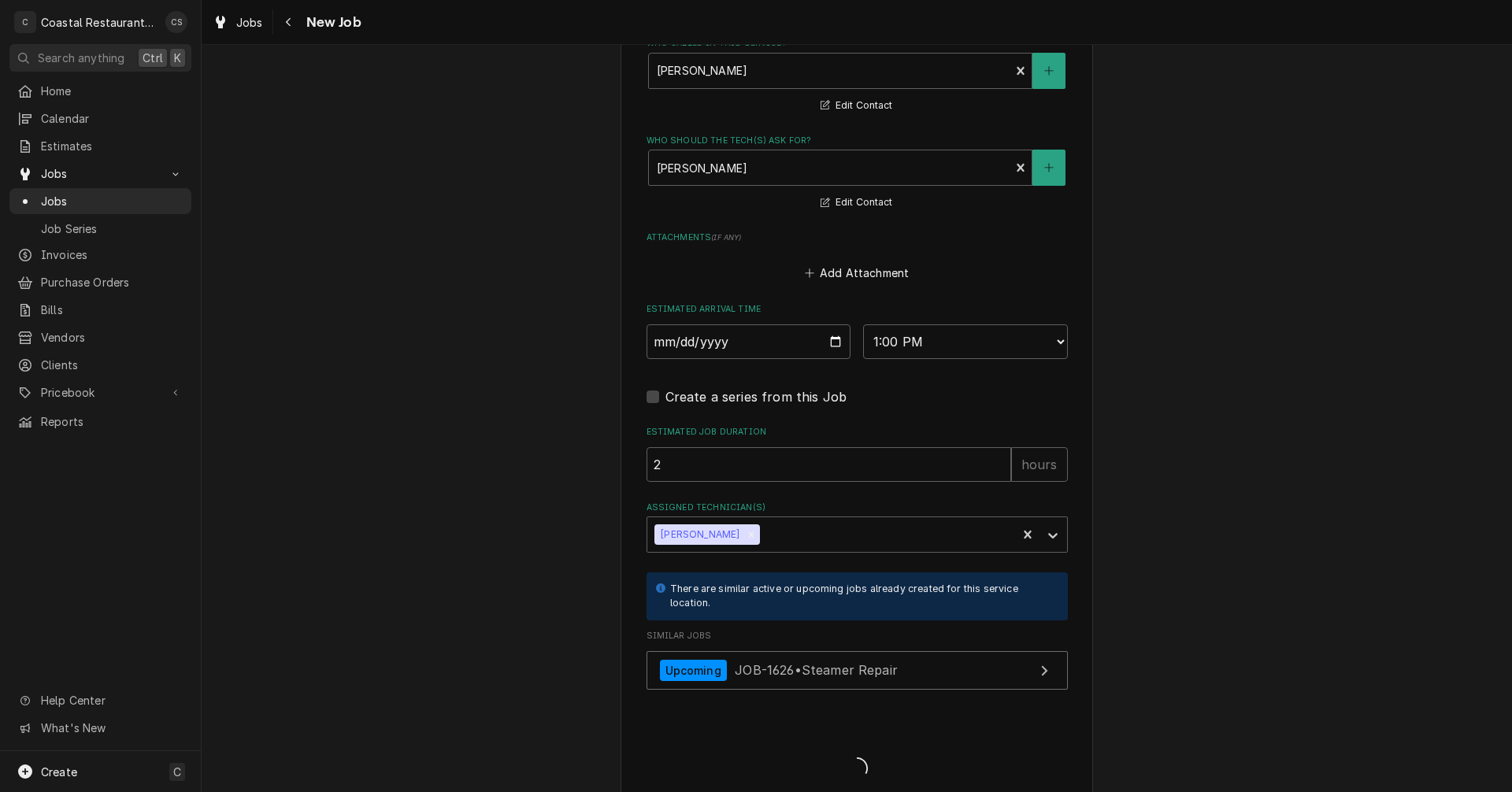
type textarea "x"
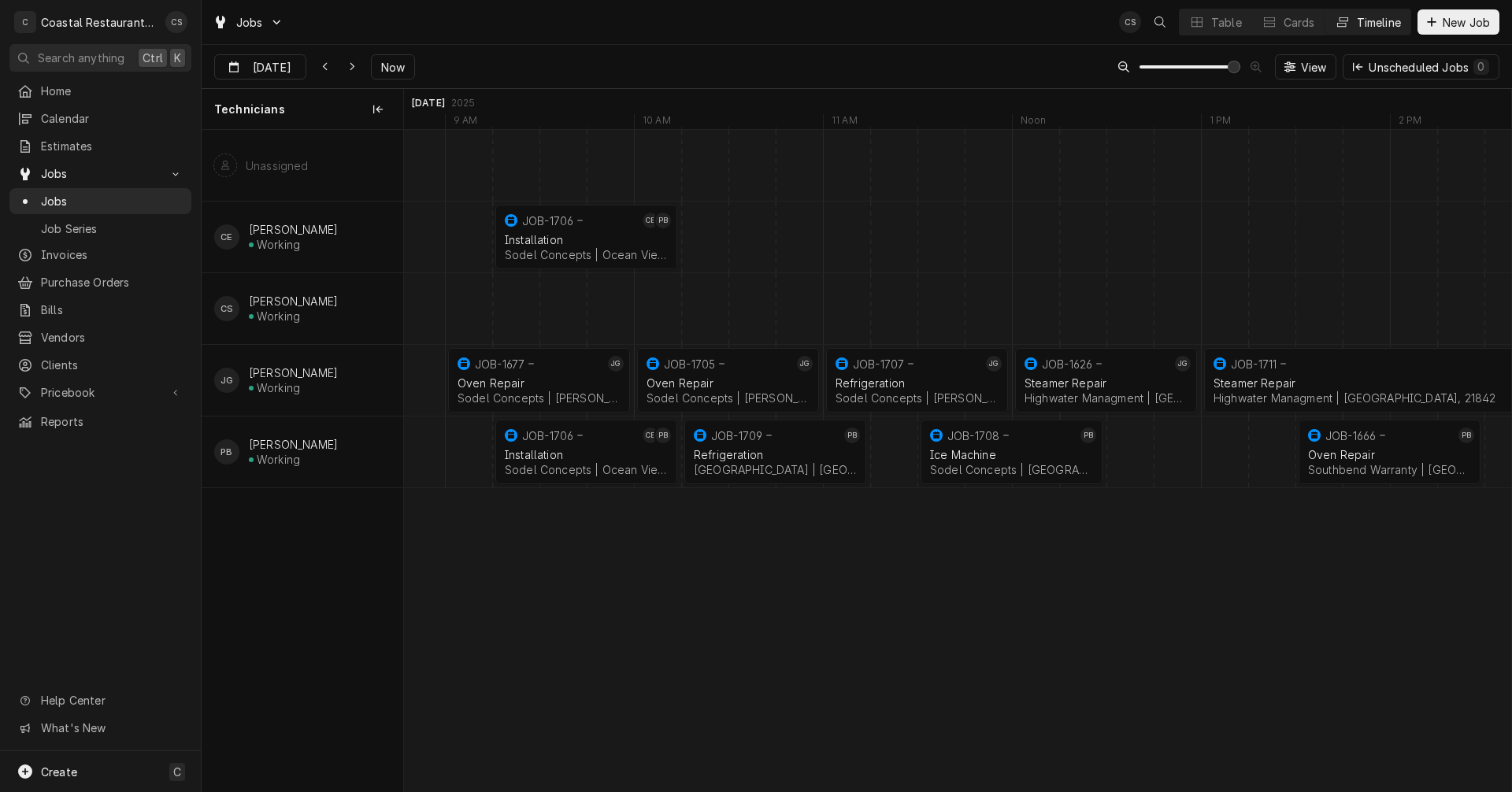
scroll to position [0, 21582]
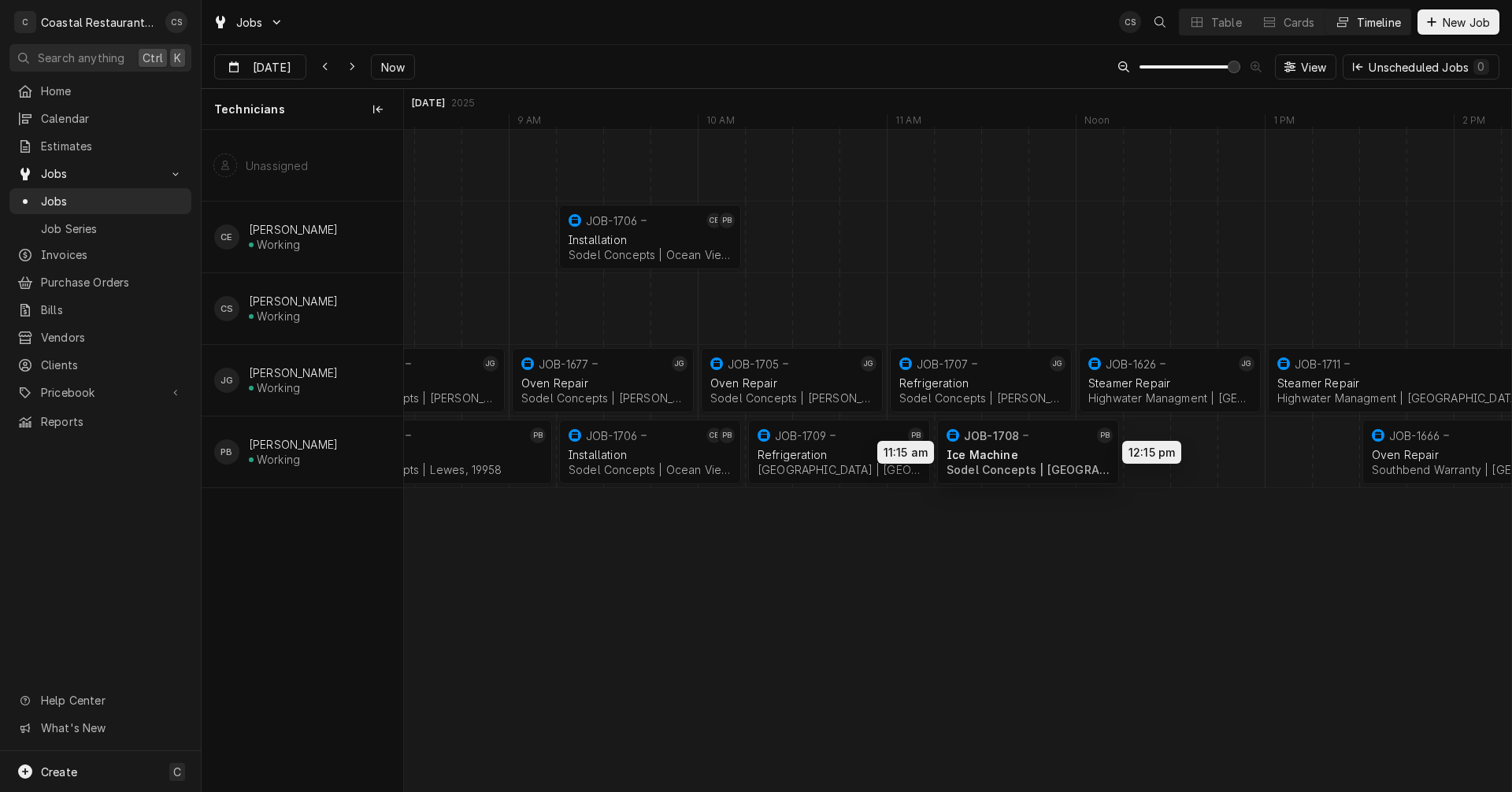
drag, startPoint x: 1044, startPoint y: 449, endPoint x: 1000, endPoint y: 449, distance: 44.0
click at [1000, 449] on div "1:00 PM 3:00 PM JOB-1711 JG Steamer Repair Highwater Managment | Ocean City, 21…" at bounding box center [957, 461] width 1107 height 662
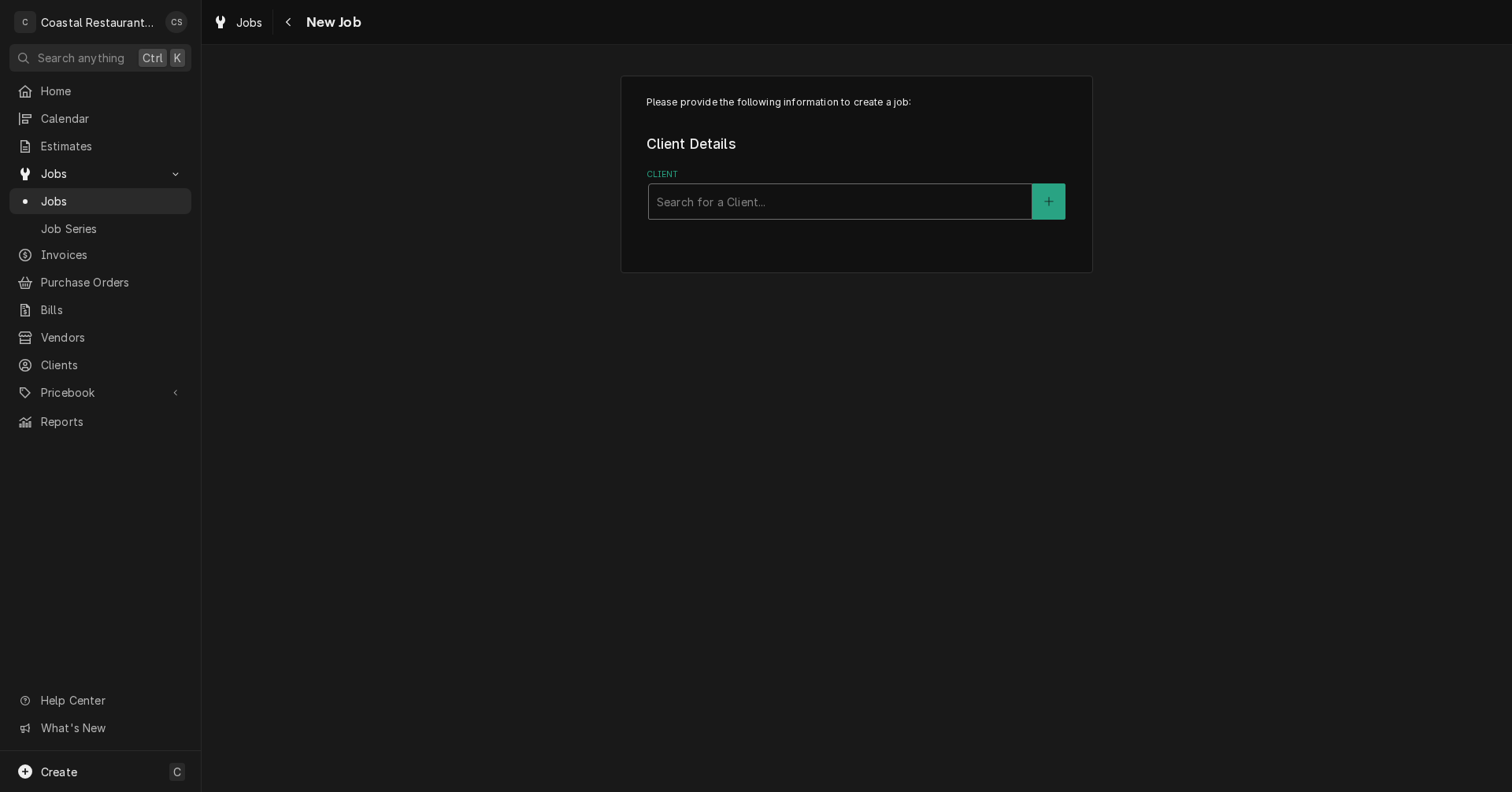
click at [693, 204] on div "Client" at bounding box center [839, 201] width 367 height 28
type input "Grottos"
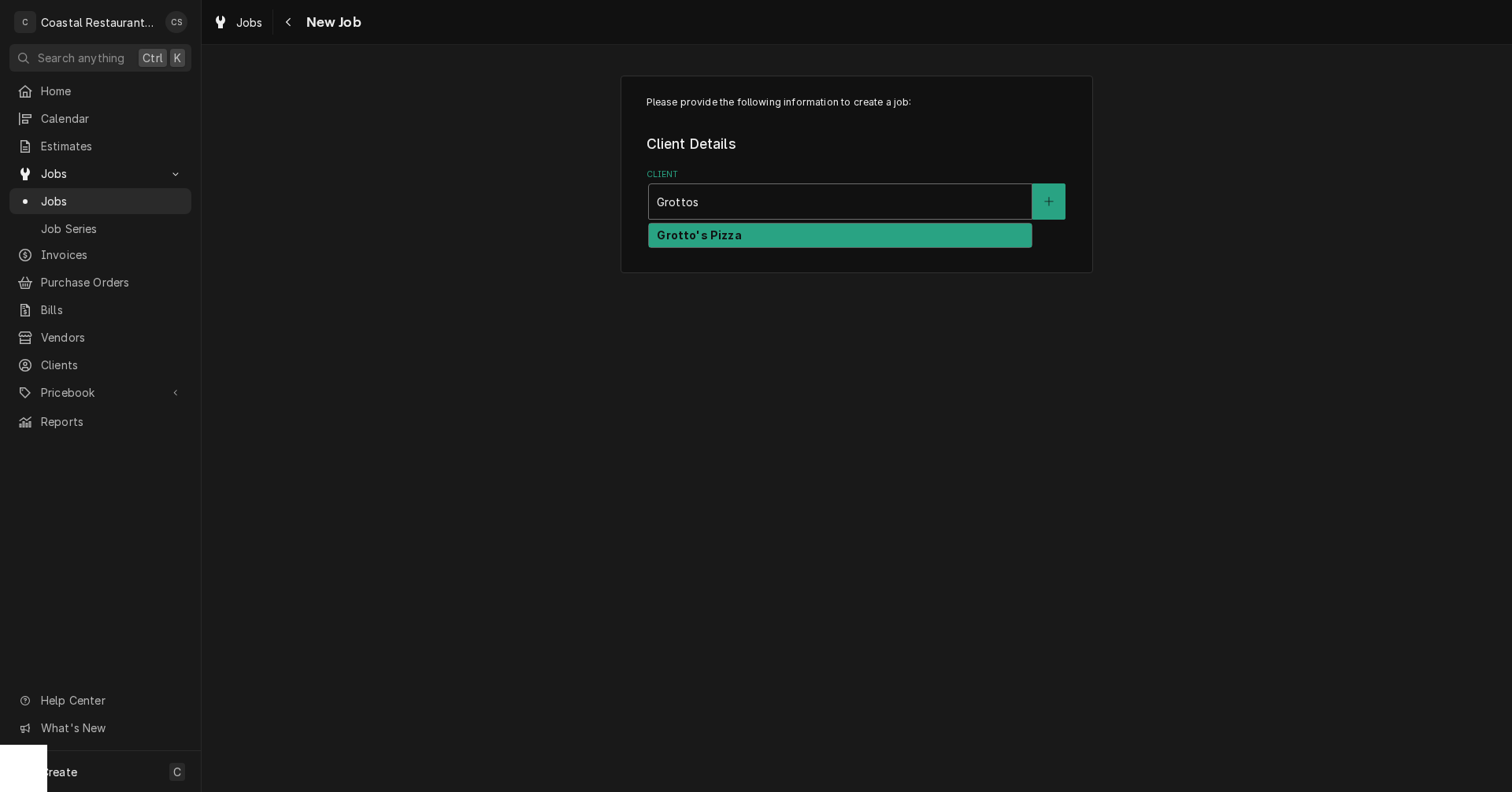
click at [691, 231] on strong "Grotto's Pizza" at bounding box center [699, 236] width 85 height 14
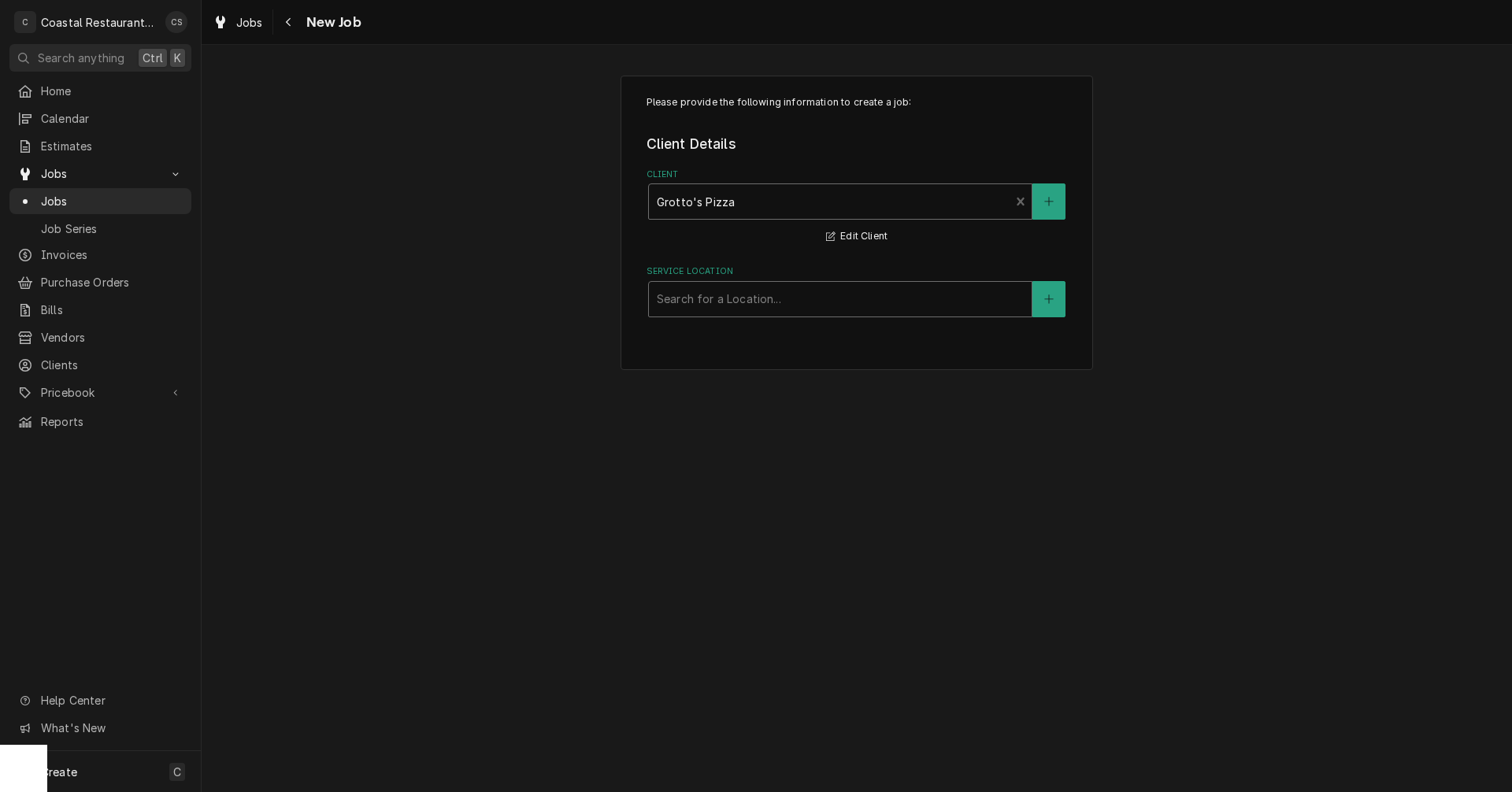
click at [704, 306] on div "Service Location" at bounding box center [839, 299] width 367 height 28
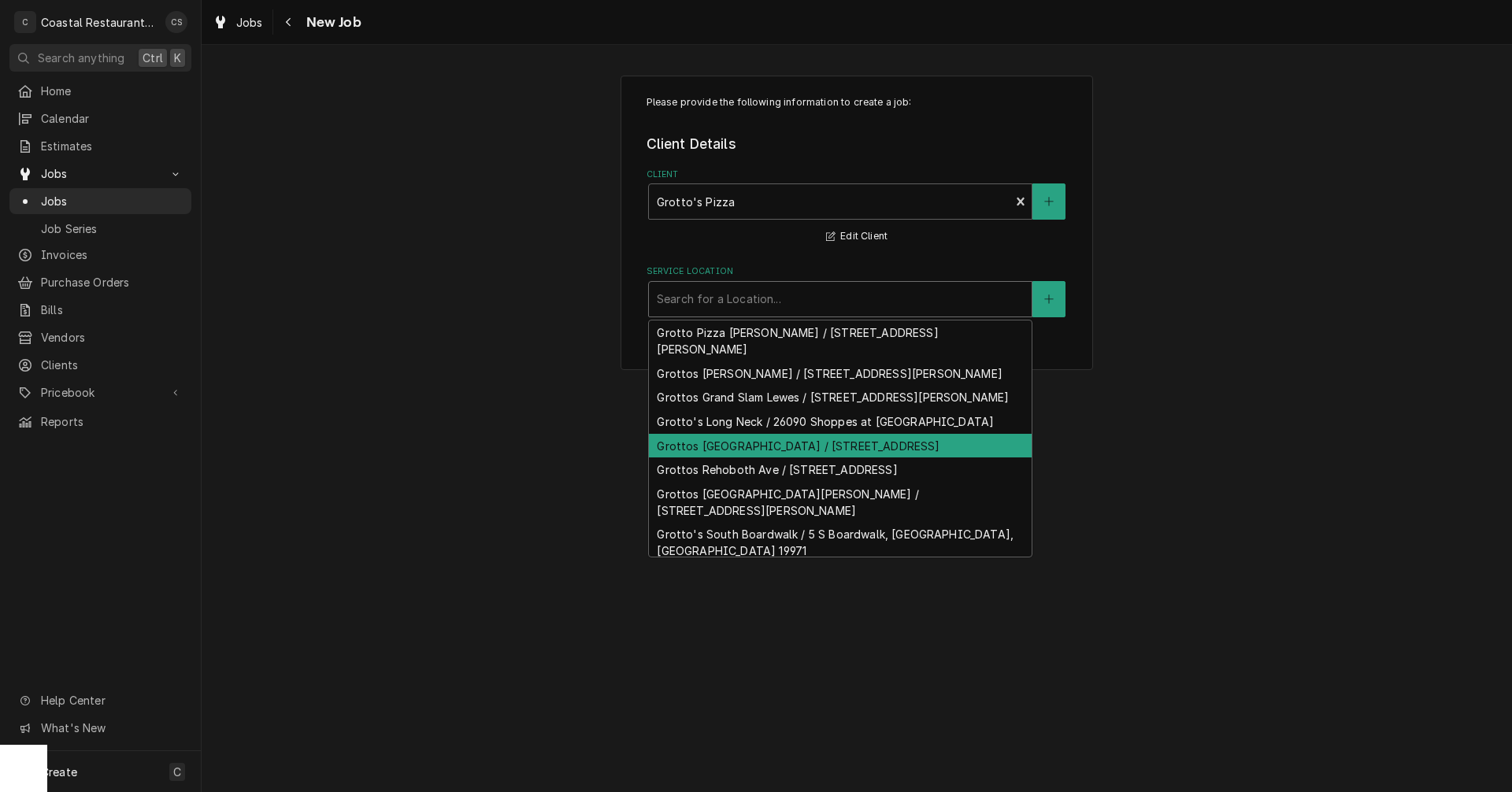
click at [714, 458] on div "Grottos [GEOGRAPHIC_DATA] / [STREET_ADDRESS]" at bounding box center [840, 446] width 383 height 24
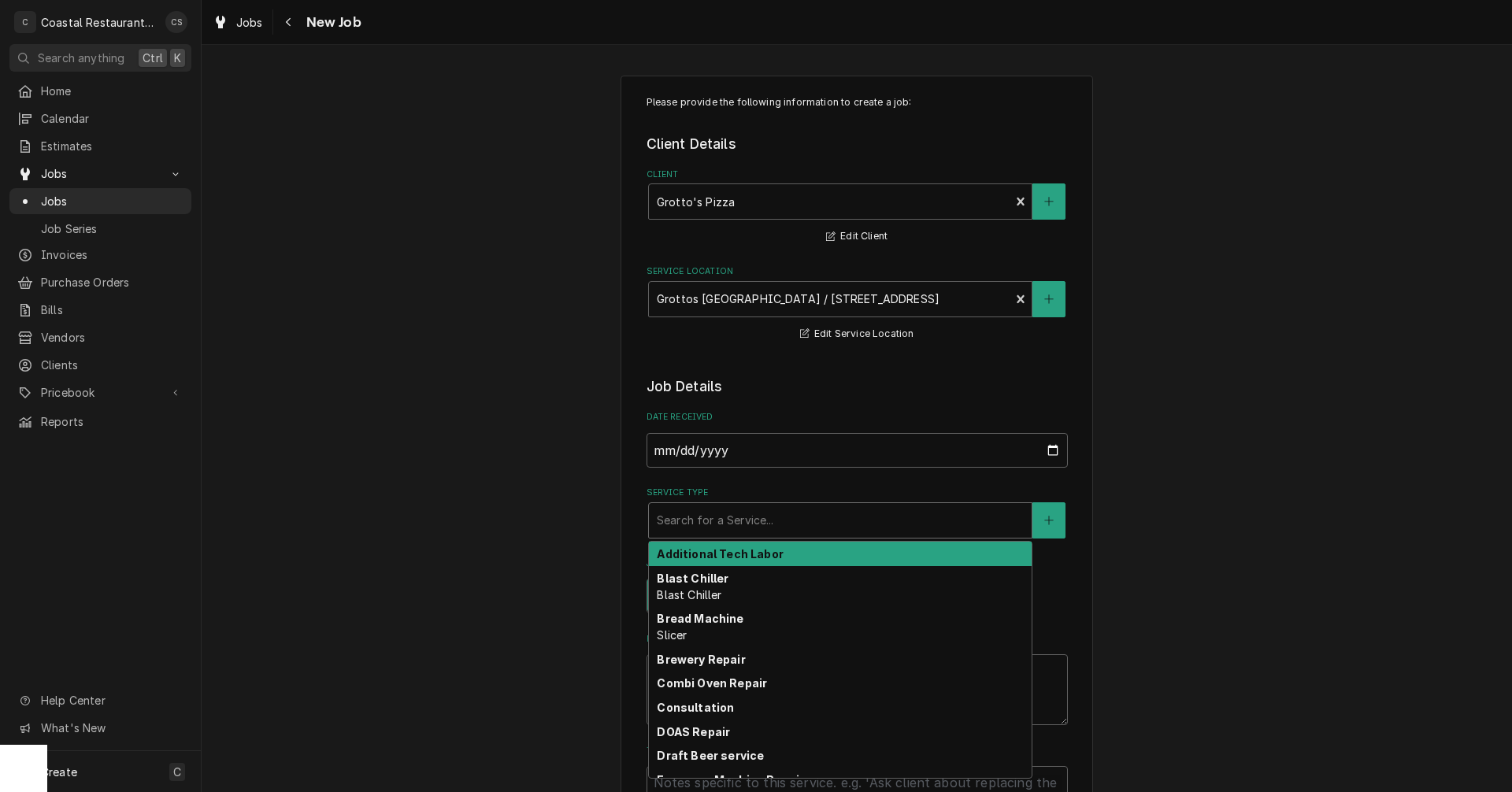
click at [737, 529] on div "Service Type" at bounding box center [839, 520] width 367 height 28
type textarea "x"
type input "W"
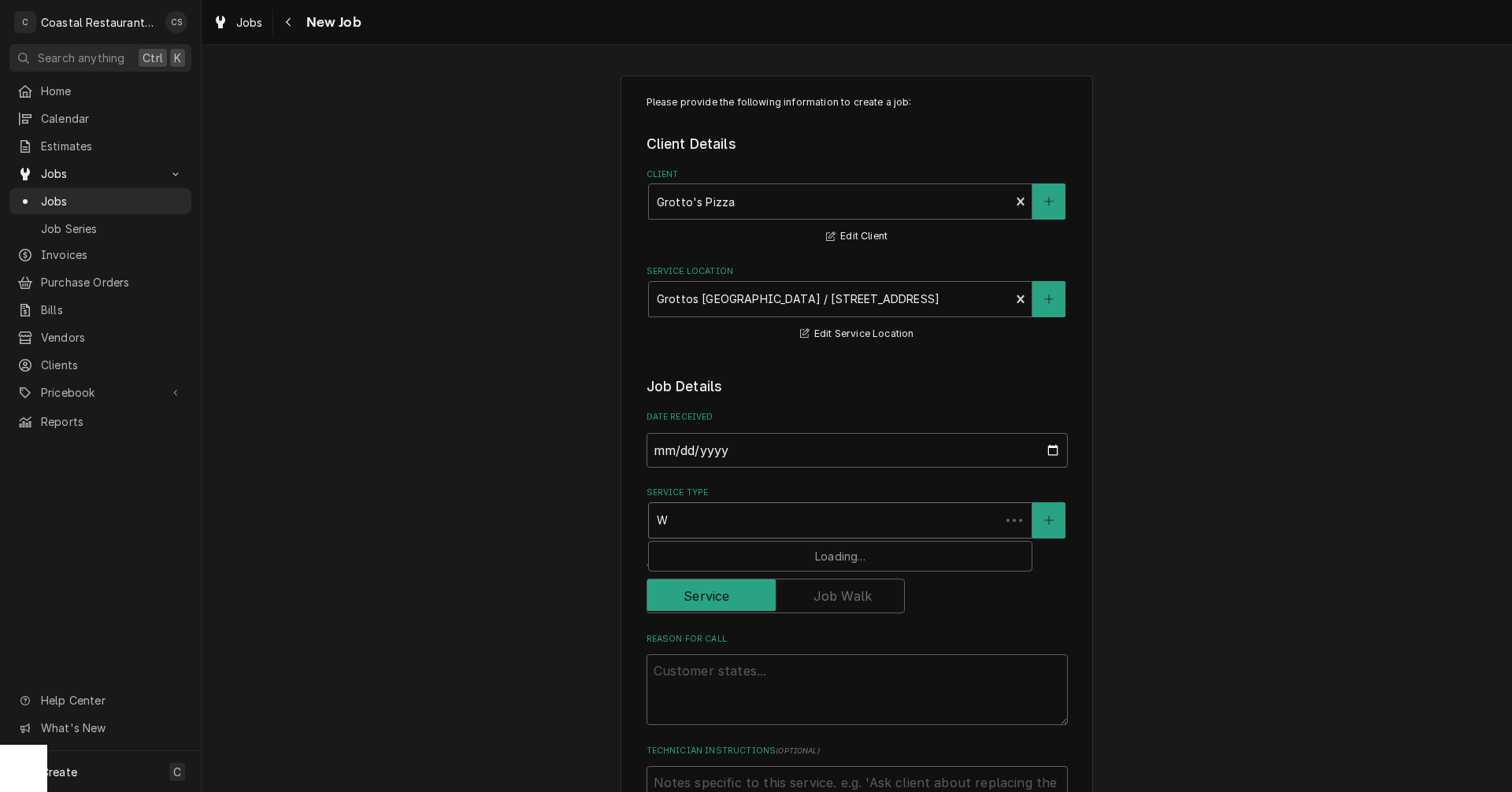
type textarea "x"
type input "Wa"
type textarea "x"
type input "Wal"
type textarea "x"
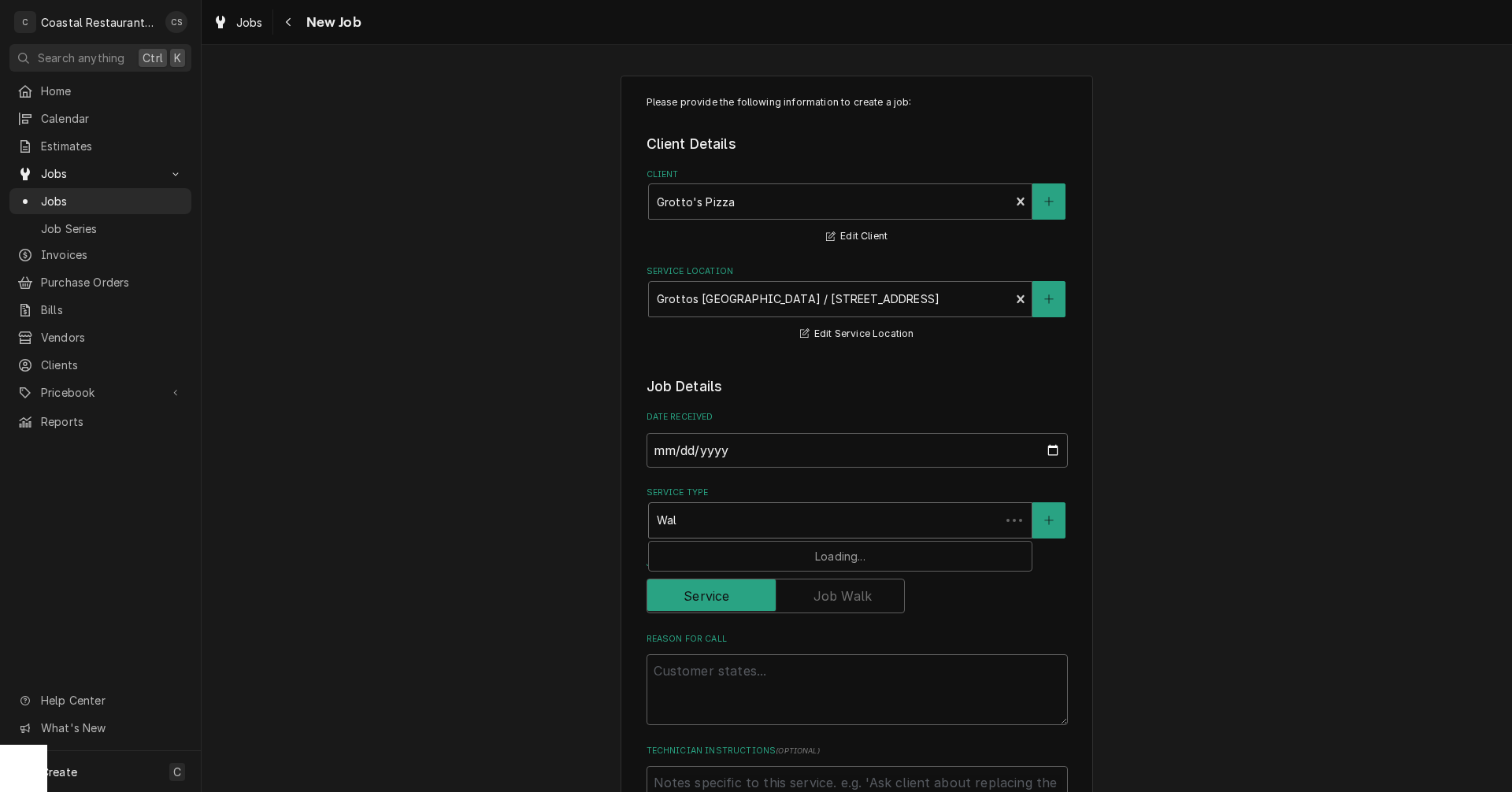
type input "Walk"
click at [727, 555] on strong "Walk In Cooler" at bounding box center [699, 555] width 85 height 14
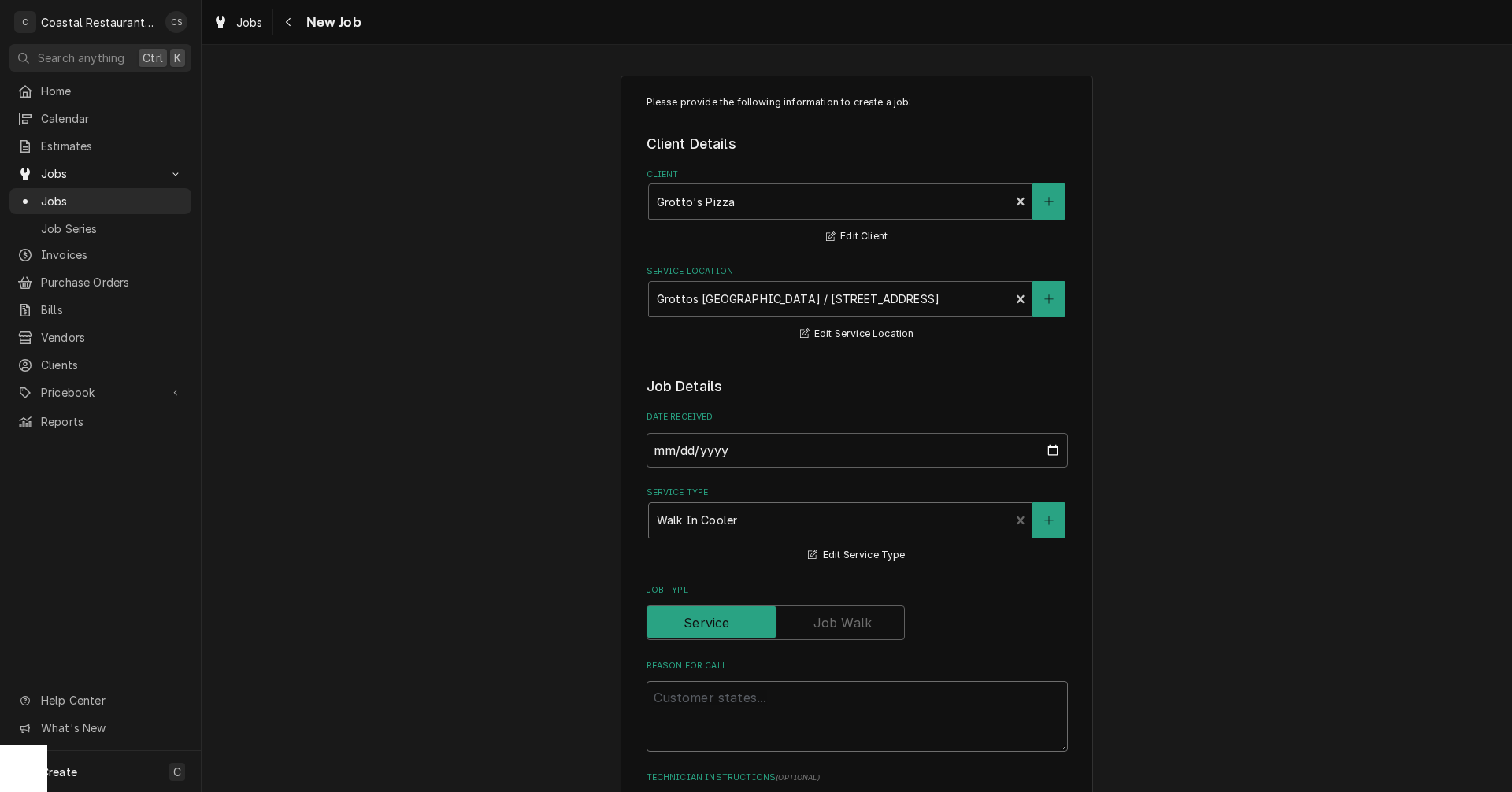
click at [707, 704] on textarea "Reason For Call" at bounding box center [857, 717] width 421 height 71
type textarea "x"
type textarea "C"
type textarea "x"
type textarea "Co"
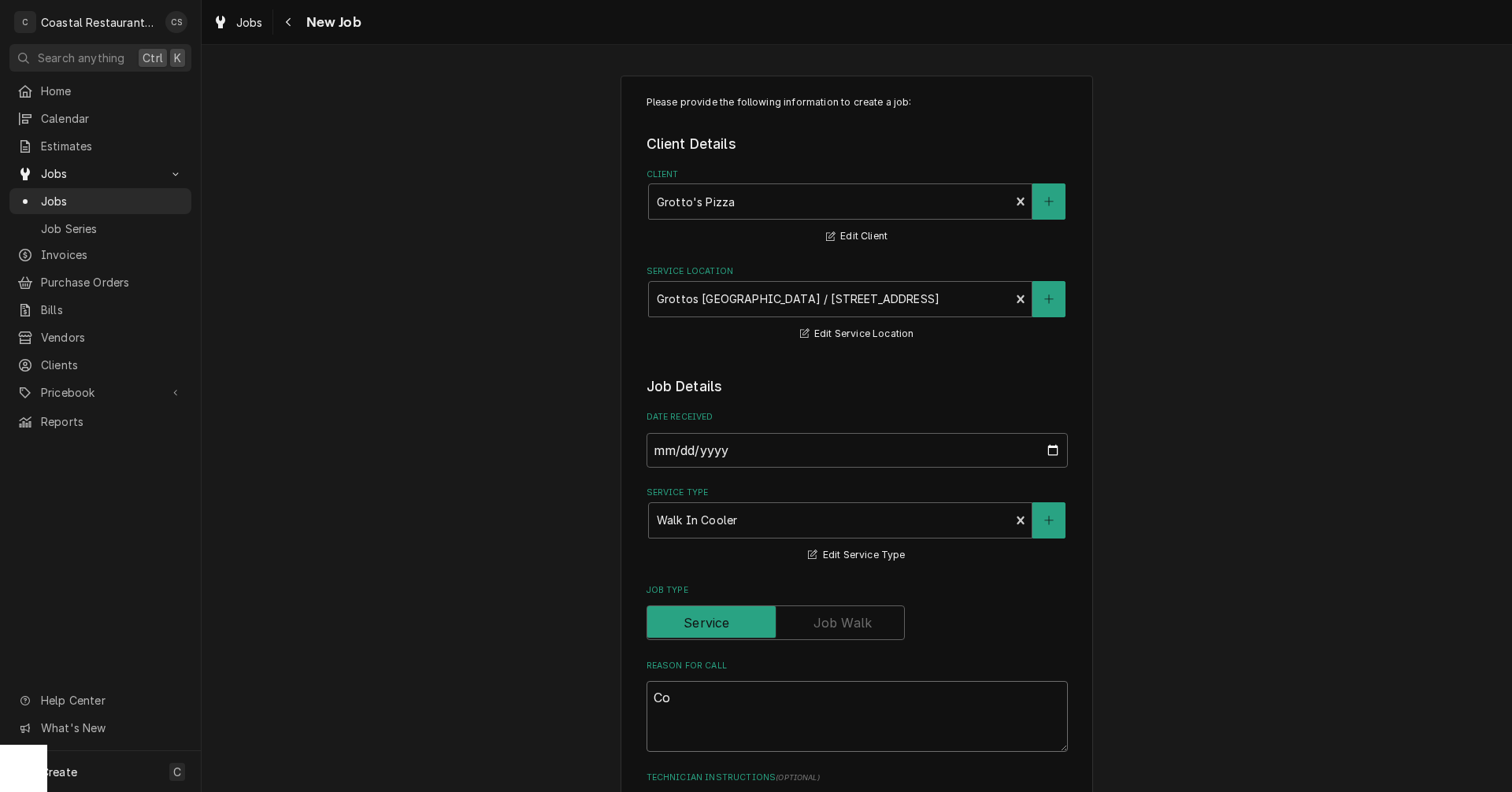
type textarea "x"
type textarea "Col"
type textarea "x"
type textarea "Coll"
type textarea "x"
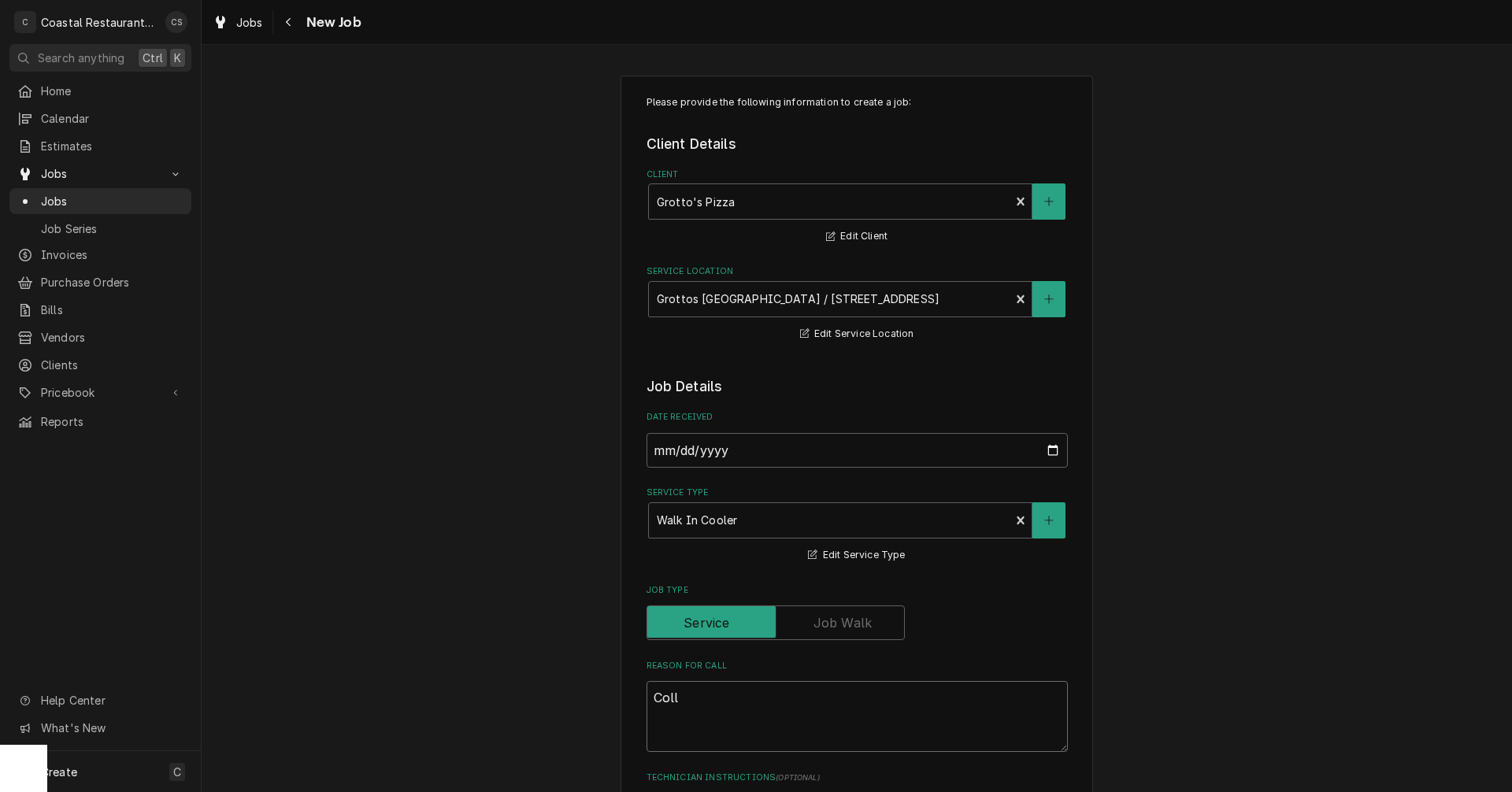
type textarea "Col"
type textarea "x"
type textarea "Colo"
type textarea "x"
type textarea "Col"
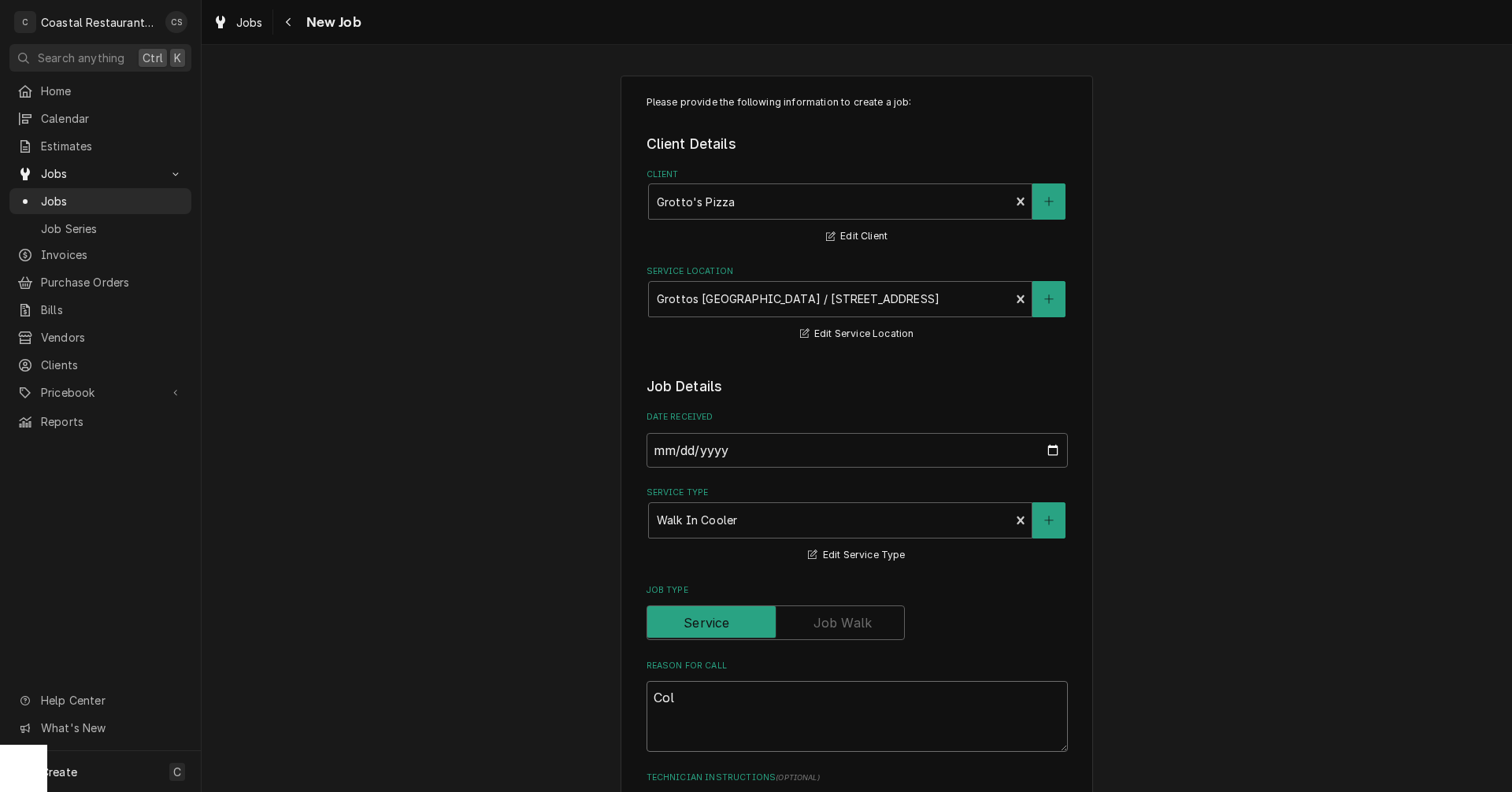
type textarea "x"
type textarea "Co"
type textarea "x"
type textarea "Coo"
type textarea "x"
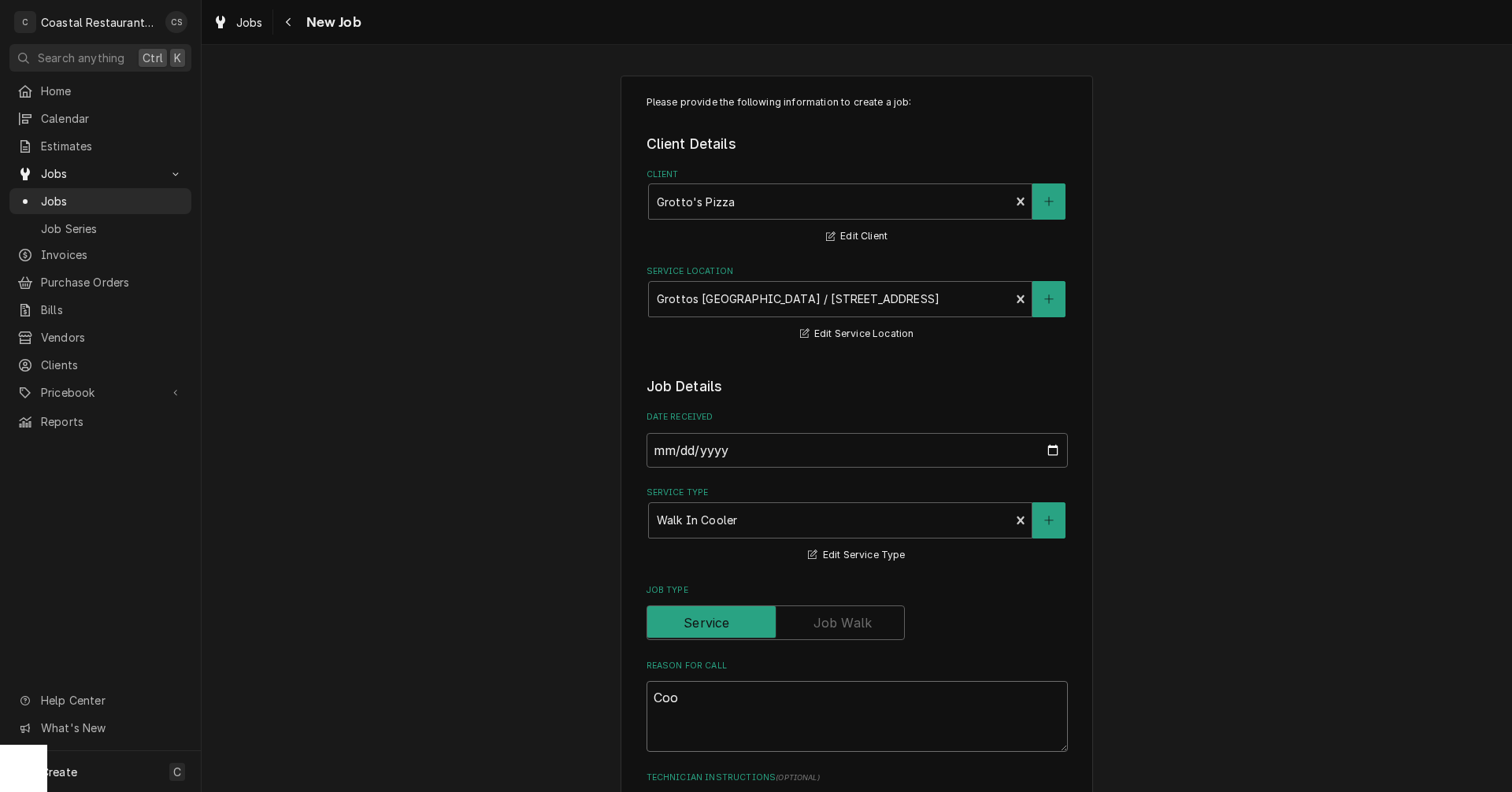
type textarea "Cool"
type textarea "x"
type textarea "Coole"
type textarea "x"
type textarea "Cooler"
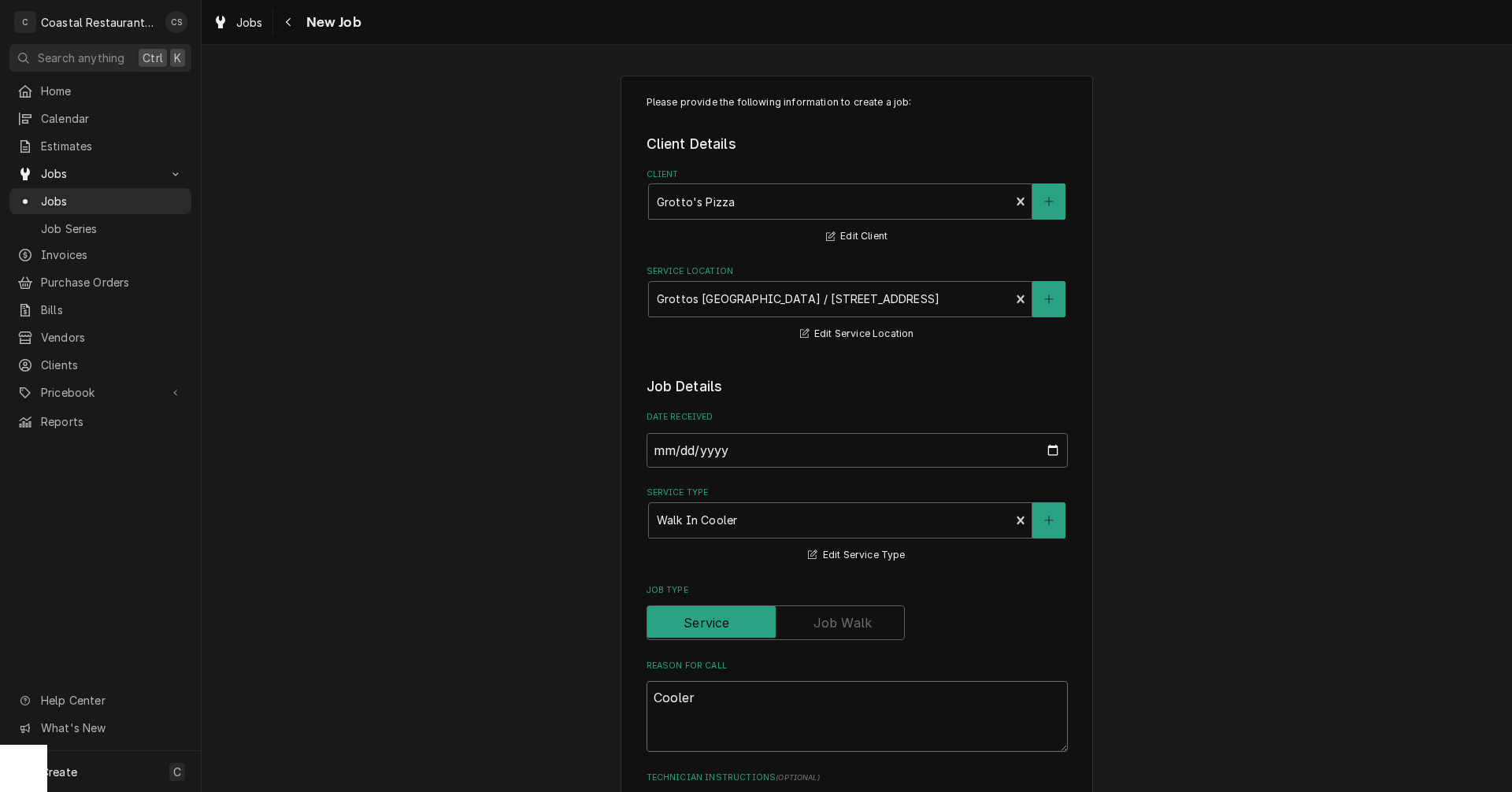
type textarea "x"
type textarea "Cooler"
type textarea "x"
type textarea "Cooler f"
type textarea "x"
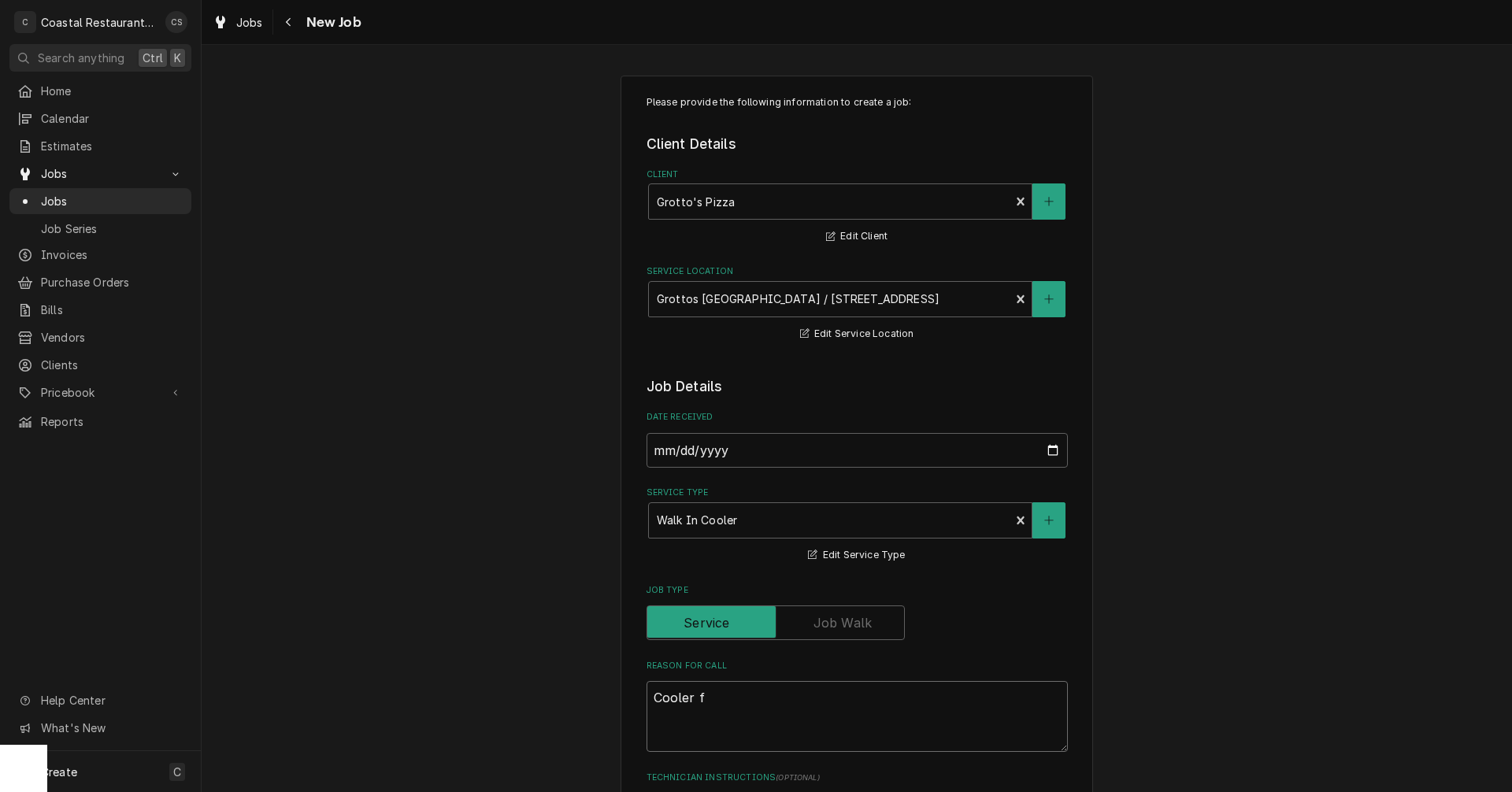
type textarea "Cooler fr"
type textarea "x"
type textarea "Cooler fre"
type textarea "x"
type textarea "Cooler free"
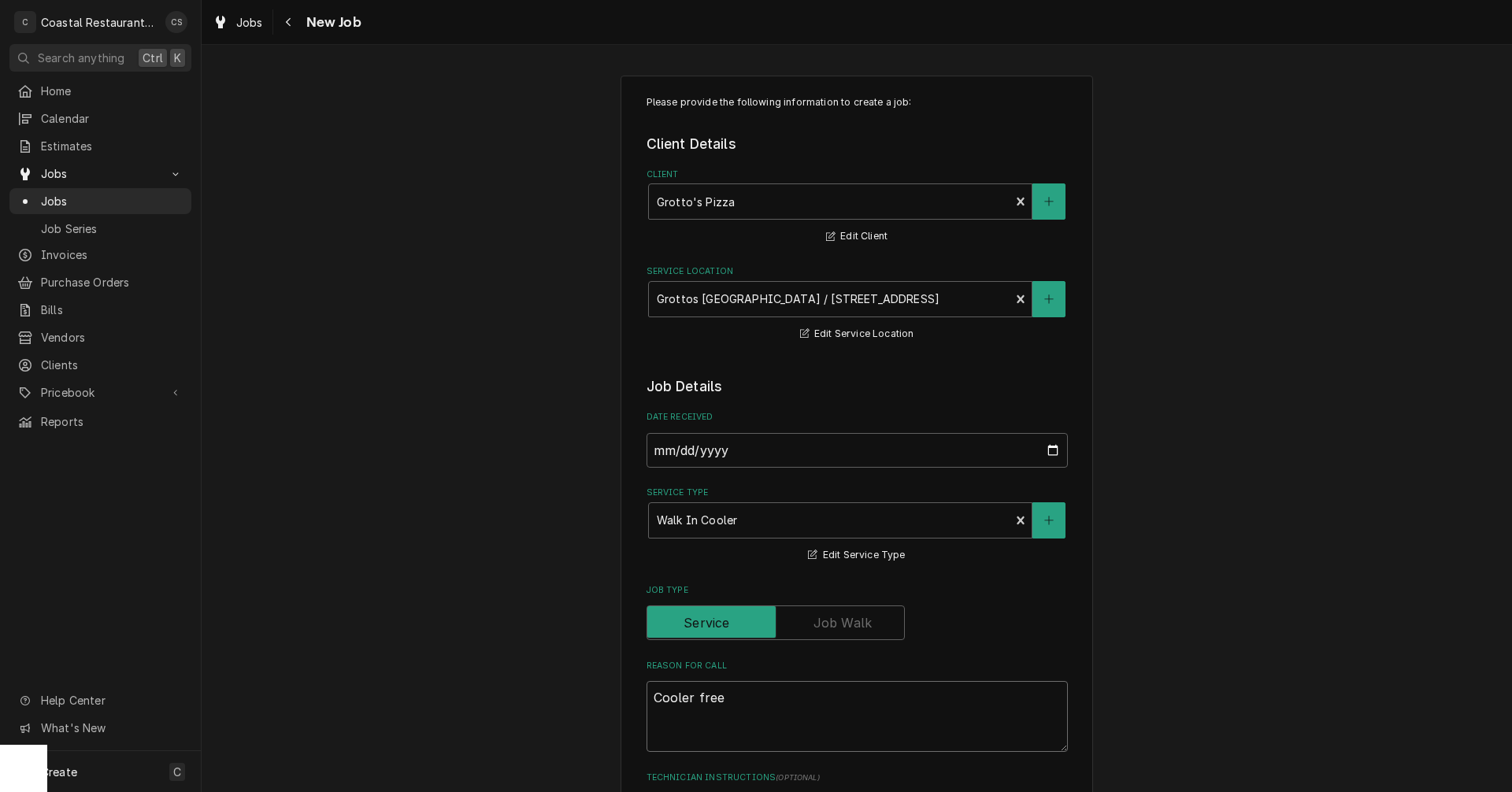
type textarea "x"
type textarea "Cooler freez"
type textarea "x"
type textarea "Cooler freezin"
type textarea "x"
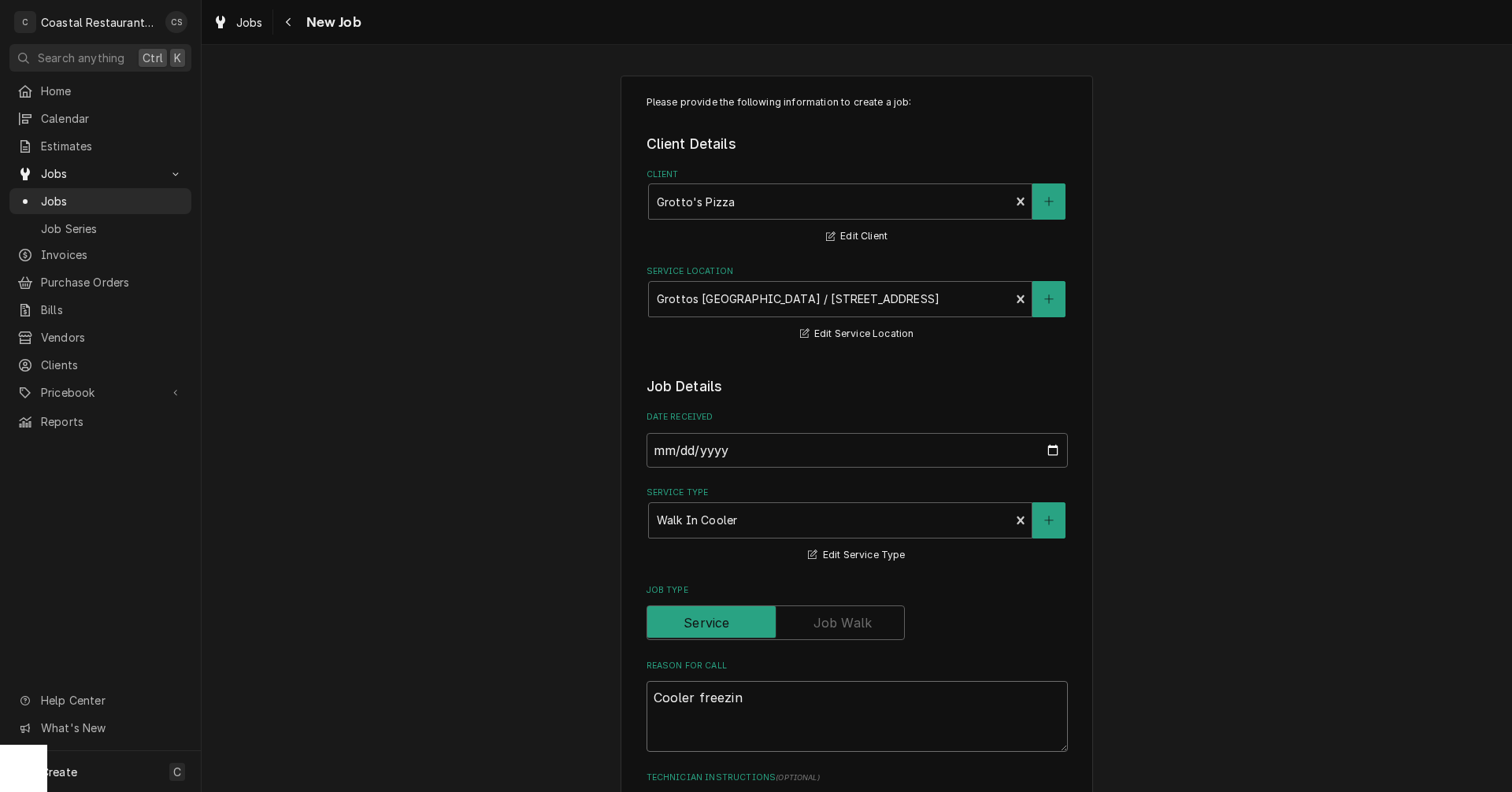
type textarea "Cooler freezing"
type textarea "x"
type textarea "Cooler freezing"
type textarea "x"
type textarea "Cooler freezing u"
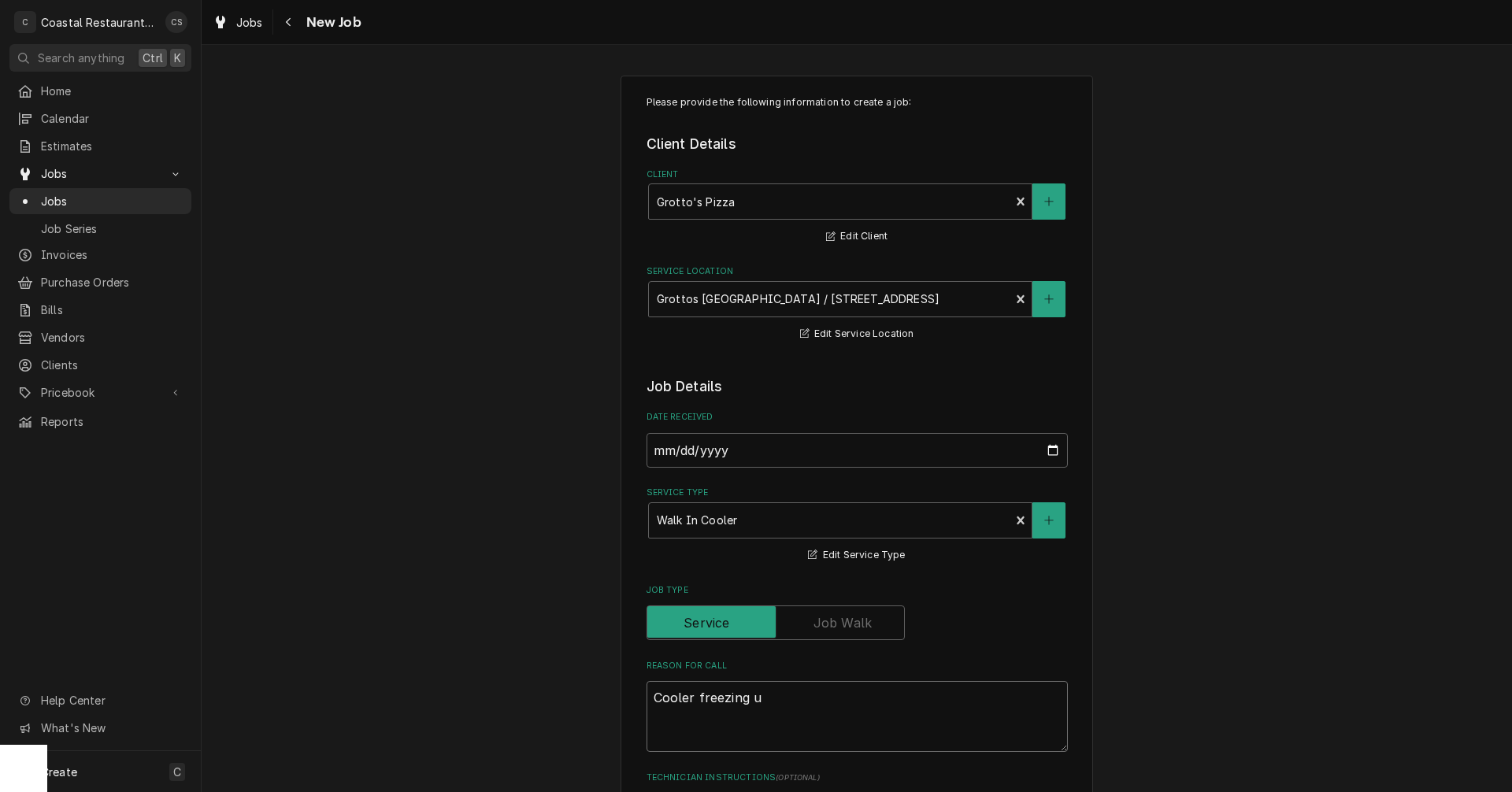
type textarea "x"
type textarea "Cooler freezing up"
type textarea "x"
type textarea "Cooler freezing up."
type textarea "x"
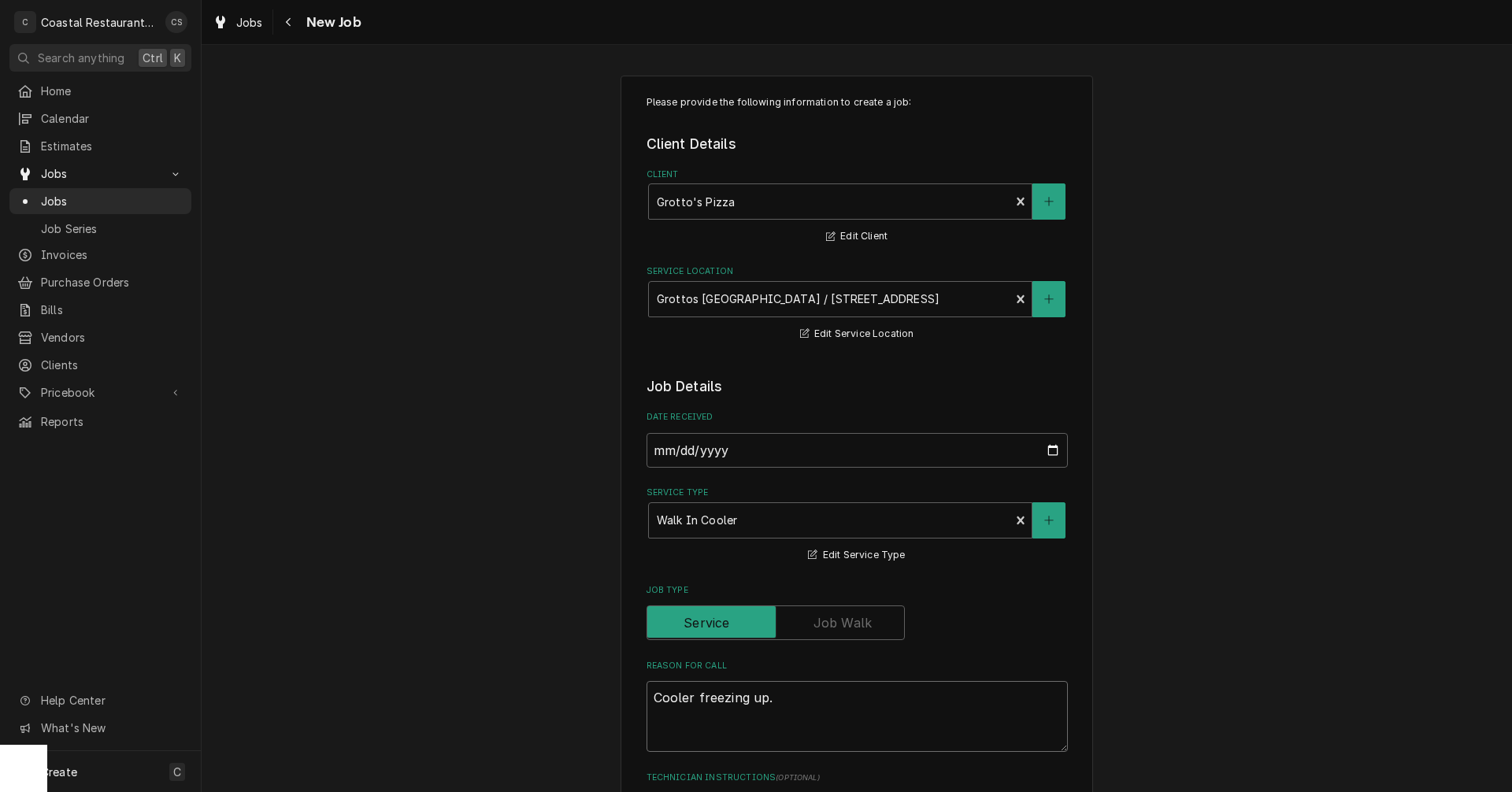
type textarea "Cooler freezing up."
type textarea "x"
type textarea "Cooler freezing up. W"
type textarea "x"
type textarea "Cooler freezing up. We"
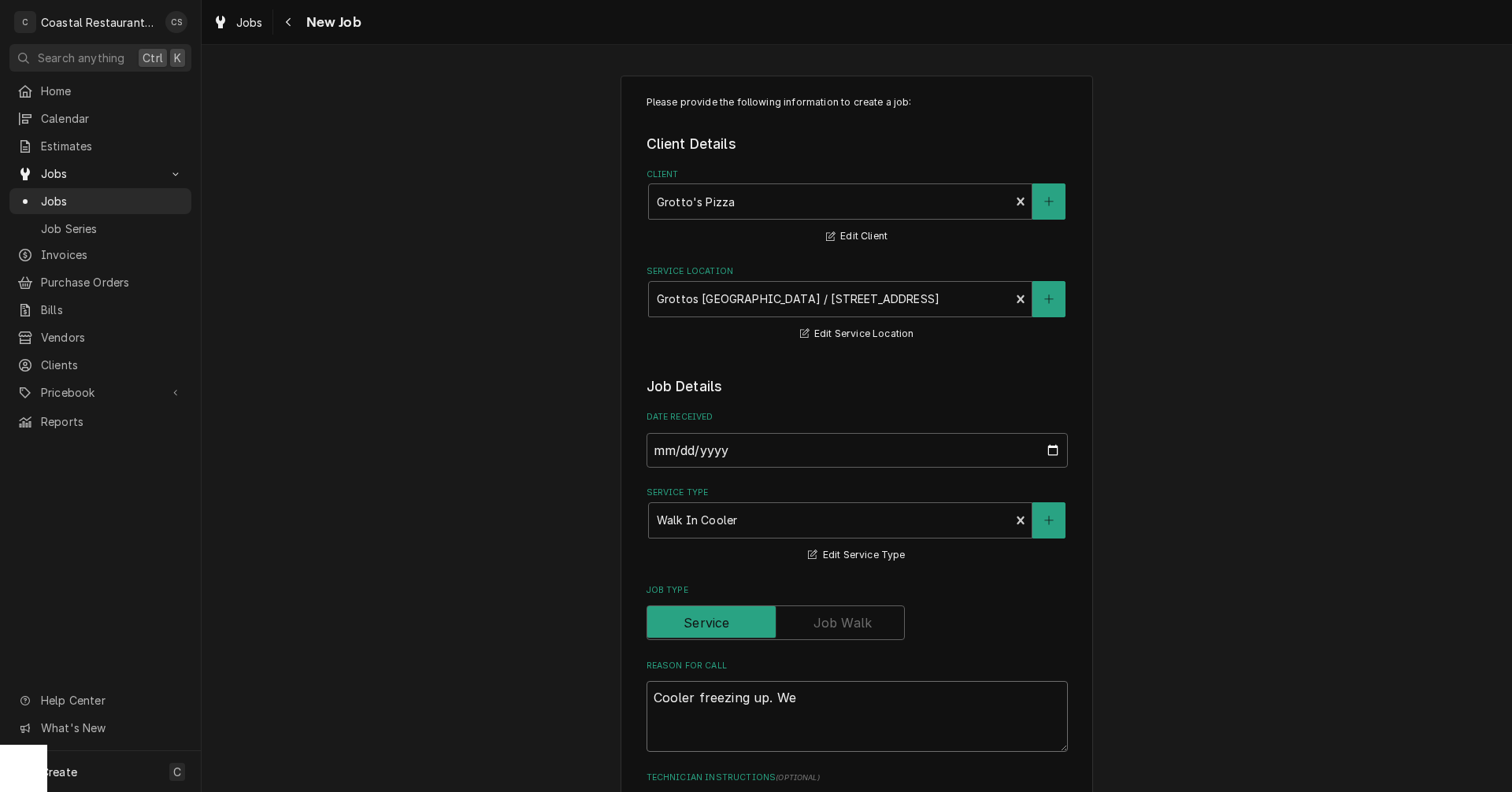
type textarea "x"
type textarea "Cooler freezing up. We"
type textarea "x"
type textarea "Cooler freezing up. We i"
type textarea "x"
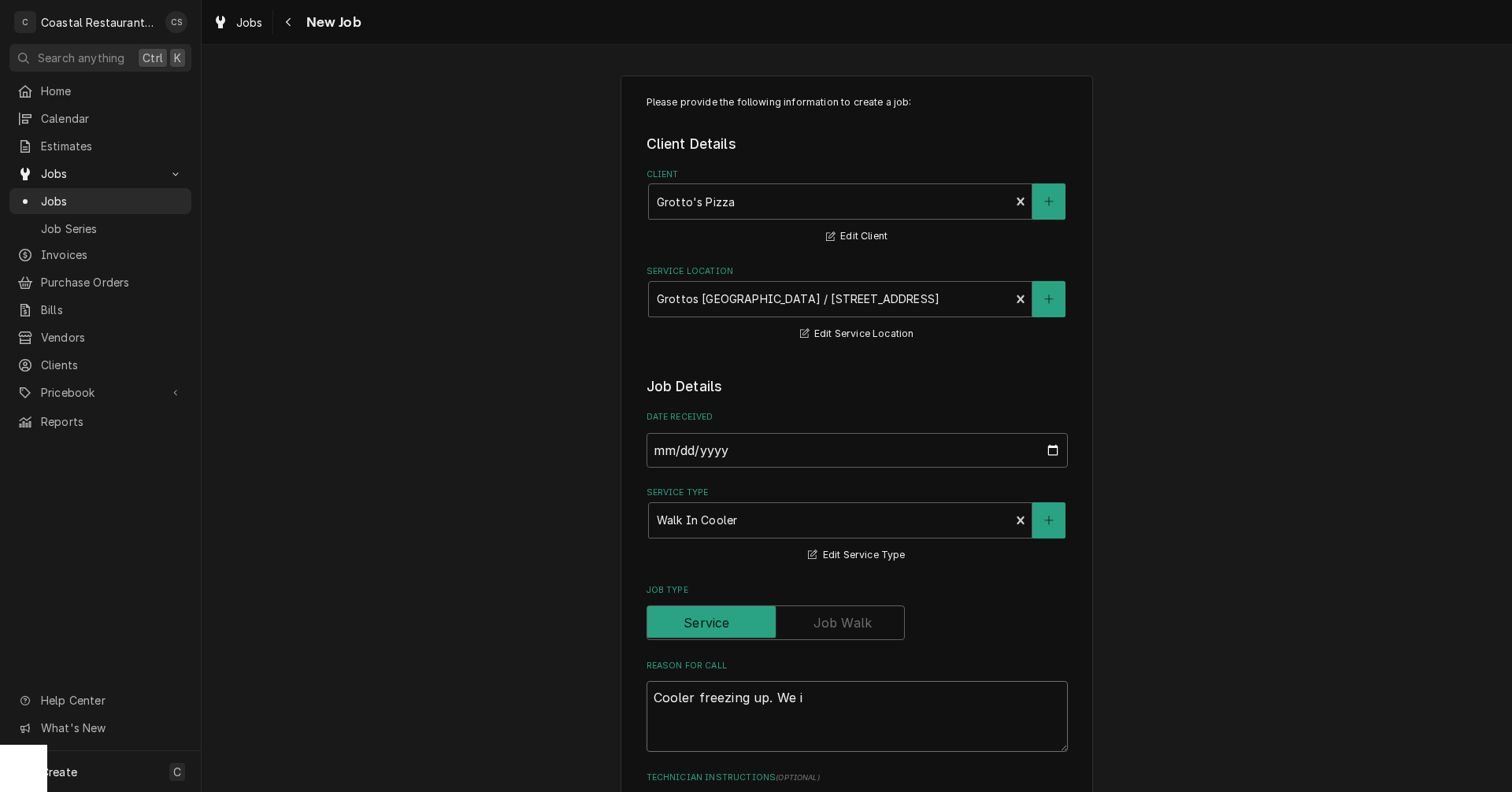
type textarea "Cooler freezing up. We in"
type textarea "x"
type textarea "Cooler freezing up. We i"
type textarea "x"
type textarea "Cooler freezing up. We"
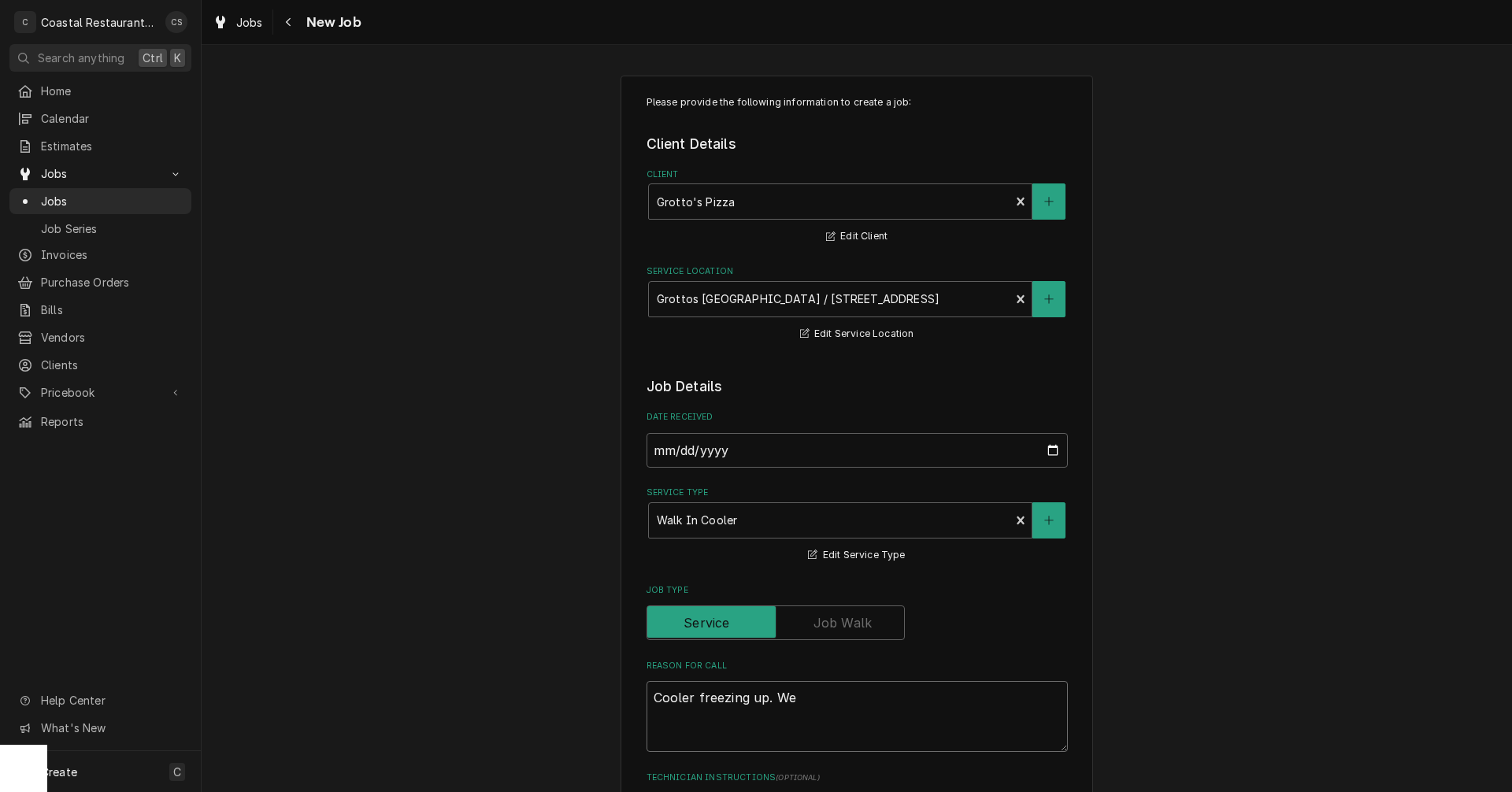
type textarea "x"
type textarea "Cooler freezing up. We"
type textarea "x"
type textarea "Cooler freezing up. W"
type textarea "x"
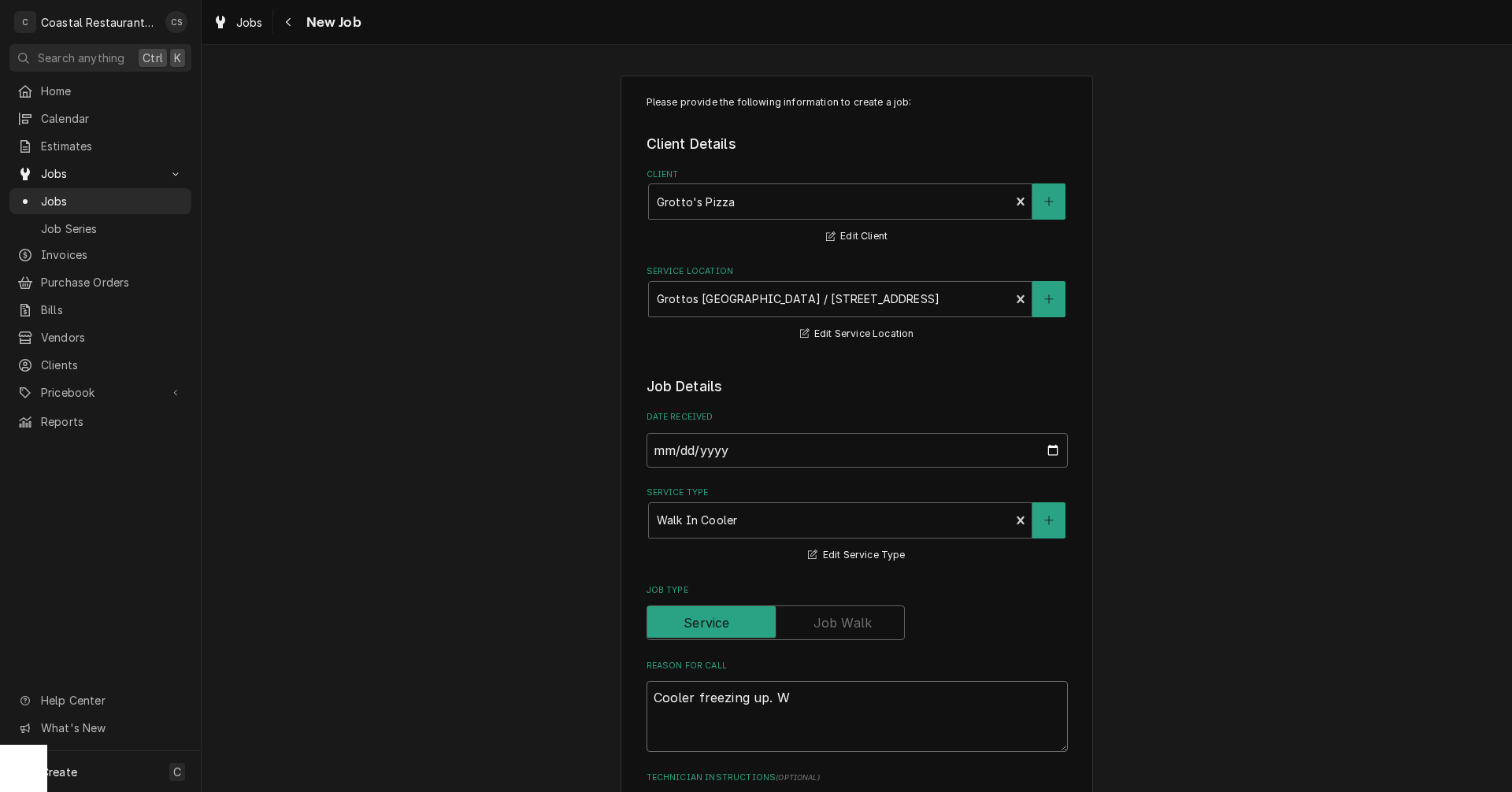
type textarea "Cooler freezing up."
type textarea "x"
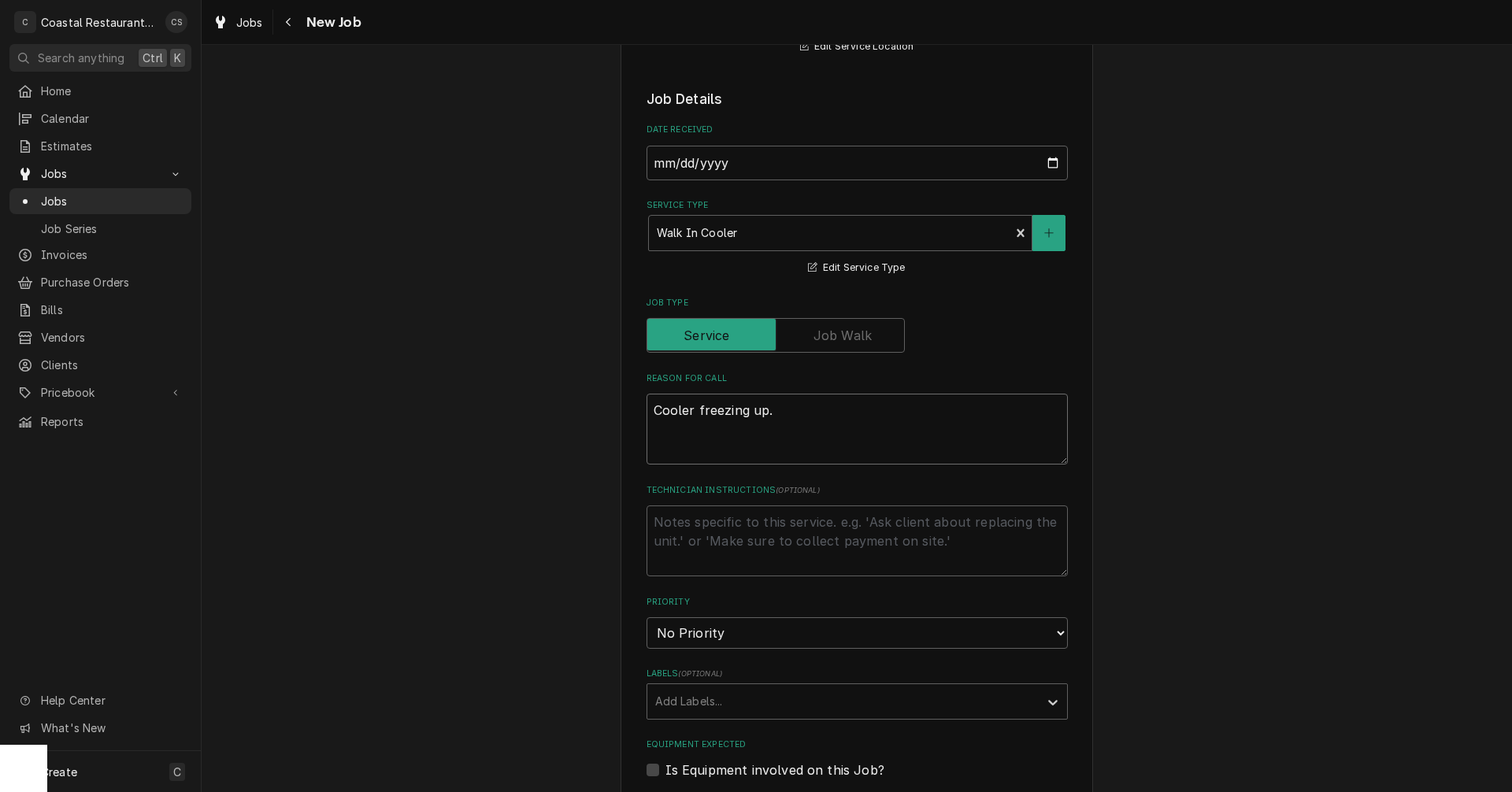
scroll to position [315, 0]
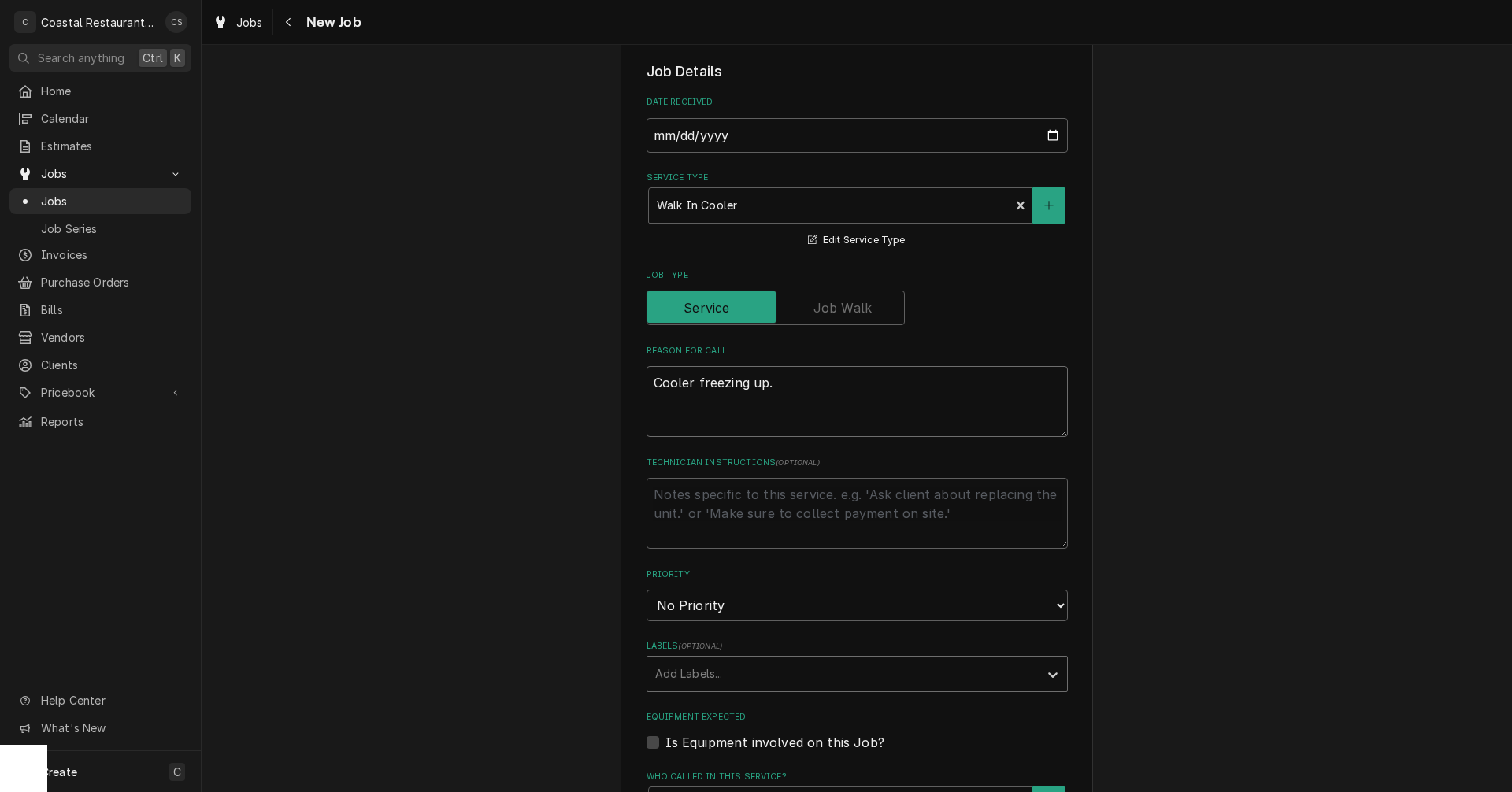
type textarea "Cooler freezing up."
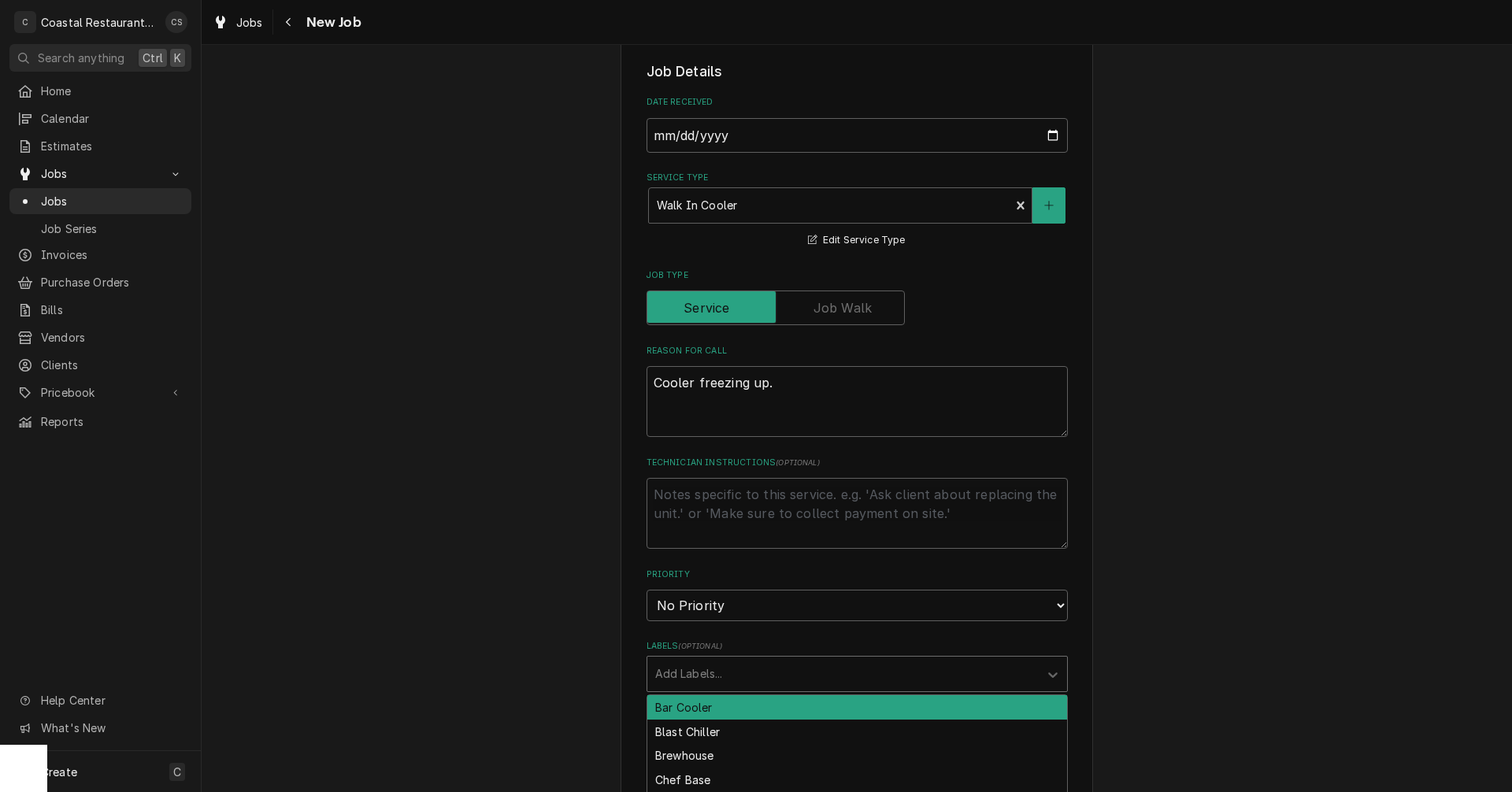
click at [697, 671] on div "Labels" at bounding box center [843, 674] width 375 height 28
type input "G"
type input "walk"
click at [686, 708] on div "Walk in Cooler" at bounding box center [856, 707] width 420 height 24
type textarea "x"
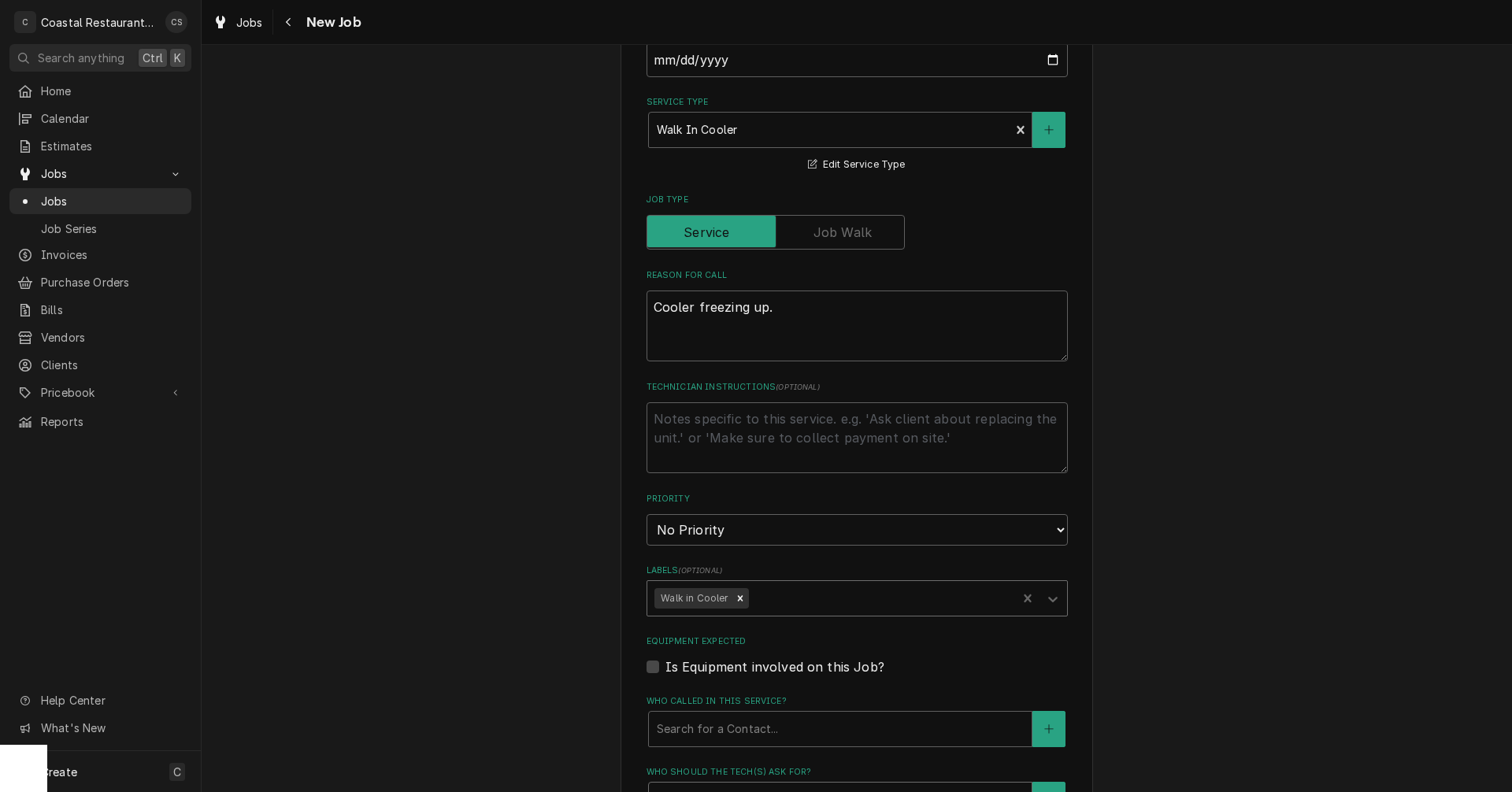
scroll to position [473, 0]
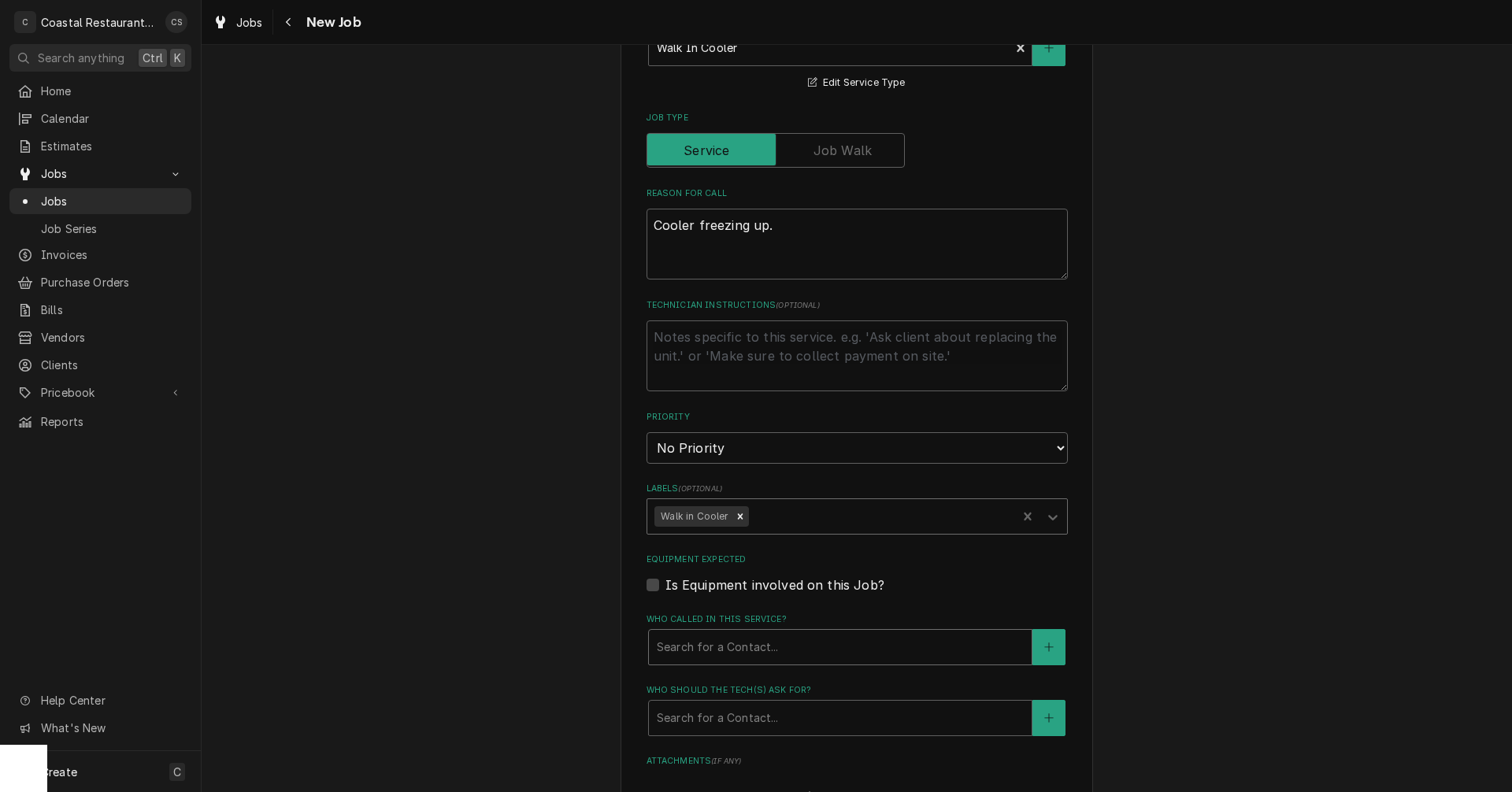
click at [689, 651] on div "Who called in this service?" at bounding box center [839, 647] width 367 height 28
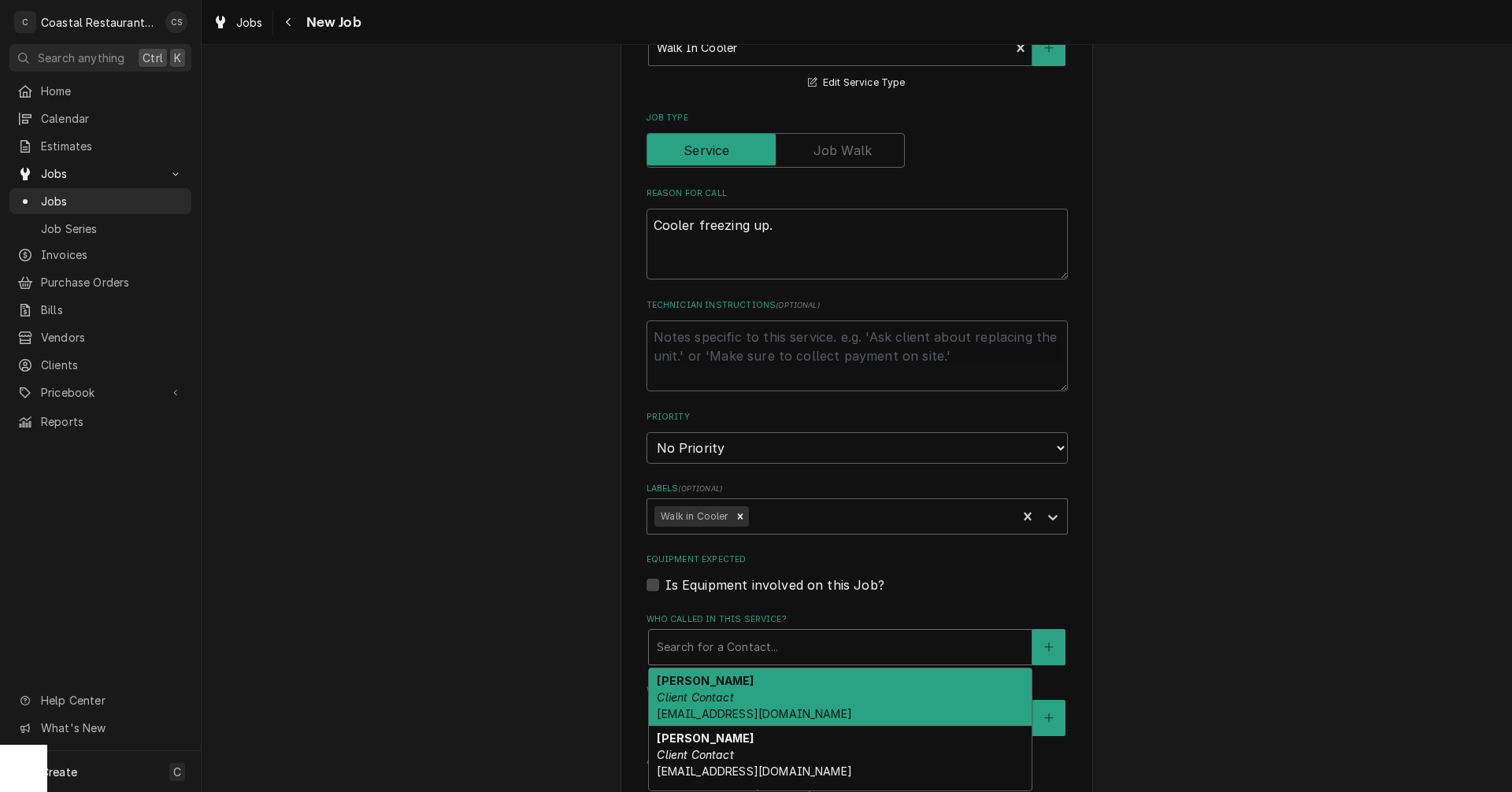
click at [689, 702] on em "Client Contact" at bounding box center [694, 698] width 77 height 14
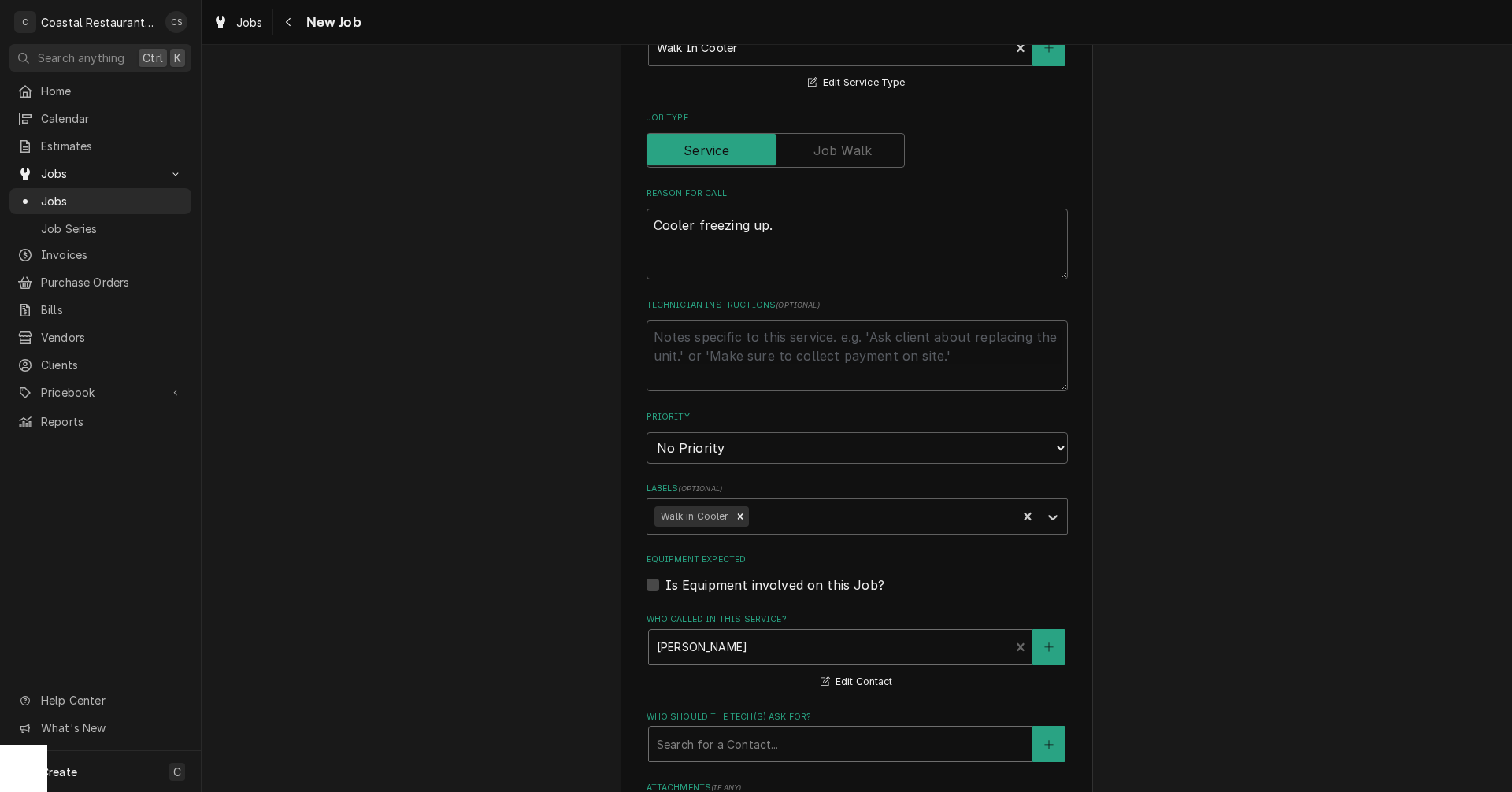
click at [694, 748] on div "Who should the tech(s) ask for?" at bounding box center [839, 744] width 367 height 28
click at [720, 783] on strong "Brandon Morrow" at bounding box center [705, 779] width 97 height 14
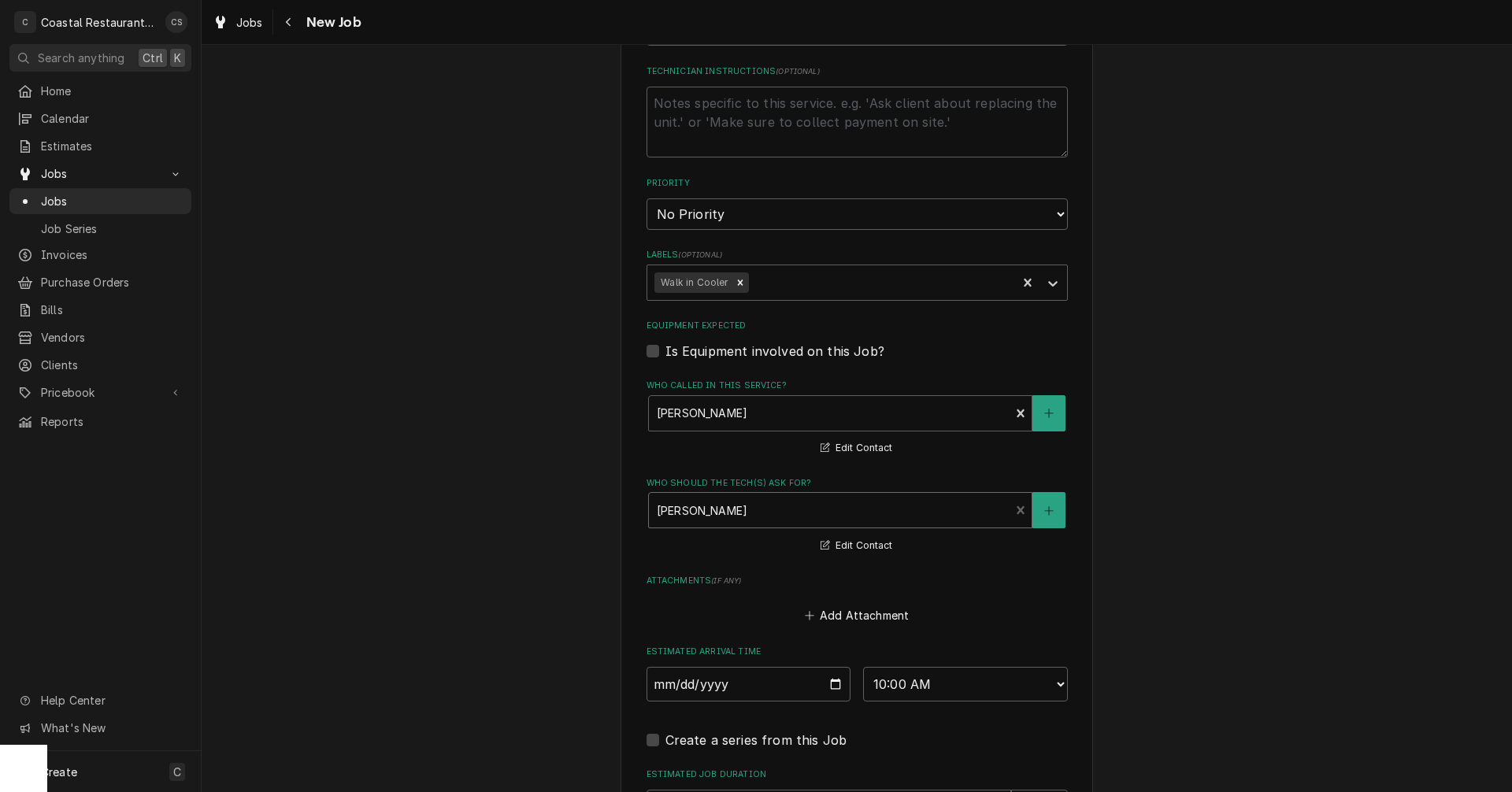
scroll to position [866, 0]
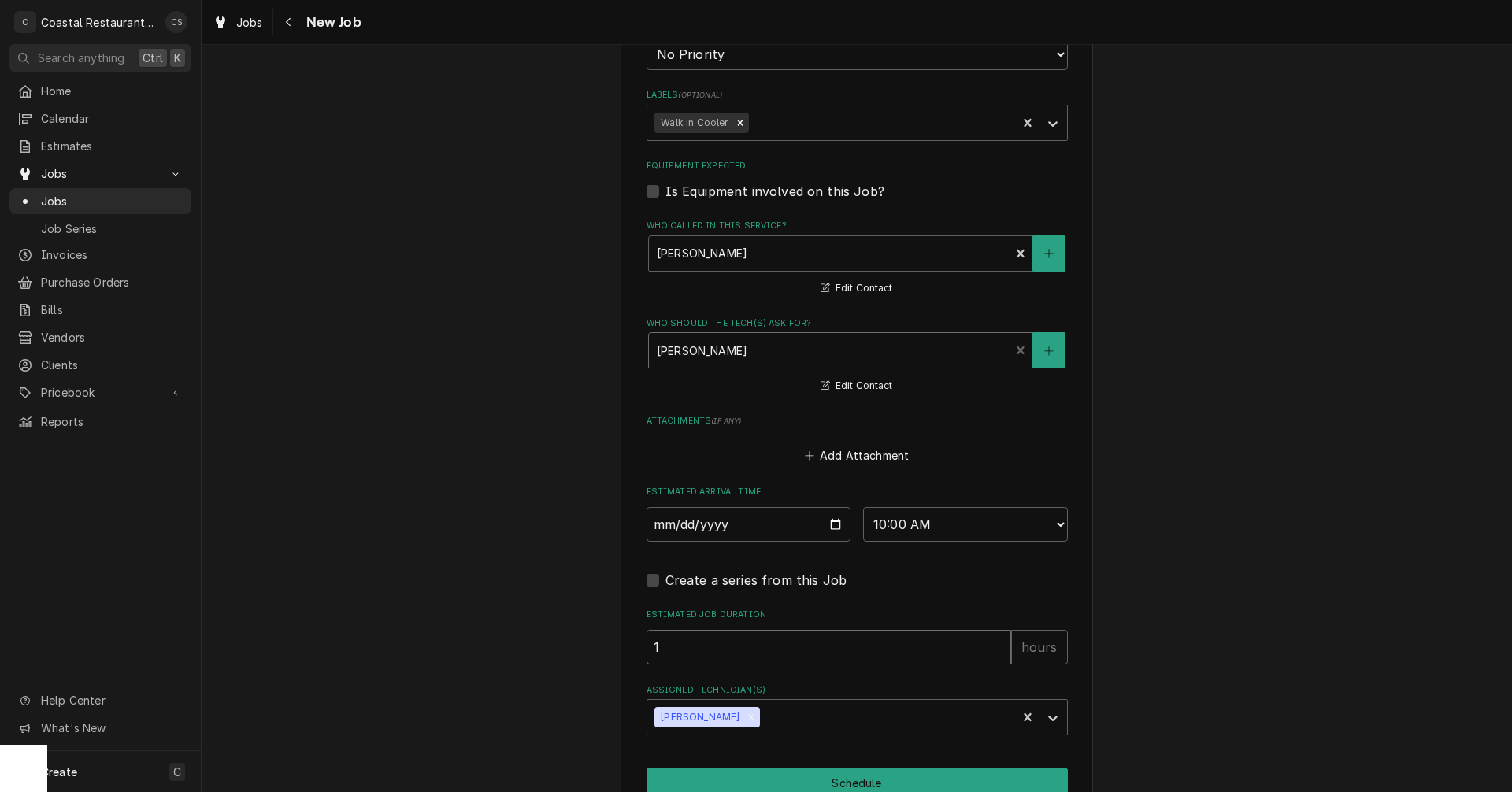
click at [706, 657] on input "1" at bounding box center [829, 647] width 365 height 35
type textarea "x"
type input "2"
type textarea "x"
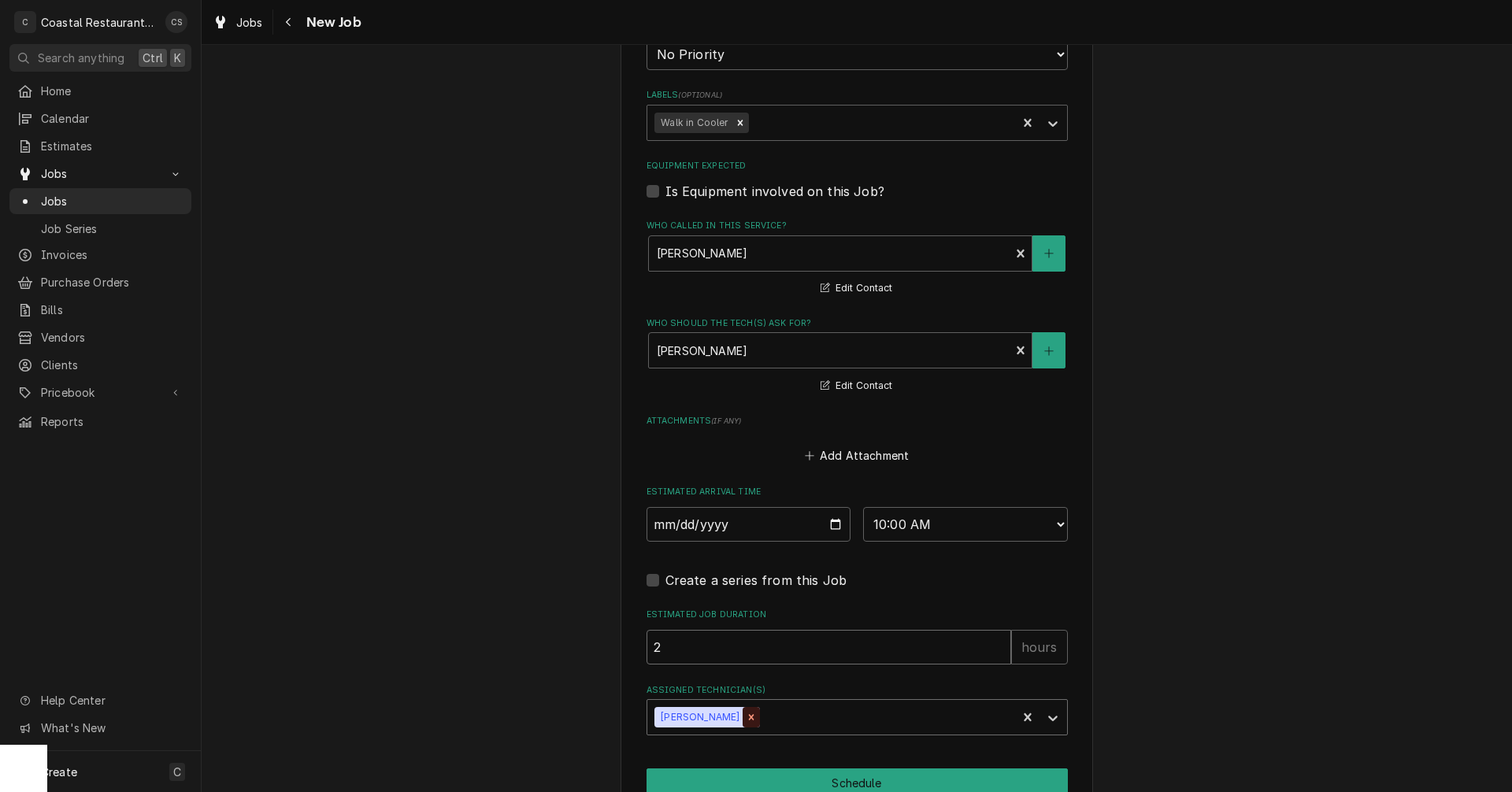
click at [746, 719] on icon "Remove Chris Sockriter" at bounding box center [751, 717] width 11 height 11
type input "2"
click at [733, 719] on div "Assigned Technician(s)" at bounding box center [843, 717] width 375 height 28
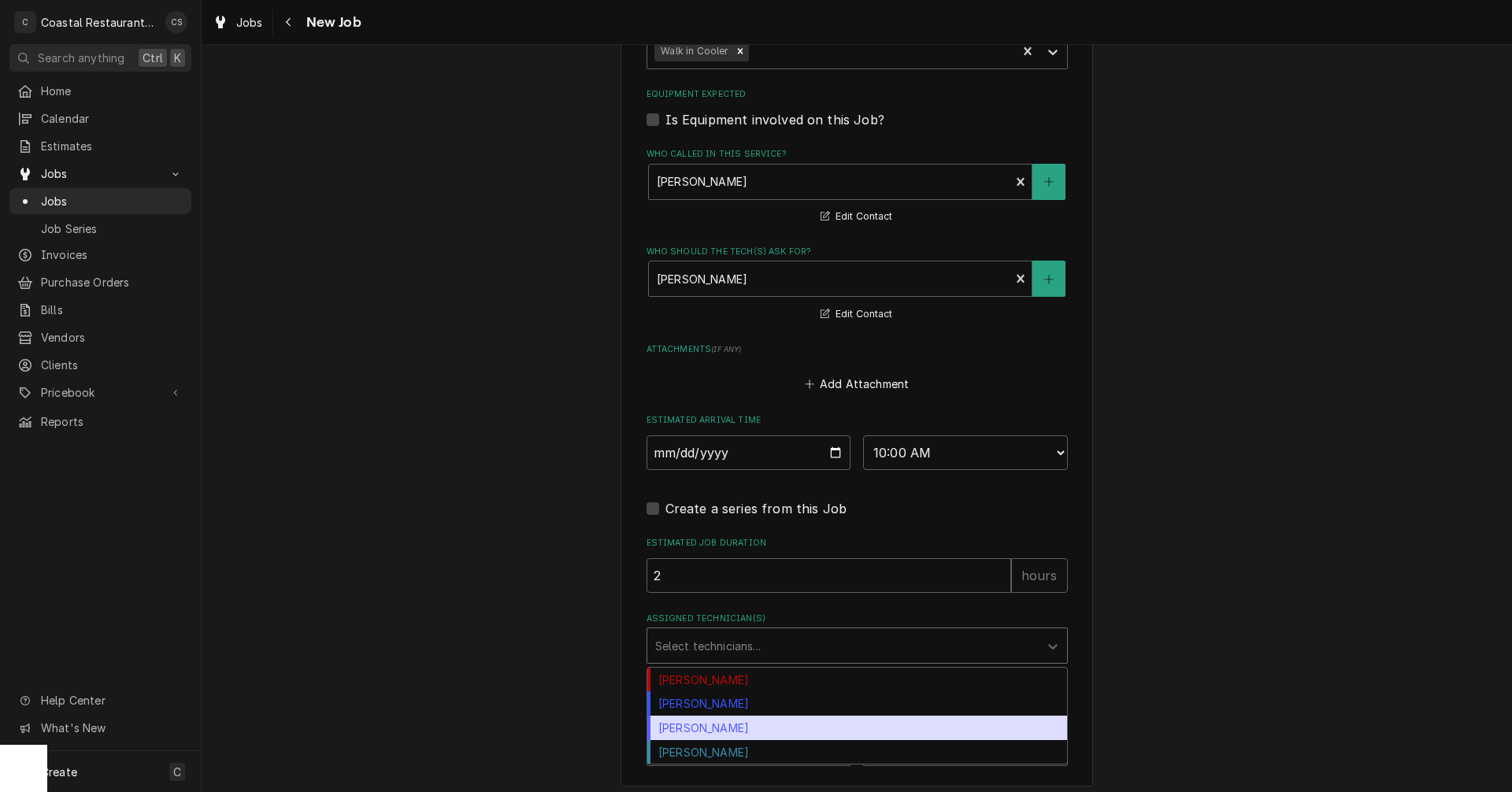
scroll to position [946, 0]
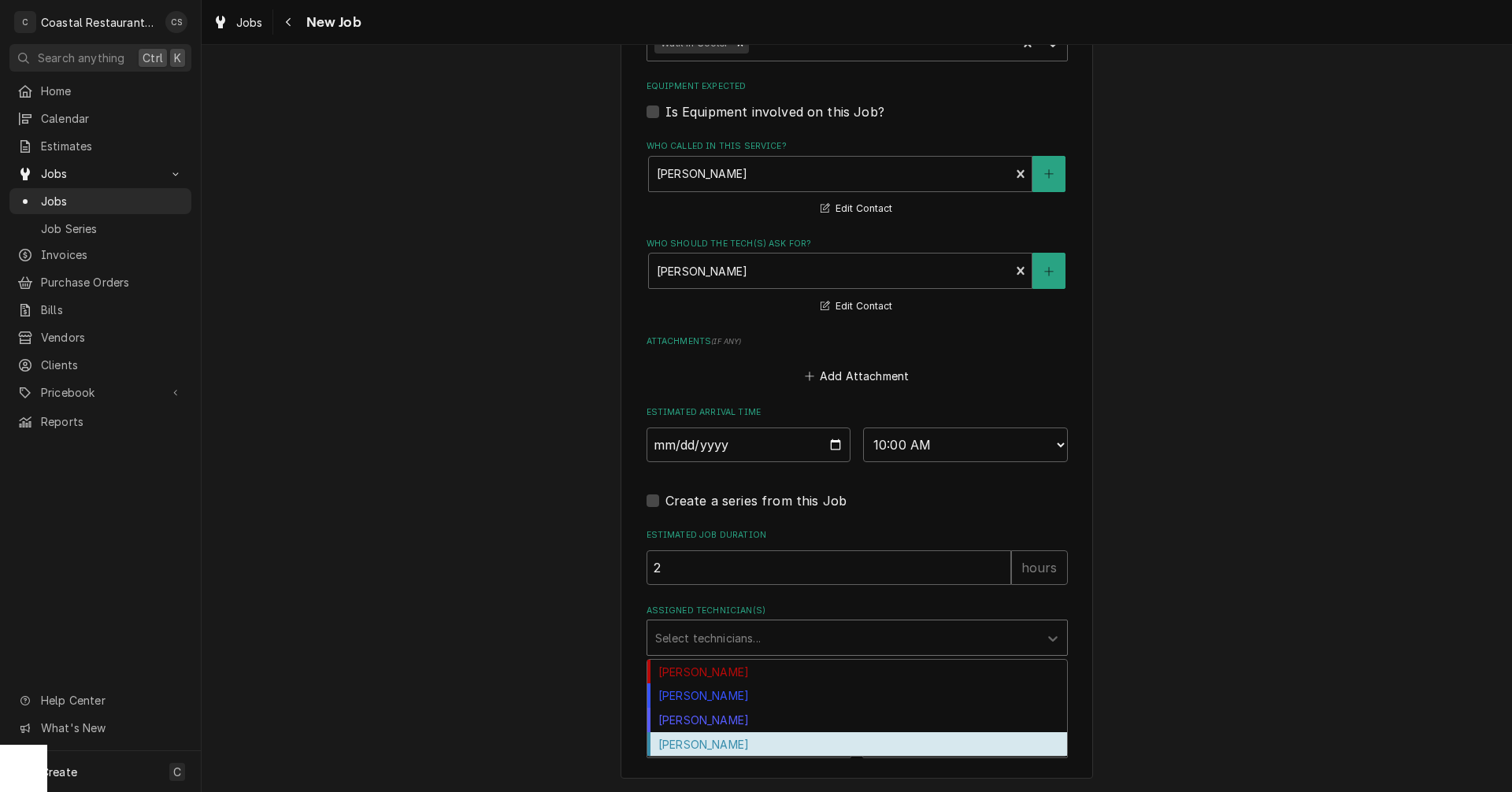
click at [712, 741] on div "[PERSON_NAME]" at bounding box center [856, 745] width 420 height 24
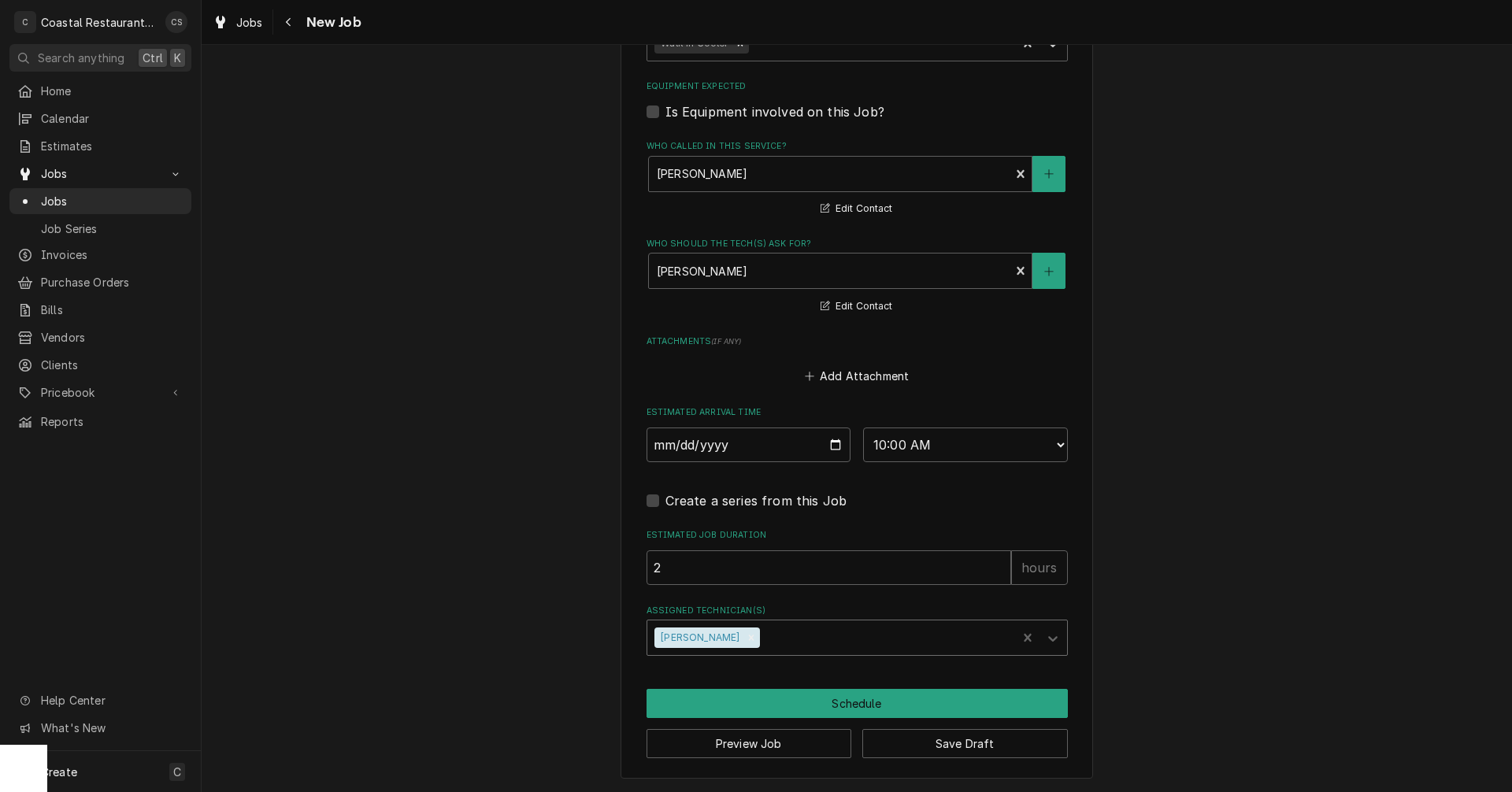
type textarea "x"
click at [891, 442] on select "AM / PM 6:00 AM 6:15 AM 6:30 AM 6:45 AM 7:00 AM 7:15 AM 7:30 AM 7:45 AM 8:00 AM…" at bounding box center [965, 445] width 204 height 35
click at [816, 448] on input "2025-09-30" at bounding box center [749, 445] width 204 height 35
click at [829, 442] on input "2025-09-30" at bounding box center [749, 445] width 204 height 35
type input "[DATE]"
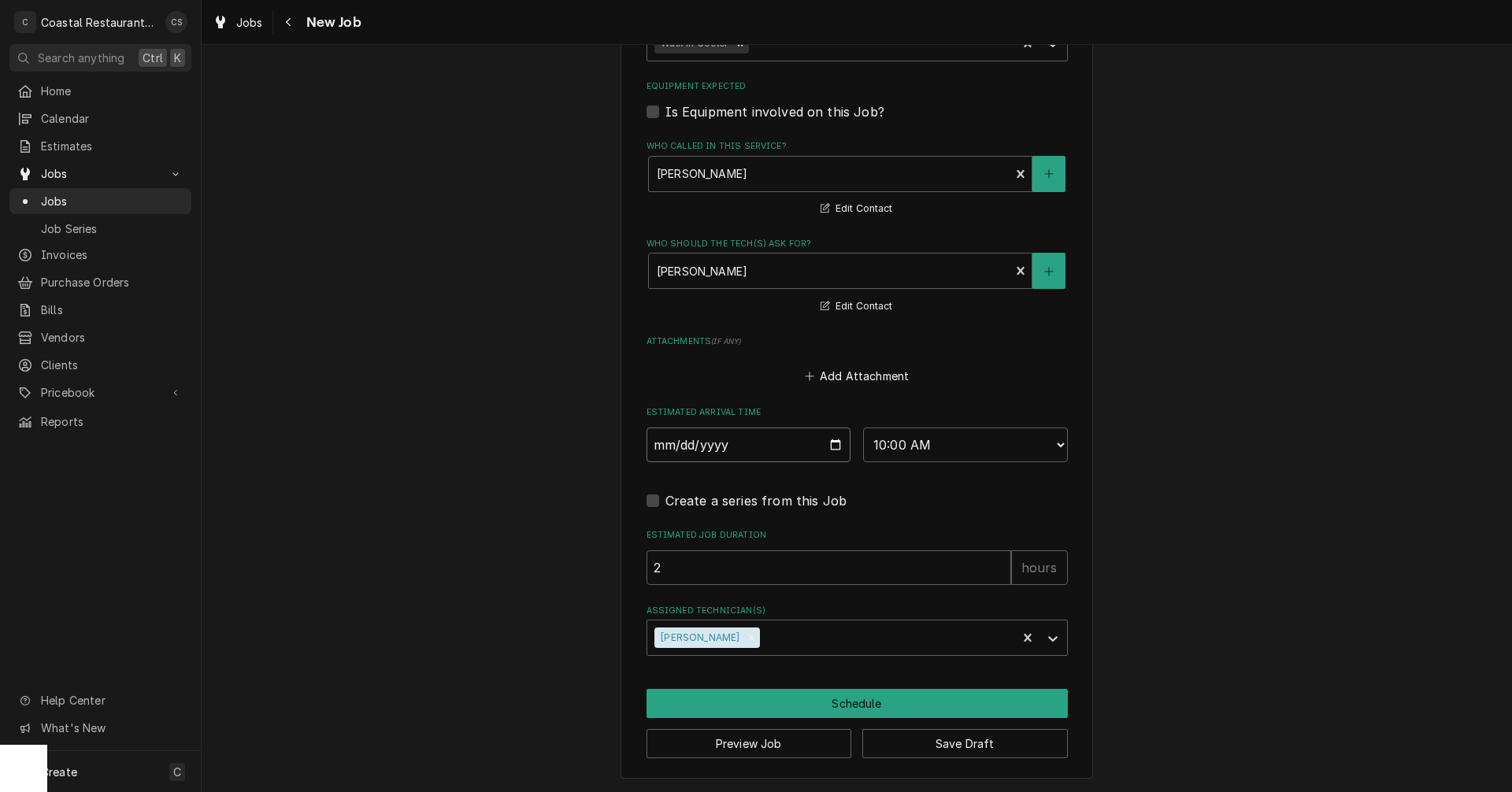
type textarea "x"
click at [901, 447] on select "AM / PM 6:00 AM 6:15 AM 6:30 AM 6:45 AM 7:00 AM 7:15 AM 7:30 AM 7:45 AM 8:00 AM…" at bounding box center [965, 445] width 204 height 35
select select "09:00:00"
click at [863, 428] on select "AM / PM 6:00 AM 6:15 AM 6:30 AM 6:45 AM 7:00 AM 7:15 AM 7:30 AM 7:45 AM 8:00 AM…" at bounding box center [965, 445] width 204 height 35
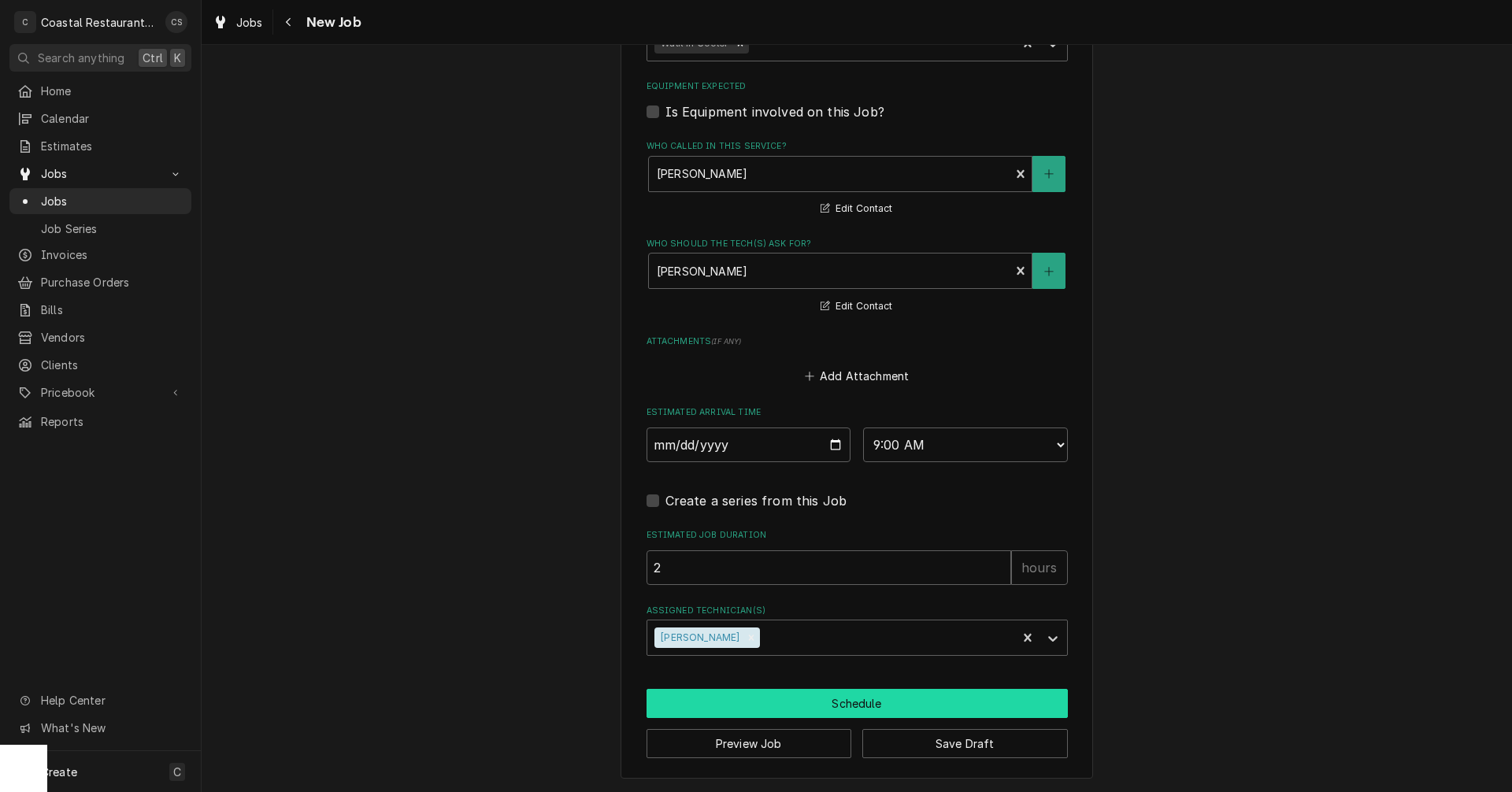
click at [828, 702] on button "Schedule" at bounding box center [857, 704] width 421 height 29
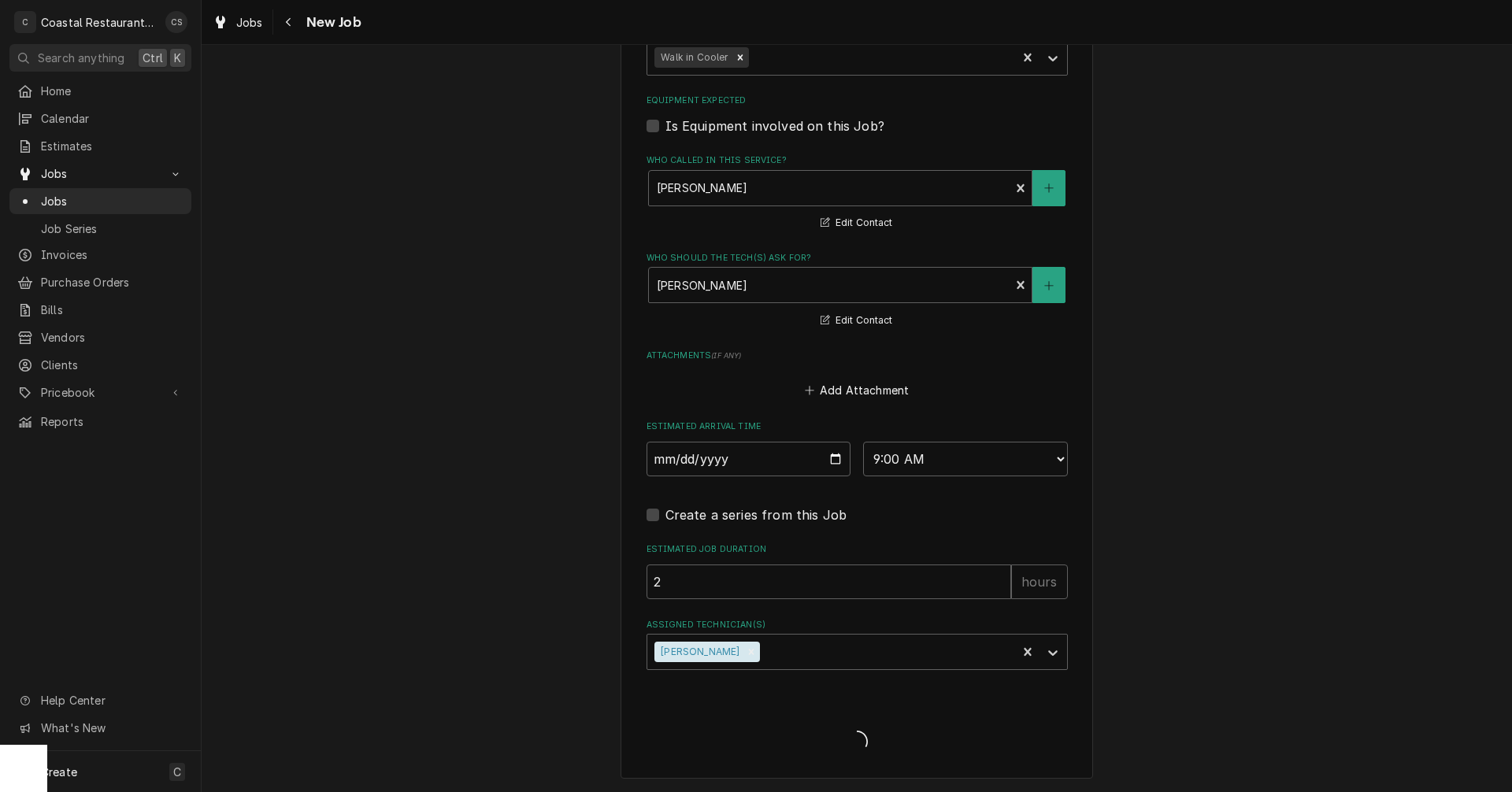
type textarea "x"
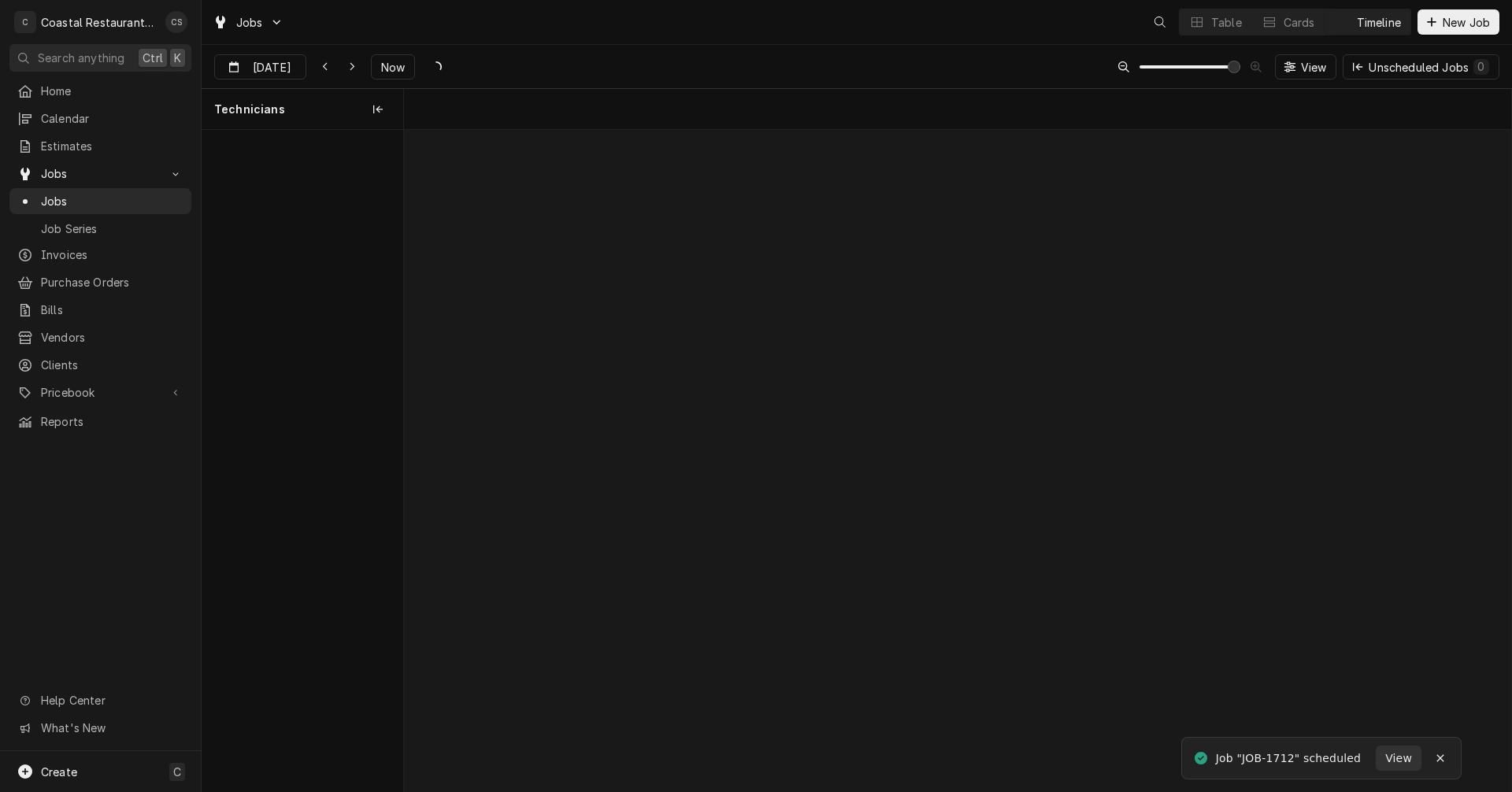
scroll to position [0, 21960]
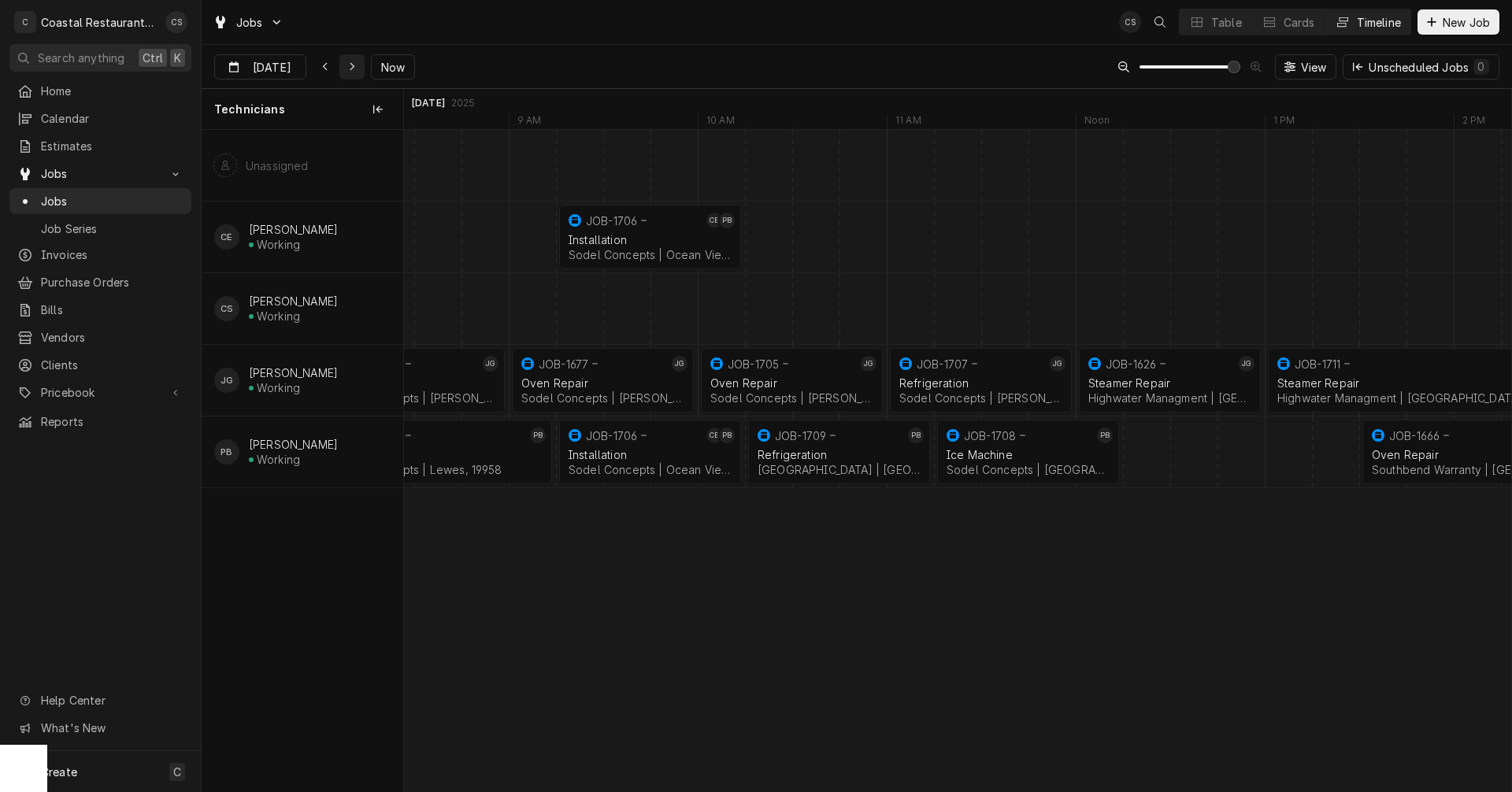
click at [348, 63] on div "Dynamic Content Wrapper" at bounding box center [352, 66] width 16 height 16
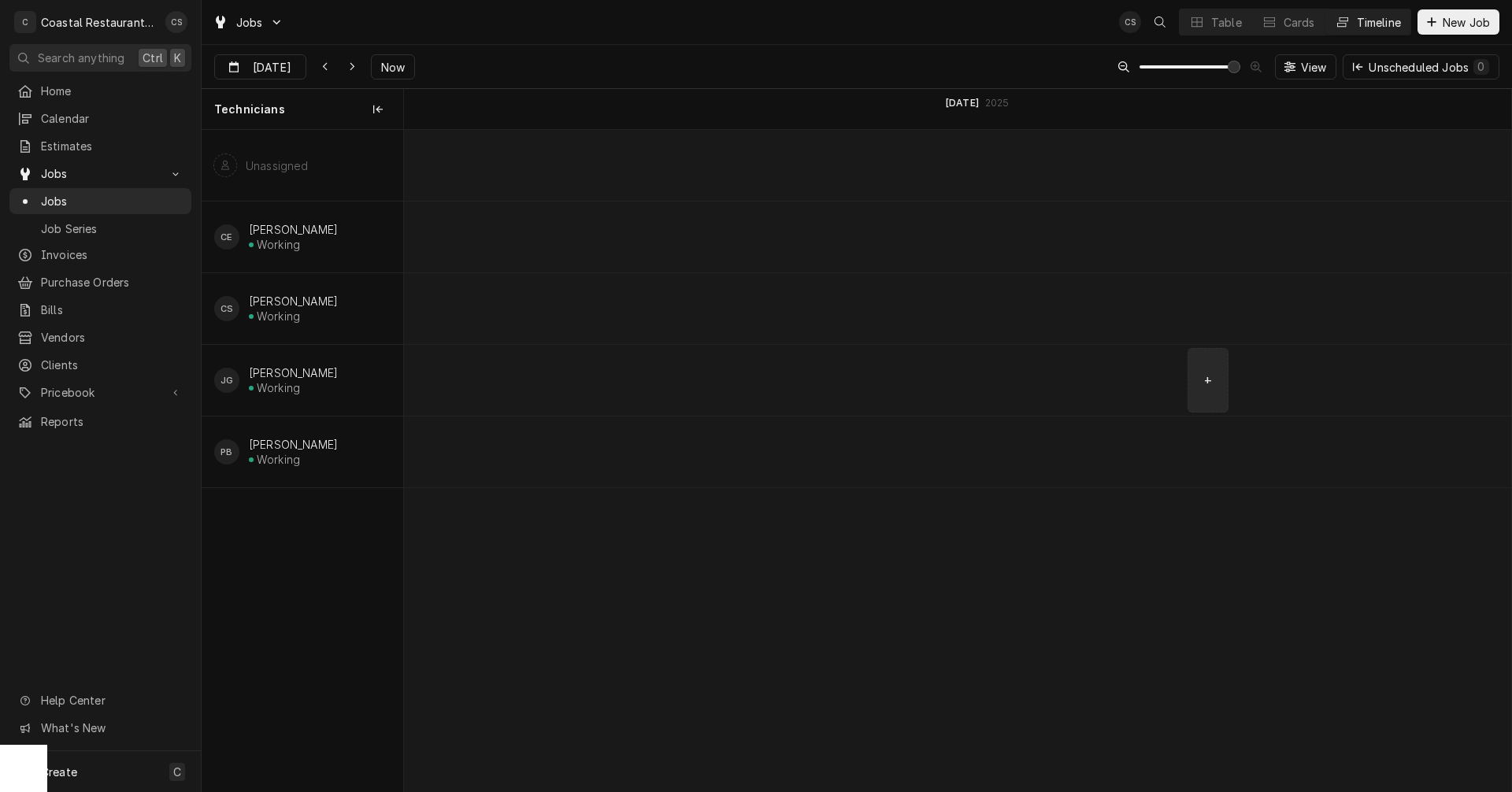
scroll to position [0, 25693]
type input "[DATE]"
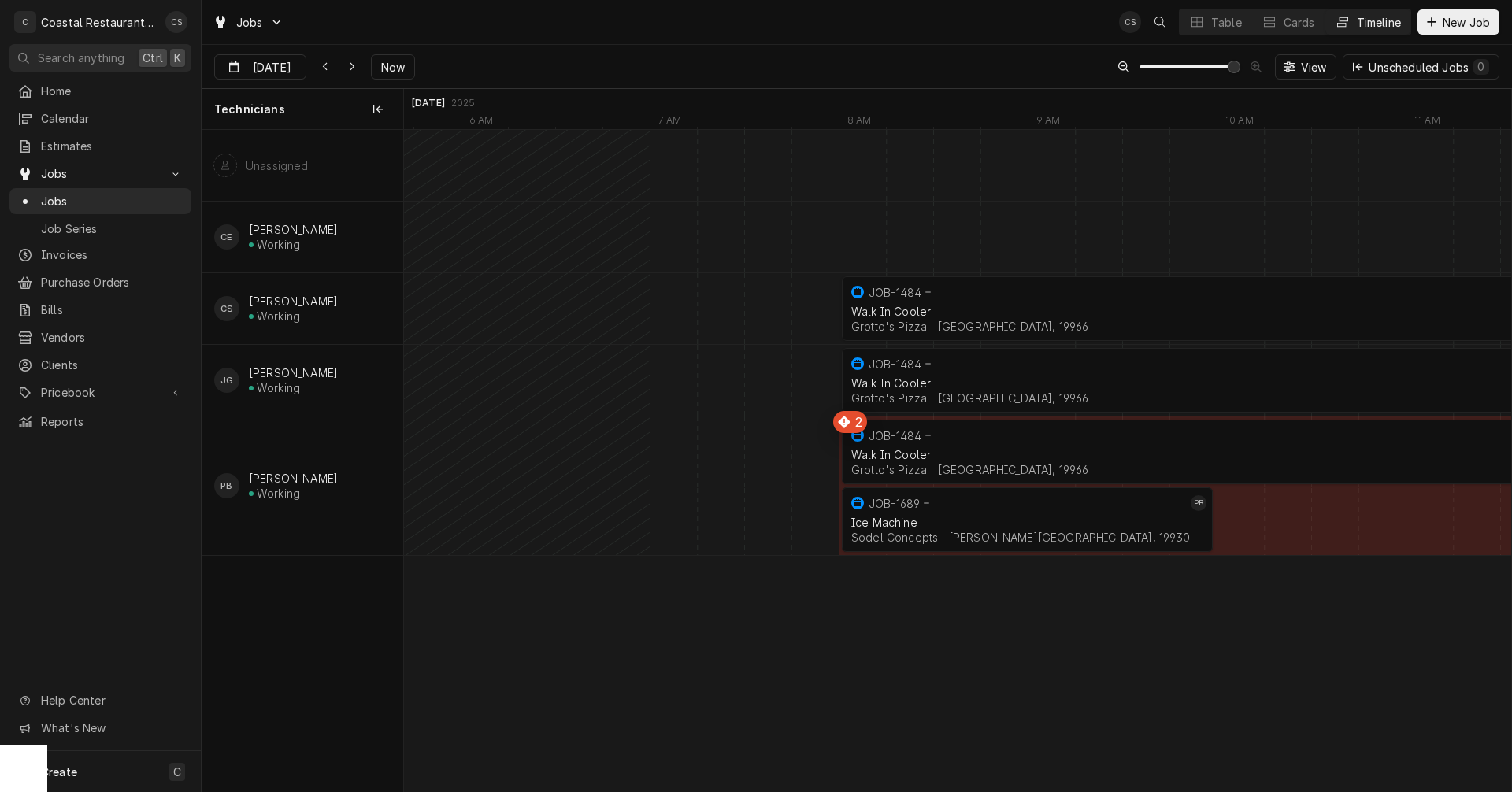
scroll to position [0, 26042]
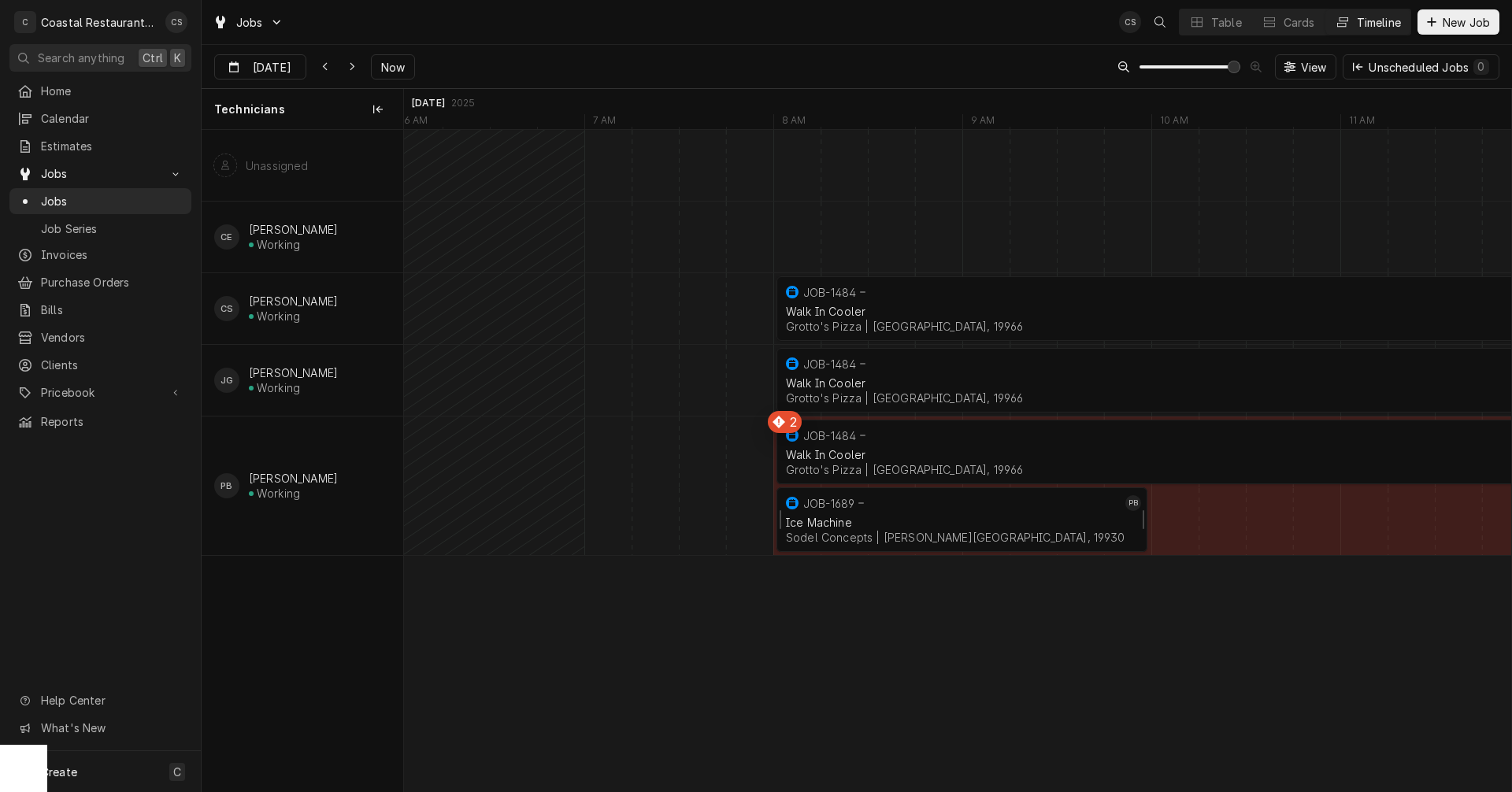
click at [973, 520] on div "Ice Machine" at bounding box center [962, 523] width 352 height 14
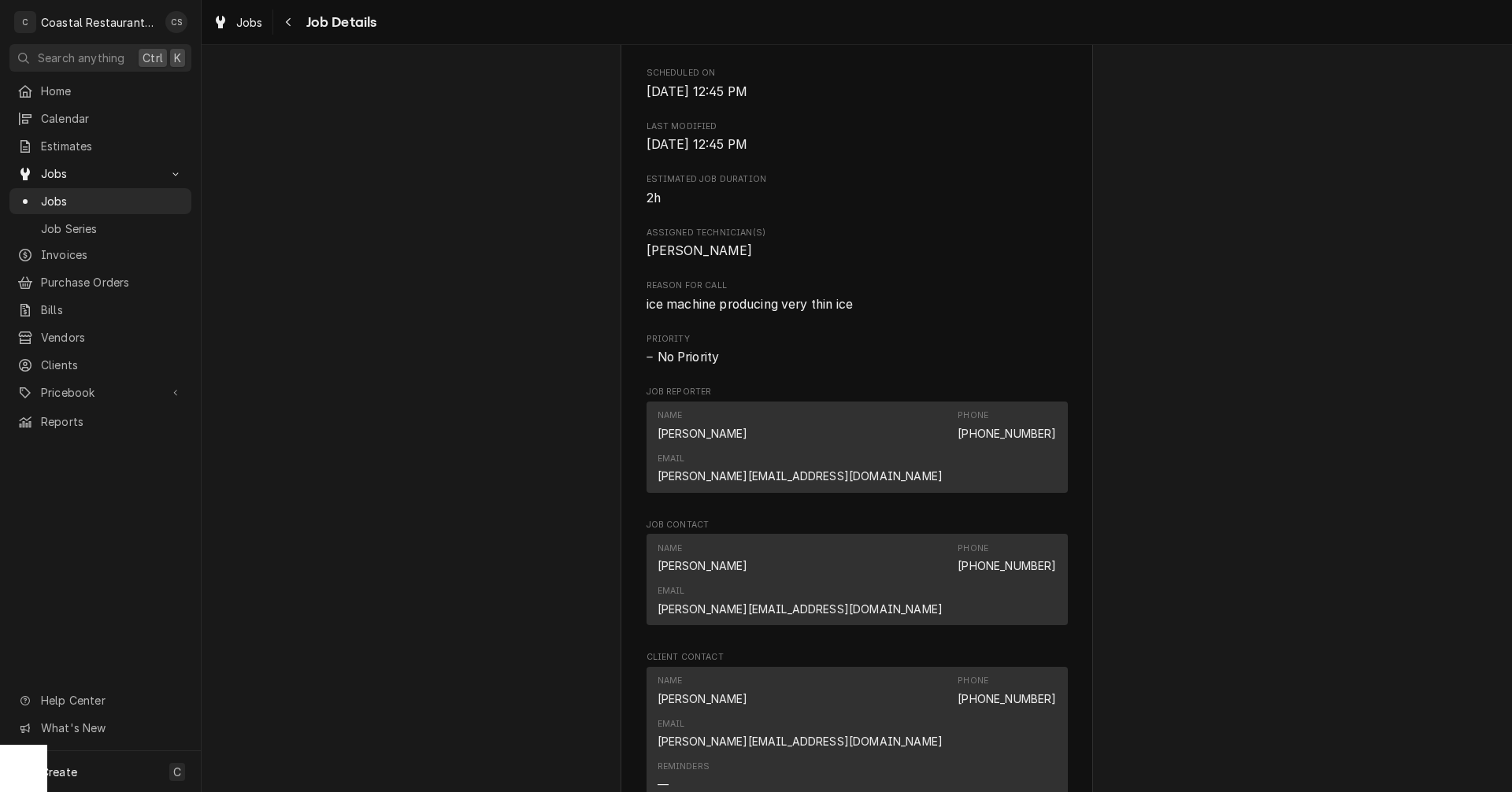
scroll to position [788, 0]
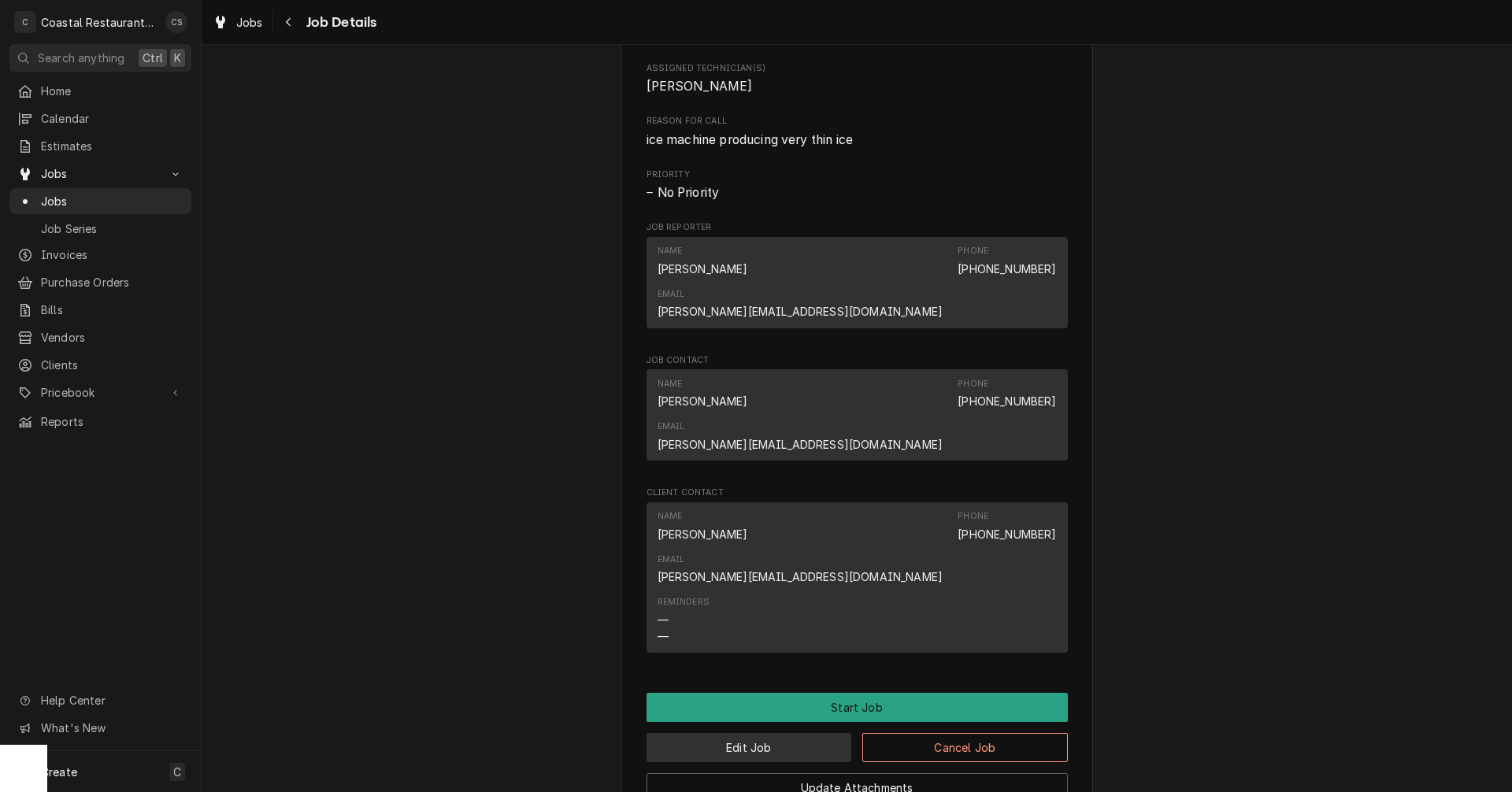
click at [789, 733] on button "Edit Job" at bounding box center [750, 748] width 205 height 29
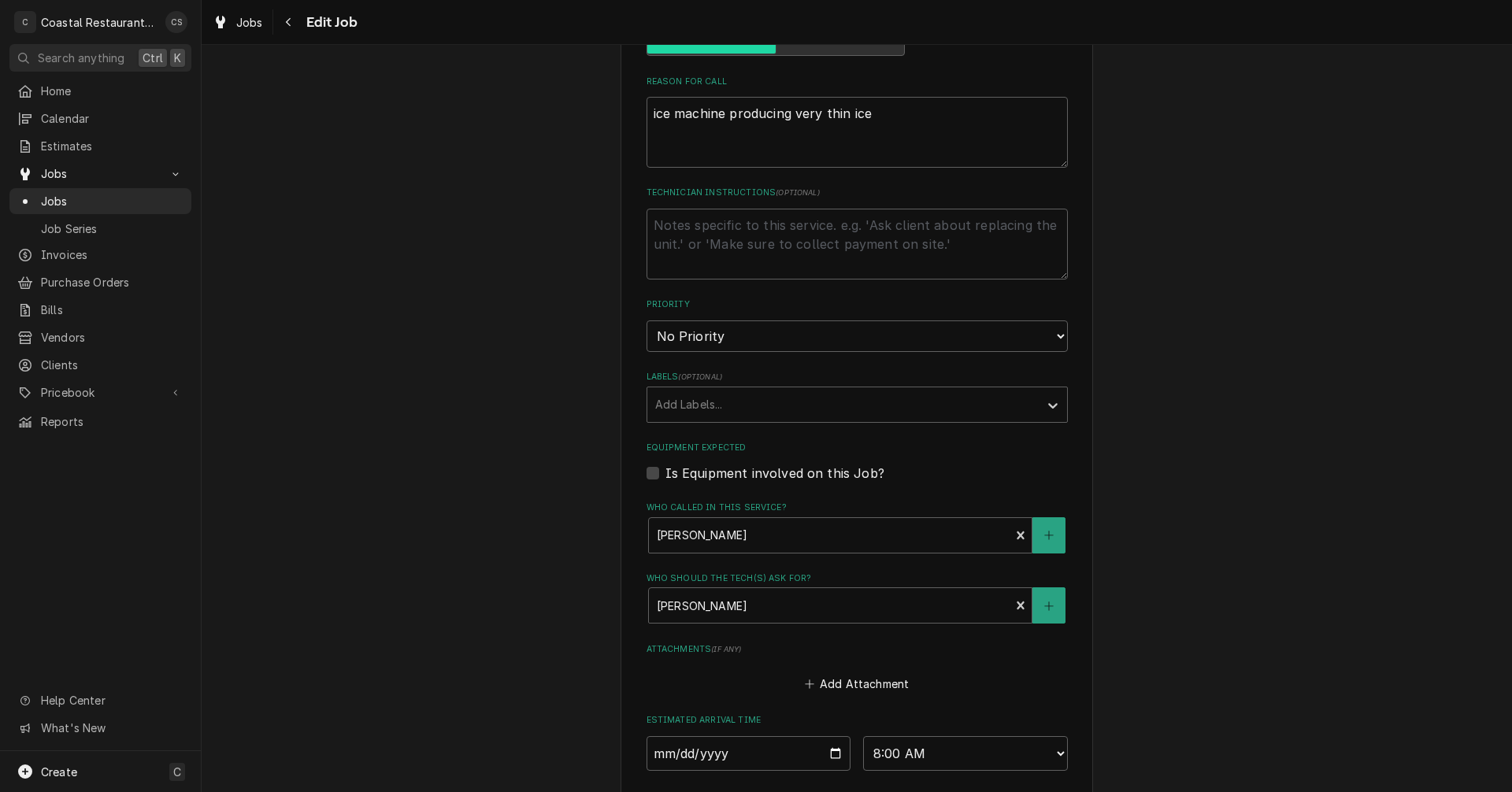
scroll to position [709, 0]
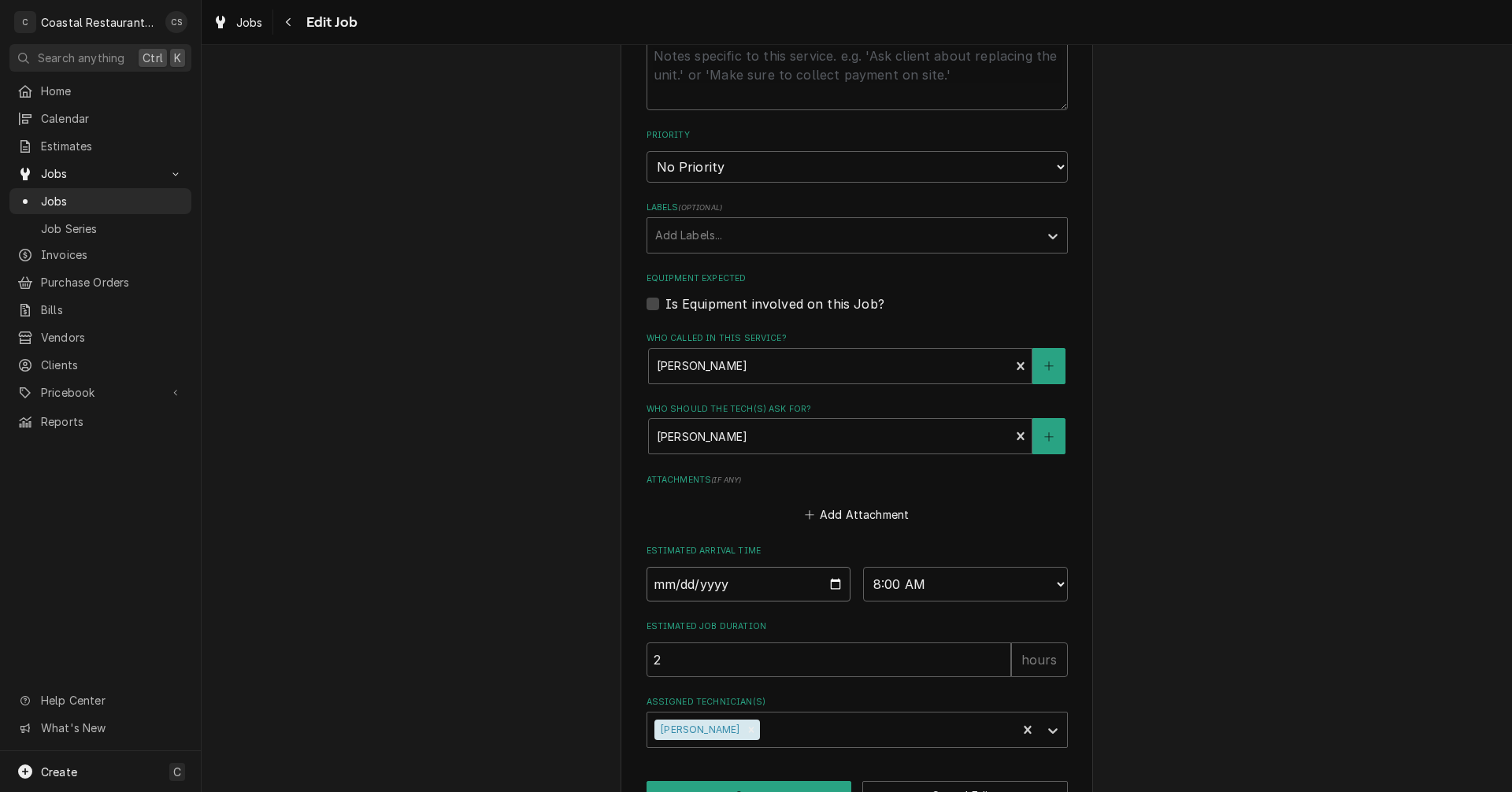
click at [828, 587] on input "2025-10-01" at bounding box center [749, 584] width 204 height 35
type textarea "x"
type input "2025-10-08"
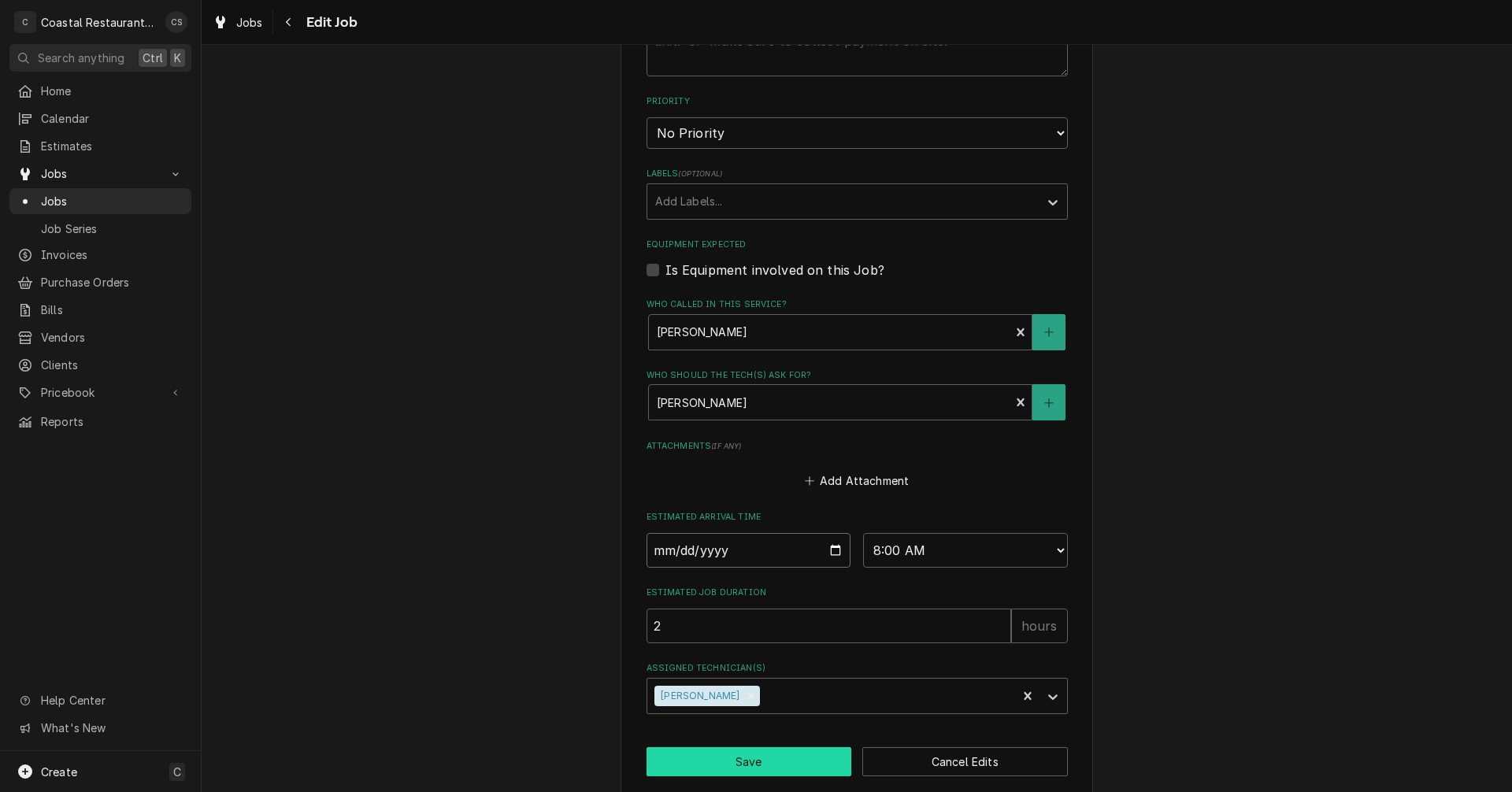
scroll to position [761, 0]
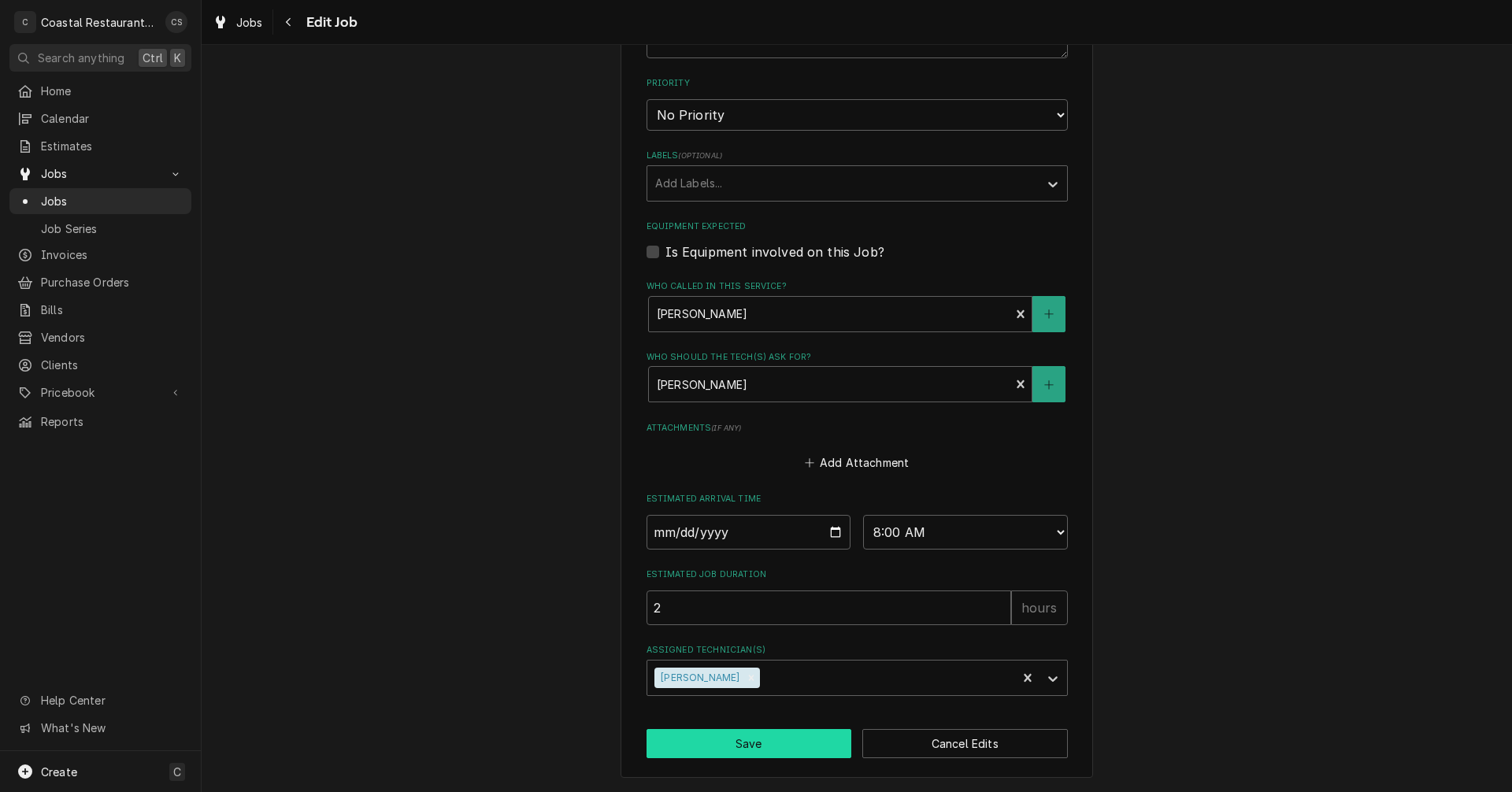
click at [781, 734] on button "Save" at bounding box center [750, 744] width 205 height 29
type textarea "x"
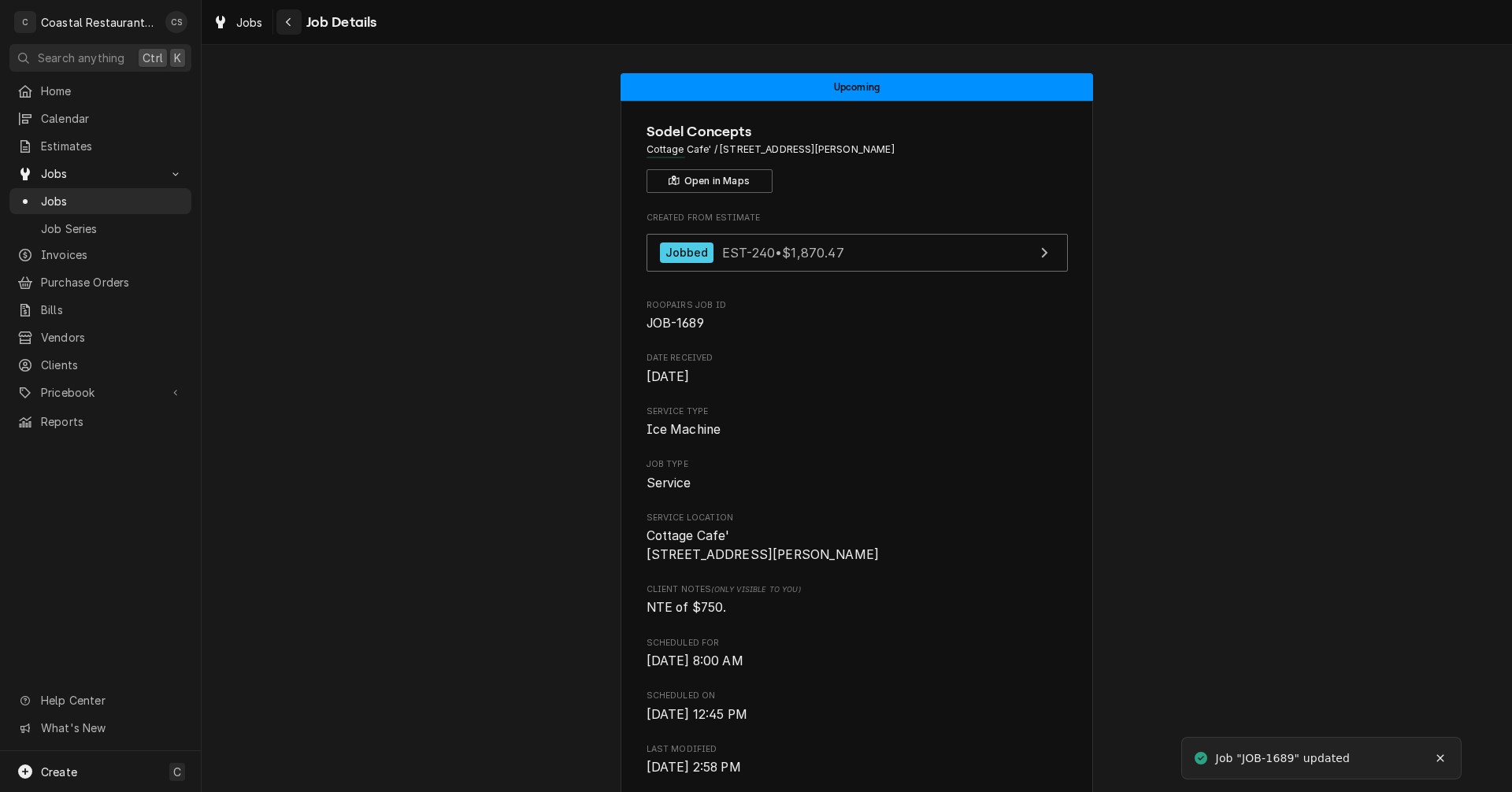
click at [294, 22] on div "Navigate back" at bounding box center [289, 22] width 16 height 16
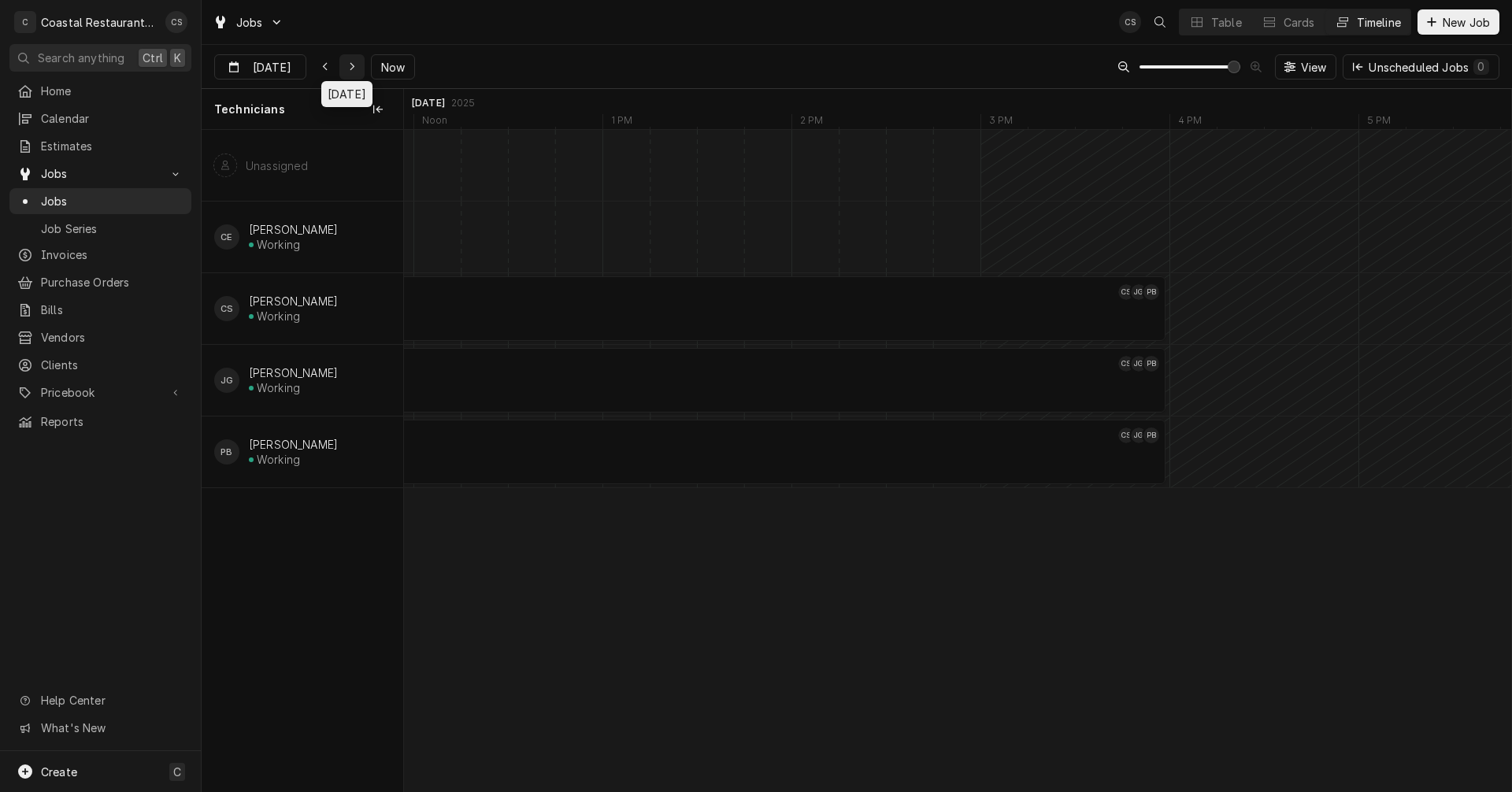
click at [349, 68] on icon "Dynamic Content Wrapper" at bounding box center [351, 67] width 4 height 9
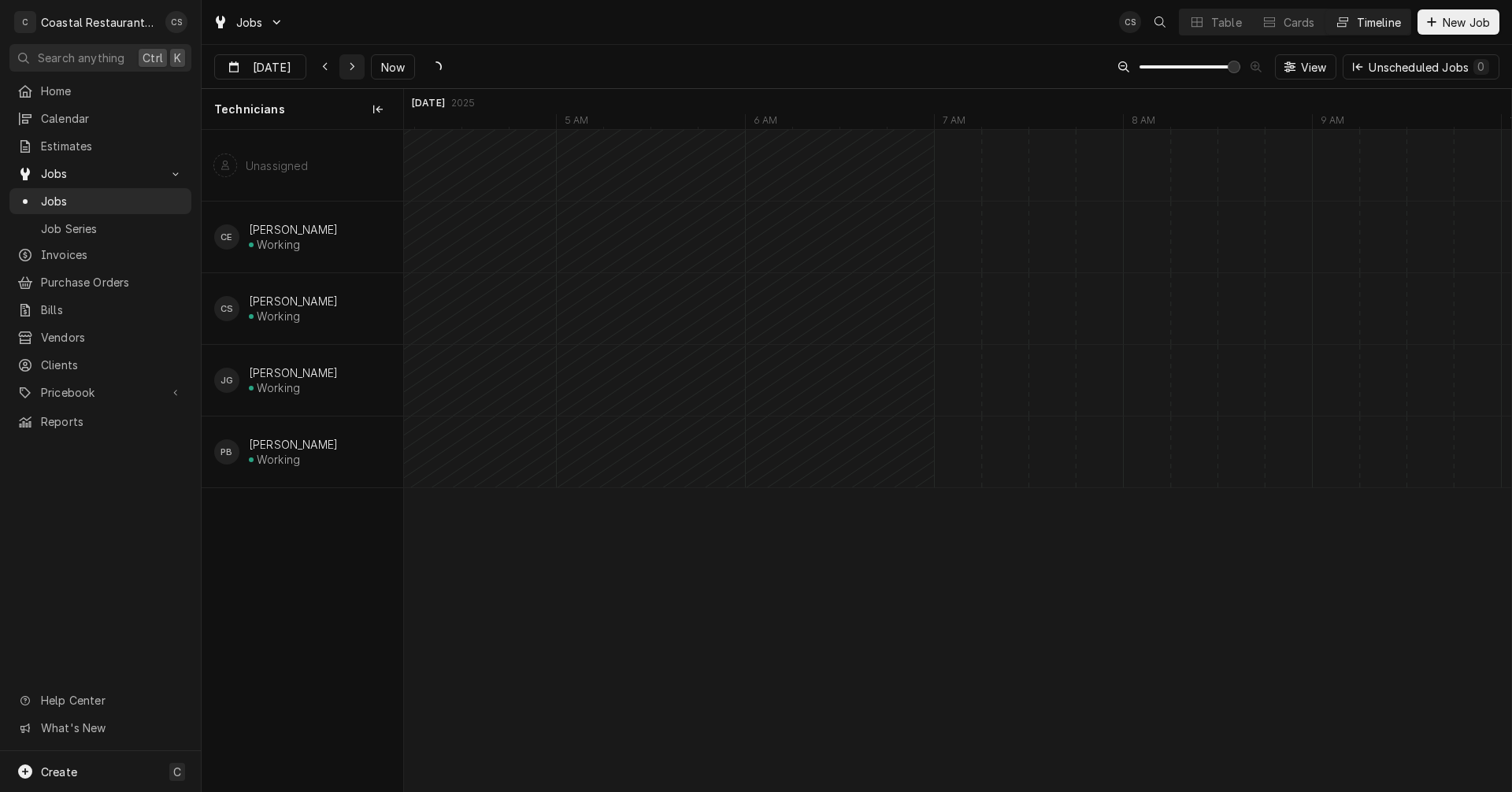
type input "Oct 2"
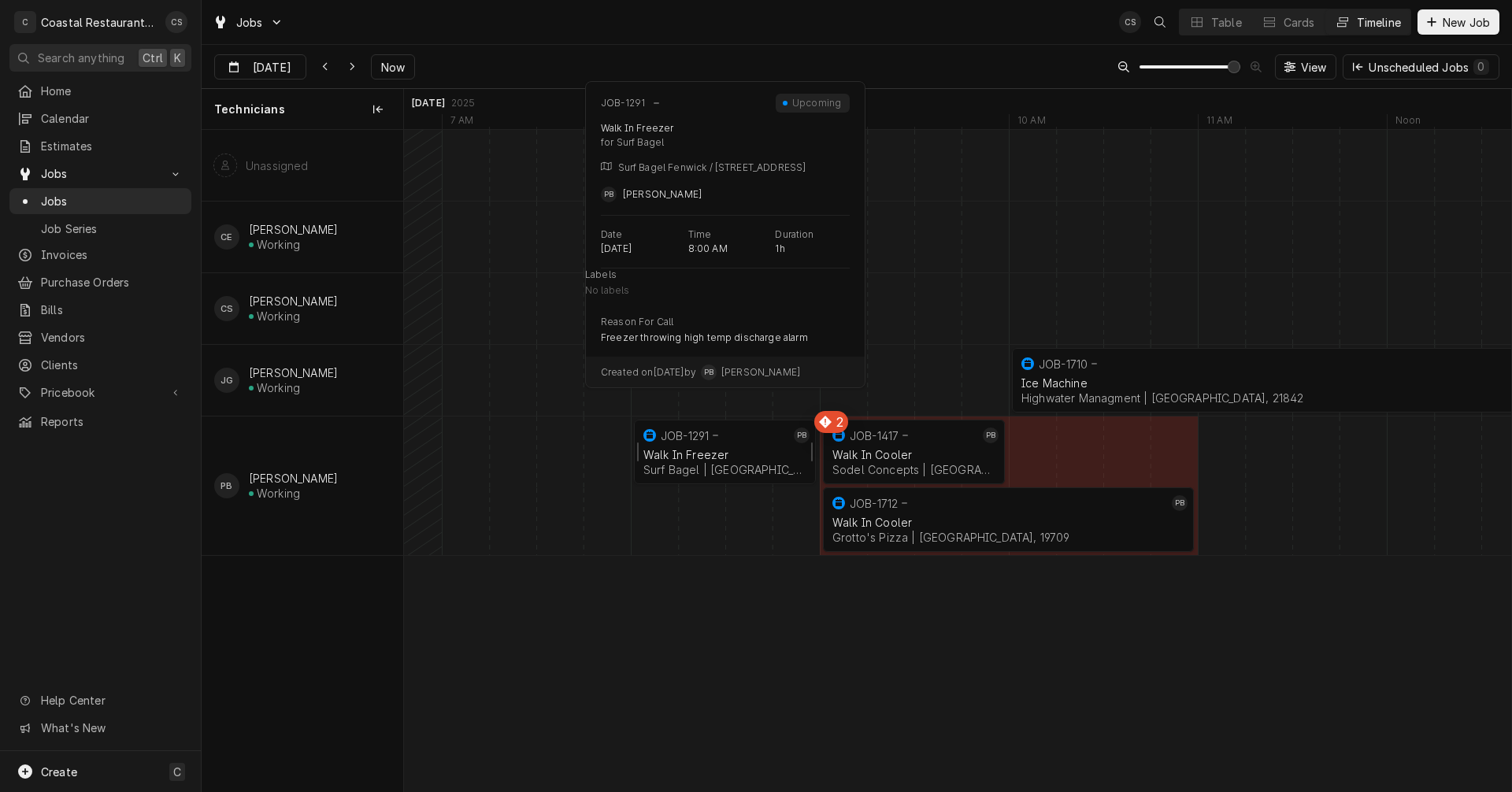
click at [716, 445] on div "Walk In Freezer Surf Bagel | Fenwick Island, 19944" at bounding box center [725, 462] width 169 height 35
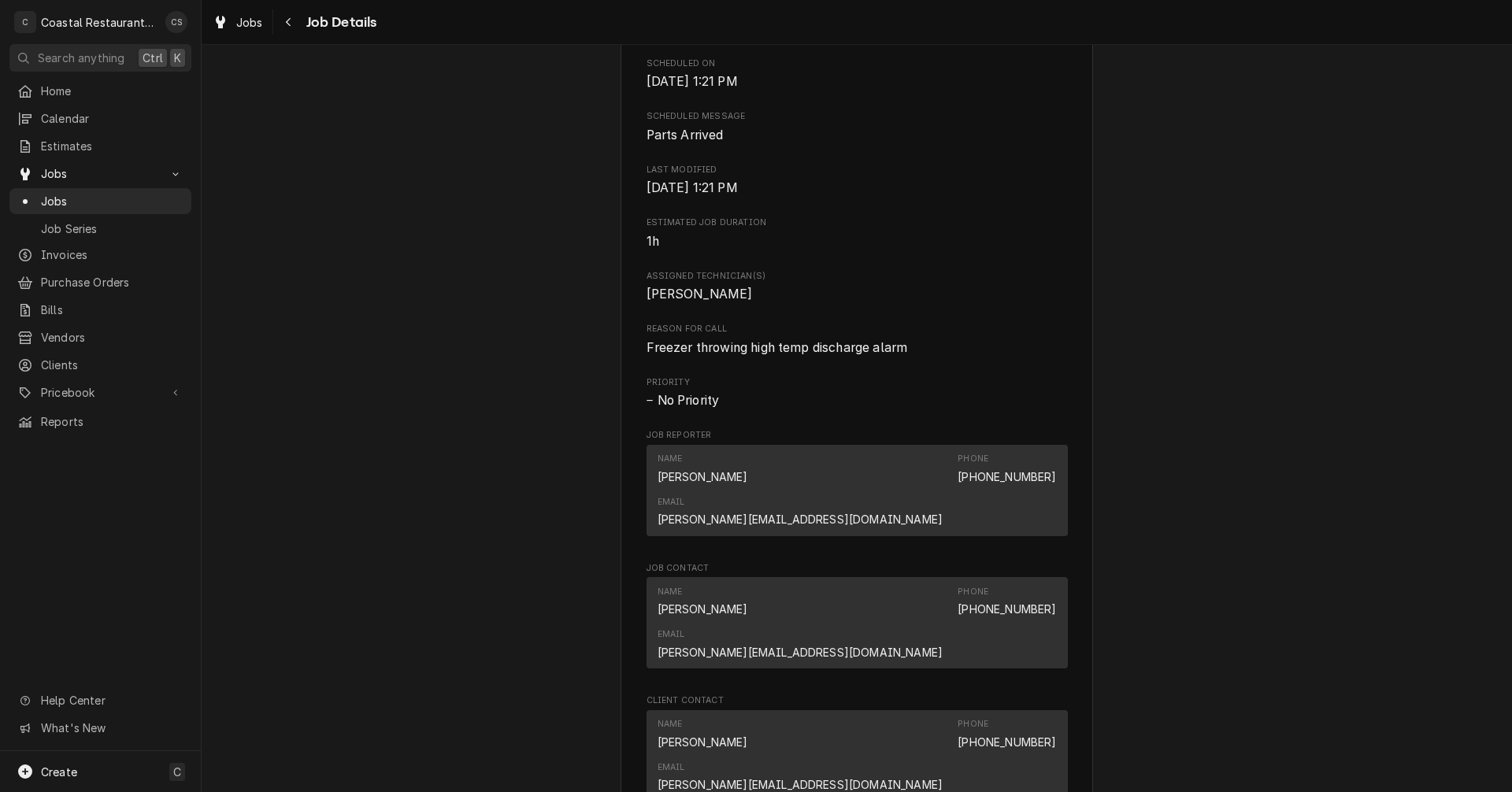
scroll to position [946, 0]
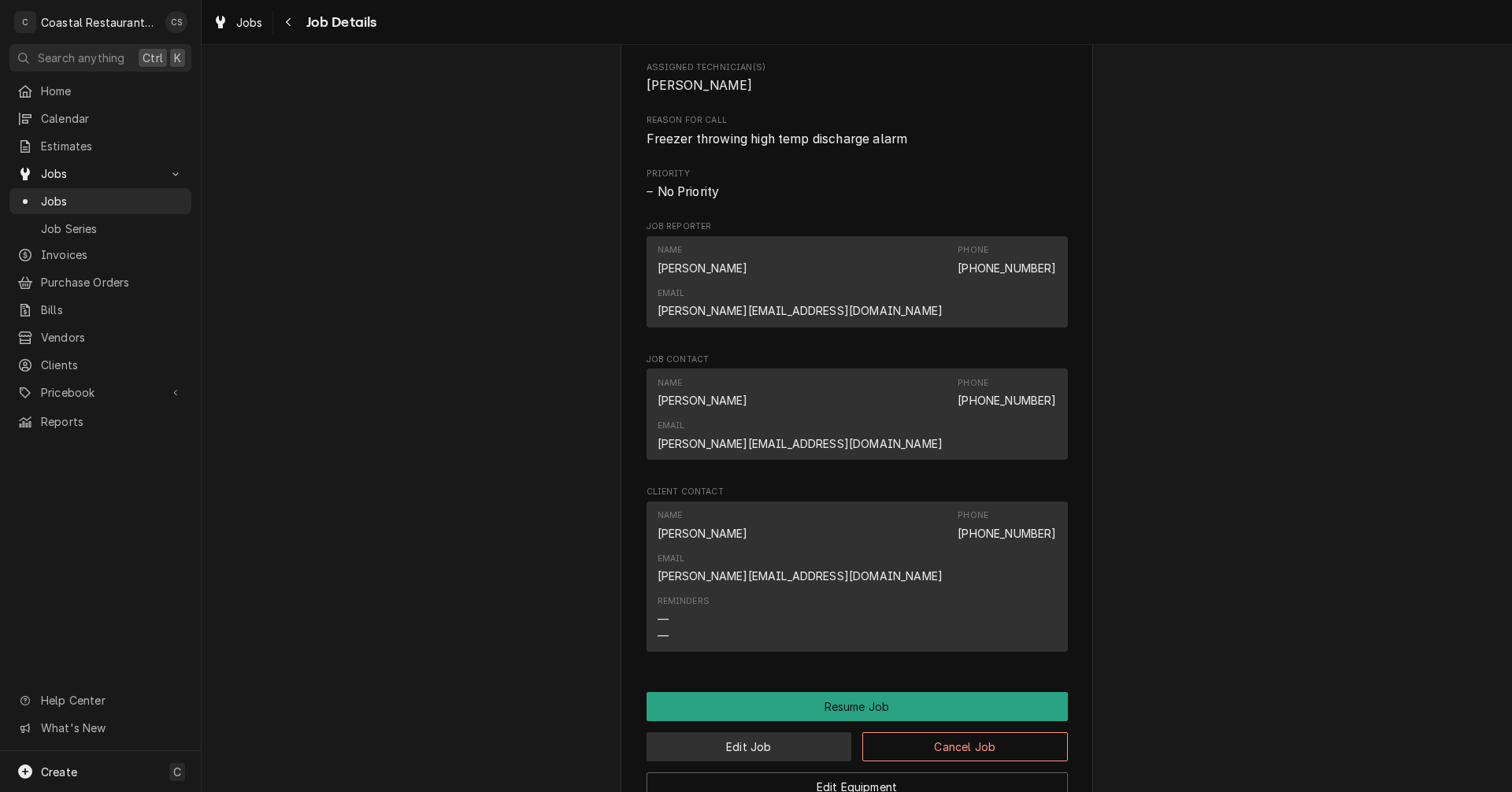
click at [778, 732] on button "Edit Job" at bounding box center [750, 747] width 205 height 29
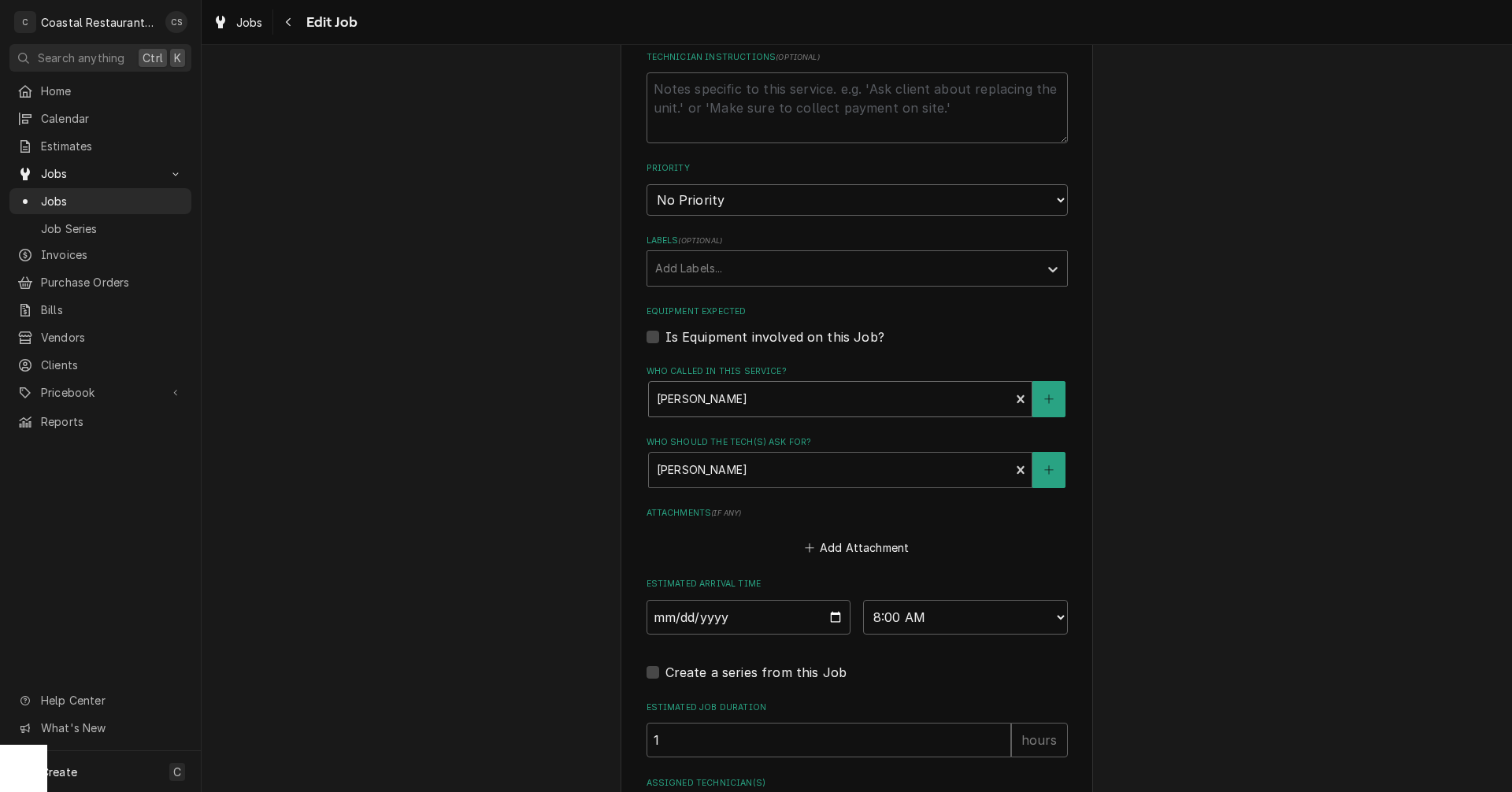
scroll to position [630, 0]
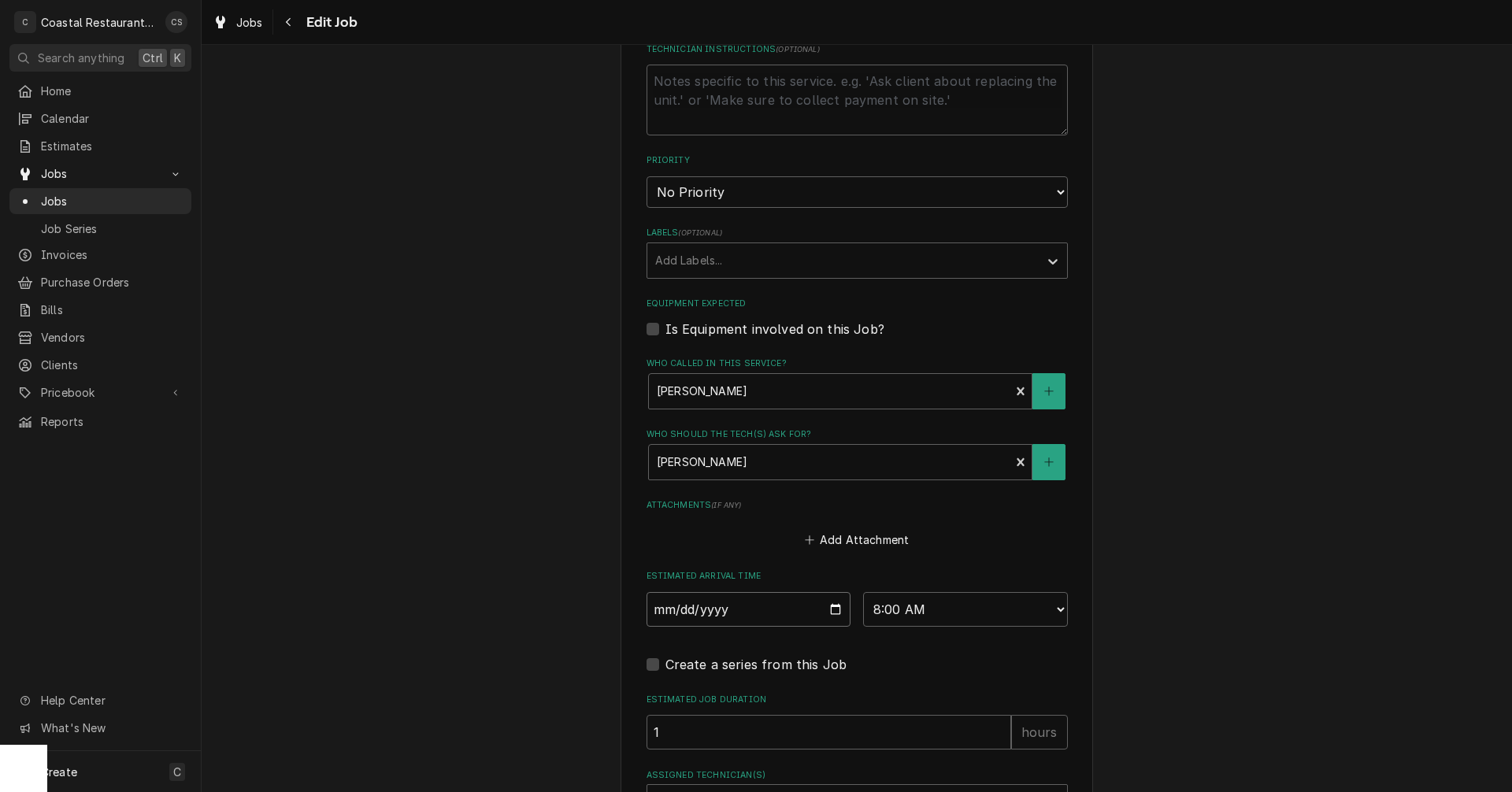
click at [831, 608] on input "[DATE]" at bounding box center [749, 610] width 204 height 35
type textarea "x"
type input "[DATE]"
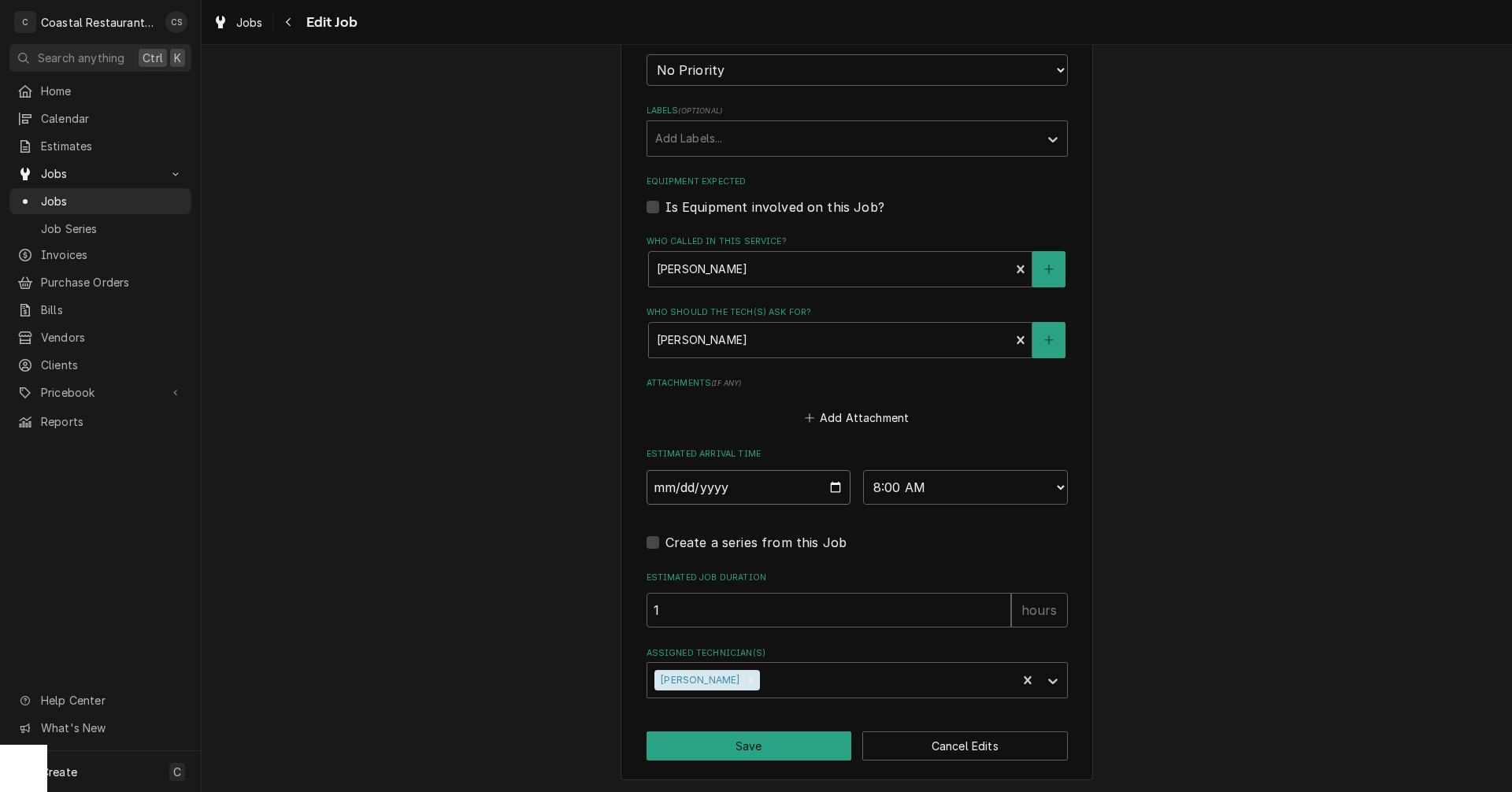
scroll to position [755, 0]
click at [777, 747] on button "Save" at bounding box center [750, 744] width 205 height 29
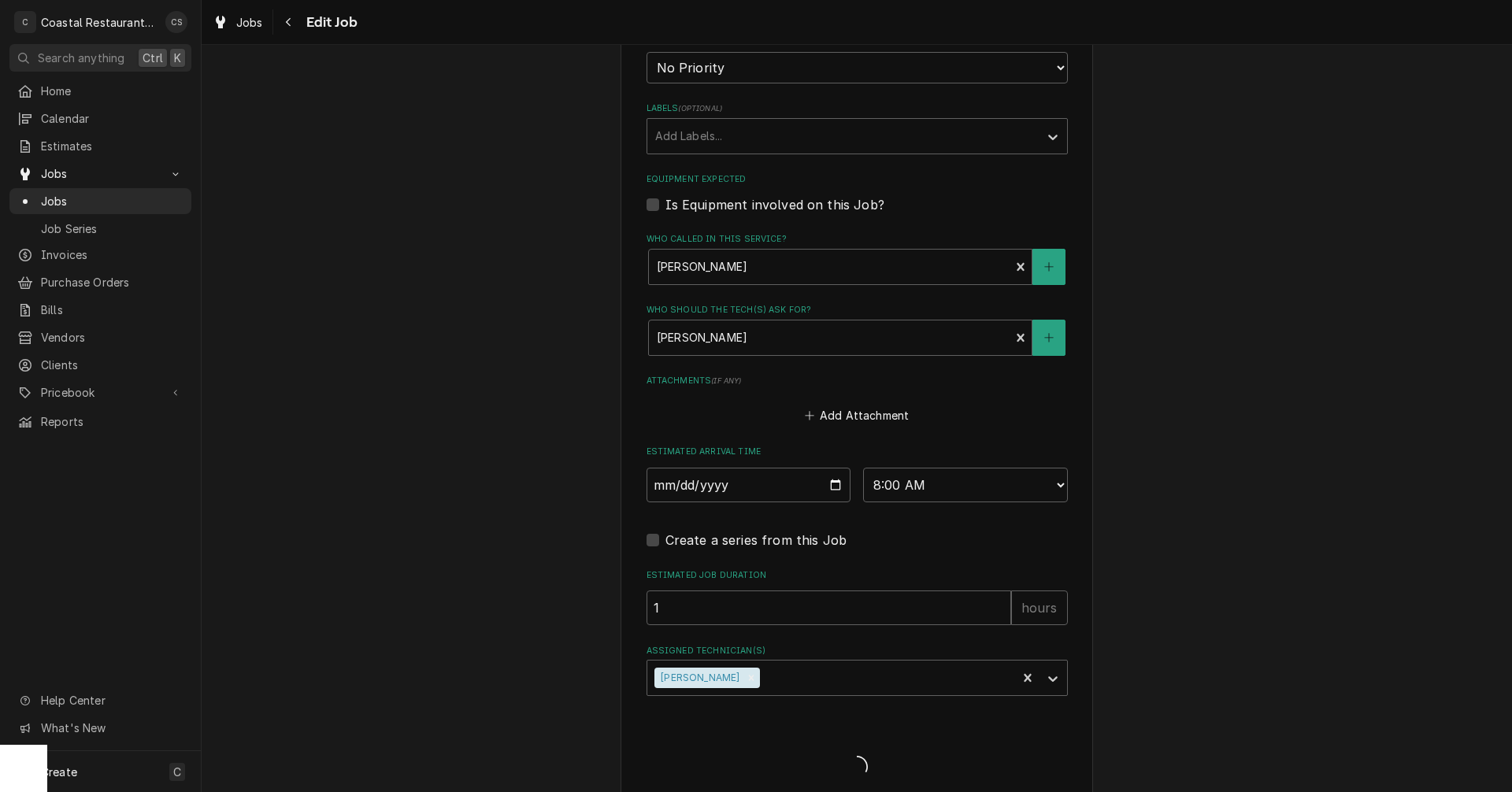
type textarea "x"
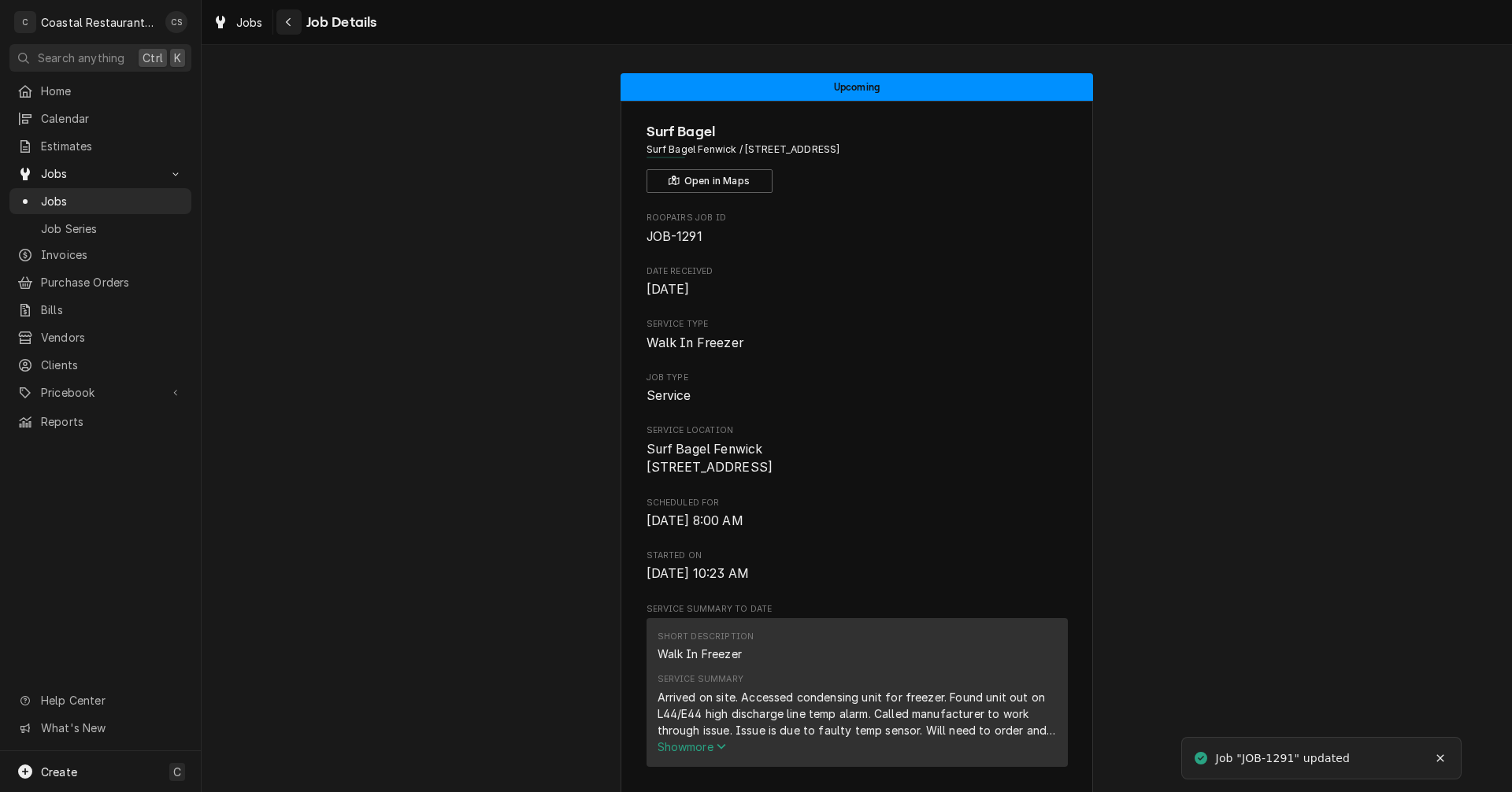
click at [296, 22] on div "Navigate back" at bounding box center [289, 22] width 16 height 16
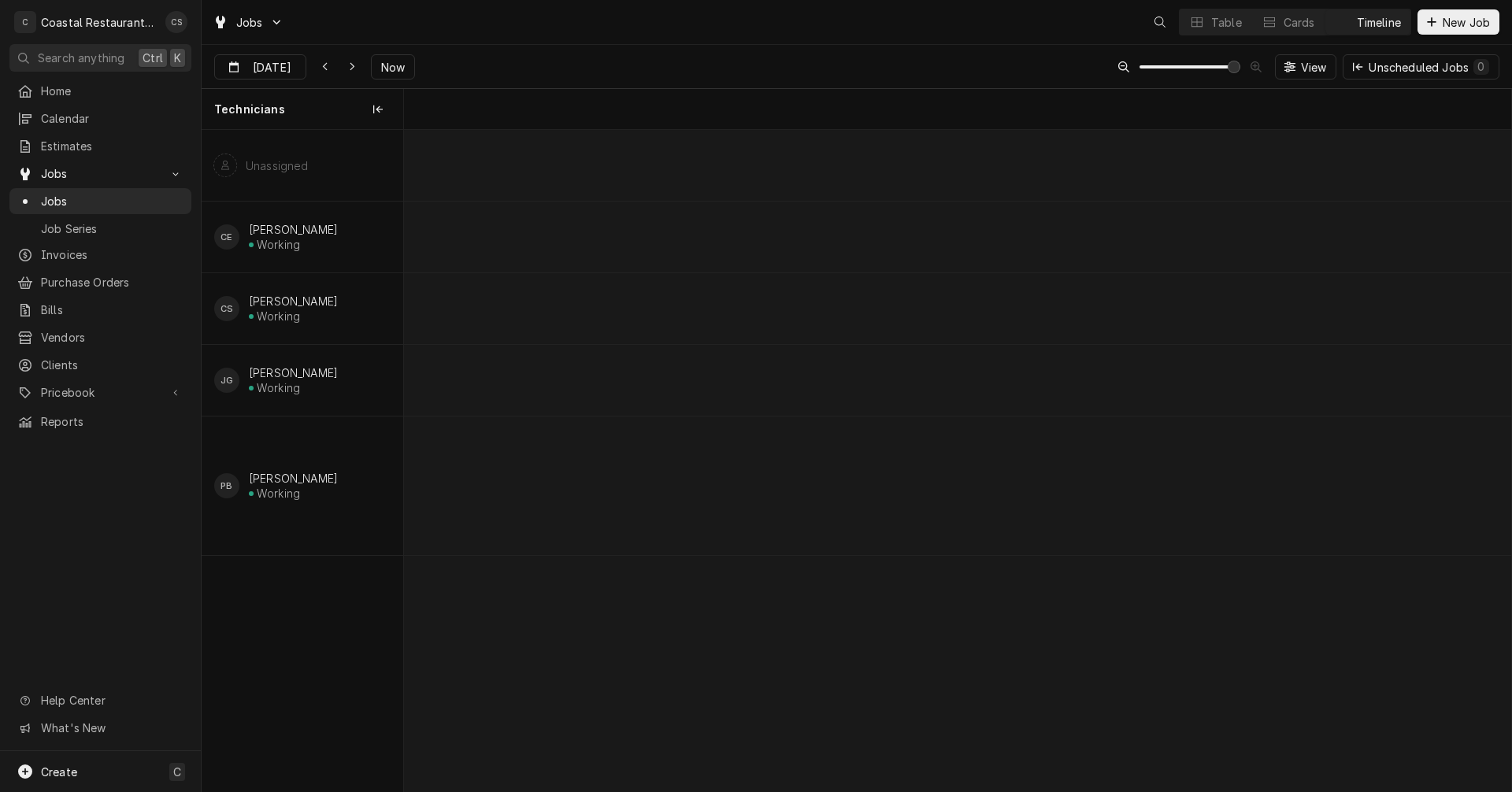
scroll to position [0, 21932]
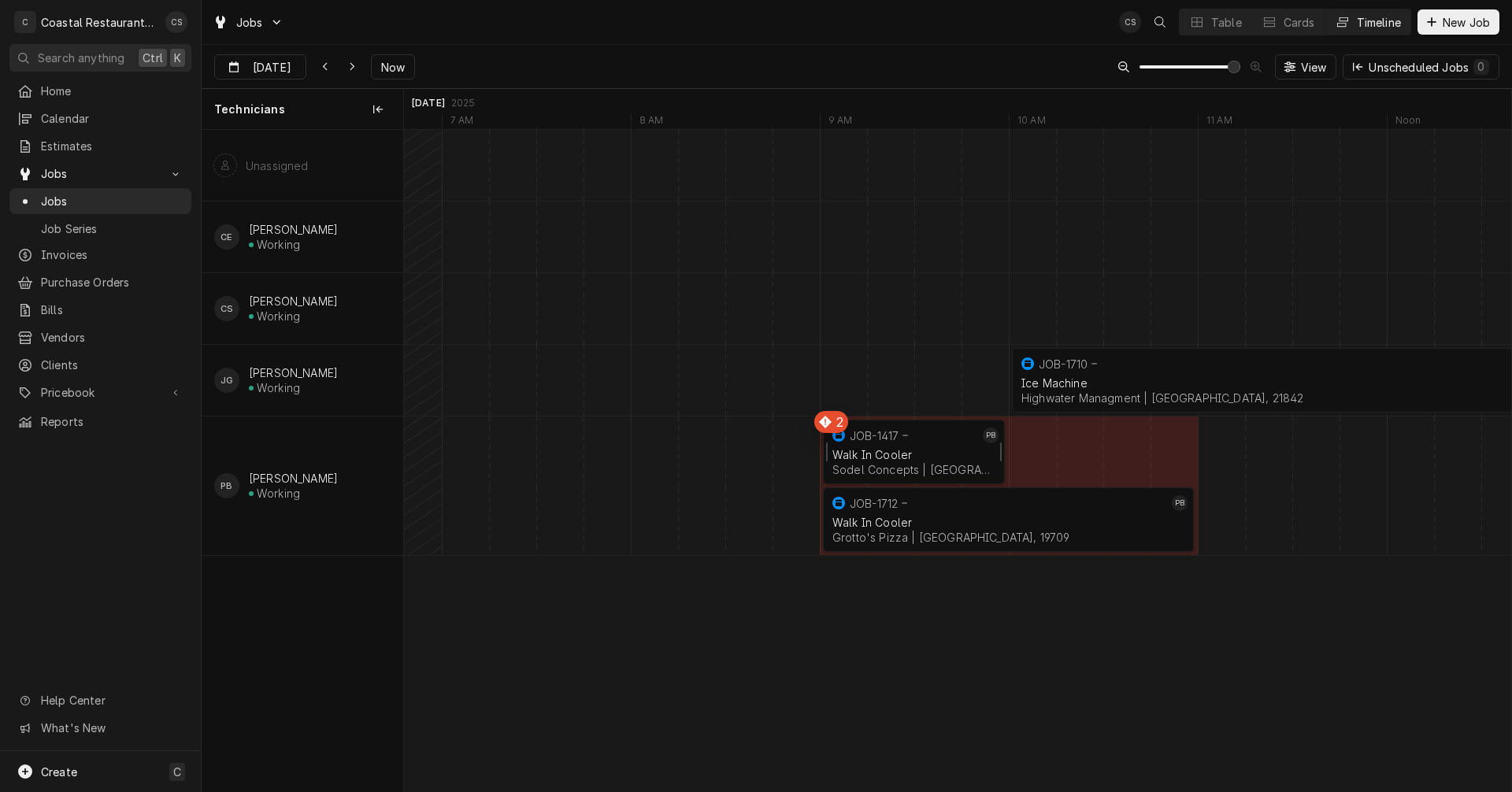
click at [887, 454] on div "Walk In Cooler" at bounding box center [913, 455] width 163 height 14
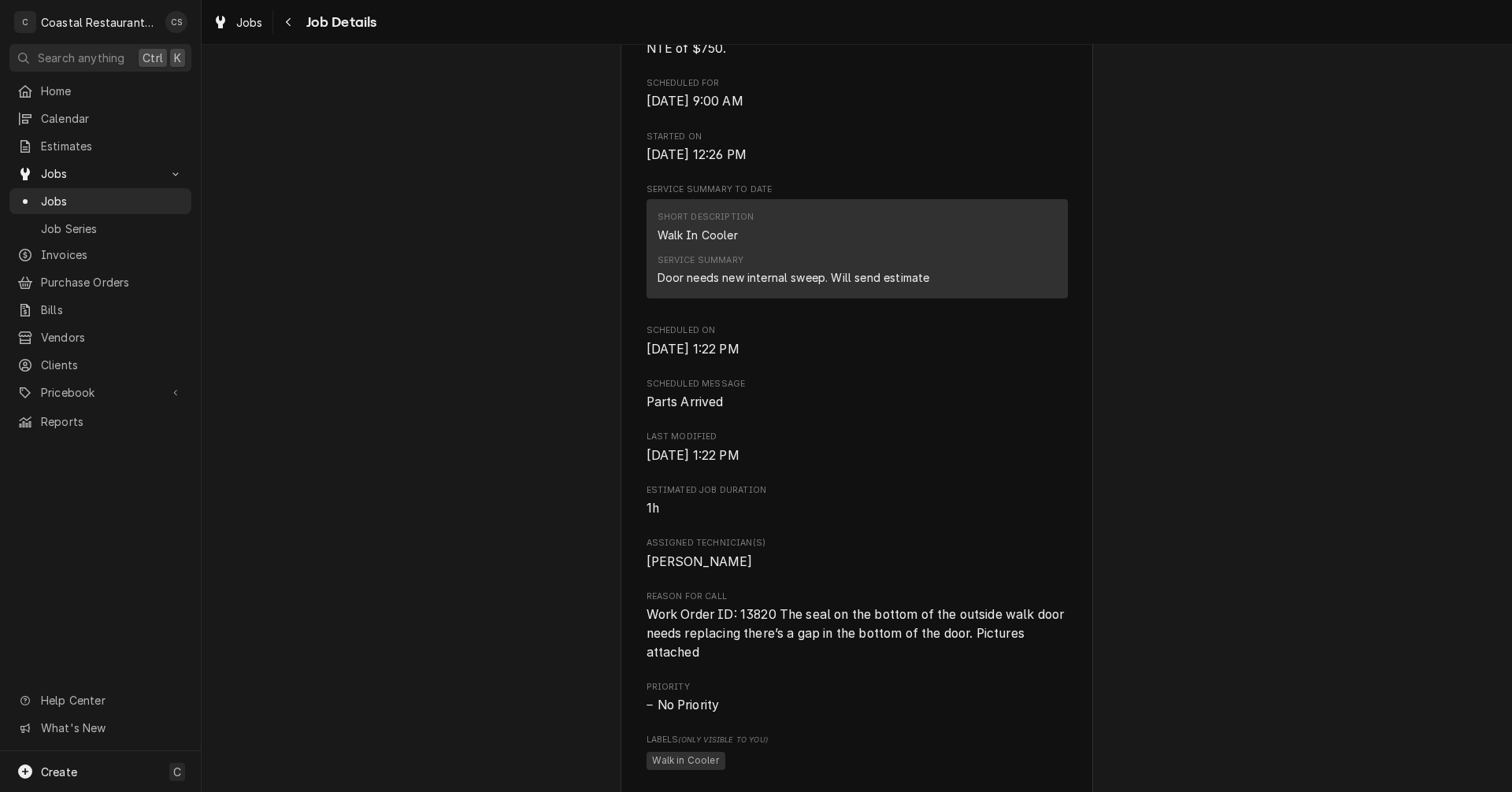
scroll to position [946, 0]
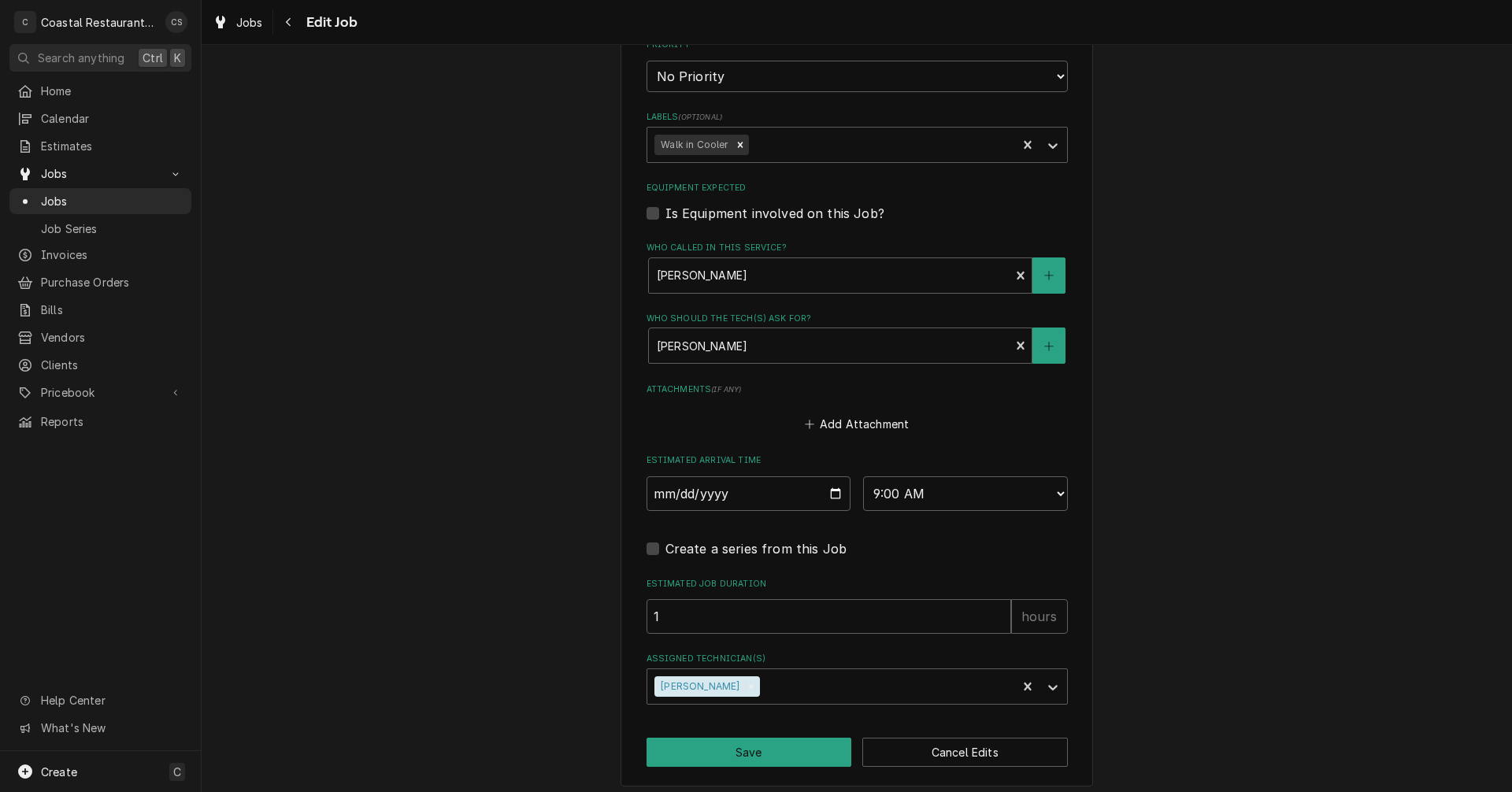
scroll to position [808, 0]
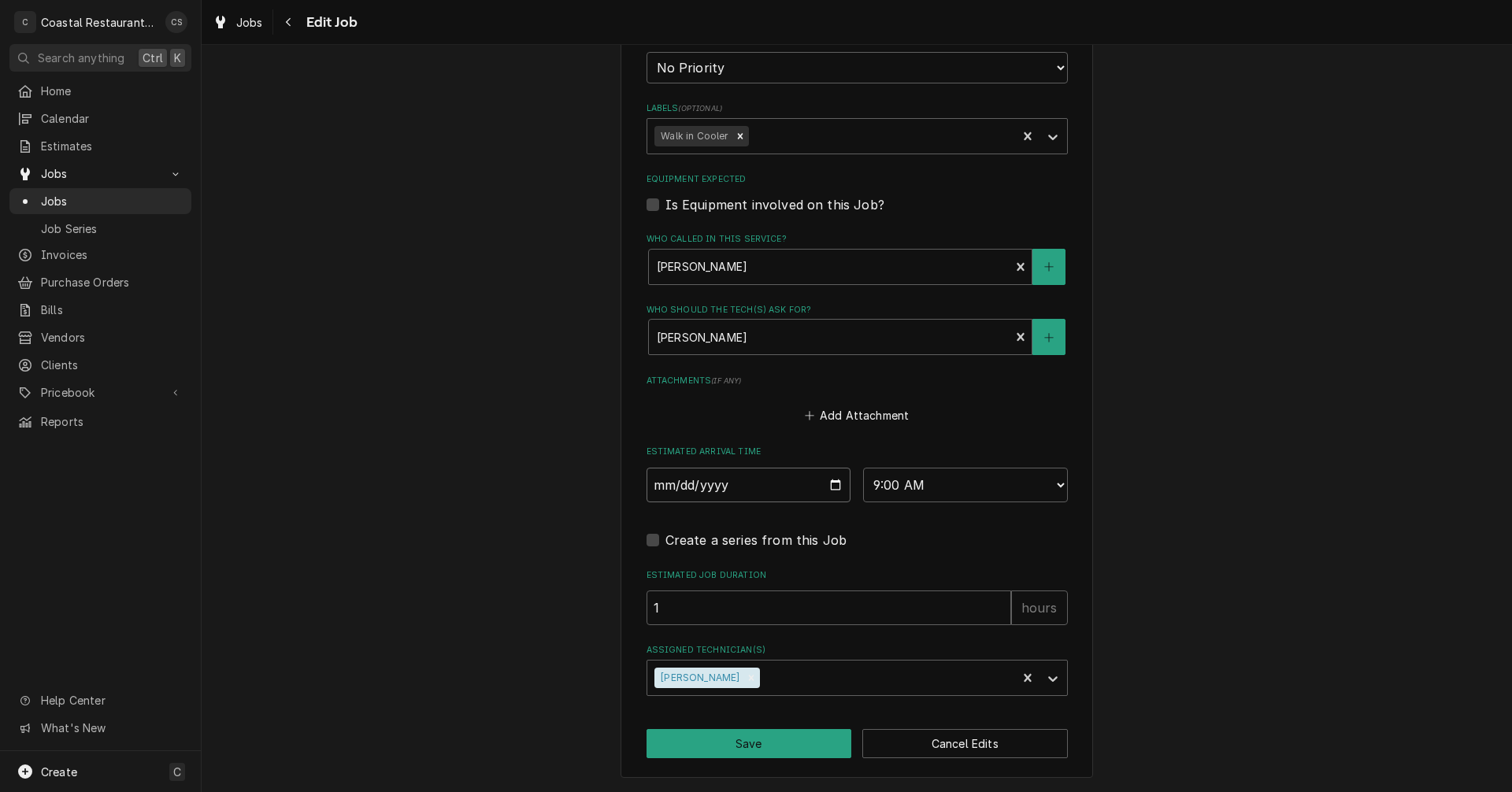
click at [828, 485] on input "[DATE]" at bounding box center [749, 485] width 204 height 35
type textarea "x"
type input "[DATE]"
click at [768, 744] on button "Save" at bounding box center [750, 744] width 205 height 29
type textarea "x"
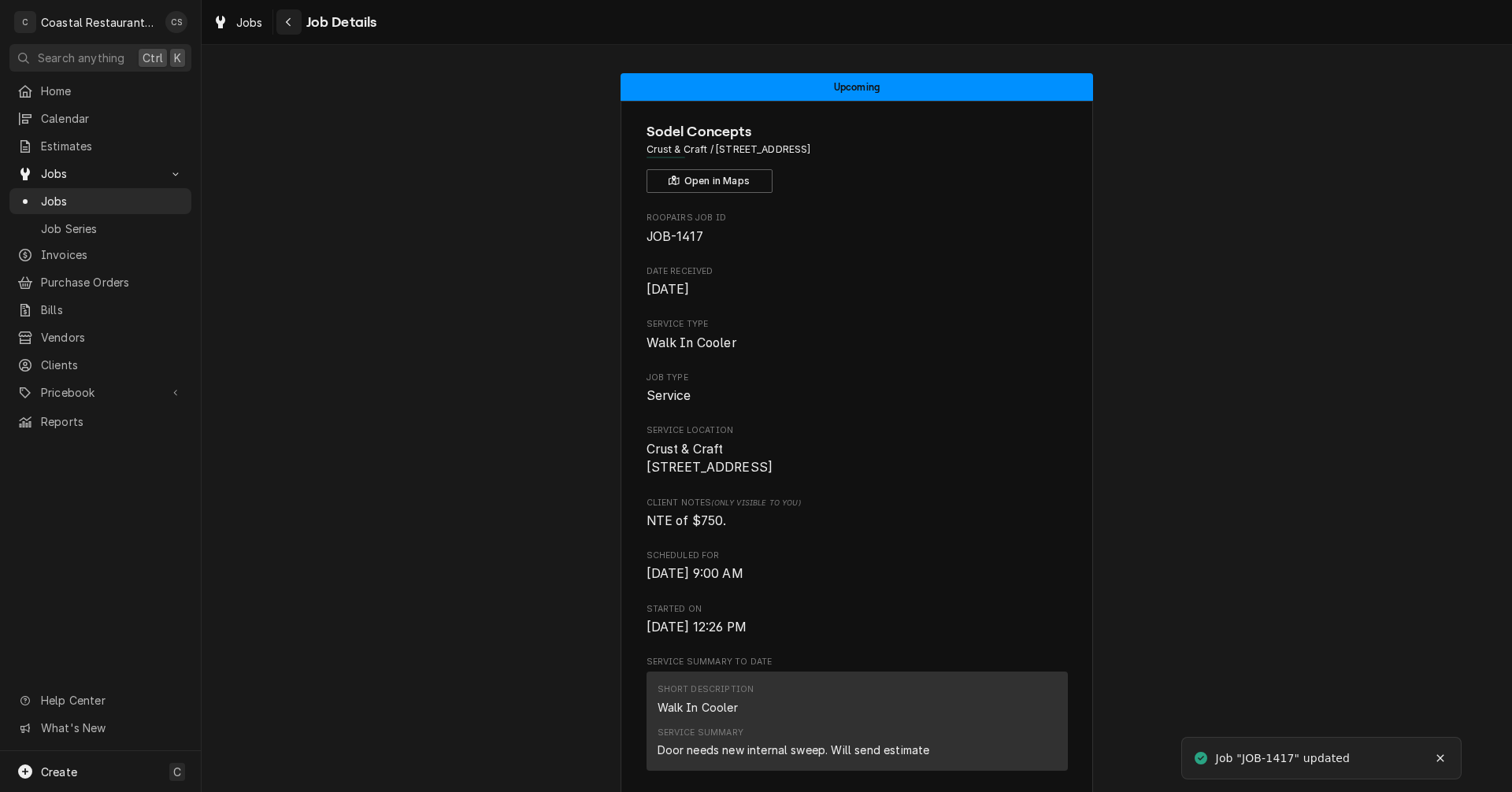
click at [287, 19] on icon "Navigate back" at bounding box center [289, 22] width 7 height 11
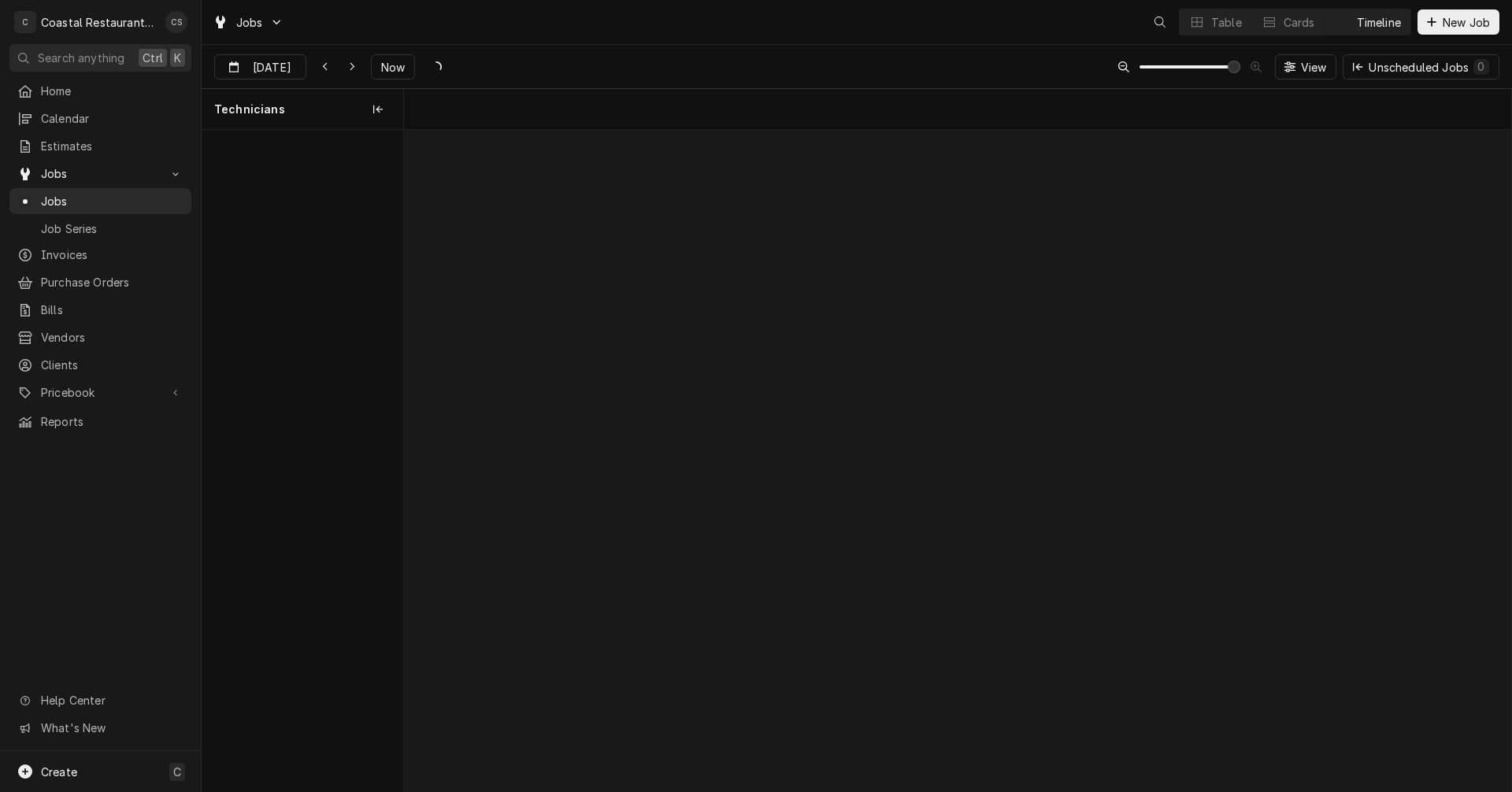
scroll to position [0, 21932]
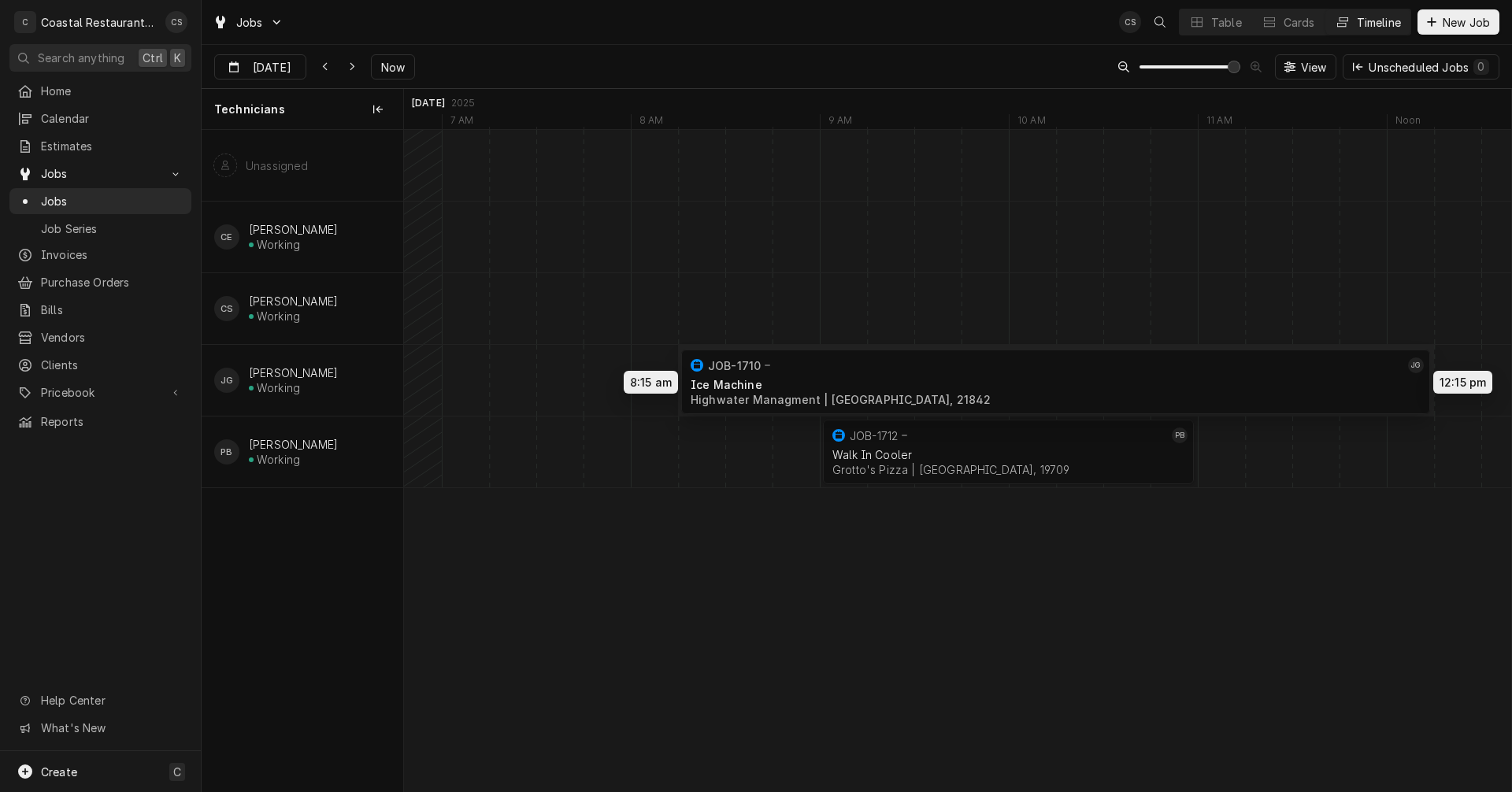
drag, startPoint x: 1120, startPoint y: 374, endPoint x: 796, endPoint y: 375, distance: 324.0
click at [796, 375] on div "8:15 AM 12:15 PM JOB-1710 JG Ice Machine Highwater Managment | Ocean City, 2184…" at bounding box center [957, 461] width 1107 height 662
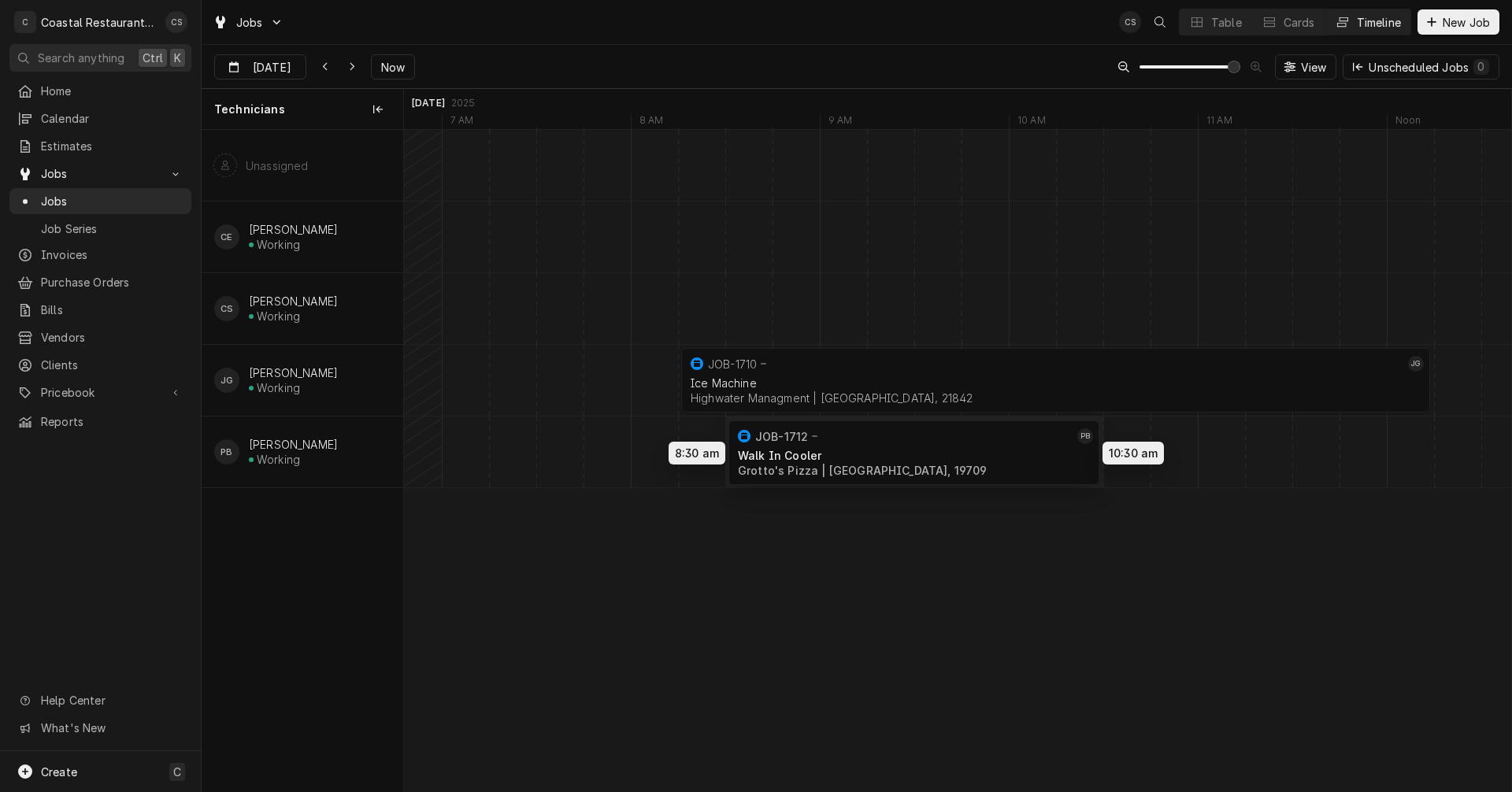
drag, startPoint x: 878, startPoint y: 447, endPoint x: 798, endPoint y: 448, distance: 80.0
click at [798, 448] on div "8:15 AM 12:15 PM JOB-1710 JG Ice Machine Highwater Managment | Ocean City, 2184…" at bounding box center [957, 461] width 1107 height 662
click at [267, 66] on input "Oct 2" at bounding box center [248, 71] width 68 height 31
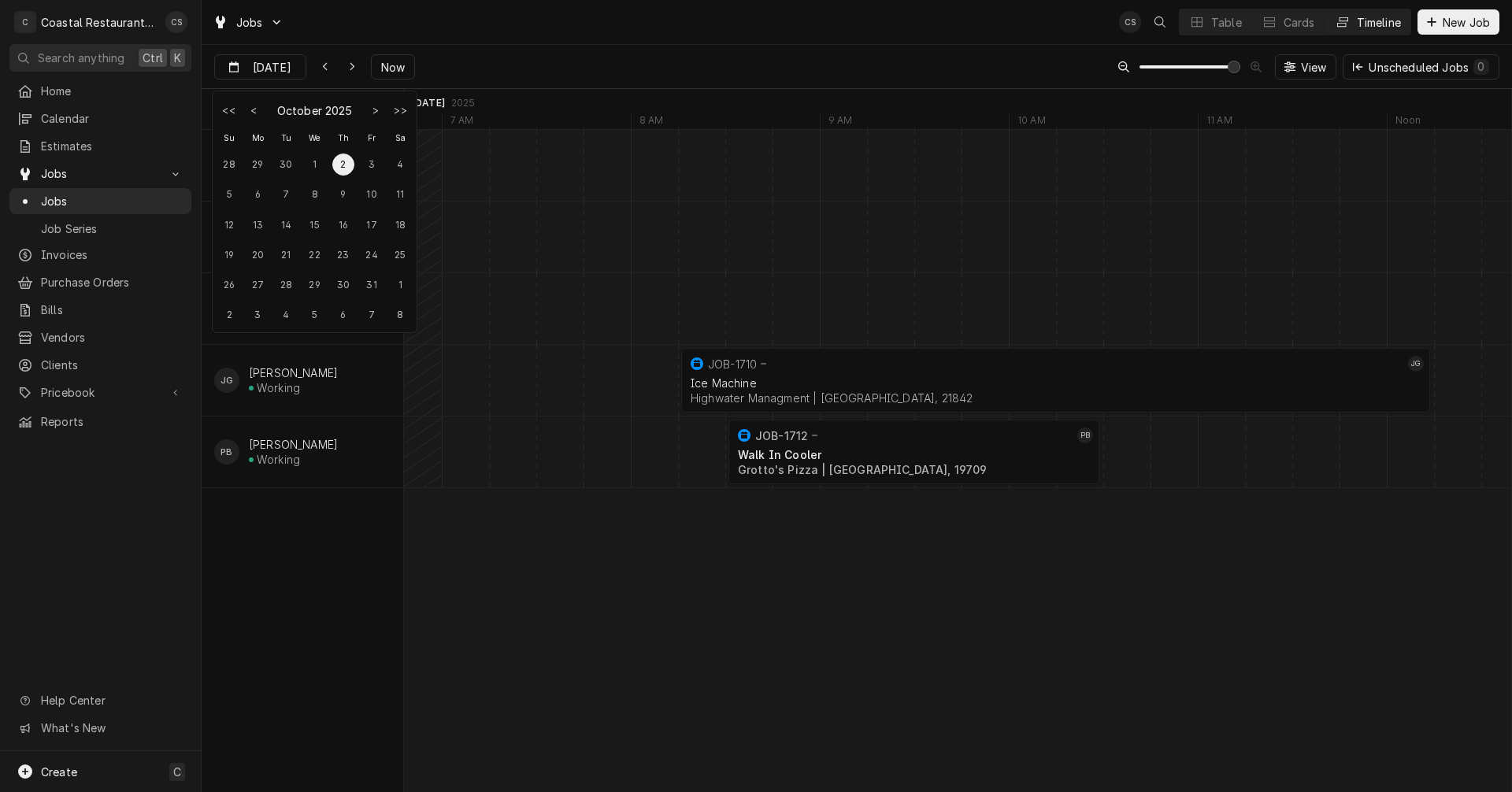
click at [450, 63] on div "Oct 2 Oct 2 Now View Unscheduled Jobs 0" at bounding box center [856, 66] width 1310 height 44
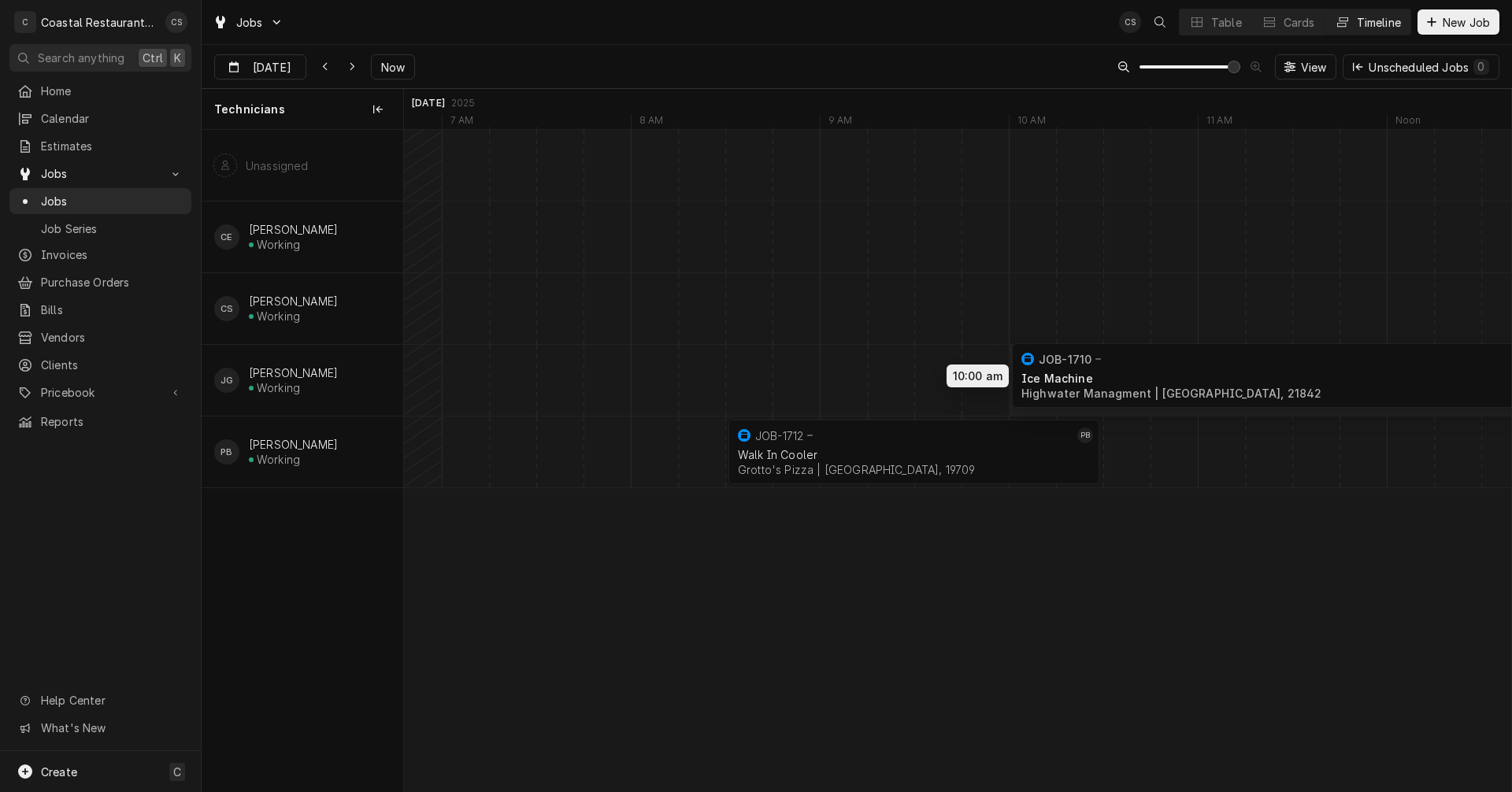
drag, startPoint x: 823, startPoint y: 386, endPoint x: 1141, endPoint y: 381, distance: 318.0
click at [1141, 381] on div "10:00 AM 2:00 PM JOB-1710 JG Ice Machine Highwater Managment | Ocean City, 2184…" at bounding box center [957, 461] width 1107 height 662
click at [643, 379] on div "Dynamic Content Wrapper" at bounding box center [1198, 380] width 45453 height 71
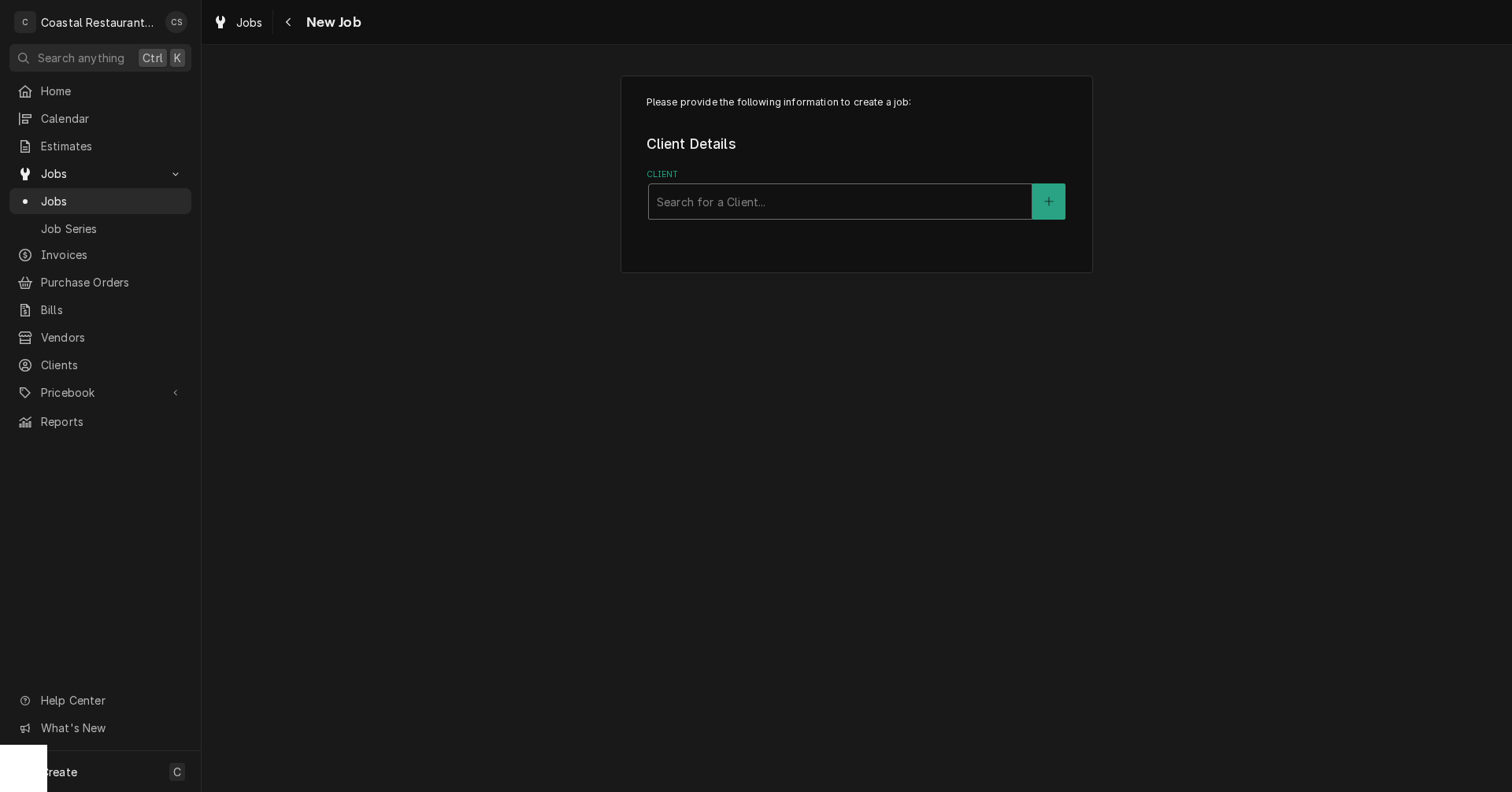
click at [700, 195] on div "Client" at bounding box center [839, 201] width 367 height 28
type input "Grottos"
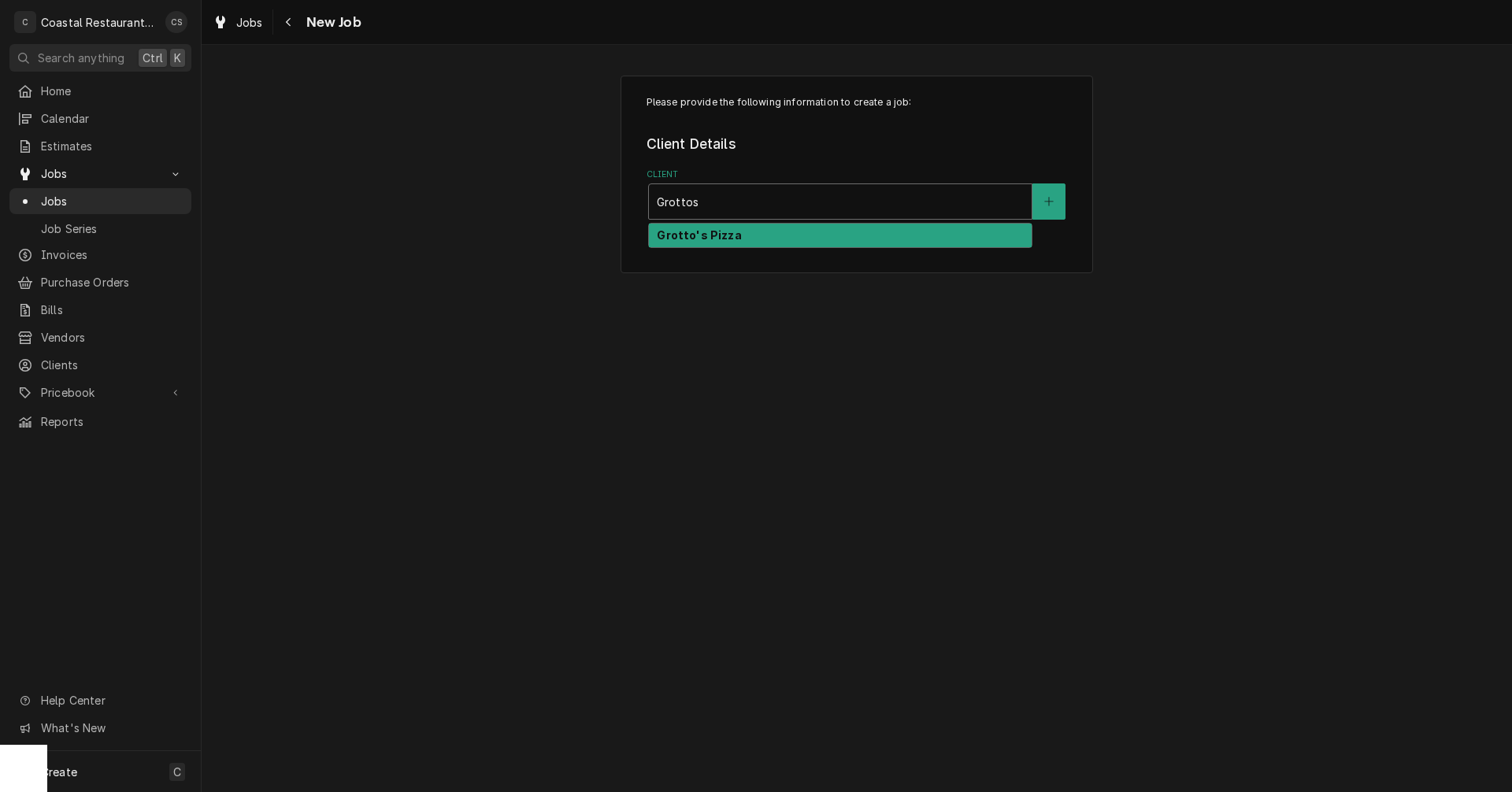
click at [684, 238] on strong "Grotto's Pizza" at bounding box center [699, 236] width 85 height 14
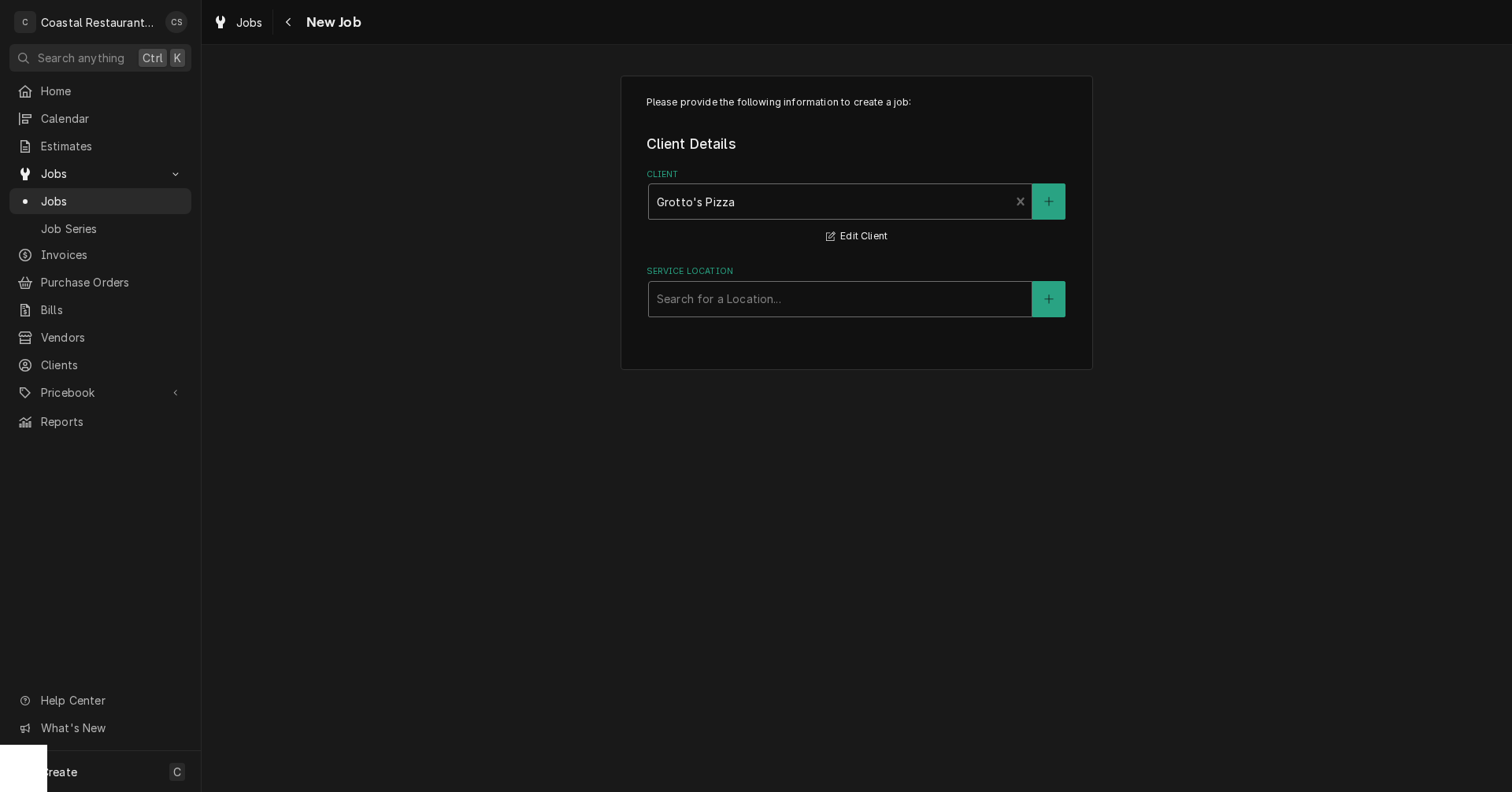
click at [698, 307] on div "Service Location" at bounding box center [839, 299] width 367 height 28
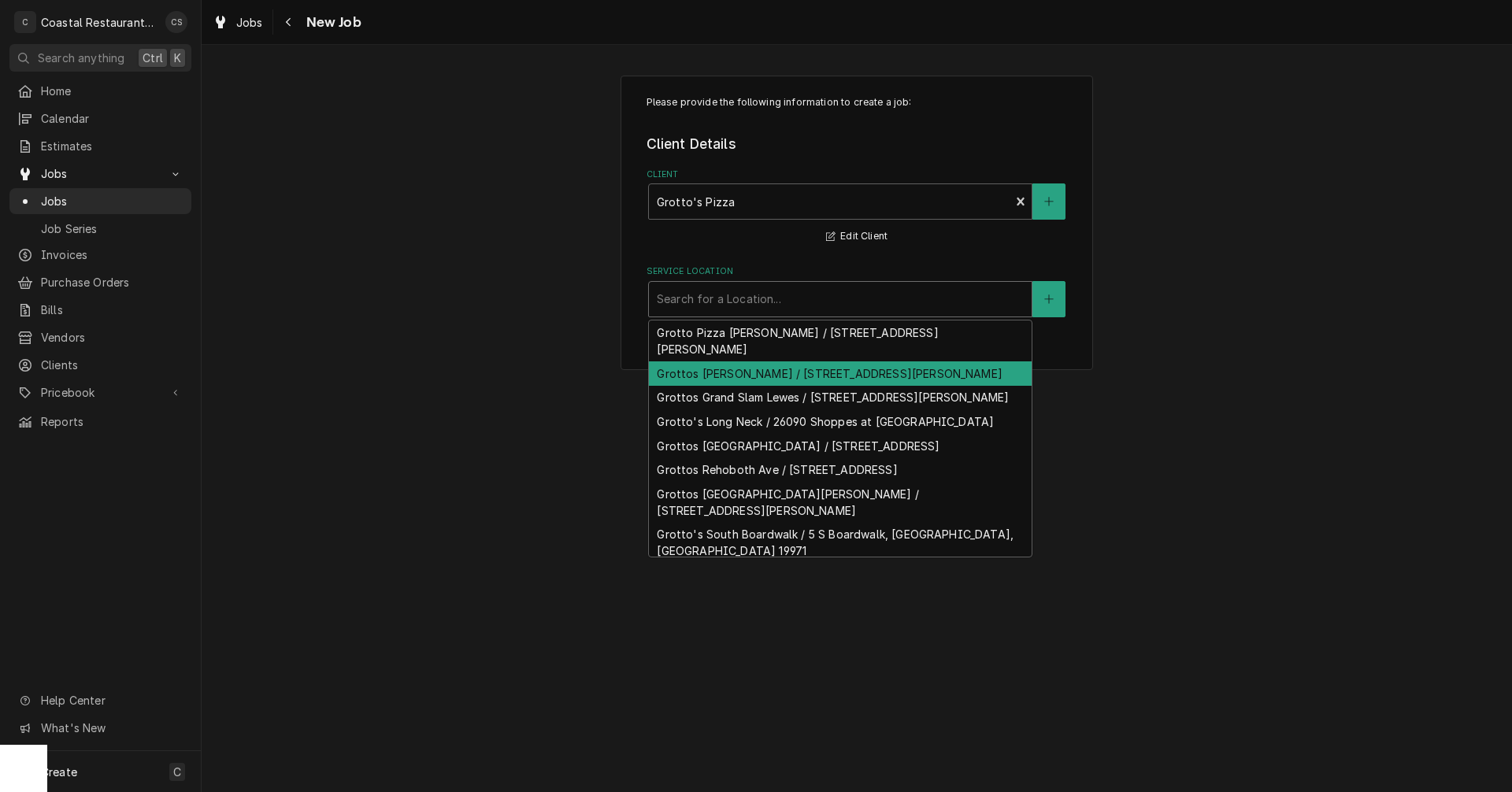
click at [713, 375] on div "Grottos Bethany / 793 Garfield Pkwy, Bethany Beach, DE 19930" at bounding box center [840, 374] width 383 height 24
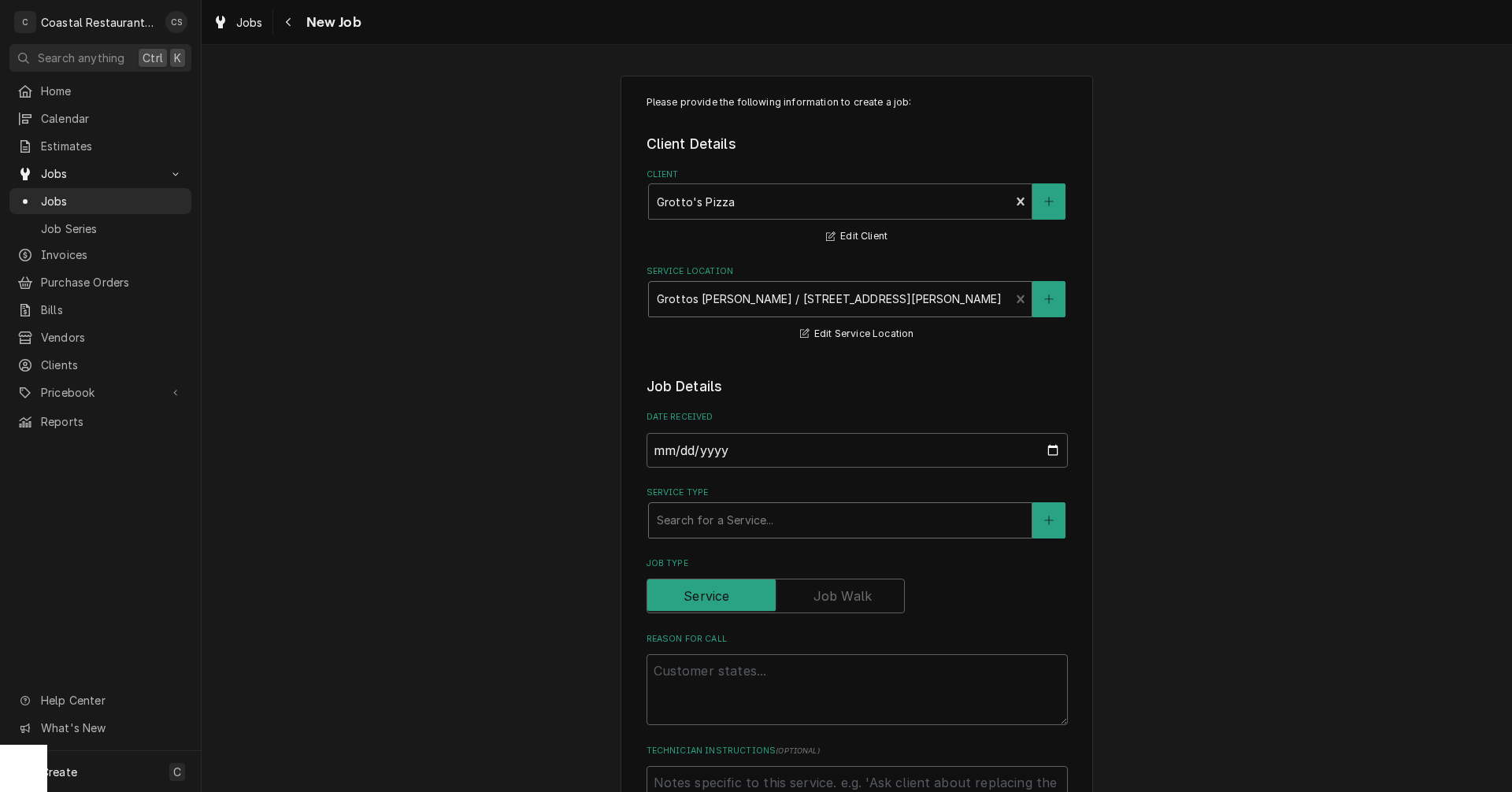
click at [709, 524] on div "Service Type" at bounding box center [839, 520] width 367 height 28
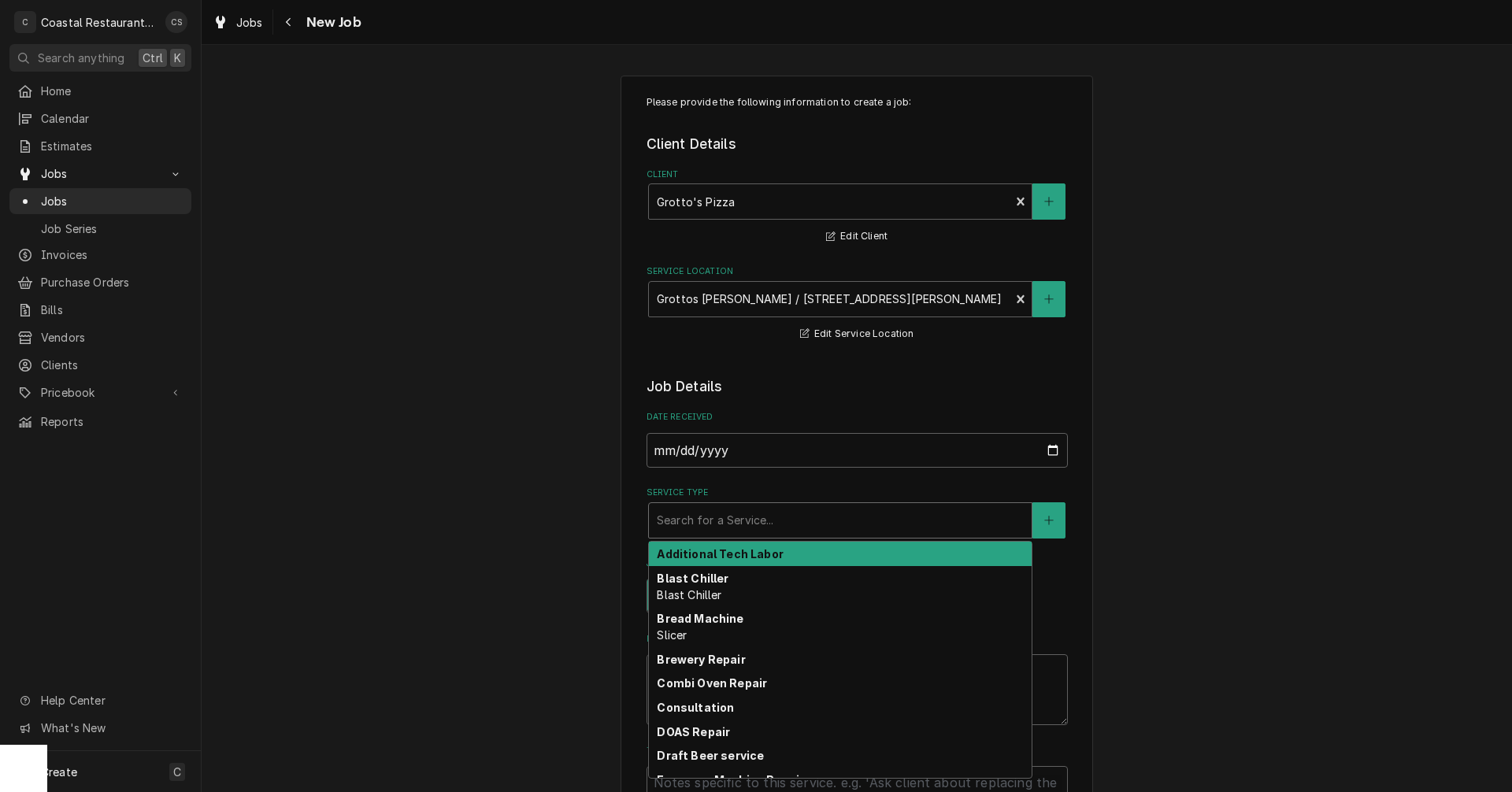
type textarea "x"
type input "R"
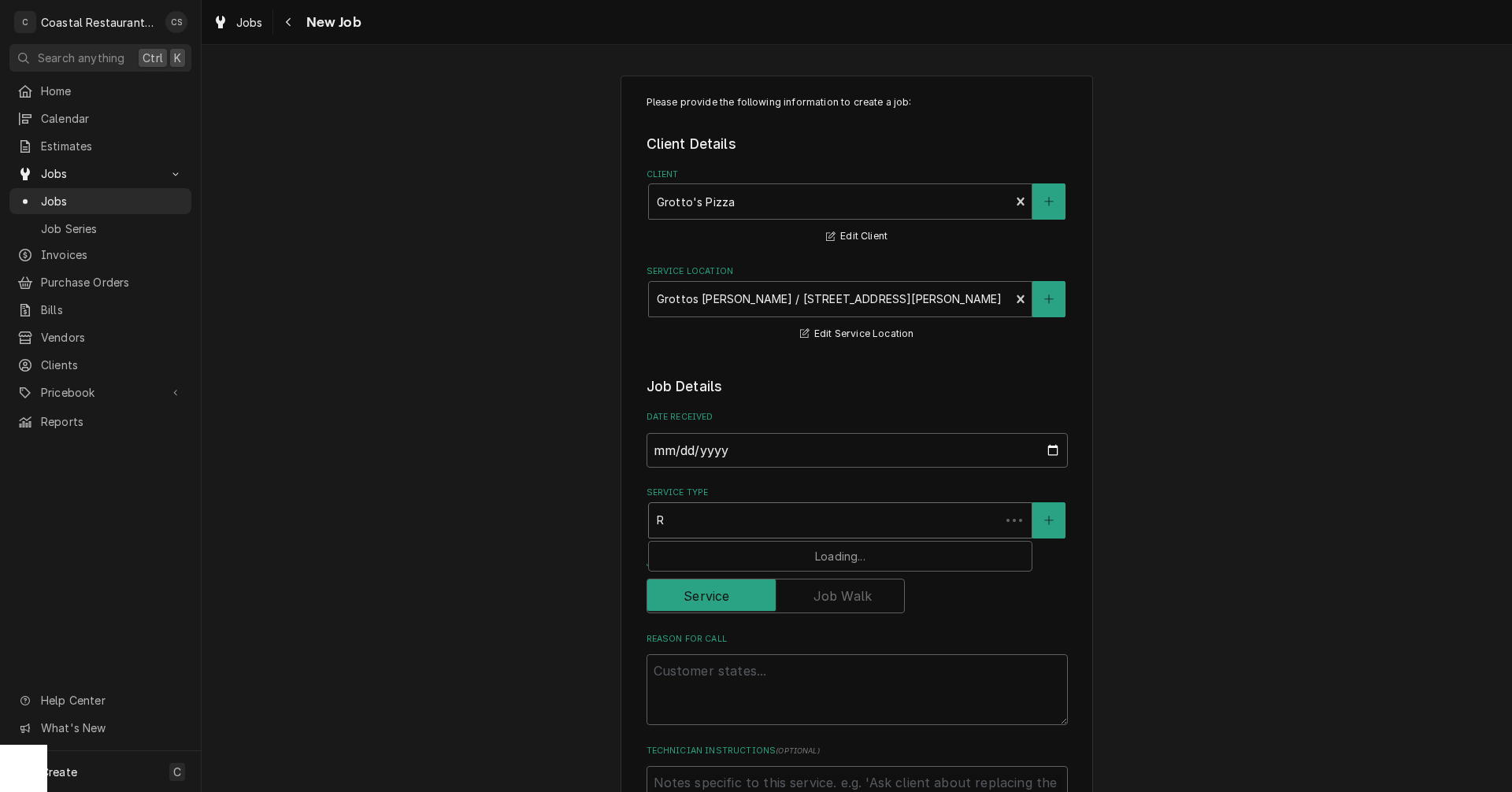
type textarea "x"
type input "Re"
type textarea "x"
type input "Ref"
click at [702, 559] on strong "Refrigeration" at bounding box center [695, 555] width 78 height 14
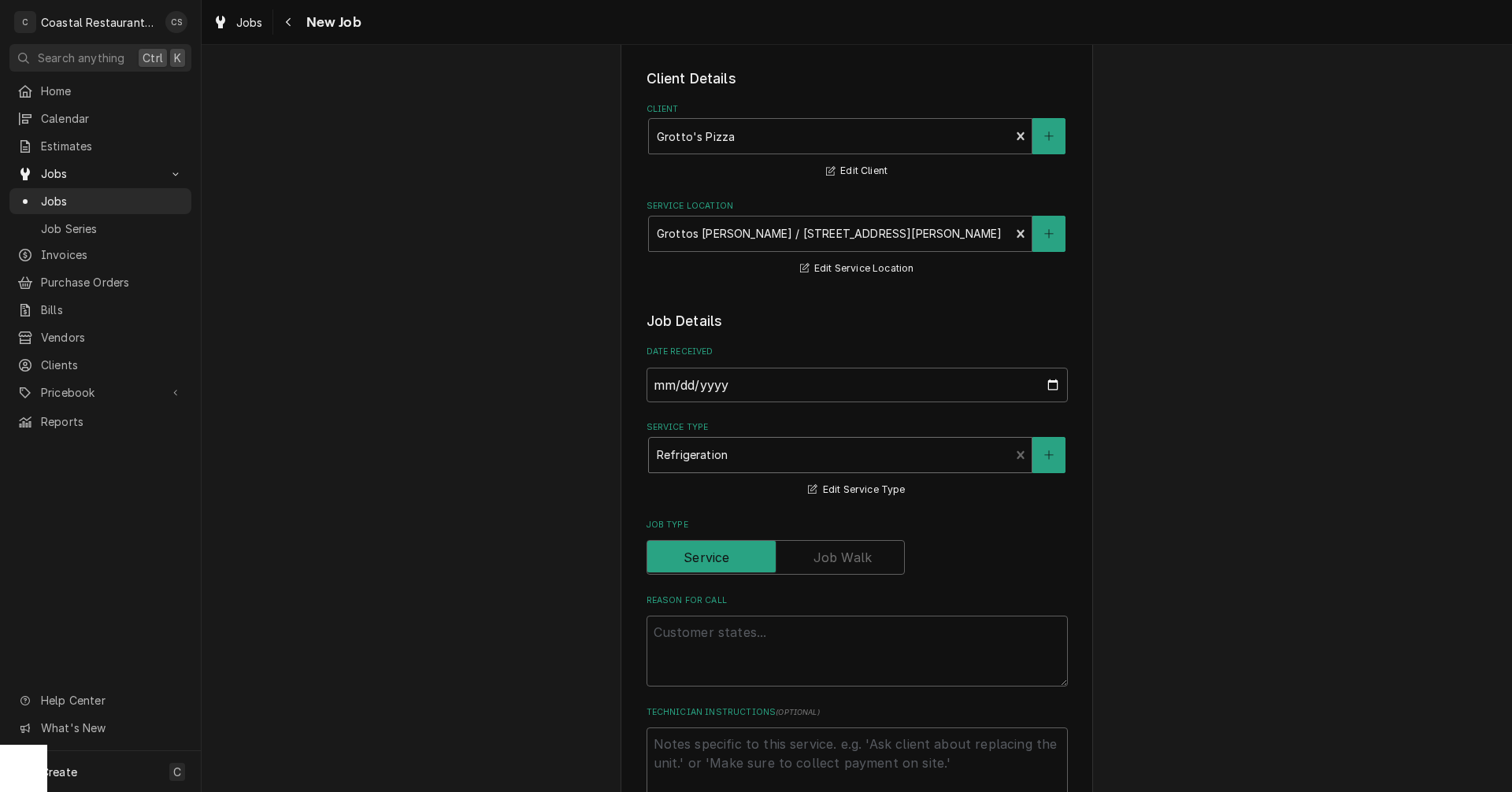
scroll to position [158, 0]
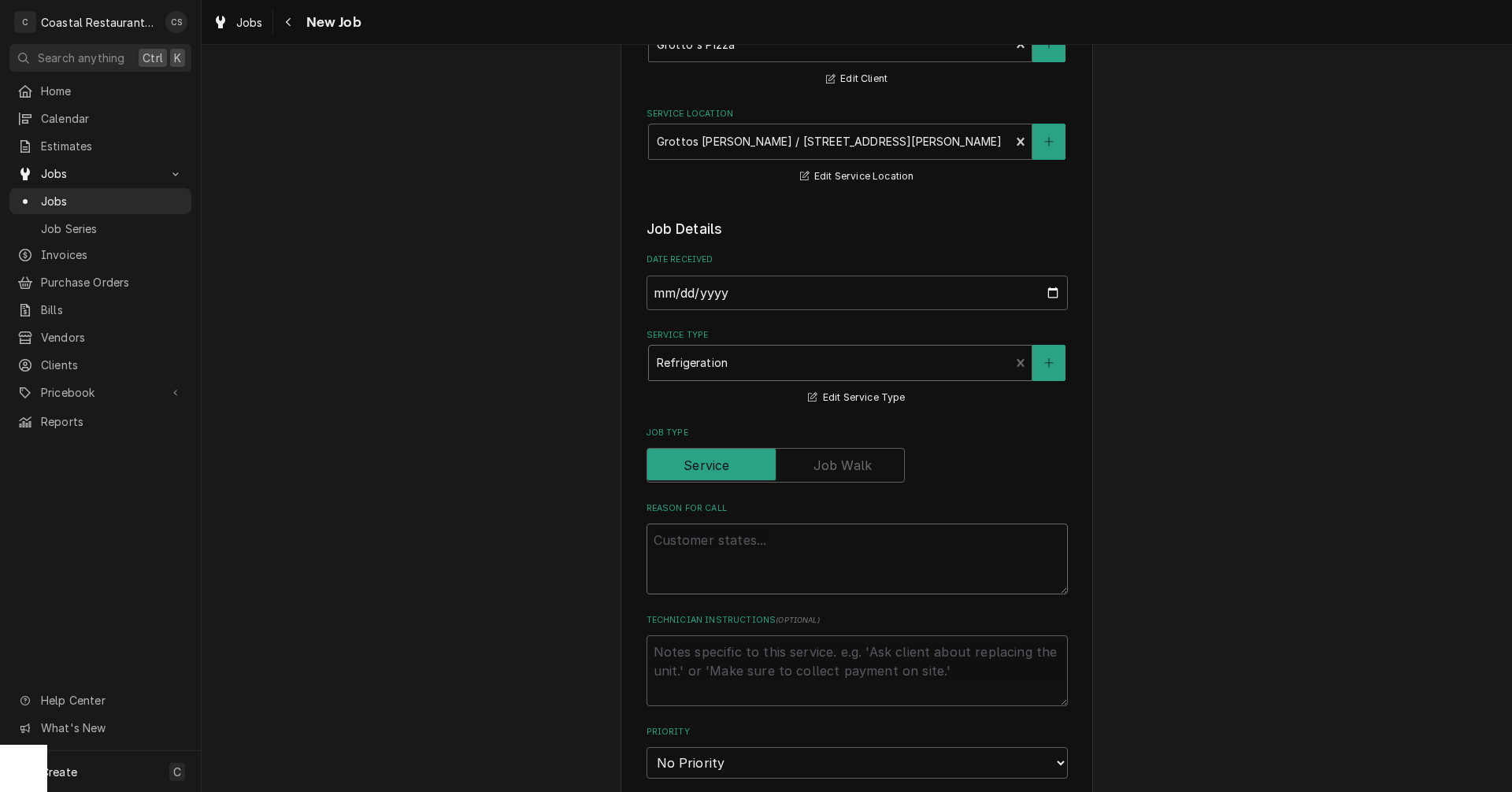
click at [678, 543] on textarea "Reason For Call" at bounding box center [857, 559] width 421 height 71
type textarea "x"
type textarea "2"
type textarea "x"
type textarea "2"
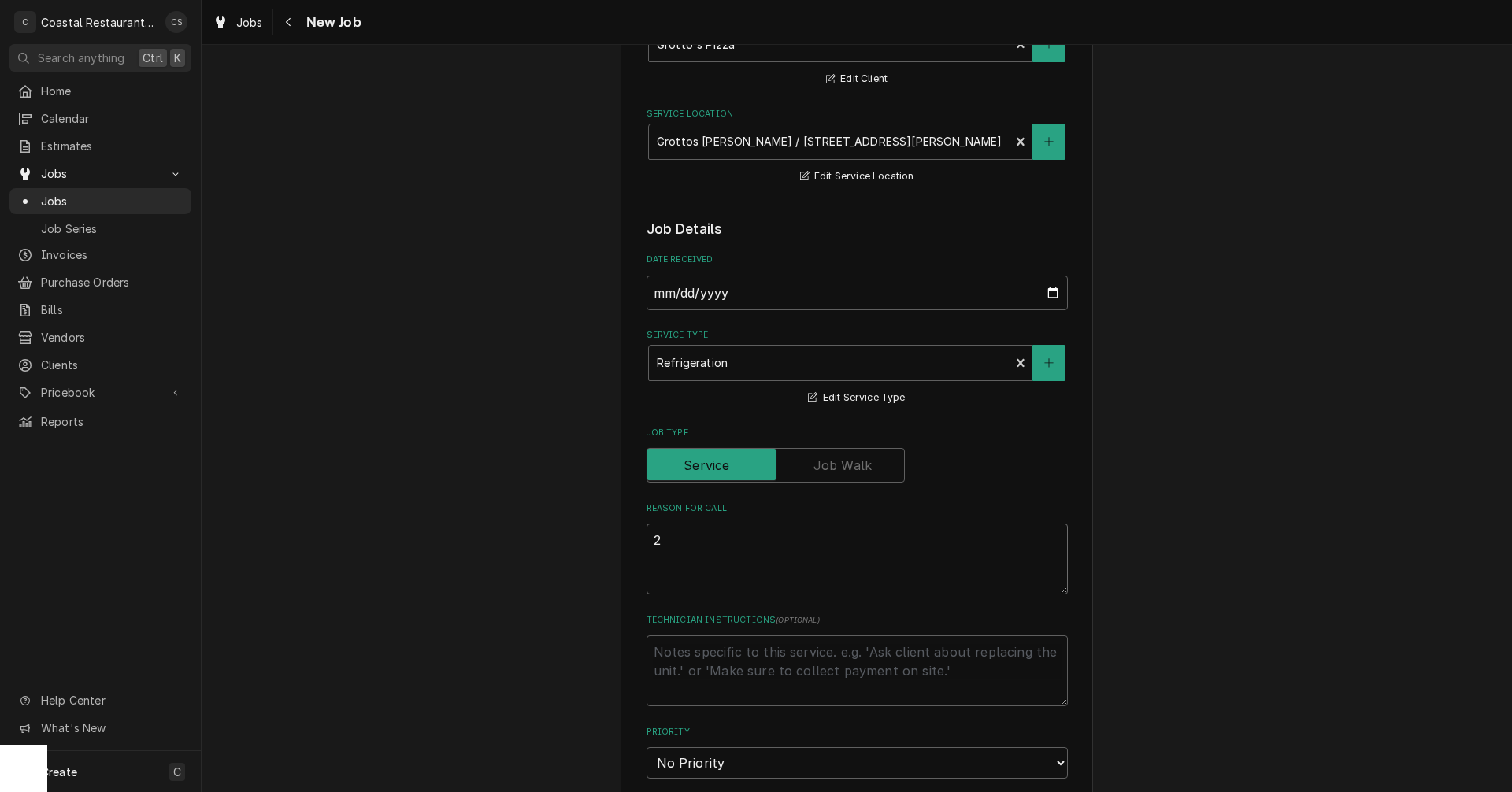
type textarea "x"
type textarea "2 p"
type textarea "x"
type textarea "2 pi"
type textarea "x"
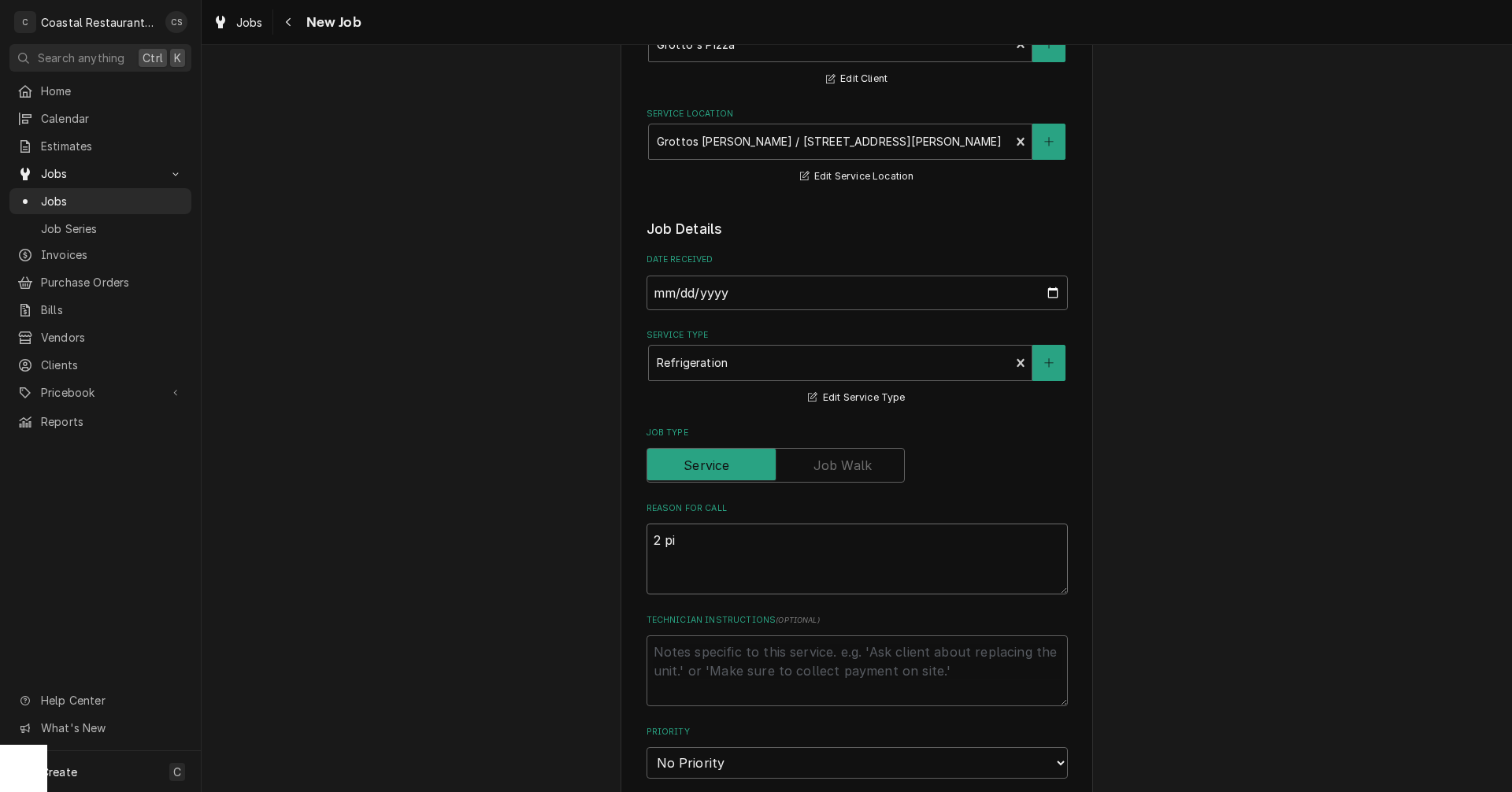
type textarea "2 piz"
type textarea "x"
type textarea "2 pizz"
type textarea "x"
type textarea "2 pizza"
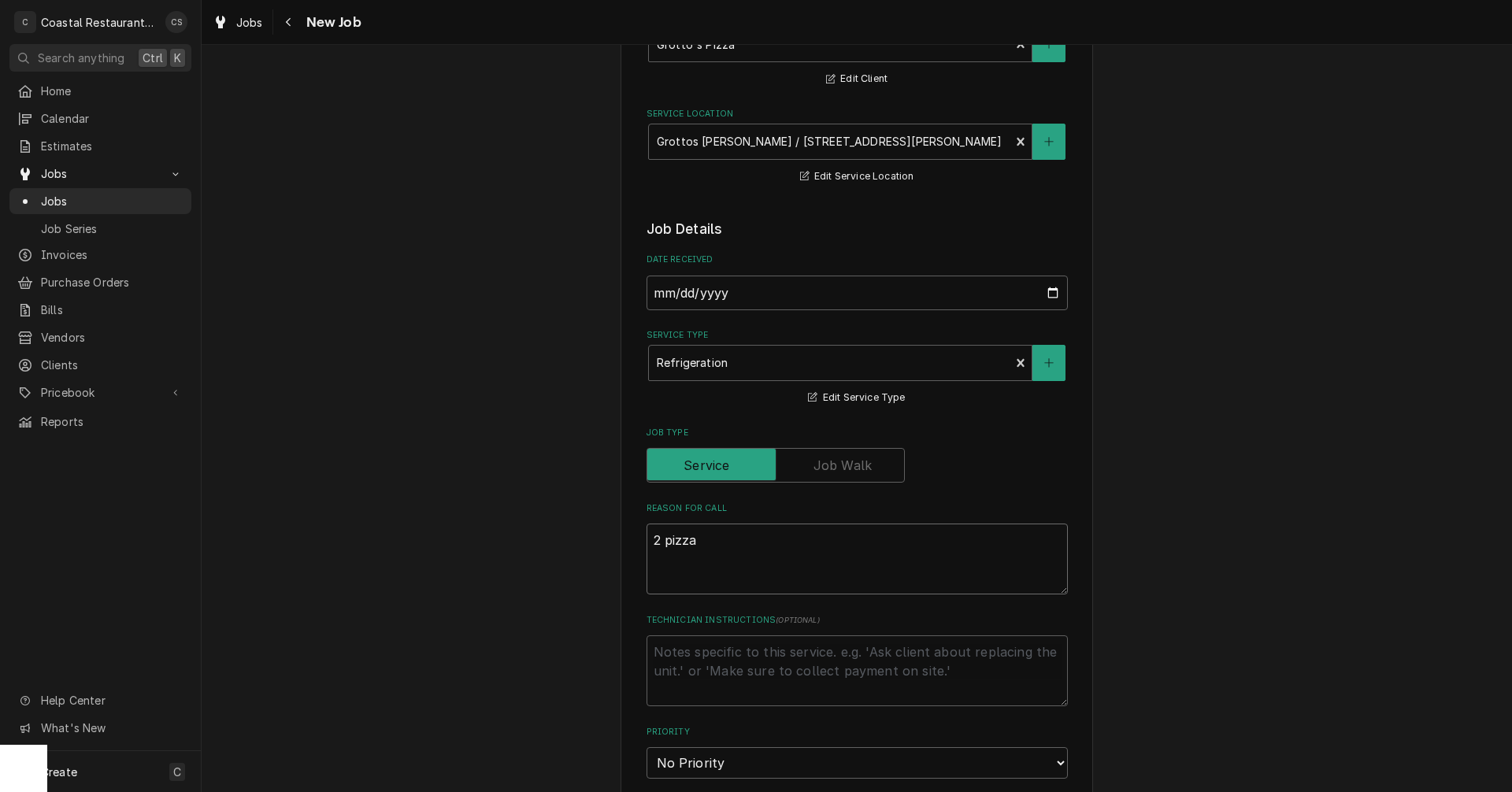
type textarea "x"
type textarea "2 pizza"
type textarea "x"
type textarea "2 pizza L"
type textarea "x"
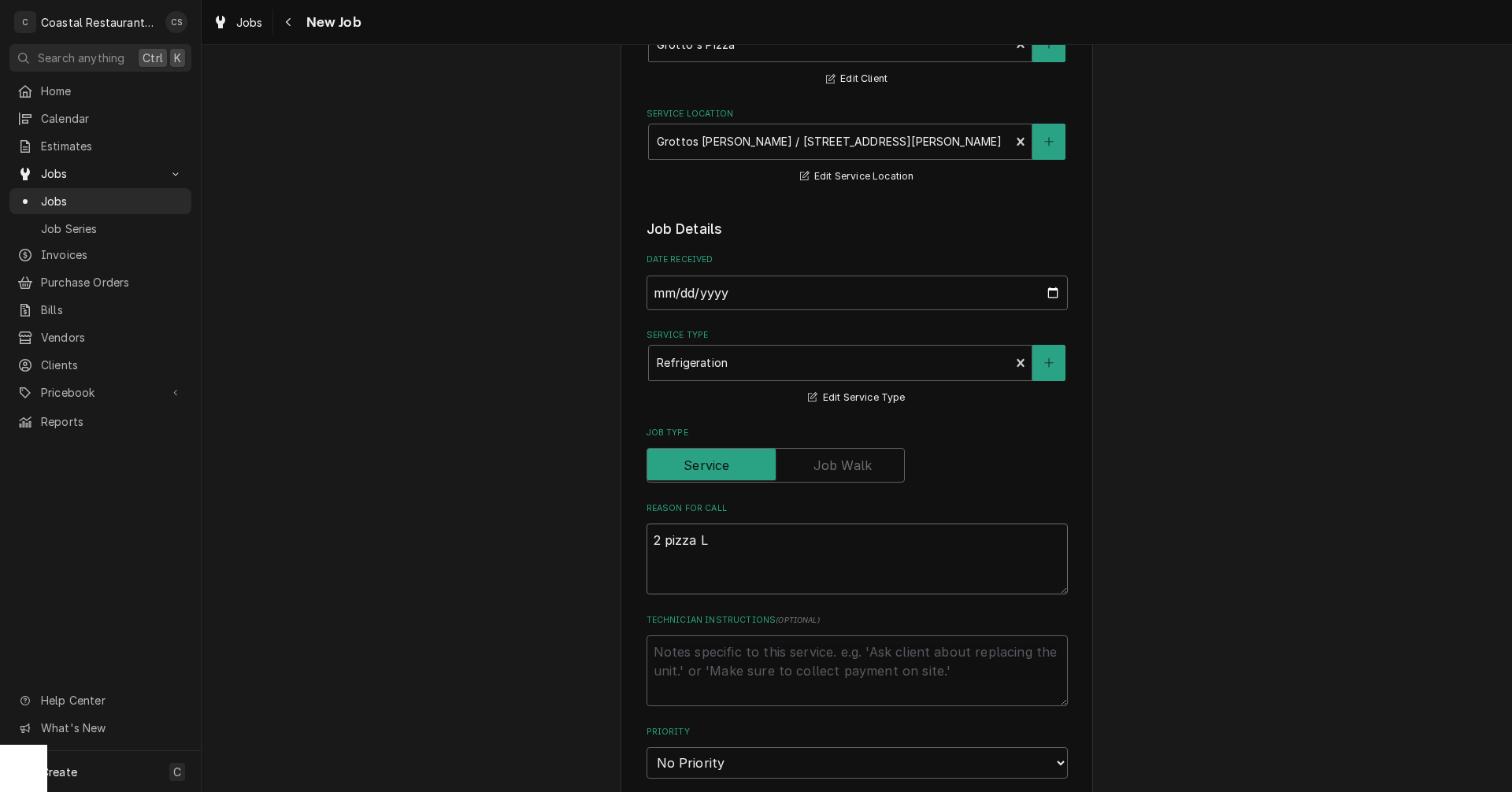
type textarea "2 pizza Li"
type textarea "x"
type textarea "2 pizza Lin"
type textarea "x"
type textarea "2 pizza Line"
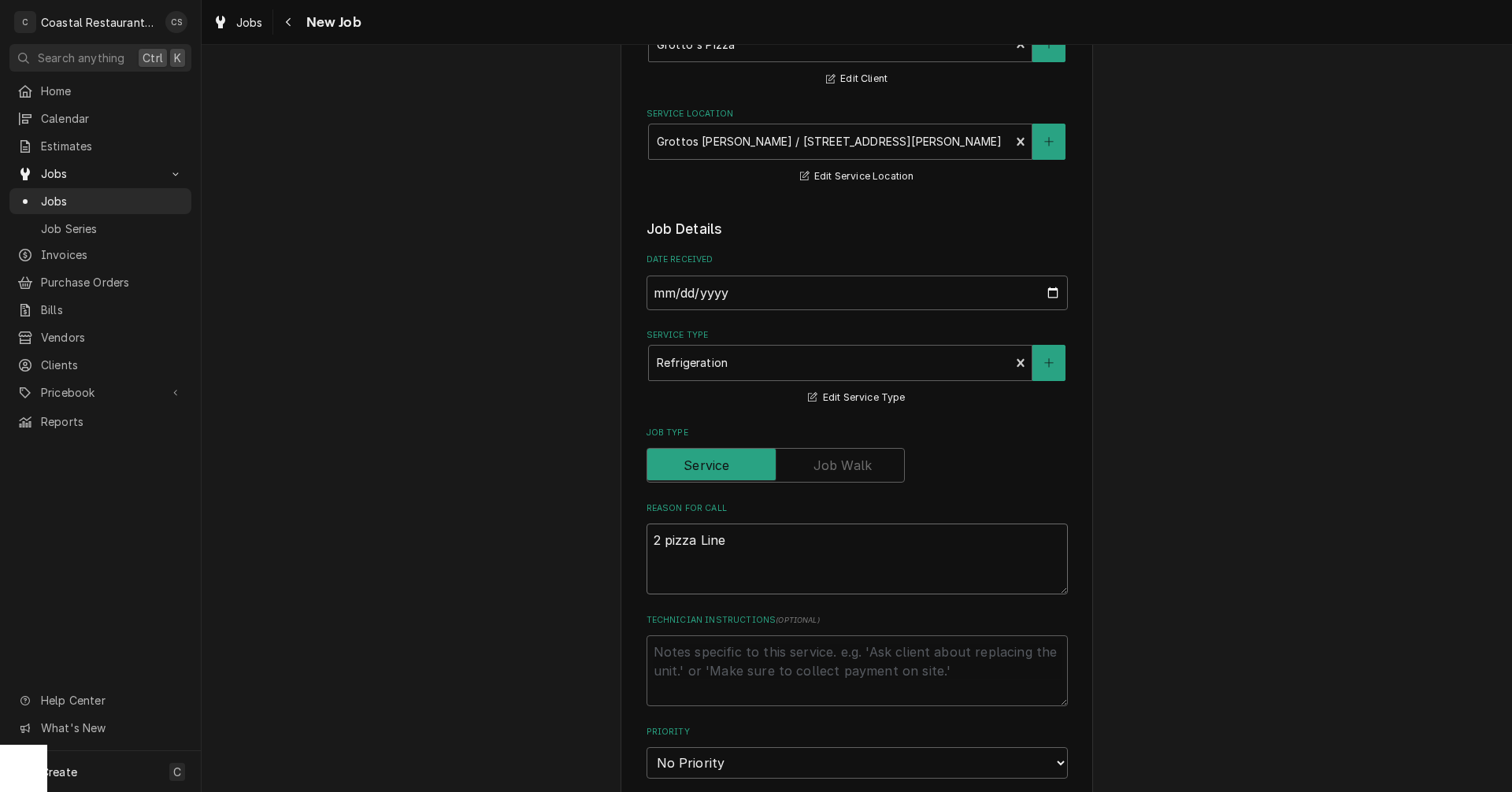
type textarea "x"
type textarea "2 pizza Line"
type textarea "x"
type textarea "2 pizza Line c"
type textarea "x"
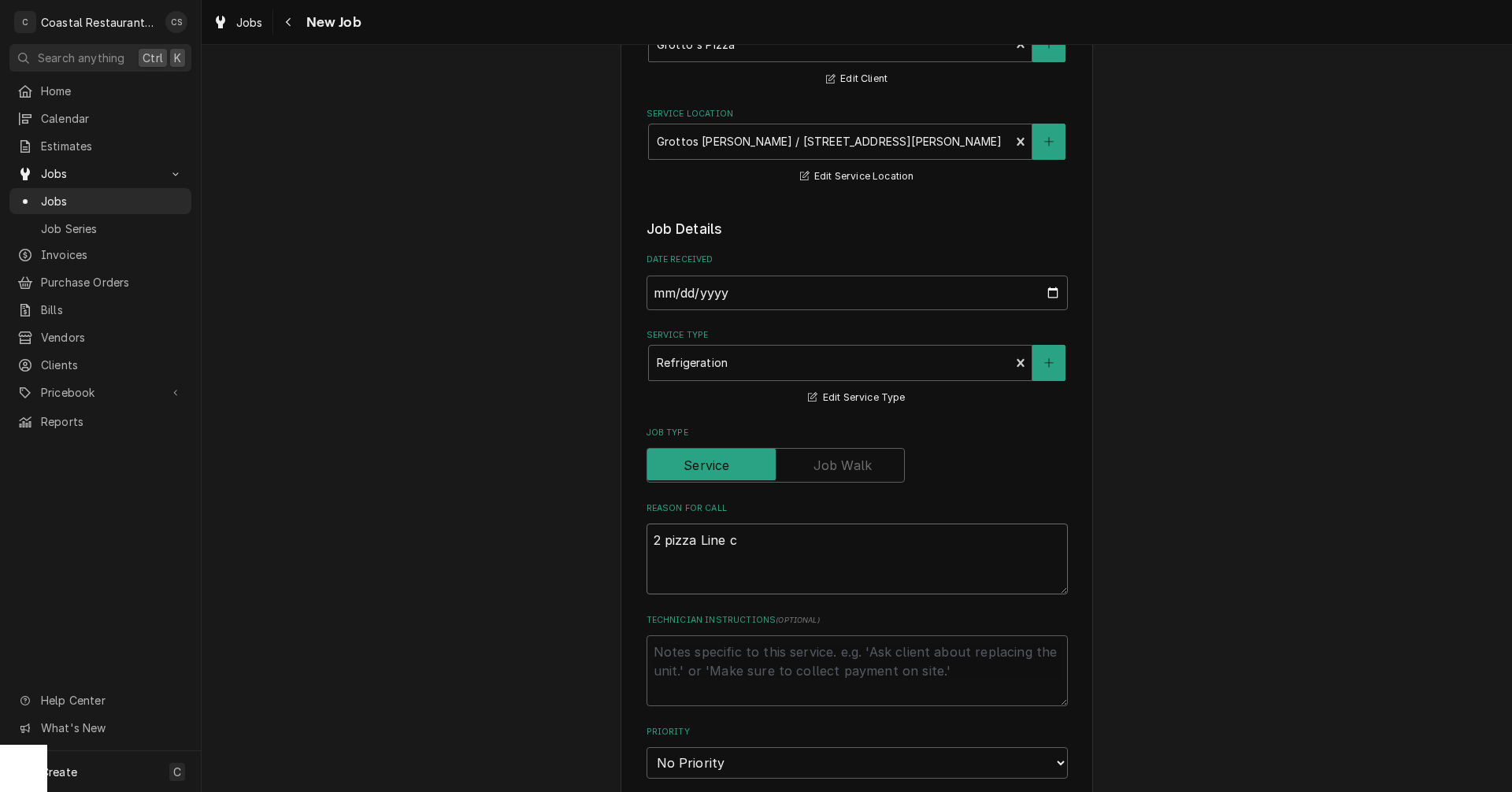
type textarea "2 pizza Line co"
type textarea "x"
type textarea "2 pizza Line coo"
type textarea "x"
type textarea "2 pizza Line cool"
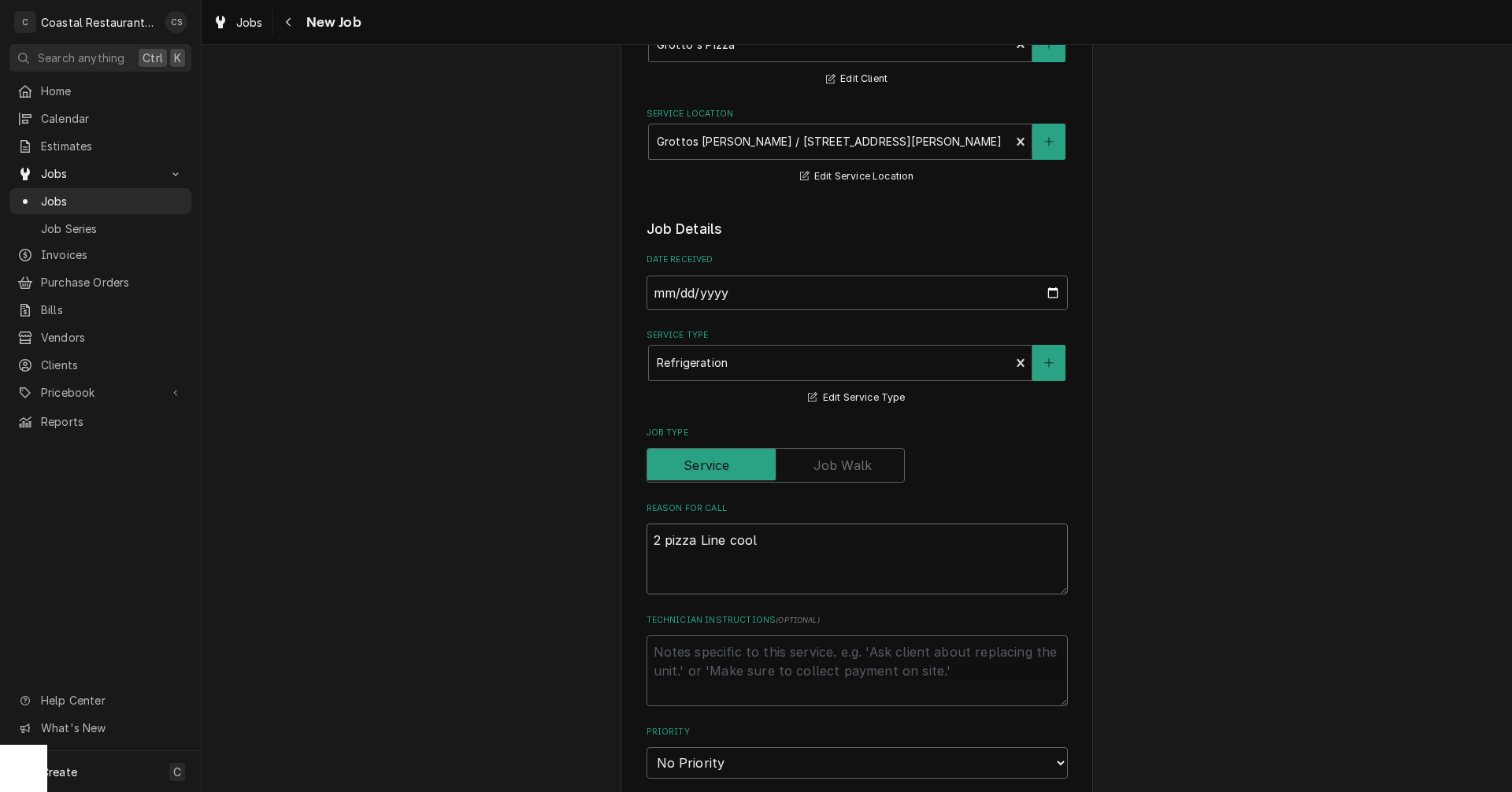
type textarea "x"
type textarea "2 pizza Line coole"
type textarea "x"
type textarea "2 pizza Line cooler"
type textarea "x"
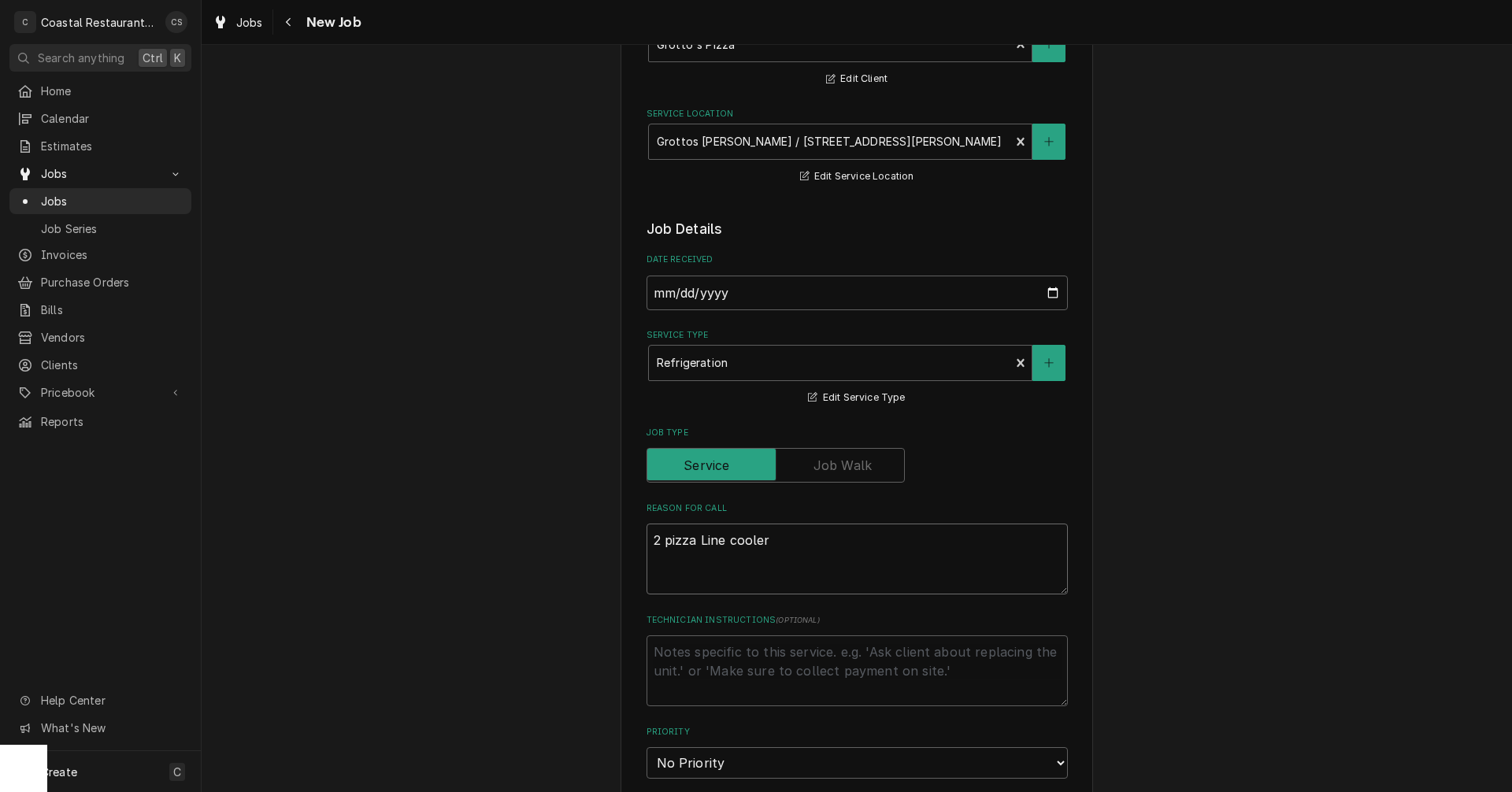
type textarea "2 pizza Line coolers"
type textarea "x"
type textarea "2 pizza Line coolers"
type textarea "x"
type textarea "2 pizza Line coolers n"
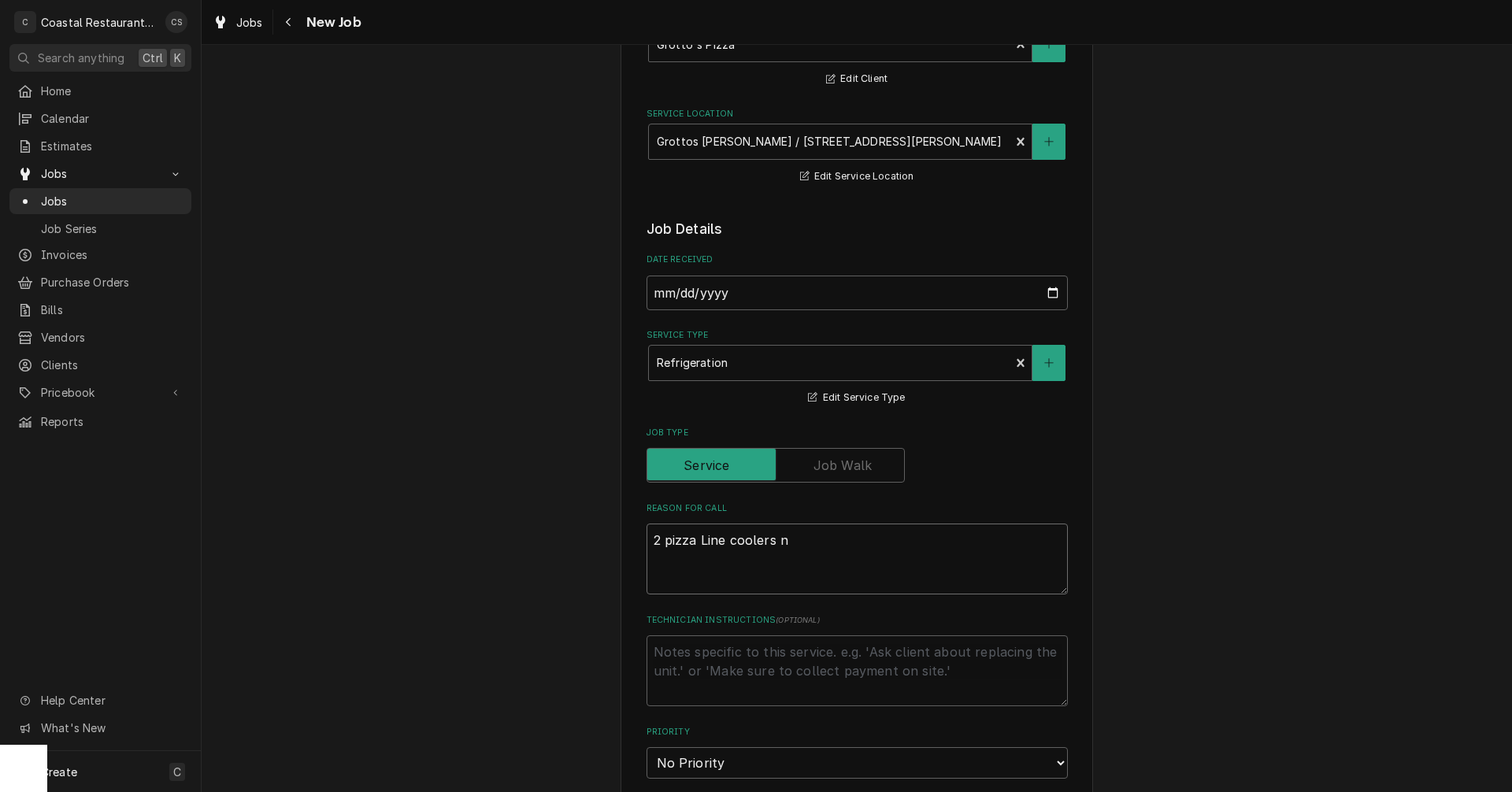
type textarea "x"
type textarea "2 pizza Line coolers no"
type textarea "x"
type textarea "2 pizza Line coolers not"
type textarea "x"
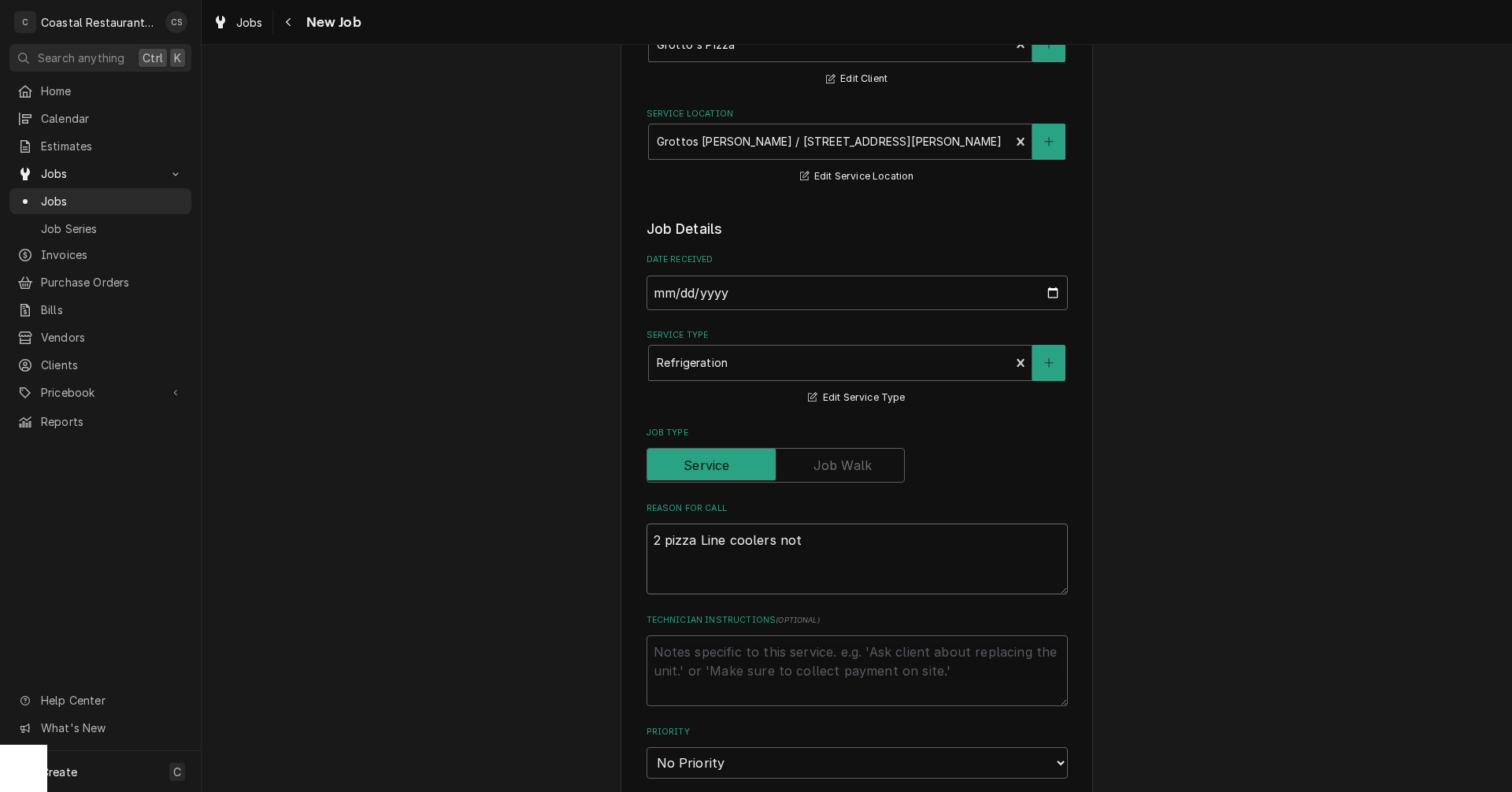
type textarea "2 pizza Line coolers not"
type textarea "x"
type textarea "2 pizza Line coolers not c"
type textarea "x"
type textarea "2 pizza Line coolers not co"
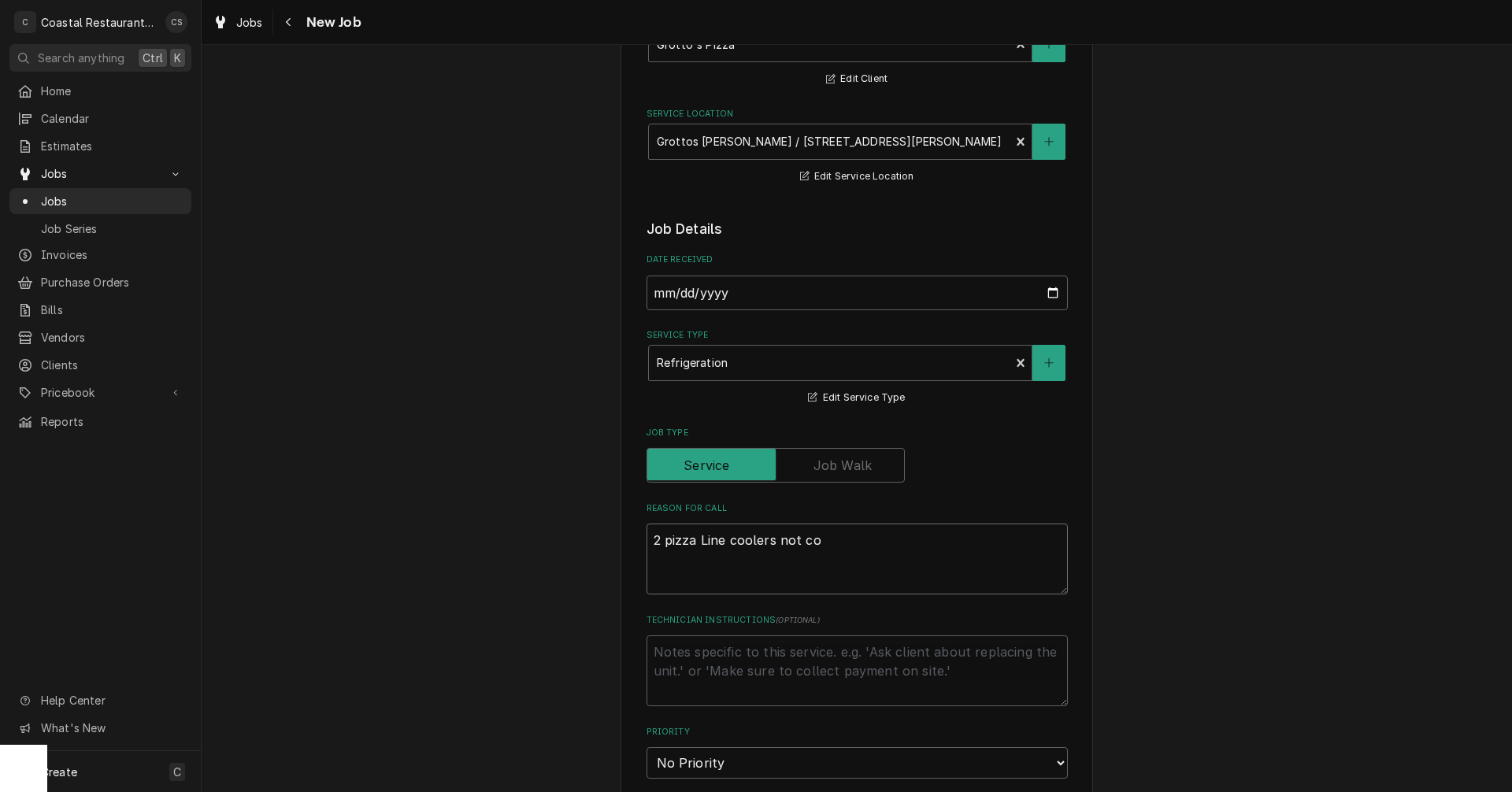
type textarea "x"
type textarea "2 pizza Line coolers not coo"
type textarea "x"
type textarea "2 pizza Line coolers not cool"
type textarea "x"
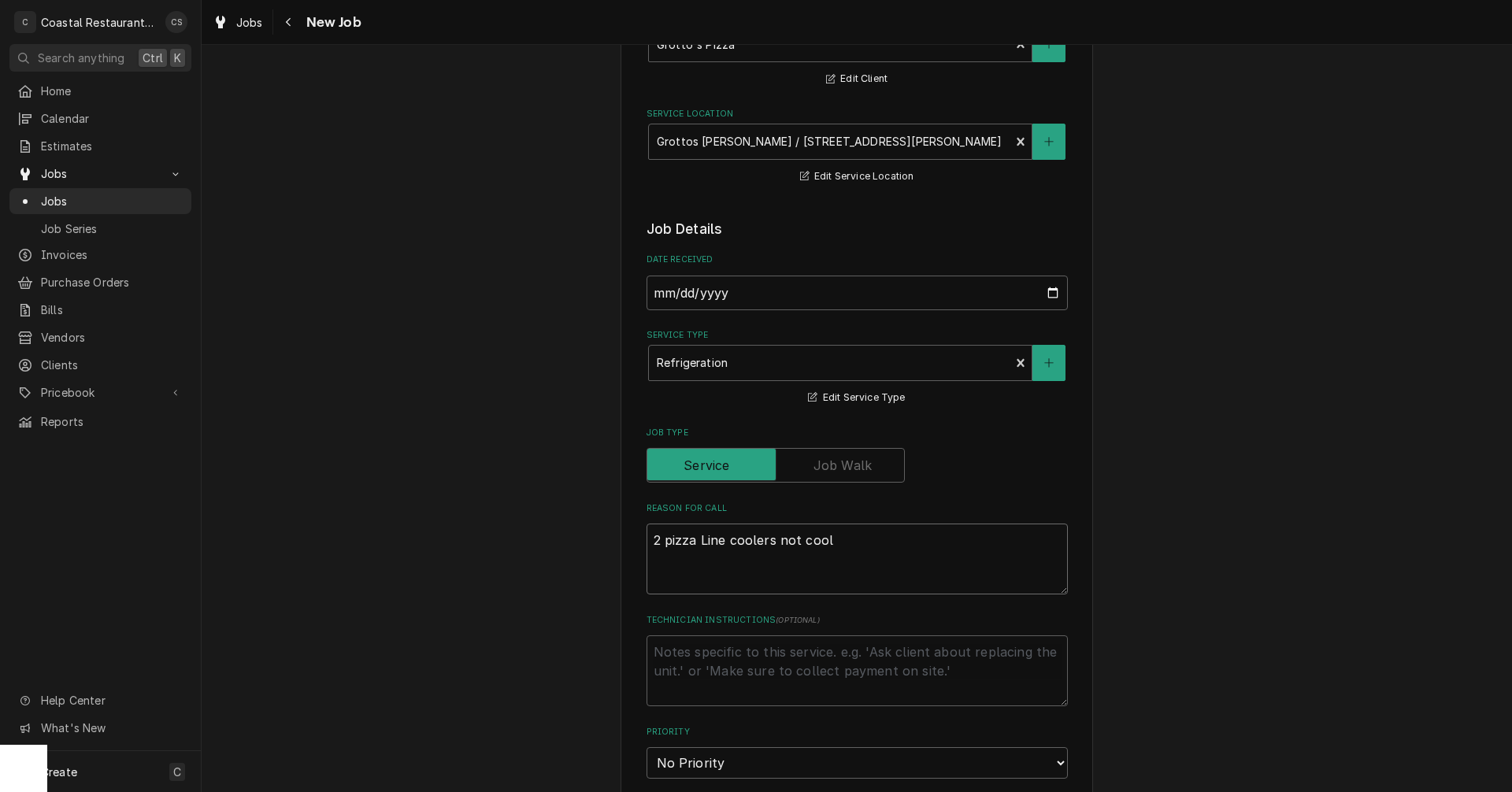
type textarea "2 pizza Line coolers not cooli"
type textarea "x"
type textarea "2 pizza Line coolers not coolin"
type textarea "x"
type textarea "2 pizza Line coolers not cooling"
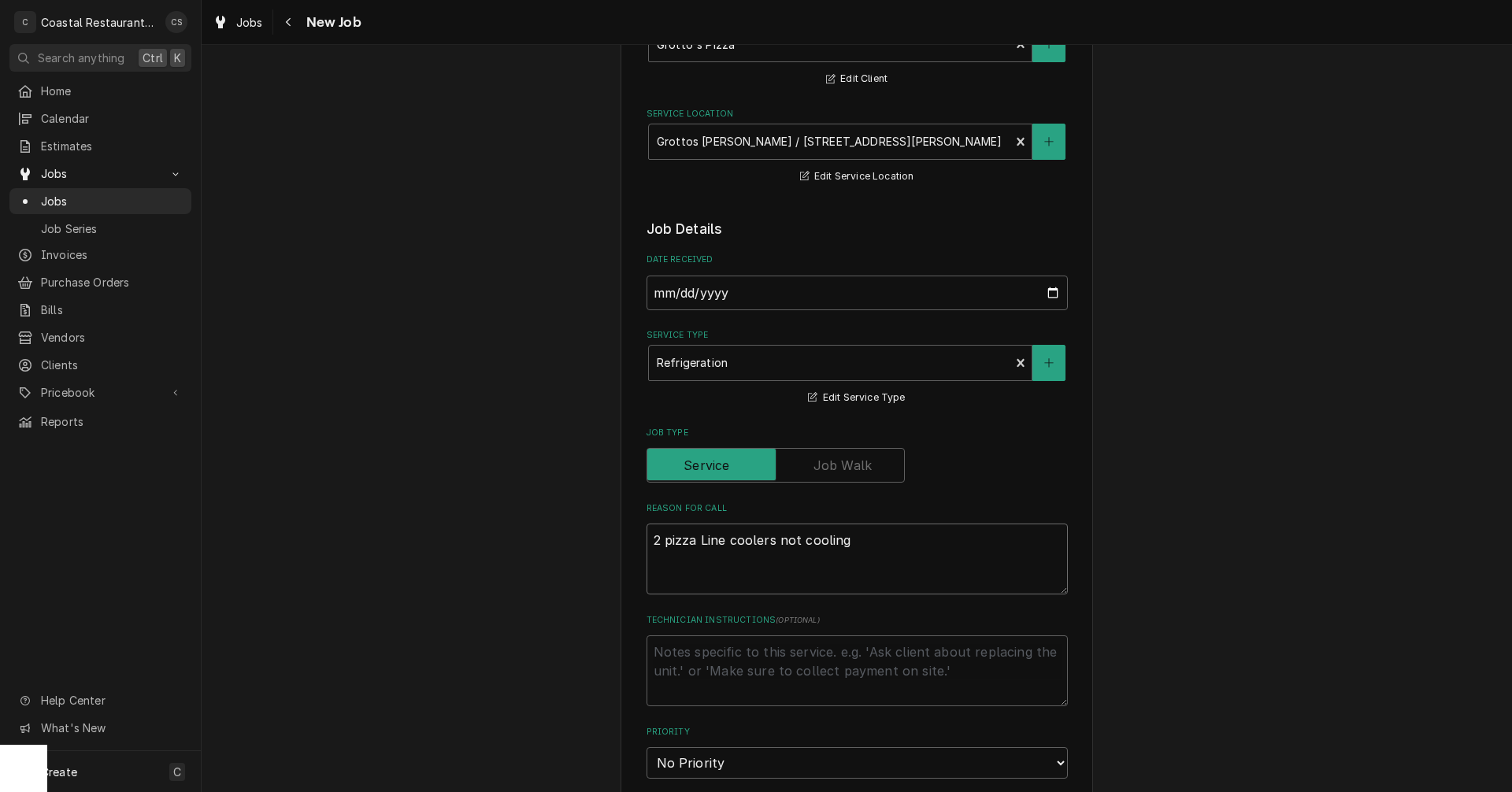
type textarea "x"
type textarea "2 pizza Line coolers not cooling."
type textarea "x"
type textarea "2 pizza Line coolers not cooling."
type textarea "x"
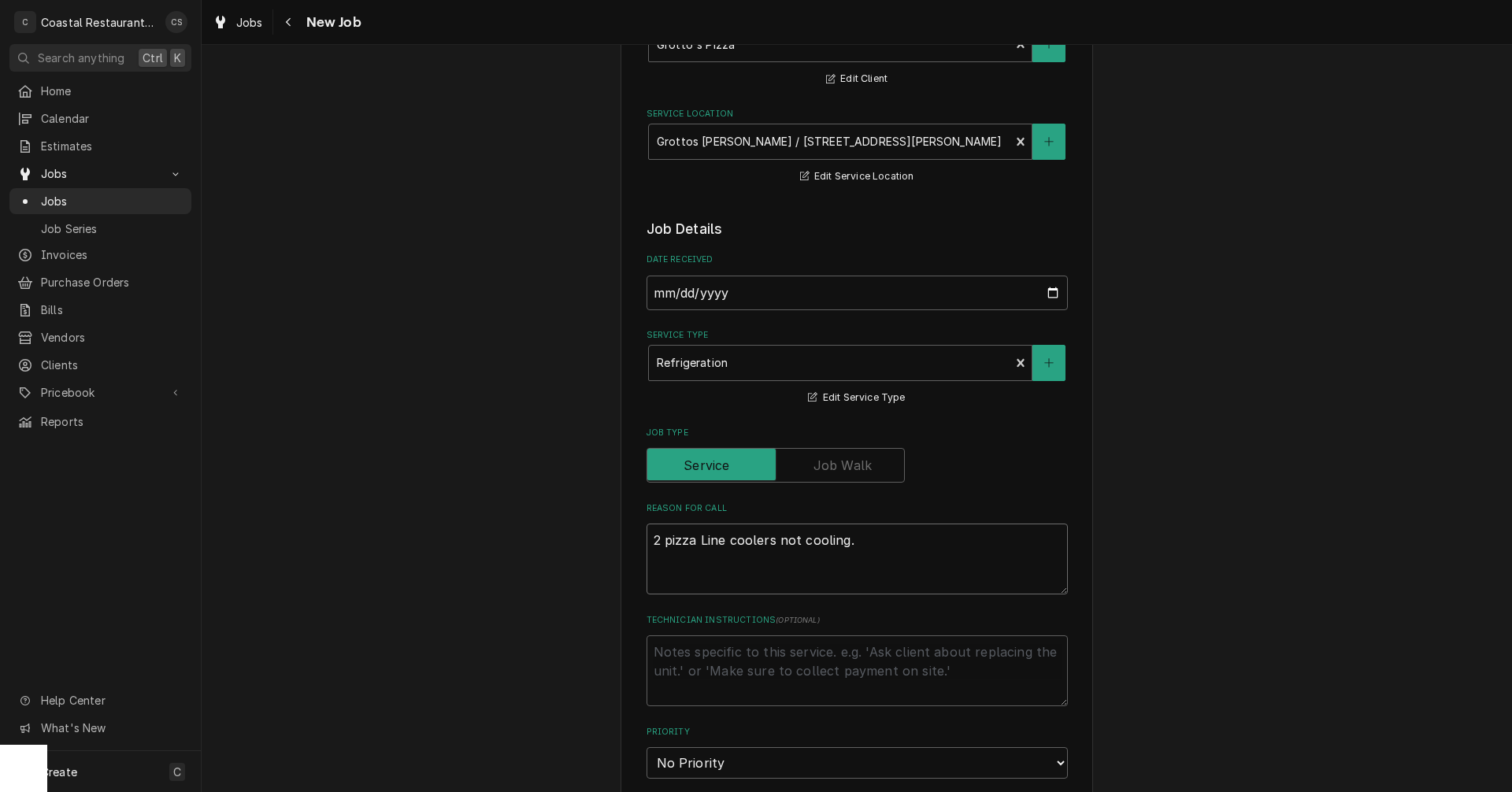
type textarea "2 pizza Line coolers not cooling. N"
type textarea "x"
type textarea "2 pizza Line coolers not cooling."
type textarea "x"
type textarea "2 pizza Line coolers not cooling. O"
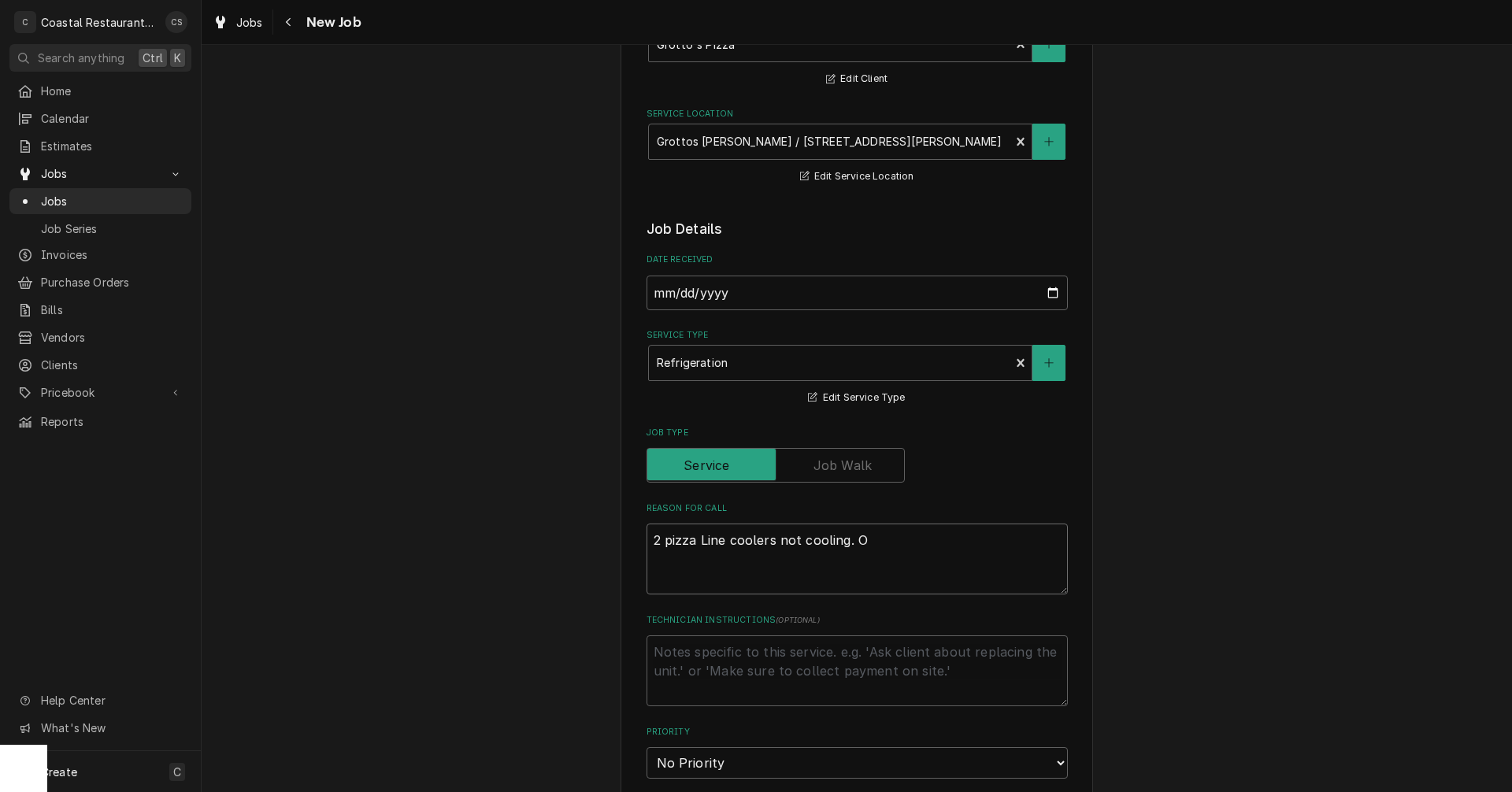
type textarea "x"
type textarea "2 pizza Line coolers not cooling. On"
type textarea "x"
type textarea "2 pizza Line coolers not cooling. Onc"
type textarea "x"
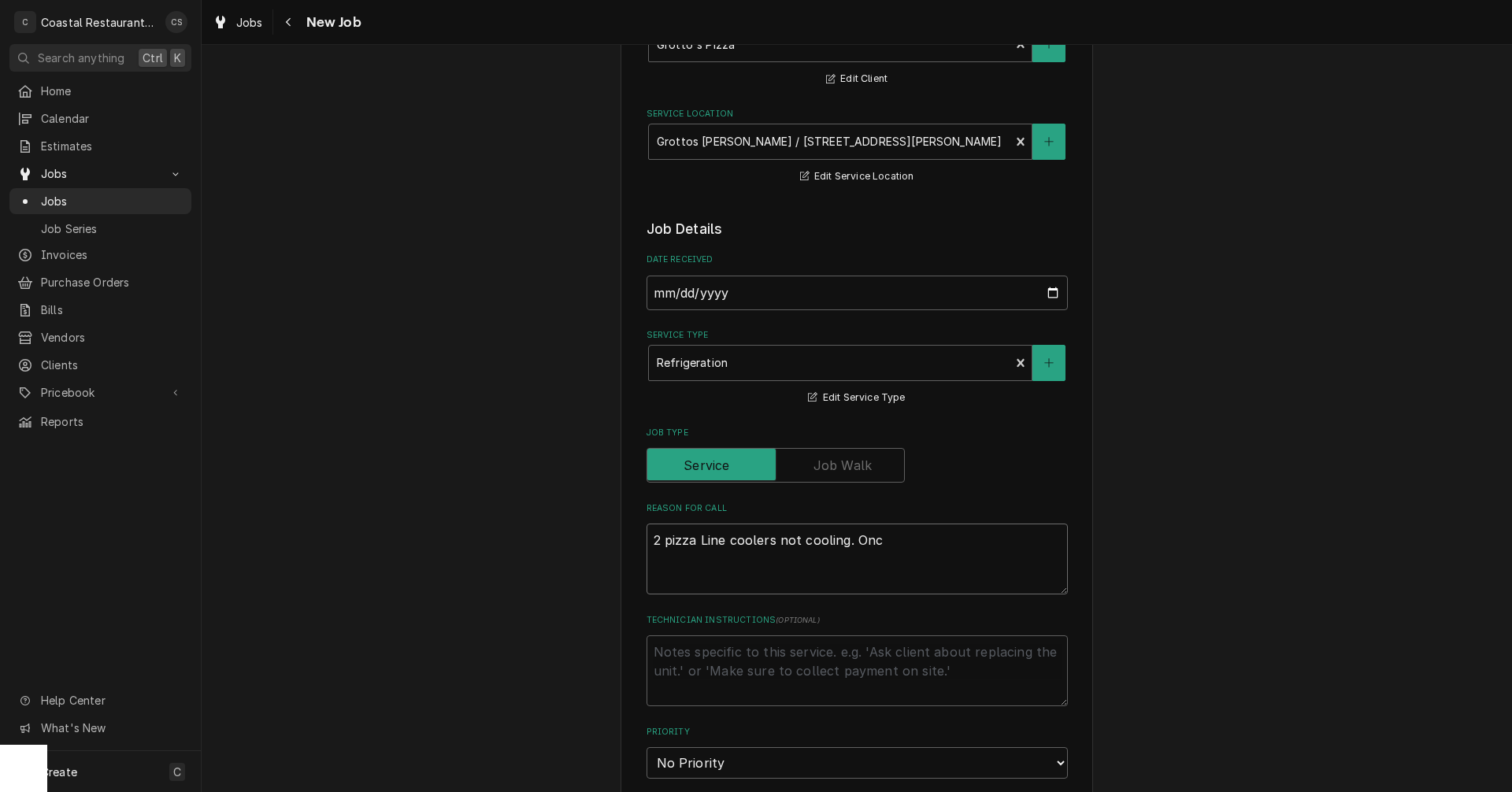
type textarea "2 pizza Line coolers not cooling. On"
type textarea "x"
type textarea "2 pizza Line coolers not cooling. O"
type textarea "x"
type textarea "2 pizza Line coolers not cooling."
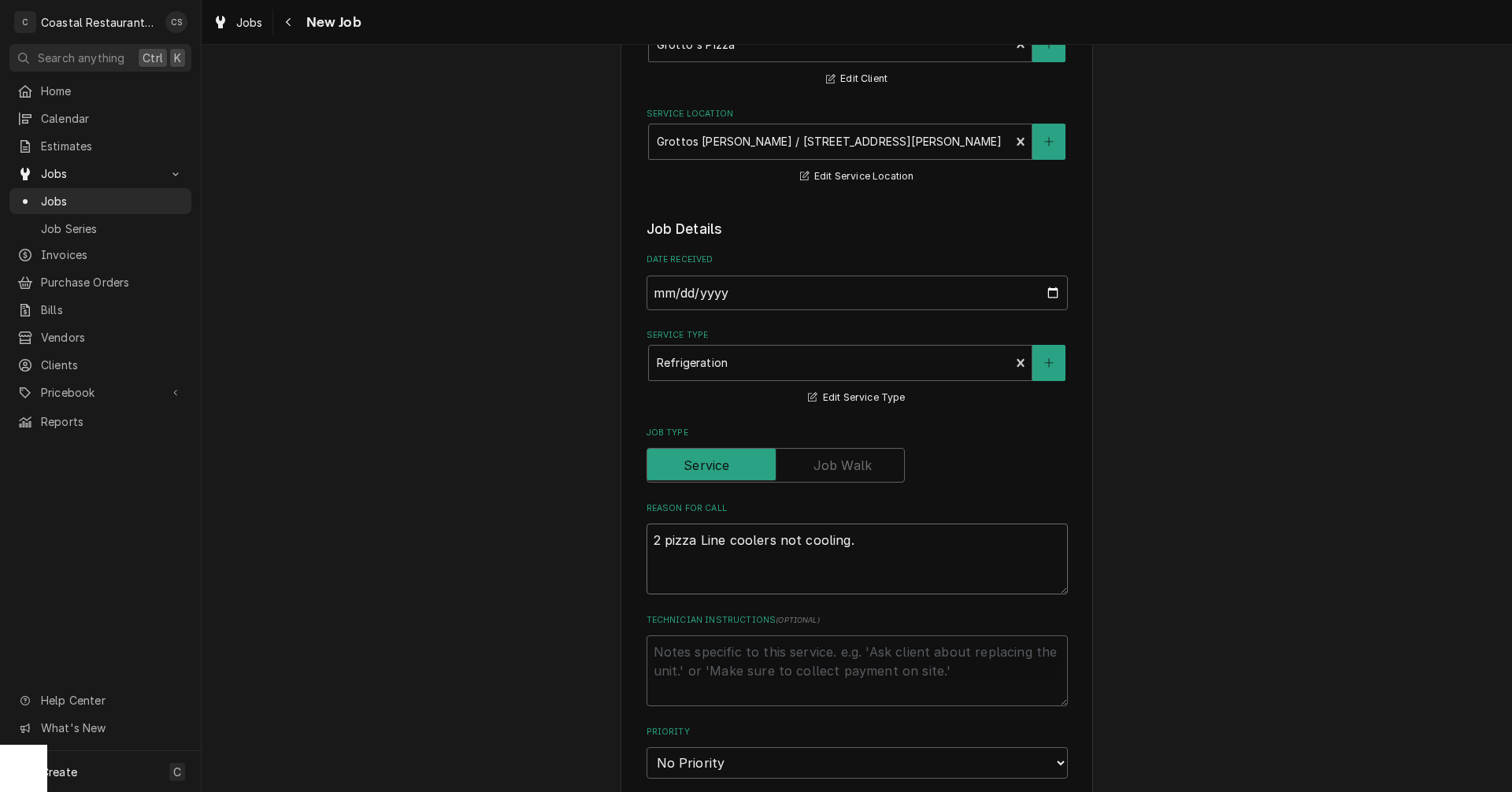
type textarea "x"
type textarea "2 pizza Line coolers not cooling. w"
type textarea "x"
type textarea "2 pizza Line coolers not cooling. we"
type textarea "x"
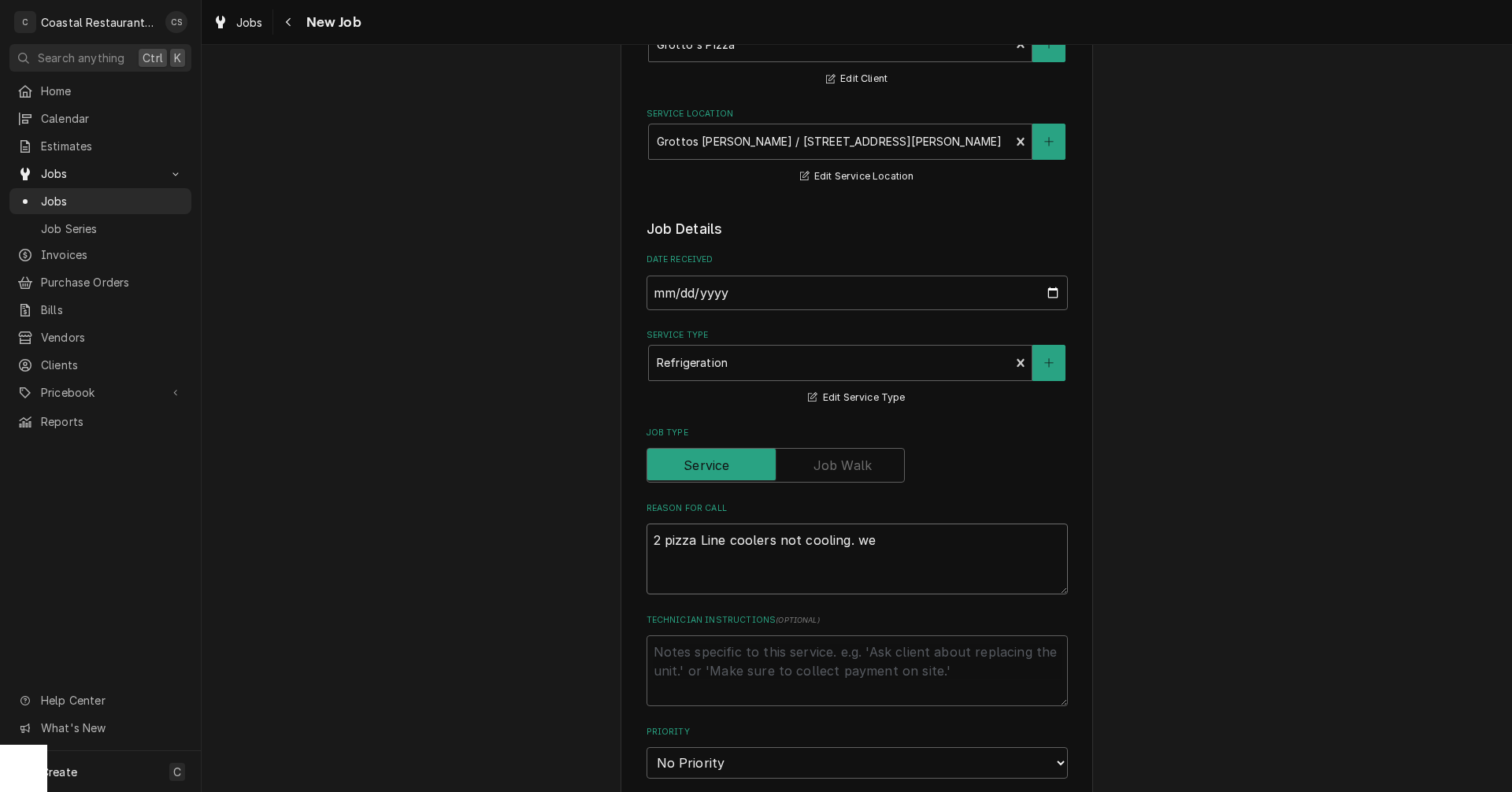
type textarea "2 pizza Line coolers not cooling. we"
type textarea "x"
type textarea "2 pizza Line coolers not cooling. we"
type textarea "x"
type textarea "2 pizza Line coolers not cooling. w"
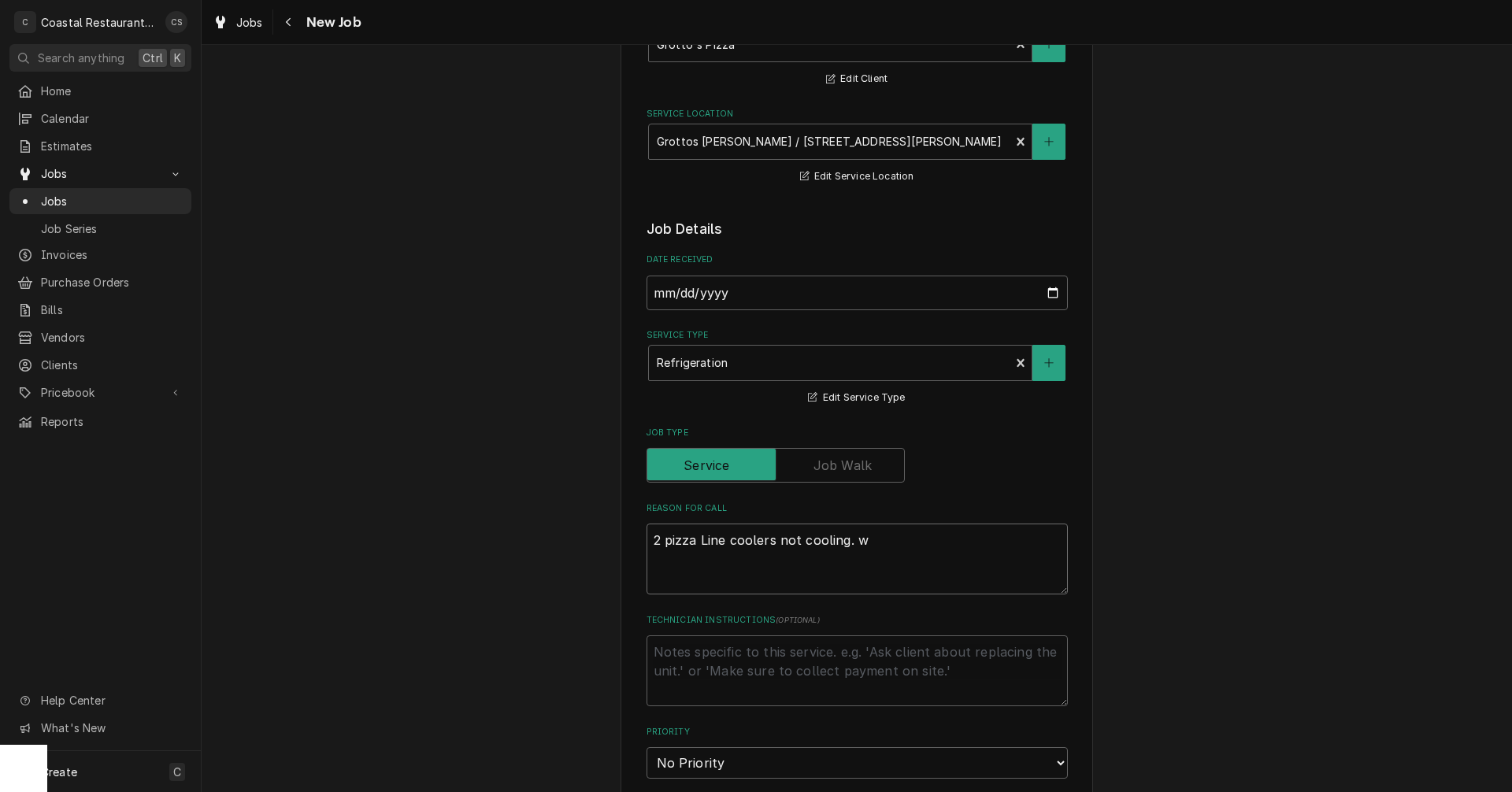
type textarea "x"
type textarea "2 pizza Line coolers not cooling."
type textarea "x"
type textarea "2 pizza Line coolers not cooling. W"
type textarea "x"
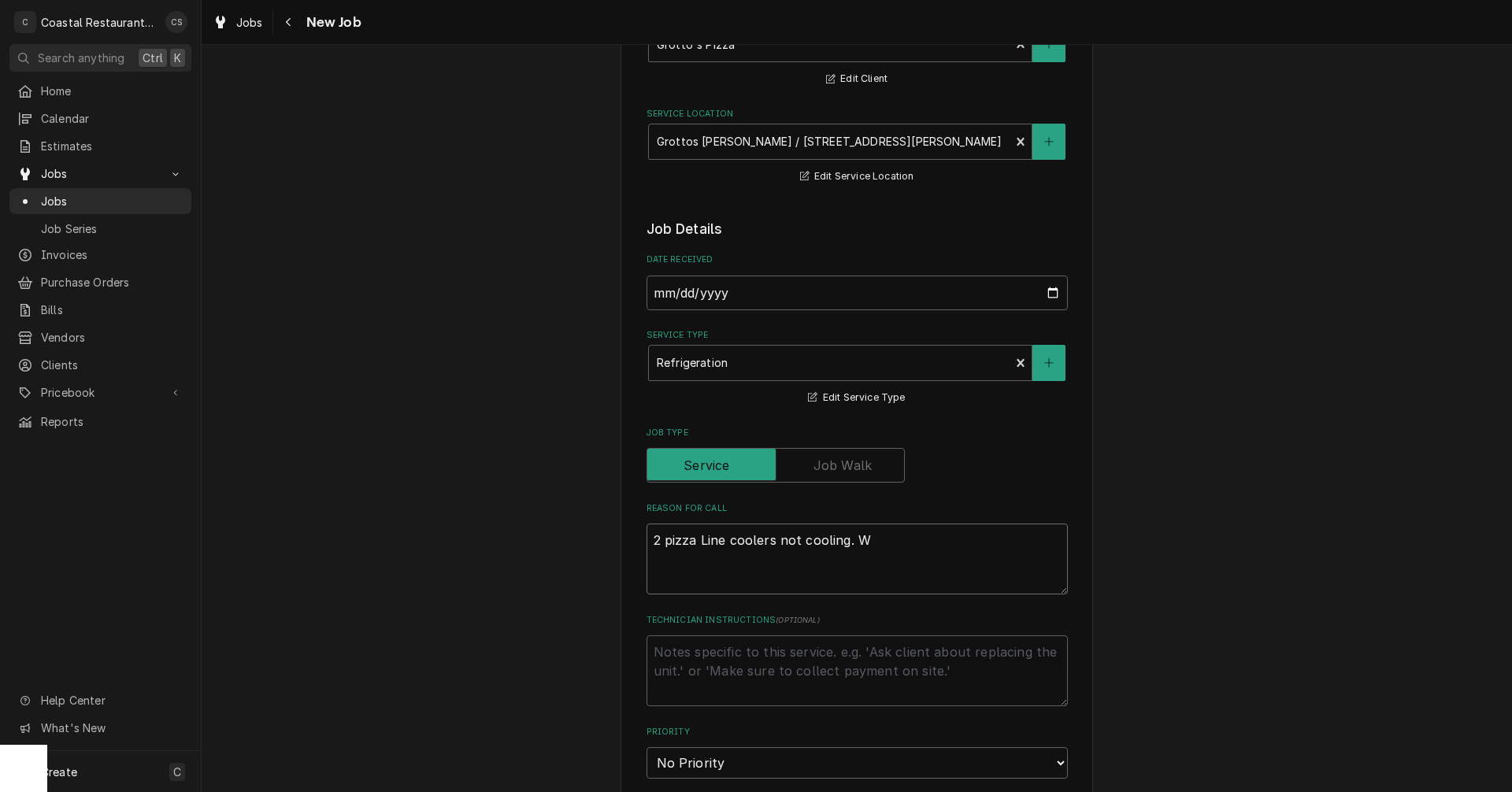
type textarea "2 pizza Line coolers not cooling. We"
type textarea "x"
type textarea "2 pizza Line coolers not cooling. We"
type textarea "x"
type textarea "2 pizza Line coolers not cooling. We n"
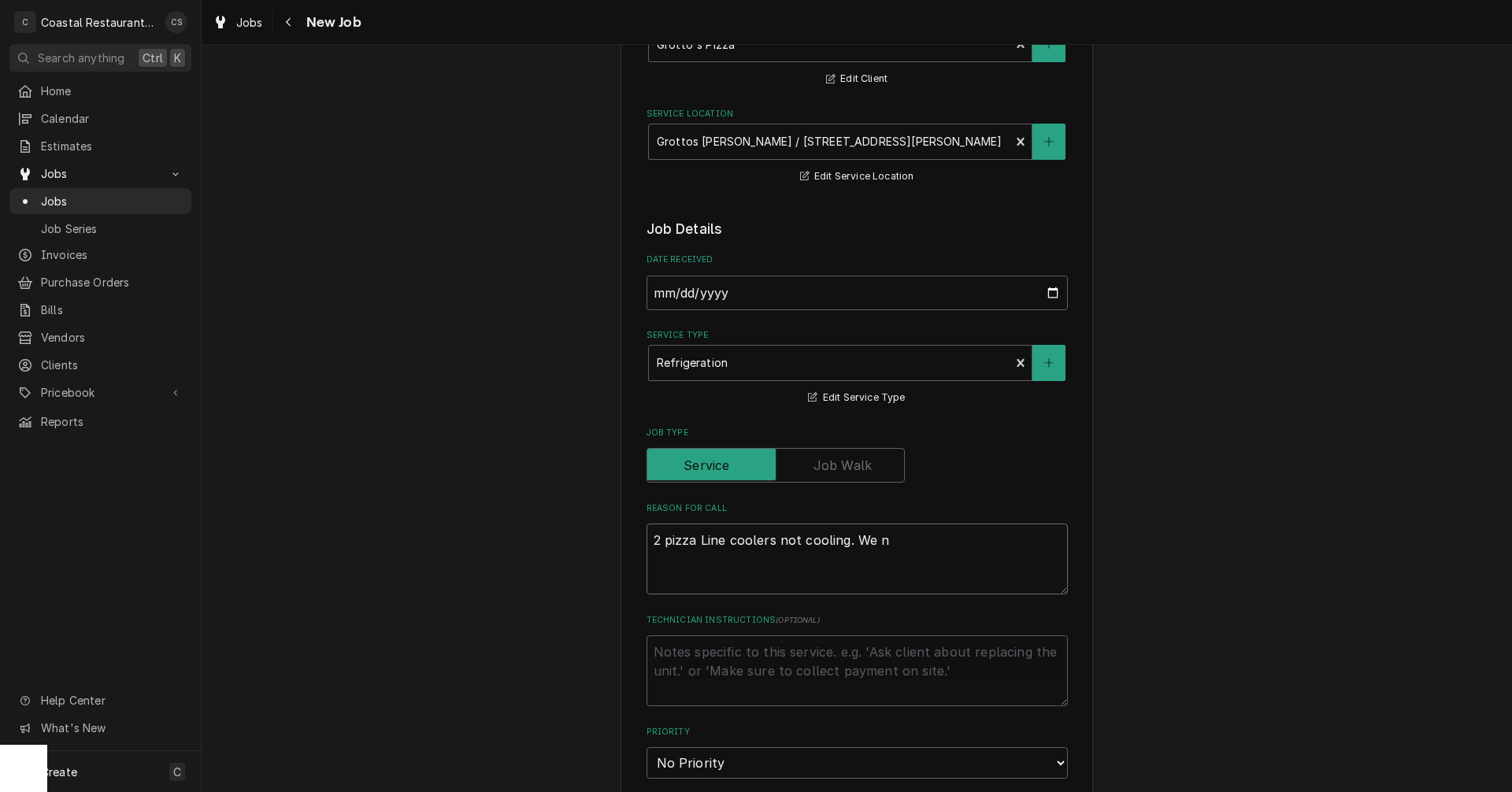
type textarea "x"
type textarea "2 pizza Line coolers not cooling. We ne"
type textarea "x"
type textarea "2 pizza Line coolers not cooling. We nee"
type textarea "x"
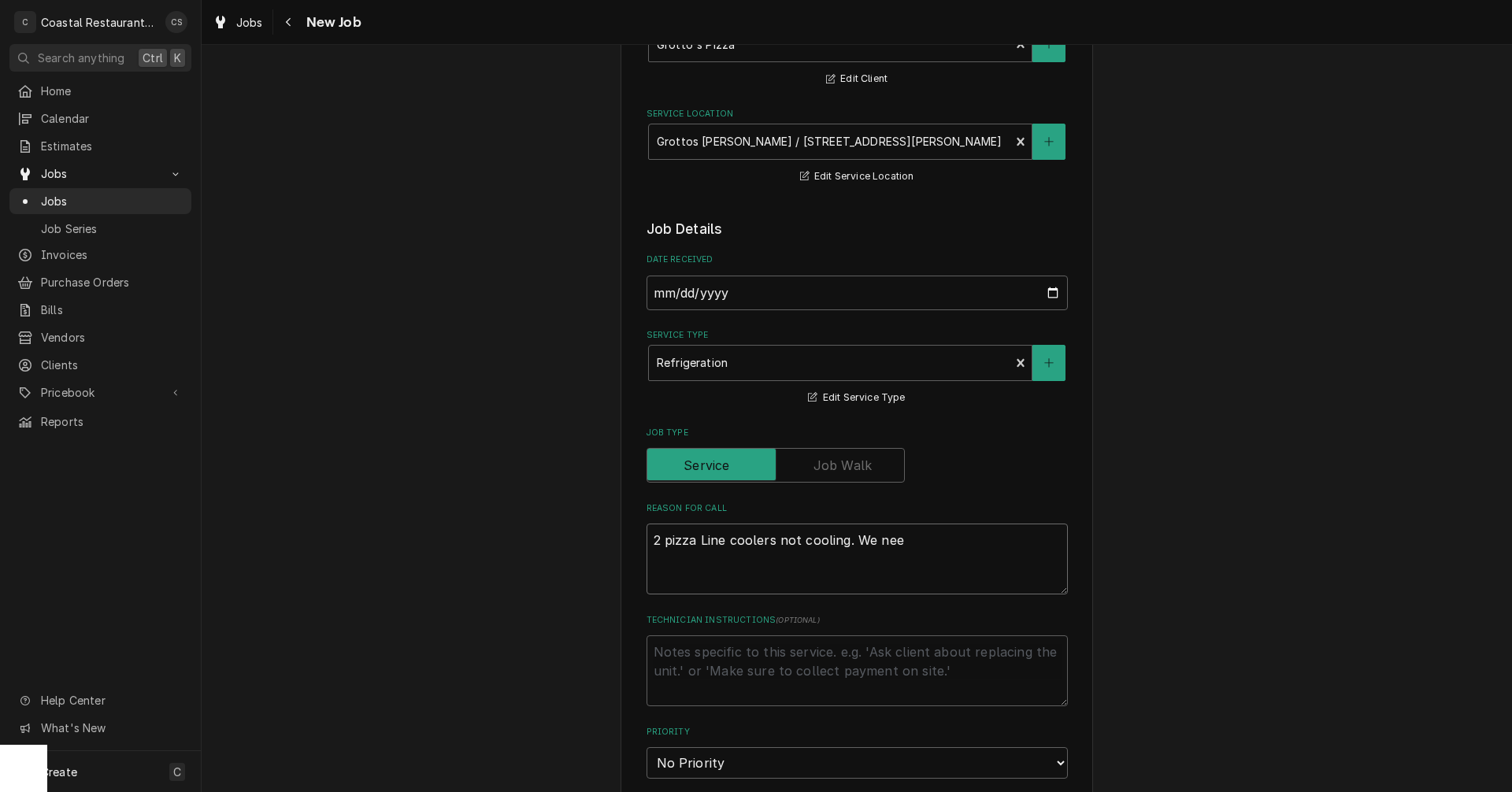
type textarea "2 pizza Line coolers not cooling. We need"
type textarea "x"
type textarea "2 pizza Line coolers not cooling. We need"
type textarea "x"
type textarea "2 pizza Line coolers not cooling. We need t"
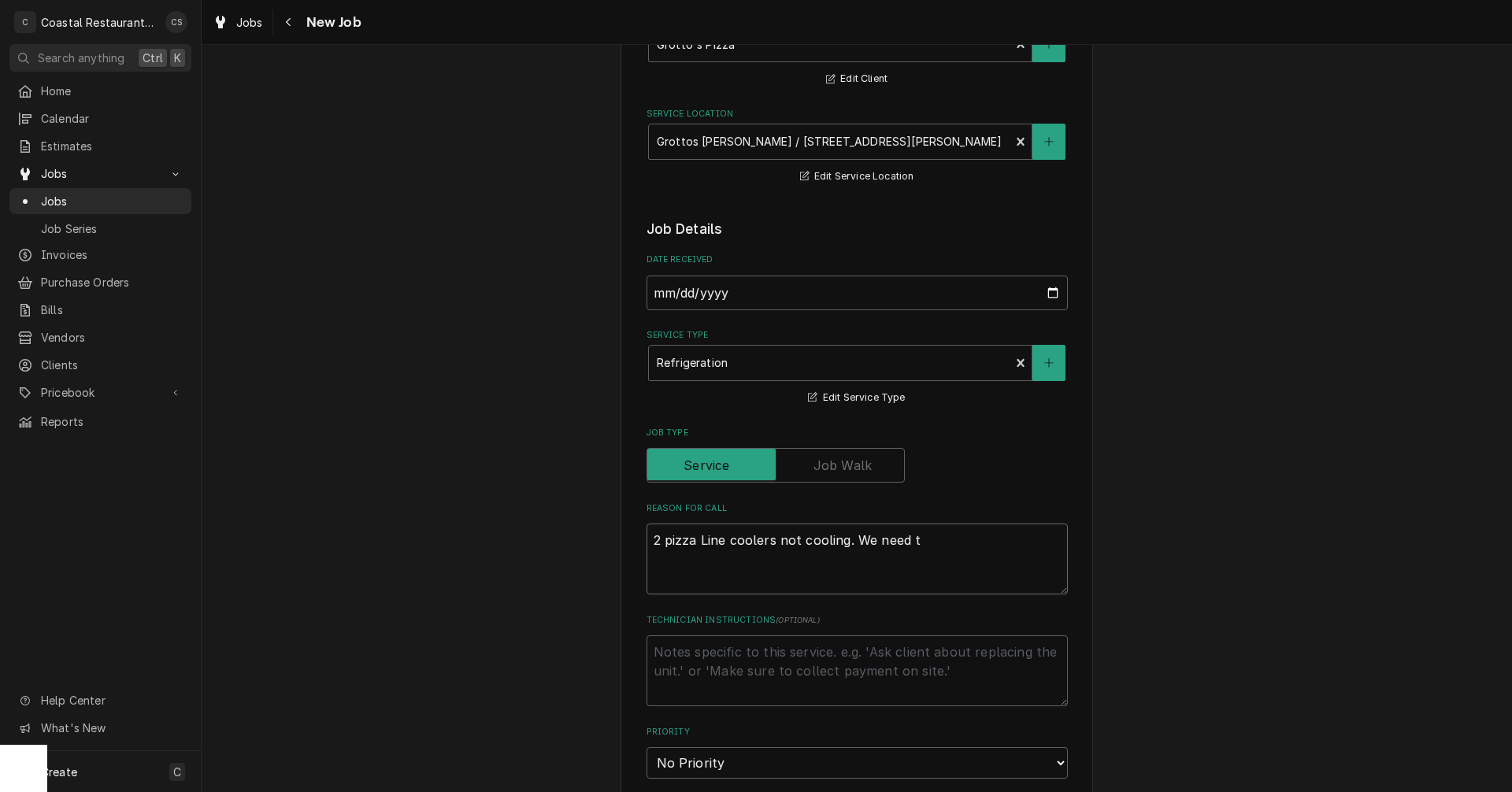
type textarea "x"
type textarea "2 pizza Line coolers not cooling. We need to"
type textarea "x"
type textarea "2 pizza Line coolers not cooling. We need to"
type textarea "x"
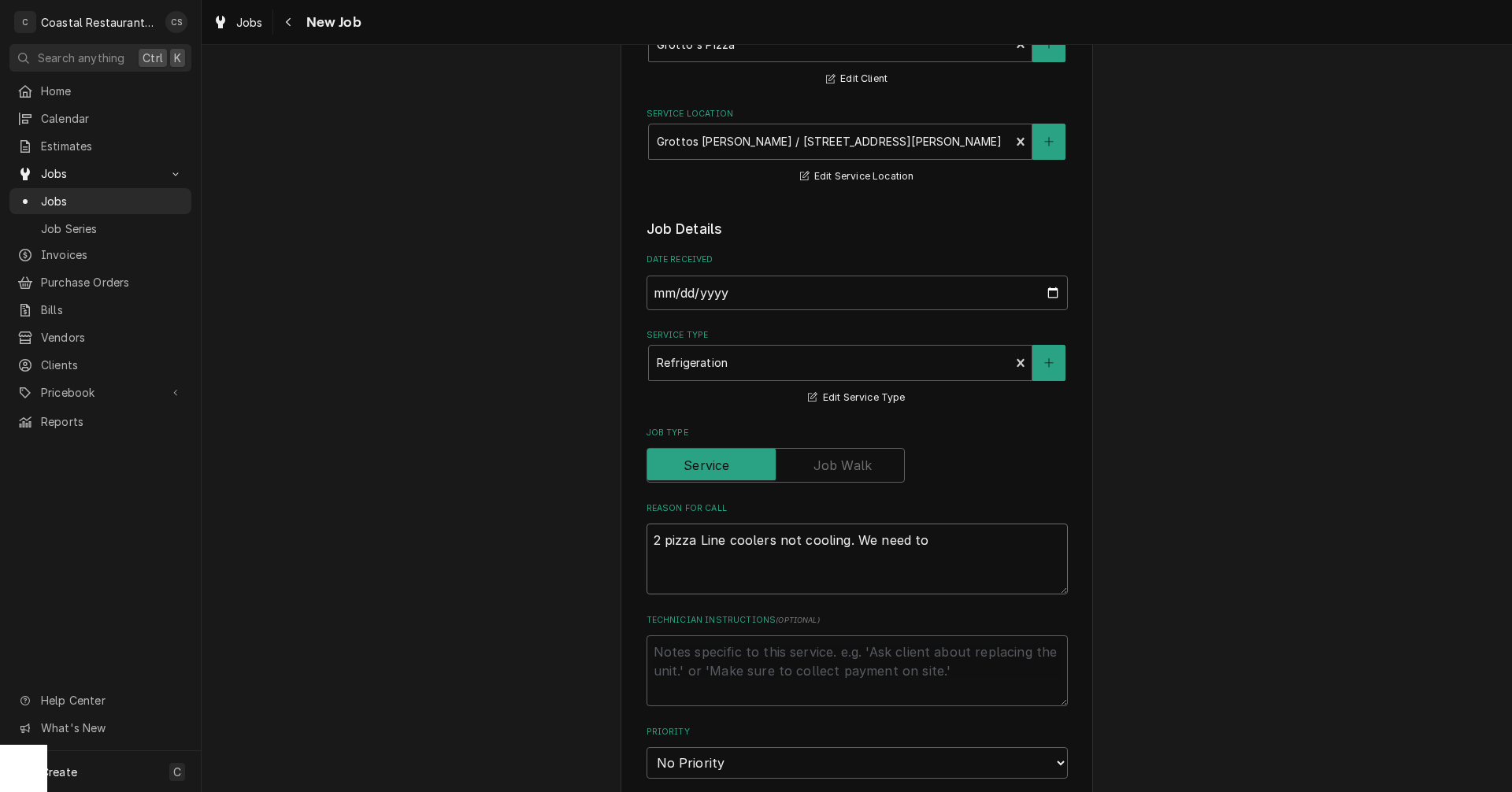
type textarea "2 pizza Line coolers not cooling. We need t"
type textarea "x"
type textarea "2 pizza Line coolers not cooling. We need"
type textarea "x"
type textarea "2 pizza Line coolers not cooling. We need"
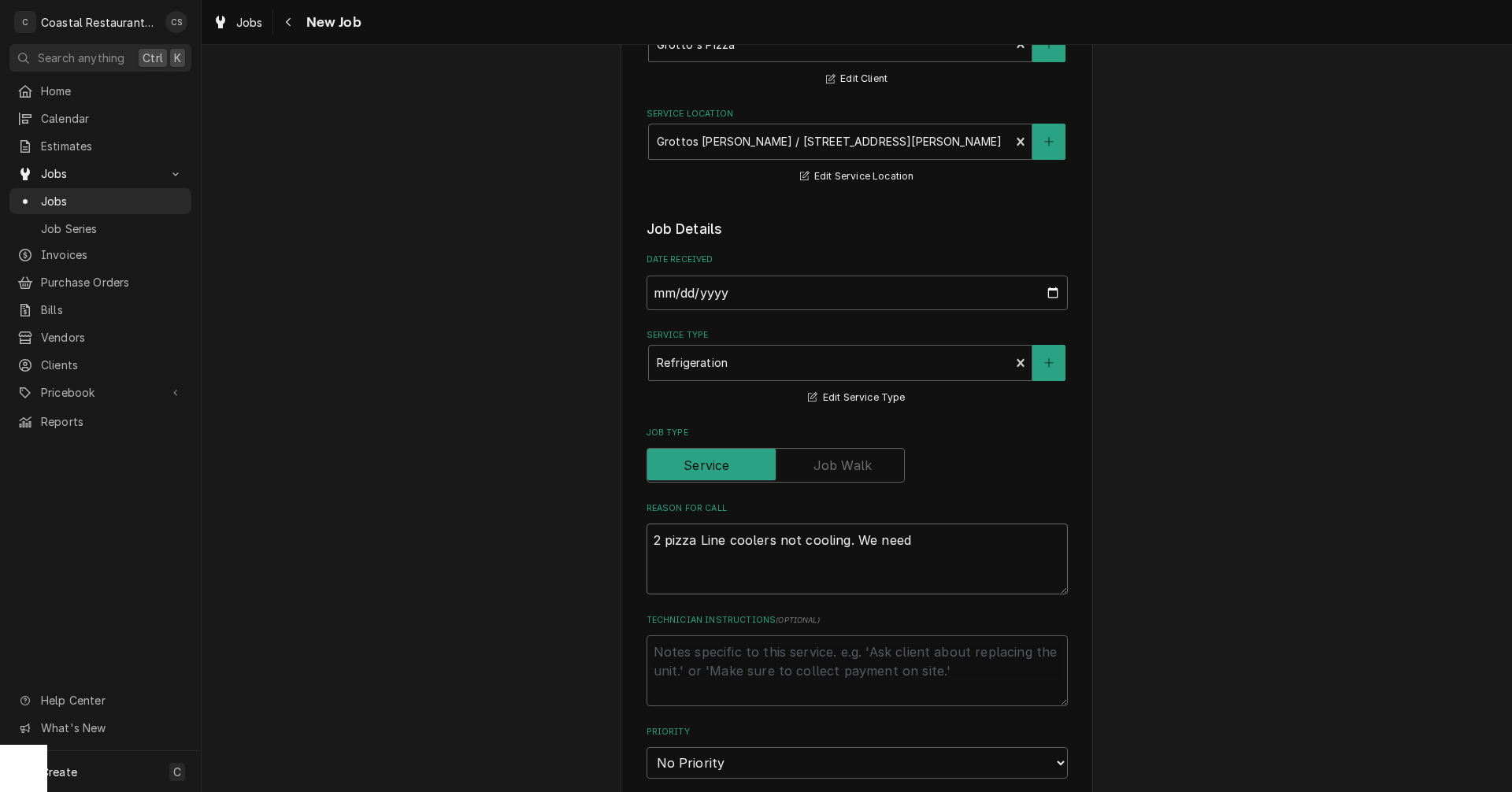
type textarea "x"
type textarea "2 pizza Line coolers not cooling. We nee"
type textarea "x"
type textarea "2 pizza Line coolers not cooling. We ne"
type textarea "x"
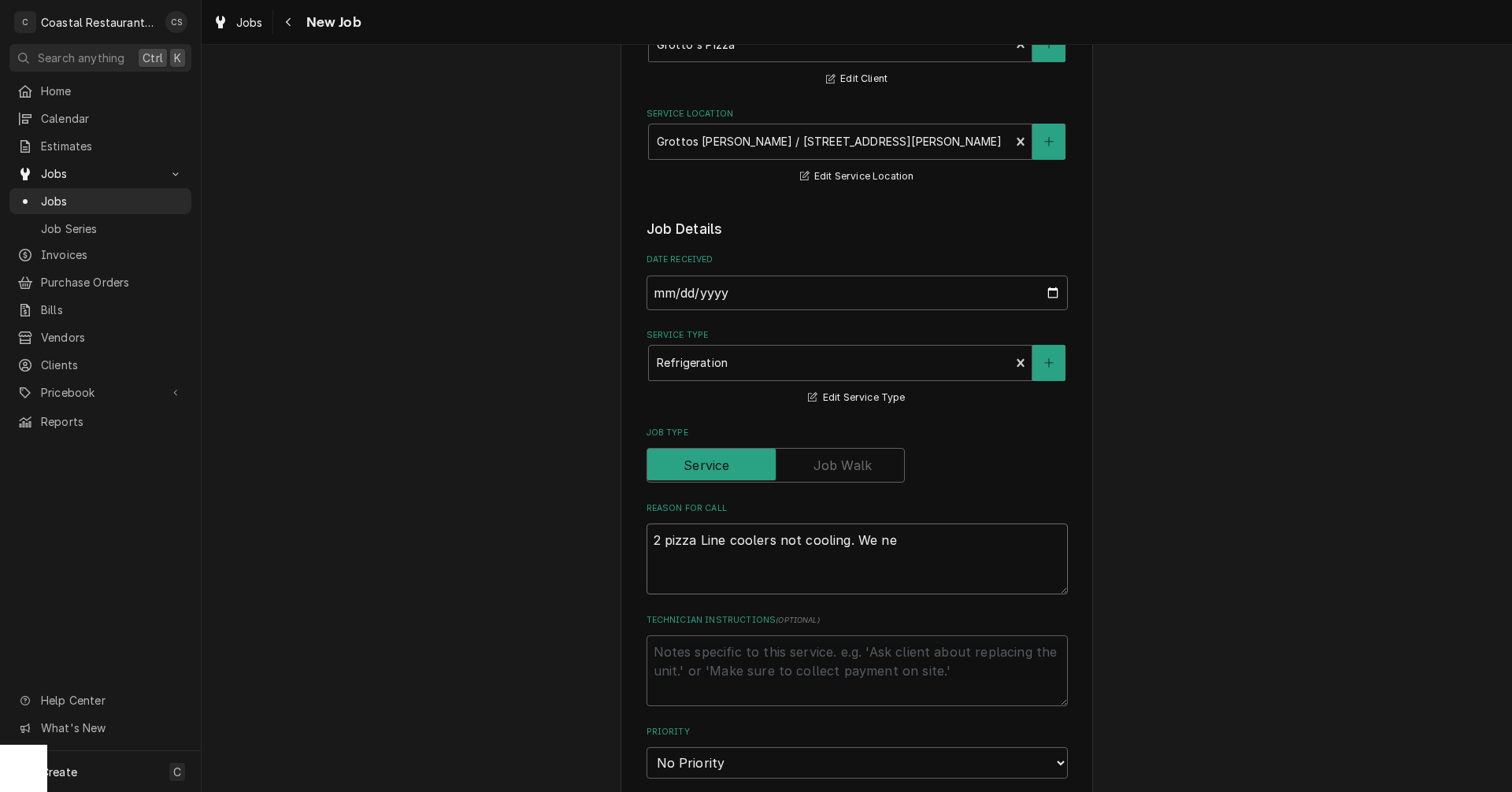
type textarea "2 pizza Line coolers not cooling. We n"
type textarea "x"
type textarea "2 pizza Line coolers not cooling. We"
type textarea "x"
type textarea "2 pizza Line coolers not cooling. We"
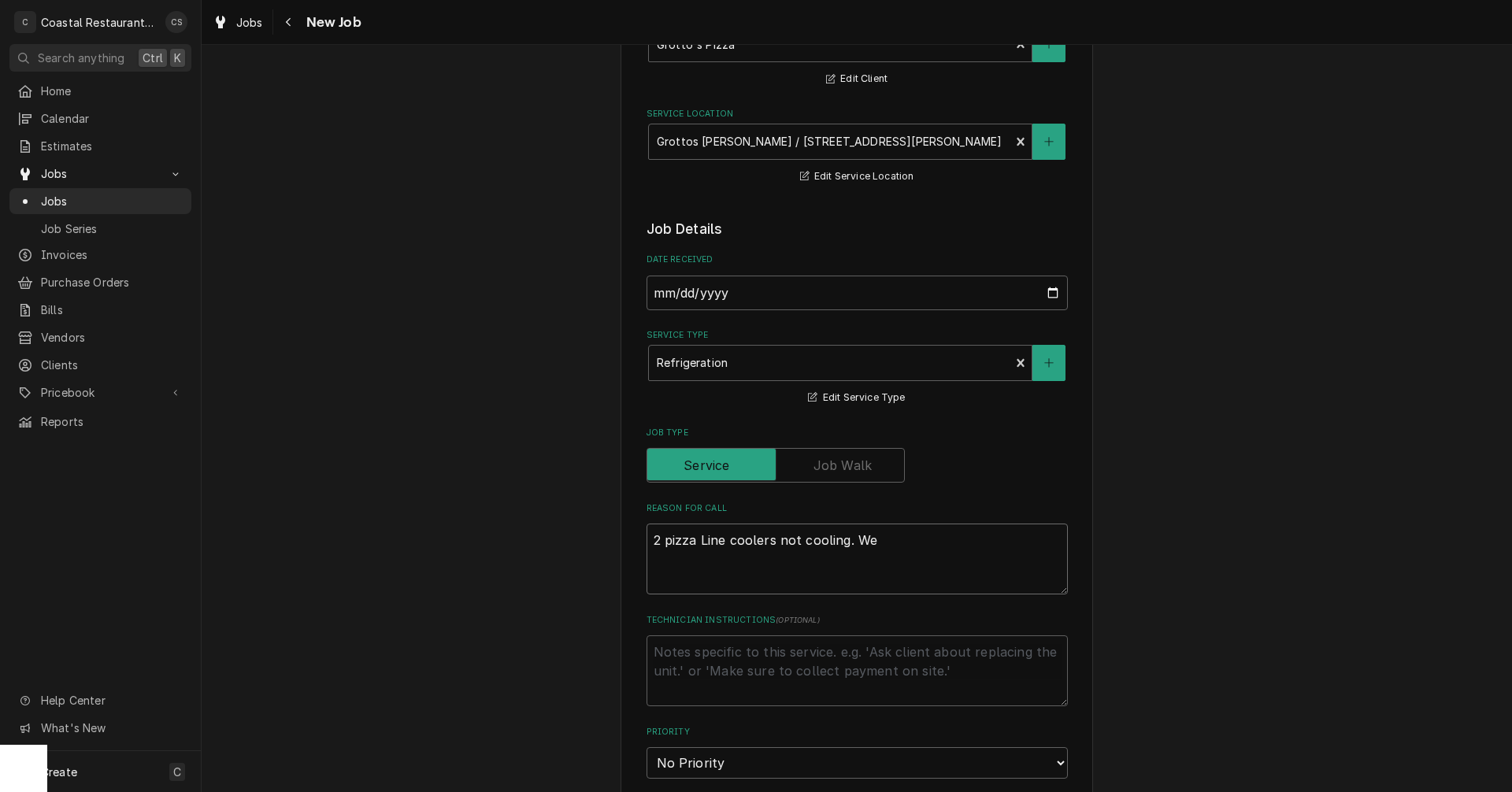
type textarea "x"
type textarea "2 pizza Line coolers not cooling. W"
type textarea "x"
type textarea "2 pizza Line coolers not cooling."
type textarea "x"
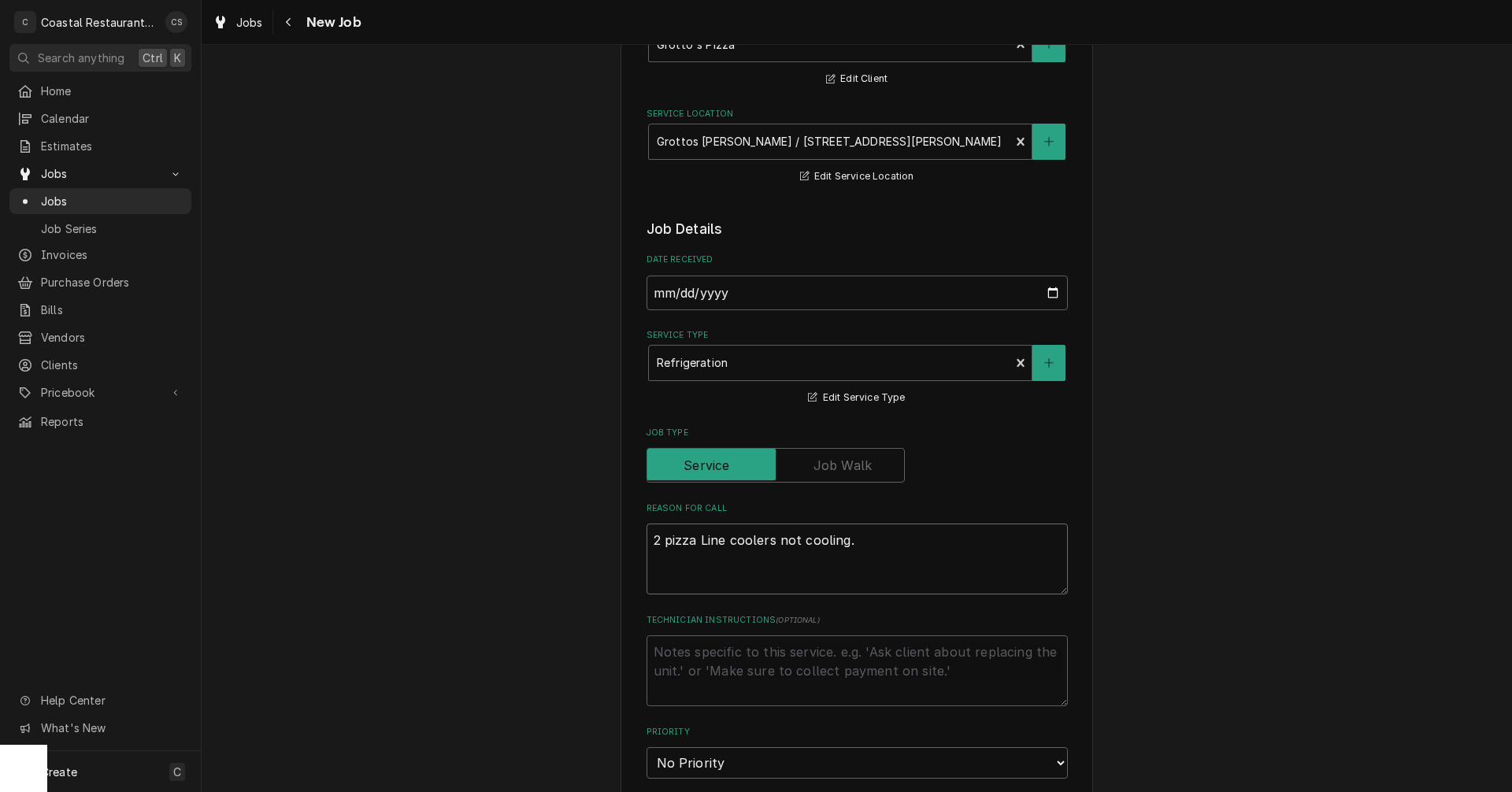
type textarea "2 pizza Line coolers not cooling."
type textarea "x"
type textarea "2 pizza Line coolers not cooling"
type textarea "x"
type textarea "2 pizza Line coolers not coolin"
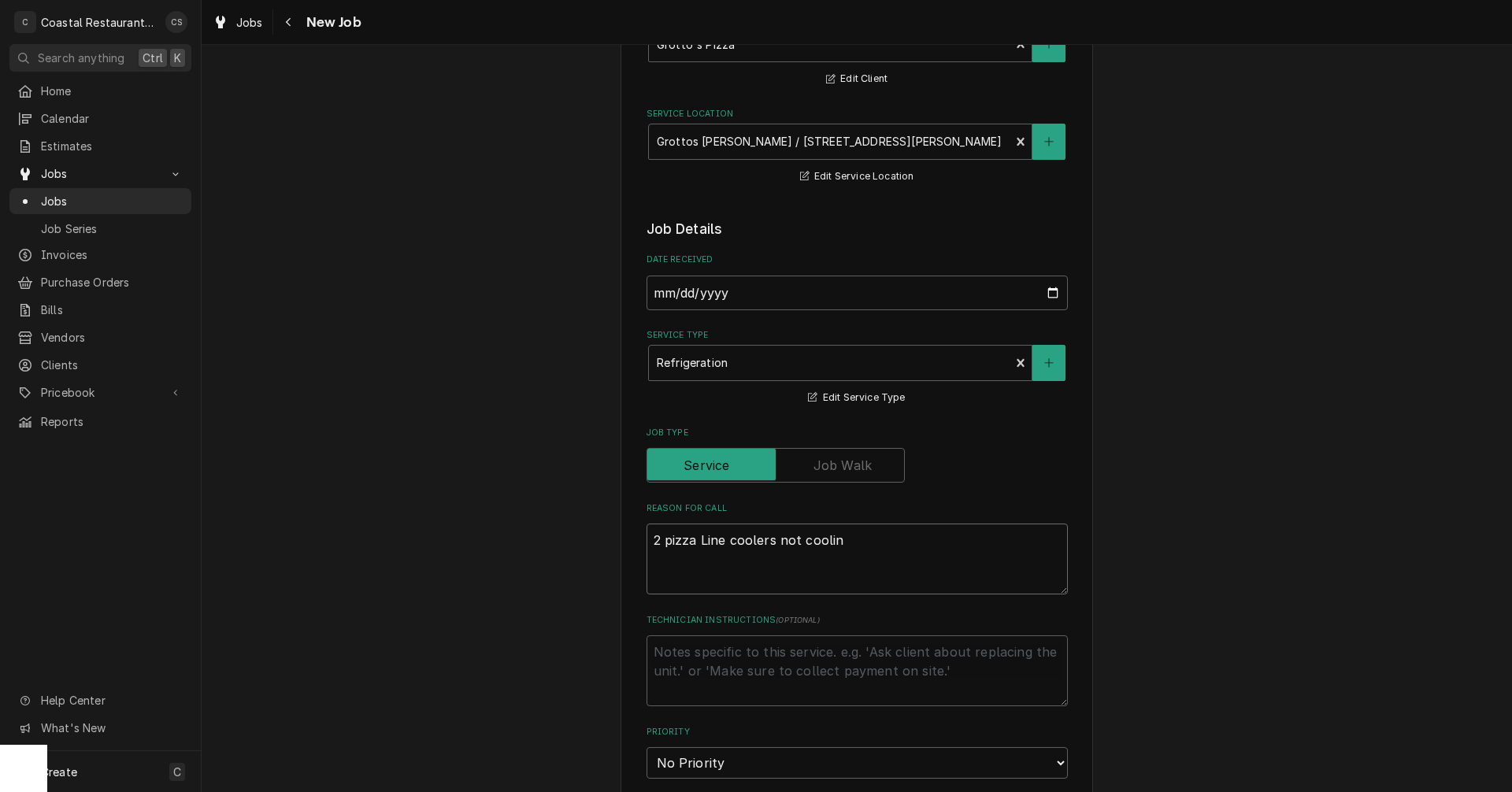
type textarea "x"
type textarea "2 pizza Line coolers not cooli"
type textarea "x"
type textarea "2 pizza Line coolers not cool"
type textarea "x"
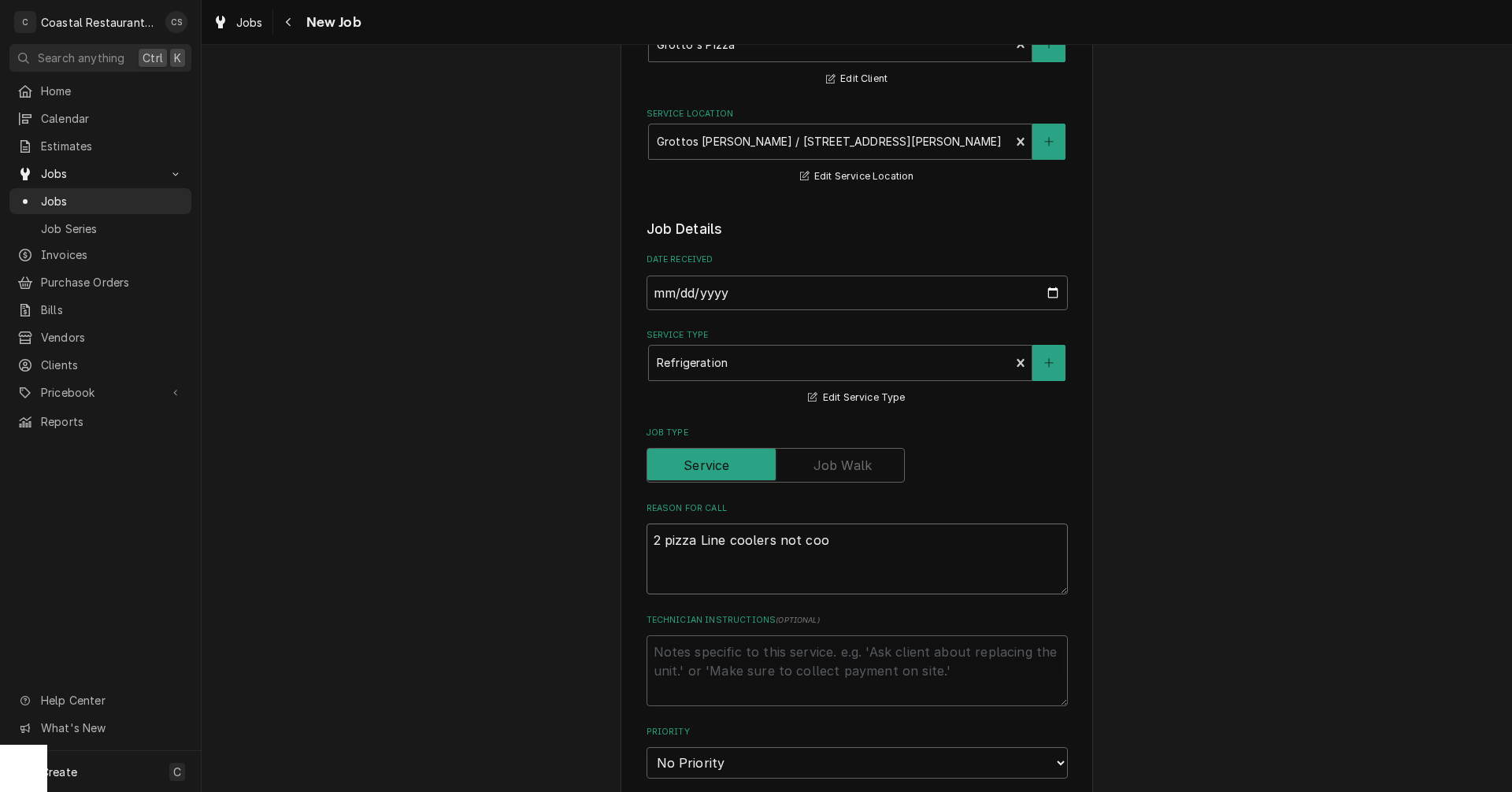
type textarea "2 pizza Line coolers not co"
type textarea "x"
type textarea "2 pizza Line coolers not c"
type textarea "x"
type textarea "2 pizza Line coolers not"
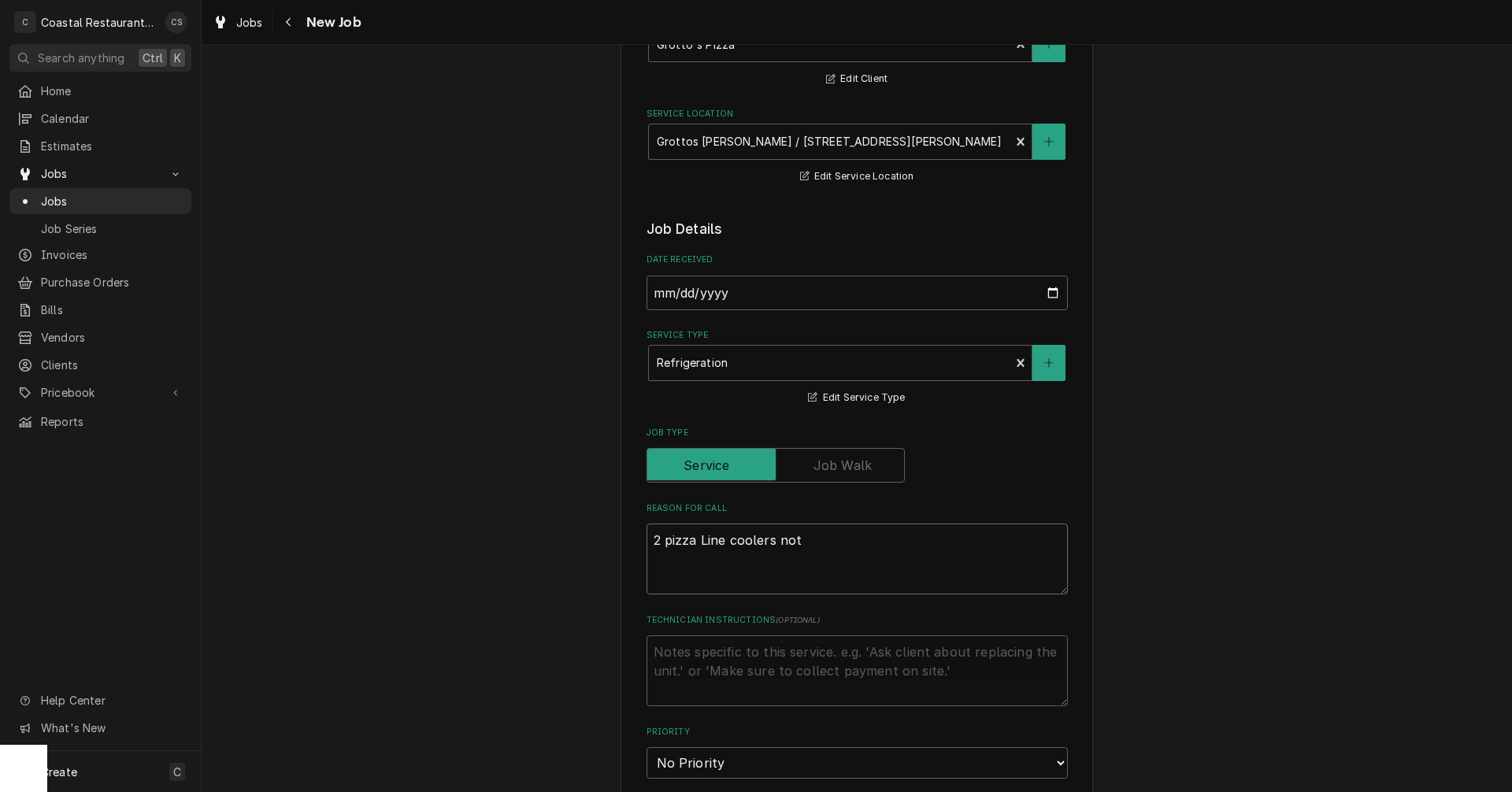
type textarea "x"
type textarea "2 pizza Line coolers not"
type textarea "x"
type textarea "2 pizza Line coolers n"
type textarea "x"
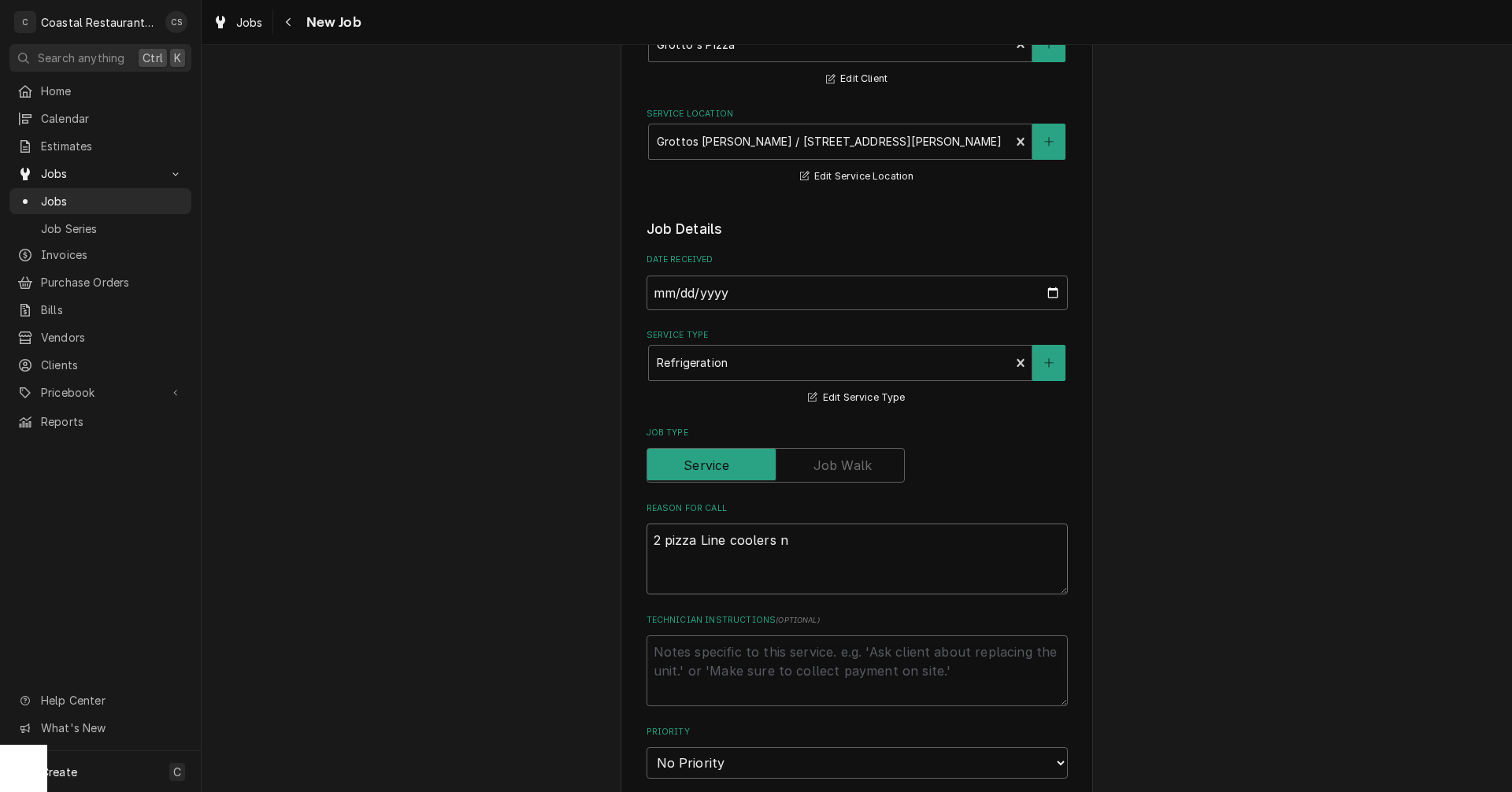
type textarea "2 pizza Line coolers"
type textarea "x"
type textarea "2 pizza Line coolers"
type textarea "x"
type textarea "2 pizza Line cooler"
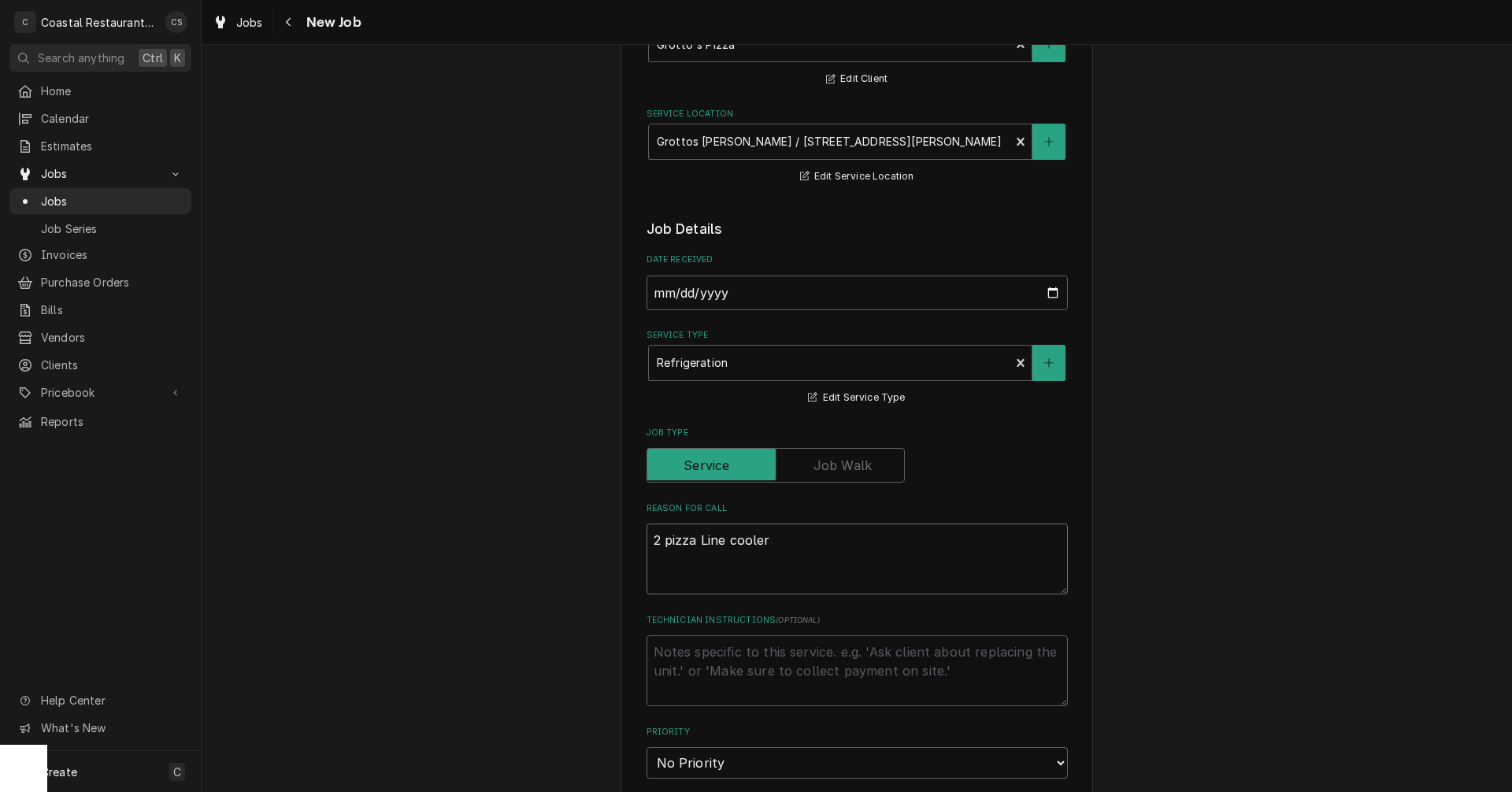
type textarea "x"
type textarea "2 pizza Line coole"
type textarea "x"
type textarea "2 pizza Line cool"
type textarea "x"
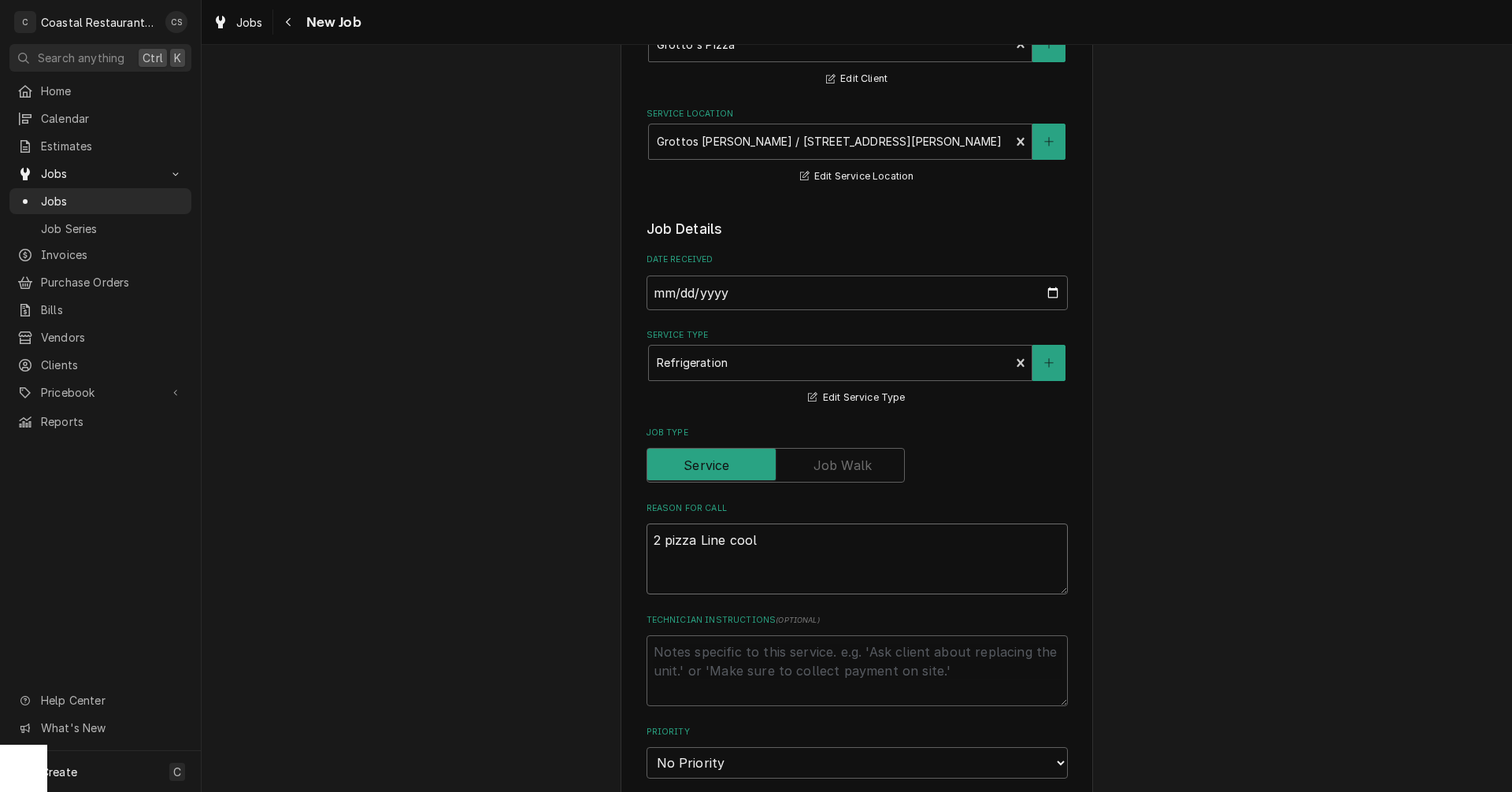
type textarea "2 pizza Line coo"
type textarea "x"
type textarea "2 pizza Line co"
type textarea "x"
type textarea "2 pizza Line c"
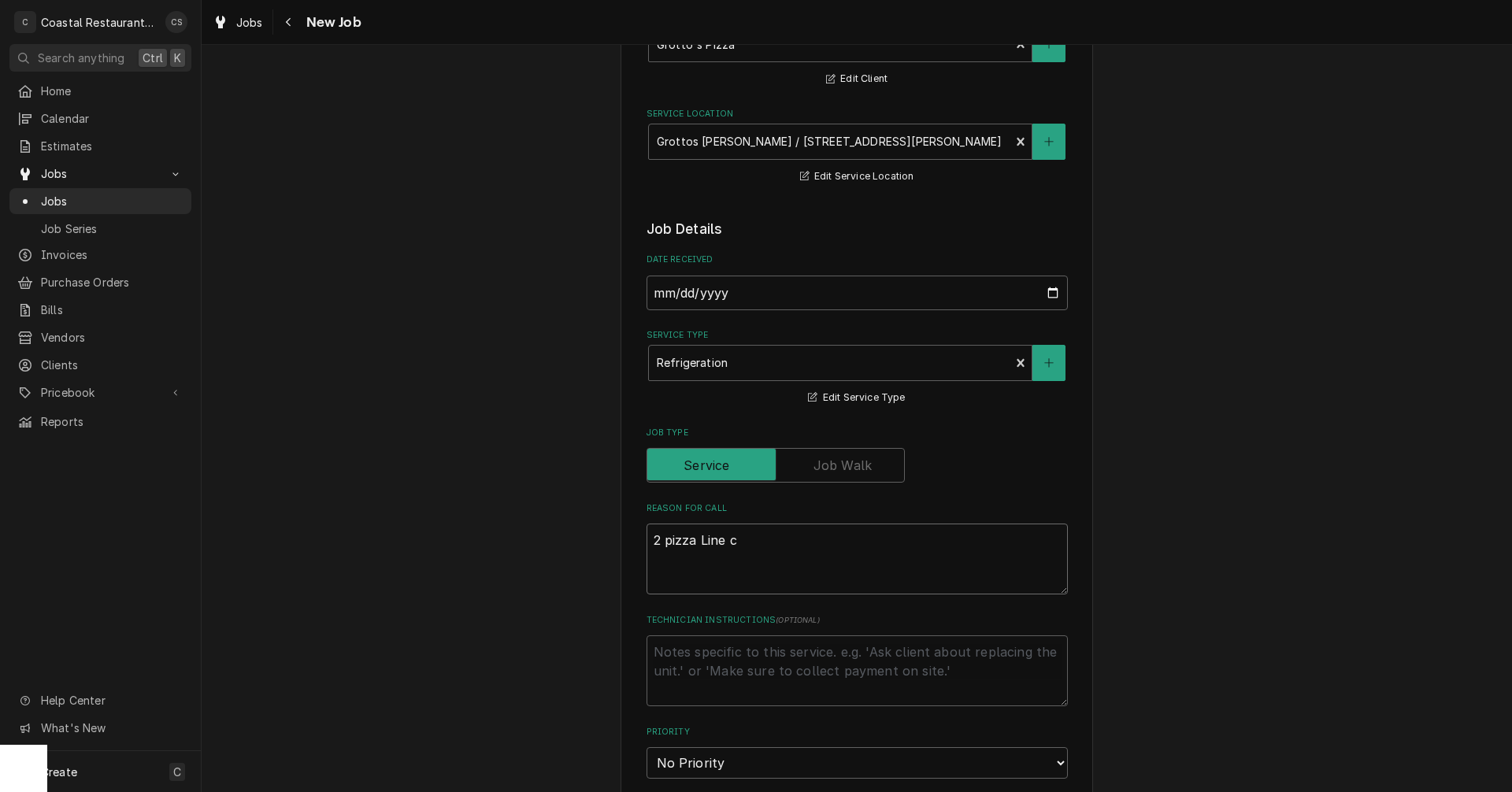
type textarea "x"
type textarea "2 pizza Line"
type textarea "x"
type textarea "2 pizza Line"
type textarea "x"
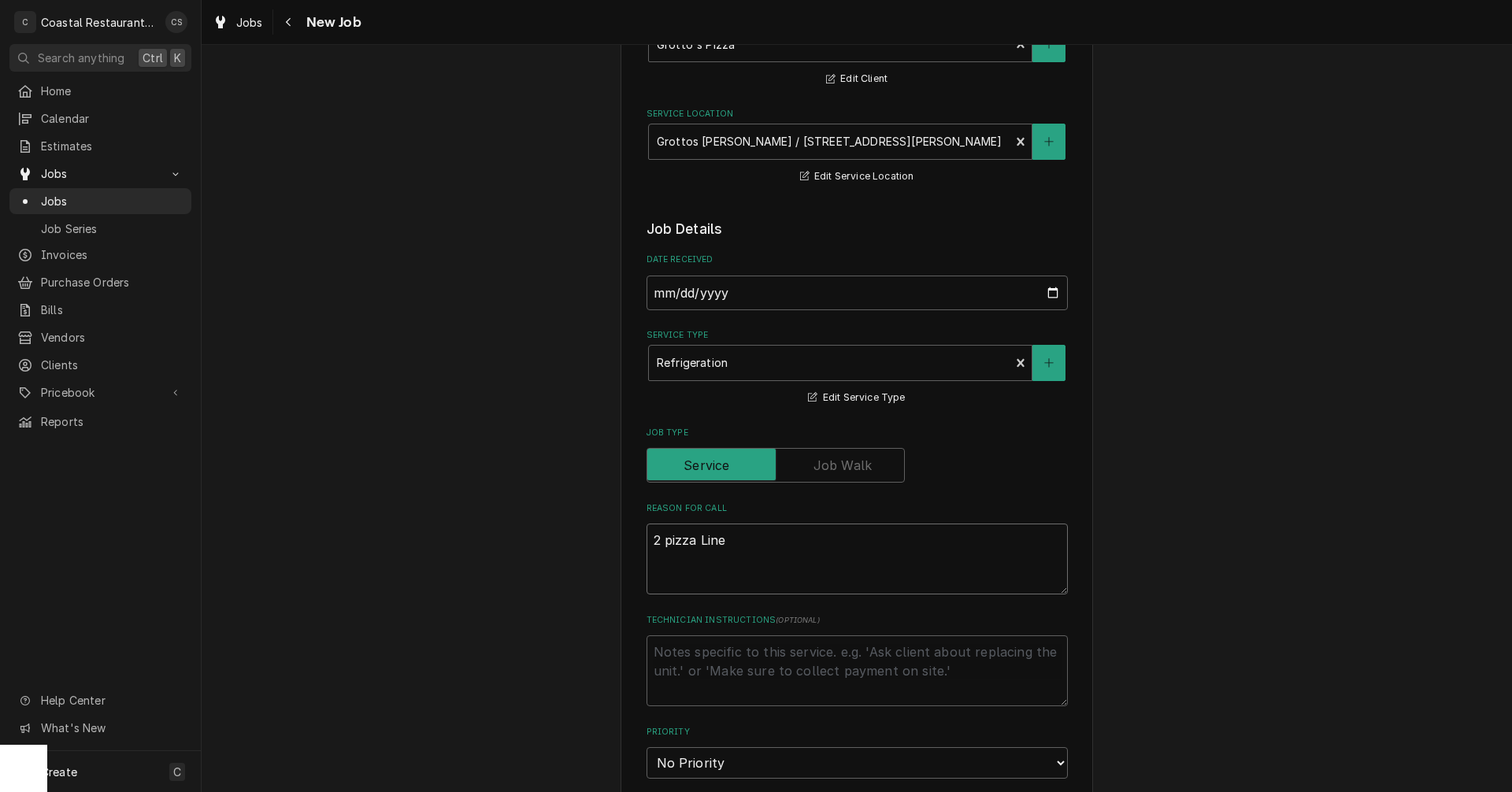
type textarea "2 pizza Lin"
type textarea "x"
type textarea "2 pizza Li"
type textarea "x"
type textarea "2 pizza L"
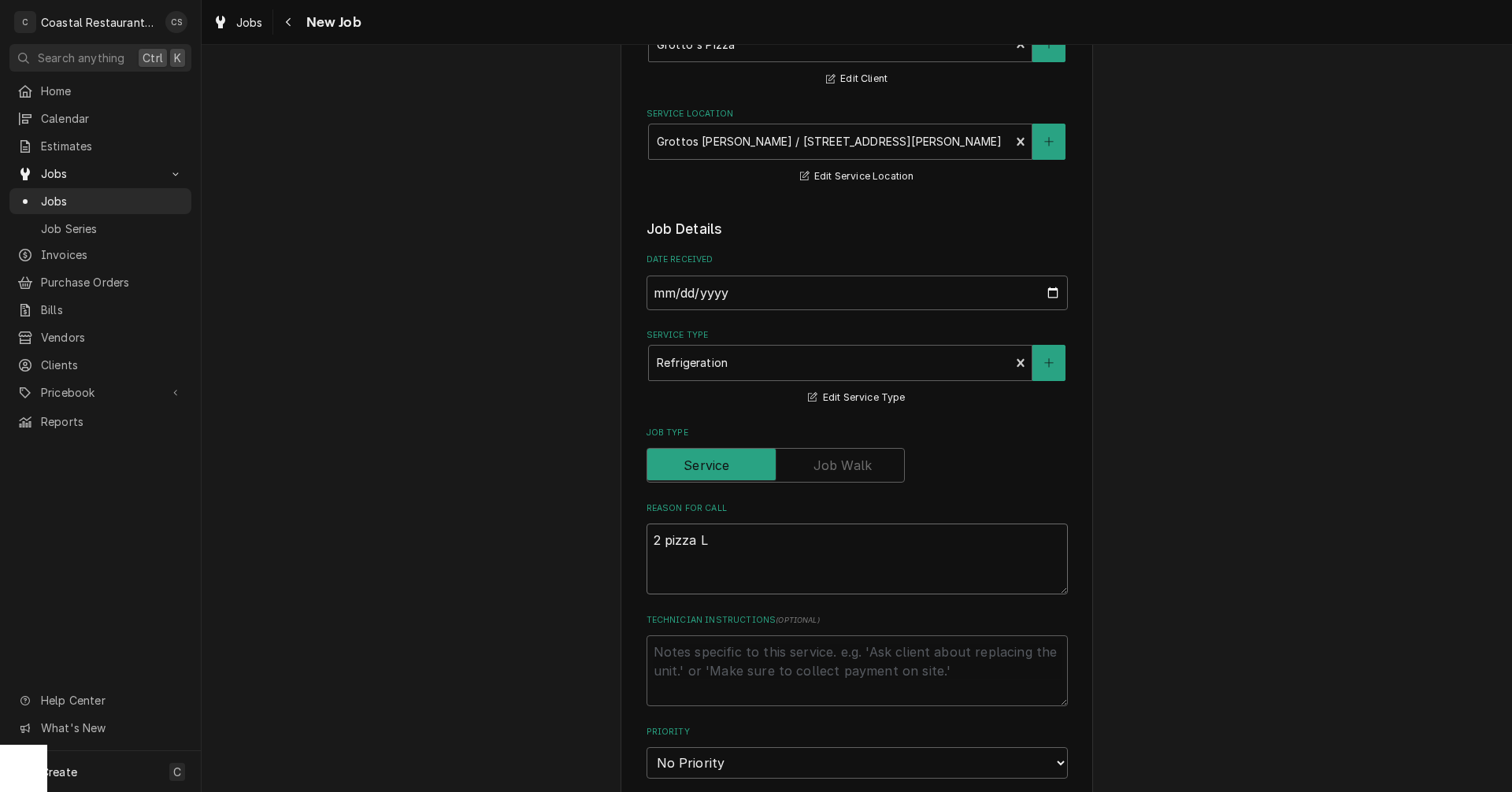
type textarea "x"
type textarea "2 pizza"
type textarea "x"
type textarea "2 pizza"
type textarea "x"
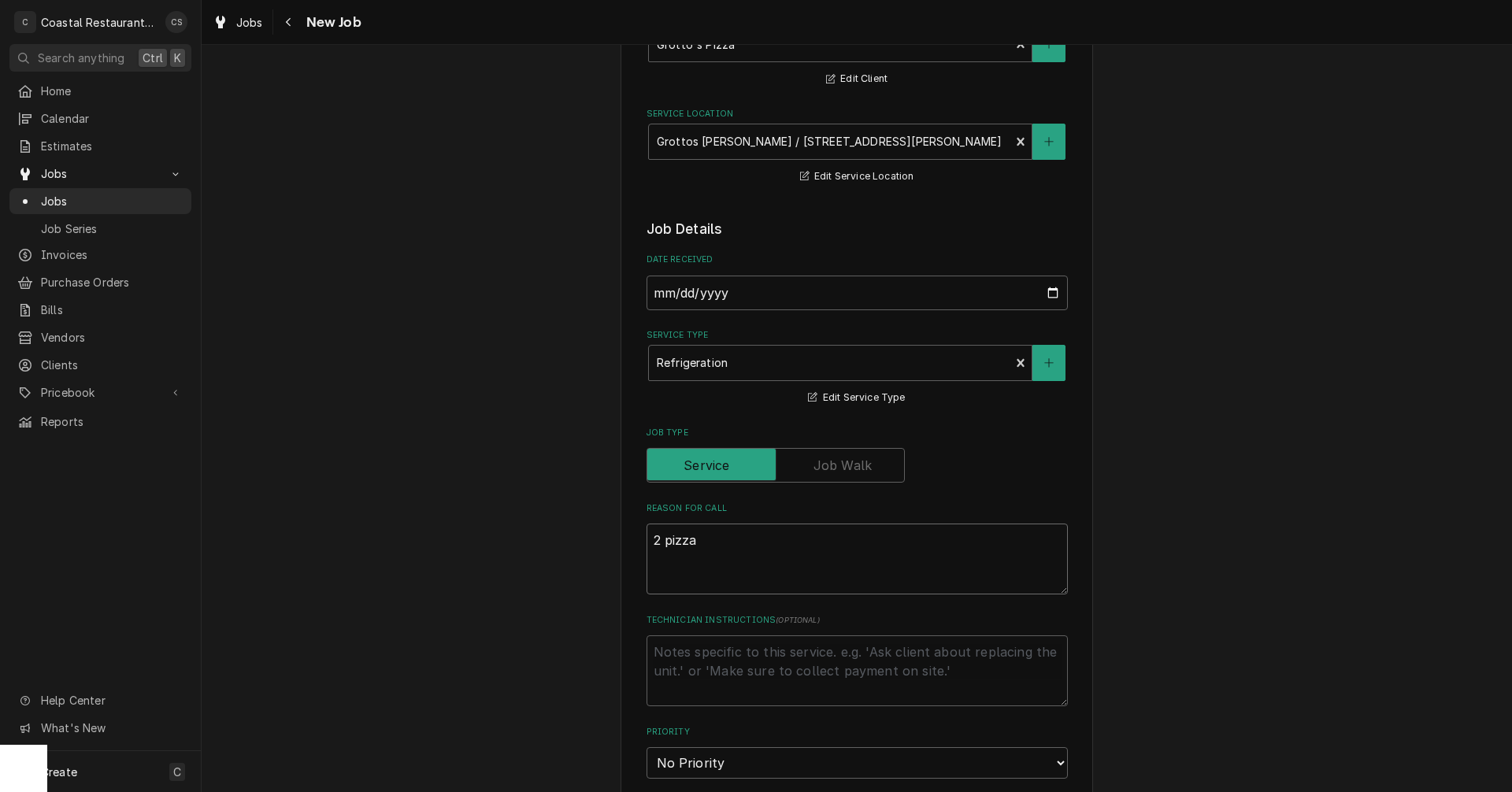
type textarea "2 pizz"
type textarea "x"
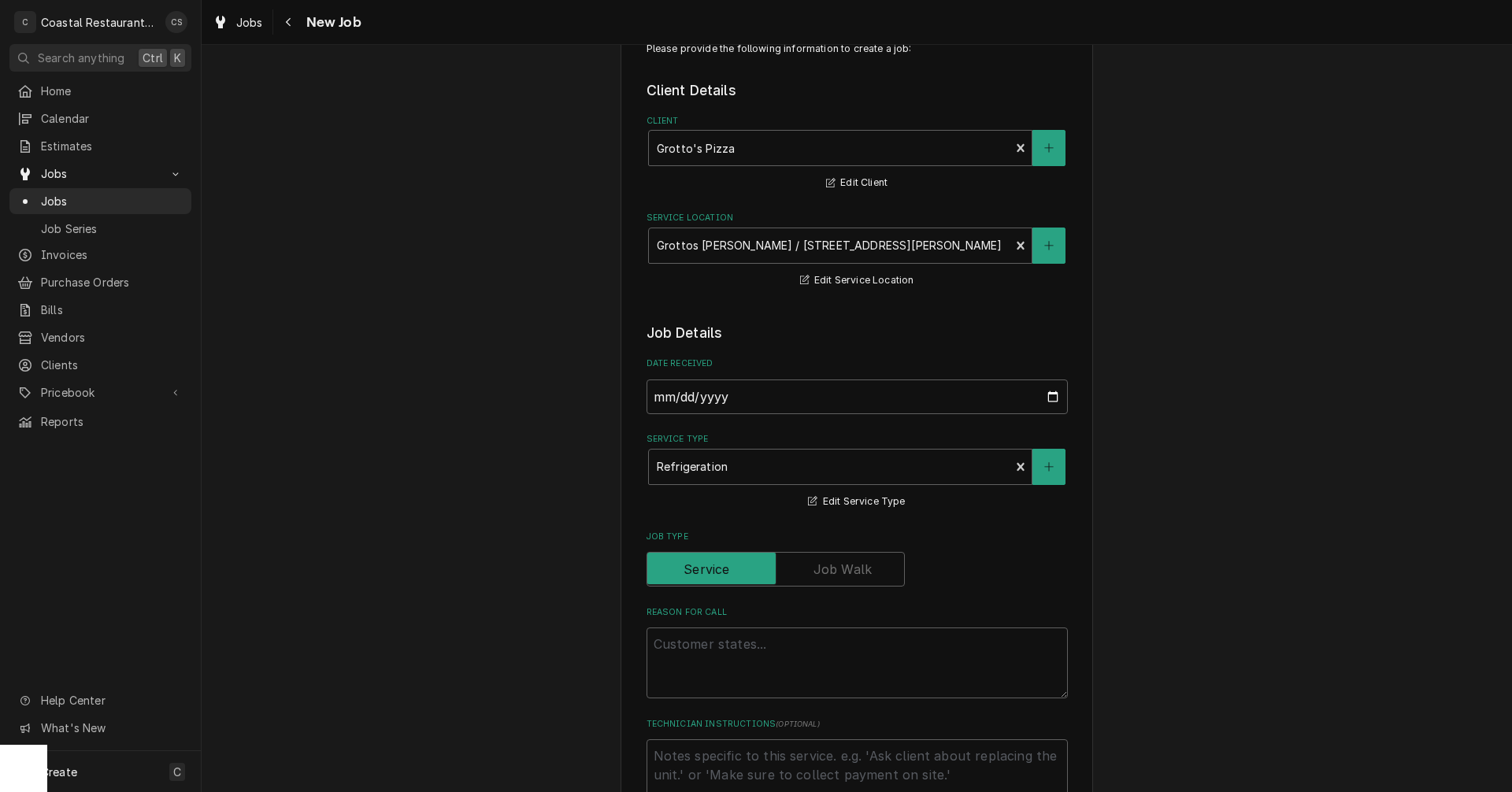
scroll to position [0, 0]
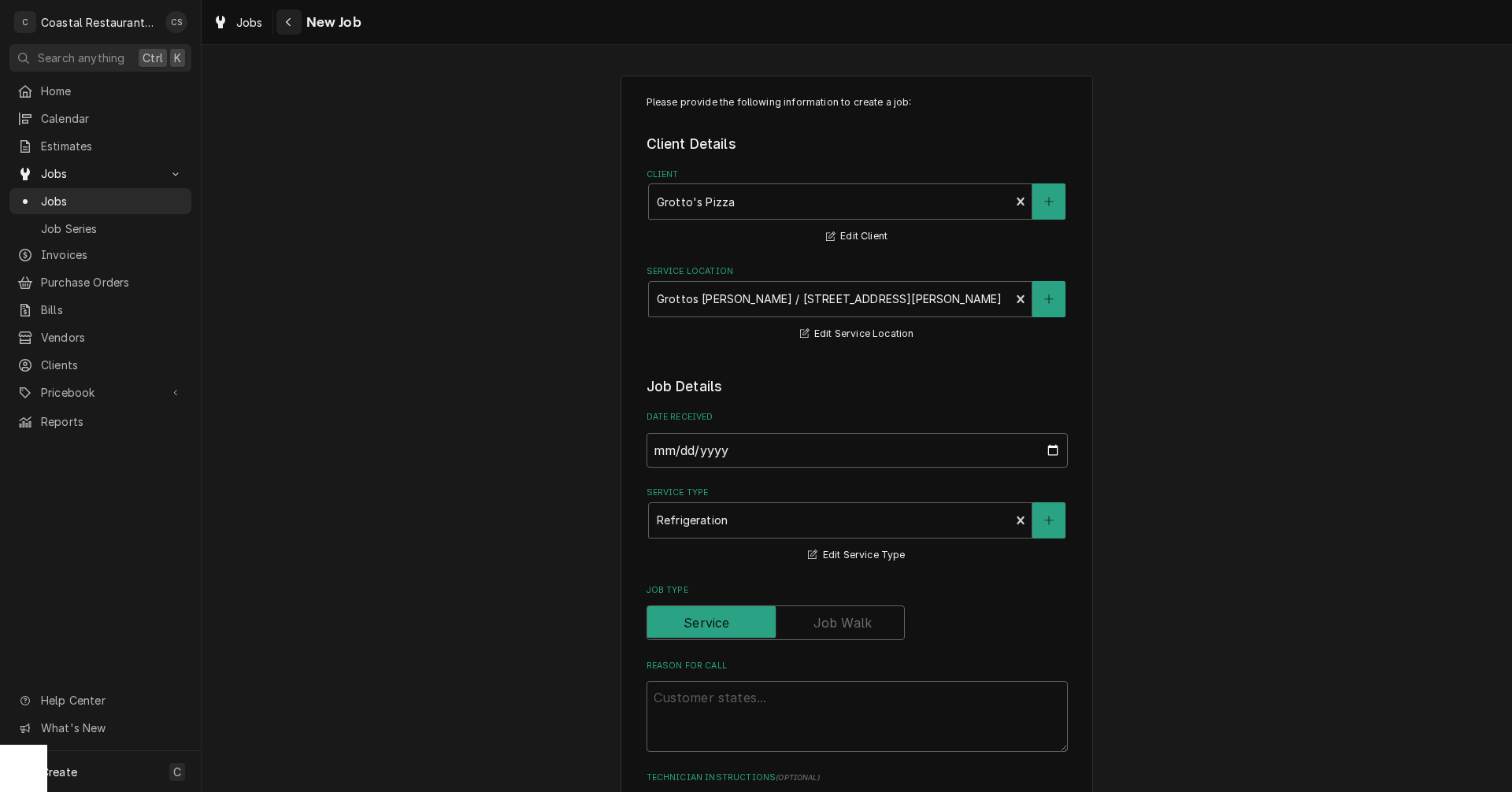
drag, startPoint x: 286, startPoint y: 20, endPoint x: 300, endPoint y: 22, distance: 14.1
click at [286, 20] on icon "Navigate back" at bounding box center [289, 22] width 7 height 11
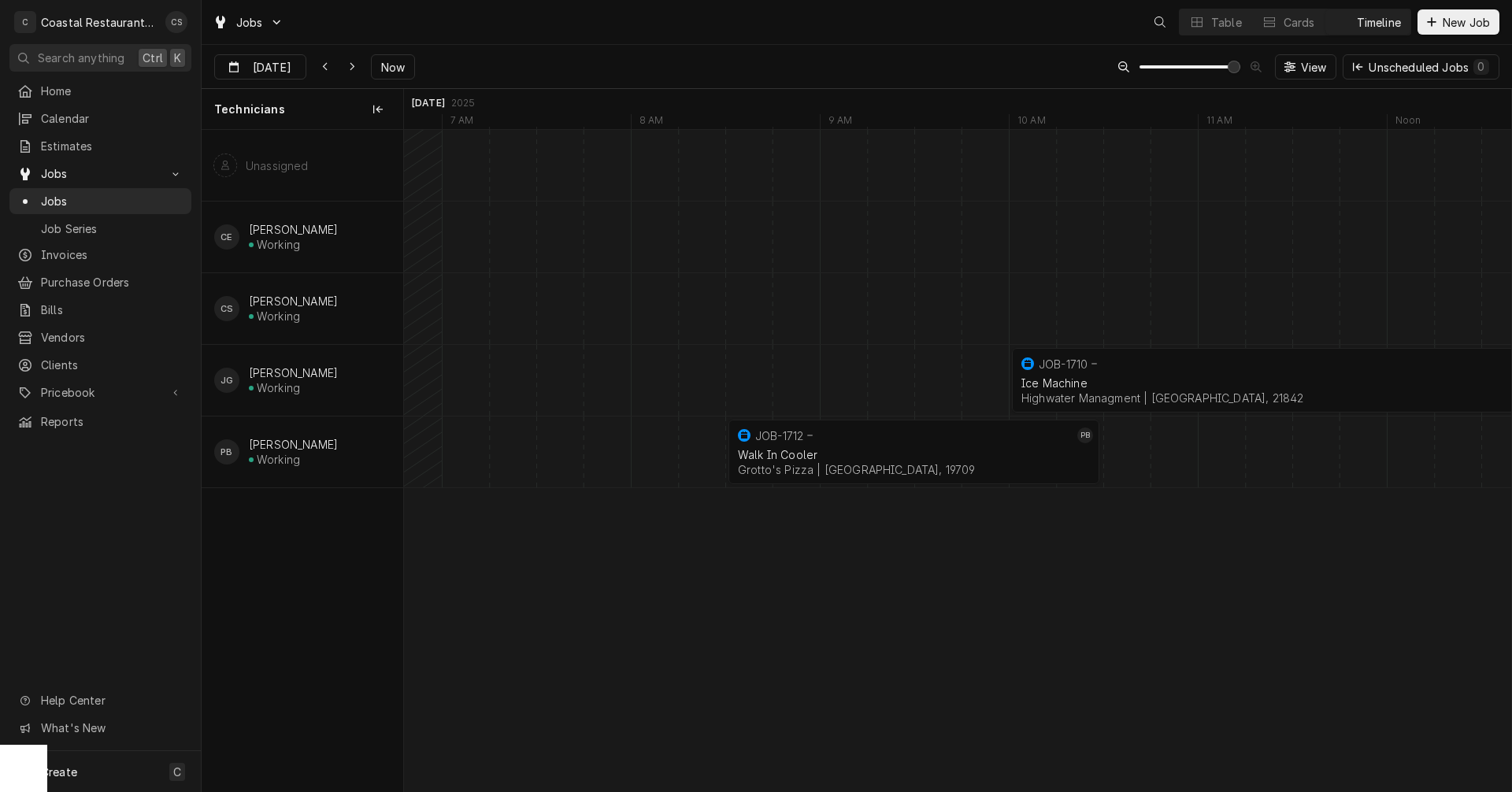
scroll to position [0, 21932]
click at [89, 88] on span "Home" at bounding box center [111, 91] width 142 height 16
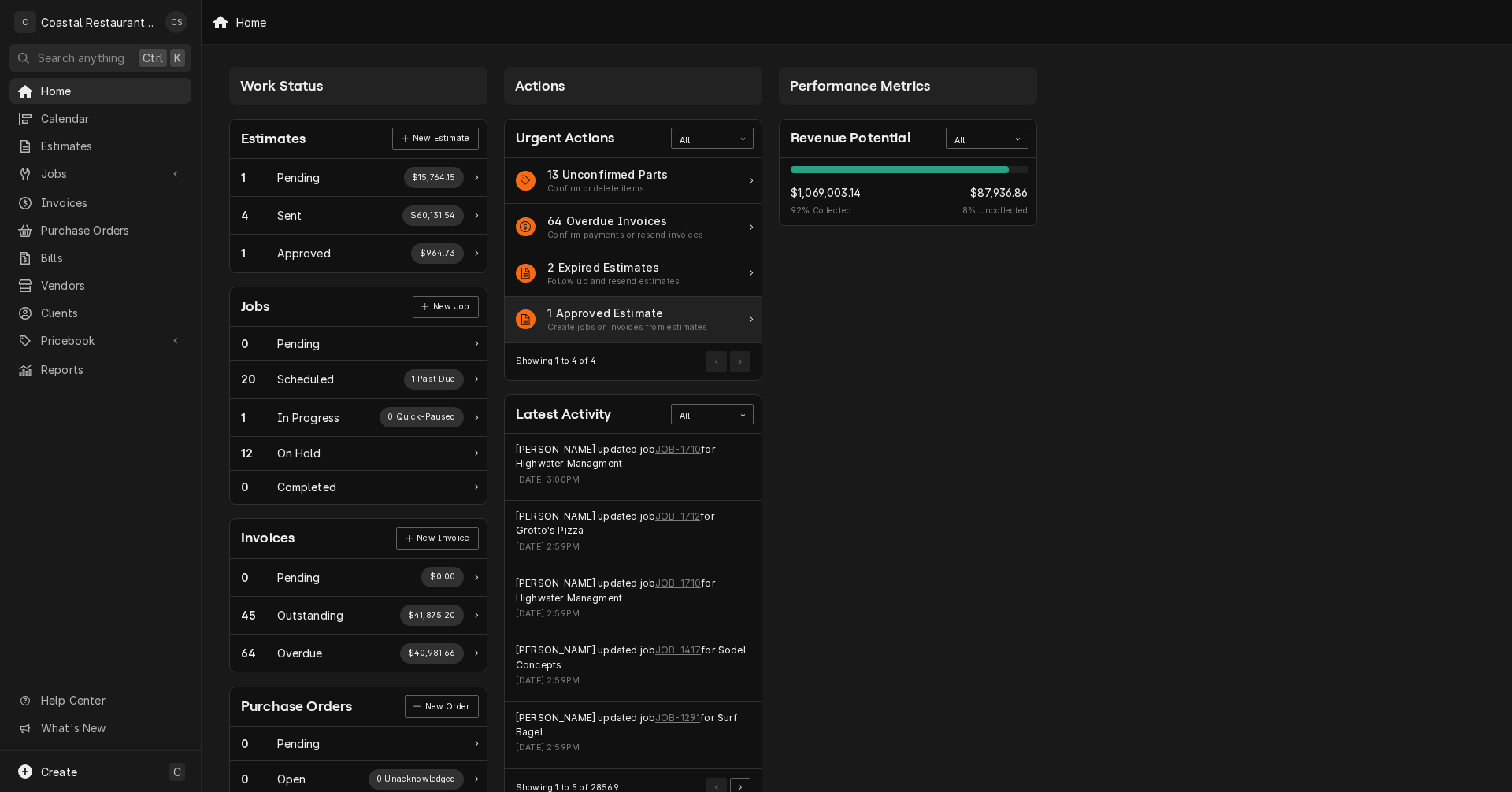
click at [565, 317] on div "1 Approved Estimate" at bounding box center [627, 312] width 160 height 16
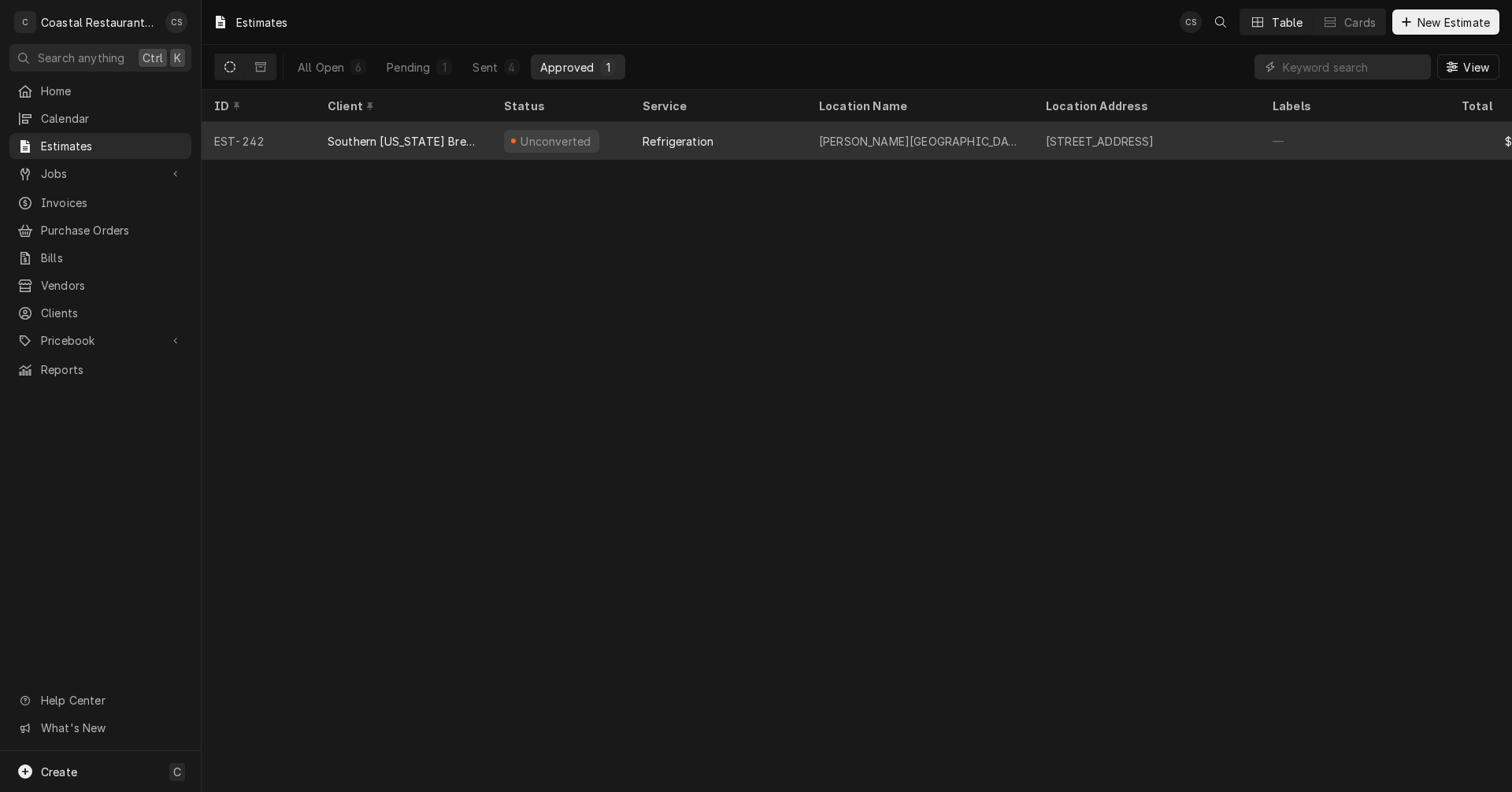
click at [657, 134] on div "Refrigeration" at bounding box center [678, 141] width 71 height 16
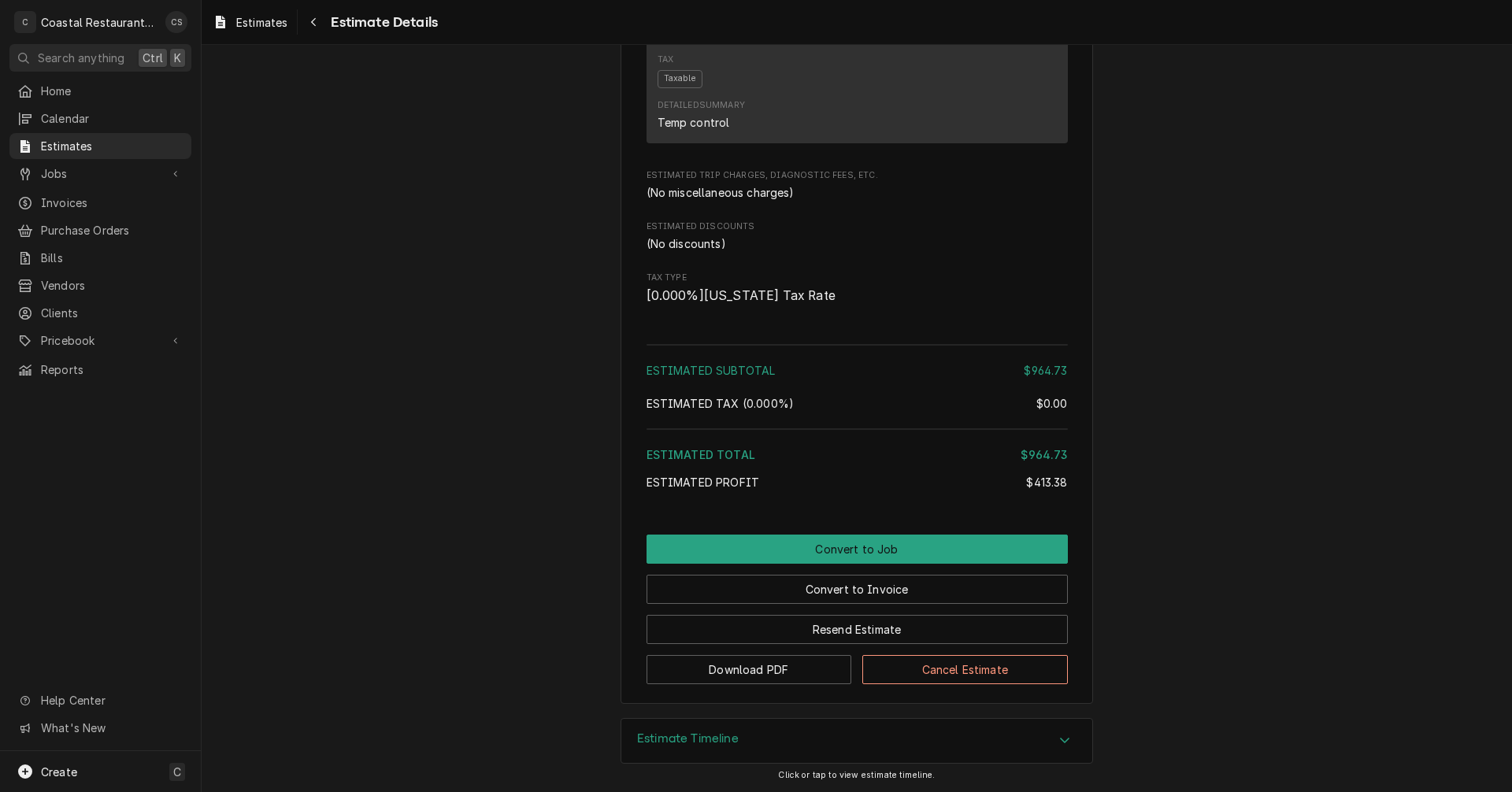
scroll to position [1266, 0]
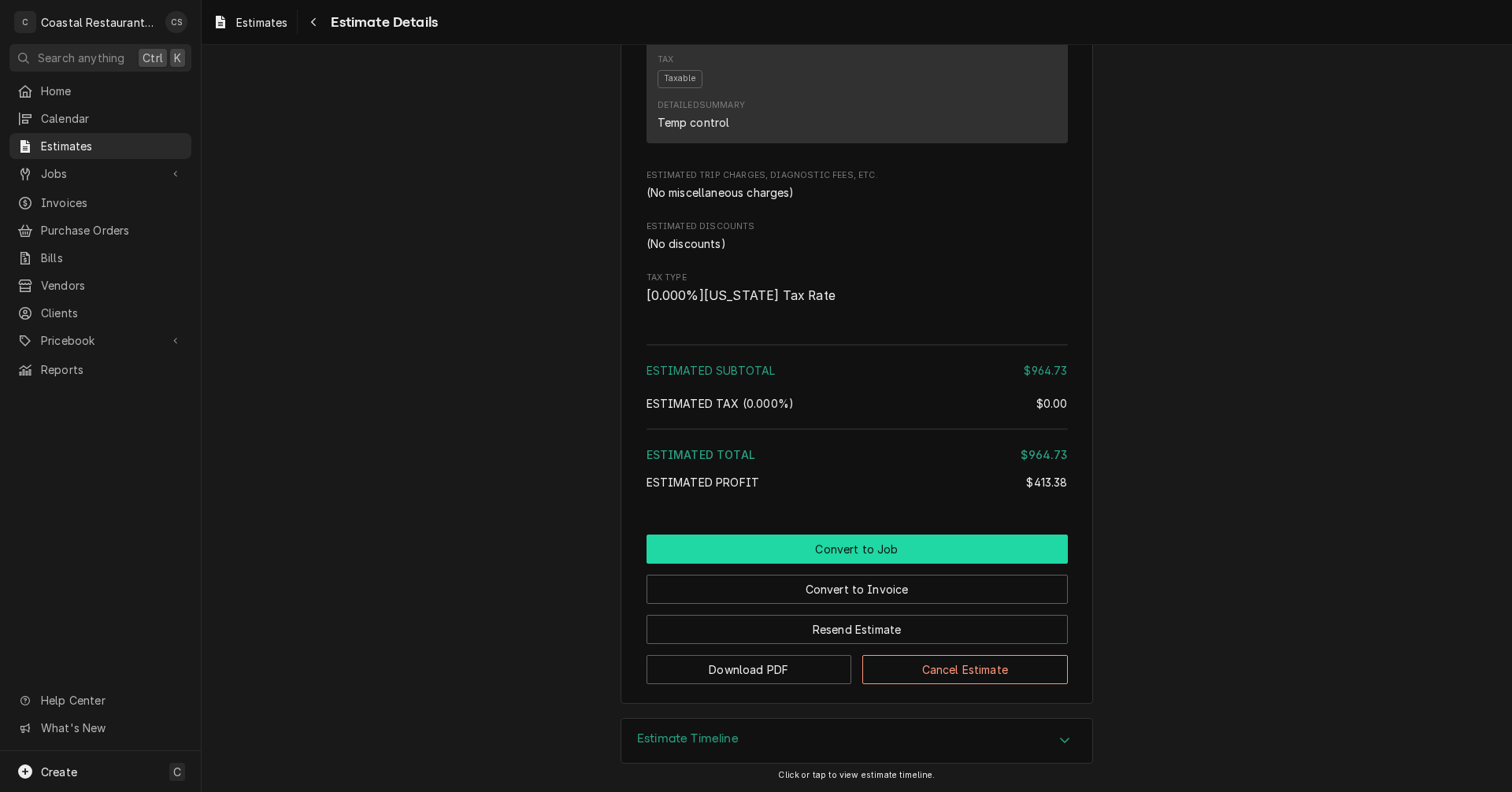
click at [846, 548] on button "Convert to Job" at bounding box center [857, 550] width 421 height 29
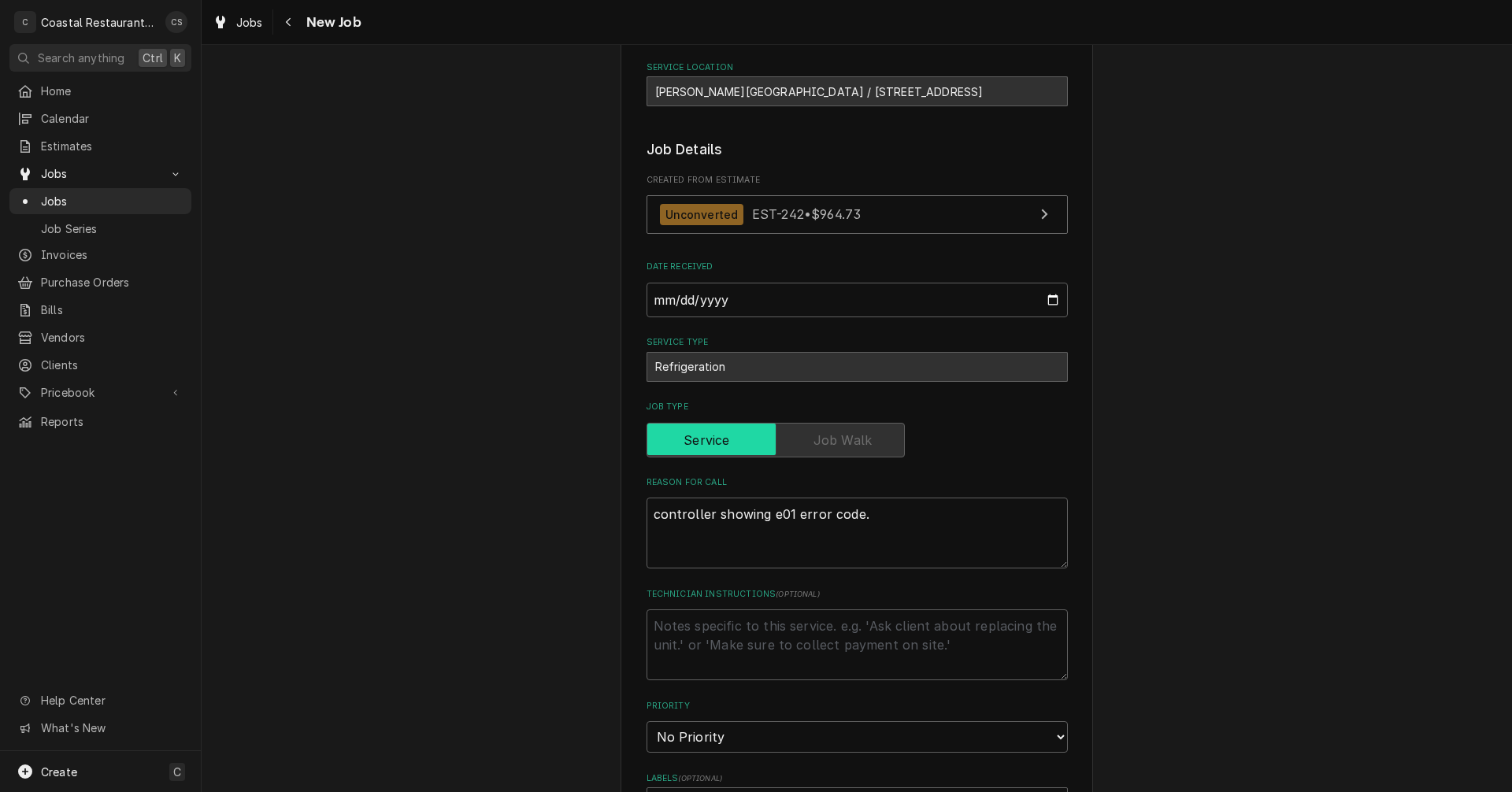
type textarea "x"
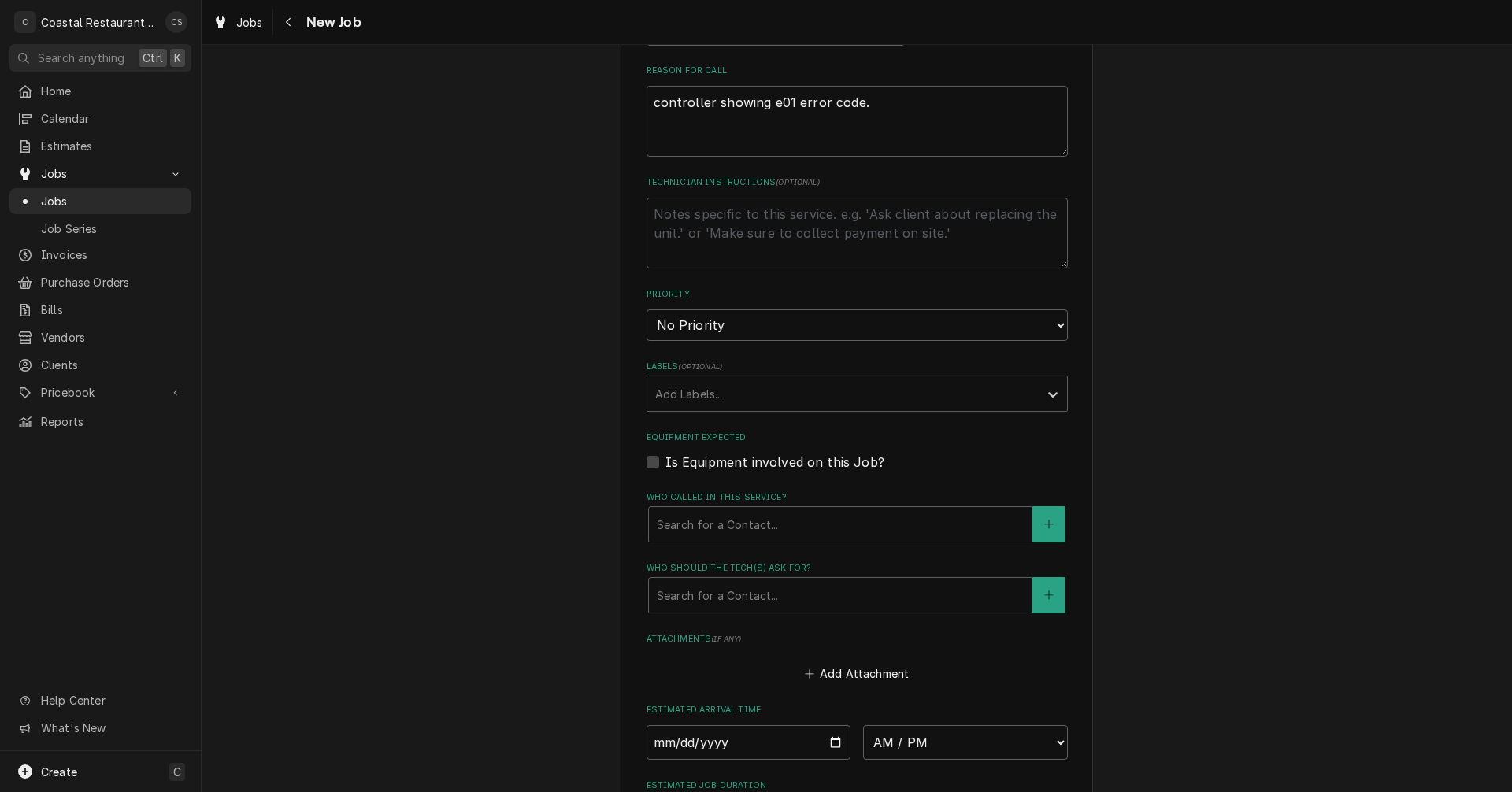
scroll to position [630, 0]
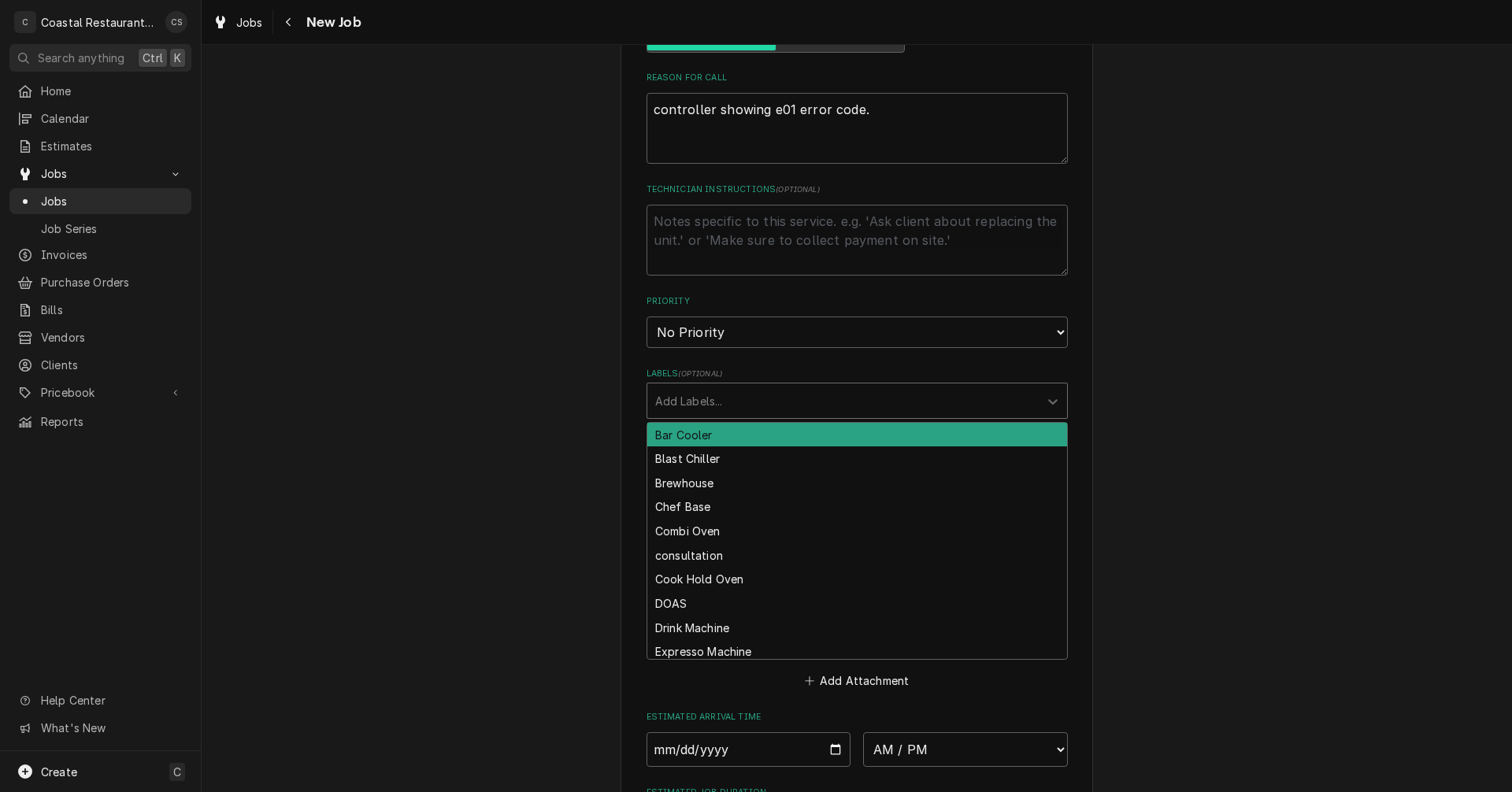
click at [711, 397] on div "Labels" at bounding box center [843, 400] width 375 height 28
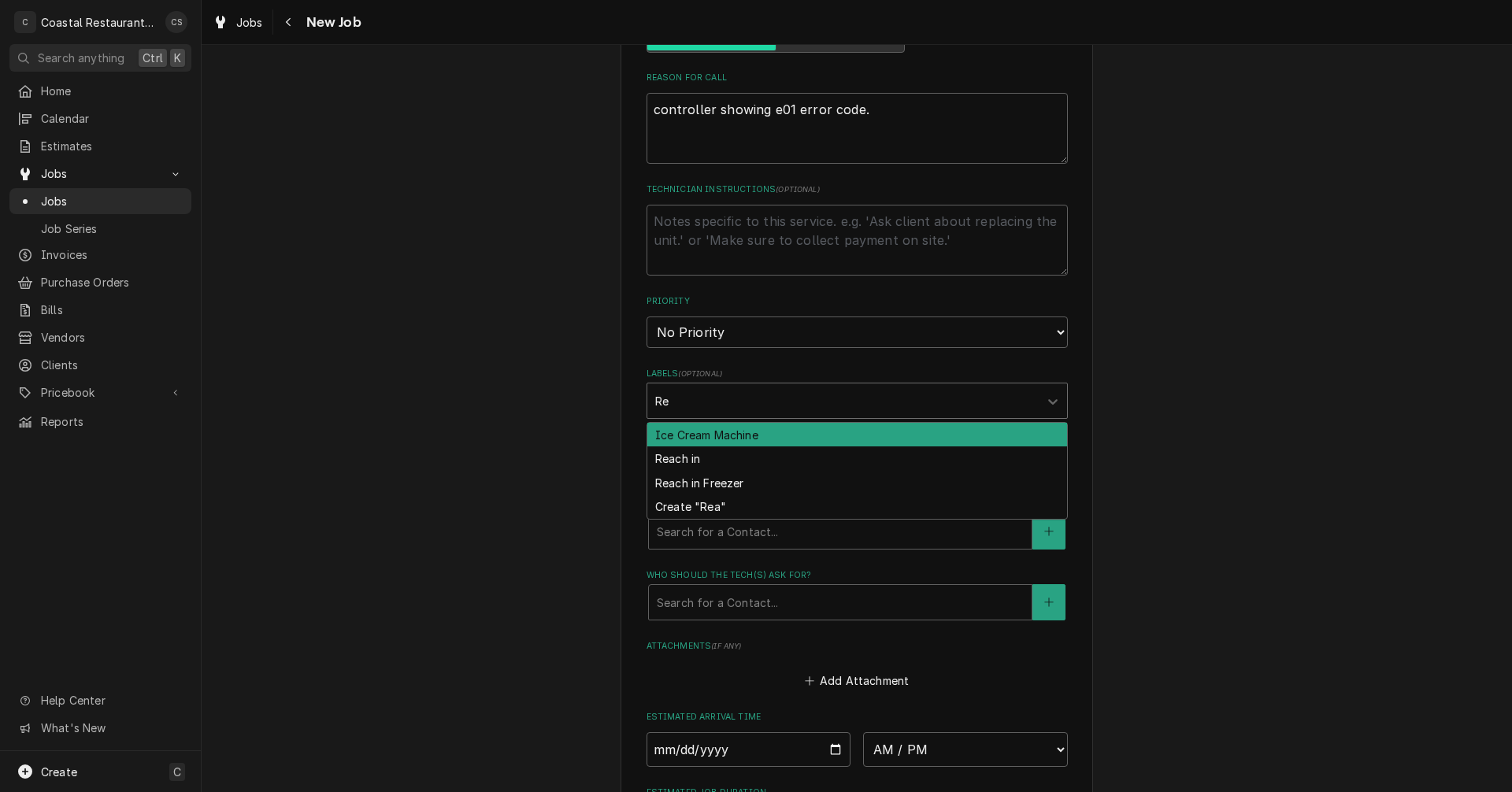
type input "Rea"
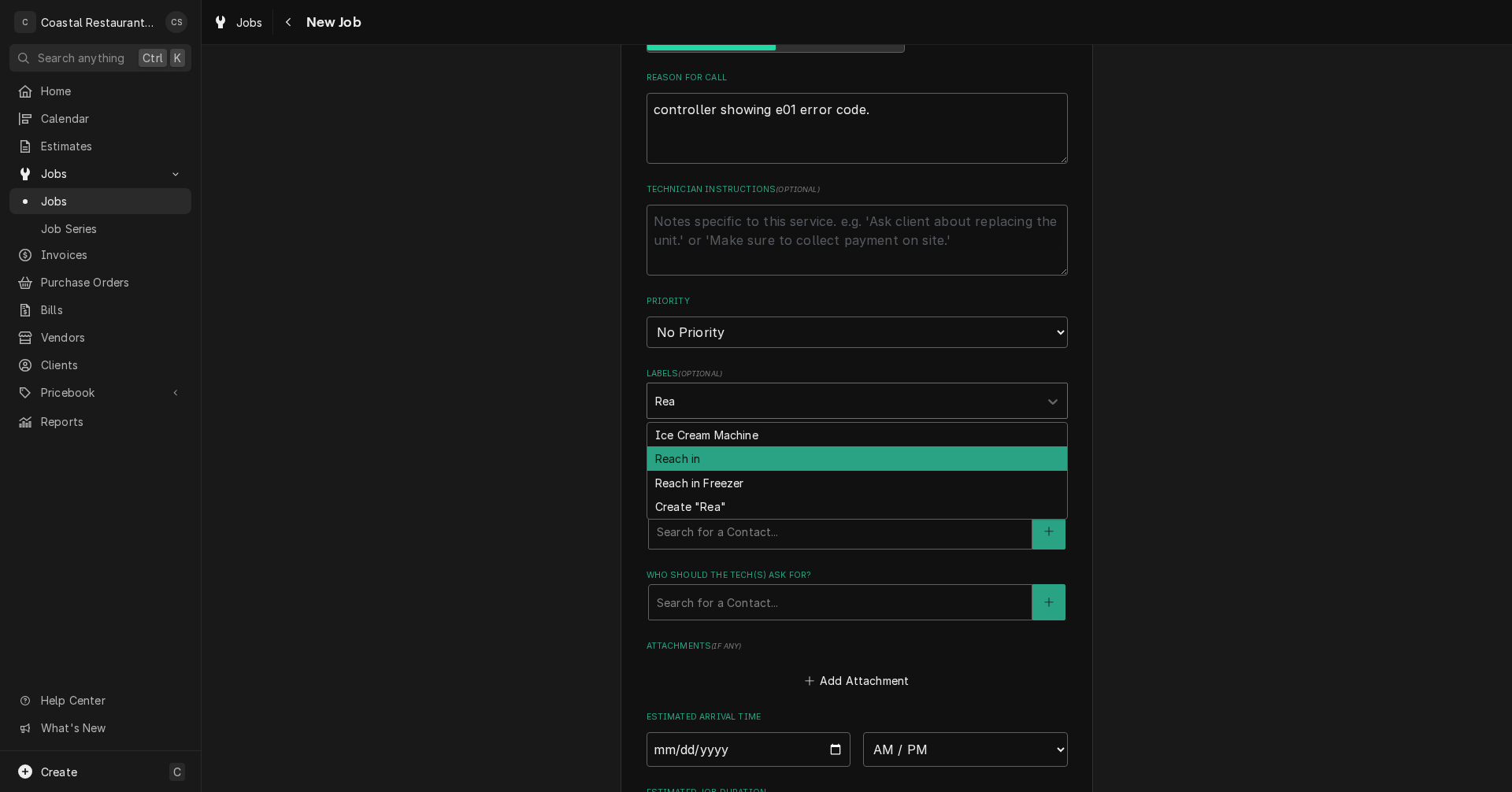
click at [693, 461] on div "Reach in" at bounding box center [856, 459] width 420 height 24
type textarea "x"
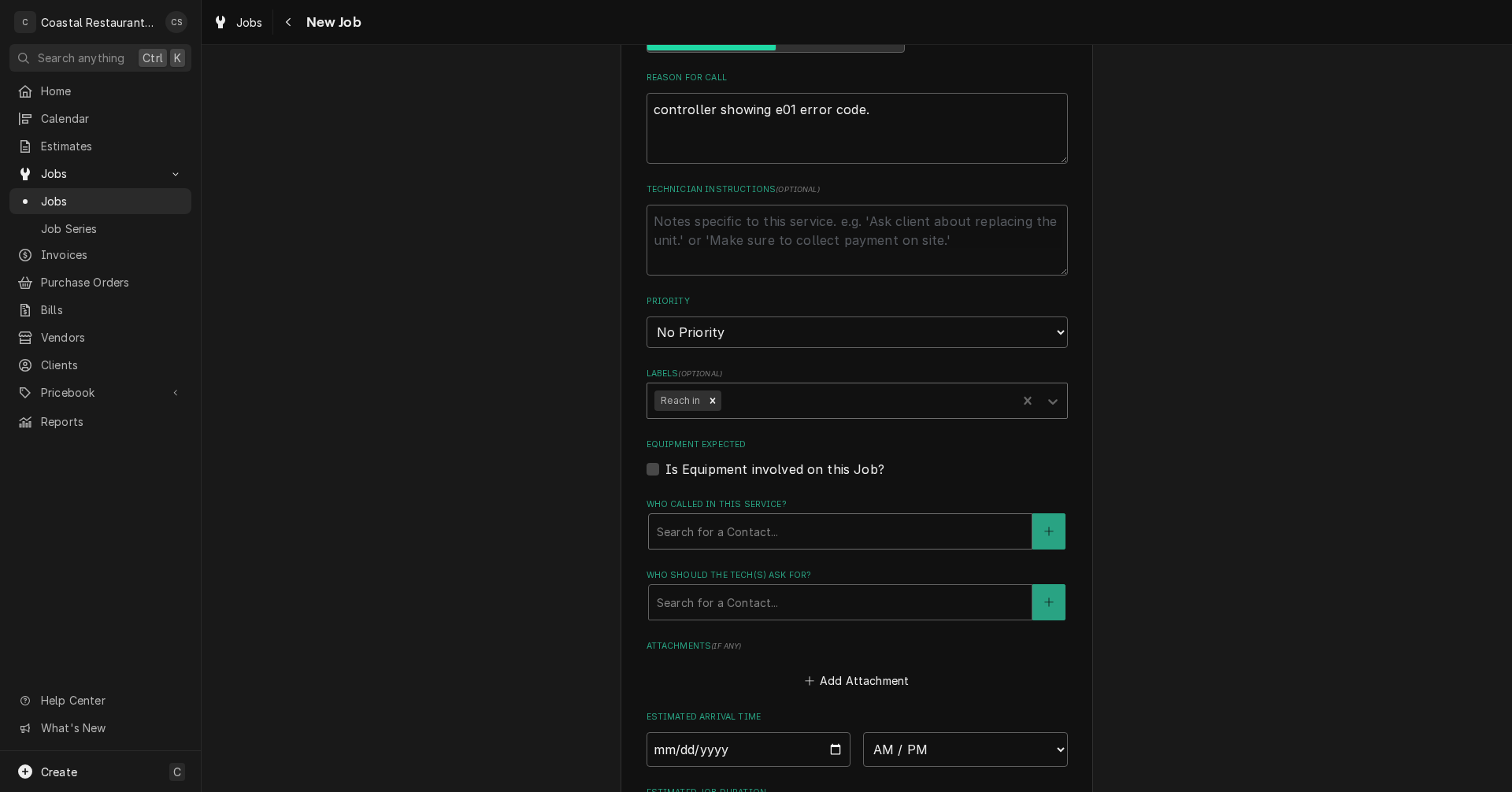
click at [706, 537] on div "Who called in this service?" at bounding box center [839, 531] width 367 height 28
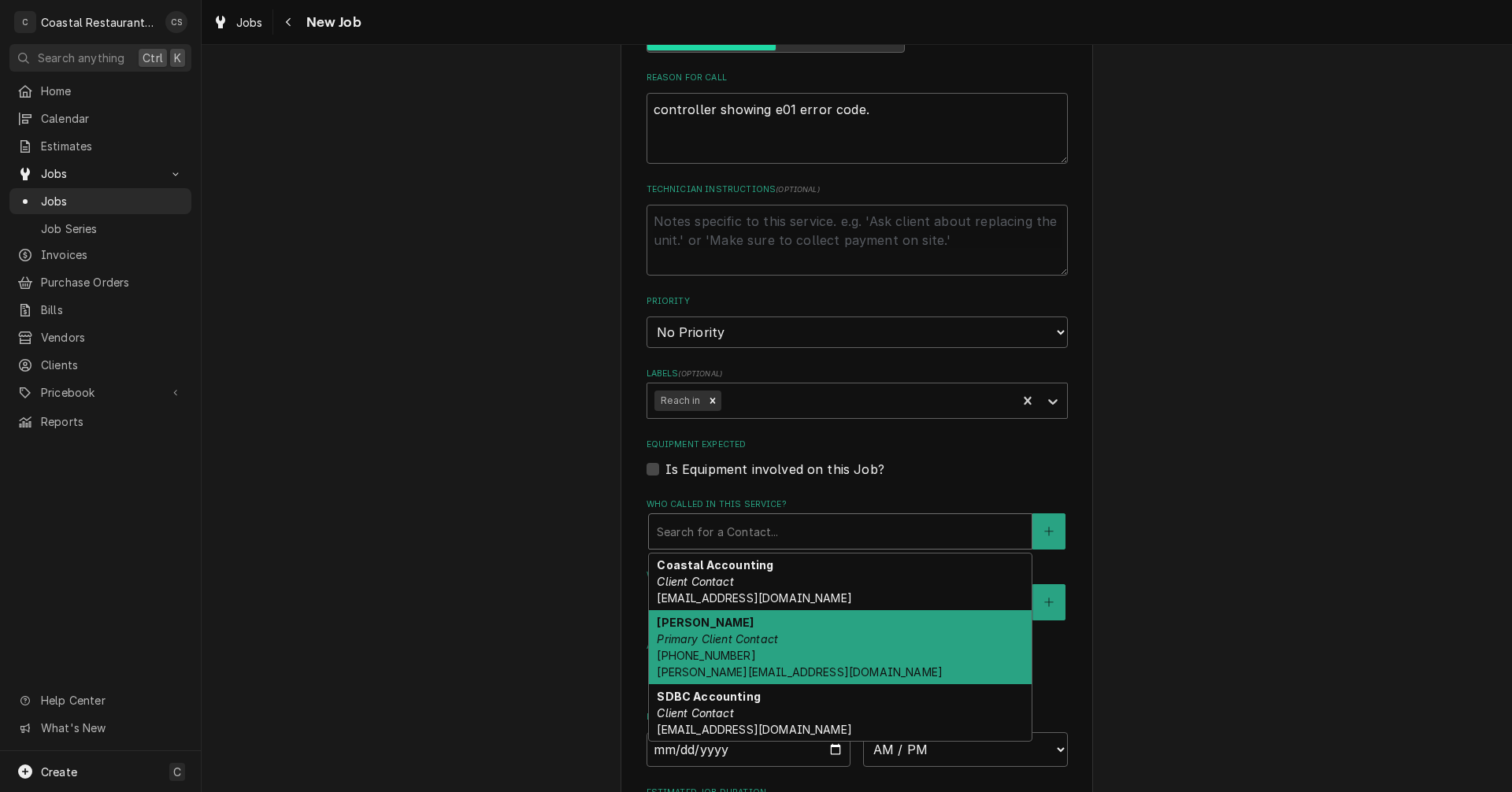
click at [713, 629] on strong "[PERSON_NAME]" at bounding box center [705, 623] width 97 height 14
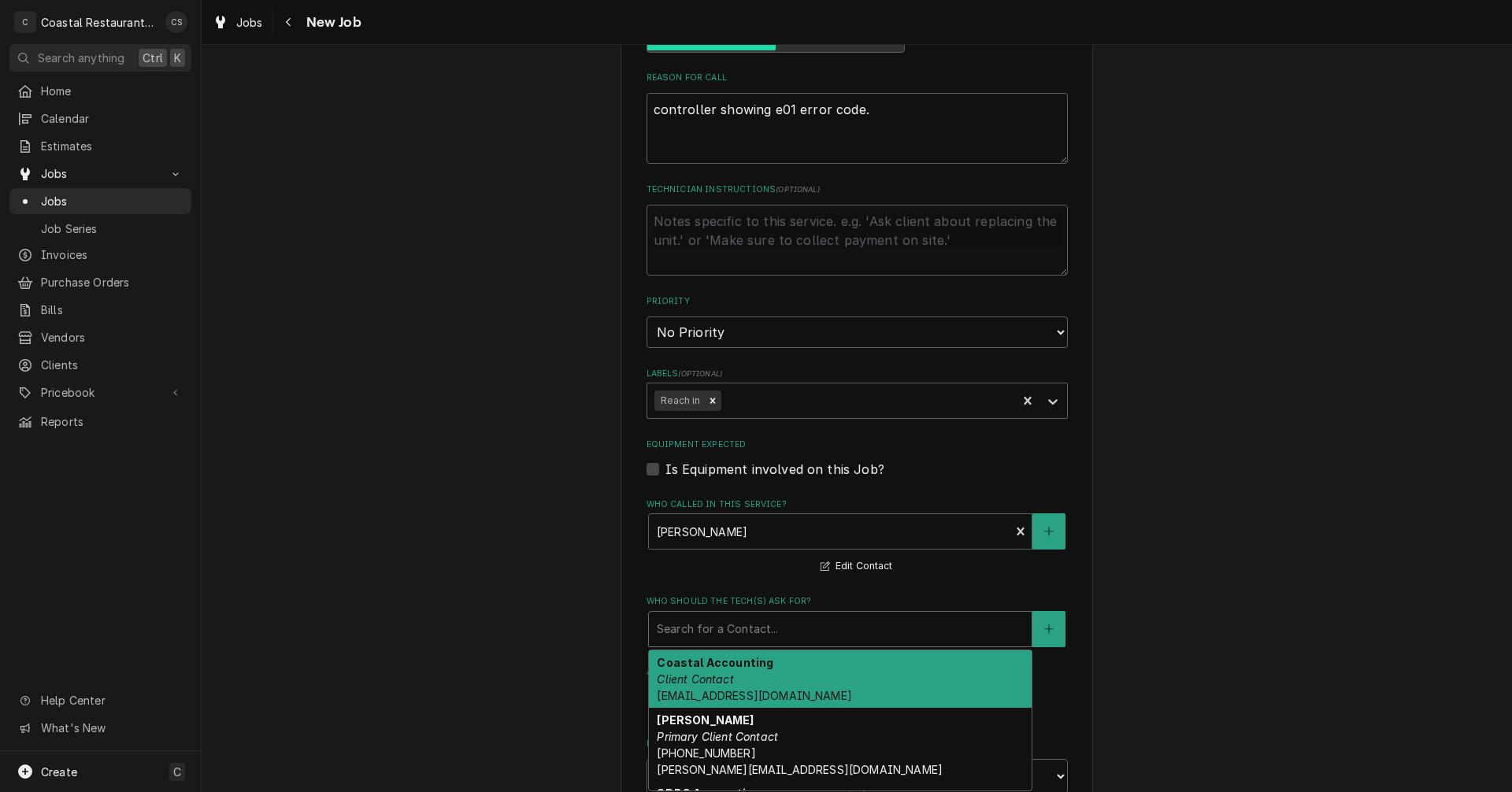
click at [714, 632] on div "Who should the tech(s) ask for?" at bounding box center [839, 629] width 367 height 28
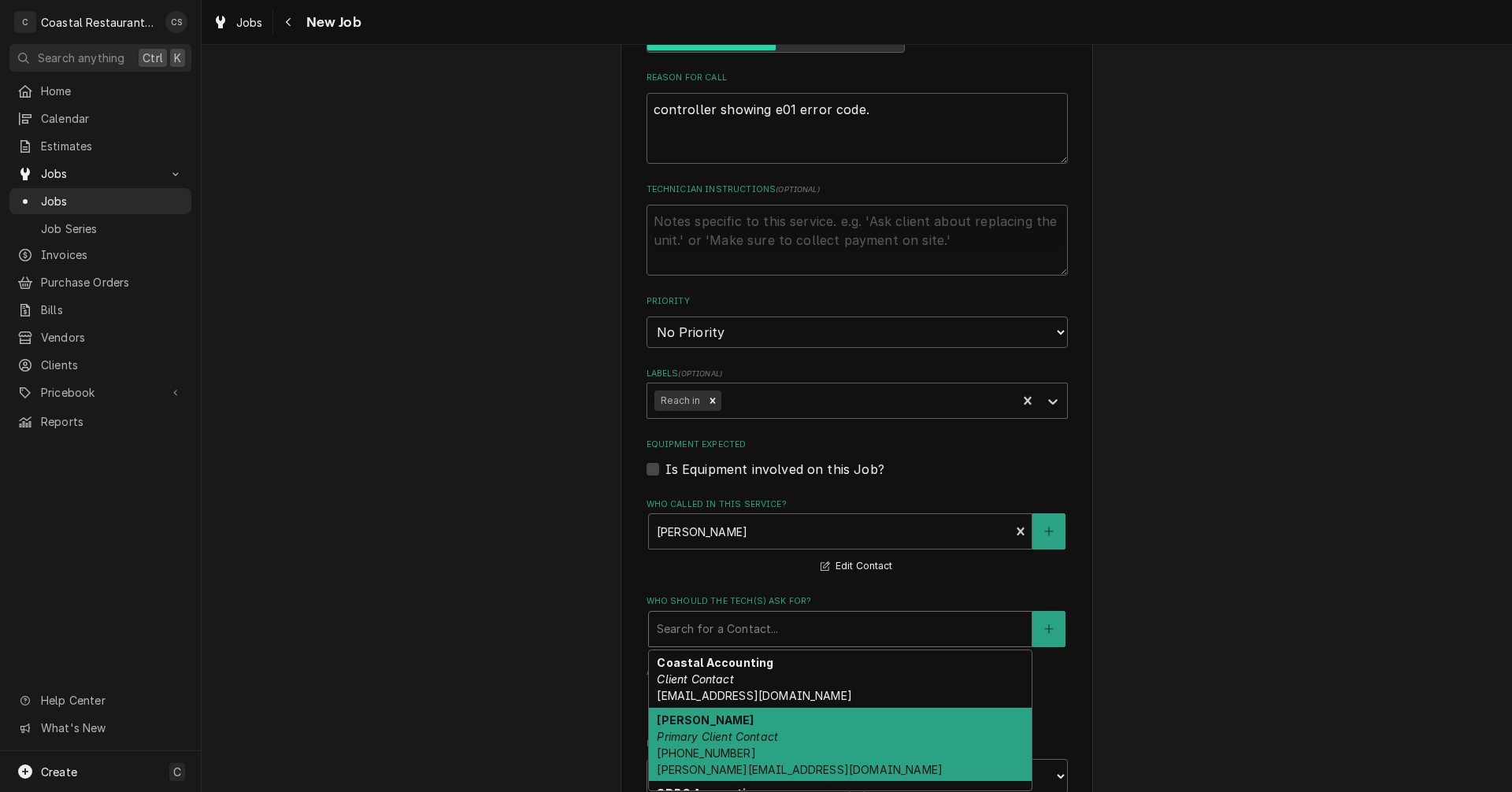
click at [719, 731] on em "Primary Client Contact" at bounding box center [717, 737] width 122 height 14
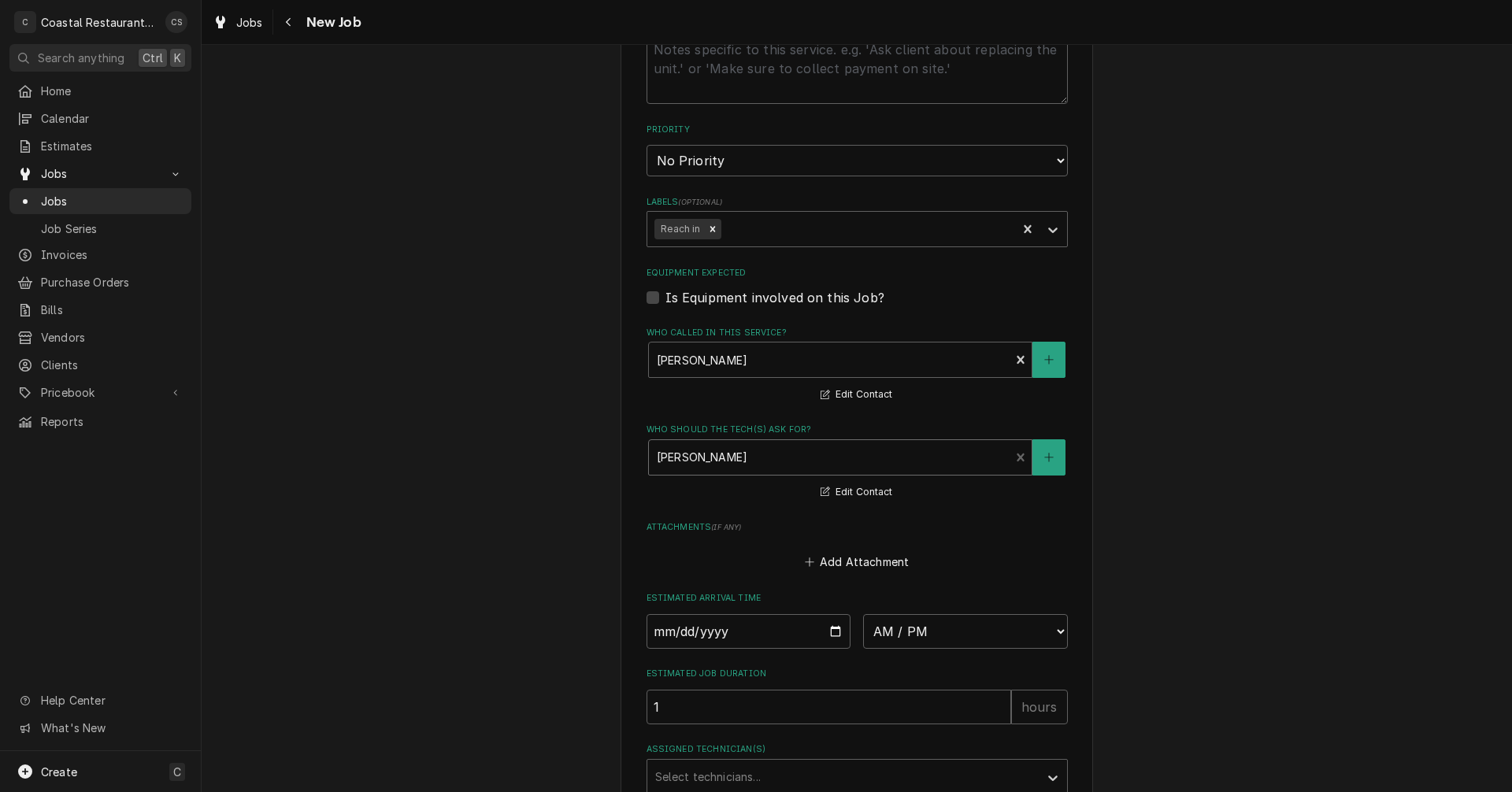
scroll to position [941, 0]
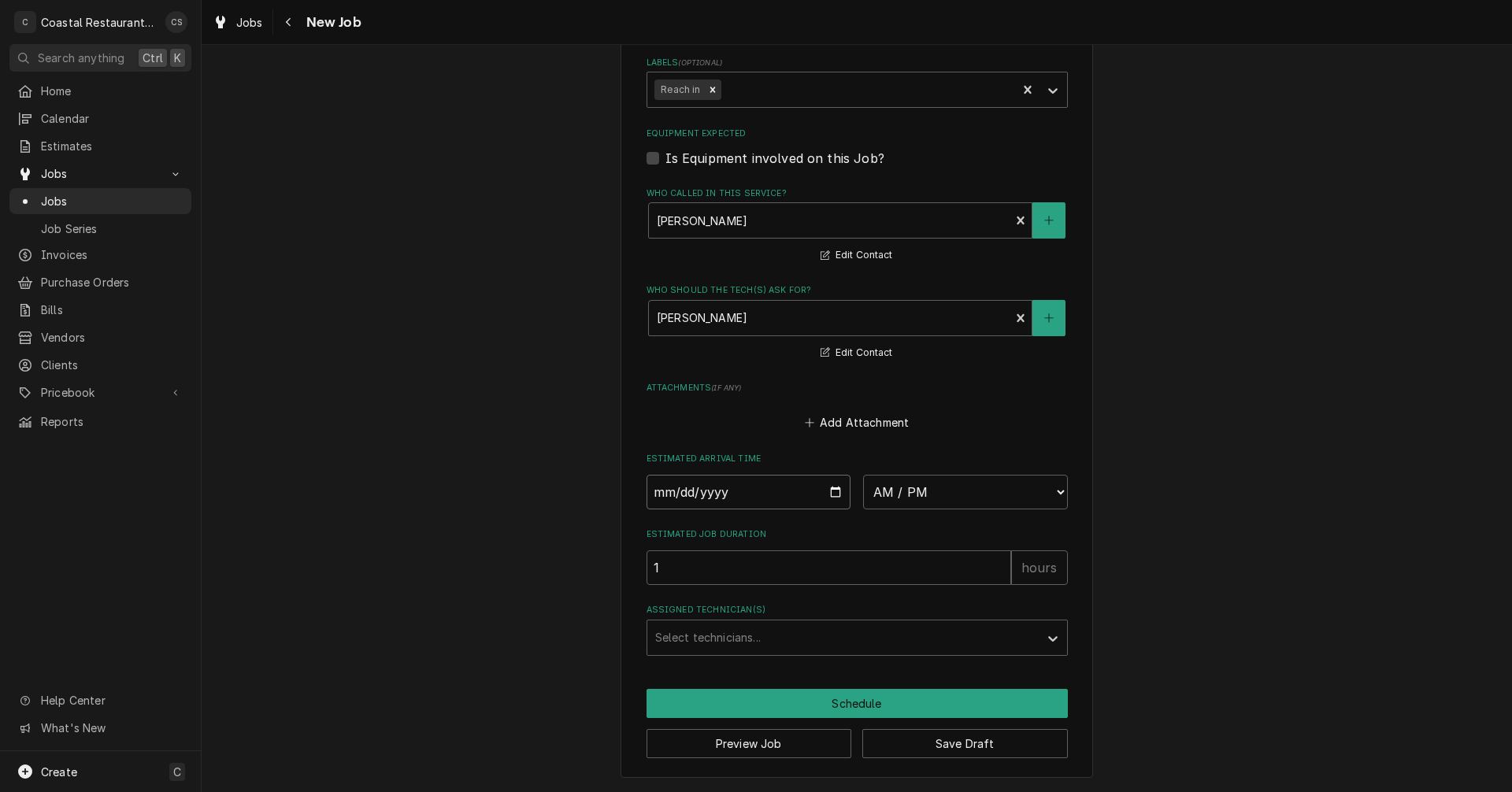
click at [832, 493] on input "Date" at bounding box center [749, 493] width 204 height 35
type textarea "x"
type input "[DATE]"
type textarea "x"
click at [889, 490] on select "AM / PM 6:00 AM 6:15 AM 6:30 AM 6:45 AM 7:00 AM 7:15 AM 7:30 AM 7:45 AM 8:00 AM…" at bounding box center [965, 493] width 204 height 35
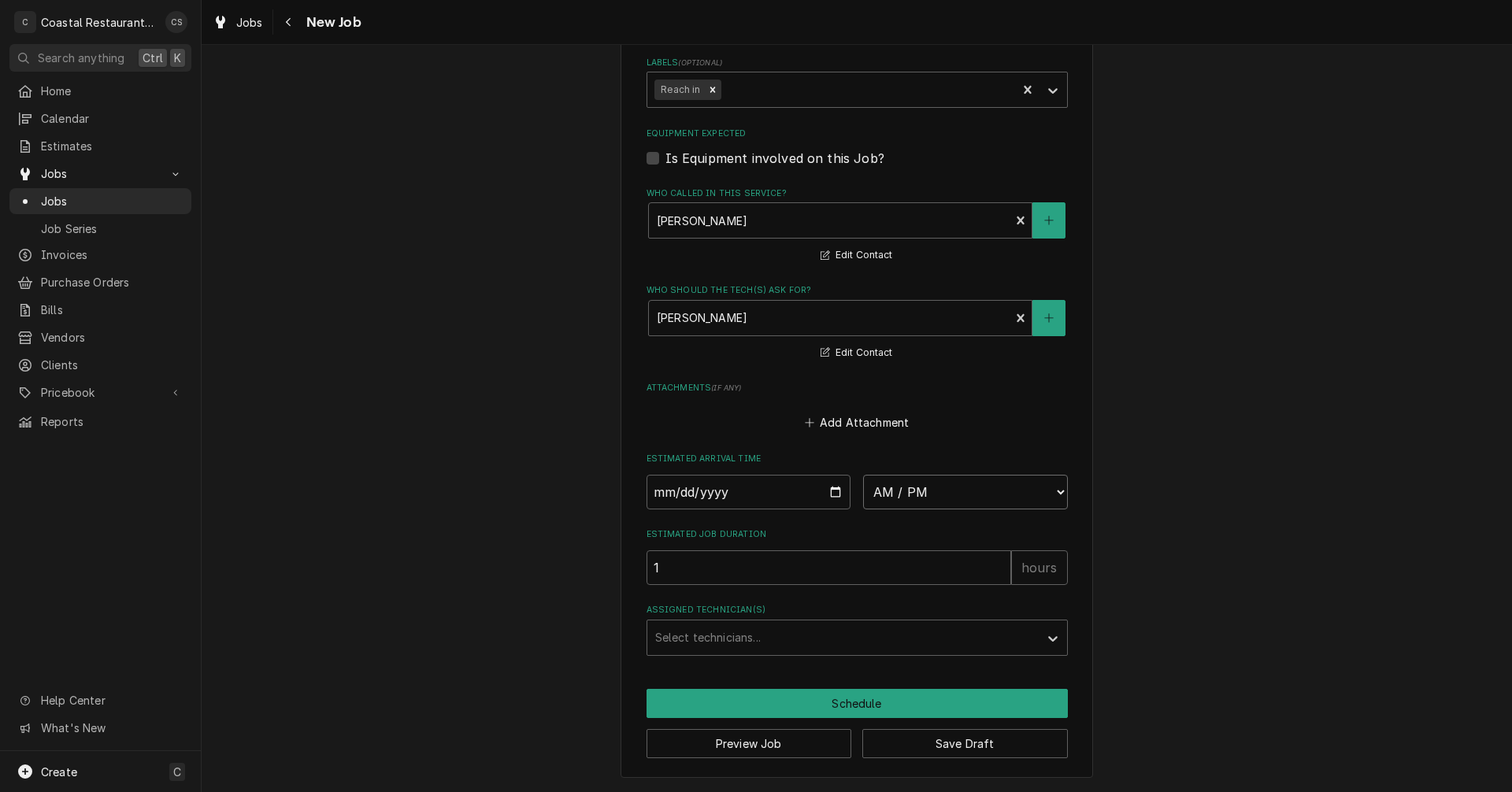
select select "10:00:00"
click at [863, 475] on select "AM / PM 6:00 AM 6:15 AM 6:30 AM 6:45 AM 7:00 AM 7:15 AM 7:30 AM 7:45 AM 8:00 AM…" at bounding box center [965, 493] width 204 height 35
click at [711, 639] on div "Assigned Technician(s)" at bounding box center [843, 638] width 375 height 28
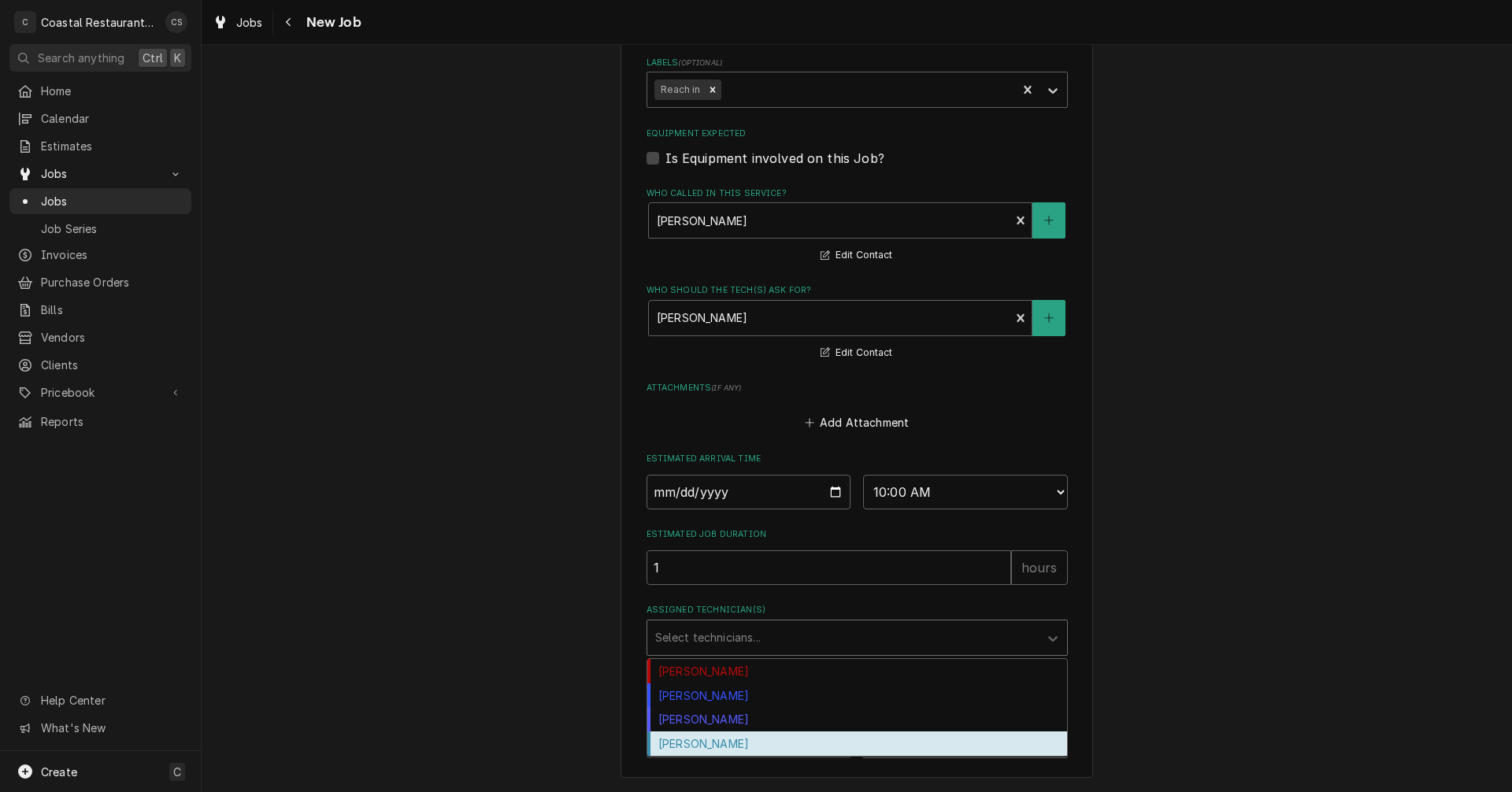
click at [700, 745] on div "[PERSON_NAME]" at bounding box center [856, 744] width 420 height 24
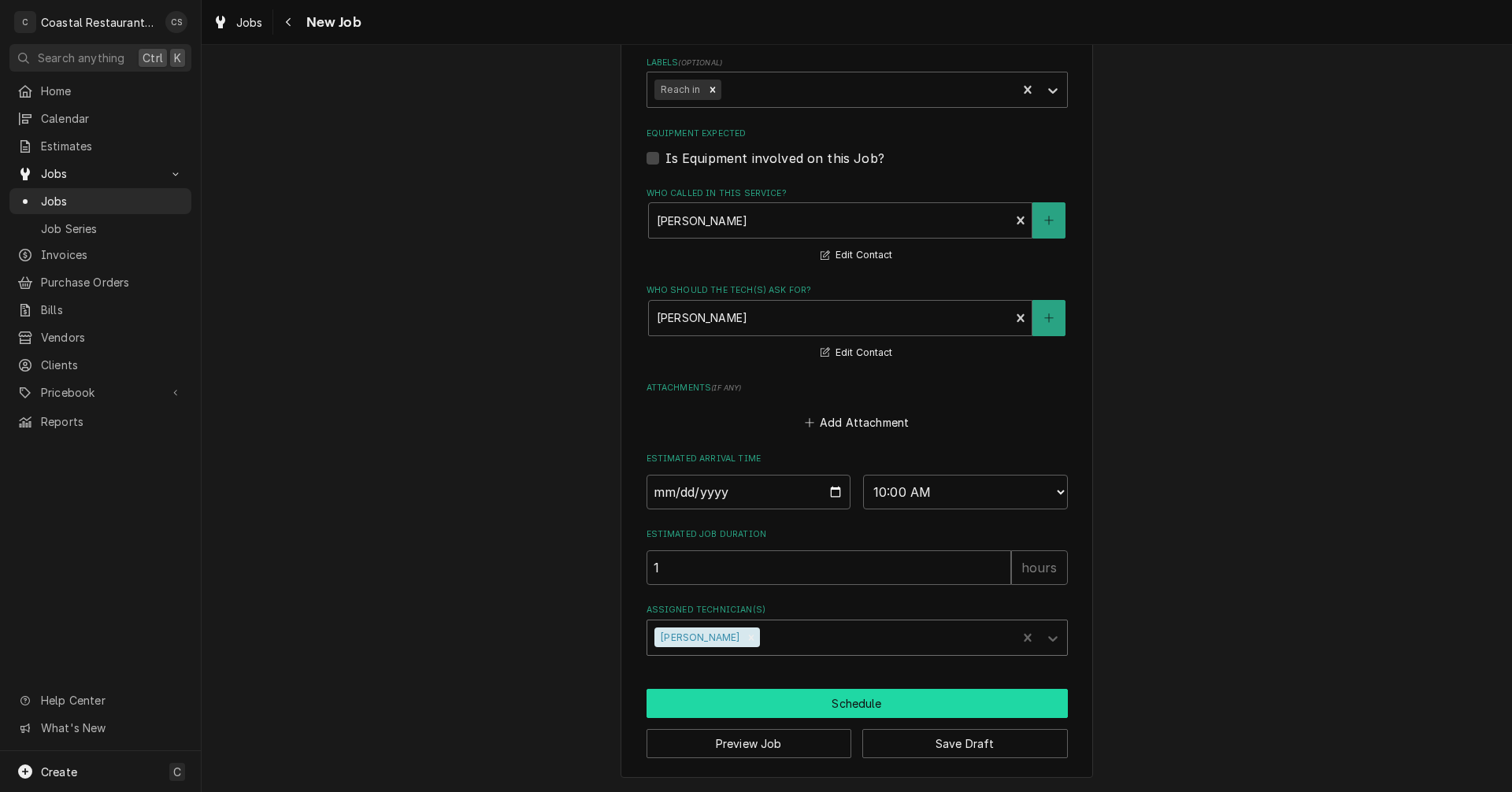
click at [781, 702] on button "Schedule" at bounding box center [857, 704] width 421 height 29
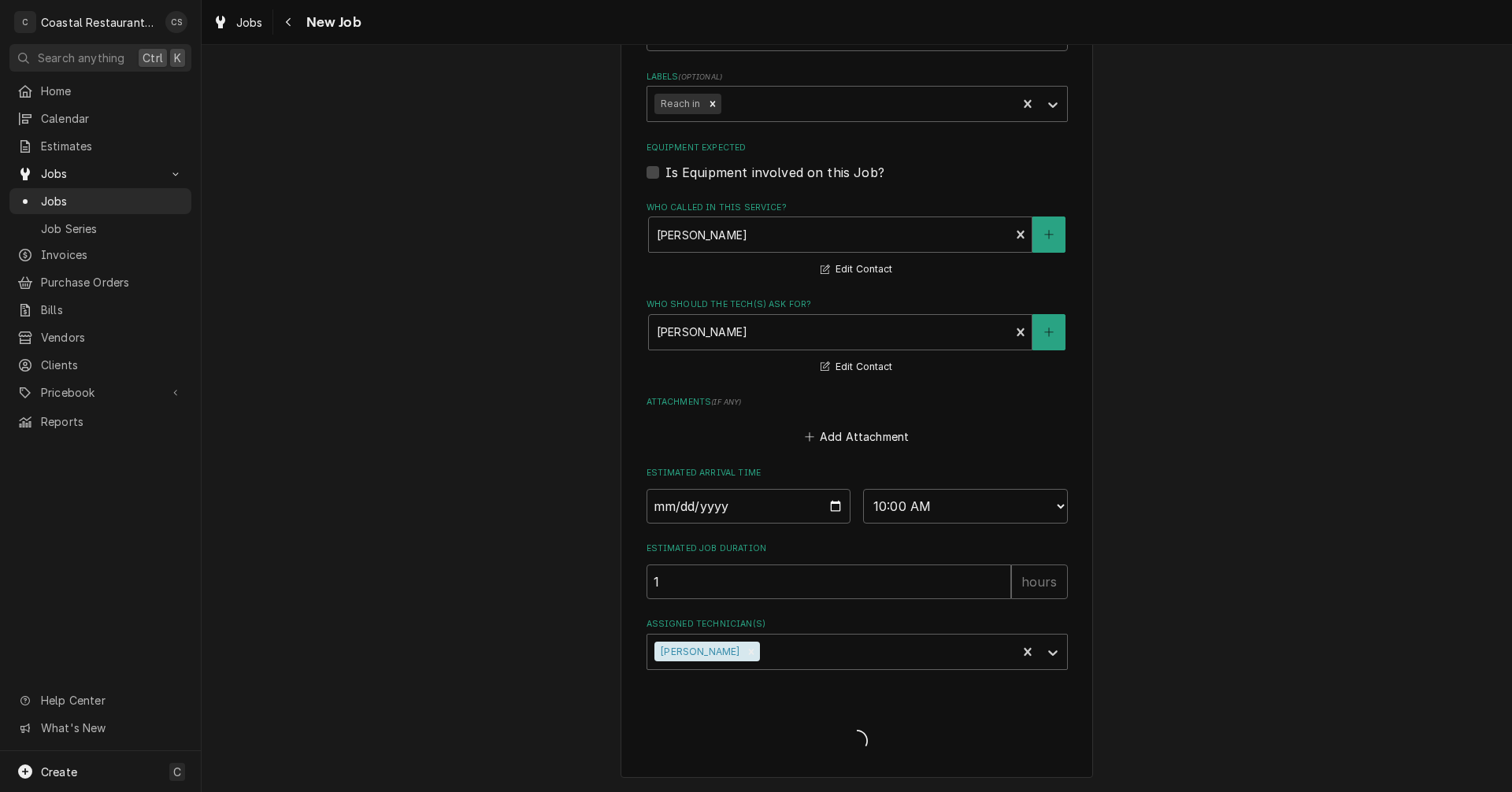
type textarea "x"
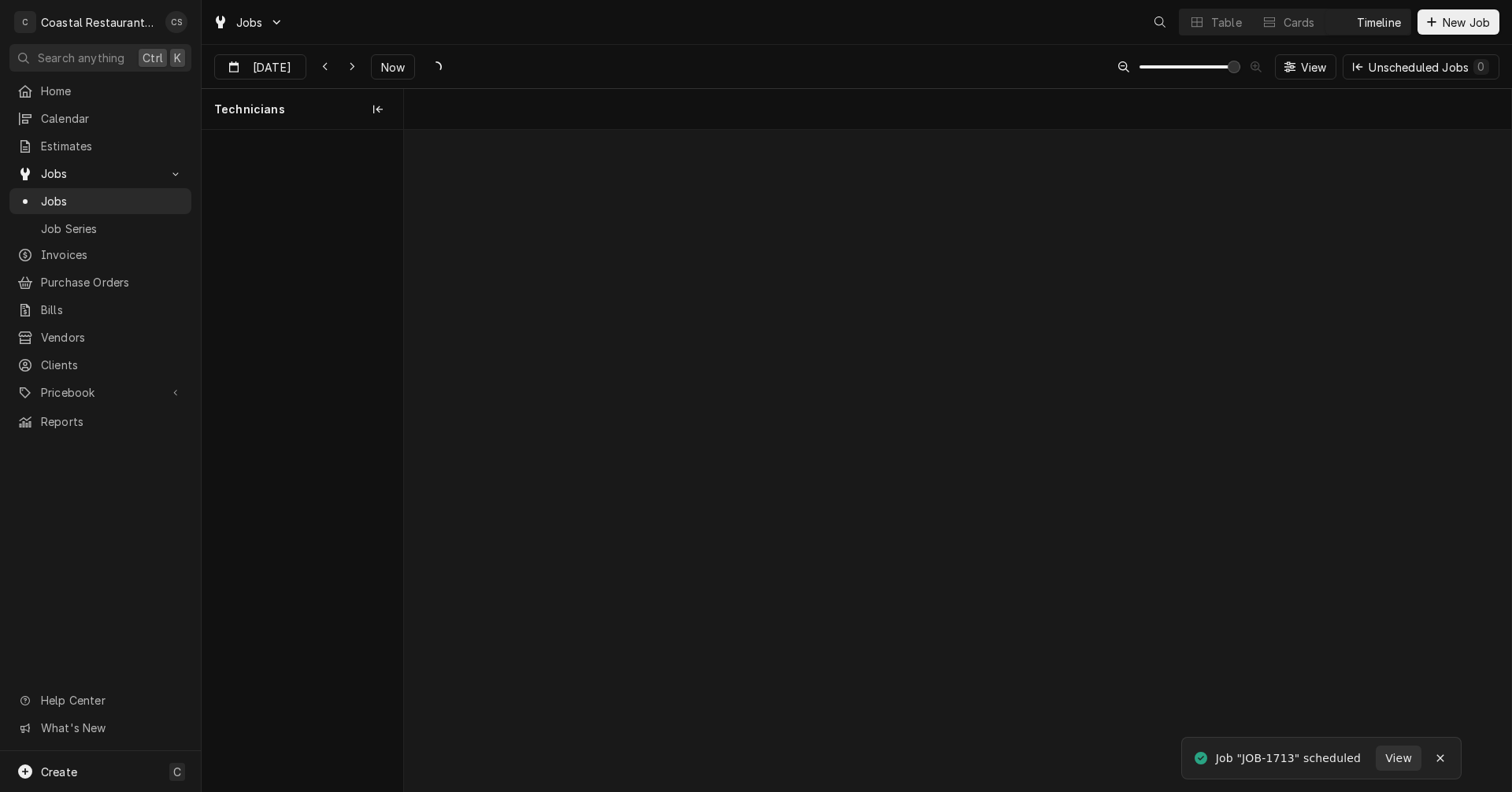
scroll to position [0, 21932]
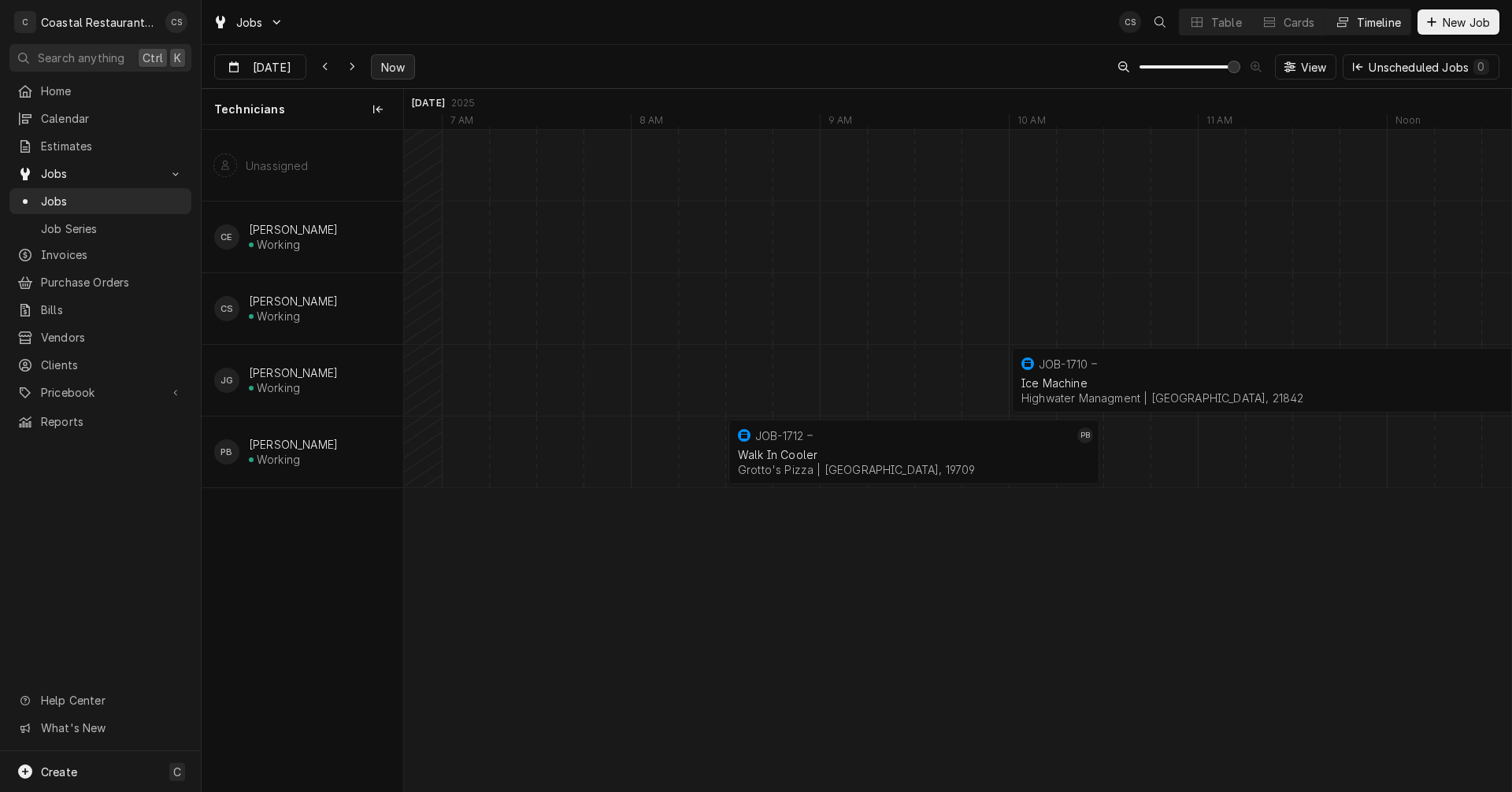
click at [378, 63] on span "Now" at bounding box center [392, 66] width 30 height 16
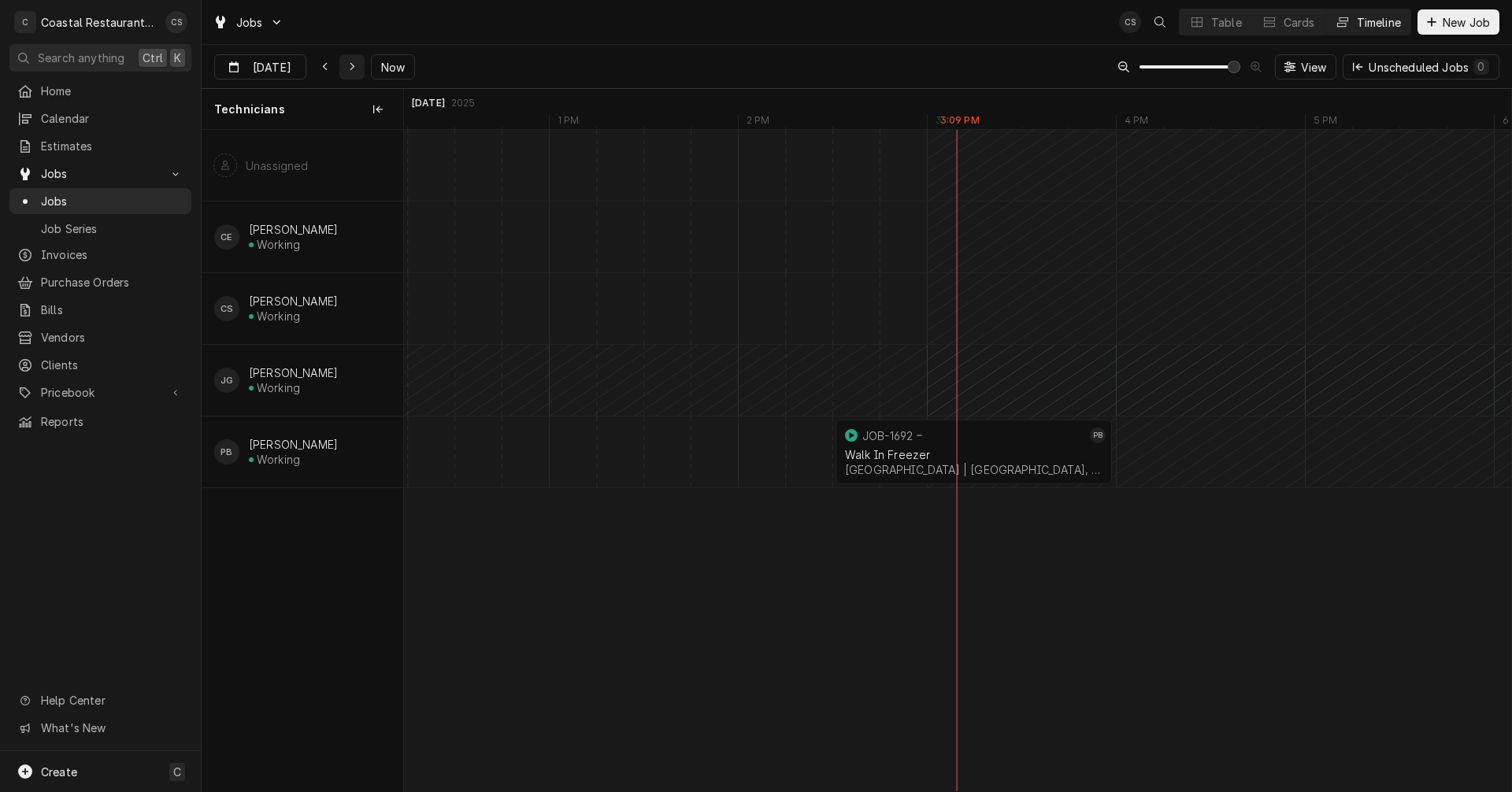
click at [351, 70] on icon "Dynamic Content Wrapper" at bounding box center [352, 66] width 7 height 11
type input "Sep 30"
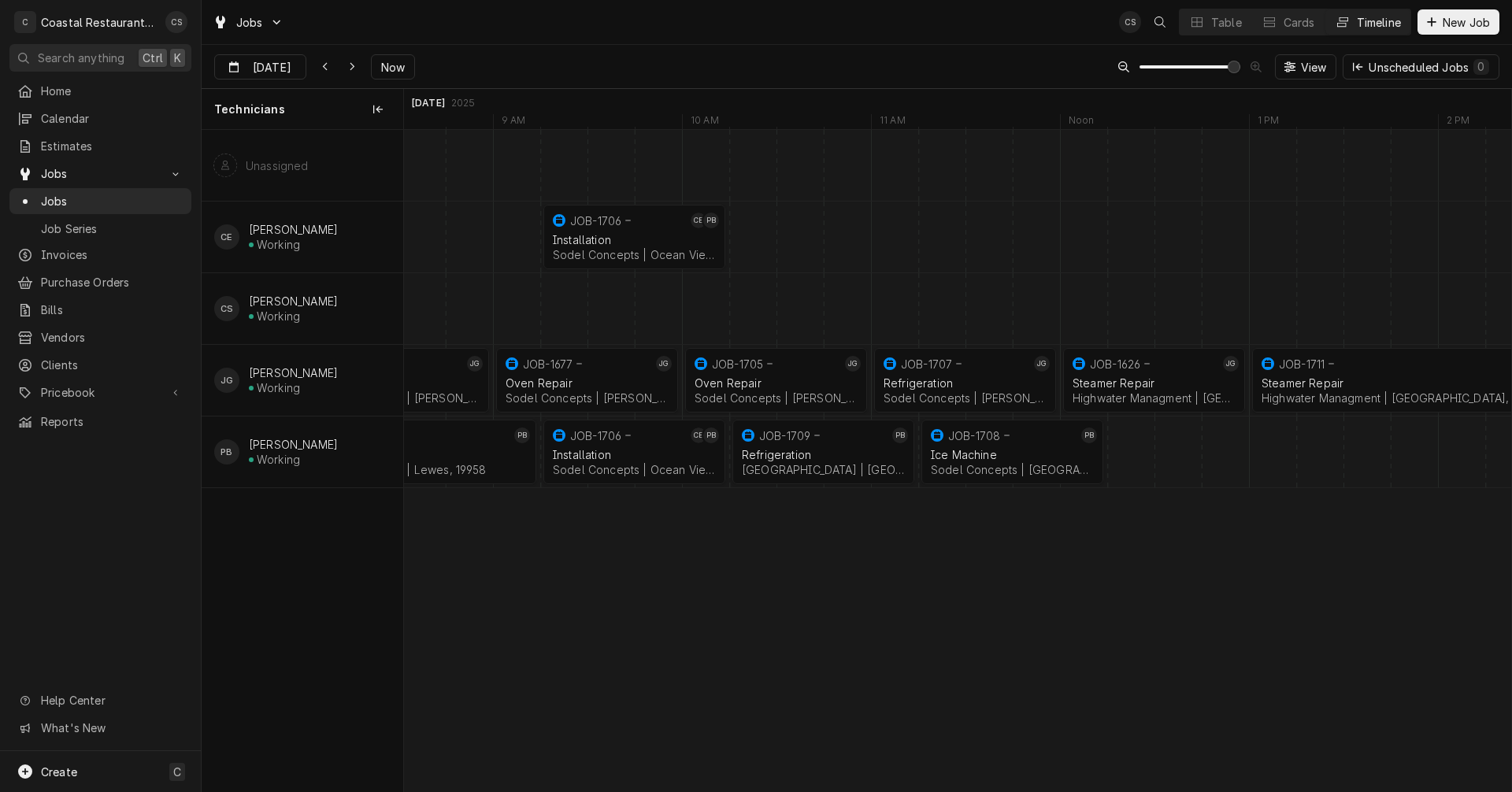
scroll to position [0, 13219]
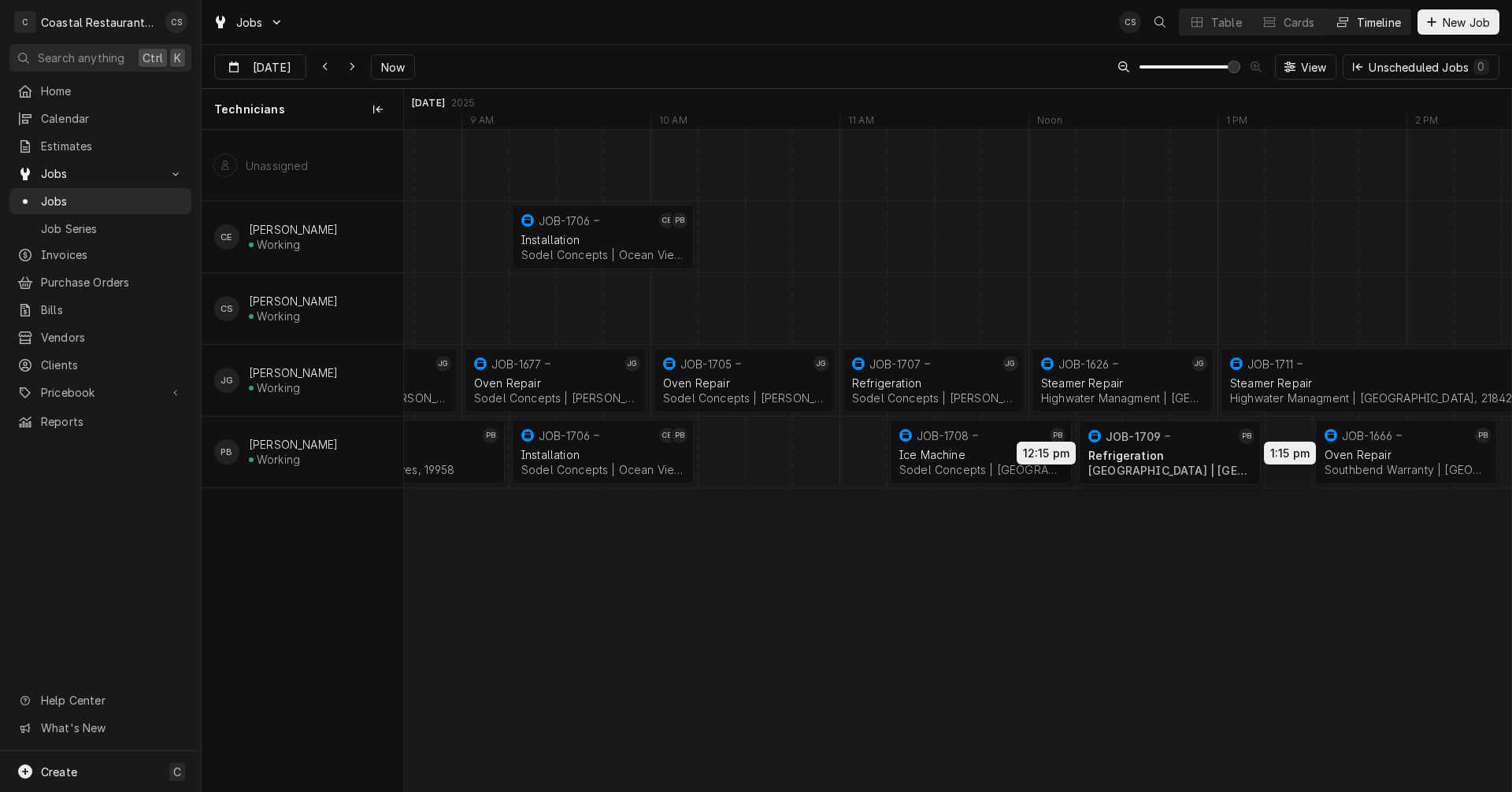
drag, startPoint x: 794, startPoint y: 453, endPoint x: 1176, endPoint y: 454, distance: 382.0
click at [1176, 454] on div "11:00 AM 12:00 PM JOB-1707 JG Refrigeration Sodel Concepts | Bethany Beach, 199…" at bounding box center [957, 461] width 1107 height 662
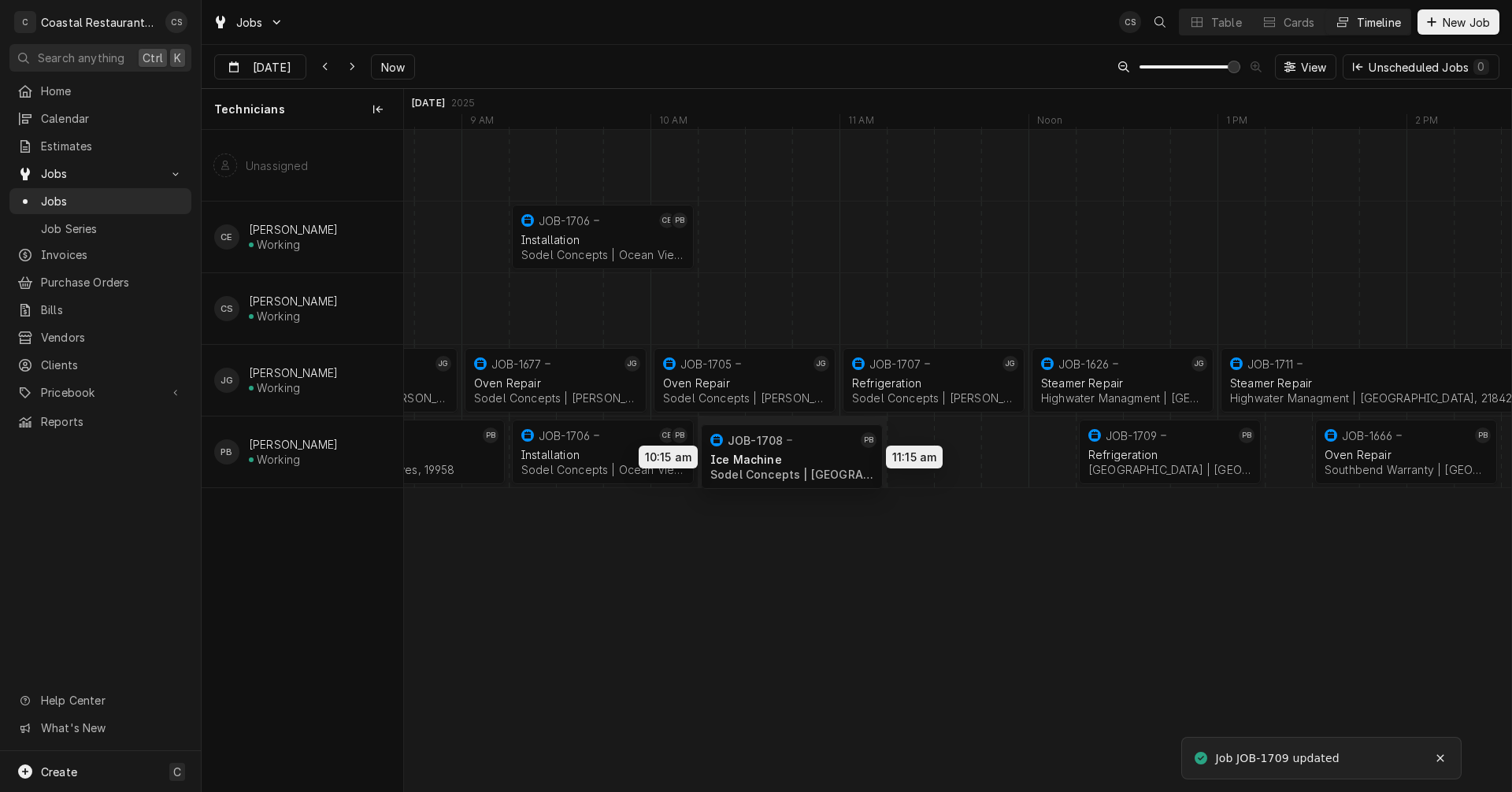
drag, startPoint x: 953, startPoint y: 457, endPoint x: 784, endPoint y: 462, distance: 169.1
click at [784, 462] on div "11:00 AM 12:00 PM JOB-1707 JG Refrigeration Sodel Concepts | Bethany Beach, 199…" at bounding box center [957, 461] width 1107 height 662
drag, startPoint x: 1095, startPoint y: 456, endPoint x: 986, endPoint y: 459, distance: 109.0
click at [986, 459] on div "11:00 AM 12:00 PM JOB-1707 JG Refrigeration Sodel Concepts | Bethany Beach, 199…" at bounding box center [957, 461] width 1107 height 662
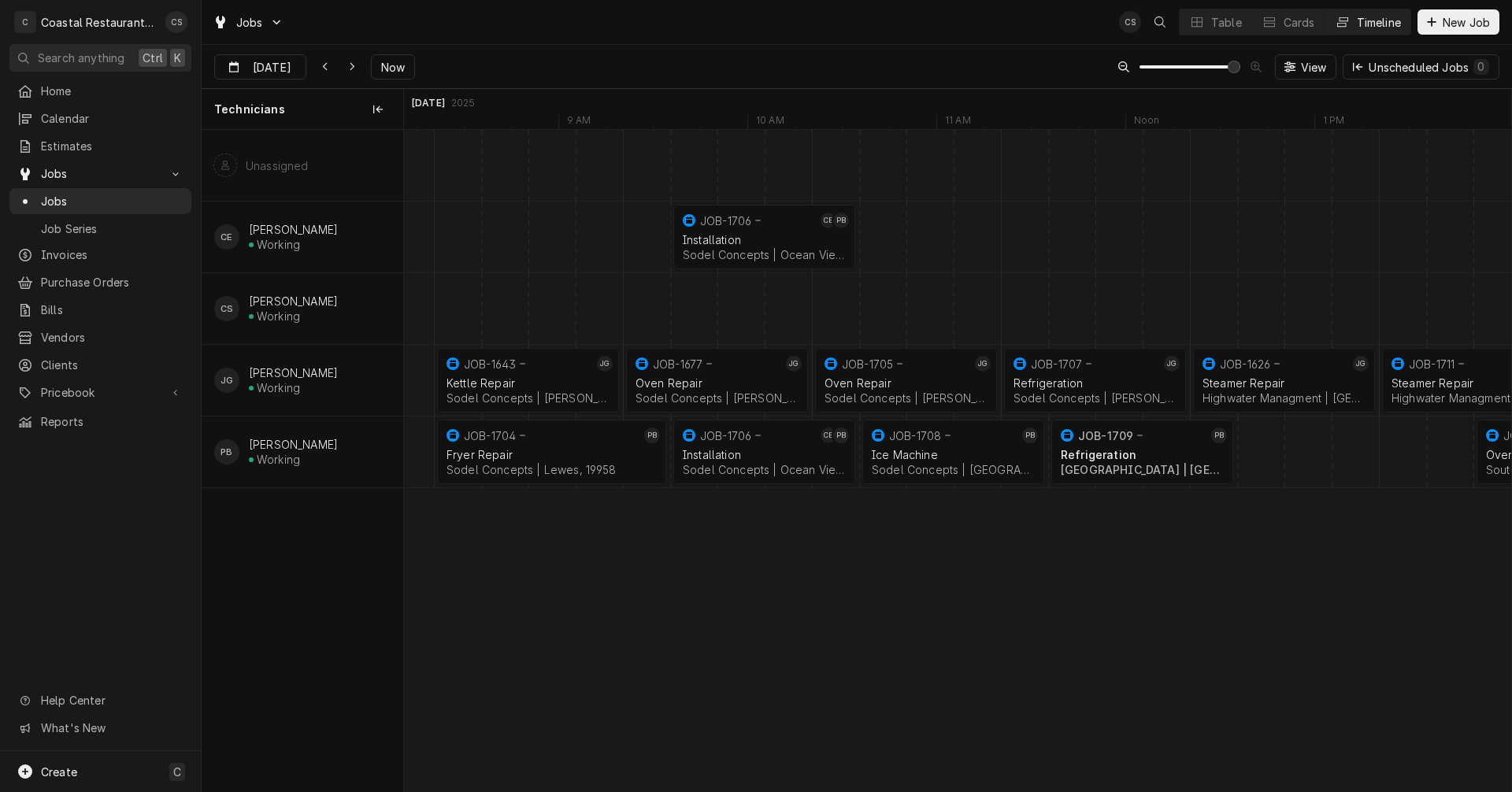
scroll to position [0, 13058]
